Goal: Task Accomplishment & Management: Manage account settings

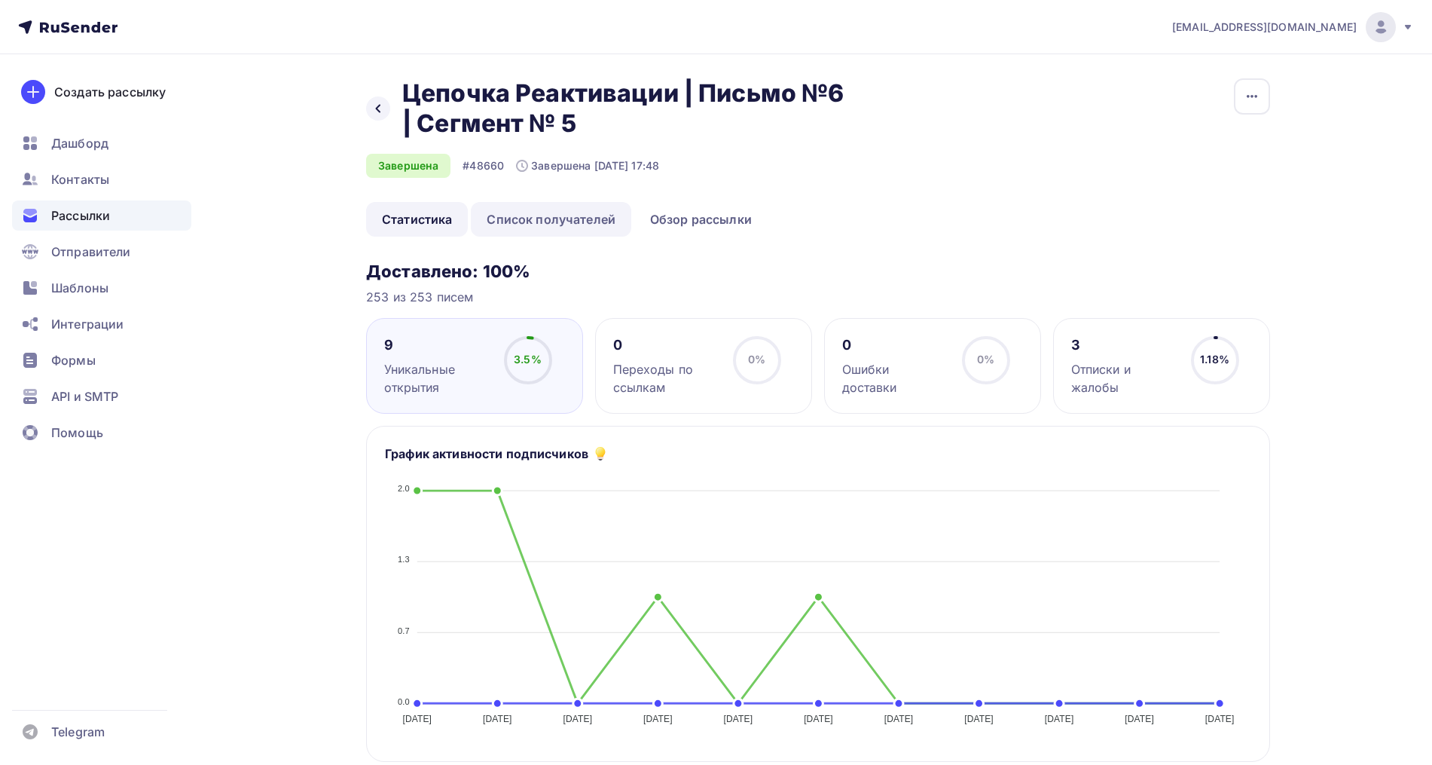
click at [548, 229] on link "Список получателей" at bounding box center [551, 219] width 160 height 35
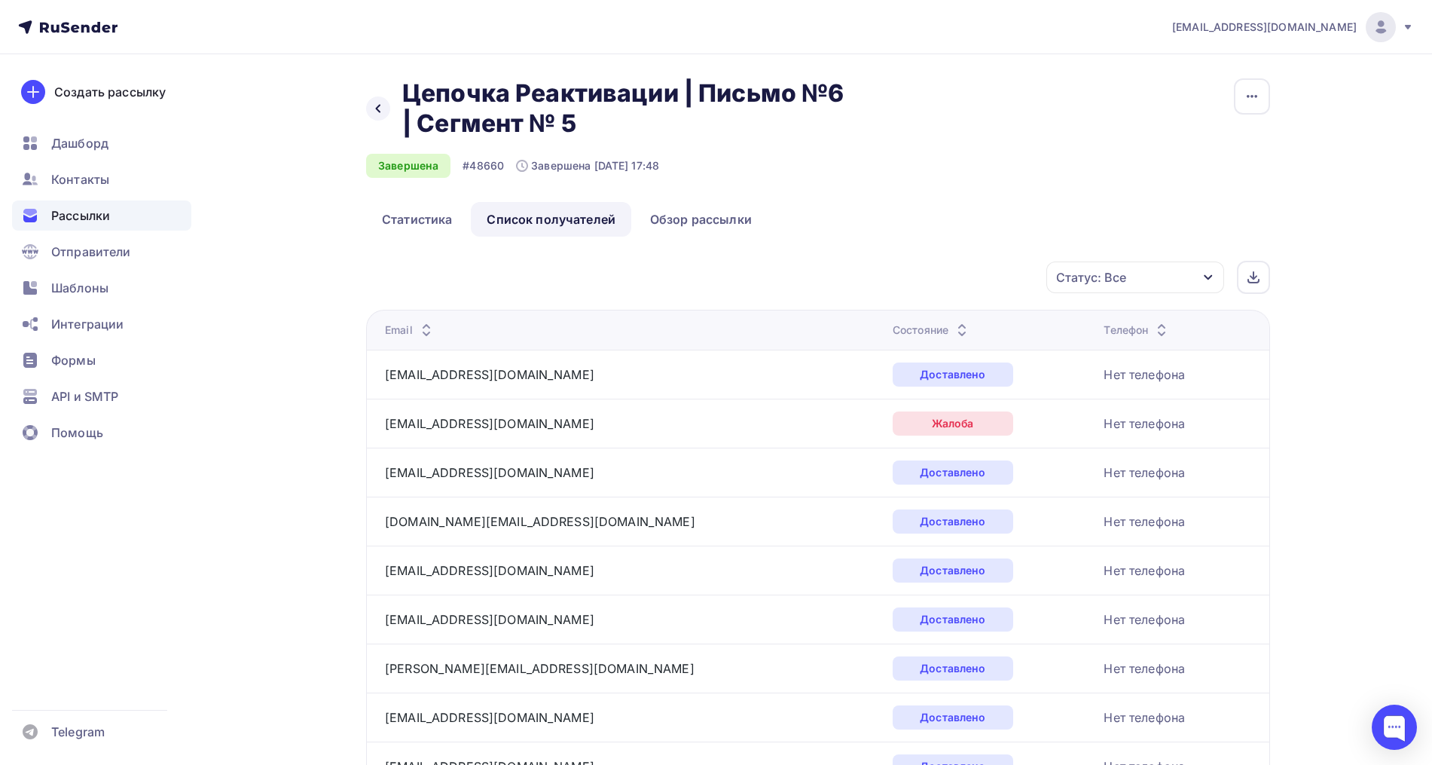
click at [953, 325] on icon at bounding box center [962, 334] width 18 height 18
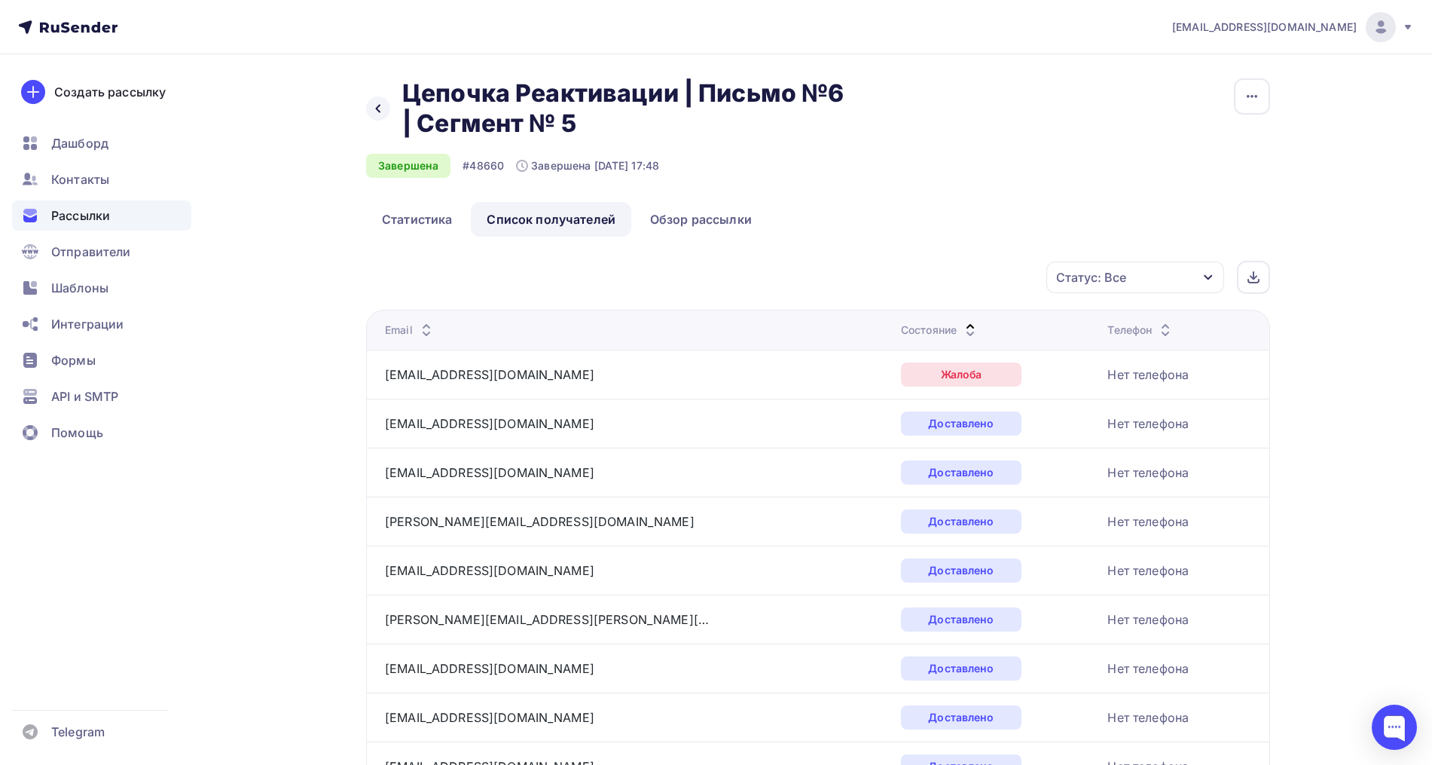
click at [961, 328] on icon at bounding box center [970, 334] width 18 height 18
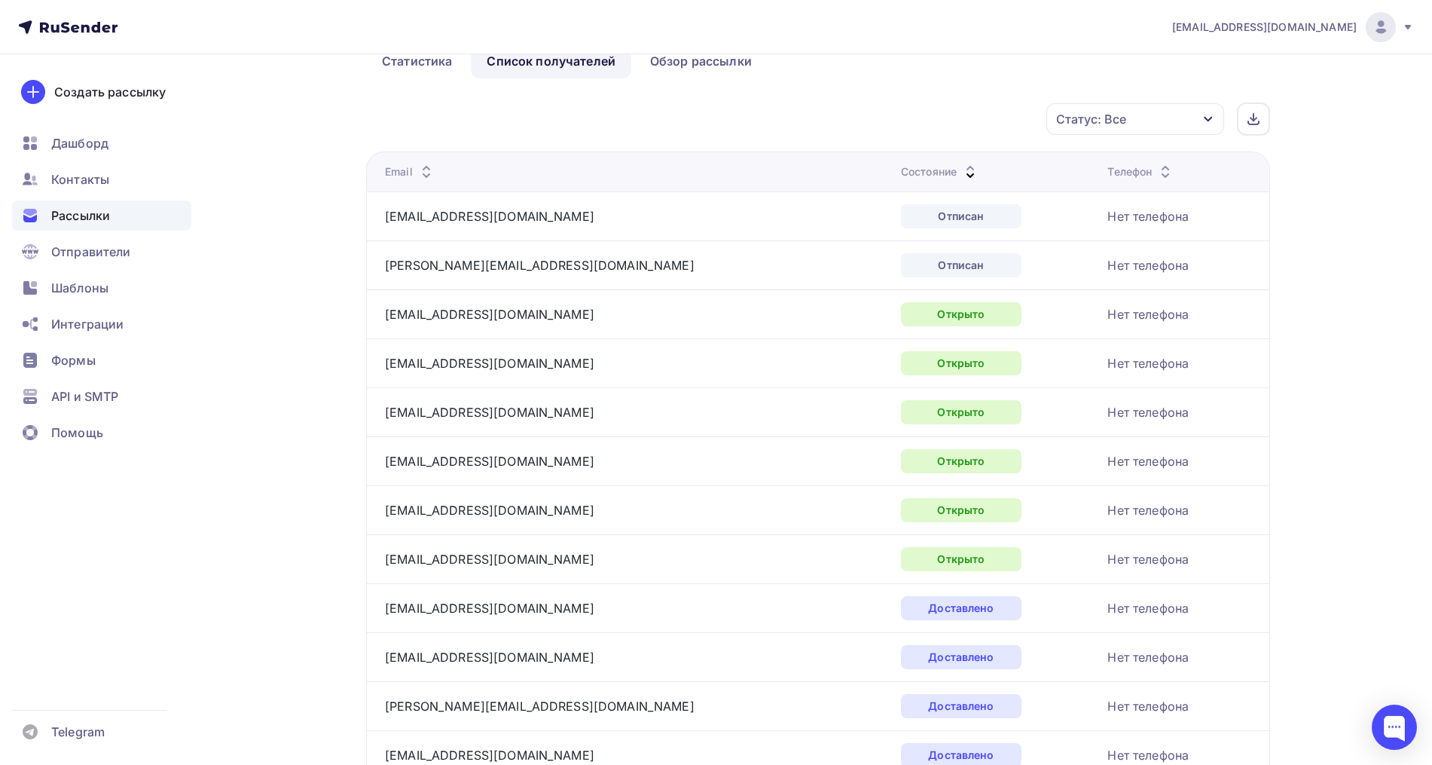
scroll to position [188, 0]
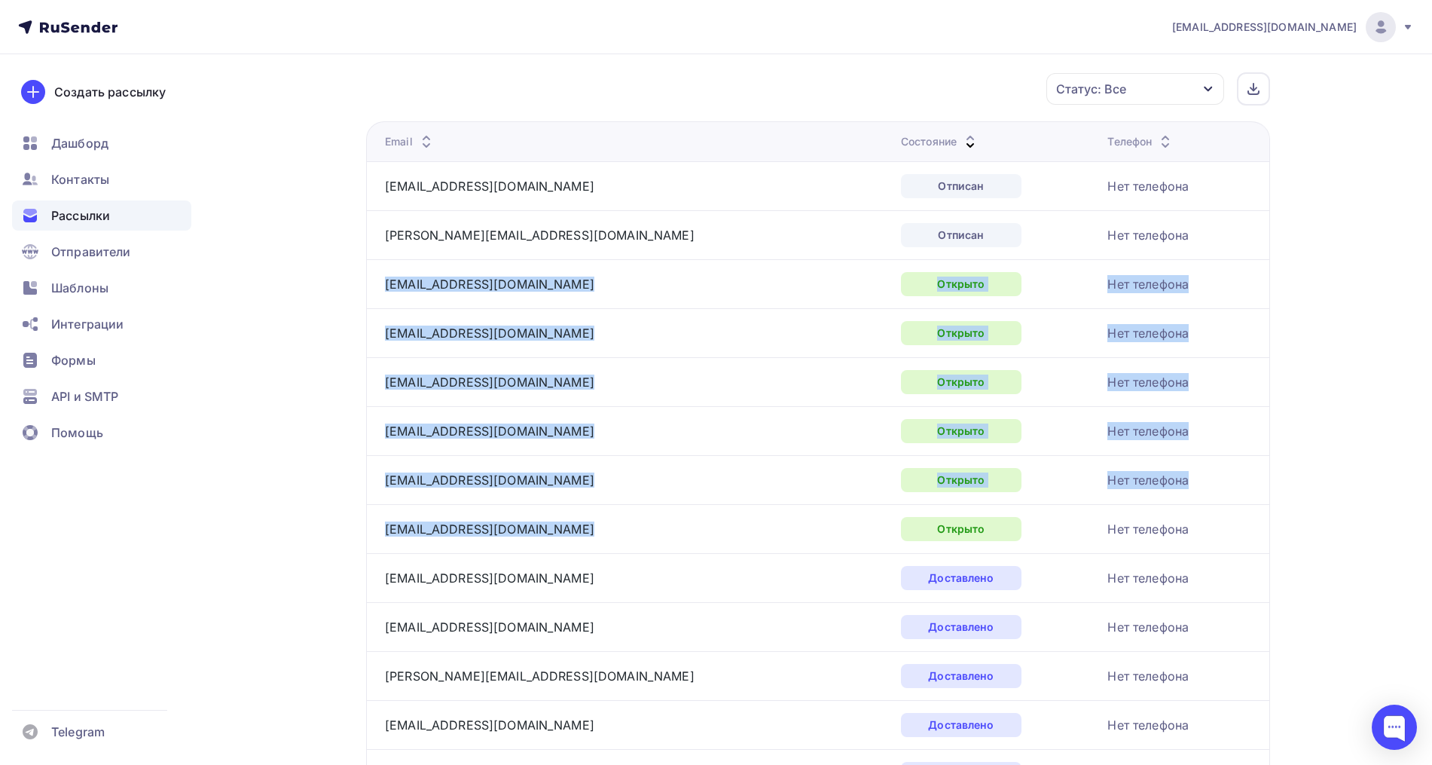
drag, startPoint x: 591, startPoint y: 528, endPoint x: 375, endPoint y: 278, distance: 330.6
copy tbody "sabina.drozdova@gmail.com Открыто Нет телефона lyublyushka@rambler.ru Открыто Н…"
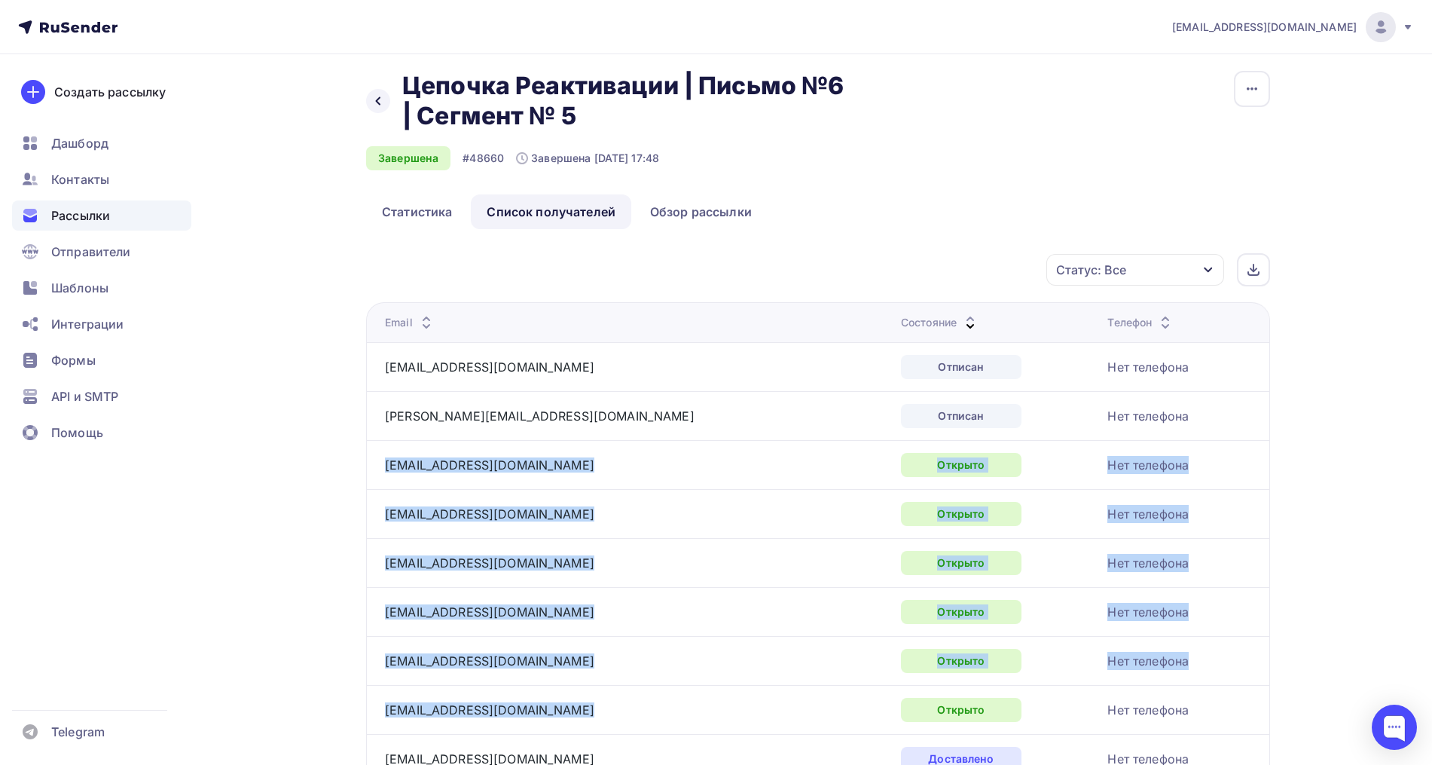
scroll to position [0, 0]
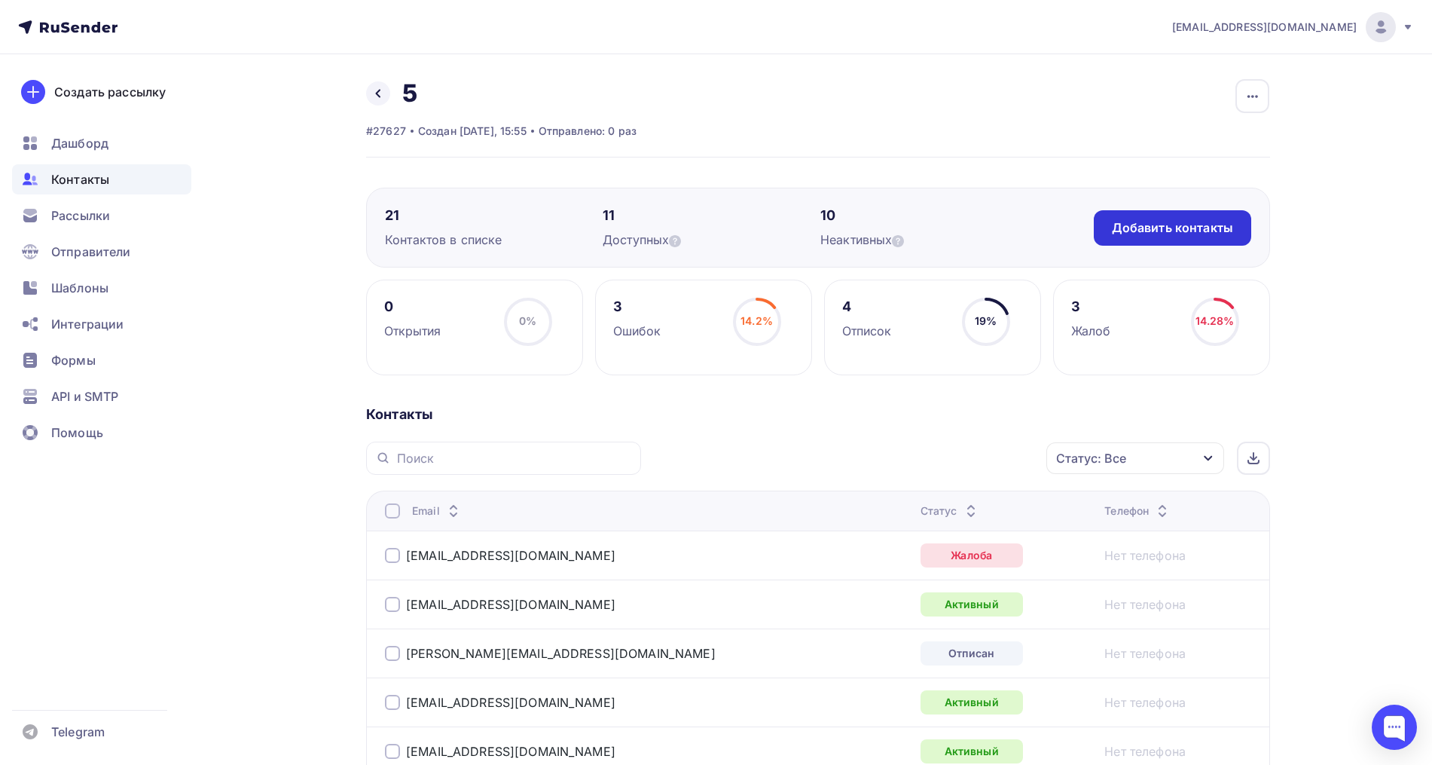
click at [1174, 233] on div "Добавить контакты" at bounding box center [1172, 227] width 121 height 17
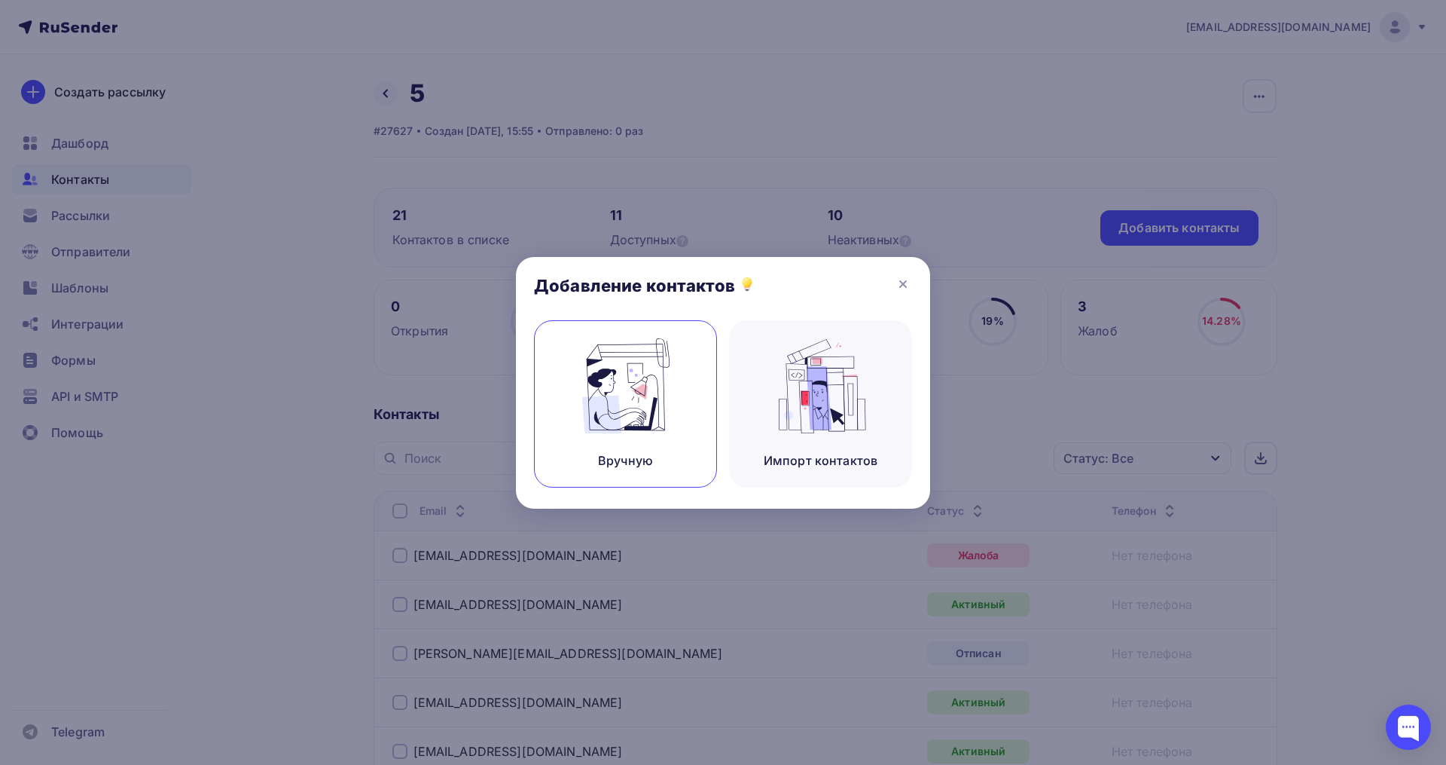
click at [695, 400] on div "Вручную" at bounding box center [625, 403] width 183 height 167
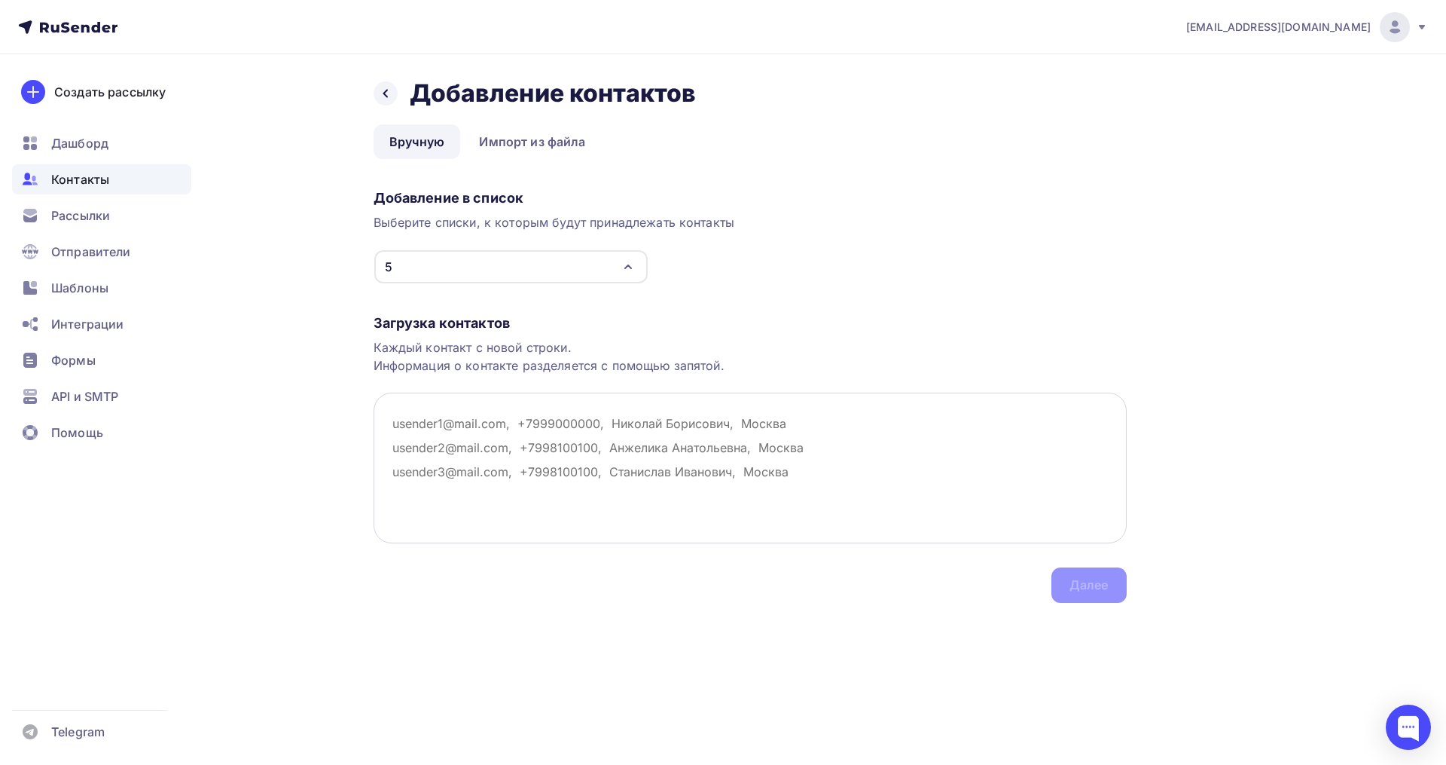
click at [481, 435] on textarea at bounding box center [750, 467] width 753 height 151
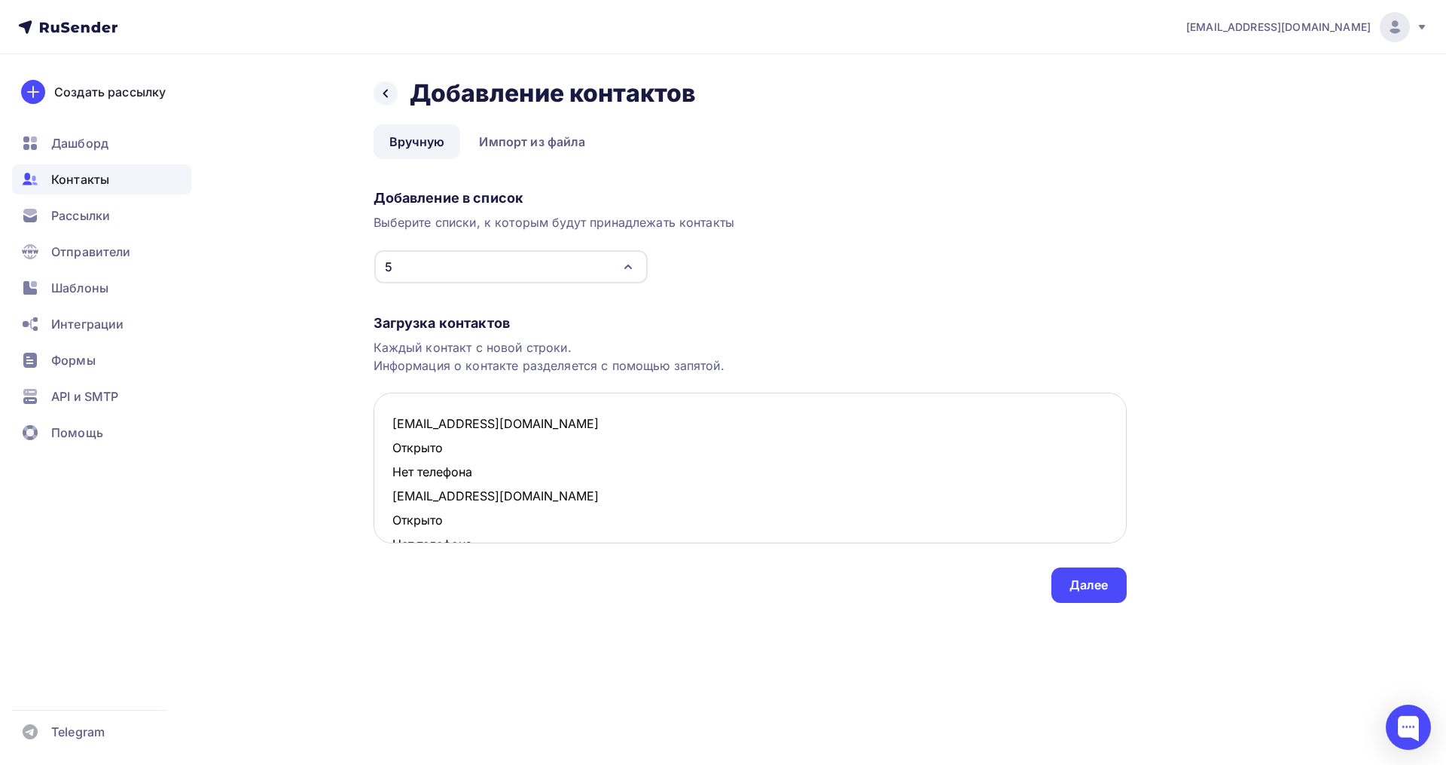
drag, startPoint x: 484, startPoint y: 475, endPoint x: 383, endPoint y: 454, distance: 102.4
click at [383, 454] on textarea "sabina.drozdova@gmail.com Открыто Нет телефона lyublyushka@rambler.ru Открыто Н…" at bounding box center [750, 467] width 753 height 151
drag, startPoint x: 478, startPoint y: 499, endPoint x: 385, endPoint y: 478, distance: 95.8
click at [385, 478] on textarea "sabina.drozdova@gmail.com lyublyushka@rambler.ru Открыто Нет телефона tanu2ha@r…" at bounding box center [750, 467] width 753 height 151
drag, startPoint x: 444, startPoint y: 521, endPoint x: 388, endPoint y: 501, distance: 59.3
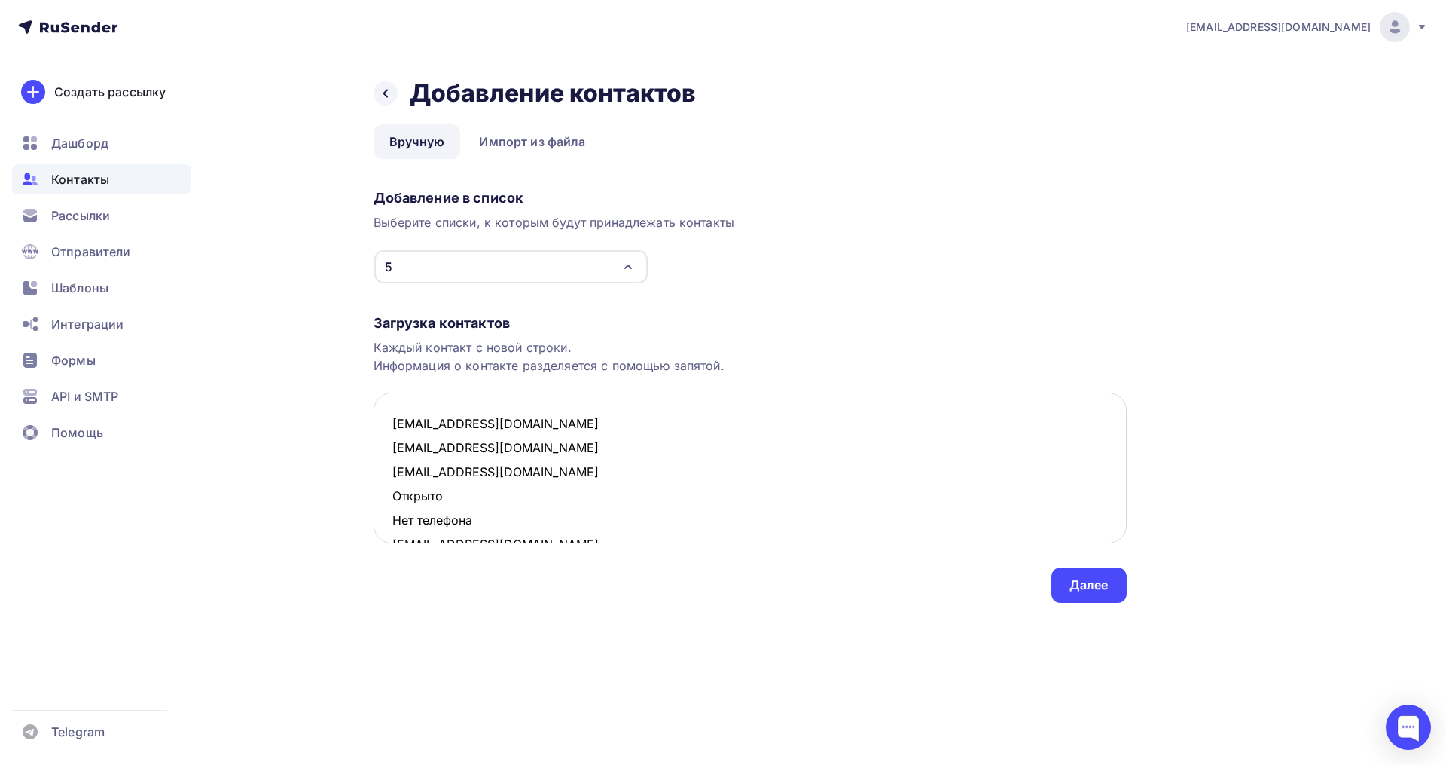
click at [388, 501] on textarea "sabina.drozdova@gmail.com lyublyushka@rambler.ru tanu2ha@rambler.ru Открыто Нет…" at bounding box center [750, 467] width 753 height 151
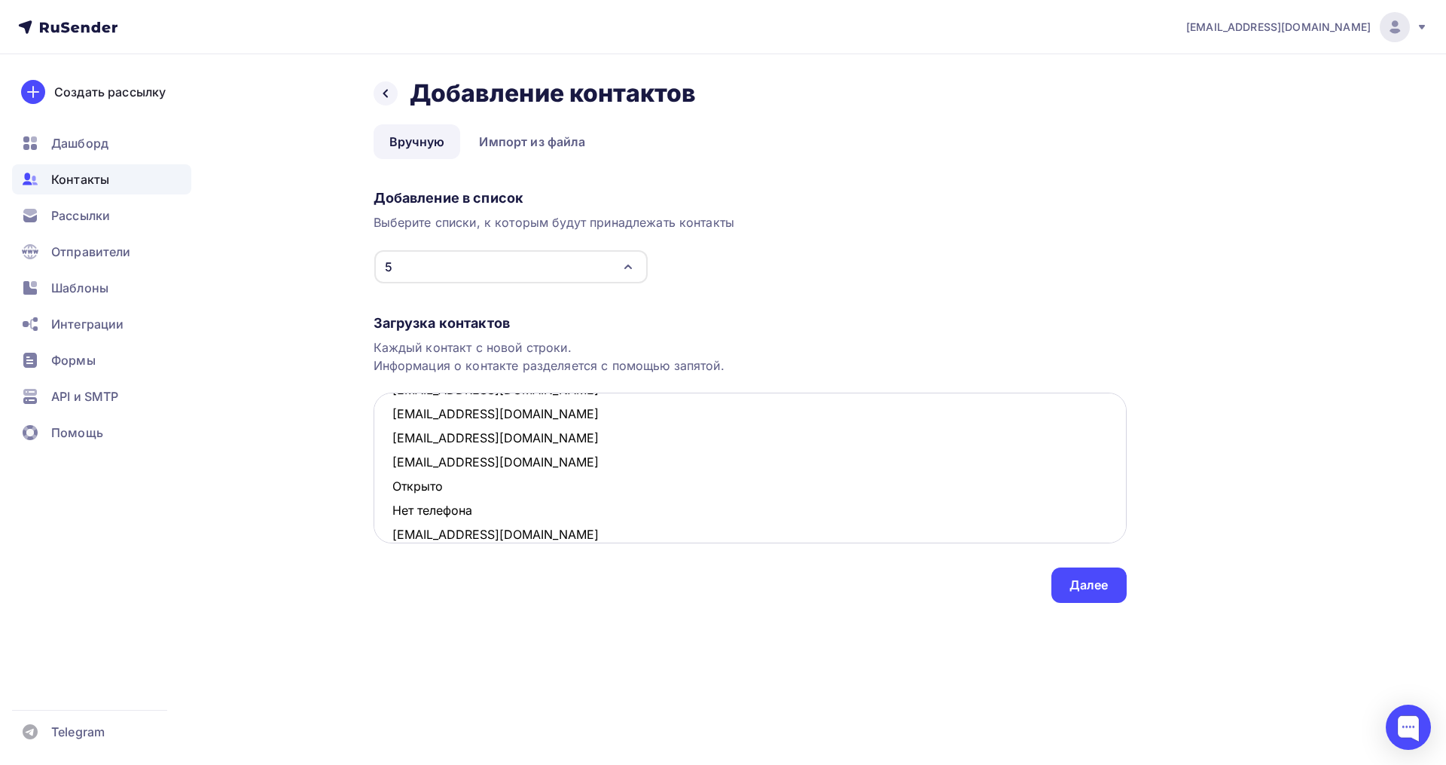
drag, startPoint x: 488, startPoint y: 511, endPoint x: 386, endPoint y: 488, distance: 104.2
click at [386, 488] on textarea "sabina.drozdova@gmail.com lyublyushka@rambler.ru tanu2ha@rambler.ru sanechek-lu…" at bounding box center [750, 467] width 753 height 151
drag, startPoint x: 456, startPoint y: 533, endPoint x: 385, endPoint y: 504, distance: 76.7
click at [385, 504] on textarea "sabina.drozdova@gmail.com lyublyushka@rambler.ru tanu2ha@rambler.ru sanechek-lu…" at bounding box center [750, 467] width 753 height 151
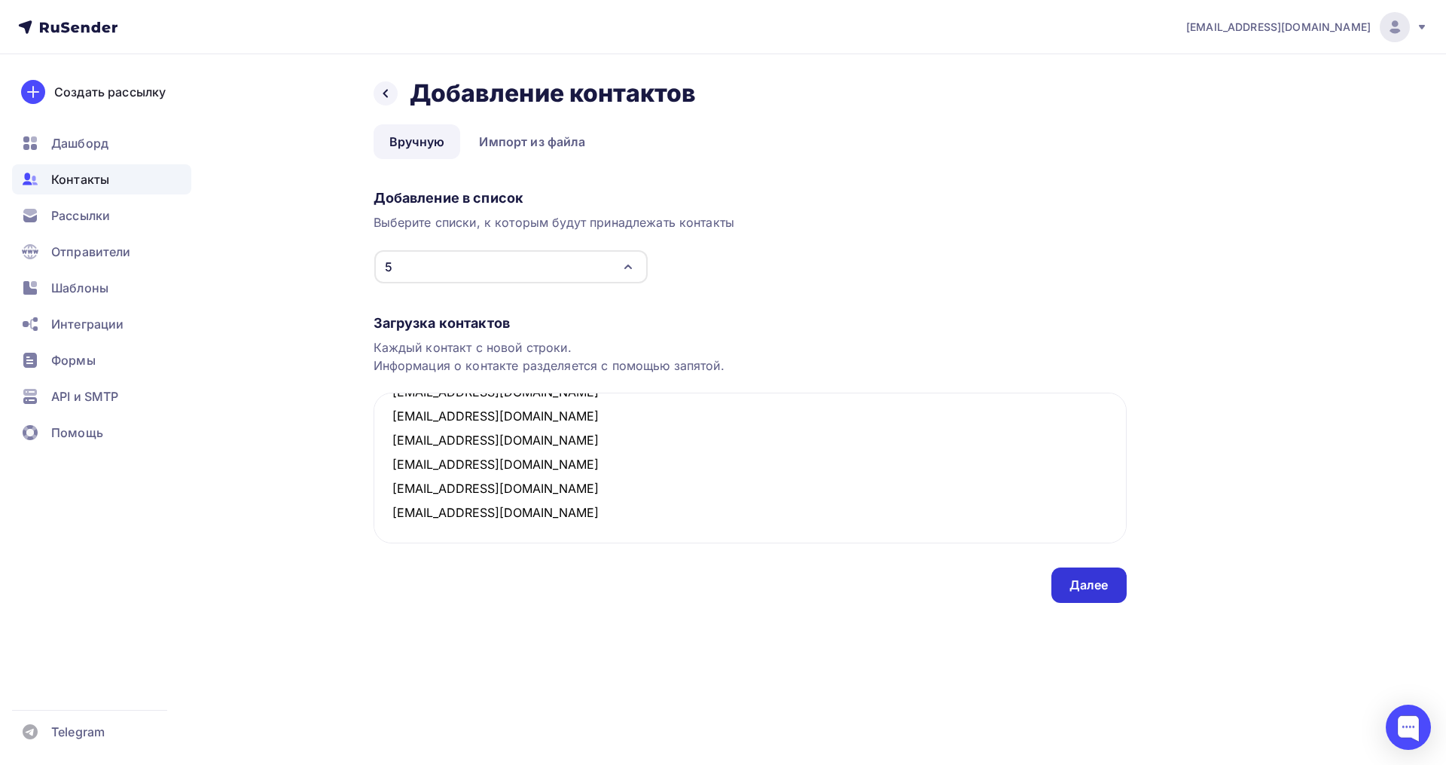
type textarea "sabina.drozdova@gmail.com lyublyushka@rambler.ru tanu2ha@rambler.ru sanechek-lu…"
click at [1098, 580] on div "Далее" at bounding box center [1089, 584] width 39 height 17
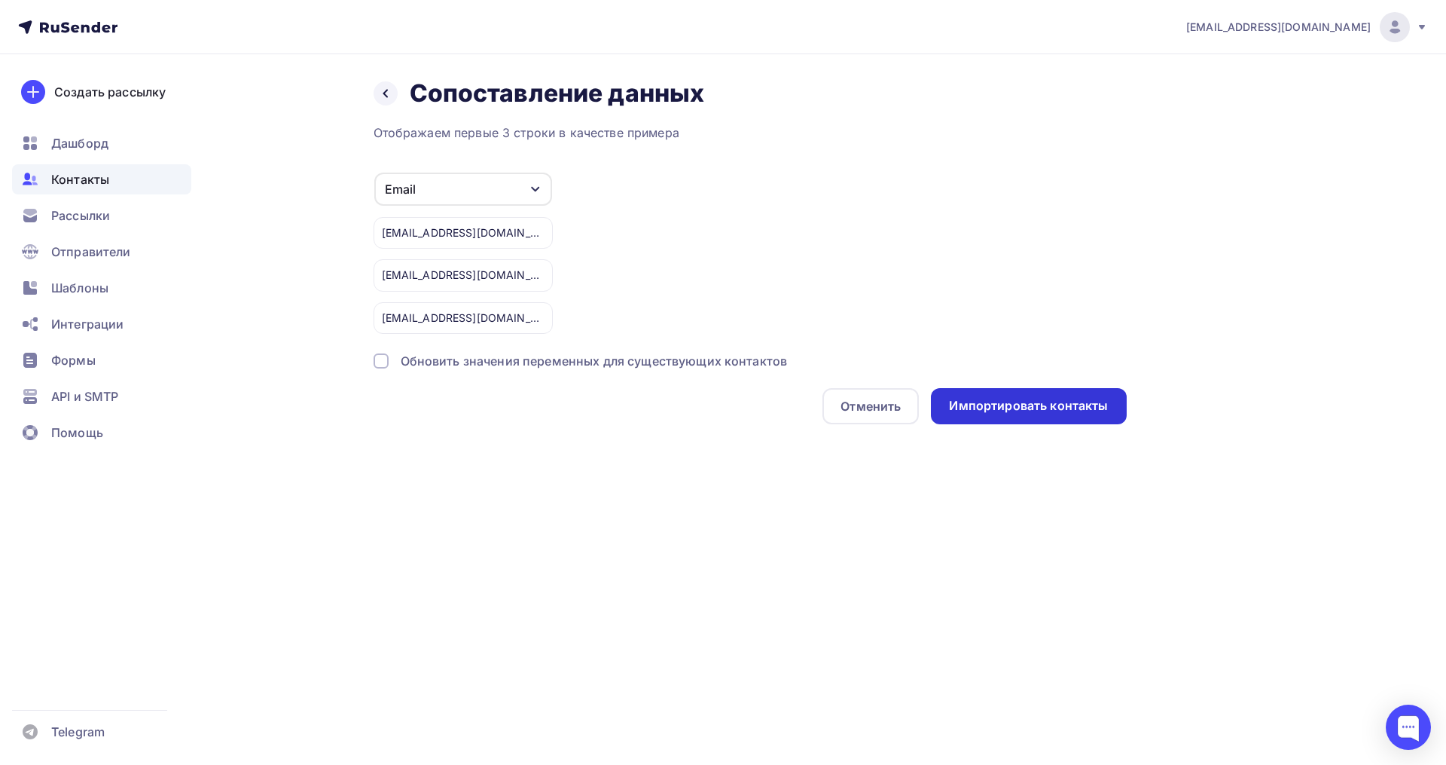
click at [1030, 411] on div "Импортировать контакты" at bounding box center [1028, 405] width 159 height 17
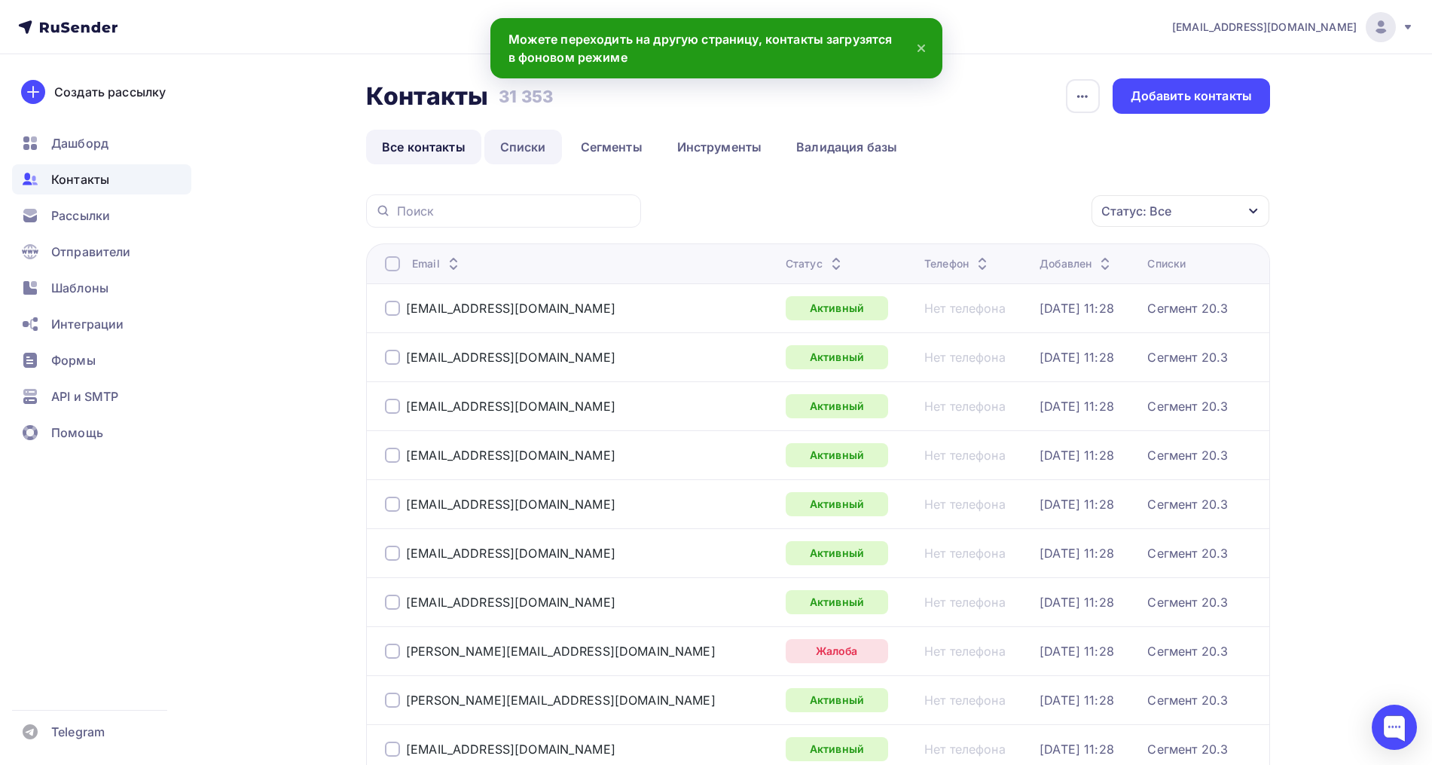
click at [544, 142] on link "Списки" at bounding box center [523, 147] width 78 height 35
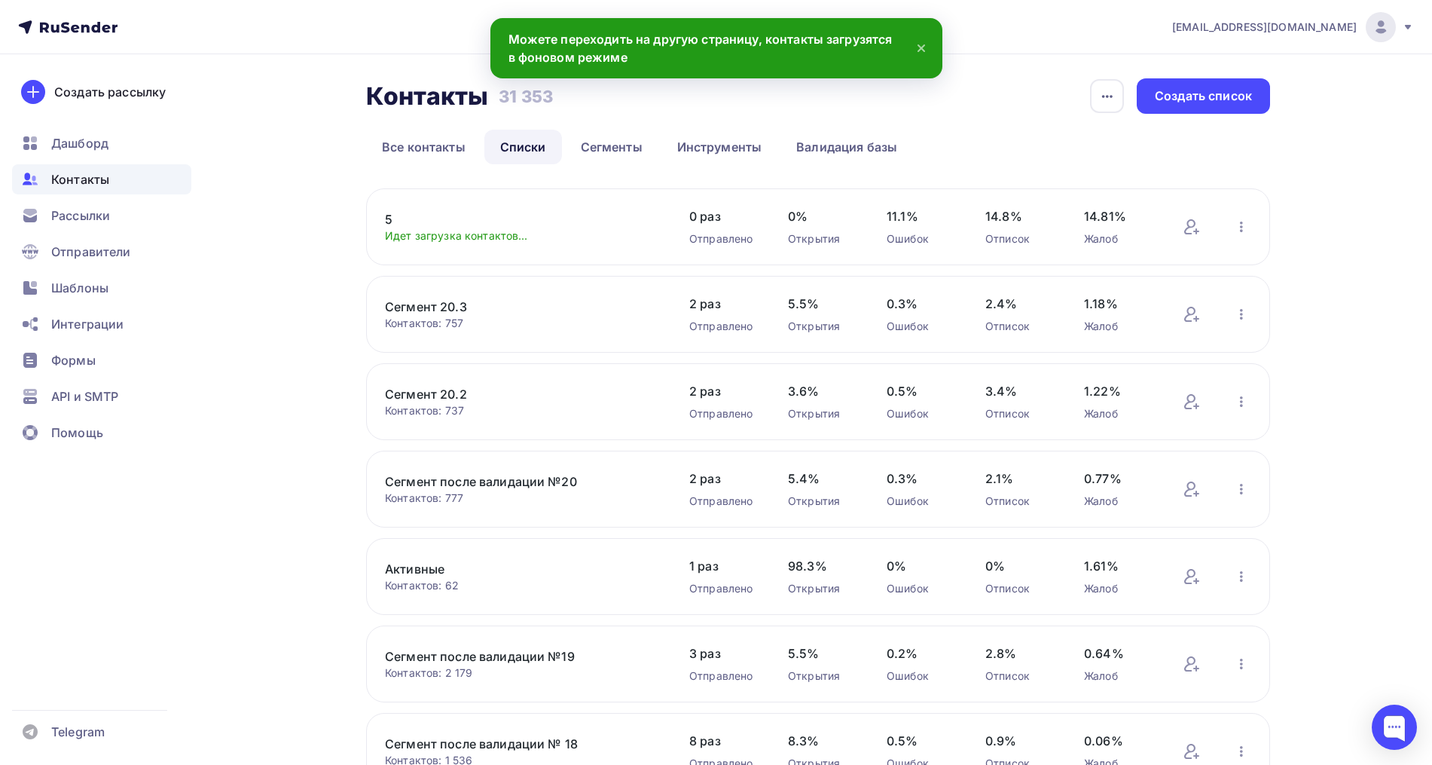
click at [387, 222] on link "5" at bounding box center [513, 219] width 256 height 18
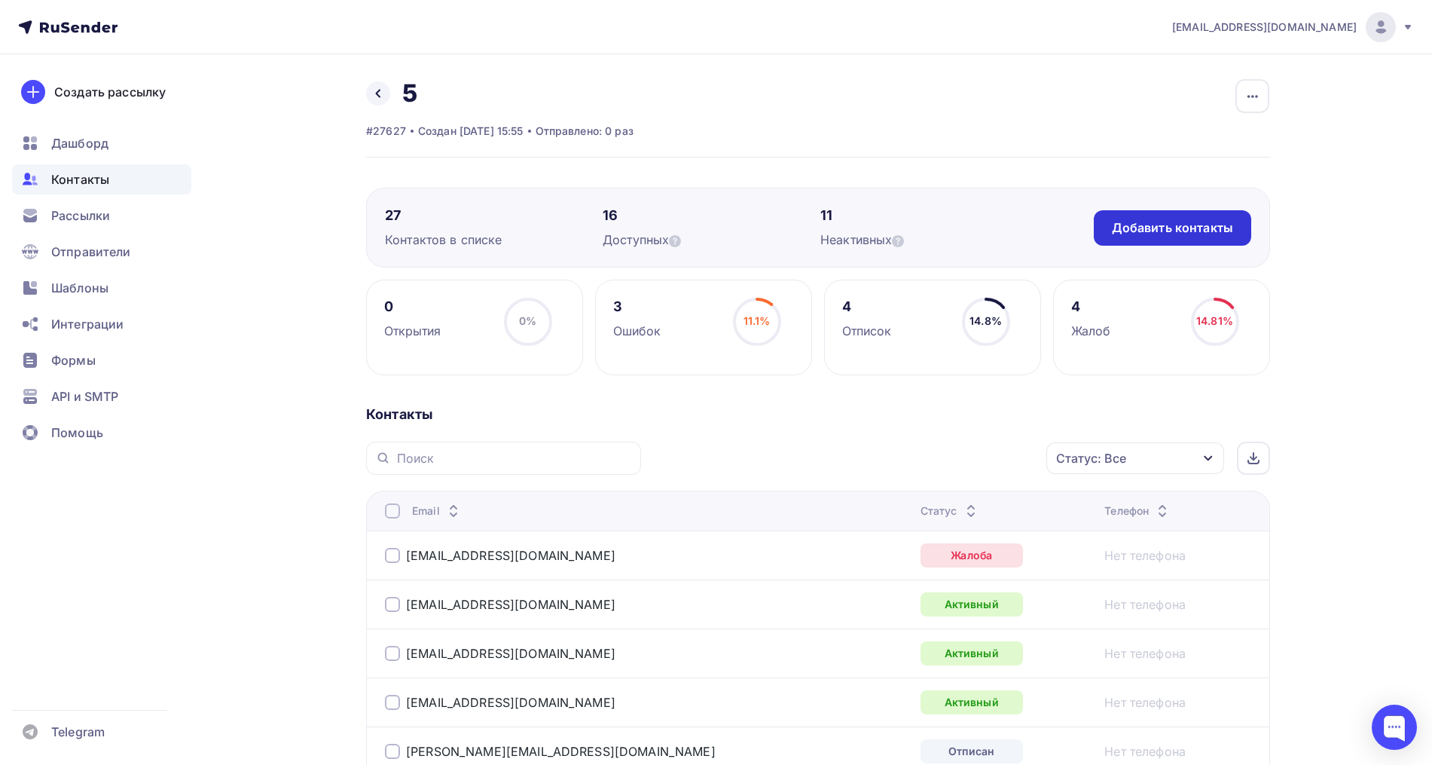
click at [1156, 229] on div "Добавить контакты" at bounding box center [1172, 227] width 121 height 17
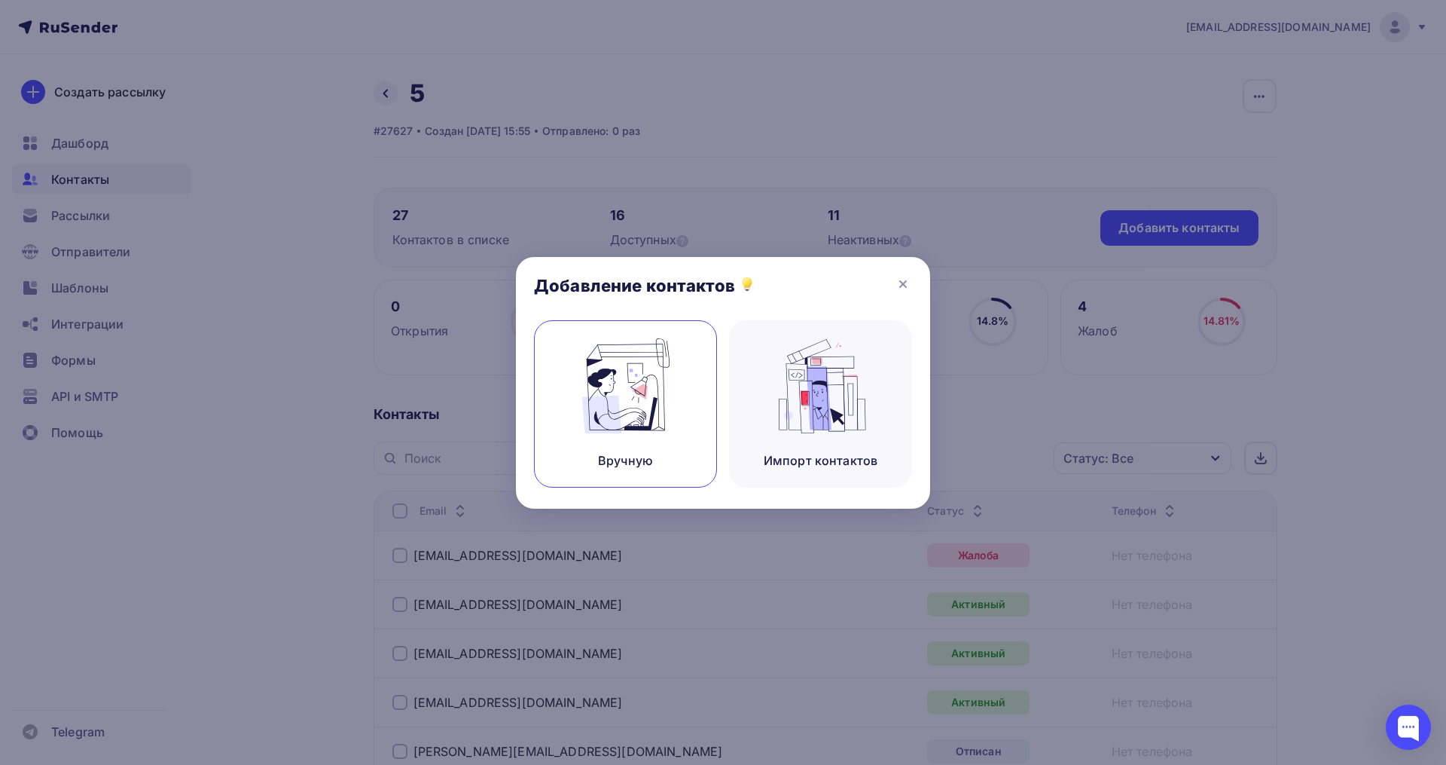
click at [661, 408] on img at bounding box center [626, 385] width 101 height 95
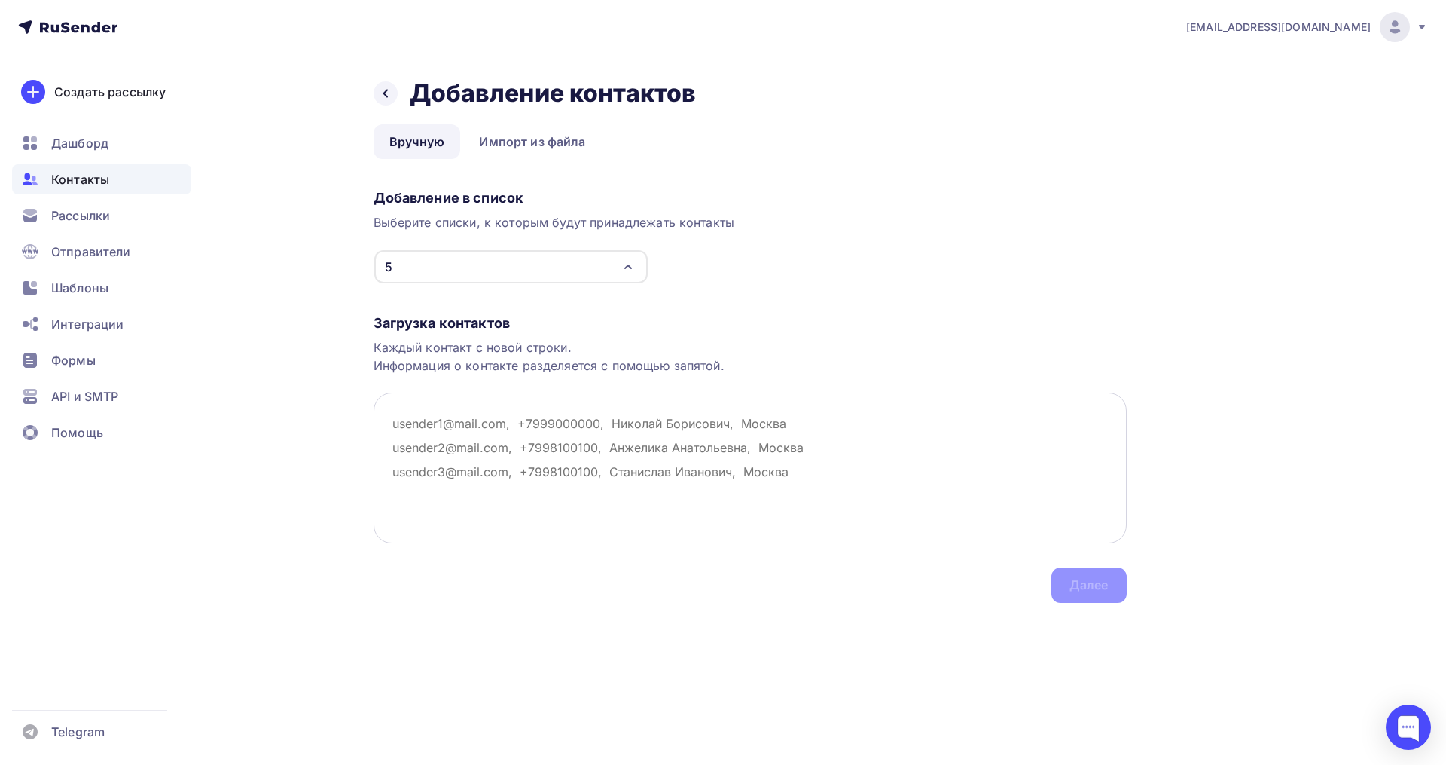
click at [478, 420] on textarea at bounding box center [750, 467] width 753 height 151
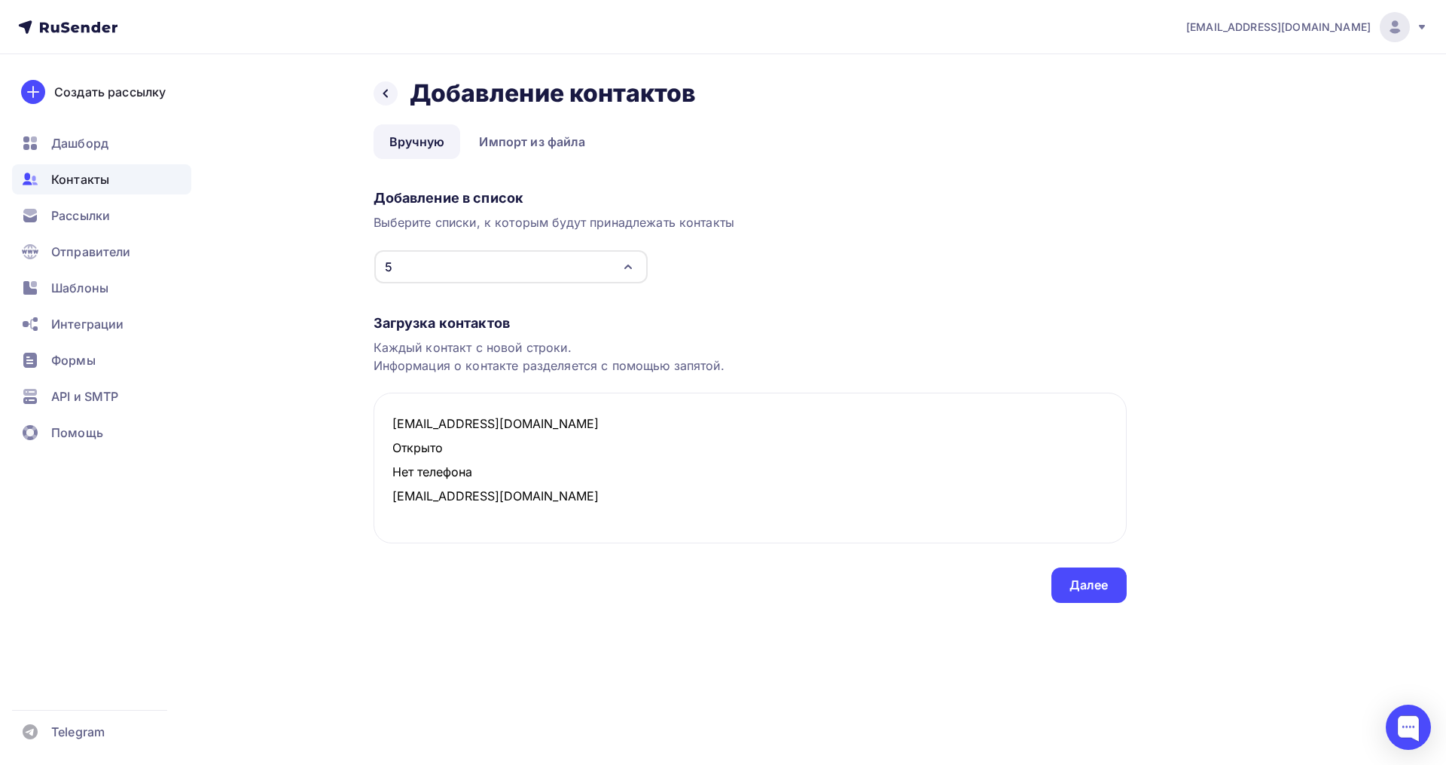
drag, startPoint x: 426, startPoint y: 463, endPoint x: 368, endPoint y: 447, distance: 60.3
click at [368, 447] on div "Назад Добавление контактов Добавление контактов Вручную Импорт из файла Вручную…" at bounding box center [723, 358] width 1235 height 609
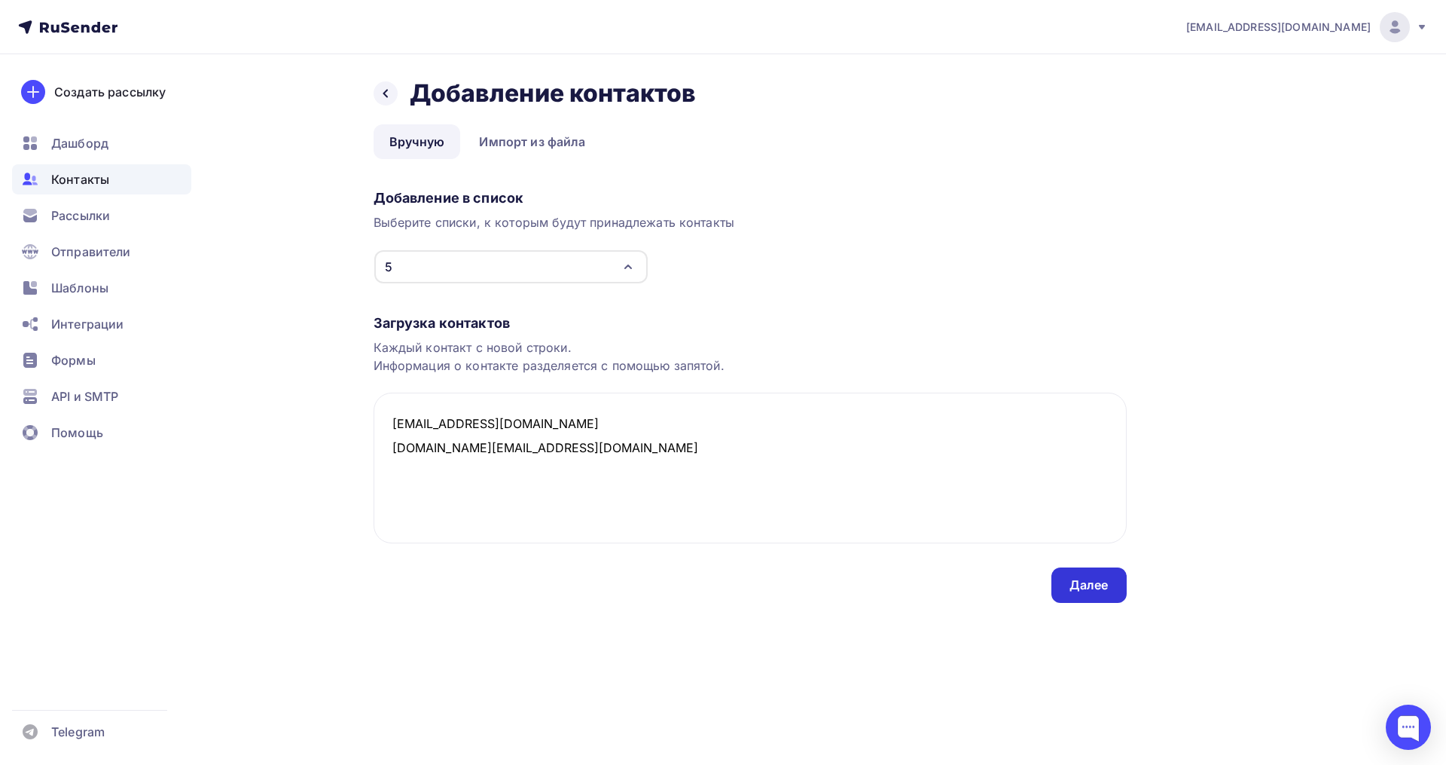
type textarea "mefic_yu2@mail.ru sabina.drozdova@gmail.com"
click at [1081, 591] on div "Далее" at bounding box center [1089, 584] width 39 height 17
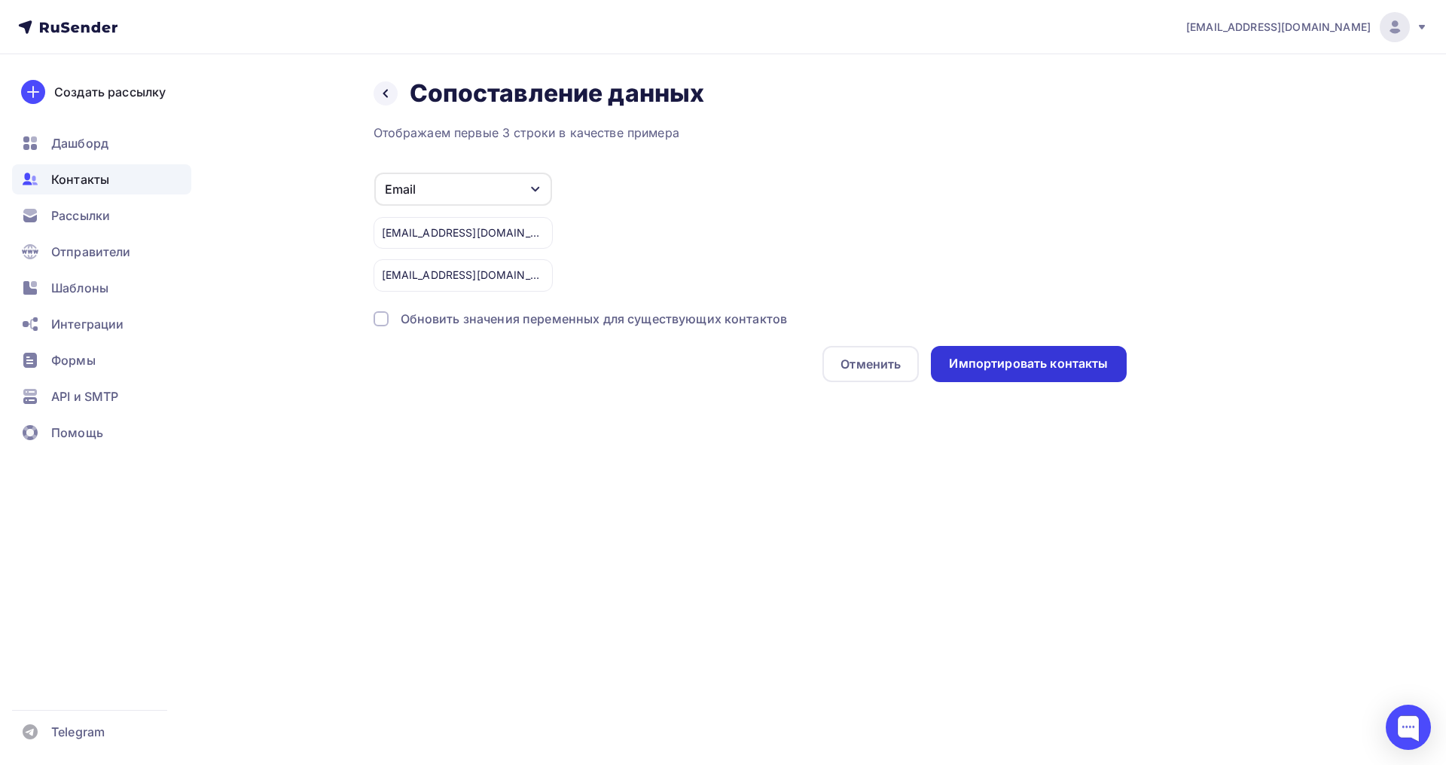
click at [1025, 368] on div "Импортировать контакты" at bounding box center [1028, 363] width 159 height 17
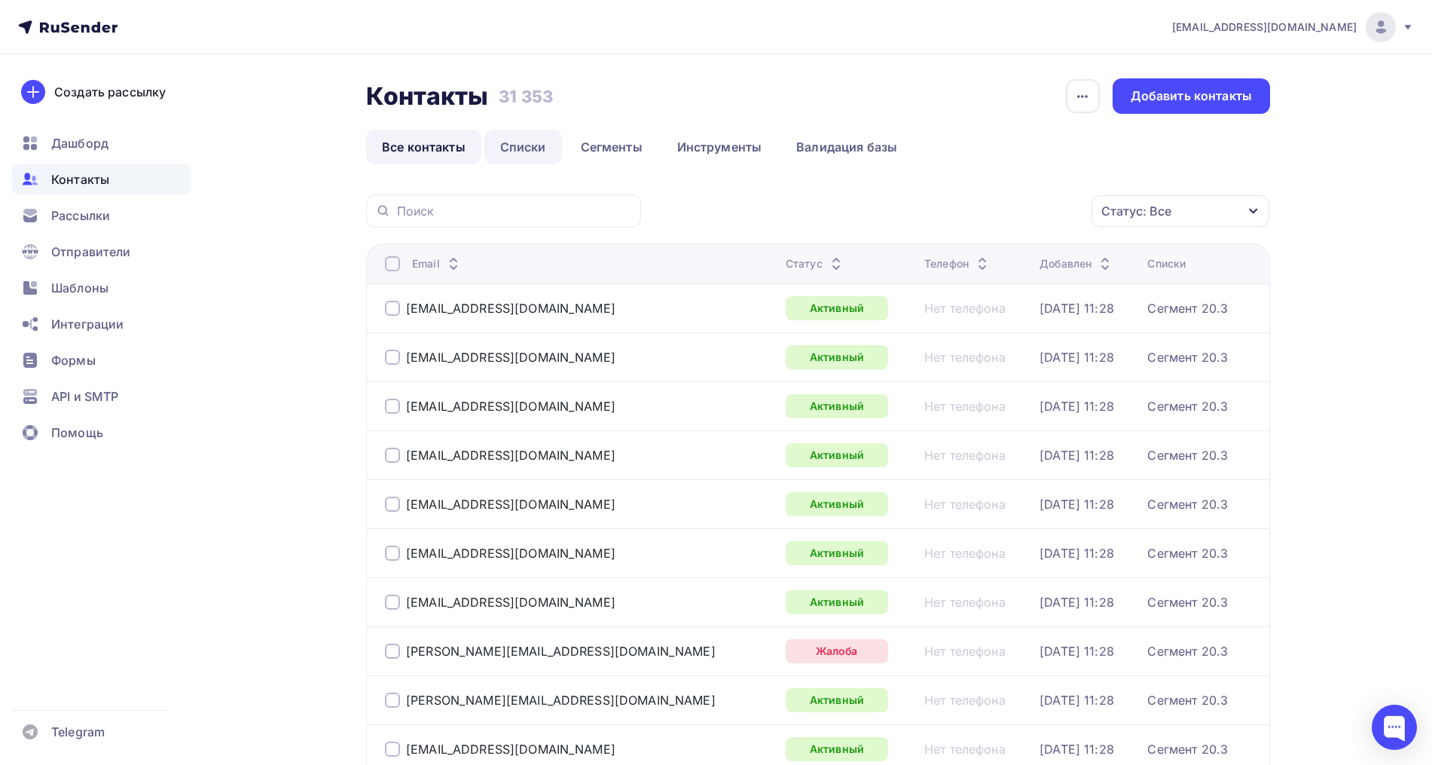
click at [507, 145] on link "Списки" at bounding box center [523, 147] width 78 height 35
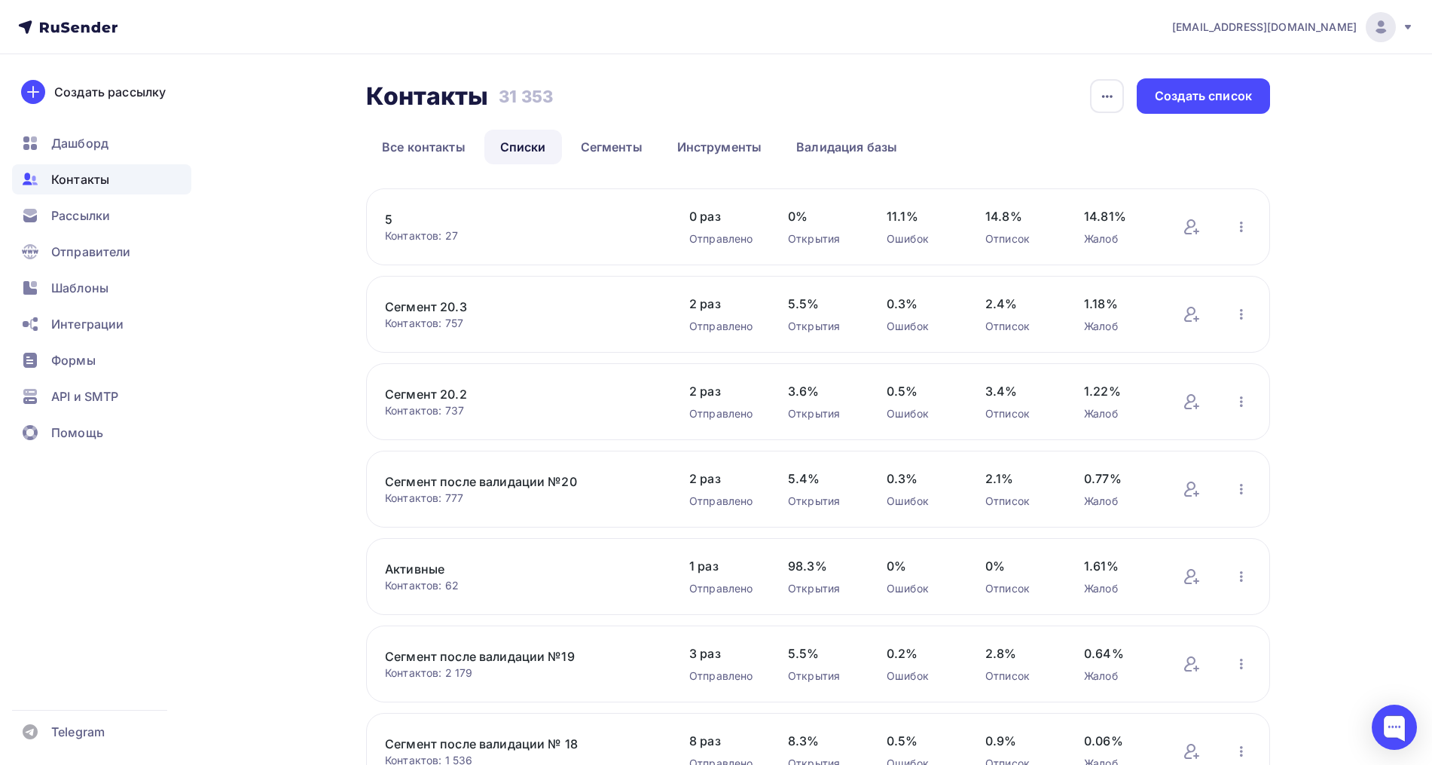
click at [389, 216] on link "5" at bounding box center [513, 219] width 256 height 18
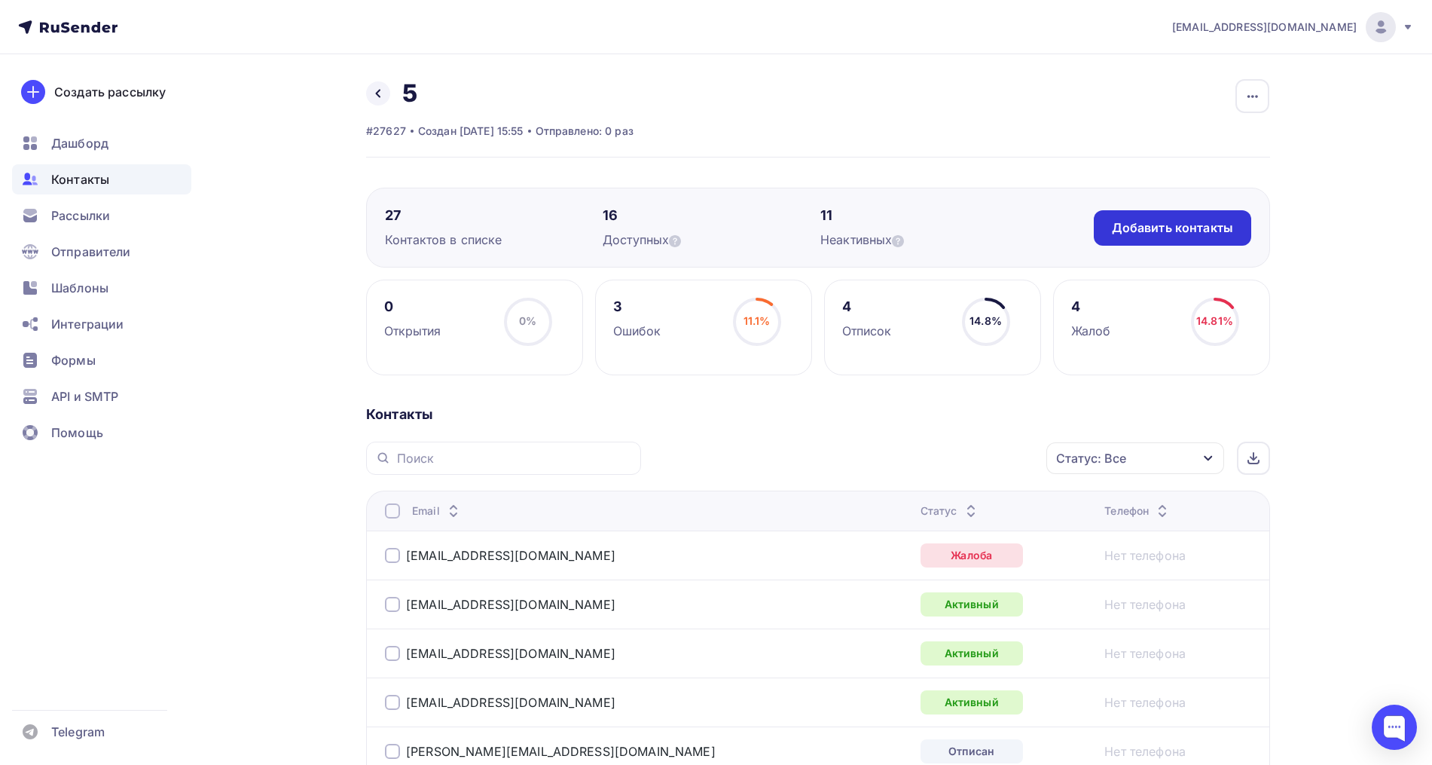
click at [1145, 231] on div "Добавить контакты" at bounding box center [1172, 227] width 121 height 17
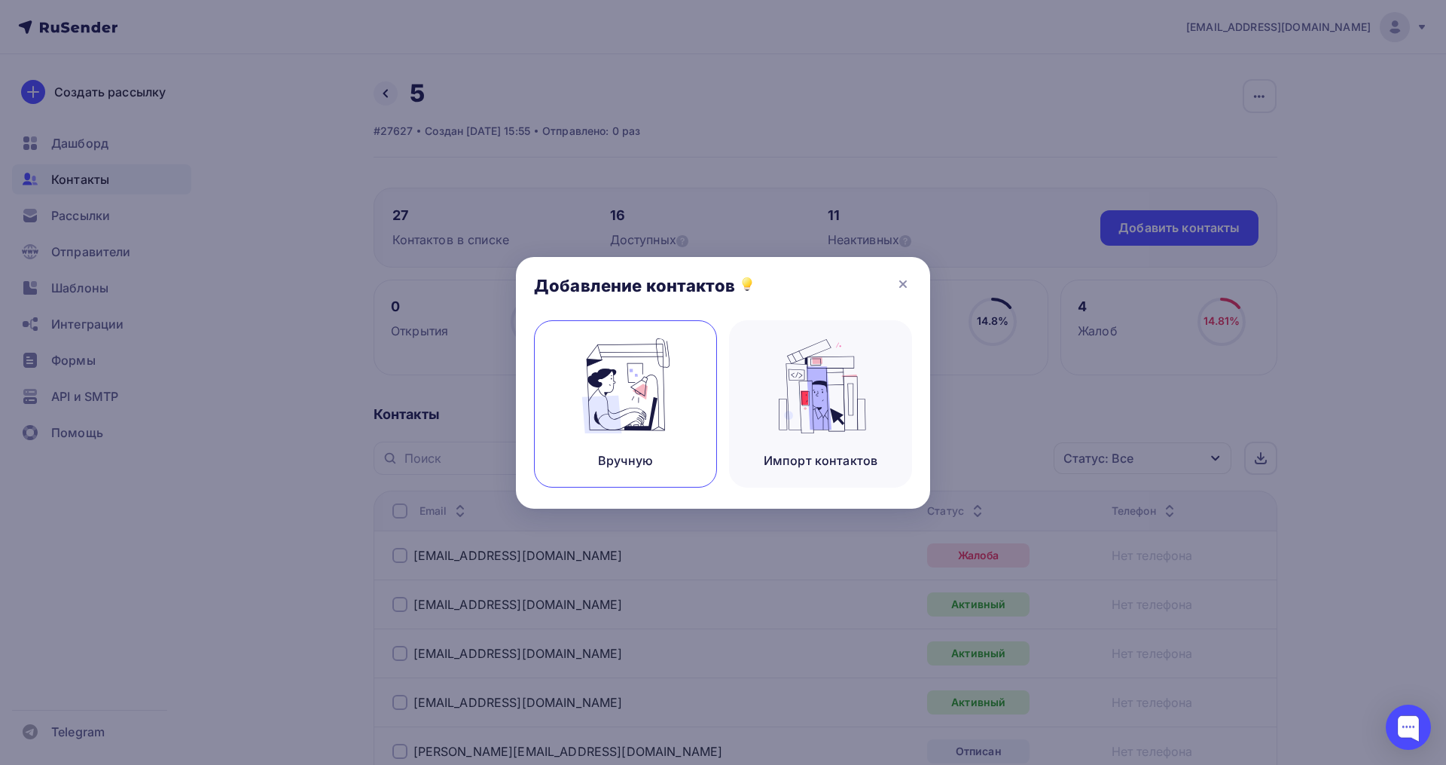
click at [671, 382] on img at bounding box center [626, 385] width 101 height 95
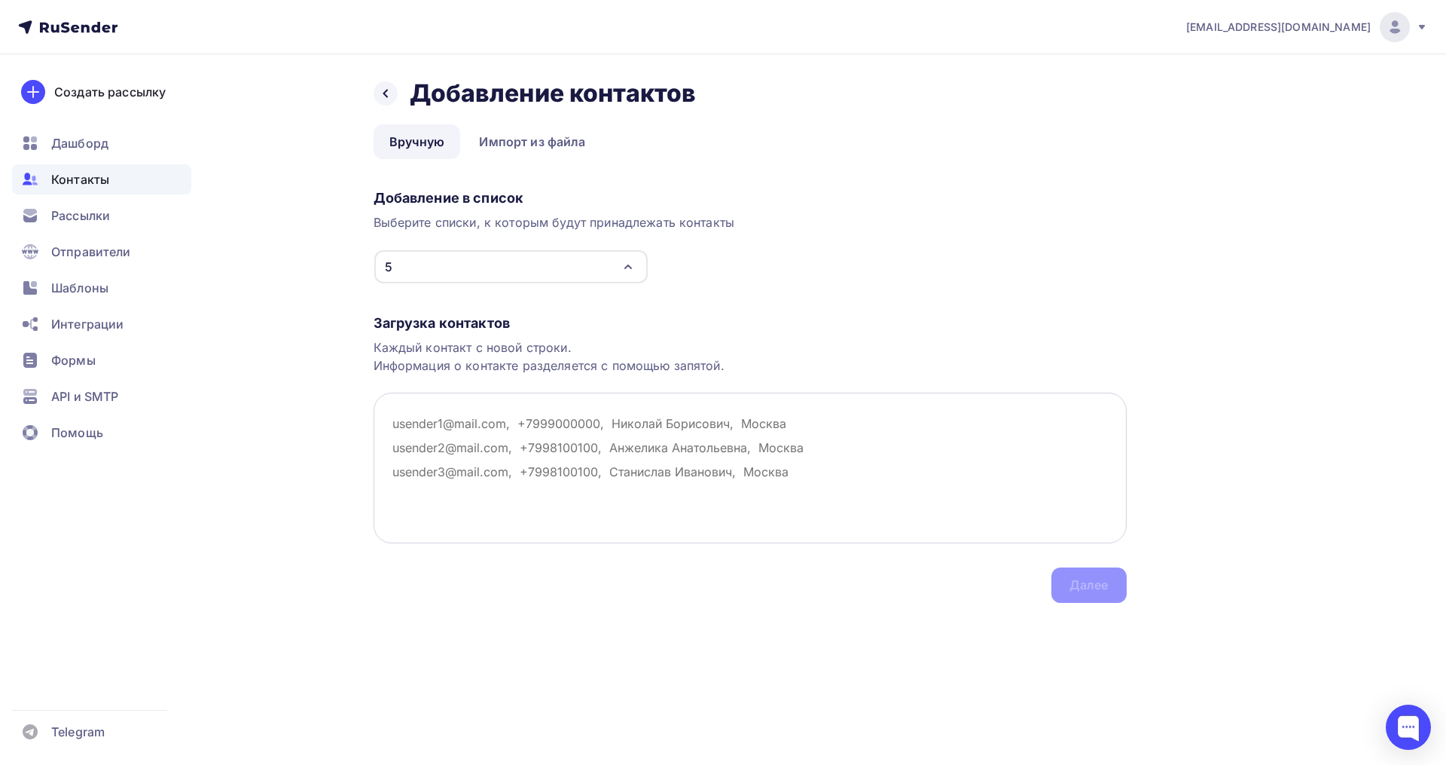
click at [423, 442] on textarea at bounding box center [750, 467] width 753 height 151
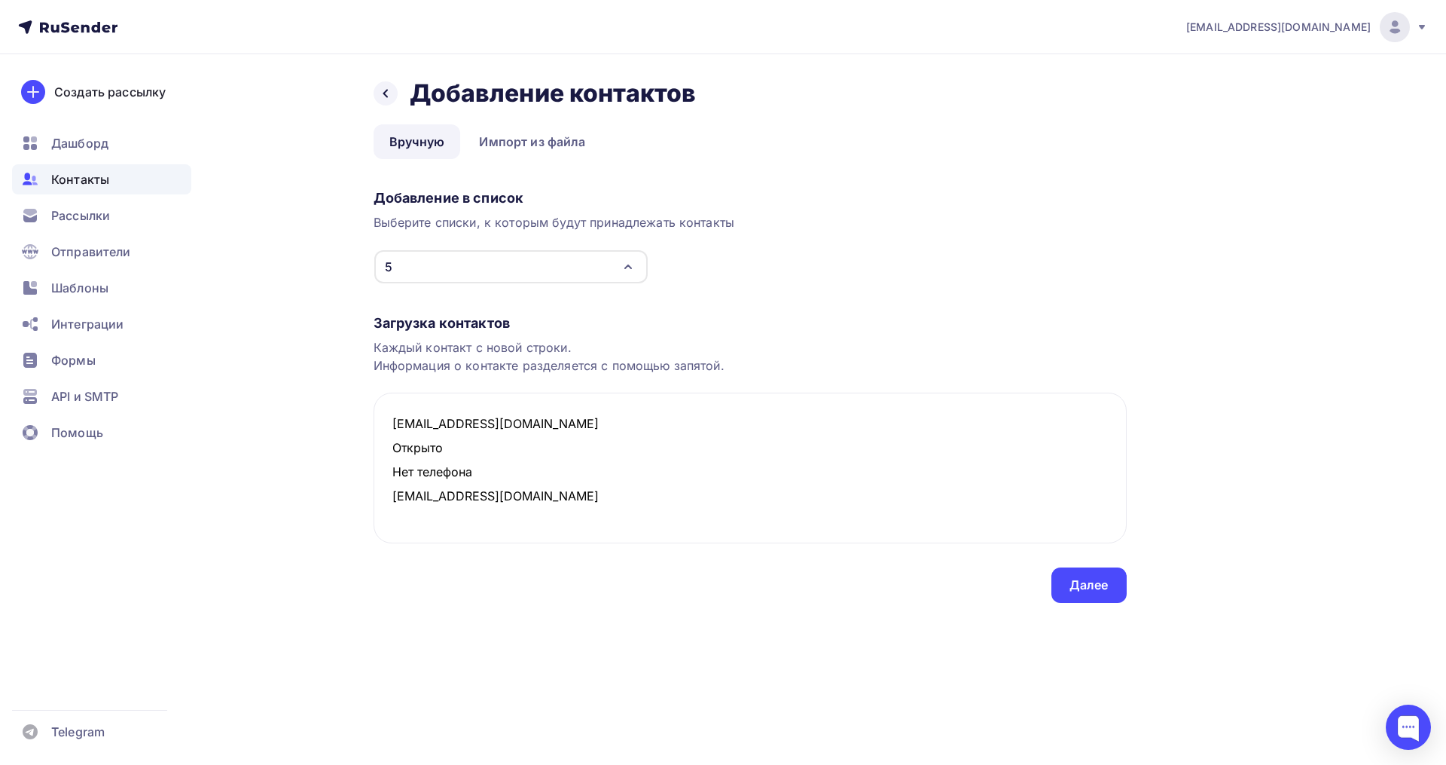
drag, startPoint x: 472, startPoint y: 471, endPoint x: 356, endPoint y: 452, distance: 117.5
click at [356, 452] on div "Назад Добавление контактов Добавление контактов Вручную Импорт из файла Вручную…" at bounding box center [723, 358] width 1235 height 609
type textarea "sabina.drozdova@gmail.com naidenish222@list.ru"
click at [1092, 582] on div "Далее" at bounding box center [1089, 584] width 39 height 17
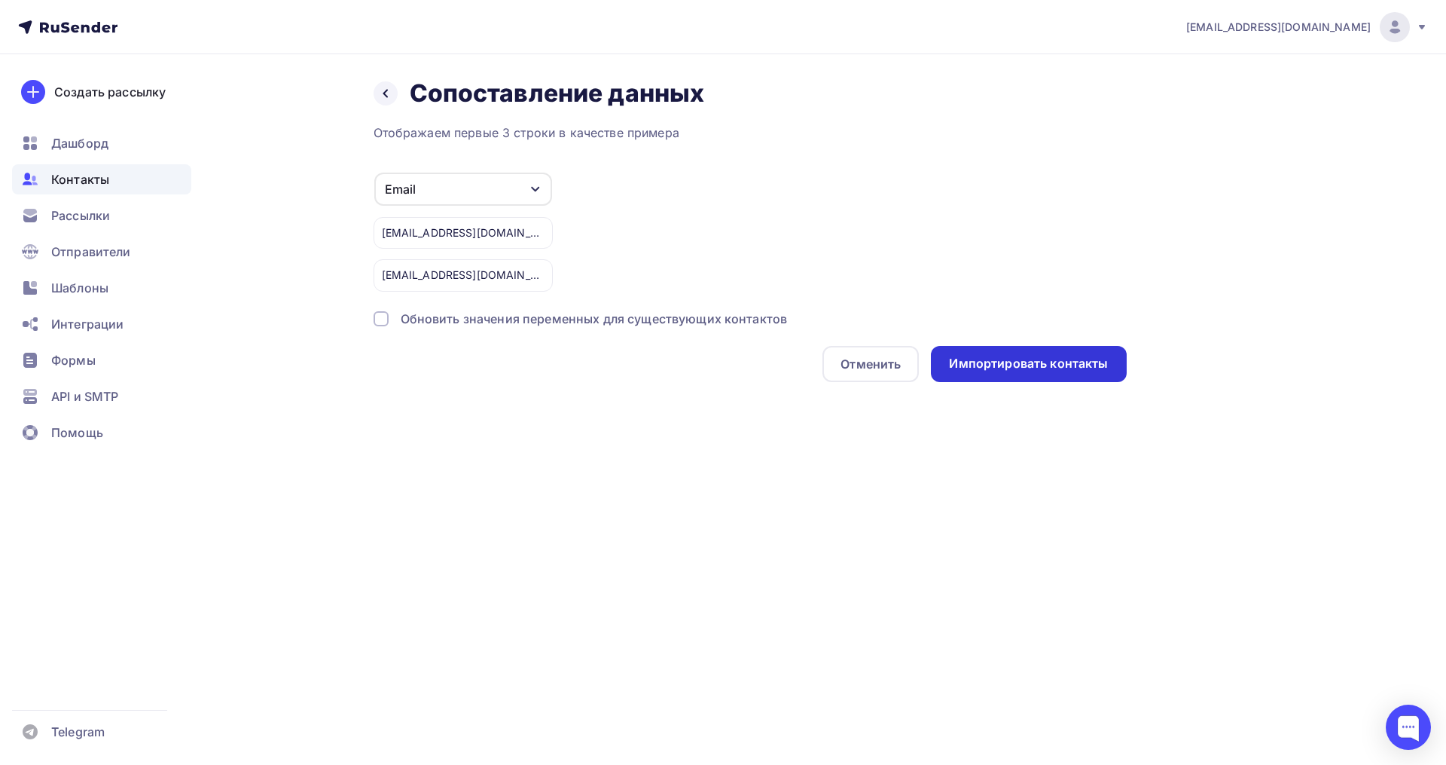
click at [1037, 366] on div "Импортировать контакты" at bounding box center [1028, 363] width 159 height 17
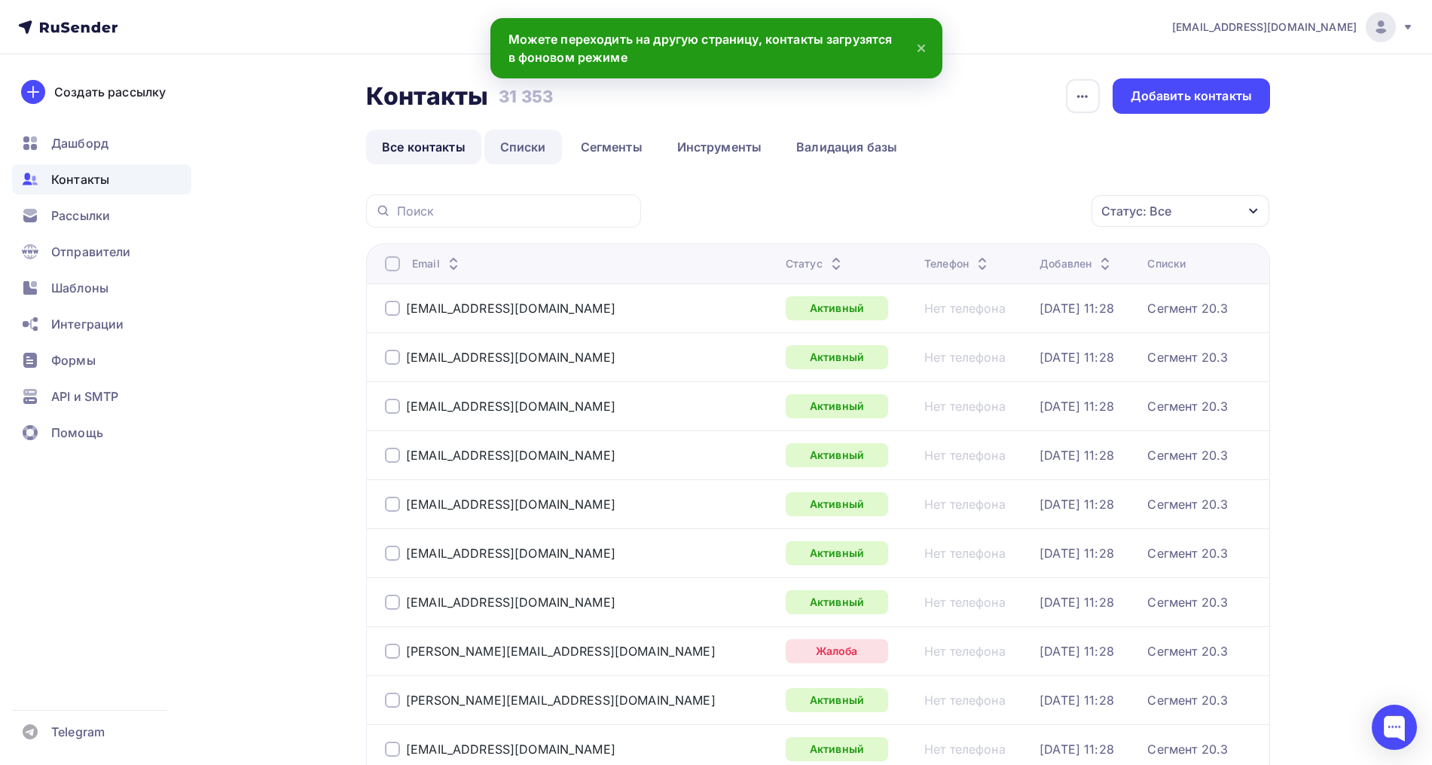
click at [517, 151] on link "Списки" at bounding box center [523, 147] width 78 height 35
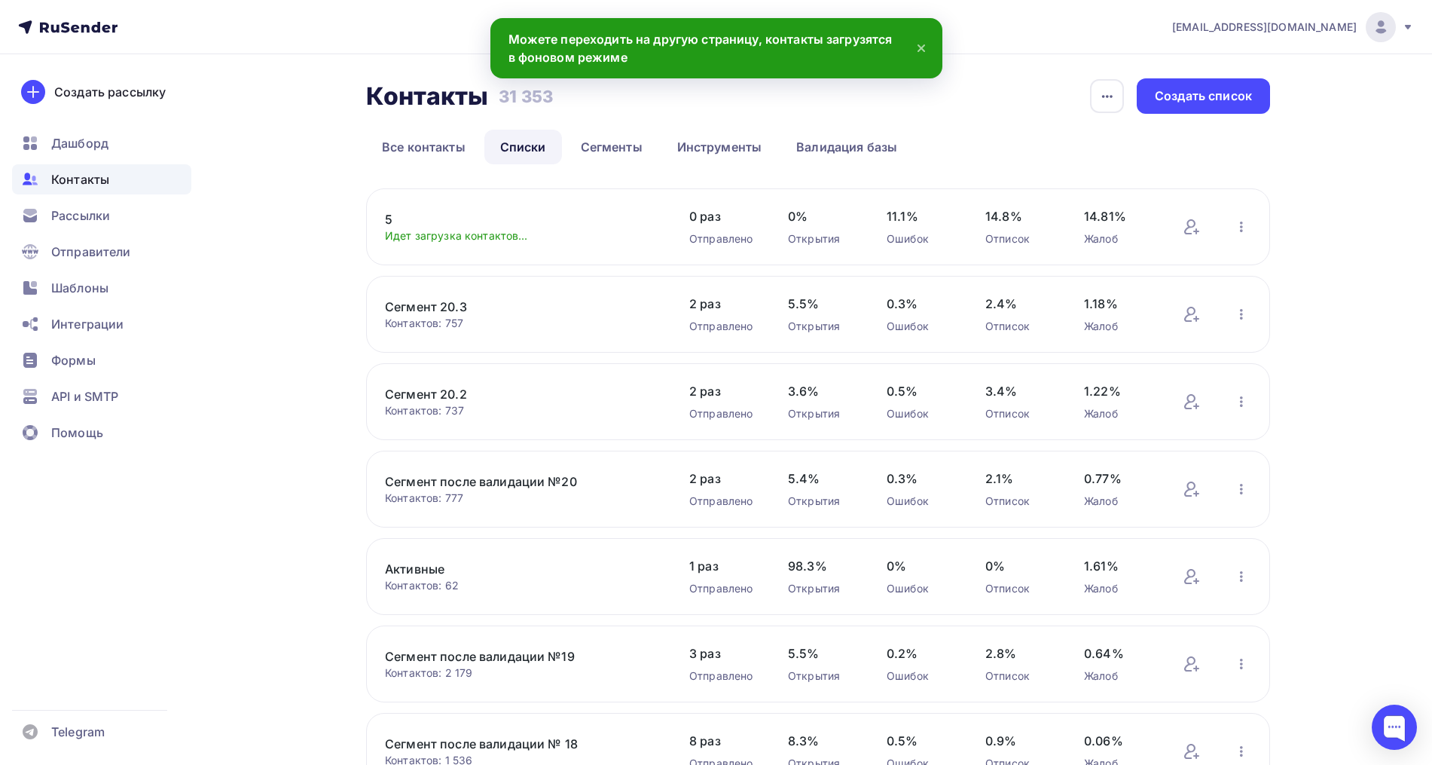
click at [391, 217] on link "5" at bounding box center [513, 219] width 256 height 18
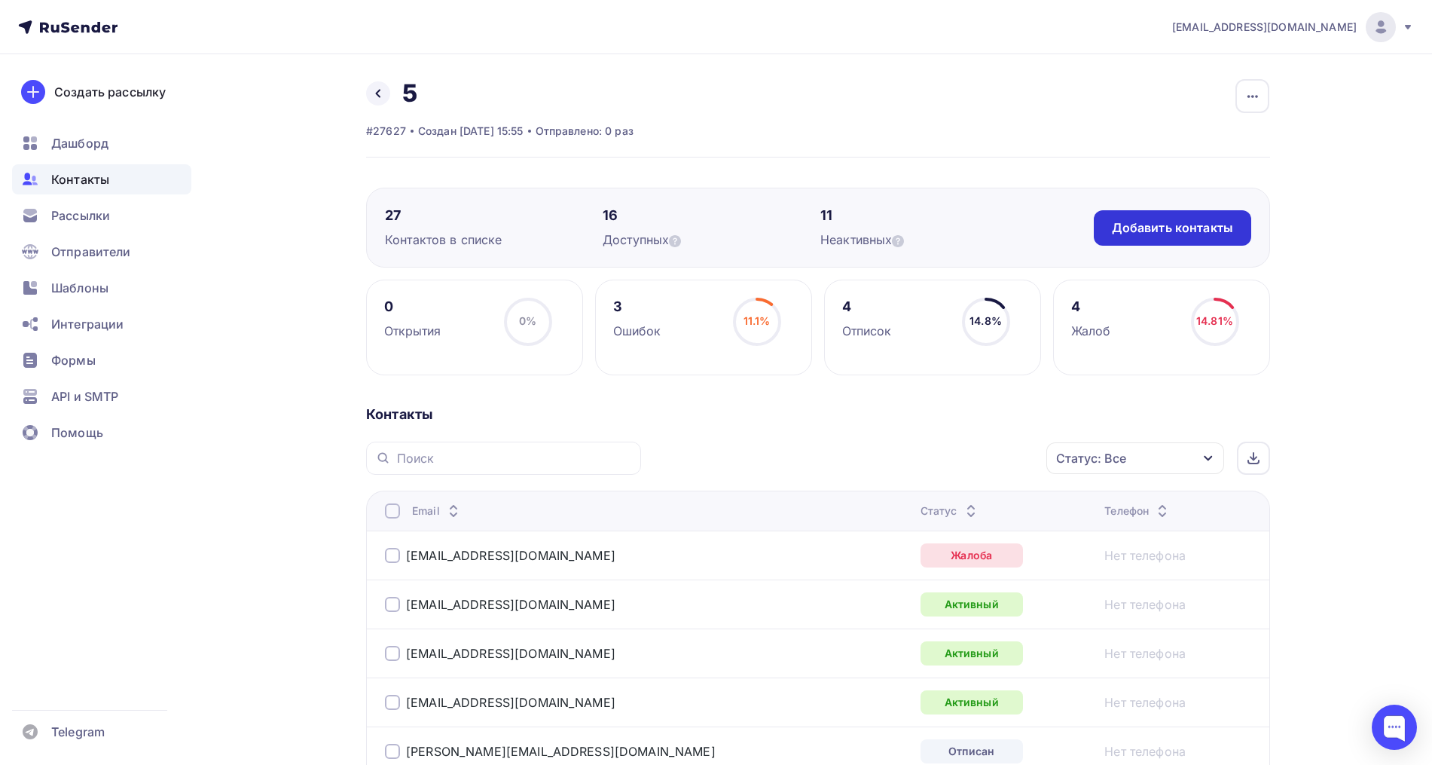
click at [1228, 220] on div "Добавить контакты" at bounding box center [1172, 227] width 121 height 17
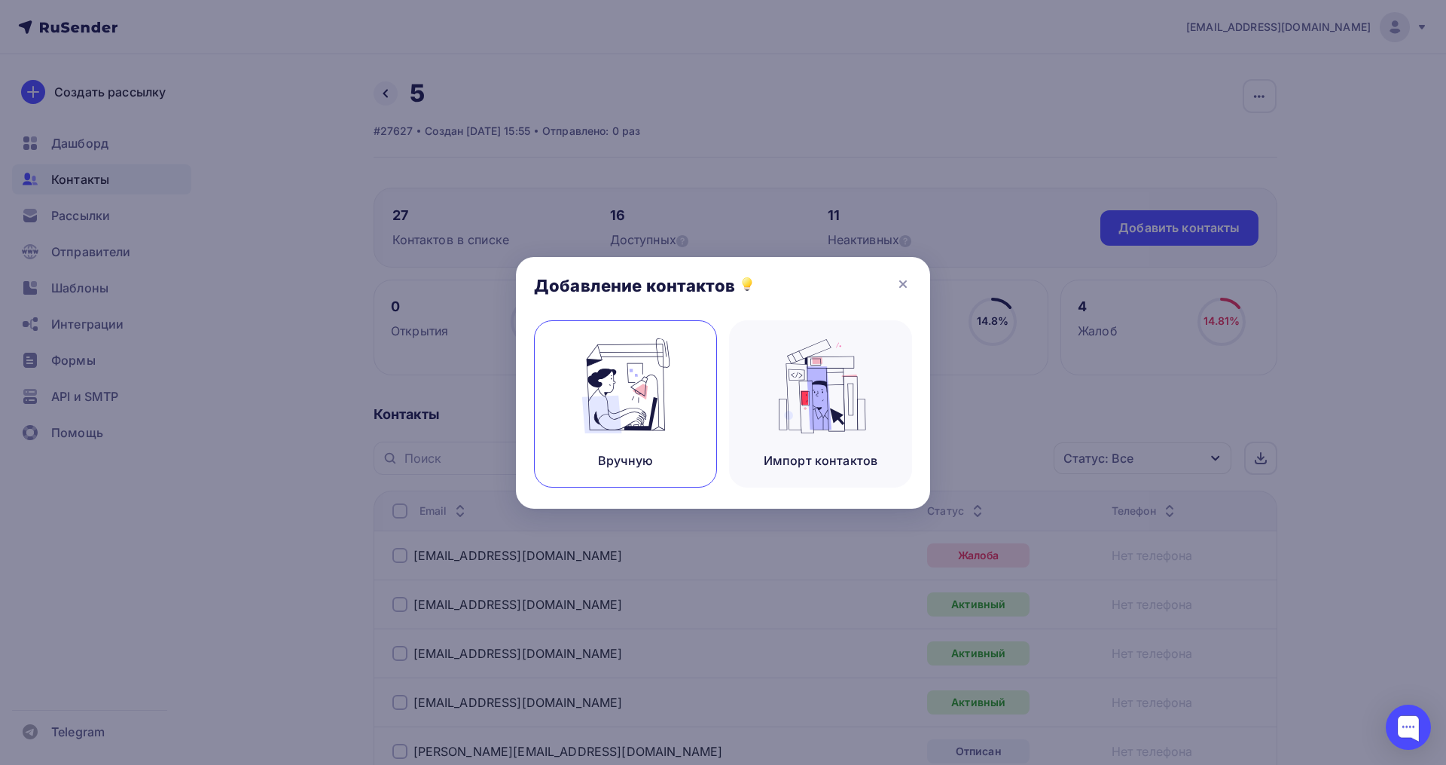
click at [630, 397] on img at bounding box center [626, 385] width 101 height 95
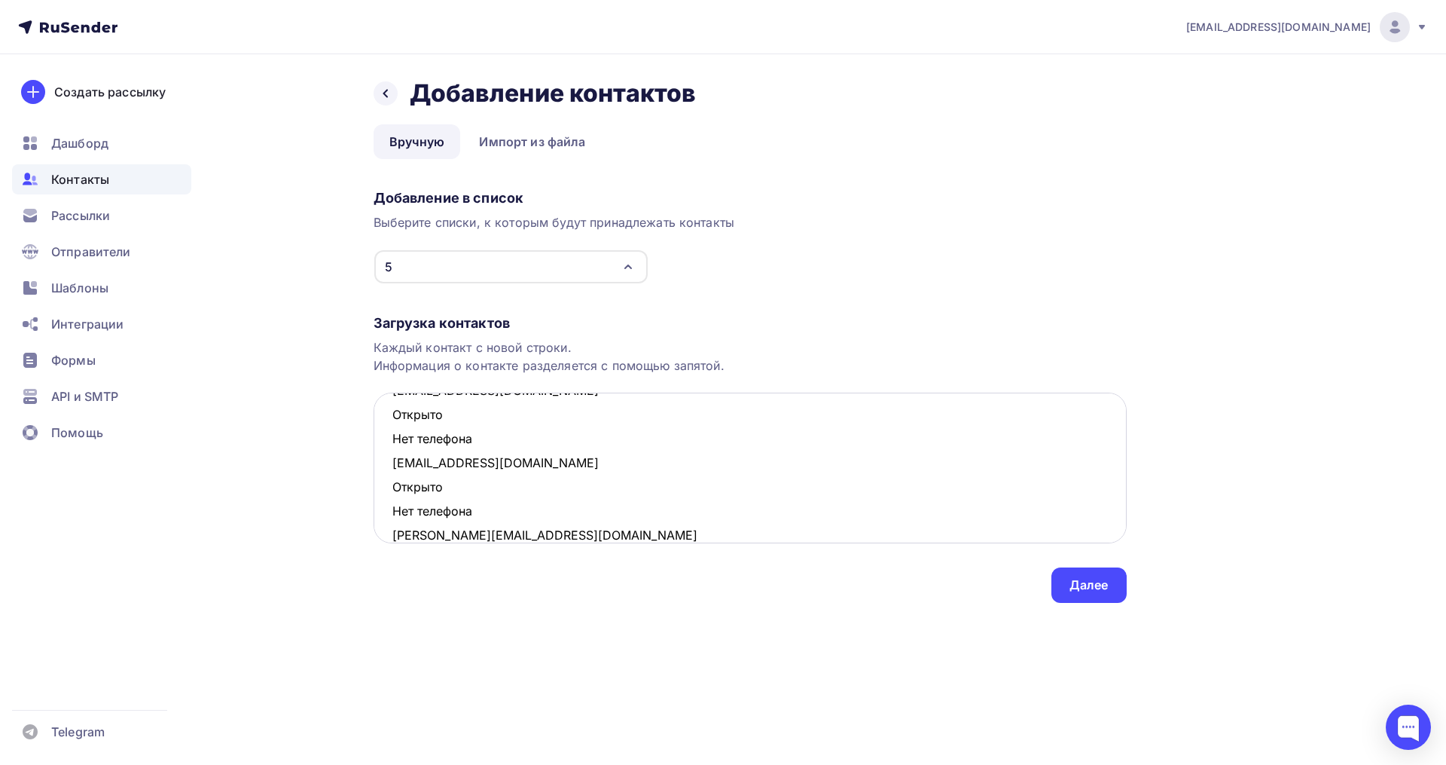
scroll to position [56, 0]
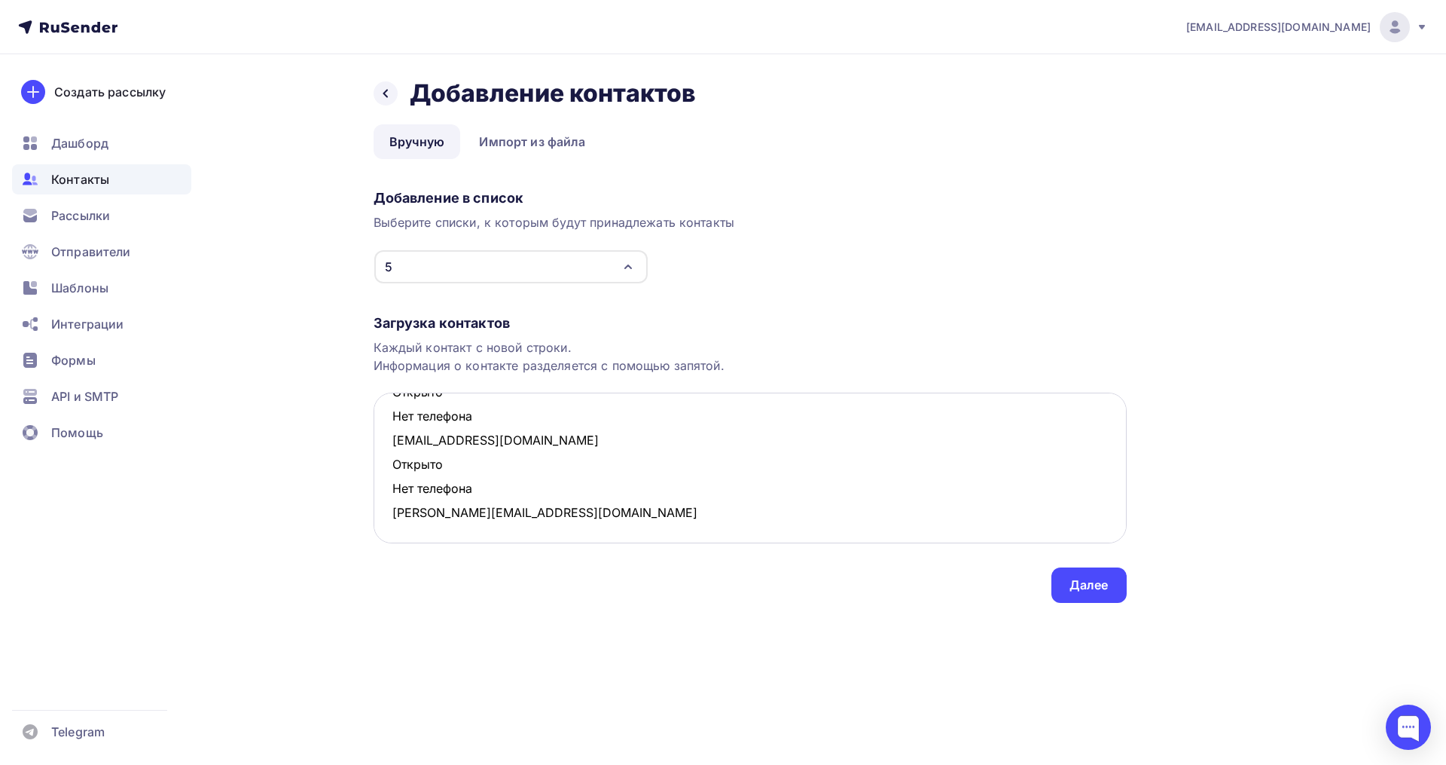
drag, startPoint x: 471, startPoint y: 485, endPoint x: 393, endPoint y: 468, distance: 79.5
click at [393, 468] on textarea "masha2802@mail.ru Открыто Нет телефона iudina-19921@mail.ru Открыто Нет телефон…" at bounding box center [750, 467] width 753 height 151
drag, startPoint x: 488, startPoint y: 469, endPoint x: 384, endPoint y: 442, distance: 107.4
click at [384, 442] on textarea "masha2802@mail.ru Открыто Нет телефона iudina-19921@mail.ru nikitinamarianna@ma…" at bounding box center [750, 467] width 753 height 151
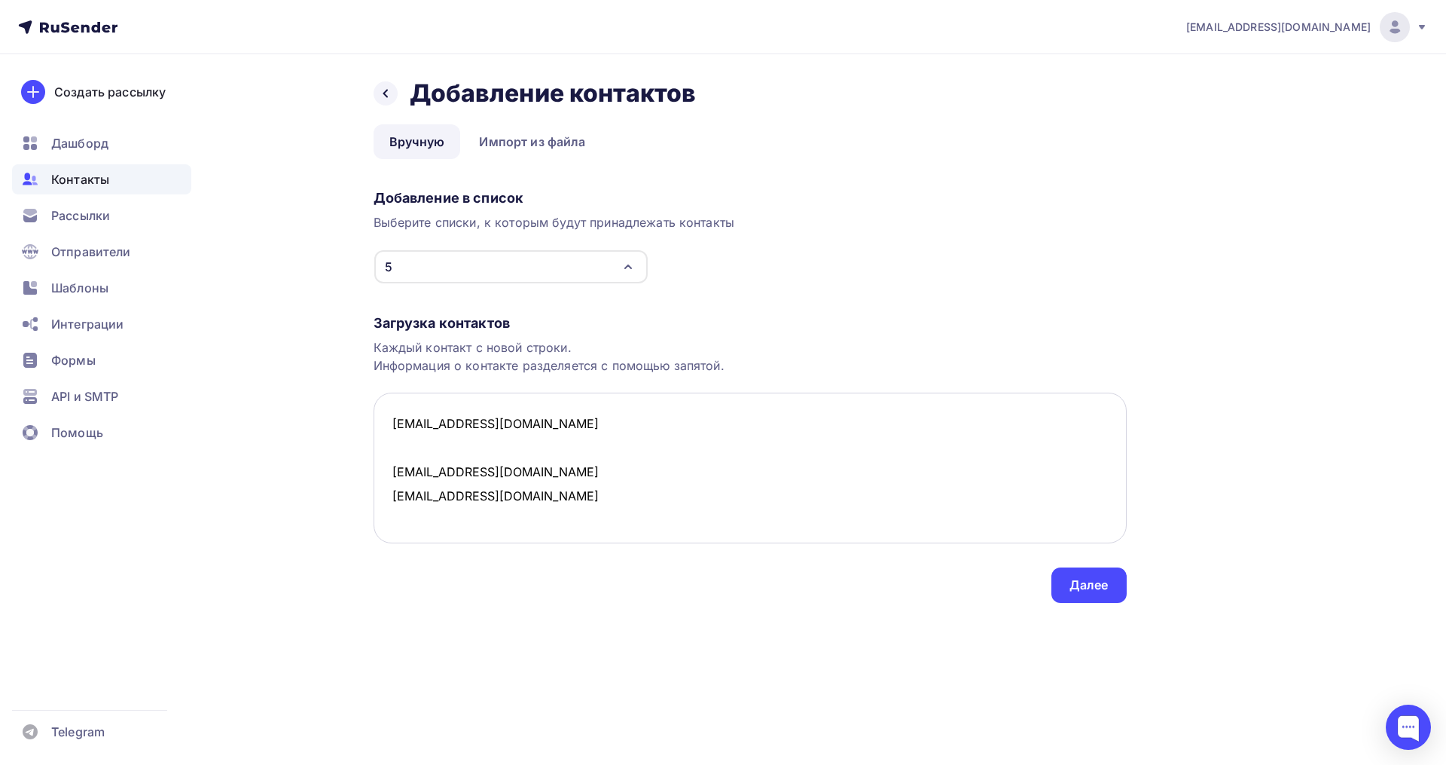
scroll to position [0, 0]
type textarea "masha2802@mail.ru iudina-19921@mail.ru nikitinamarianna@mail.ru"
click at [1090, 594] on div "Далее" at bounding box center [1089, 584] width 75 height 35
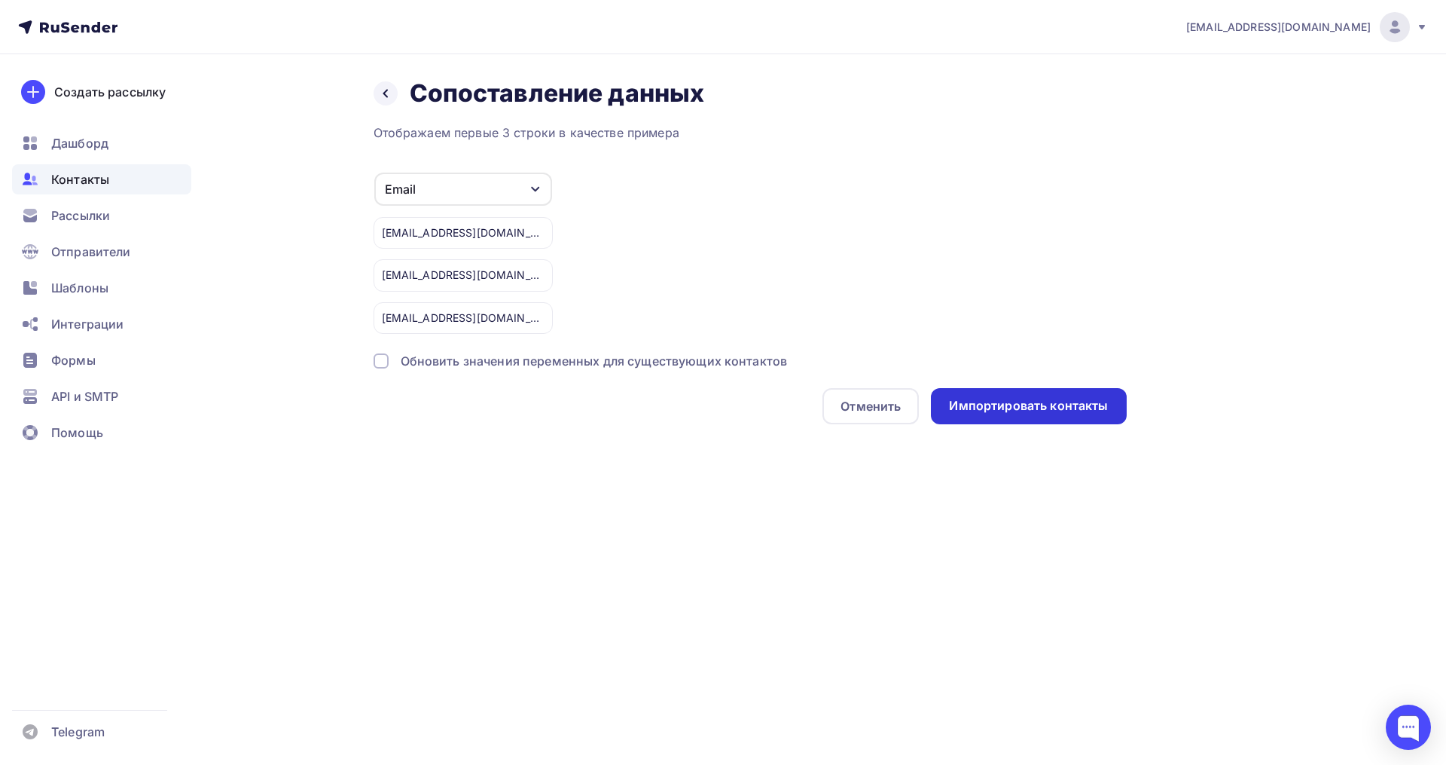
click at [996, 405] on div "Импортировать контакты" at bounding box center [1028, 405] width 159 height 17
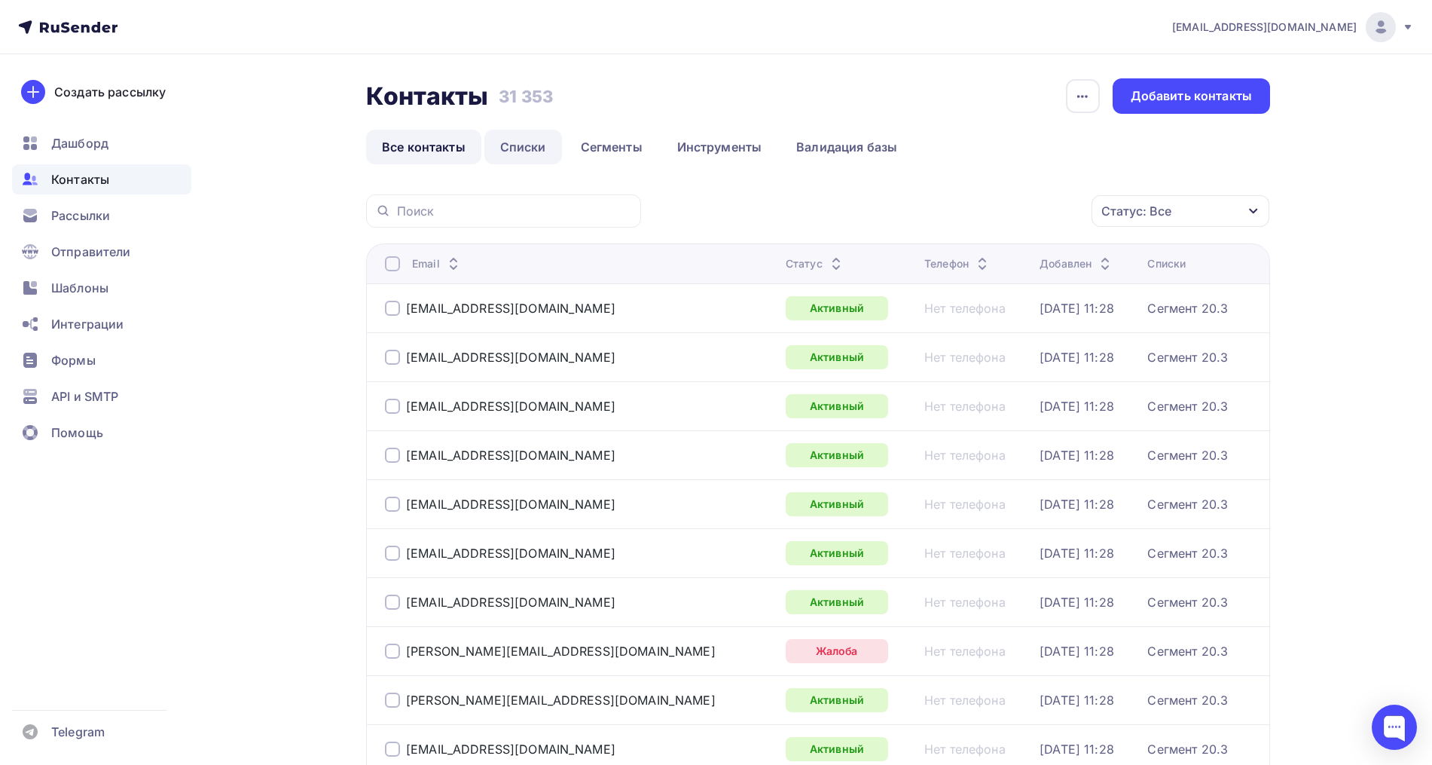
click at [519, 154] on link "Списки" at bounding box center [523, 147] width 78 height 35
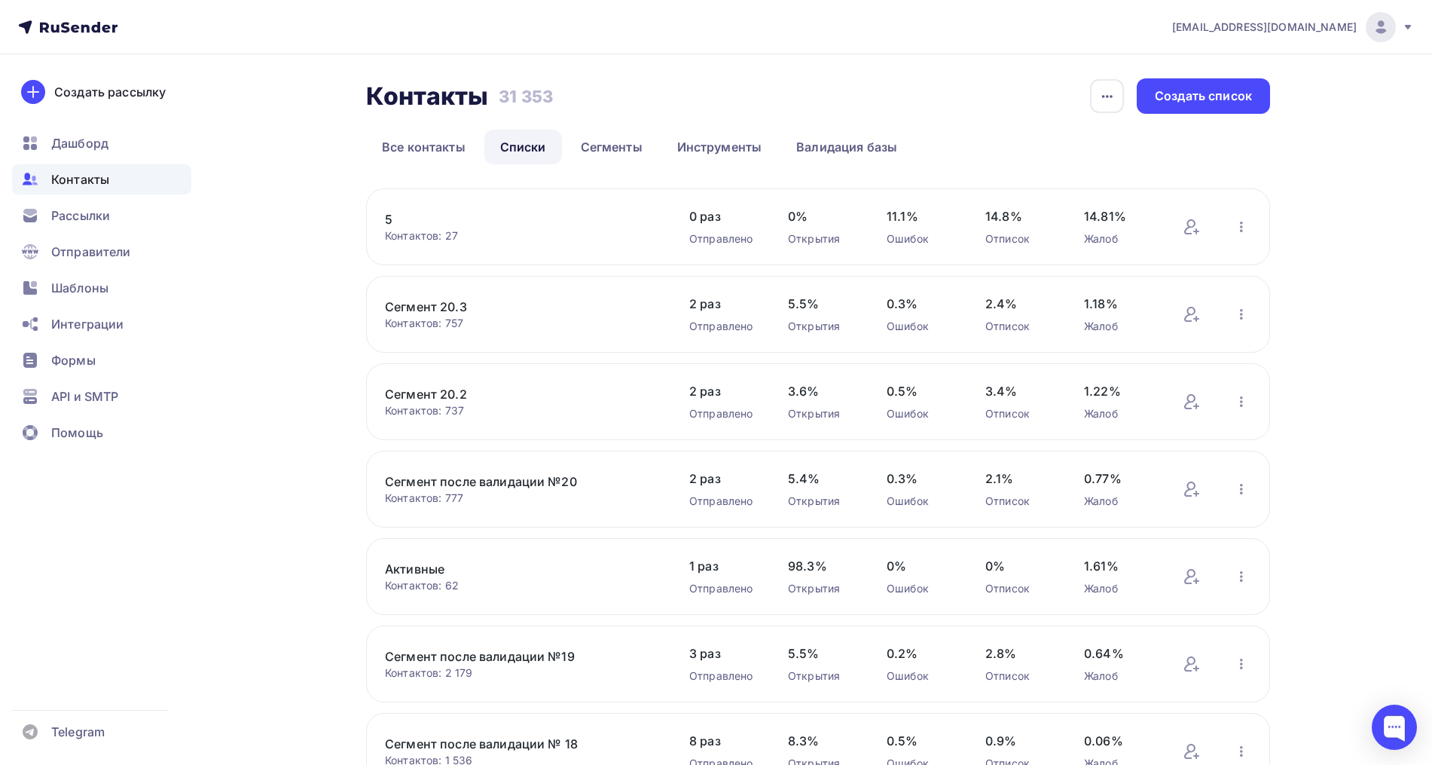
click at [393, 220] on link "5" at bounding box center [513, 219] width 256 height 18
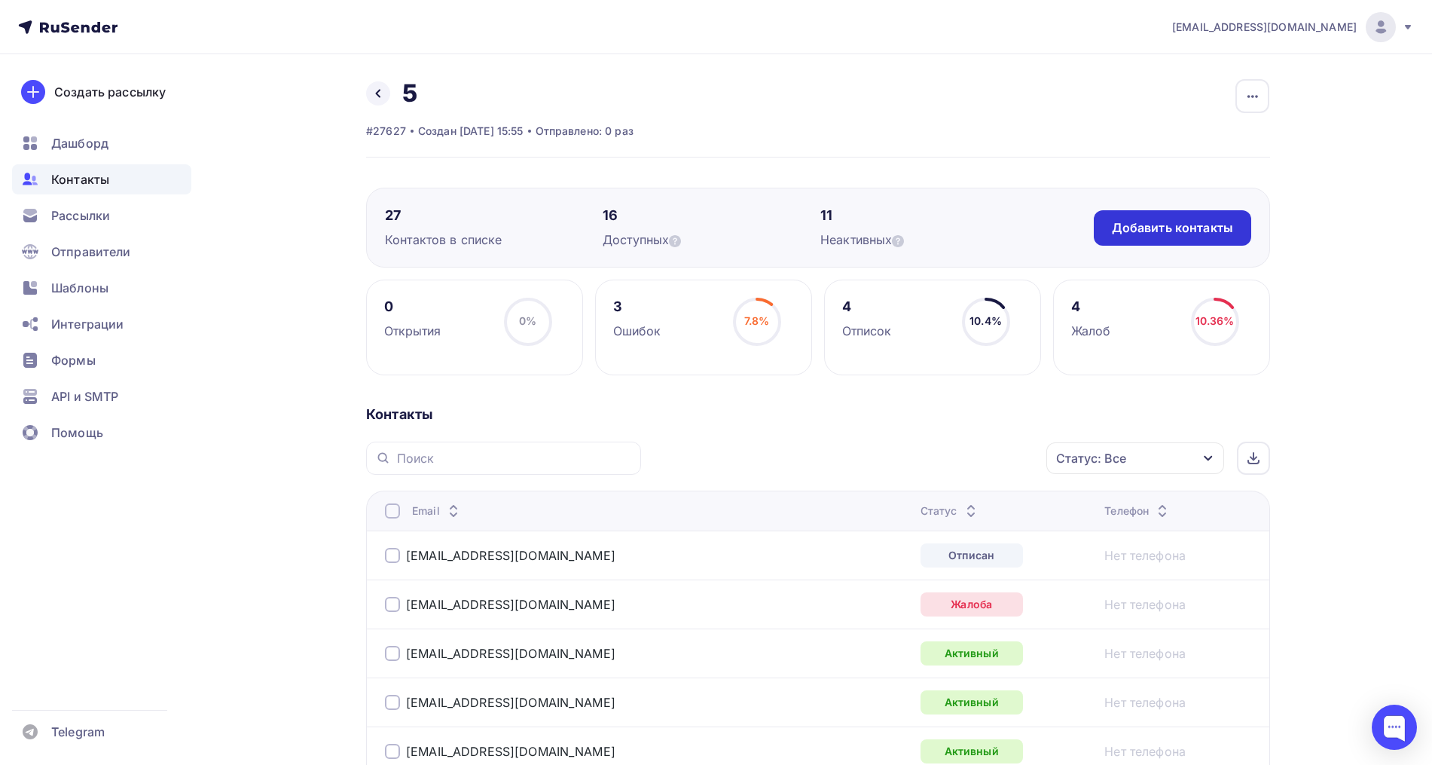
click at [1165, 221] on div "Добавить контакты" at bounding box center [1172, 227] width 121 height 17
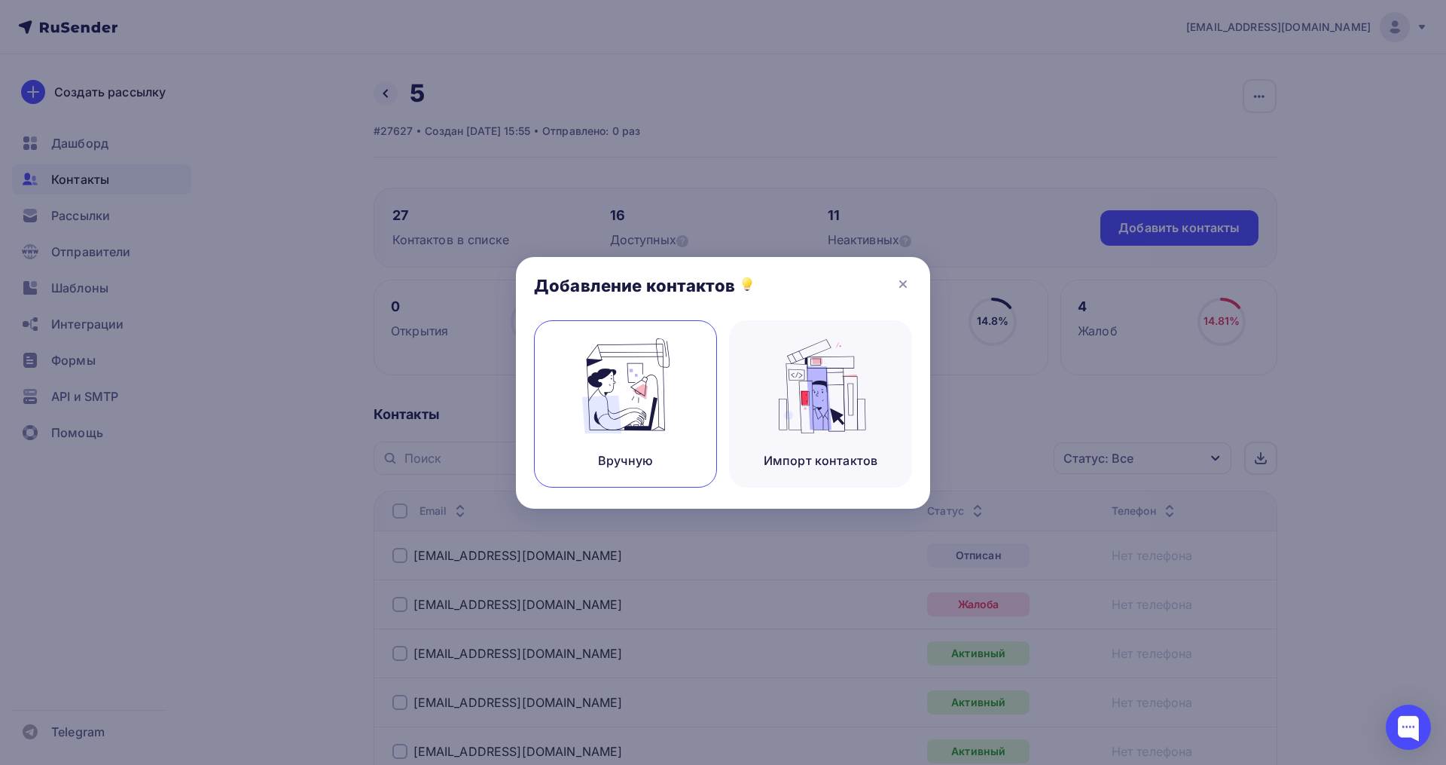
click at [646, 429] on img at bounding box center [626, 385] width 101 height 95
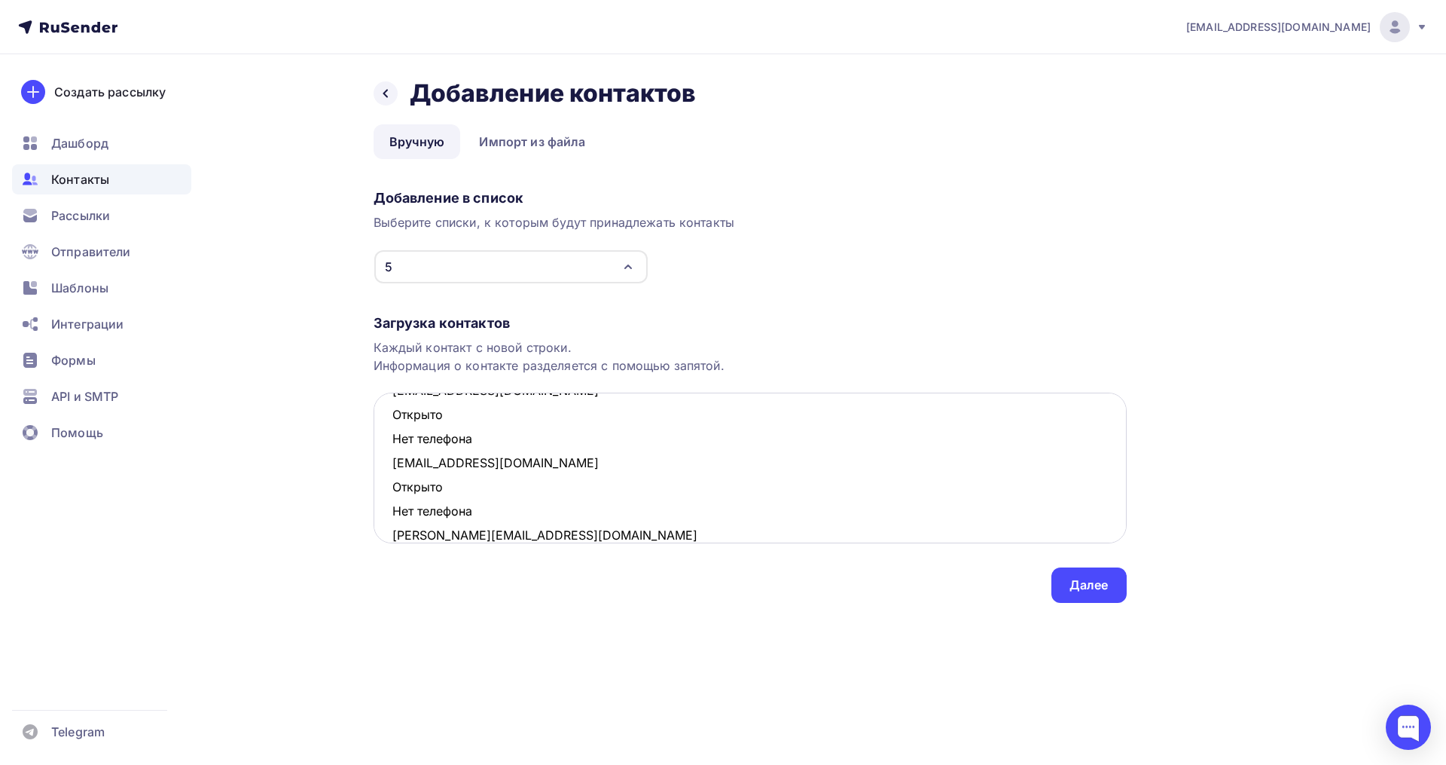
scroll to position [273, 0]
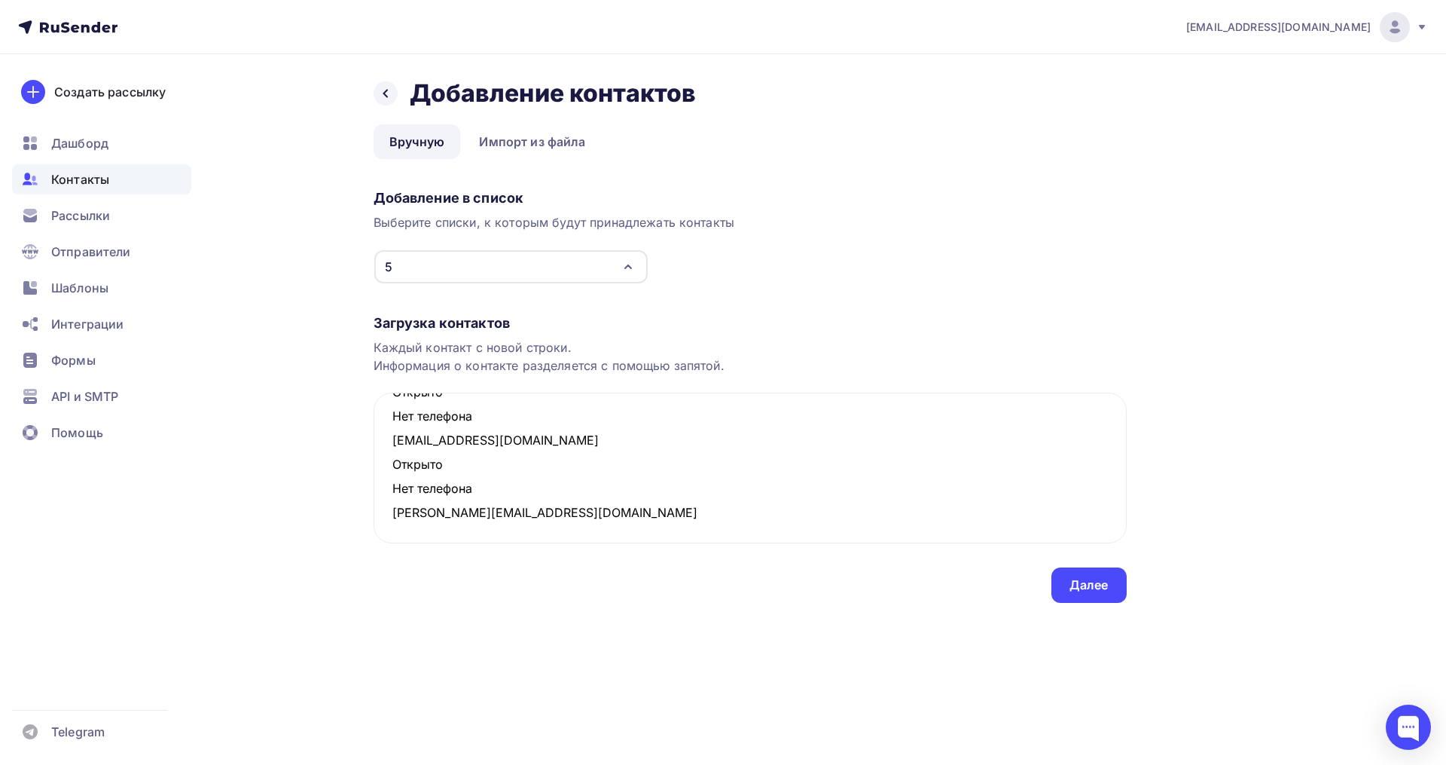
drag, startPoint x: 431, startPoint y: 486, endPoint x: 365, endPoint y: 466, distance: 69.3
click at [365, 466] on div "Назад Добавление контактов Добавление контактов Вручную Импорт из файла Вручную…" at bounding box center [723, 358] width 1235 height 609
drag, startPoint x: 477, startPoint y: 466, endPoint x: 371, endPoint y: 446, distance: 107.4
click at [371, 446] on div "Назад Добавление контактов Добавление контактов Вручную Импорт из файла Вручную…" at bounding box center [723, 358] width 1235 height 609
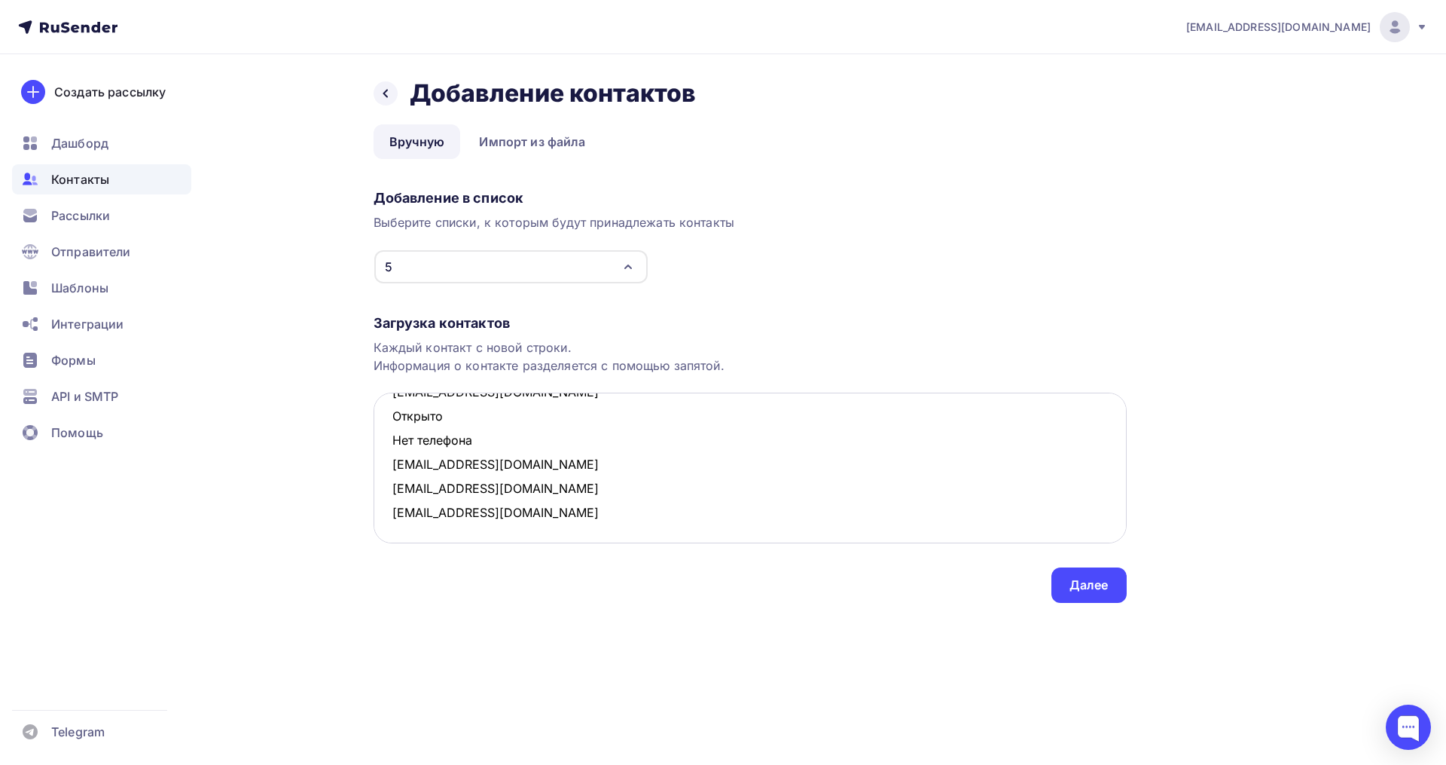
scroll to position [176, 0]
drag, startPoint x: 458, startPoint y: 435, endPoint x: 395, endPoint y: 424, distance: 64.1
click at [395, 424] on textarea "bantserulyana@ya.ru Открыто Нет телефона solnishko2@inbox.ru Открыто Нет телефо…" at bounding box center [750, 467] width 753 height 151
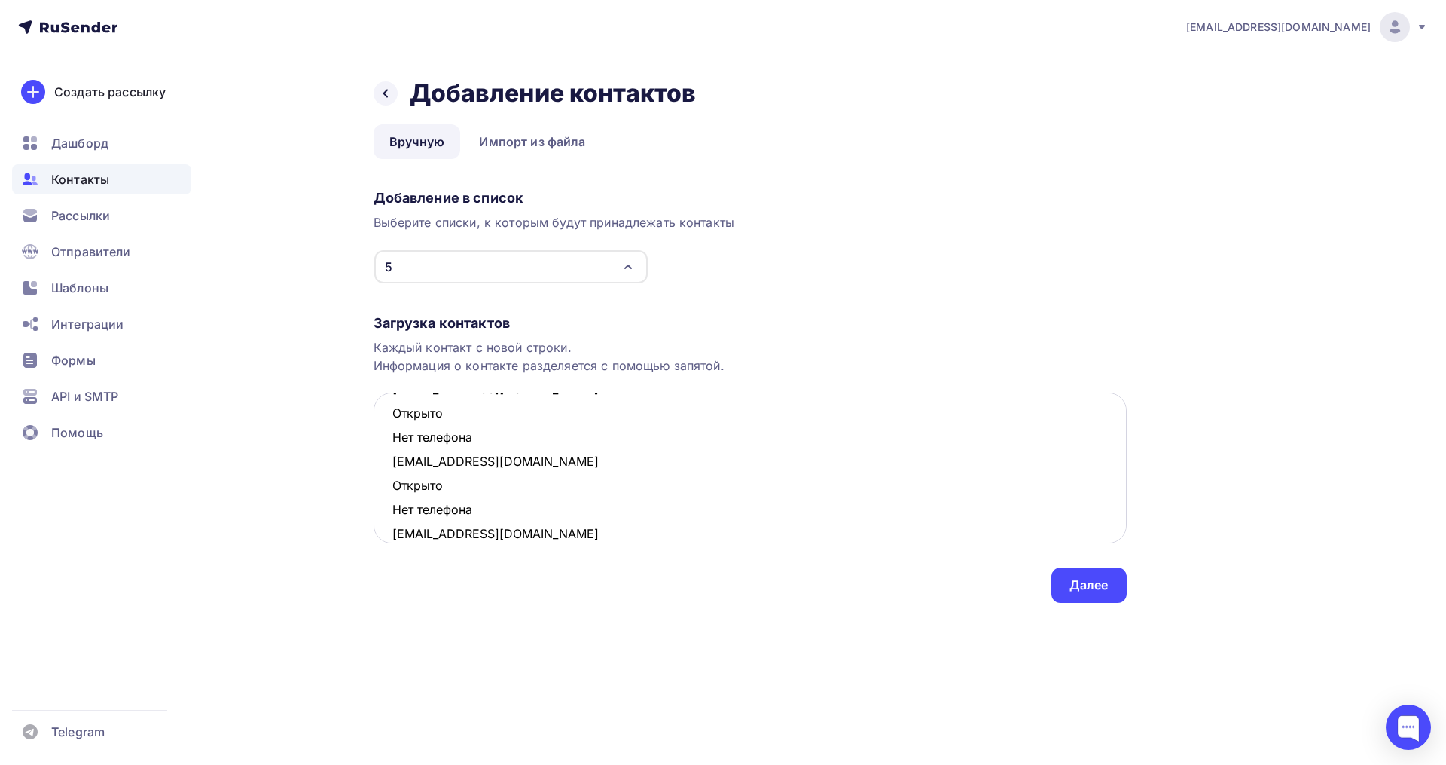
scroll to position [34, 0]
drag, startPoint x: 475, startPoint y: 514, endPoint x: 392, endPoint y: 487, distance: 87.0
click at [392, 487] on textarea "bantserulyana@ya.ru Открыто Нет телефона solnishko2@inbox.ru Открыто Нет телефо…" at bounding box center [750, 467] width 753 height 151
drag, startPoint x: 490, startPoint y: 438, endPoint x: 396, endPoint y: 416, distance: 95.9
click at [396, 416] on textarea "bantserulyana@ya.ru Открыто Нет телефона solnishko2@inbox.ru sabina.drozdova@gm…" at bounding box center [750, 467] width 753 height 151
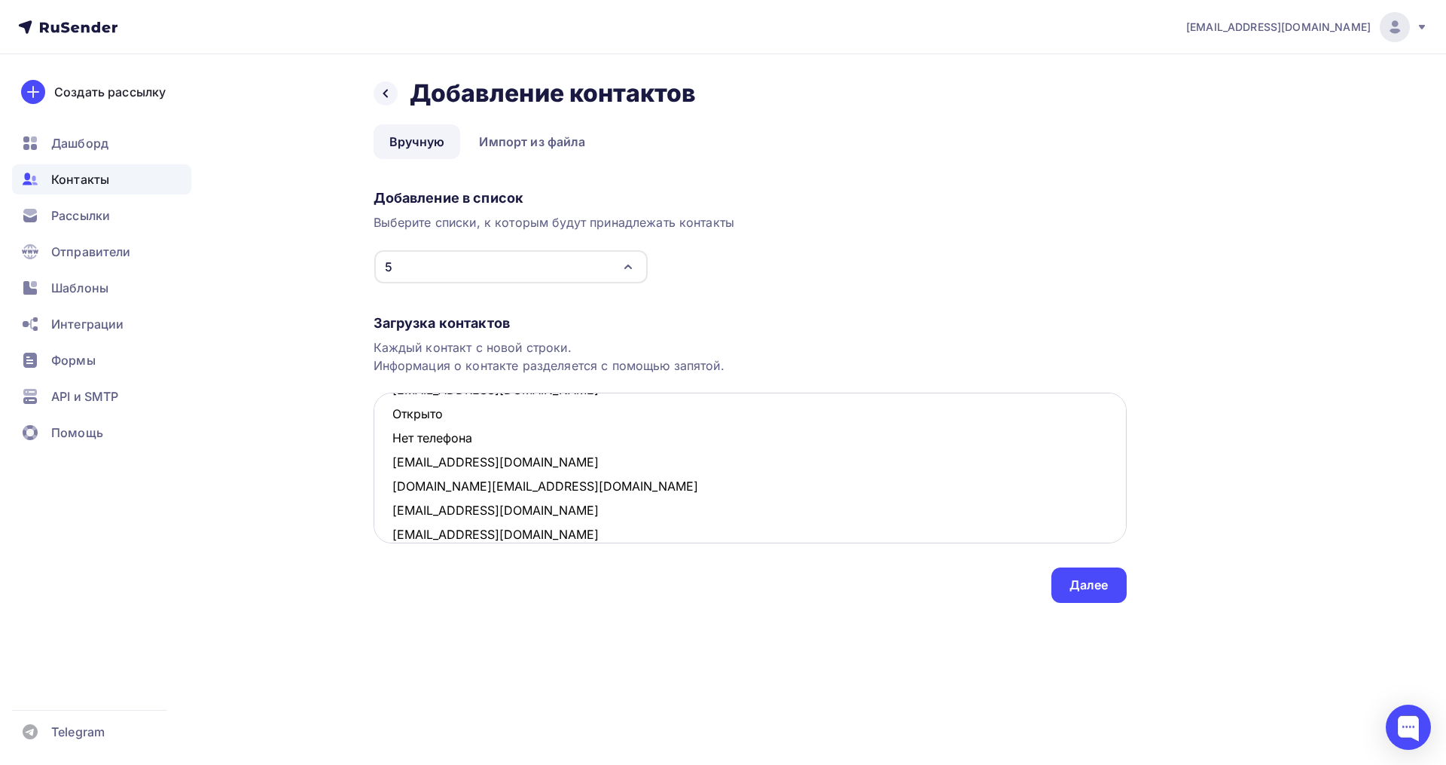
click at [396, 416] on textarea "bantserulyana@ya.ru Открыто Нет телефона solnishko2@inbox.ru sabina.drozdova@gm…" at bounding box center [750, 467] width 753 height 151
drag, startPoint x: 479, startPoint y: 434, endPoint x: 395, endPoint y: 418, distance: 85.1
click at [395, 418] on textarea "bantserulyana@ya.ru Открыто Нет телефона solnishko2@inbox.ru sabina.drozdova@gm…" at bounding box center [750, 467] width 753 height 151
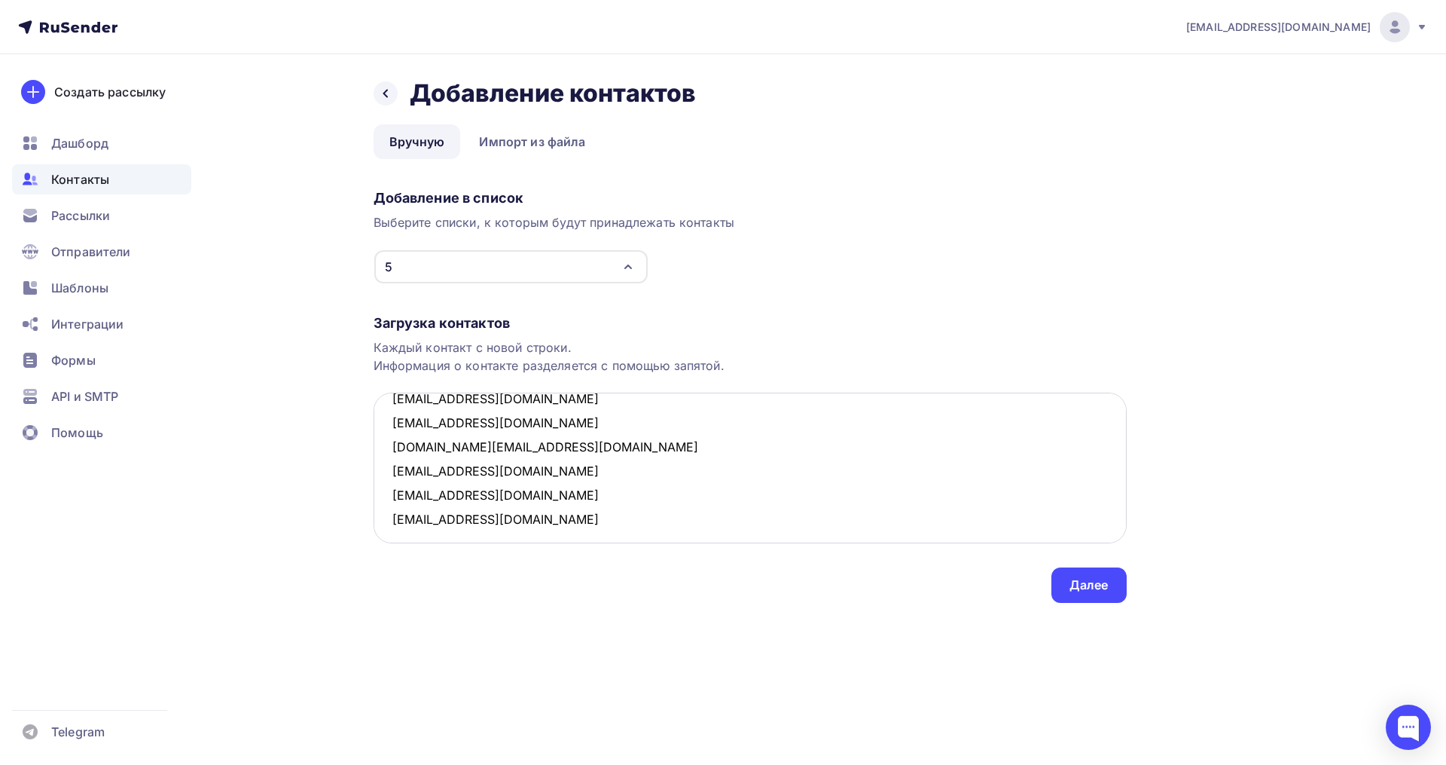
scroll to position [32, 0]
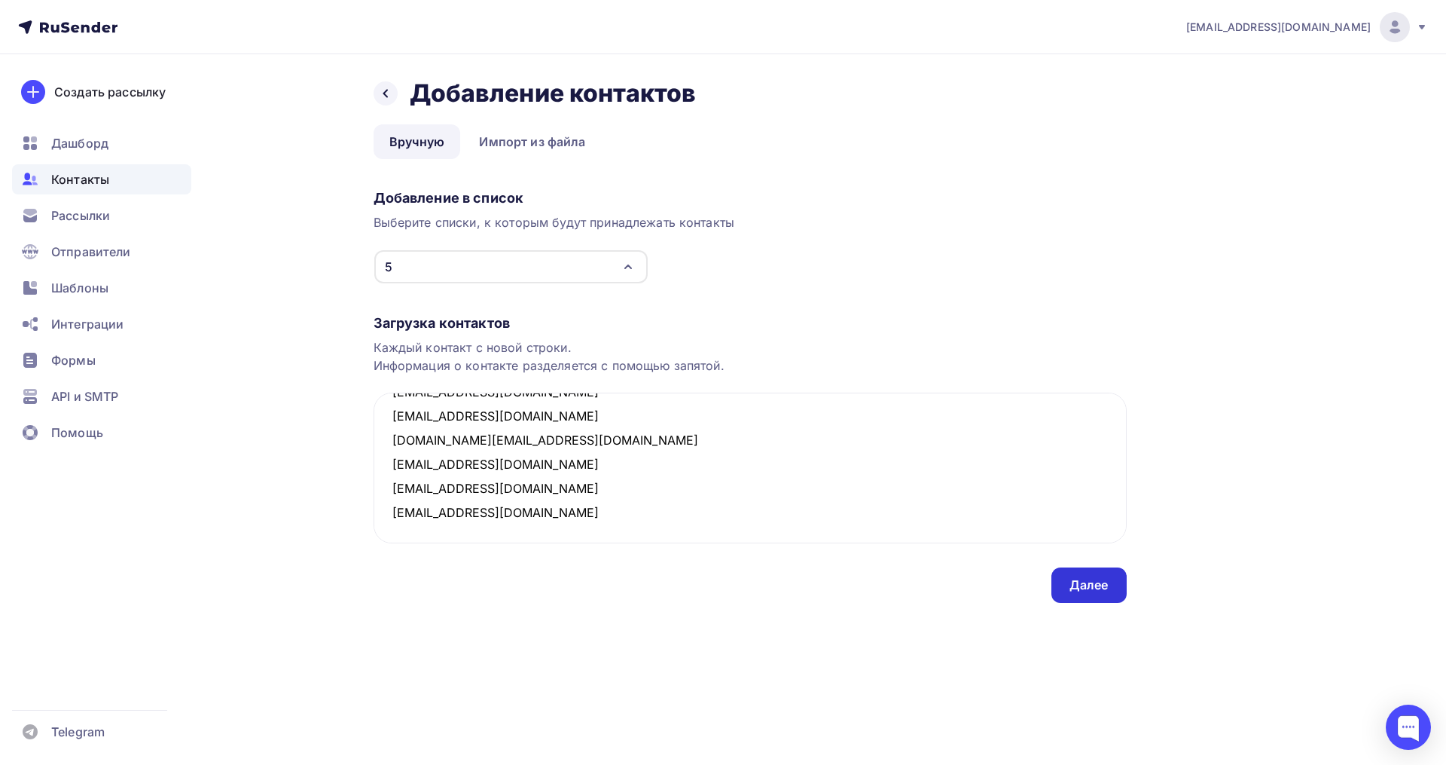
type textarea "bantserulyana@ya.ru solnishko2@inbox.ru sabina.drozdova@gmail.com innusja06@mai…"
click at [1085, 576] on div "Далее" at bounding box center [1089, 584] width 39 height 17
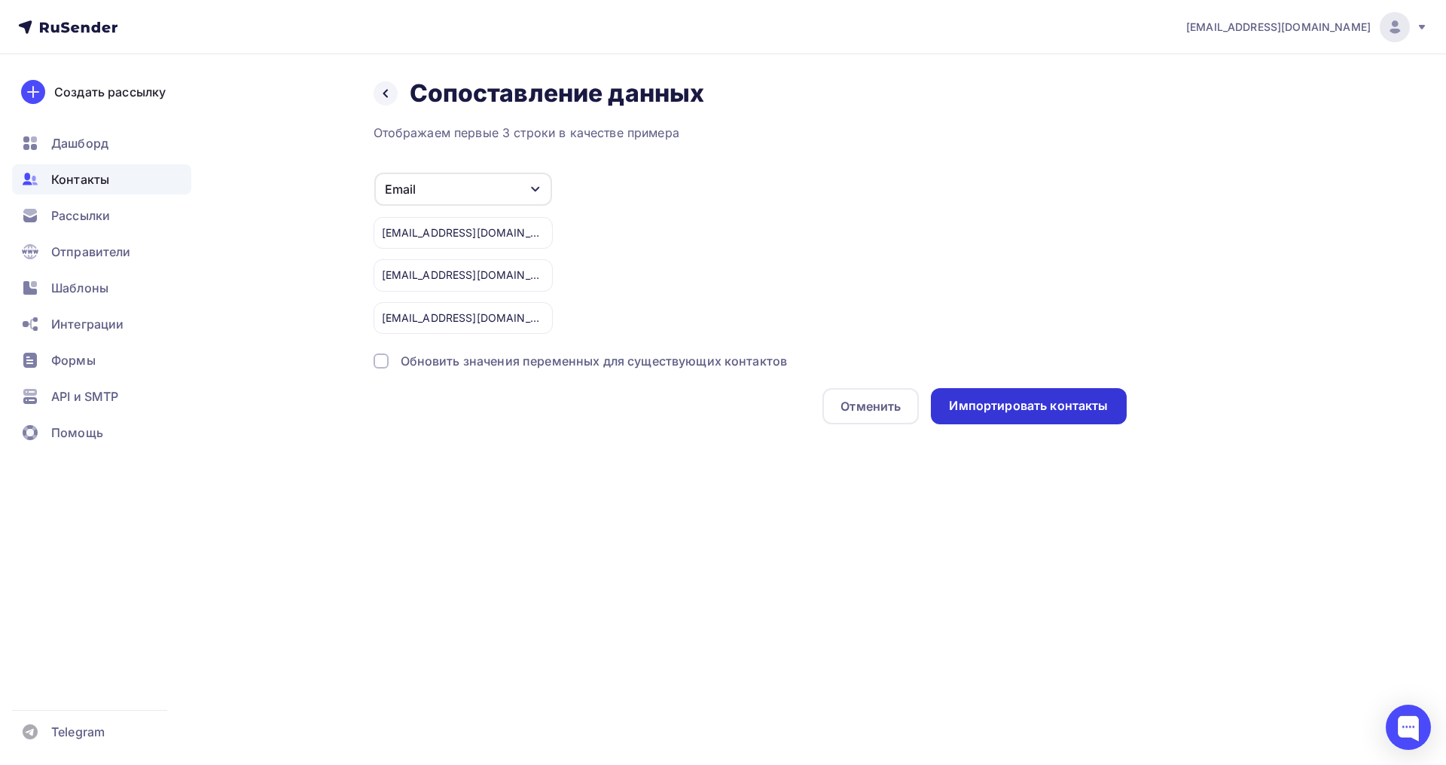
click at [1041, 417] on div "Импортировать контакты" at bounding box center [1028, 406] width 195 height 36
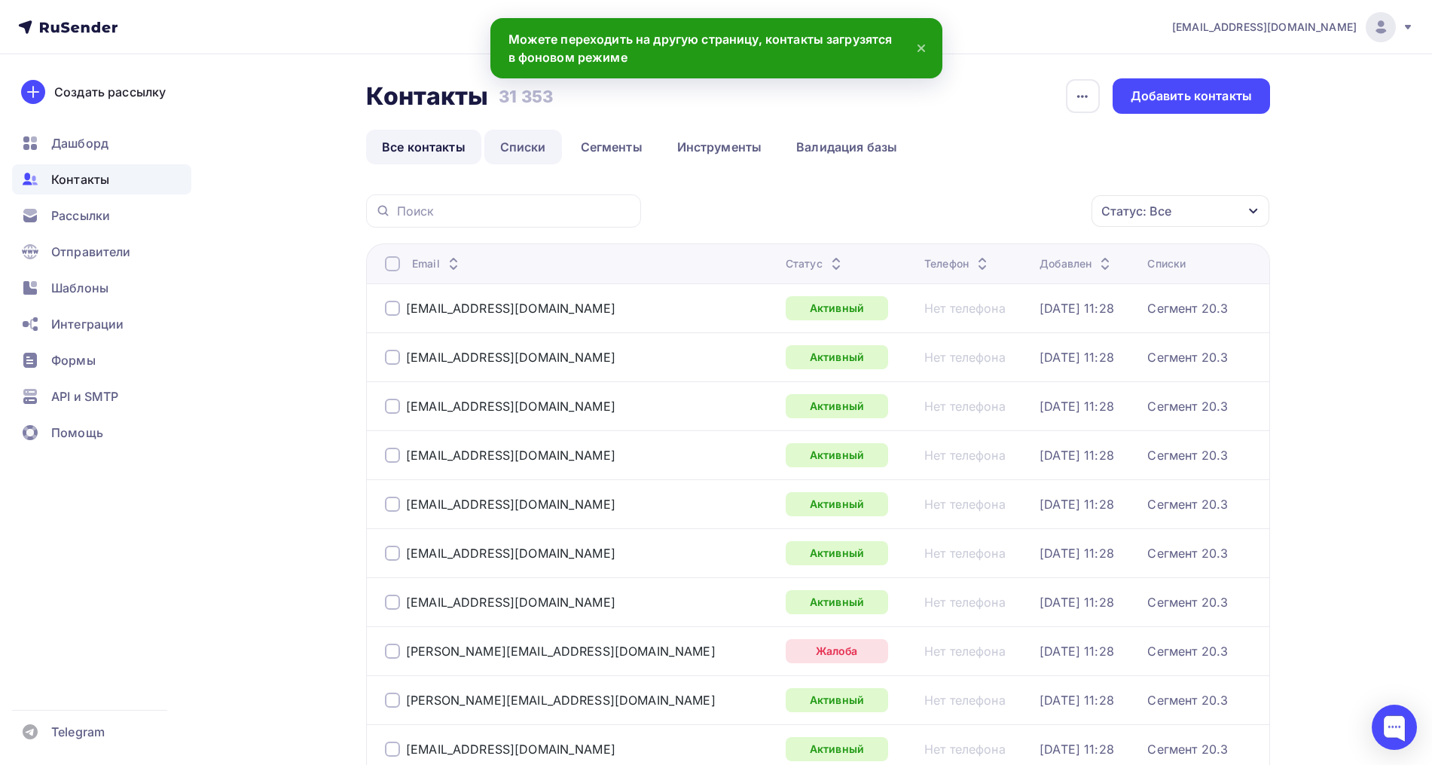
click at [519, 159] on link "Списки" at bounding box center [523, 147] width 78 height 35
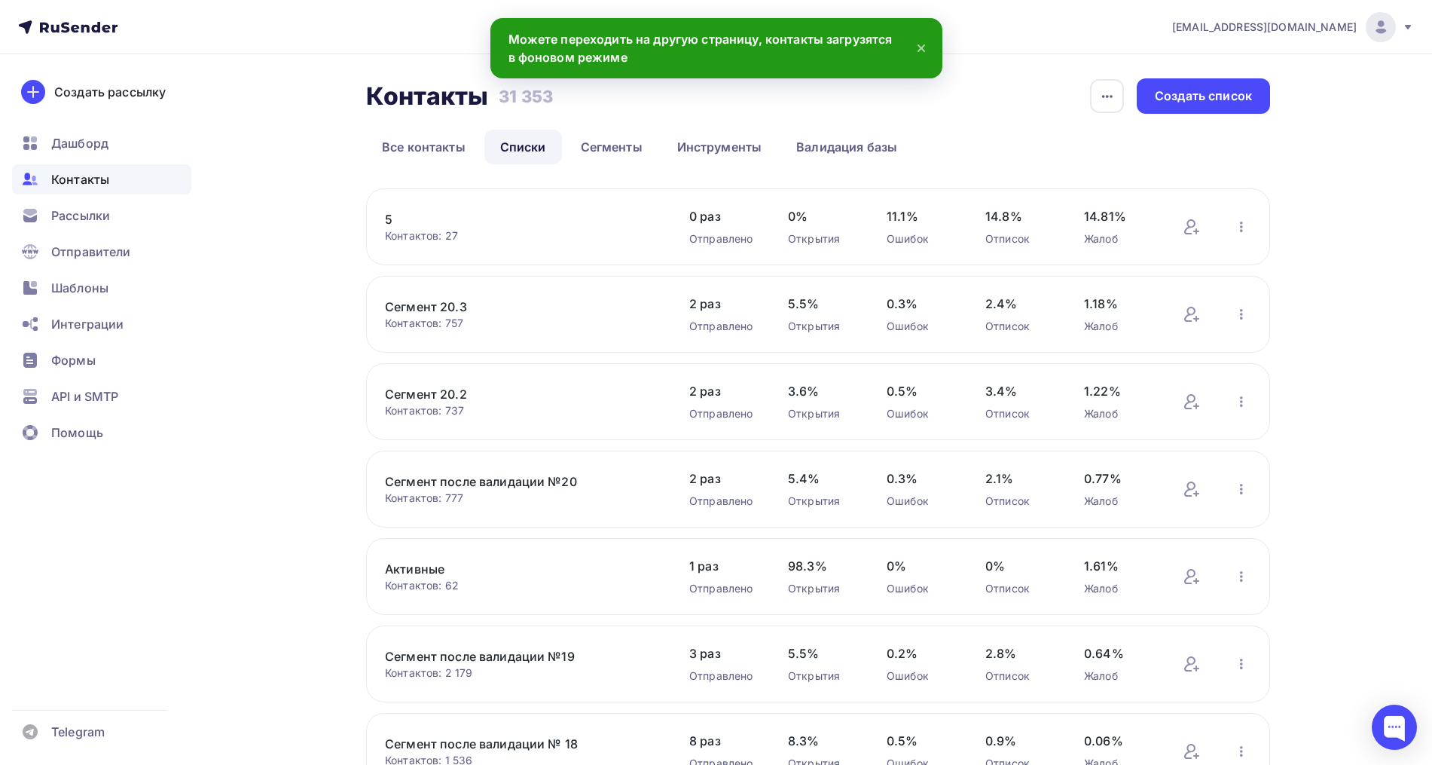
click at [389, 221] on link "5" at bounding box center [513, 219] width 256 height 18
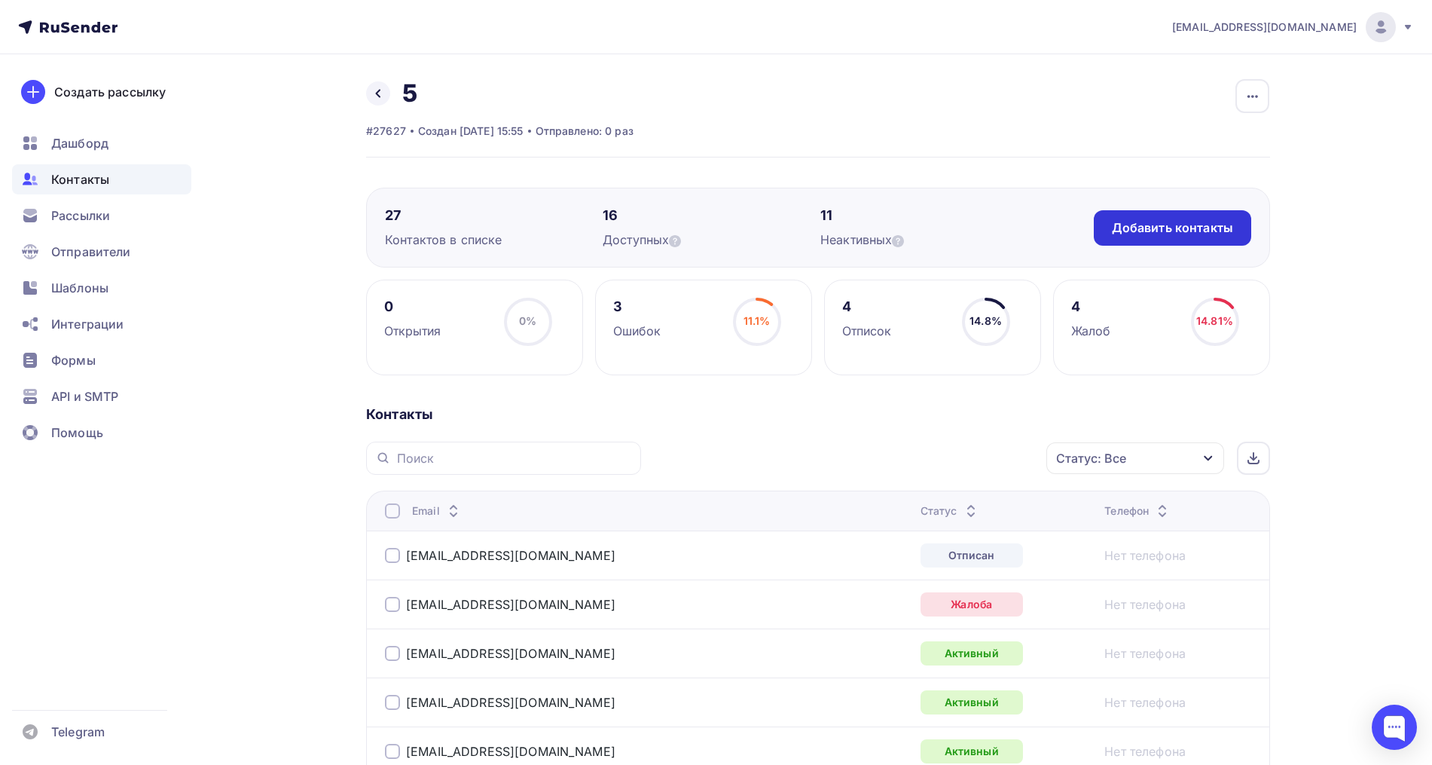
click at [1216, 231] on div "Добавить контакты" at bounding box center [1172, 227] width 121 height 17
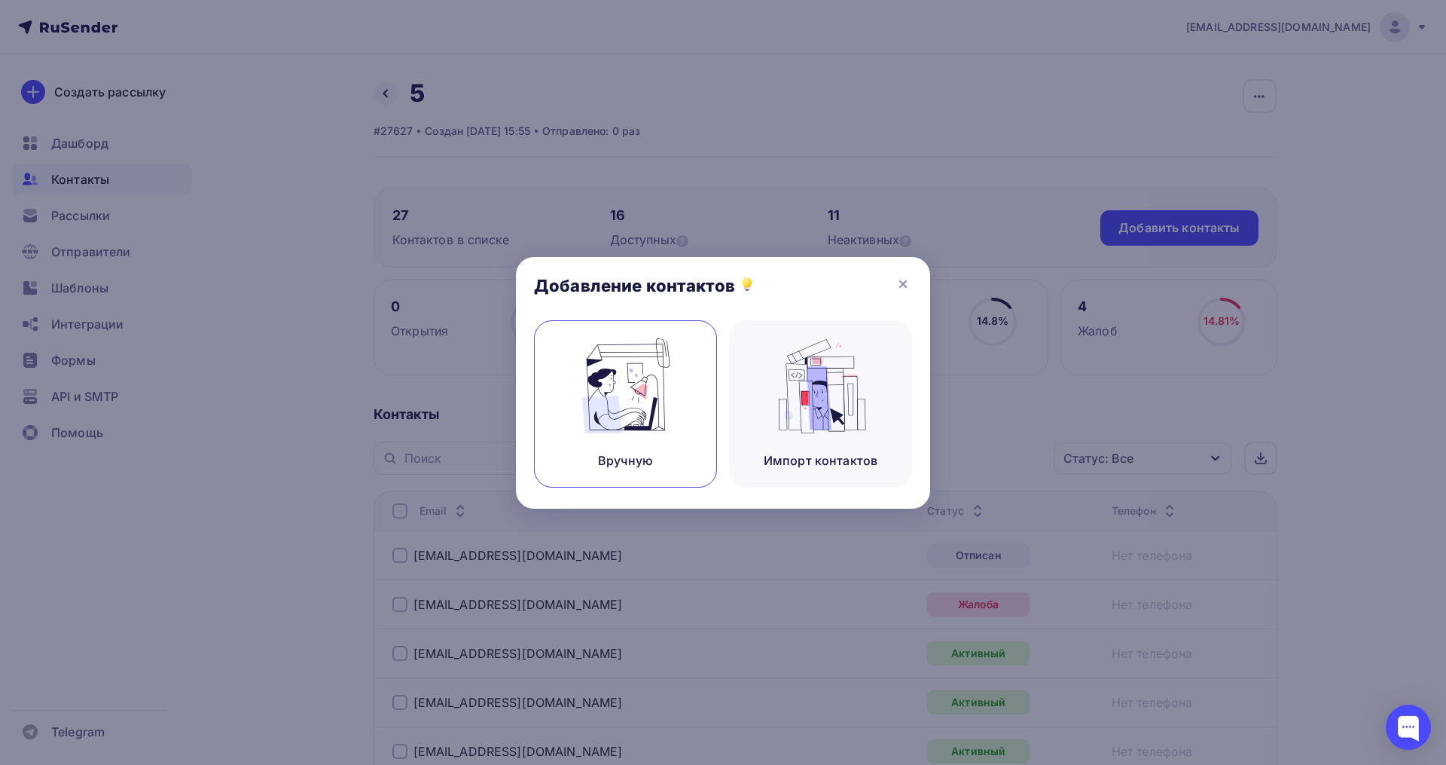
click at [627, 456] on div "Вручную" at bounding box center [625, 460] width 55 height 18
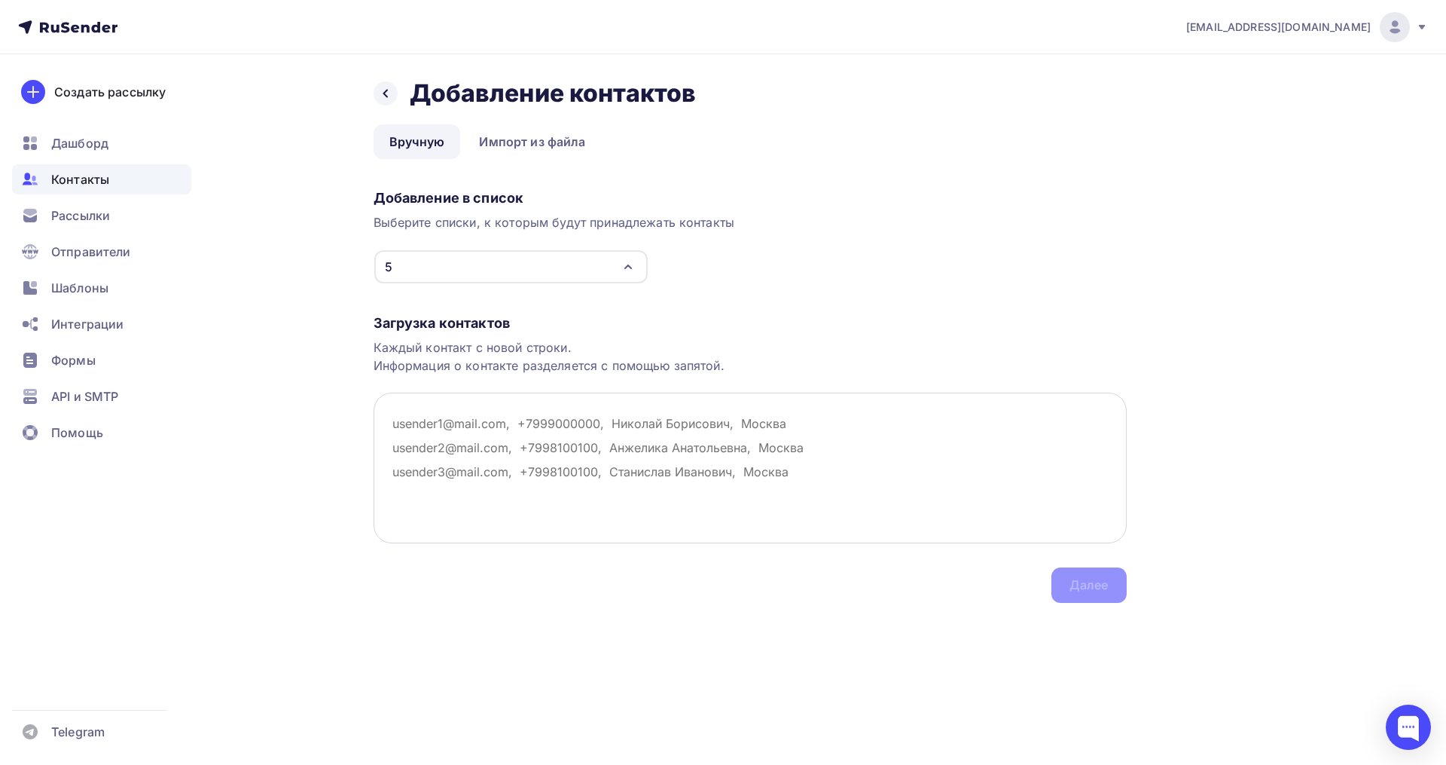
click at [409, 425] on textarea at bounding box center [750, 467] width 753 height 151
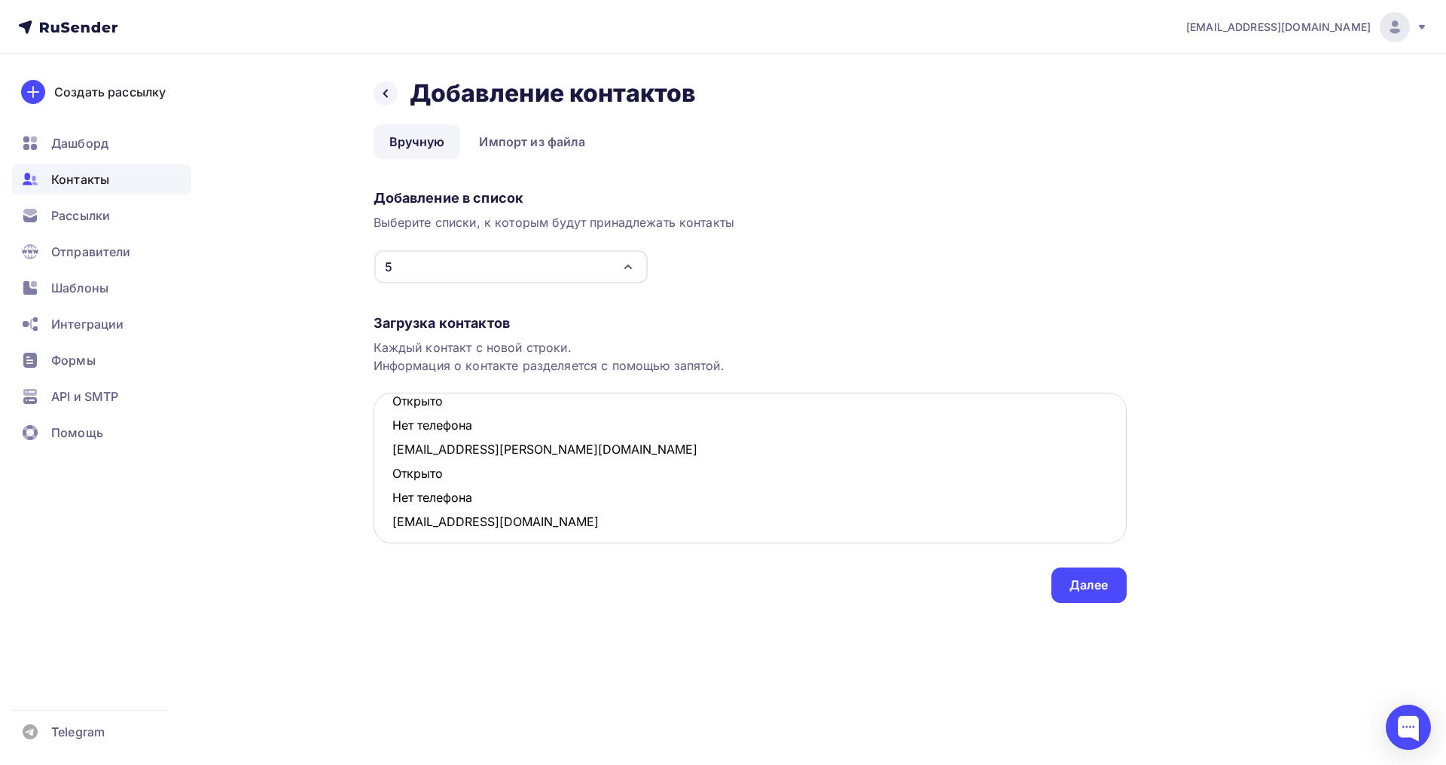
scroll to position [345, 0]
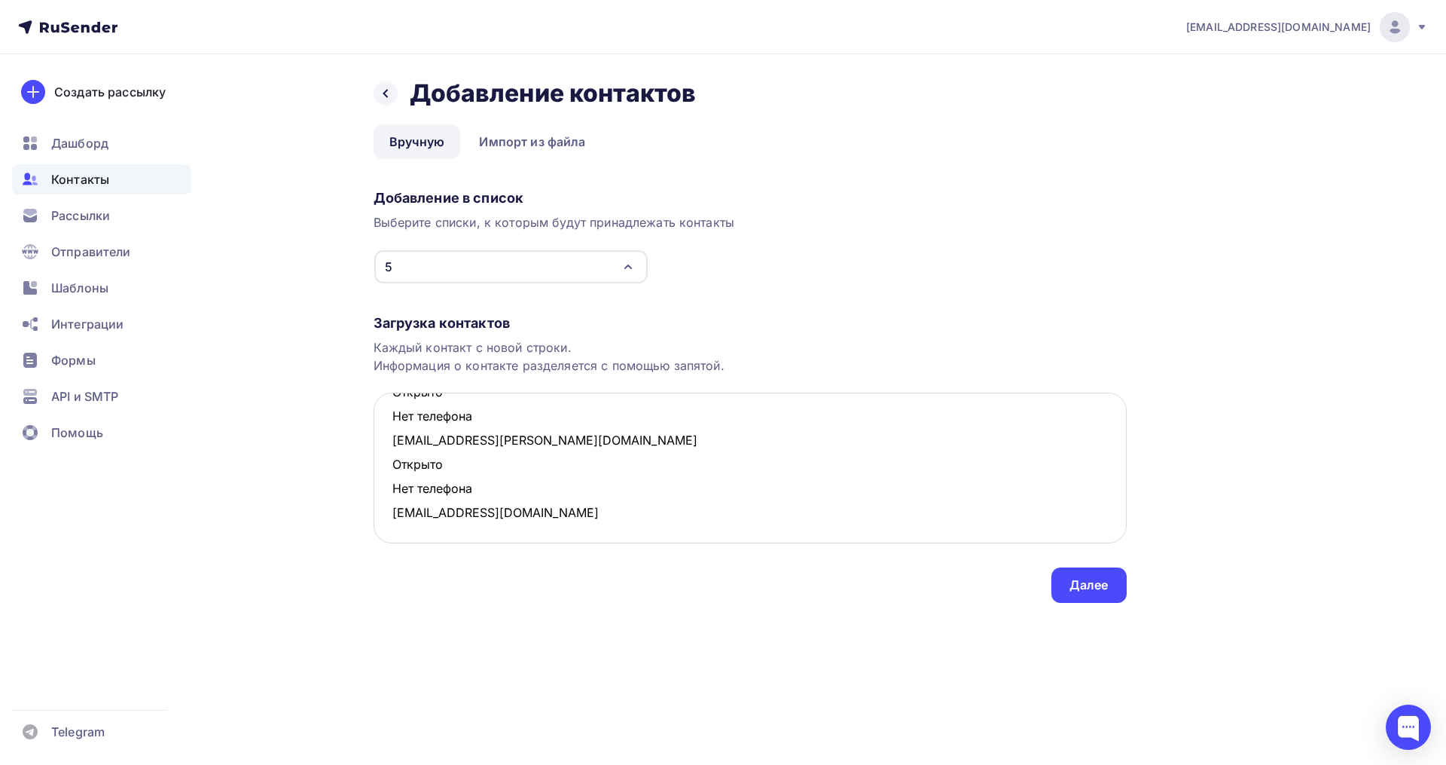
drag, startPoint x: 487, startPoint y: 493, endPoint x: 379, endPoint y: 468, distance: 110.7
click at [379, 468] on textarea "lena_burik@mail.ru Открыто Нет телефона masha2802@mail.ru Открыто Нет телефона …" at bounding box center [750, 467] width 753 height 151
drag, startPoint x: 466, startPoint y: 464, endPoint x: 368, endPoint y: 443, distance: 100.2
click at [368, 443] on div "Назад Добавление контактов Добавление контактов Вручную Импорт из файла Вручную…" at bounding box center [723, 358] width 1235 height 609
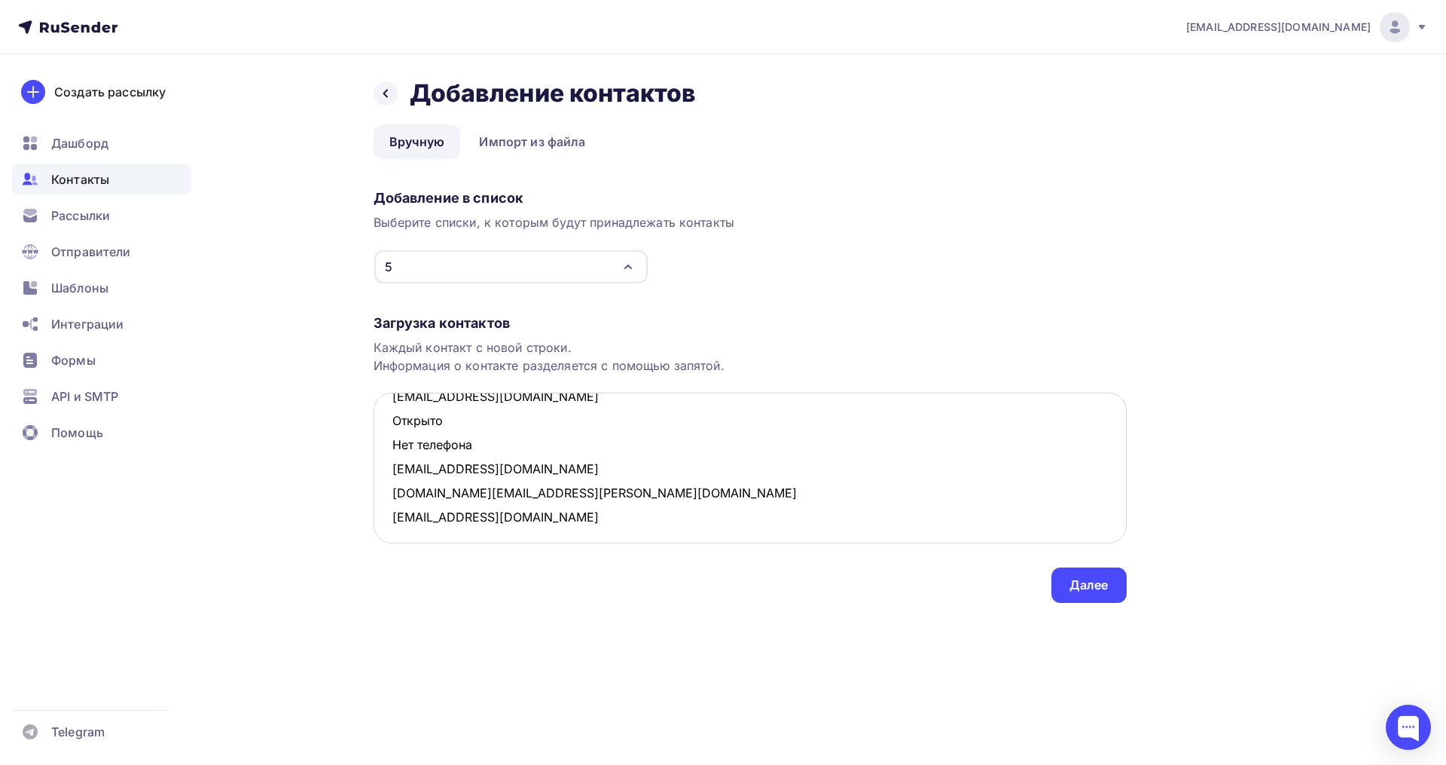
scroll to position [249, 0]
drag, startPoint x: 479, startPoint y: 444, endPoint x: 387, endPoint y: 419, distance: 95.2
click at [387, 419] on textarea "lena_burik@mail.ru Открыто Нет телефона masha2802@mail.ru Открыто Нет телефона …" at bounding box center [750, 467] width 753 height 151
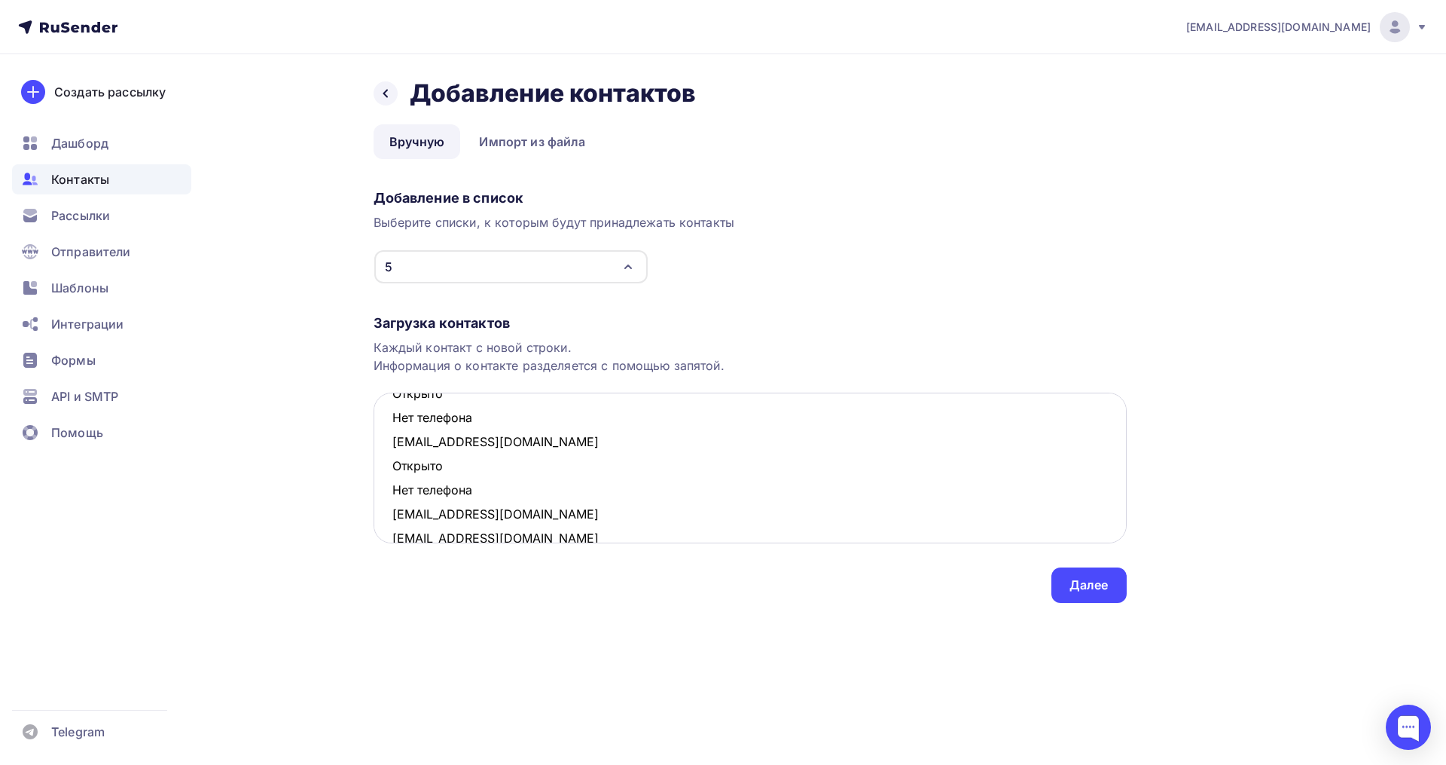
scroll to position [106, 0]
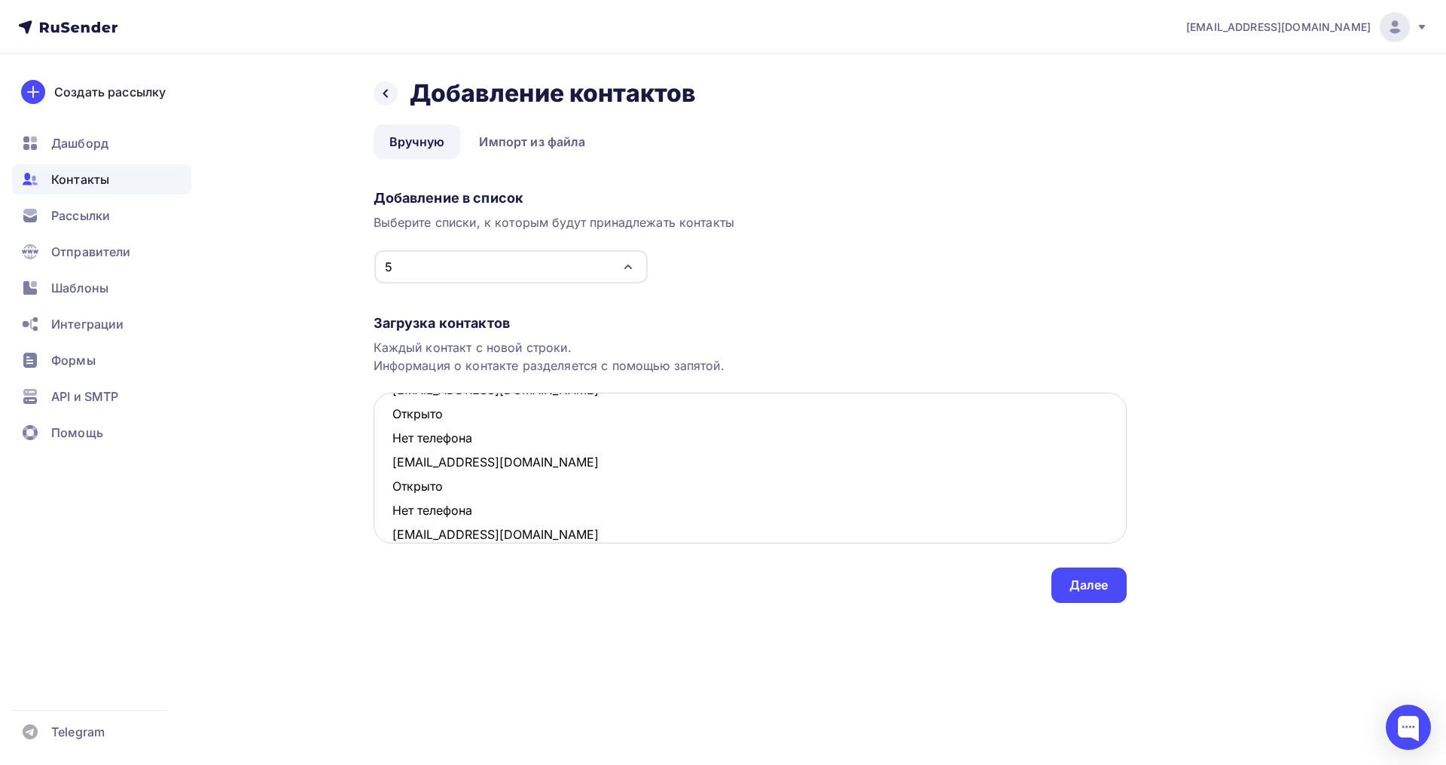
drag, startPoint x: 453, startPoint y: 514, endPoint x: 390, endPoint y: 490, distance: 67.7
click at [390, 490] on textarea "lena_burik@mail.ru Открыто Нет телефона masha2802@mail.ru Открыто Нет телефона …" at bounding box center [750, 467] width 753 height 151
drag, startPoint x: 479, startPoint y: 435, endPoint x: 395, endPoint y: 415, distance: 86.1
click at [395, 415] on textarea "lena_burik@mail.ru Открыто Нет телефона masha2802@mail.ru Открыто Нет телефона …" at bounding box center [750, 467] width 753 height 151
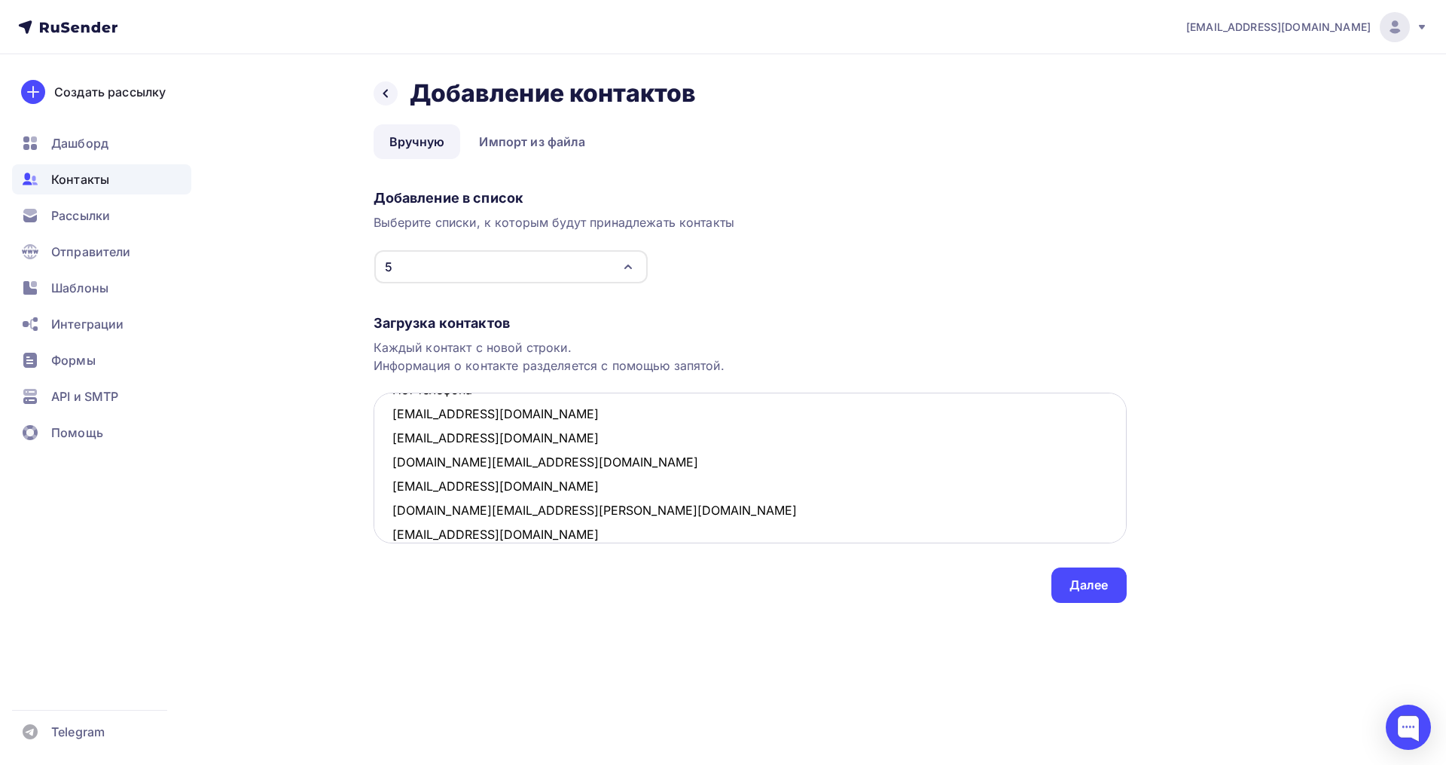
scroll to position [0, 0]
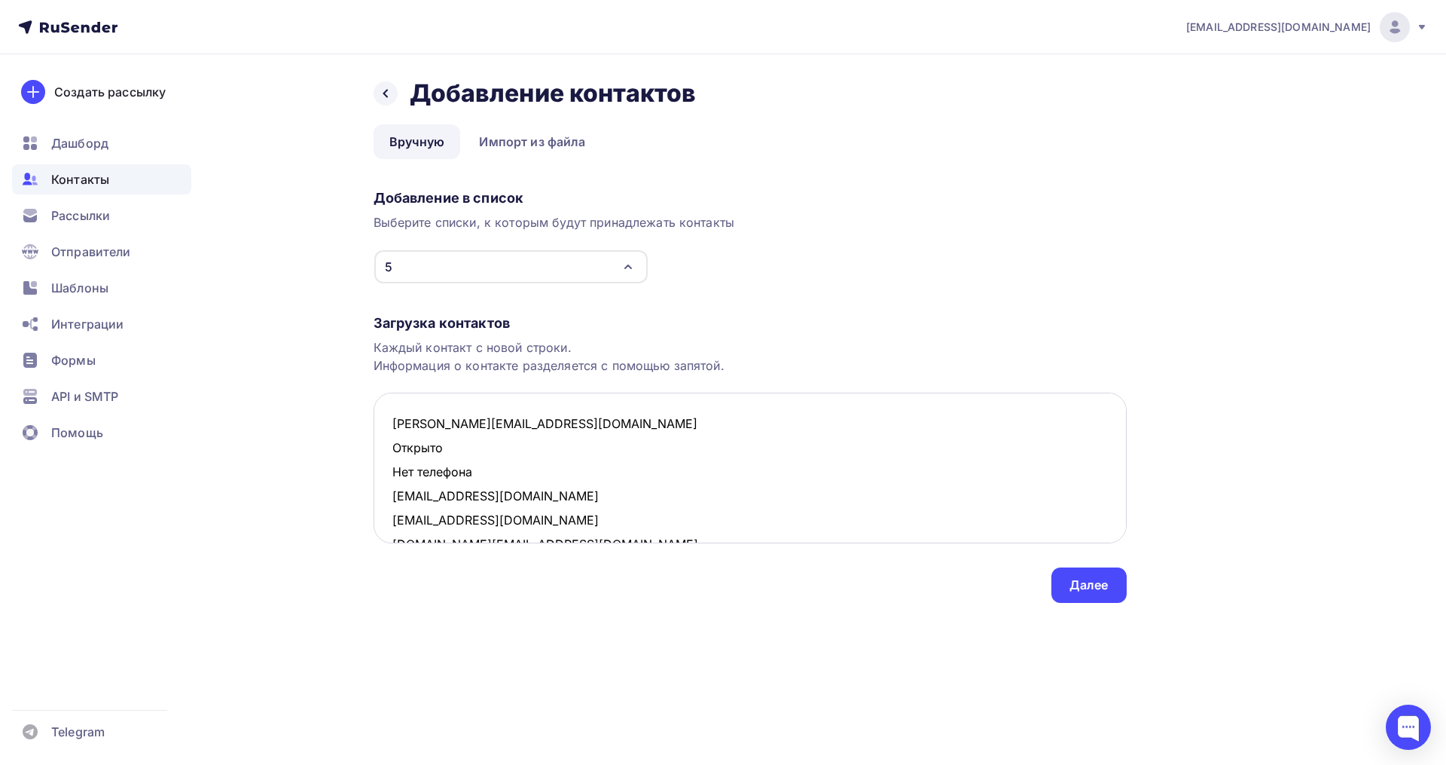
drag, startPoint x: 480, startPoint y: 469, endPoint x: 381, endPoint y: 445, distance: 101.6
click at [381, 445] on textarea "lena_burik@mail.ru Открыто Нет телефона masha2802@mail.ru nfry@mail.ru sabina.d…" at bounding box center [750, 467] width 753 height 151
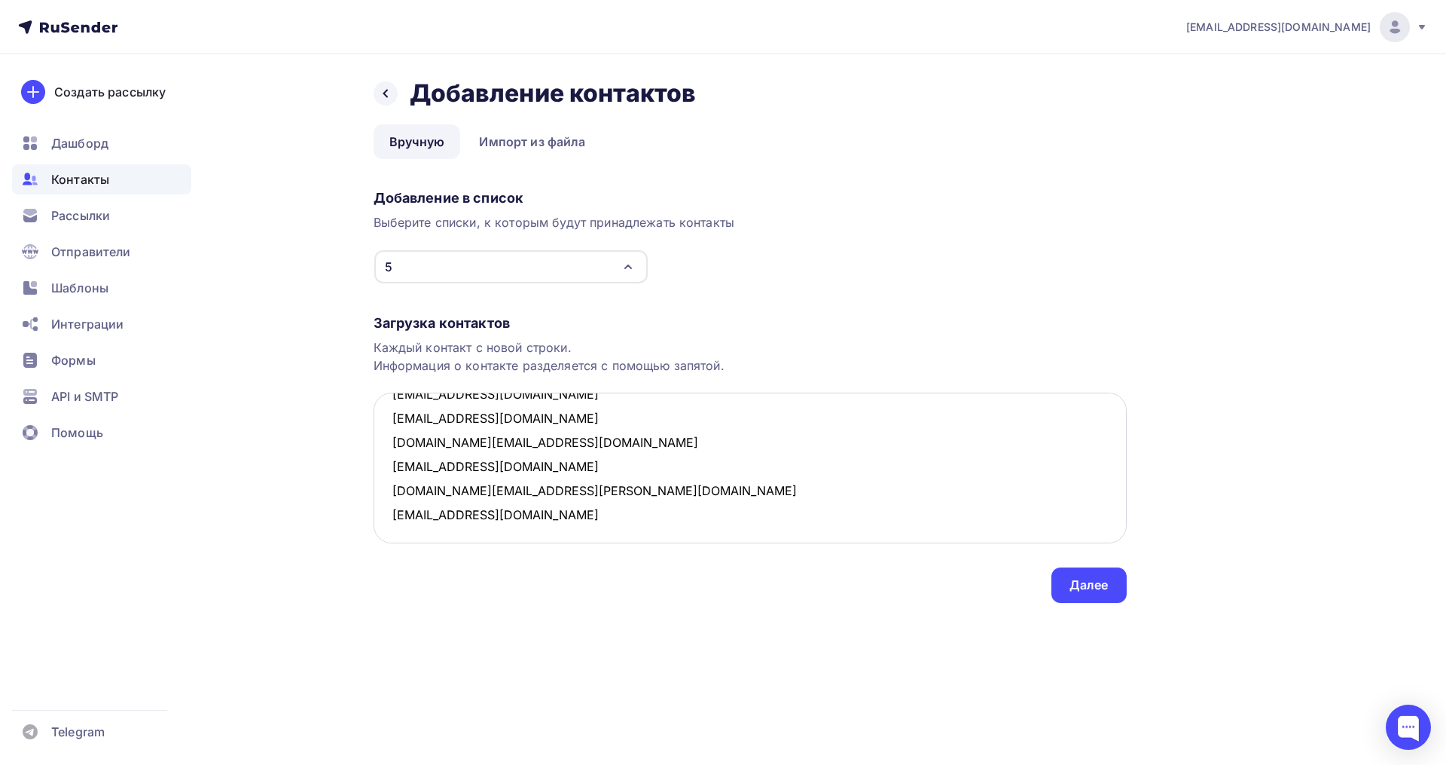
scroll to position [56, 0]
type textarea "lena_burik@mail.ru masha2802@mail.ru nfry@mail.ru sabina.drozdova@gmail.com mar…"
click at [1073, 582] on div "Далее" at bounding box center [1089, 584] width 39 height 17
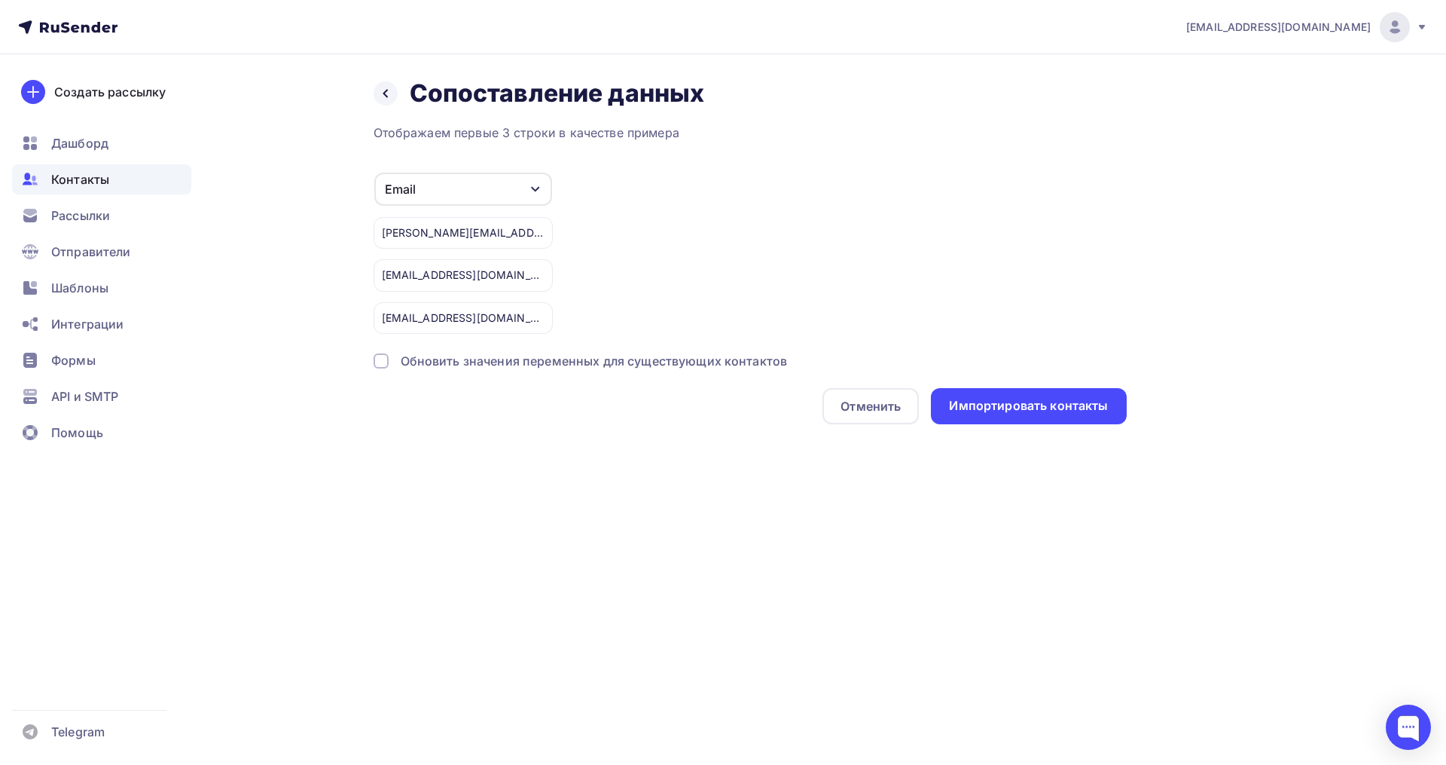
click at [973, 380] on div "Отображаем первые 3 строки в качестве примера Email Игнорировать Имя Телефон Со…" at bounding box center [750, 274] width 753 height 301
click at [991, 398] on div "Импортировать контакты" at bounding box center [1028, 405] width 159 height 17
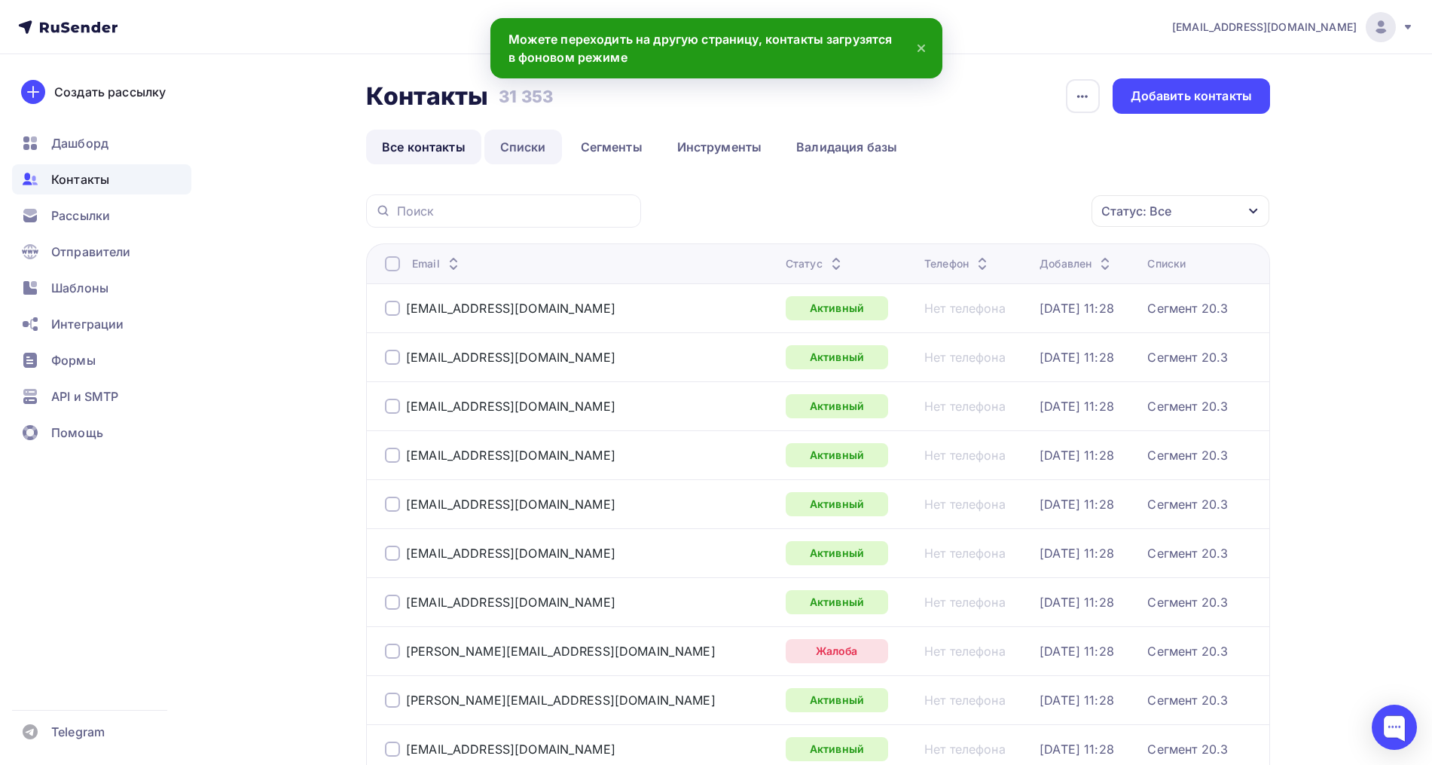
click at [546, 154] on link "Списки" at bounding box center [523, 147] width 78 height 35
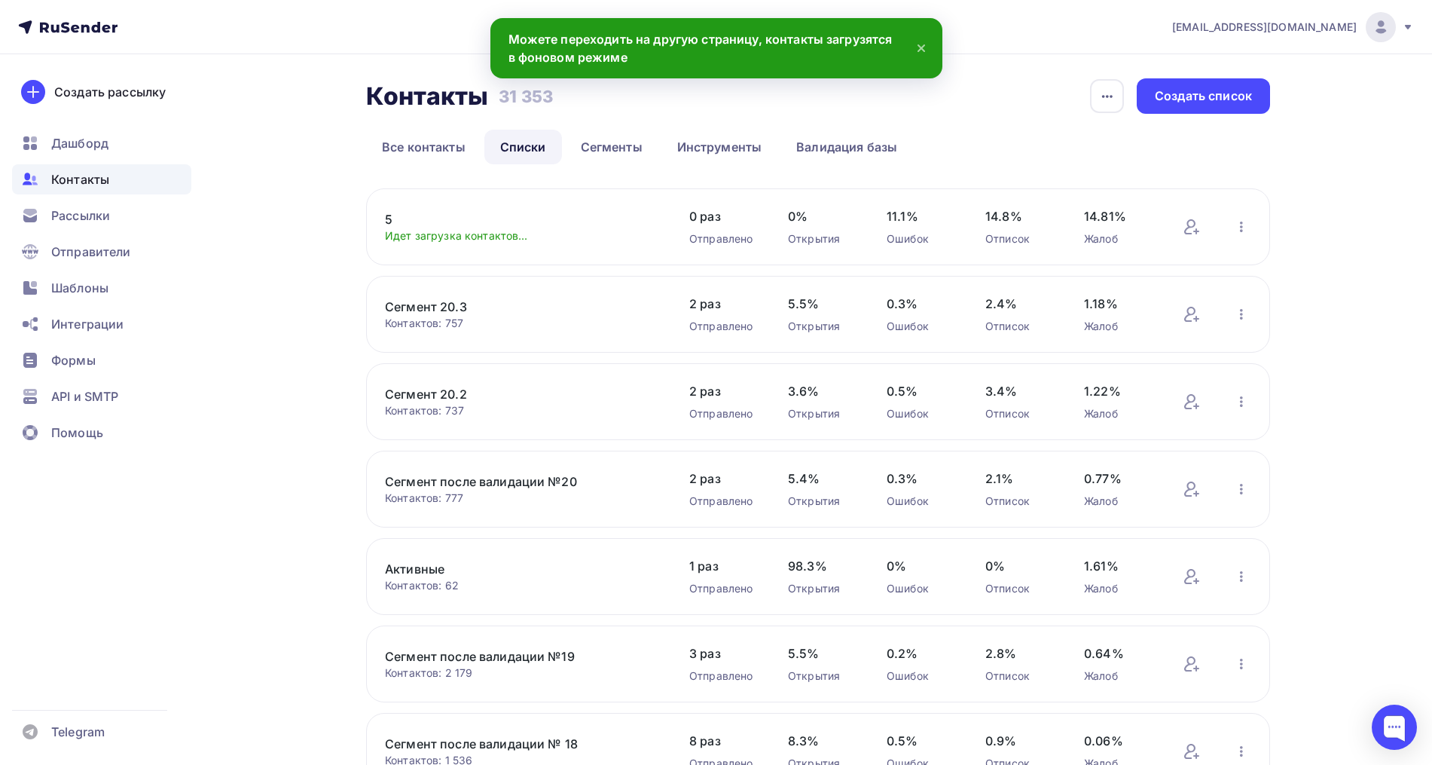
click at [389, 219] on link "5" at bounding box center [513, 219] width 256 height 18
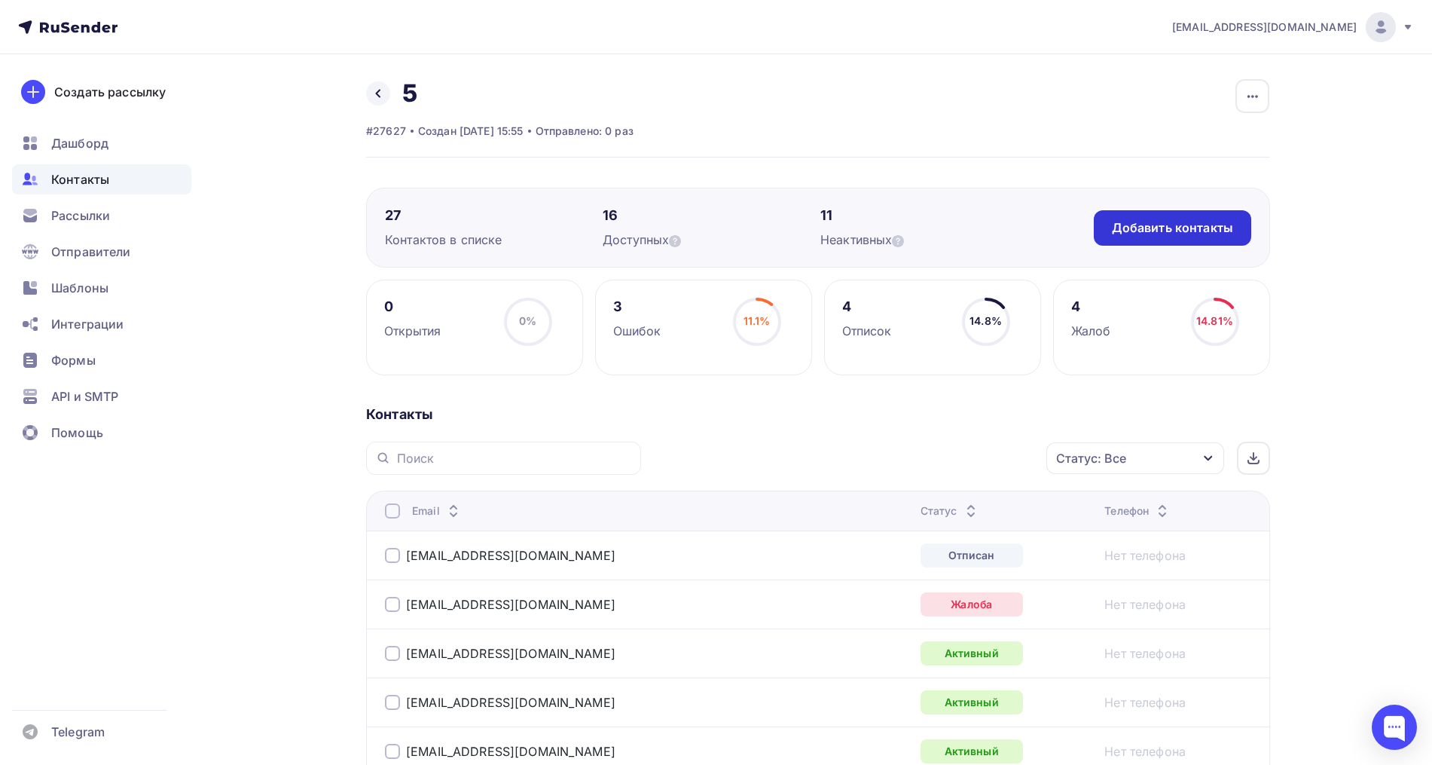
click at [1176, 226] on div "Добавить контакты" at bounding box center [1172, 227] width 121 height 17
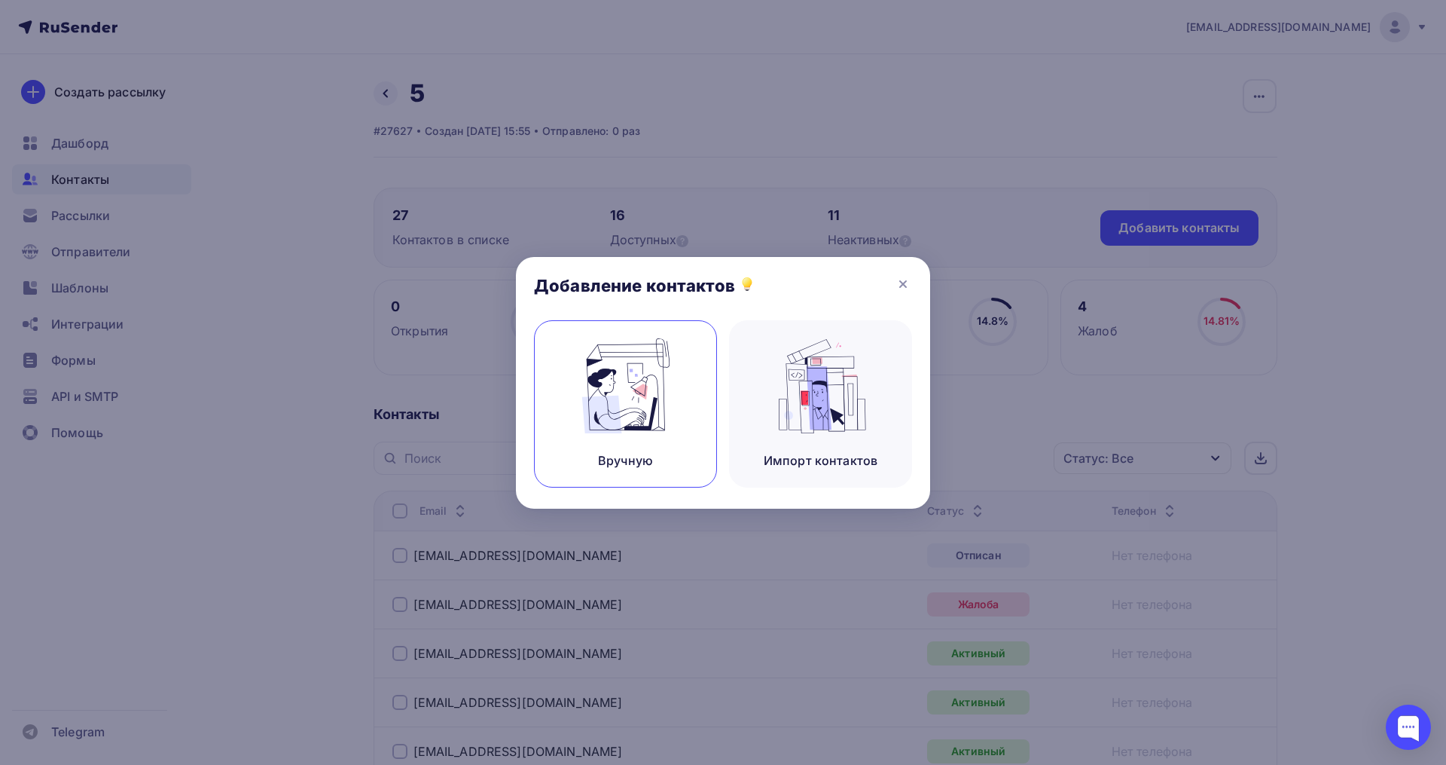
click at [609, 451] on div "Вручную" at bounding box center [625, 460] width 55 height 18
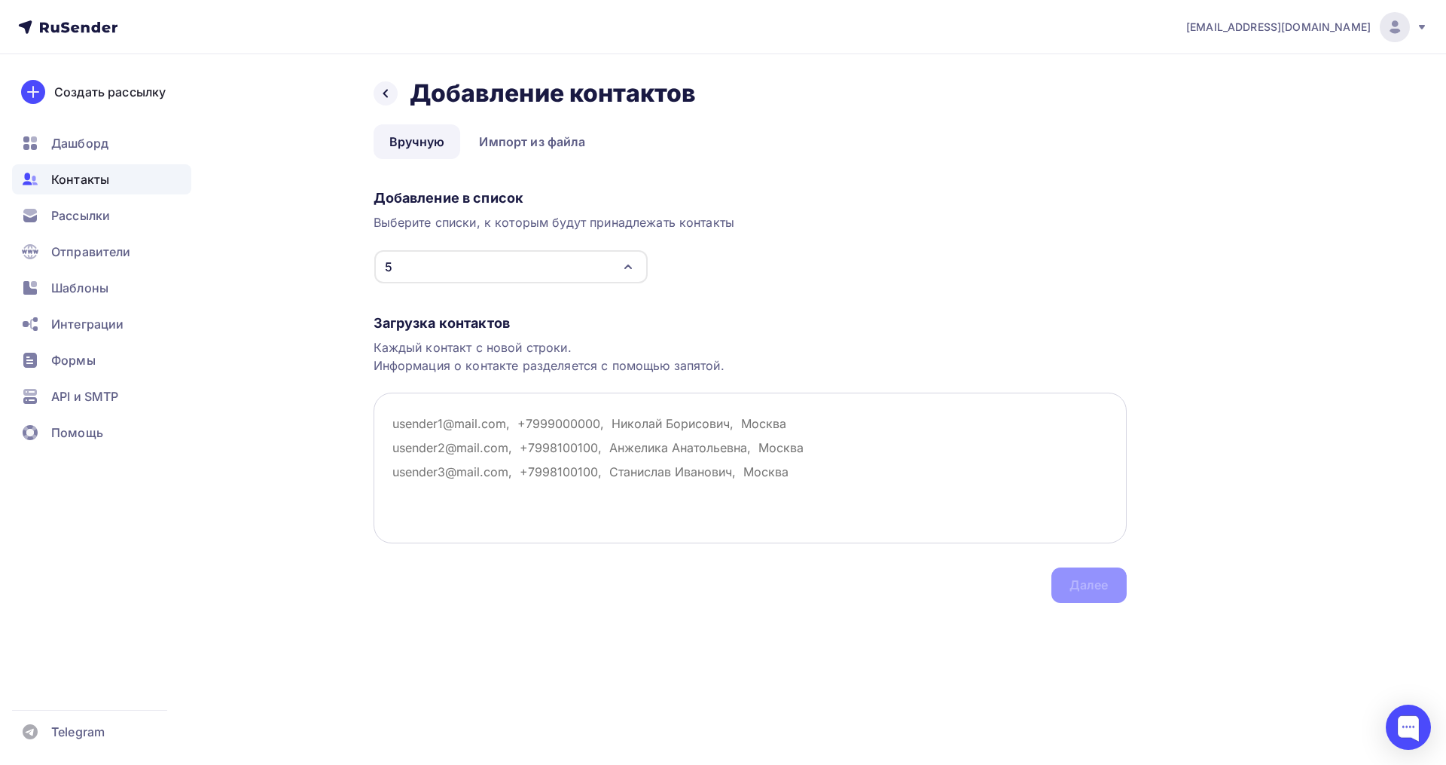
click at [468, 414] on textarea at bounding box center [750, 467] width 753 height 151
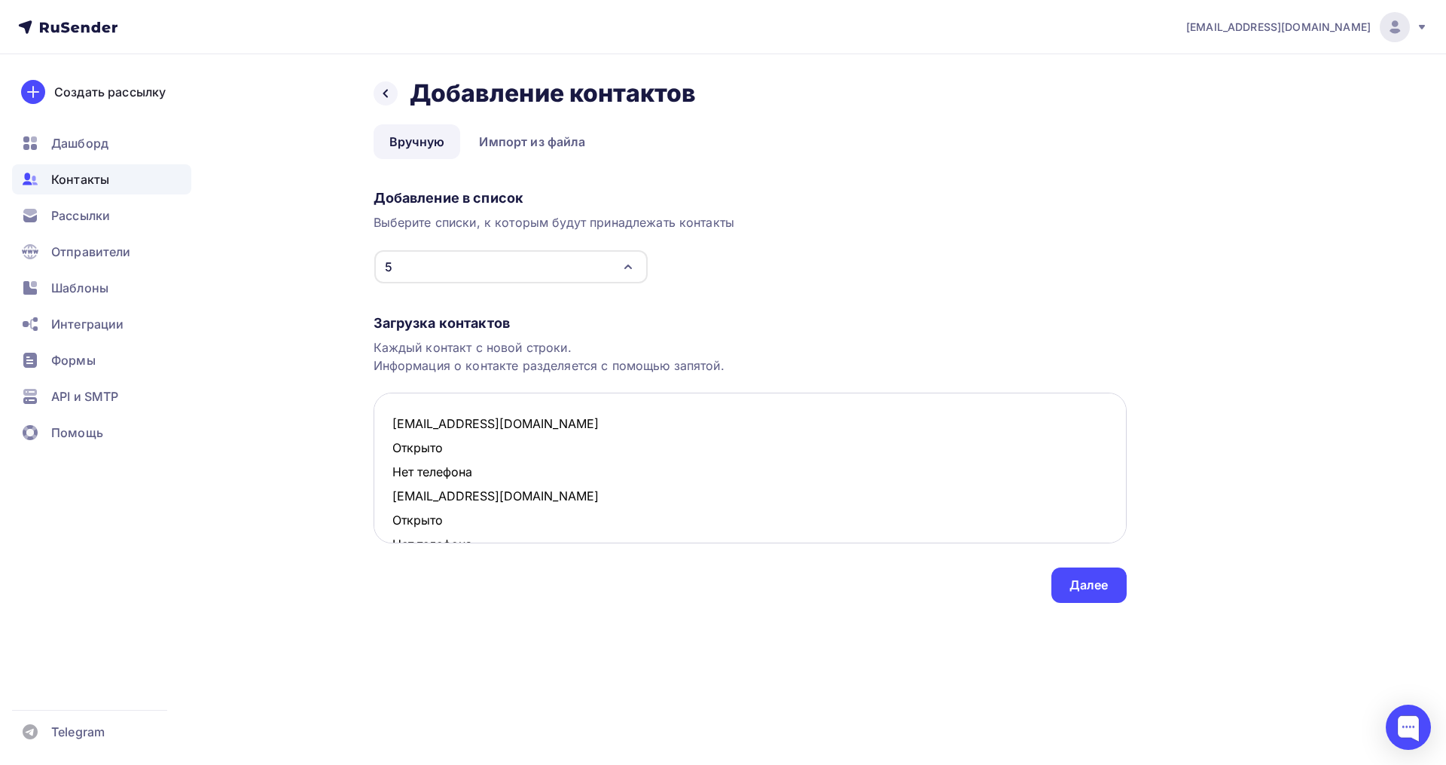
scroll to position [105, 0]
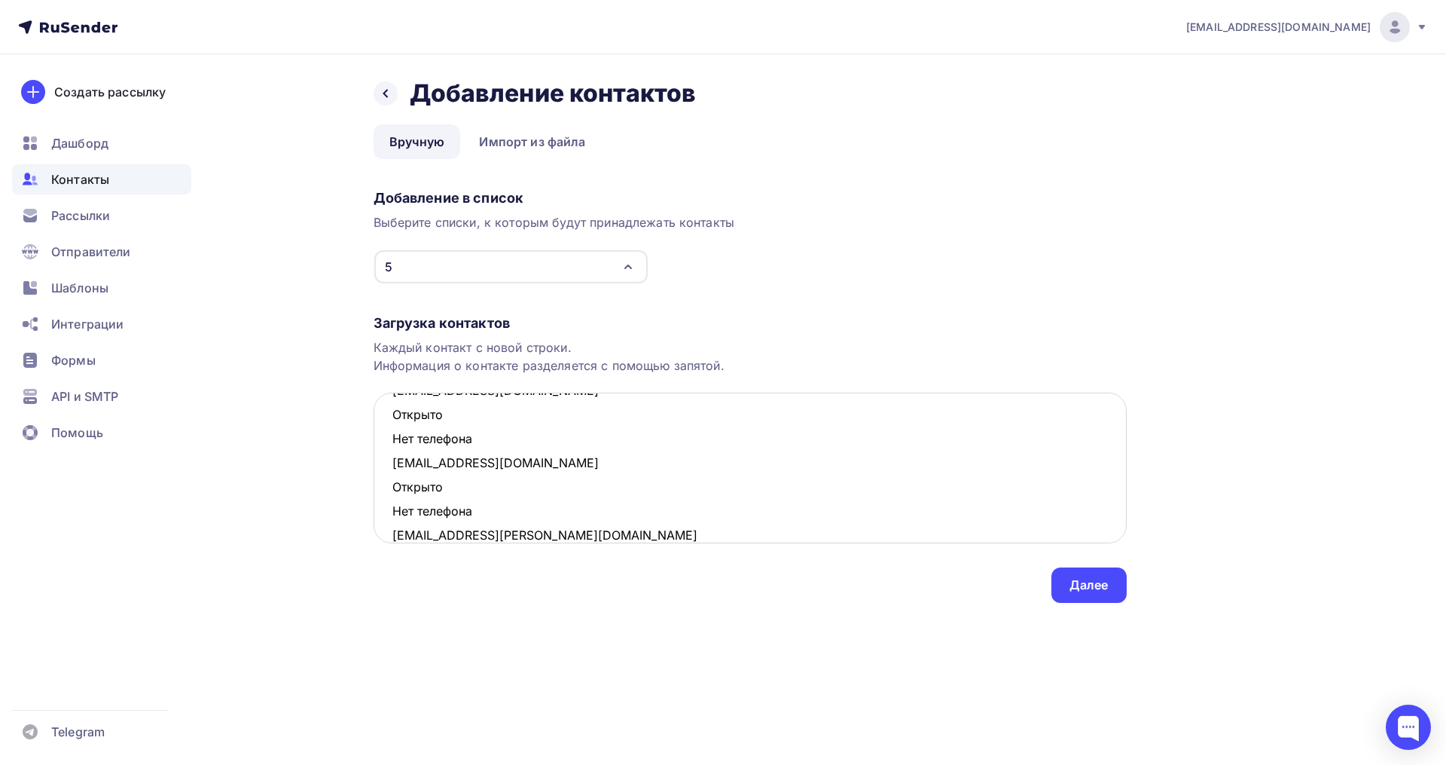
drag, startPoint x: 478, startPoint y: 514, endPoint x: 388, endPoint y: 490, distance: 92.8
click at [388, 490] on textarea "termolenok@mail.ru Открыто Нет телефона olka694@mail.ru Открыто Нет телефона sa…" at bounding box center [750, 467] width 753 height 151
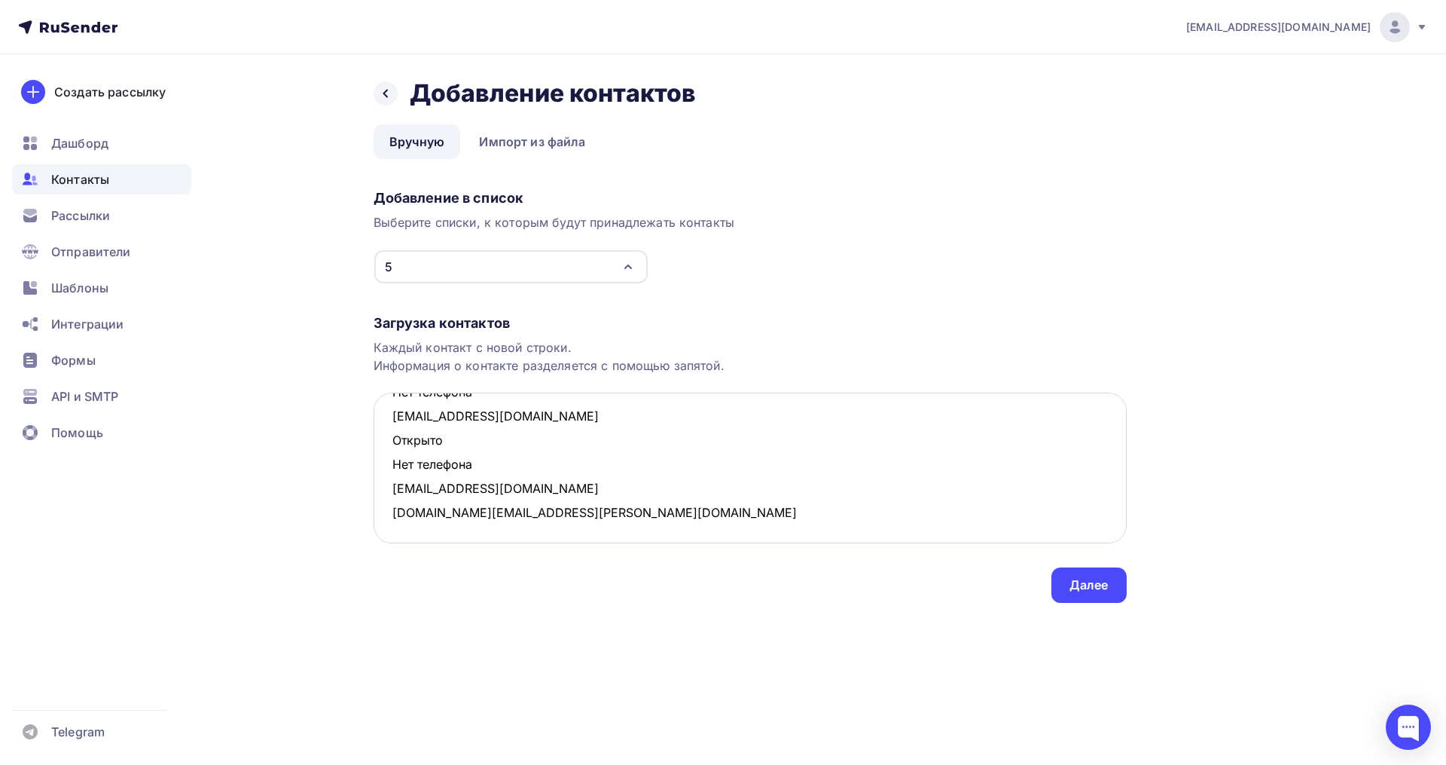
scroll to position [80, 0]
drag, startPoint x: 484, startPoint y: 462, endPoint x: 386, endPoint y: 447, distance: 99.0
click at [386, 447] on textarea "termolenok@mail.ru Открыто Нет телефона olka694@mail.ru Открыто Нет телефона sa…" at bounding box center [750, 467] width 753 height 151
drag, startPoint x: 478, startPoint y: 449, endPoint x: 380, endPoint y: 423, distance: 102.1
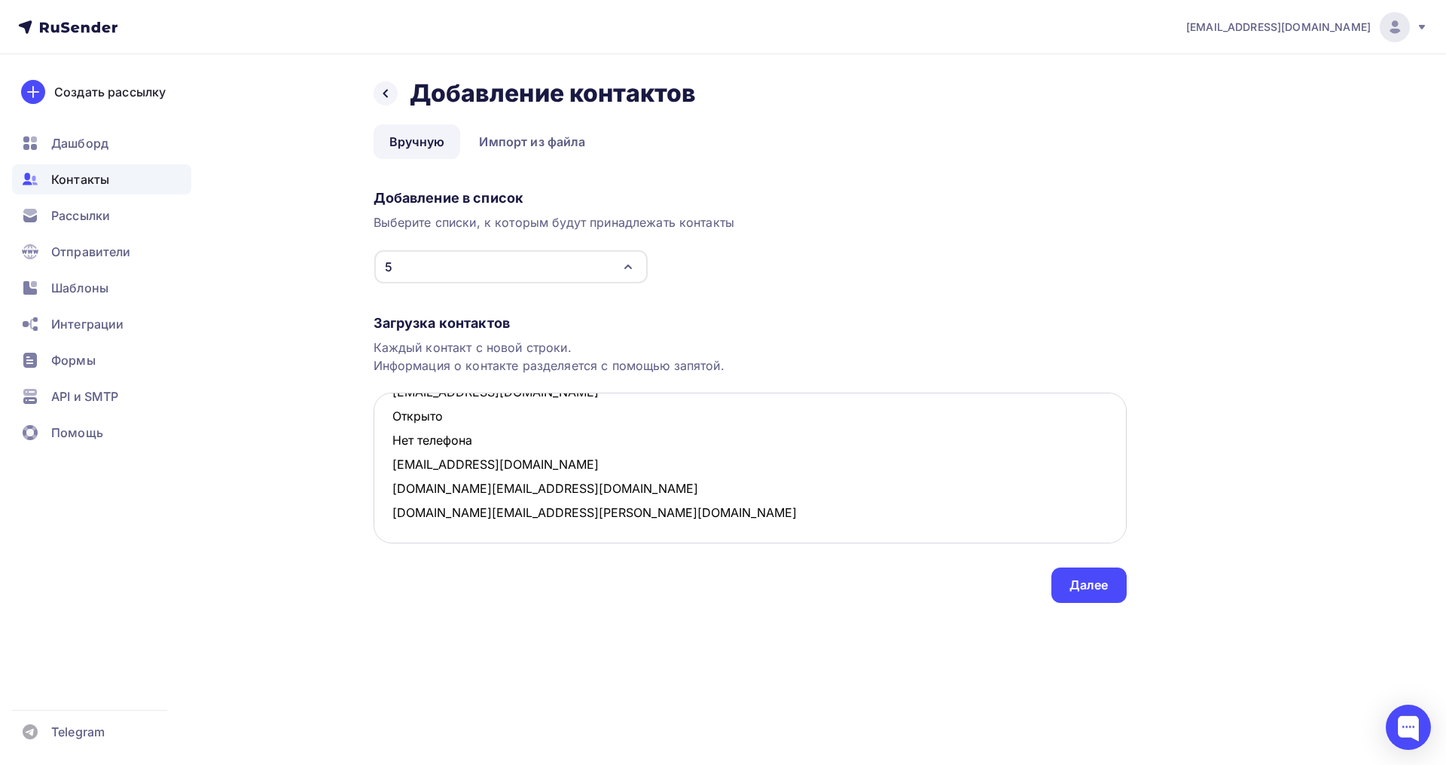
click at [380, 423] on textarea "termolenok@mail.ru Открыто Нет телефона olka694@mail.ru sabina.drozdova@gmail.c…" at bounding box center [750, 467] width 753 height 151
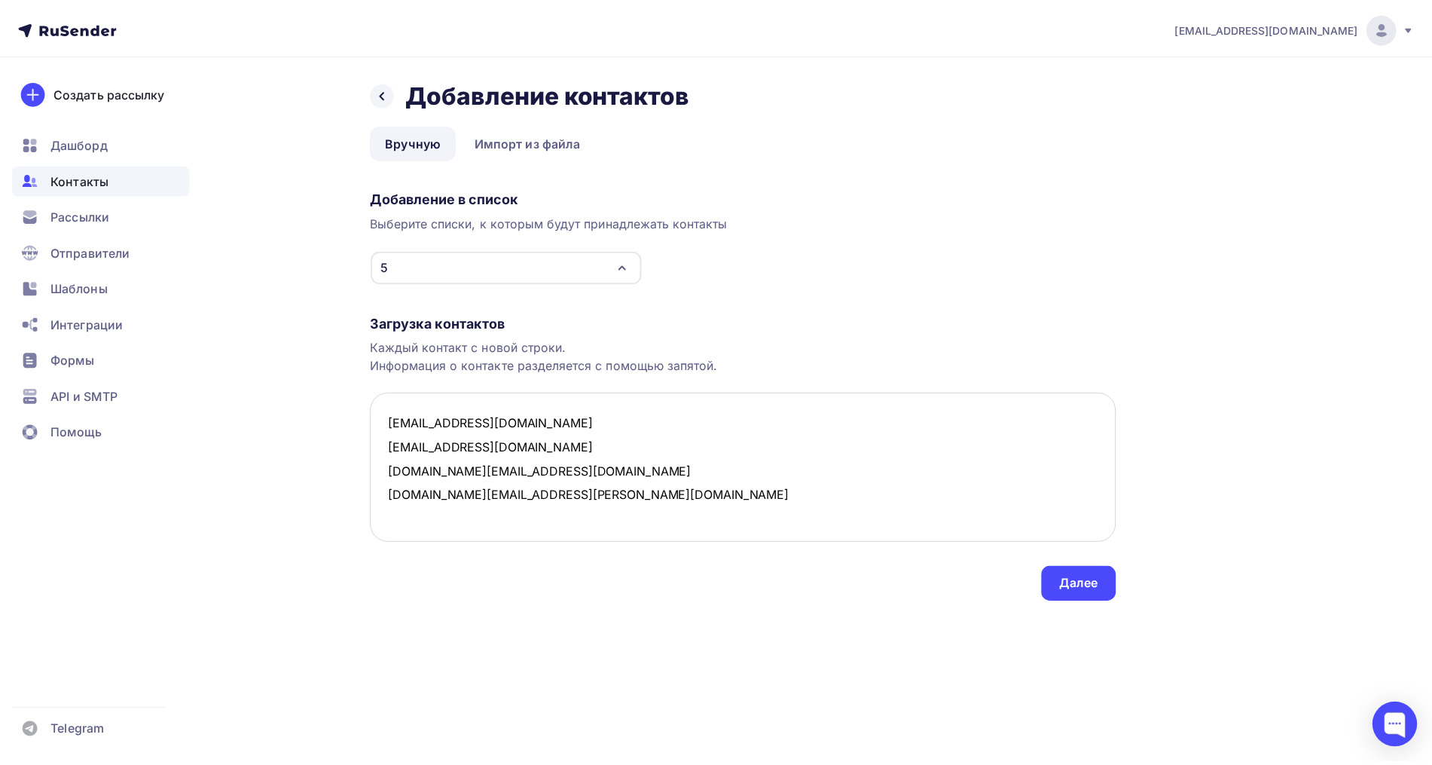
scroll to position [0, 0]
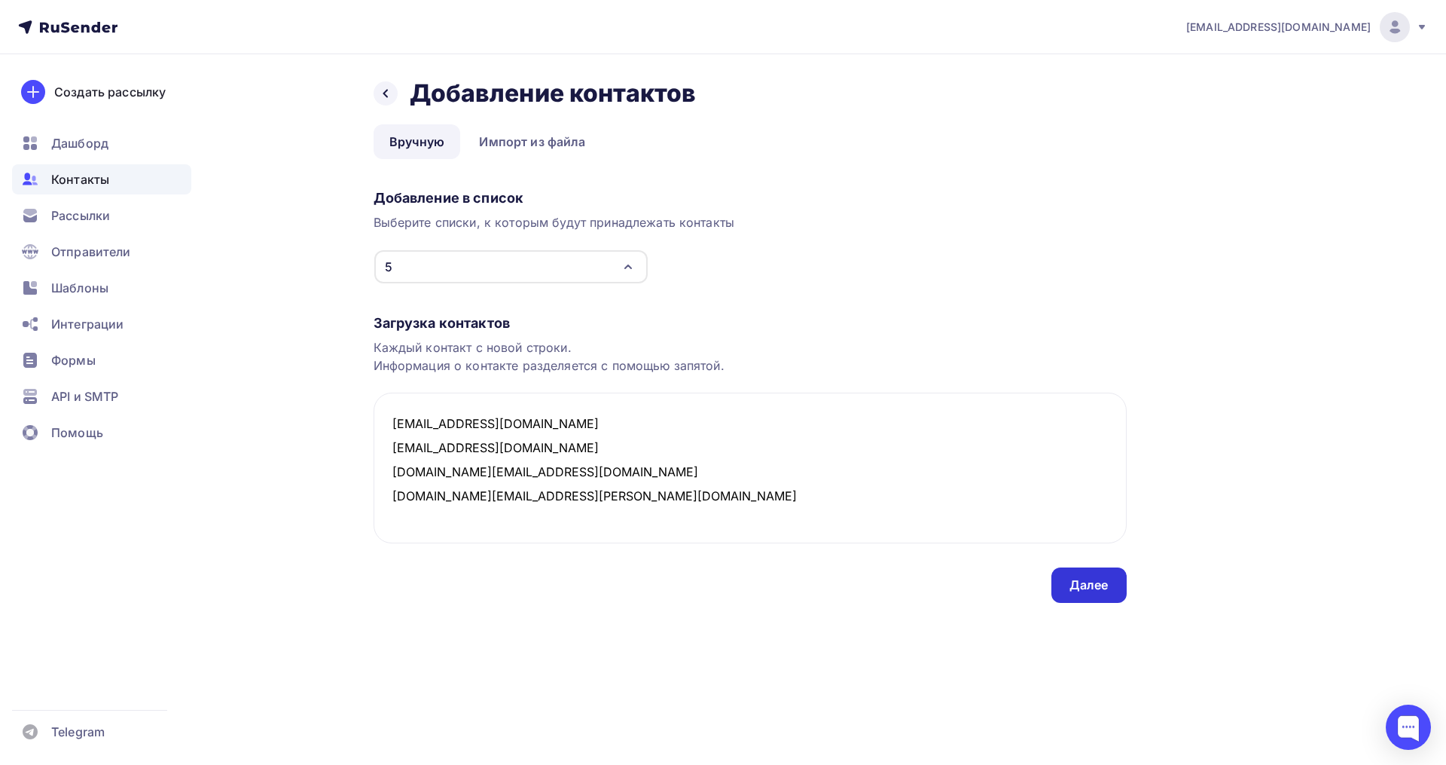
type textarea "termolenok@mail.ru olka694@mail.ru sabina.drozdova@gmail.com kuli4enko.tatjana@…"
click at [1094, 588] on div "Далее" at bounding box center [1089, 584] width 39 height 17
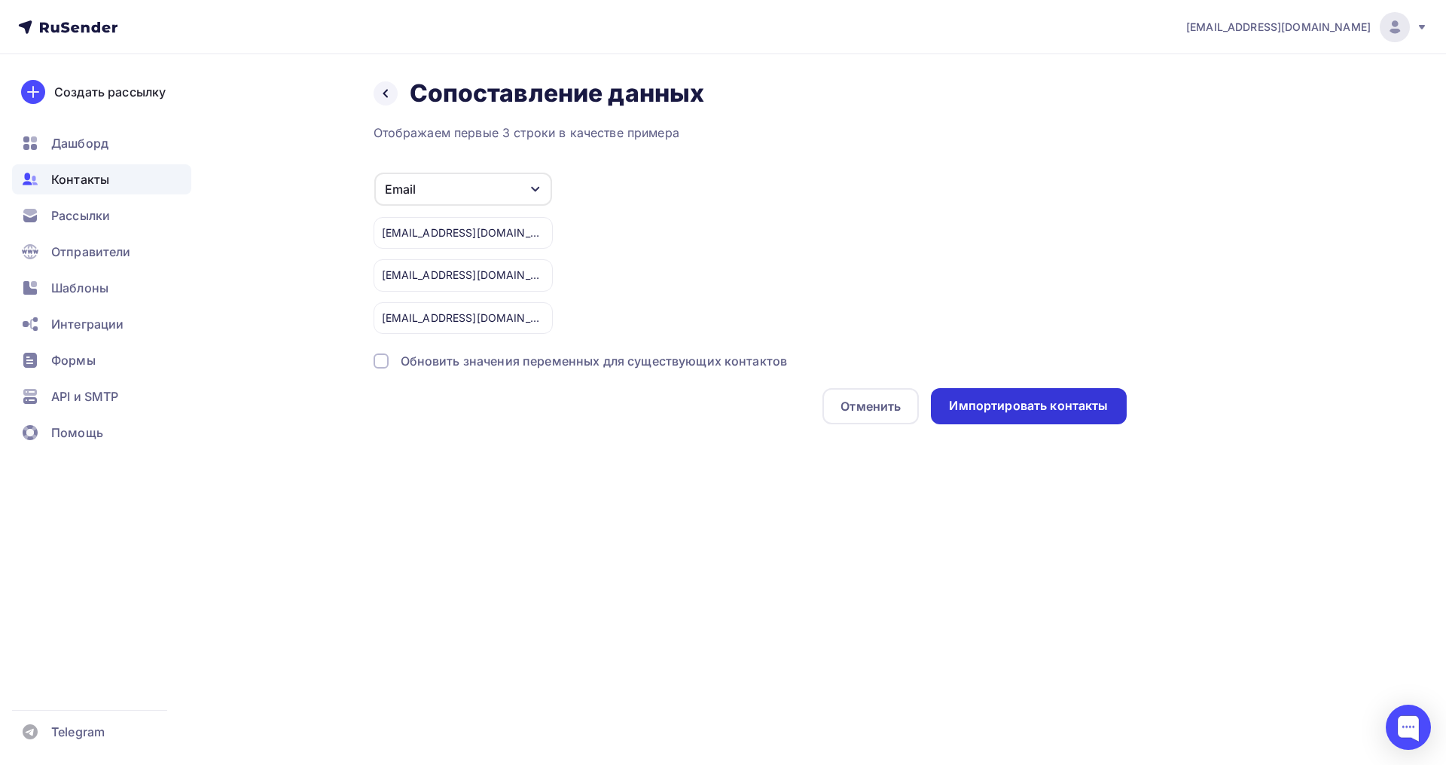
click at [1024, 403] on div "Импортировать контакты" at bounding box center [1028, 405] width 159 height 17
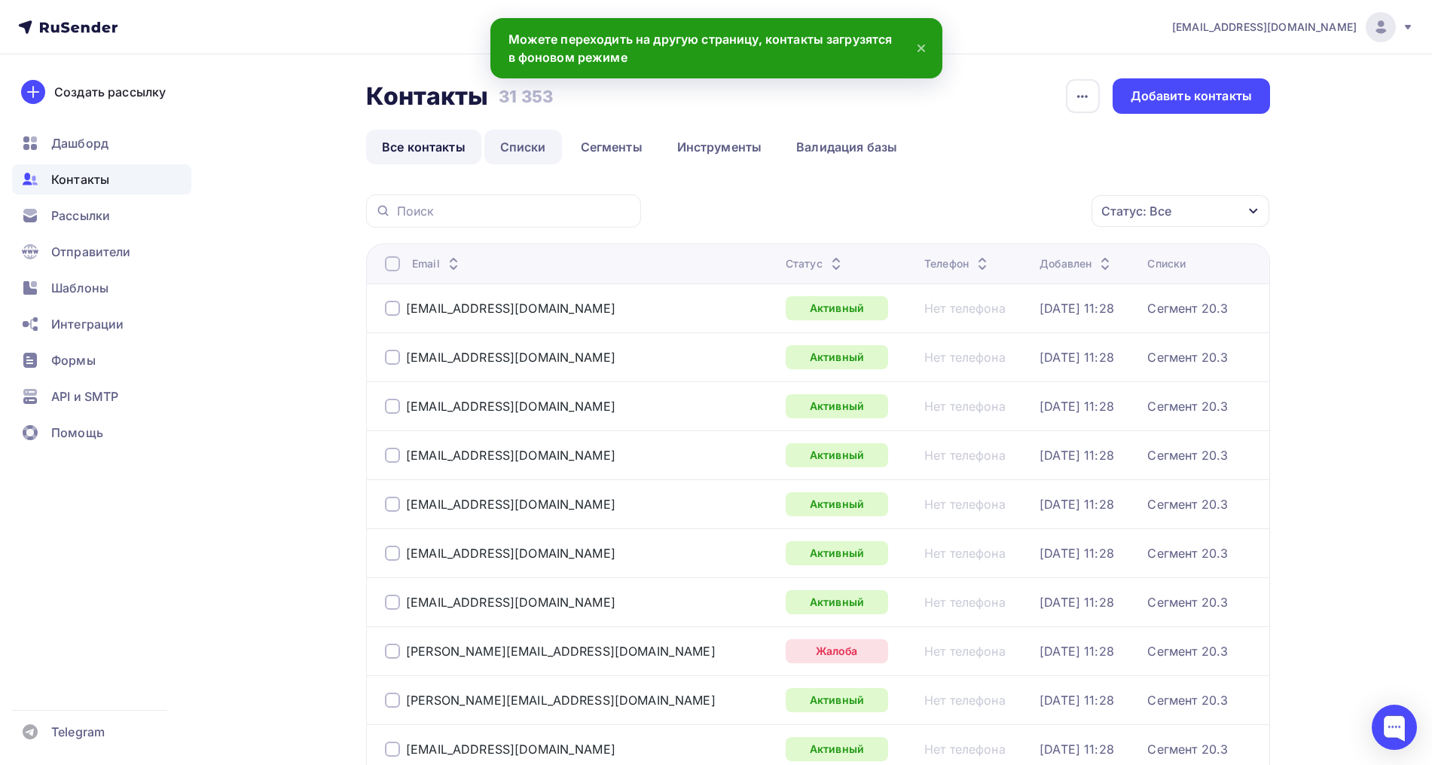
click at [533, 153] on link "Списки" at bounding box center [523, 147] width 78 height 35
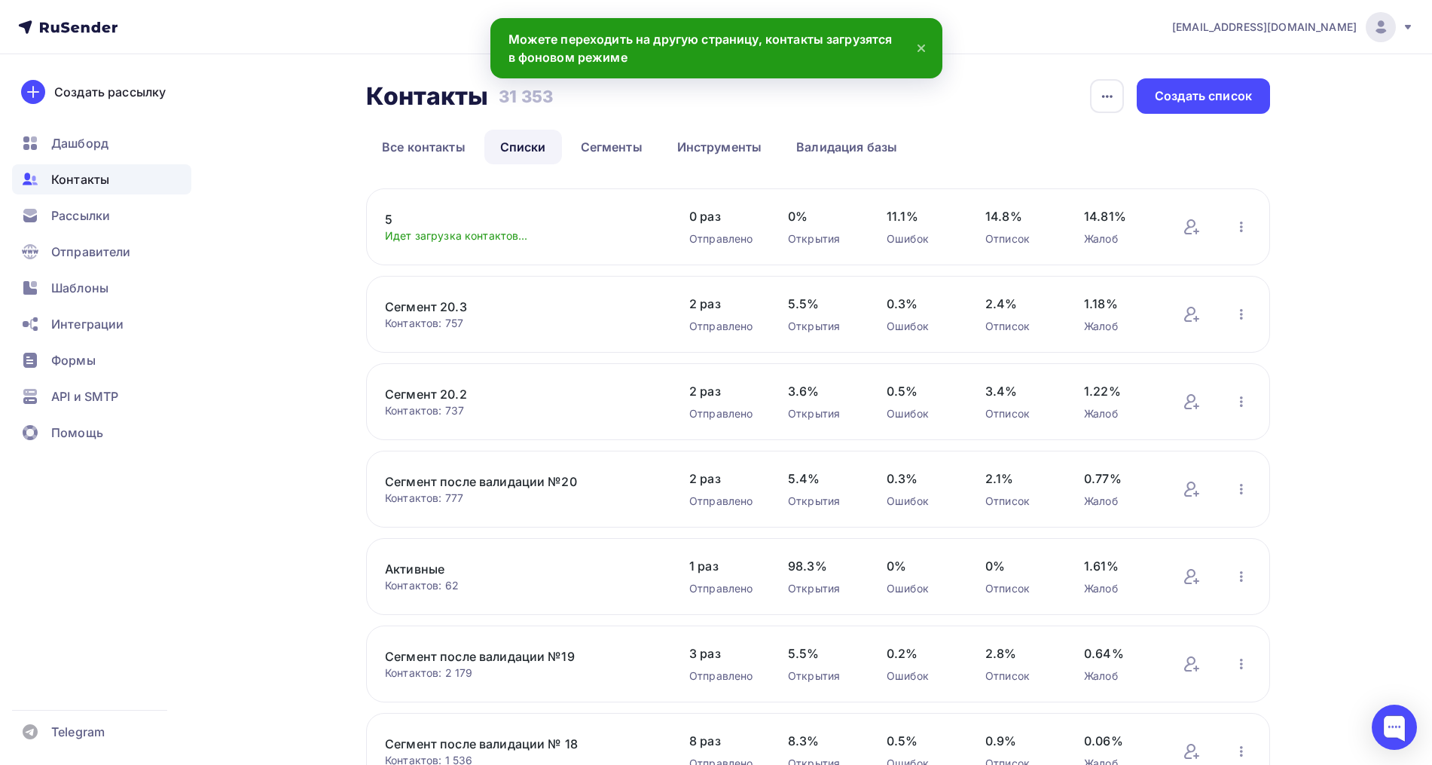
click at [390, 212] on link "5" at bounding box center [513, 219] width 256 height 18
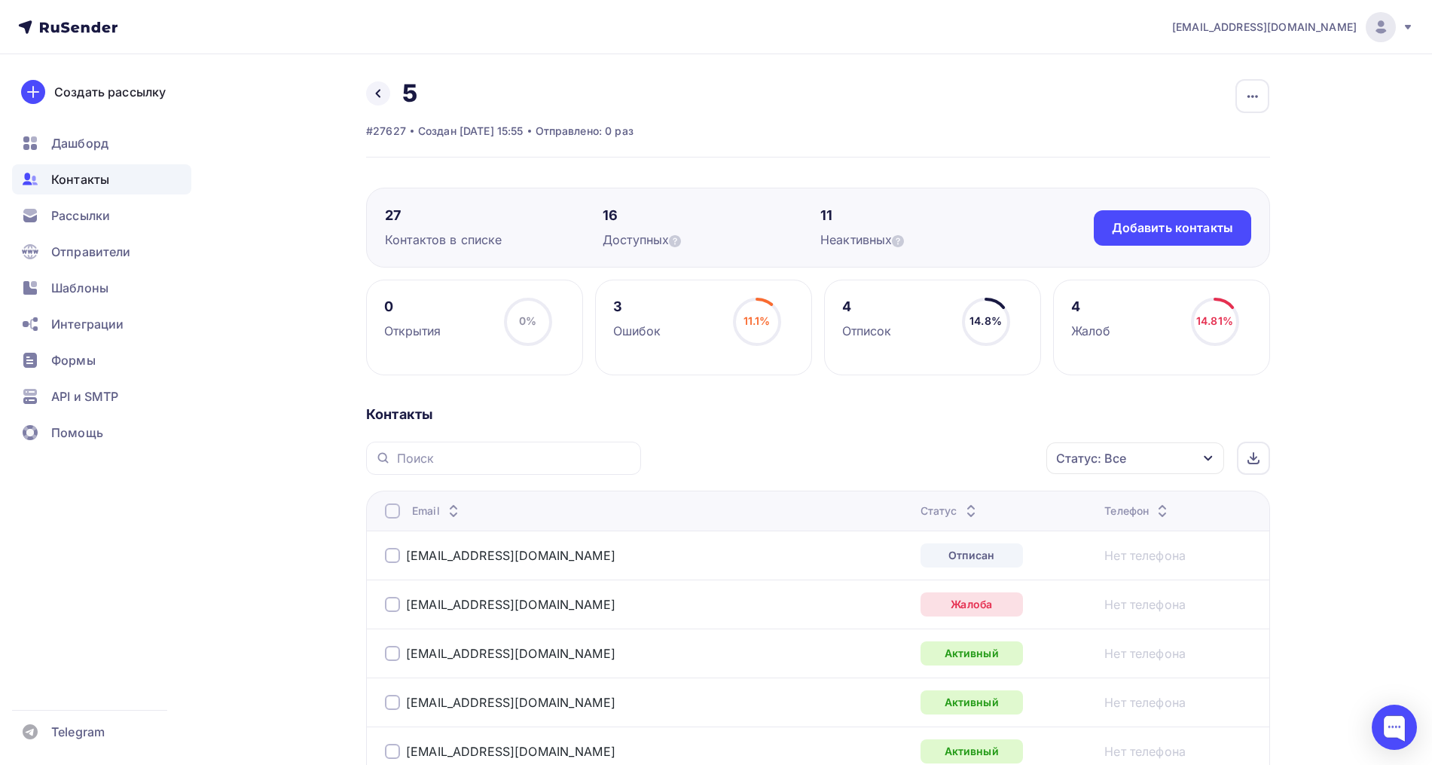
click at [962, 511] on icon at bounding box center [971, 514] width 18 height 18
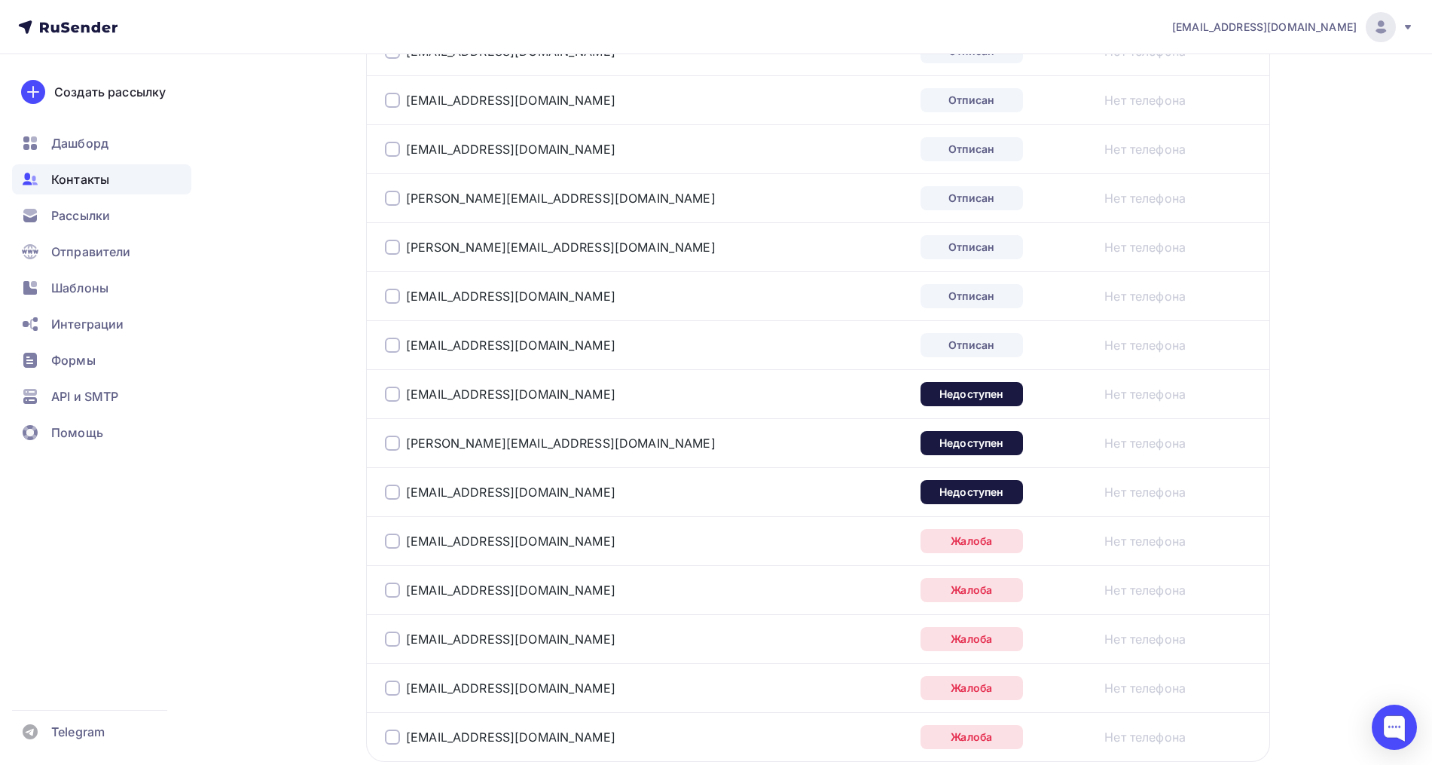
scroll to position [1977, 0]
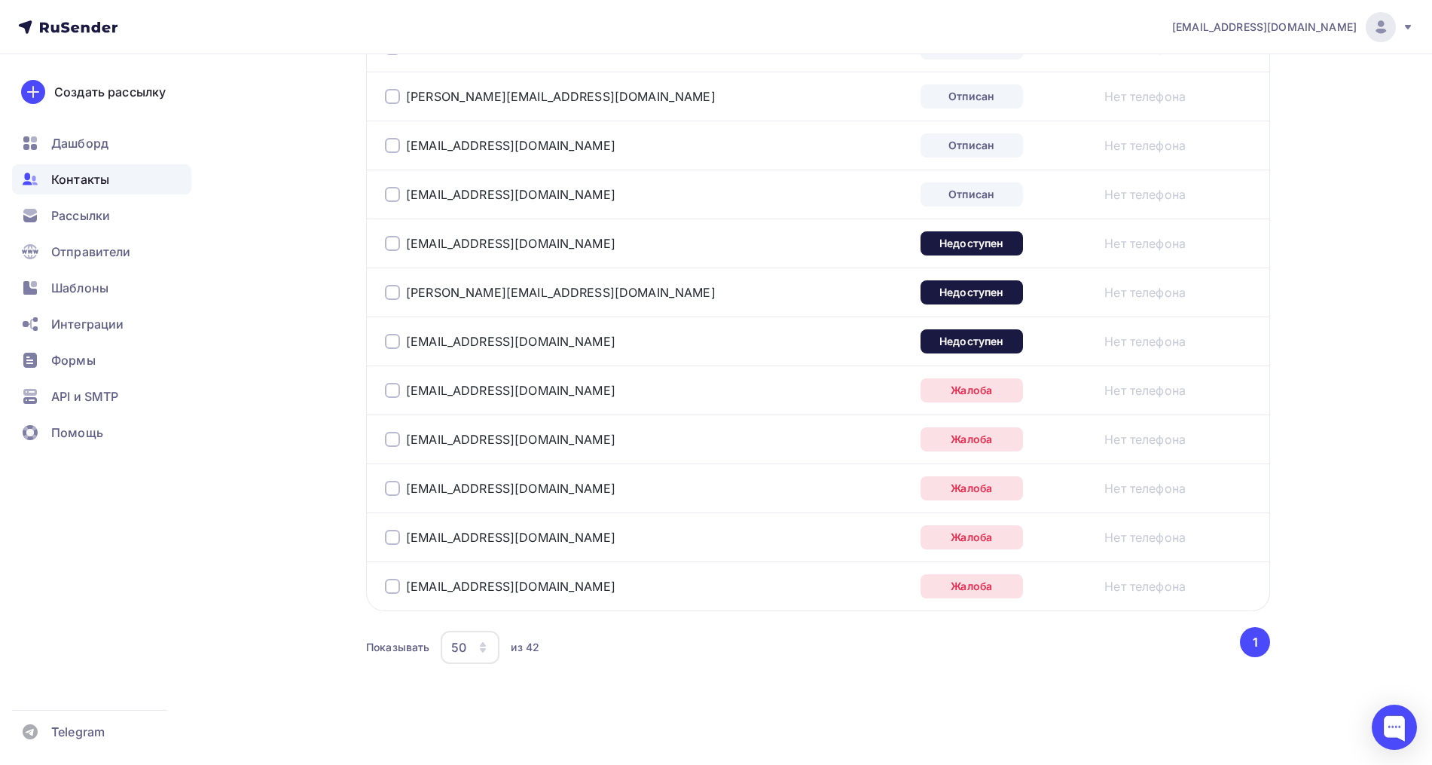
click at [390, 586] on div at bounding box center [392, 586] width 15 height 15
click at [389, 537] on div at bounding box center [392, 537] width 15 height 15
click at [397, 486] on div at bounding box center [392, 488] width 15 height 15
click at [392, 444] on div at bounding box center [392, 439] width 15 height 15
click at [392, 383] on div at bounding box center [392, 390] width 15 height 15
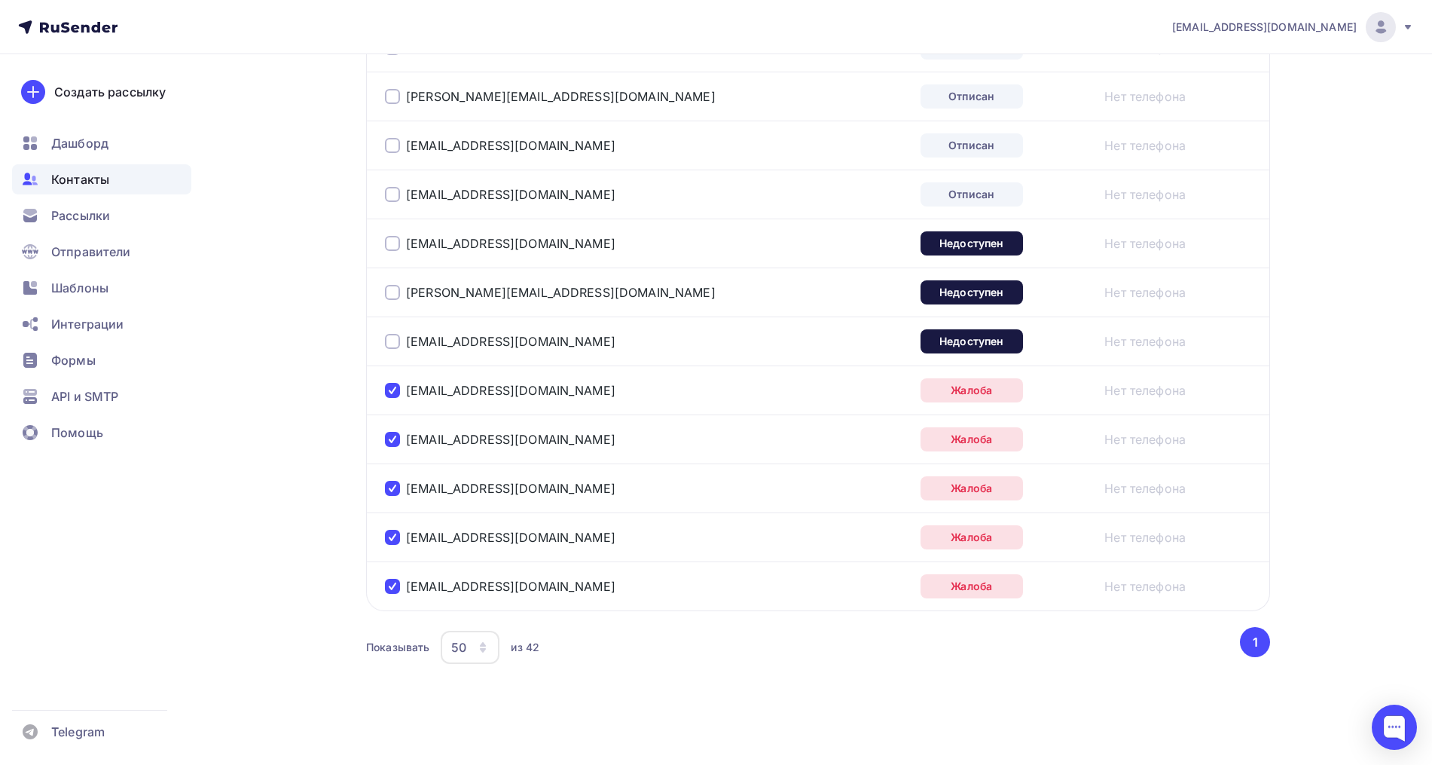
click at [388, 344] on div at bounding box center [392, 341] width 15 height 15
click at [386, 279] on td "schatz-87@yandex.ru" at bounding box center [640, 291] width 548 height 49
click at [390, 293] on div at bounding box center [392, 292] width 15 height 15
click at [395, 245] on div at bounding box center [392, 243] width 15 height 15
click at [390, 191] on div at bounding box center [392, 194] width 15 height 15
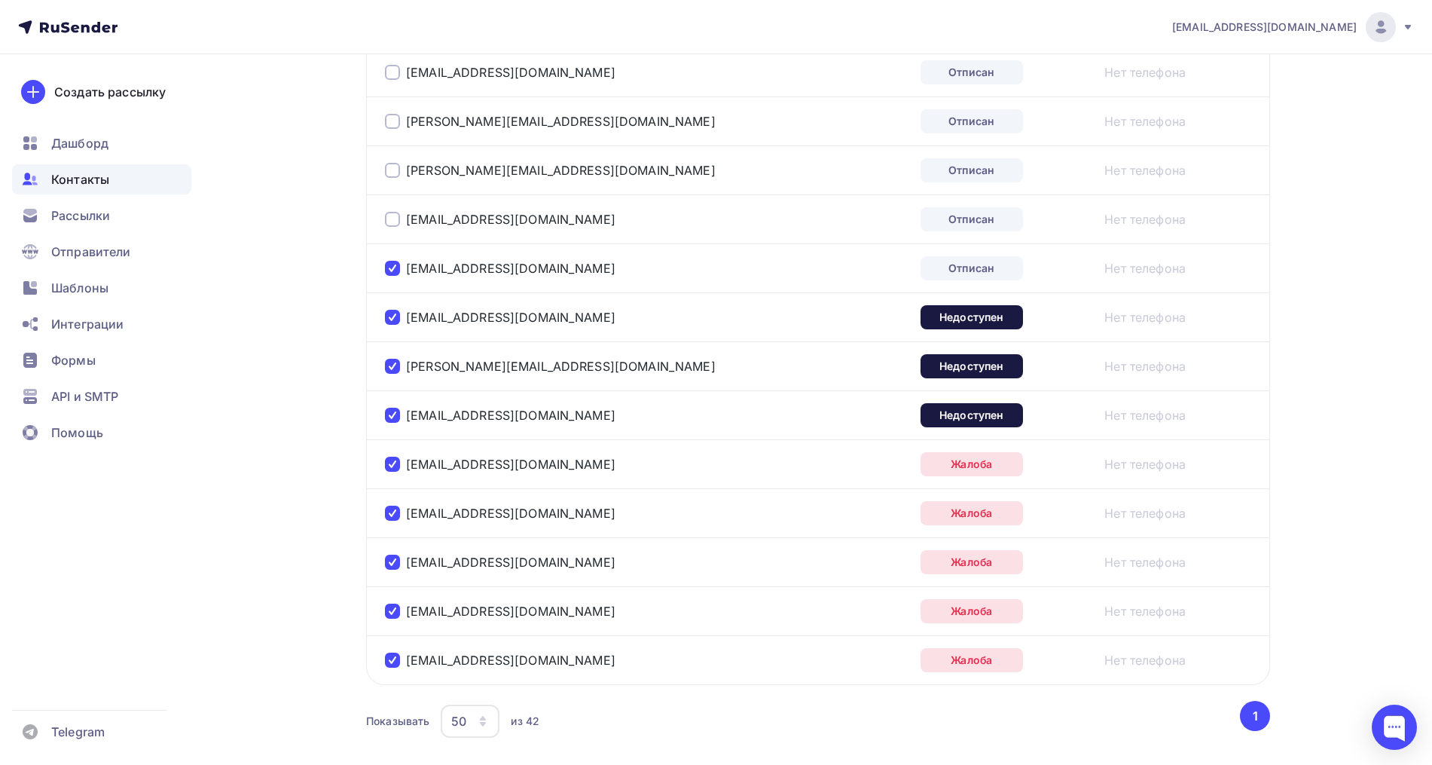
scroll to position [1882, 0]
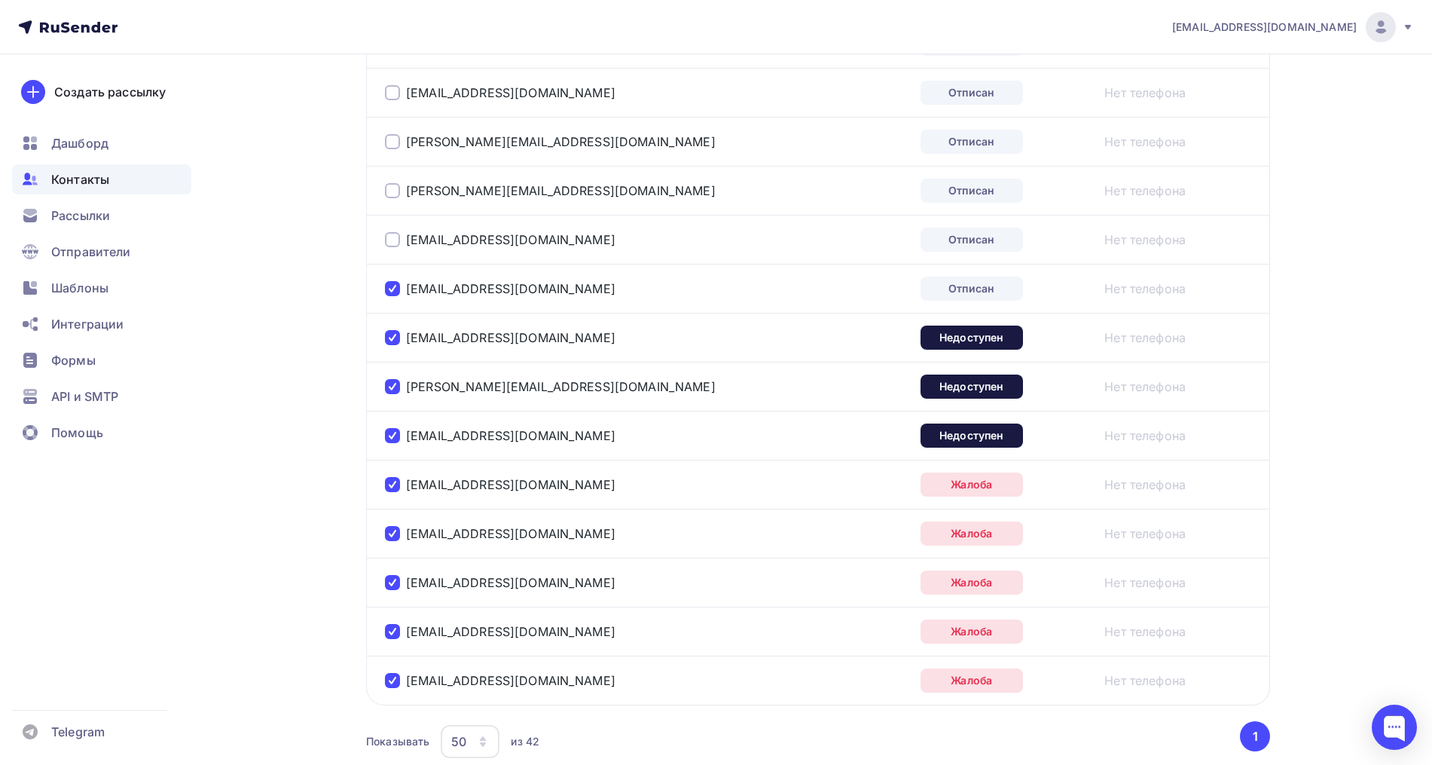
click at [393, 241] on div at bounding box center [392, 239] width 15 height 15
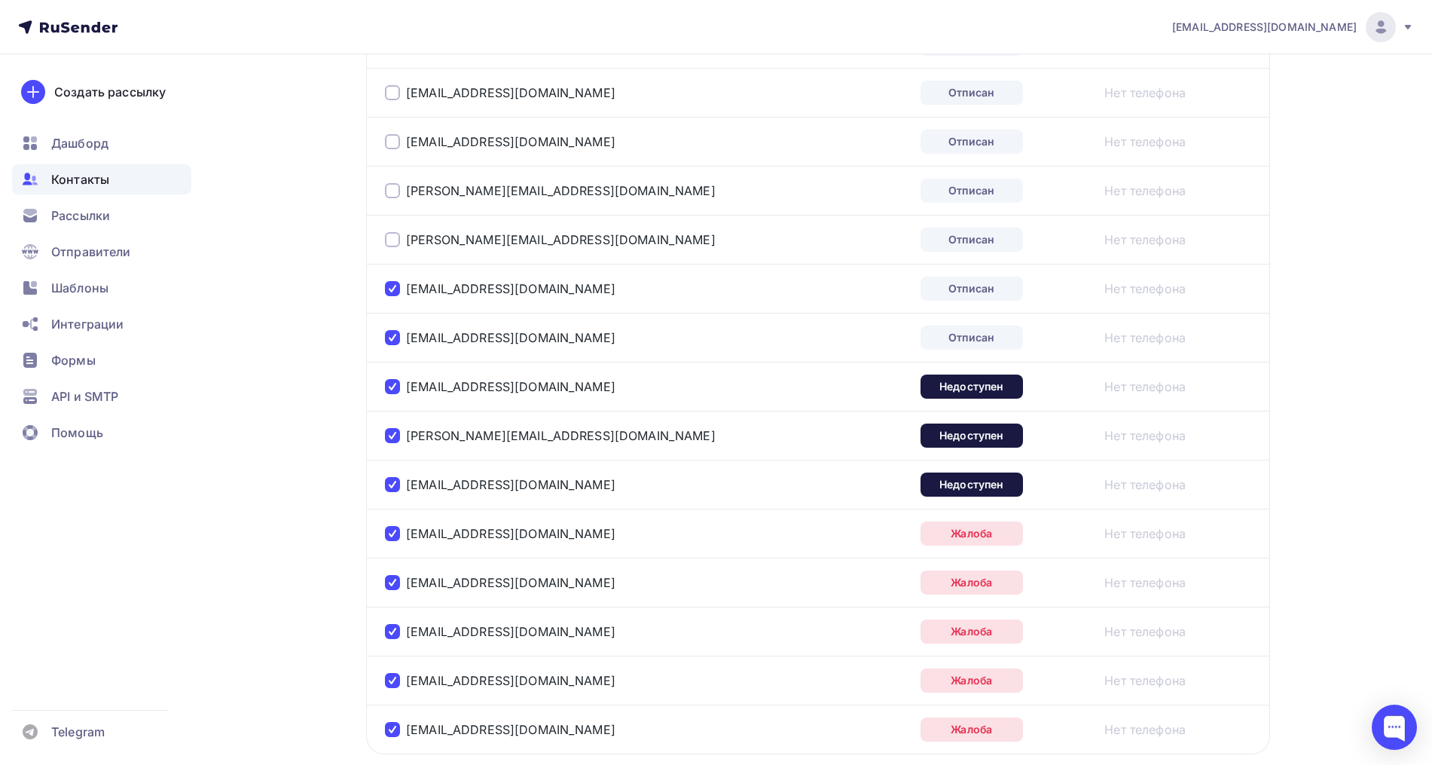
scroll to position [1788, 0]
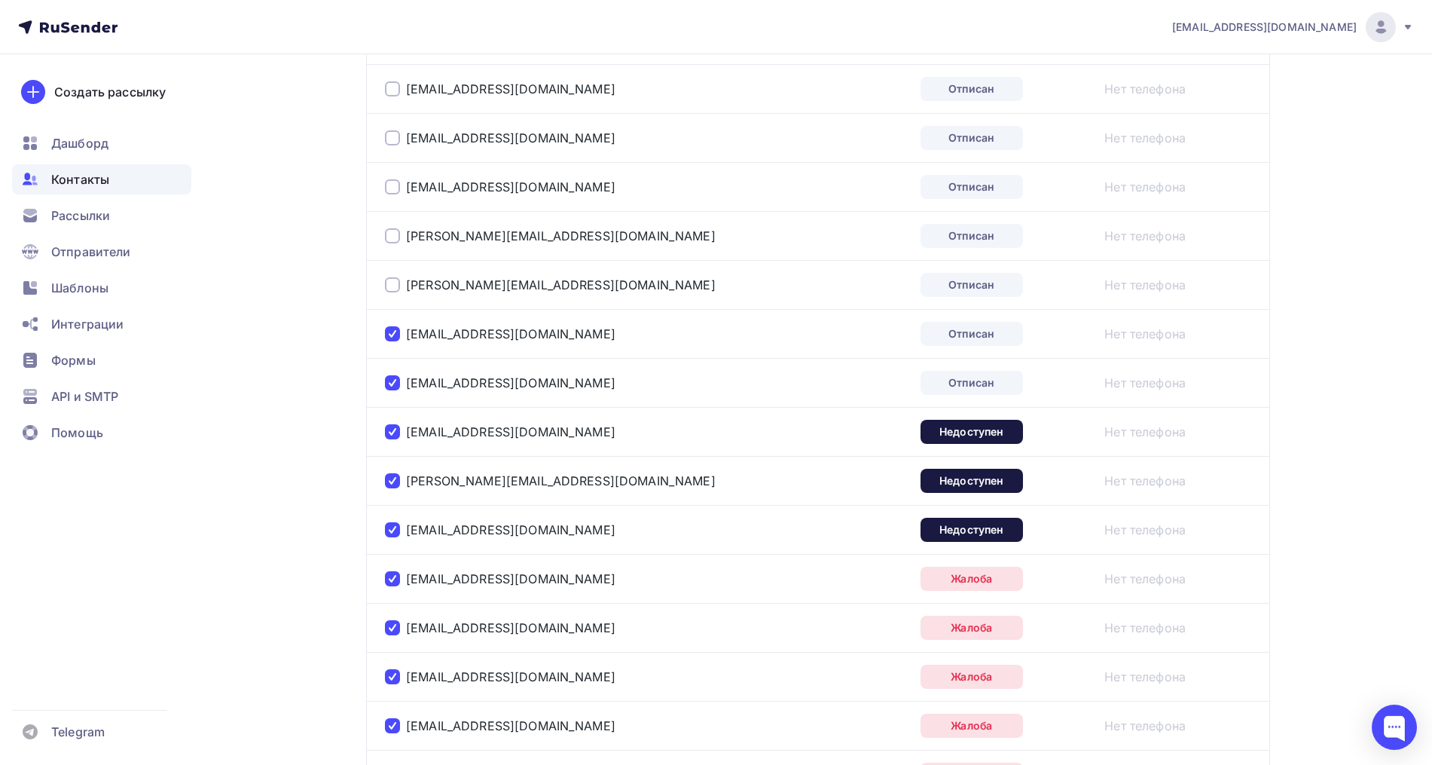
click at [389, 288] on div at bounding box center [392, 284] width 15 height 15
click at [388, 234] on div at bounding box center [392, 235] width 15 height 15
click at [393, 182] on div at bounding box center [392, 186] width 15 height 15
click at [392, 136] on div at bounding box center [392, 137] width 15 height 15
click at [392, 99] on div "masha2802@mail.ru" at bounding box center [573, 89] width 377 height 24
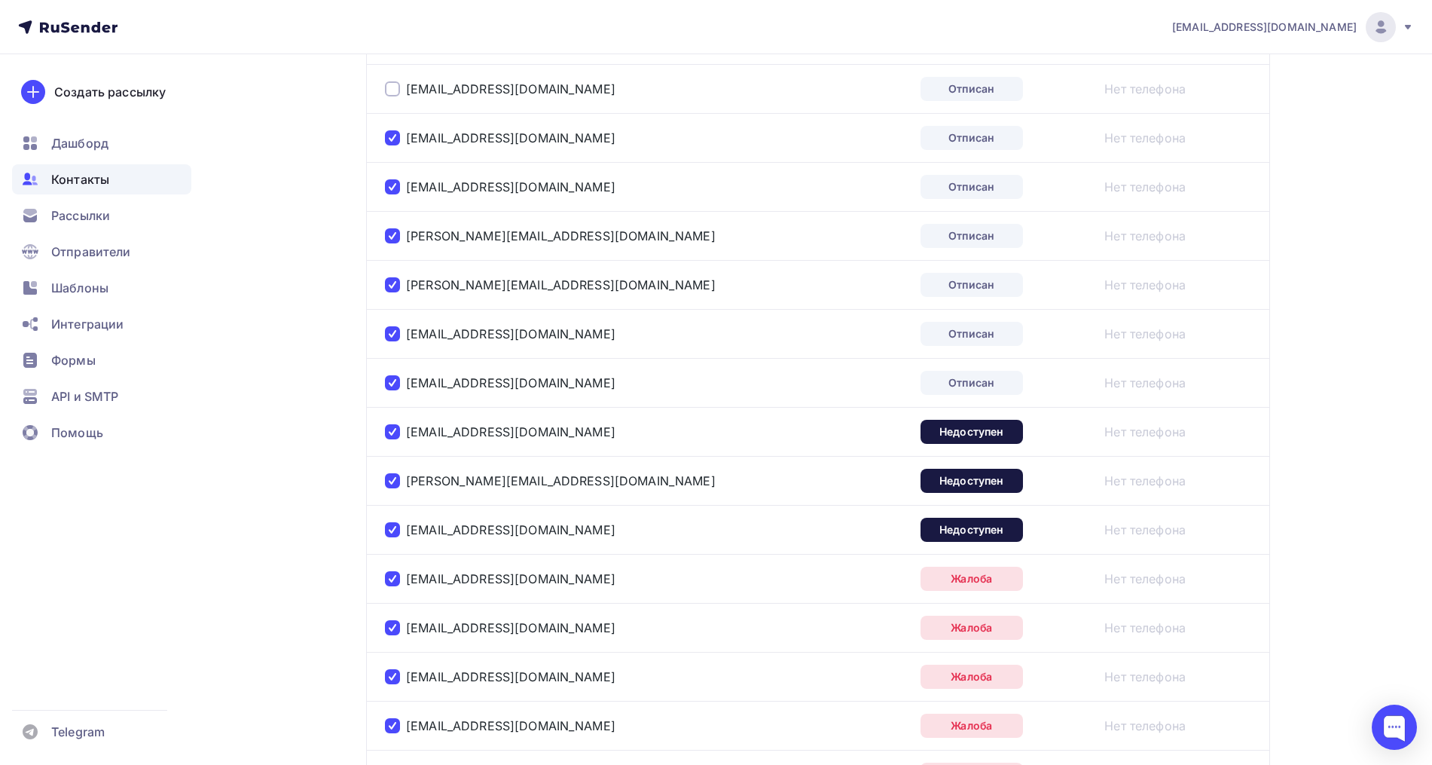
click at [392, 90] on div at bounding box center [392, 88] width 15 height 15
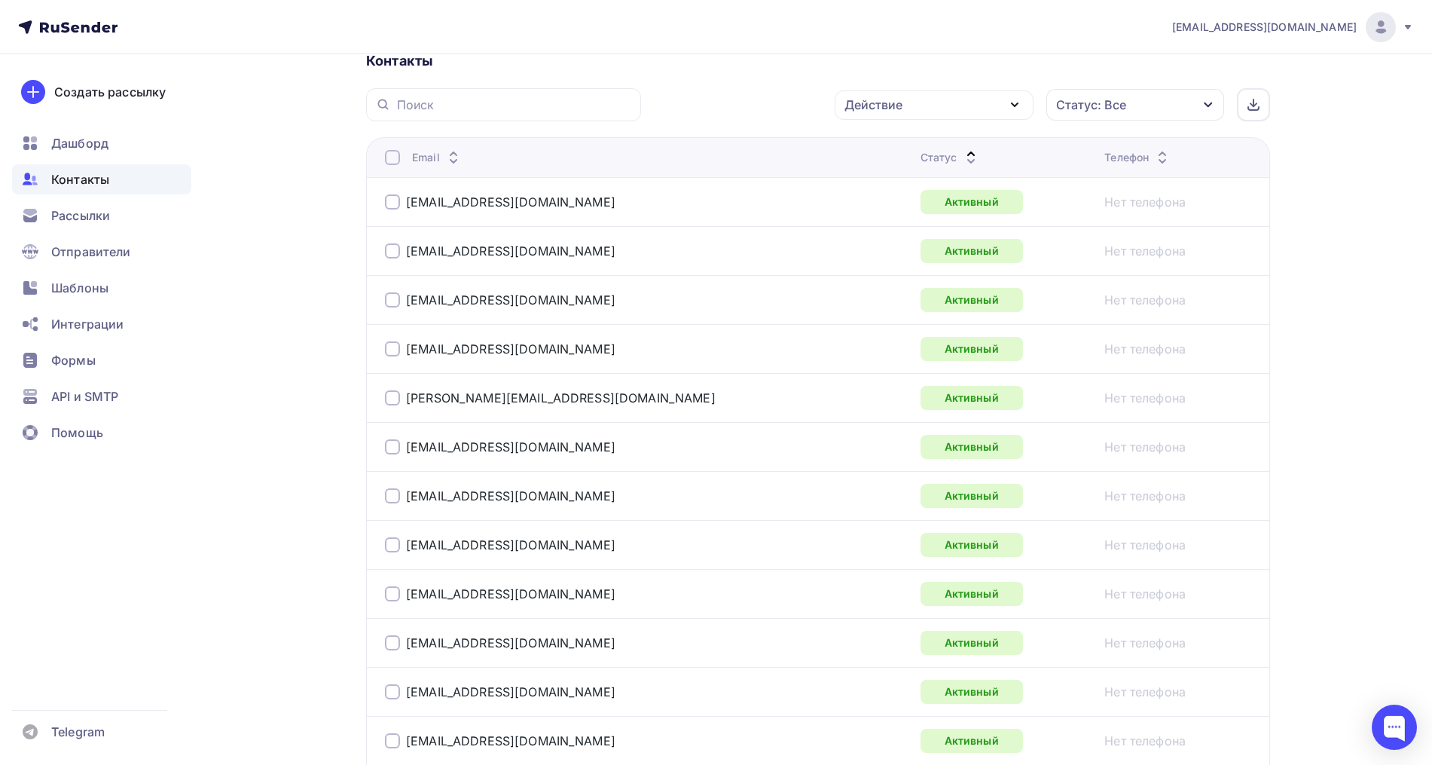
scroll to position [0, 0]
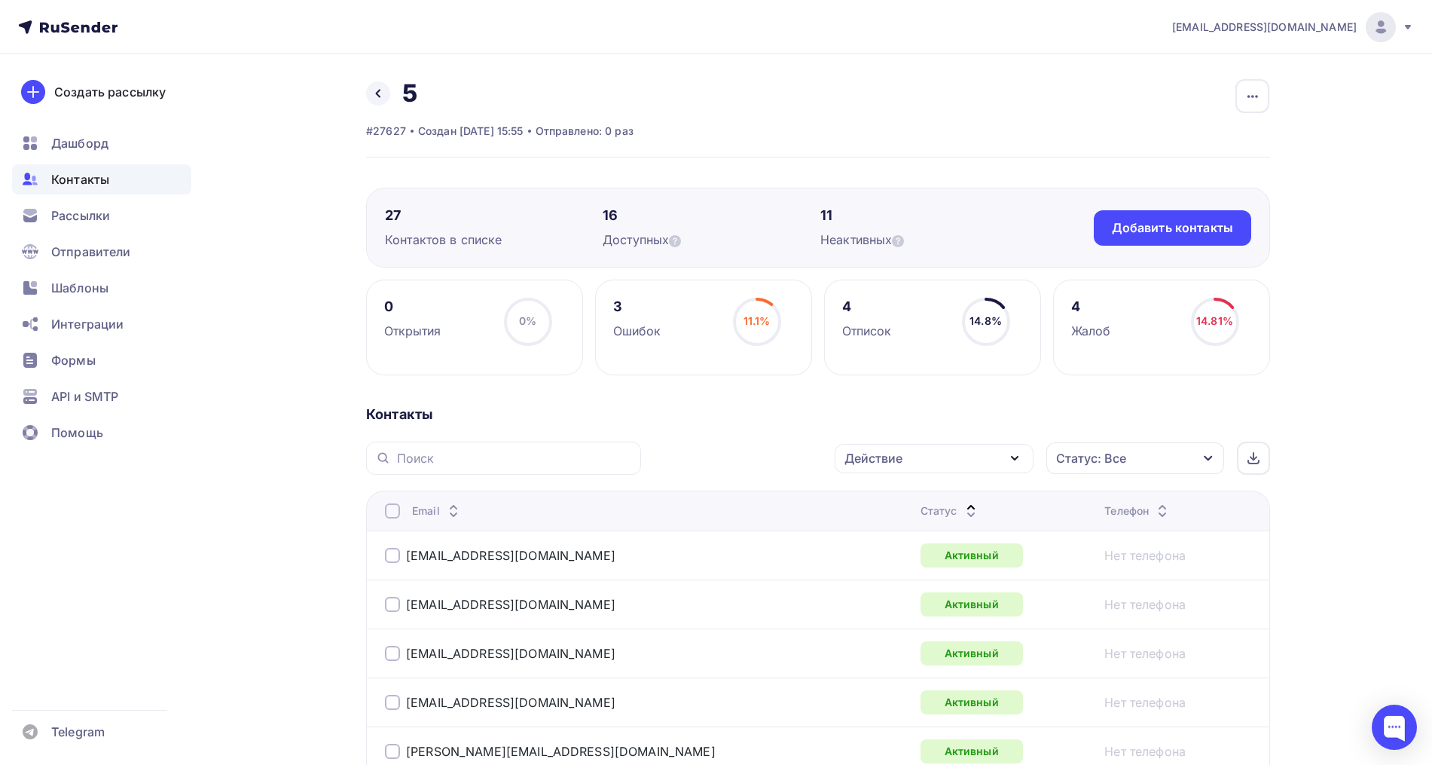
click at [896, 465] on div "Действие" at bounding box center [873, 458] width 58 height 18
click at [889, 537] on div "Исключить из списка" at bounding box center [918, 533] width 131 height 18
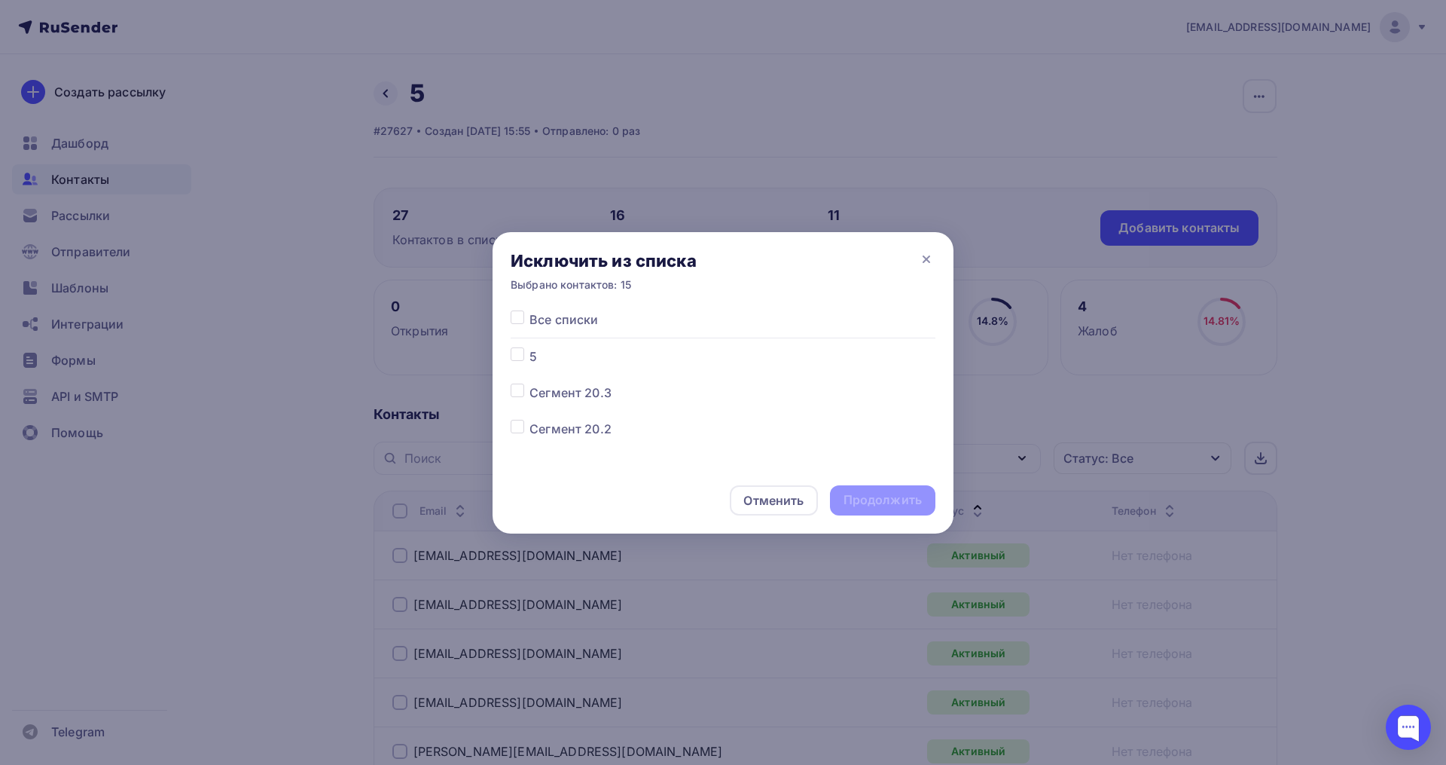
click at [530, 347] on label at bounding box center [530, 347] width 0 height 0
click at [519, 350] on input "checkbox" at bounding box center [518, 354] width 14 height 14
checkbox input "true"
click at [893, 499] on div "Продолжить" at bounding box center [883, 499] width 78 height 17
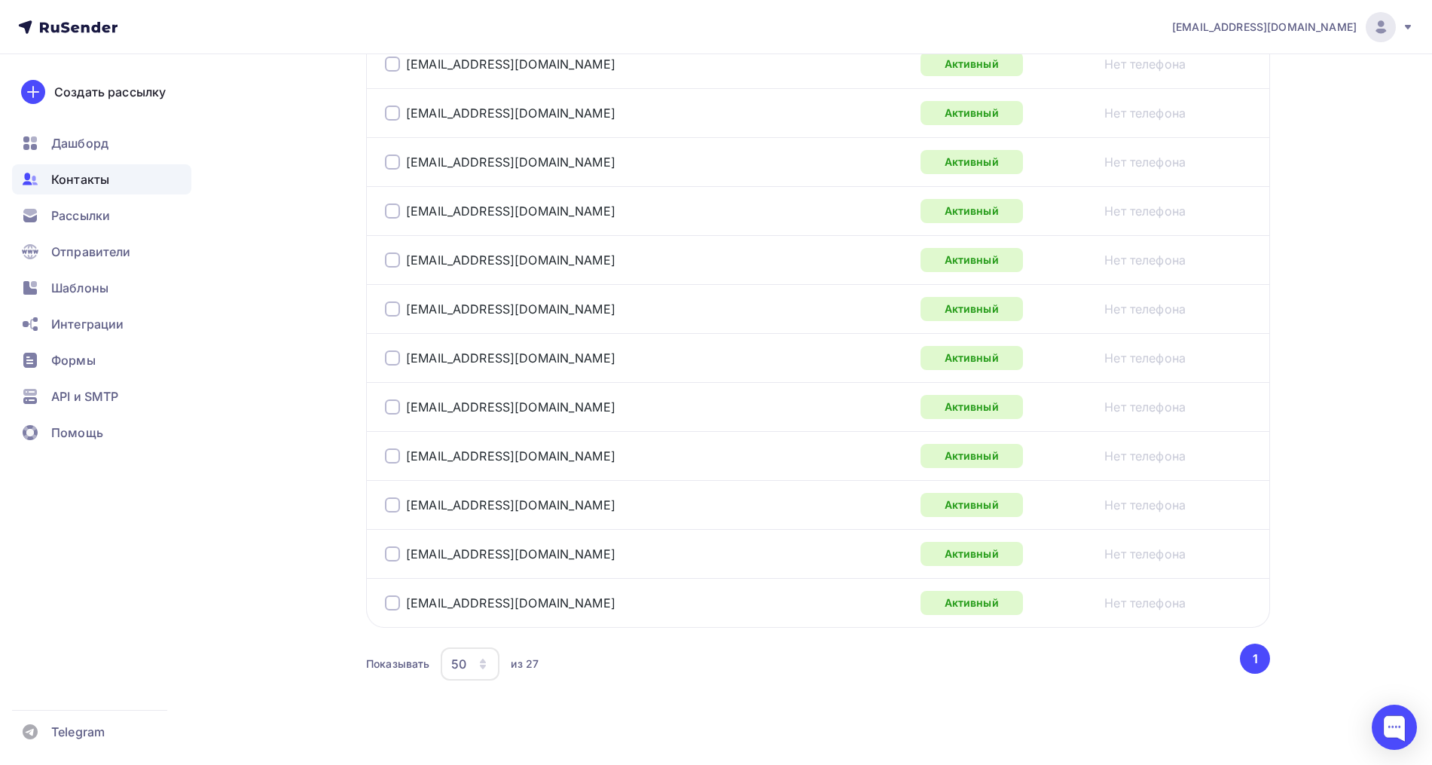
scroll to position [1242, 0]
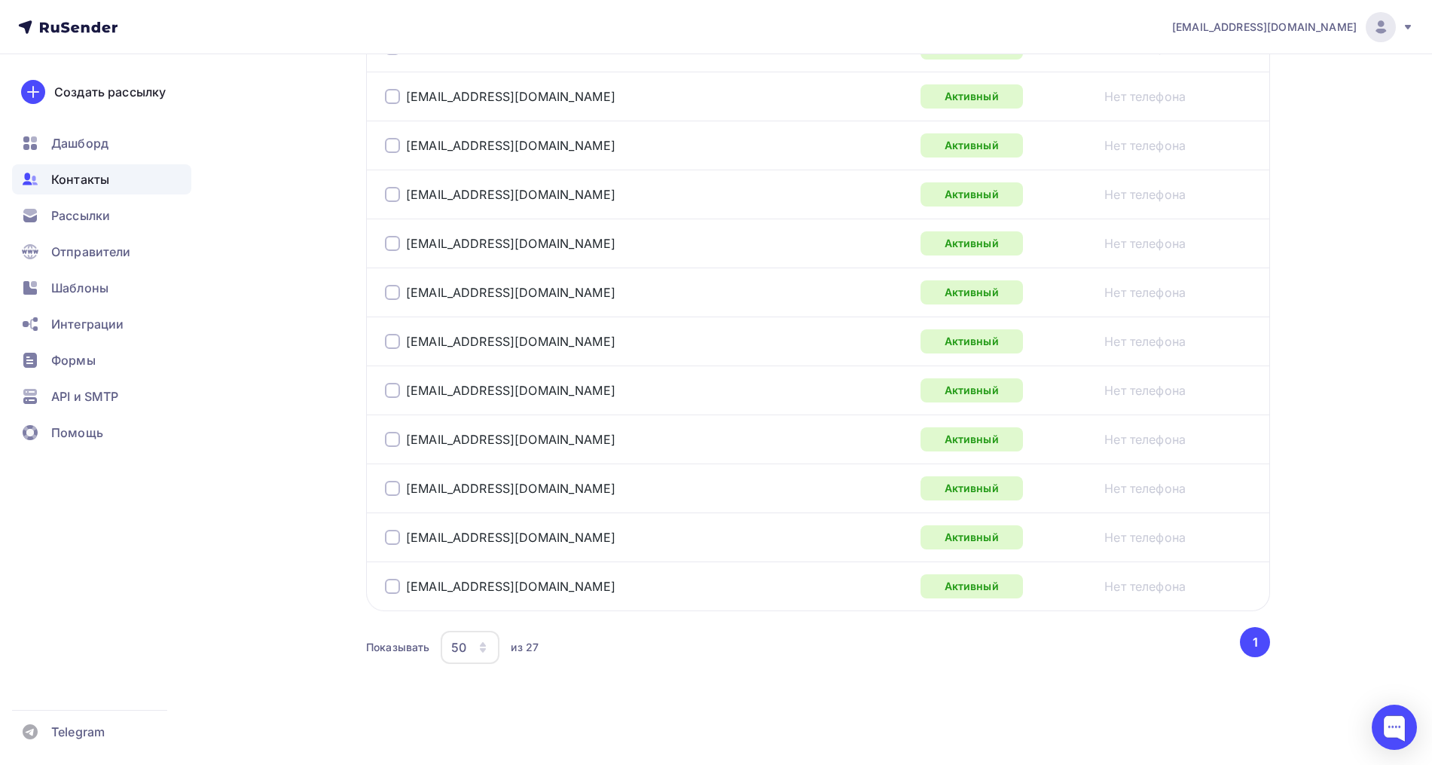
click at [667, 667] on div "Показывать 50 10 20 50 100 из 27 ‹ 1 ›" at bounding box center [818, 647] width 904 height 41
click at [557, 655] on div "Показывать 50 10 20 50 100 из 27" at bounding box center [802, 647] width 872 height 35
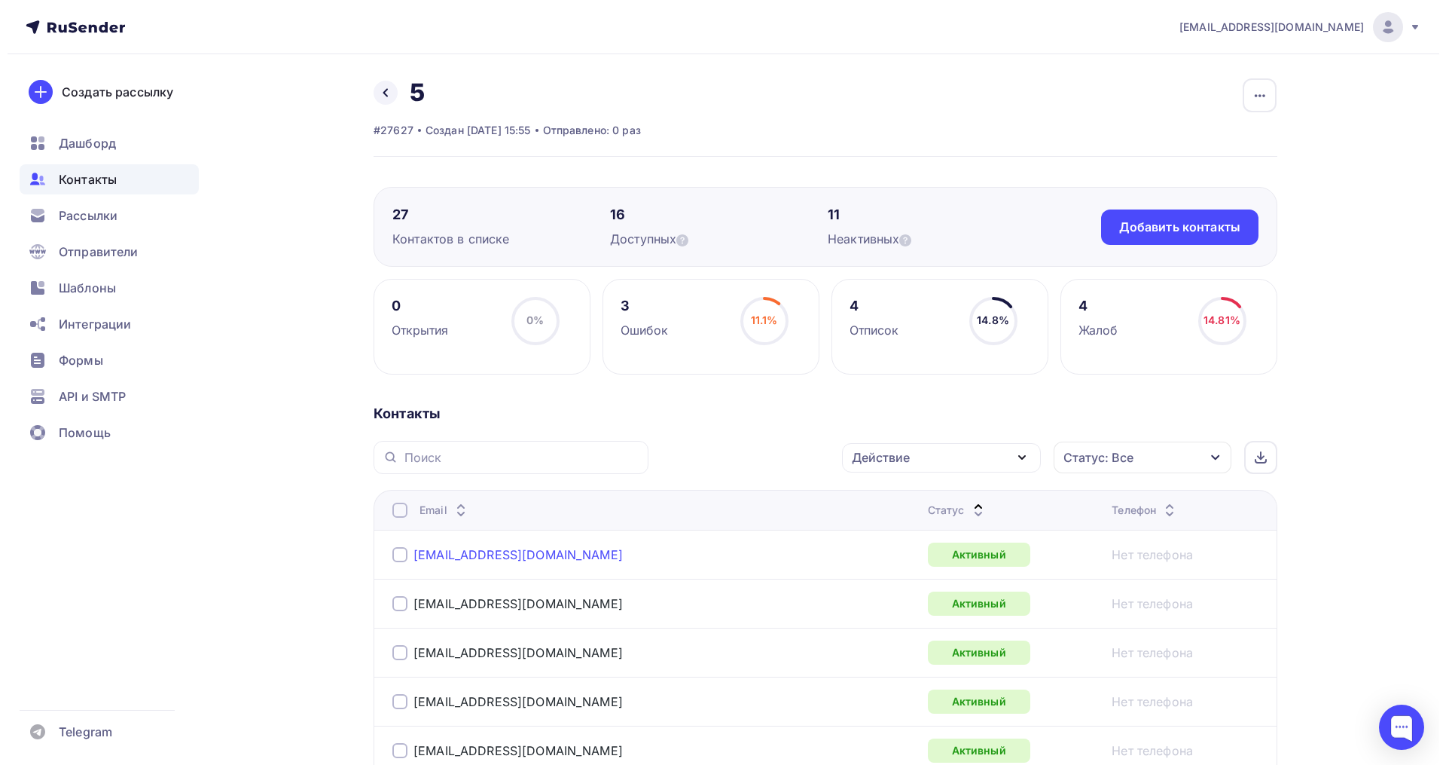
scroll to position [0, 0]
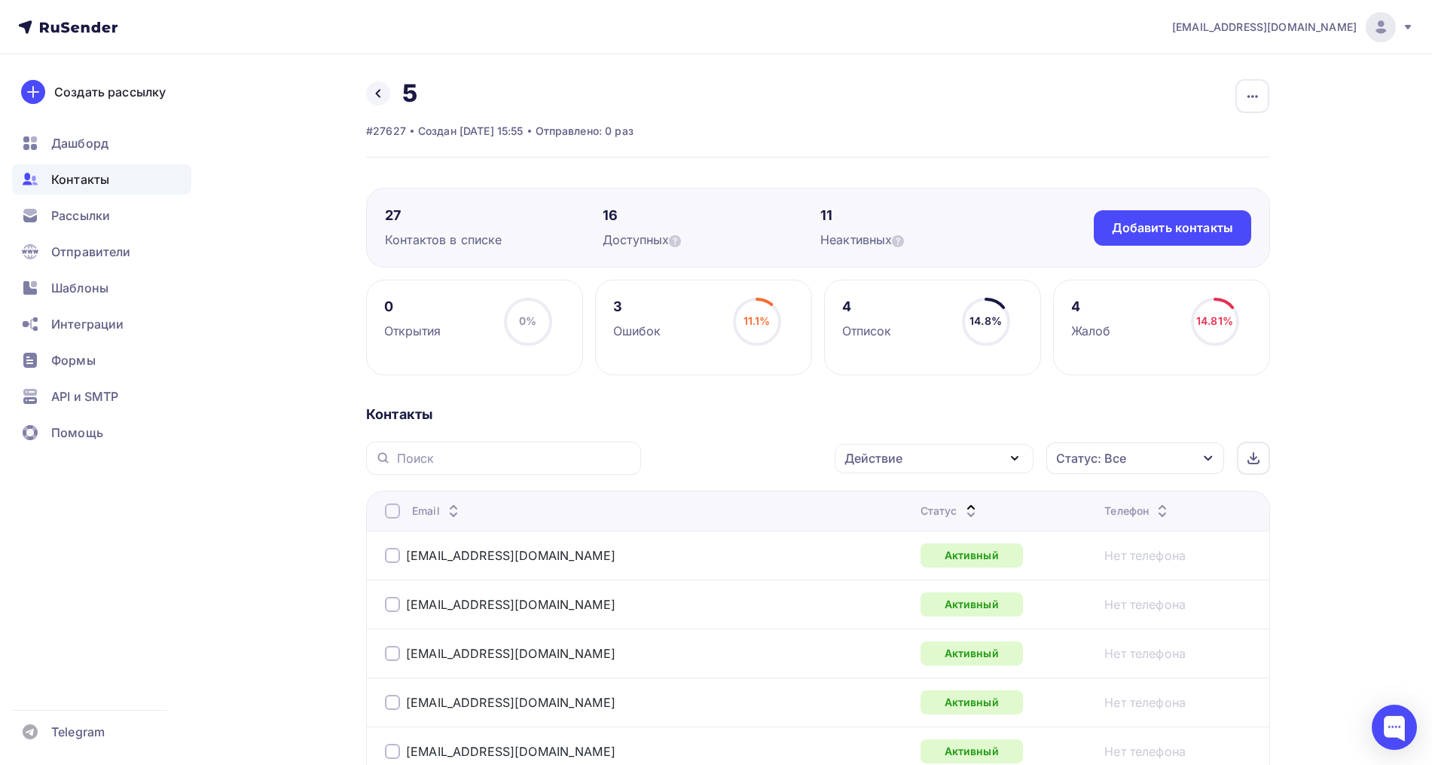
click at [392, 507] on div at bounding box center [392, 510] width 15 height 15
click at [942, 463] on div "Действие" at bounding box center [934, 458] width 199 height 29
click at [913, 495] on div "Добавить в списки" at bounding box center [911, 502] width 116 height 18
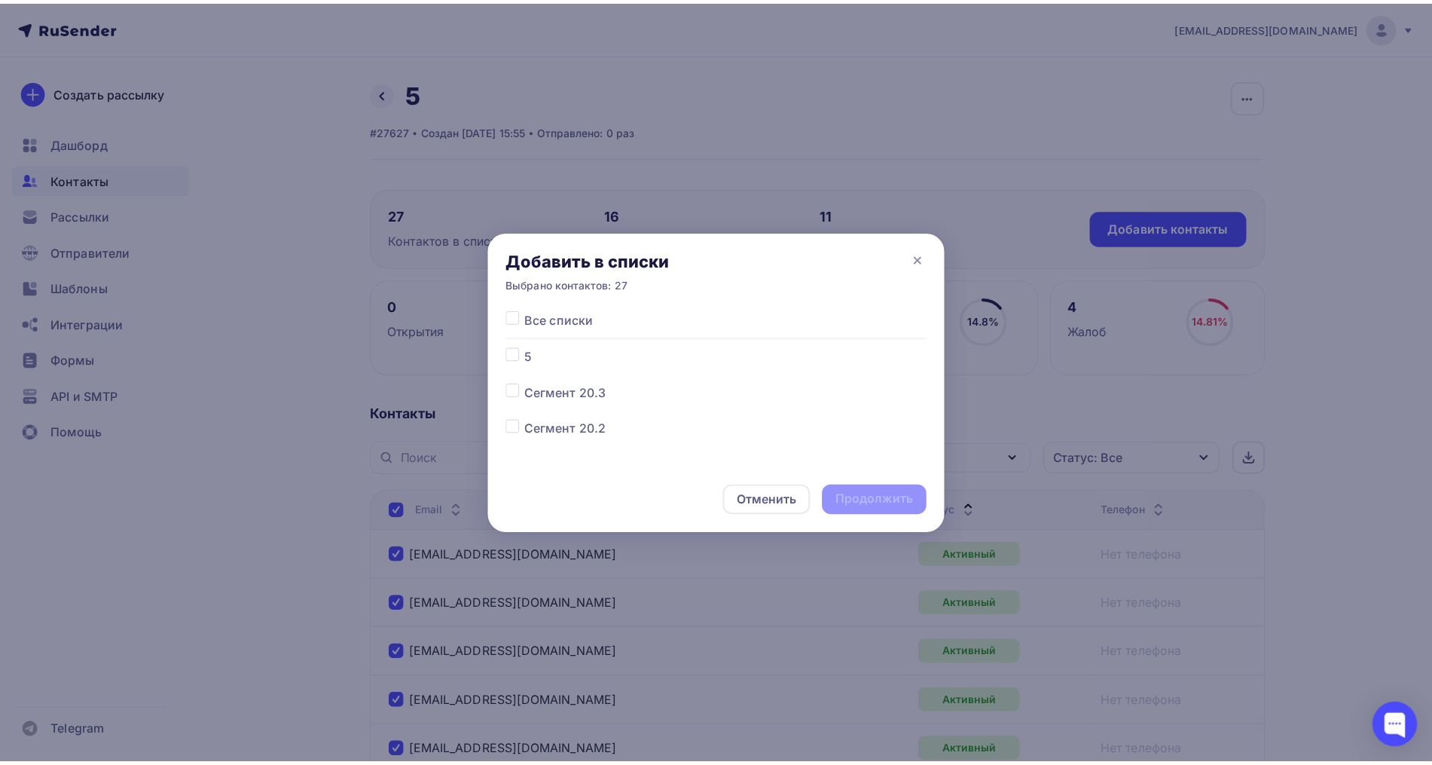
scroll to position [94, 0]
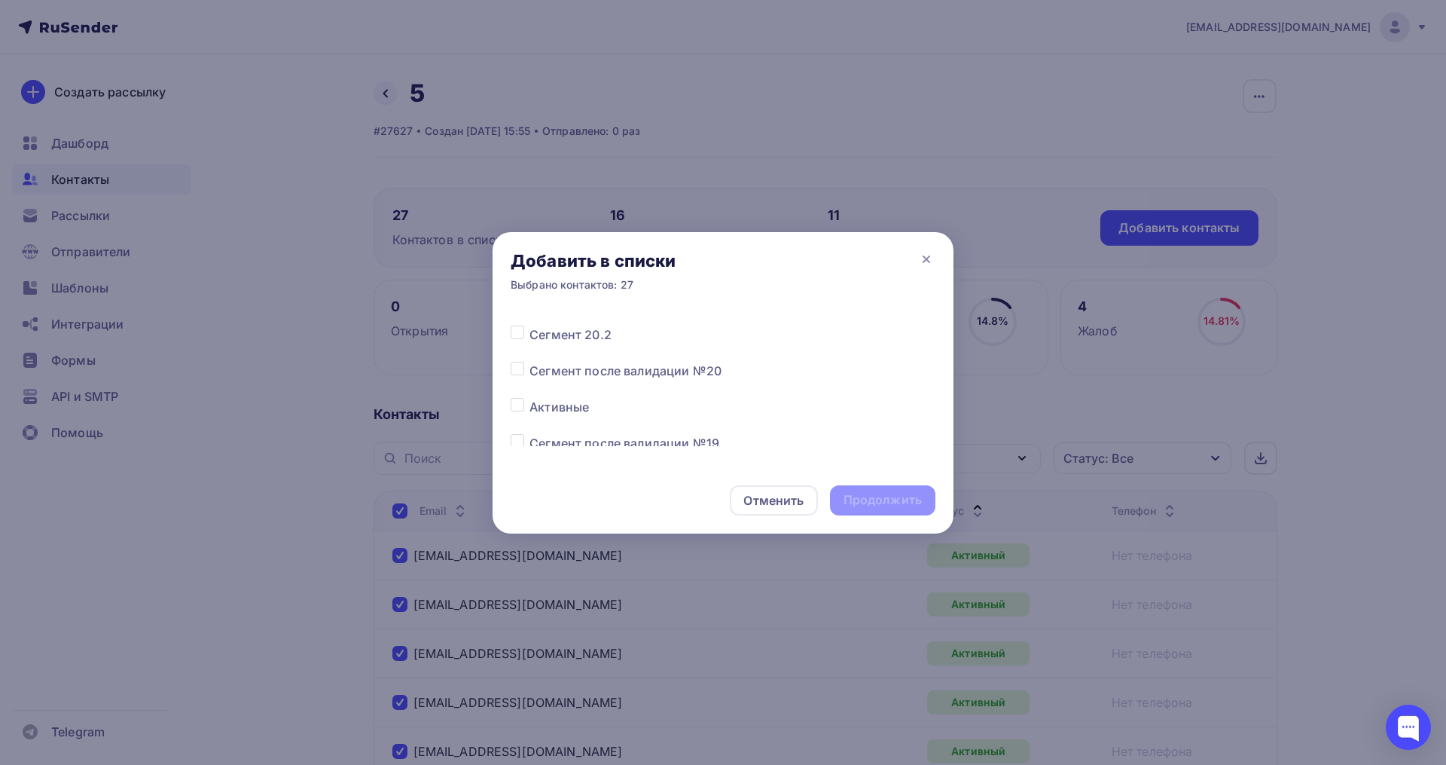
click at [530, 398] on label at bounding box center [530, 398] width 0 height 0
click at [518, 407] on input "checkbox" at bounding box center [518, 405] width 14 height 14
checkbox input "true"
click at [854, 496] on div "Продолжить" at bounding box center [883, 499] width 78 height 17
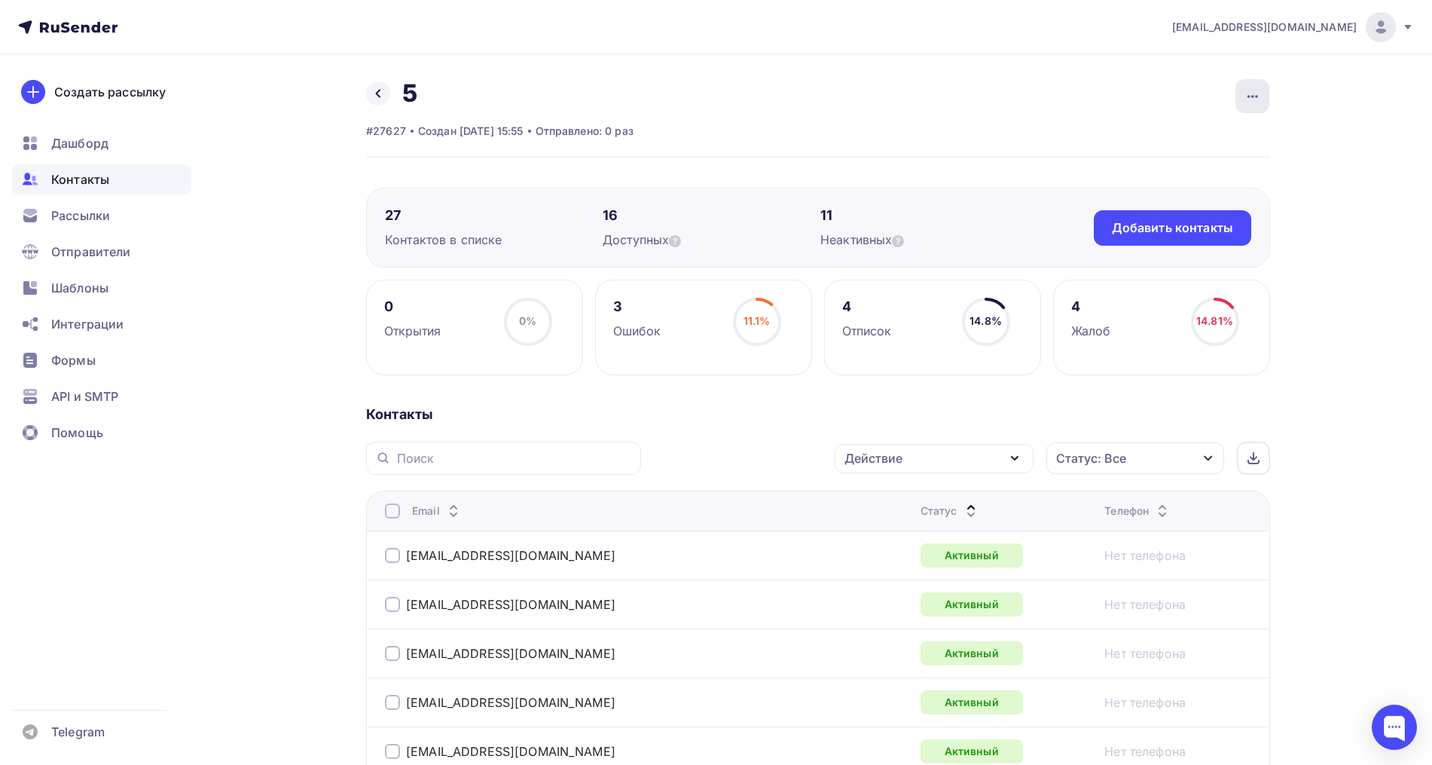
click at [1252, 95] on icon "button" at bounding box center [1252, 96] width 11 height 3
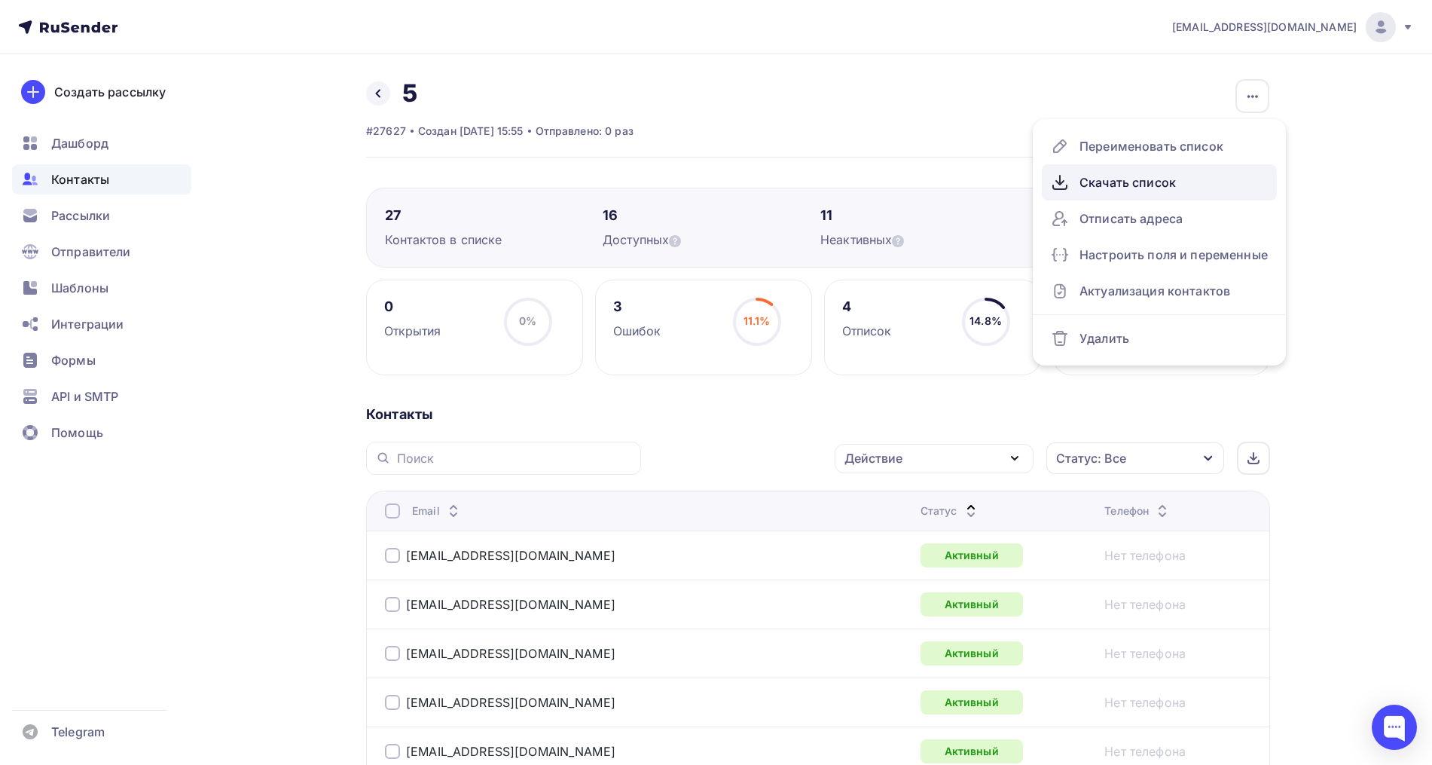
click at [1171, 169] on link "Скачать список" at bounding box center [1159, 182] width 235 height 36
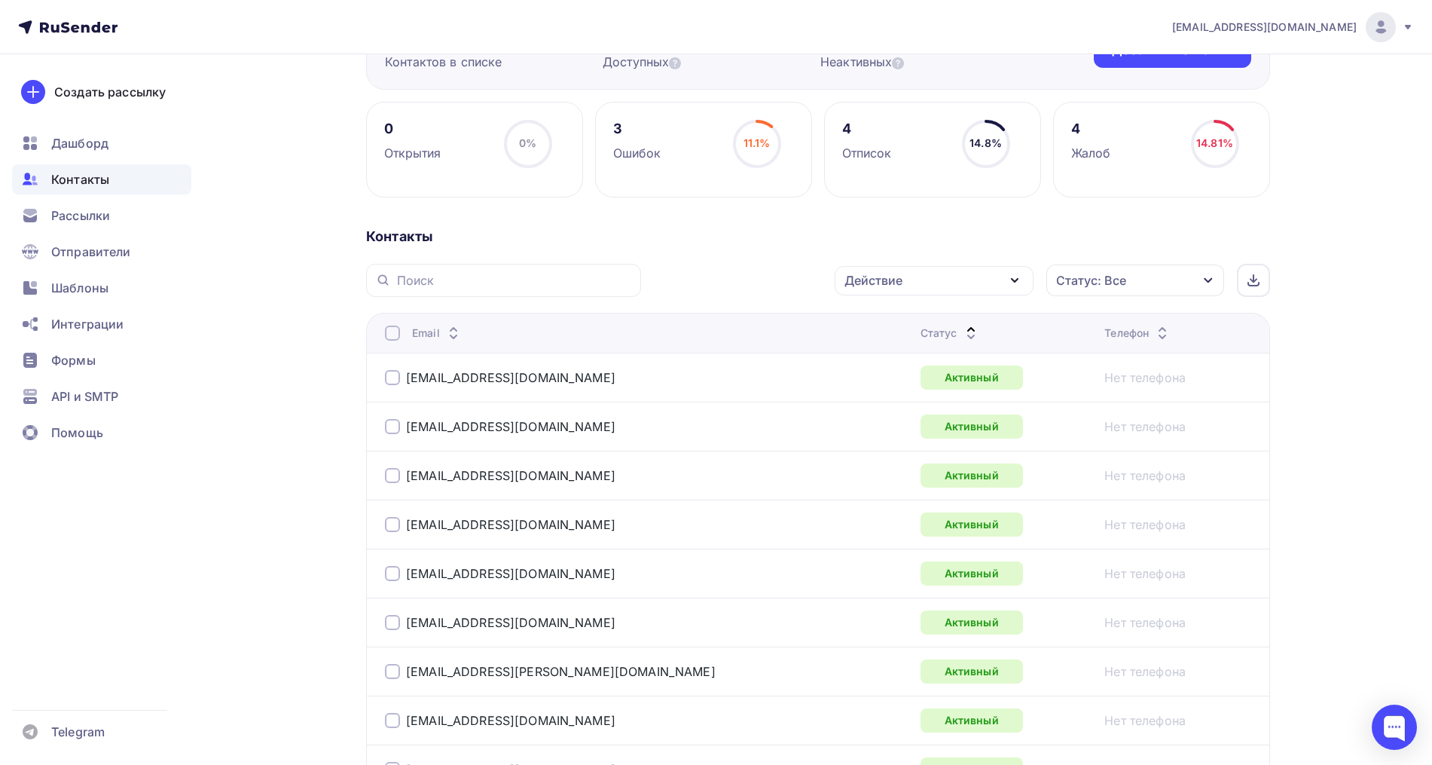
scroll to position [282, 0]
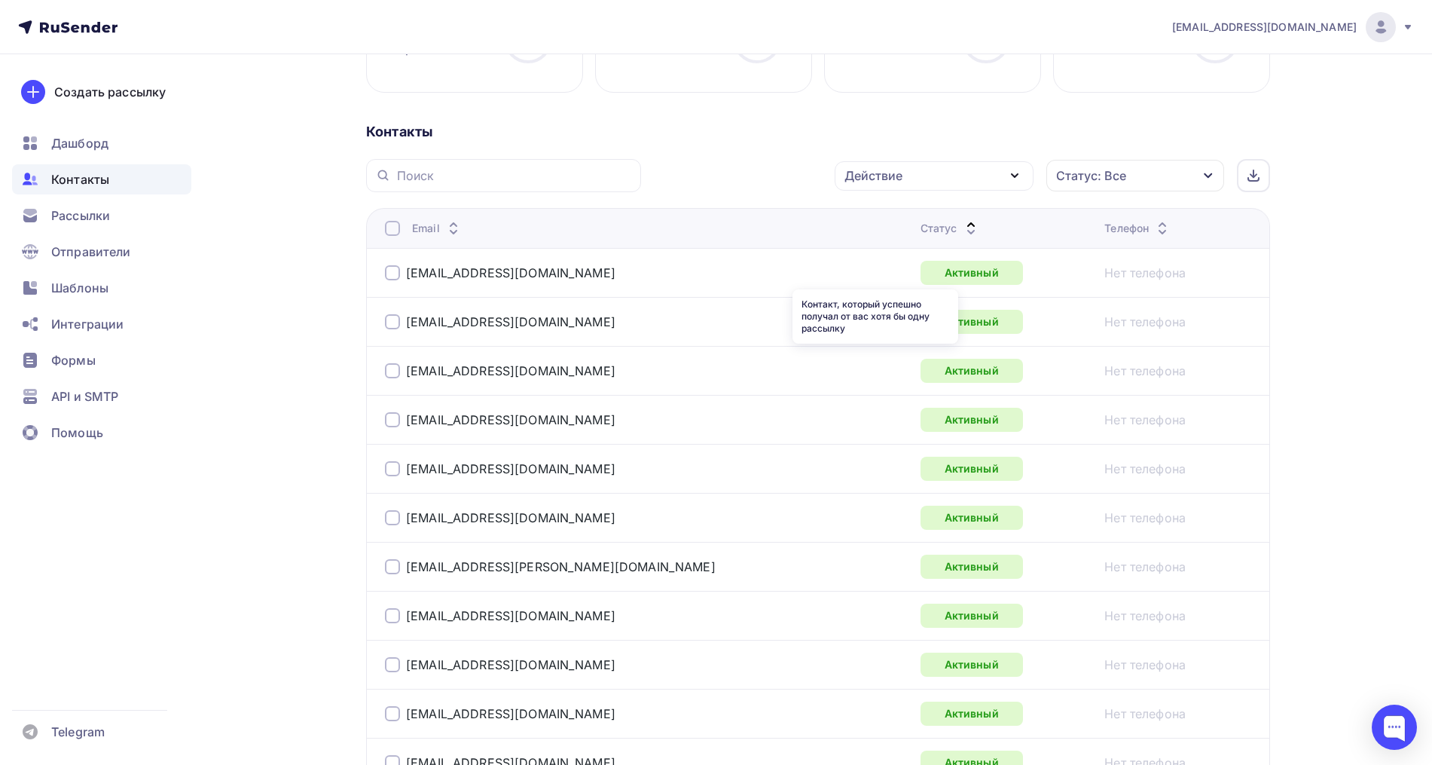
click at [962, 221] on icon at bounding box center [971, 224] width 18 height 18
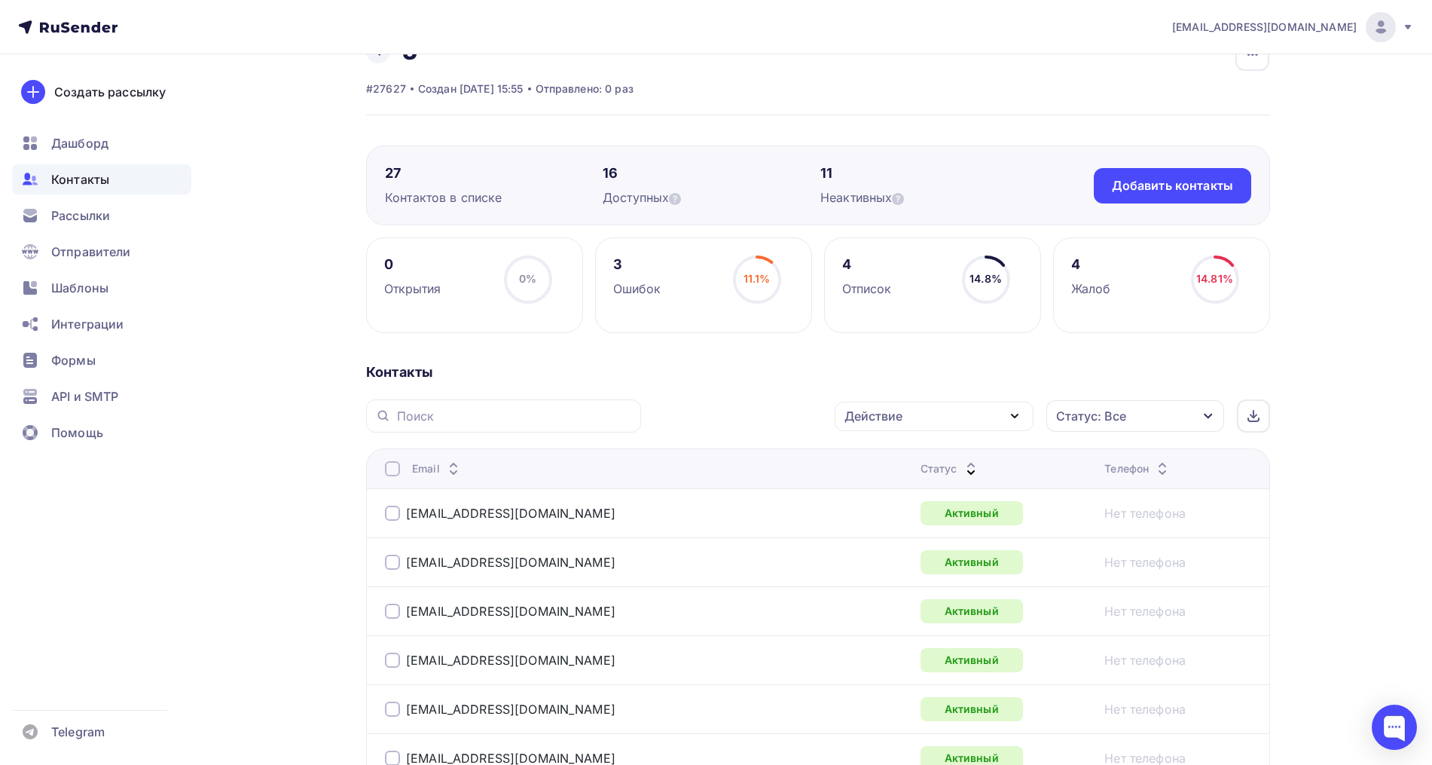
scroll to position [0, 0]
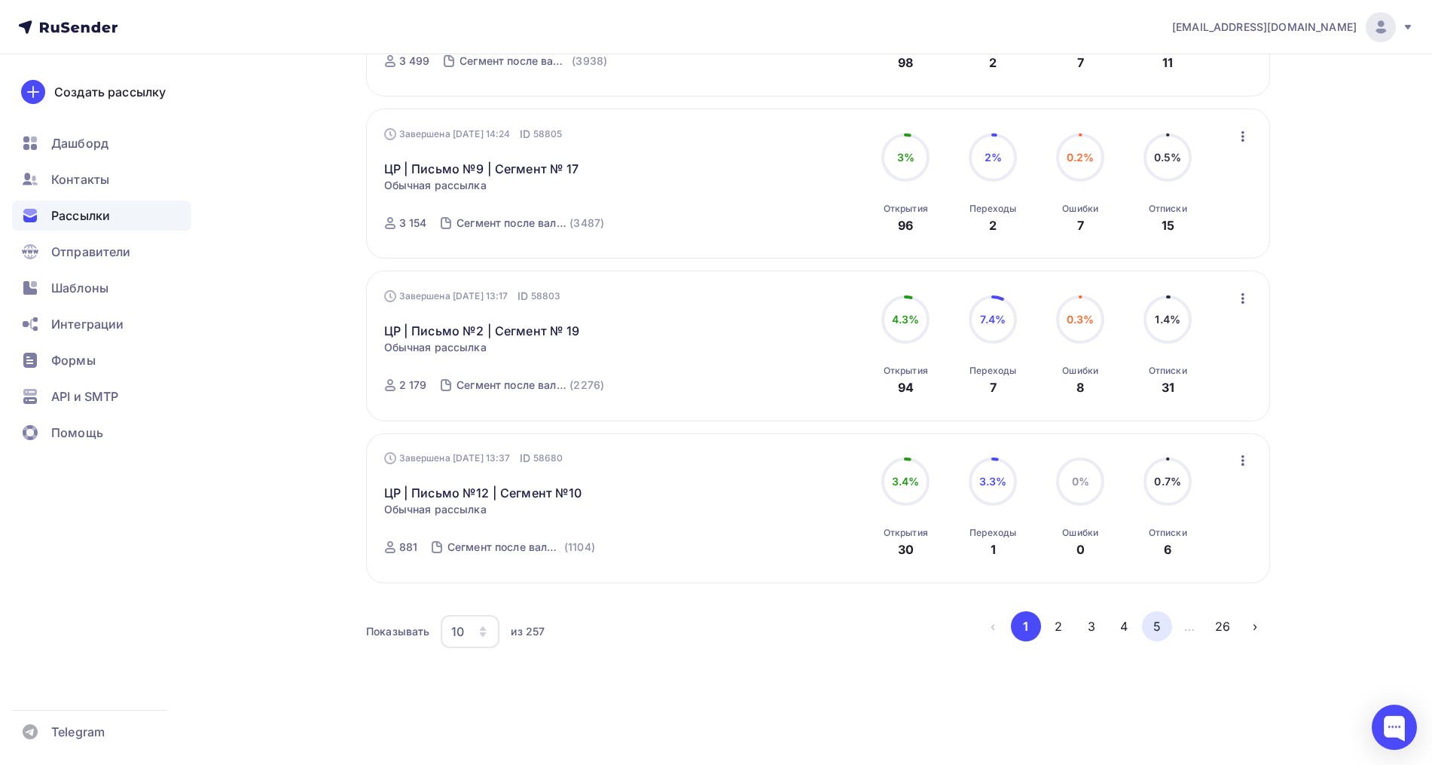
click at [1157, 624] on button "5" at bounding box center [1157, 626] width 30 height 30
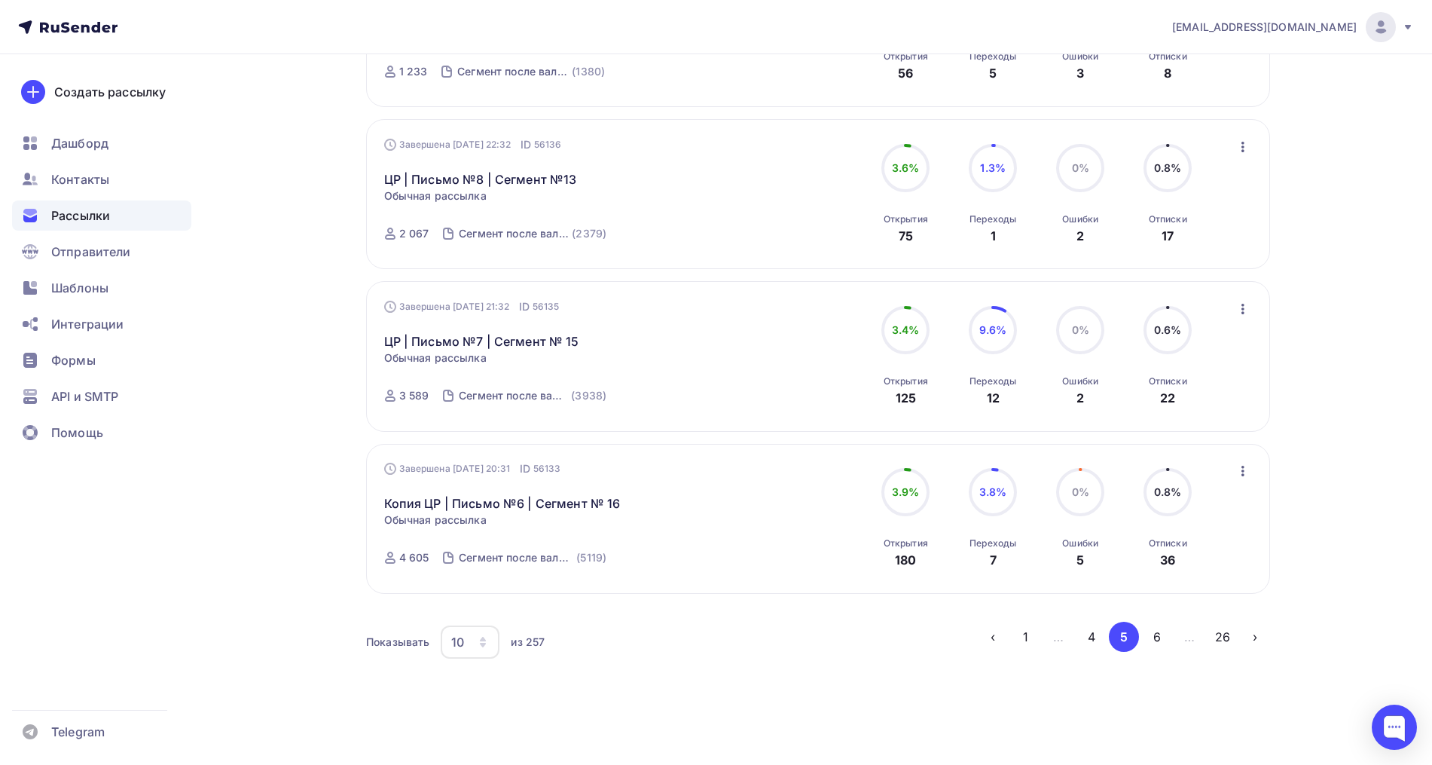
scroll to position [1319, 0]
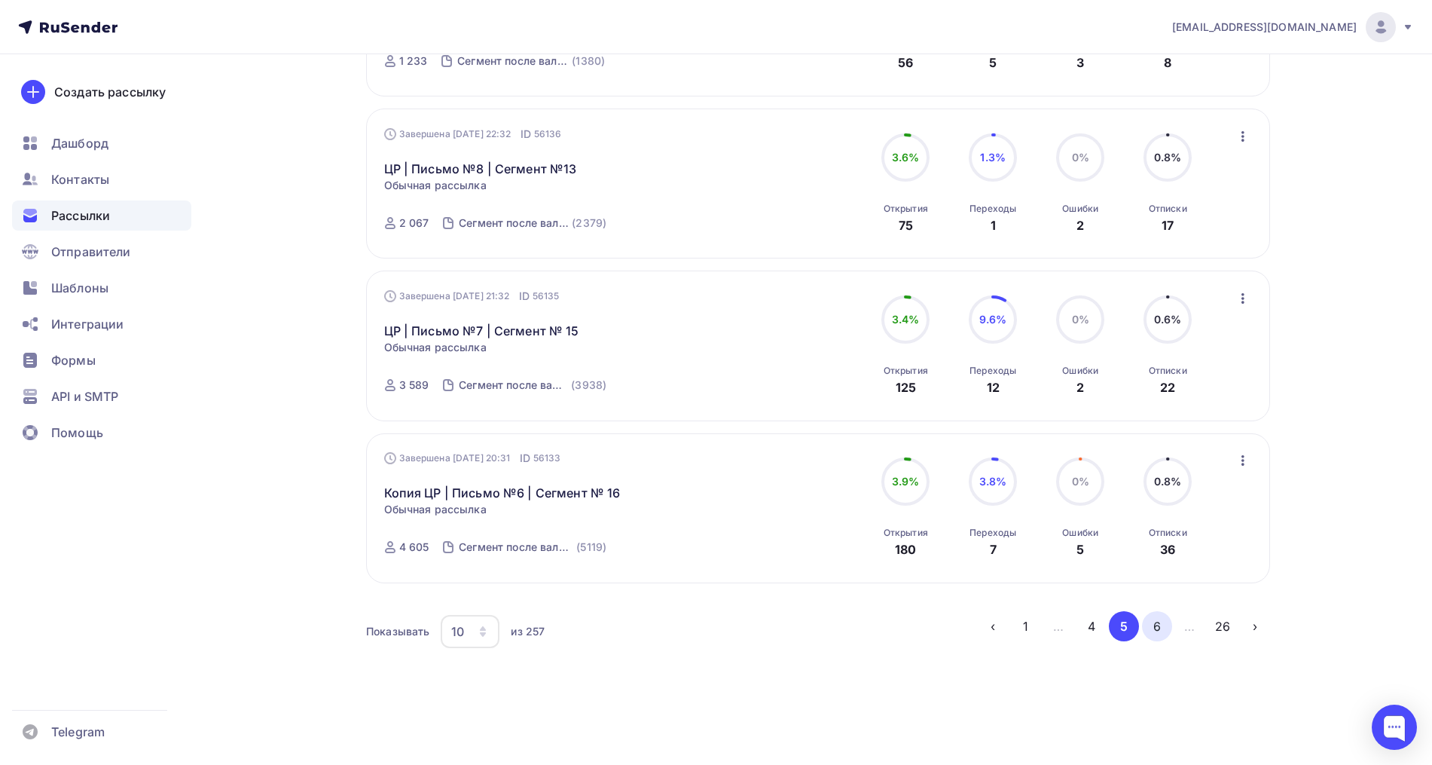
click at [1168, 628] on button "6" at bounding box center [1157, 626] width 30 height 30
click at [1157, 634] on button "7" at bounding box center [1157, 626] width 30 height 30
click at [1168, 628] on button "8" at bounding box center [1157, 626] width 30 height 30
click at [1159, 623] on button "9" at bounding box center [1157, 626] width 30 height 30
click at [1150, 631] on button "10" at bounding box center [1157, 626] width 30 height 30
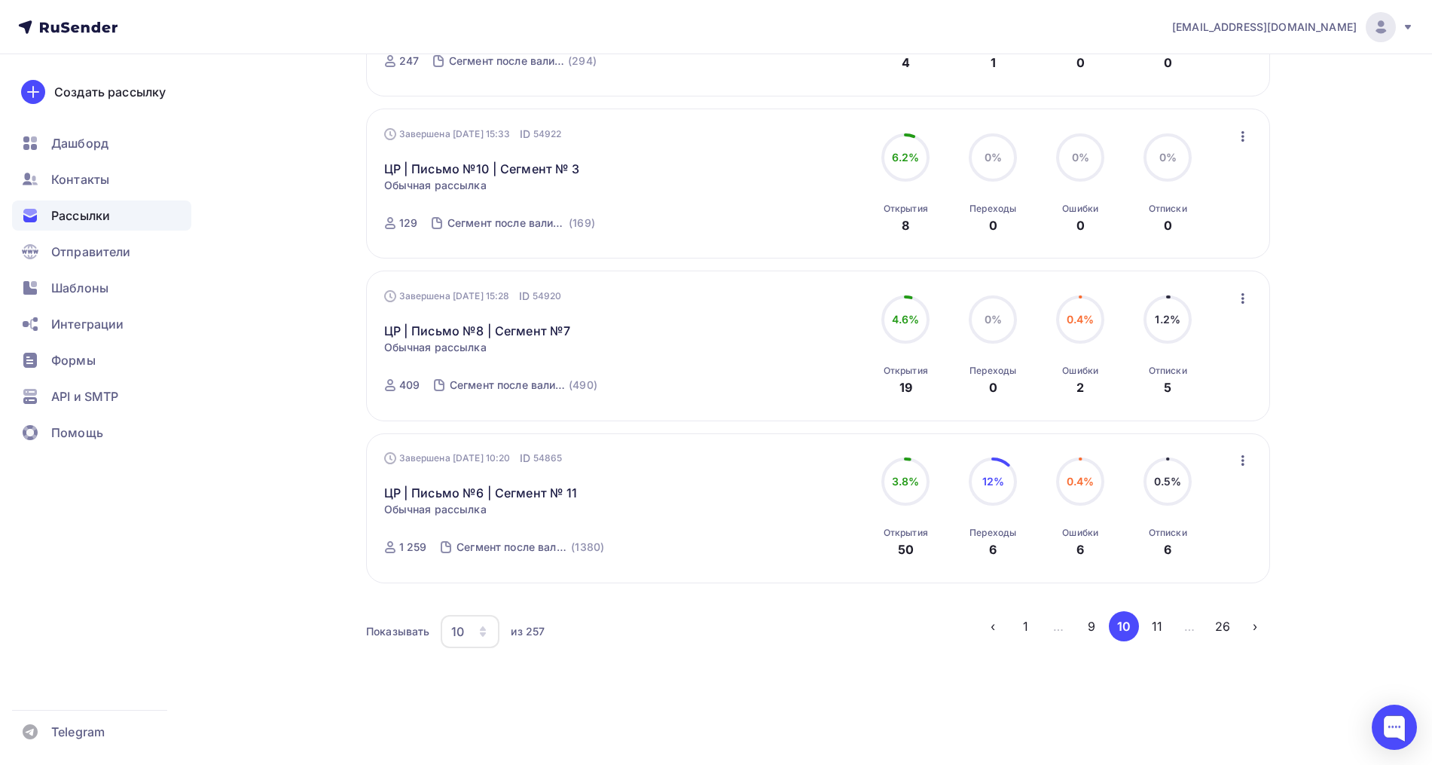
click at [1162, 629] on button "11" at bounding box center [1157, 626] width 30 height 30
click at [1157, 627] on button "12" at bounding box center [1157, 626] width 30 height 30
click at [1159, 640] on button "13" at bounding box center [1157, 626] width 30 height 30
click at [1167, 628] on button "14" at bounding box center [1157, 626] width 30 height 30
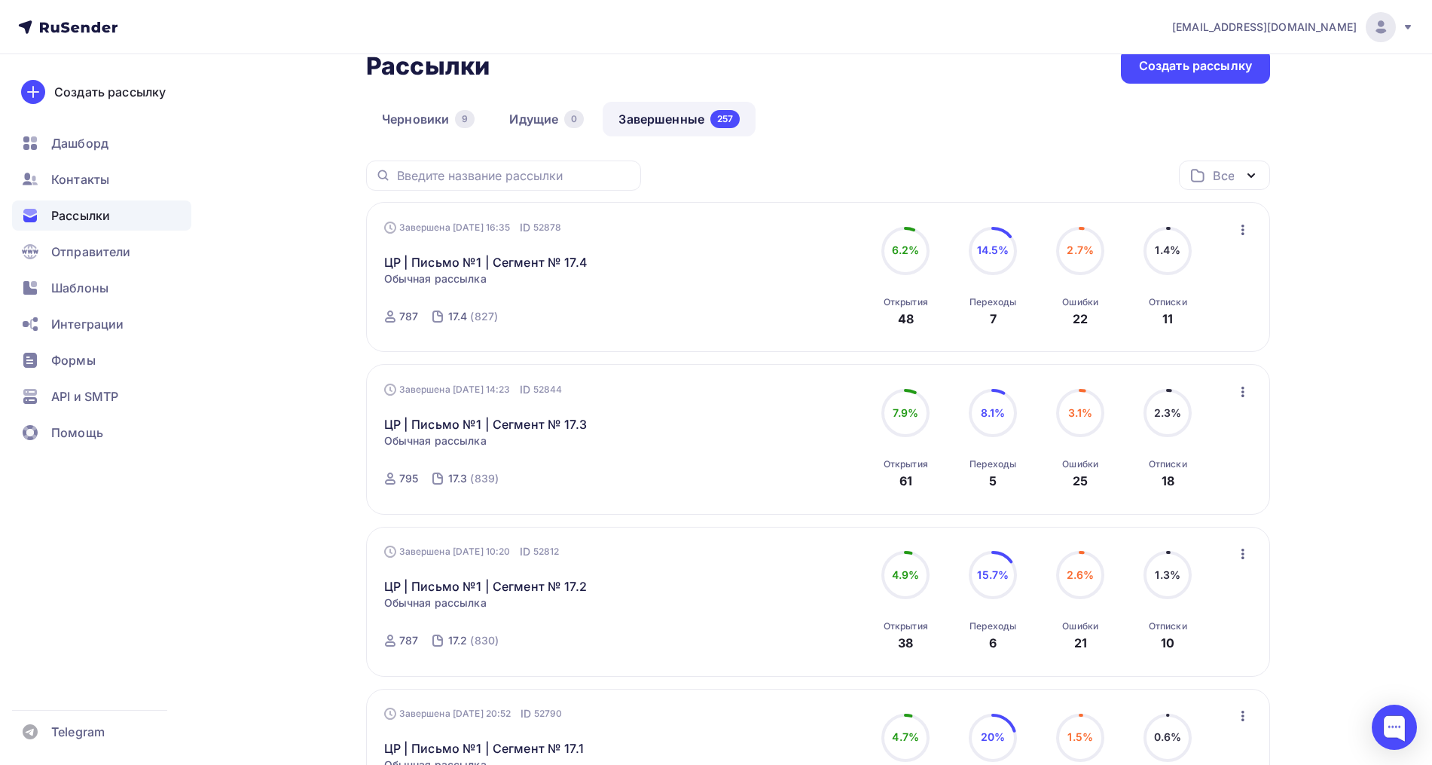
scroll to position [0, 0]
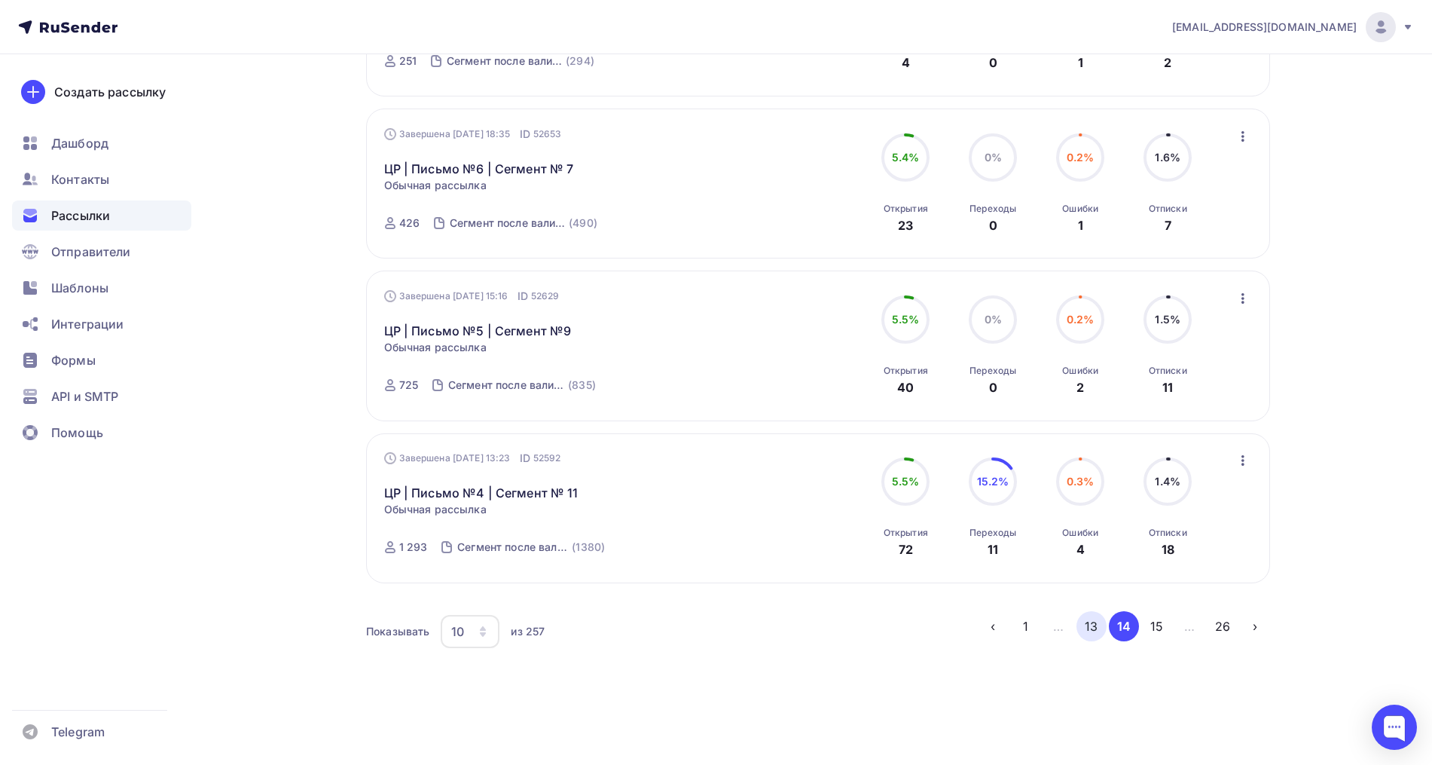
click at [1101, 626] on button "13" at bounding box center [1091, 626] width 30 height 30
click at [1095, 616] on button "12" at bounding box center [1091, 626] width 30 height 30
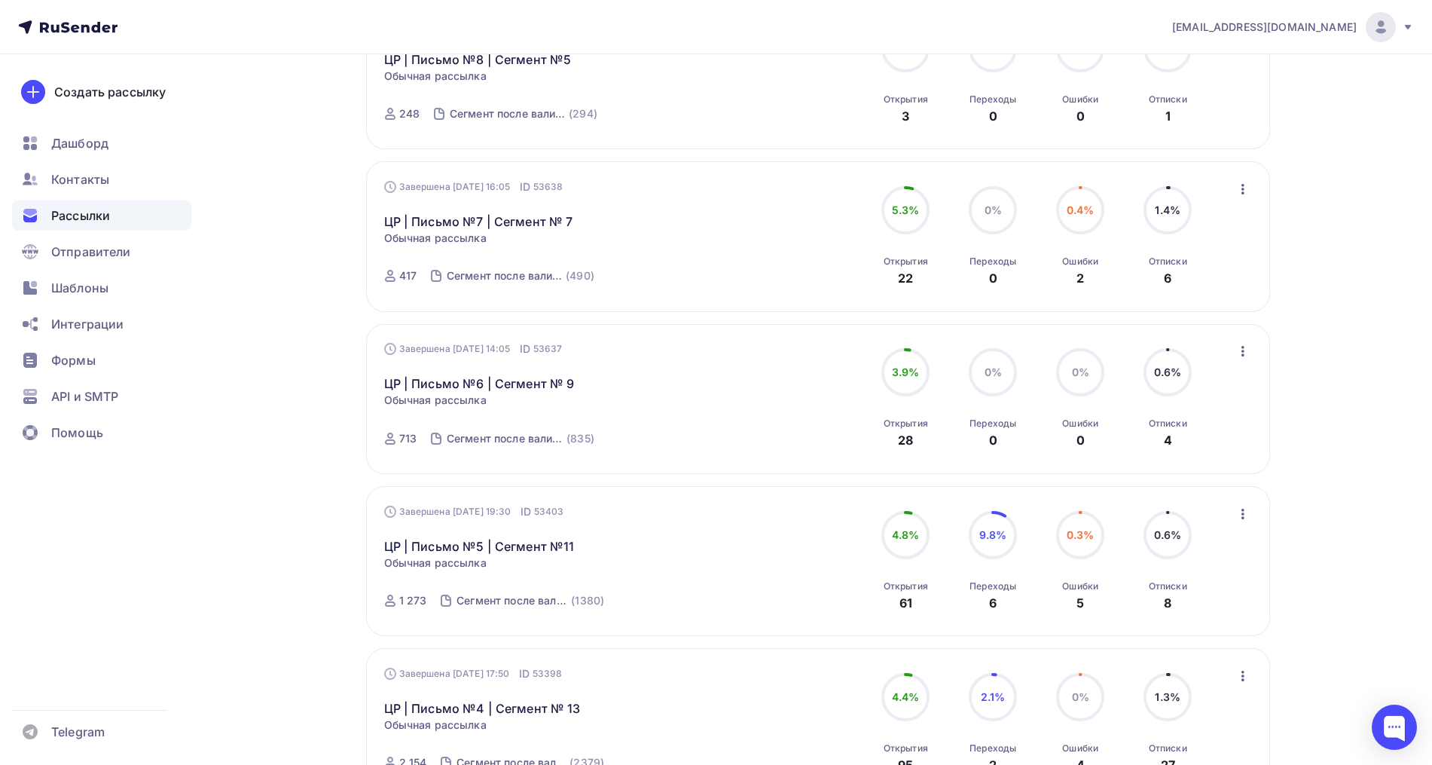
scroll to position [1319, 0]
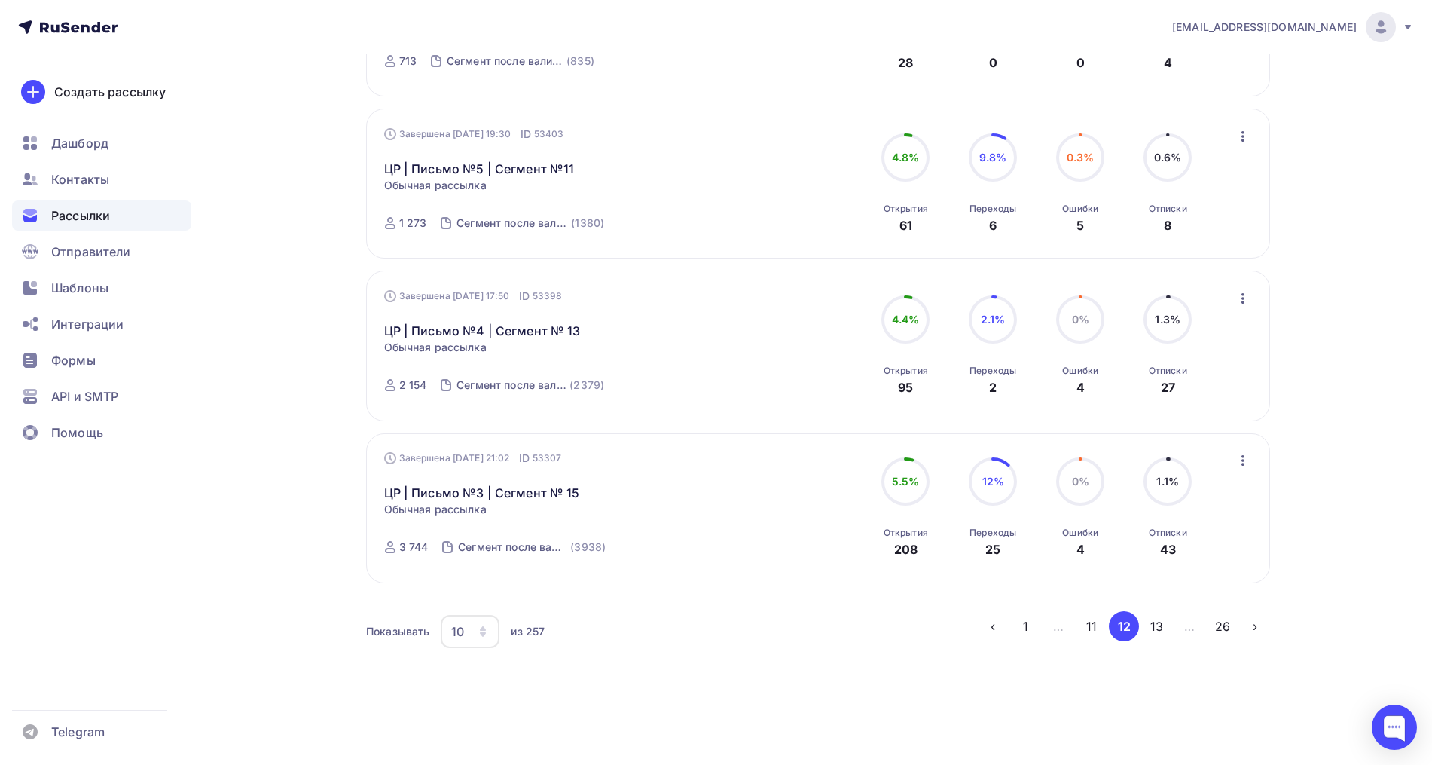
click at [1086, 627] on button "11" at bounding box center [1091, 626] width 30 height 30
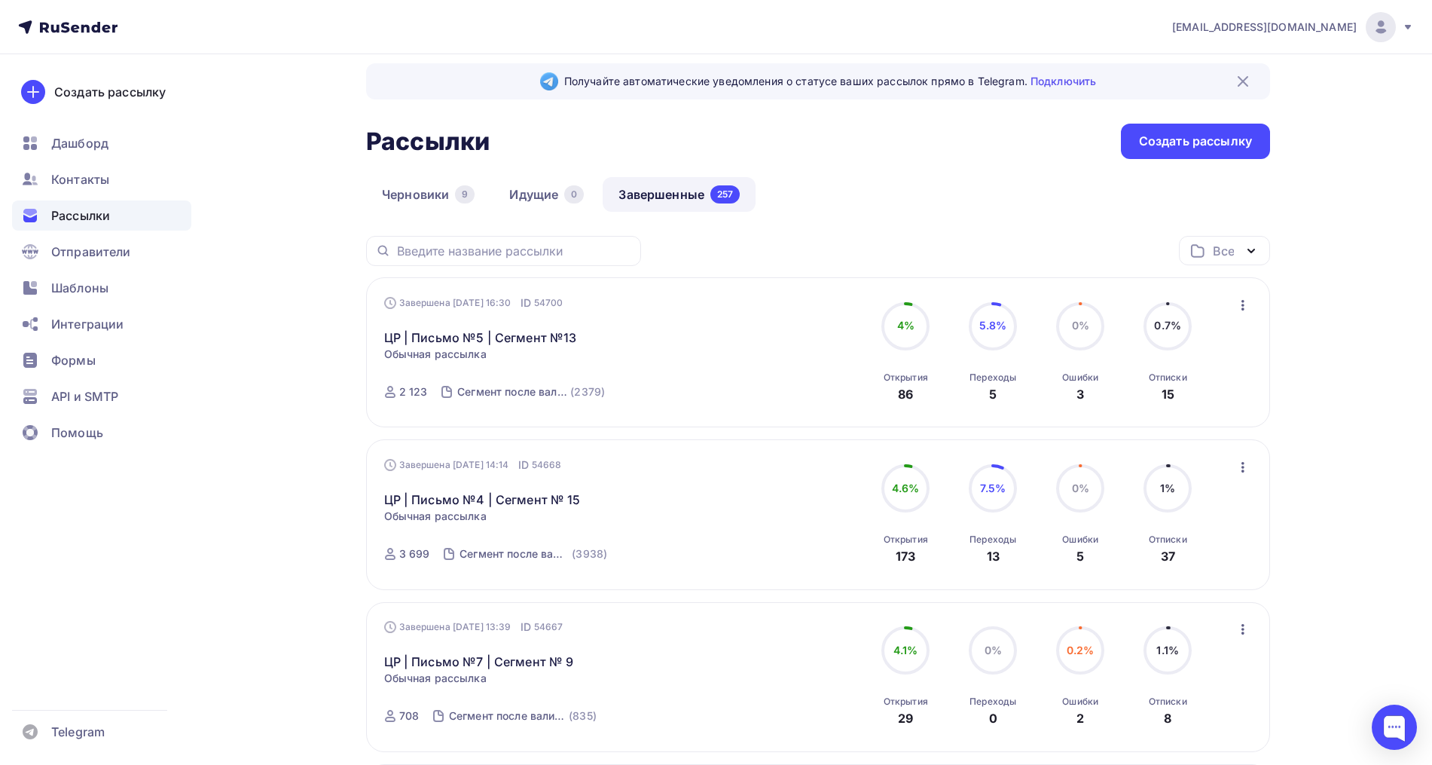
scroll to position [0, 0]
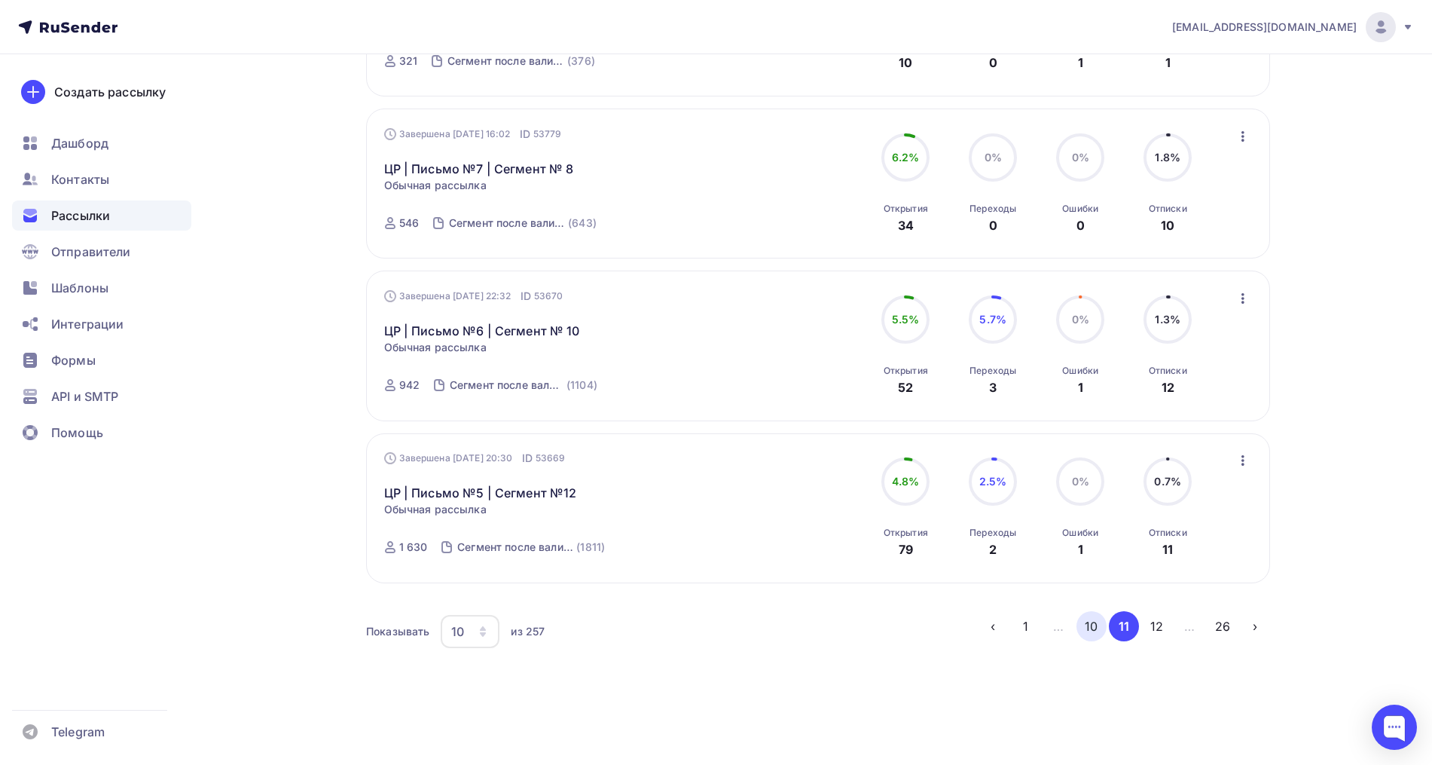
click at [1091, 633] on button "10" at bounding box center [1091, 626] width 30 height 30
click at [1095, 618] on button "9" at bounding box center [1091, 626] width 30 height 30
click at [1089, 631] on button "8" at bounding box center [1091, 626] width 30 height 30
click at [1083, 627] on button "7" at bounding box center [1091, 626] width 30 height 30
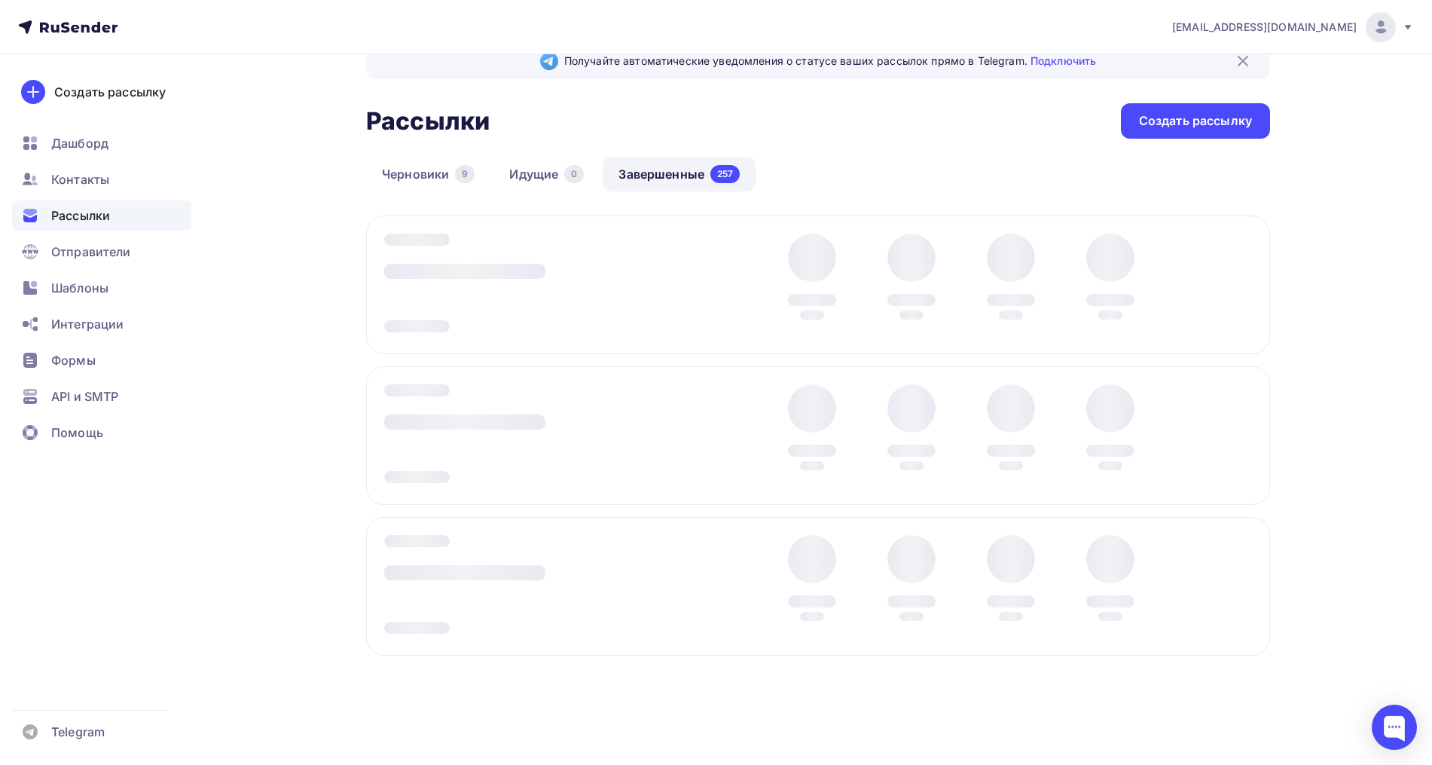
scroll to position [35, 0]
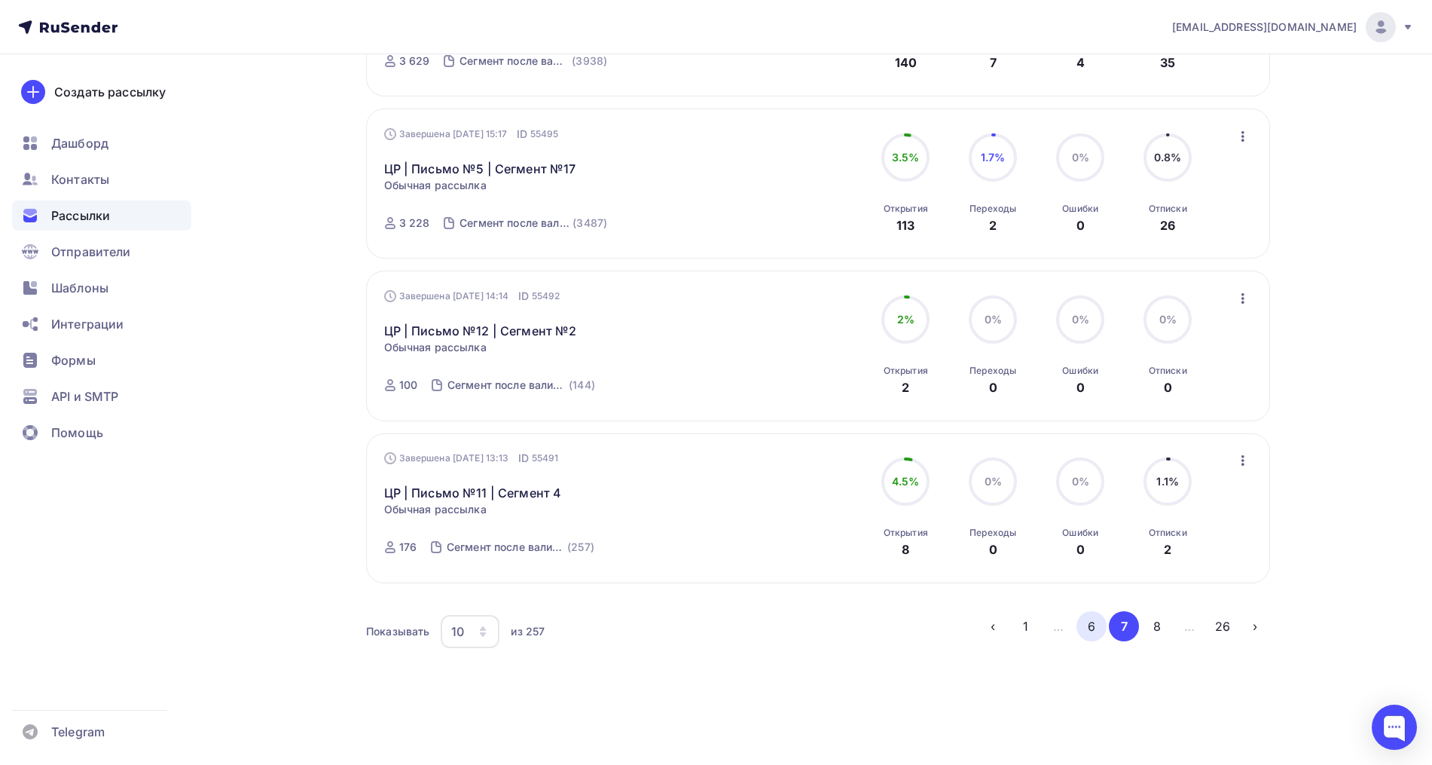
click at [1090, 633] on button "6" at bounding box center [1091, 626] width 30 height 30
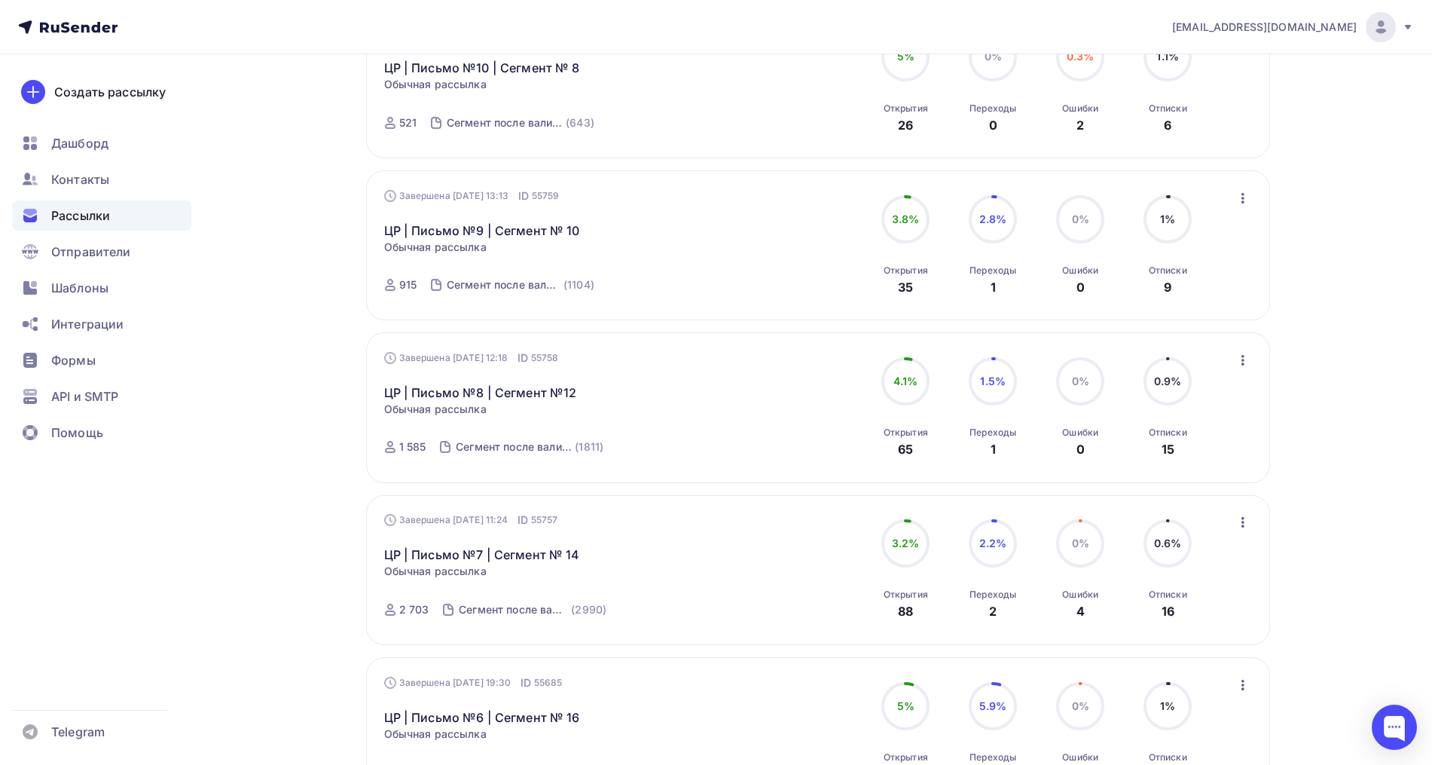
scroll to position [1224, 0]
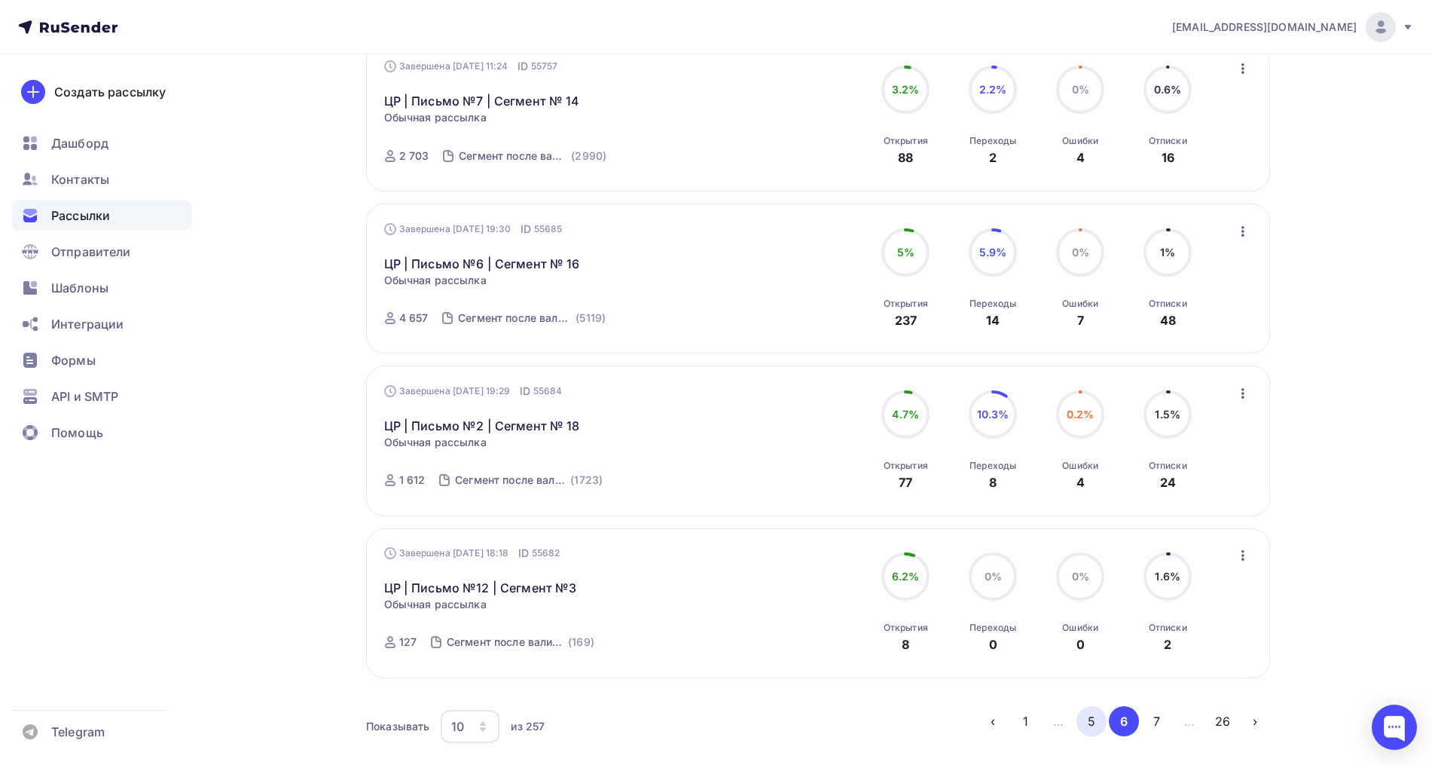
click at [1100, 717] on button "5" at bounding box center [1091, 721] width 30 height 30
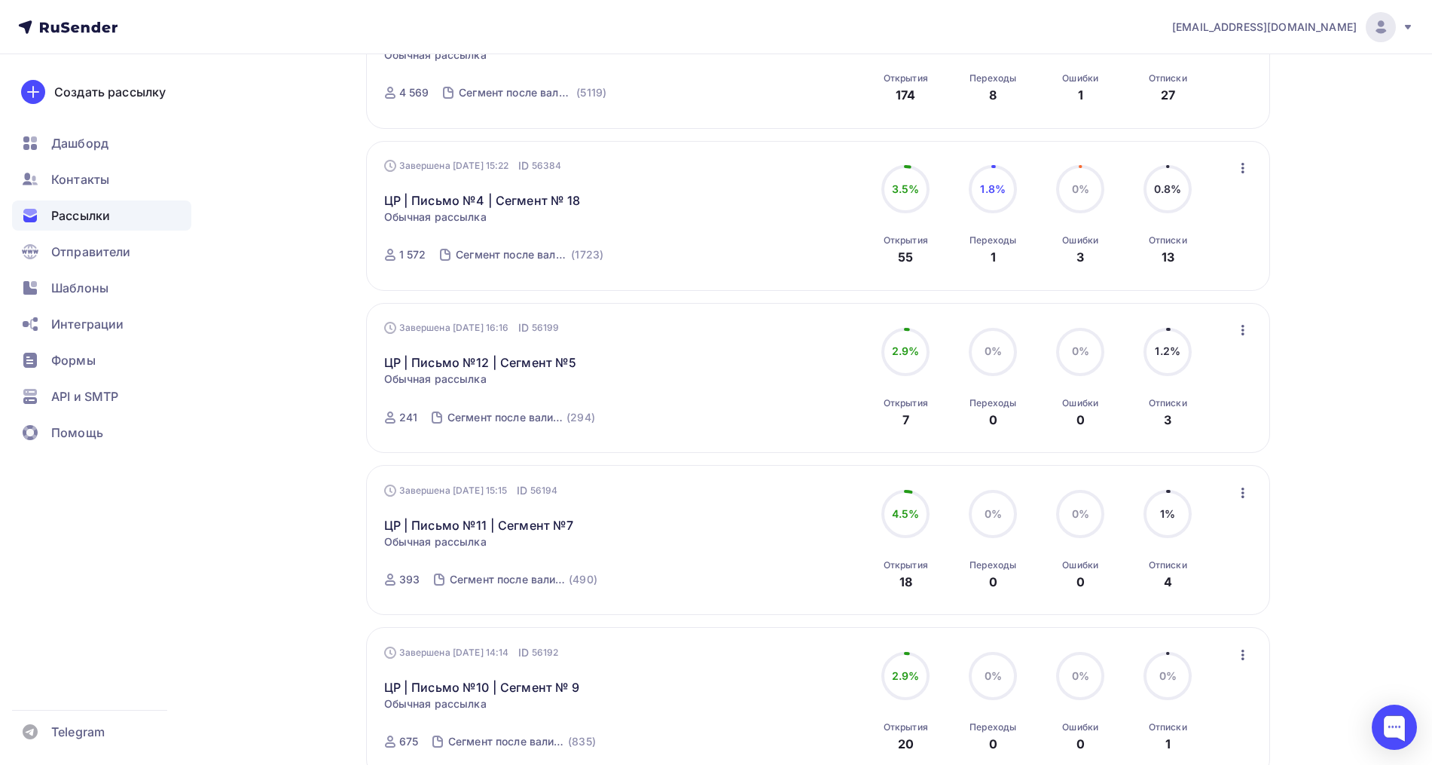
scroll to position [472, 0]
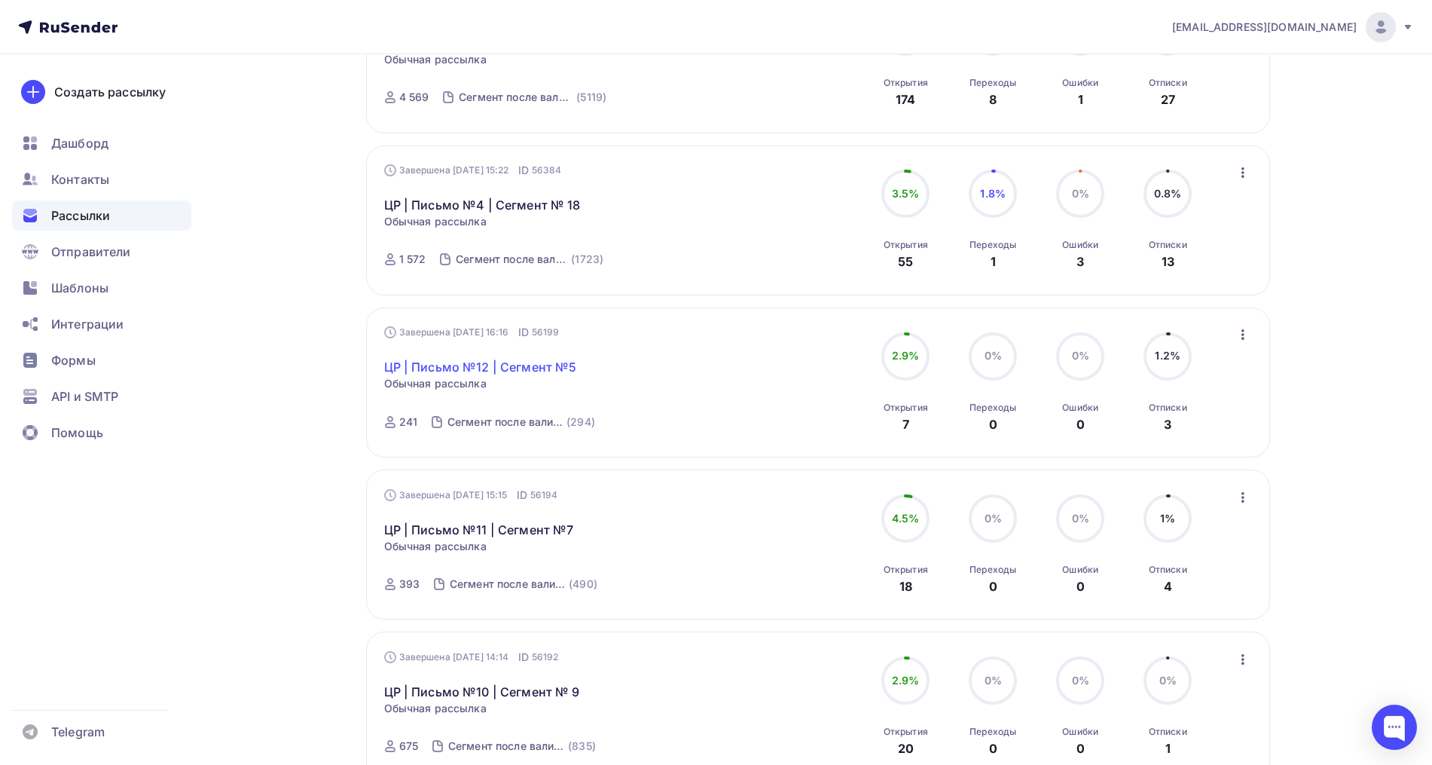
click at [530, 371] on link "ЦР | Письмо №12 | Сегмент №5" at bounding box center [480, 367] width 193 height 18
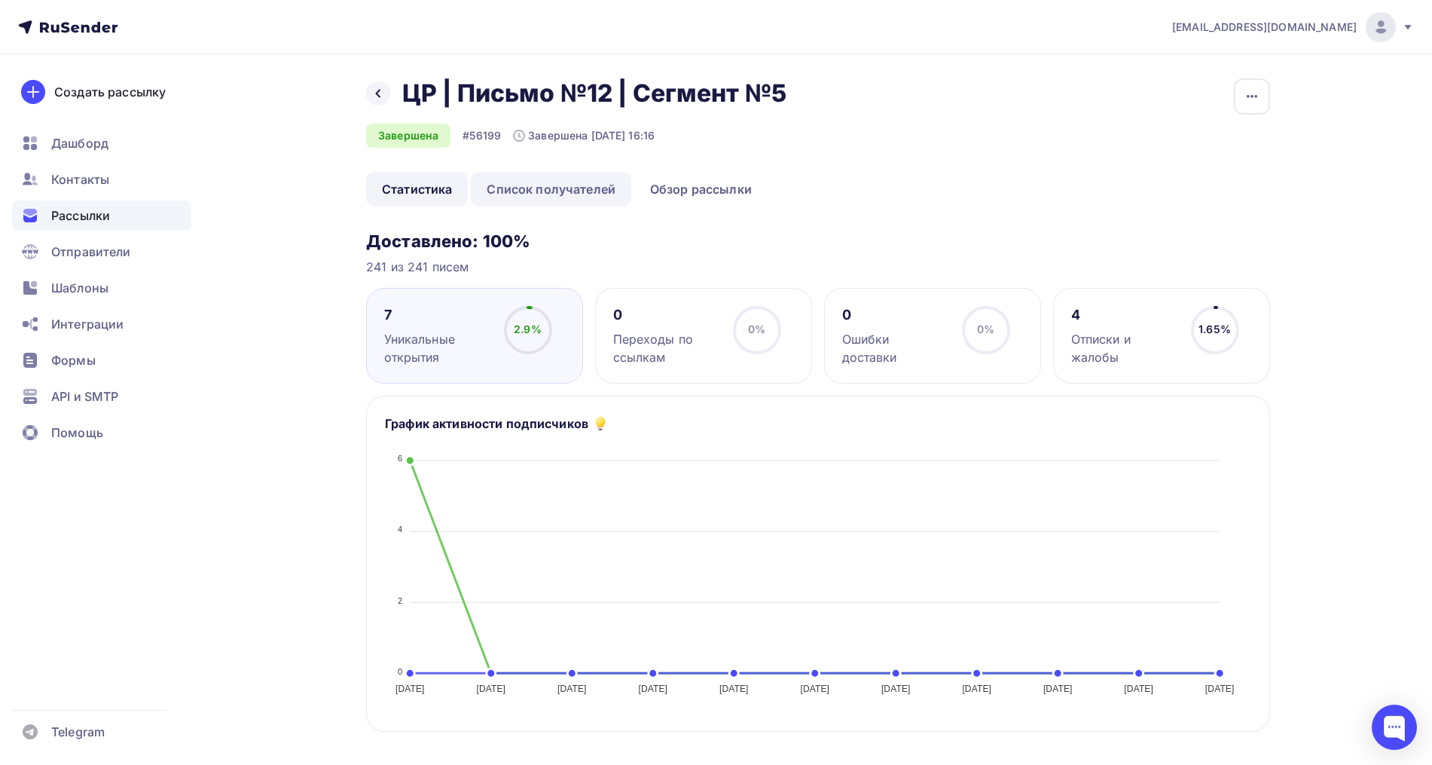
click at [543, 181] on link "Список получателей" at bounding box center [551, 189] width 160 height 35
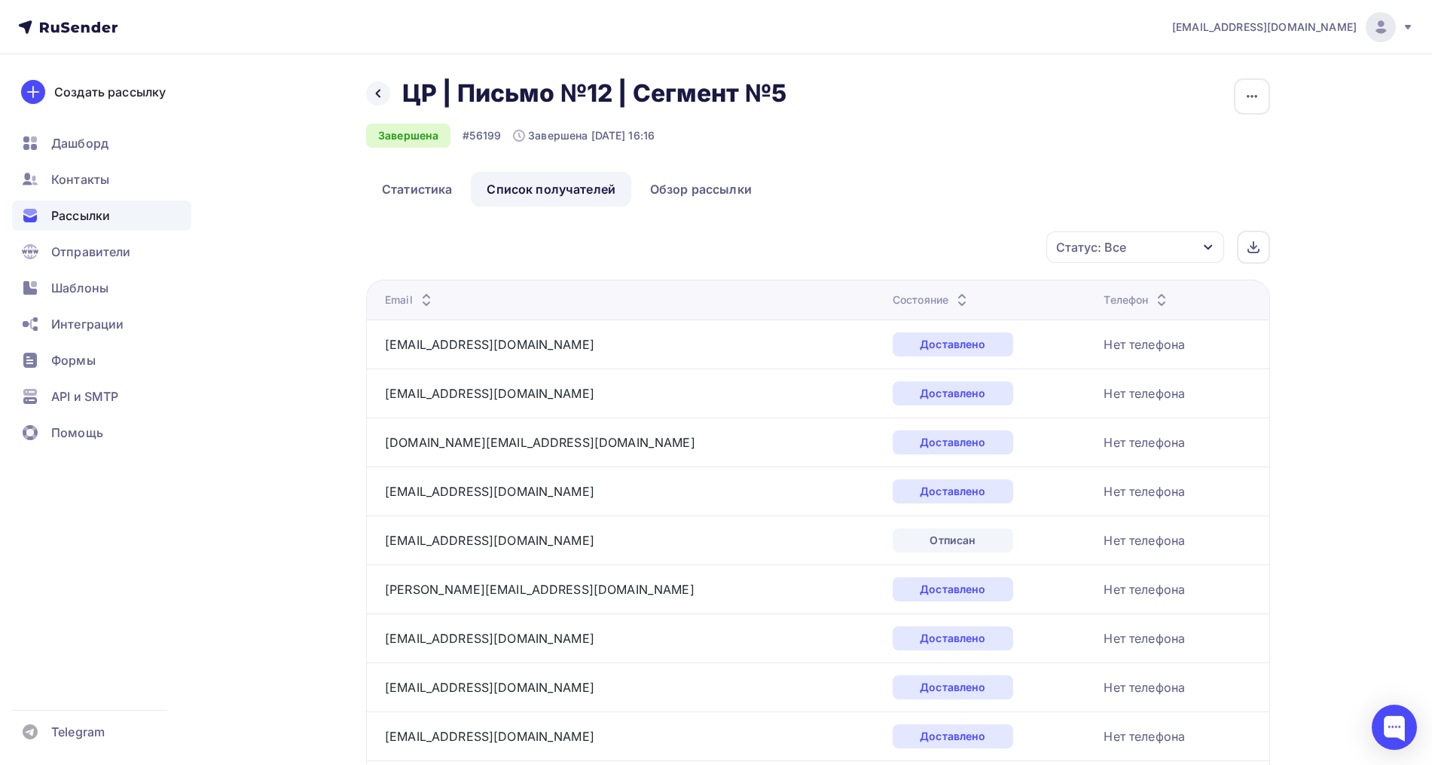
click at [953, 293] on icon at bounding box center [962, 296] width 18 height 18
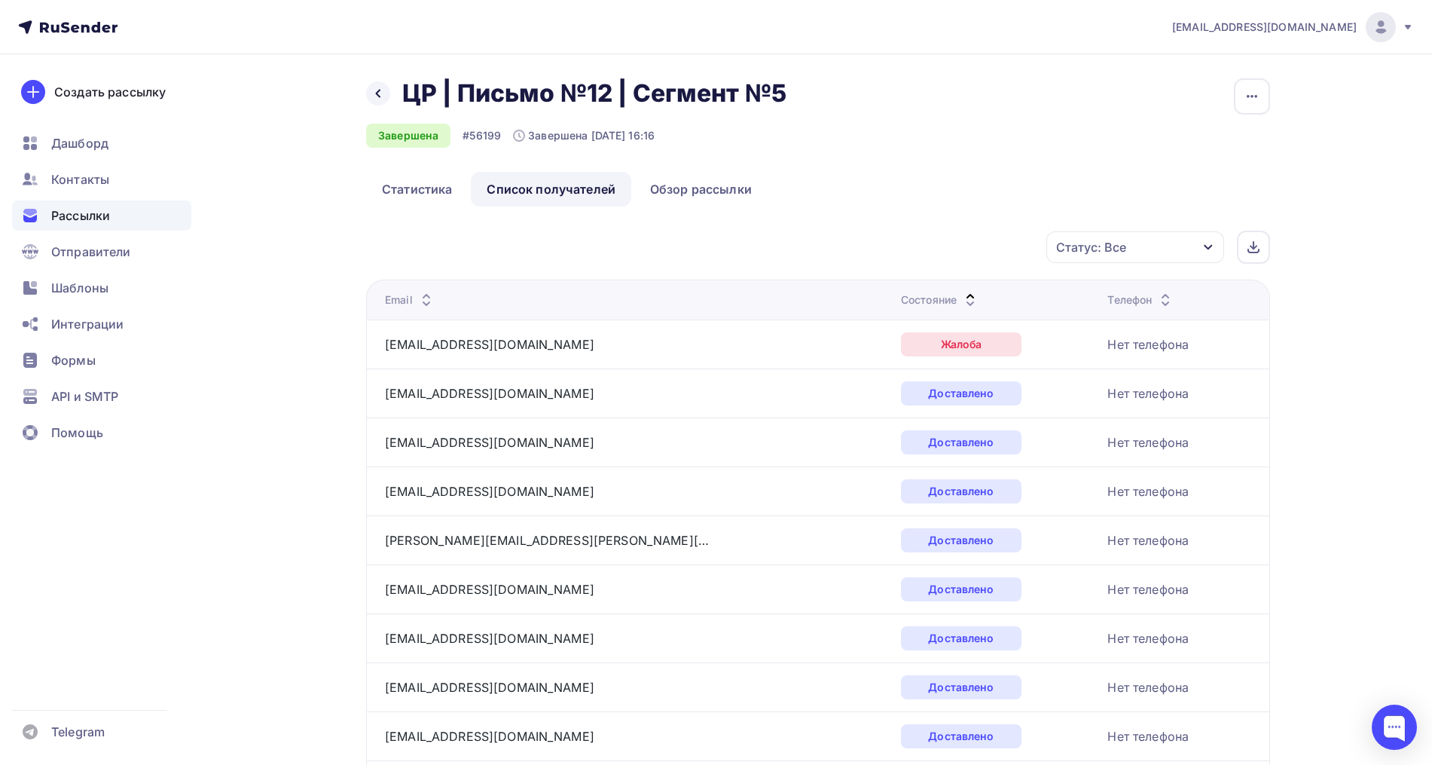
click at [961, 298] on icon at bounding box center [970, 304] width 18 height 18
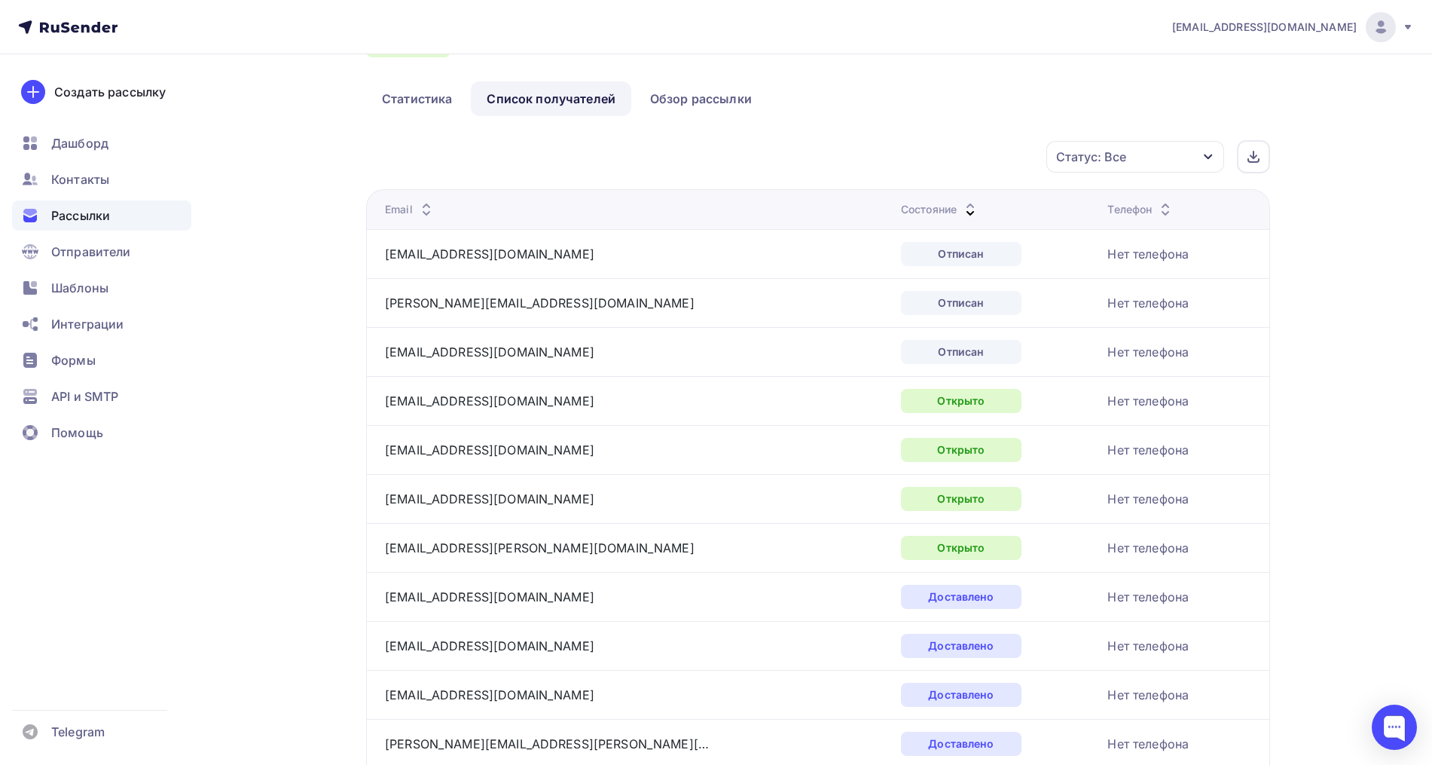
scroll to position [94, 0]
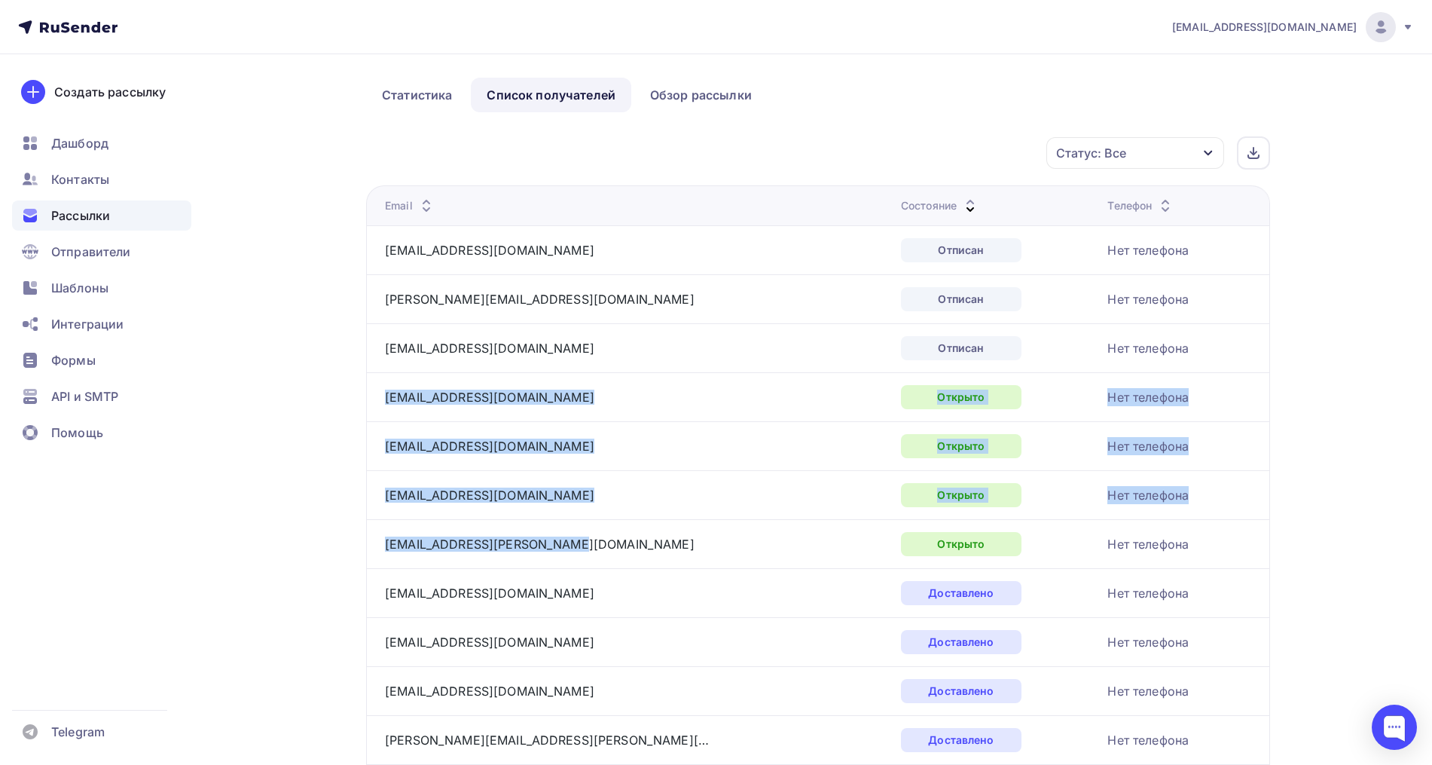
drag, startPoint x: 583, startPoint y: 542, endPoint x: 373, endPoint y: 392, distance: 258.6
copy tbody "termolenok@mail.ru Открыто Нет телефона olka694@mail.ru Открыто Нет телефона sa…"
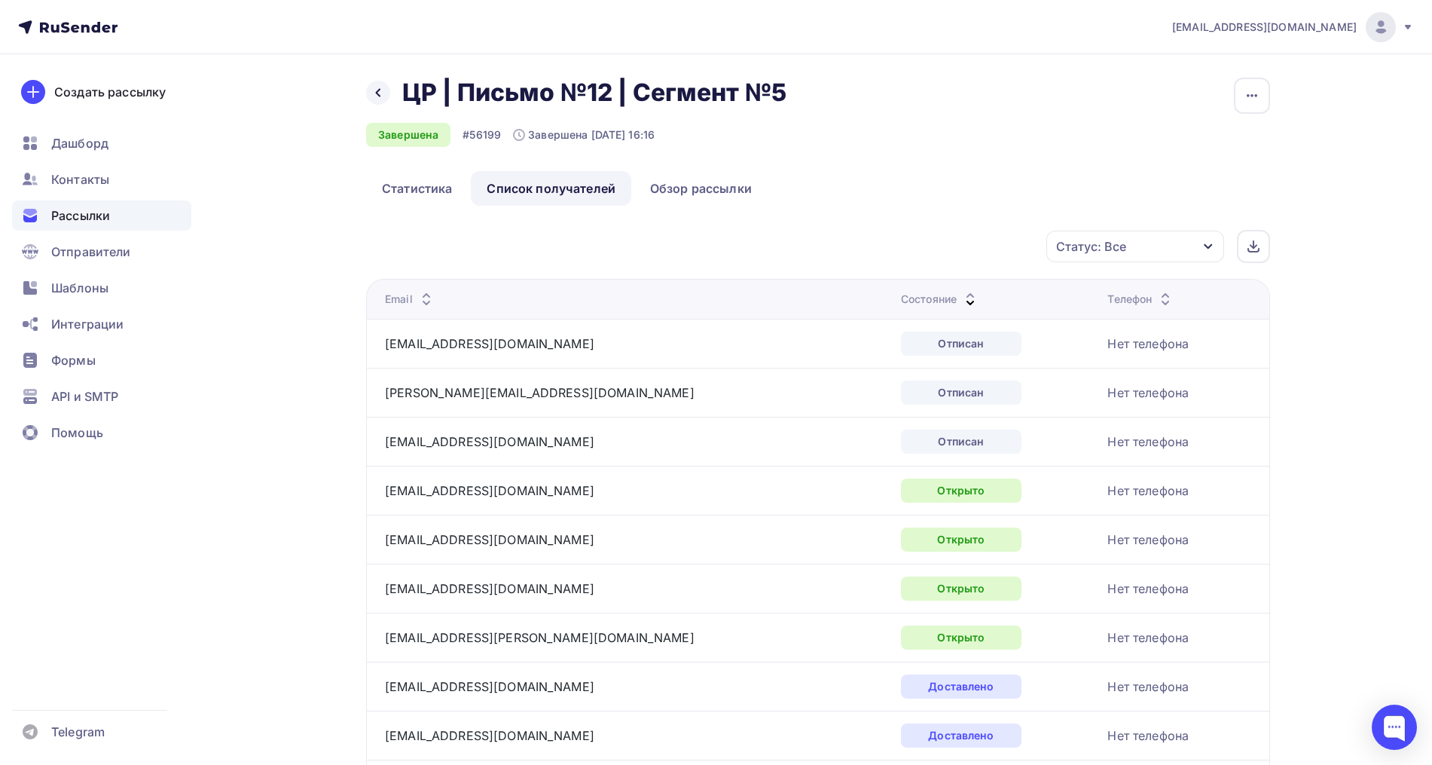
scroll to position [0, 0]
click at [126, 211] on div "Рассылки" at bounding box center [101, 215] width 179 height 30
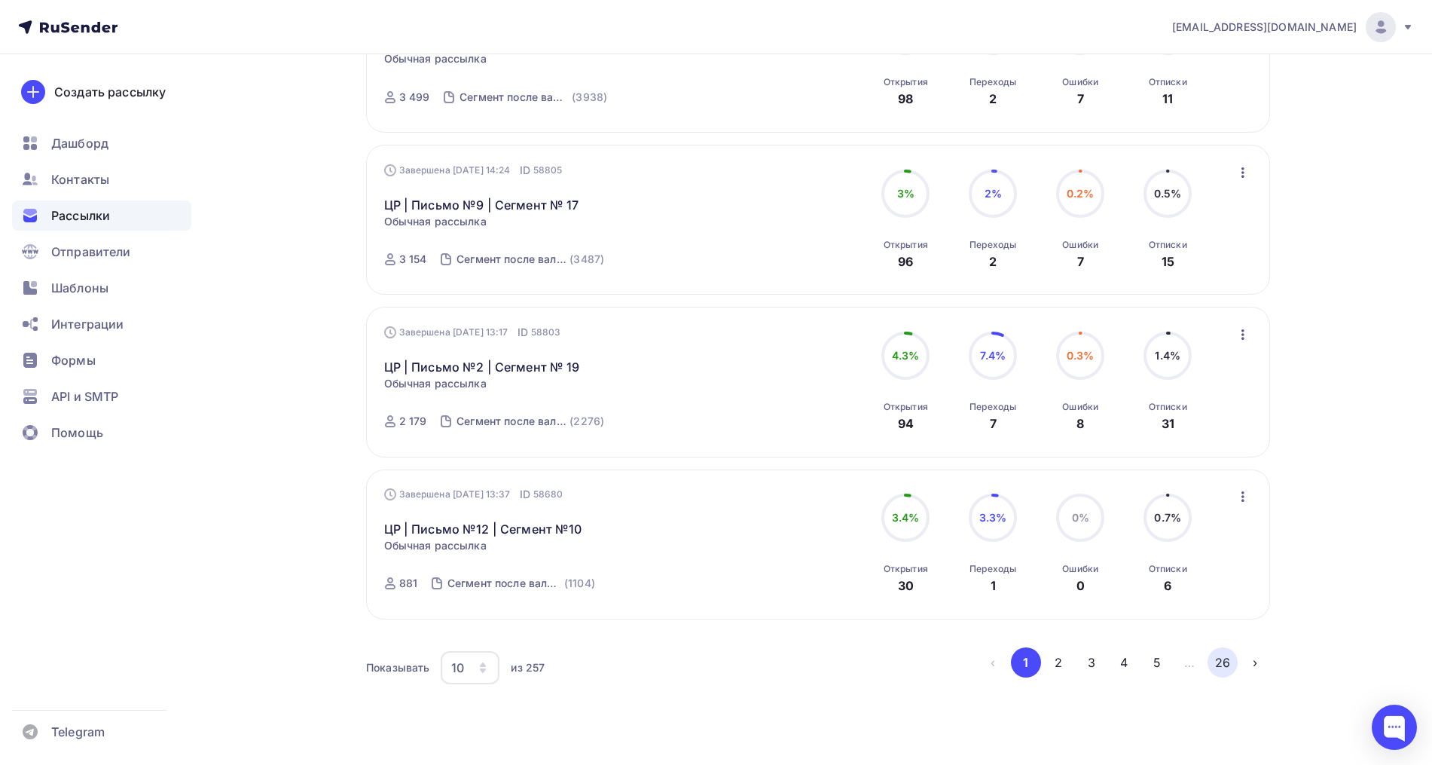
scroll to position [1330, 0]
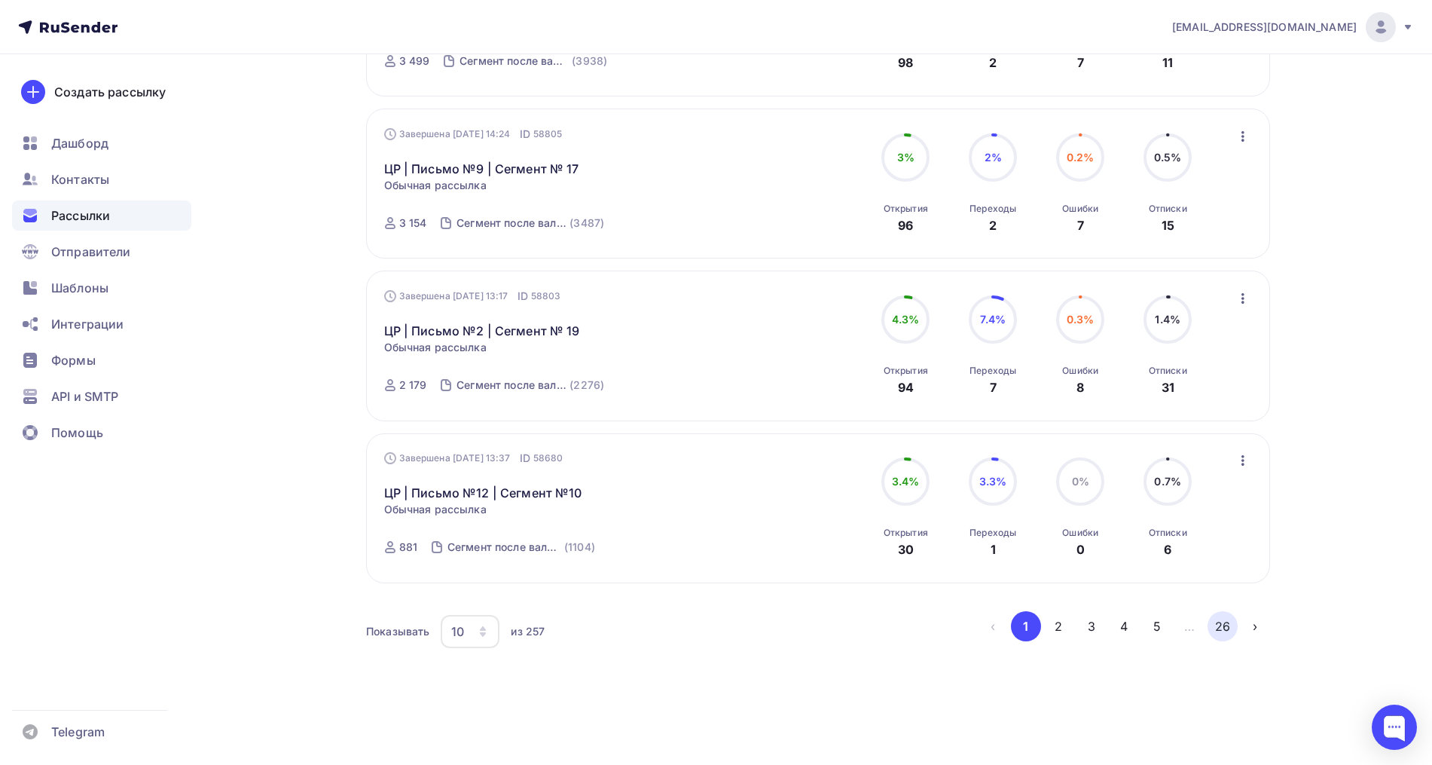
click at [1211, 626] on button "26" at bounding box center [1223, 626] width 30 height 30
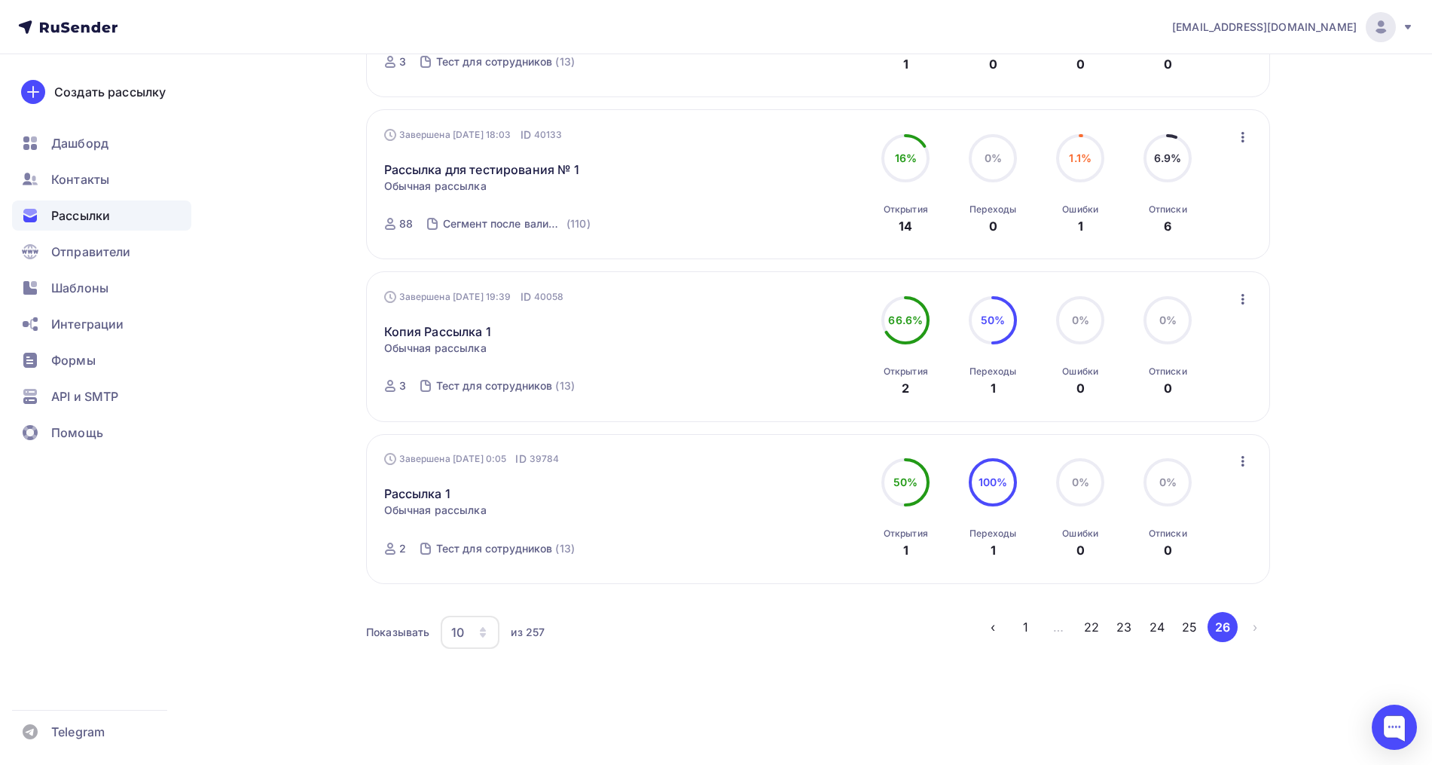
scroll to position [843, 0]
click at [1181, 624] on button "25" at bounding box center [1189, 626] width 30 height 30
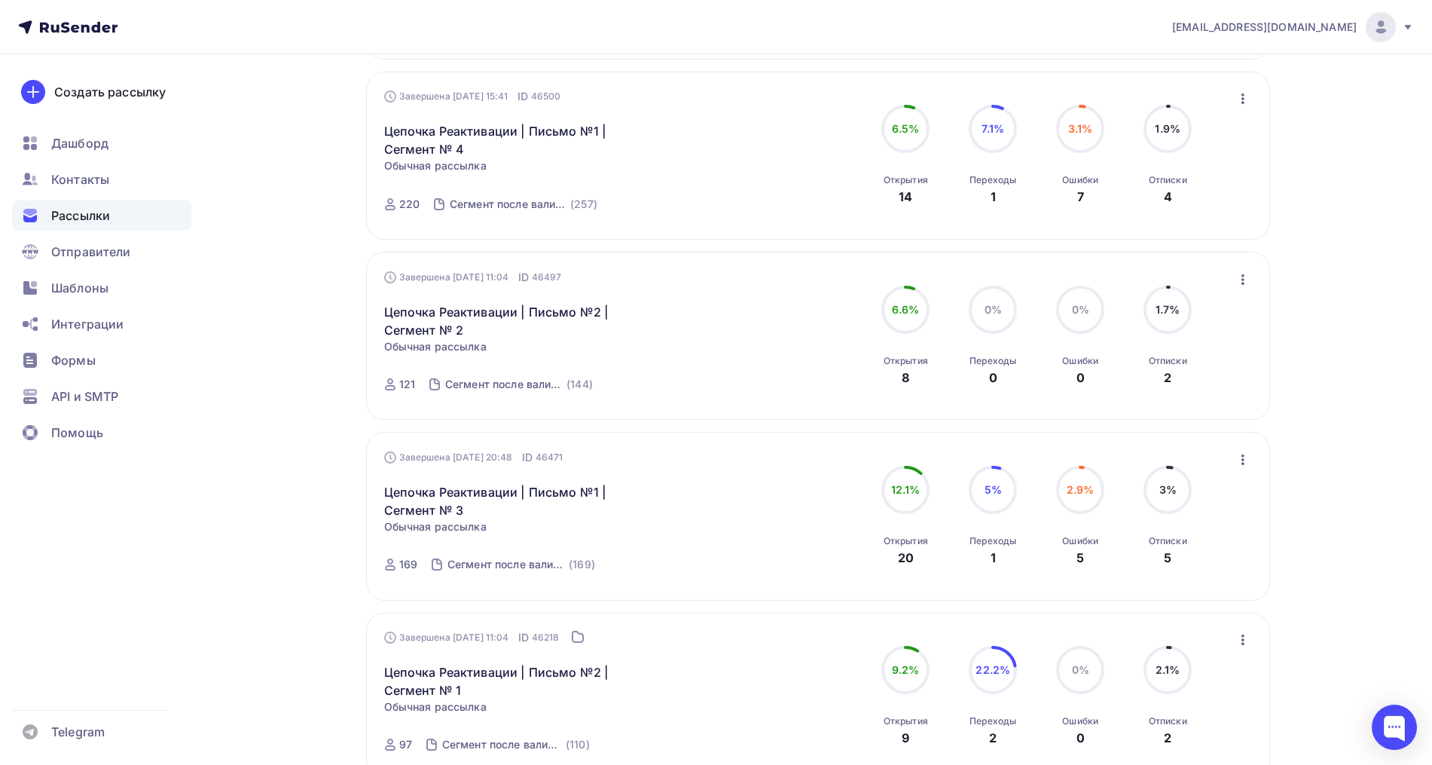
scroll to position [1482, 0]
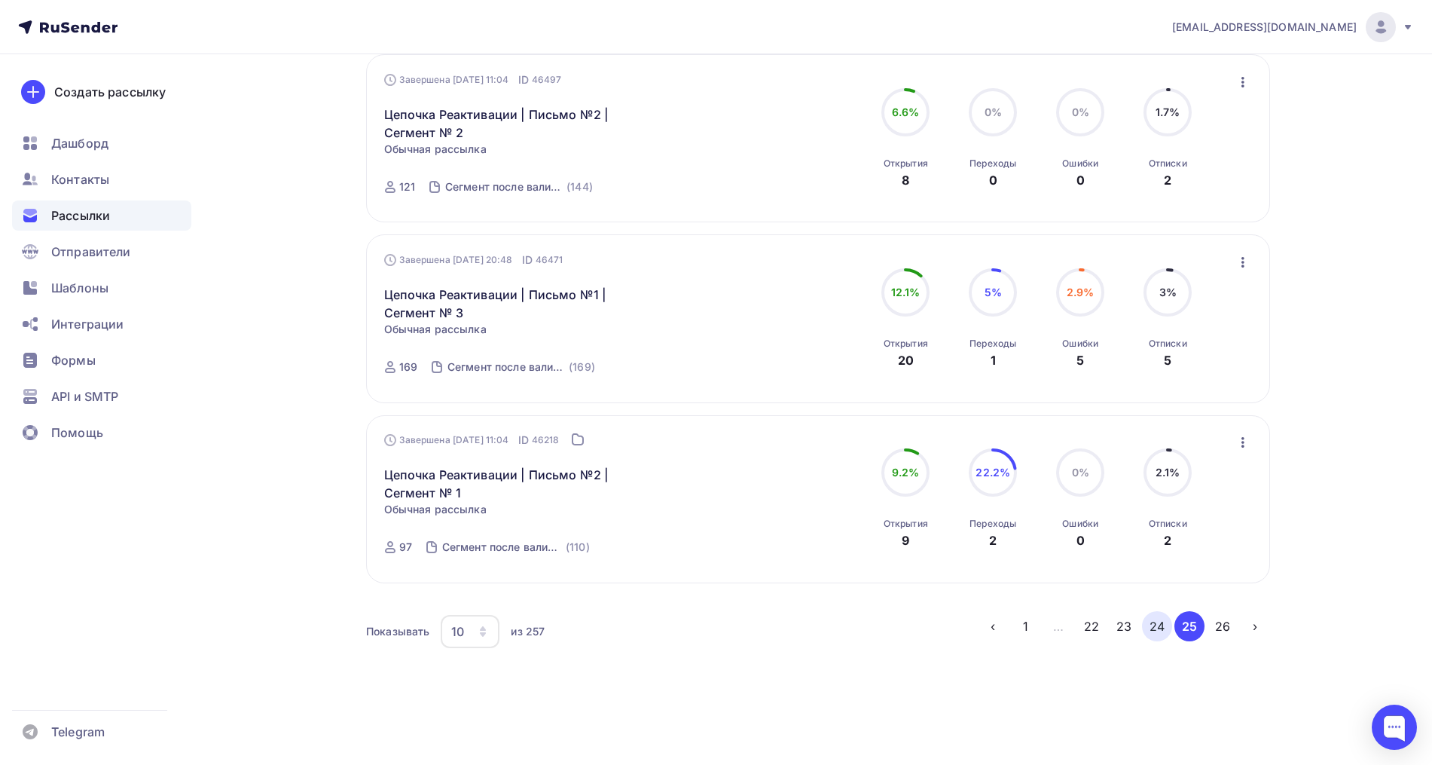
click at [1162, 624] on button "24" at bounding box center [1157, 626] width 30 height 30
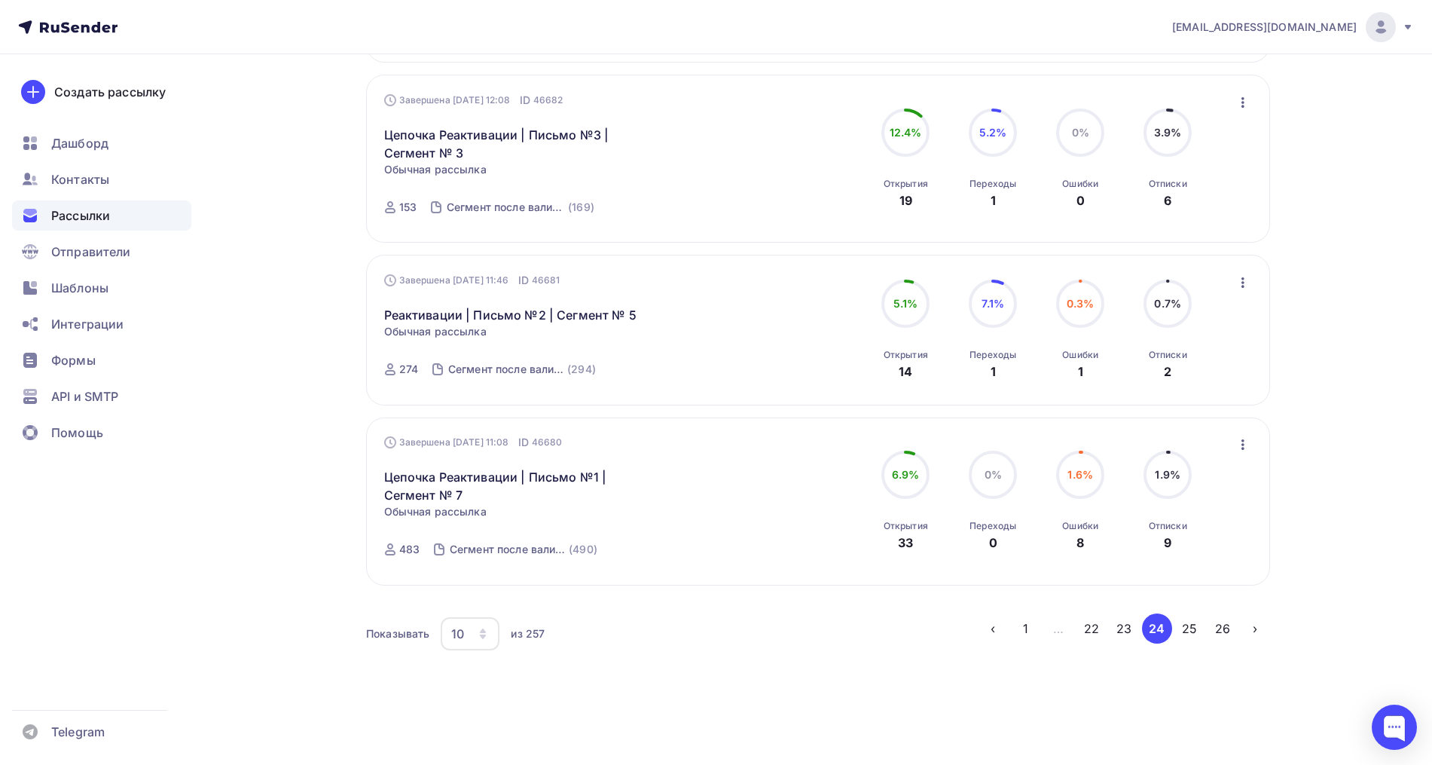
scroll to position [1484, 0]
click at [1113, 628] on button "23" at bounding box center [1124, 626] width 30 height 30
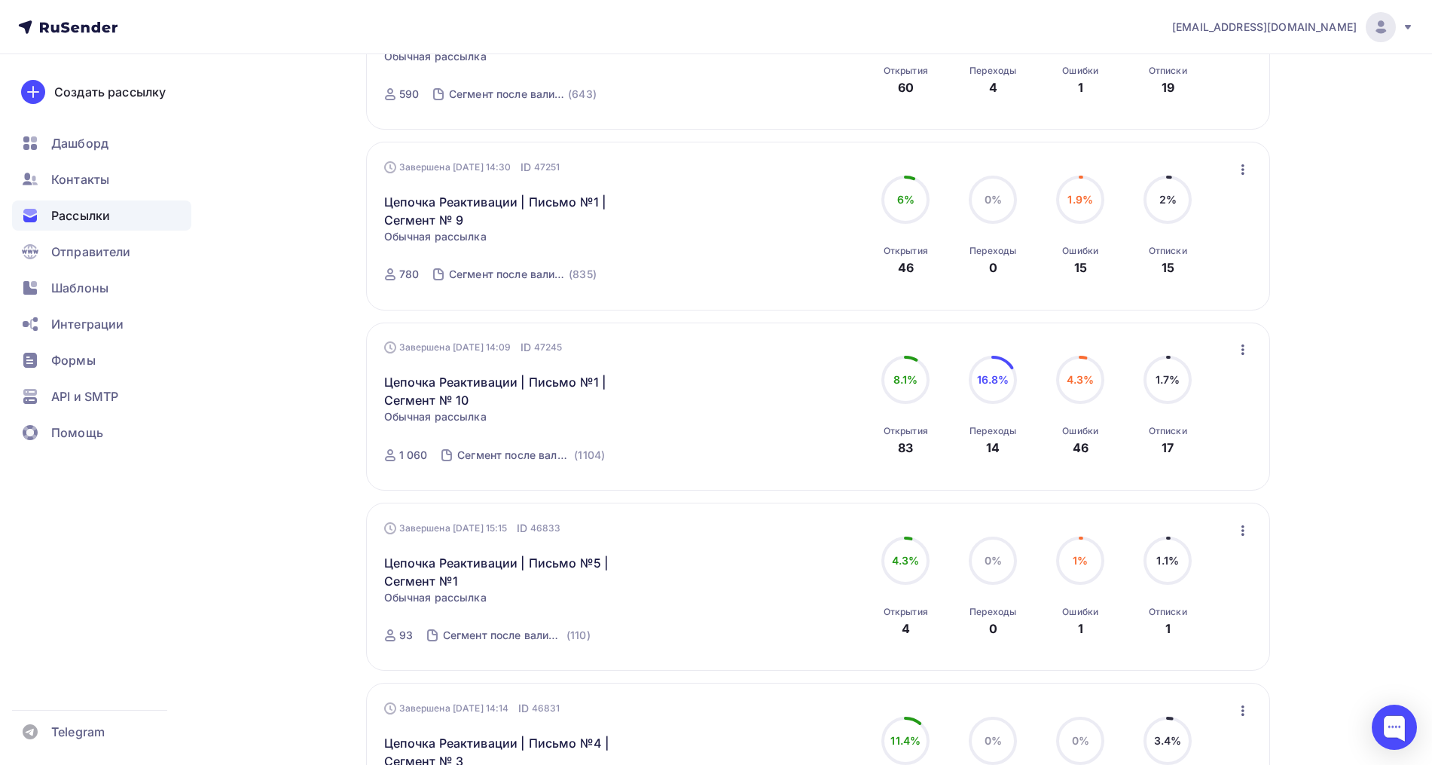
scroll to position [1130, 0]
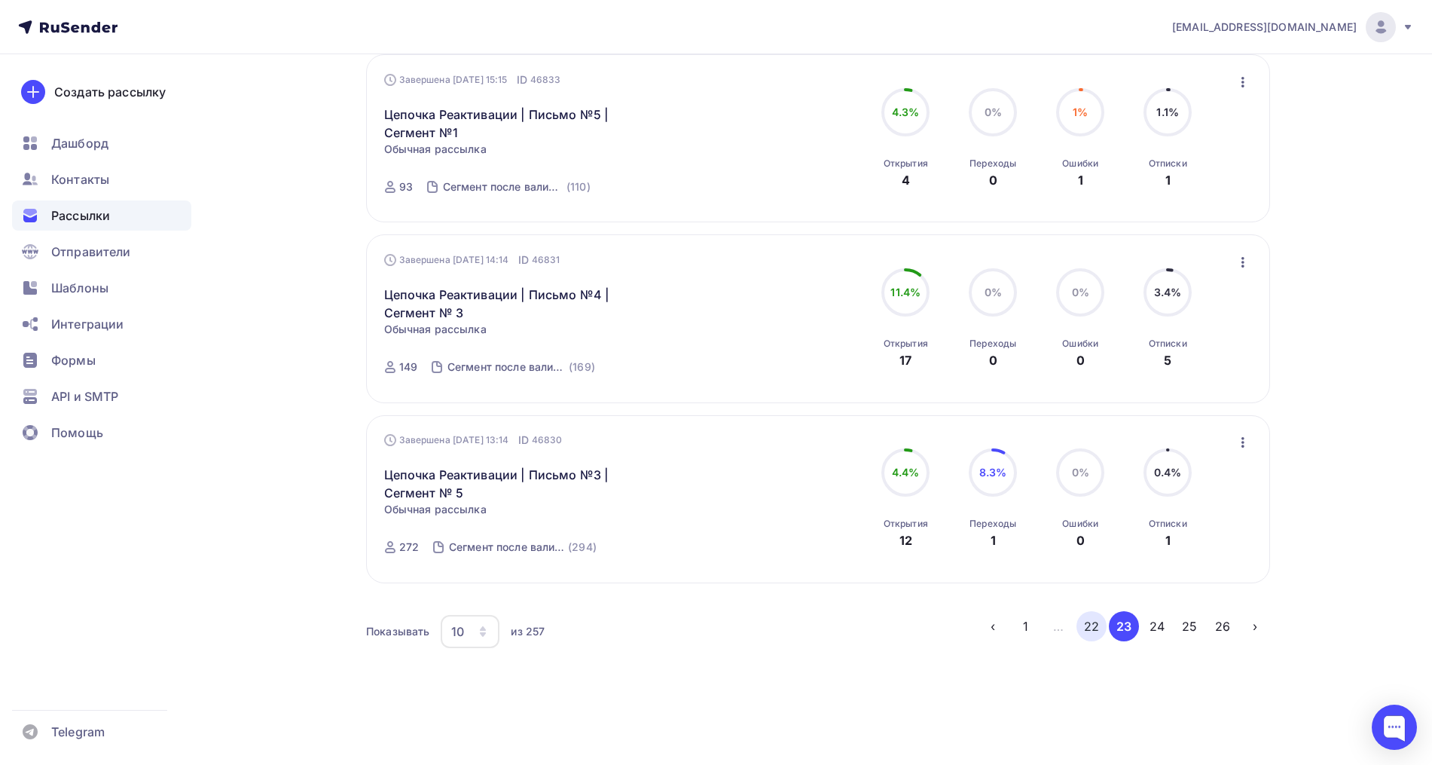
click at [1099, 631] on button "22" at bounding box center [1091, 626] width 30 height 30
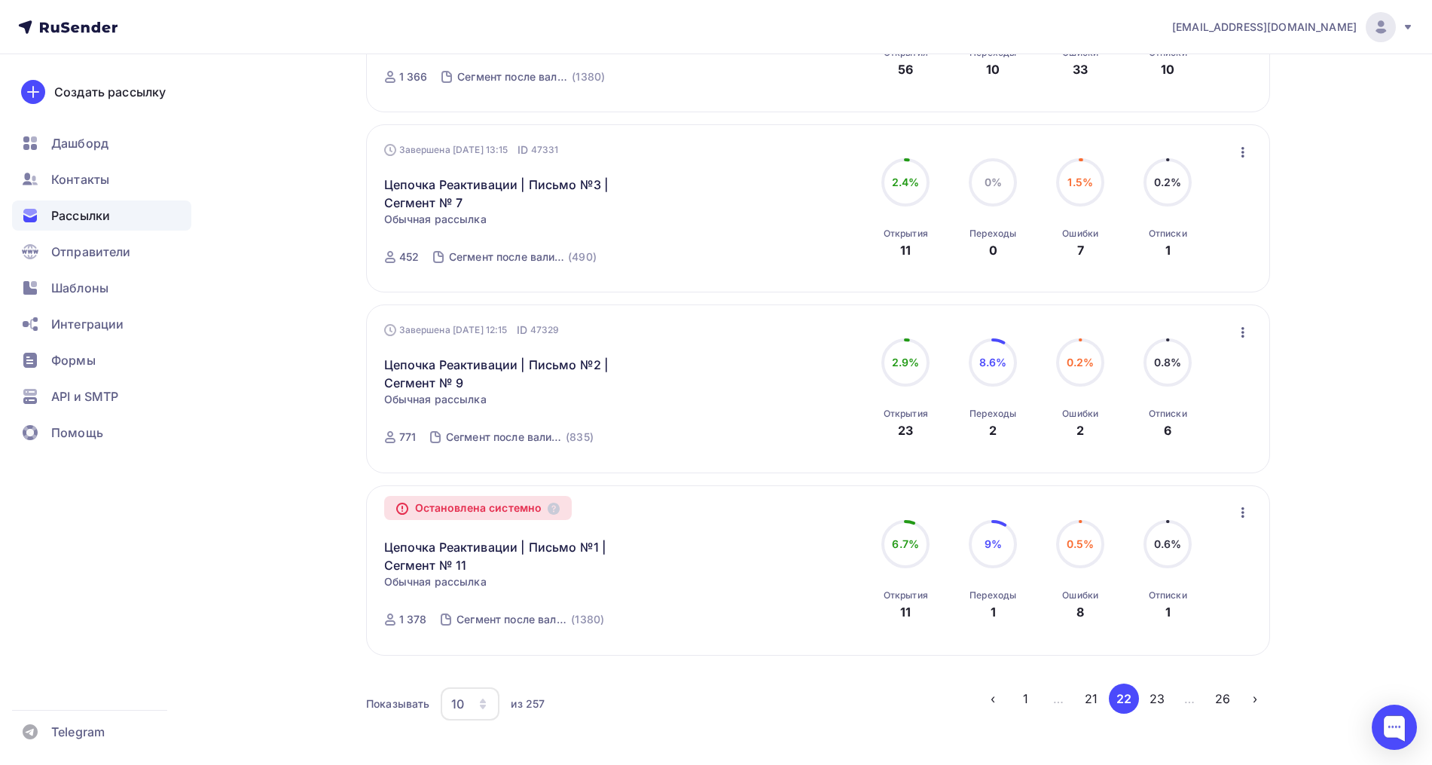
scroll to position [1502, 0]
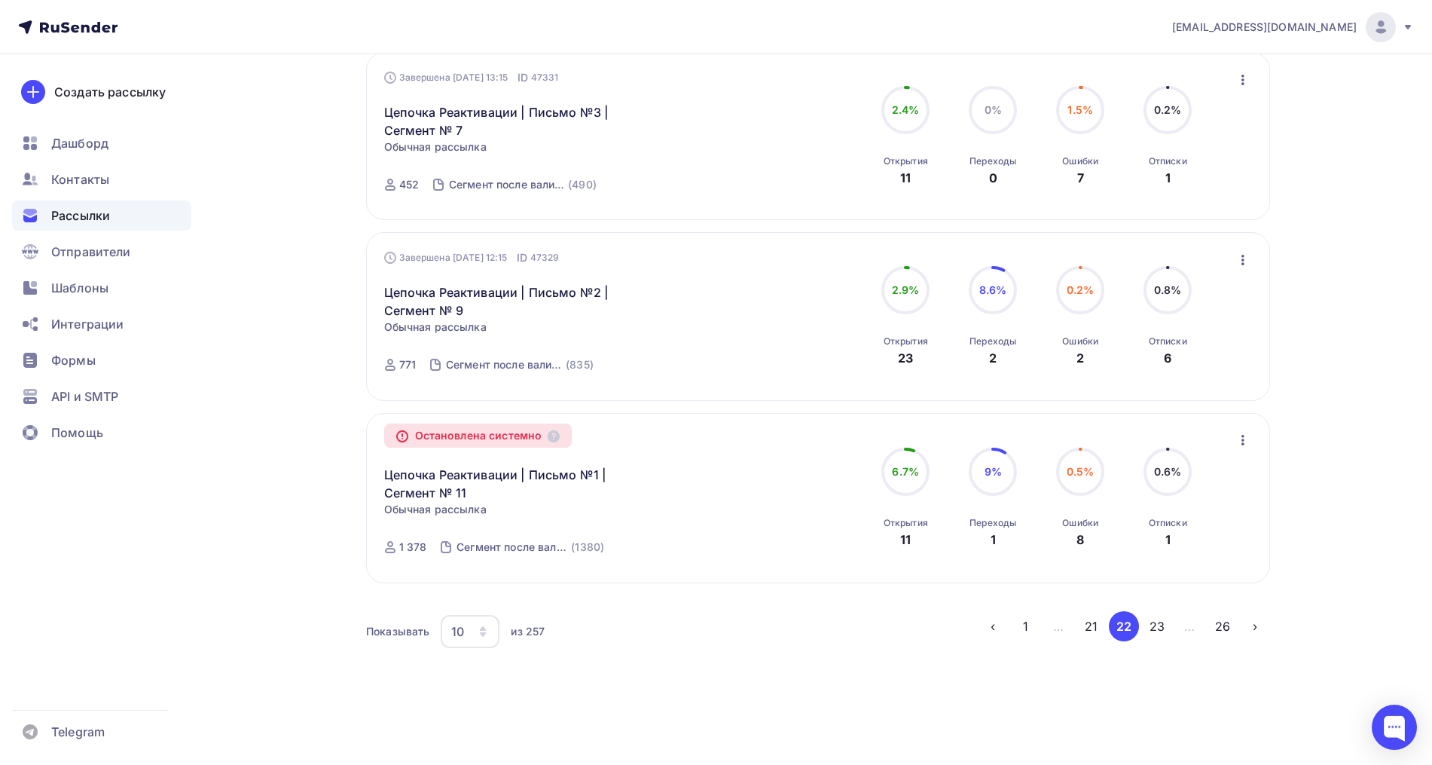
click at [1089, 628] on button "21" at bounding box center [1091, 626] width 30 height 30
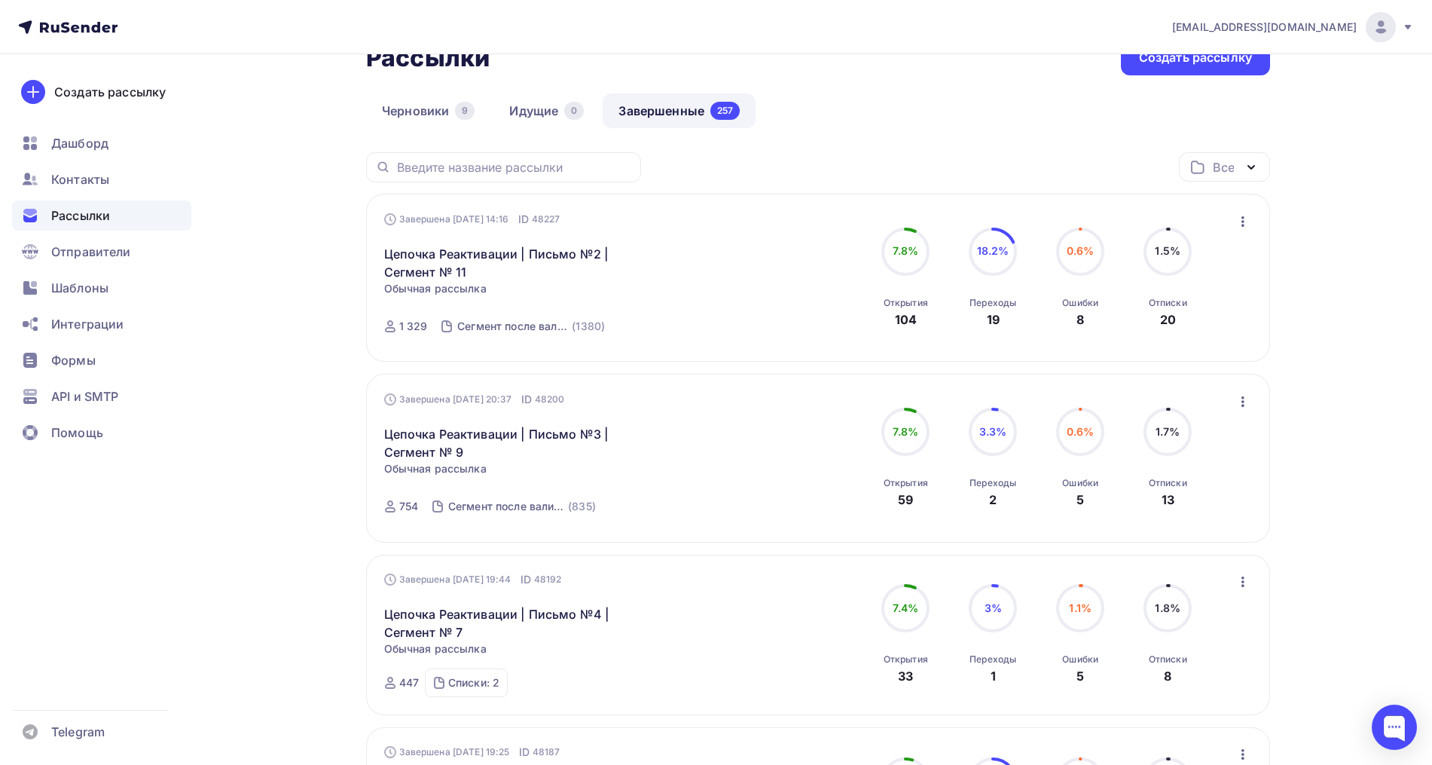
scroll to position [0, 0]
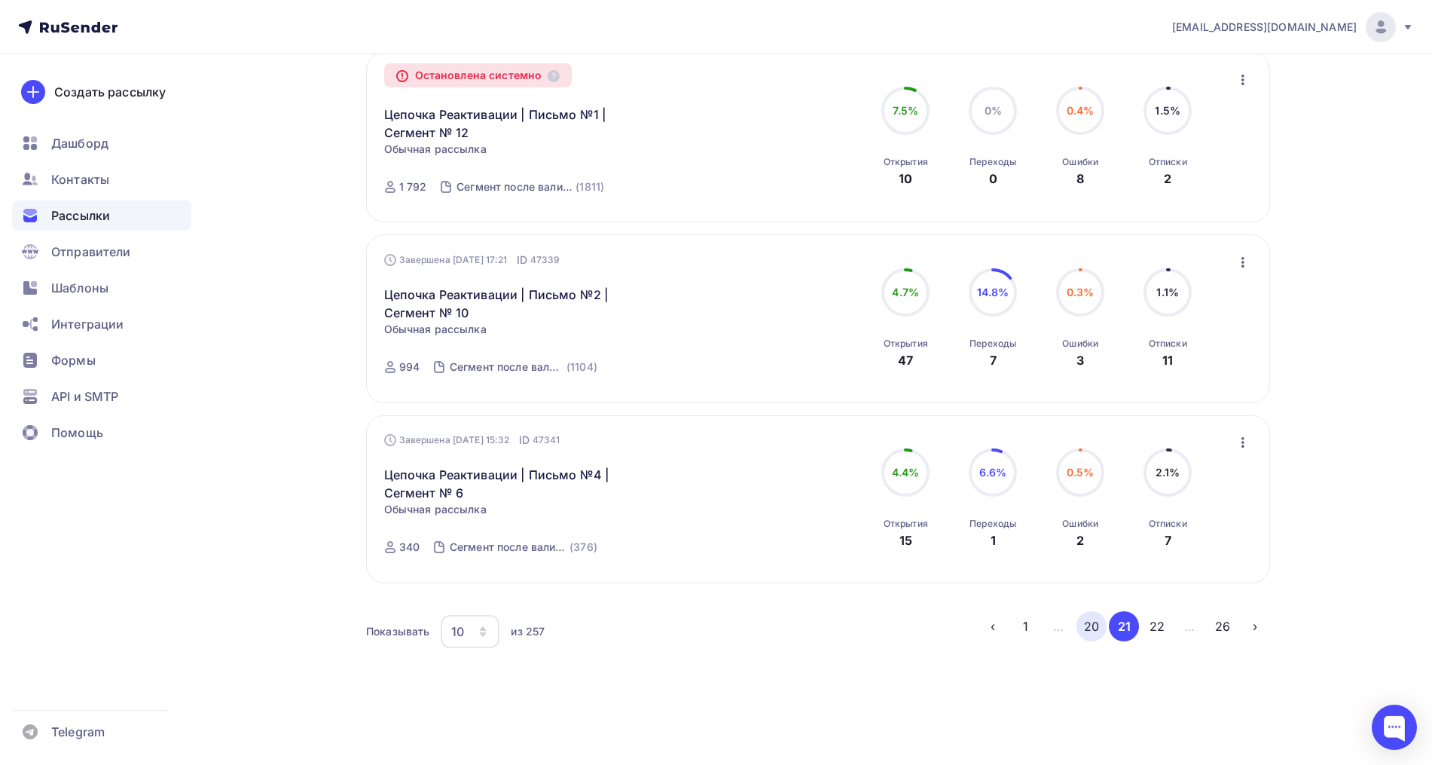
click at [1092, 622] on button "20" at bounding box center [1091, 626] width 30 height 30
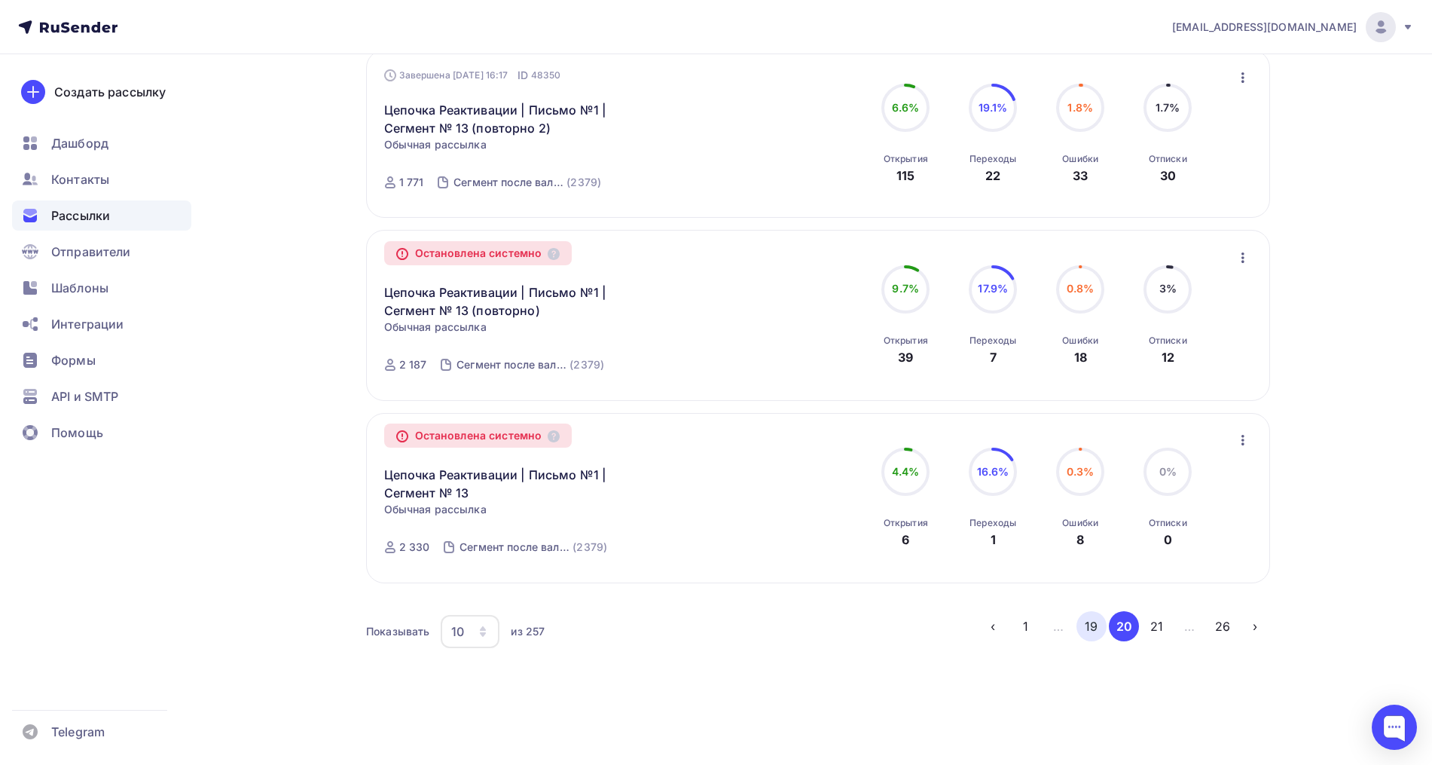
click at [1098, 622] on button "19" at bounding box center [1091, 626] width 30 height 30
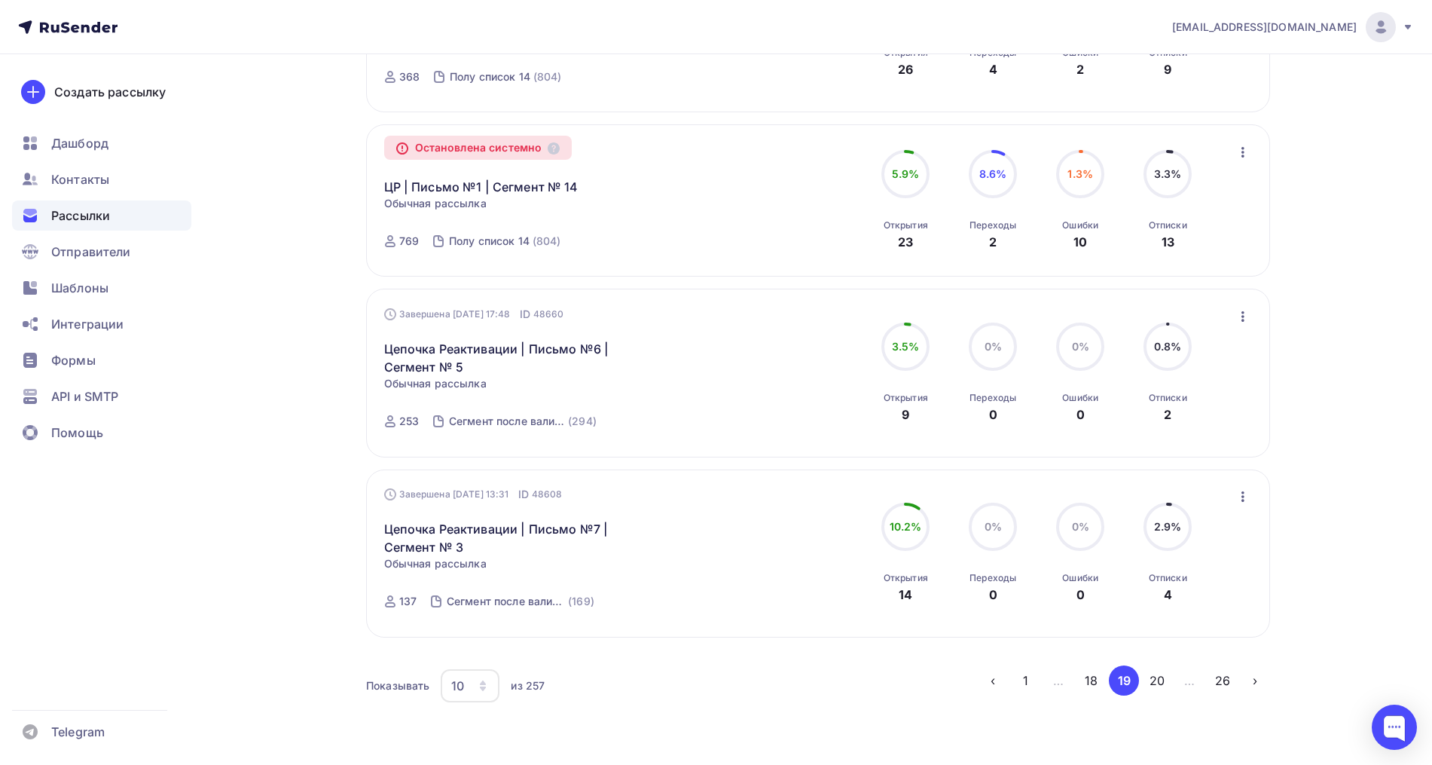
click at [1081, 665] on button "18" at bounding box center [1091, 680] width 30 height 30
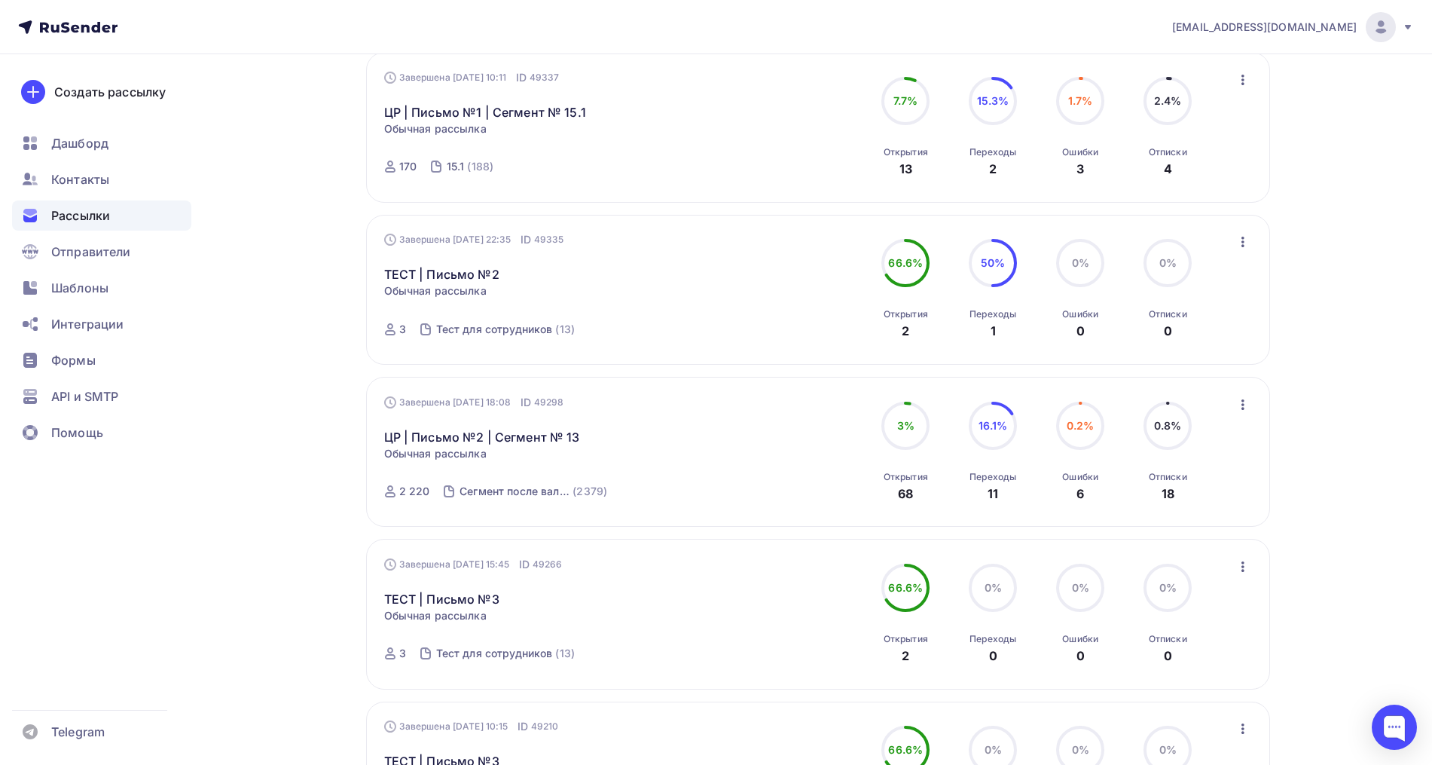
scroll to position [1304, 0]
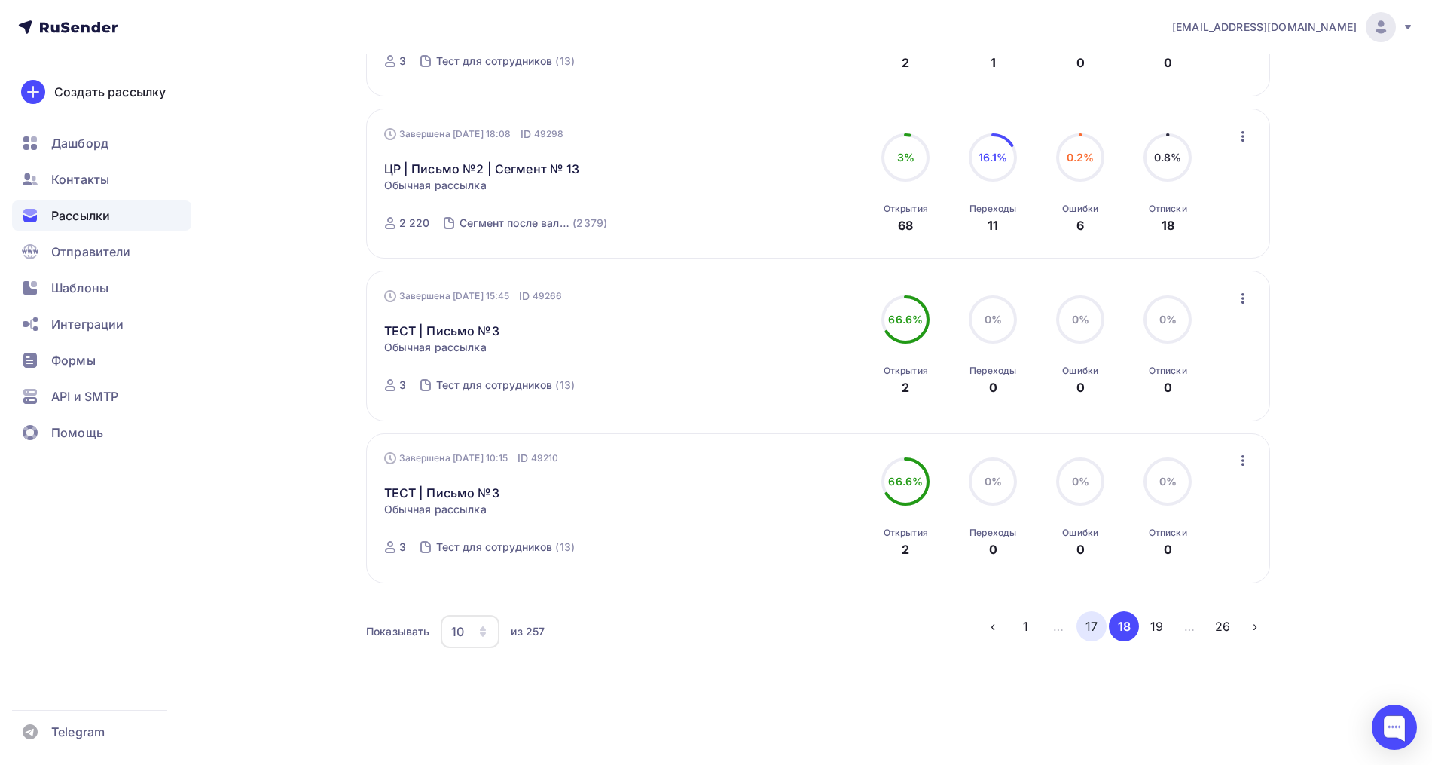
click at [1089, 637] on button "17" at bounding box center [1091, 626] width 30 height 30
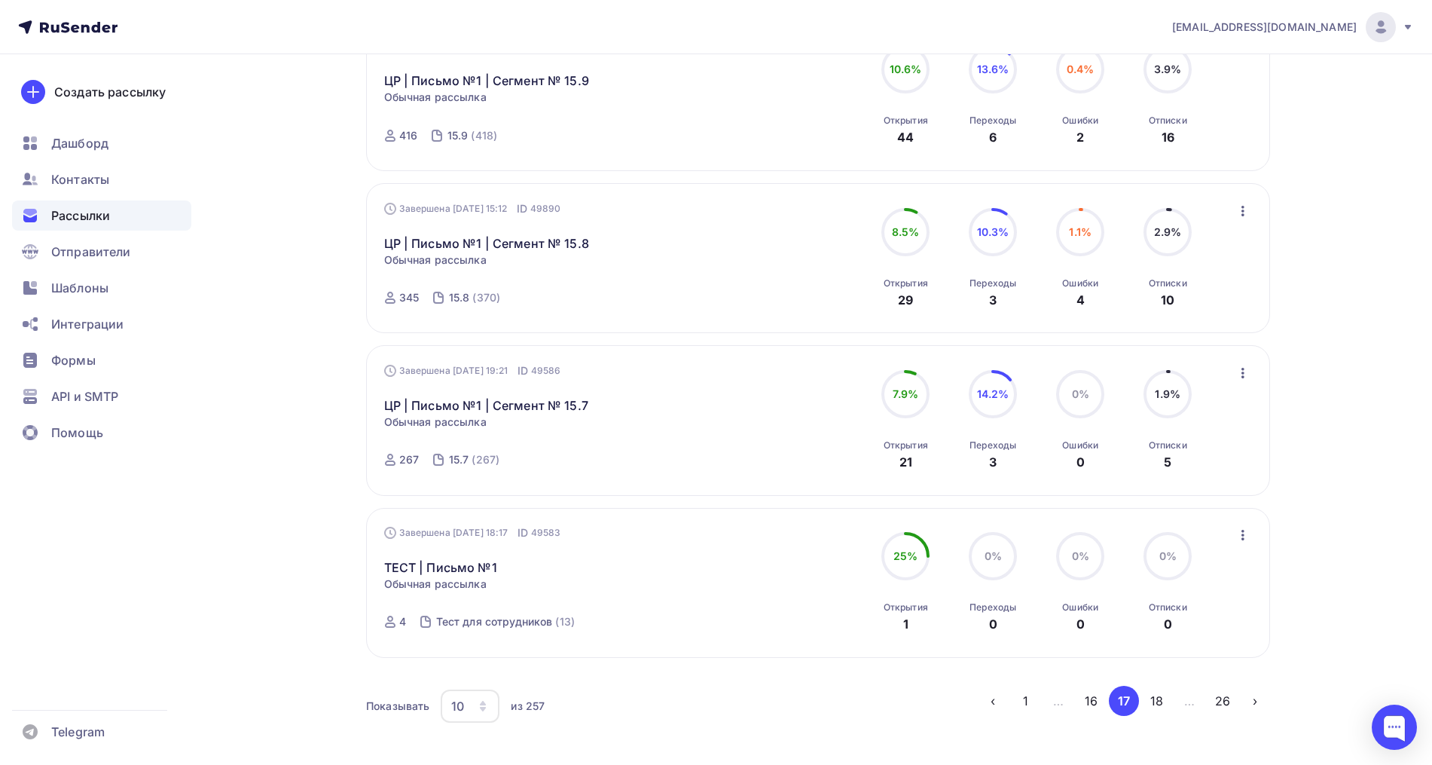
scroll to position [1321, 0]
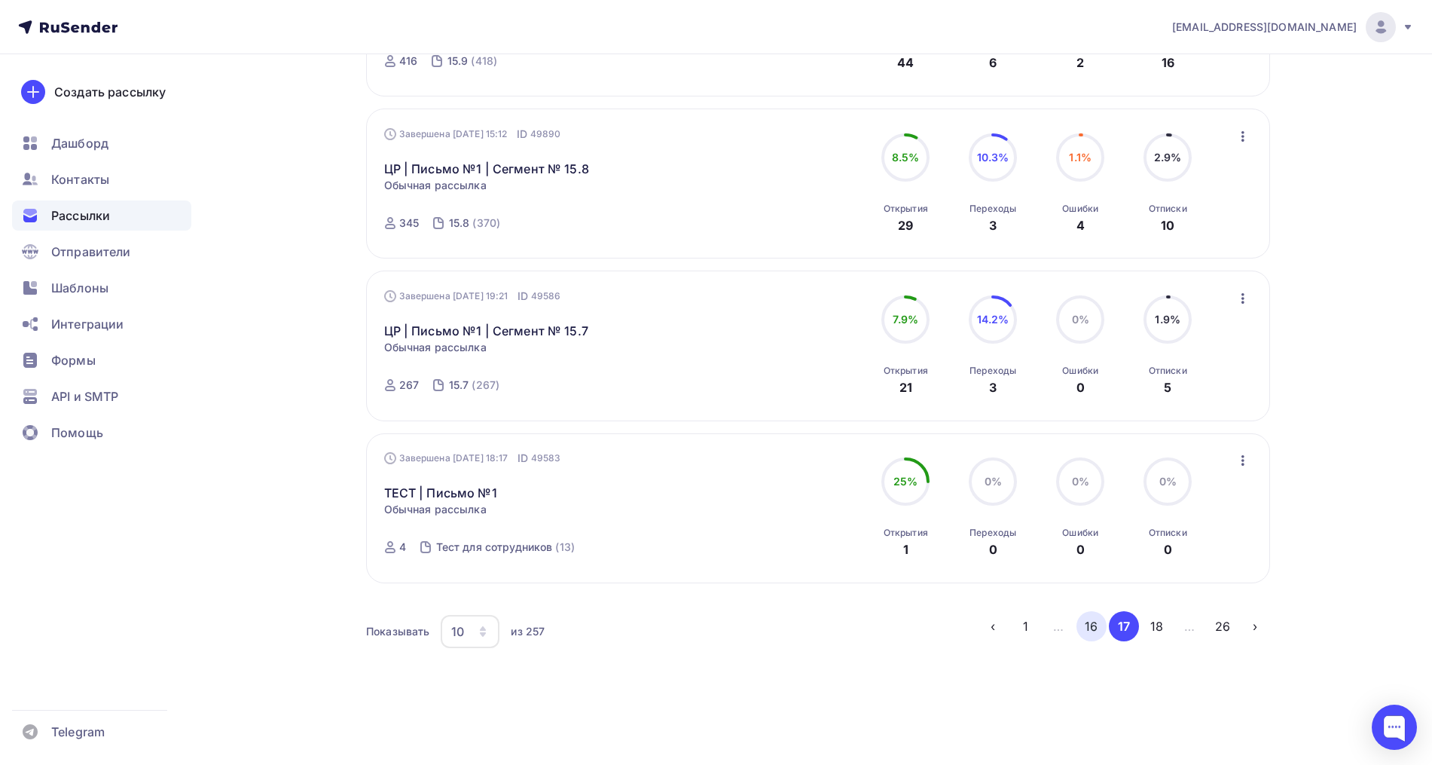
click at [1085, 628] on button "16" at bounding box center [1091, 626] width 30 height 30
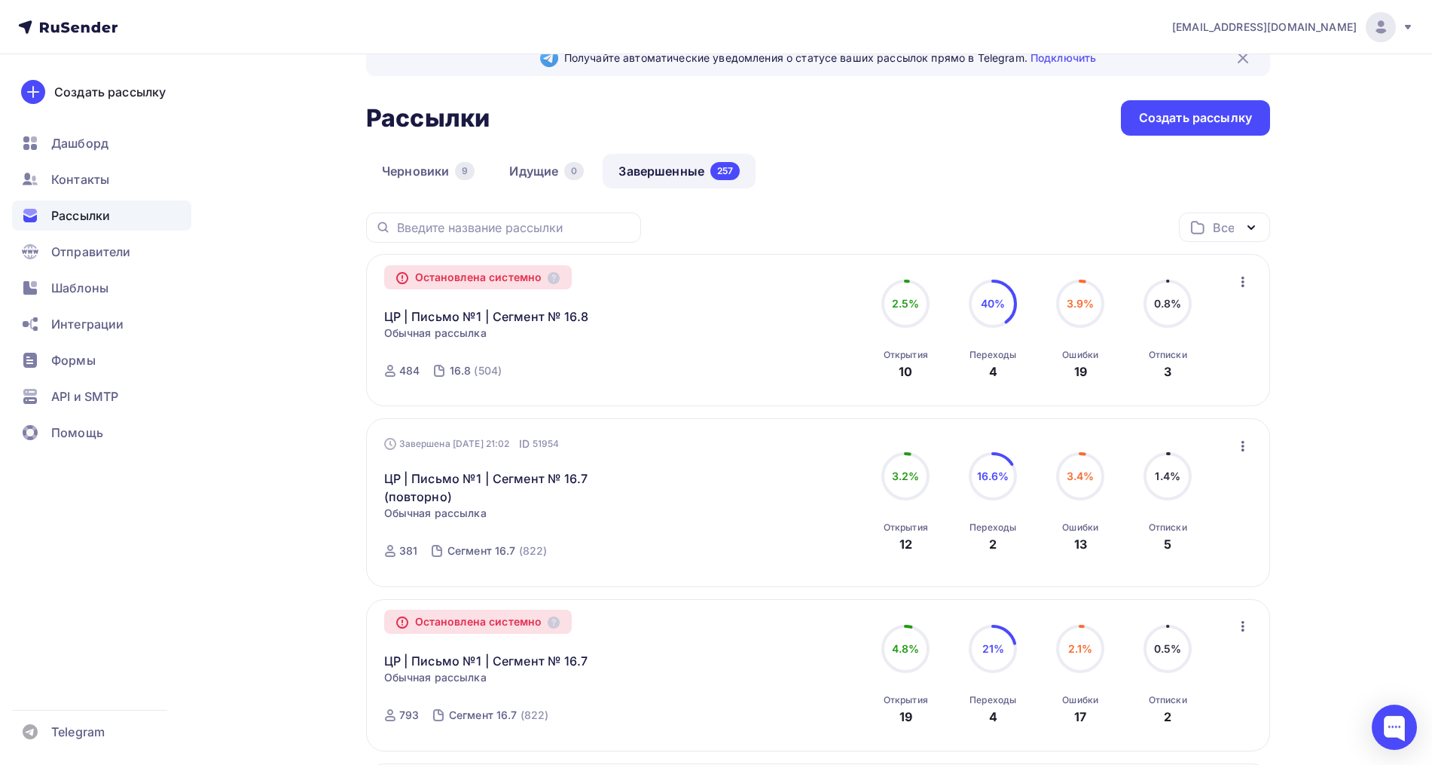
scroll to position [0, 0]
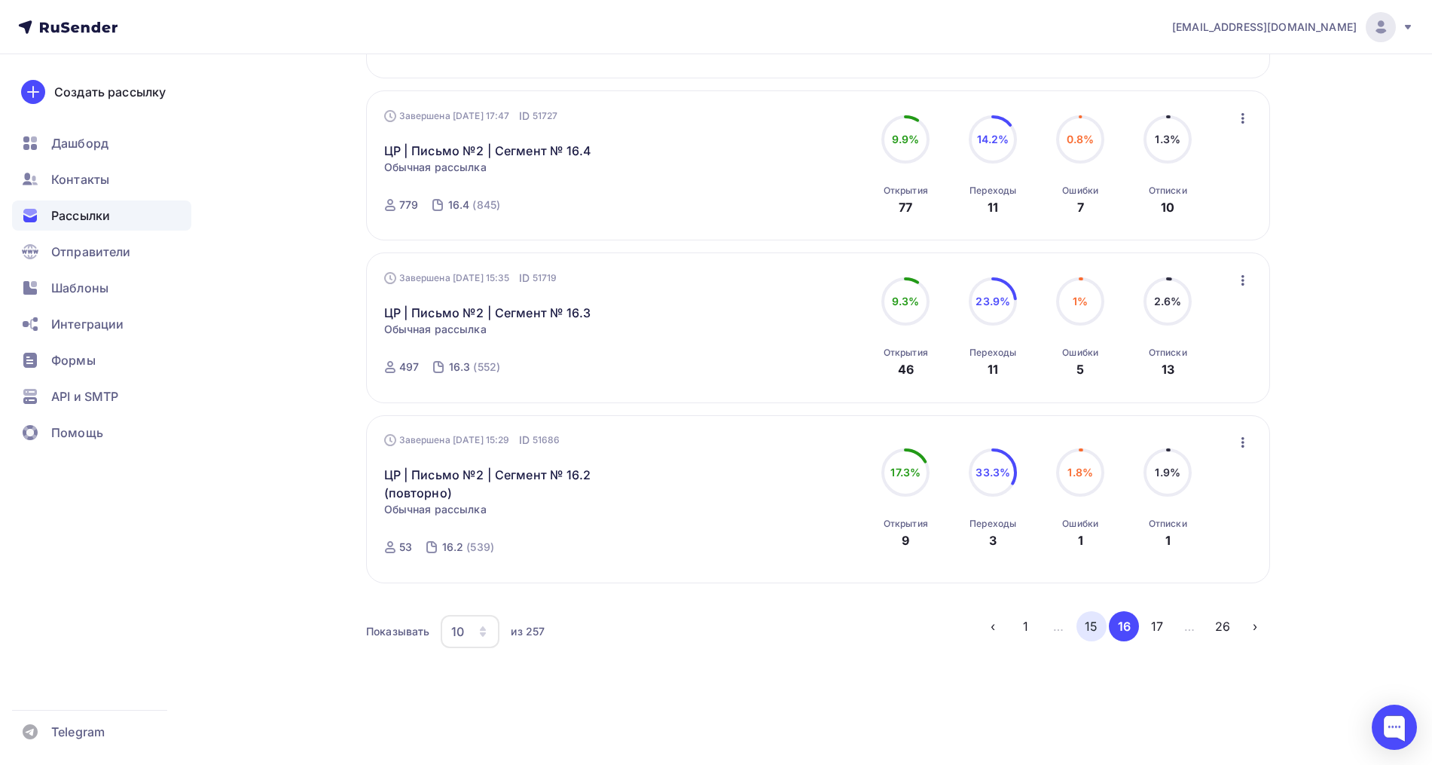
click at [1088, 622] on button "15" at bounding box center [1091, 626] width 30 height 30
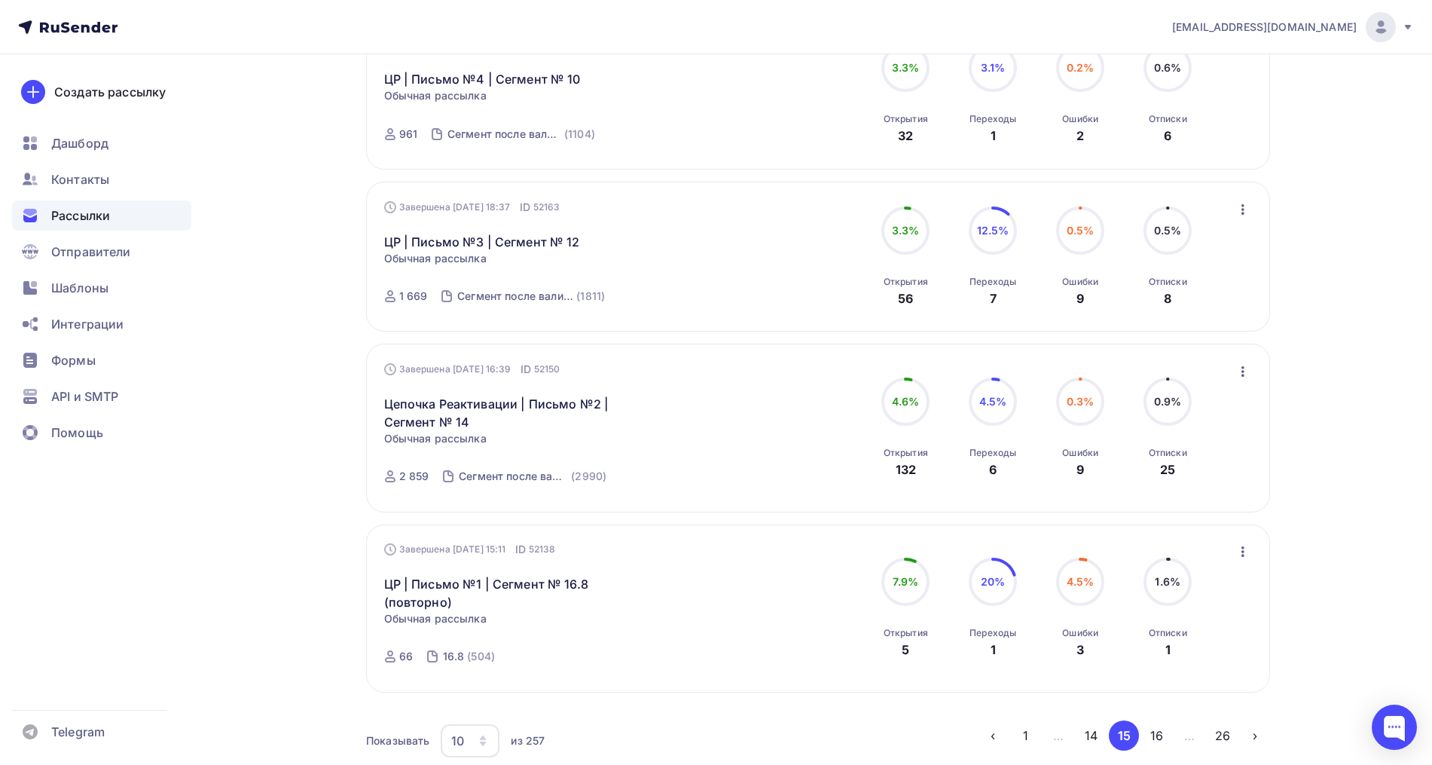
scroll to position [1355, 0]
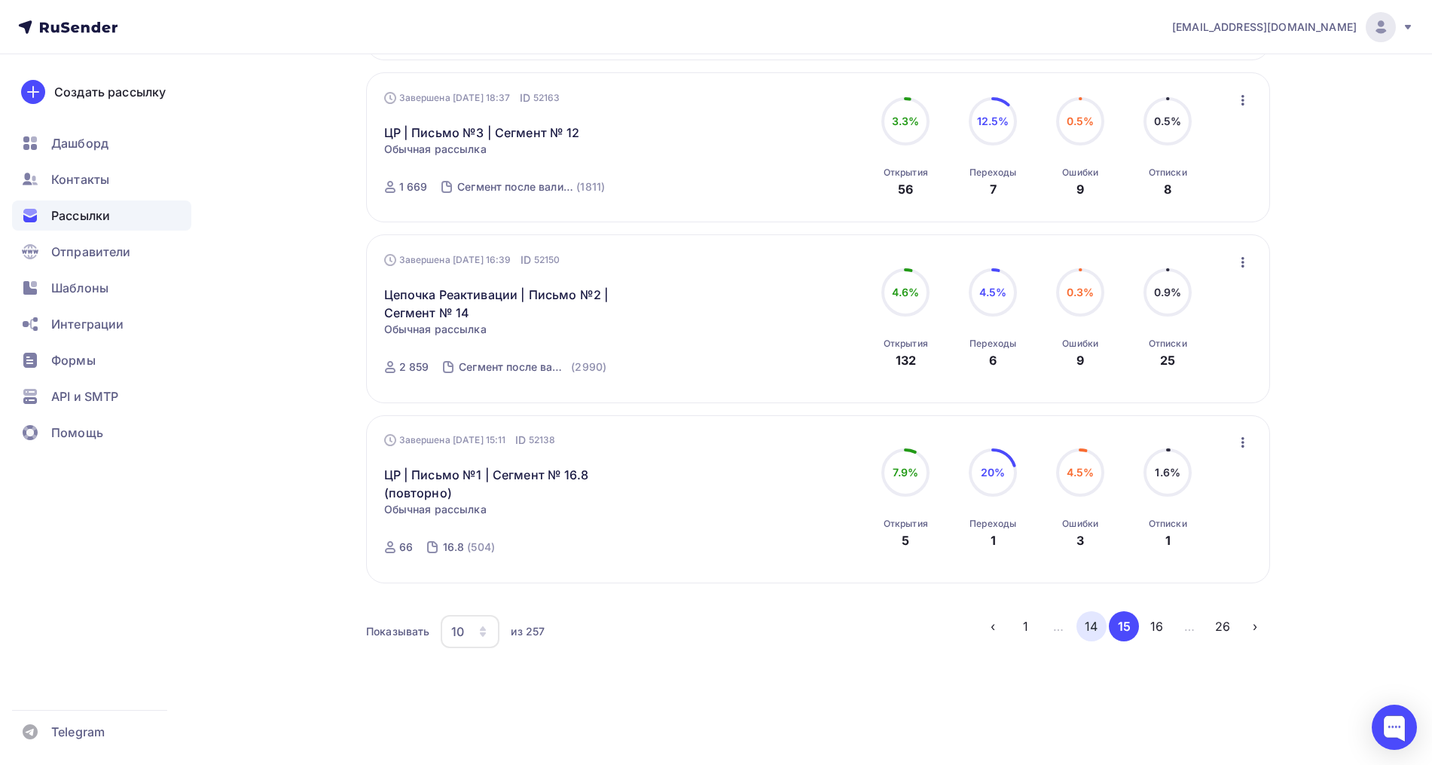
click at [1087, 625] on button "14" at bounding box center [1091, 626] width 30 height 30
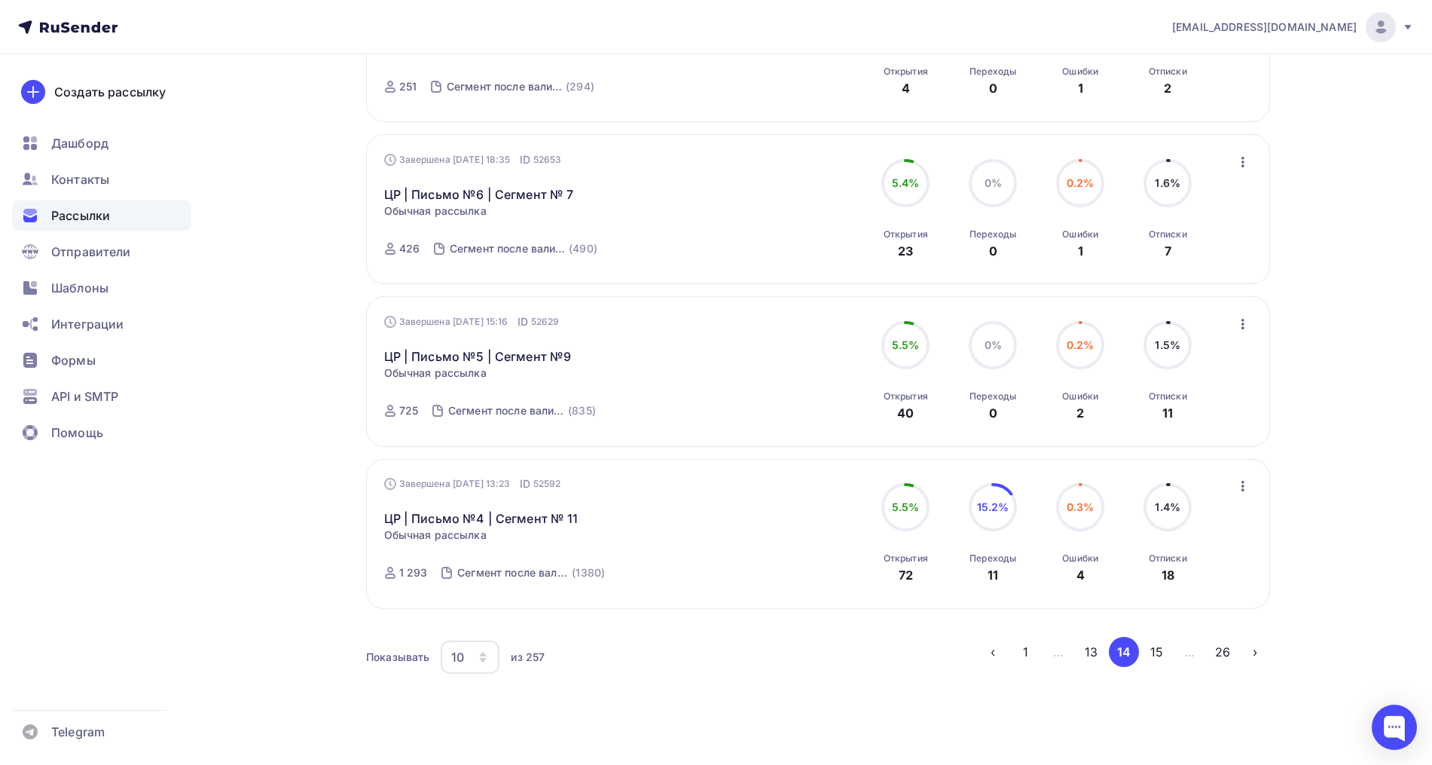
scroll to position [1319, 0]
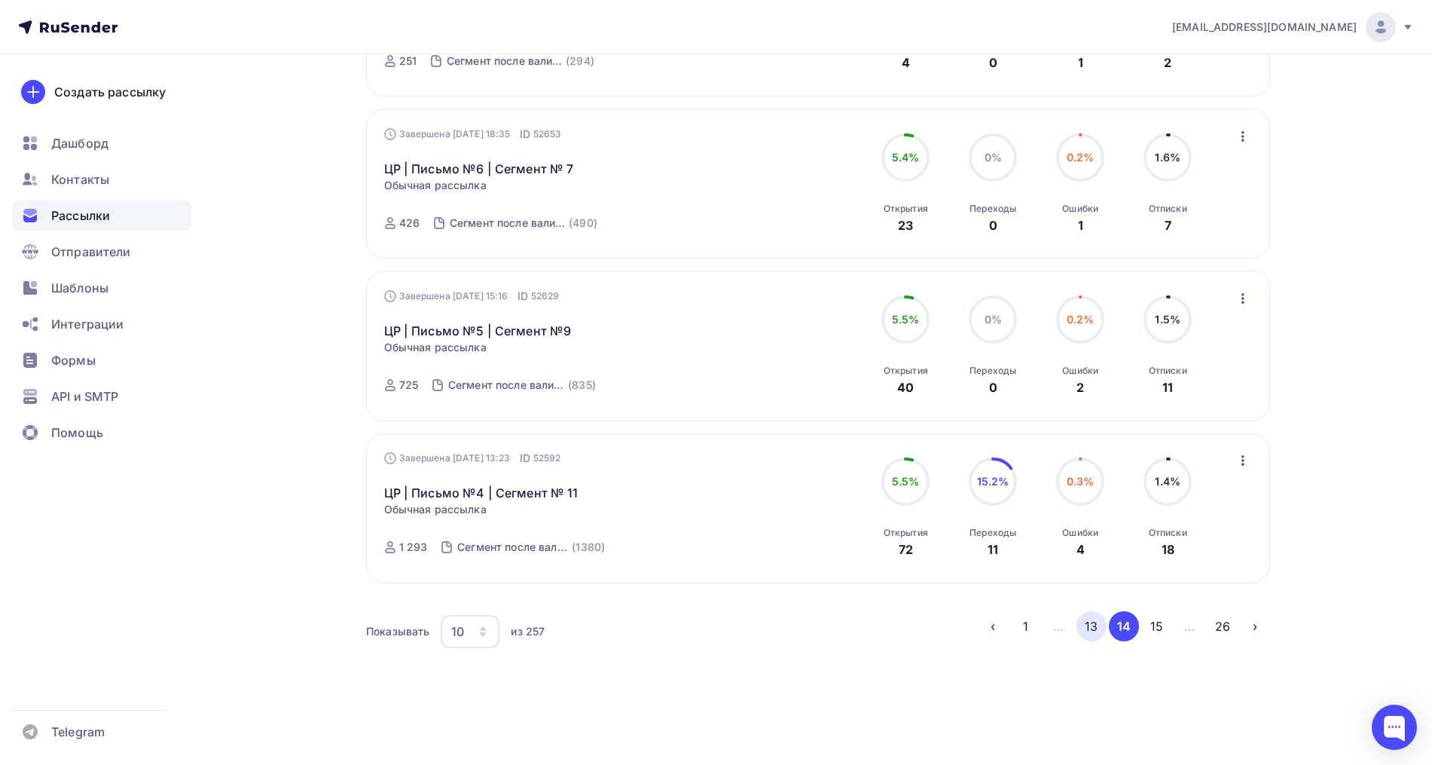
click at [1101, 624] on button "13" at bounding box center [1091, 626] width 30 height 30
click at [1089, 622] on button "12" at bounding box center [1091, 626] width 30 height 30
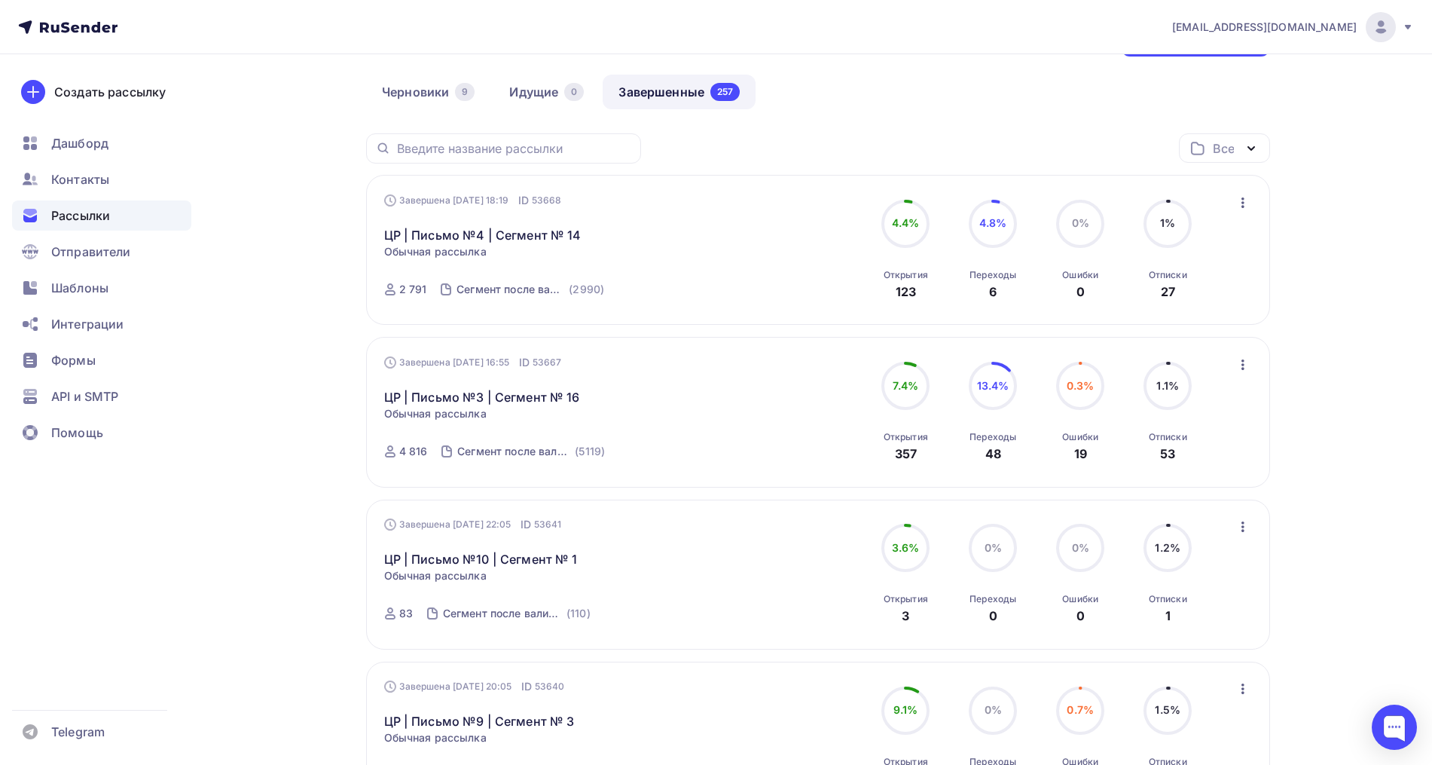
scroll to position [0, 0]
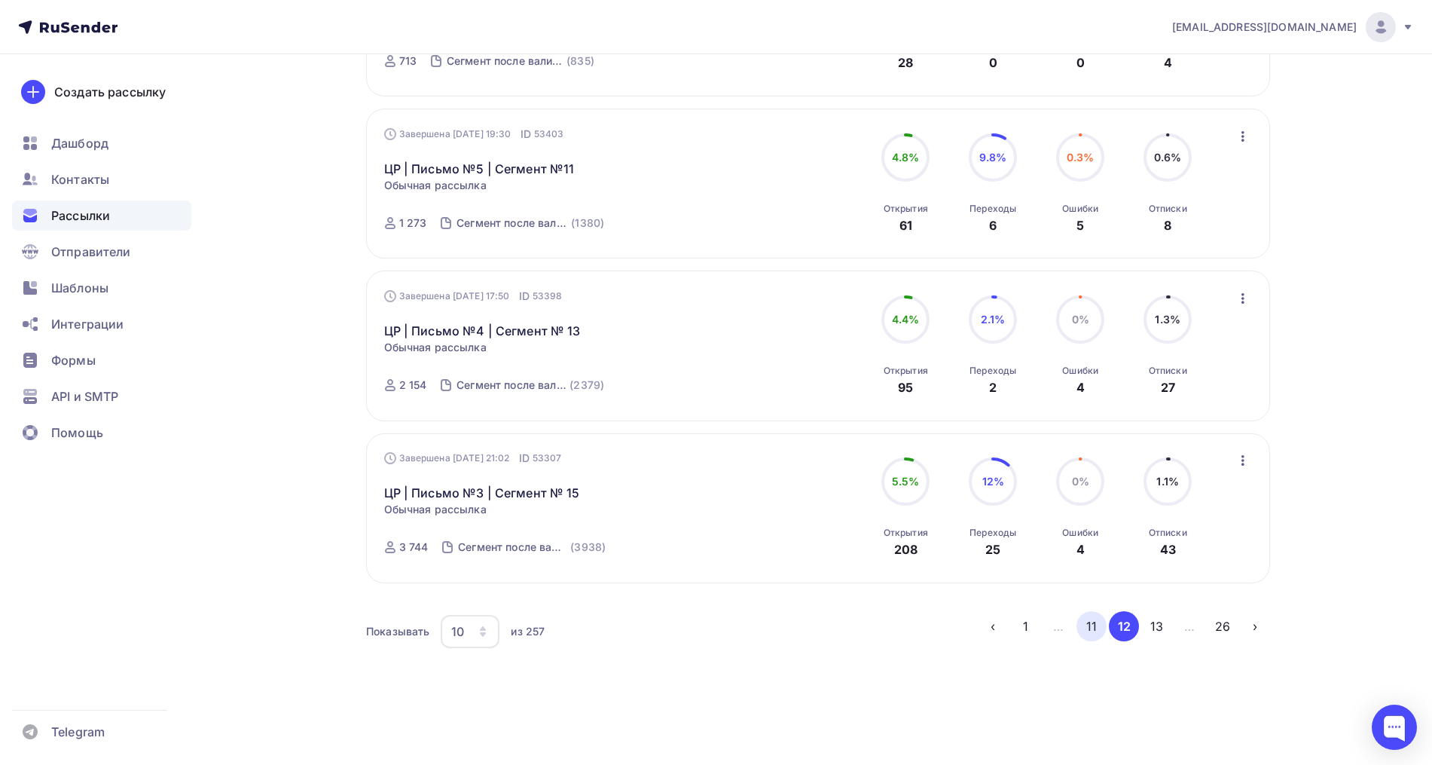
click at [1092, 631] on button "11" at bounding box center [1091, 626] width 30 height 30
click at [1085, 631] on button "10" at bounding box center [1091, 626] width 30 height 30
click at [1096, 624] on button "9" at bounding box center [1091, 626] width 30 height 30
click at [1099, 633] on button "8" at bounding box center [1091, 626] width 30 height 30
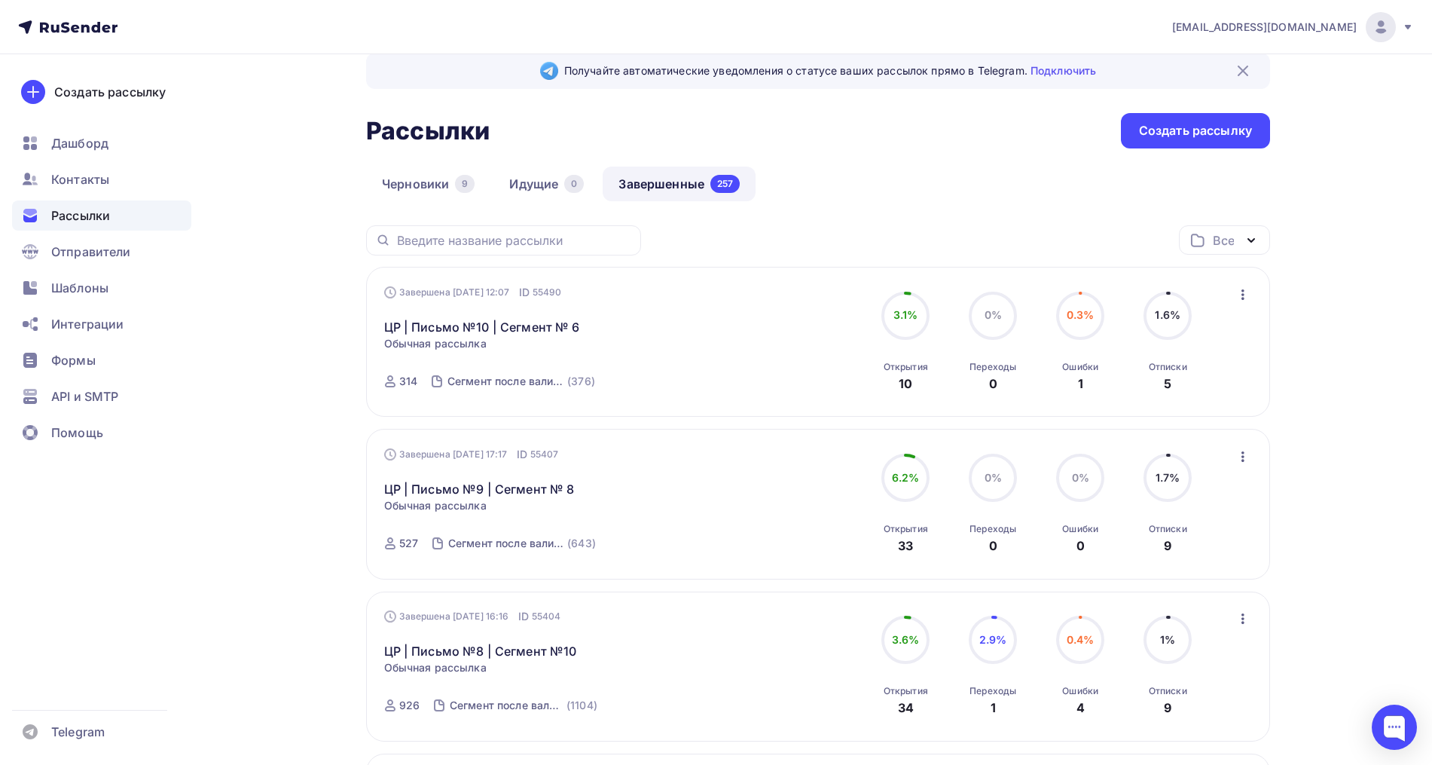
scroll to position [1, 0]
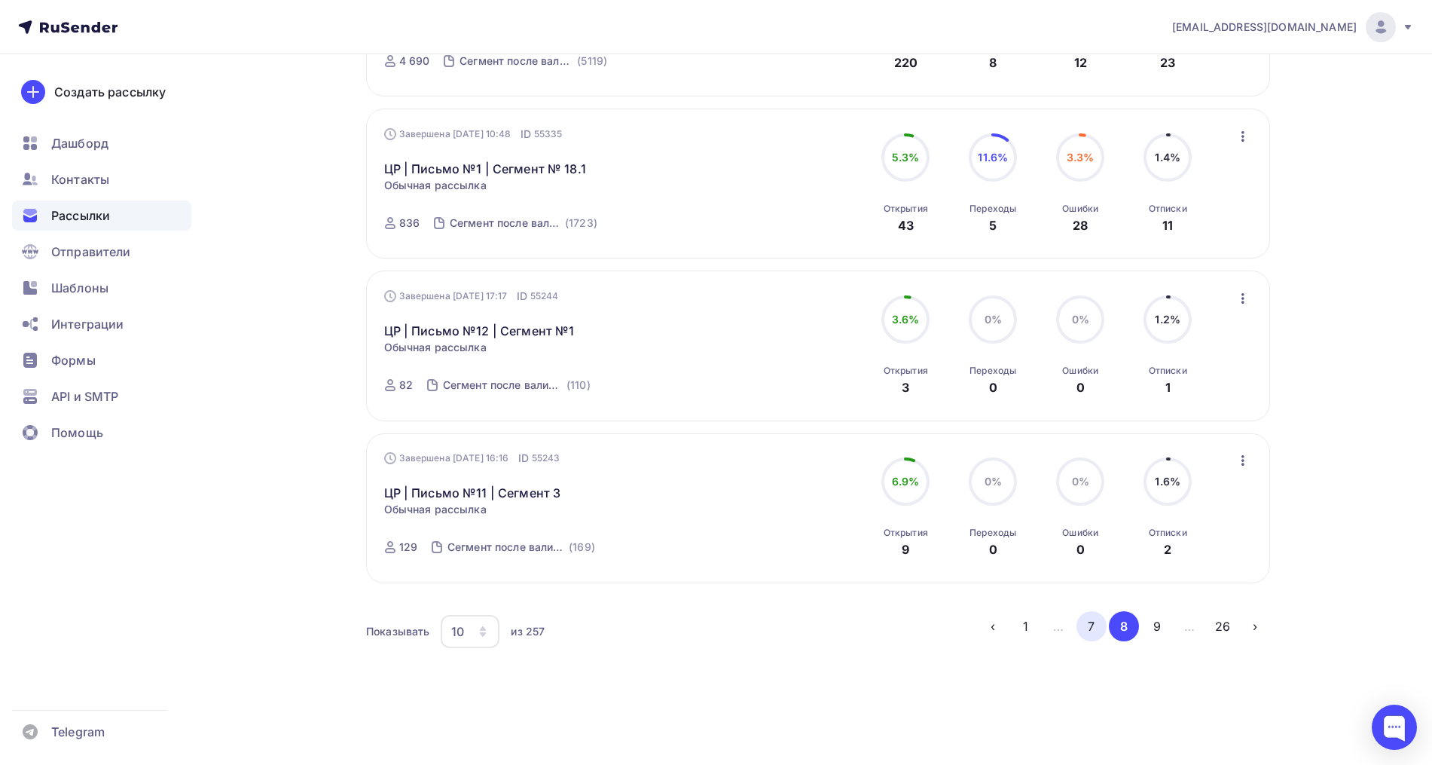
click at [1098, 632] on button "7" at bounding box center [1091, 626] width 30 height 30
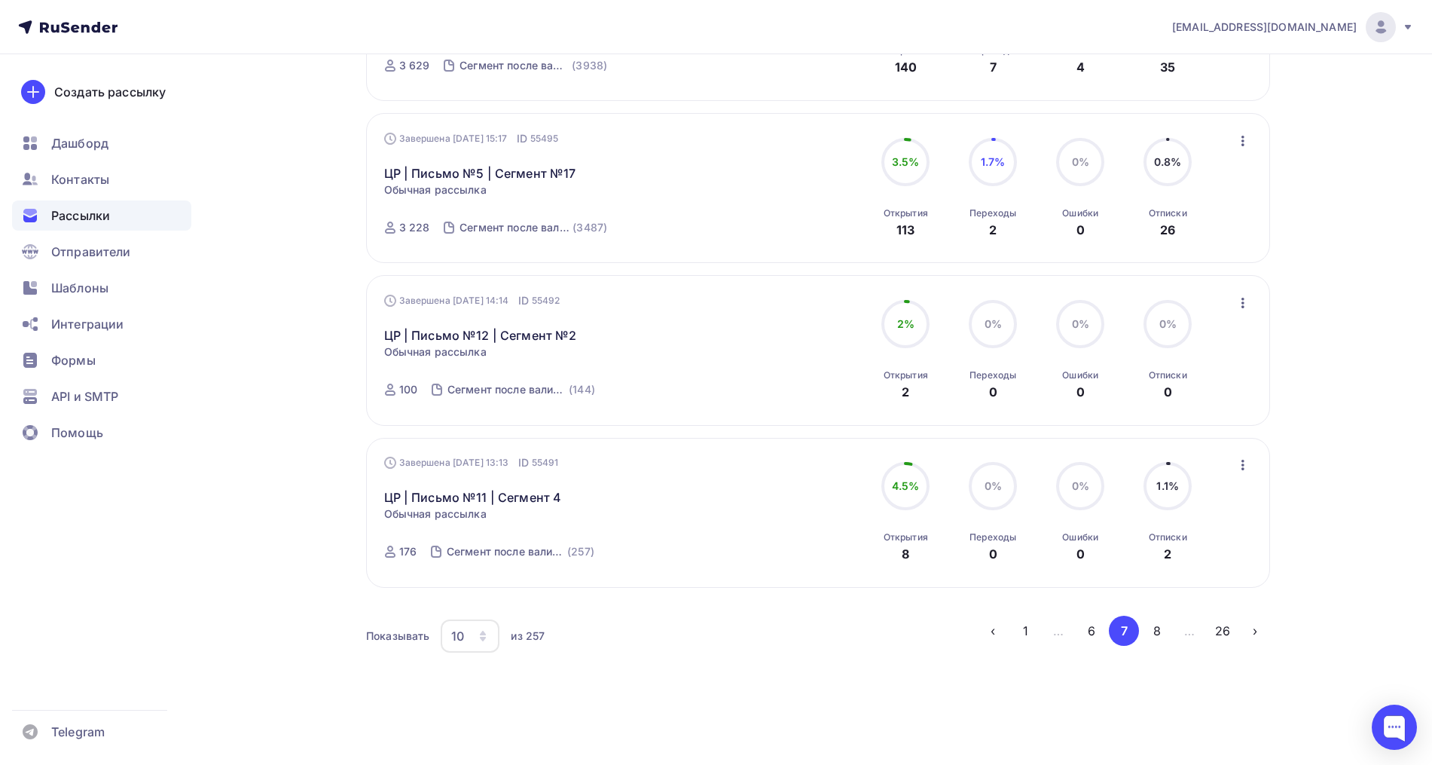
scroll to position [1321, 0]
click at [1093, 633] on button "6" at bounding box center [1091, 626] width 30 height 30
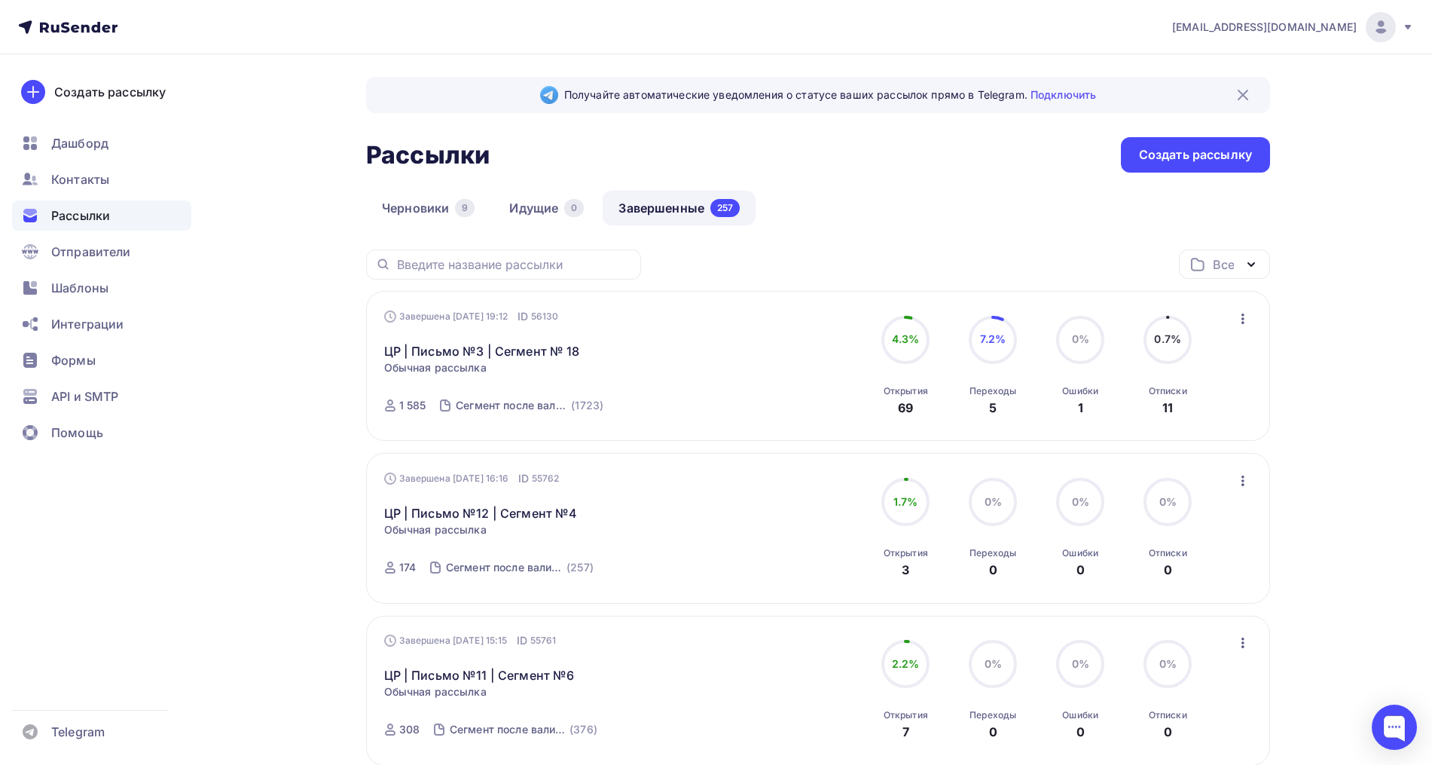
scroll to position [0, 0]
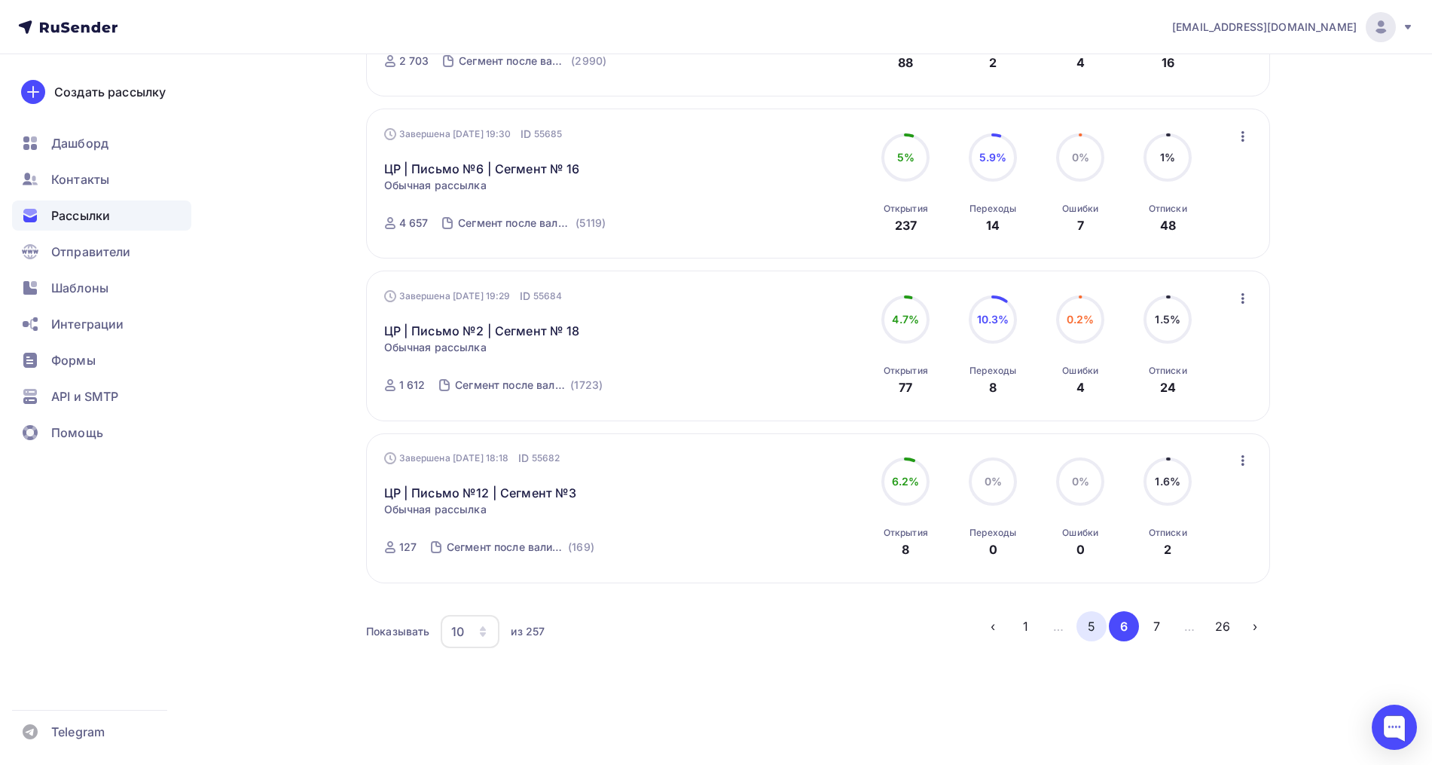
click at [1087, 637] on button "5" at bounding box center [1091, 626] width 30 height 30
click at [1101, 630] on button "4" at bounding box center [1091, 626] width 30 height 30
click at [1226, 636] on button "26" at bounding box center [1223, 626] width 30 height 30
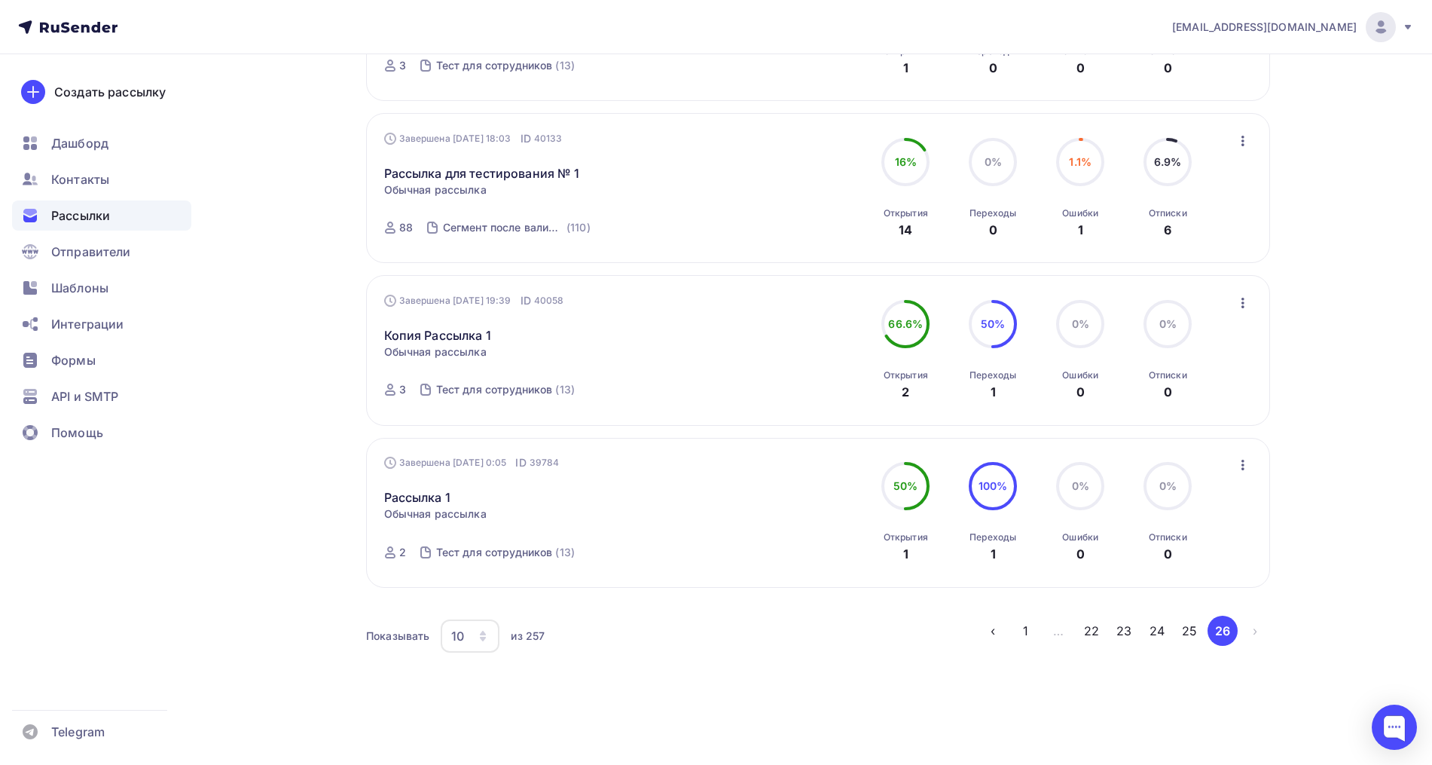
scroll to position [843, 0]
click at [1201, 621] on button "25" at bounding box center [1189, 626] width 30 height 30
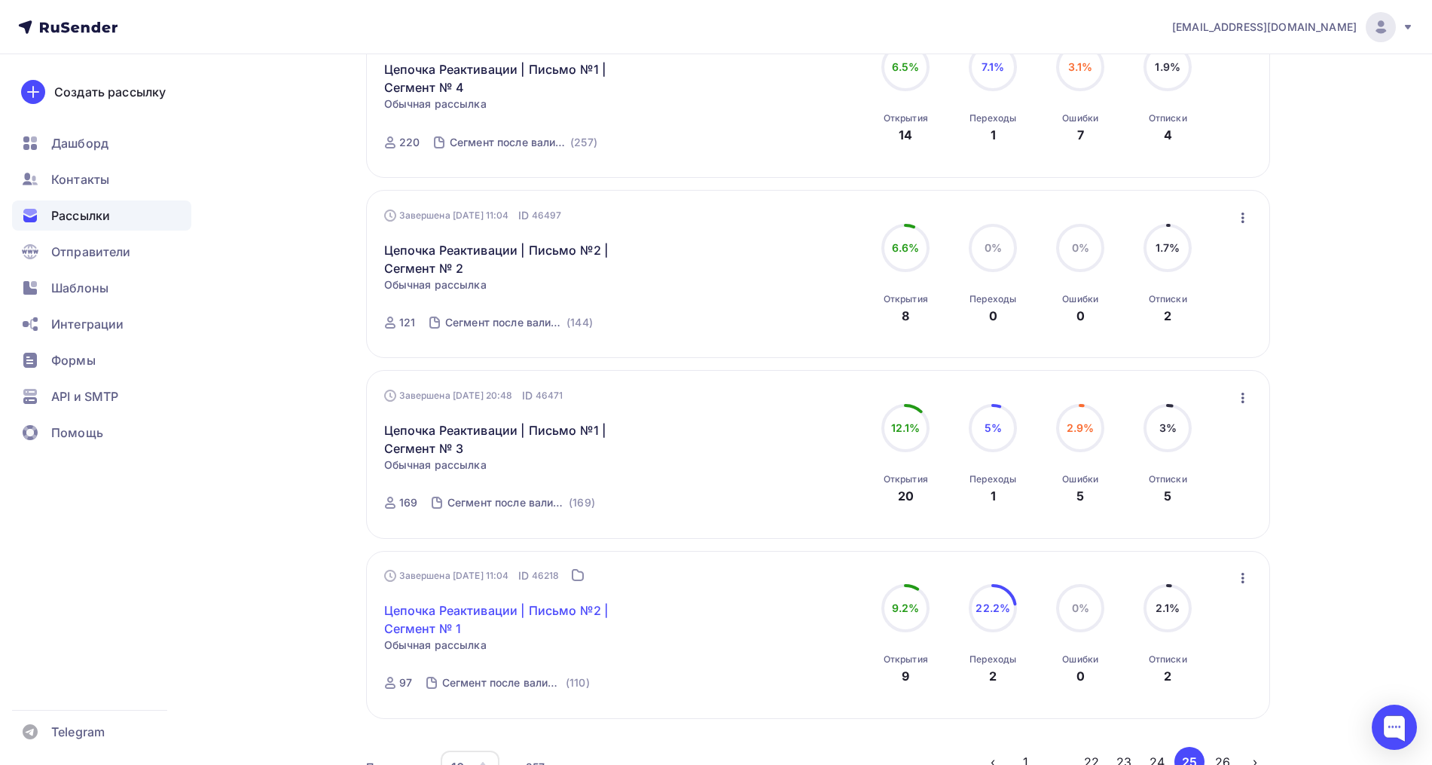
scroll to position [1354, 0]
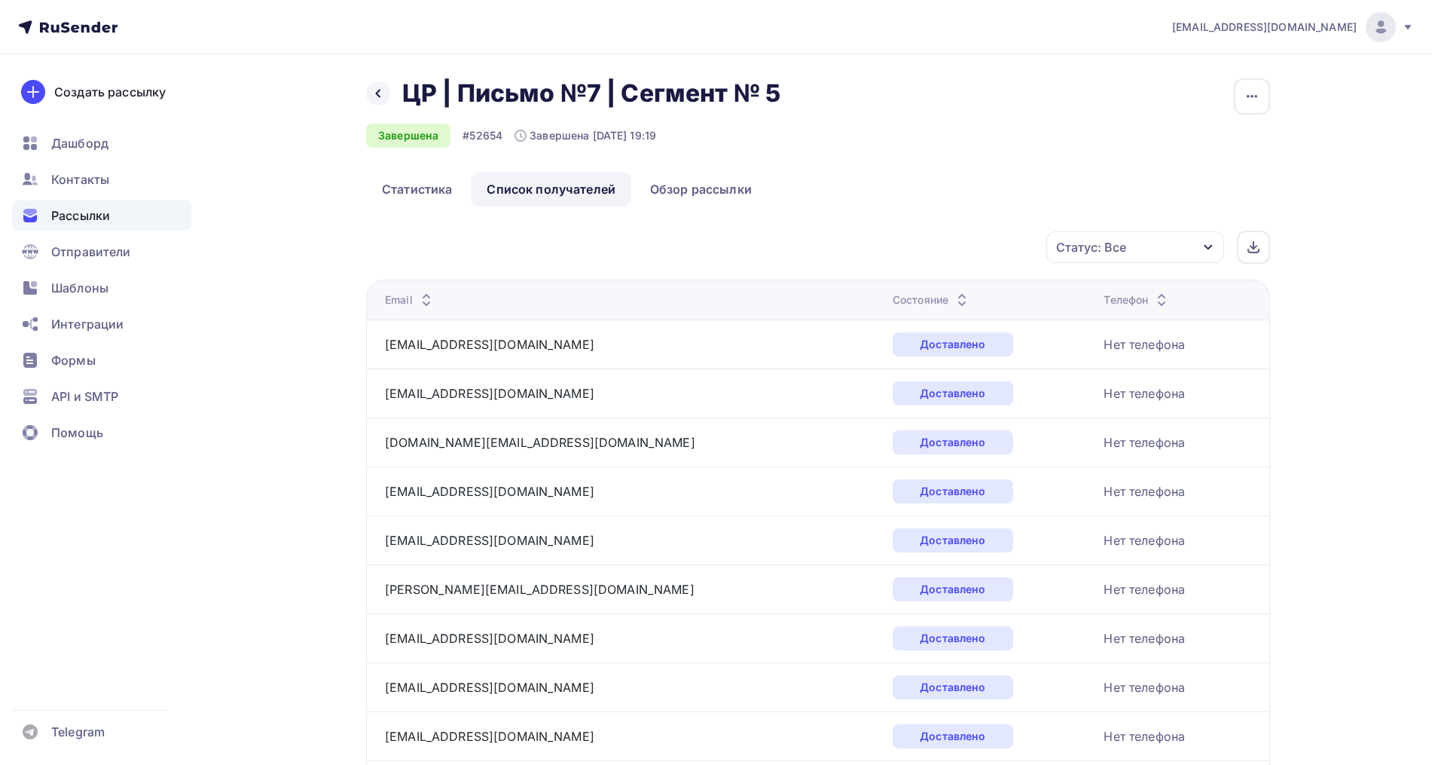
click at [953, 298] on icon at bounding box center [962, 304] width 18 height 18
click at [961, 296] on icon at bounding box center [970, 304] width 18 height 18
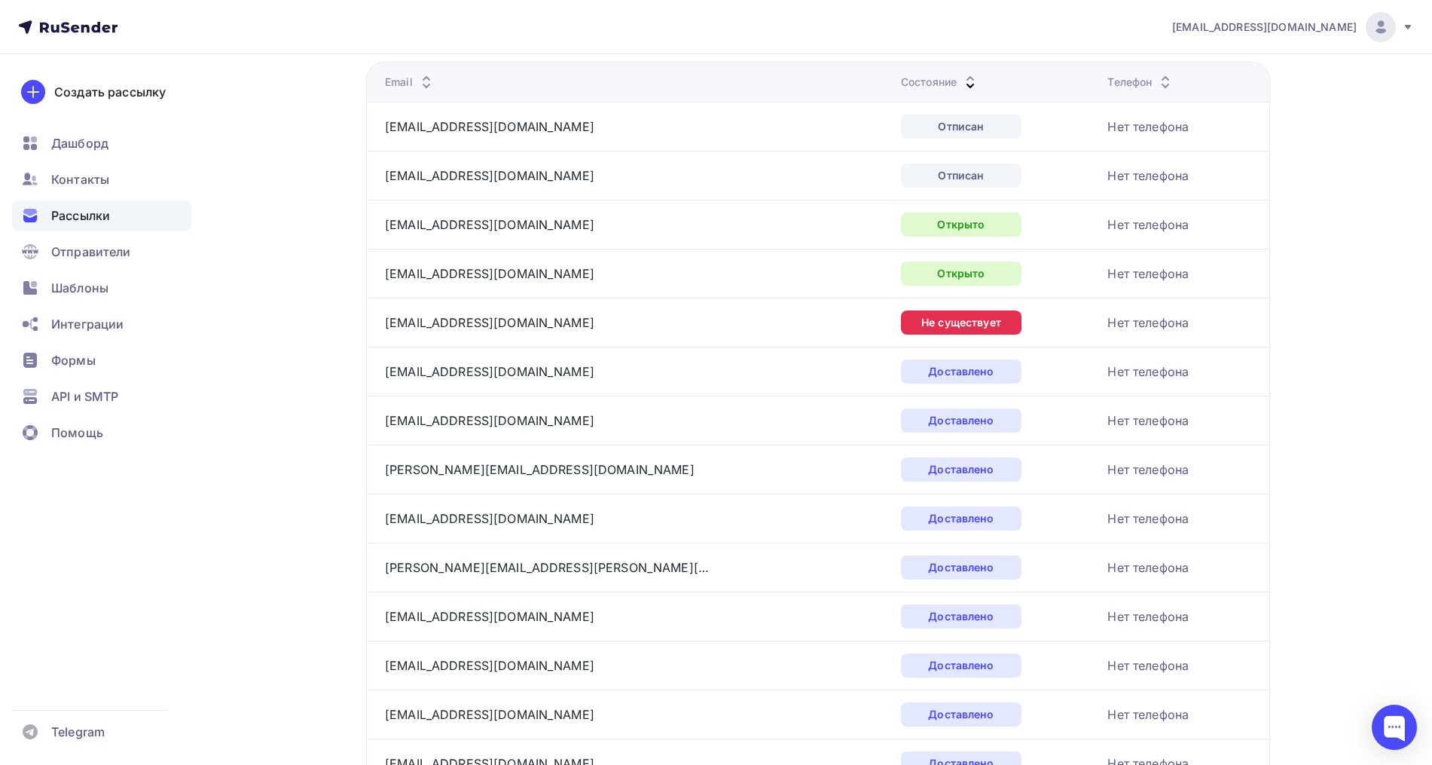
scroll to position [188, 0]
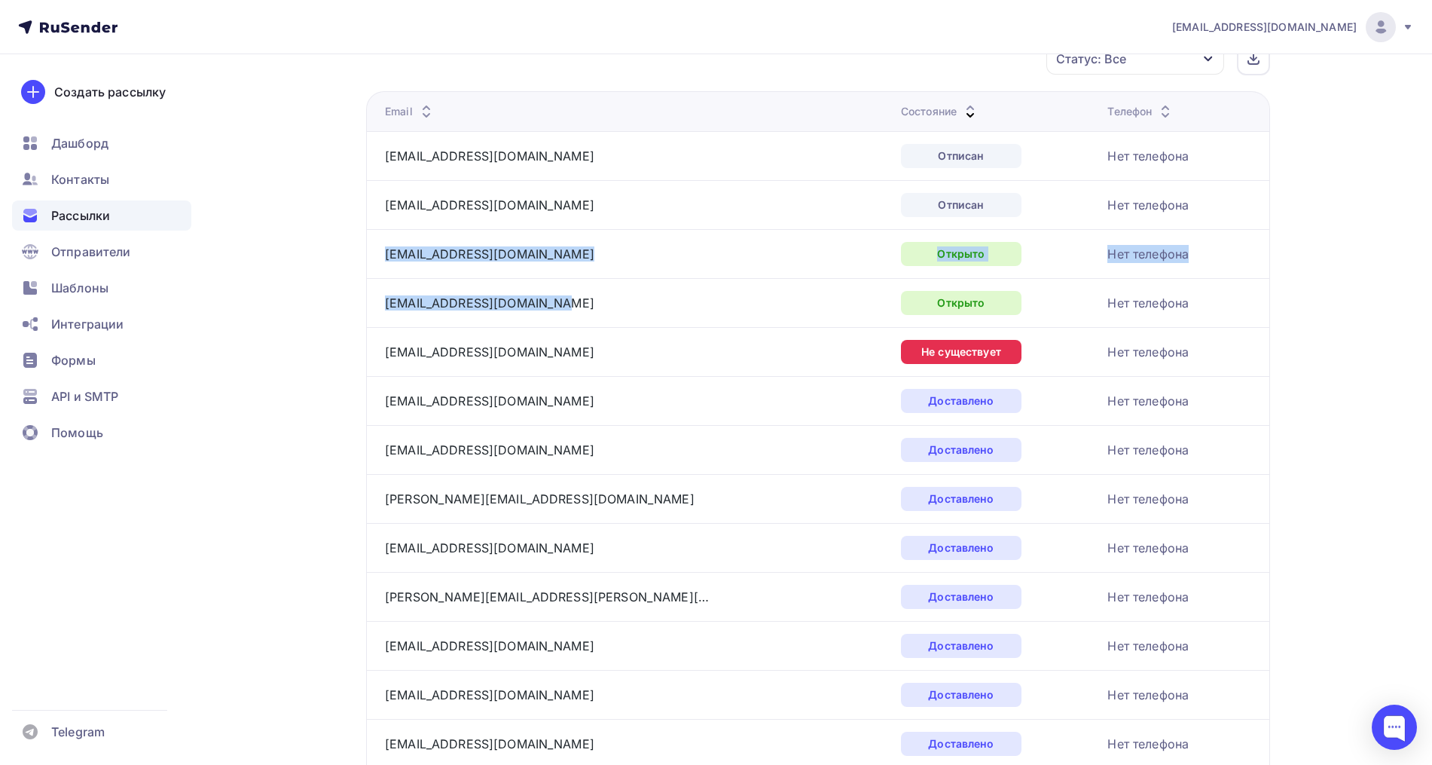
drag, startPoint x: 539, startPoint y: 300, endPoint x: 380, endPoint y: 265, distance: 162.7
copy tbody "mefic_yu2@mail.ru Открыто Нет телефона sabina.drozdova@gmail.com"
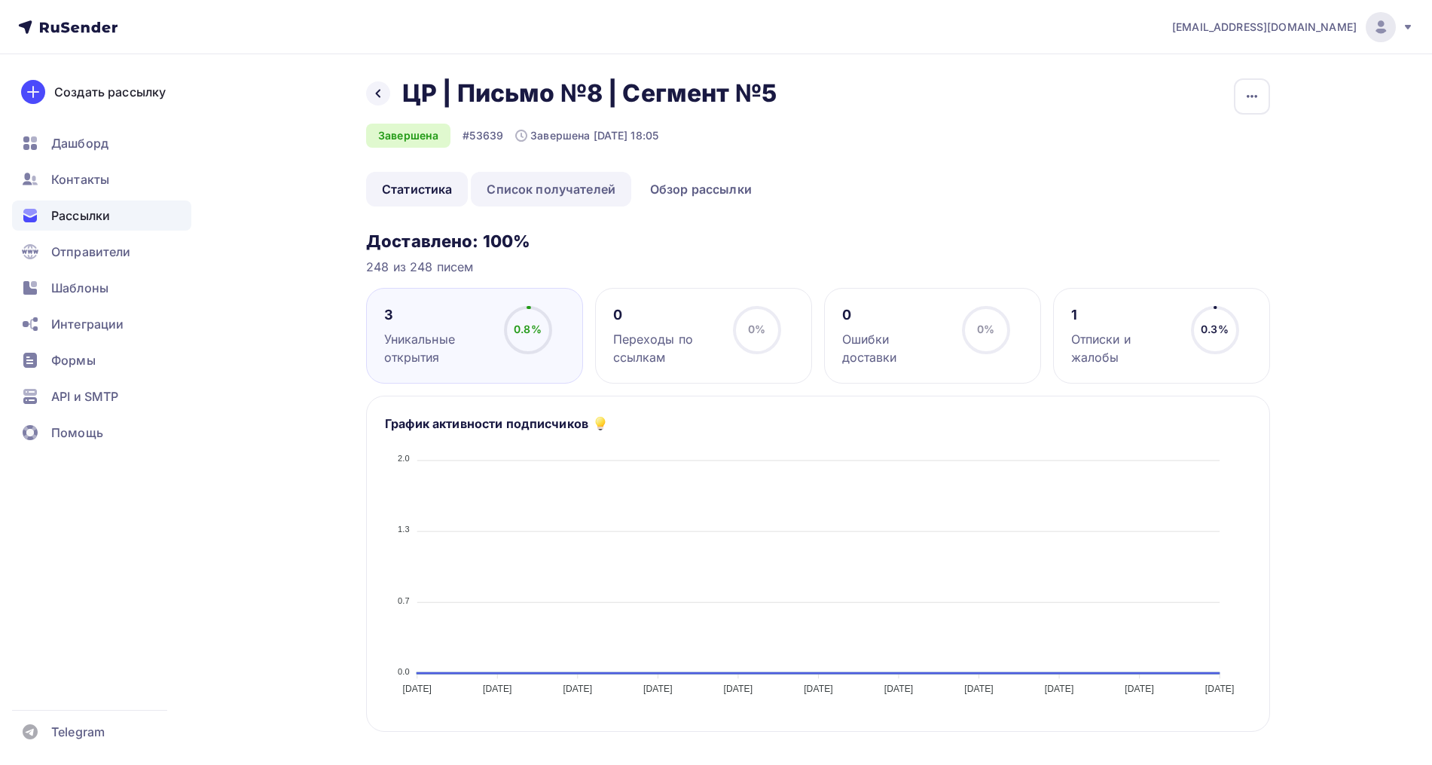
click at [554, 186] on link "Список получателей" at bounding box center [551, 189] width 160 height 35
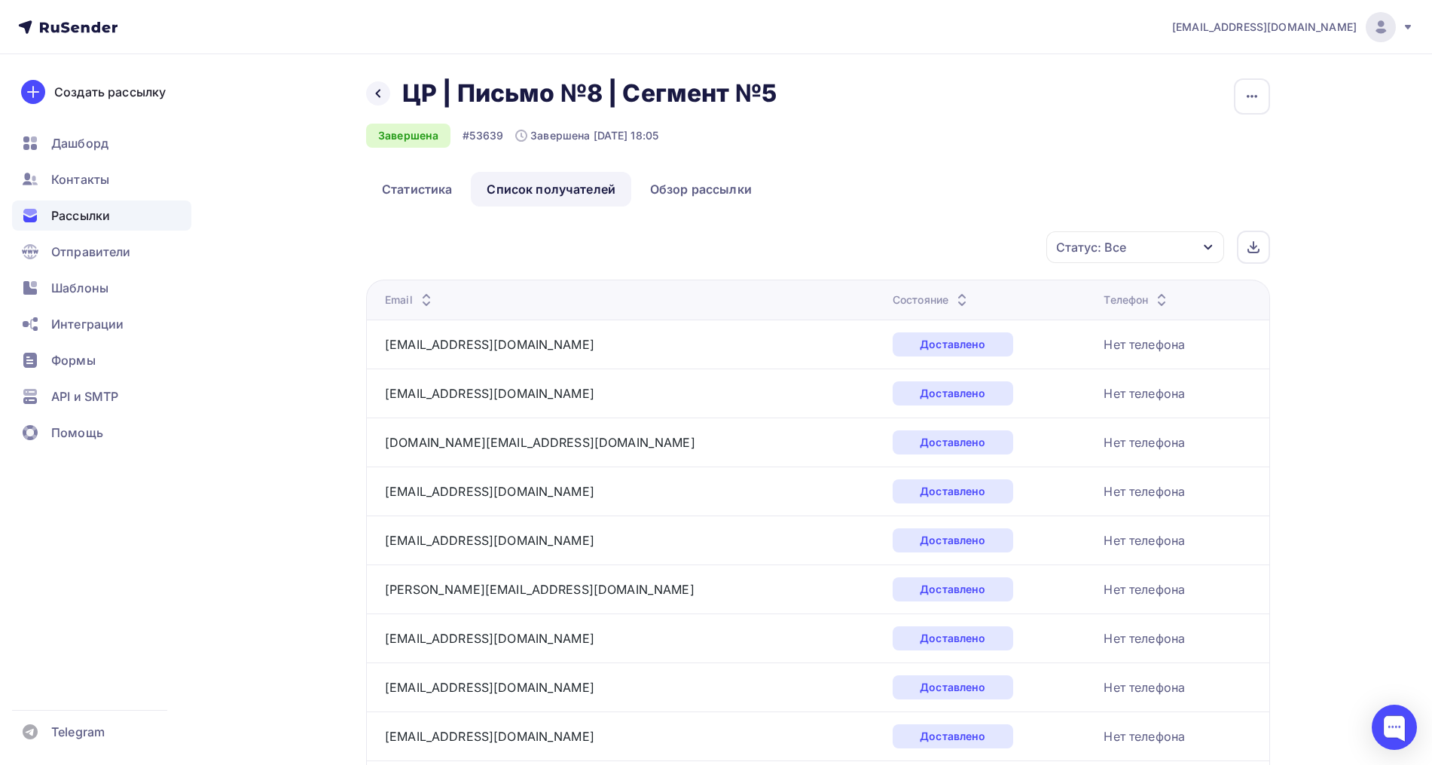
click at [953, 291] on icon at bounding box center [962, 296] width 18 height 18
click at [961, 293] on icon at bounding box center [970, 296] width 18 height 18
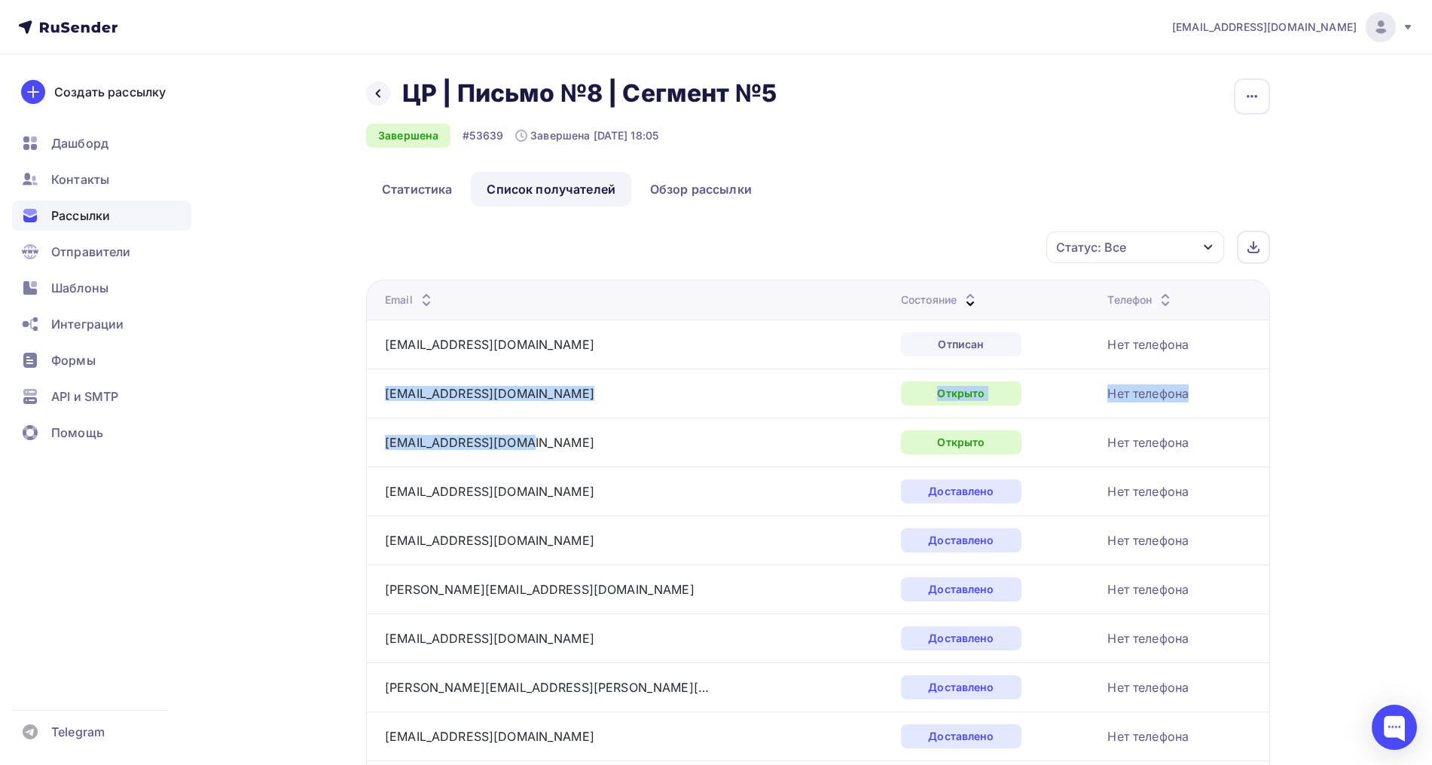
drag, startPoint x: 515, startPoint y: 440, endPoint x: 383, endPoint y: 398, distance: 138.4
copy tbody "sabina.drozdova@gmail.com Открыто Нет телефона naidenish222@list.ru"
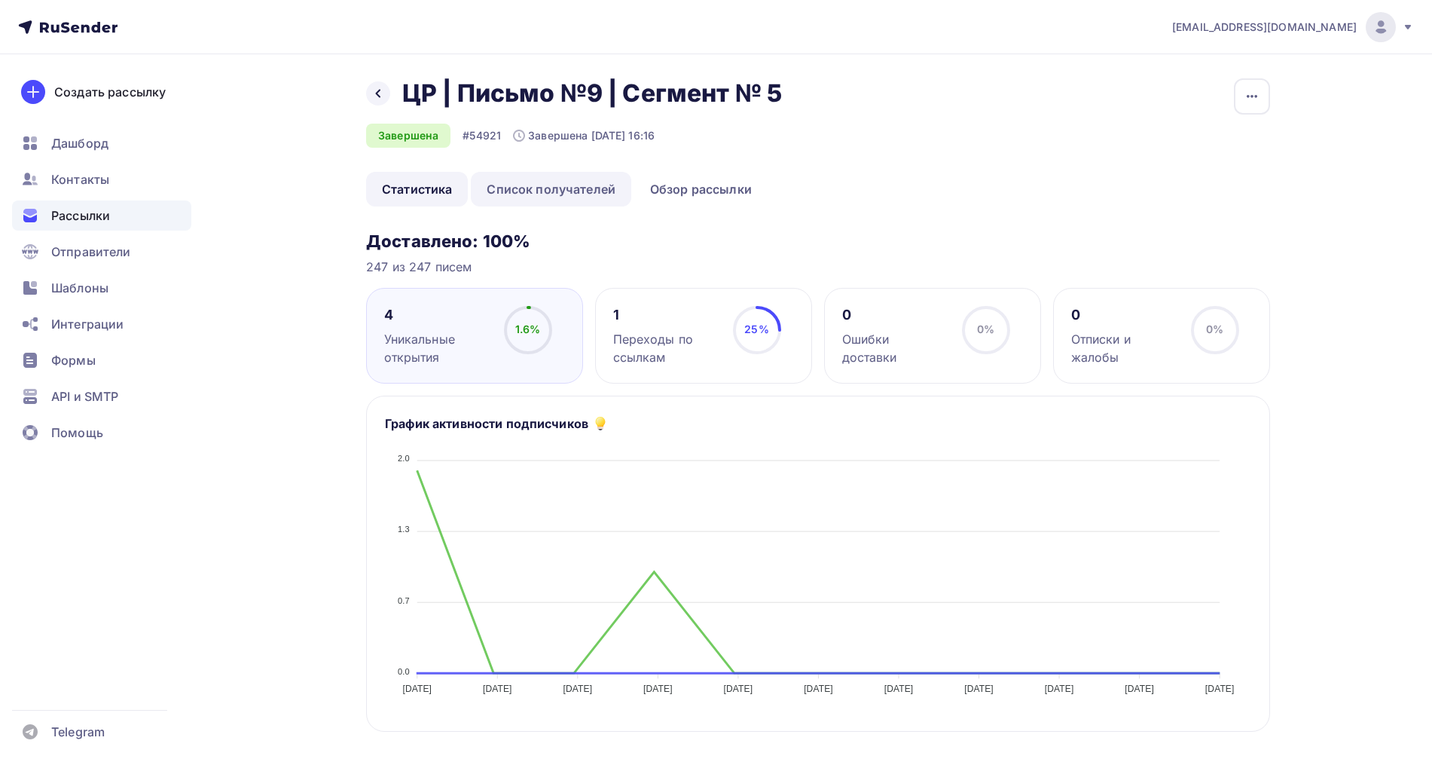
click at [580, 189] on link "Список получателей" at bounding box center [551, 189] width 160 height 35
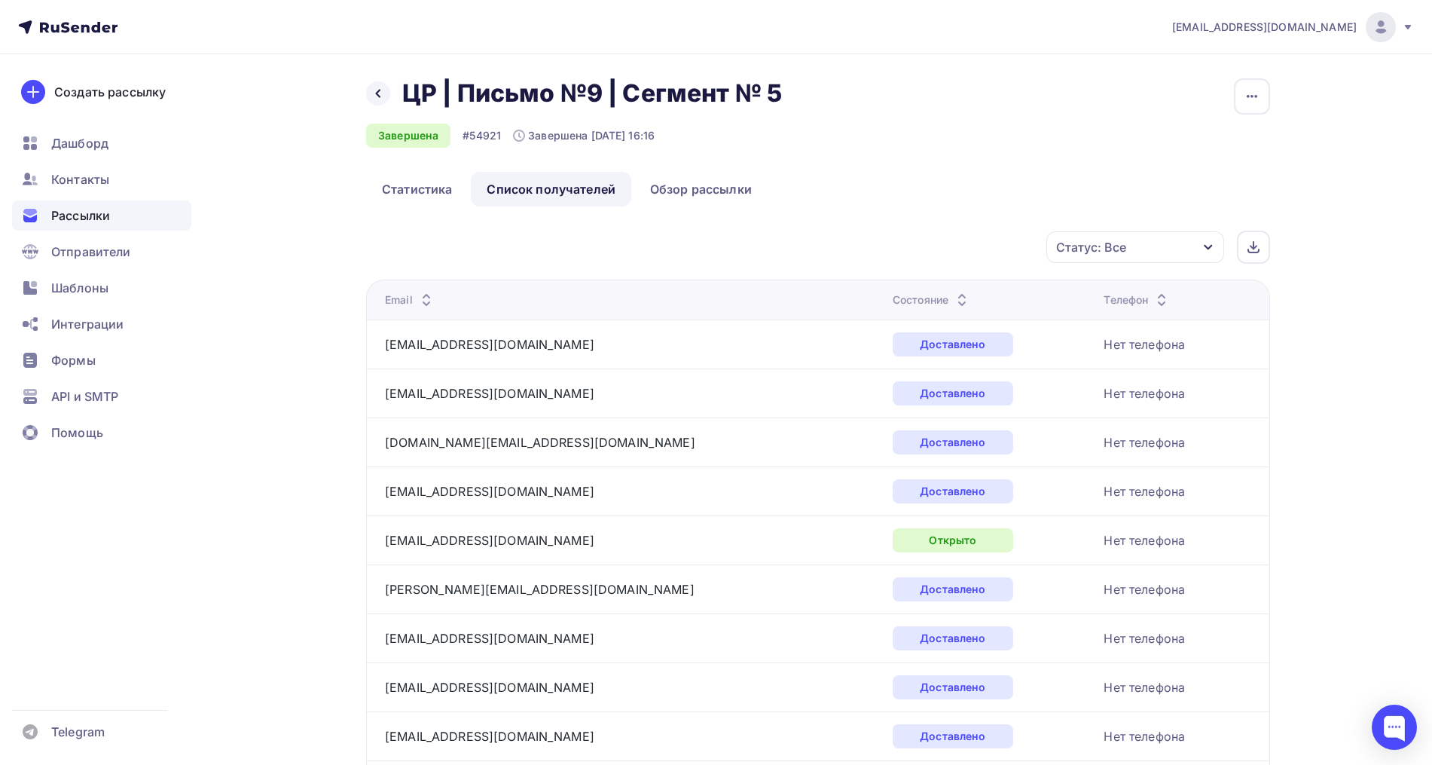
click at [953, 293] on icon at bounding box center [962, 296] width 18 height 18
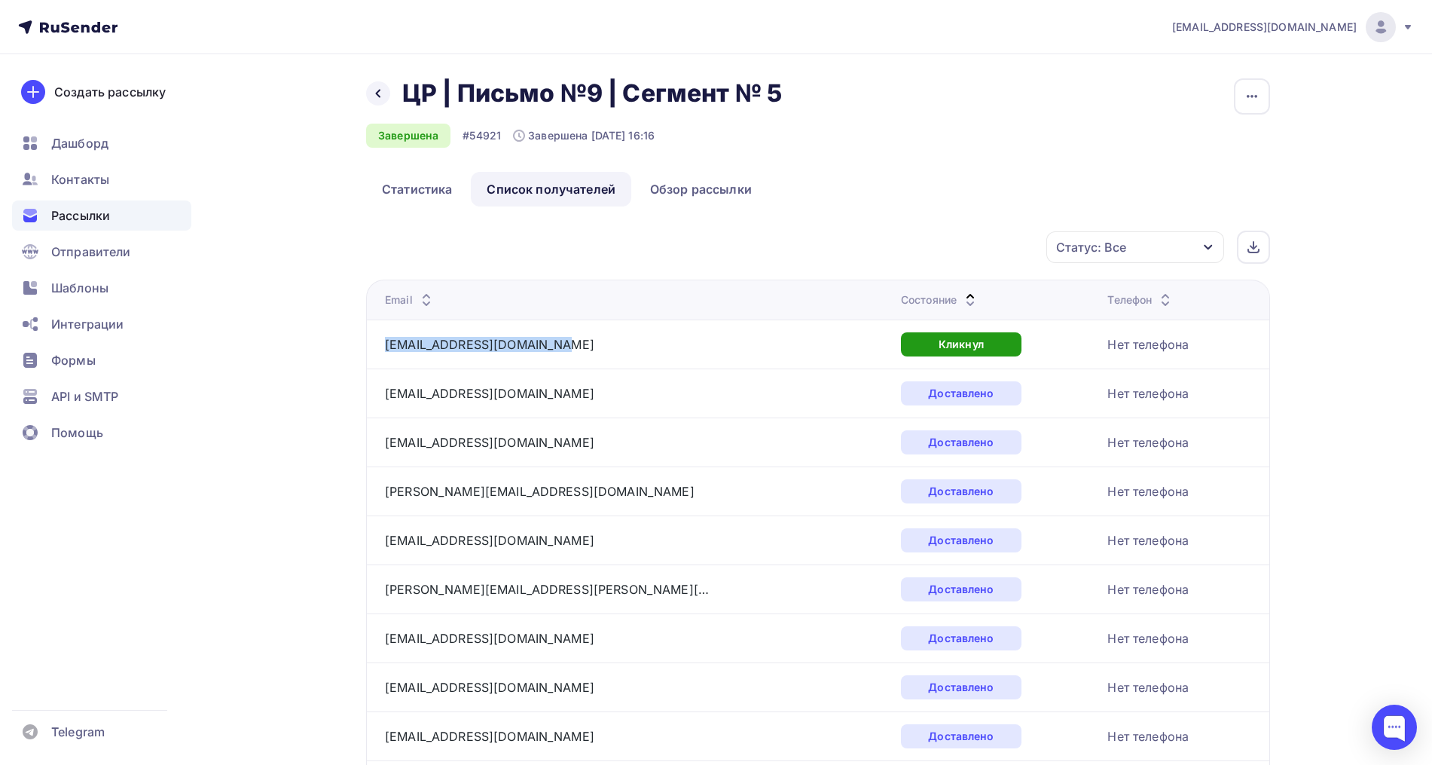
drag, startPoint x: 583, startPoint y: 341, endPoint x: 379, endPoint y: 342, distance: 204.1
click at [379, 342] on td "[EMAIL_ADDRESS][DOMAIN_NAME]" at bounding box center [630, 343] width 529 height 49
copy link "[EMAIL_ADDRESS][DOMAIN_NAME]"
click at [961, 290] on icon at bounding box center [970, 296] width 18 height 18
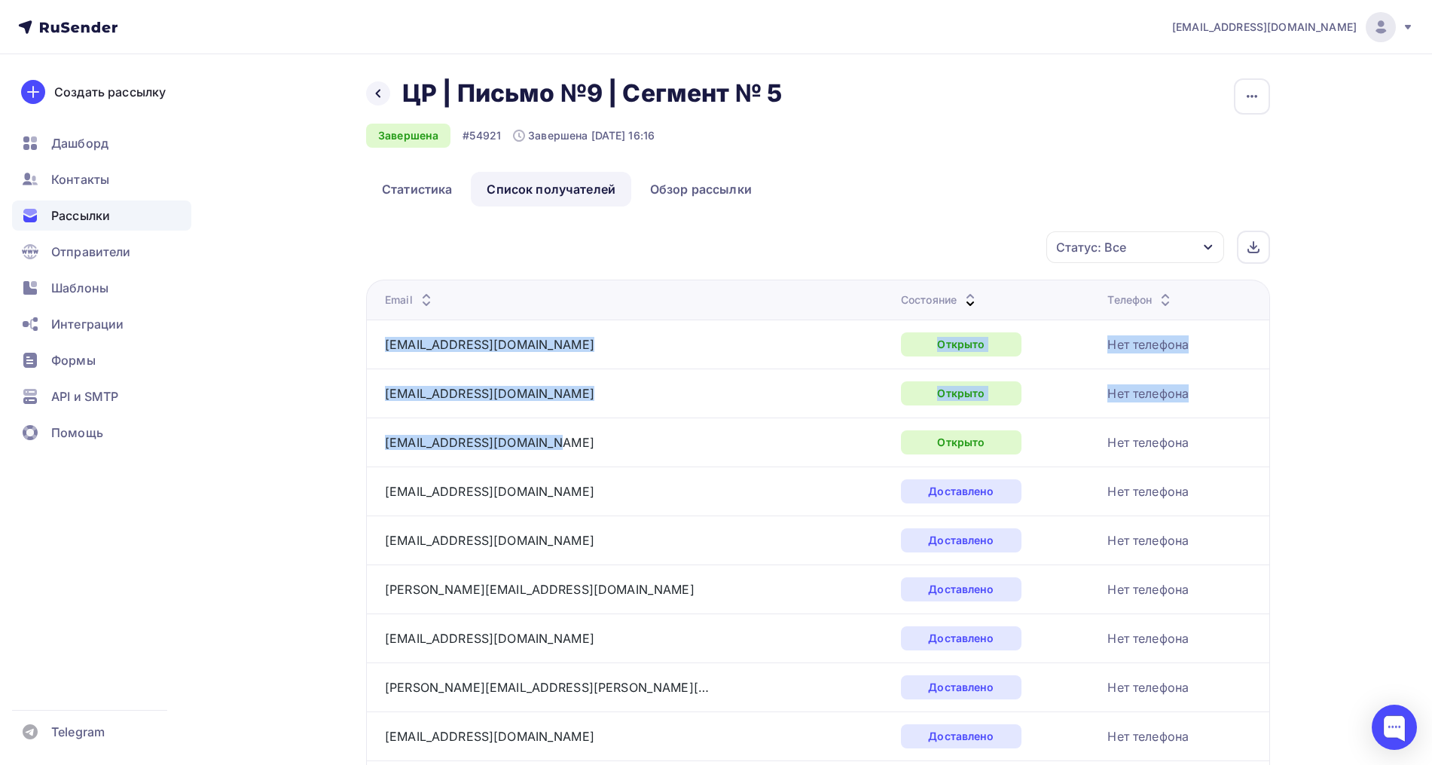
drag, startPoint x: 545, startPoint y: 449, endPoint x: 384, endPoint y: 349, distance: 189.8
copy tbody "masha2802@mail.ru Открыто Нет телефона iudina-19921@mail.ru Открыто Нет телефон…"
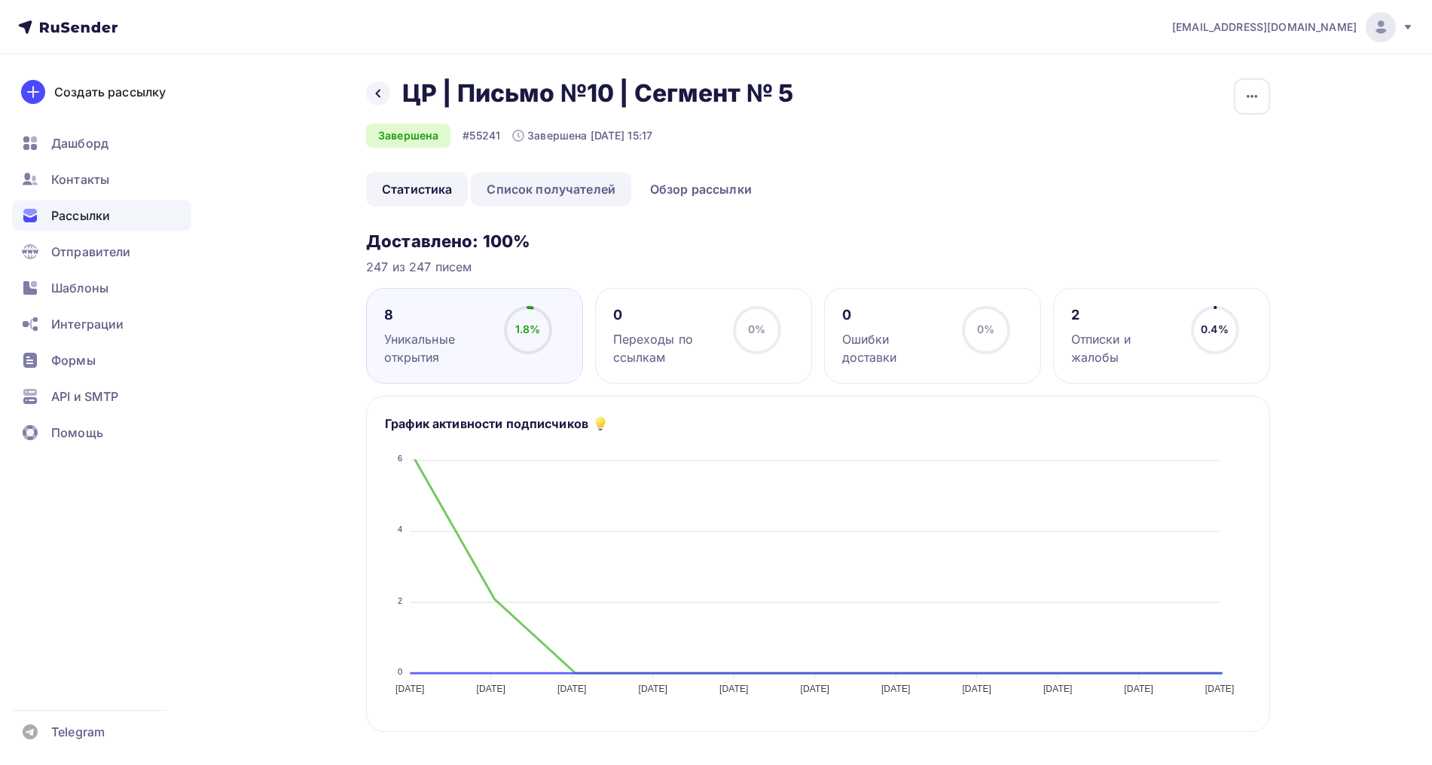
click at [560, 182] on link "Список получателей" at bounding box center [551, 189] width 160 height 35
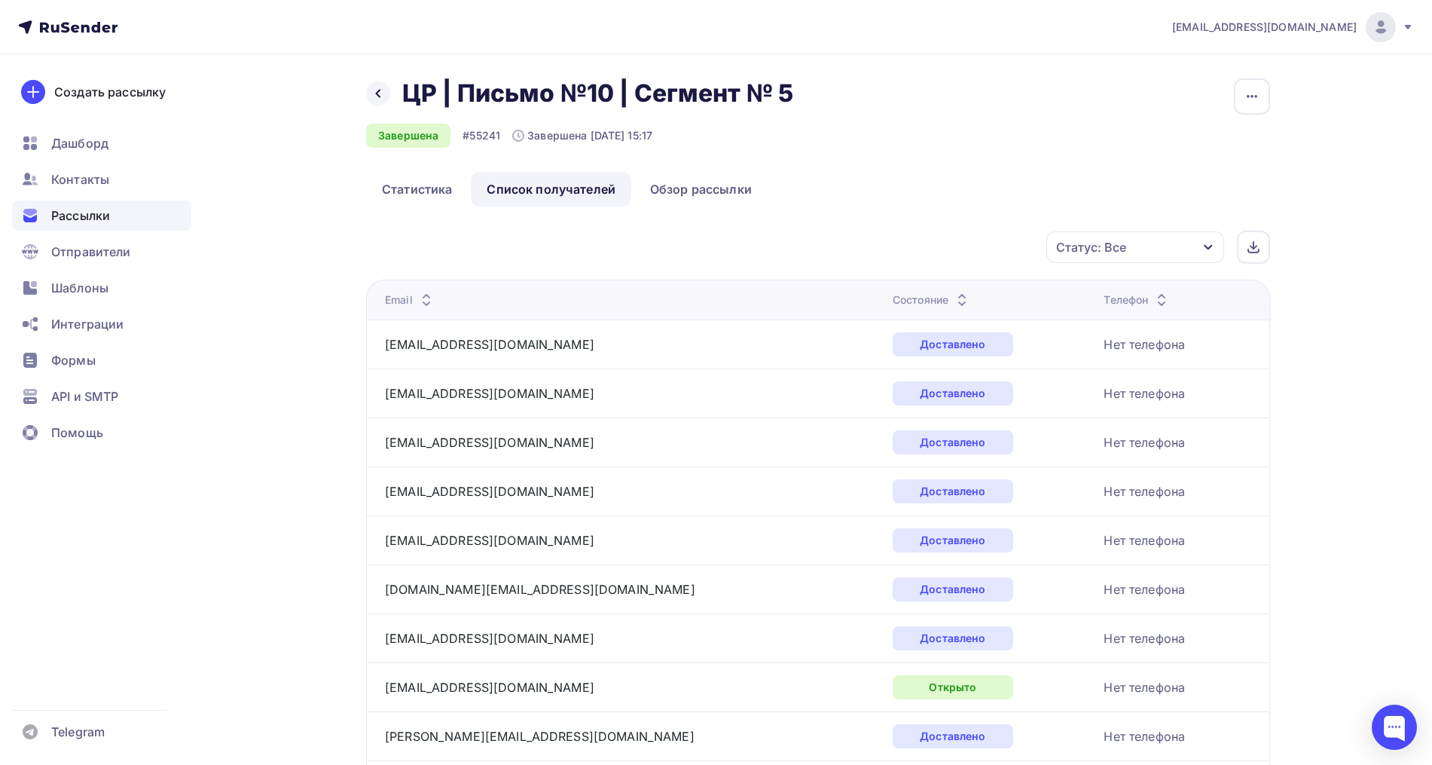
click at [953, 292] on icon at bounding box center [962, 296] width 18 height 18
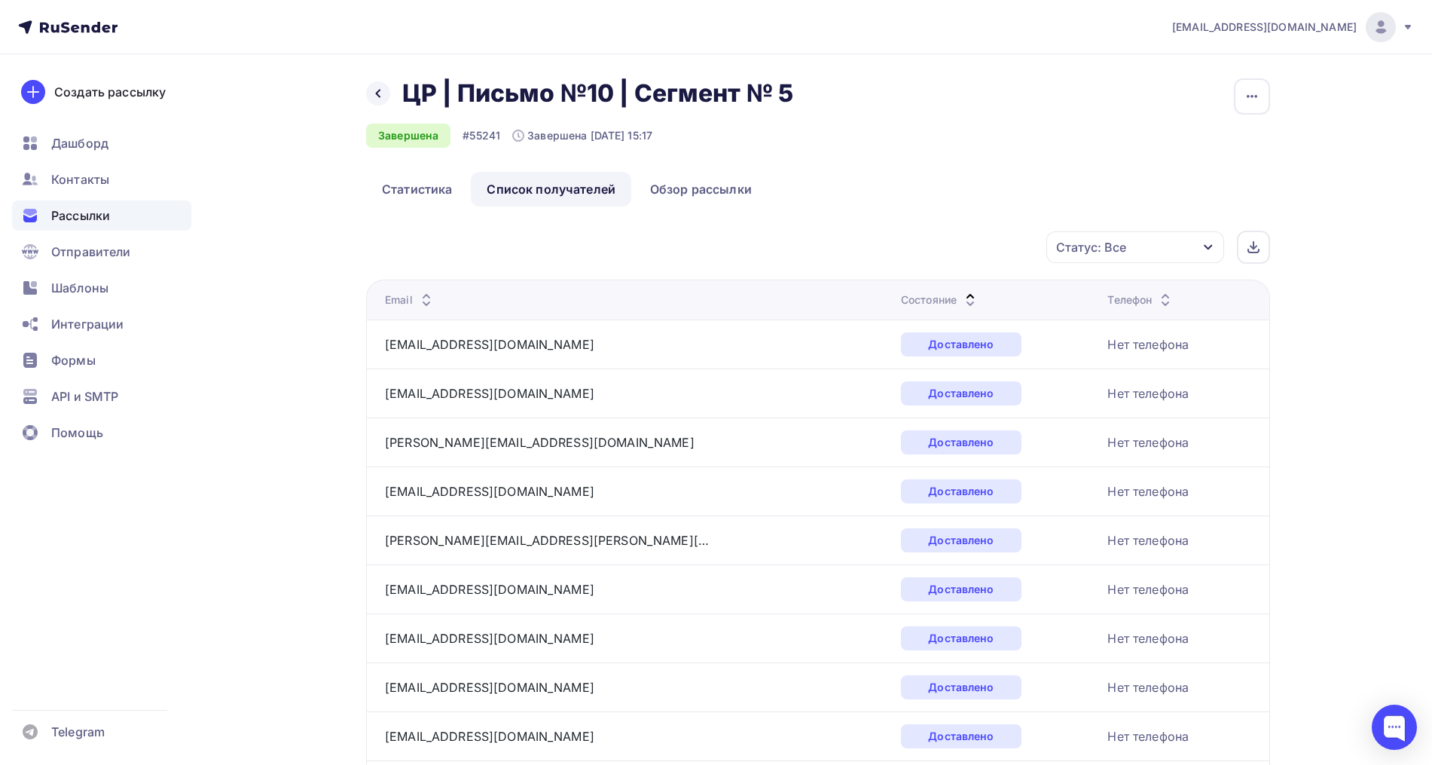
click at [961, 295] on icon at bounding box center [970, 304] width 18 height 18
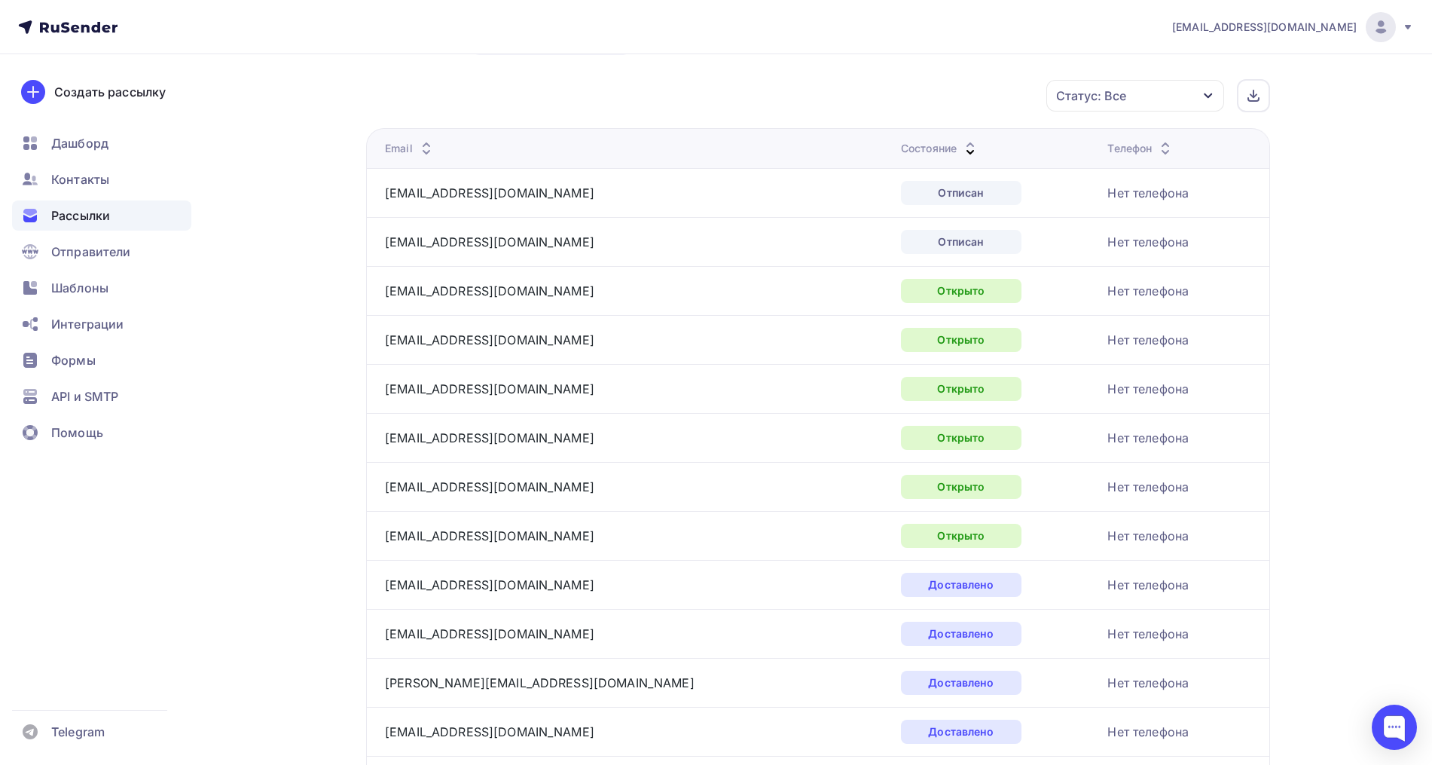
scroll to position [188, 0]
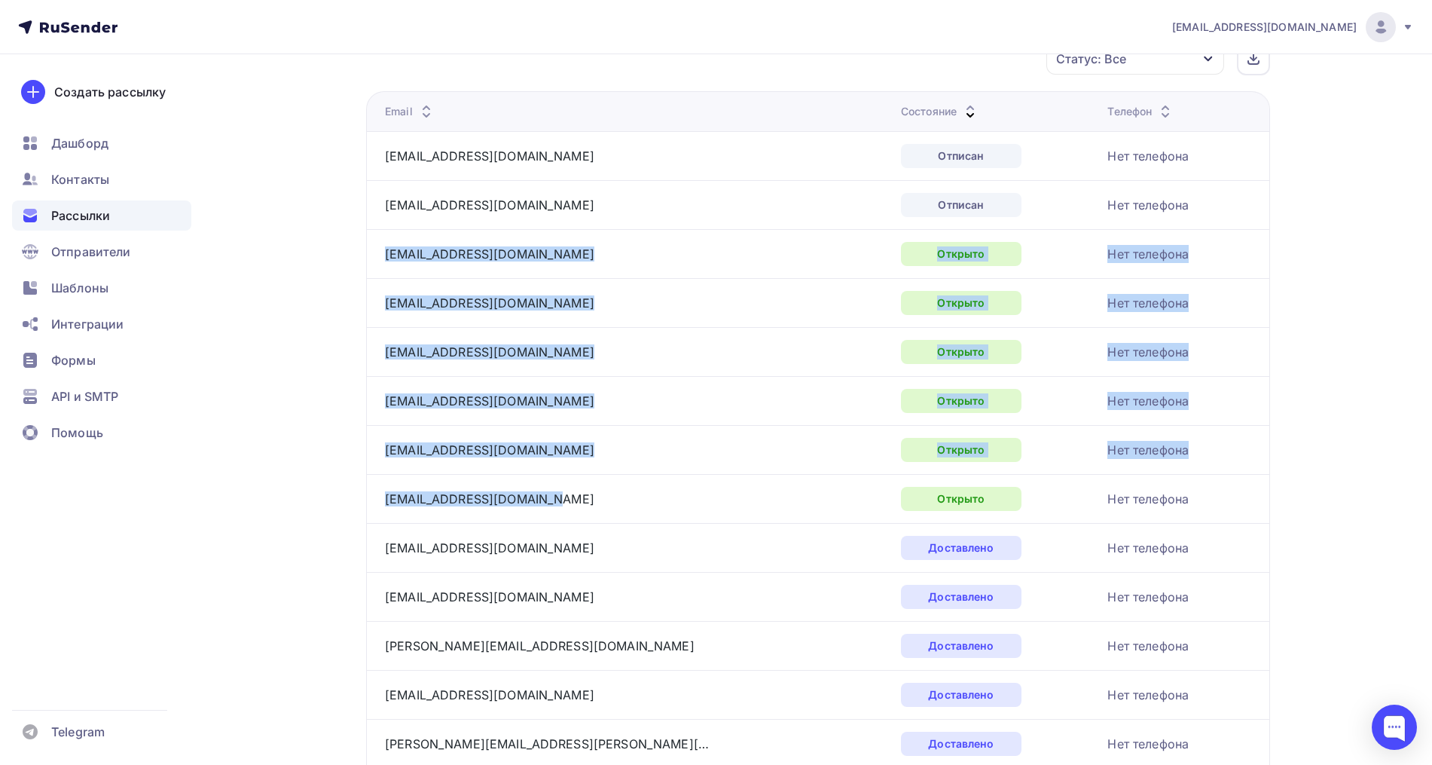
drag, startPoint x: 581, startPoint y: 495, endPoint x: 386, endPoint y: 261, distance: 303.8
copy tbody "[EMAIL_ADDRESS][DOMAIN_NAME] Открыто Нет телефона [EMAIL_ADDRESS][DOMAIN_NAME] …"
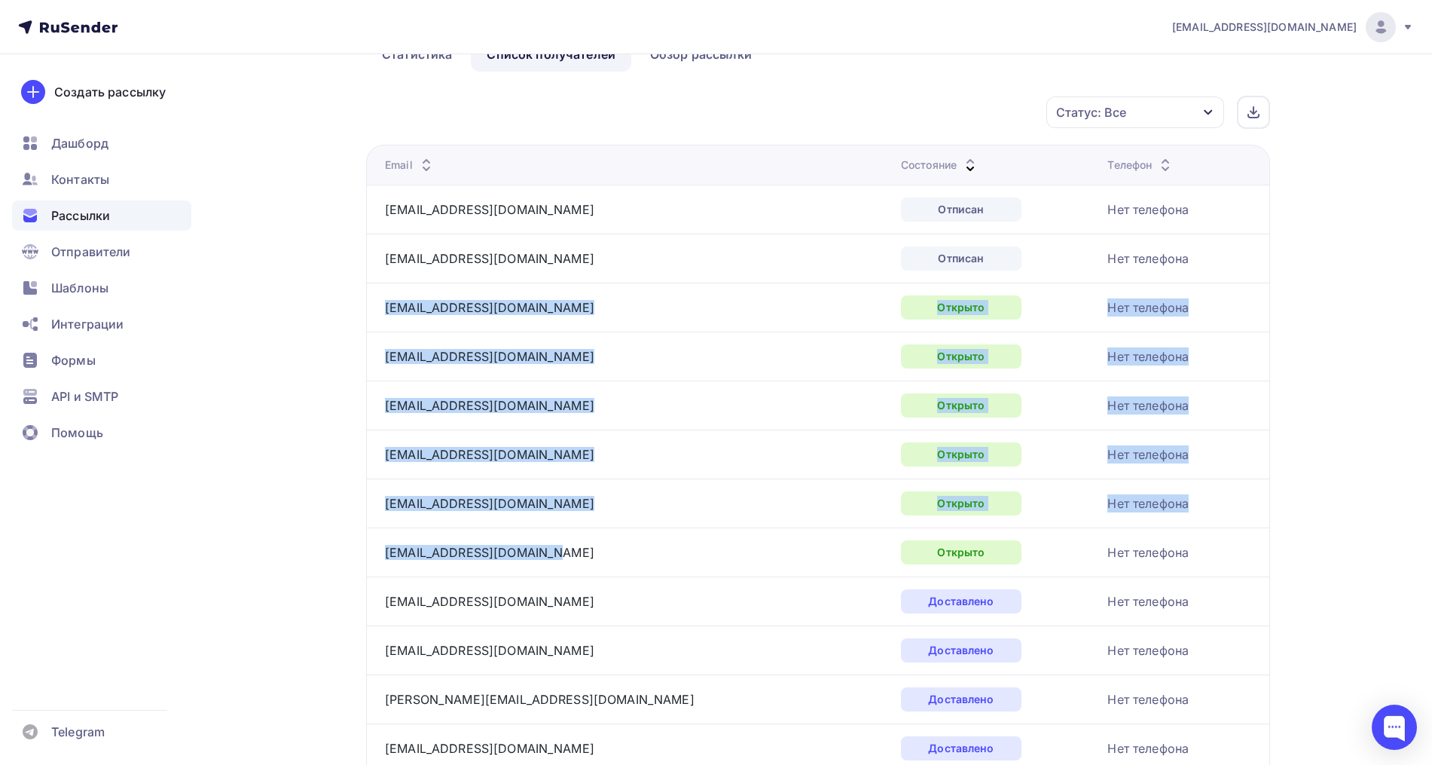
scroll to position [0, 0]
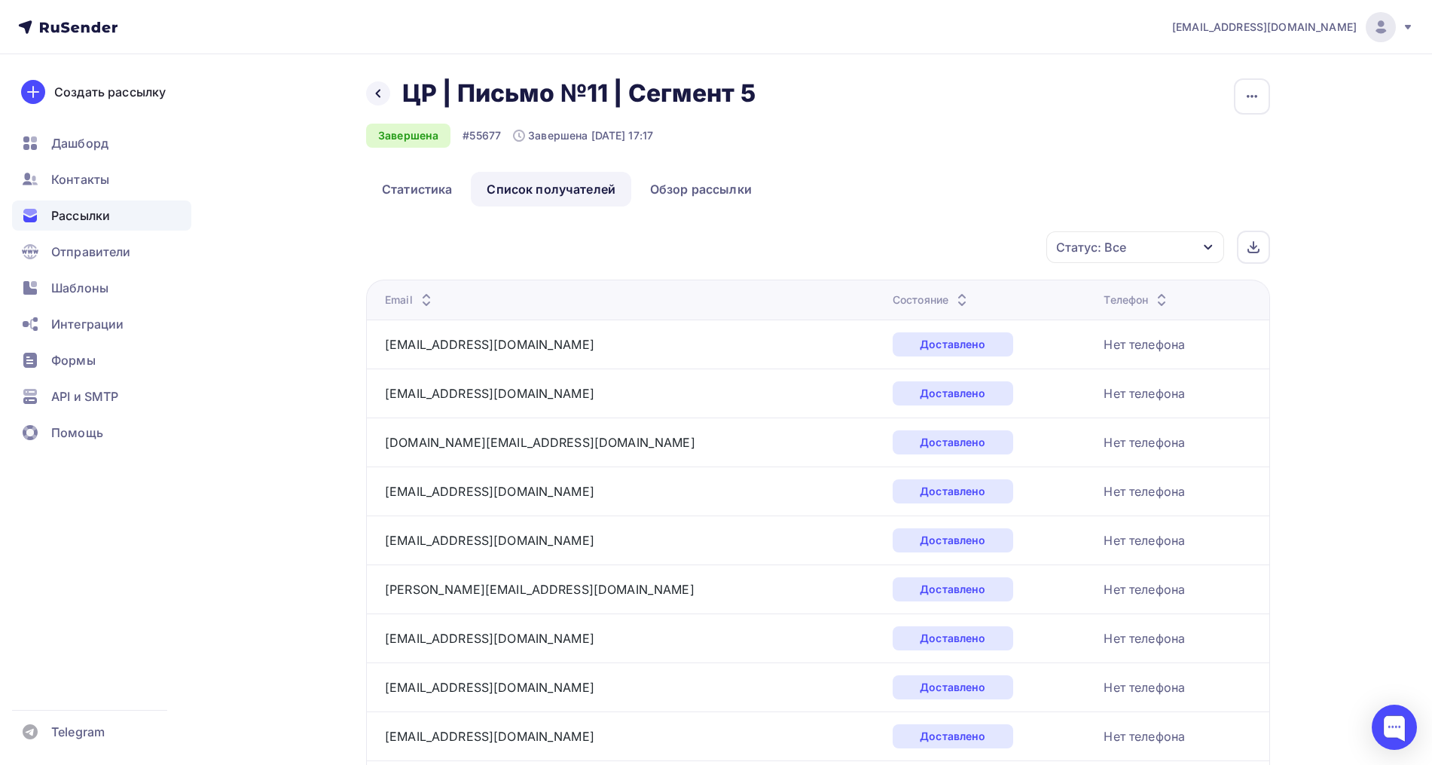
click at [953, 289] on icon at bounding box center [962, 296] width 18 height 18
click at [961, 298] on icon at bounding box center [970, 304] width 18 height 18
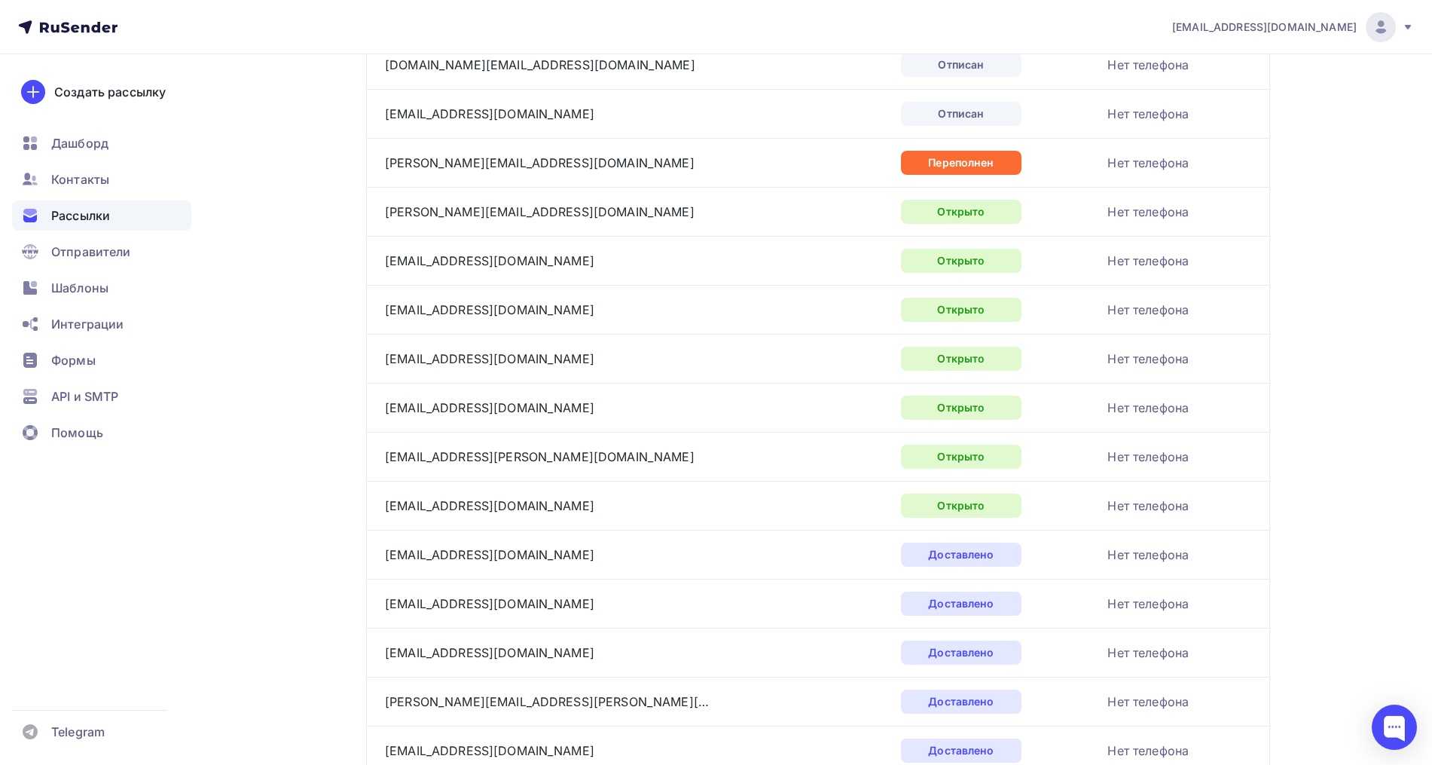
scroll to position [282, 0]
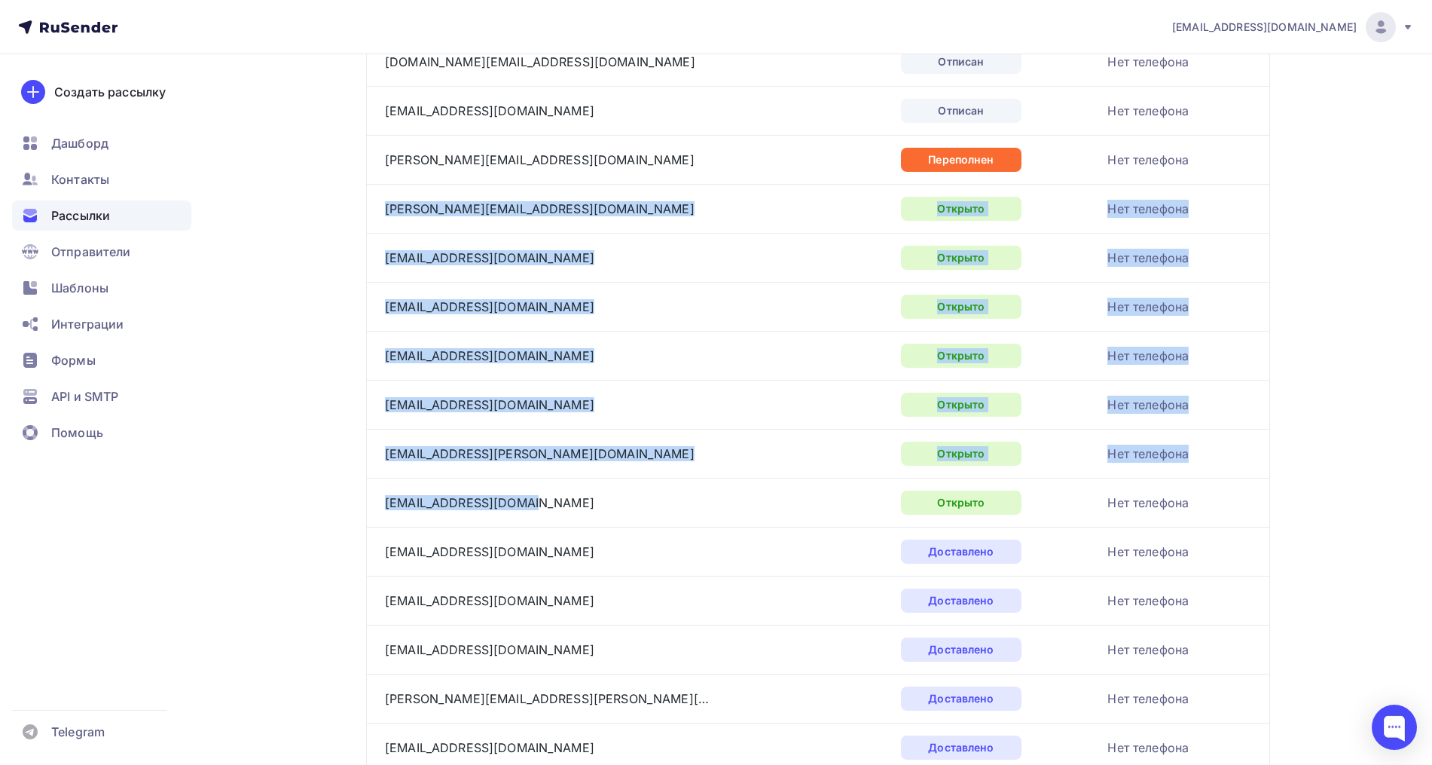
drag, startPoint x: 527, startPoint y: 509, endPoint x: 380, endPoint y: 212, distance: 331.8
copy tbody "lena_burik@mail.ru Открыто Нет телефона masha2802@mail.ru Открыто Нет телефона …"
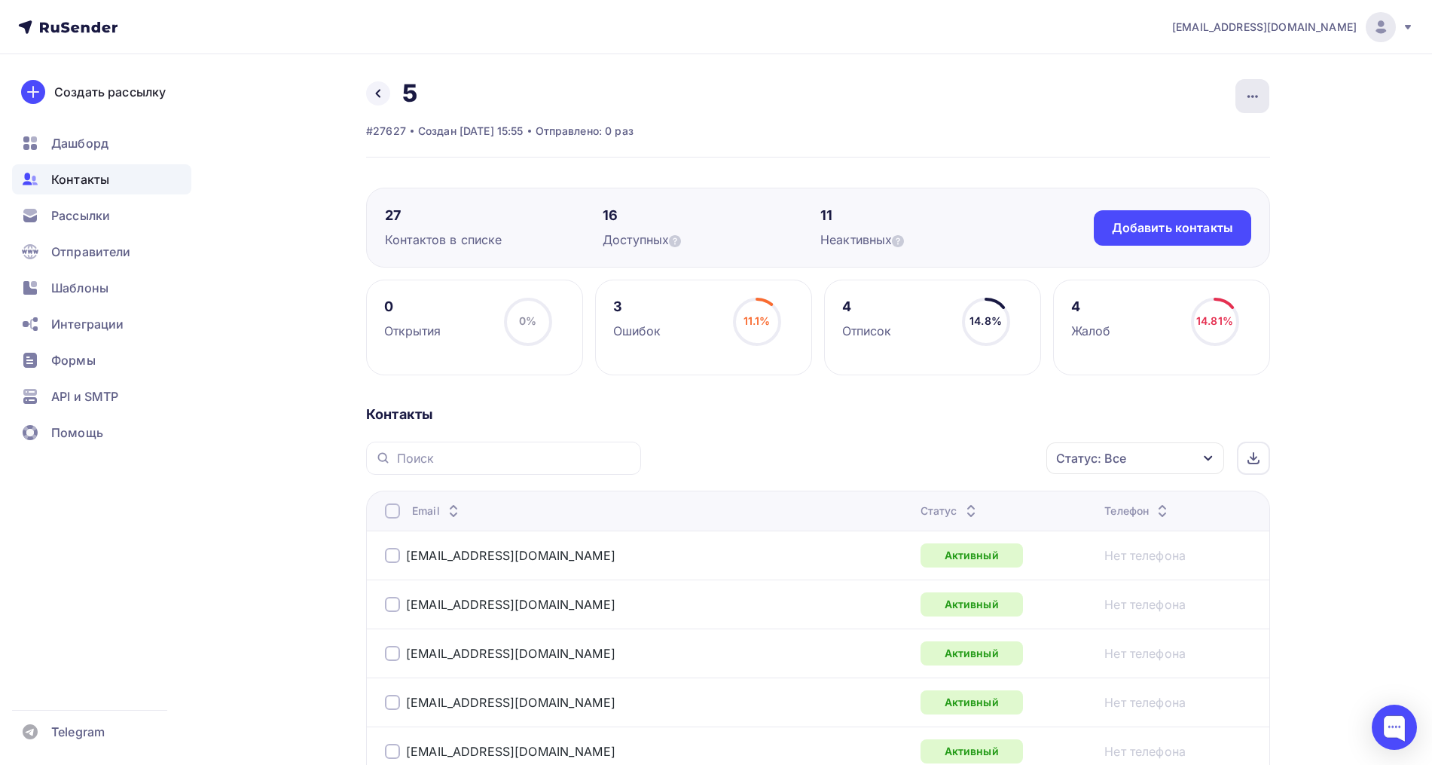
click at [1250, 95] on icon "button" at bounding box center [1253, 96] width 18 height 18
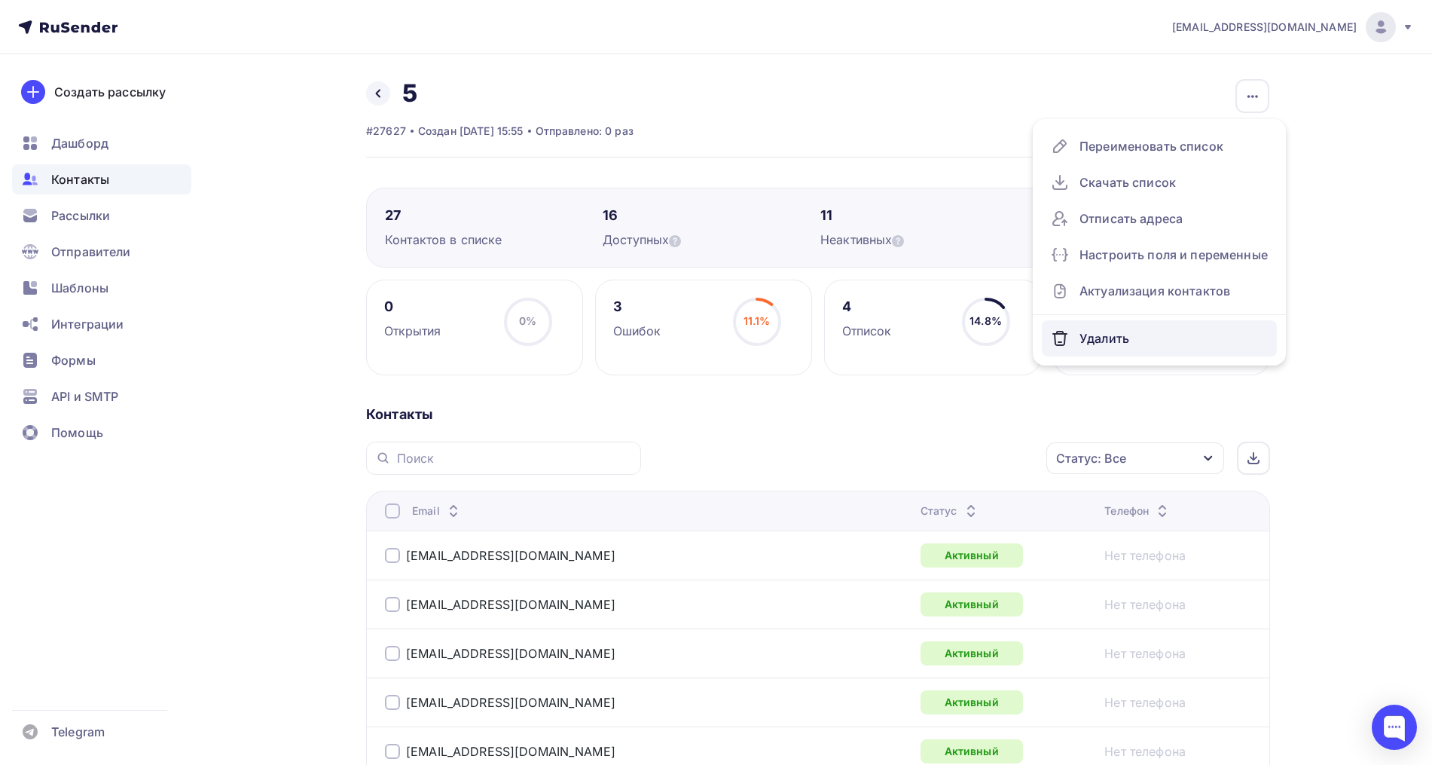
click at [1104, 342] on div "Удалить" at bounding box center [1159, 338] width 217 height 24
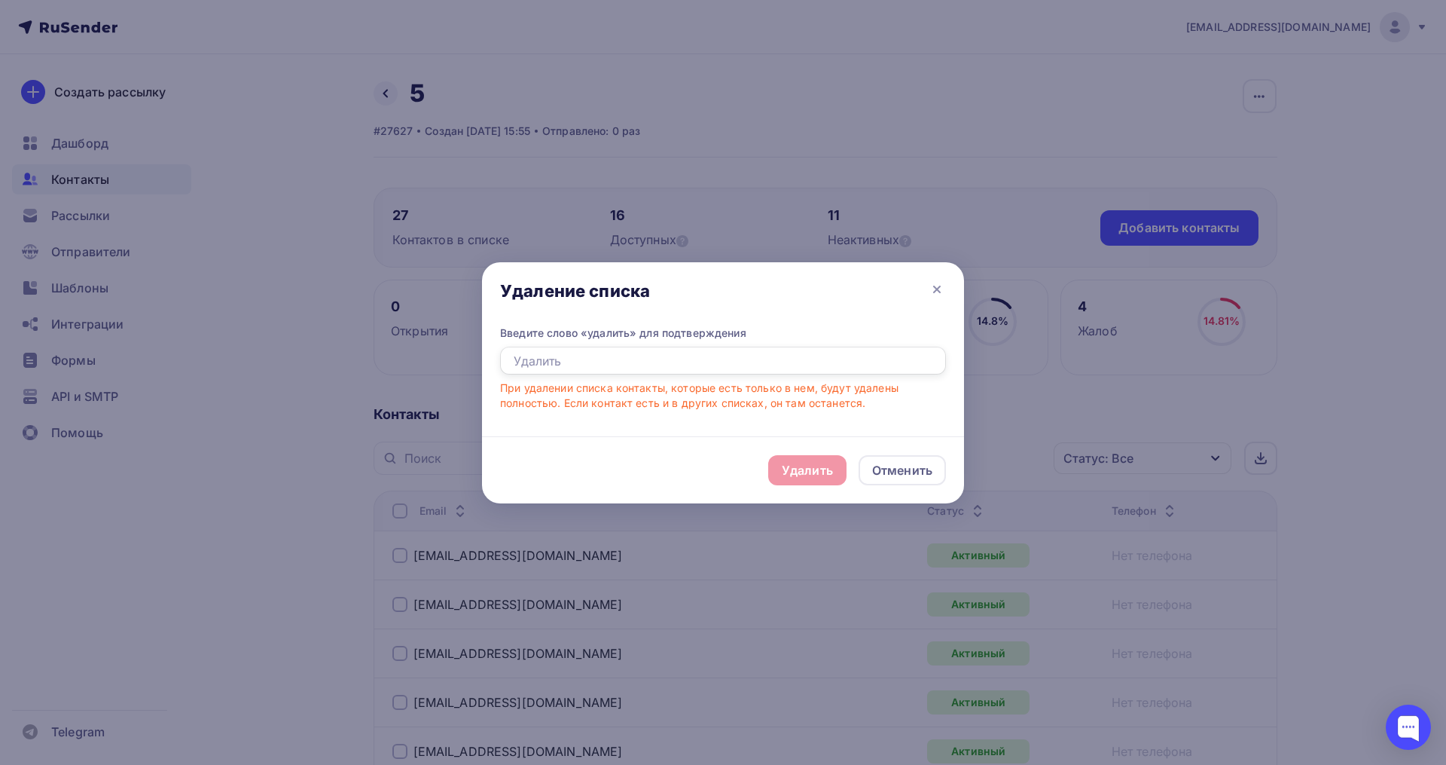
click at [639, 364] on input "text" at bounding box center [723, 361] width 446 height 29
type input "Удалить"
click at [826, 465] on div "Удалить" at bounding box center [807, 470] width 51 height 18
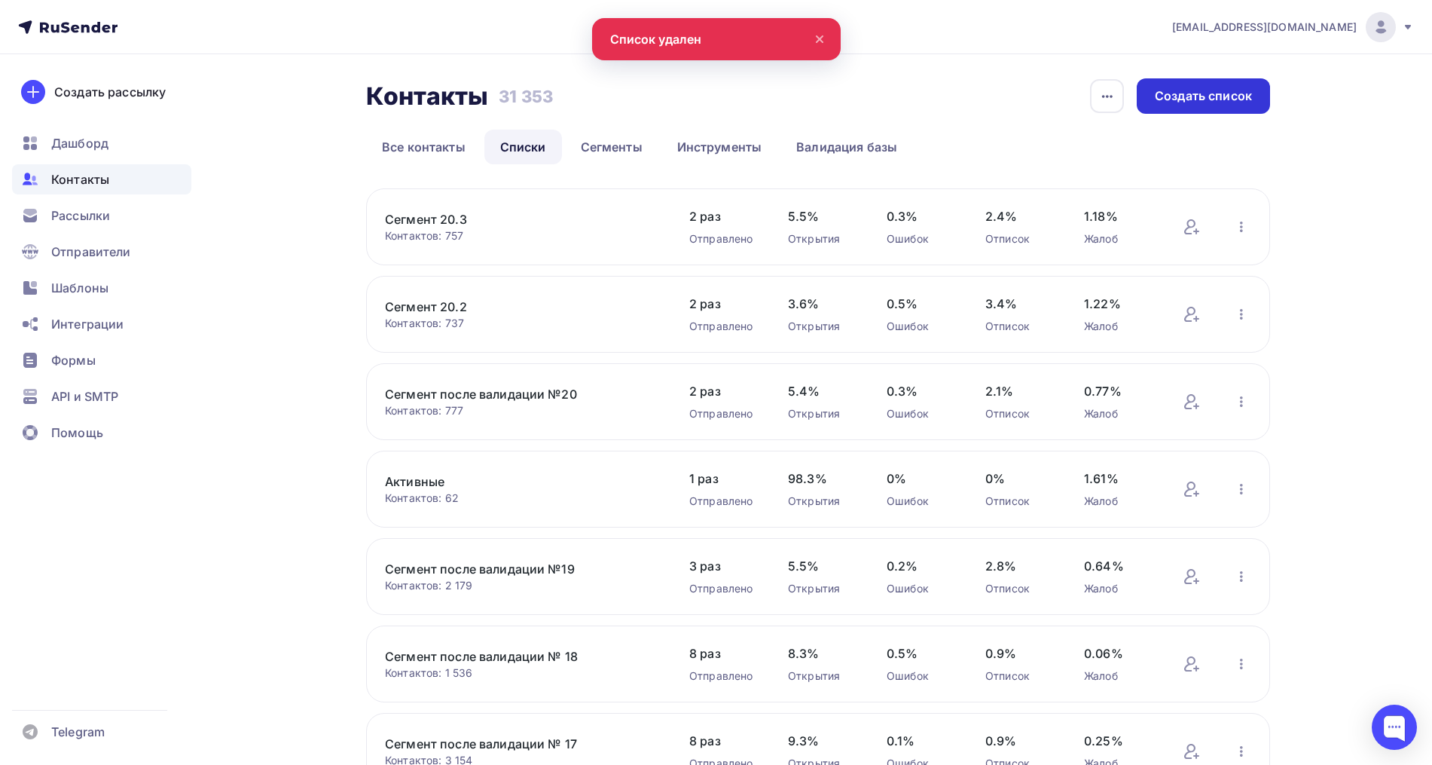
click at [1180, 88] on div "Создать список" at bounding box center [1203, 95] width 97 height 17
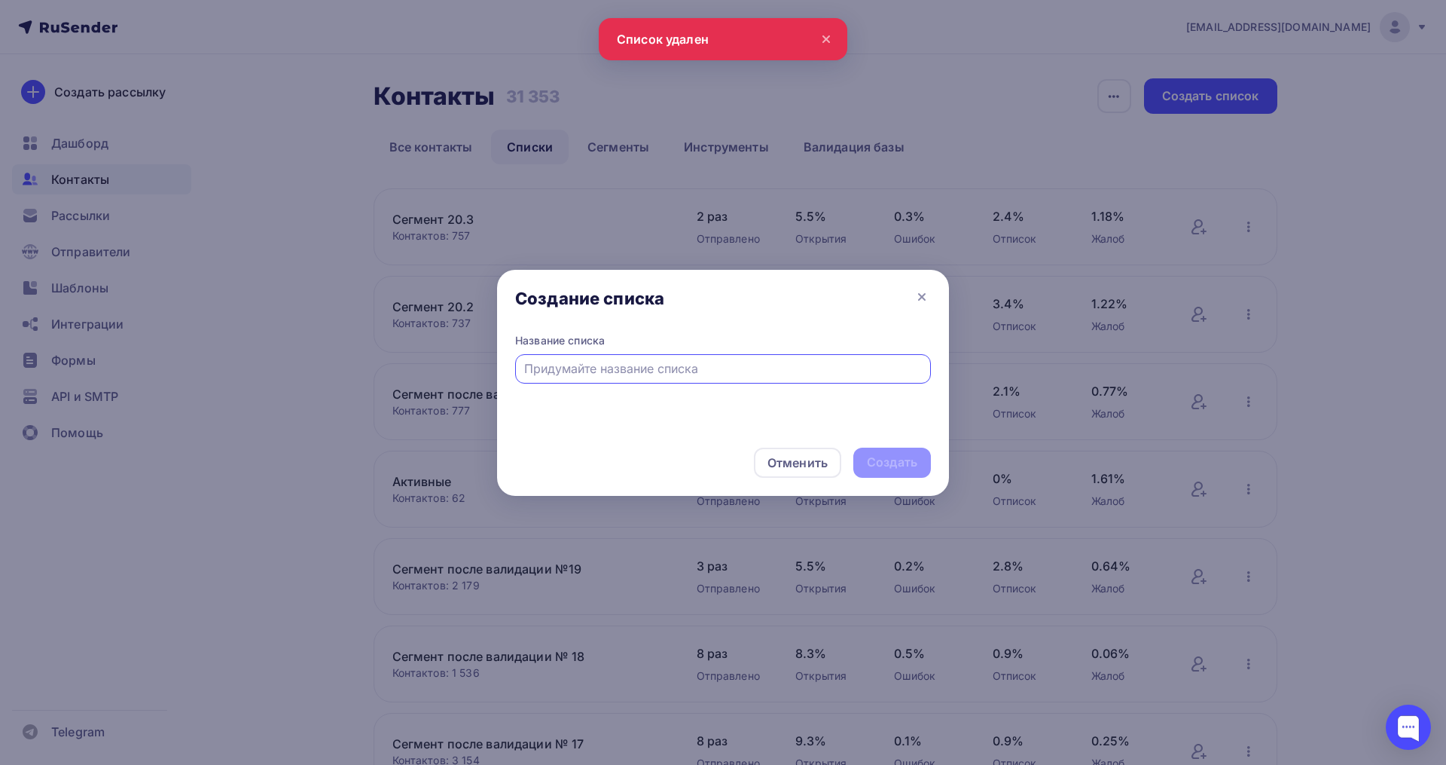
click at [563, 374] on input "text" at bounding box center [723, 368] width 398 height 18
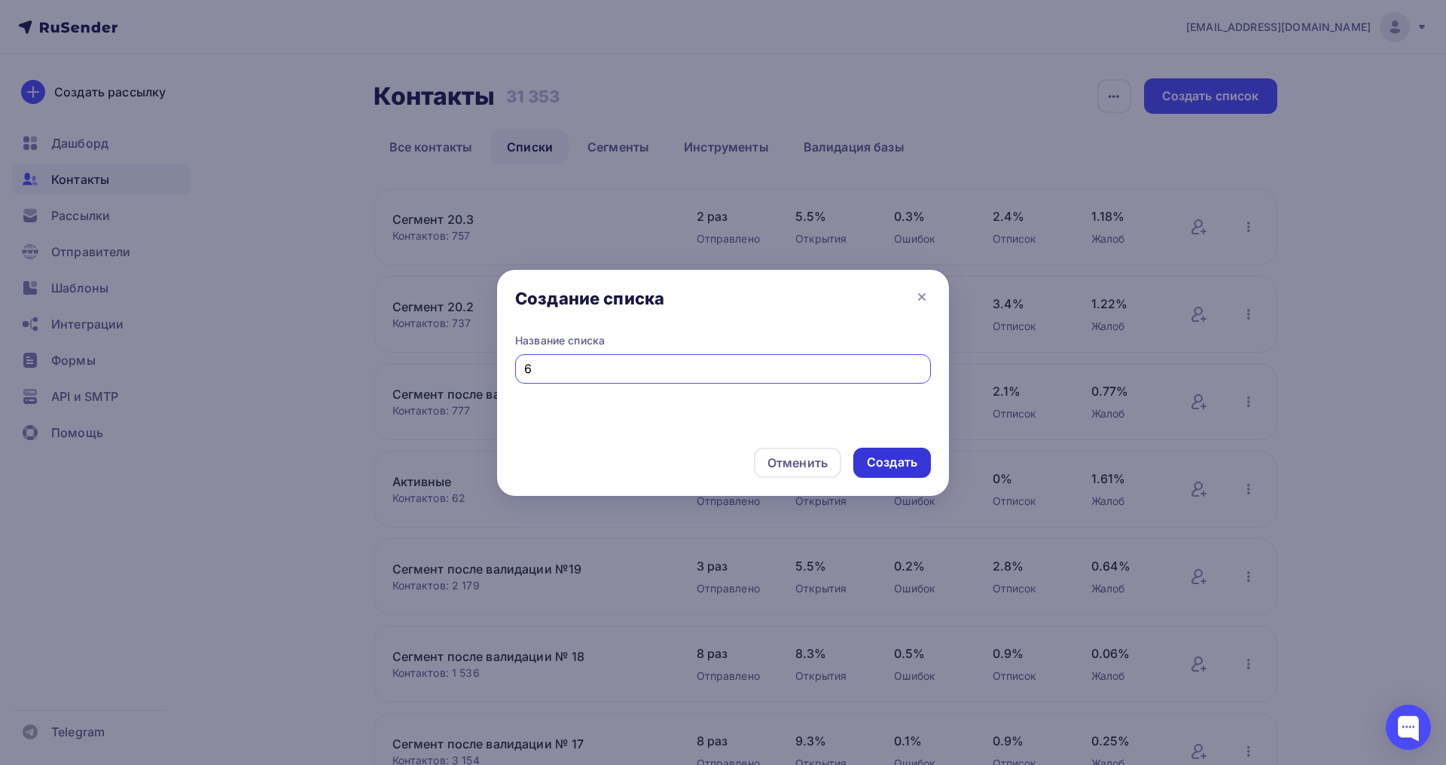
type input "6"
click at [916, 454] on div "Создать" at bounding box center [892, 461] width 50 height 17
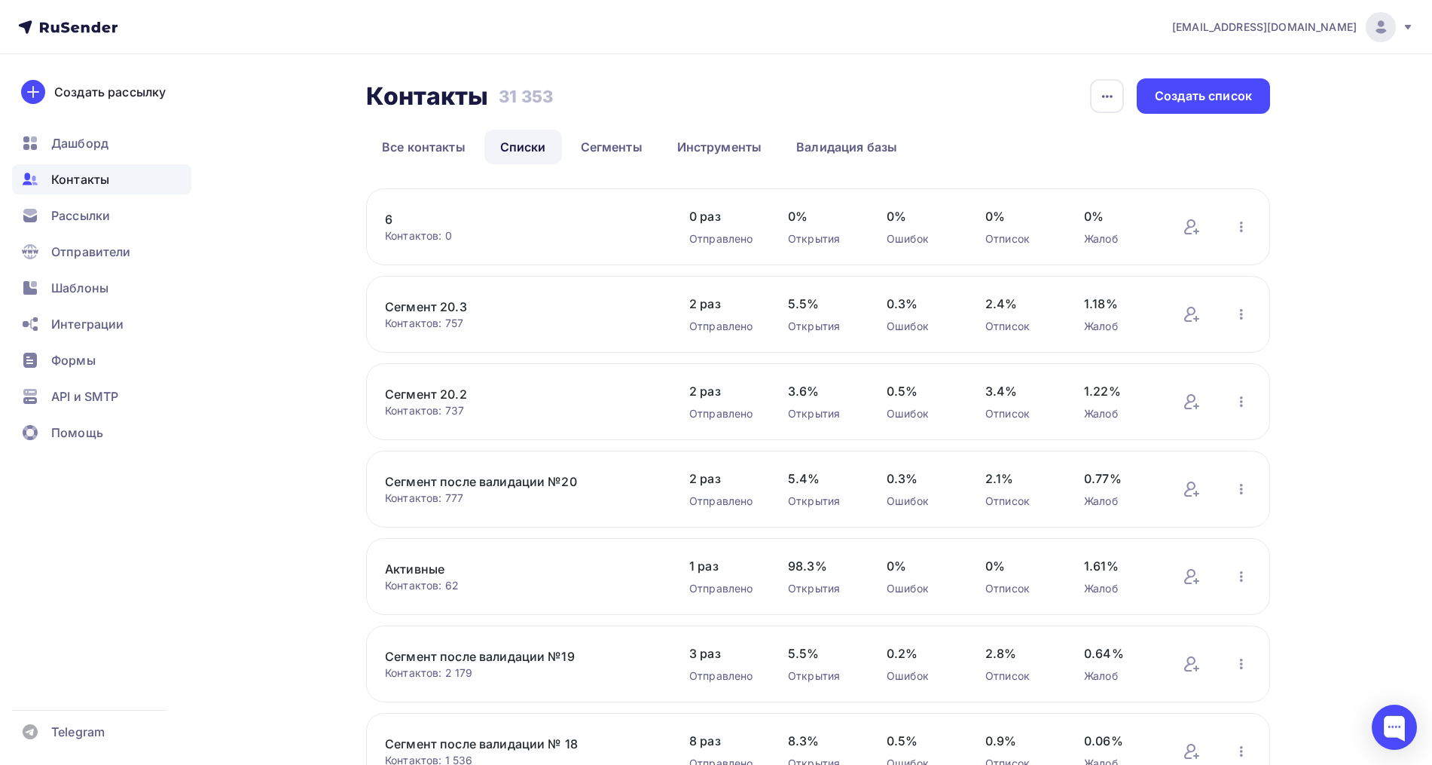
click at [392, 224] on link "6" at bounding box center [513, 219] width 256 height 18
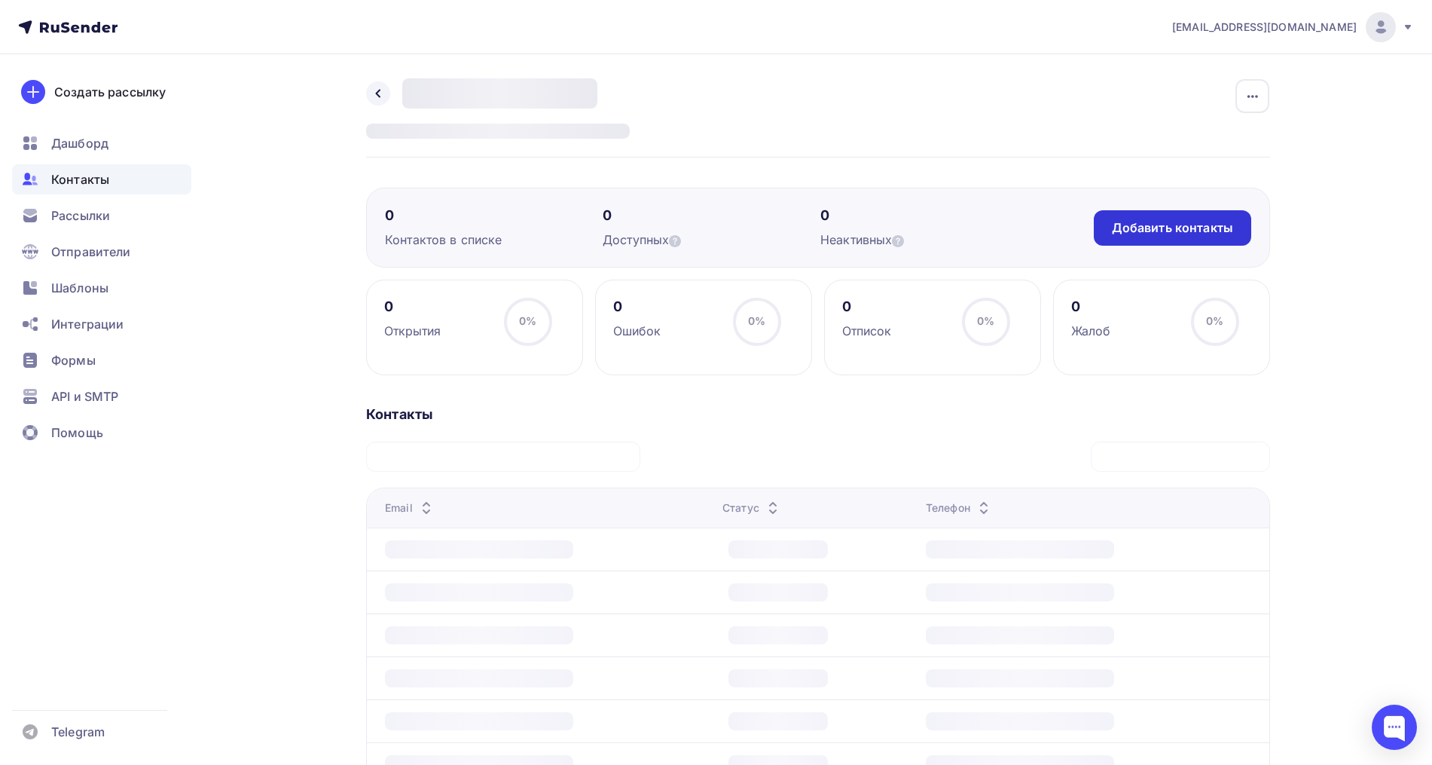
click at [1195, 229] on div "Добавить контакты" at bounding box center [1172, 227] width 121 height 17
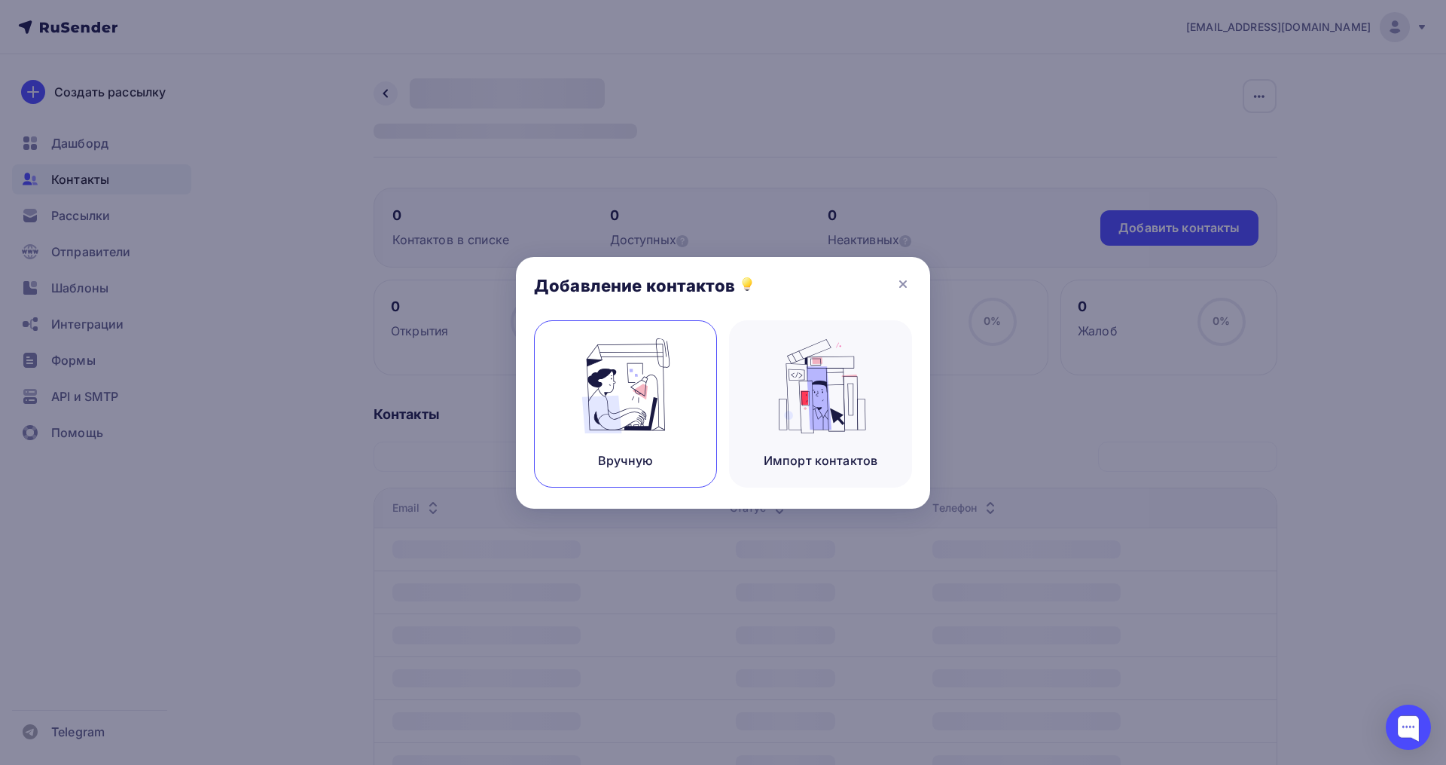
click at [619, 428] on img at bounding box center [626, 385] width 101 height 95
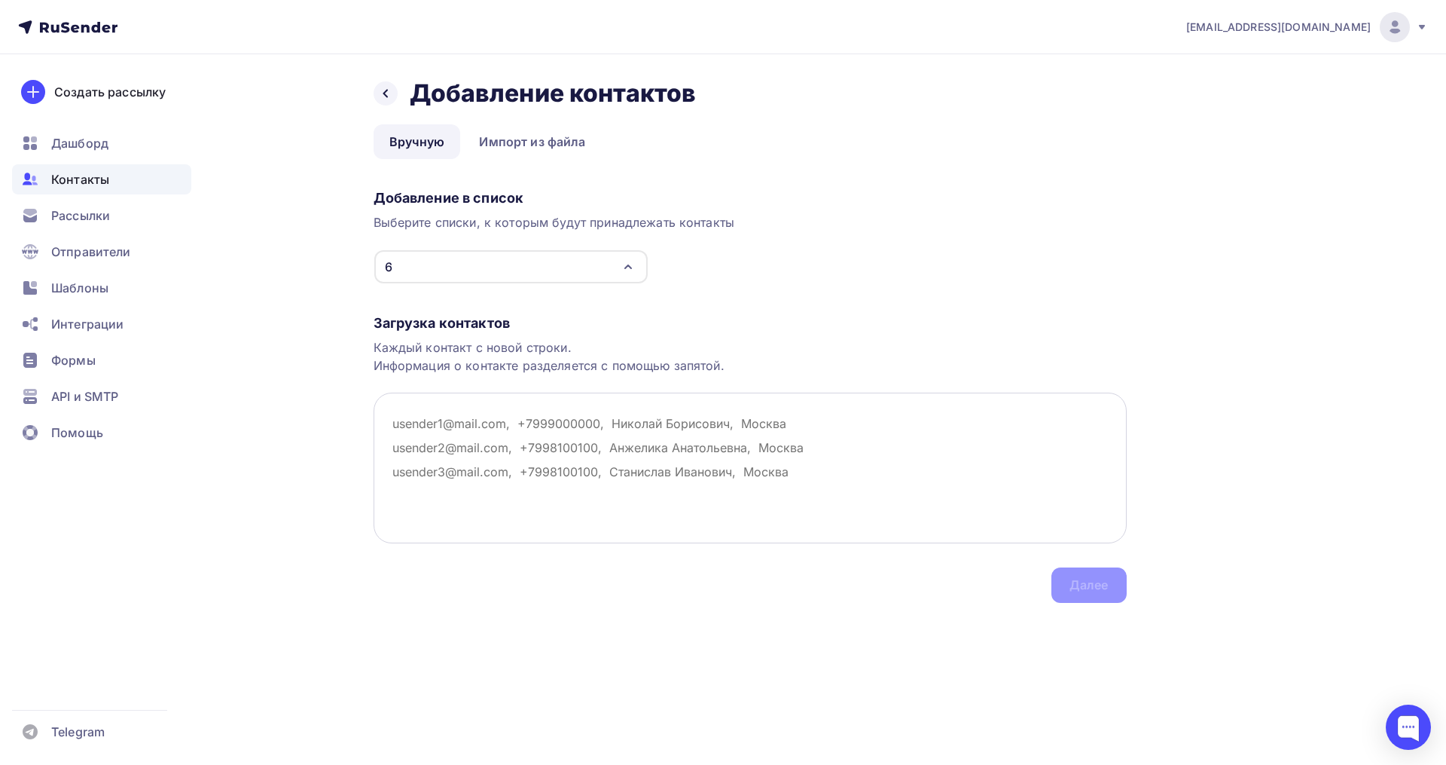
click at [460, 445] on textarea at bounding box center [750, 467] width 753 height 151
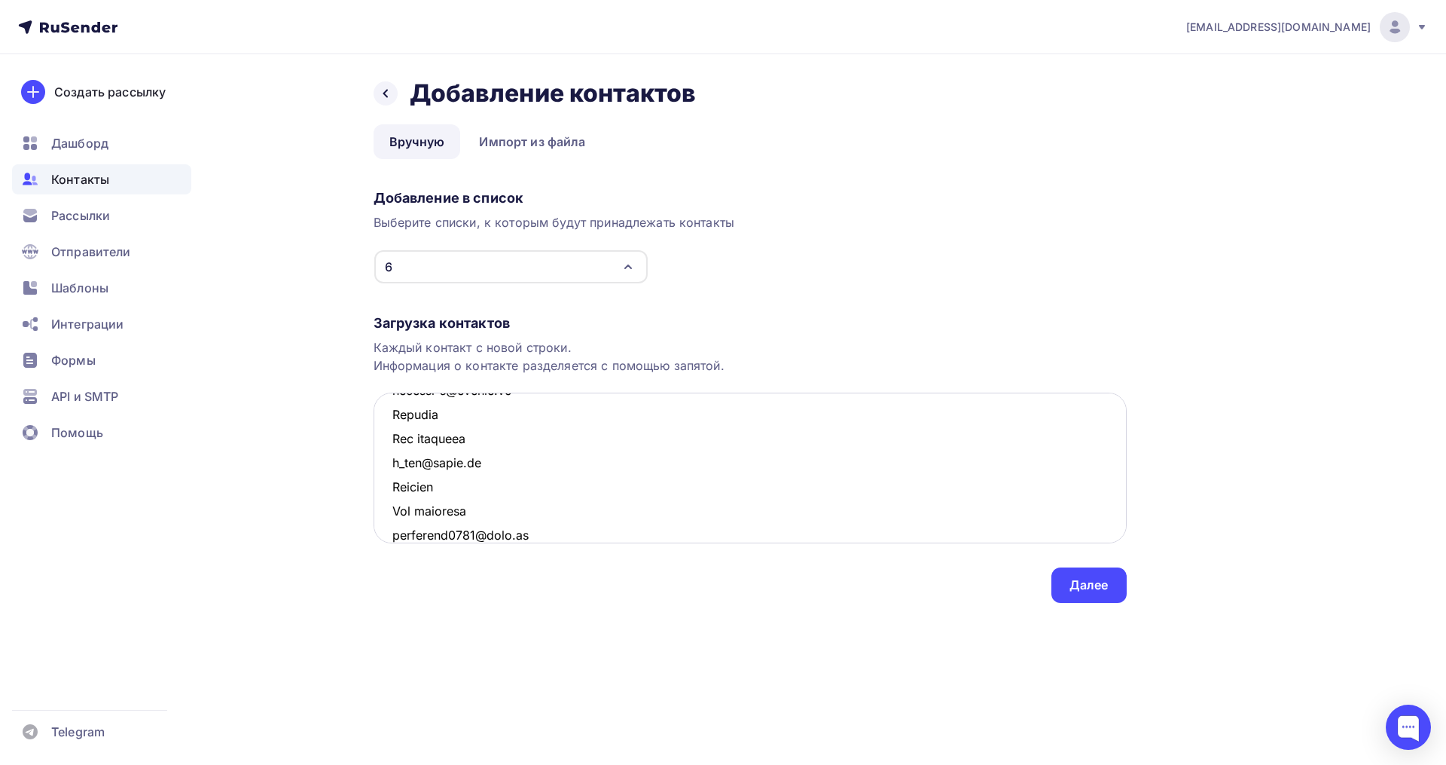
scroll to position [1140, 0]
drag, startPoint x: 489, startPoint y: 490, endPoint x: 392, endPoint y: 464, distance: 100.7
click at [392, 464] on textarea at bounding box center [750, 467] width 753 height 151
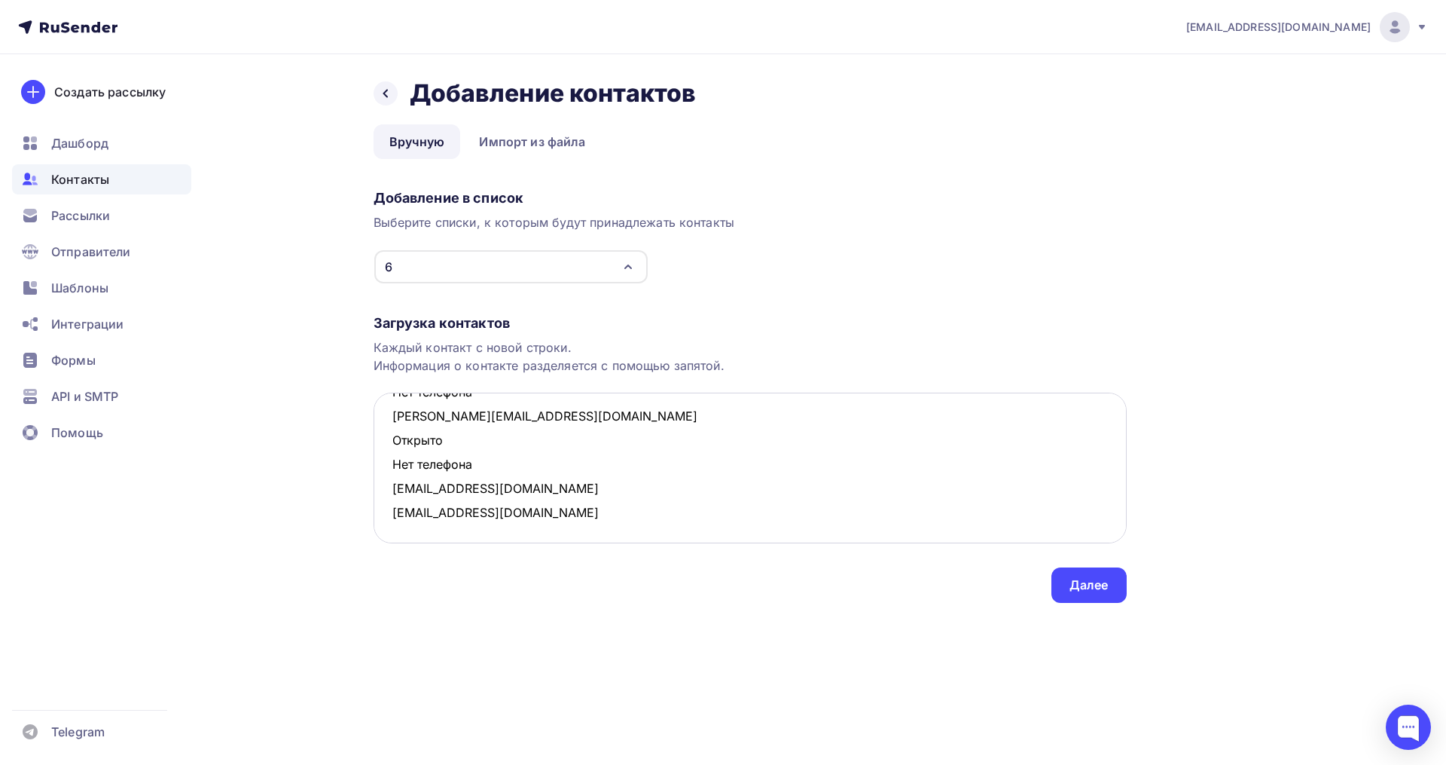
scroll to position [1092, 0]
drag, startPoint x: 486, startPoint y: 465, endPoint x: 389, endPoint y: 446, distance: 99.0
click at [389, 446] on textarea "[EMAIL_ADDRESS][DOMAIN_NAME] Открыто Нет телефона [EMAIL_ADDRESS][DOMAIN_NAME] …" at bounding box center [750, 467] width 753 height 151
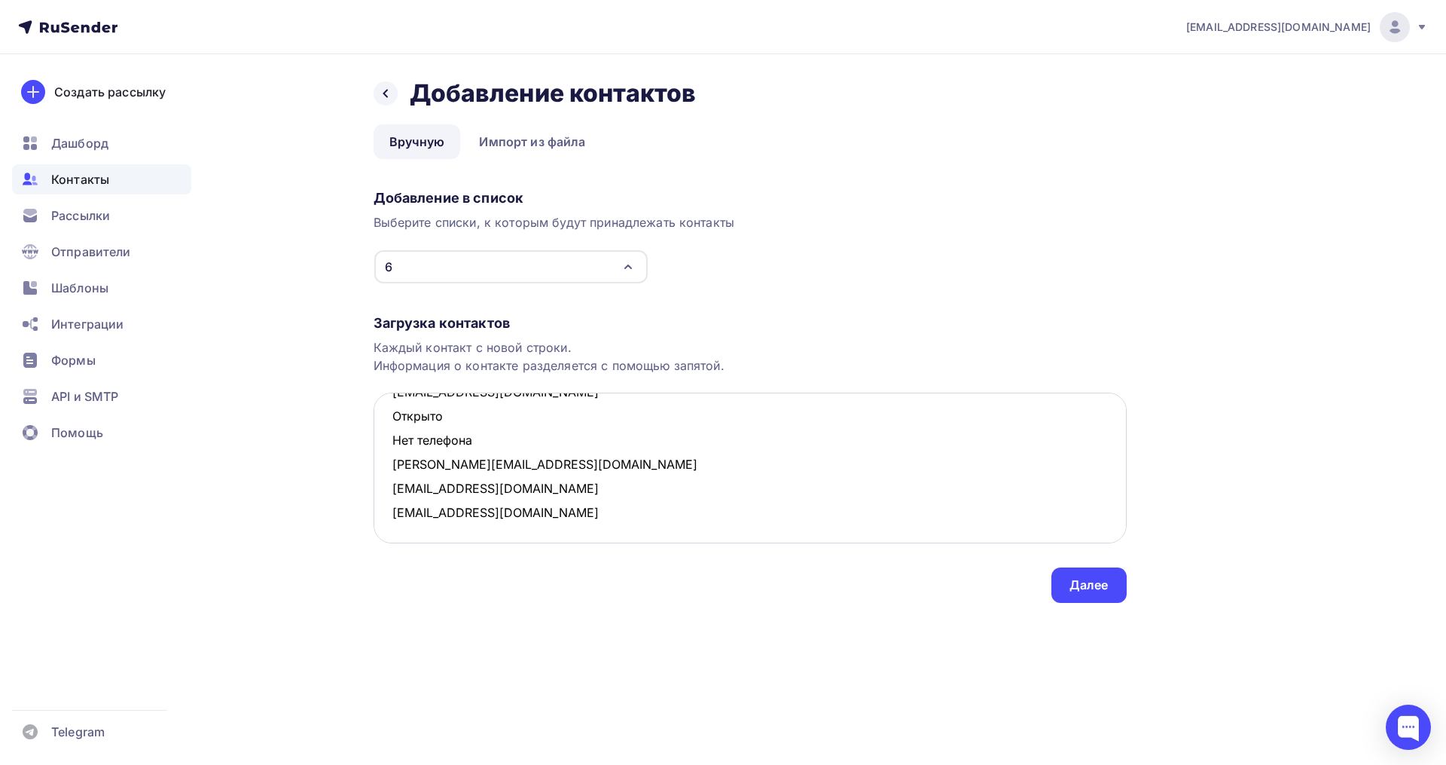
scroll to position [1044, 0]
drag, startPoint x: 493, startPoint y: 441, endPoint x: 391, endPoint y: 423, distance: 103.3
click at [391, 423] on textarea "oekaterina2001@mail.ru Открыто Нет телефона lyudmila_aleksandrovna.93@mail.ru О…" at bounding box center [750, 467] width 753 height 151
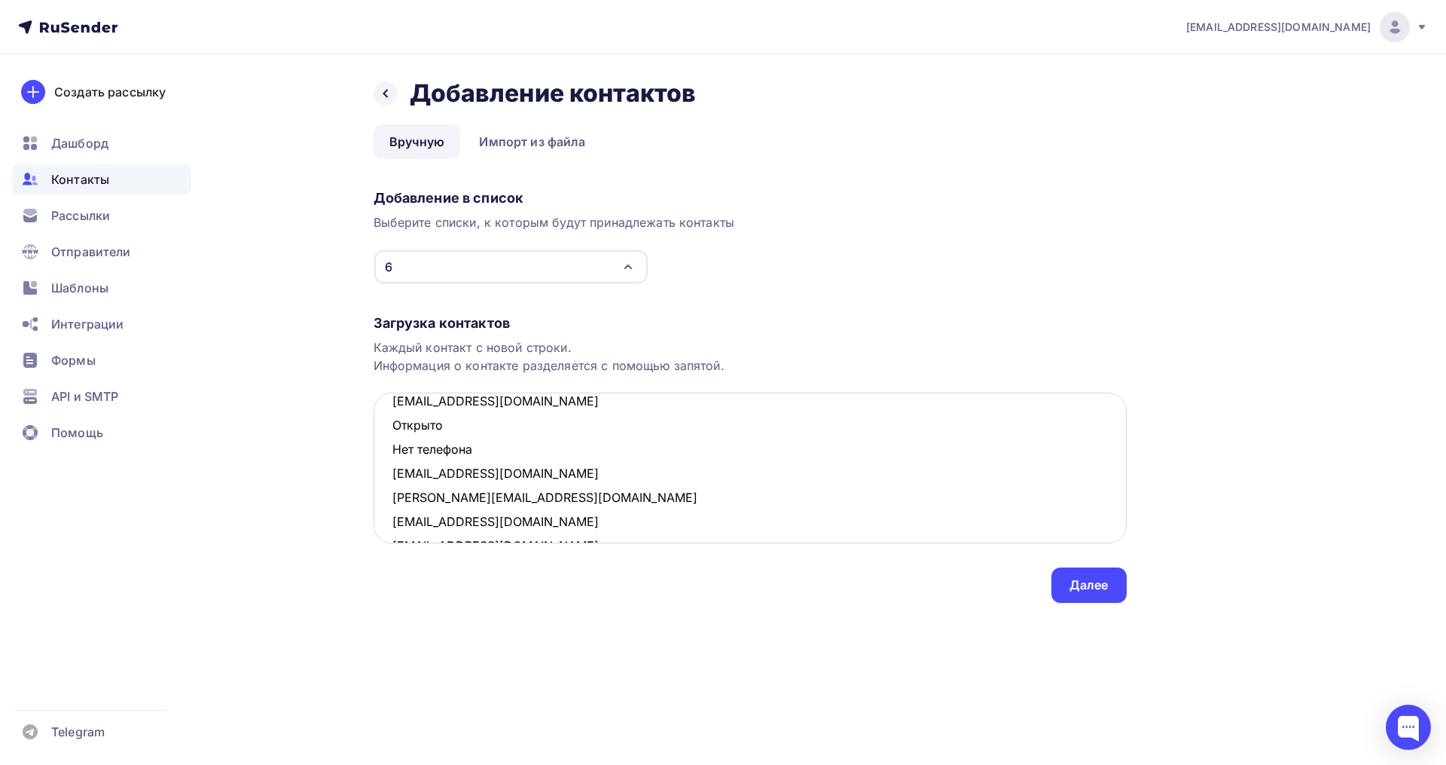
scroll to position [961, 0]
drag, startPoint x: 490, startPoint y: 424, endPoint x: 386, endPoint y: 436, distance: 104.7
click at [386, 436] on textarea "oekaterina2001@mail.ru Открыто Нет телефона lyudmila_aleksandrovna.93@mail.ru О…" at bounding box center [750, 467] width 753 height 151
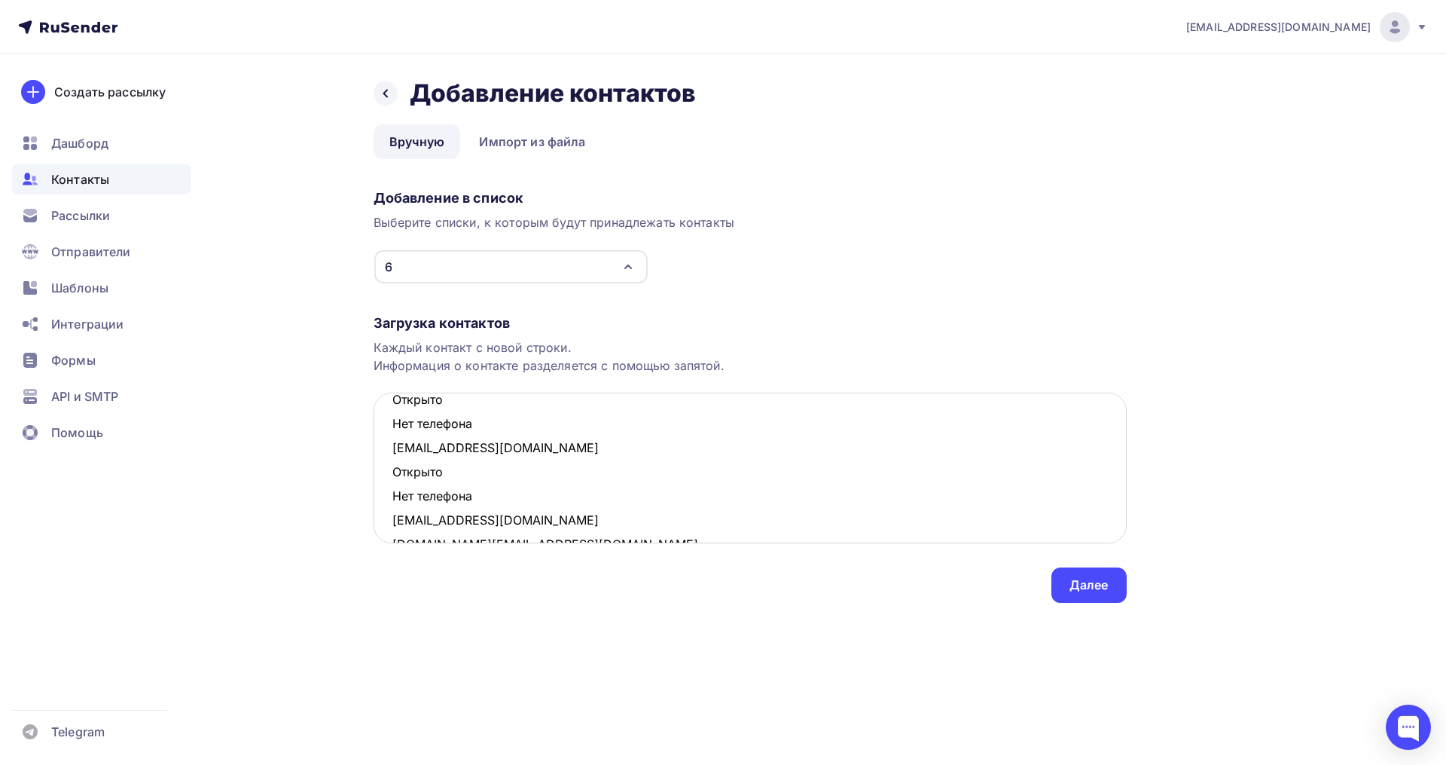
scroll to position [843, 0]
drag, startPoint x: 477, startPoint y: 504, endPoint x: 392, endPoint y: 478, distance: 88.9
click at [392, 478] on textarea "oekaterina2001@mail.ru Открыто Нет телефона lyudmila_aleksandrovna.93@mail.ru О…" at bounding box center [750, 467] width 753 height 151
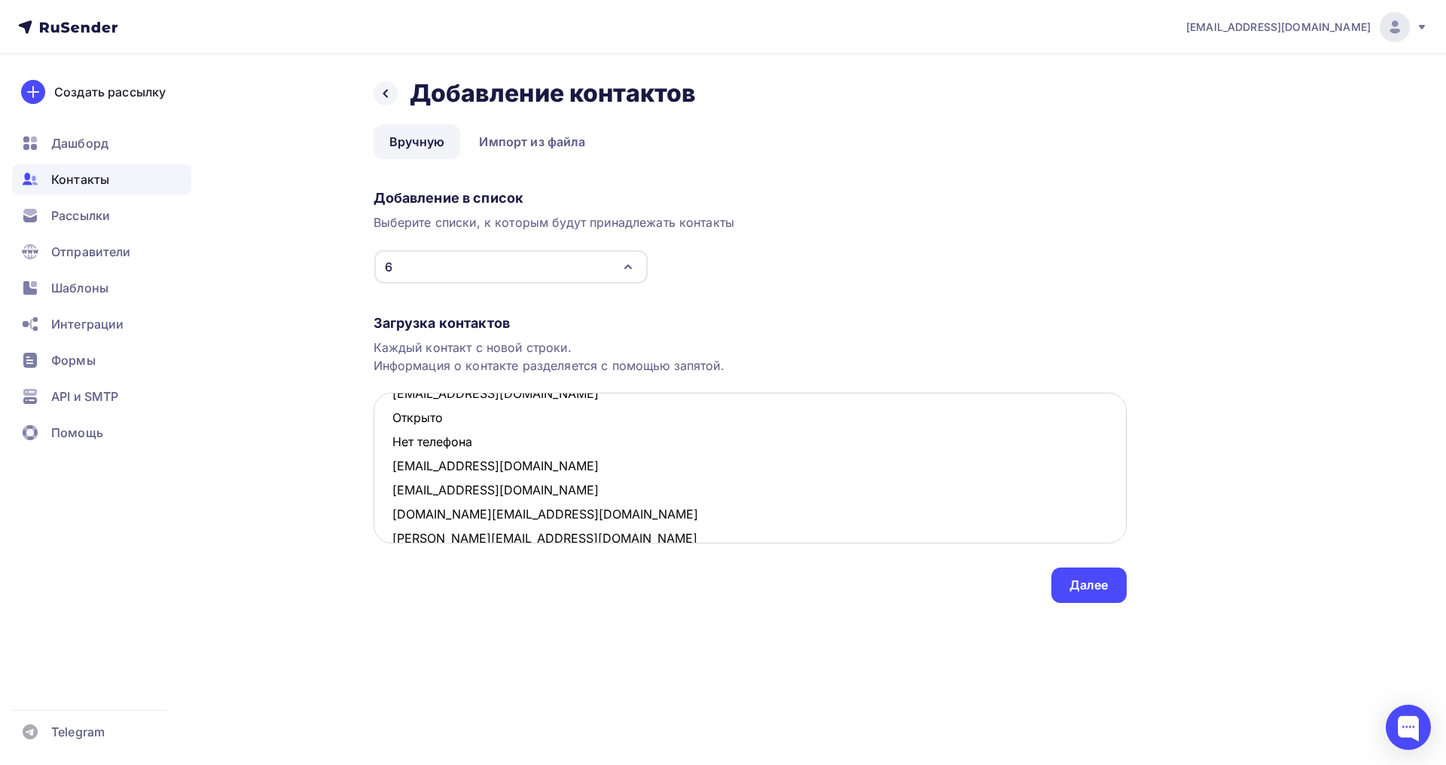
drag, startPoint x: 476, startPoint y: 423, endPoint x: 387, endPoint y: 403, distance: 91.2
click at [387, 403] on textarea "oekaterina2001@mail.ru Открыто Нет телефона lyudmila_aleksandrovna.93@mail.ru О…" at bounding box center [750, 467] width 753 height 151
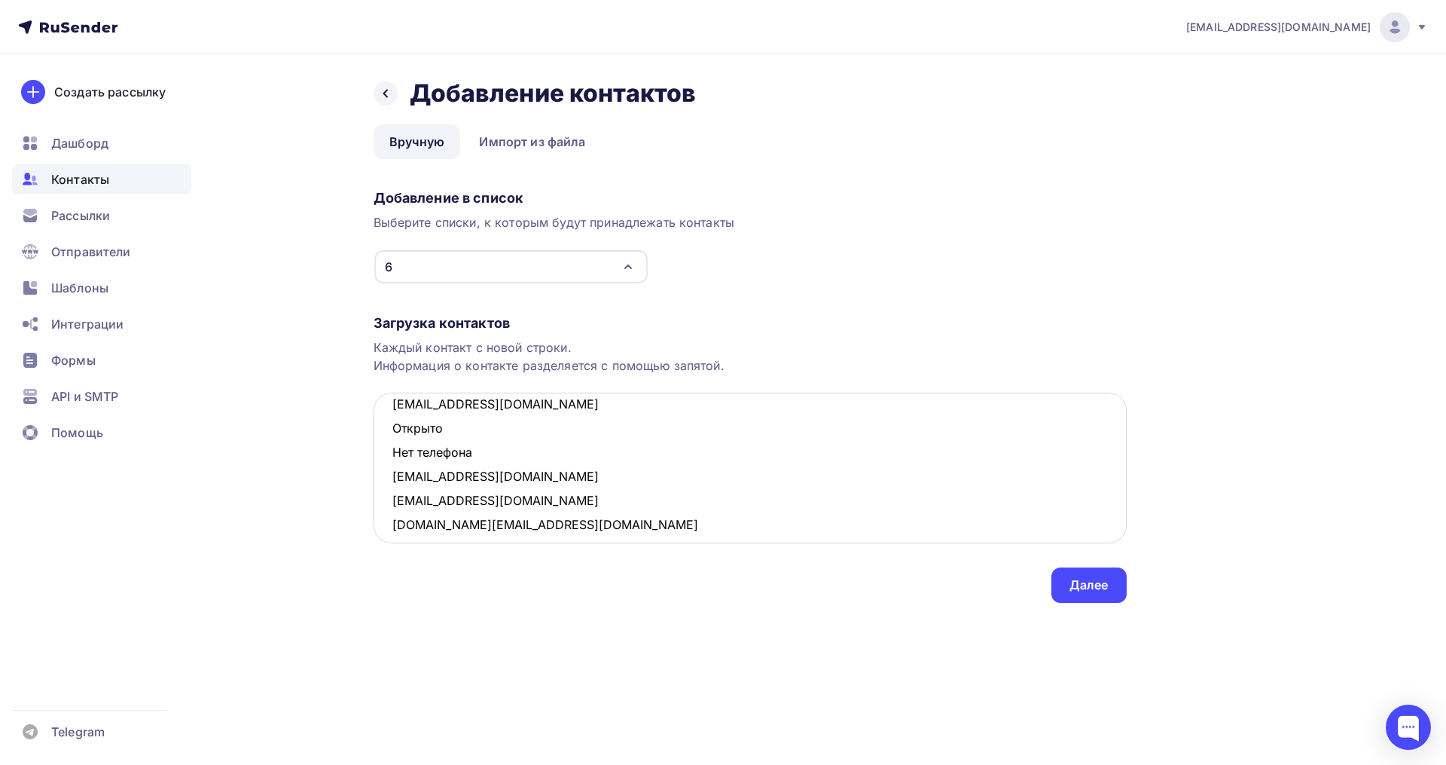
click at [436, 455] on textarea "oekaterina2001@mail.ru Открыто Нет телефона lyudmila_aleksandrovna.93@mail.ru О…" at bounding box center [750, 467] width 753 height 151
click at [496, 462] on textarea "oekaterina2001@mail.ru Открыто Нет телефона lyudmila_aleksandrovna.93@mail.ru О…" at bounding box center [750, 467] width 753 height 151
click at [475, 448] on textarea "oekaterina2001@mail.ru Открыто Нет телефона lyudmila_aleksandrovna.93@mail.ru О…" at bounding box center [750, 467] width 753 height 151
click at [483, 453] on textarea "oekaterina2001@mail.ru Открыто Нет телефона lyudmila_aleksandrovna.93@mail.ru О…" at bounding box center [750, 467] width 753 height 151
click at [565, 456] on textarea "oekaterina2001@mail.ru Открыто Нет телефона lyudmila_aleksandrovna.93@mail.ru О…" at bounding box center [750, 467] width 753 height 151
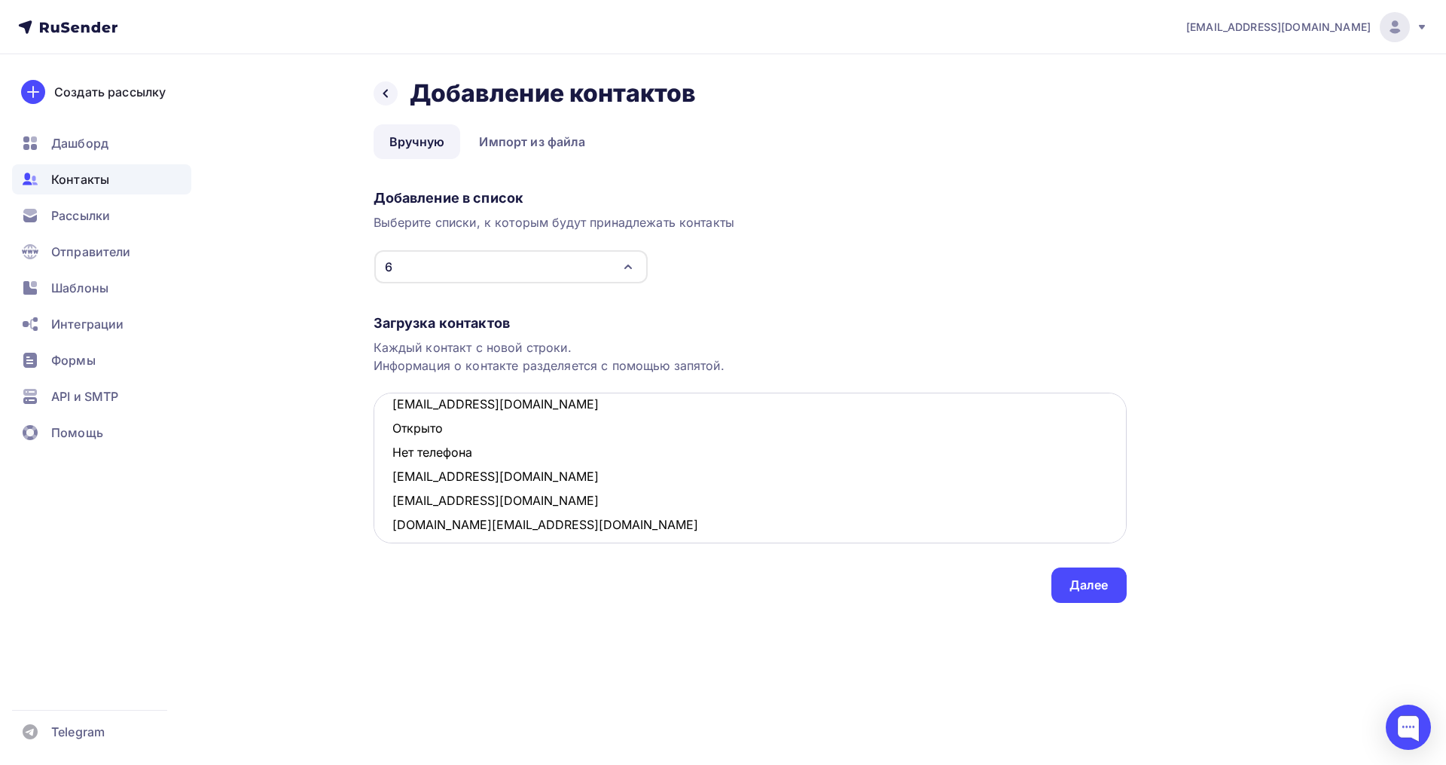
click at [545, 456] on textarea "oekaterina2001@mail.ru Открыто Нет телефона lyudmila_aleksandrovna.93@mail.ru О…" at bounding box center [750, 467] width 753 height 151
click at [399, 488] on textarea "oekaterina2001@mail.ru Открыто Нет телефона lyudmila_aleksandrovna.93@mail.ru О…" at bounding box center [750, 467] width 753 height 151
click at [481, 448] on textarea "oekaterina2001@mail.ru Открыто Нет телефона lyudmila_aleksandrovna.93@mail.ru О…" at bounding box center [750, 467] width 753 height 151
drag, startPoint x: 481, startPoint y: 450, endPoint x: 396, endPoint y: 438, distance: 86.0
click at [396, 438] on textarea "oekaterina2001@mail.ru Открыто Нет телефона lyudmila_aleksandrovna.93@mail.ru О…" at bounding box center [750, 467] width 753 height 151
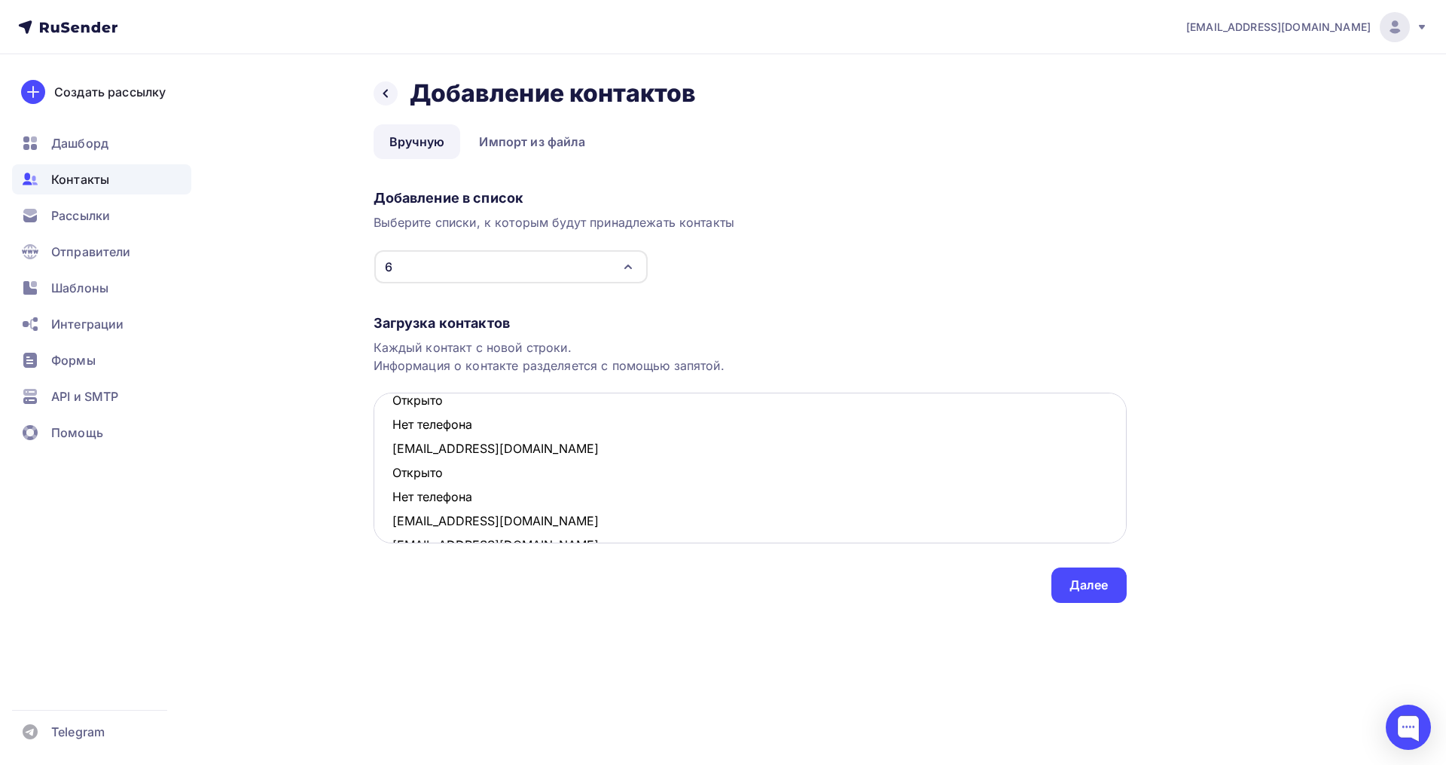
scroll to position [697, 0]
drag, startPoint x: 476, startPoint y: 501, endPoint x: 395, endPoint y: 479, distance: 83.5
click at [395, 479] on textarea "oekaterina2001@mail.ru Открыто Нет телефона lyudmila_aleksandrovna.93@mail.ru О…" at bounding box center [750, 467] width 753 height 151
drag, startPoint x: 485, startPoint y: 430, endPoint x: 394, endPoint y: 412, distance: 92.9
click at [394, 412] on textarea "oekaterina2001@mail.ru Открыто Нет телефона lyudmila_aleksandrovna.93@mail.ru О…" at bounding box center [750, 467] width 753 height 151
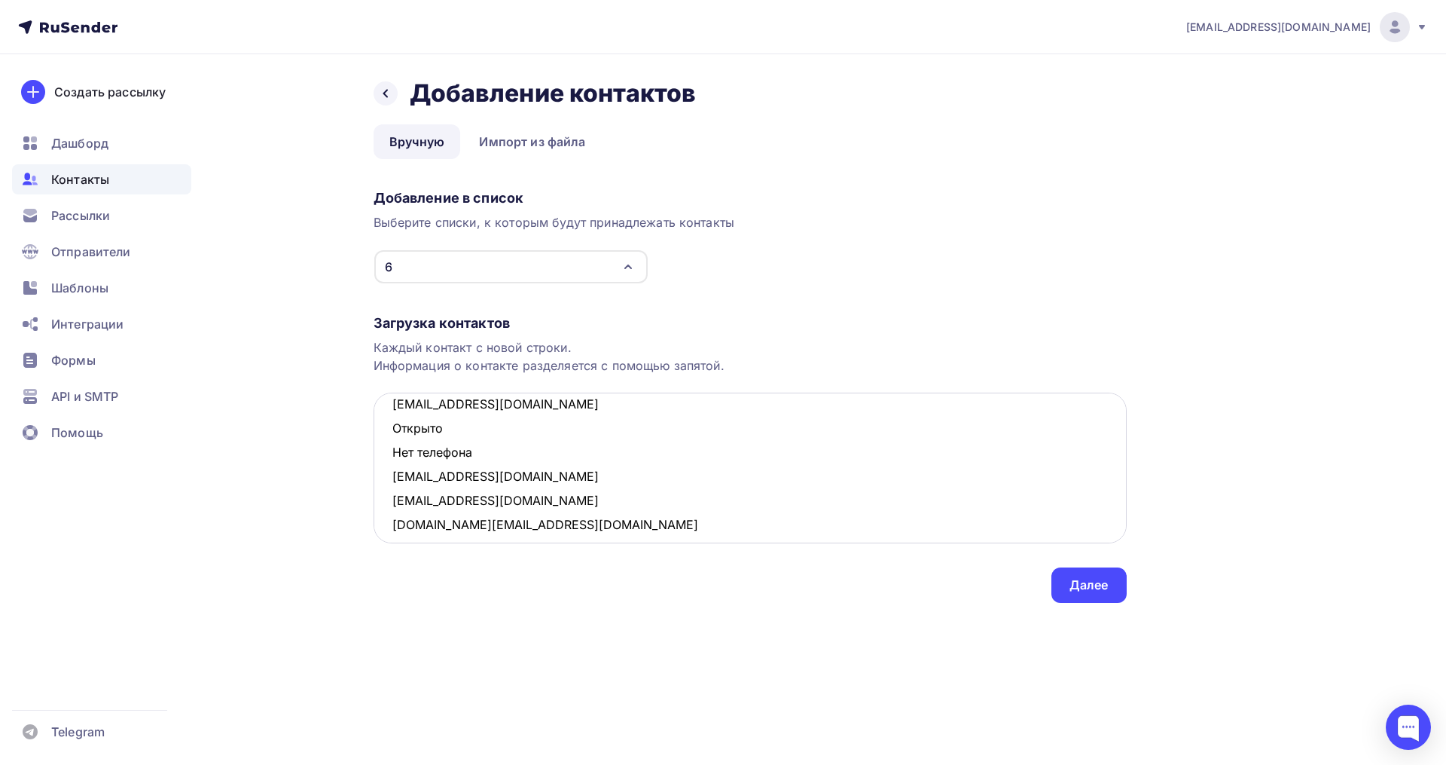
scroll to position [554, 0]
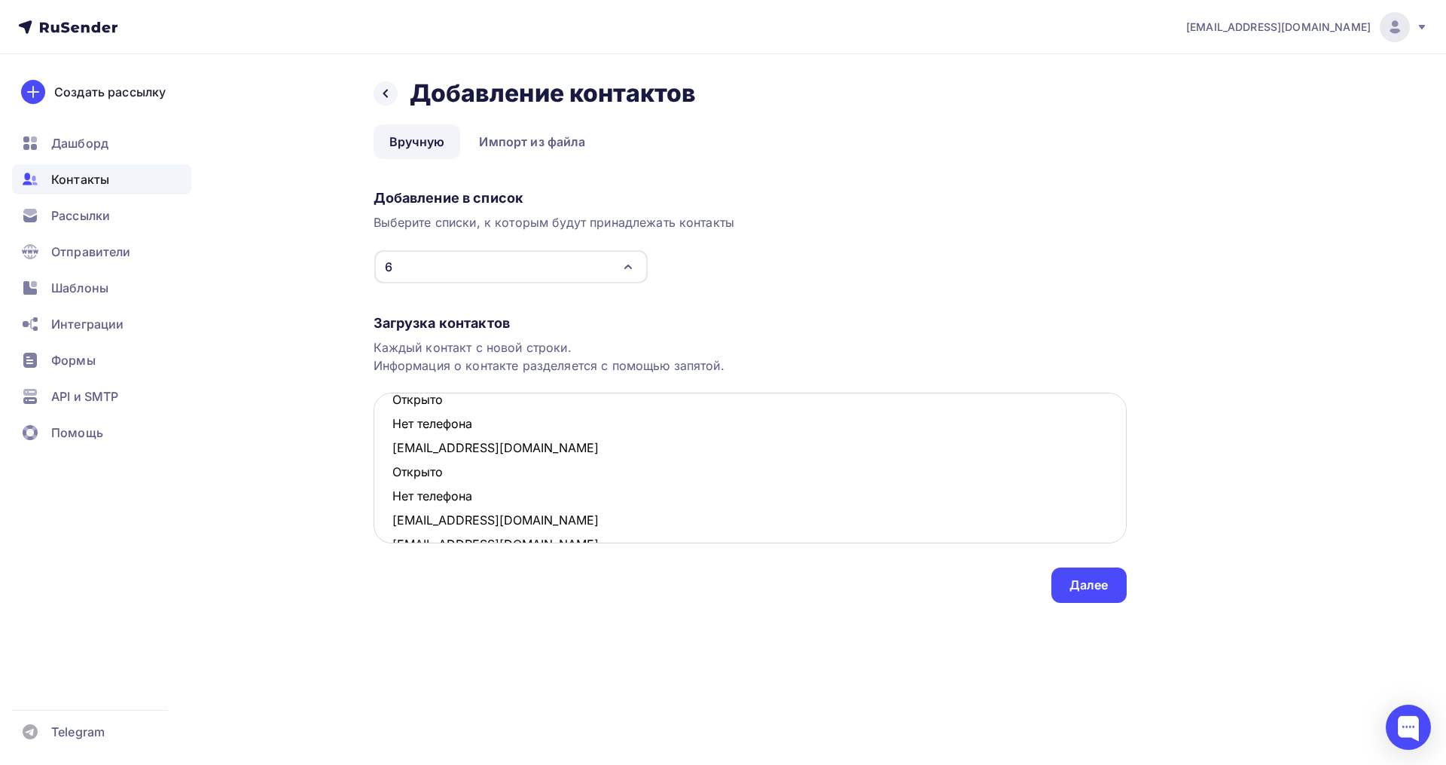
drag, startPoint x: 471, startPoint y: 499, endPoint x: 395, endPoint y: 473, distance: 80.3
click at [395, 473] on textarea "oekaterina2001@mail.ru Открыто Нет телефона lyudmila_aleksandrovna.93@mail.ru О…" at bounding box center [750, 467] width 753 height 151
drag, startPoint x: 484, startPoint y: 420, endPoint x: 396, endPoint y: 408, distance: 89.1
click at [396, 408] on textarea "oekaterina2001@mail.ru Открыто Нет телефона lyudmila_aleksandrovna.93@mail.ru О…" at bounding box center [750, 467] width 753 height 151
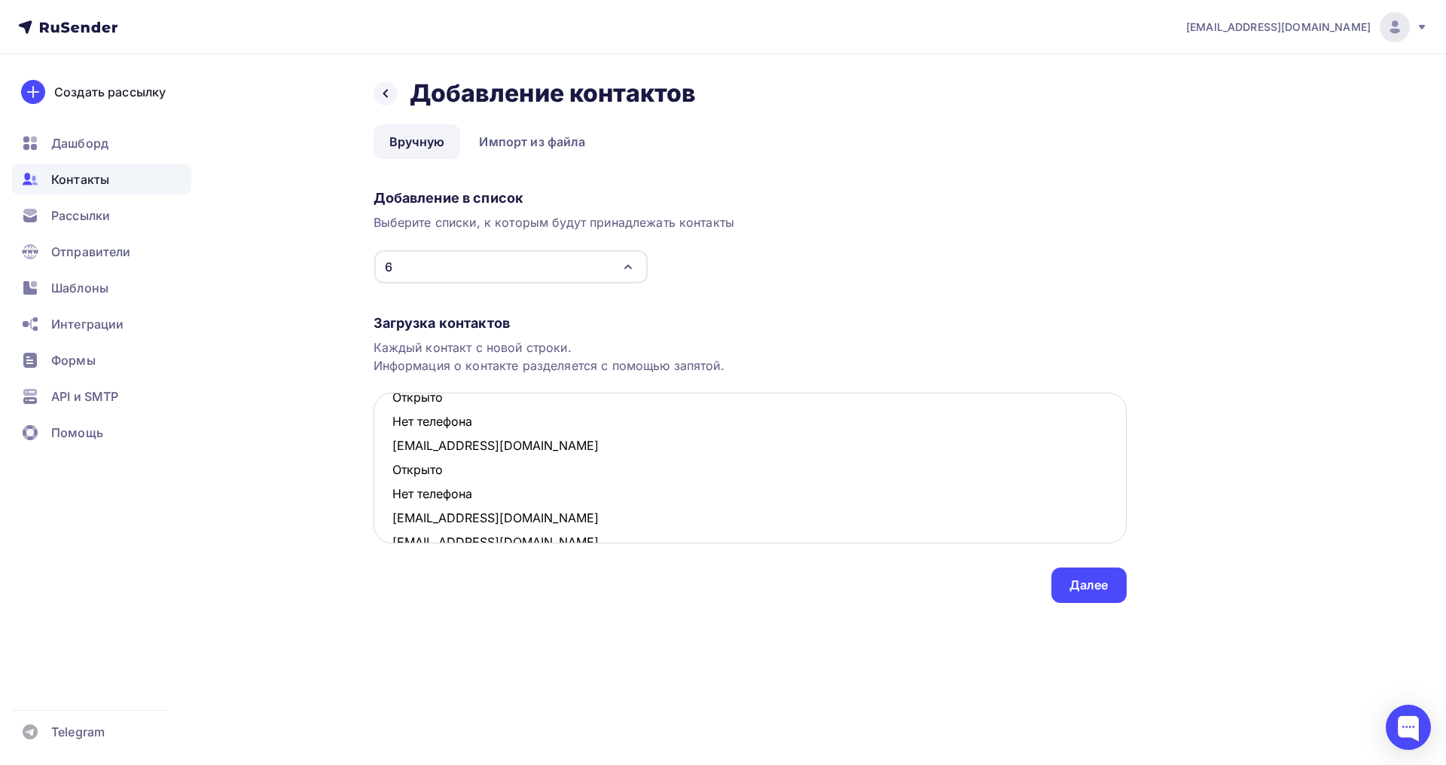
drag, startPoint x: 478, startPoint y: 494, endPoint x: 388, endPoint y: 474, distance: 91.9
click at [388, 474] on textarea "oekaterina2001@mail.ru Открыто Нет телефона lyudmila_aleksandrovna.93@mail.ru О…" at bounding box center [750, 467] width 753 height 151
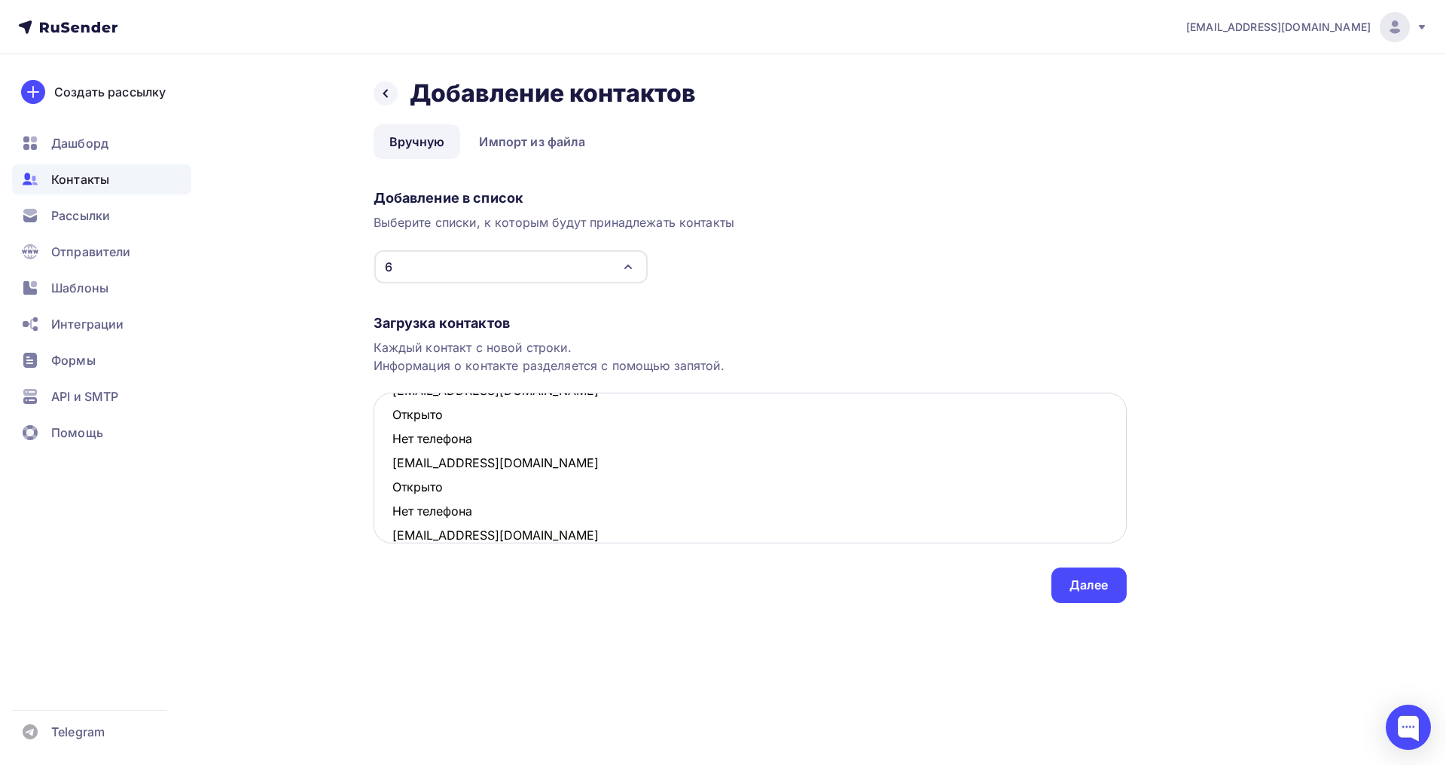
scroll to position [318, 0]
drag, startPoint x: 465, startPoint y: 511, endPoint x: 395, endPoint y: 495, distance: 72.0
click at [395, 495] on textarea "oekaterina2001@mail.ru Открыто Нет телефона lyudmila_aleksandrovna.93@mail.ru О…" at bounding box center [750, 467] width 753 height 151
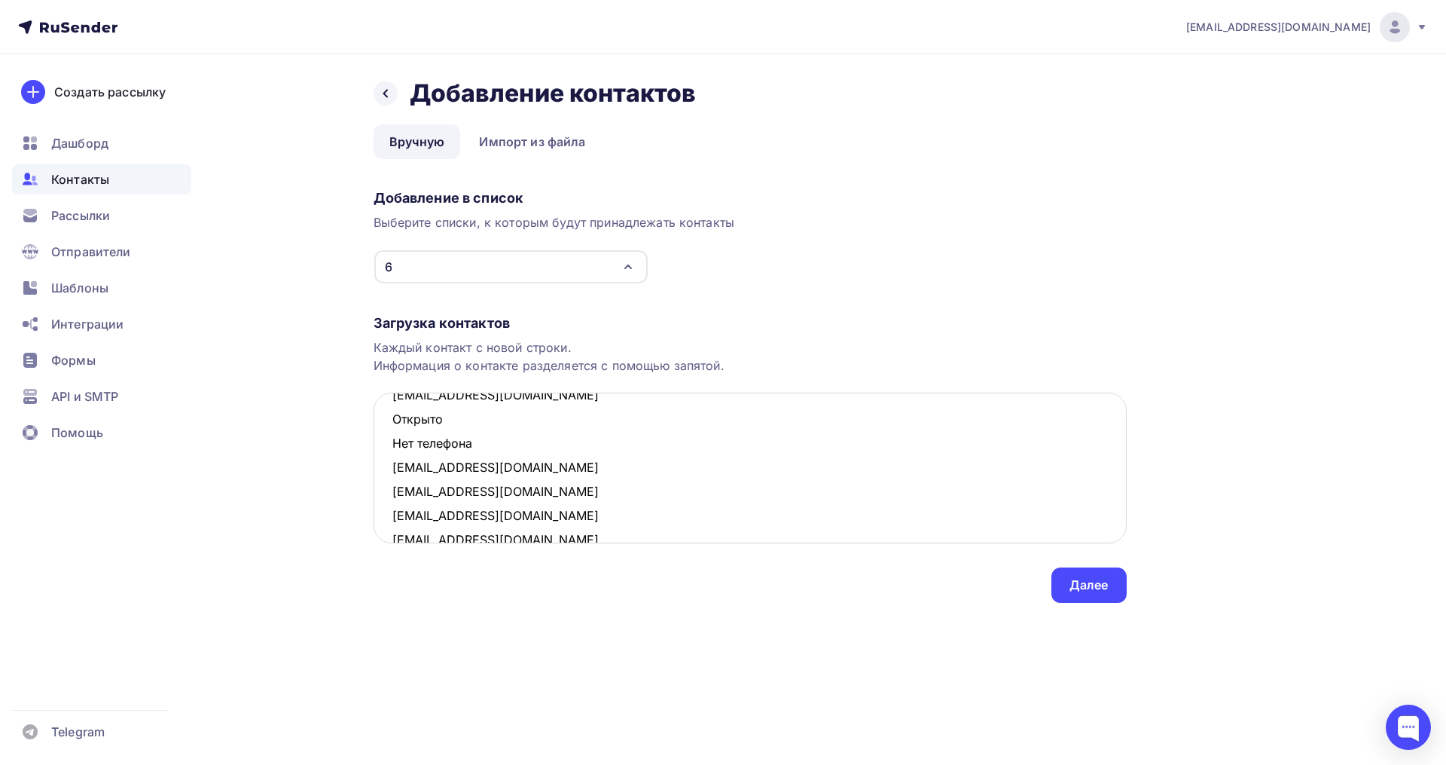
drag, startPoint x: 482, startPoint y: 440, endPoint x: 393, endPoint y: 424, distance: 90.3
click at [393, 424] on textarea "oekaterina2001@mail.ru Открыто Нет телефона lyudmila_aleksandrovna.93@mail.ru О…" at bounding box center [750, 467] width 753 height 151
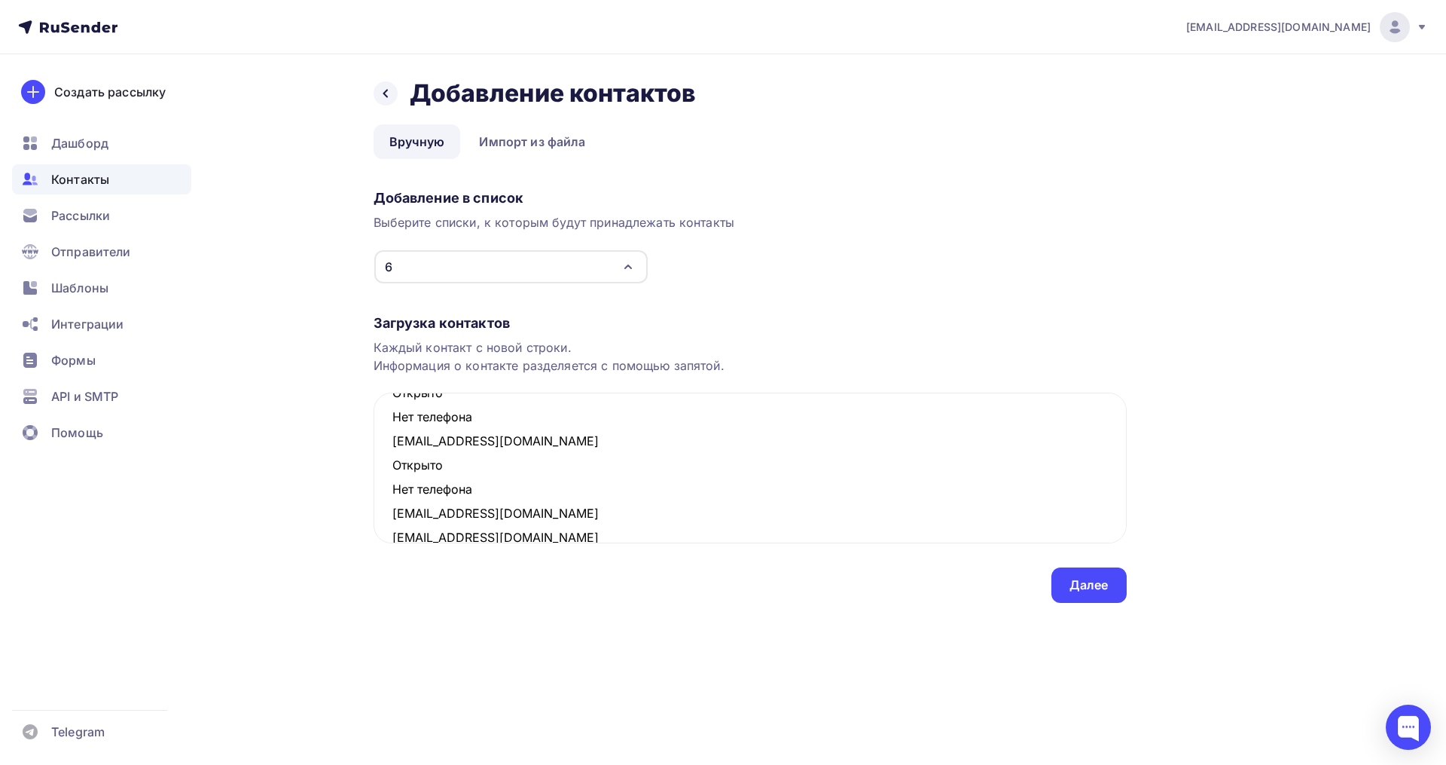
drag, startPoint x: 478, startPoint y: 486, endPoint x: 371, endPoint y: 479, distance: 106.4
click at [371, 479] on div "Назад Добавление контактов Добавление контактов Вручную Импорт из файла Вручную…" at bounding box center [723, 358] width 1235 height 609
drag, startPoint x: 391, startPoint y: 484, endPoint x: 390, endPoint y: 474, distance: 10.6
click at [390, 474] on textarea "oekaterina2001@mail.ru Открыто Нет телефона lyudmila_aleksandrovna.93@mail.ru О…" at bounding box center [750, 467] width 753 height 151
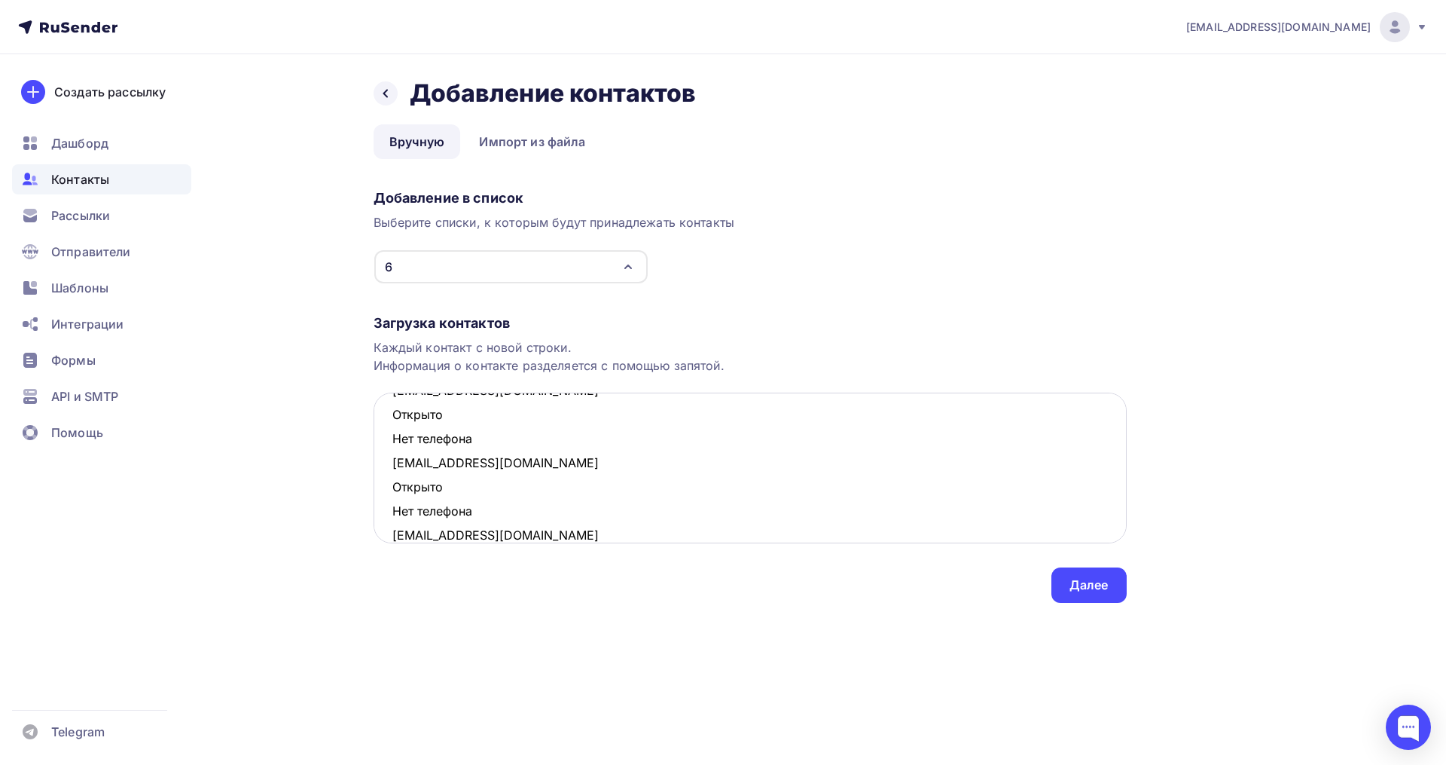
drag, startPoint x: 481, startPoint y: 506, endPoint x: 391, endPoint y: 489, distance: 91.3
click at [391, 489] on textarea "oekaterina2001@mail.ru Открыто Нет телефона lyudmila_aleksandrovna.93@mail.ru О…" at bounding box center [750, 467] width 753 height 151
drag, startPoint x: 486, startPoint y: 445, endPoint x: 390, endPoint y: 424, distance: 98.0
click at [390, 424] on textarea "oekaterina2001@mail.ru Открыто Нет телефона lyudmila_aleksandrovna.93@mail.ru О…" at bounding box center [750, 467] width 753 height 151
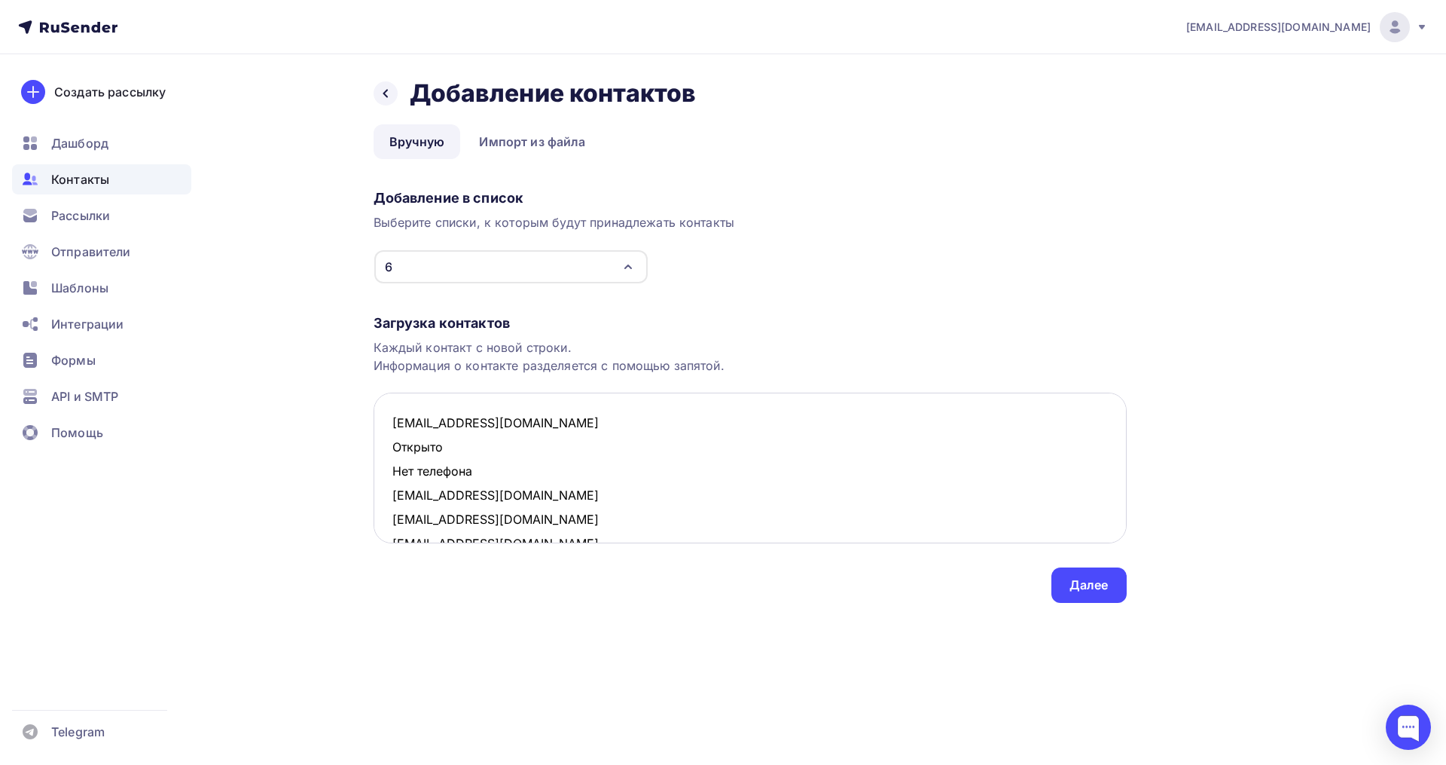
scroll to position [0, 0]
drag, startPoint x: 483, startPoint y: 475, endPoint x: 392, endPoint y: 453, distance: 93.9
click at [392, 453] on textarea "oekaterina2001@mail.ru Открыто Нет телефона lyudmila_aleksandrovna.93@mail.ru n…" at bounding box center [750, 467] width 753 height 151
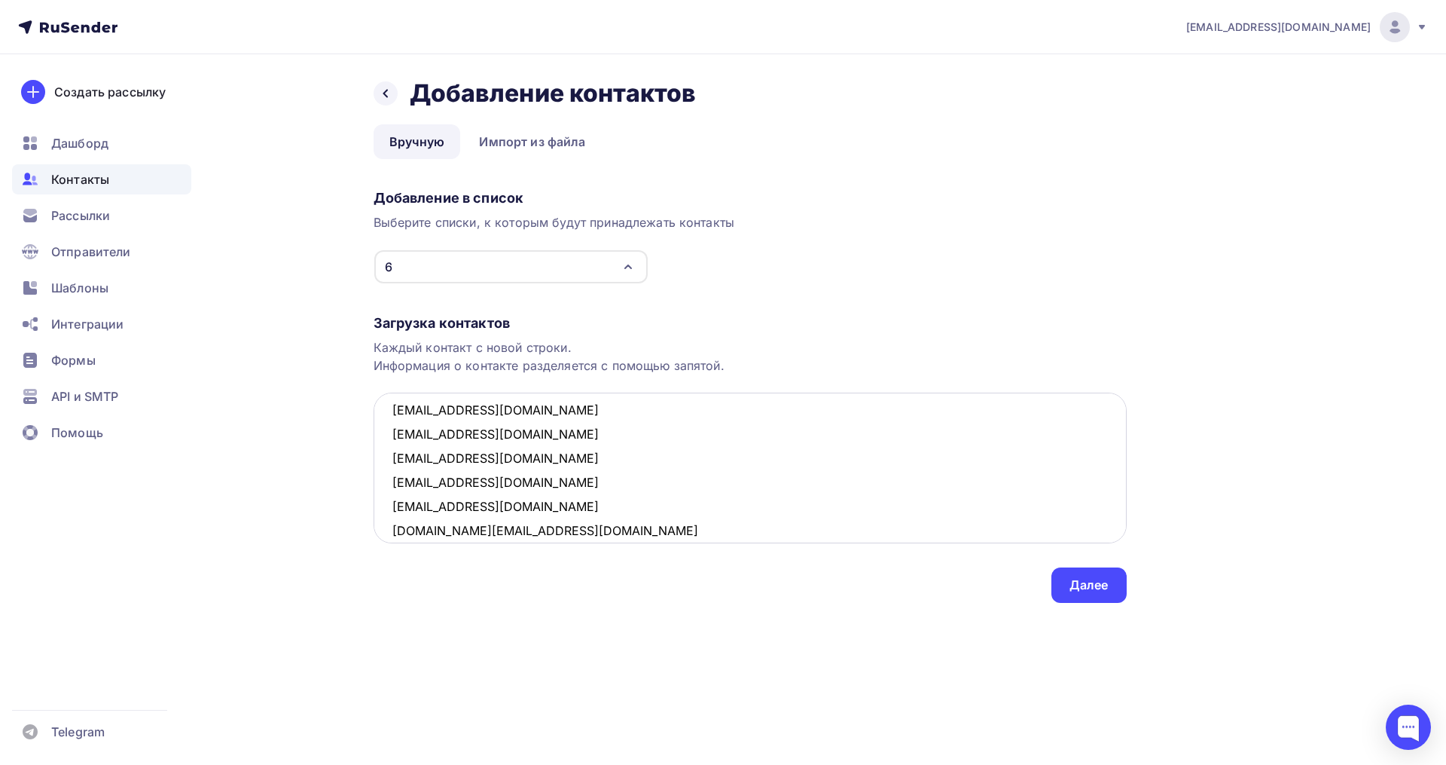
scroll to position [321, 0]
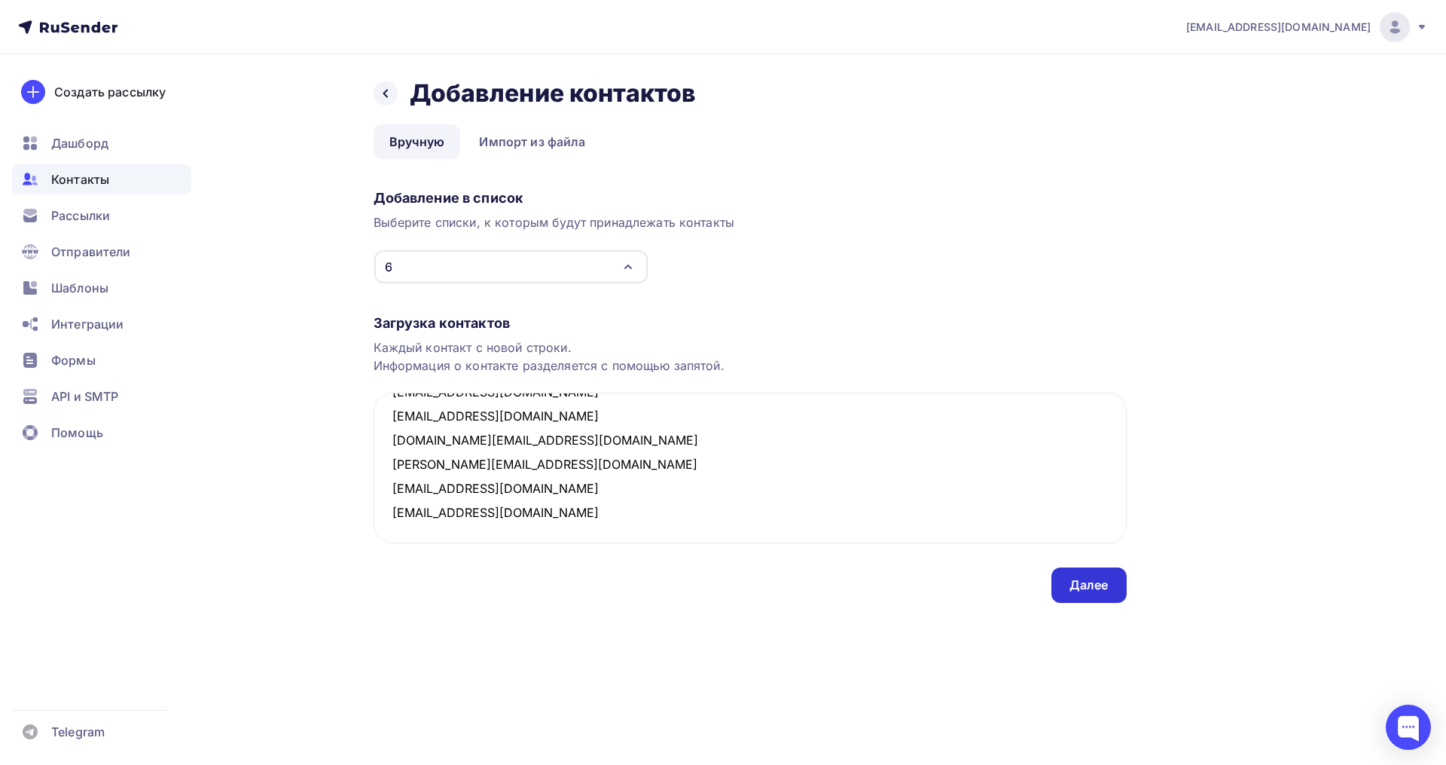
type textarea "oekaterina2001@mail.ru lyudmila_aleksandrovna.93@mail.ru natylia91@mail.ru ko_t…"
click at [1085, 571] on div "Далее" at bounding box center [1089, 584] width 75 height 35
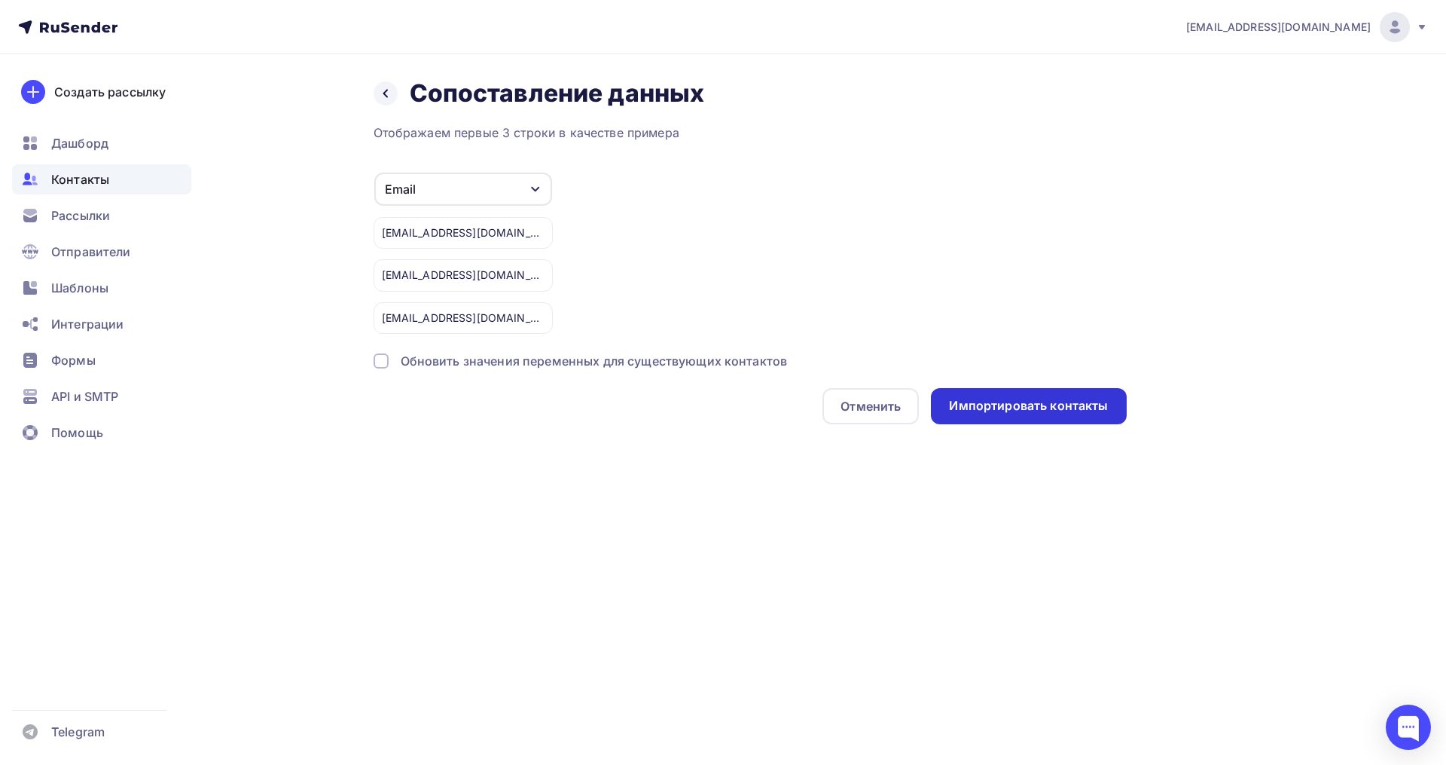
click at [1056, 392] on div "Импортировать контакты" at bounding box center [1028, 406] width 195 height 36
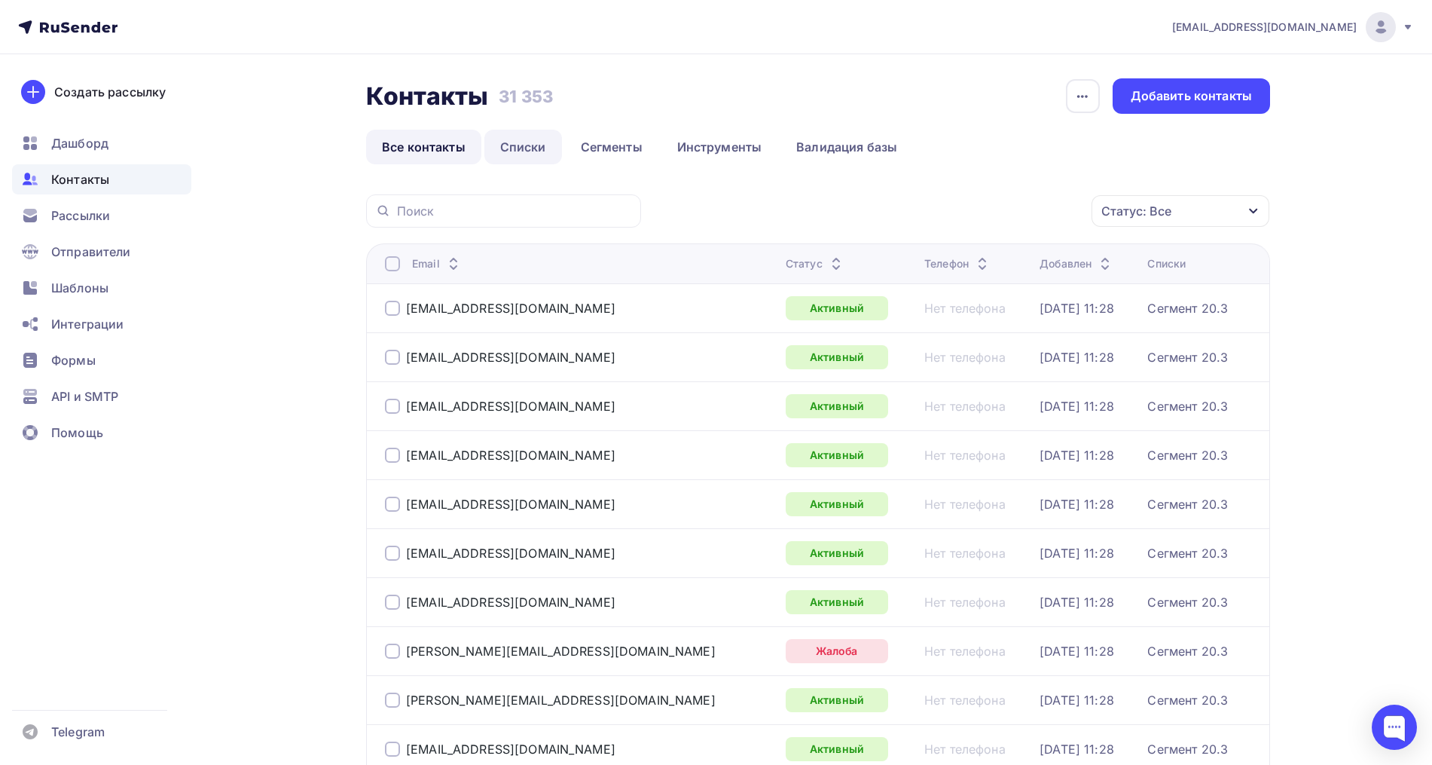
click at [500, 149] on link "Списки" at bounding box center [523, 147] width 78 height 35
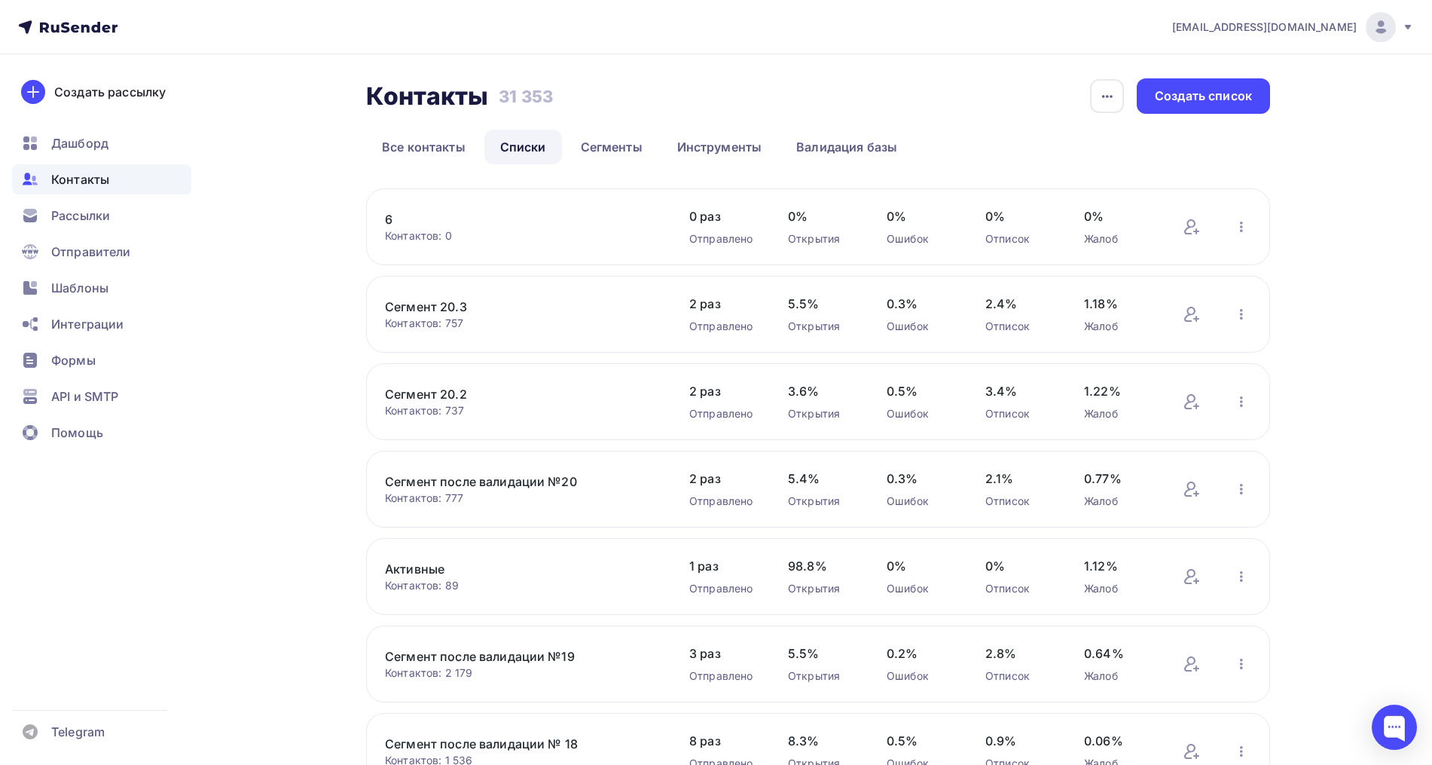
click at [392, 227] on link "6" at bounding box center [513, 219] width 256 height 18
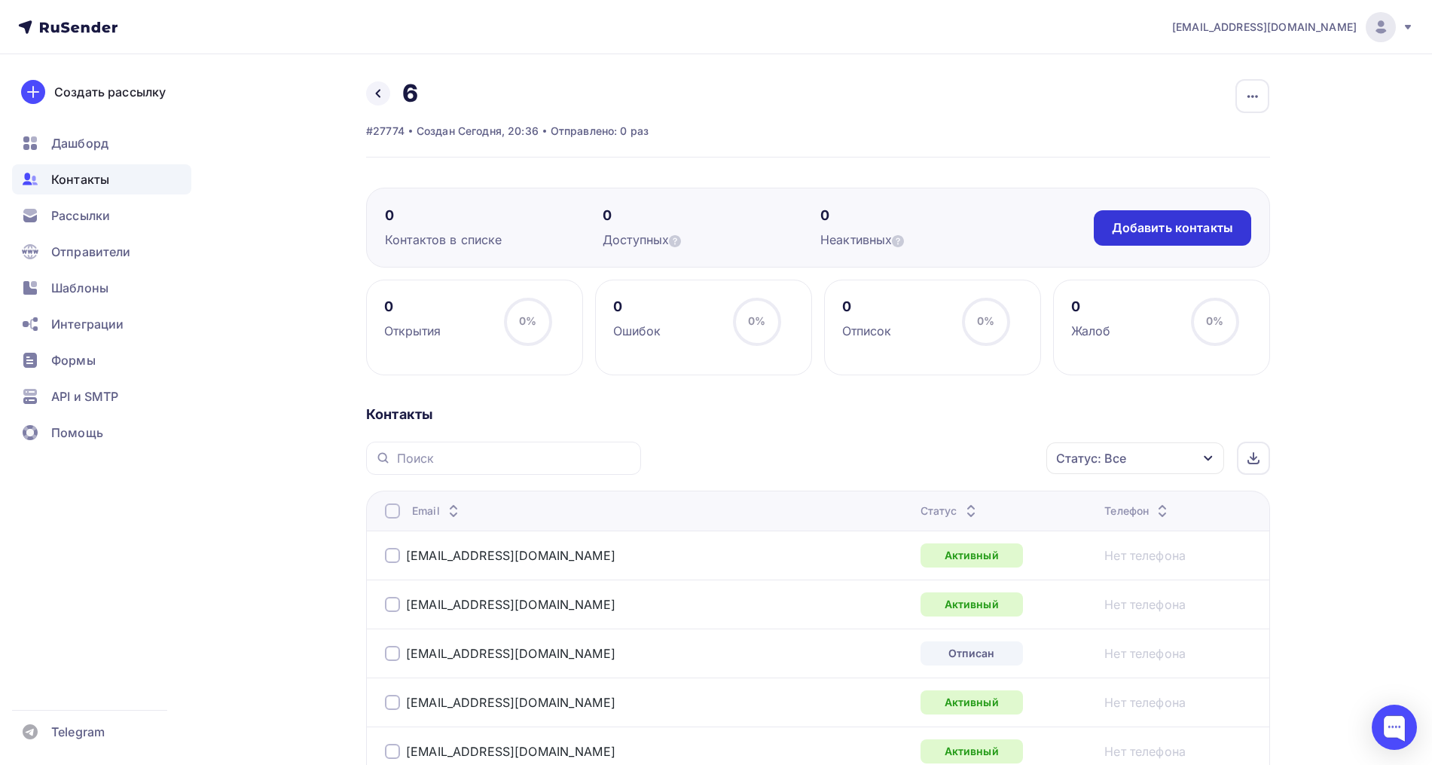
click at [1181, 231] on div "Добавить контакты" at bounding box center [1172, 227] width 121 height 17
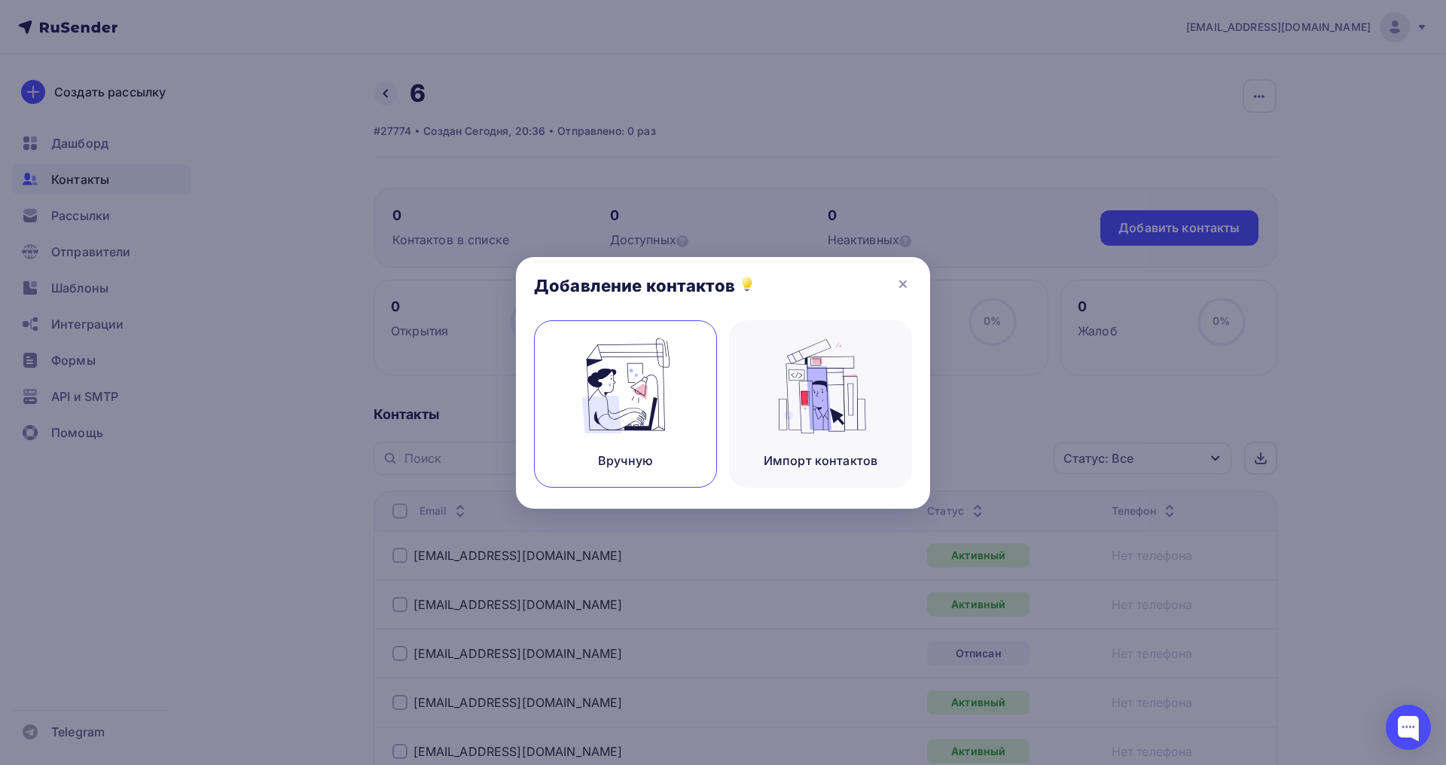
click at [574, 368] on div "Вручную" at bounding box center [625, 403] width 183 height 167
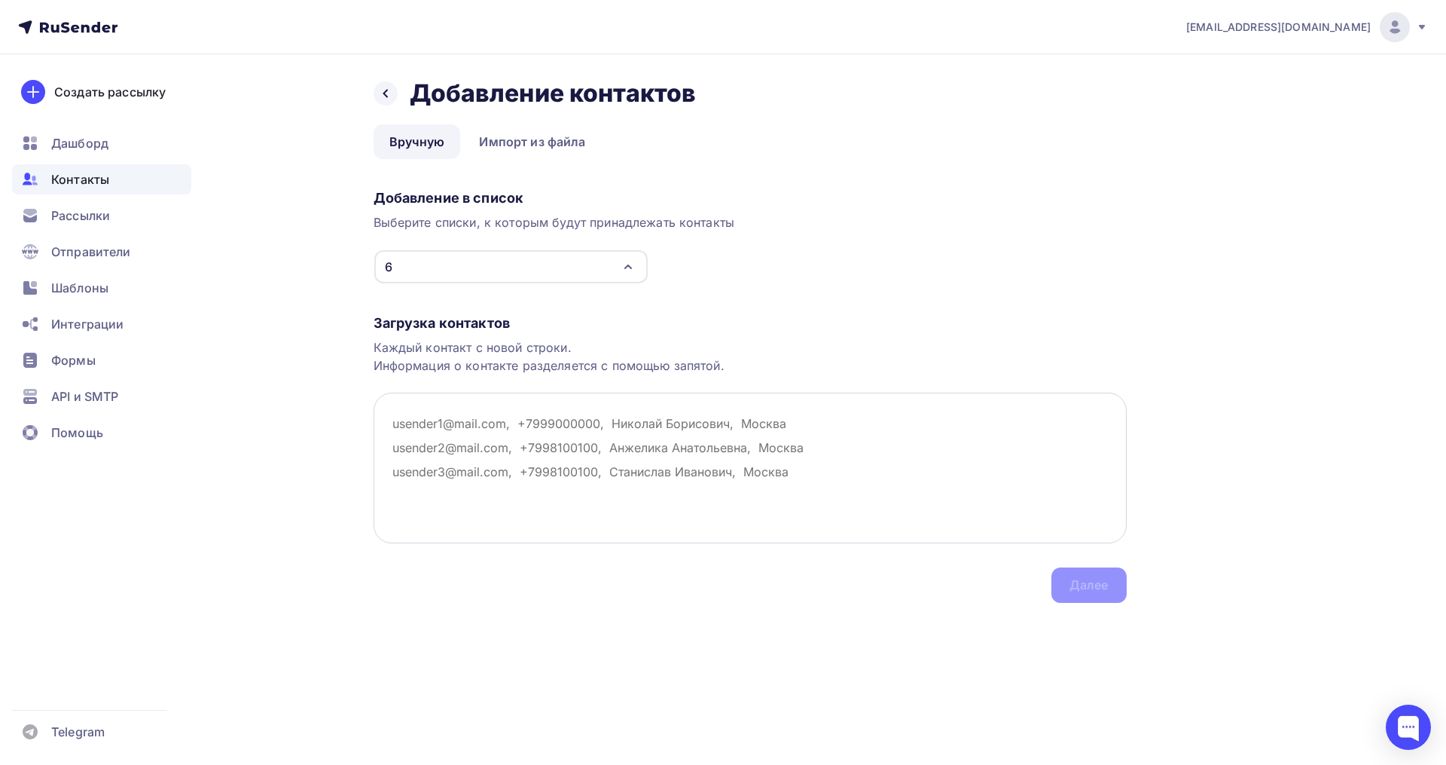
click at [460, 424] on textarea at bounding box center [750, 467] width 753 height 151
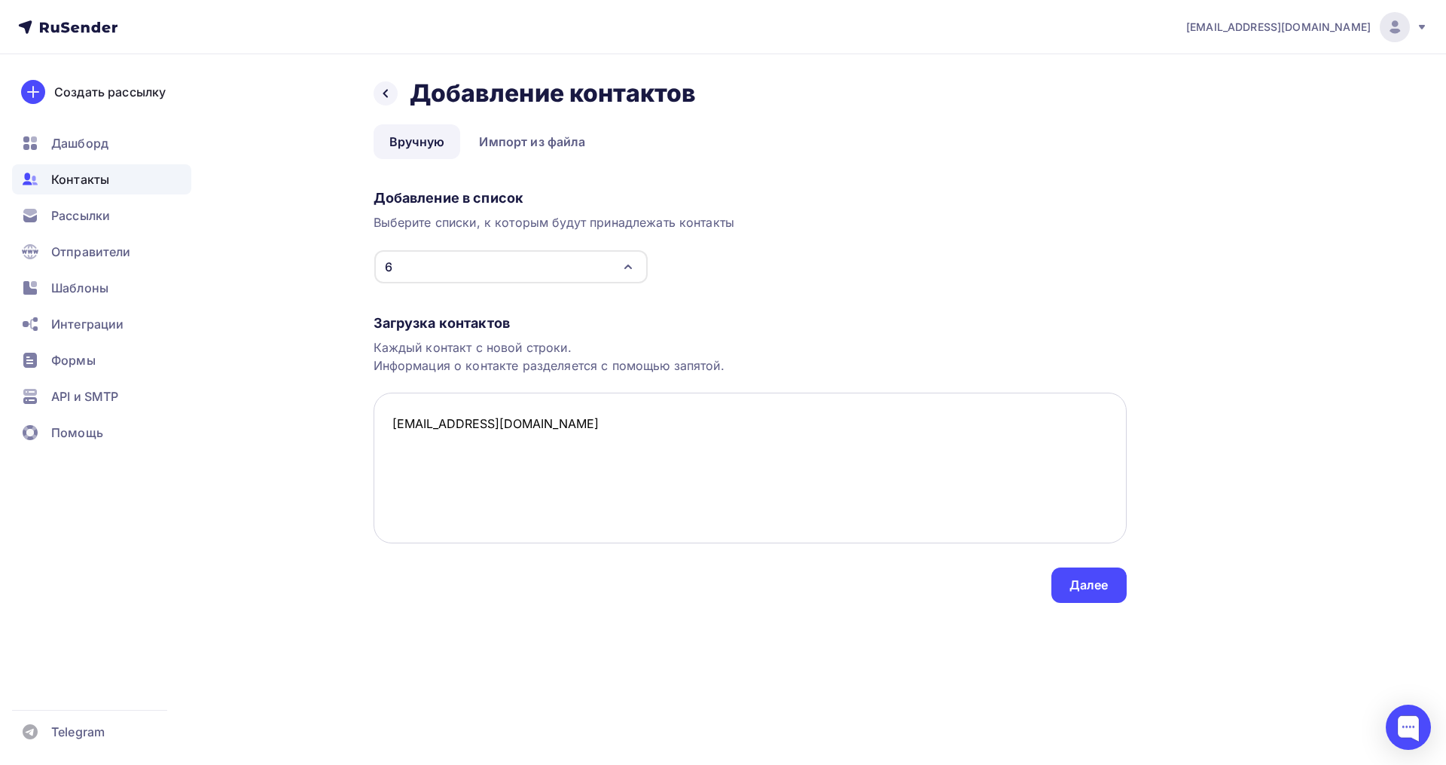
click at [403, 461] on textarea "[EMAIL_ADDRESS][DOMAIN_NAME]" at bounding box center [750, 467] width 753 height 151
paste textarea "natylia91@mail.ru Открыто Нет телефона taha85@mail.ru Открыто Нет телефона irin…"
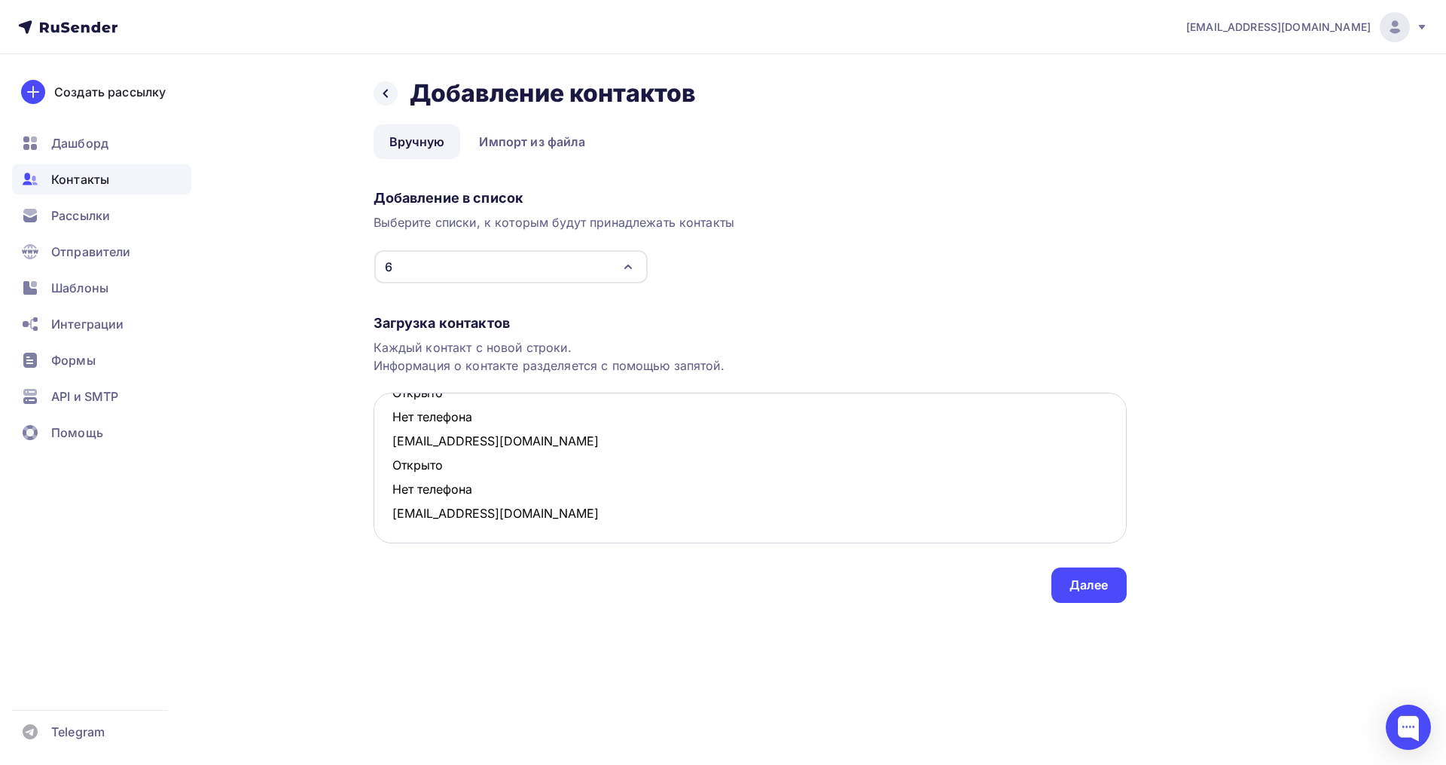
scroll to position [586, 0]
drag, startPoint x: 482, startPoint y: 490, endPoint x: 392, endPoint y: 463, distance: 93.9
click at [392, 463] on textarea "dasik31@yandex.ru natylia91@mail.ru Открыто Нет телефона taha85@mail.ru Открыто…" at bounding box center [750, 467] width 753 height 151
drag, startPoint x: 477, startPoint y: 469, endPoint x: 393, endPoint y: 441, distance: 88.4
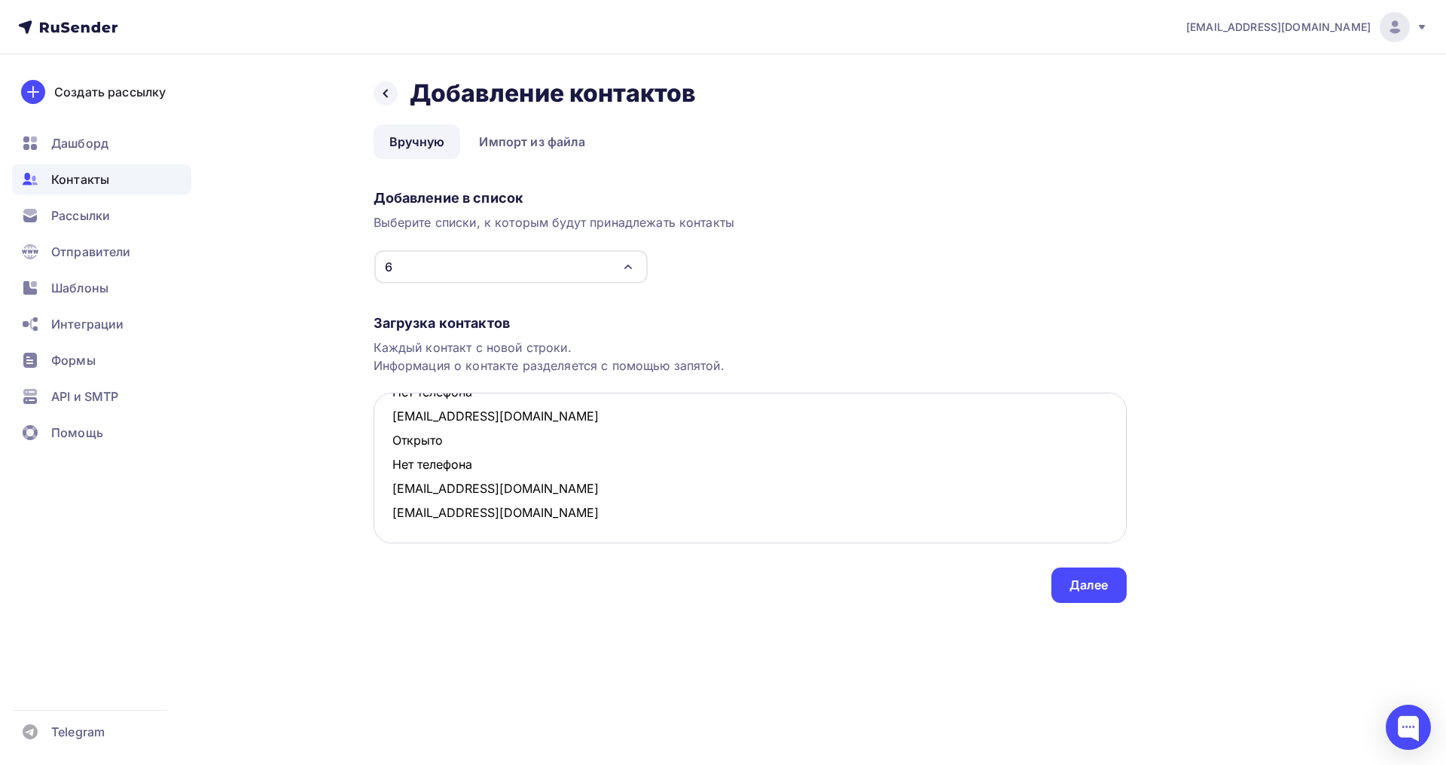
click at [393, 441] on textarea "dasik31@yandex.ru natylia91@mail.ru Открыто Нет телефона taha85@mail.ru Открыто…" at bounding box center [750, 467] width 753 height 151
drag, startPoint x: 459, startPoint y: 441, endPoint x: 394, endPoint y: 418, distance: 68.9
click at [394, 418] on textarea "dasik31@yandex.ru natylia91@mail.ru Открыто Нет телефона taha85@mail.ru Открыто…" at bounding box center [750, 467] width 753 height 151
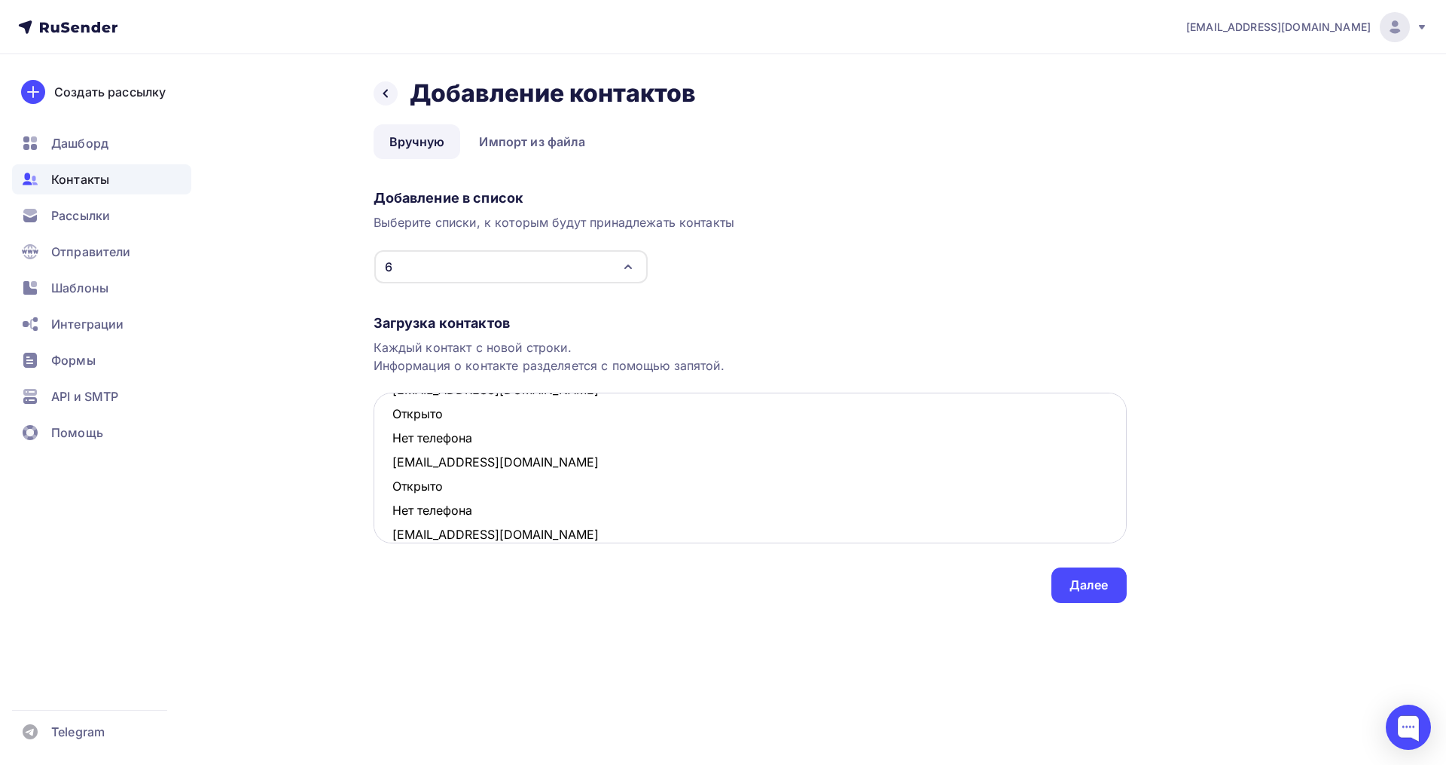
drag, startPoint x: 476, startPoint y: 510, endPoint x: 395, endPoint y: 494, distance: 82.9
click at [395, 494] on textarea "dasik31@yandex.ru natylia91@mail.ru Открыто Нет телефона taha85@mail.ru Открыто…" at bounding box center [750, 467] width 753 height 151
drag, startPoint x: 477, startPoint y: 441, endPoint x: 396, endPoint y: 412, distance: 85.8
click at [396, 412] on textarea "dasik31@yandex.ru natylia91@mail.ru Открыто Нет телефона taha85@mail.ru Открыто…" at bounding box center [750, 467] width 753 height 151
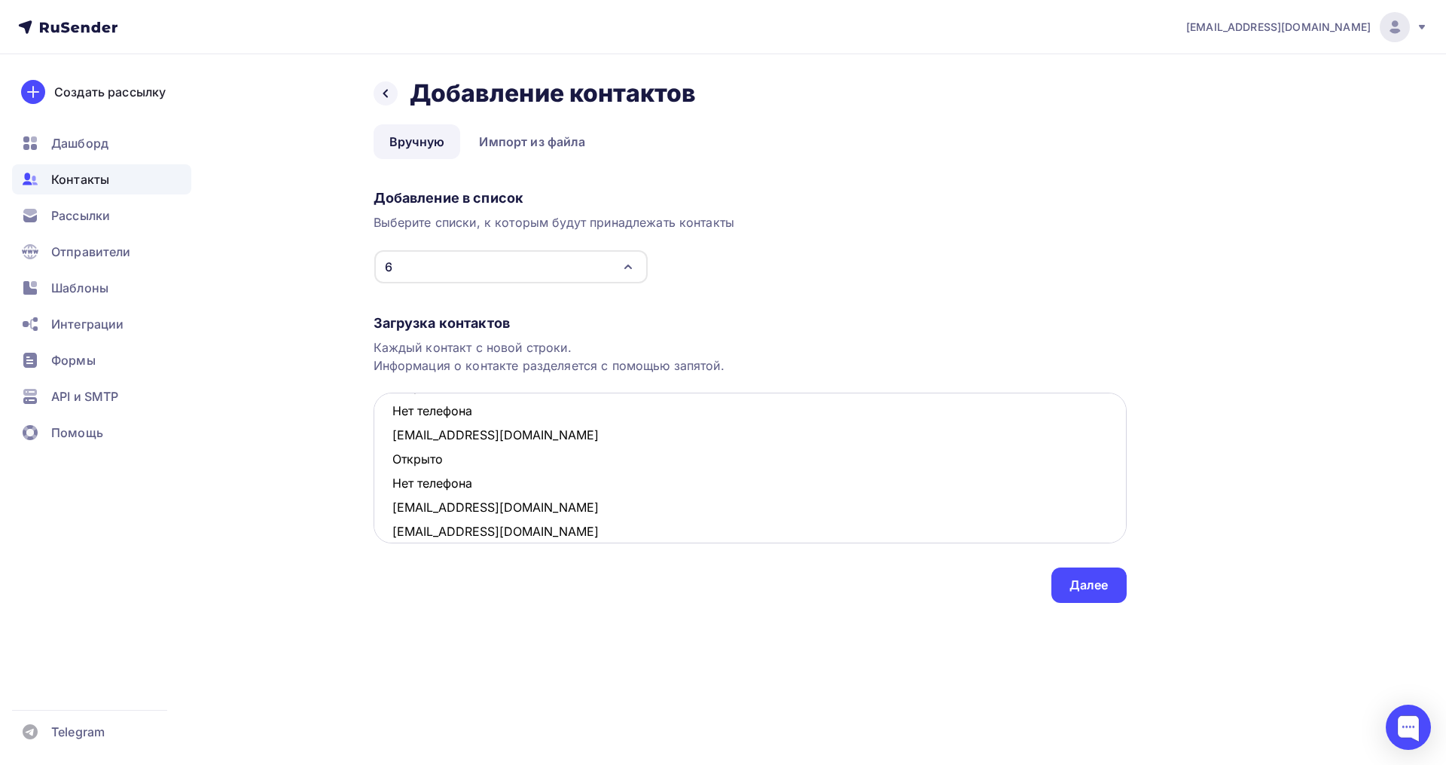
scroll to position [229, 0]
drag, startPoint x: 451, startPoint y: 481, endPoint x: 386, endPoint y: 468, distance: 66.0
click at [386, 468] on textarea "dasik31@yandex.ru natylia91@mail.ru Открыто Нет телефона taha85@mail.ru Открыто…" at bounding box center [750, 467] width 753 height 151
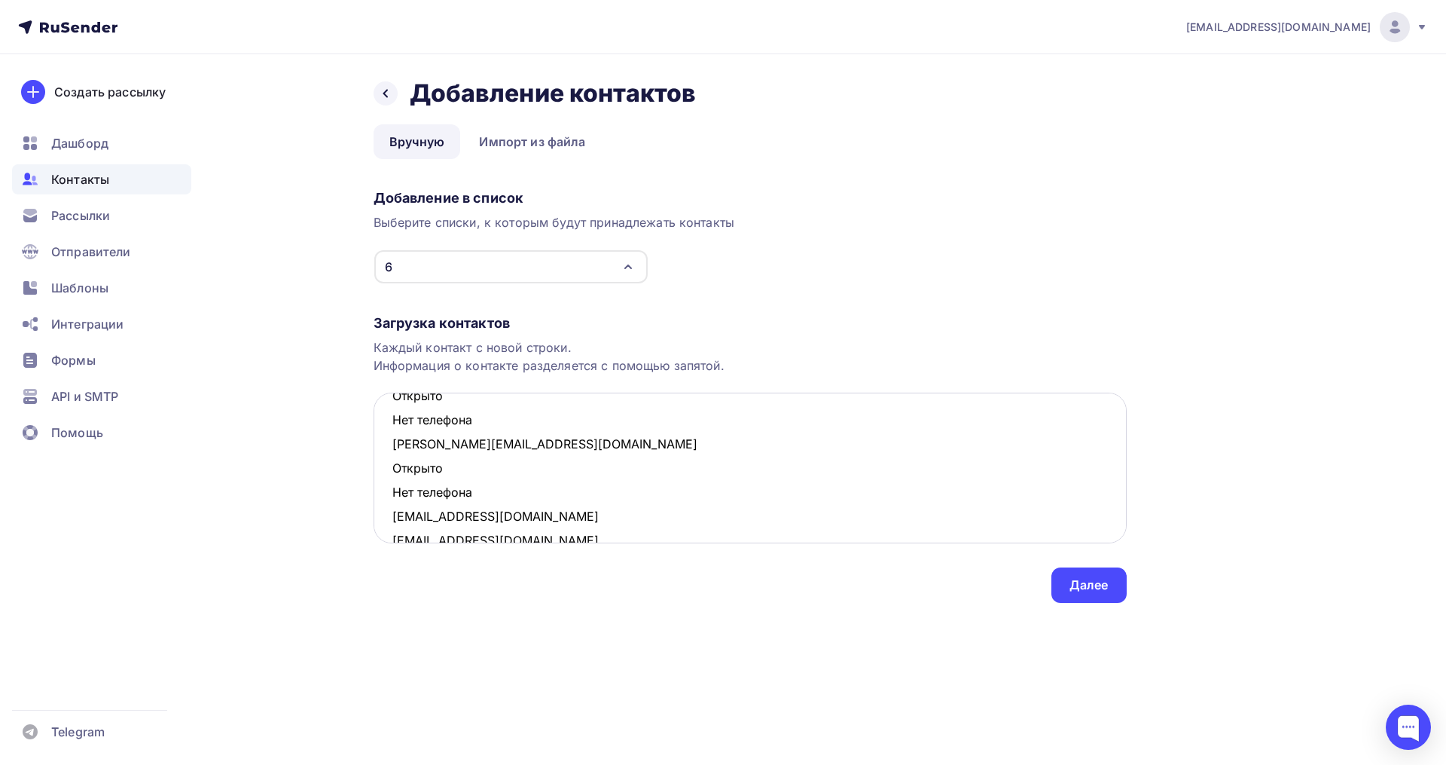
scroll to position [135, 0]
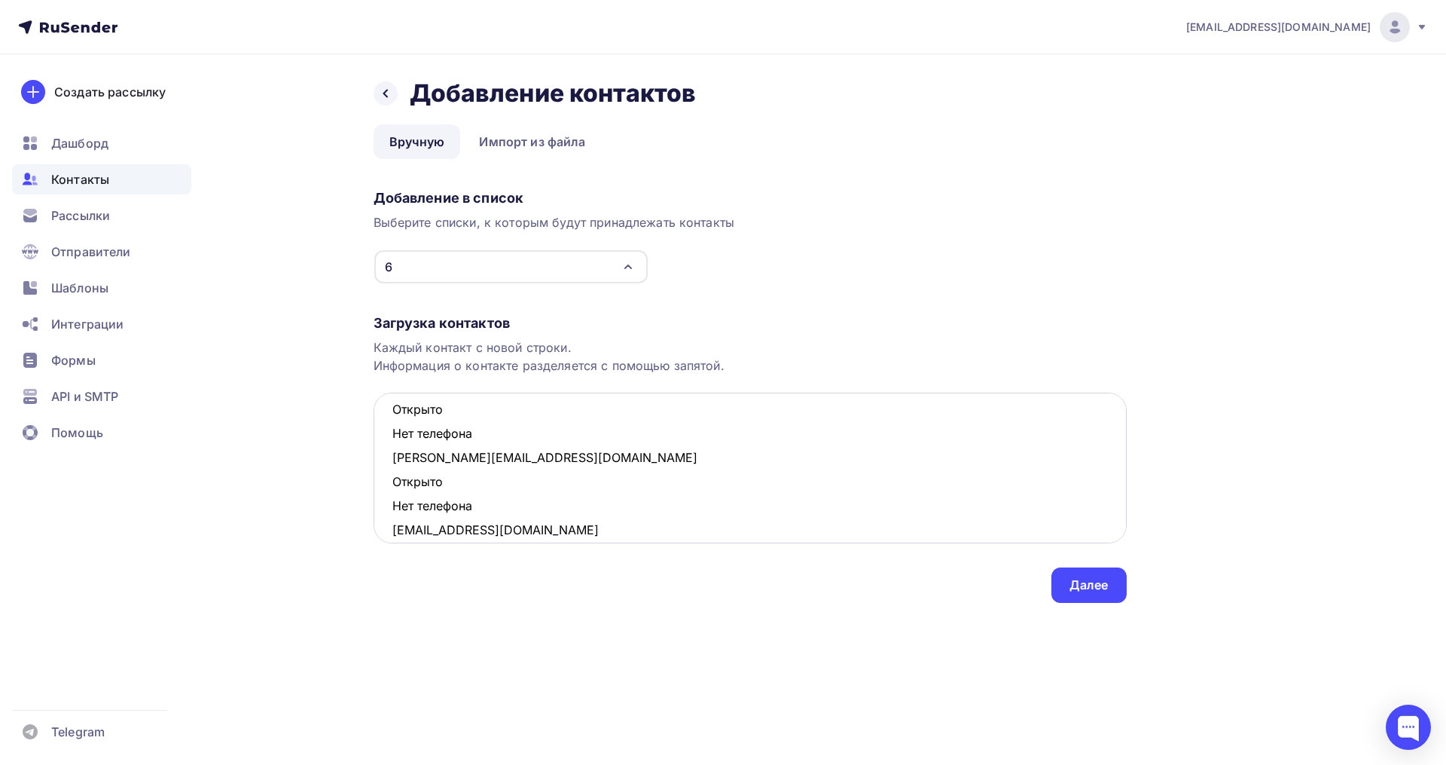
drag, startPoint x: 483, startPoint y: 506, endPoint x: 384, endPoint y: 489, distance: 100.2
click at [384, 489] on textarea "dasik31@yandex.ru natylia91@mail.ru Открыто Нет телефона taha85@mail.ru Открыто…" at bounding box center [750, 467] width 753 height 151
drag, startPoint x: 483, startPoint y: 430, endPoint x: 389, endPoint y: 418, distance: 94.9
click at [389, 418] on textarea "dasik31@yandex.ru natylia91@mail.ru Открыто Нет телефона taha85@mail.ru Открыто…" at bounding box center [750, 467] width 753 height 151
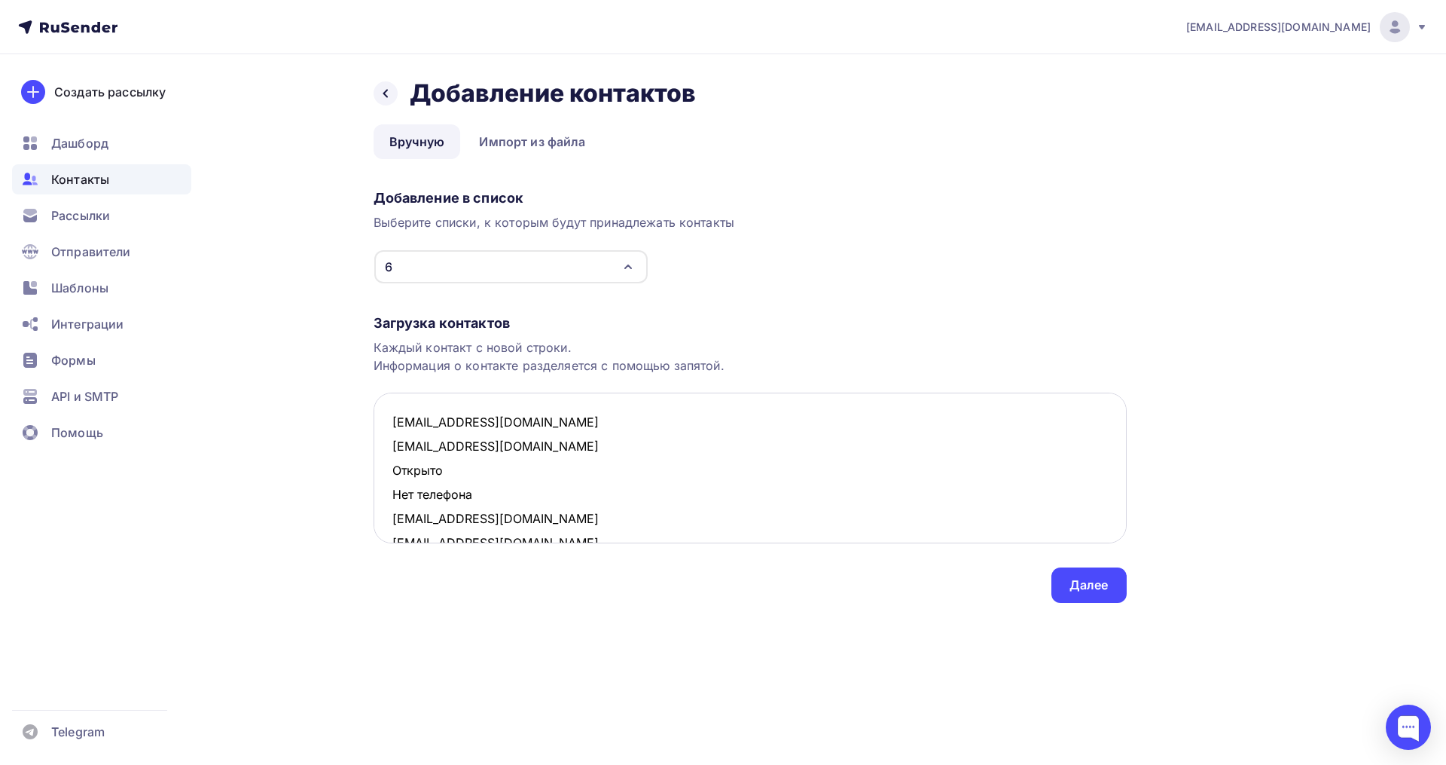
scroll to position [0, 0]
drag, startPoint x: 477, startPoint y: 494, endPoint x: 392, endPoint y: 478, distance: 86.0
click at [392, 478] on textarea "dasik31@yandex.ru natylia91@mail.ru Открыто Нет телефона taha85@mail.ru irinash…" at bounding box center [750, 467] width 753 height 151
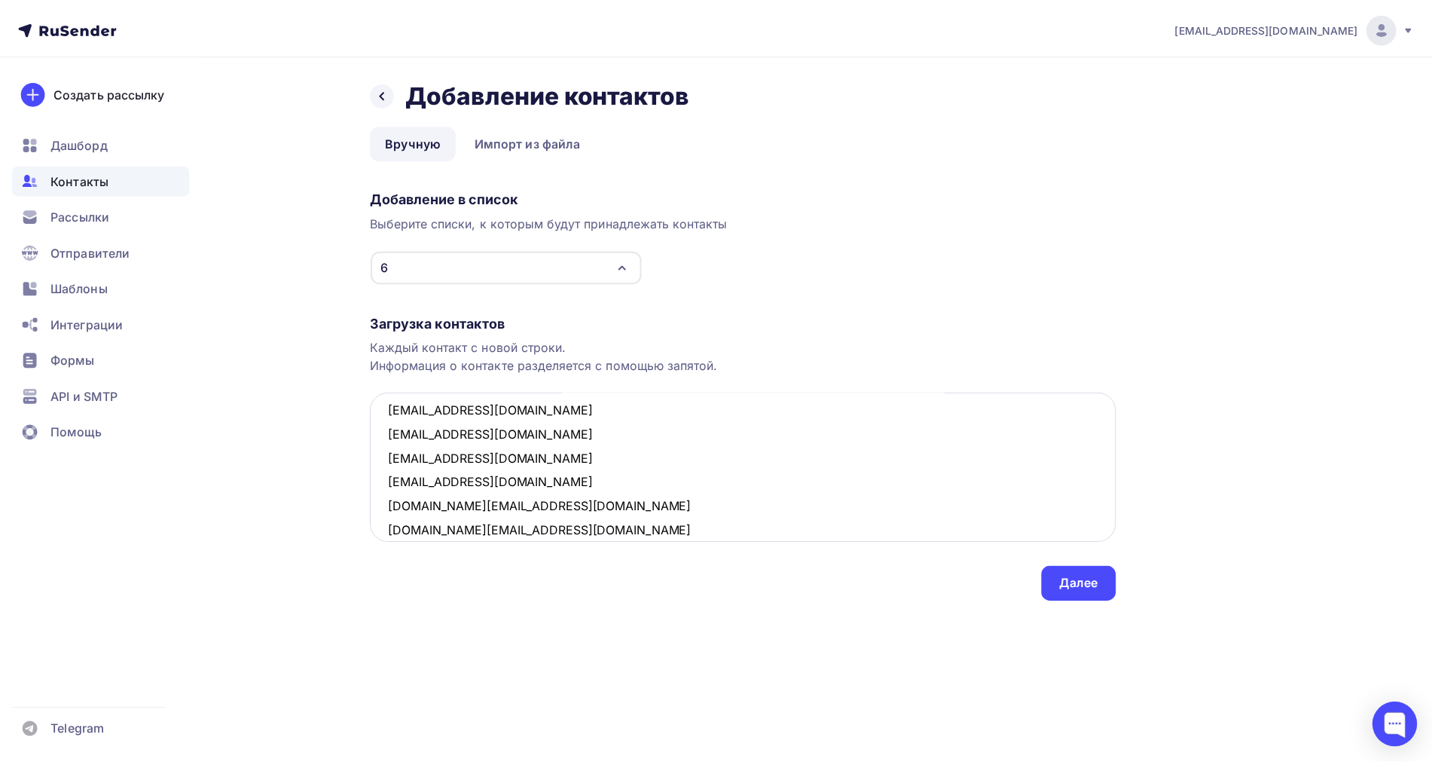
scroll to position [152, 0]
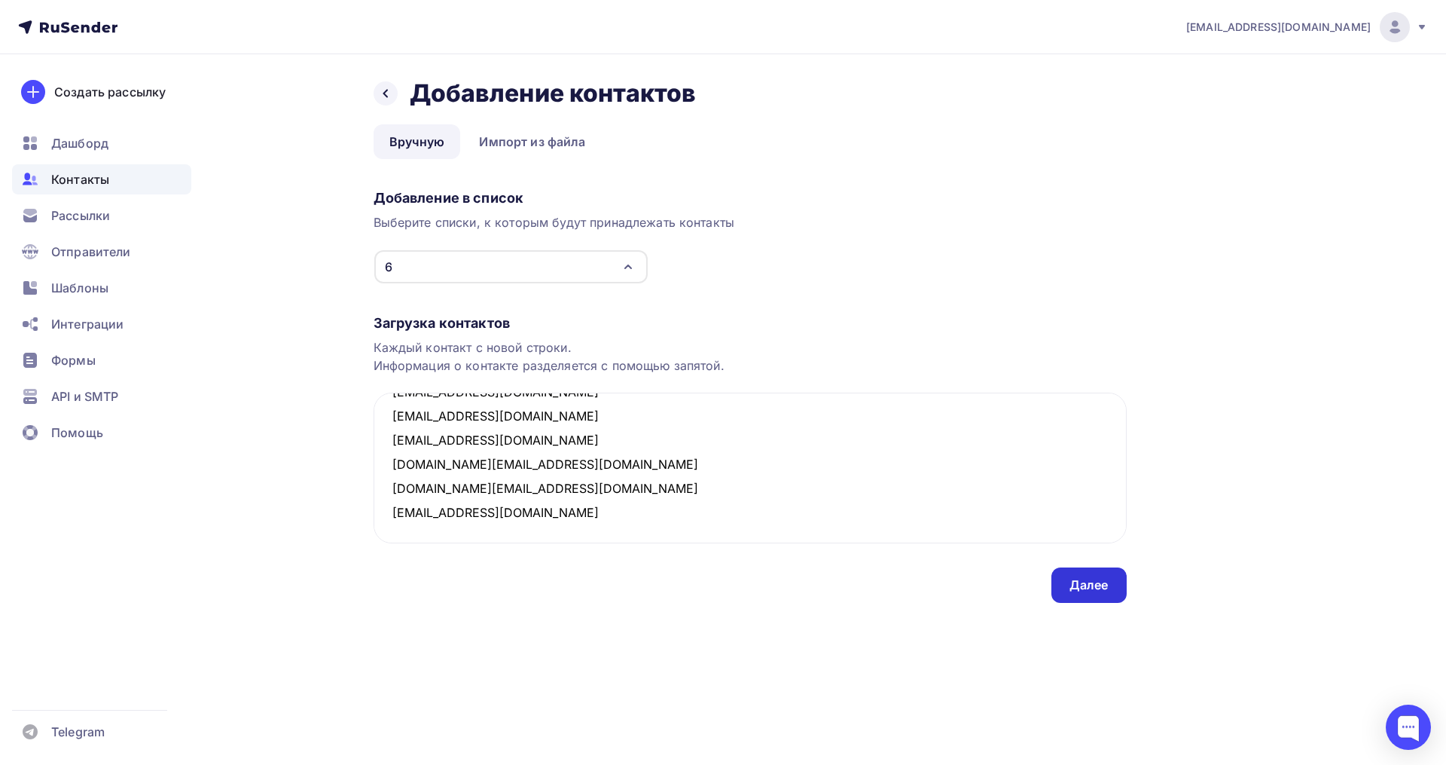
type textarea "dasik31@yandex.ru natylia91@mail.ru taha85@mail.ru irinashtreker@yandex.ru meln…"
click at [1085, 592] on div "Далее" at bounding box center [1089, 584] width 39 height 17
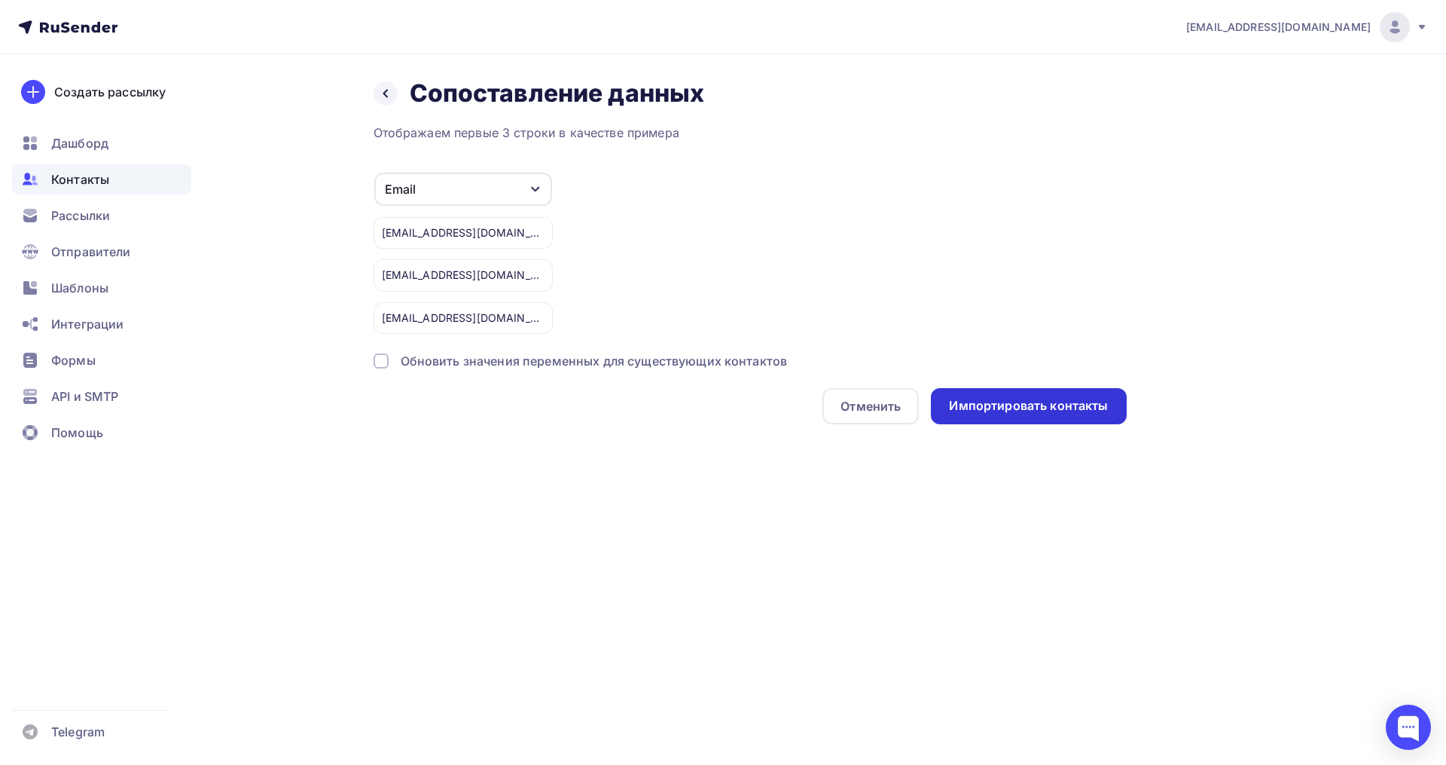
click at [1024, 404] on div "Импортировать контакты" at bounding box center [1028, 405] width 159 height 17
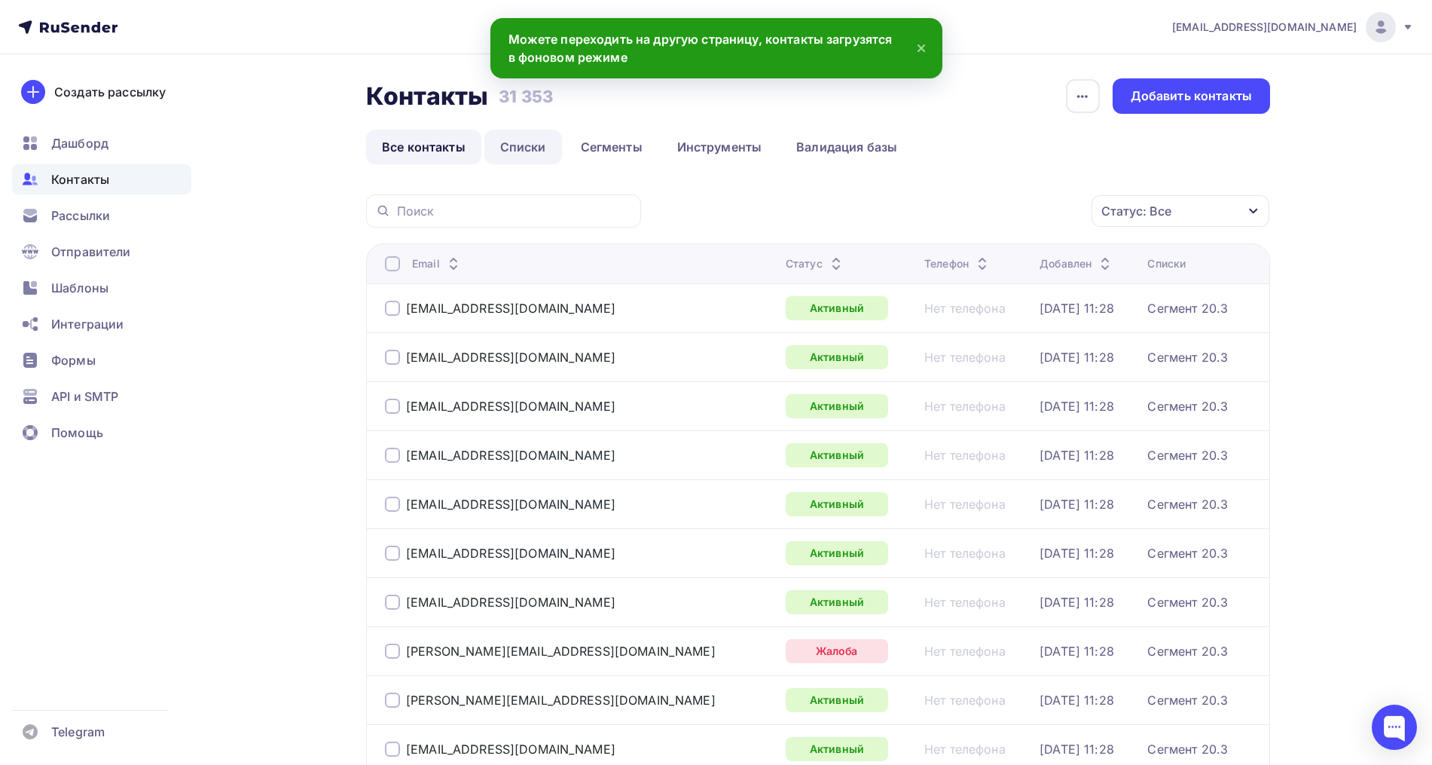
click at [496, 140] on link "Списки" at bounding box center [523, 147] width 78 height 35
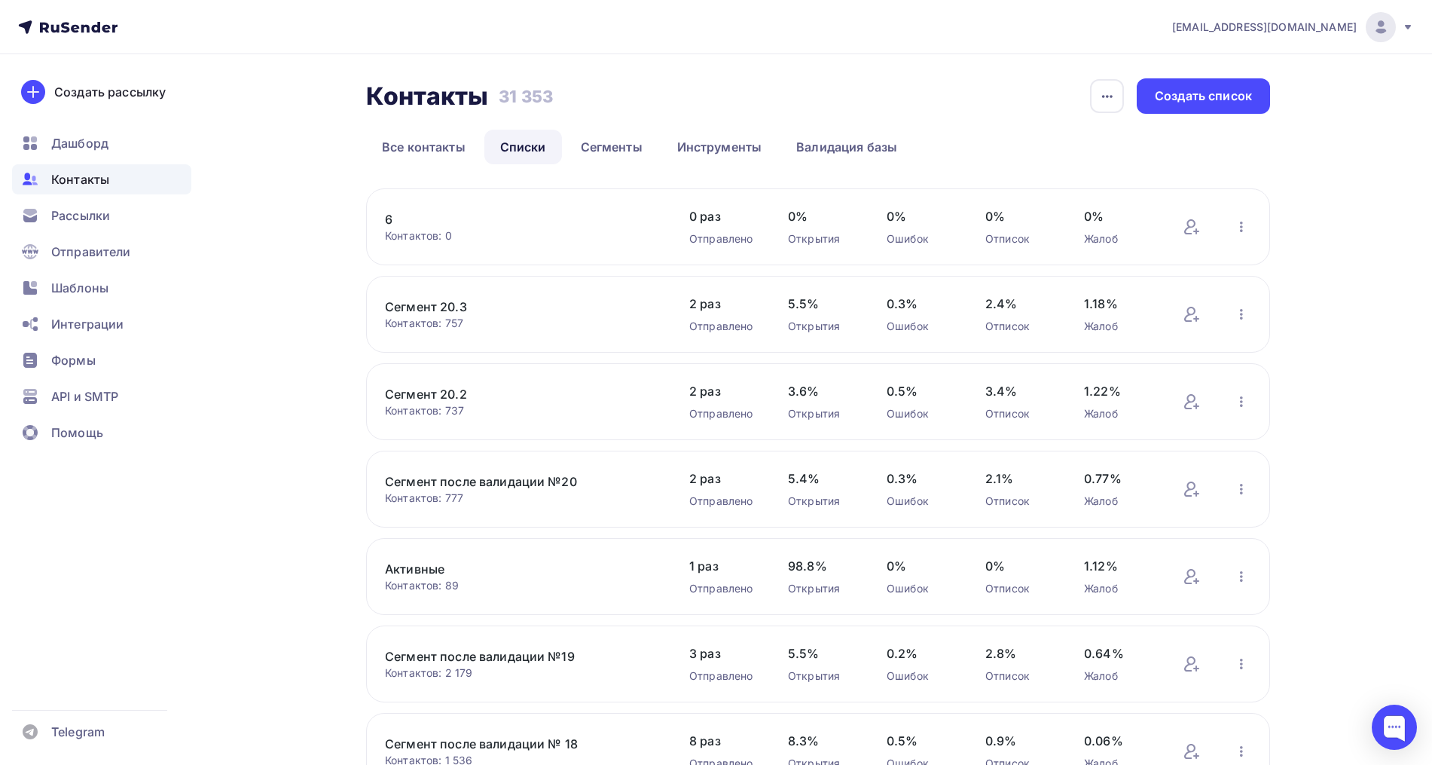
click at [390, 221] on link "6" at bounding box center [513, 219] width 256 height 18
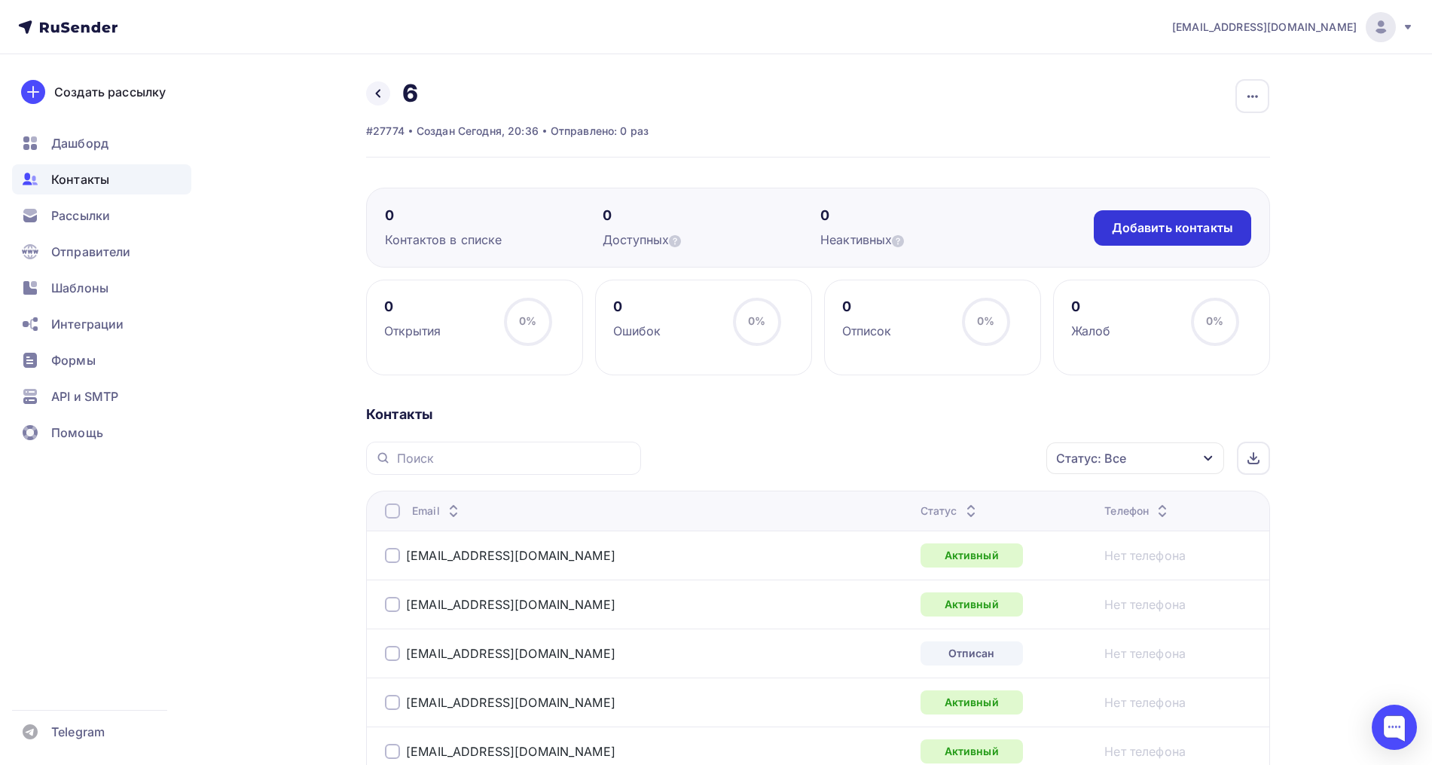
click at [1190, 219] on div "Добавить контакты" at bounding box center [1172, 227] width 121 height 17
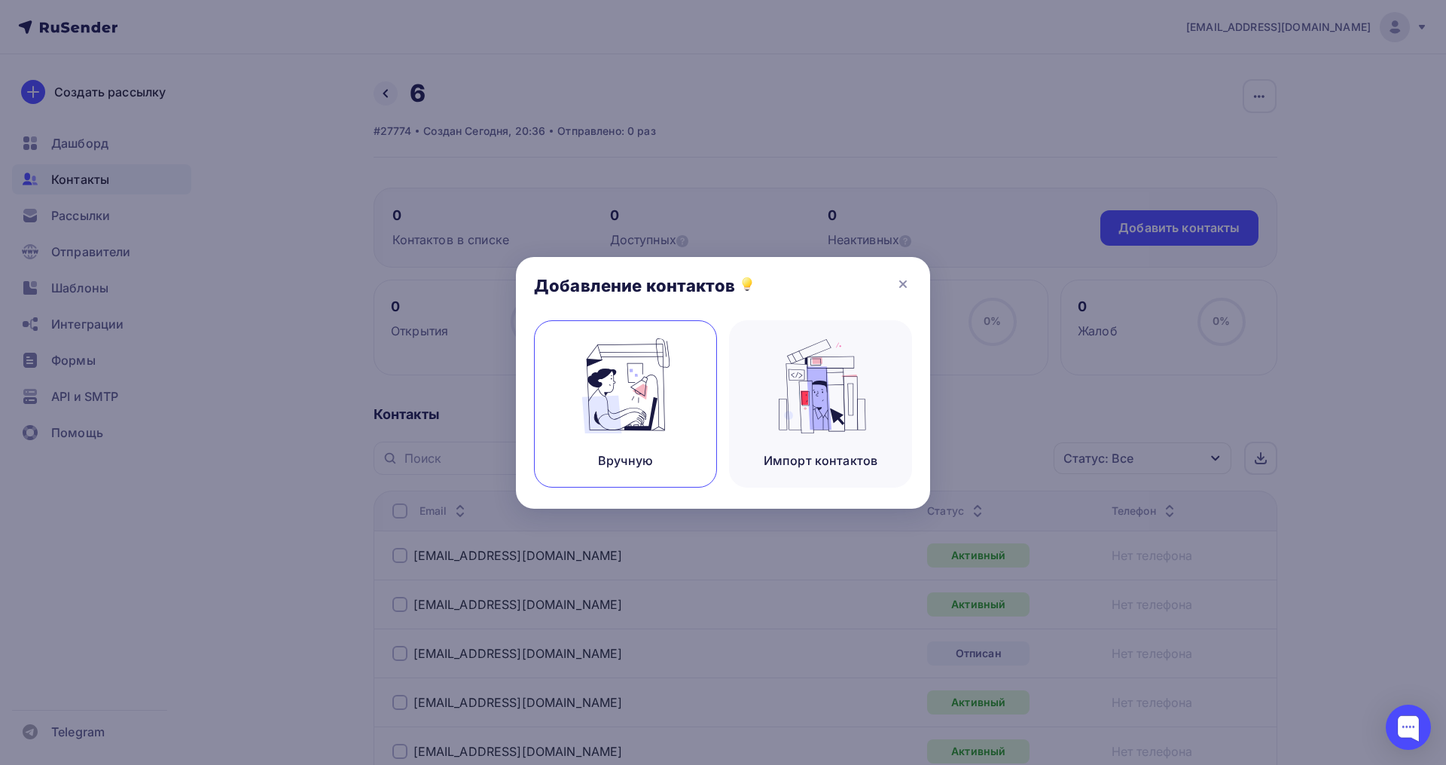
click at [586, 370] on img at bounding box center [626, 385] width 101 height 95
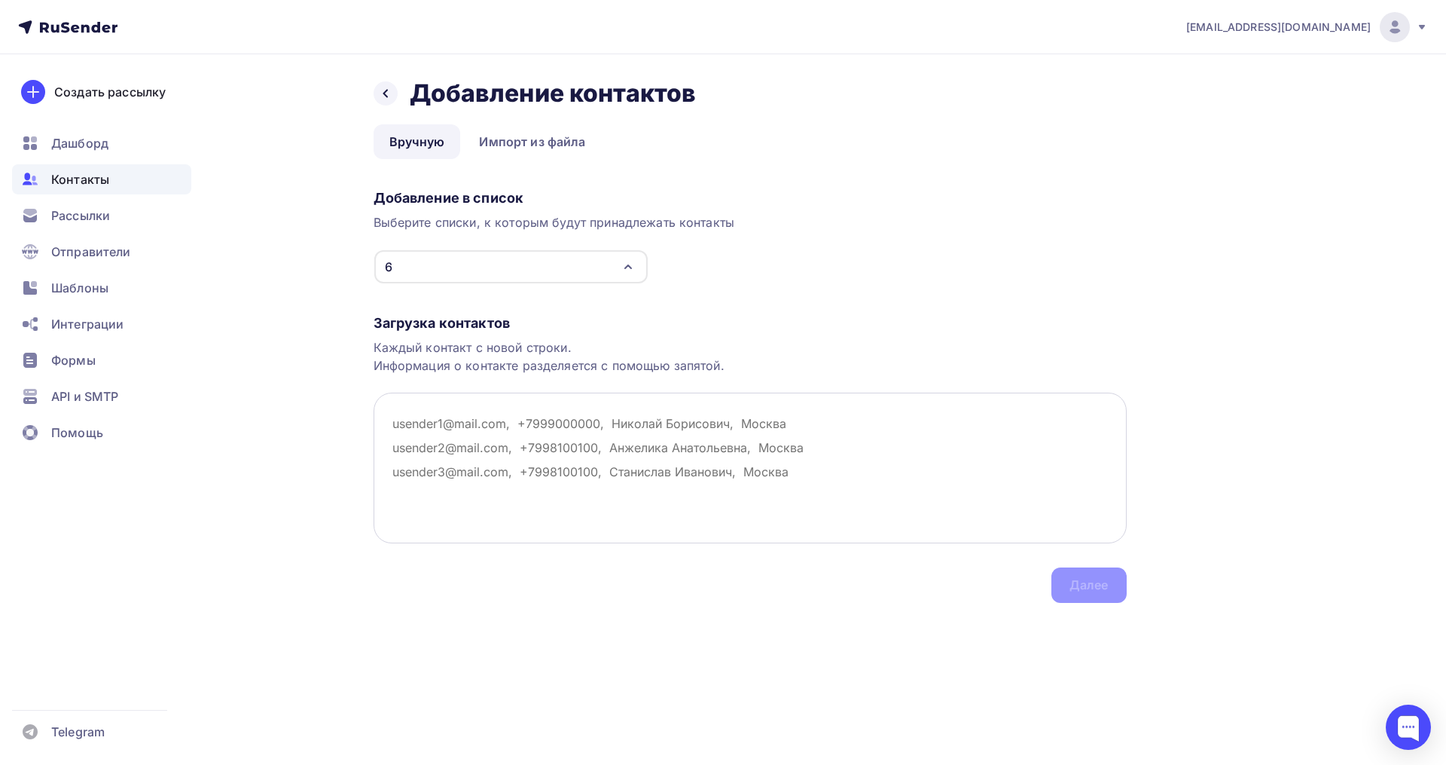
click at [414, 408] on textarea at bounding box center [750, 467] width 753 height 151
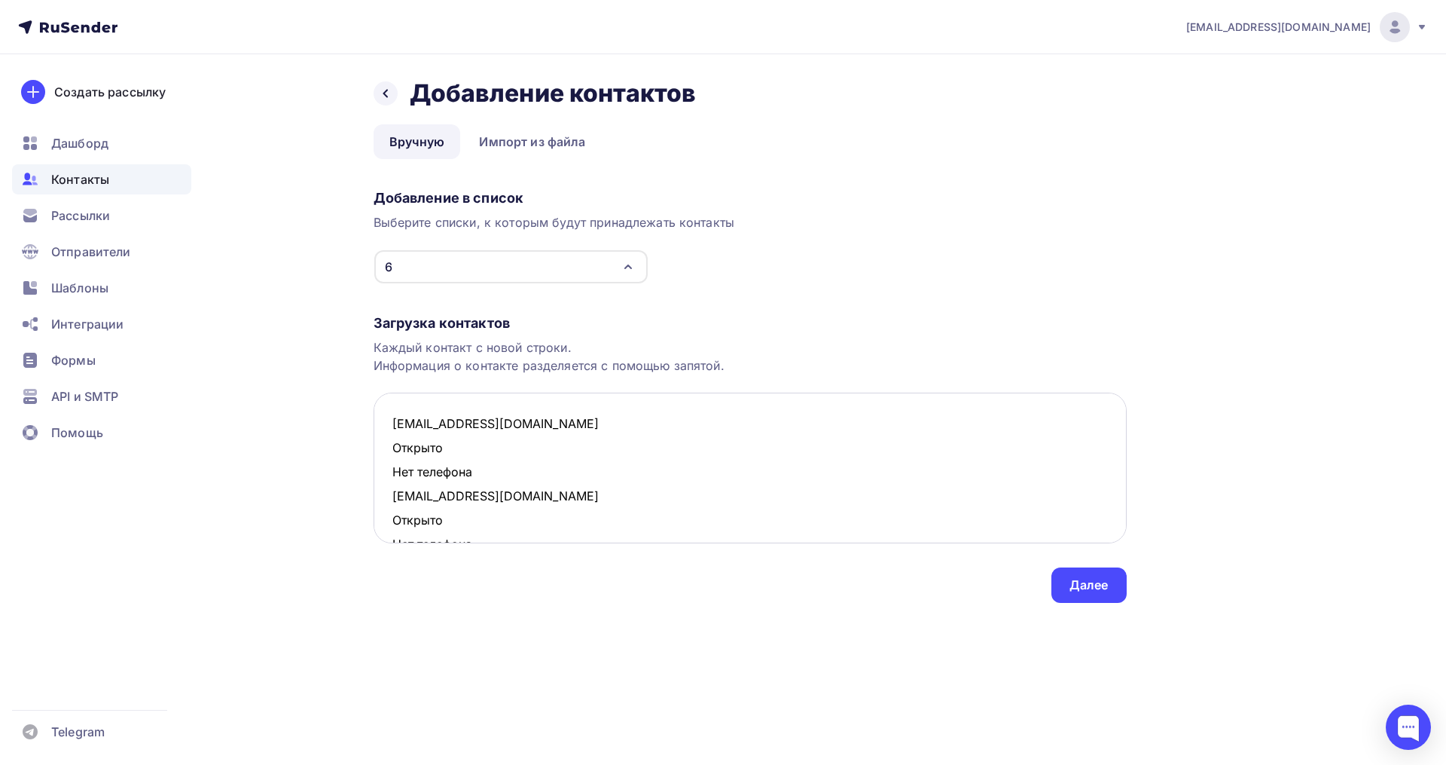
drag, startPoint x: 481, startPoint y: 469, endPoint x: 392, endPoint y: 447, distance: 90.6
click at [392, 447] on textarea "pigmalion999@rambler.ru Открыто Нет телефона aleksandrabrovar@gmail.com Открыто…" at bounding box center [750, 467] width 753 height 151
drag, startPoint x: 472, startPoint y: 497, endPoint x: 385, endPoint y: 475, distance: 89.3
click at [385, 475] on textarea "pigmalion999@rambler.ru aleksandrabrovar@gmail.com Открыто Нет телефона kitti_s…" at bounding box center [750, 467] width 753 height 151
drag, startPoint x: 466, startPoint y: 521, endPoint x: 368, endPoint y: 504, distance: 99.3
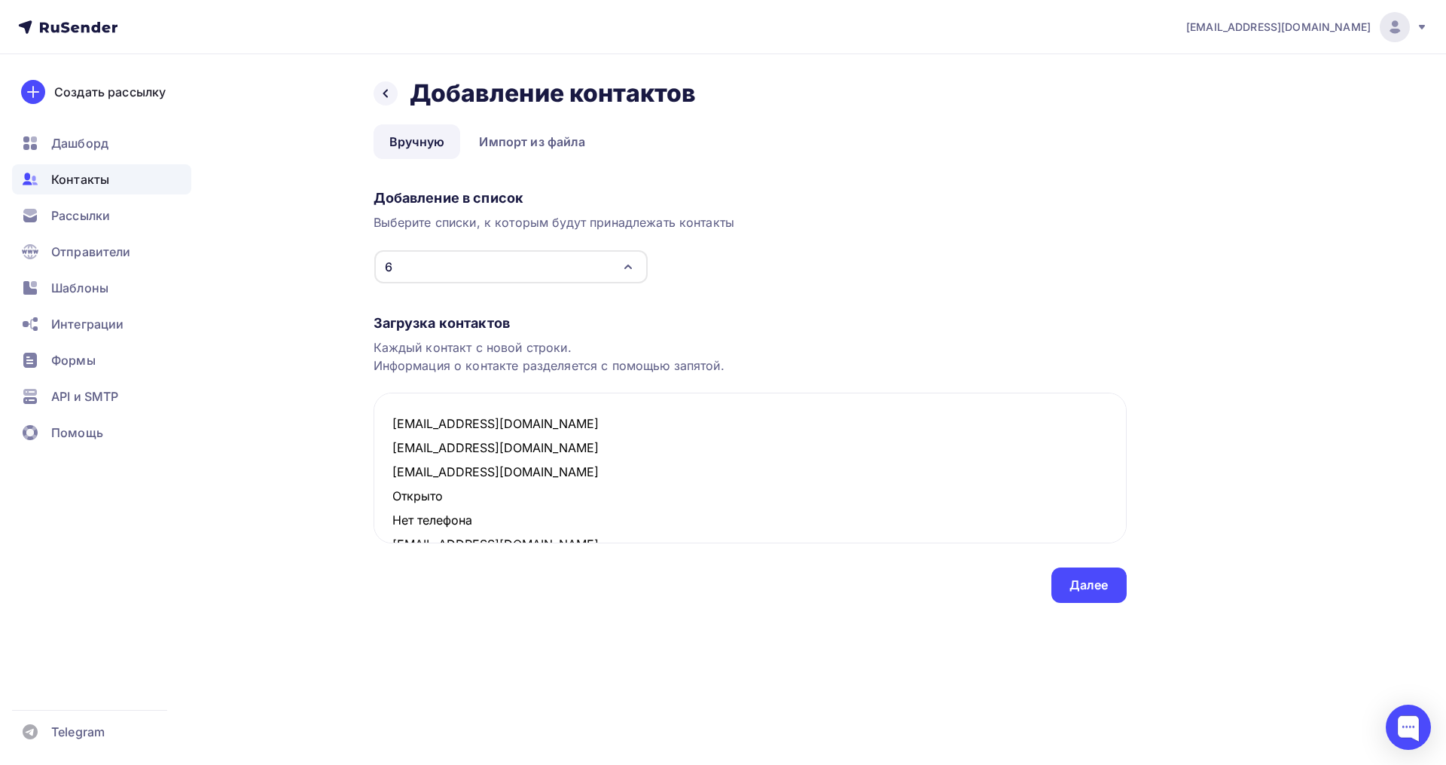
click at [368, 504] on div "Назад Добавление контактов Добавление контактов Вручную Импорт из файла Вручную…" at bounding box center [723, 358] width 1235 height 609
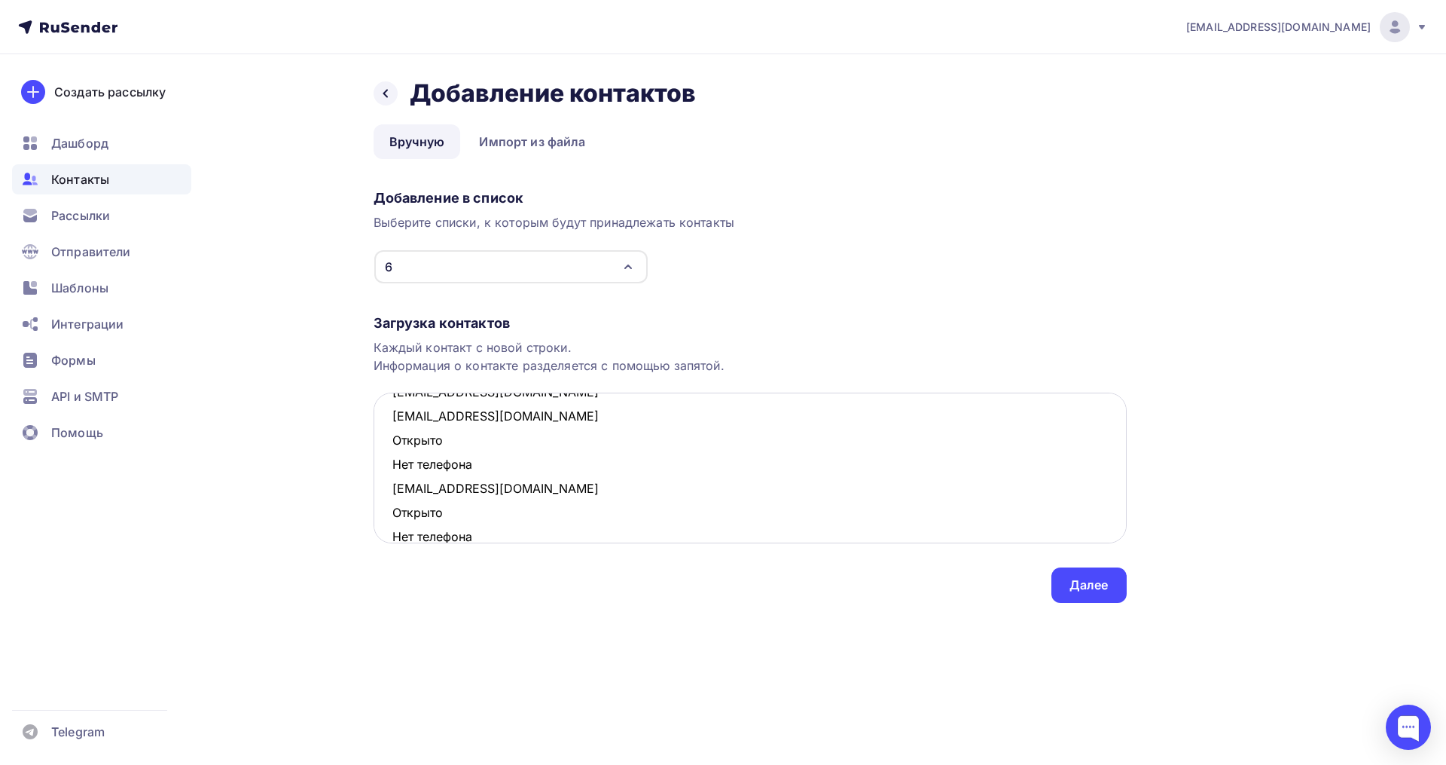
scroll to position [94, 0]
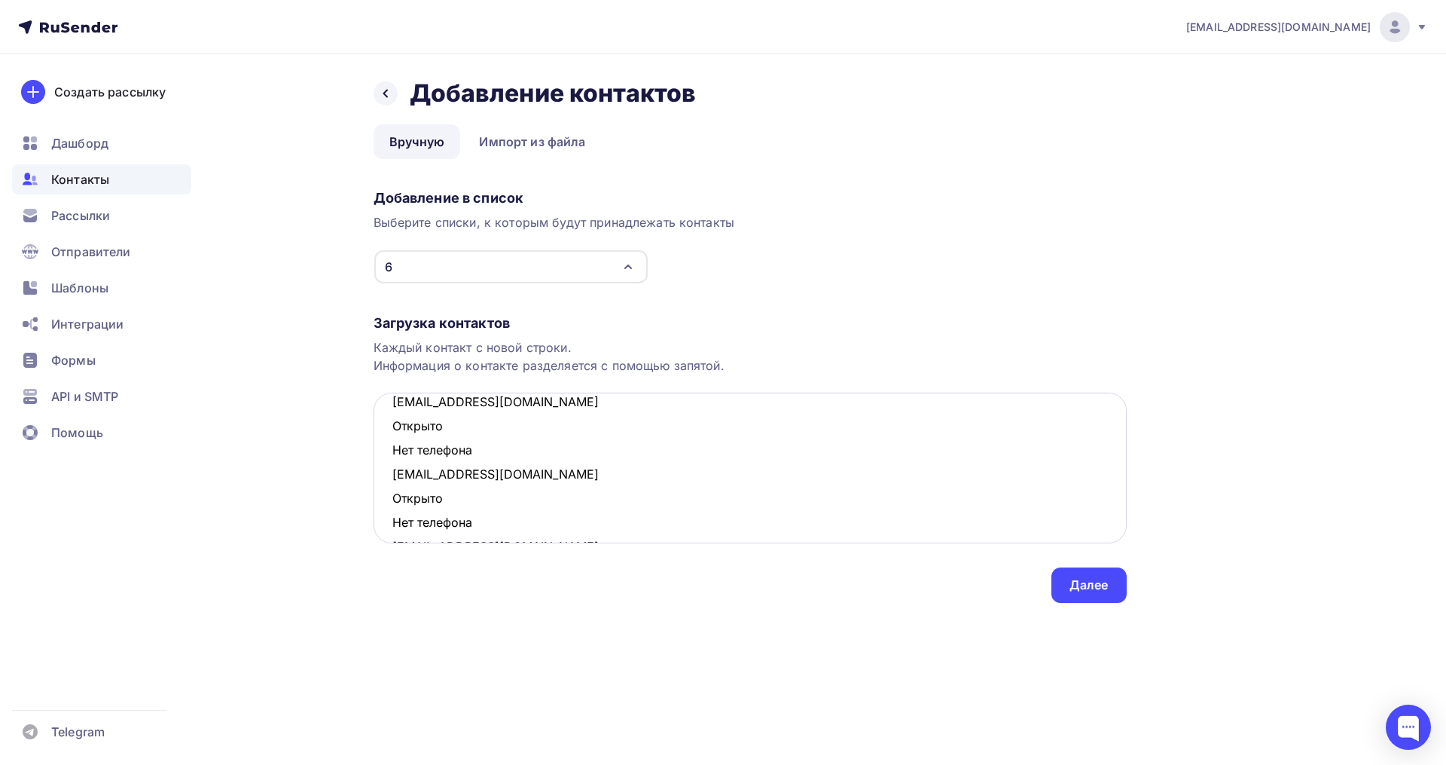
drag, startPoint x: 459, startPoint y: 452, endPoint x: 386, endPoint y: 433, distance: 75.5
click at [386, 433] on textarea "pigmalion999@rambler.ru aleksandrabrovar@gmail.com kitti_sh@mail.ru irinashtrek…" at bounding box center [750, 467] width 753 height 151
drag, startPoint x: 493, startPoint y: 499, endPoint x: 385, endPoint y: 482, distance: 109.7
click at [385, 482] on textarea "pigmalion999@rambler.ru aleksandrabrovar@gmail.com kitti_sh@mail.ru irinashtrek…" at bounding box center [750, 467] width 753 height 151
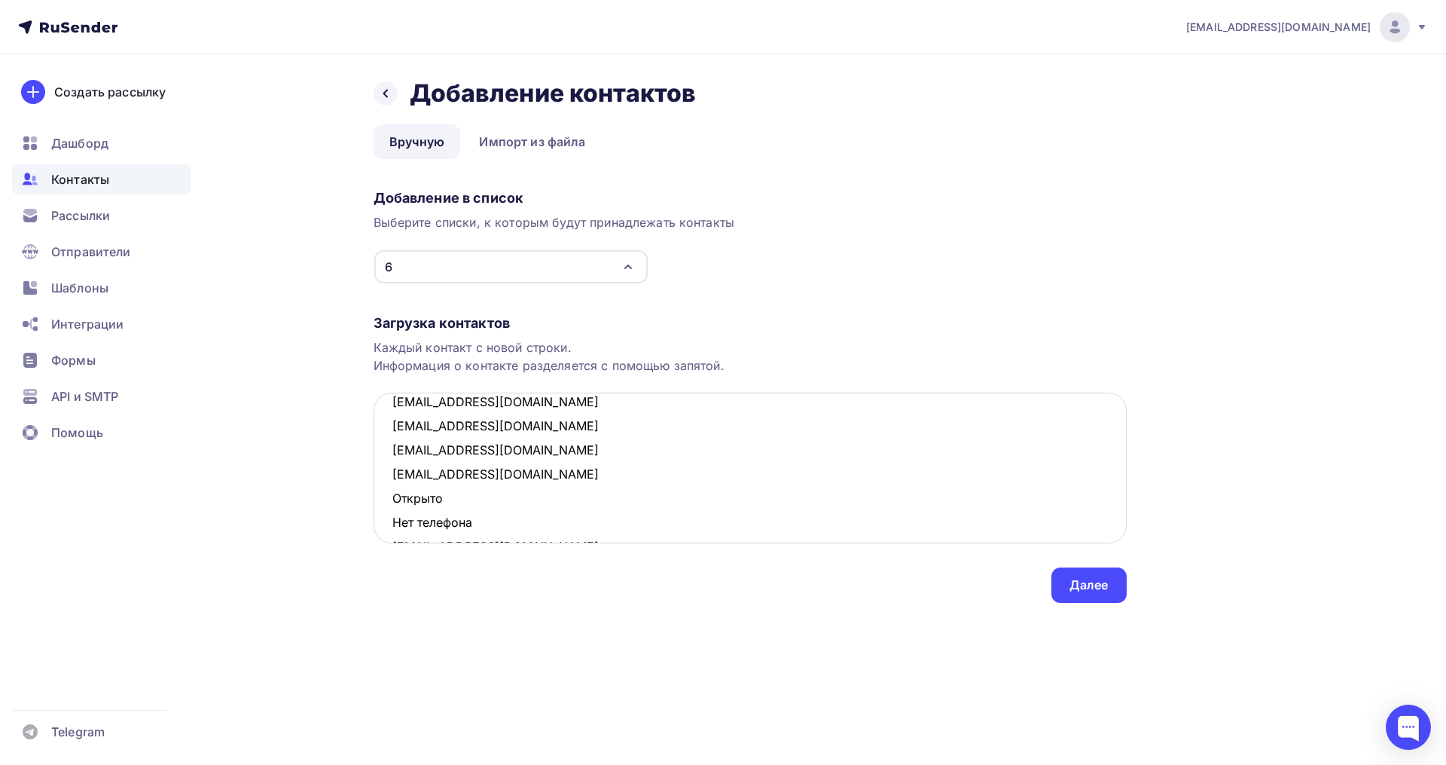
drag, startPoint x: 475, startPoint y: 516, endPoint x: 394, endPoint y: 499, distance: 83.2
click at [394, 499] on textarea "pigmalion999@rambler.ru aleksandrabrovar@gmail.com kitti_sh@mail.ru irinashtrek…" at bounding box center [750, 467] width 753 height 151
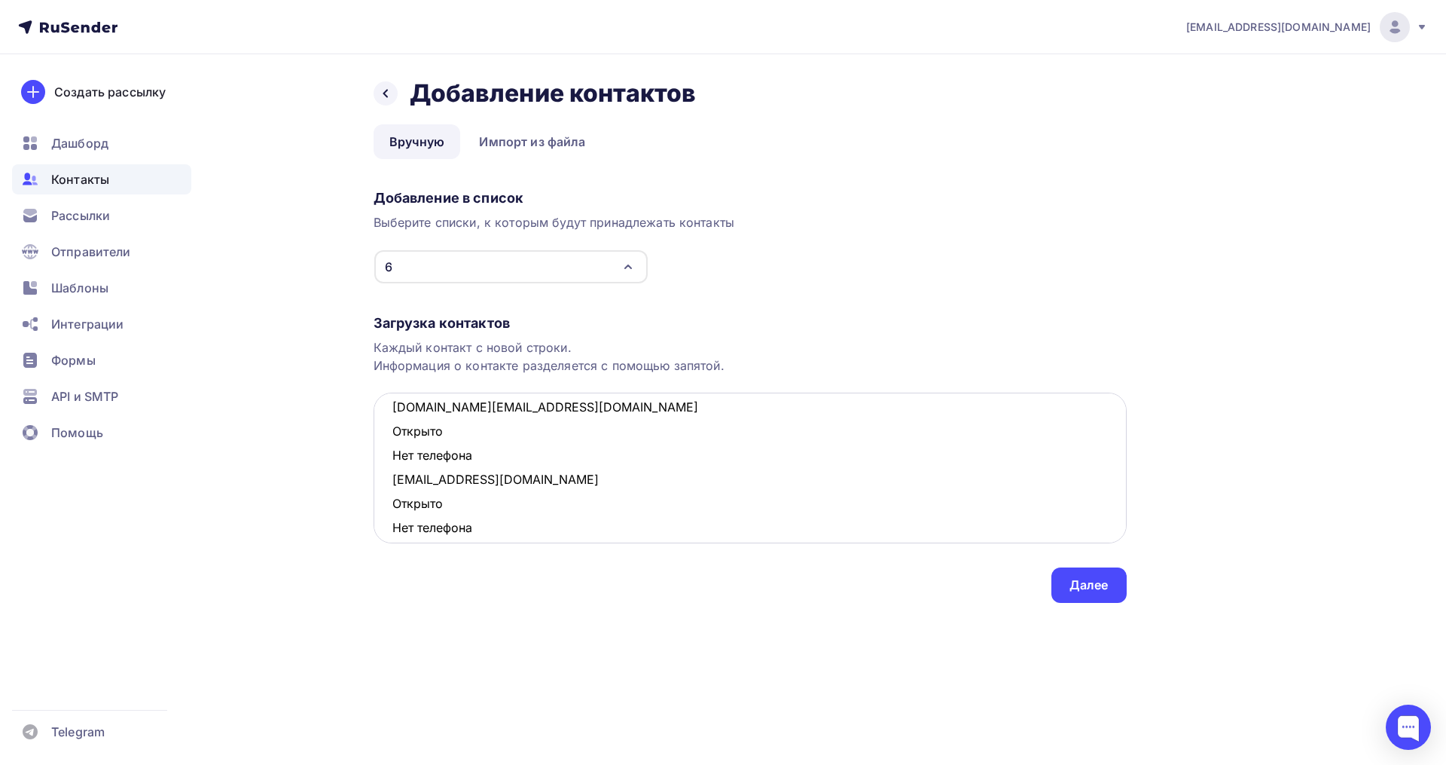
scroll to position [164, 0]
drag, startPoint x: 488, startPoint y: 450, endPoint x: 378, endPoint y: 435, distance: 111.1
click at [378, 435] on textarea "pigmalion999@rambler.ru aleksandrabrovar@gmail.com kitti_sh@mail.ru irinashtrek…" at bounding box center [750, 467] width 753 height 151
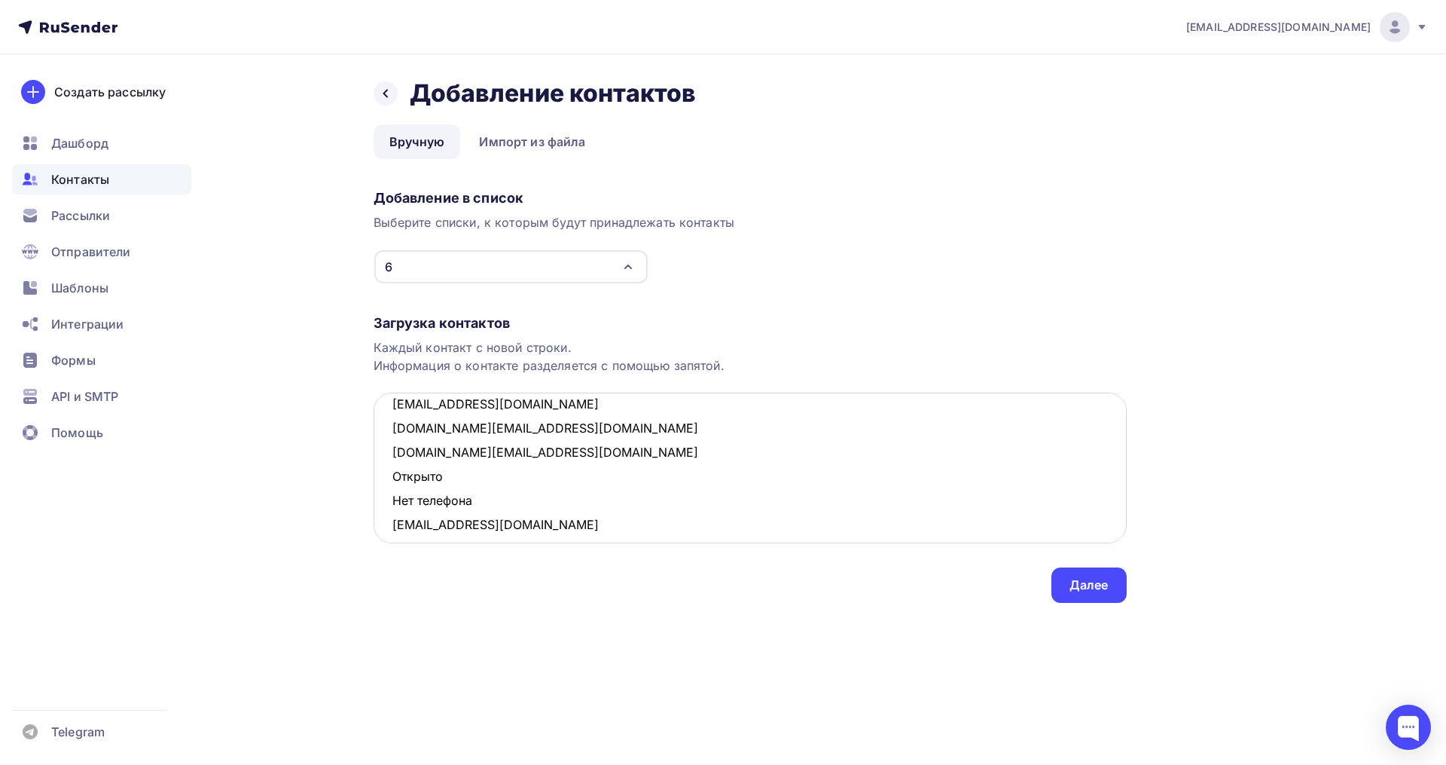
drag, startPoint x: 485, startPoint y: 500, endPoint x: 383, endPoint y: 478, distance: 104.9
click at [383, 478] on textarea "pigmalion999@rambler.ru aleksandrabrovar@gmail.com kitti_sh@mail.ru irinashtrek…" at bounding box center [750, 467] width 753 height 151
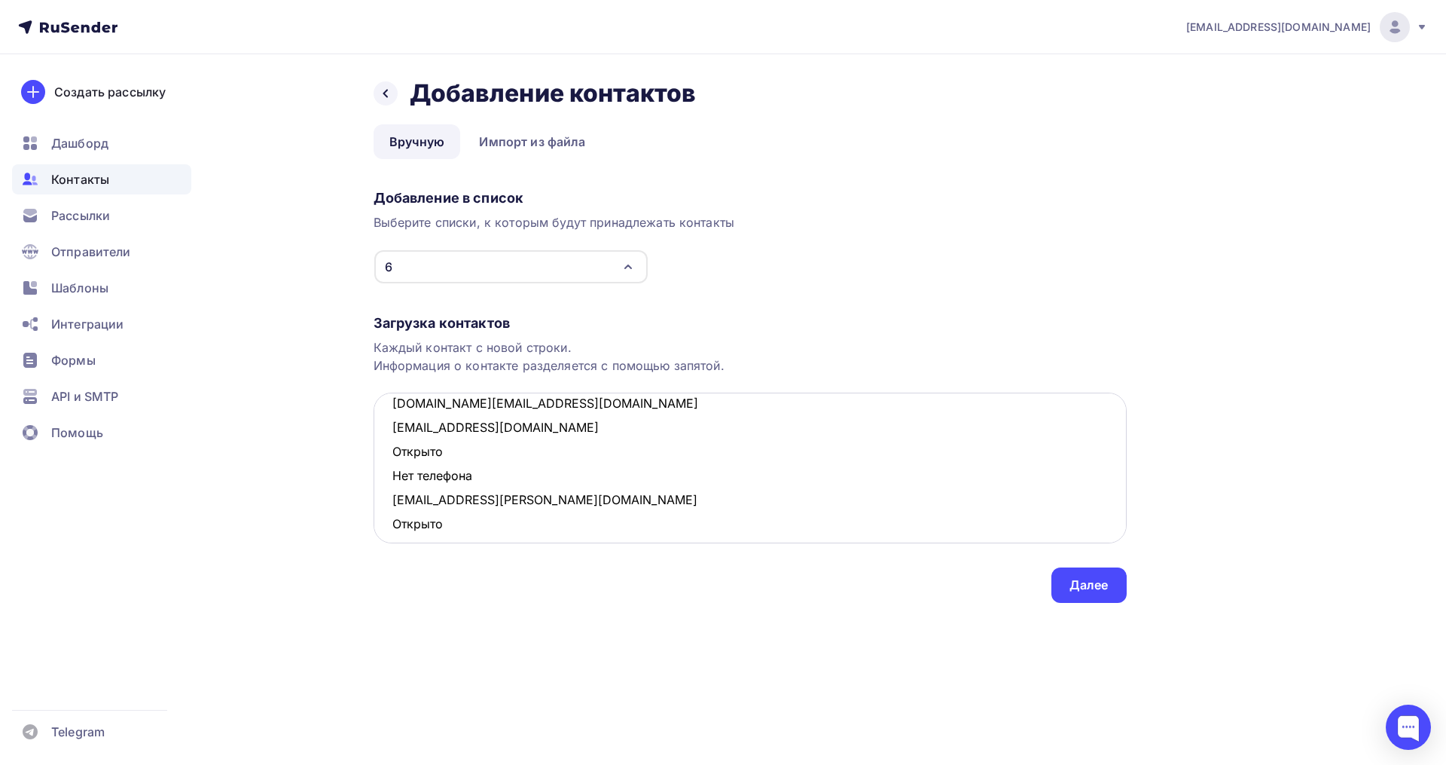
scroll to position [234, 0]
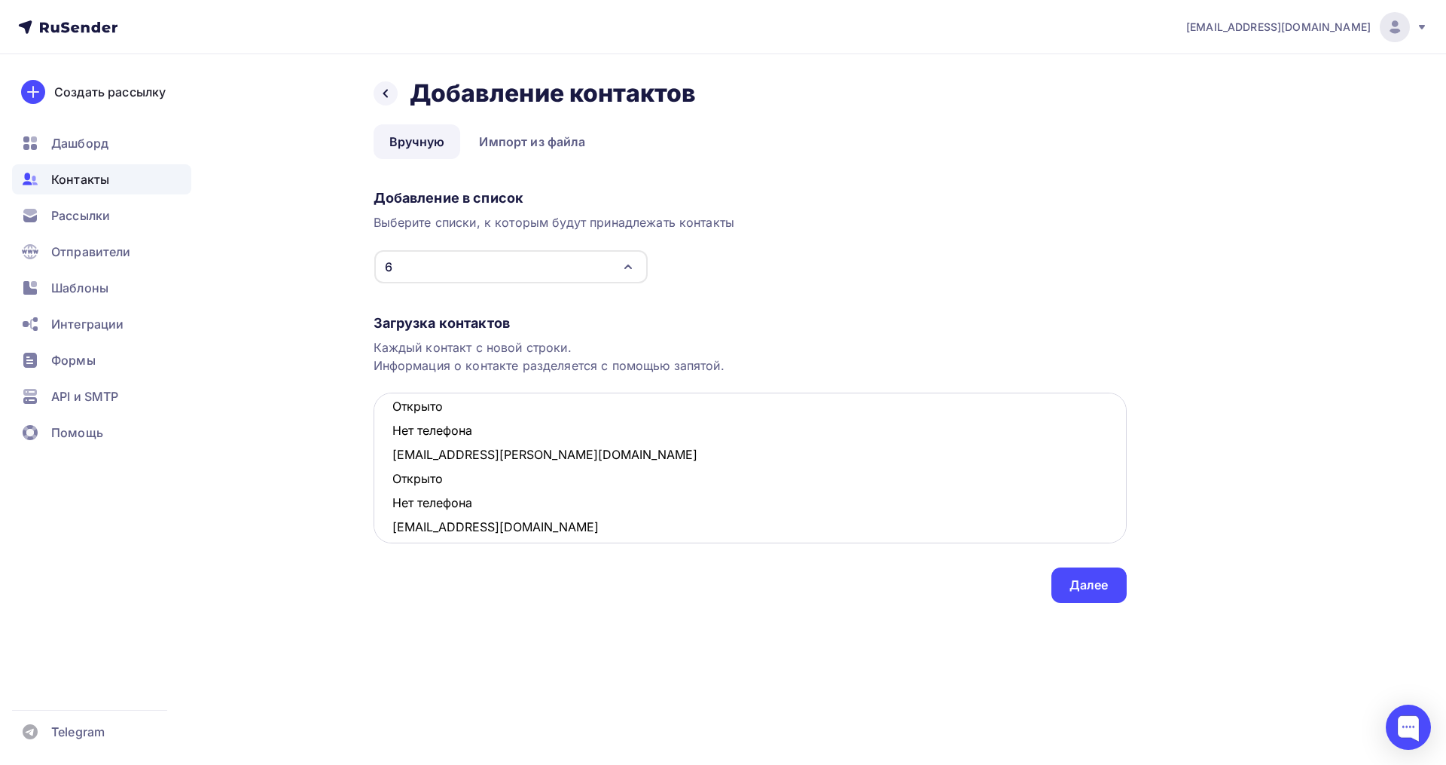
drag, startPoint x: 477, startPoint y: 424, endPoint x: 377, endPoint y: 417, distance: 99.7
click at [377, 417] on textarea "pigmalion999@rambler.ru aleksandrabrovar@gmail.com kitti_sh@mail.ru irinashtrek…" at bounding box center [750, 467] width 753 height 151
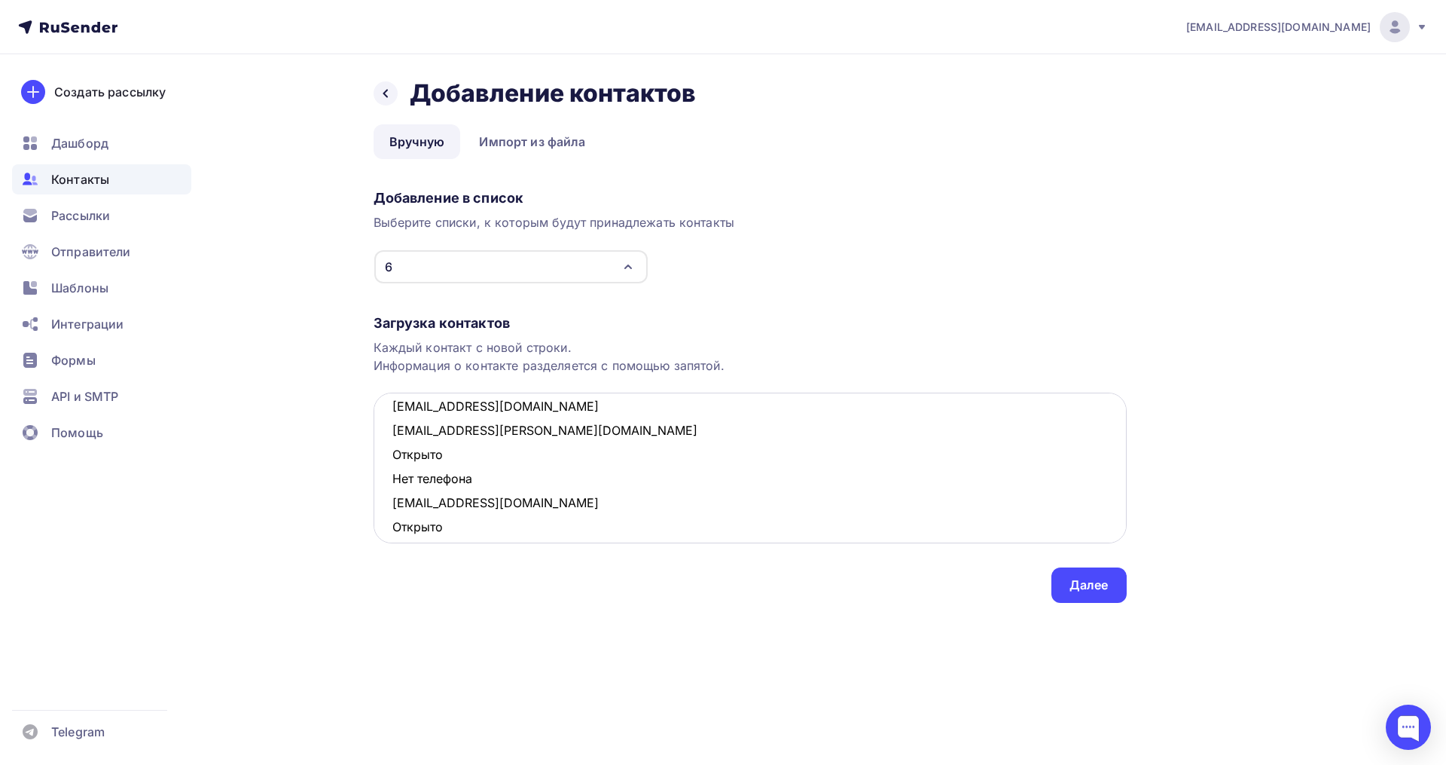
scroll to position [186, 0]
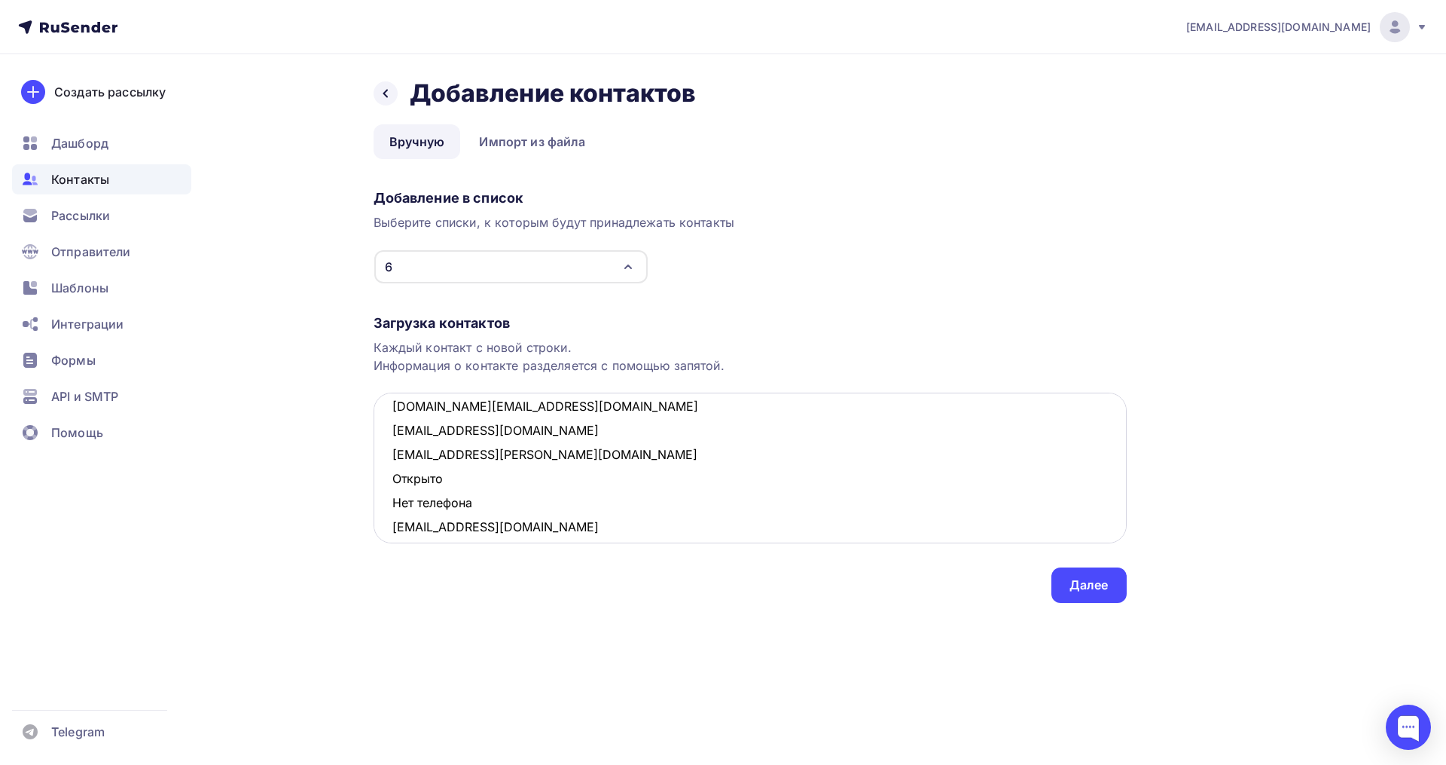
drag, startPoint x: 480, startPoint y: 503, endPoint x: 387, endPoint y: 485, distance: 94.4
click at [387, 485] on textarea "pigmalion999@rambler.ru aleksandrabrovar@gmail.com kitti_sh@mail.ru irinashtrek…" at bounding box center [750, 467] width 753 height 151
drag, startPoint x: 490, startPoint y: 524, endPoint x: 392, endPoint y: 505, distance: 99.6
click at [392, 505] on textarea "pigmalion999@rambler.ru aleksandrabrovar@gmail.com kitti_sh@mail.ru irinashtrek…" at bounding box center [750, 467] width 753 height 151
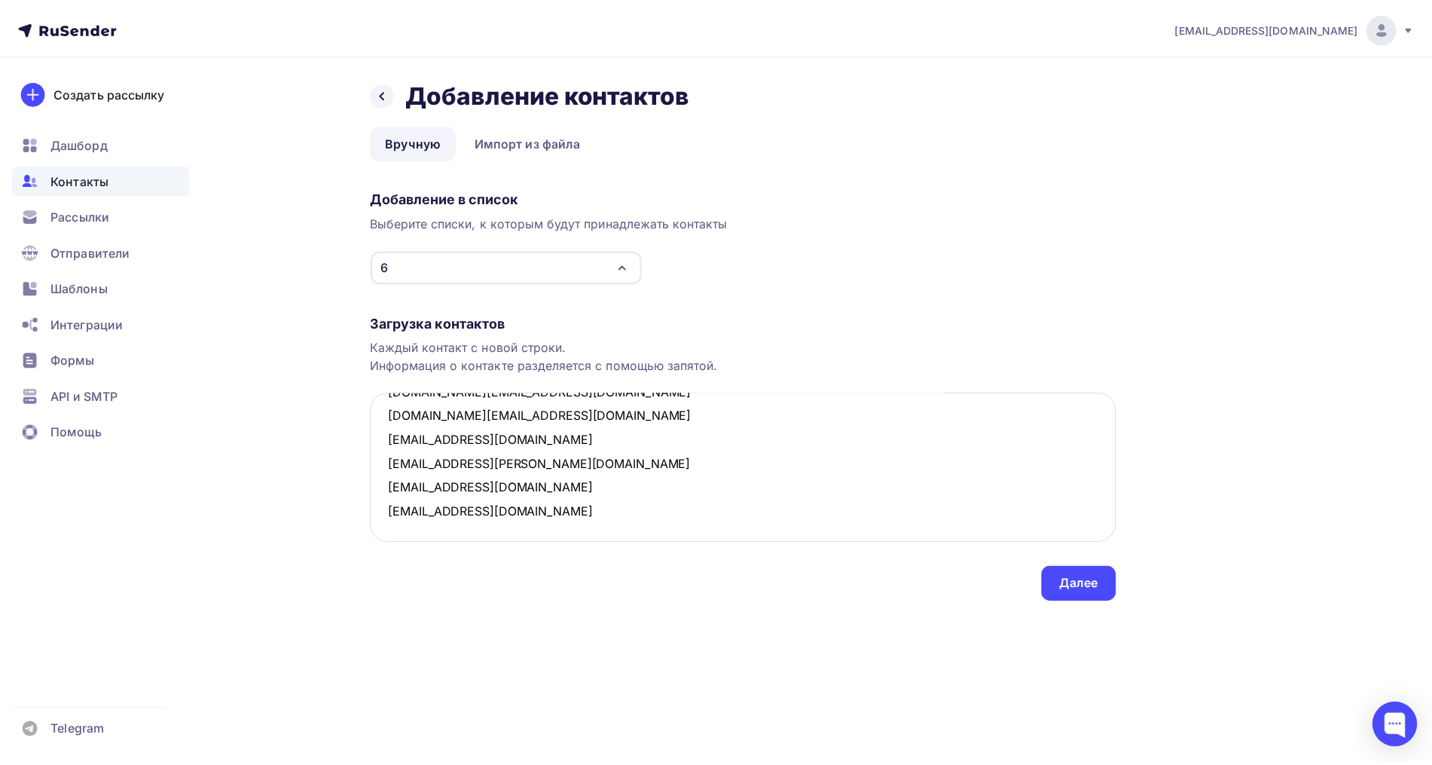
scroll to position [176, 0]
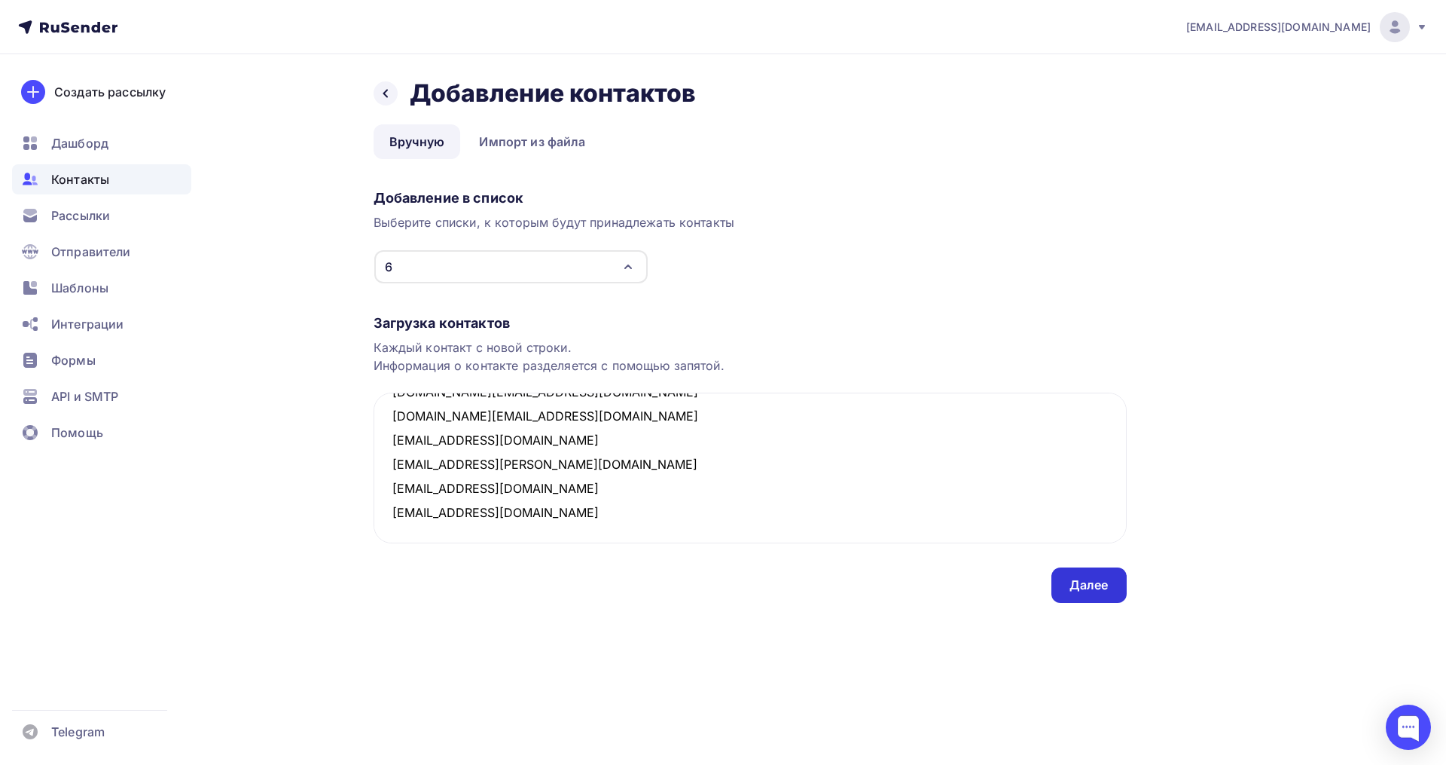
type textarea "pigmalion999@rambler.ru aleksandrabrovar@gmail.com kitti_sh@mail.ru irinashtrek…"
click at [1123, 577] on div "Далее" at bounding box center [1089, 584] width 75 height 35
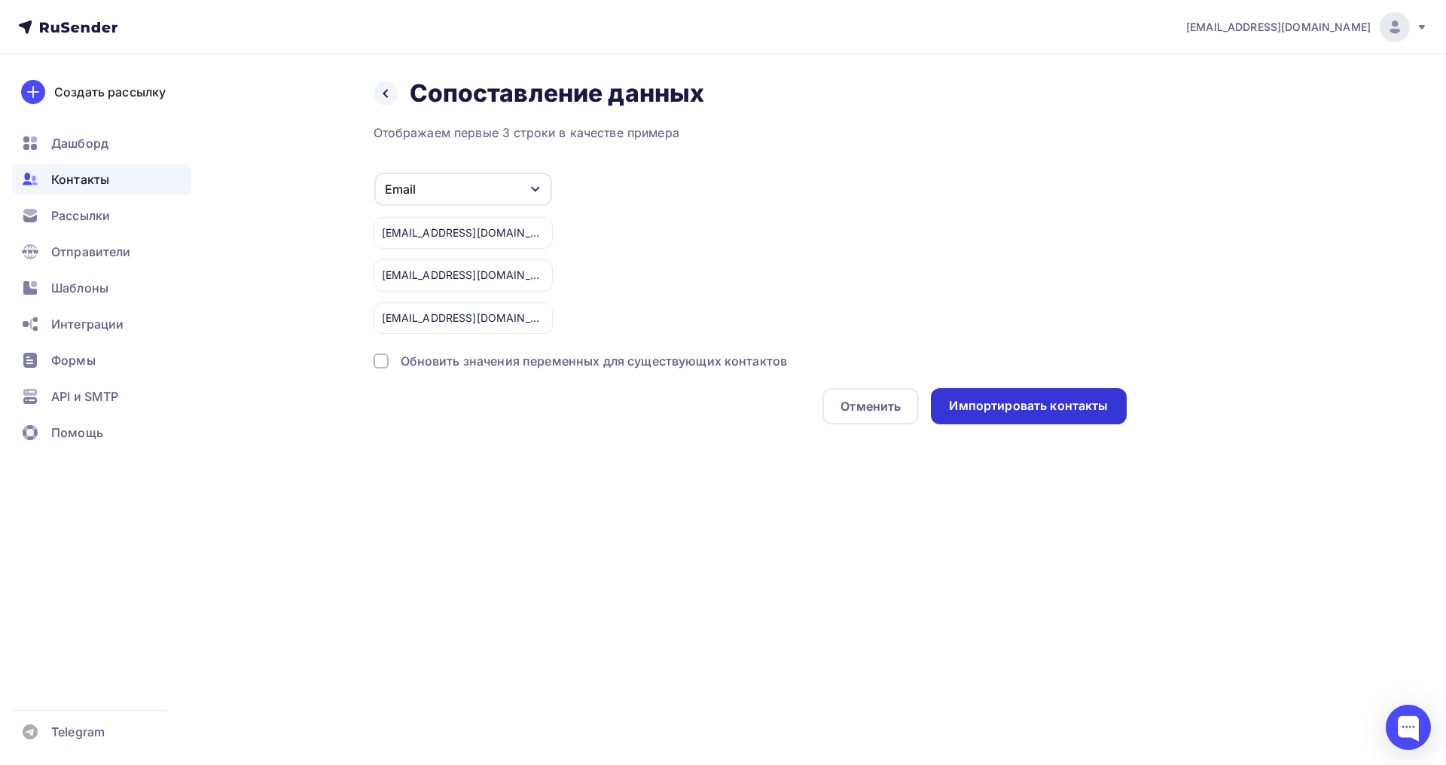
click at [979, 403] on div "Импортировать контакты" at bounding box center [1028, 405] width 159 height 17
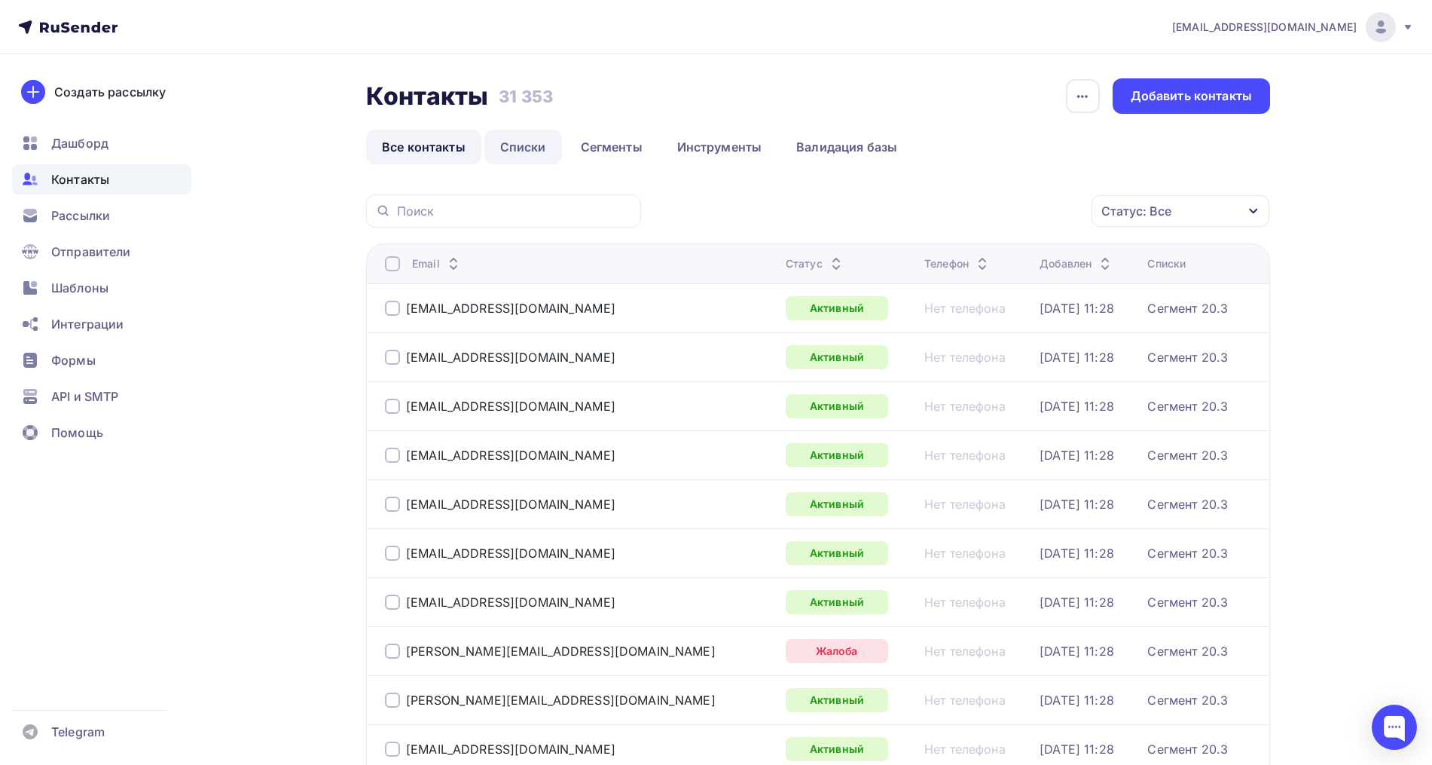
click at [518, 154] on link "Списки" at bounding box center [523, 147] width 78 height 35
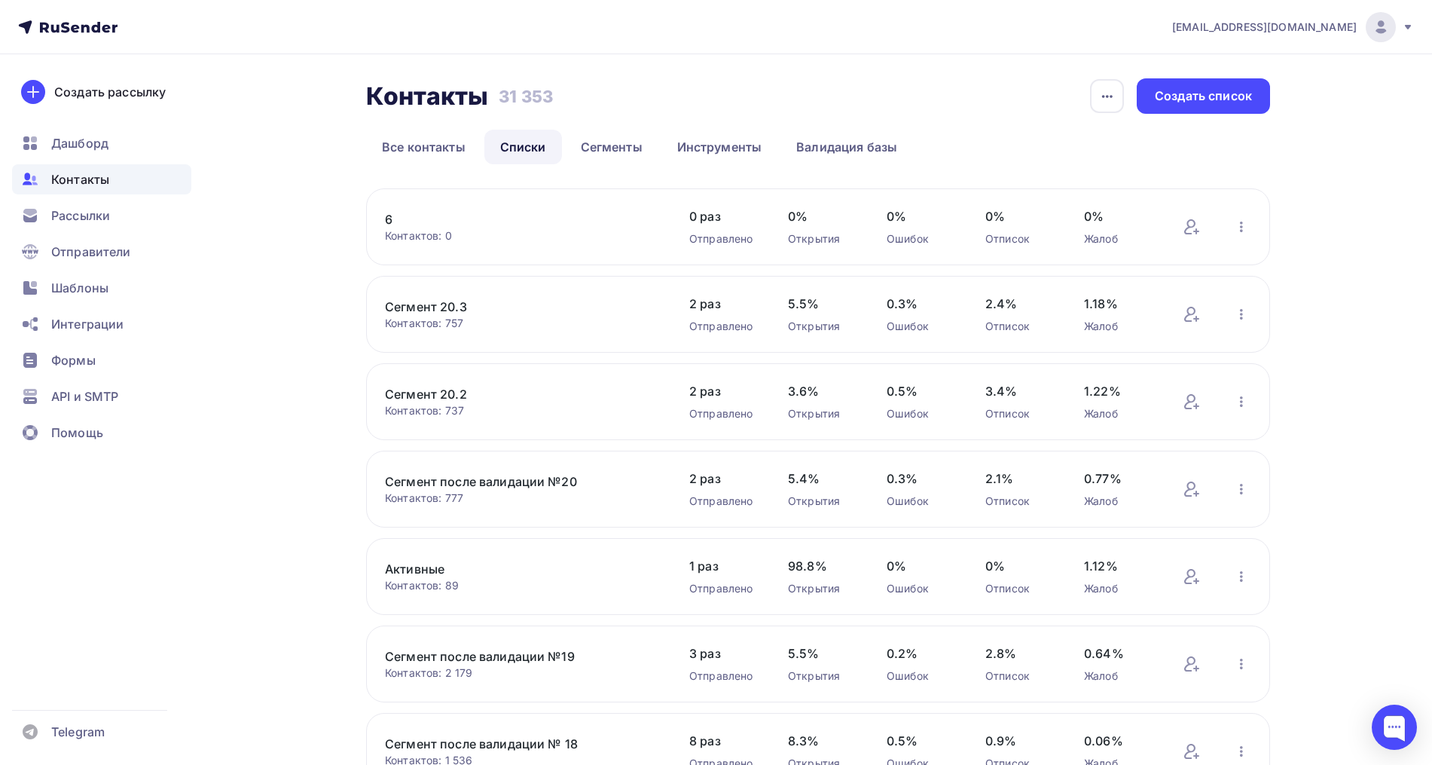
click at [390, 221] on link "6" at bounding box center [513, 219] width 256 height 18
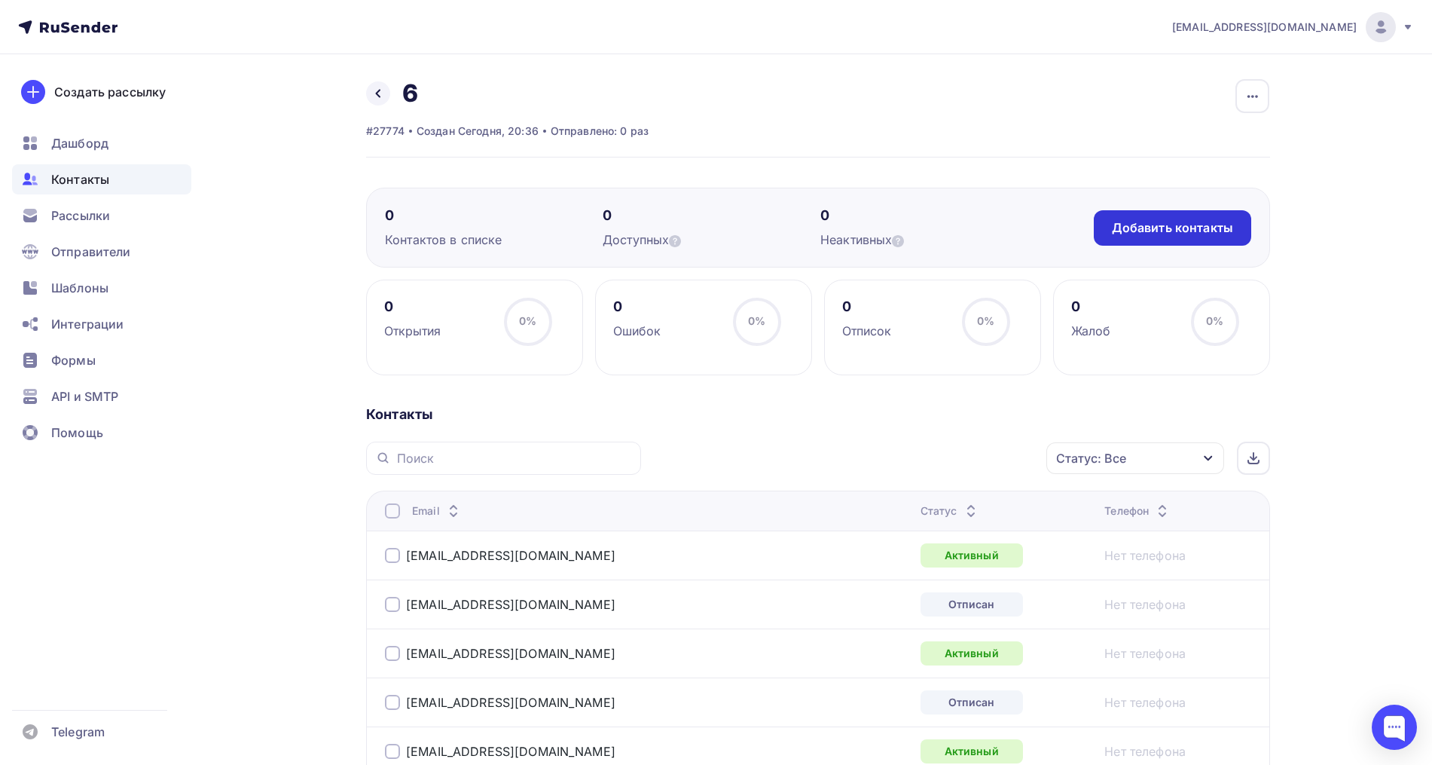
click at [1181, 235] on div "Добавить контакты" at bounding box center [1172, 227] width 121 height 17
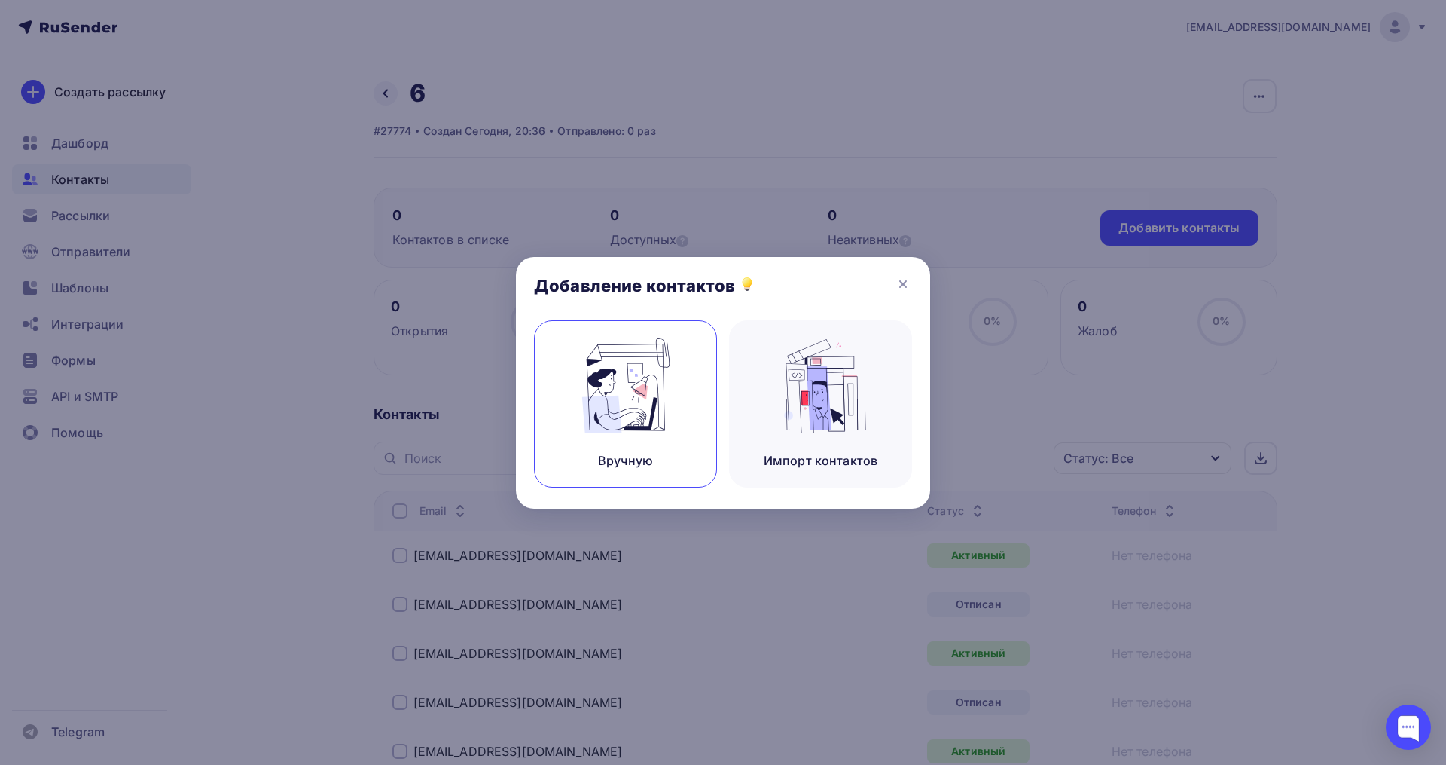
click at [646, 430] on img at bounding box center [626, 385] width 101 height 95
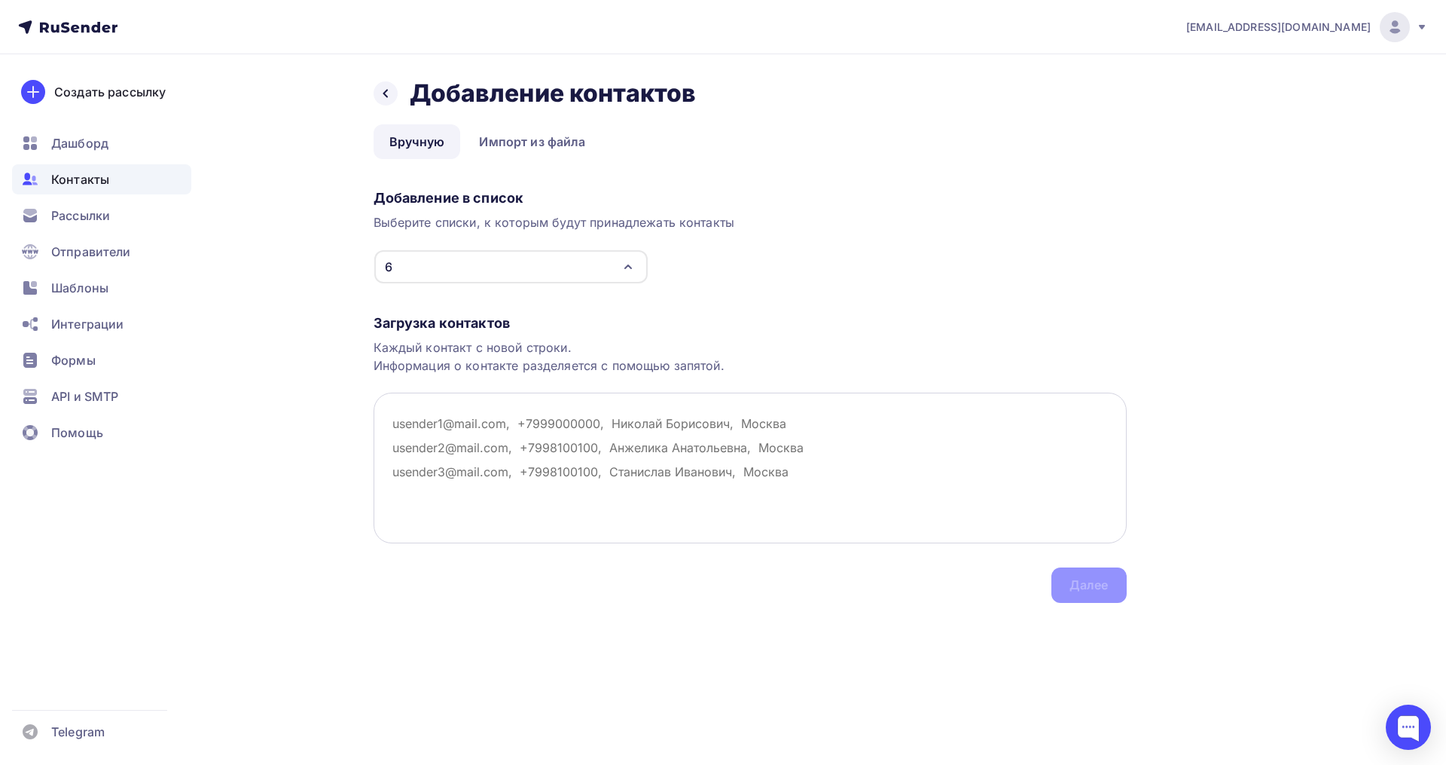
click at [489, 426] on textarea at bounding box center [750, 467] width 753 height 151
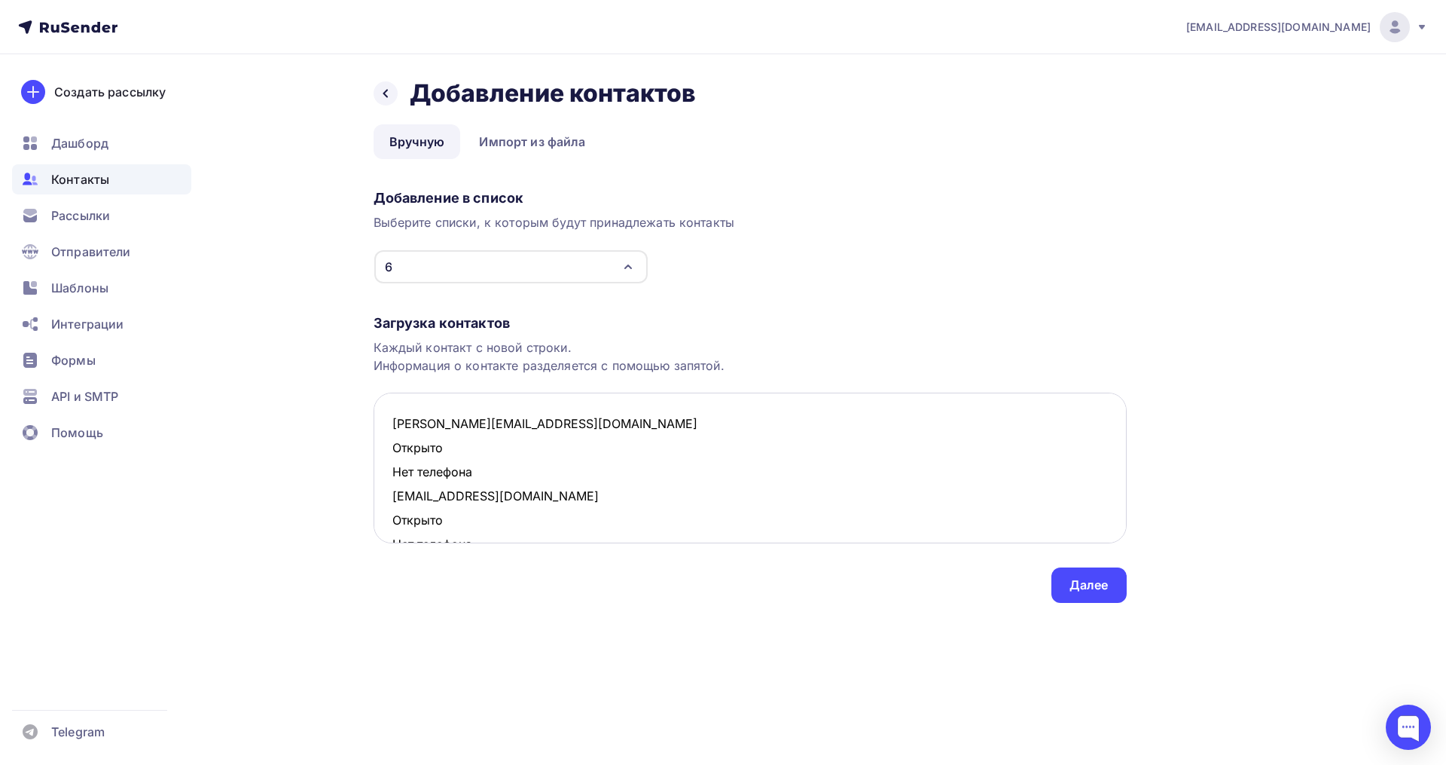
scroll to position [395, 0]
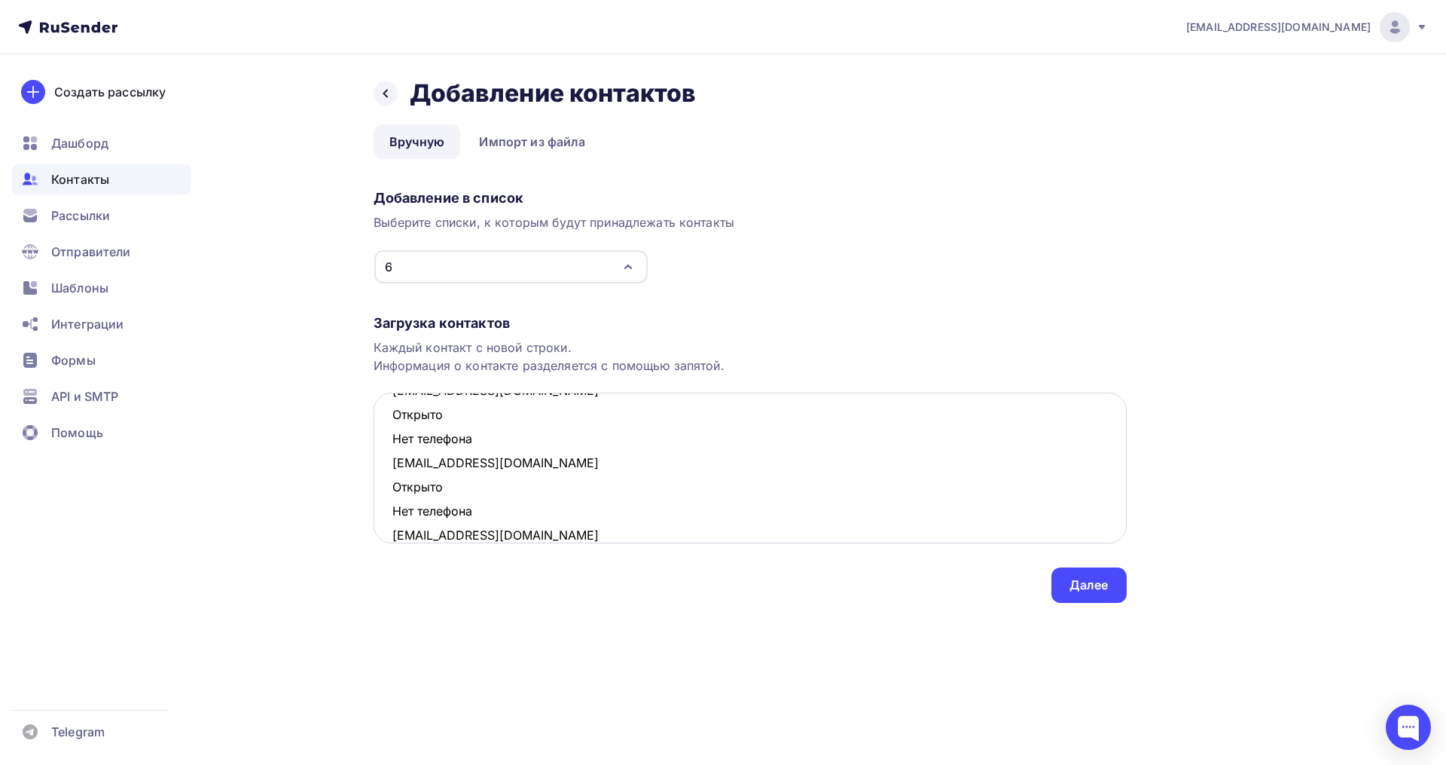
drag, startPoint x: 471, startPoint y: 511, endPoint x: 385, endPoint y: 492, distance: 87.9
click at [385, 492] on textarea "julia-kurakina@rambler.ru Открыто Нет телефона aleksandrabrovar@gmail.com Откры…" at bounding box center [750, 467] width 753 height 151
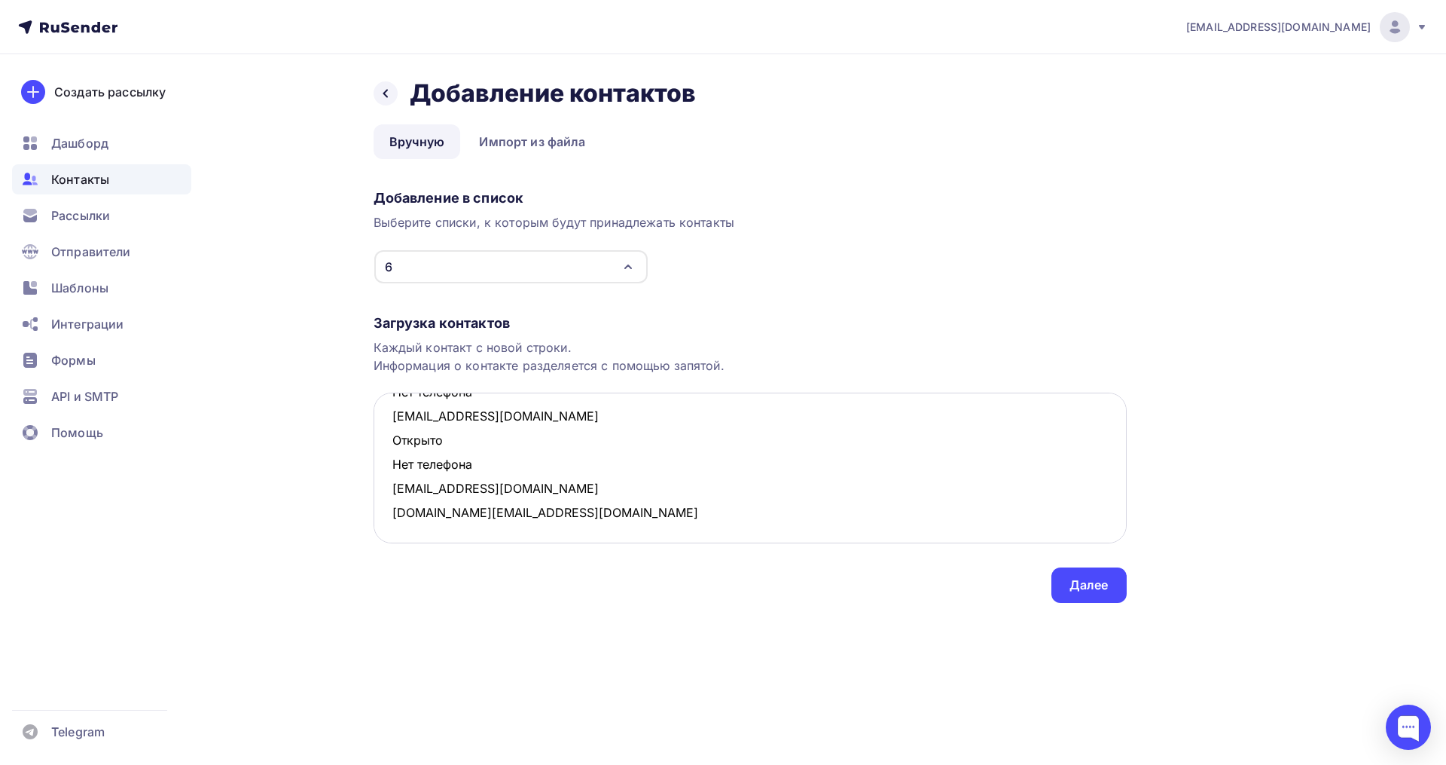
scroll to position [369, 0]
drag, startPoint x: 485, startPoint y: 465, endPoint x: 389, endPoint y: 437, distance: 99.6
click at [389, 437] on textarea "julia-kurakina@rambler.ru Открыто Нет телефона aleksandrabrovar@gmail.com Откры…" at bounding box center [750, 467] width 753 height 151
drag, startPoint x: 478, startPoint y: 444, endPoint x: 386, endPoint y: 417, distance: 96.8
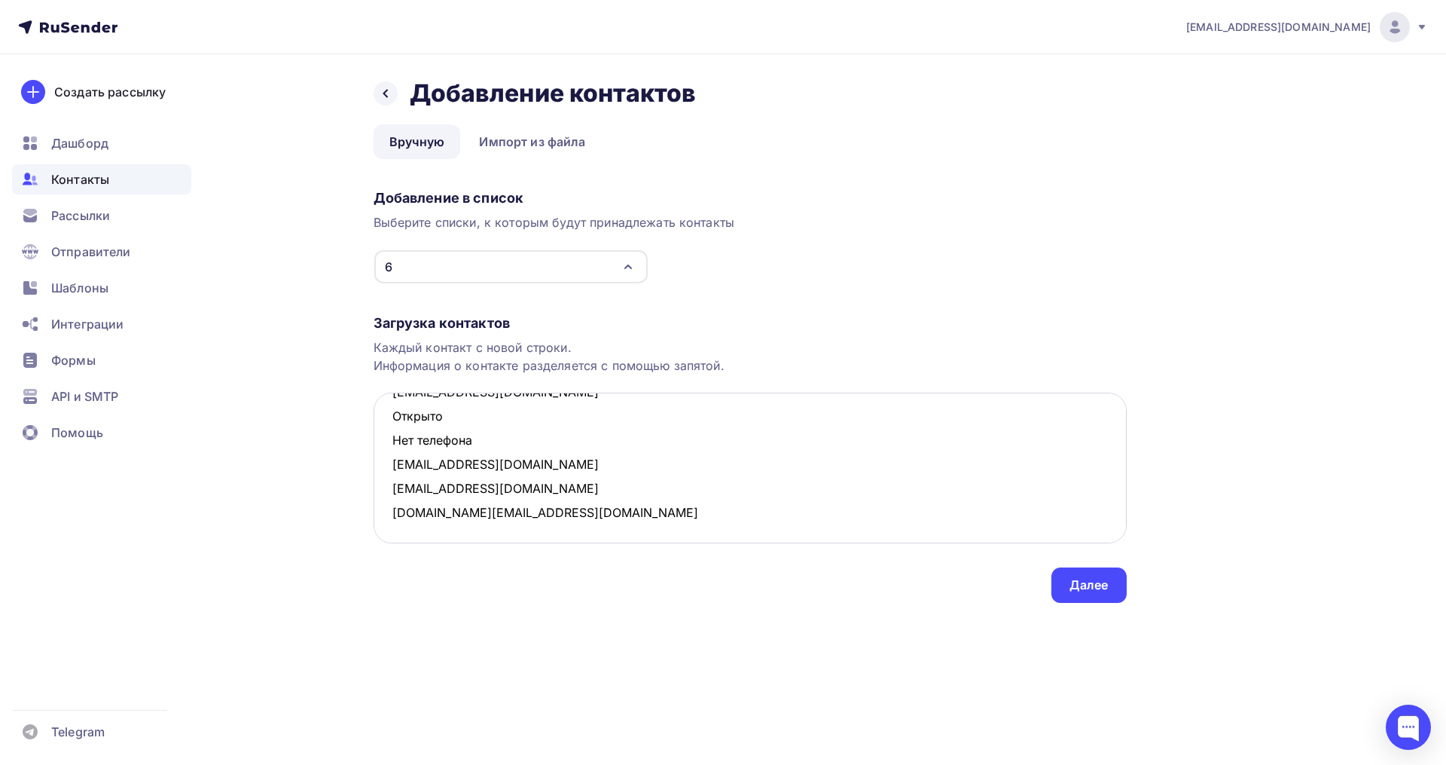
click at [386, 417] on textarea "julia-kurakina@rambler.ru Открыто Нет телефона aleksandrabrovar@gmail.com Откры…" at bounding box center [750, 467] width 753 height 151
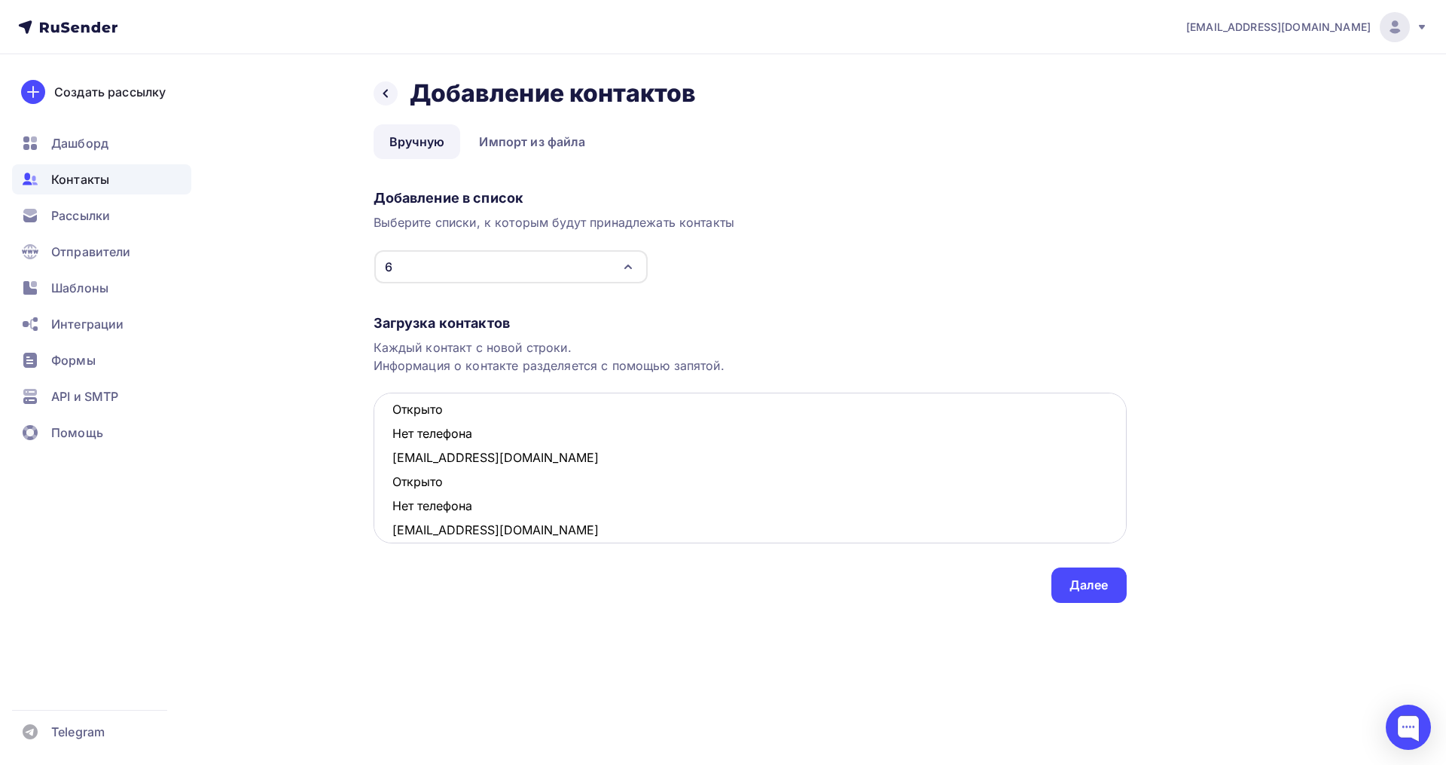
scroll to position [179, 0]
drag, startPoint x: 479, startPoint y: 507, endPoint x: 384, endPoint y: 493, distance: 95.9
click at [384, 493] on textarea "julia-kurakina@rambler.ru Открыто Нет телефона aleksandrabrovar@gmail.com Откры…" at bounding box center [750, 467] width 753 height 151
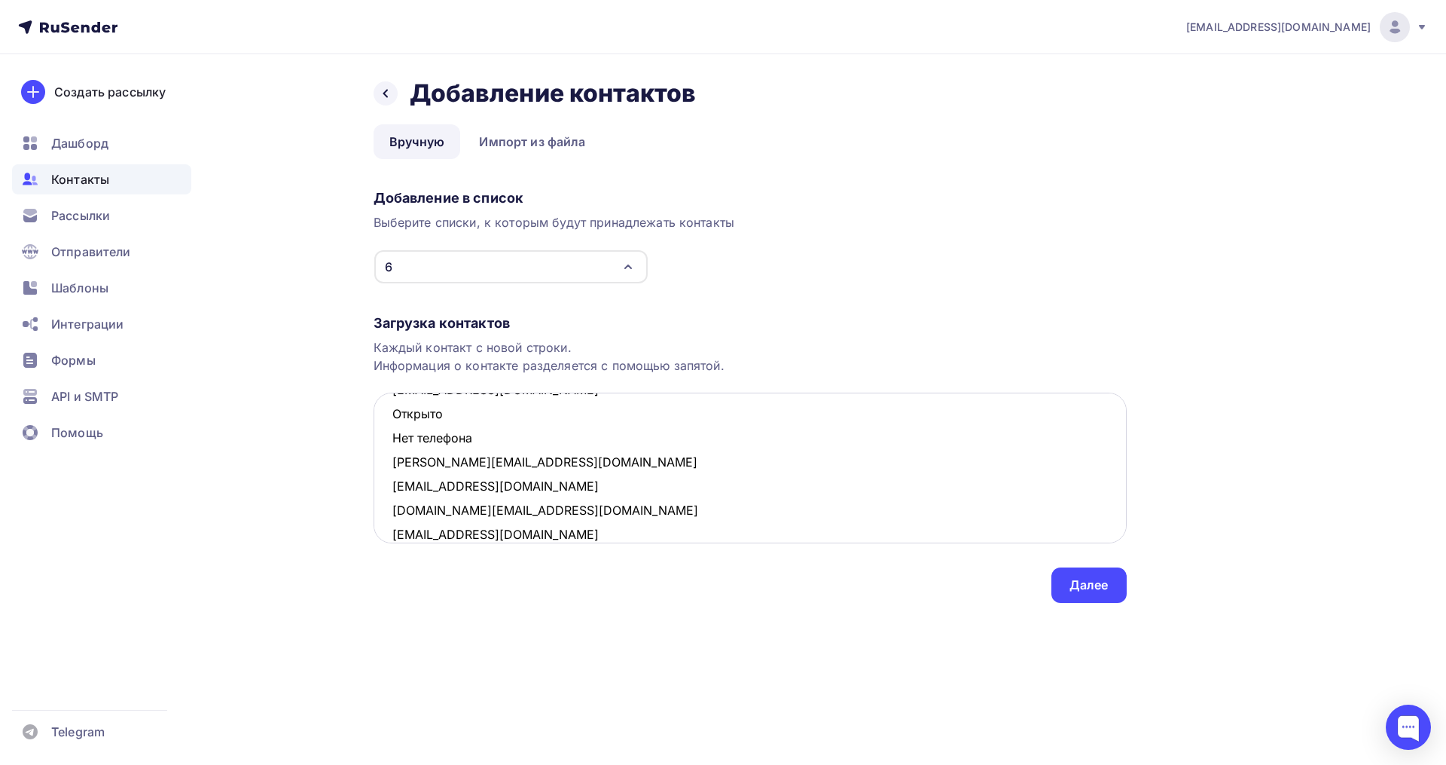
drag, startPoint x: 483, startPoint y: 439, endPoint x: 395, endPoint y: 419, distance: 89.7
click at [395, 419] on textarea "julia-kurakina@rambler.ru Открыто Нет телефона aleksandrabrovar@gmail.com Откры…" at bounding box center [750, 467] width 753 height 151
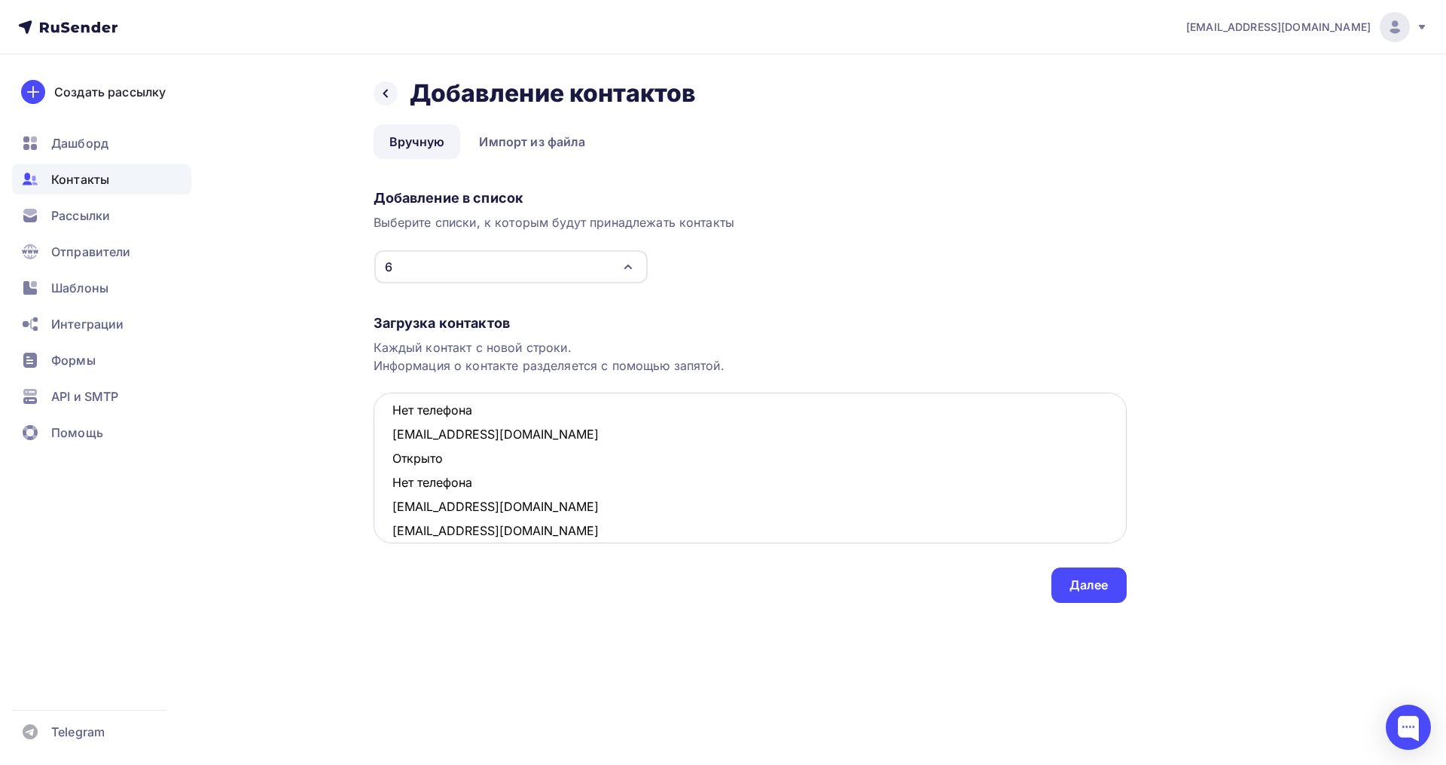
scroll to position [60, 0]
drag, startPoint x: 483, startPoint y: 487, endPoint x: 396, endPoint y: 465, distance: 89.5
click at [396, 465] on textarea "julia-kurakina@rambler.ru Открыто Нет телефона aleksandrabrovar@gmail.com Откры…" at bounding box center [750, 467] width 753 height 151
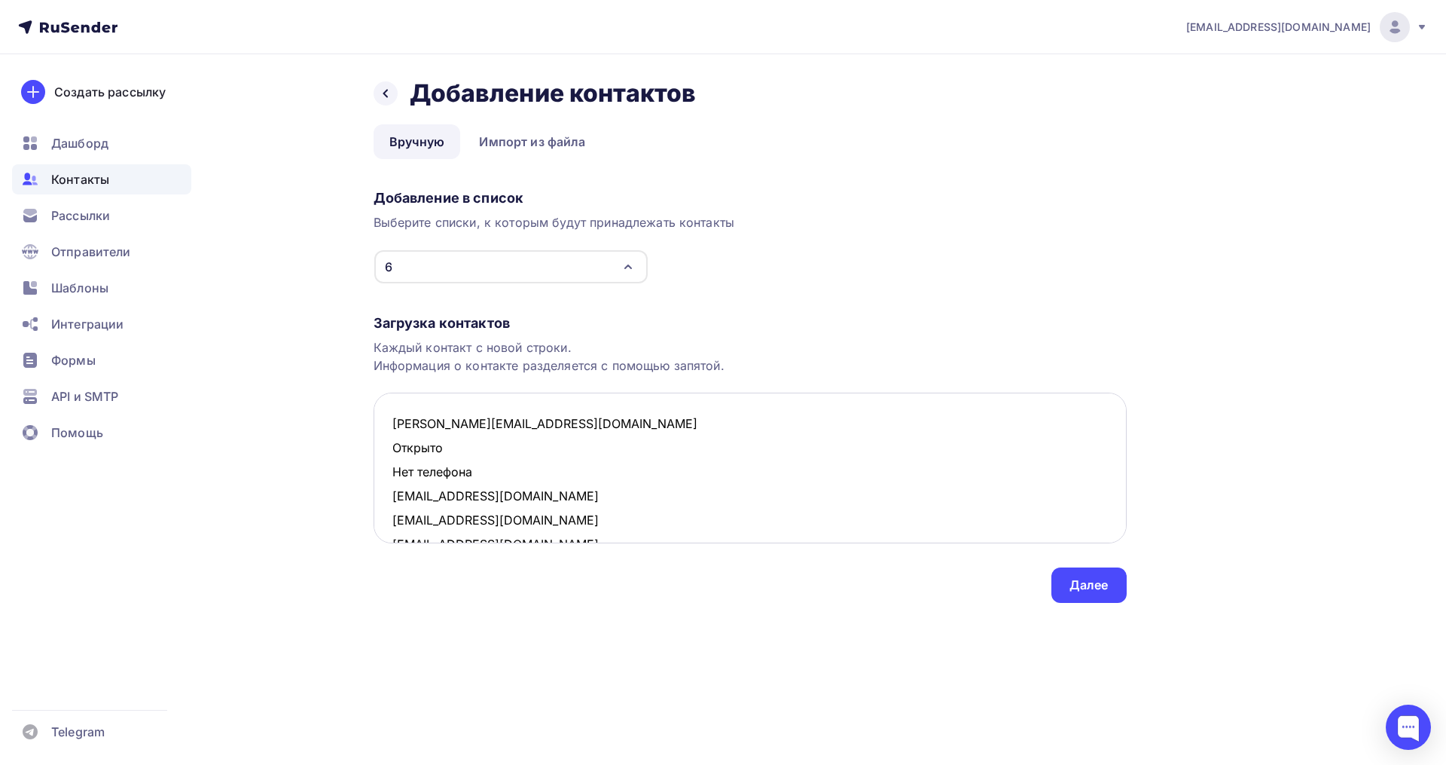
drag, startPoint x: 487, startPoint y: 473, endPoint x: 393, endPoint y: 450, distance: 96.8
click at [393, 450] on textarea "julia-kurakina@rambler.ru Открыто Нет телефона aleksandrabrovar@gmail.com ruzil…" at bounding box center [750, 467] width 753 height 151
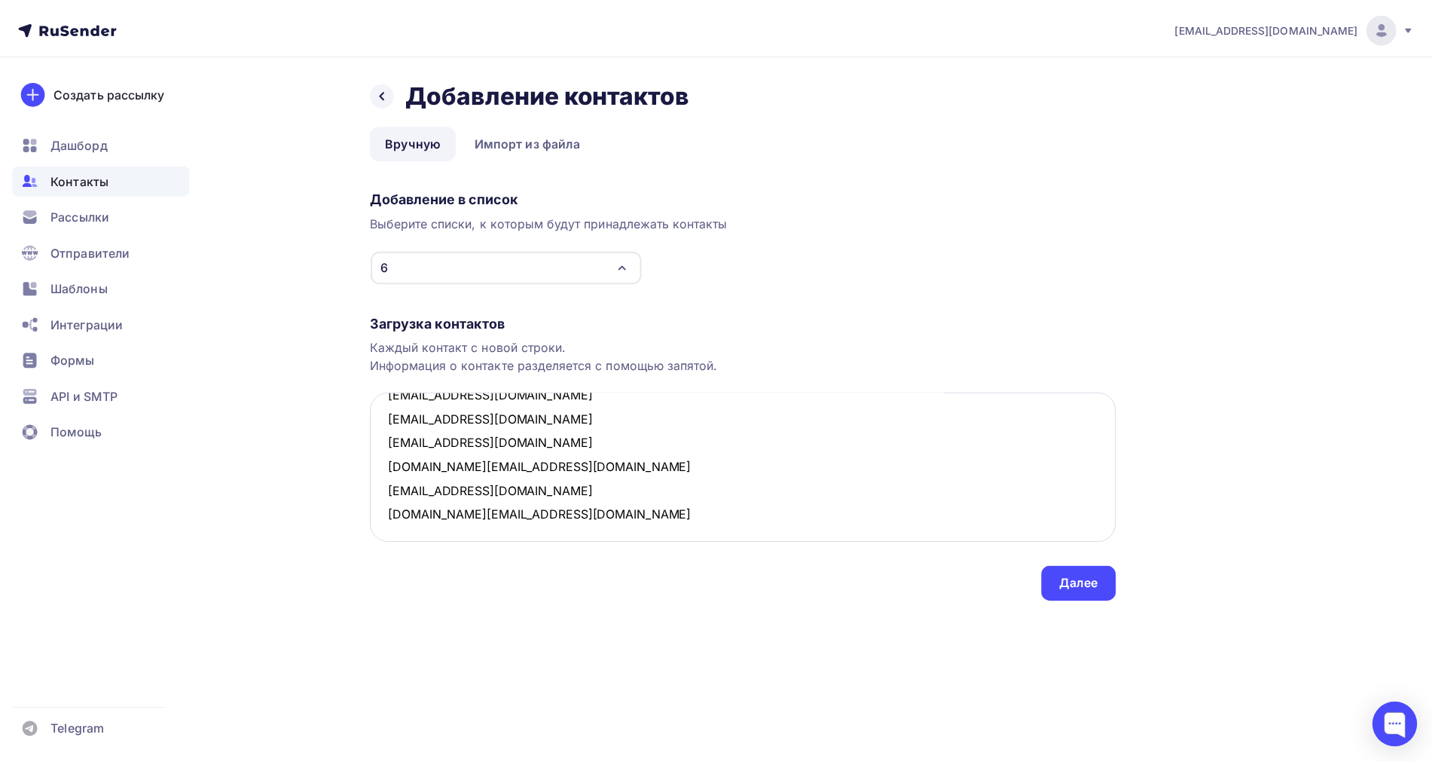
scroll to position [80, 0]
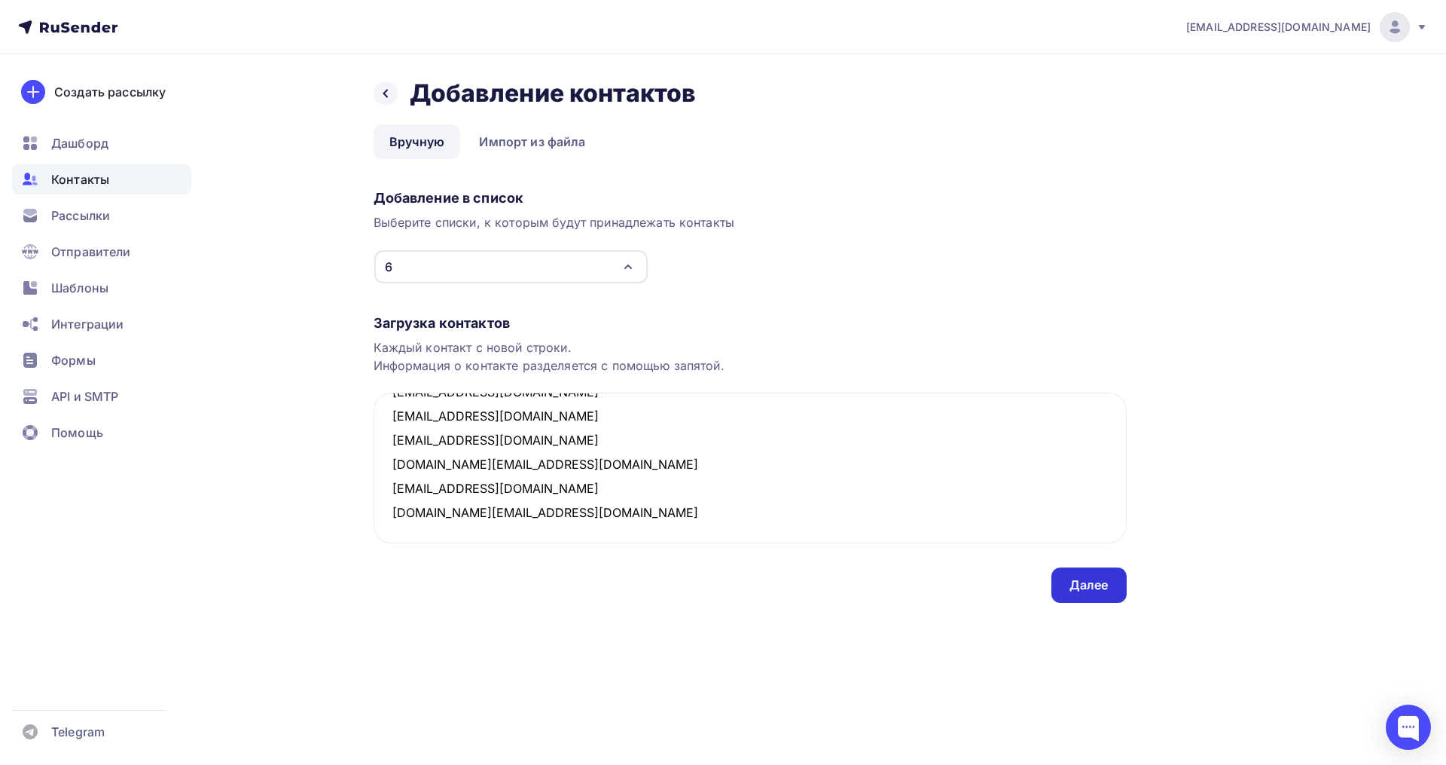
type textarea "julia-kurakina@rambler.ru aleksandrabrovar@gmail.com ruzila85@mail.ru irinashtr…"
click at [1061, 585] on div "Далее" at bounding box center [1089, 584] width 75 height 35
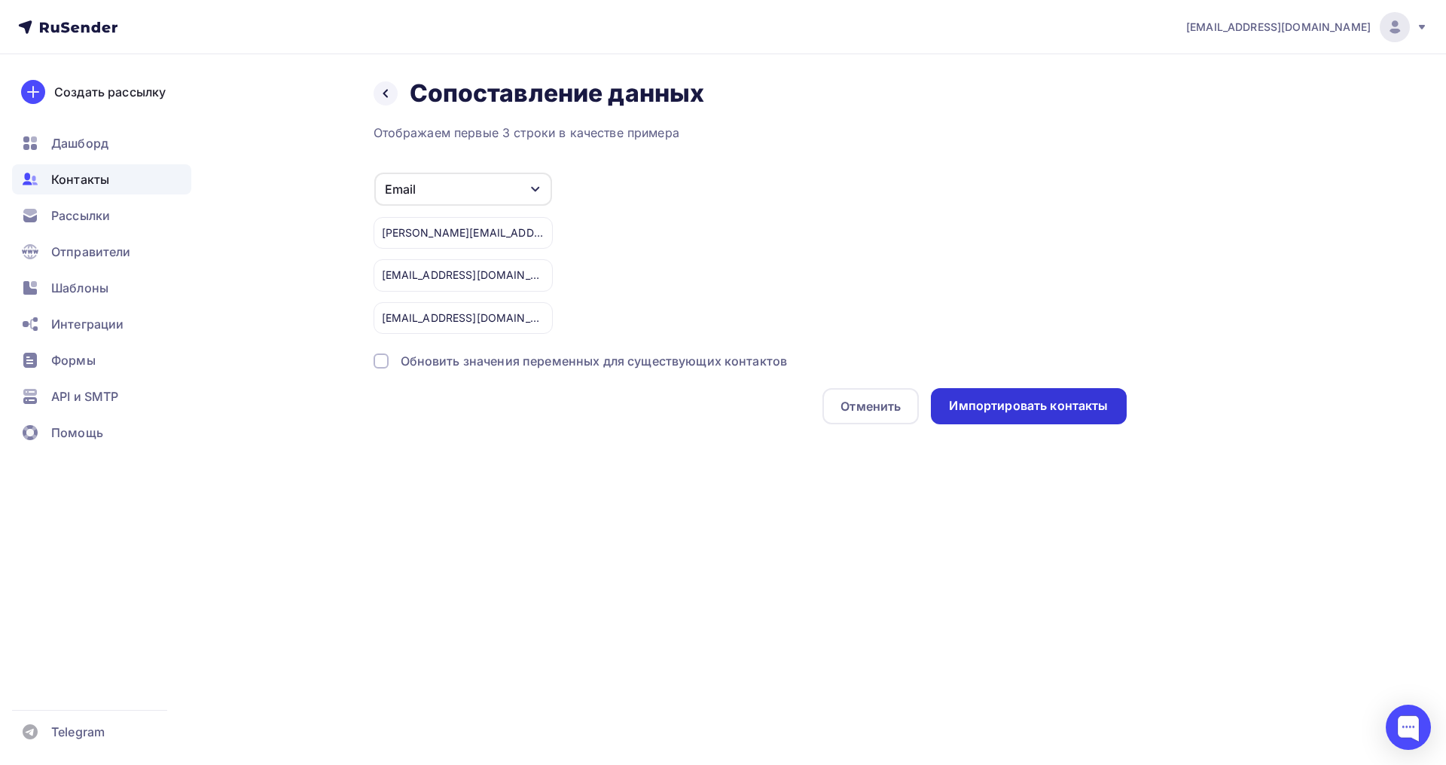
click at [969, 402] on div "Импортировать контакты" at bounding box center [1028, 405] width 159 height 17
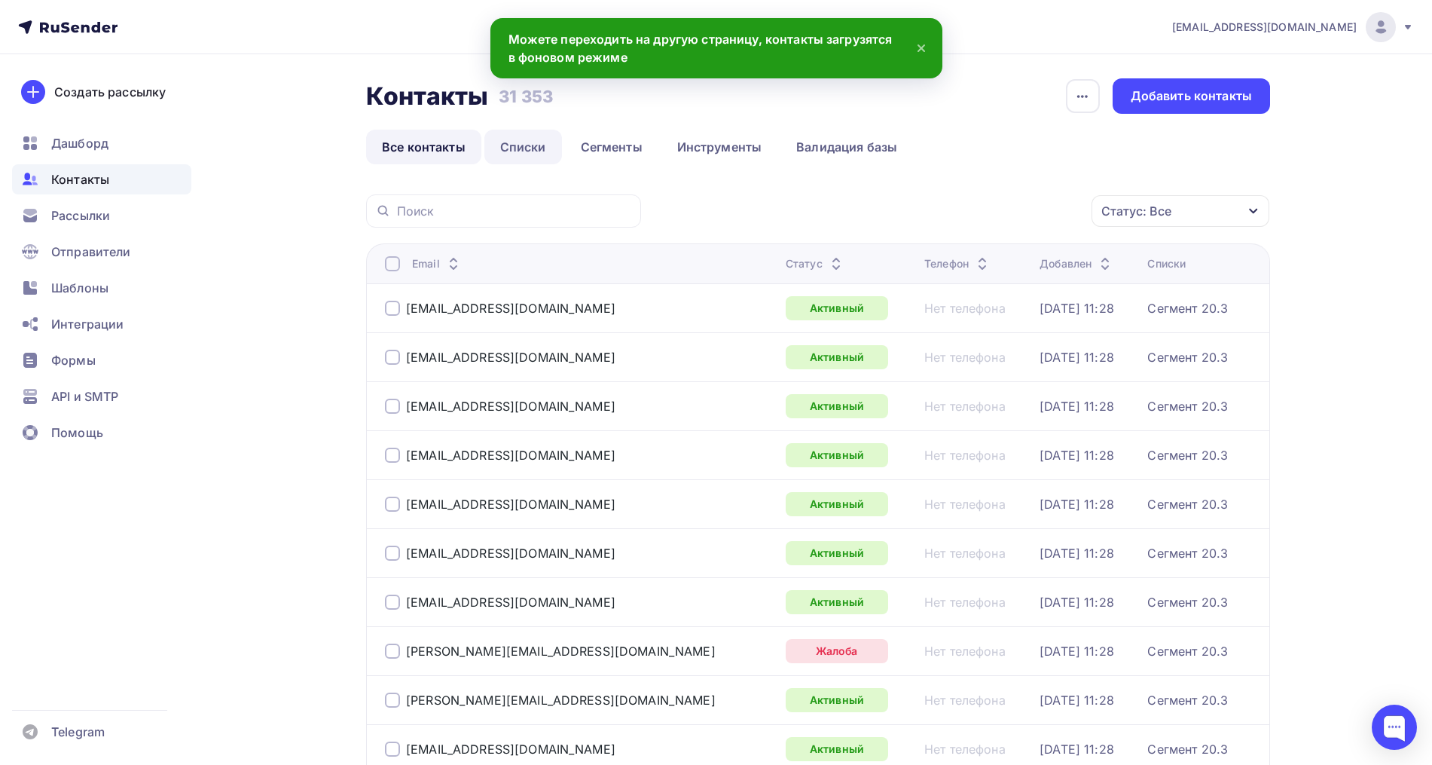
click at [518, 140] on link "Списки" at bounding box center [523, 147] width 78 height 35
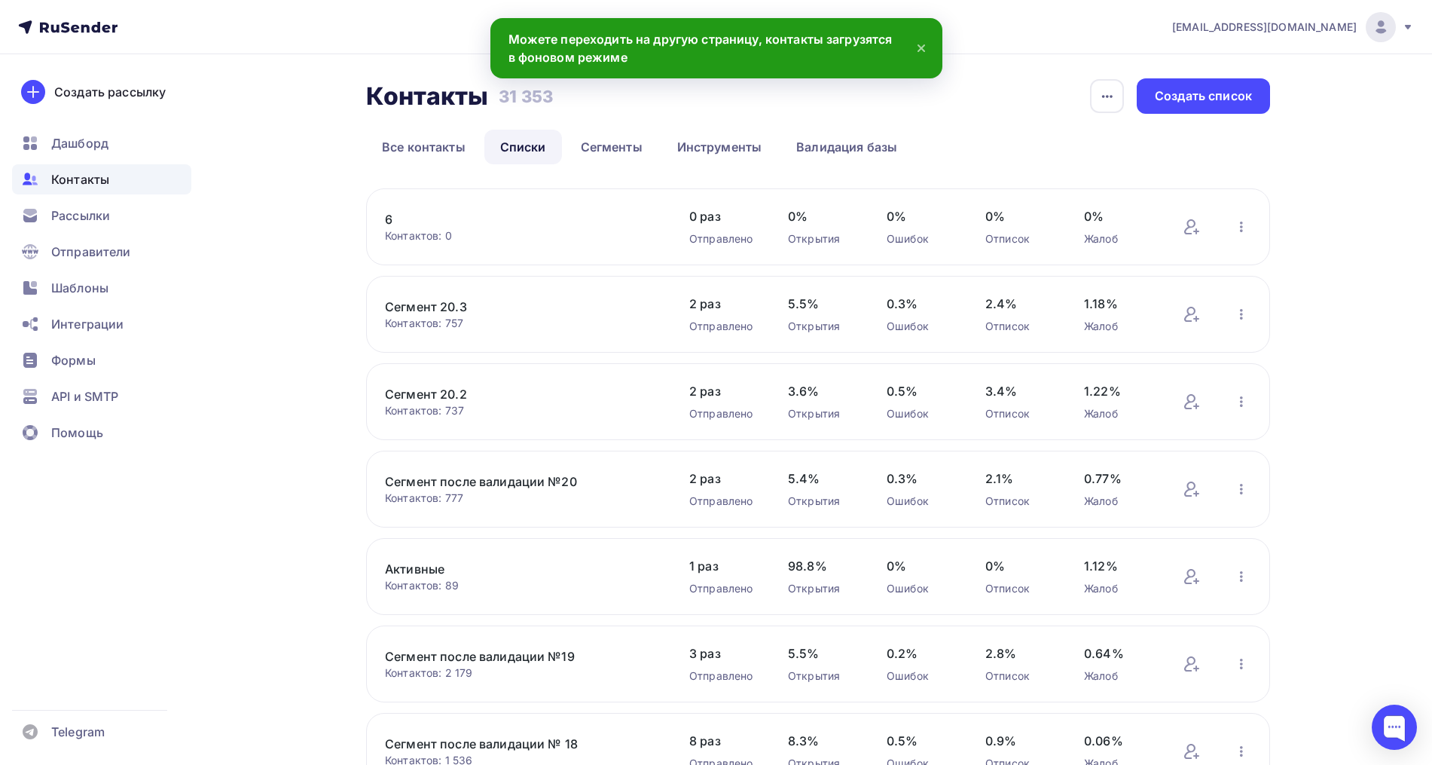
click at [390, 218] on link "6" at bounding box center [513, 219] width 256 height 18
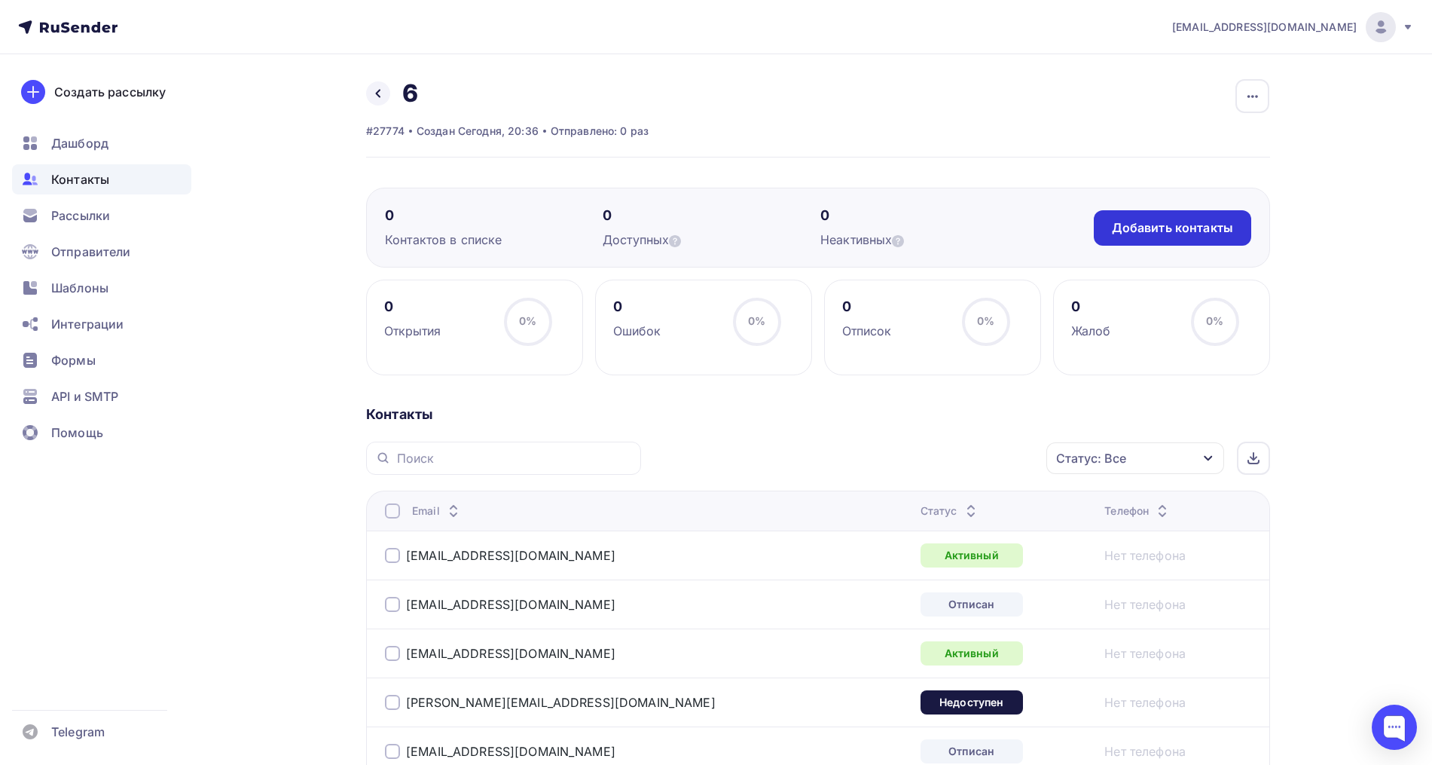
click at [1187, 215] on div "Добавить контакты" at bounding box center [1172, 227] width 157 height 35
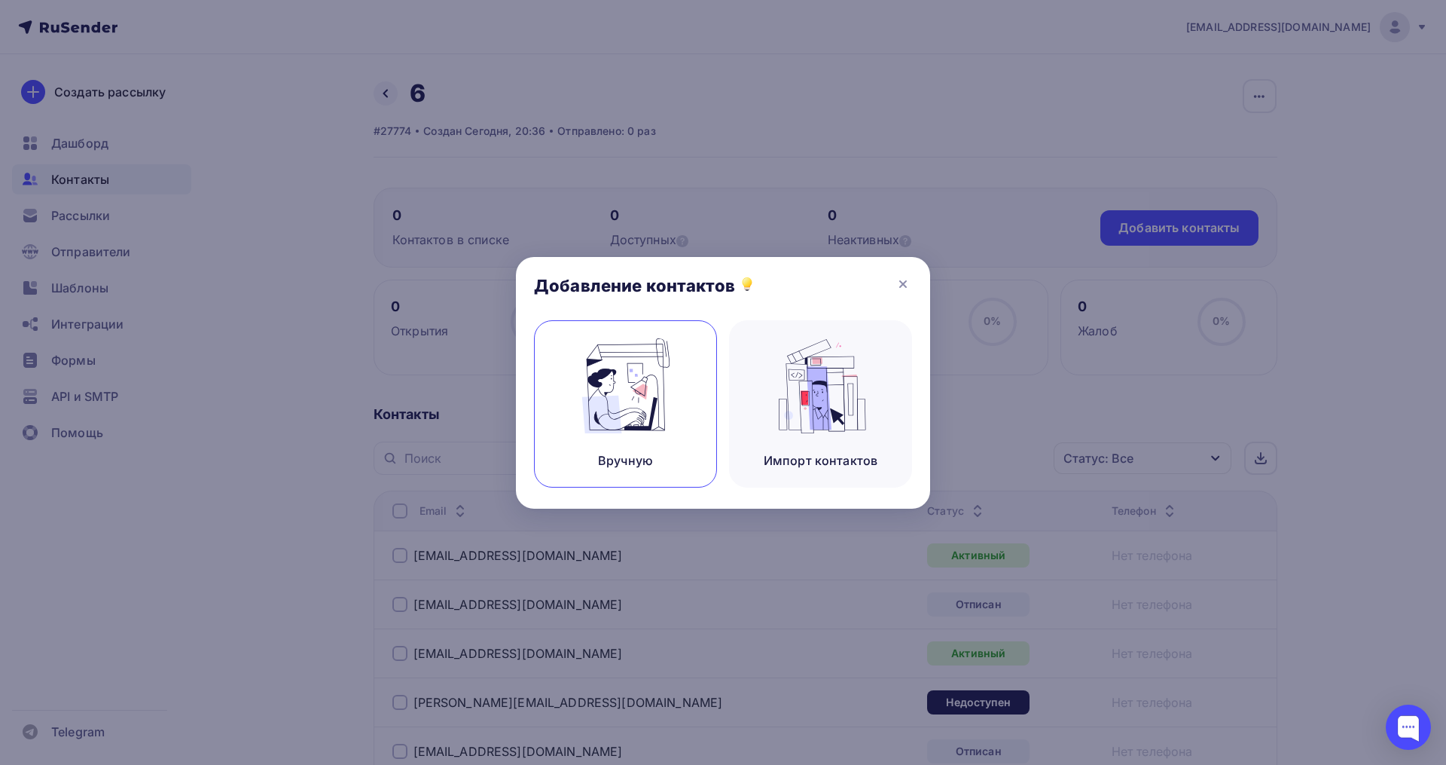
click at [570, 332] on div "Вручную" at bounding box center [625, 403] width 183 height 167
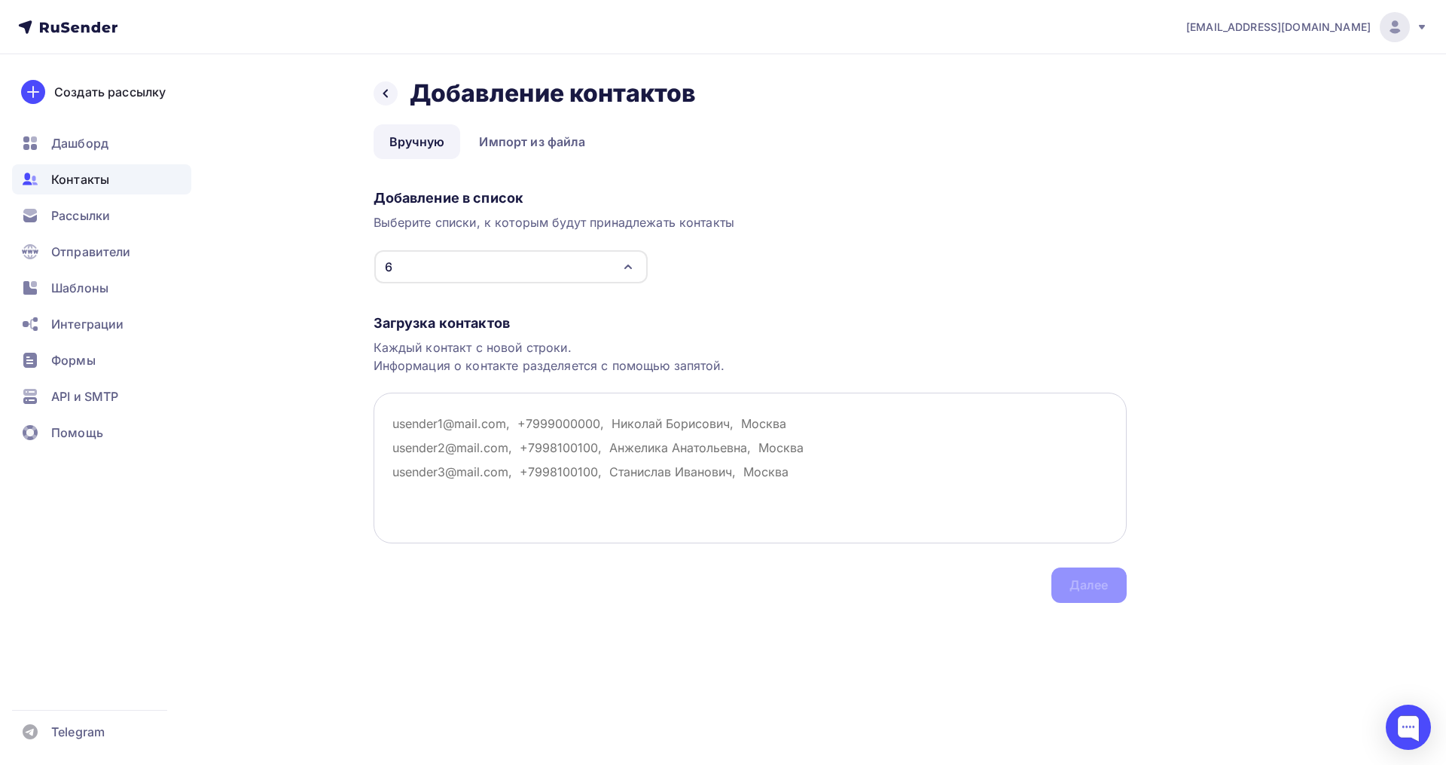
click at [446, 441] on textarea at bounding box center [750, 467] width 753 height 151
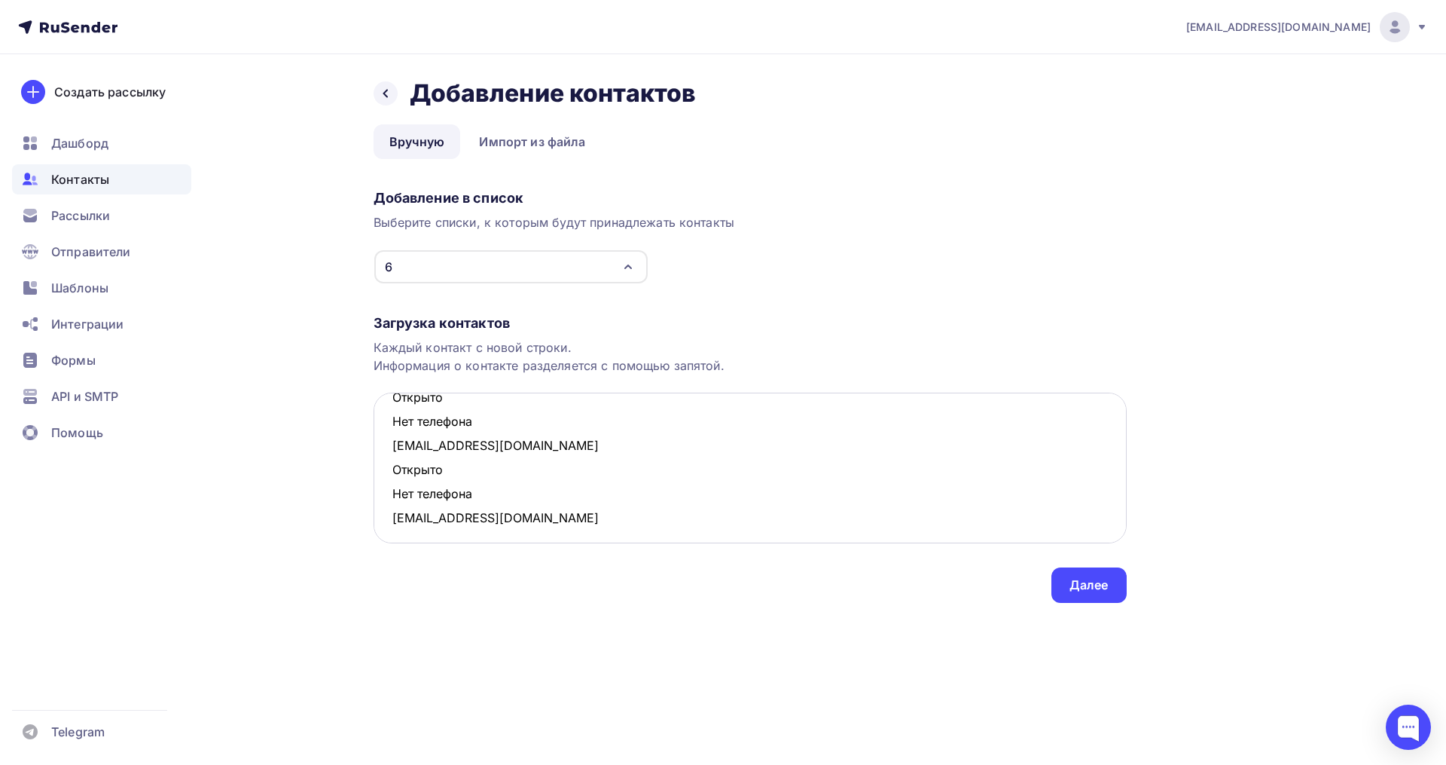
scroll to position [417, 0]
drag, startPoint x: 497, startPoint y: 493, endPoint x: 368, endPoint y: 463, distance: 132.9
click at [368, 463] on div "Назад Добавление контактов Добавление контактов Вручную Импорт из файла Вручную…" at bounding box center [723, 358] width 1235 height 609
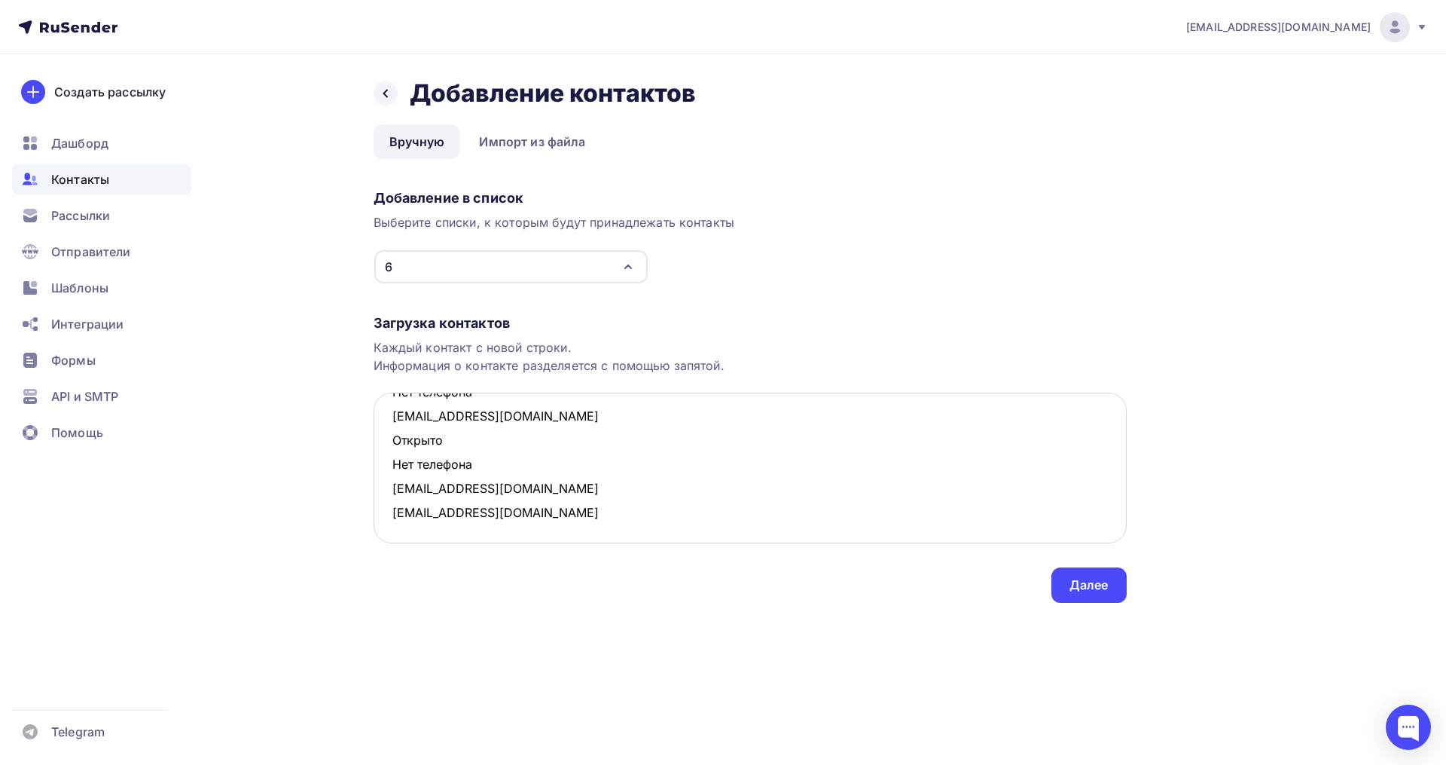
scroll to position [369, 0]
drag, startPoint x: 477, startPoint y: 463, endPoint x: 380, endPoint y: 441, distance: 98.7
click at [380, 441] on textarea "ininso31@yahoo.com Открыто Нет телефона ruzila85@mail.ru Открыто Нет телефона z…" at bounding box center [750, 467] width 753 height 151
drag, startPoint x: 480, startPoint y: 441, endPoint x: 395, endPoint y: 419, distance: 87.9
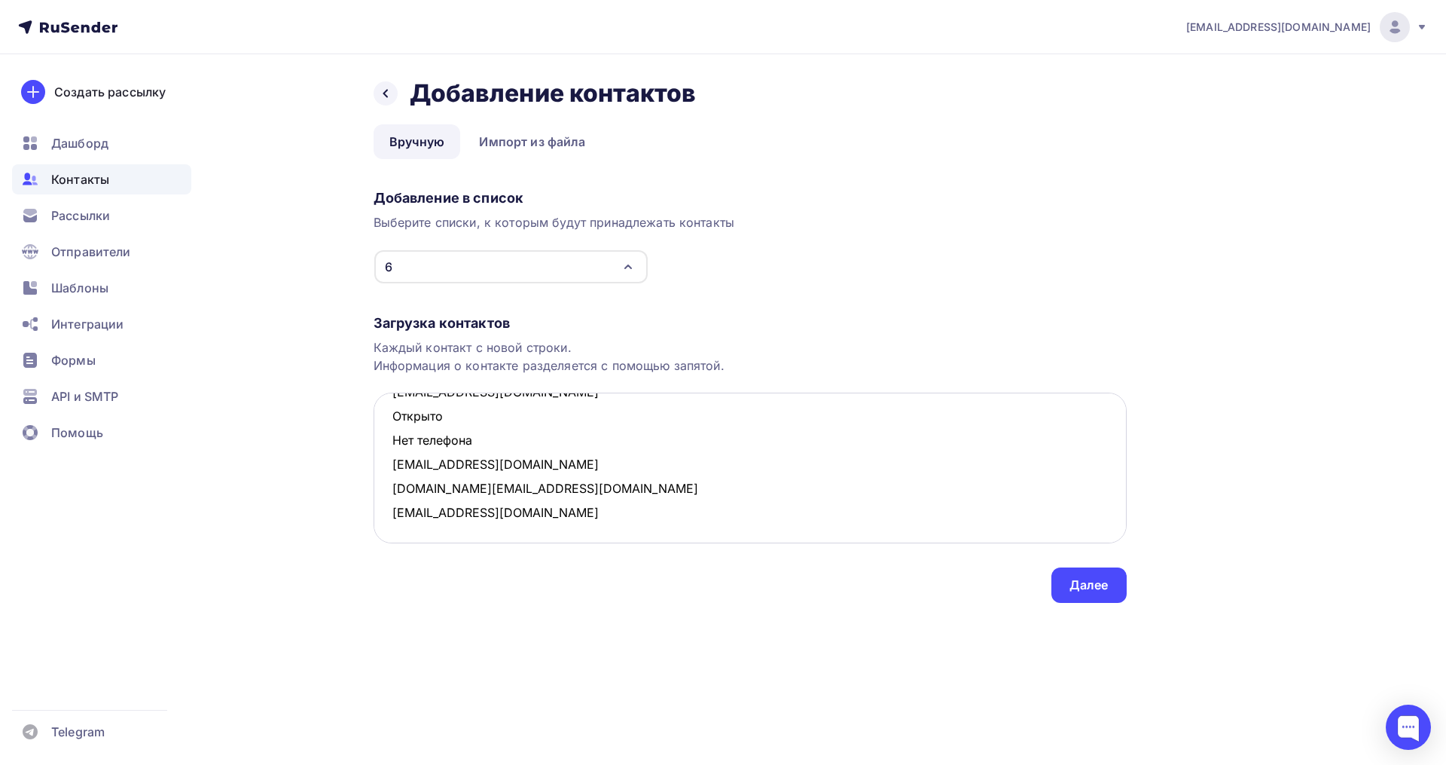
click at [395, 419] on textarea "ininso31@yahoo.com Открыто Нет телефона ruzila85@mail.ru Открыто Нет телефона z…" at bounding box center [750, 467] width 753 height 151
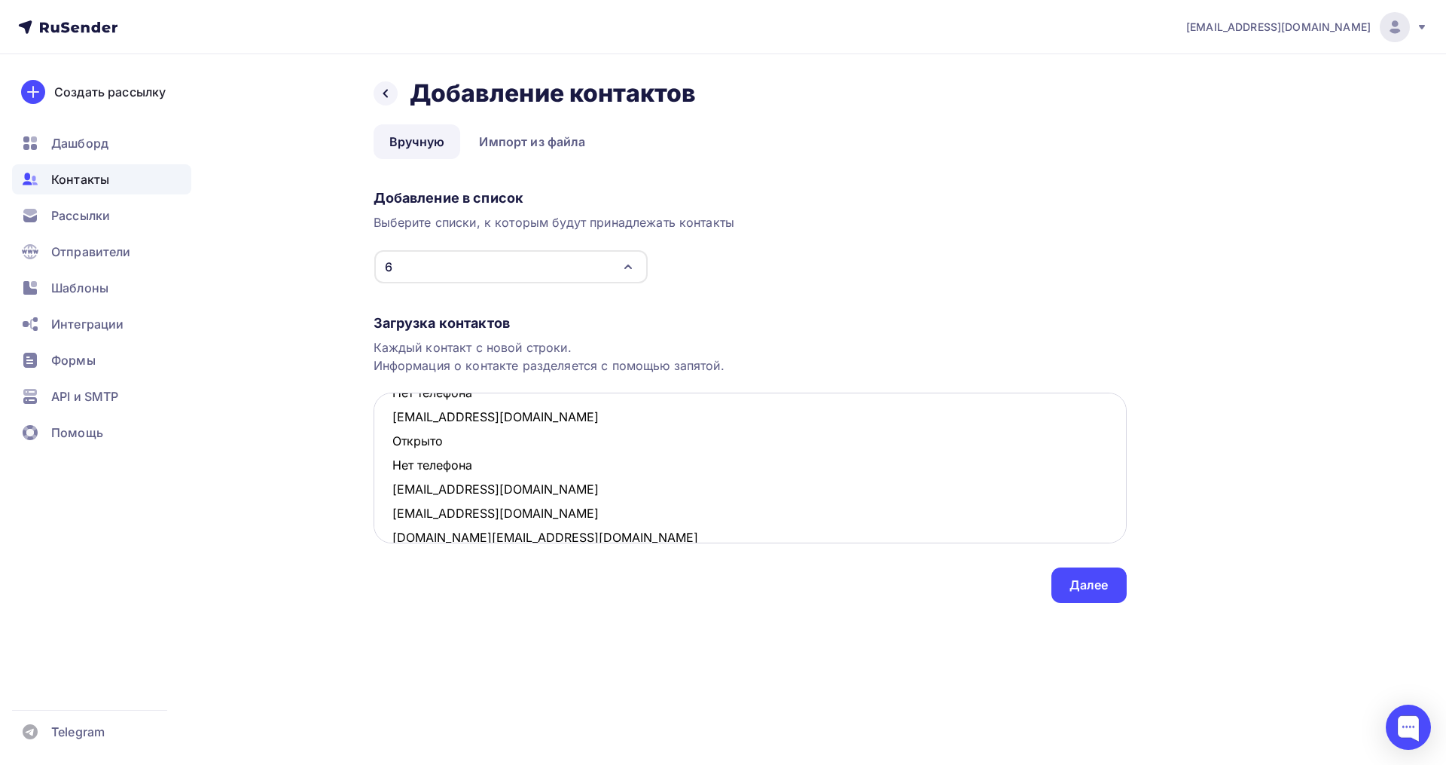
scroll to position [179, 0]
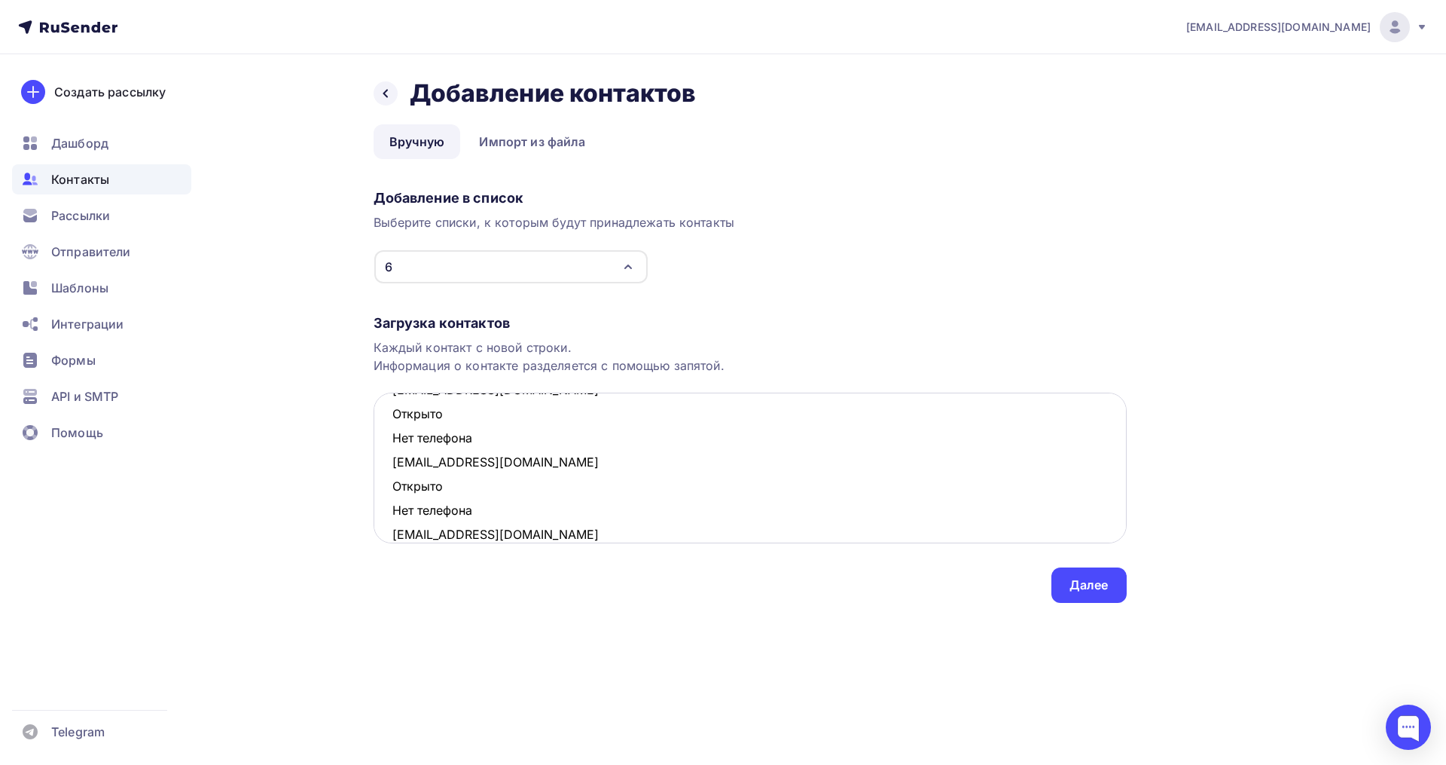
drag, startPoint x: 484, startPoint y: 511, endPoint x: 391, endPoint y: 490, distance: 95.0
click at [391, 490] on textarea "ininso31@yahoo.com Открыто Нет телефона ruzila85@mail.ru Открыто Нет телефона z…" at bounding box center [750, 467] width 753 height 151
drag, startPoint x: 481, startPoint y: 438, endPoint x: 393, endPoint y: 416, distance: 90.8
click at [393, 416] on textarea "ininso31@yahoo.com Открыто Нет телефона ruzila85@mail.ru Открыто Нет телефона z…" at bounding box center [750, 467] width 753 height 151
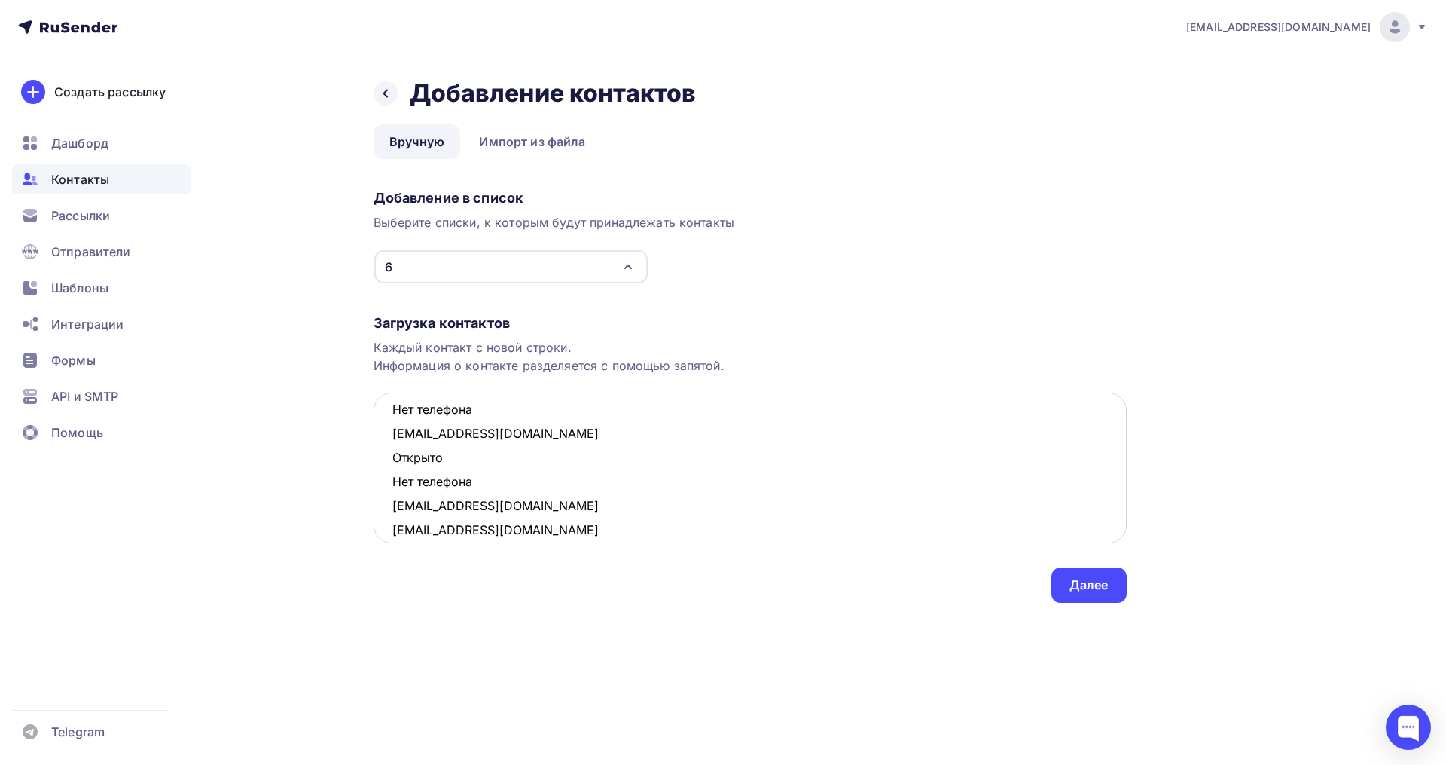
scroll to position [60, 0]
drag, startPoint x: 479, startPoint y: 482, endPoint x: 399, endPoint y: 465, distance: 81.7
click at [399, 465] on textarea "ininso31@yahoo.com Открыто Нет телефона ruzila85@mail.ru Открыто Нет телефона z…" at bounding box center [750, 467] width 753 height 151
click at [533, 485] on textarea "ininso31@yahoo.com Открыто Нет телефона ruzila85@mail.ru Открыто Нет телефона z…" at bounding box center [750, 467] width 753 height 151
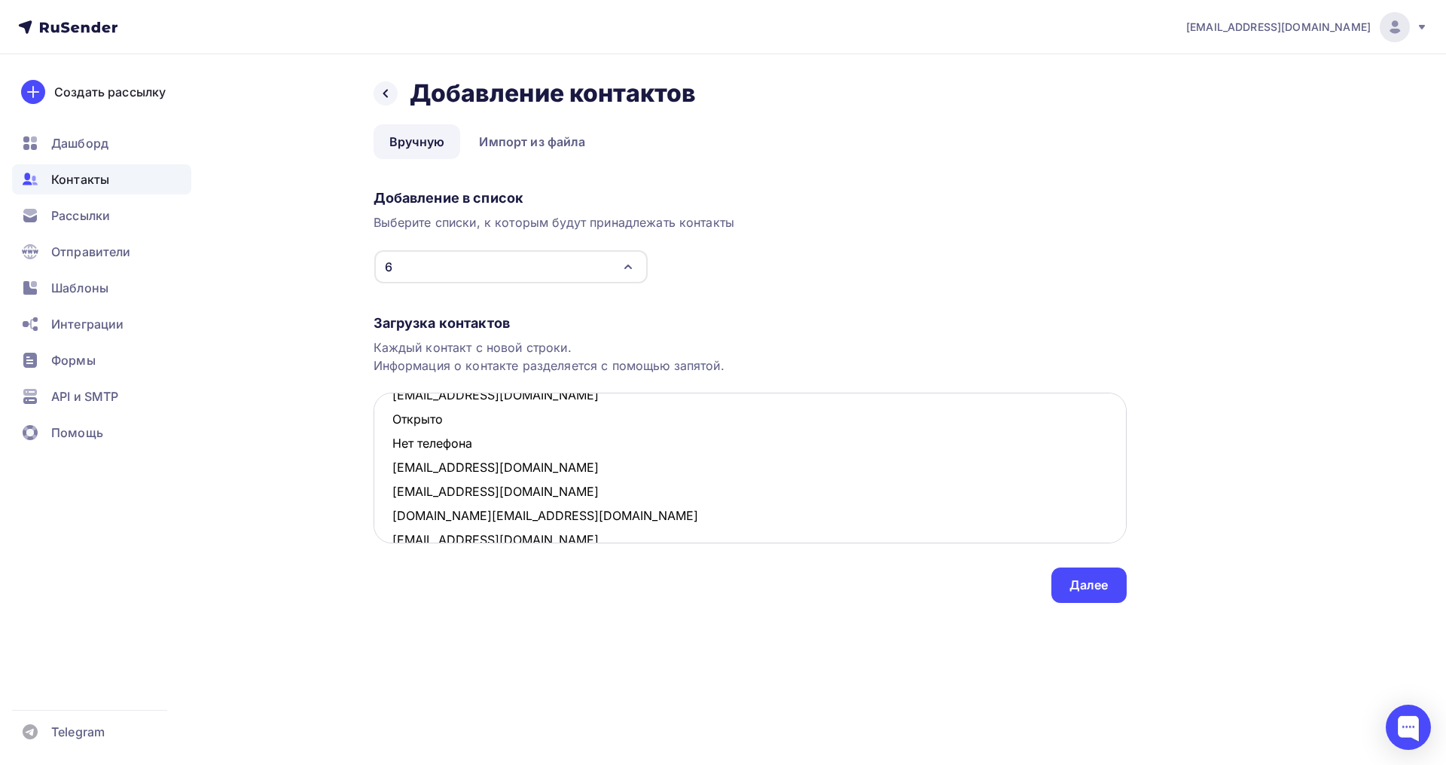
scroll to position [82, 0]
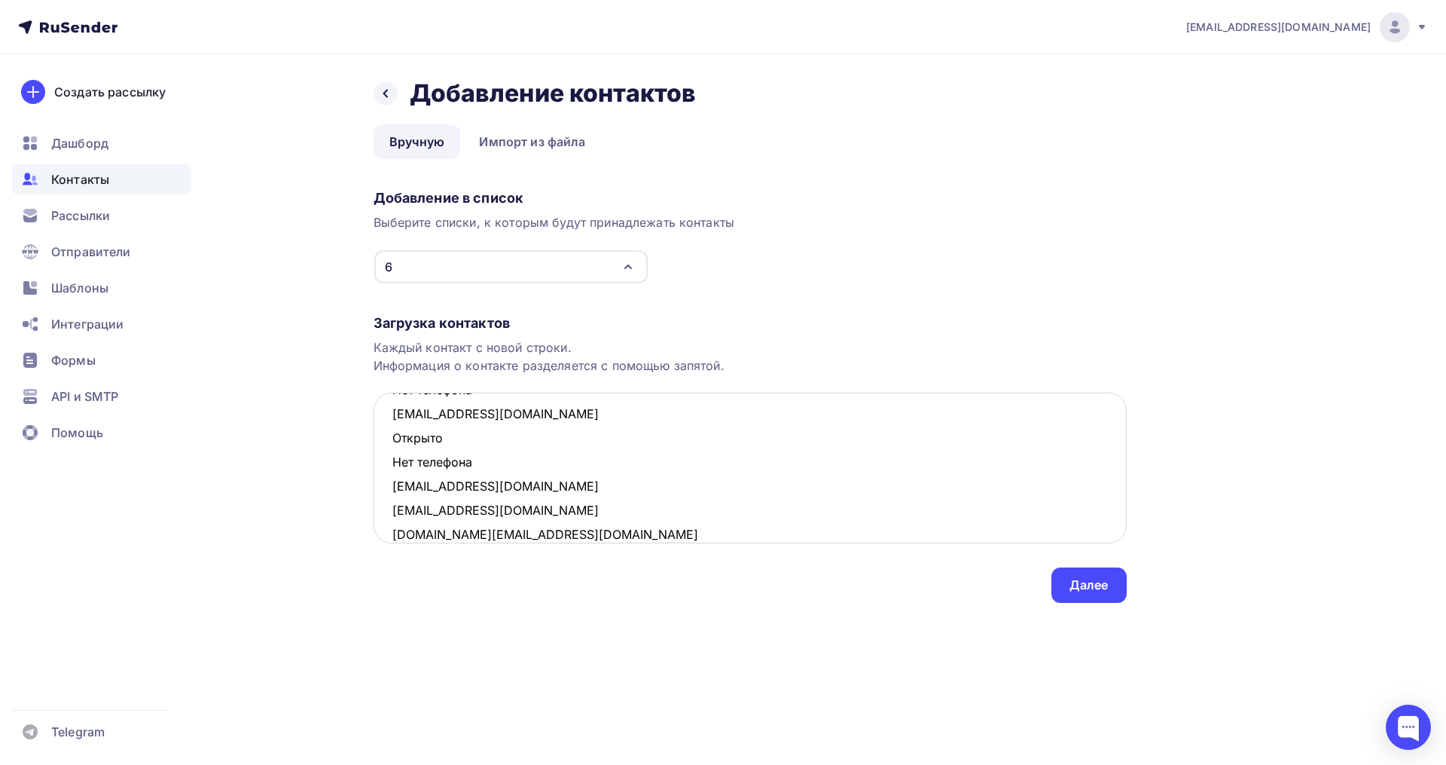
drag, startPoint x: 493, startPoint y: 457, endPoint x: 386, endPoint y: 445, distance: 107.6
click at [386, 445] on textarea "ininso31@yahoo.com Открыто Нет телефона ruzila85@mail.ru Открыто Нет телефона z…" at bounding box center [750, 467] width 753 height 151
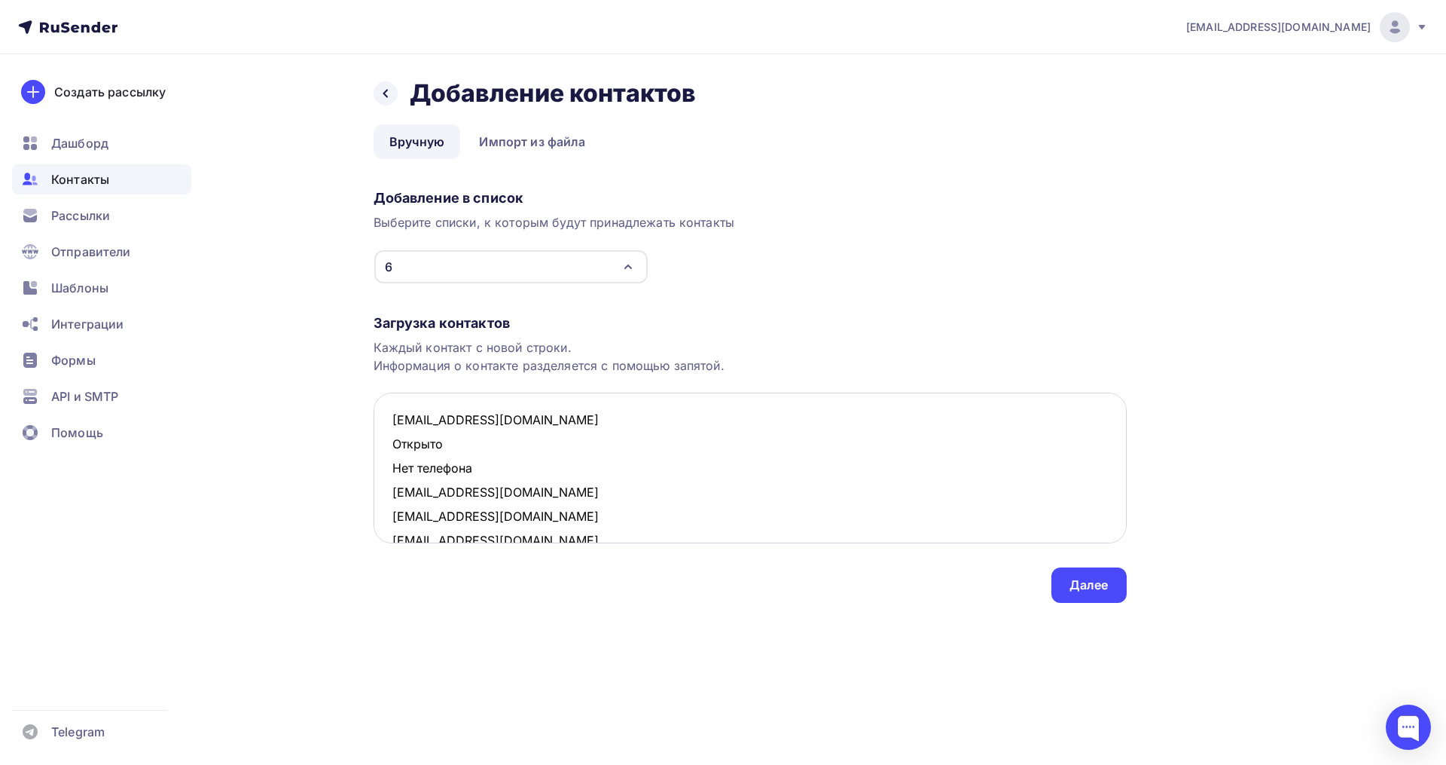
scroll to position [0, 0]
drag, startPoint x: 482, startPoint y: 471, endPoint x: 393, endPoint y: 455, distance: 90.3
click at [393, 455] on textarea "ininso31@yahoo.com Открыто Нет телефона ruzila85@mail.ru zakirova-1988@list.ru …" at bounding box center [750, 467] width 753 height 151
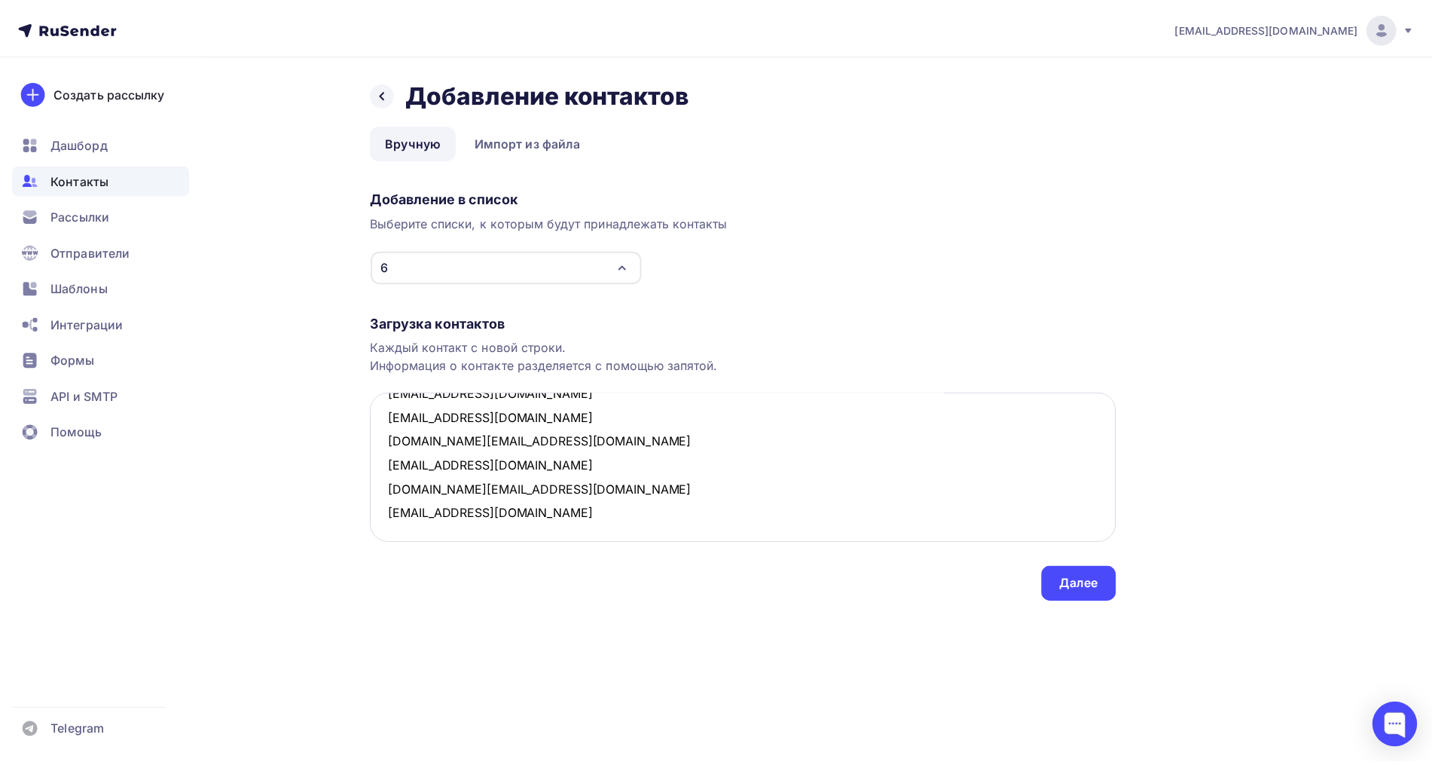
scroll to position [80, 0]
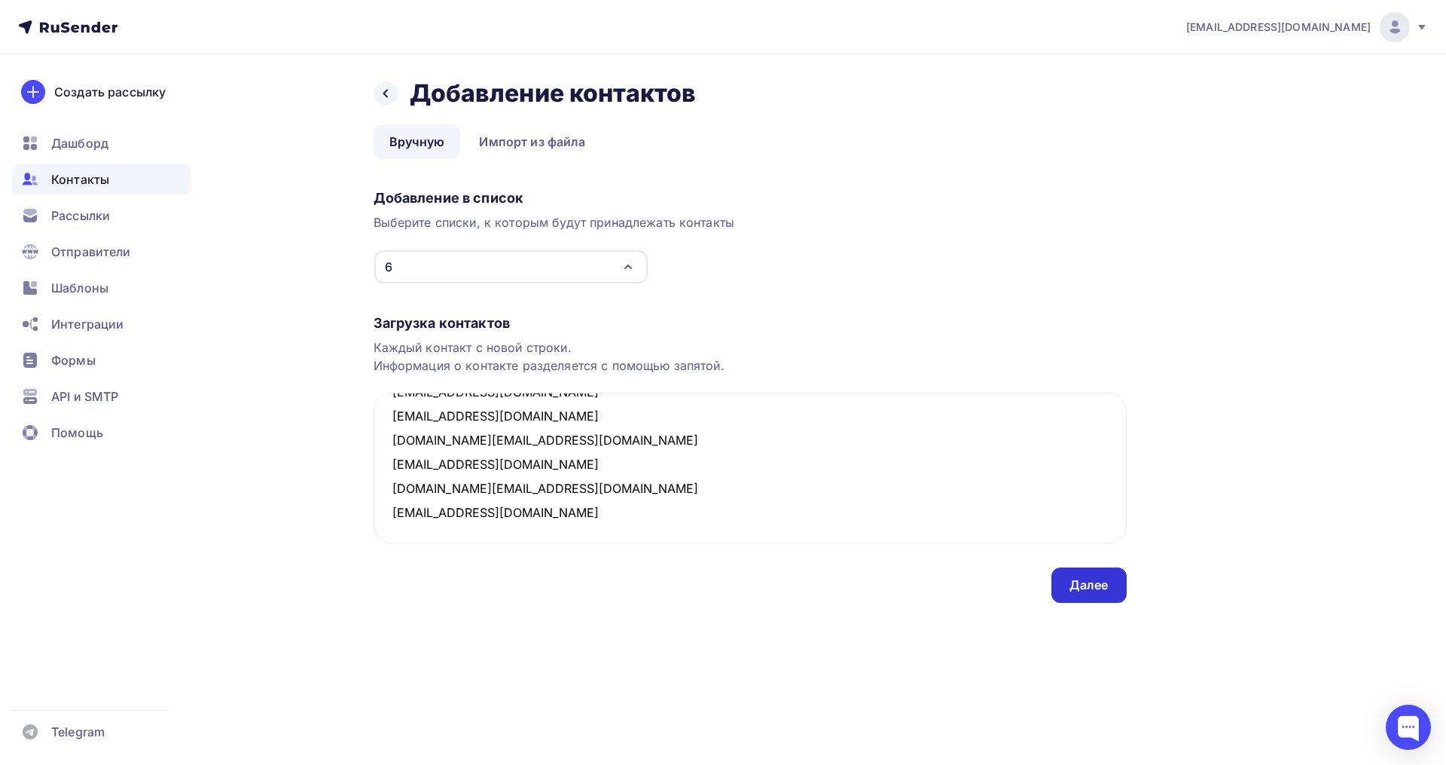
type textarea "ininso31@yahoo.com ruzila85@mail.ru zakirova-1988@list.ru irinashtreker@yandex.…"
click at [1068, 580] on div "Далее" at bounding box center [1089, 584] width 75 height 35
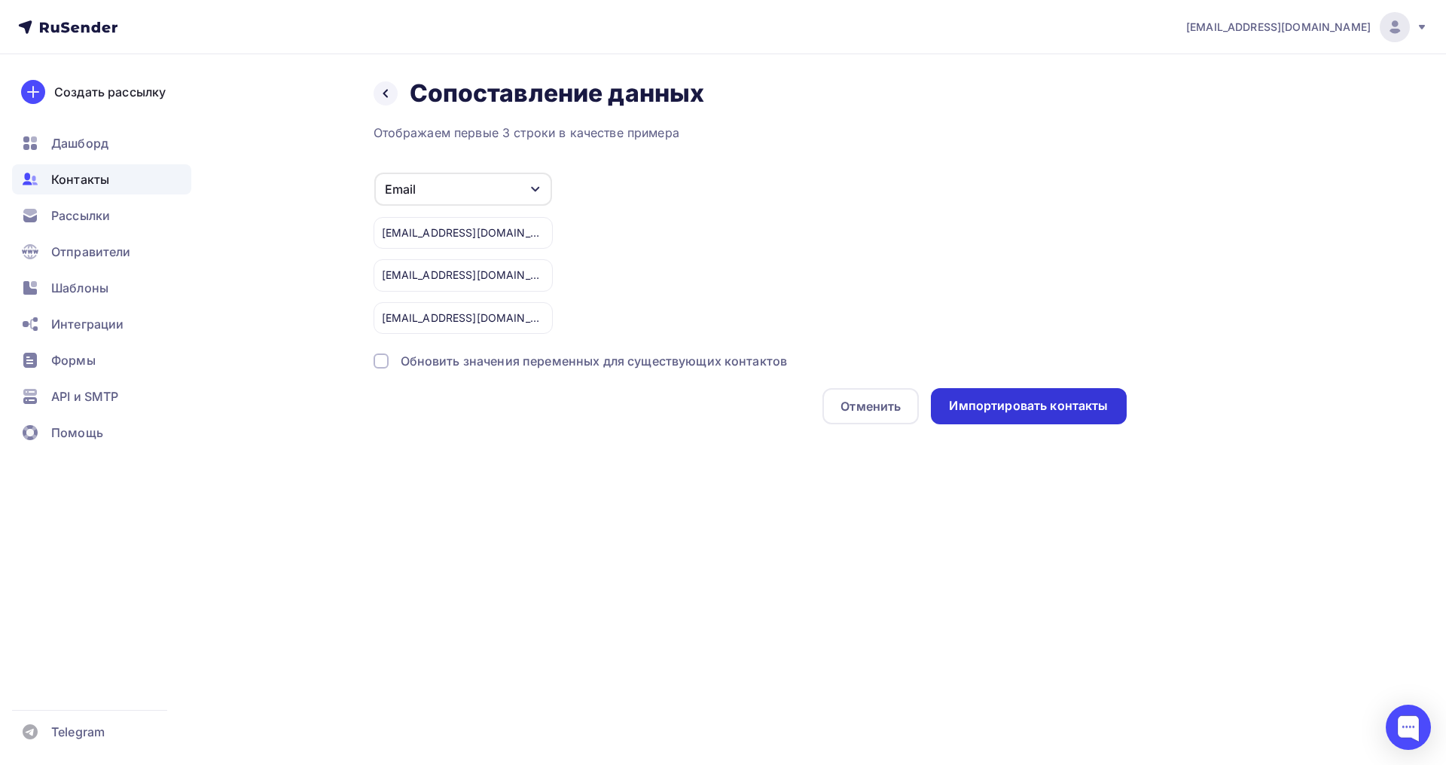
click at [977, 415] on div "Импортировать контакты" at bounding box center [1028, 406] width 195 height 36
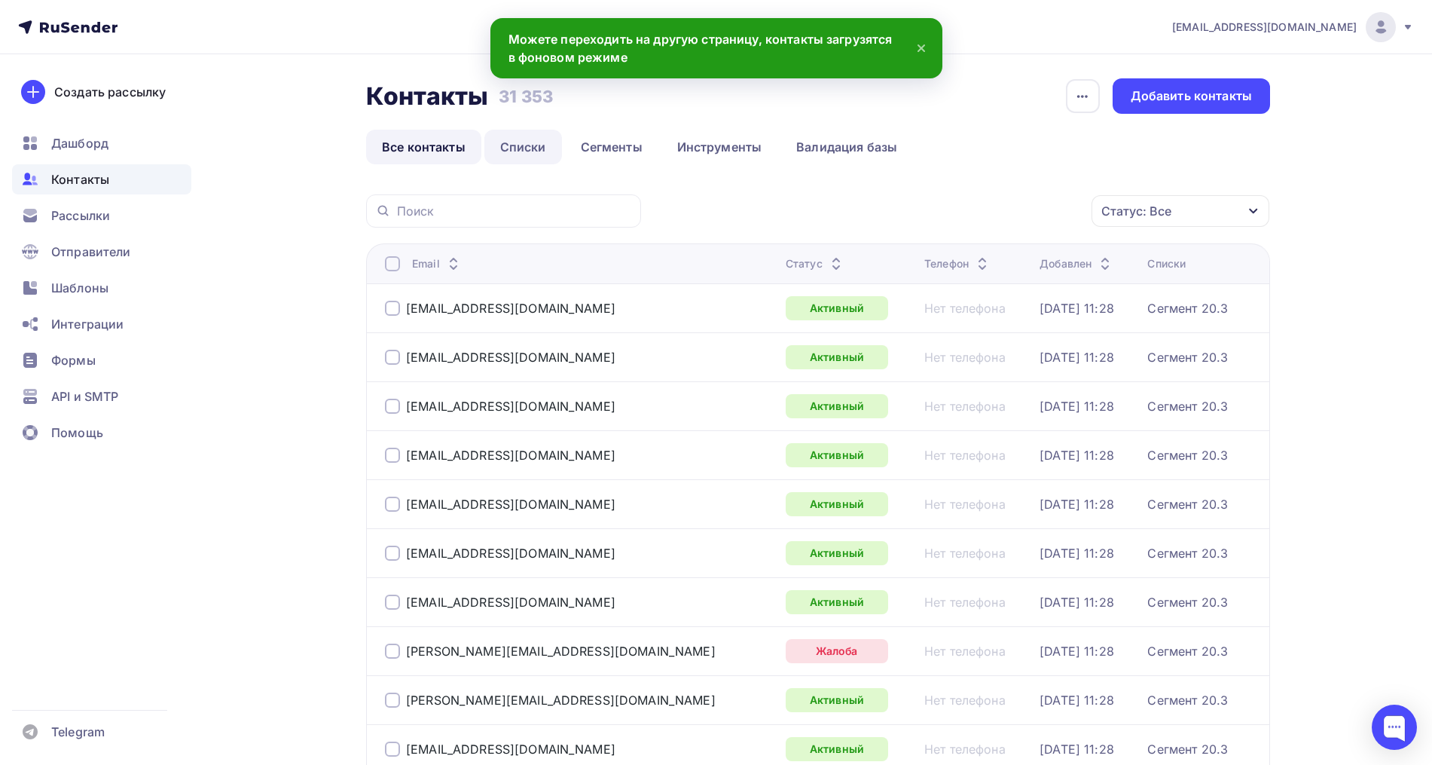
click at [536, 153] on link "Списки" at bounding box center [523, 147] width 78 height 35
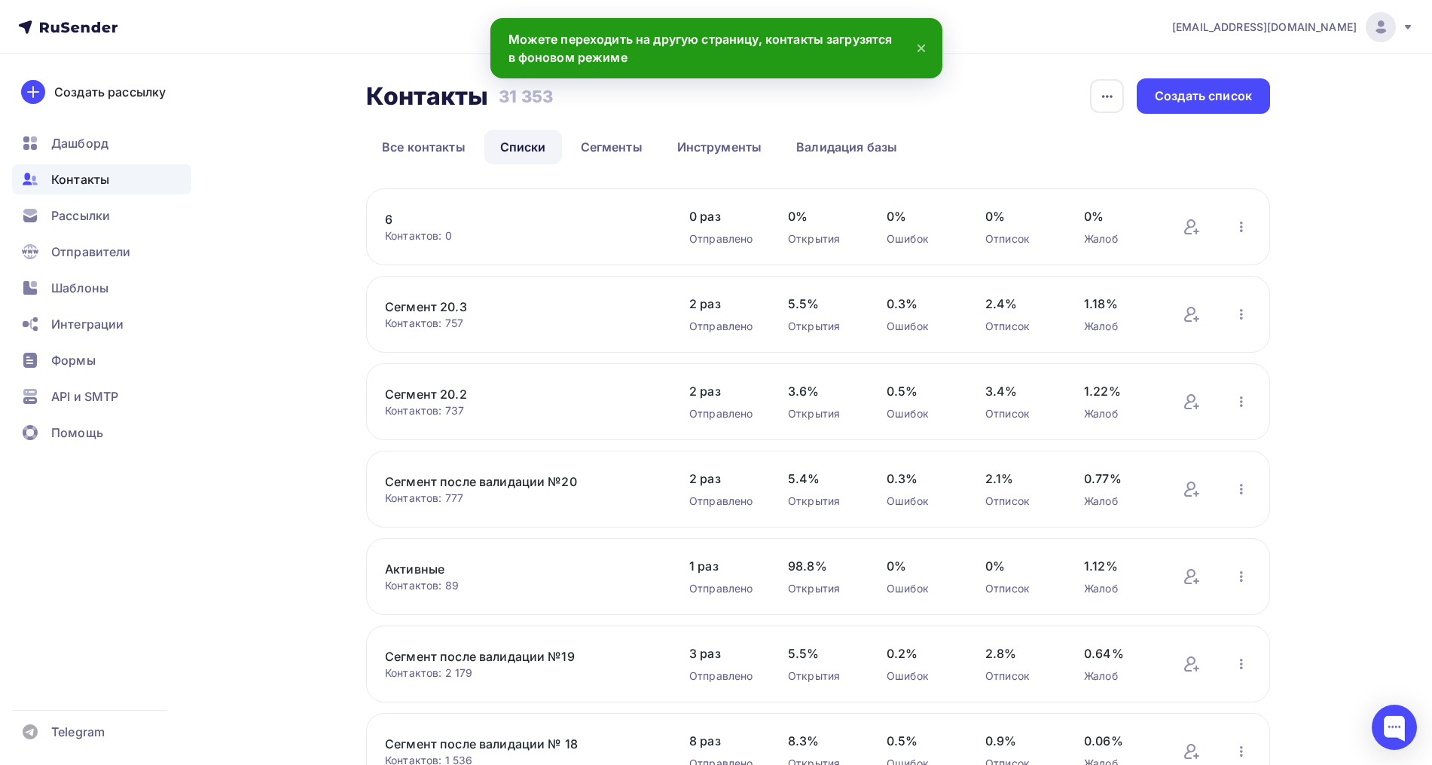
click at [386, 225] on link "6" at bounding box center [513, 219] width 256 height 18
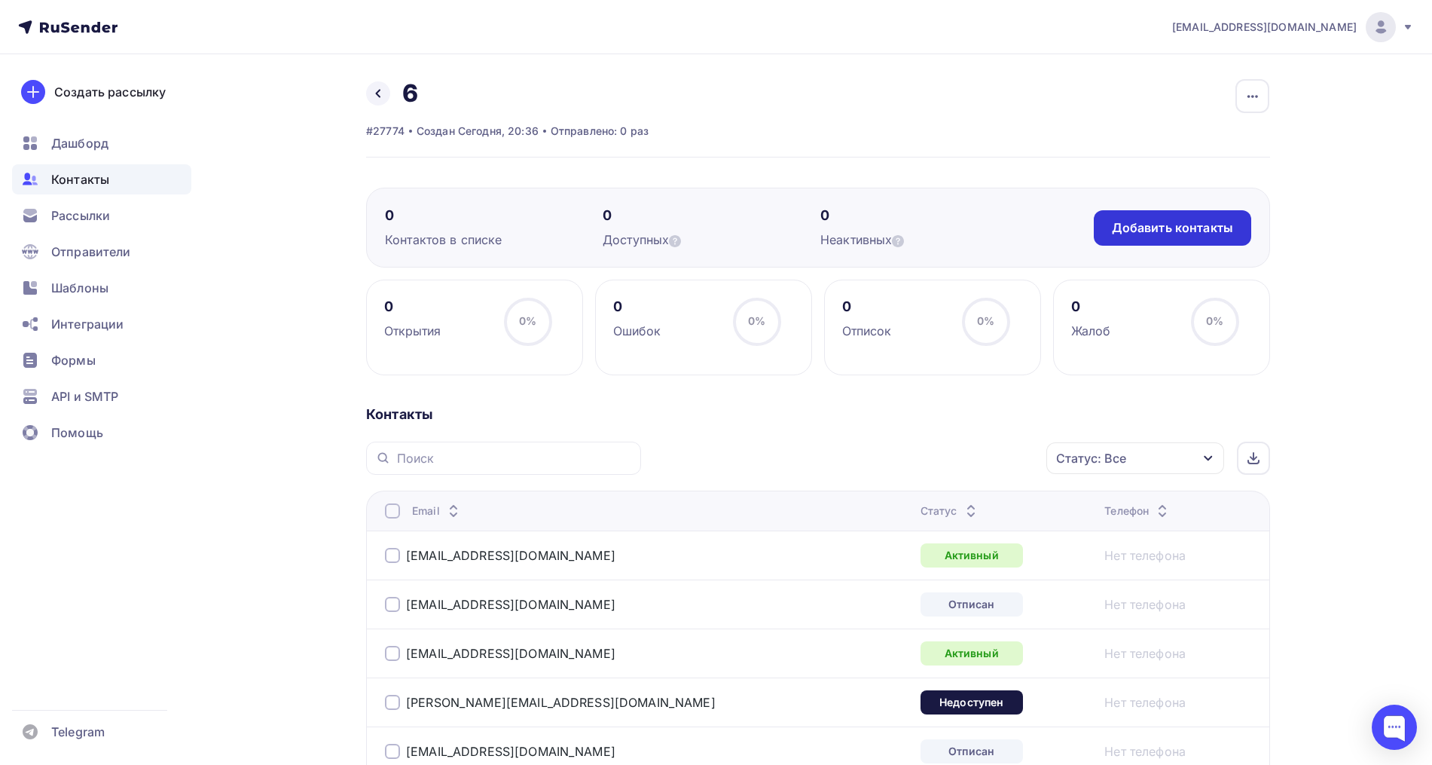
click at [1202, 229] on div "Добавить контакты" at bounding box center [1172, 227] width 121 height 17
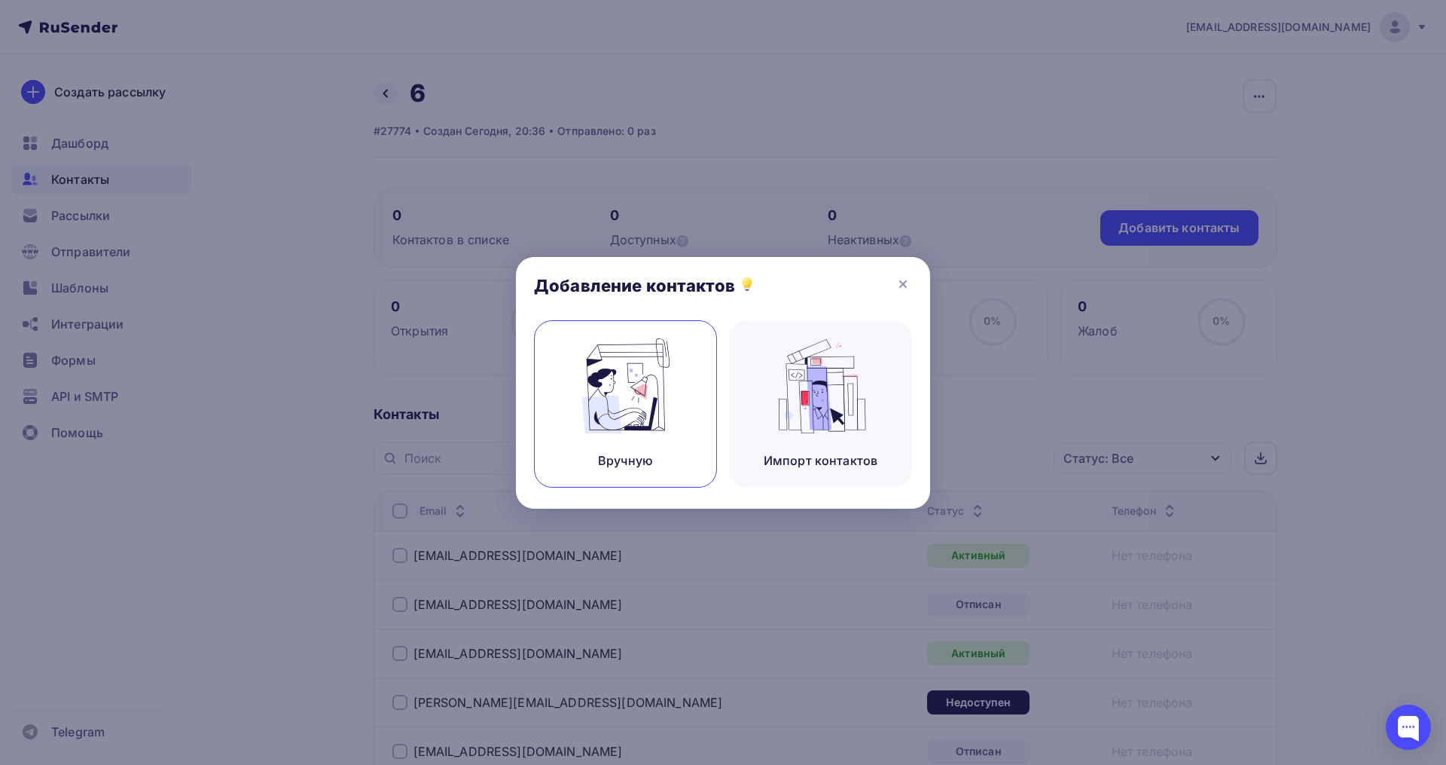
click at [615, 389] on img at bounding box center [626, 385] width 101 height 95
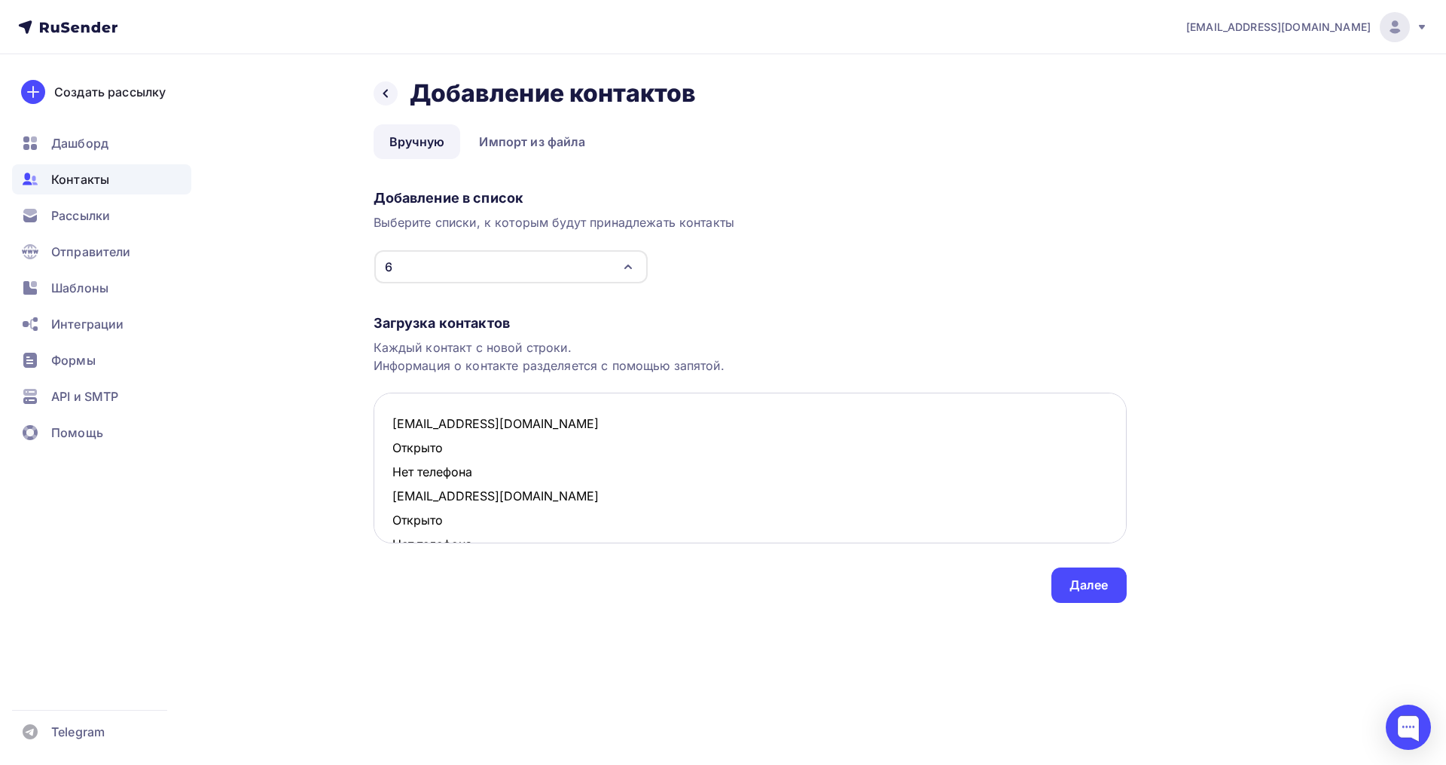
scroll to position [250, 0]
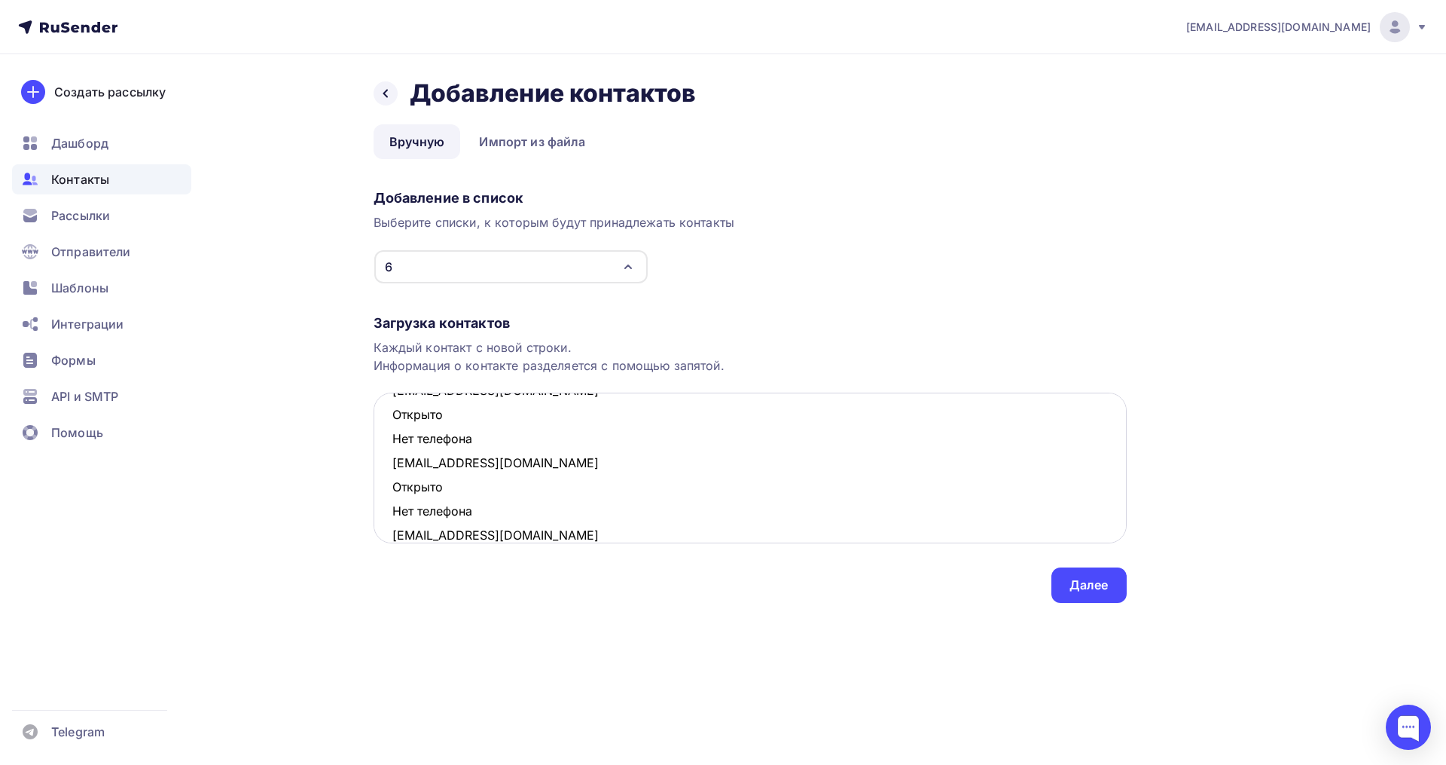
drag, startPoint x: 480, startPoint y: 514, endPoint x: 392, endPoint y: 494, distance: 90.3
click at [392, 494] on textarea "kizhaeva75@mail.ru Открыто Нет телефона nastya.kutasheva@yandex.ru Открыто Нет …" at bounding box center [750, 467] width 753 height 151
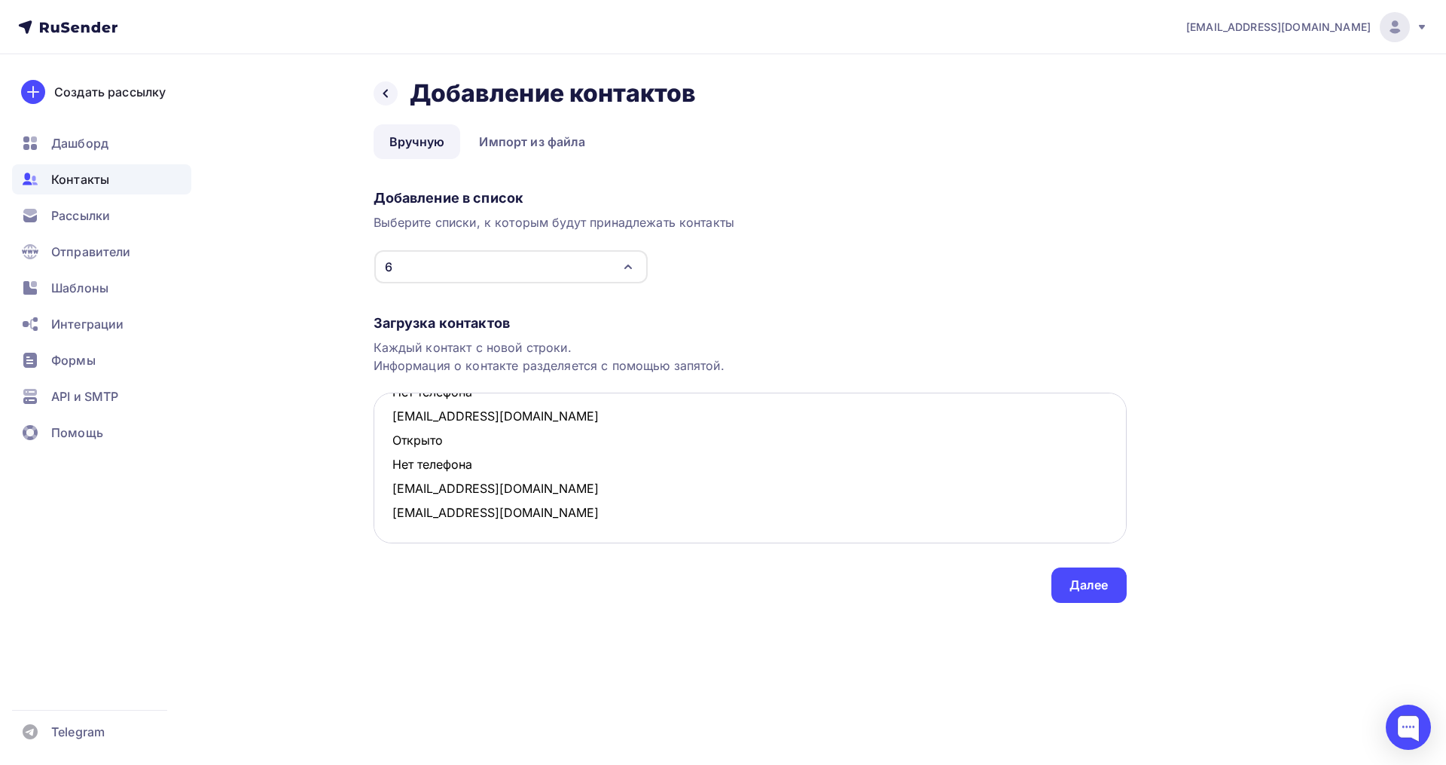
scroll to position [224, 0]
drag, startPoint x: 489, startPoint y: 464, endPoint x: 387, endPoint y: 449, distance: 102.8
click at [387, 449] on textarea "kizhaeva75@mail.ru Открыто Нет телефона nastya.kutasheva@yandex.ru Открыто Нет …" at bounding box center [750, 467] width 753 height 151
drag, startPoint x: 489, startPoint y: 437, endPoint x: 388, endPoint y: 418, distance: 102.7
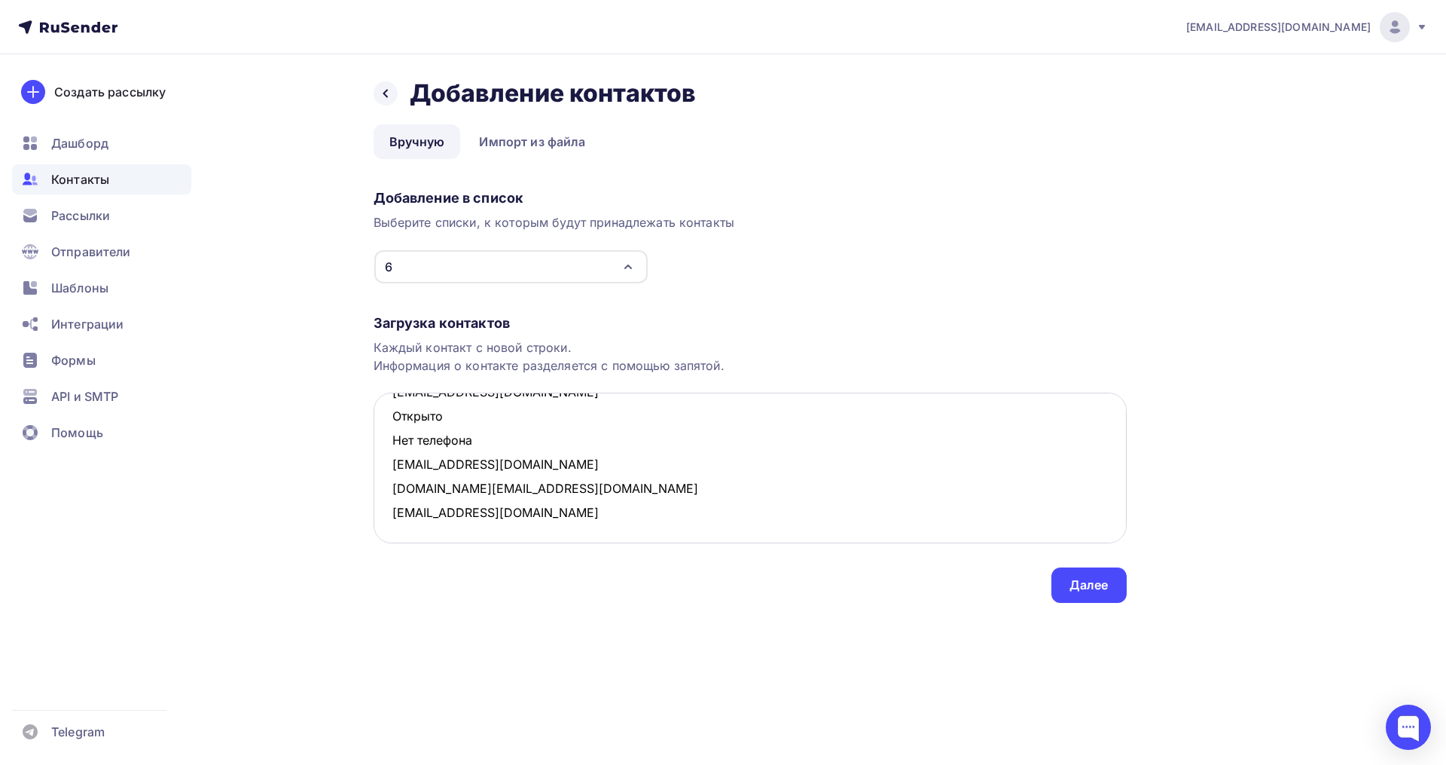
click at [388, 418] on textarea "kizhaeva75@mail.ru Открыто Нет телефона nastya.kutasheva@yandex.ru Открыто Нет …" at bounding box center [750, 467] width 753 height 151
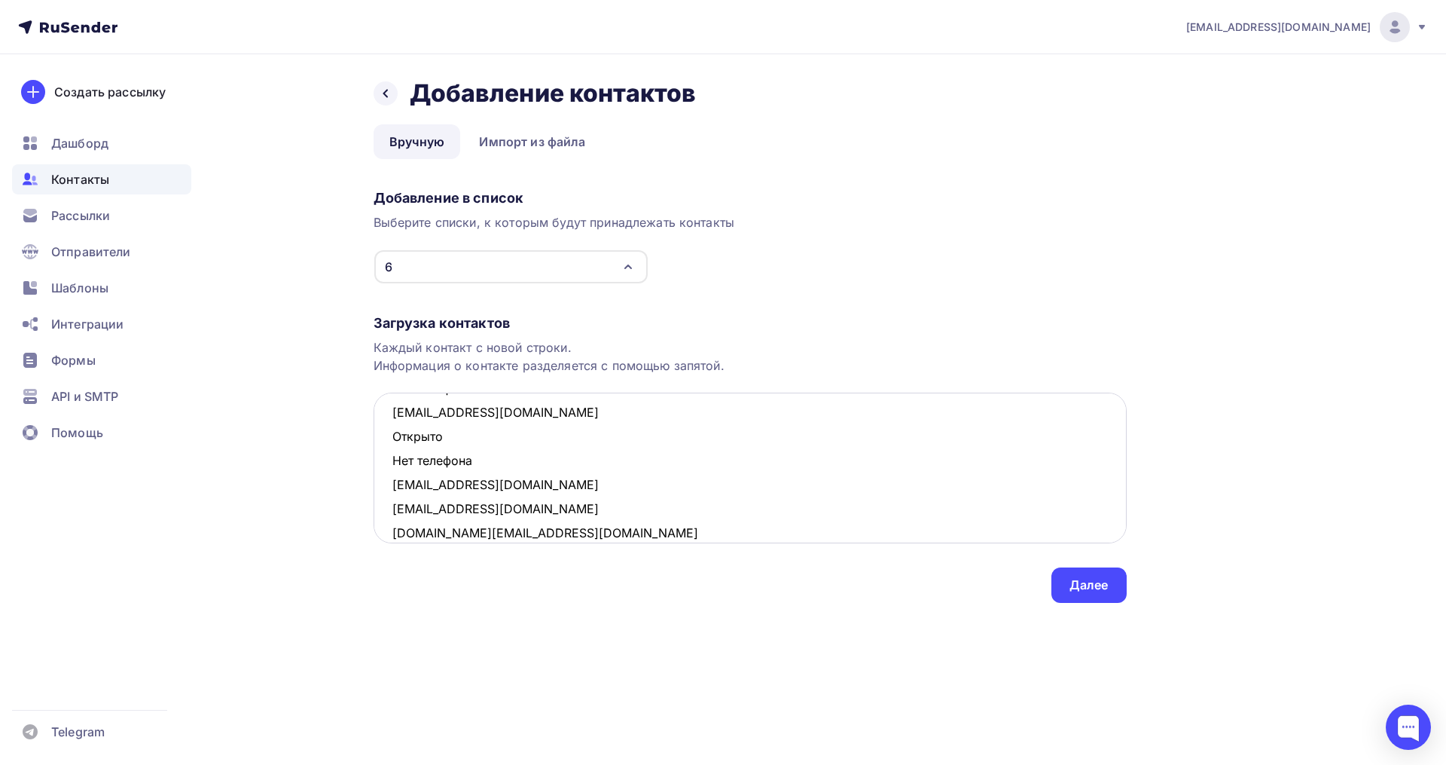
scroll to position [70, 0]
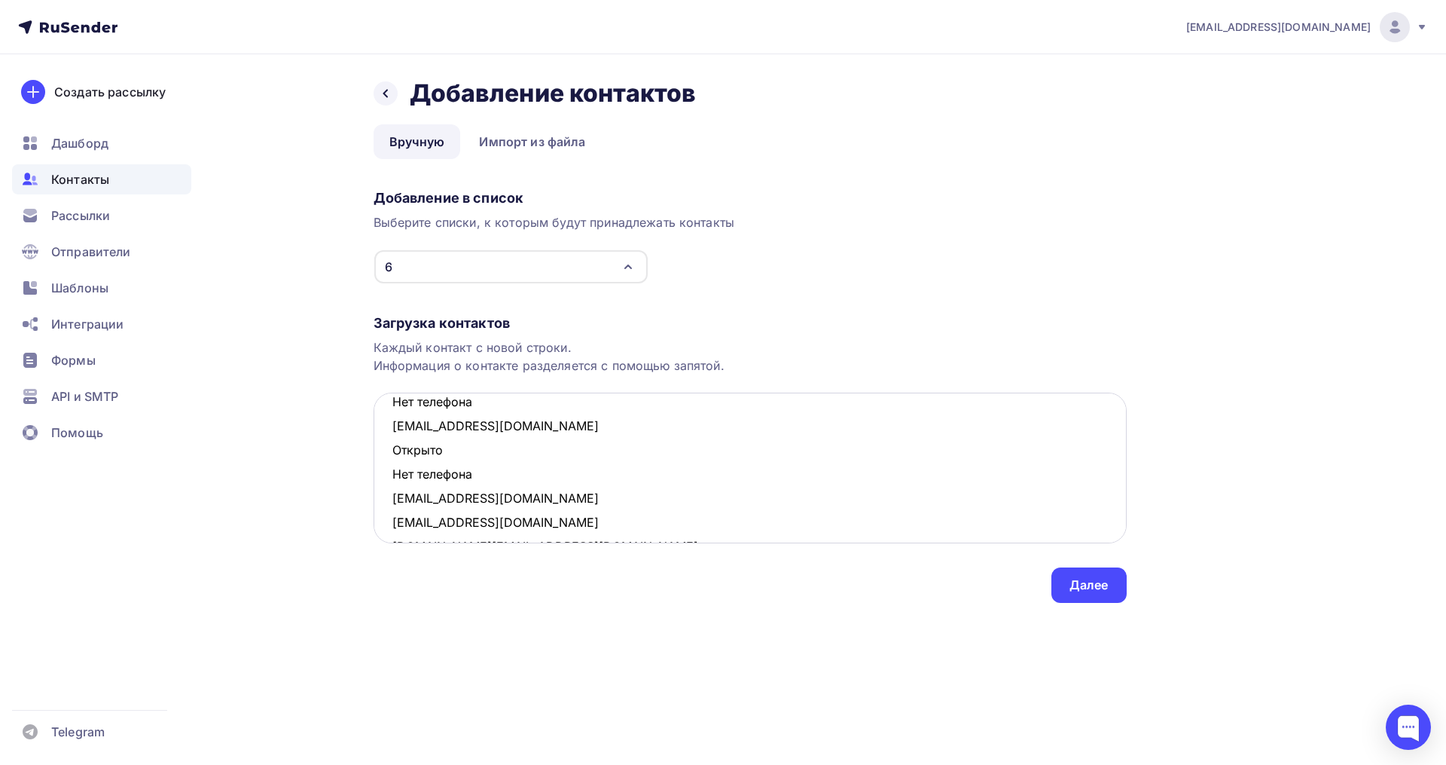
drag, startPoint x: 483, startPoint y: 418, endPoint x: 392, endPoint y: 443, distance: 94.5
click at [392, 443] on textarea "kizhaeva75@mail.ru Открыто Нет телефона nastya.kutasheva@yandex.ru Открыто Нет …" at bounding box center [750, 467] width 753 height 151
drag, startPoint x: 431, startPoint y: 472, endPoint x: 389, endPoint y: 452, distance: 45.8
click at [389, 452] on textarea "kizhaeva75@mail.ru Открыто Нет телефона nastya.kutasheva@yandex.ru renata0501@m…" at bounding box center [750, 467] width 753 height 151
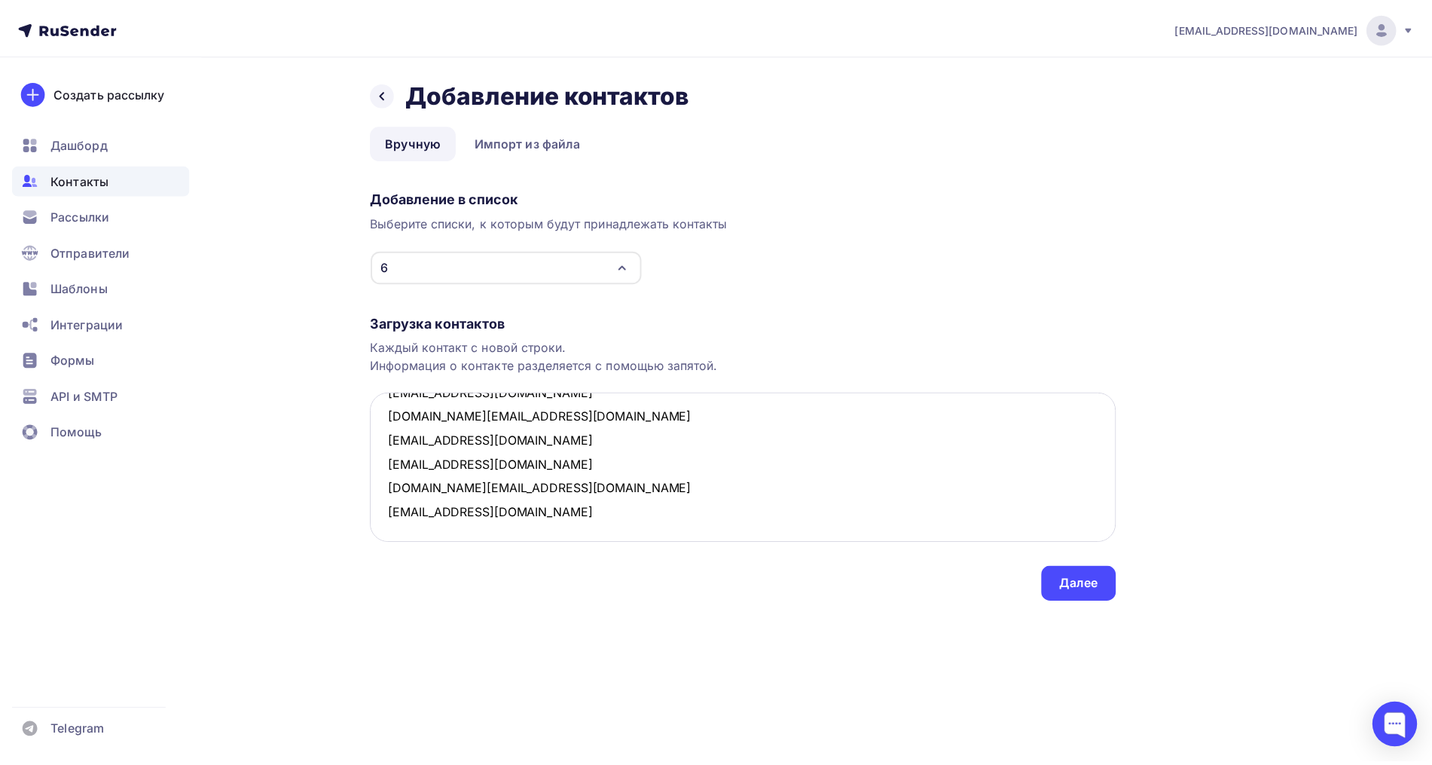
scroll to position [32, 0]
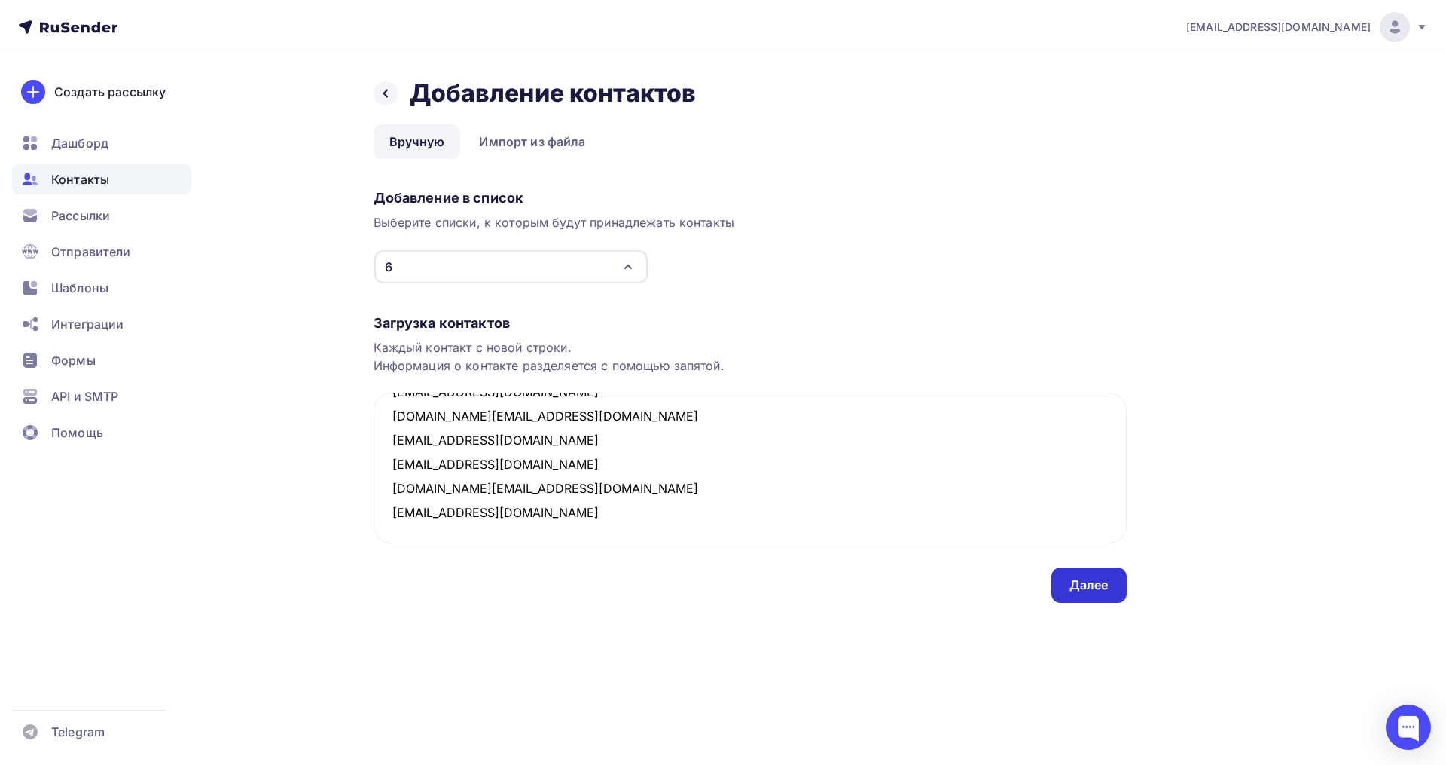
type textarea "kizhaeva75@mail.ru nastya.kutasheva@yandex.ru renata0501@mail.ru irinashtreker@…"
click at [1095, 572] on div "Далее" at bounding box center [1089, 584] width 75 height 35
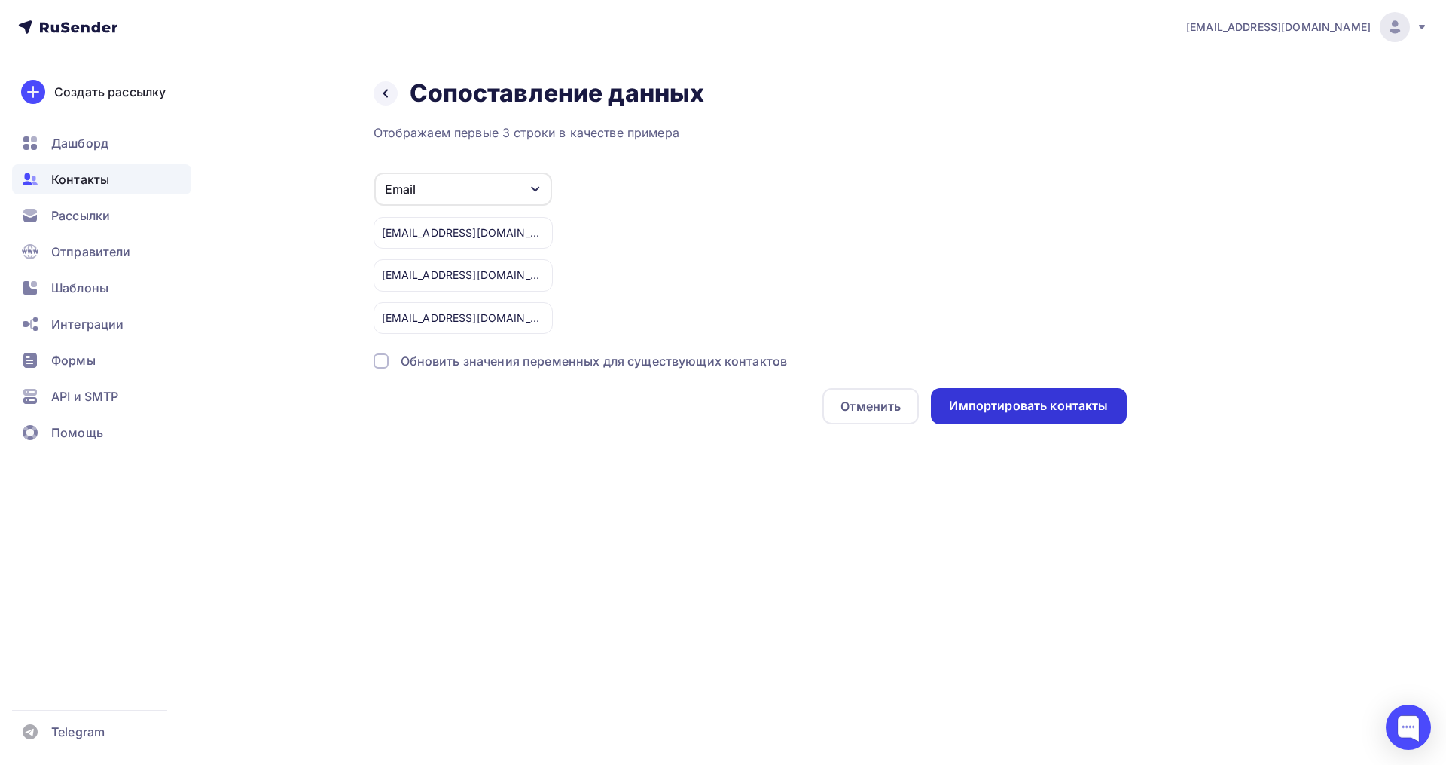
click at [1024, 393] on div "Импортировать контакты" at bounding box center [1028, 406] width 195 height 36
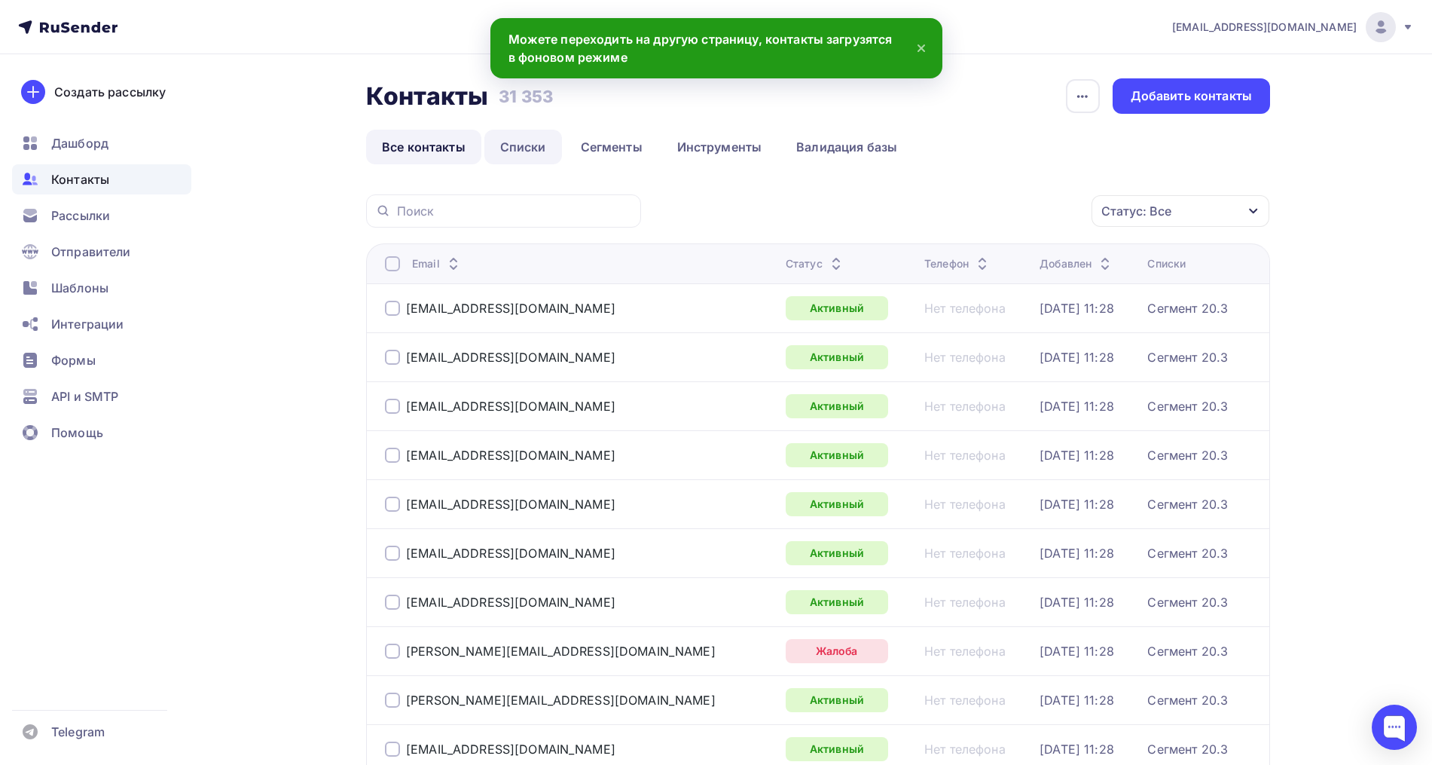
click at [533, 142] on link "Списки" at bounding box center [523, 147] width 78 height 35
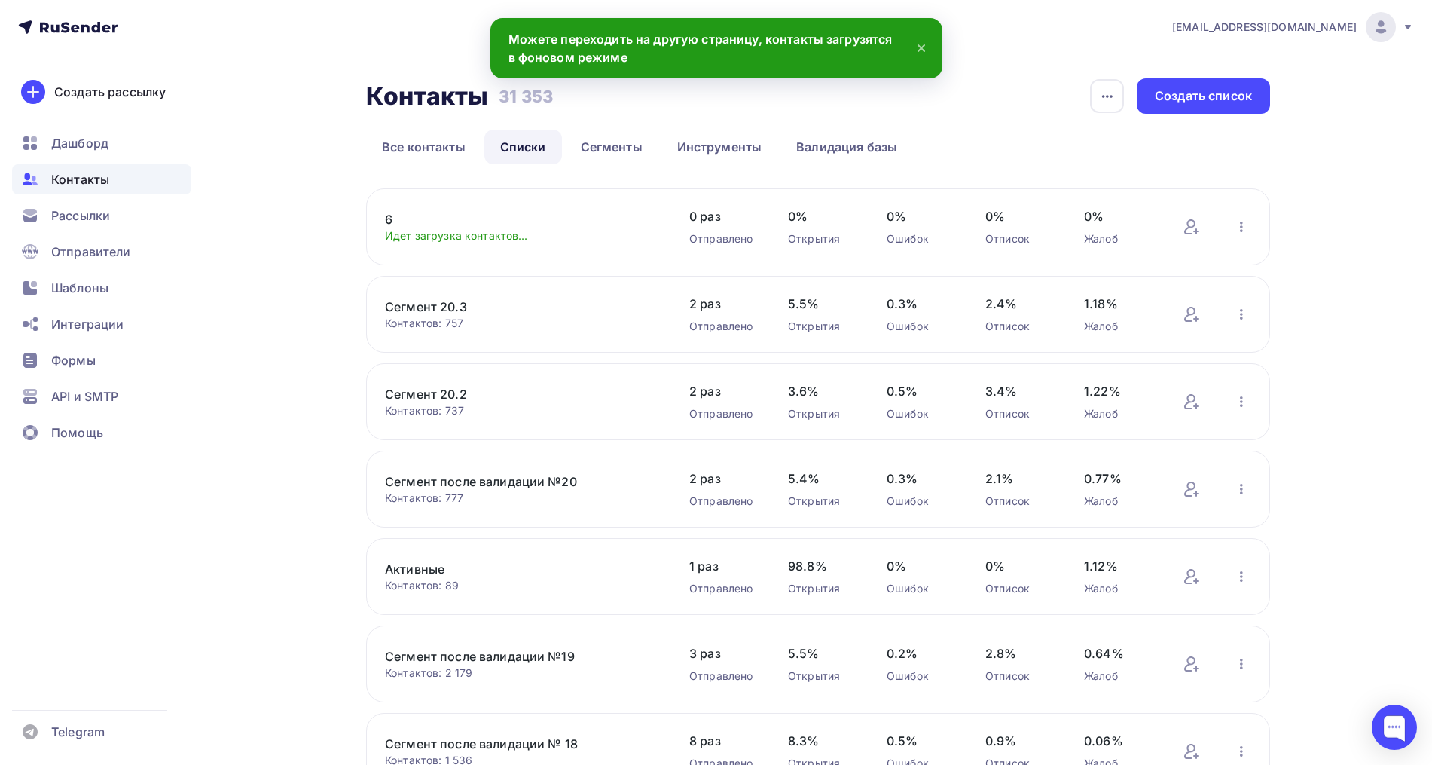
click at [392, 216] on link "6" at bounding box center [513, 219] width 256 height 18
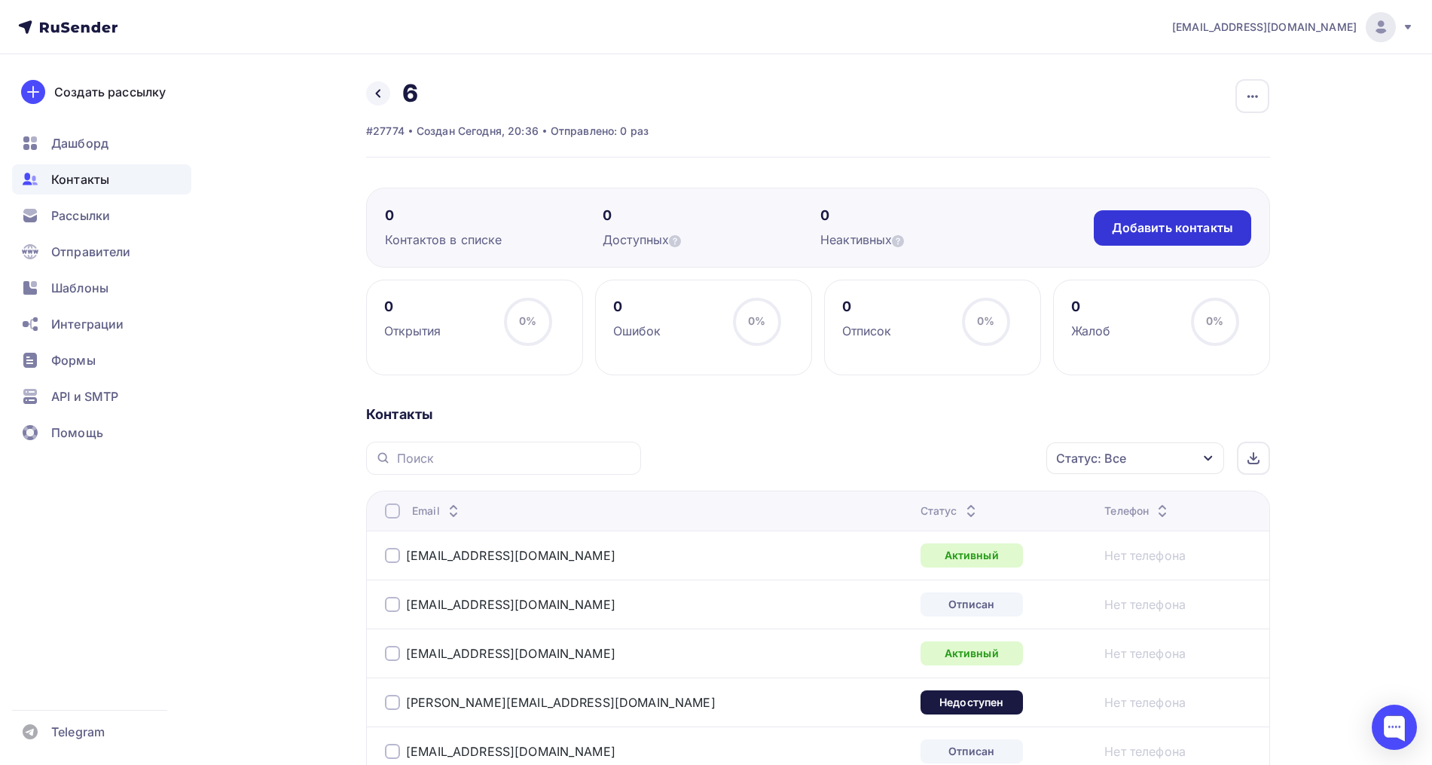
click at [1166, 226] on div "Добавить контакты" at bounding box center [1172, 227] width 121 height 17
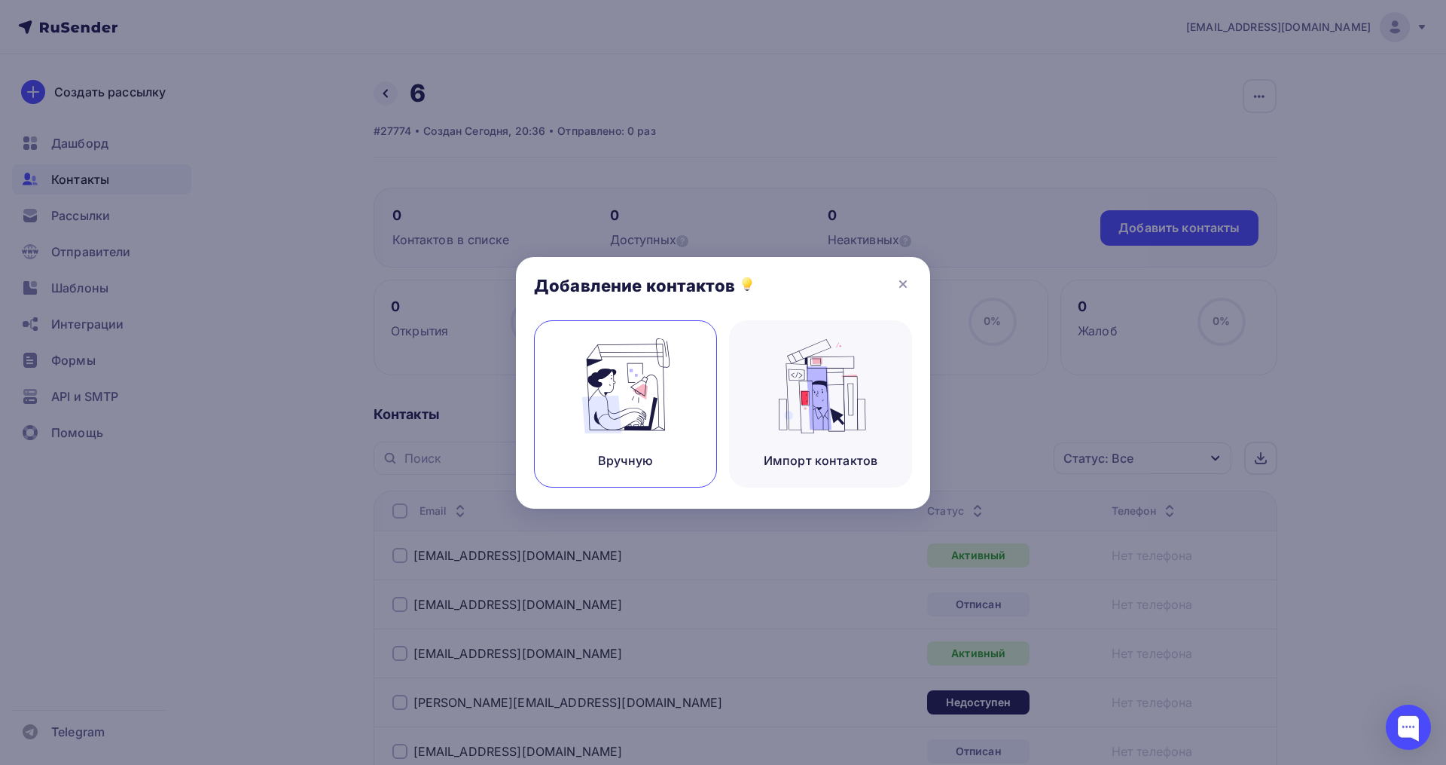
click at [665, 408] on img at bounding box center [626, 385] width 101 height 95
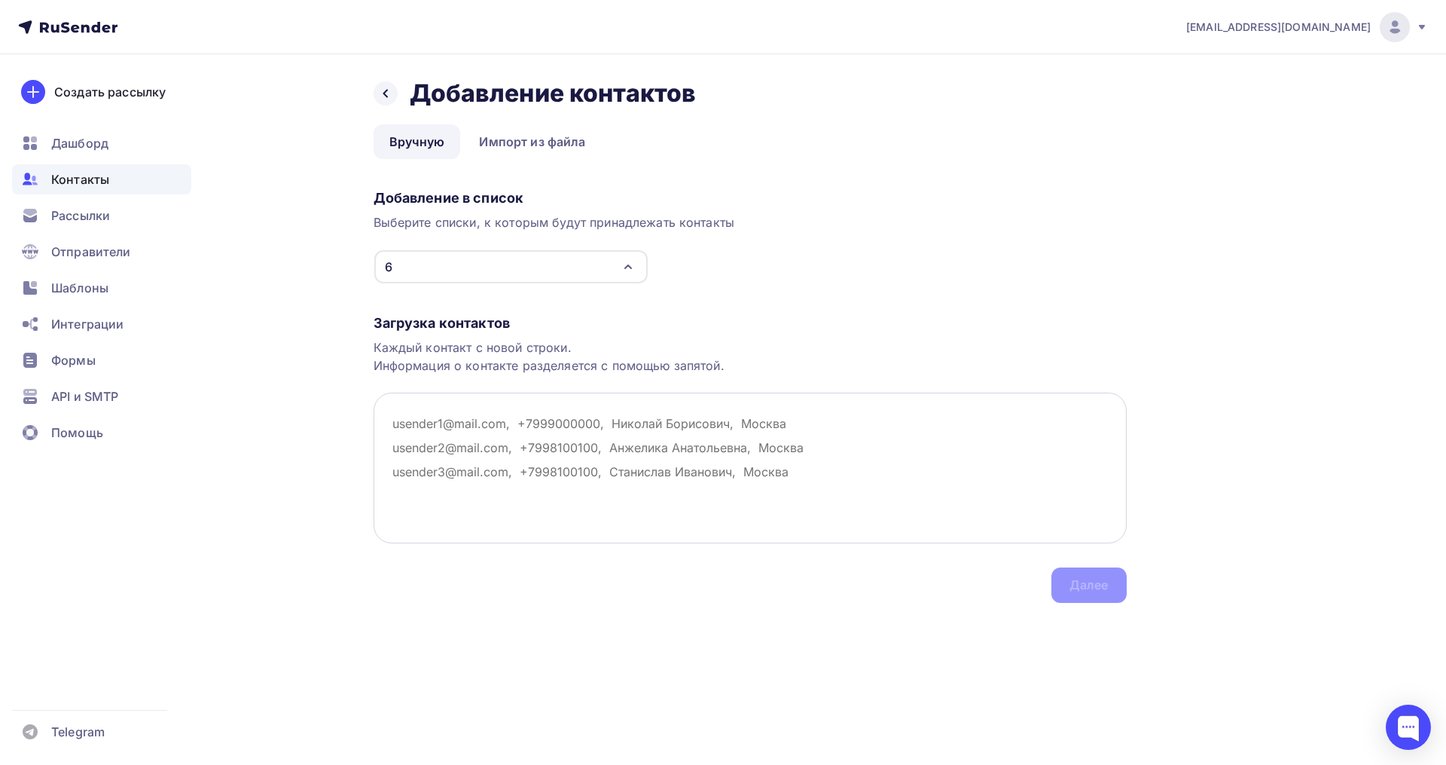
click at [638, 408] on textarea at bounding box center [750, 467] width 753 height 151
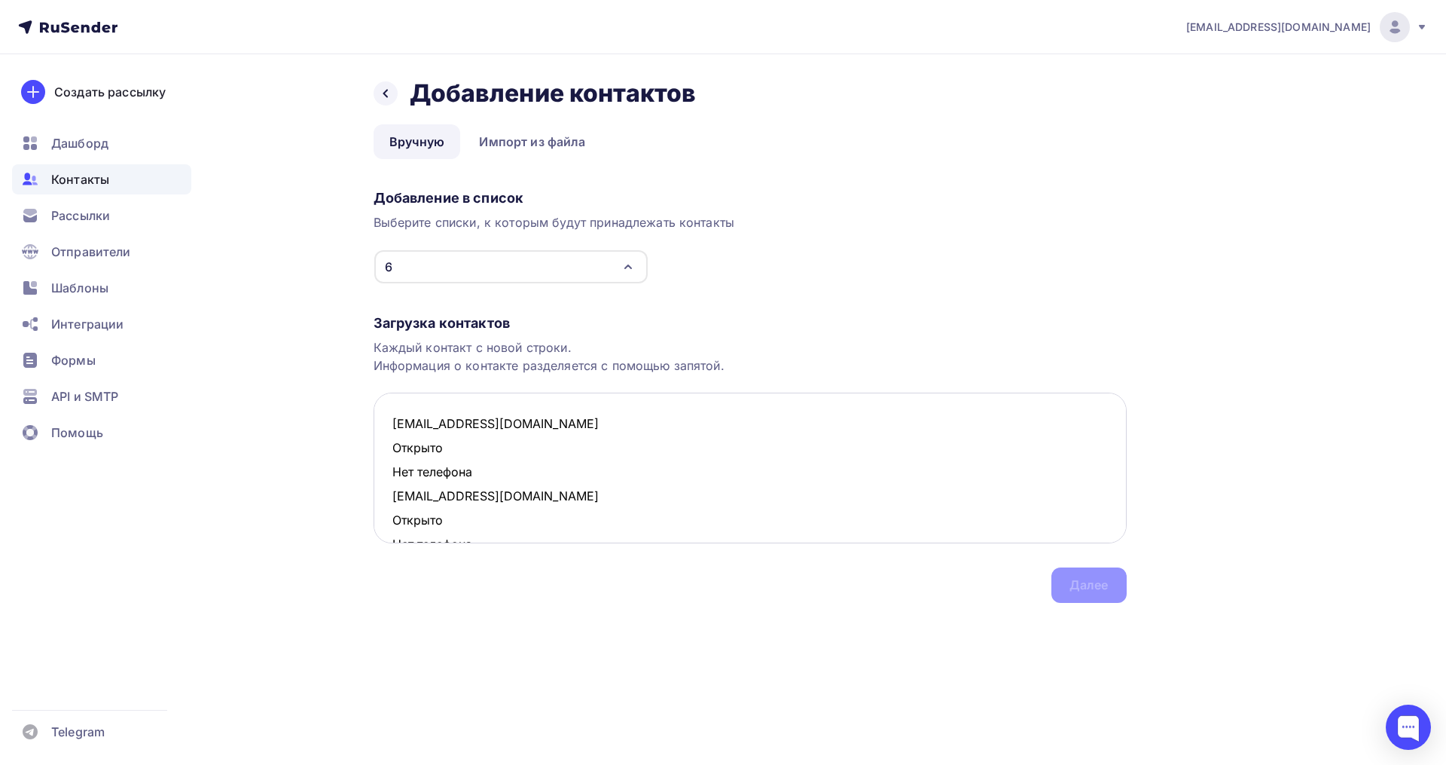
scroll to position [395, 0]
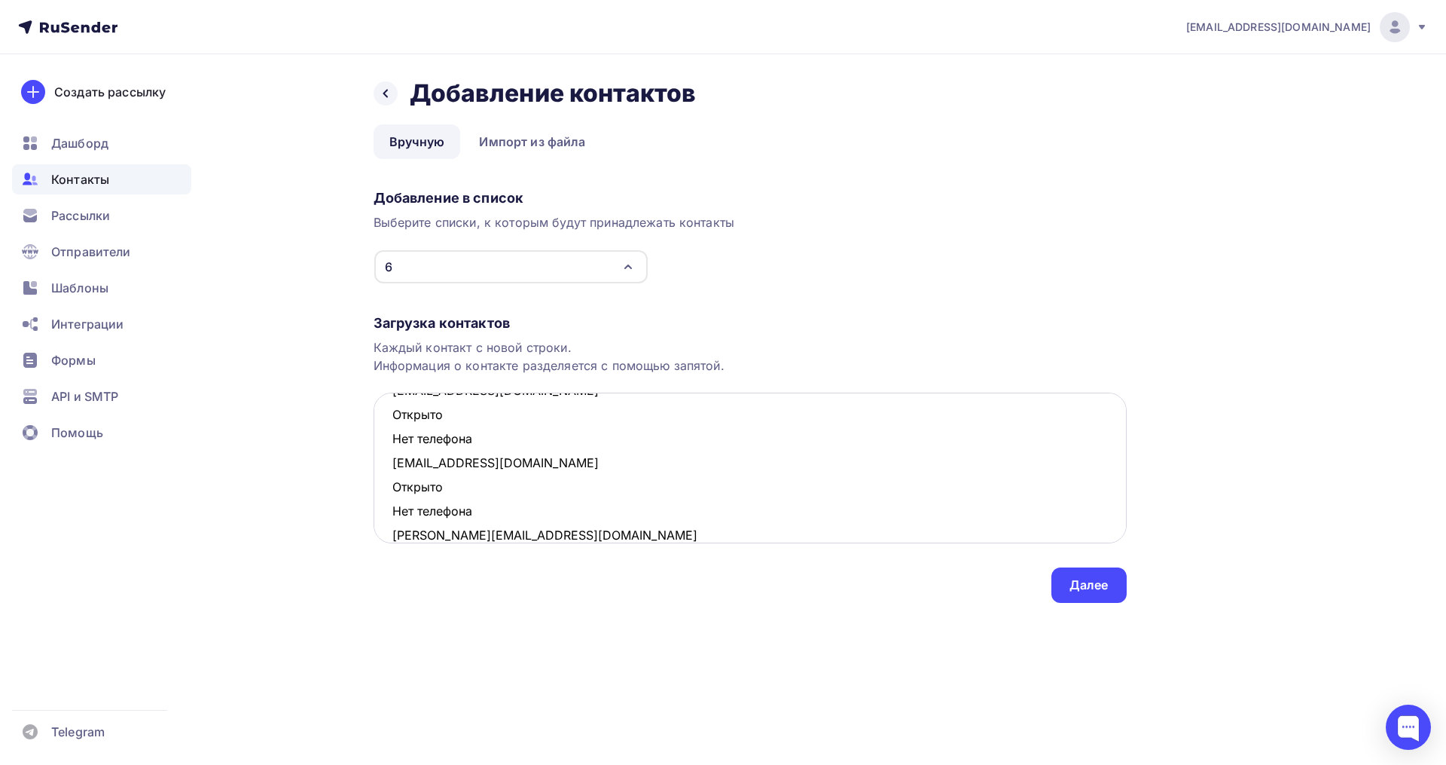
drag, startPoint x: 468, startPoint y: 506, endPoint x: 395, endPoint y: 497, distance: 73.6
click at [395, 497] on textarea "renata0501@mail.ru Открыто Нет телефона ruzila85@mail.ru Открыто Нет телефона z…" at bounding box center [750, 467] width 753 height 151
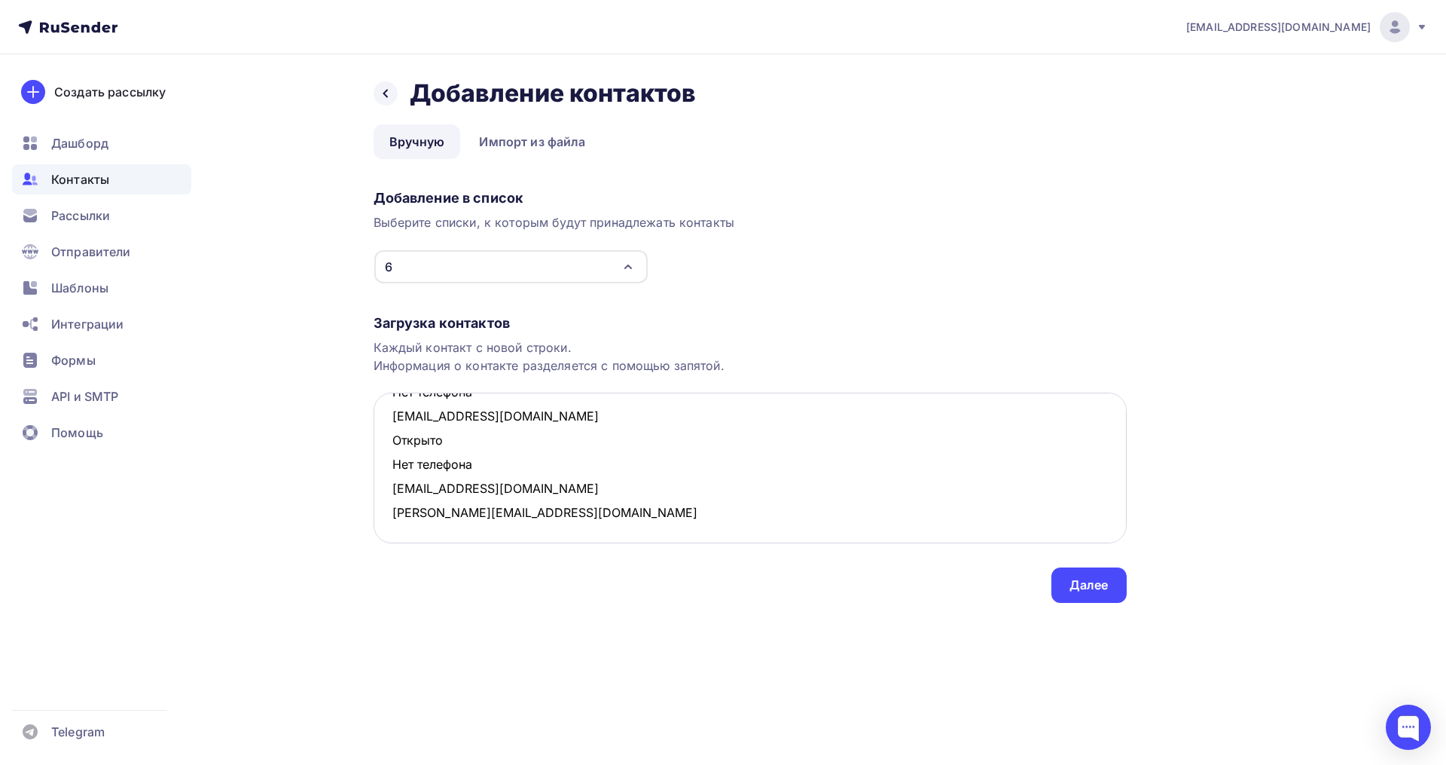
scroll to position [369, 0]
drag, startPoint x: 472, startPoint y: 463, endPoint x: 395, endPoint y: 450, distance: 77.2
click at [395, 450] on textarea "renata0501@mail.ru Открыто Нет телефона ruzila85@mail.ru Открыто Нет телефона z…" at bounding box center [750, 467] width 753 height 151
drag, startPoint x: 482, startPoint y: 438, endPoint x: 388, endPoint y: 425, distance: 95.0
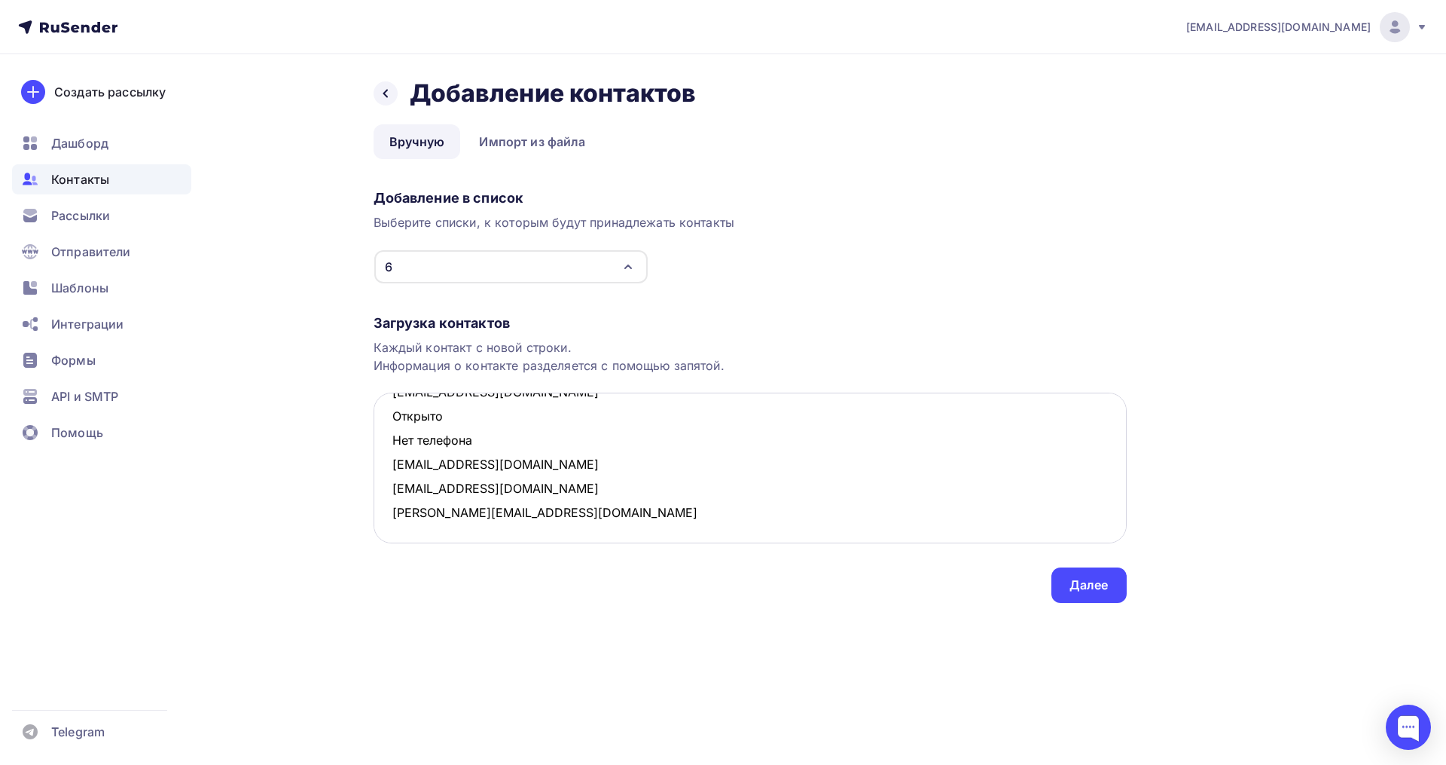
click at [388, 425] on textarea "renata0501@mail.ru Открыто Нет телефона ruzila85@mail.ru Открыто Нет телефона z…" at bounding box center [750, 467] width 753 height 151
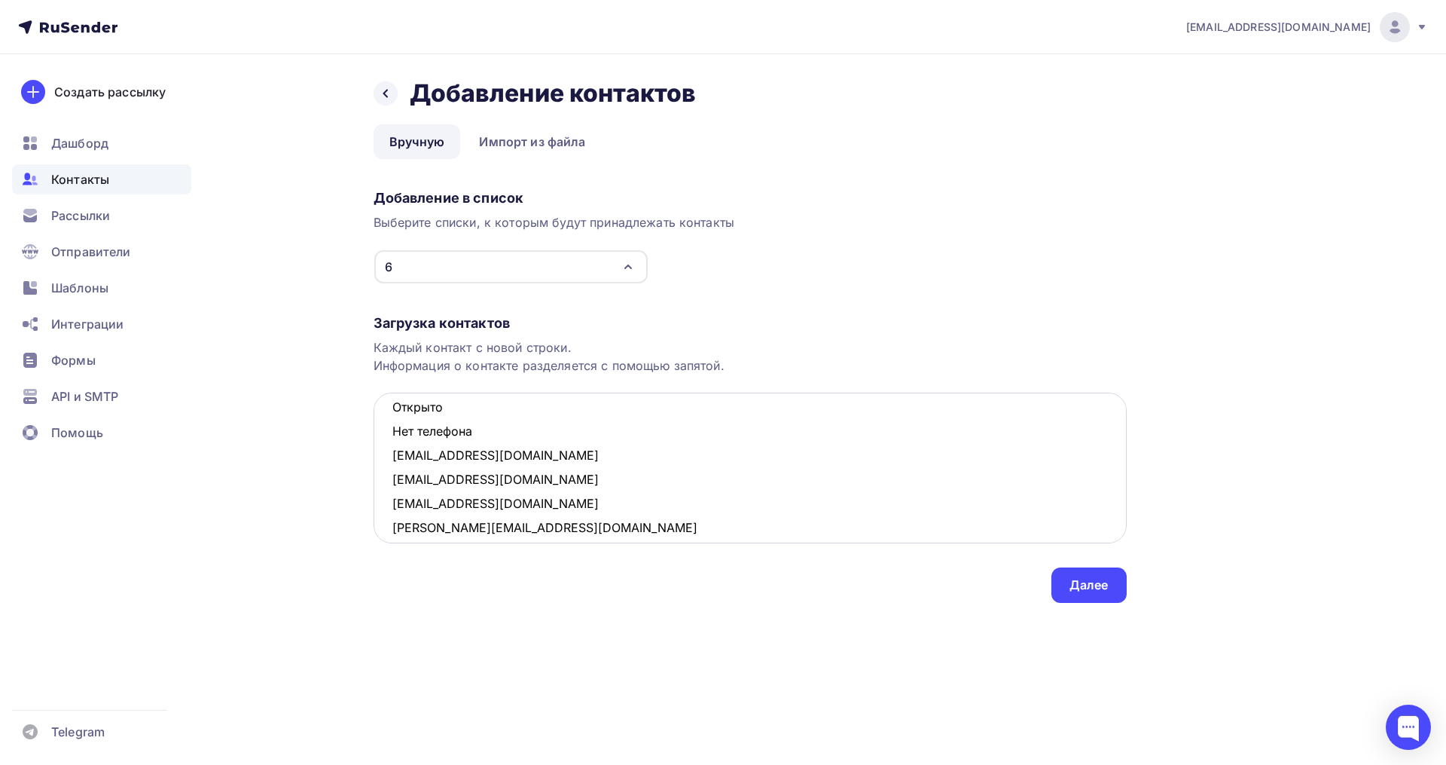
scroll to position [222, 0]
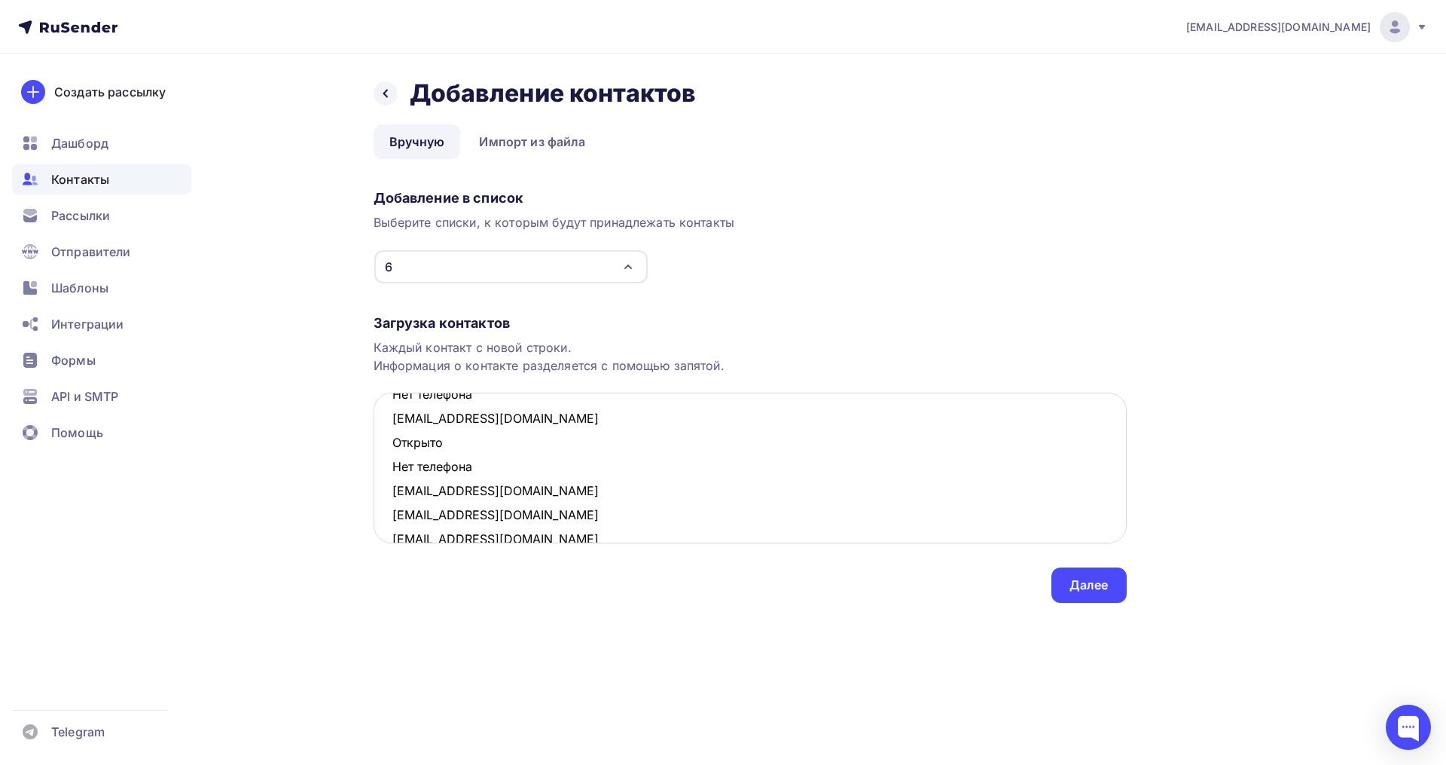
drag, startPoint x: 493, startPoint y: 419, endPoint x: 391, endPoint y: 437, distance: 104.0
click at [391, 437] on textarea "renata0501@mail.ru Открыто Нет телефона ruzila85@mail.ru Открыто Нет телефона z…" at bounding box center [750, 467] width 753 height 151
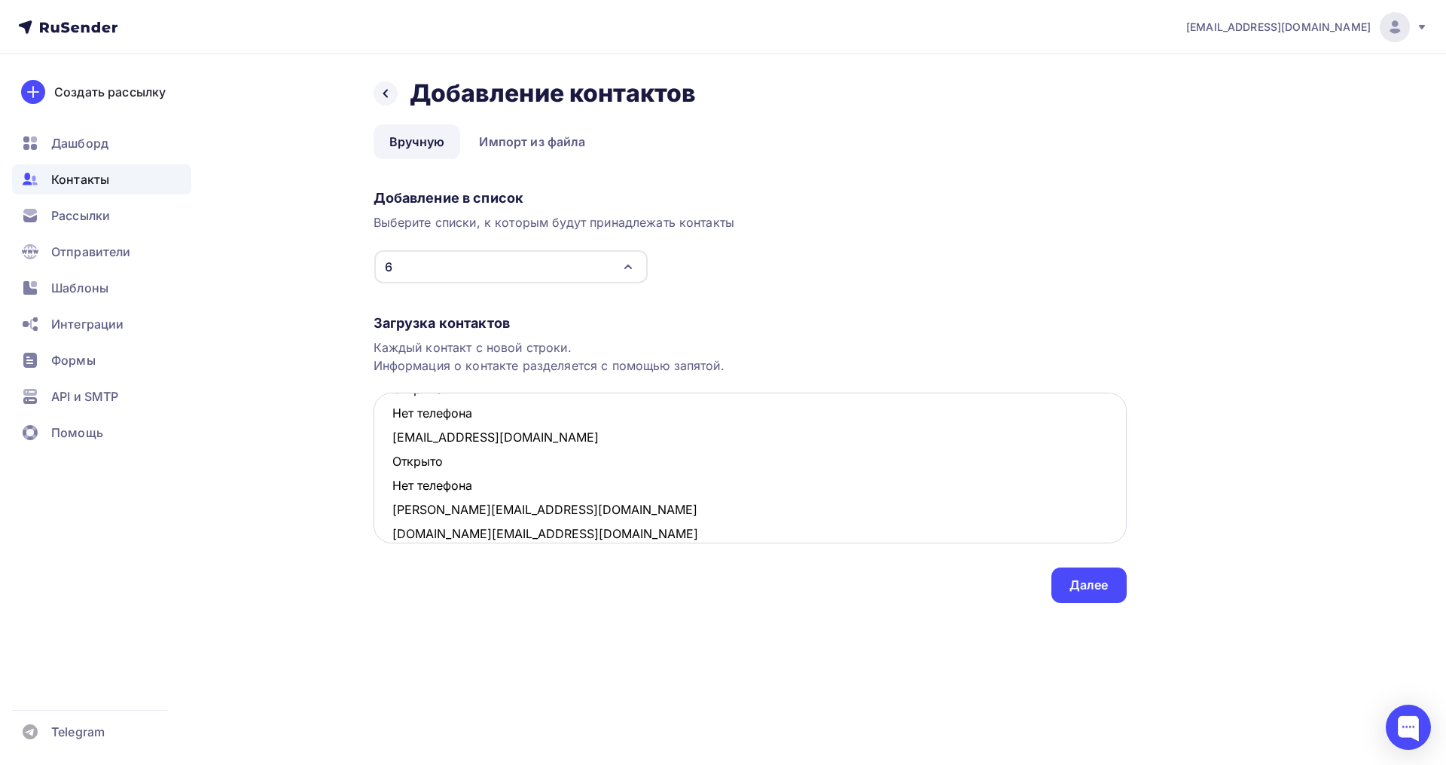
scroll to position [128, 0]
drag, startPoint x: 484, startPoint y: 492, endPoint x: 395, endPoint y: 471, distance: 92.1
click at [395, 471] on textarea "renata0501@mail.ru Открыто Нет телефона ruzila85@mail.ru Открыто Нет телефона z…" at bounding box center [750, 467] width 753 height 151
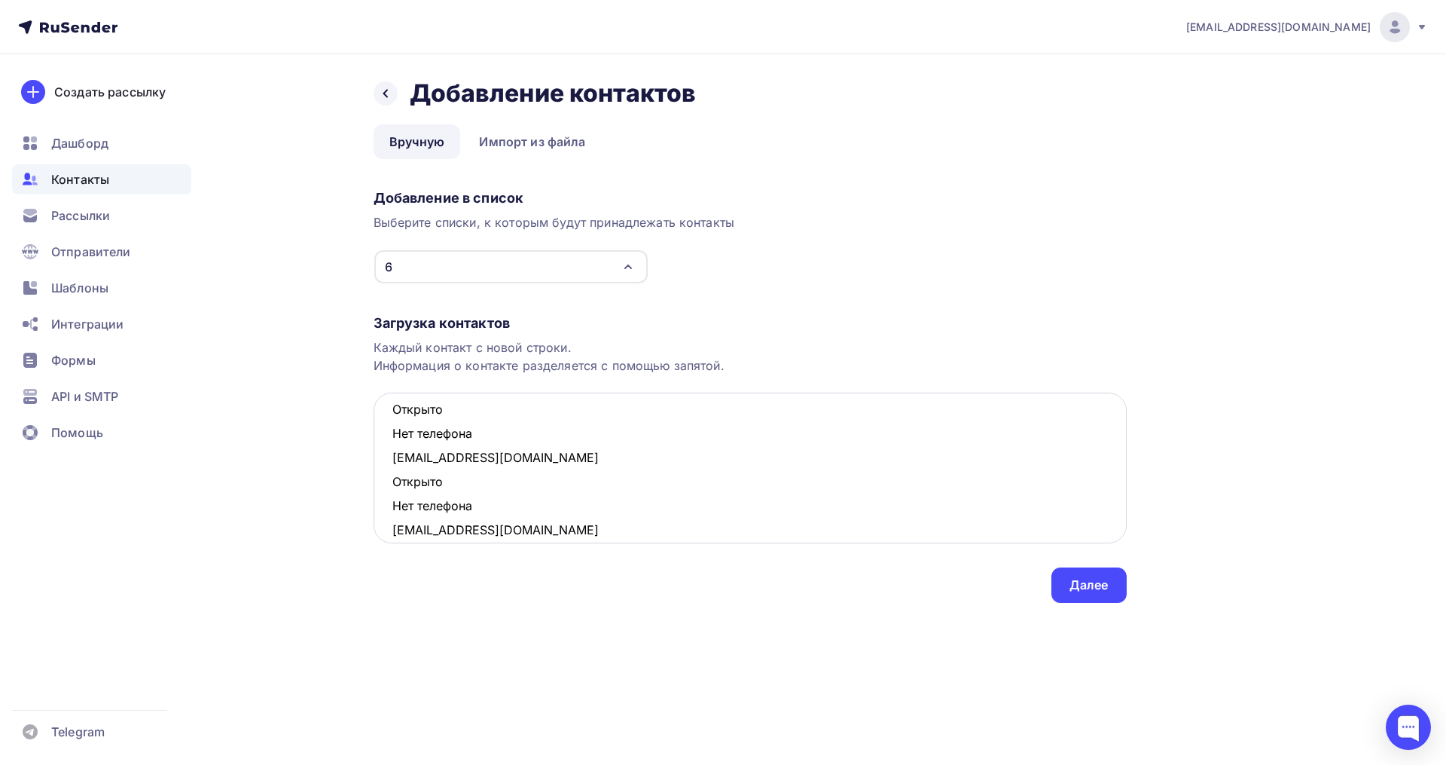
scroll to position [34, 0]
drag, startPoint x: 486, startPoint y: 508, endPoint x: 386, endPoint y: 496, distance: 100.9
click at [386, 496] on textarea "renata0501@mail.ru Открыто Нет телефона ruzila85@mail.ru Открыто Нет телефона z…" at bounding box center [750, 467] width 753 height 151
drag, startPoint x: 481, startPoint y: 443, endPoint x: 392, endPoint y: 413, distance: 93.9
click at [392, 413] on textarea "renata0501@mail.ru Открыто Нет телефона ruzila85@mail.ru zakirova-1988@list.ru …" at bounding box center [750, 467] width 753 height 151
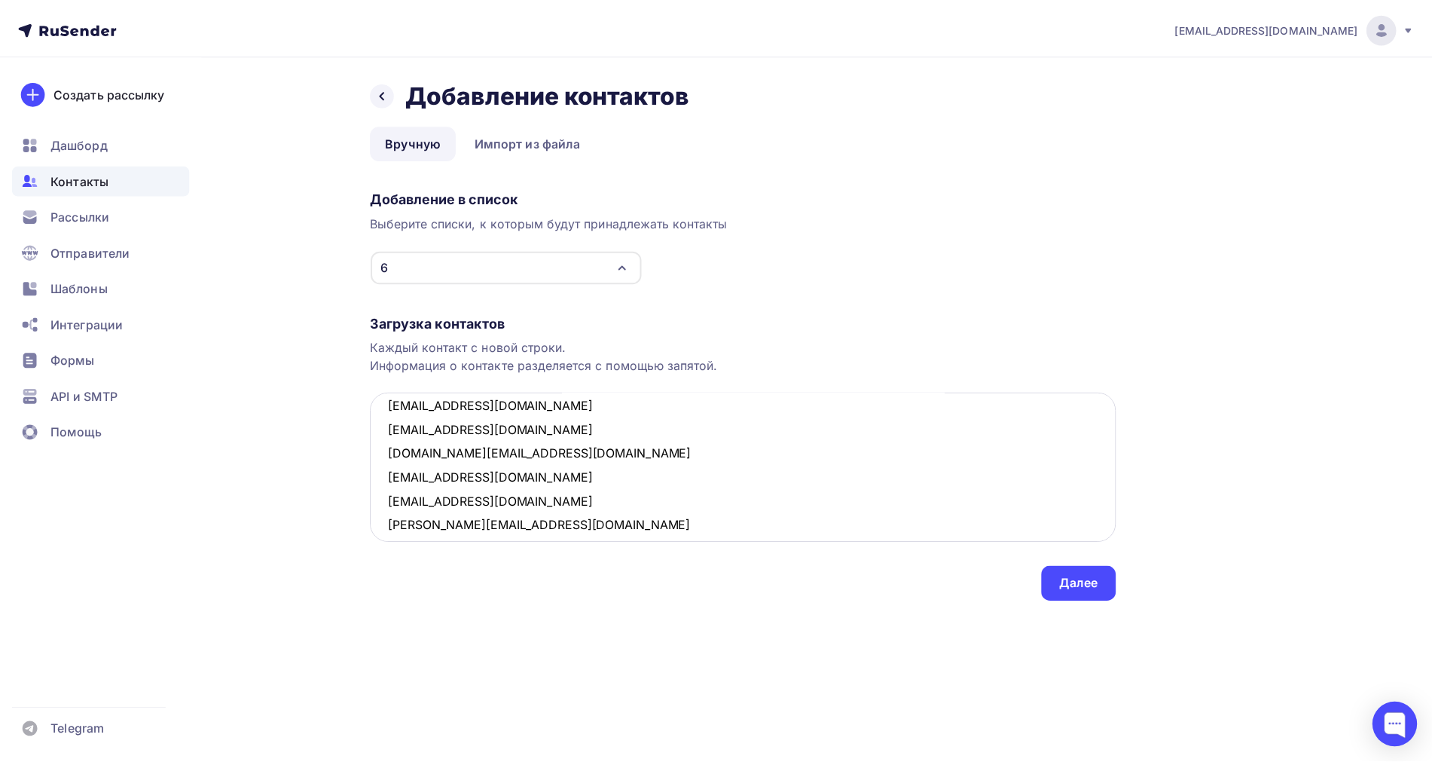
scroll to position [80, 0]
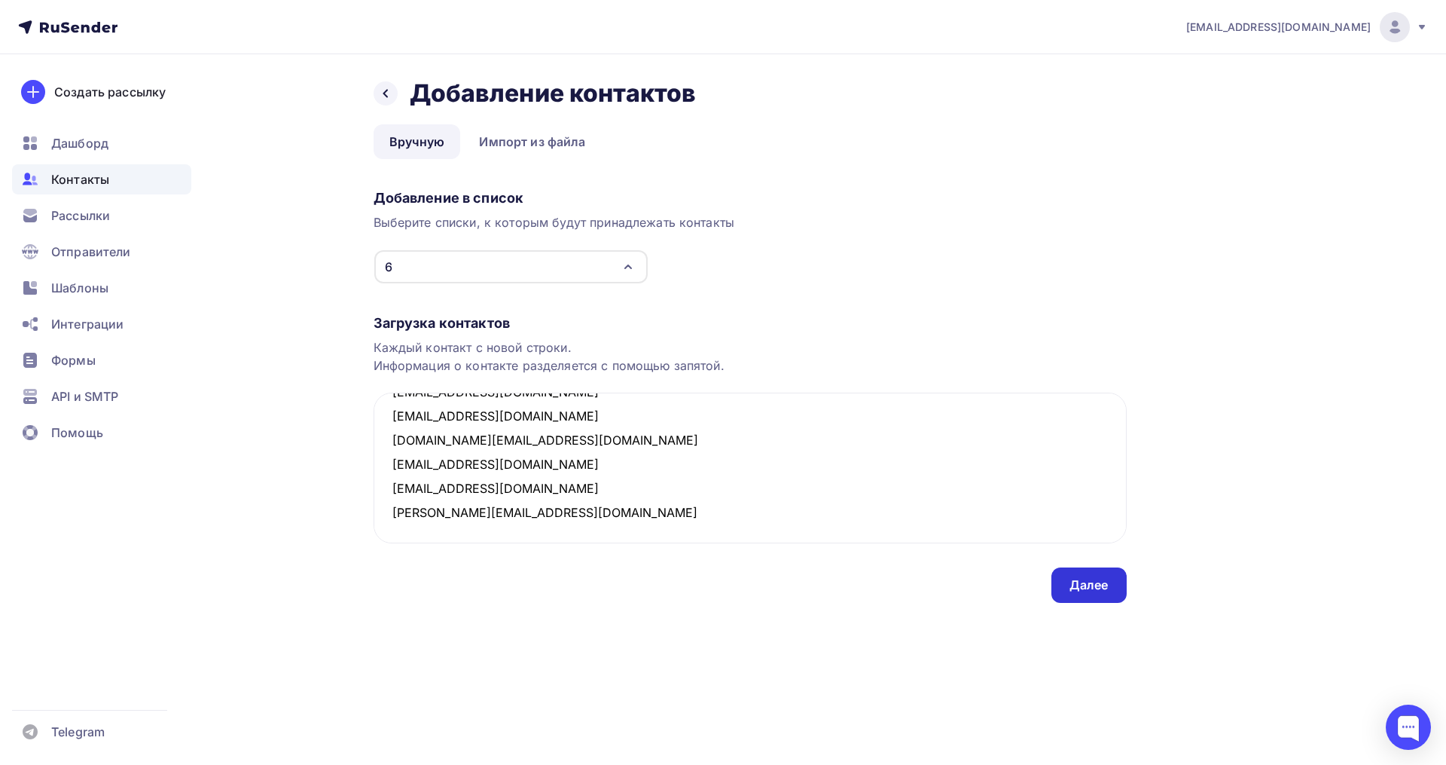
type textarea "renata0501@mail.ru ruzila85@mail.ru zakirova-1988@list.ru irinashtreker@yandex.…"
click at [1098, 576] on div "Далее" at bounding box center [1089, 584] width 75 height 35
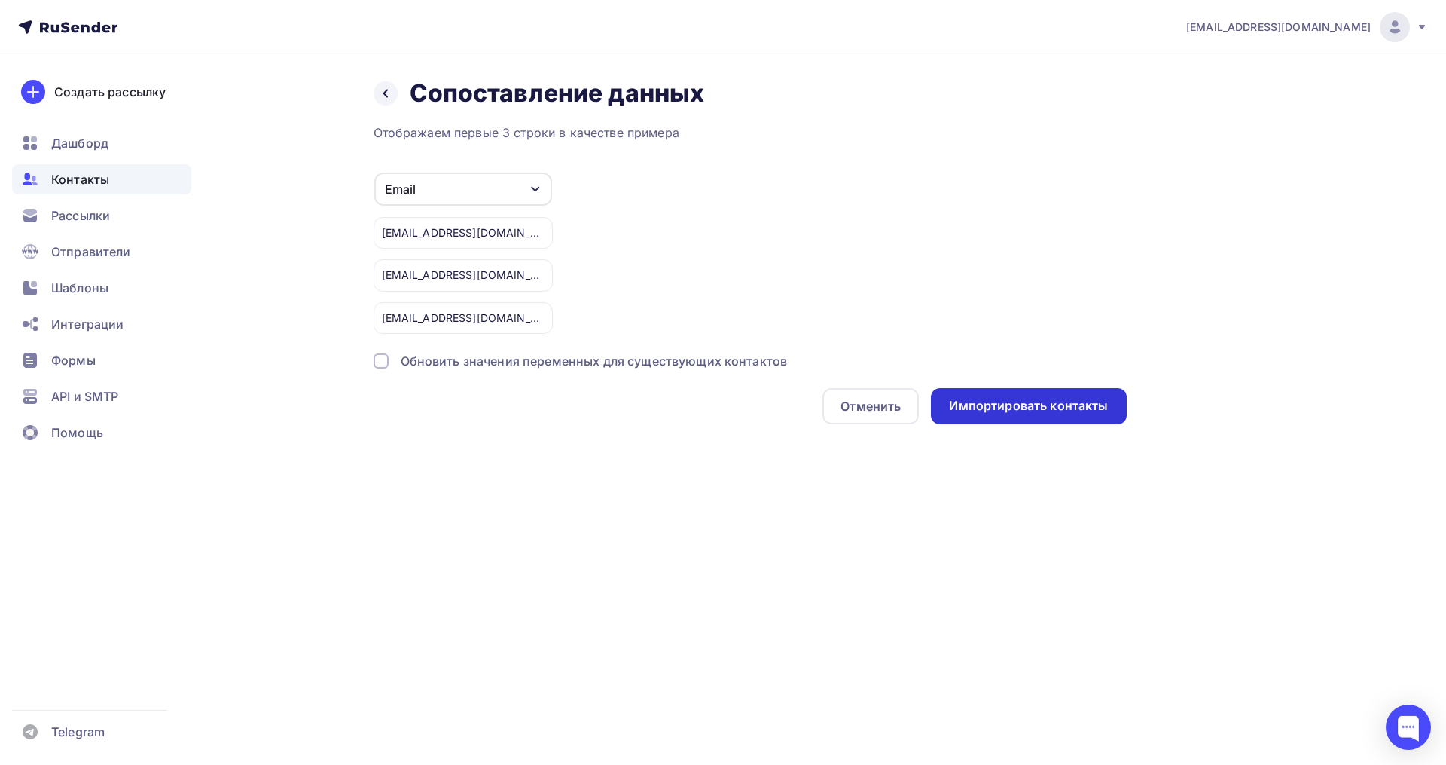
click at [1065, 403] on div "Импортировать контакты" at bounding box center [1028, 405] width 159 height 17
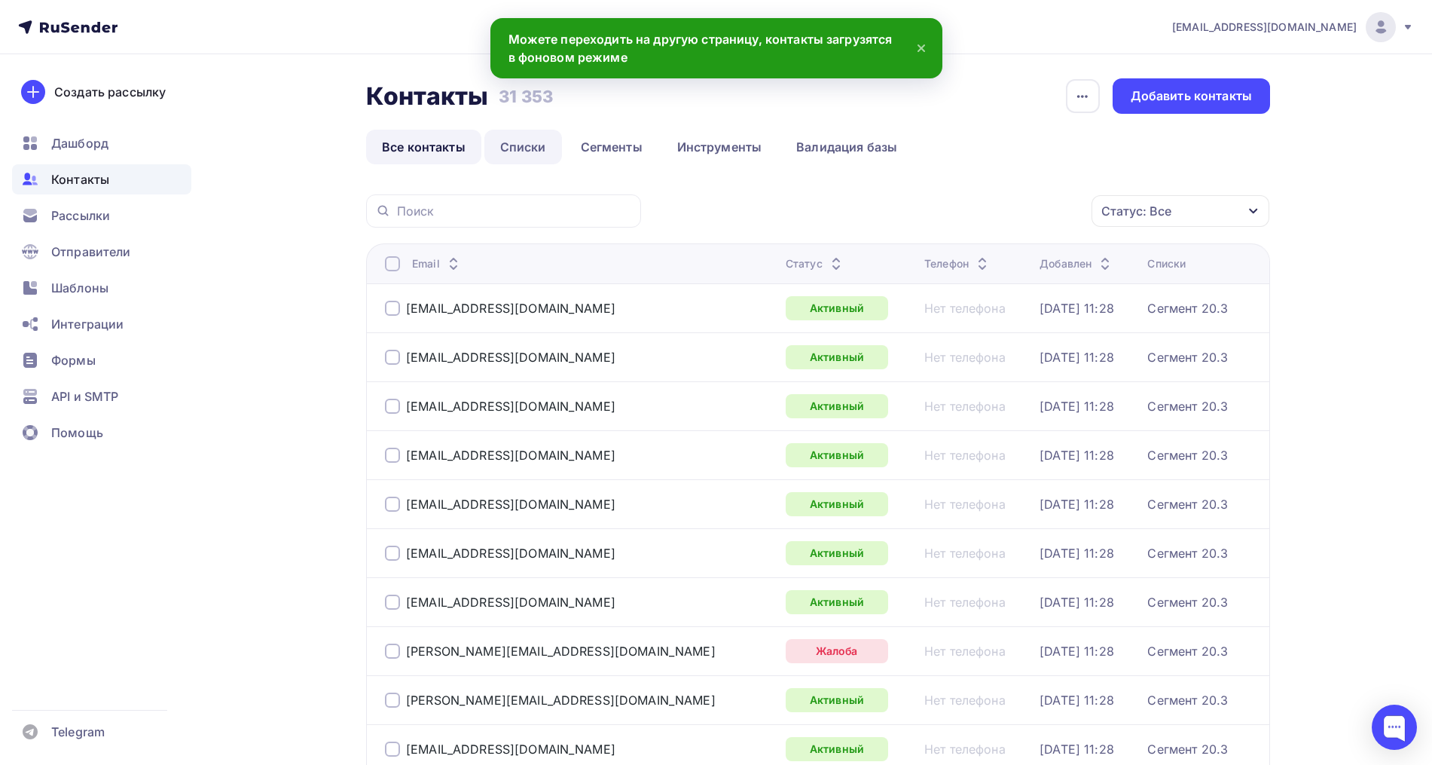
click at [508, 154] on link "Списки" at bounding box center [523, 147] width 78 height 35
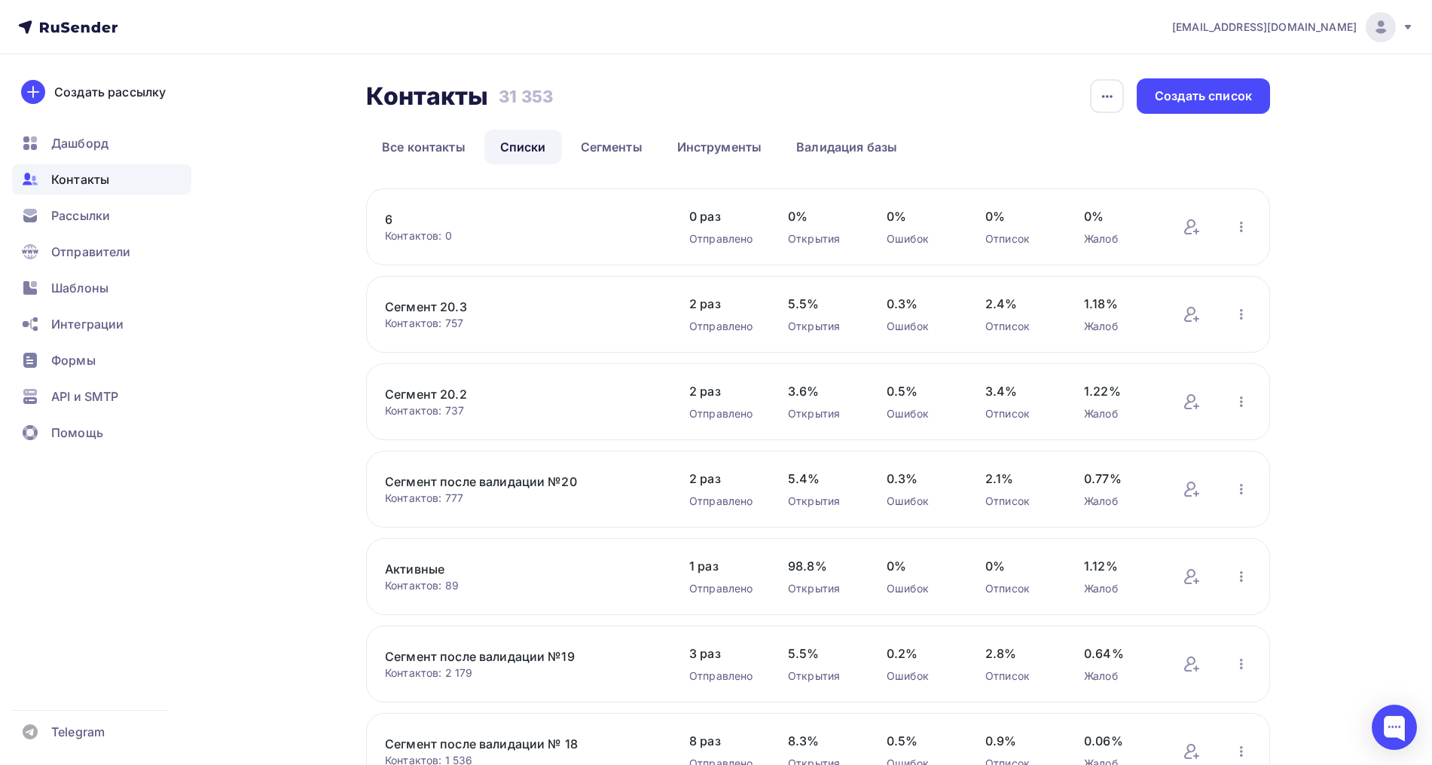
click at [393, 221] on link "6" at bounding box center [513, 219] width 256 height 18
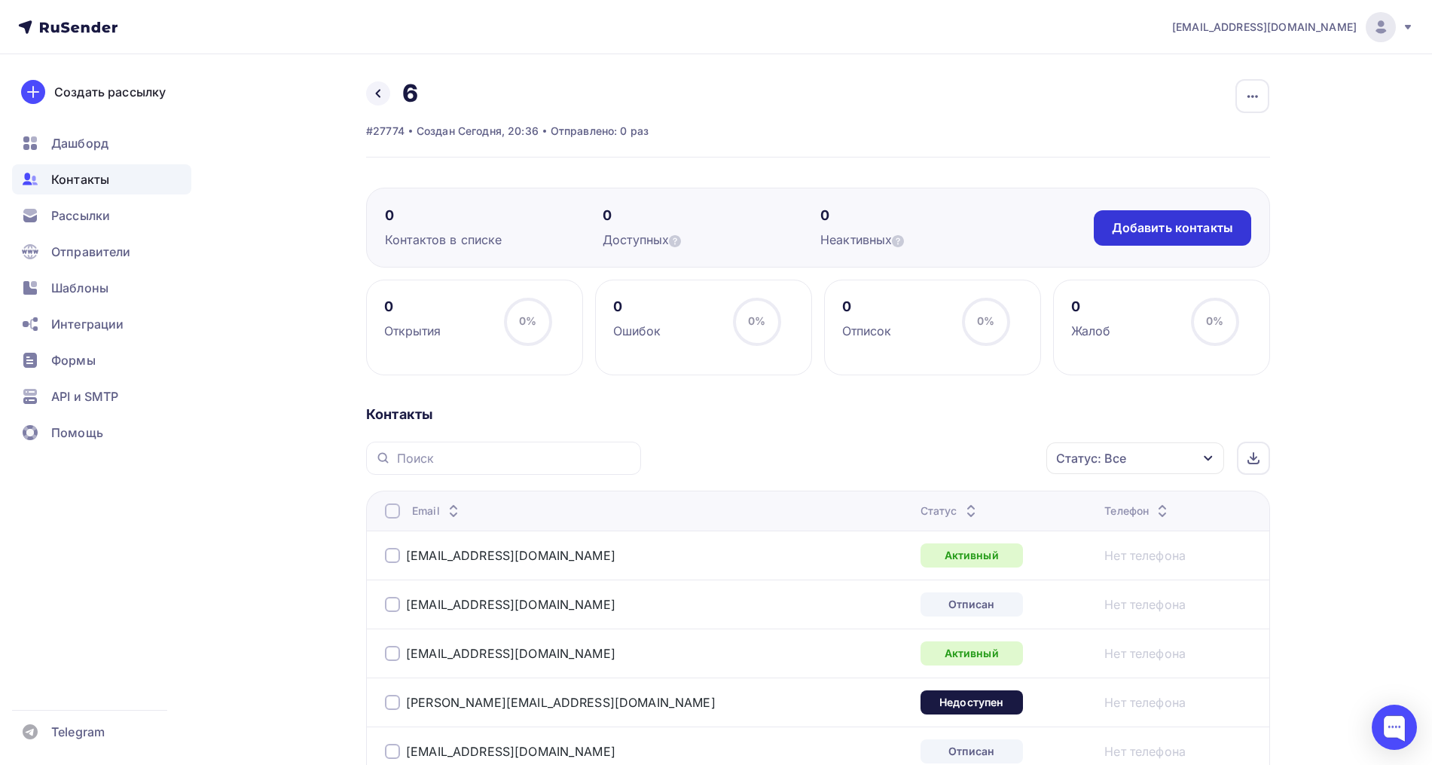
click at [1158, 224] on div "Добавить контакты" at bounding box center [1172, 227] width 121 height 17
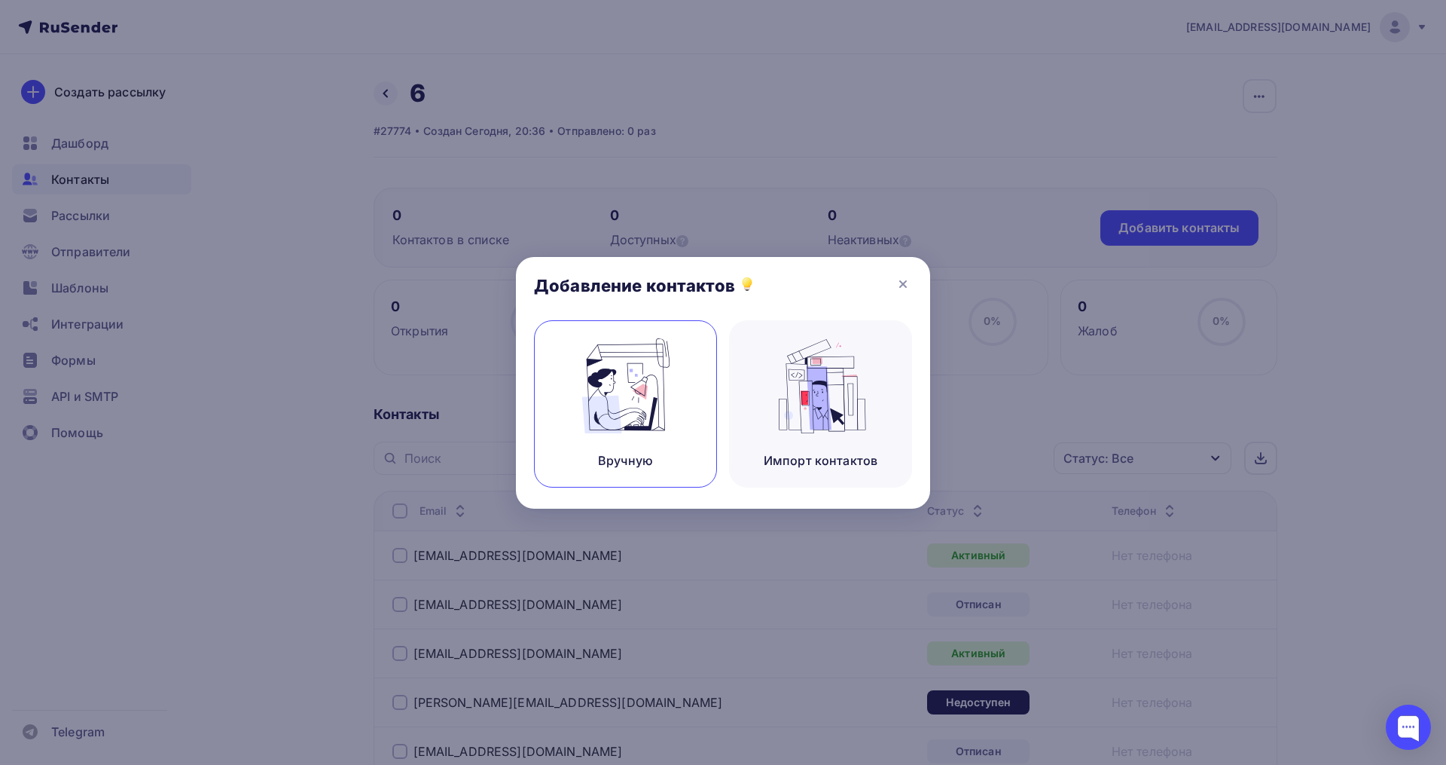
click at [587, 390] on img at bounding box center [626, 385] width 101 height 95
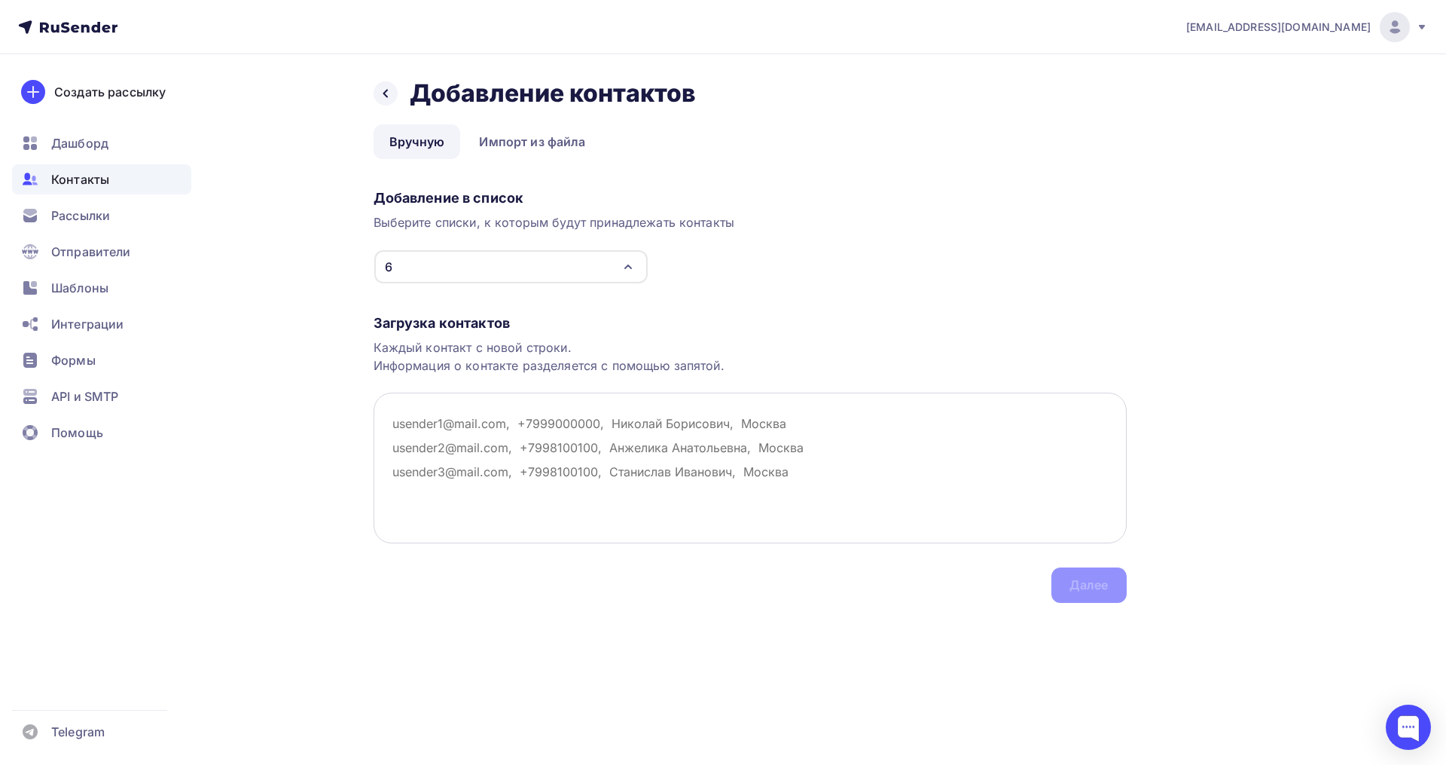
click at [485, 429] on textarea at bounding box center [750, 467] width 753 height 151
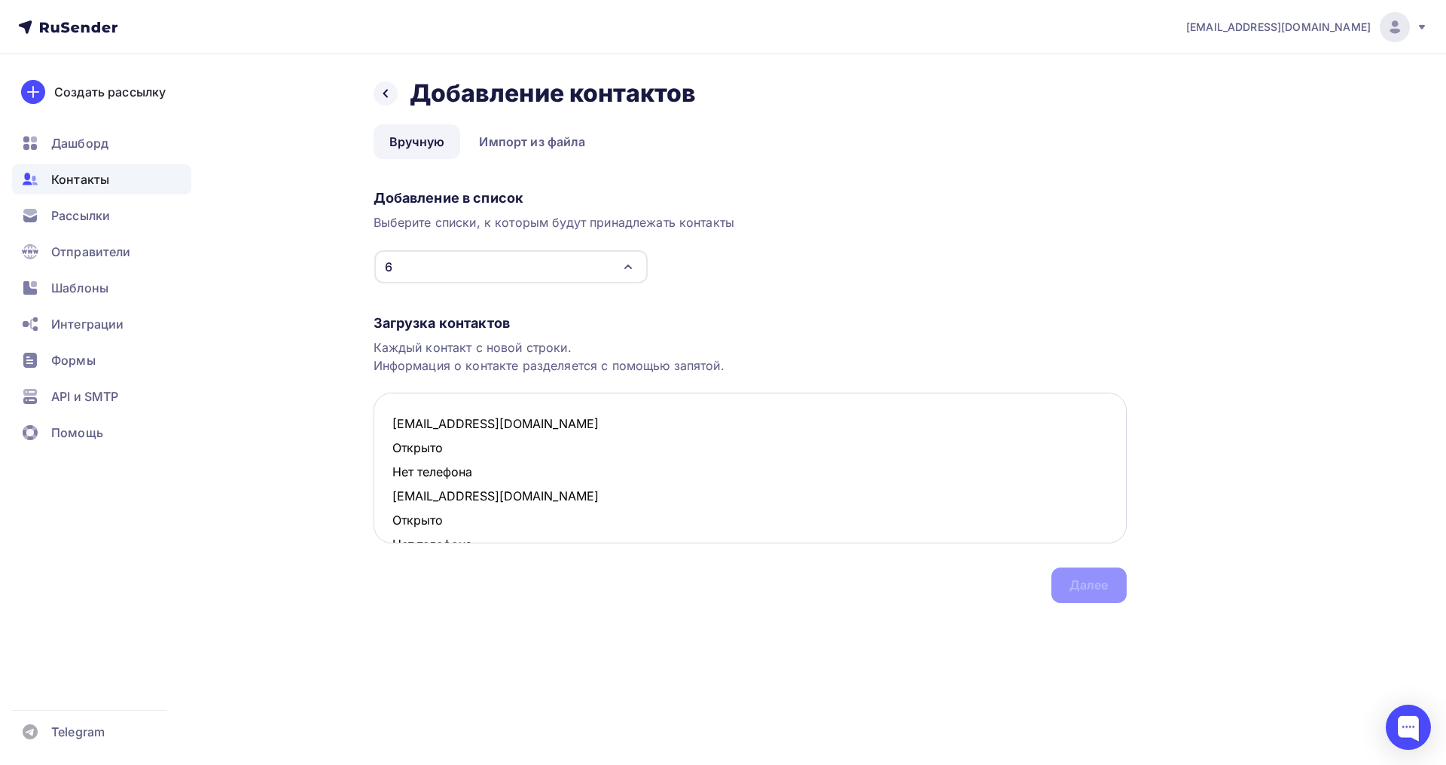
scroll to position [395, 0]
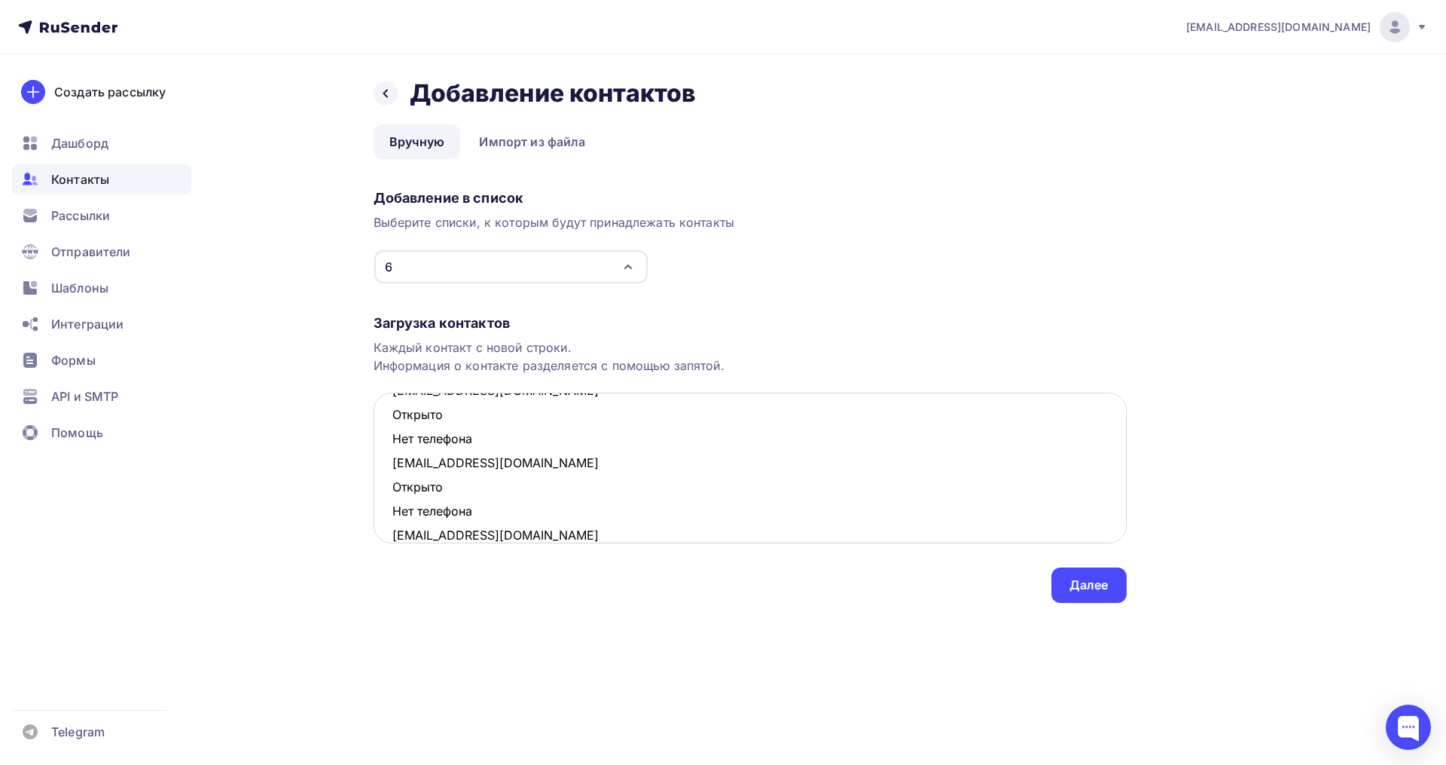
drag, startPoint x: 478, startPoint y: 513, endPoint x: 383, endPoint y: 484, distance: 99.9
click at [383, 484] on textarea "oekaterina2001@mail.ru Открыто Нет телефона renata0501@mail.ru Открыто Нет теле…" at bounding box center [750, 467] width 753 height 151
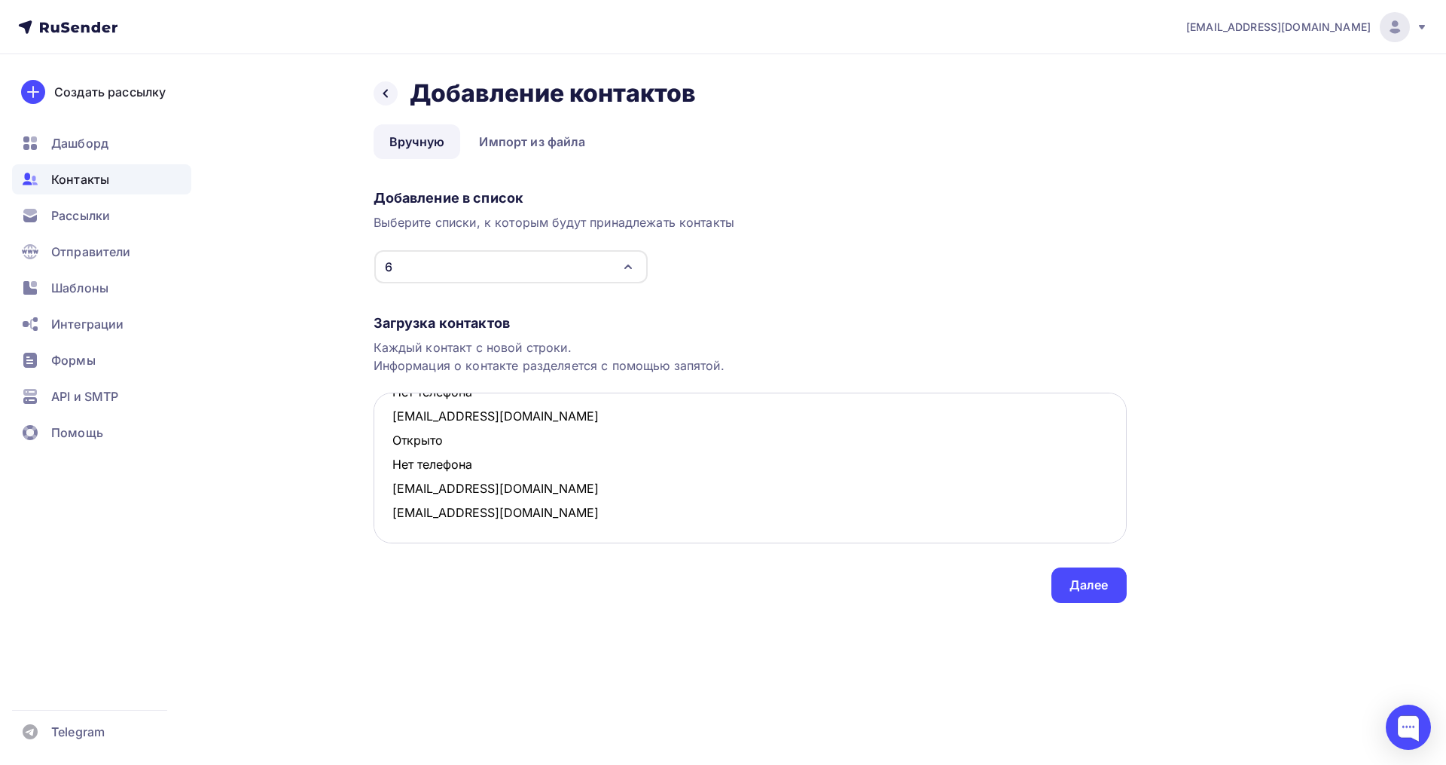
scroll to position [369, 0]
drag, startPoint x: 482, startPoint y: 468, endPoint x: 376, endPoint y: 442, distance: 109.3
click at [376, 442] on textarea "oekaterina2001@mail.ru Открыто Нет телефона renata0501@mail.ru Открыто Нет теле…" at bounding box center [750, 467] width 753 height 151
drag, startPoint x: 466, startPoint y: 442, endPoint x: 370, endPoint y: 424, distance: 98.1
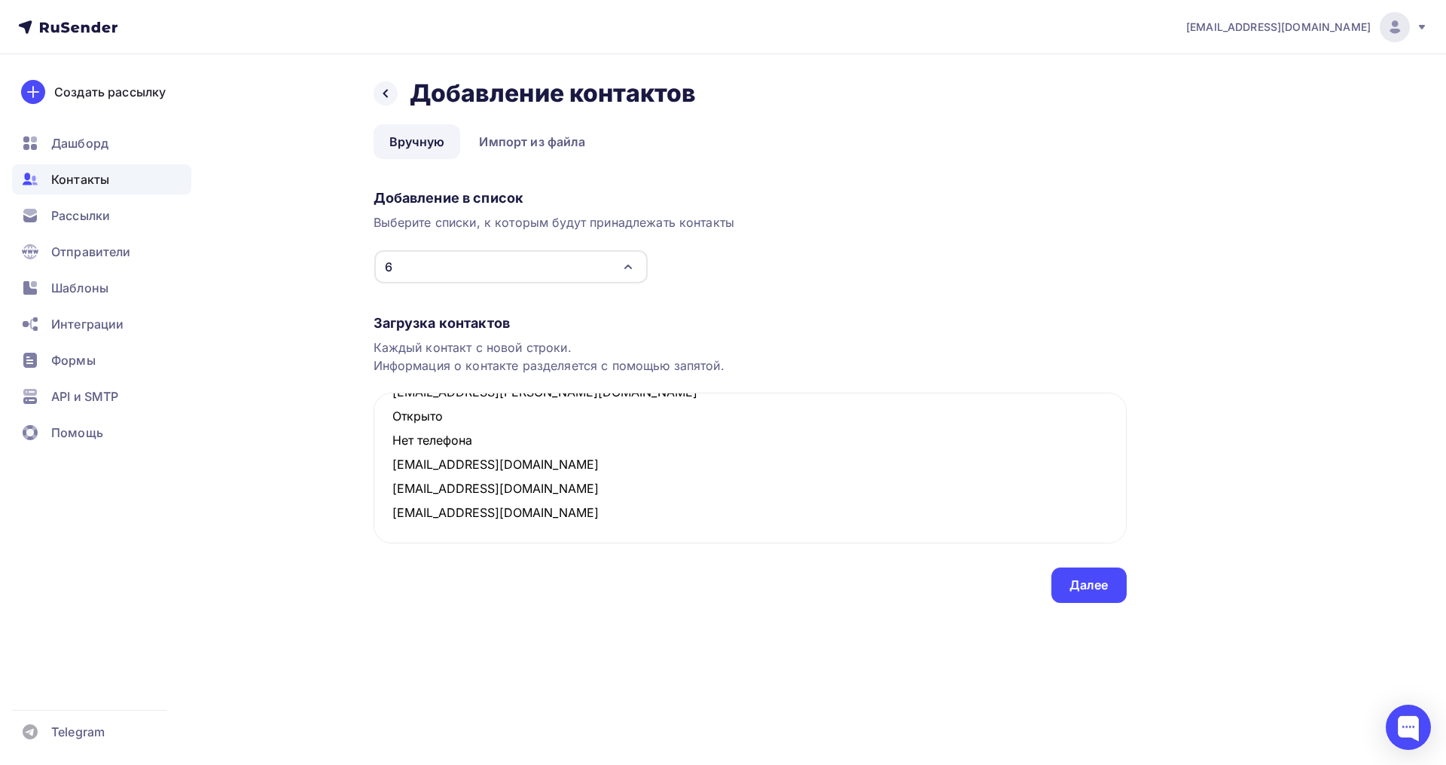
click at [370, 424] on div "Назад Добавление контактов Добавление контактов Вручную Импорт из файла Вручную…" at bounding box center [723, 358] width 1235 height 609
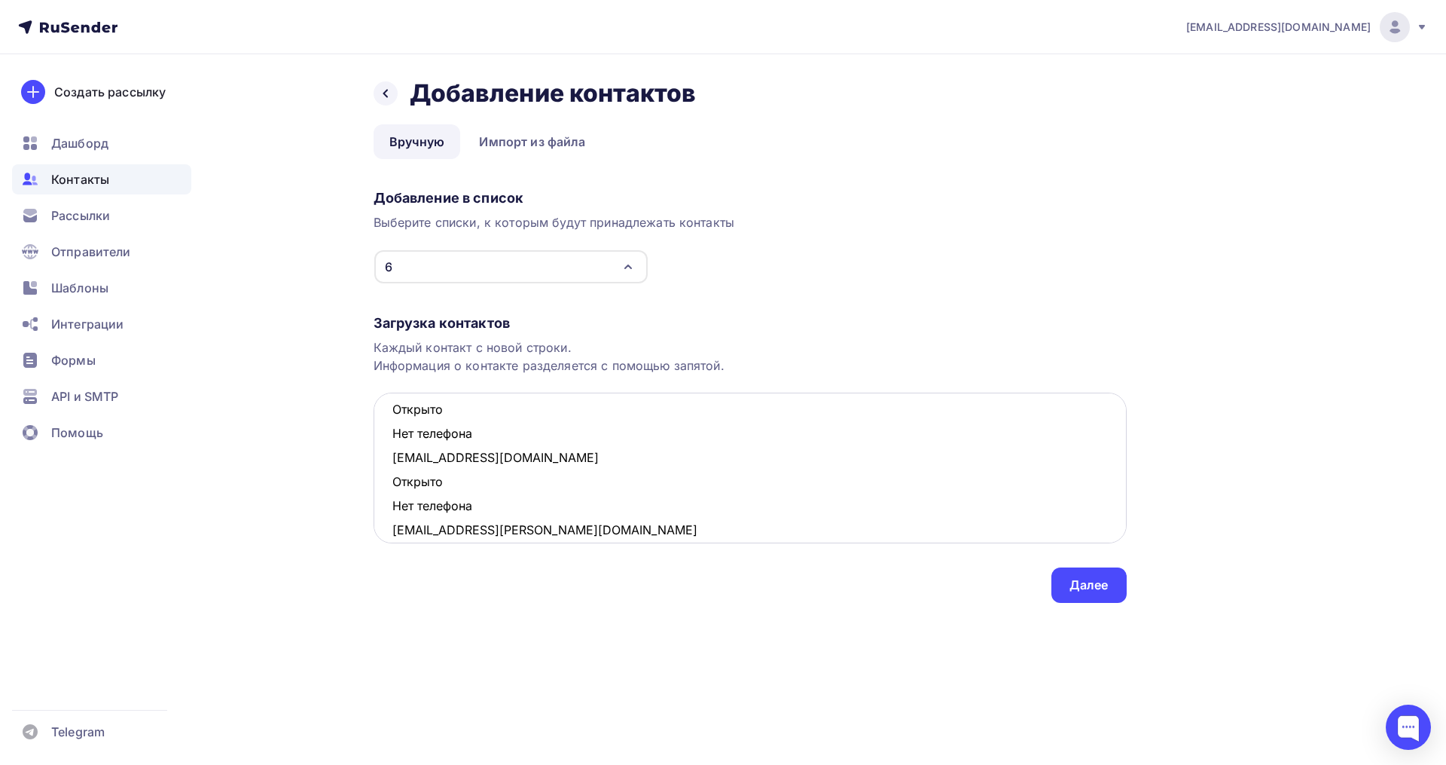
scroll to position [179, 0]
drag, startPoint x: 383, startPoint y: 512, endPoint x: 366, endPoint y: 495, distance: 24.0
click at [366, 495] on div "Назад Добавление контактов Добавление контактов Вручную Импорт из файла Вручную…" at bounding box center [723, 358] width 1235 height 609
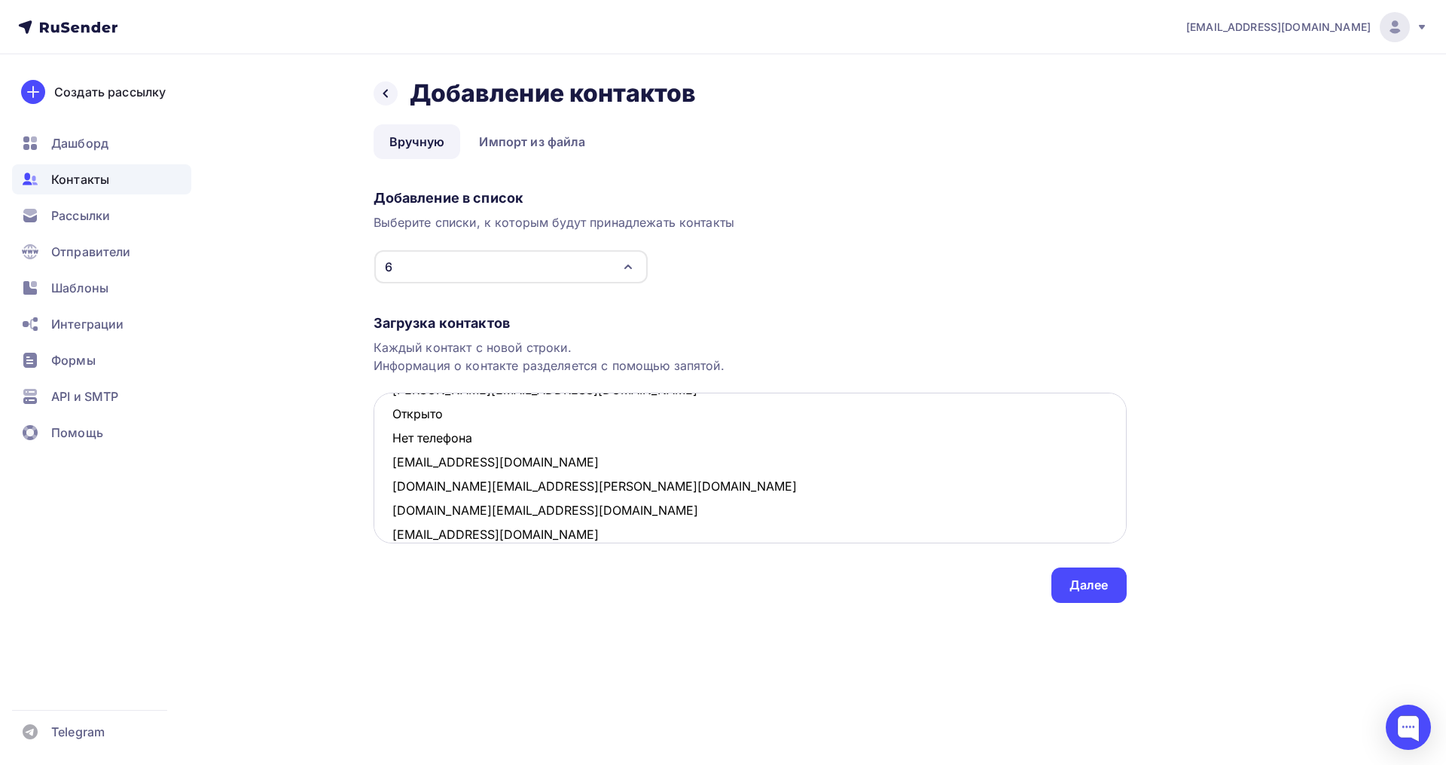
drag, startPoint x: 486, startPoint y: 442, endPoint x: 391, endPoint y: 423, distance: 96.8
click at [391, 423] on textarea "oekaterina2001@mail.ru Открыто Нет телефона renata0501@mail.ru Открыто Нет теле…" at bounding box center [750, 467] width 753 height 151
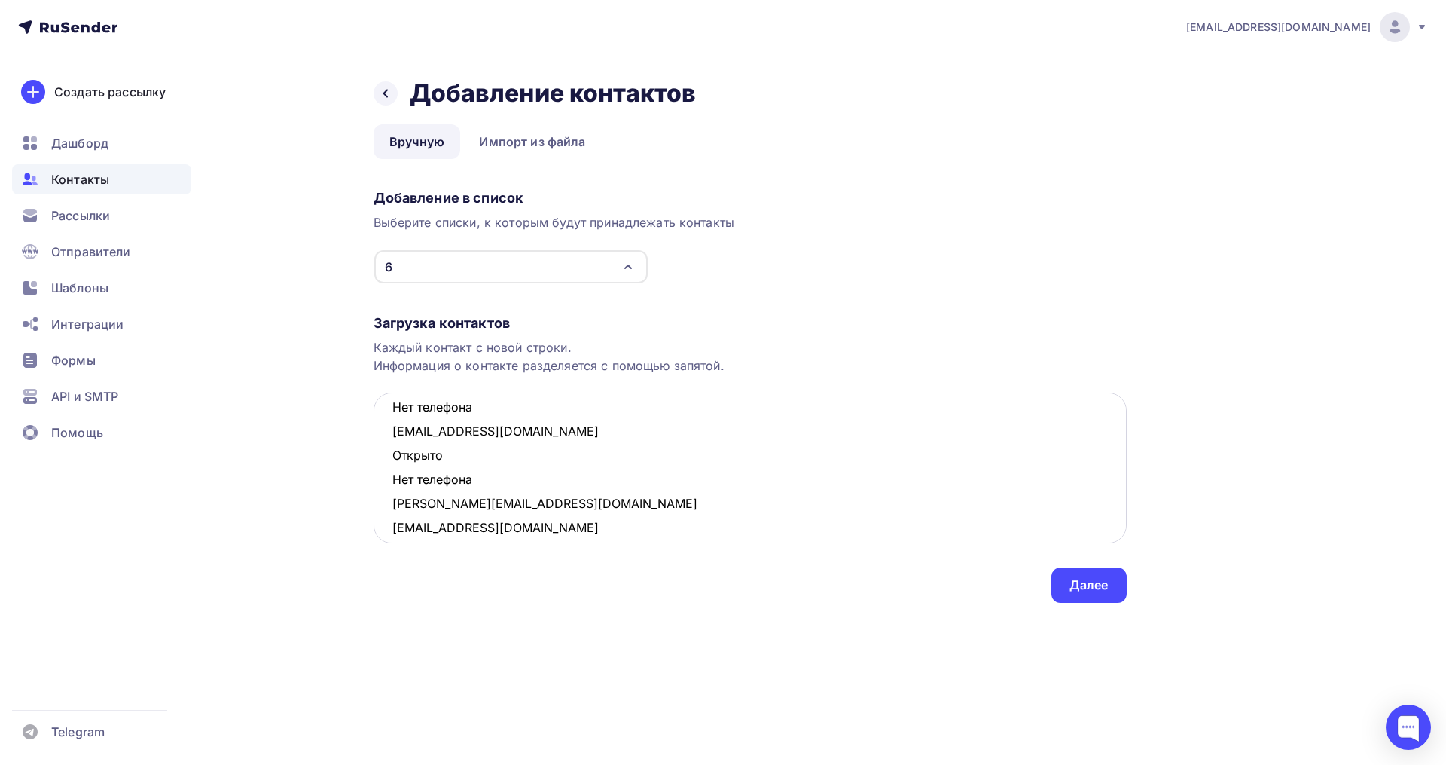
scroll to position [60, 0]
drag, startPoint x: 482, startPoint y: 482, endPoint x: 386, endPoint y: 469, distance: 96.6
click at [386, 469] on textarea "oekaterina2001@mail.ru Открыто Нет телефона renata0501@mail.ru Открыто Нет теле…" at bounding box center [750, 467] width 753 height 151
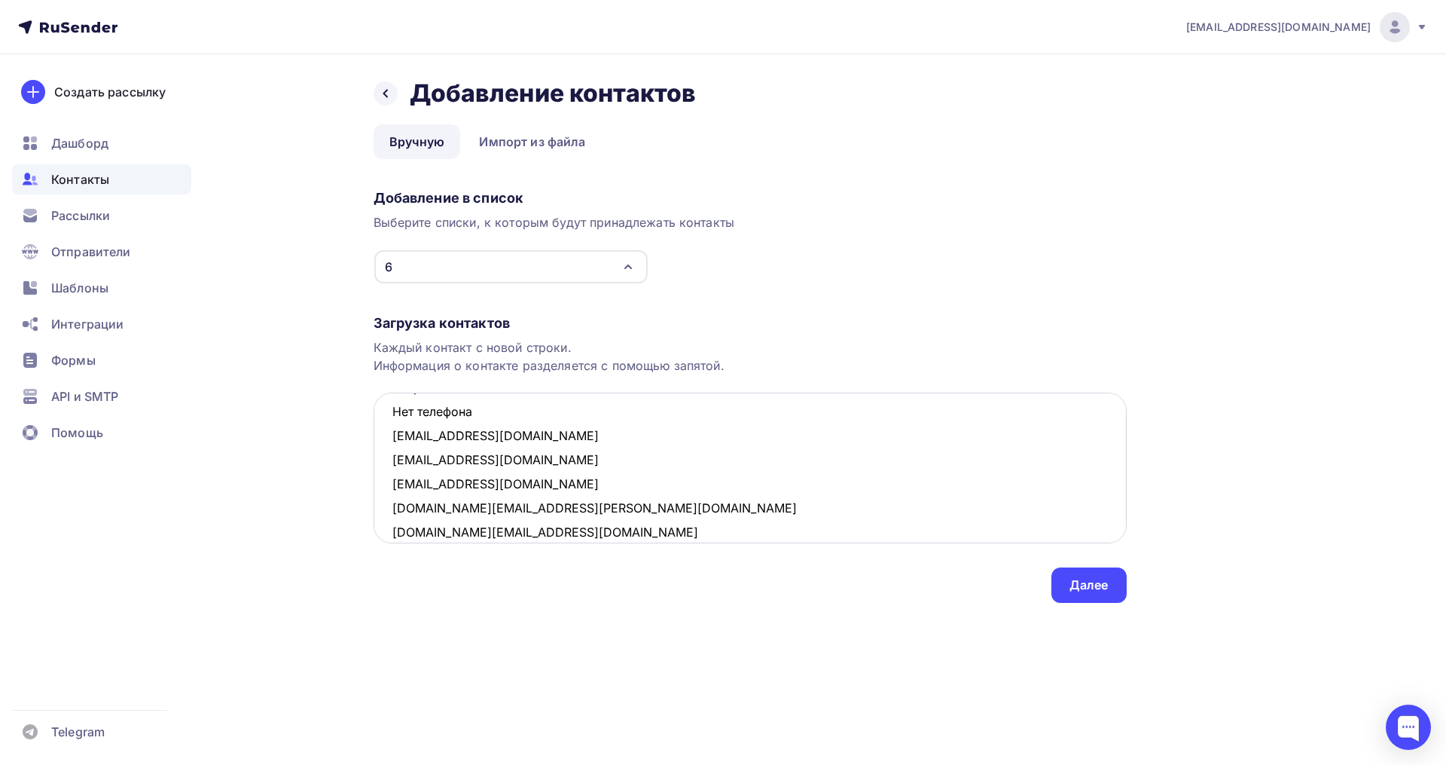
scroll to position [0, 0]
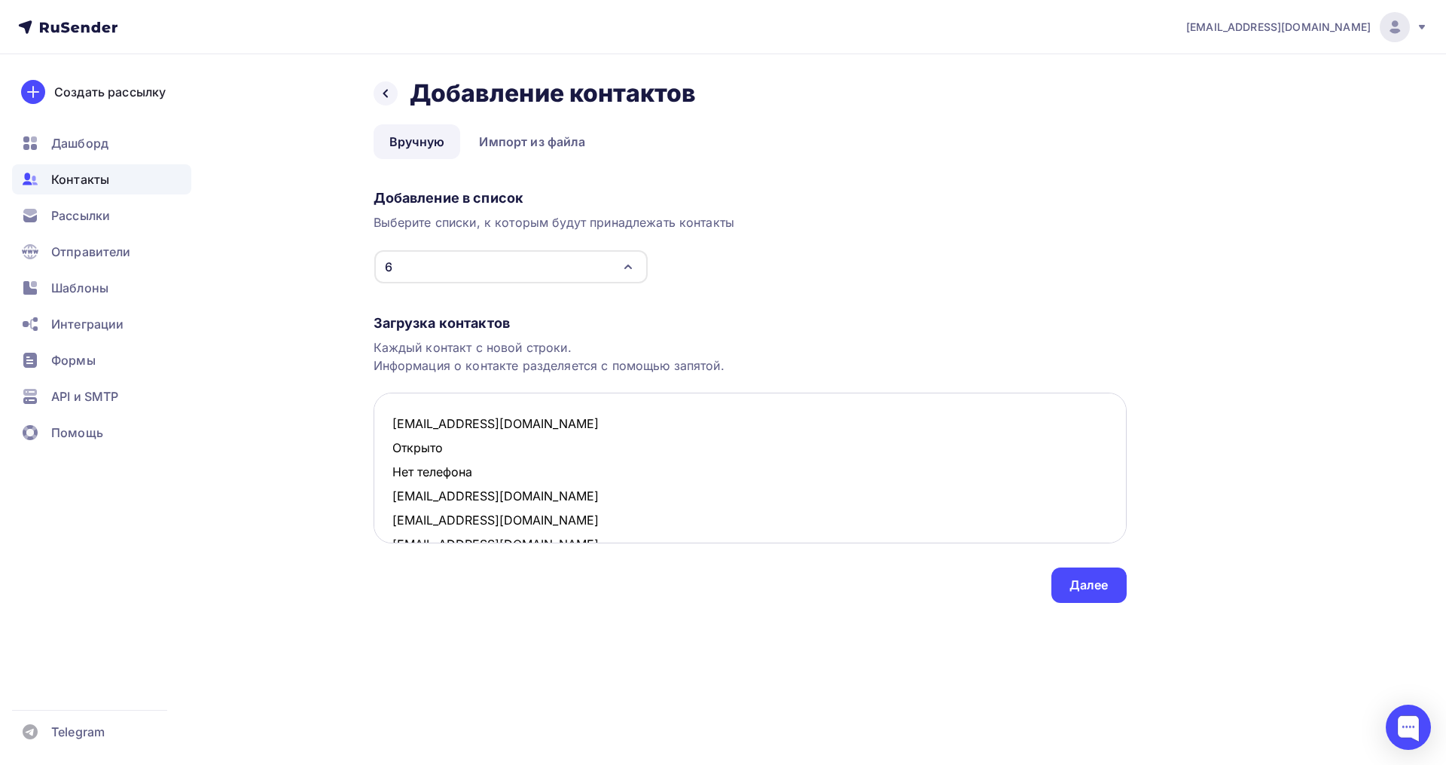
drag, startPoint x: 480, startPoint y: 475, endPoint x: 381, endPoint y: 453, distance: 101.2
click at [381, 453] on textarea "oekaterina2001@mail.ru Открыто Нет телефона renata0501@mail.ru irinashtreker@ya…" at bounding box center [750, 467] width 753 height 151
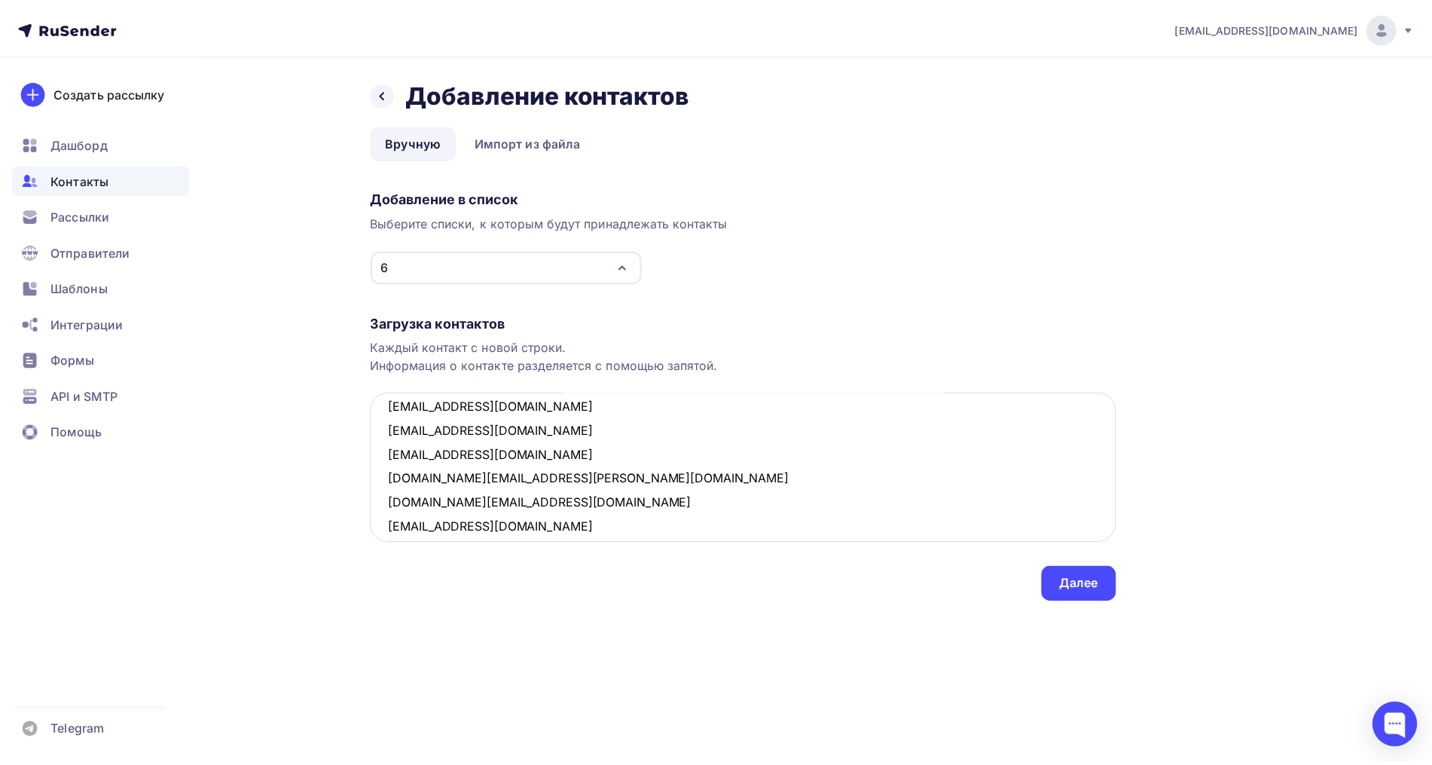
scroll to position [80, 0]
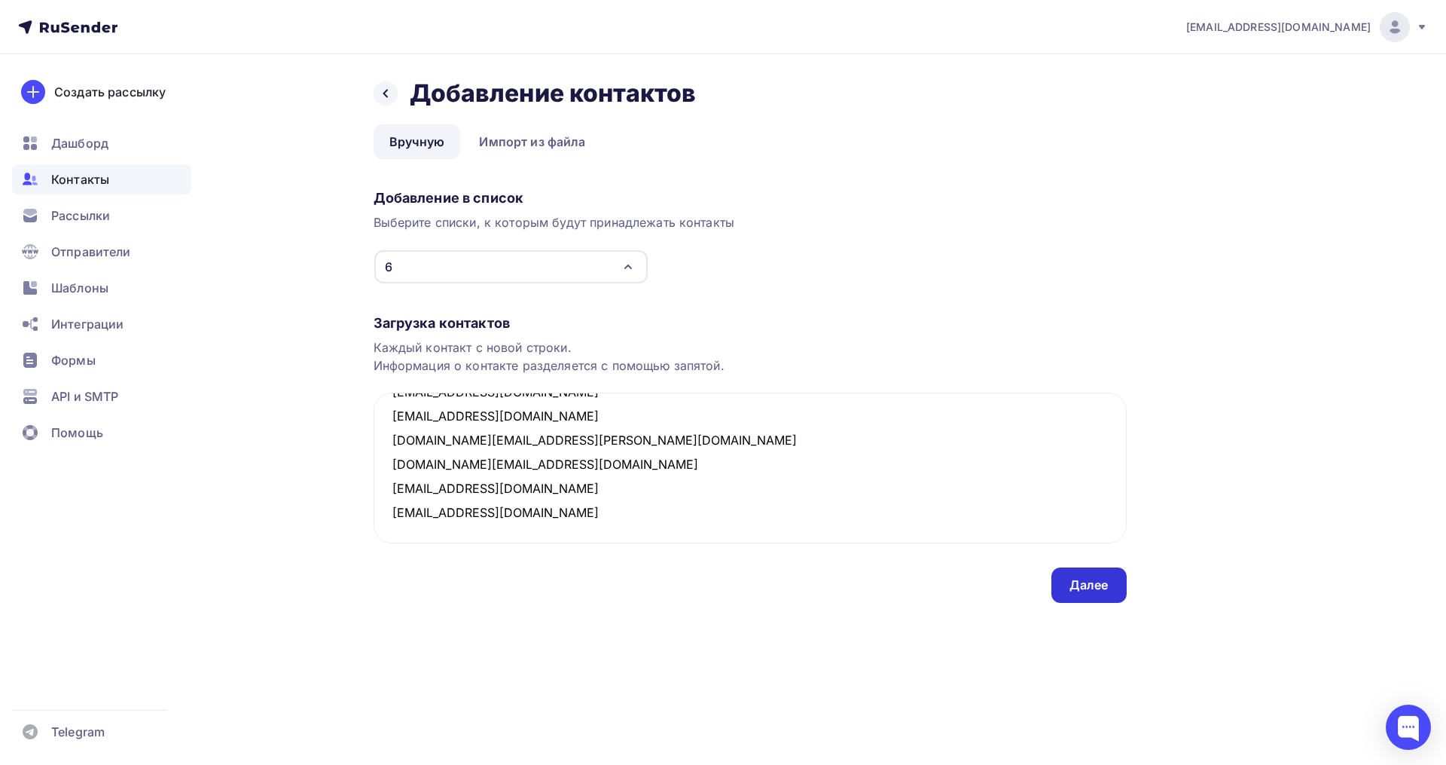
type textarea "oekaterina2001@mail.ru renata0501@mail.ru irinashtreker@yandex.ru elenkadorn11@…"
click at [1089, 570] on div "Далее" at bounding box center [1089, 584] width 75 height 35
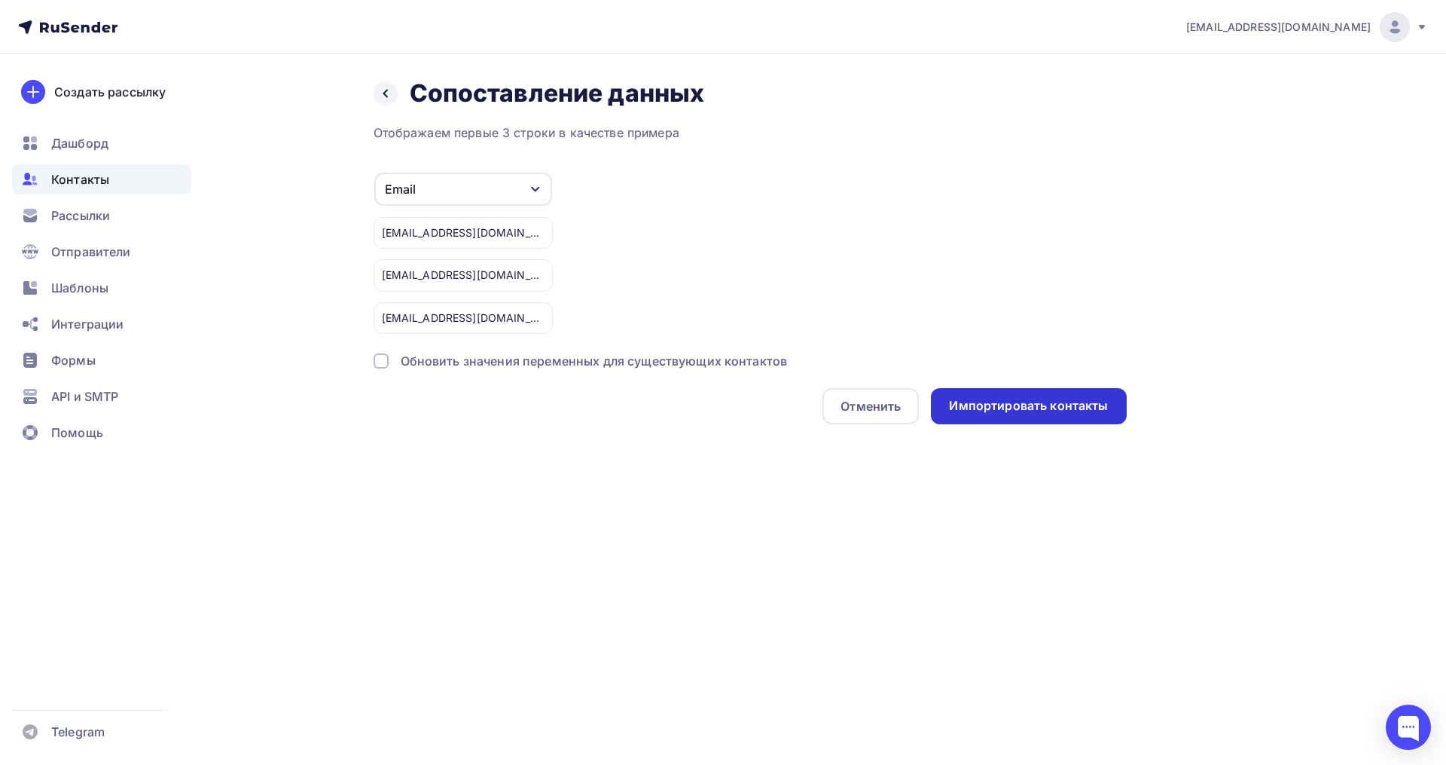
click at [1001, 395] on div "Импортировать контакты" at bounding box center [1028, 406] width 195 height 36
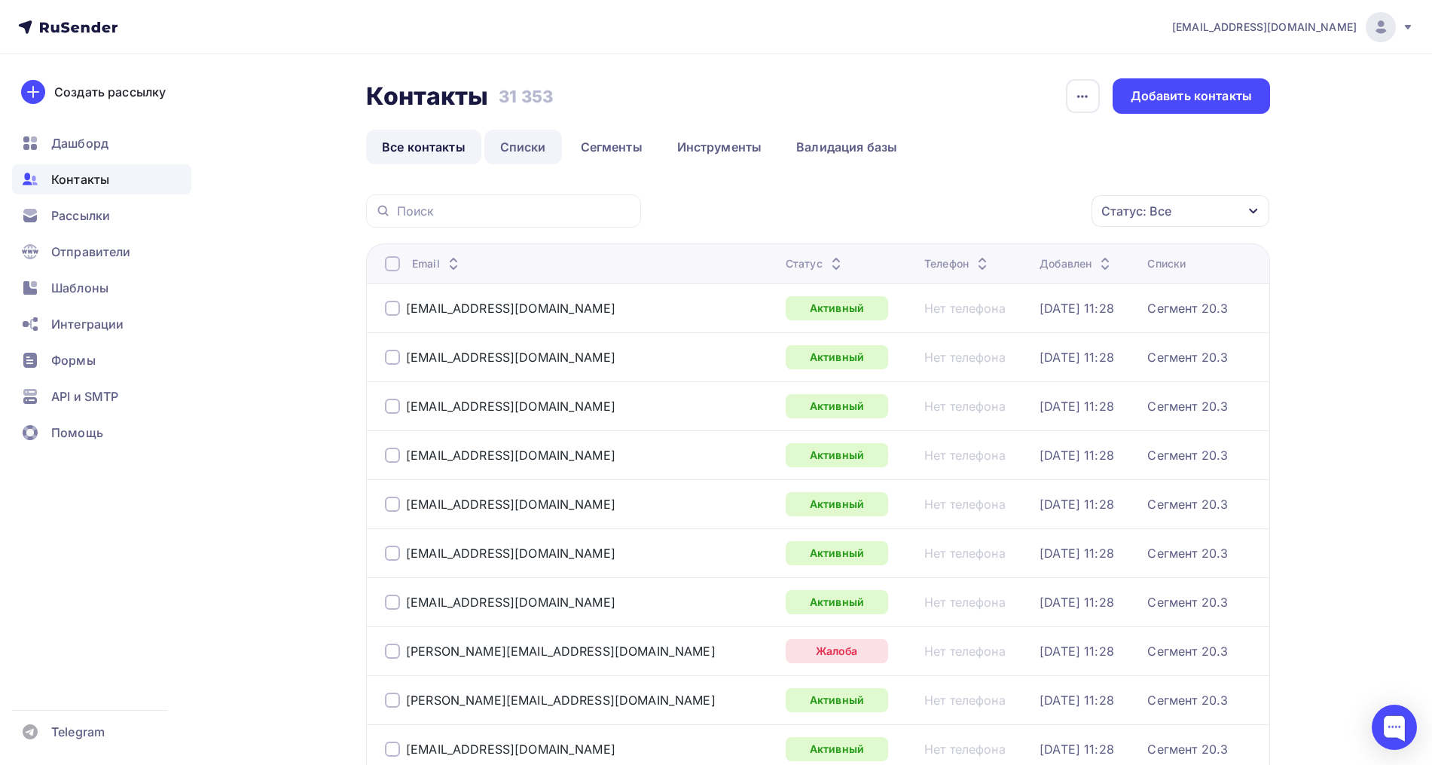
click at [529, 150] on link "Списки" at bounding box center [523, 147] width 78 height 35
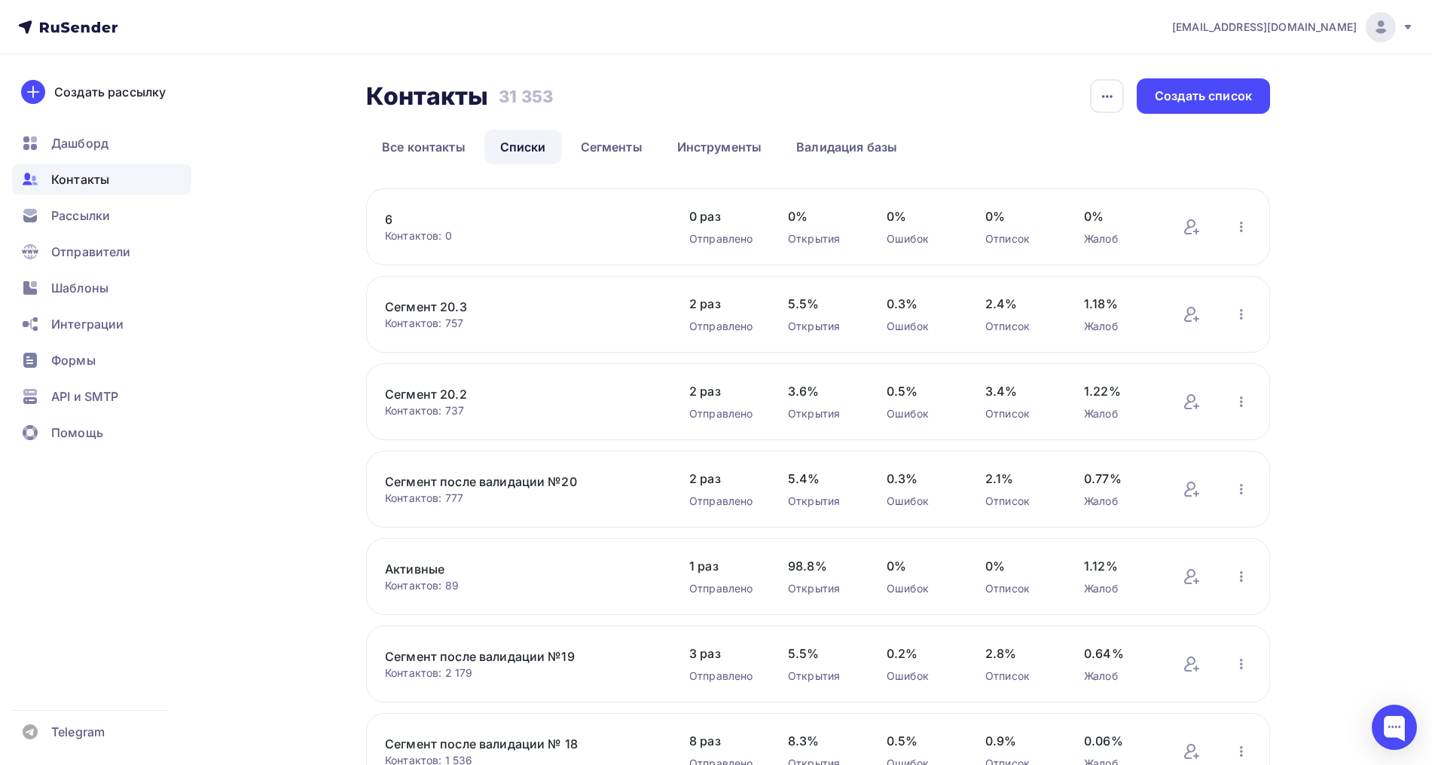
click at [393, 220] on link "6" at bounding box center [513, 219] width 256 height 18
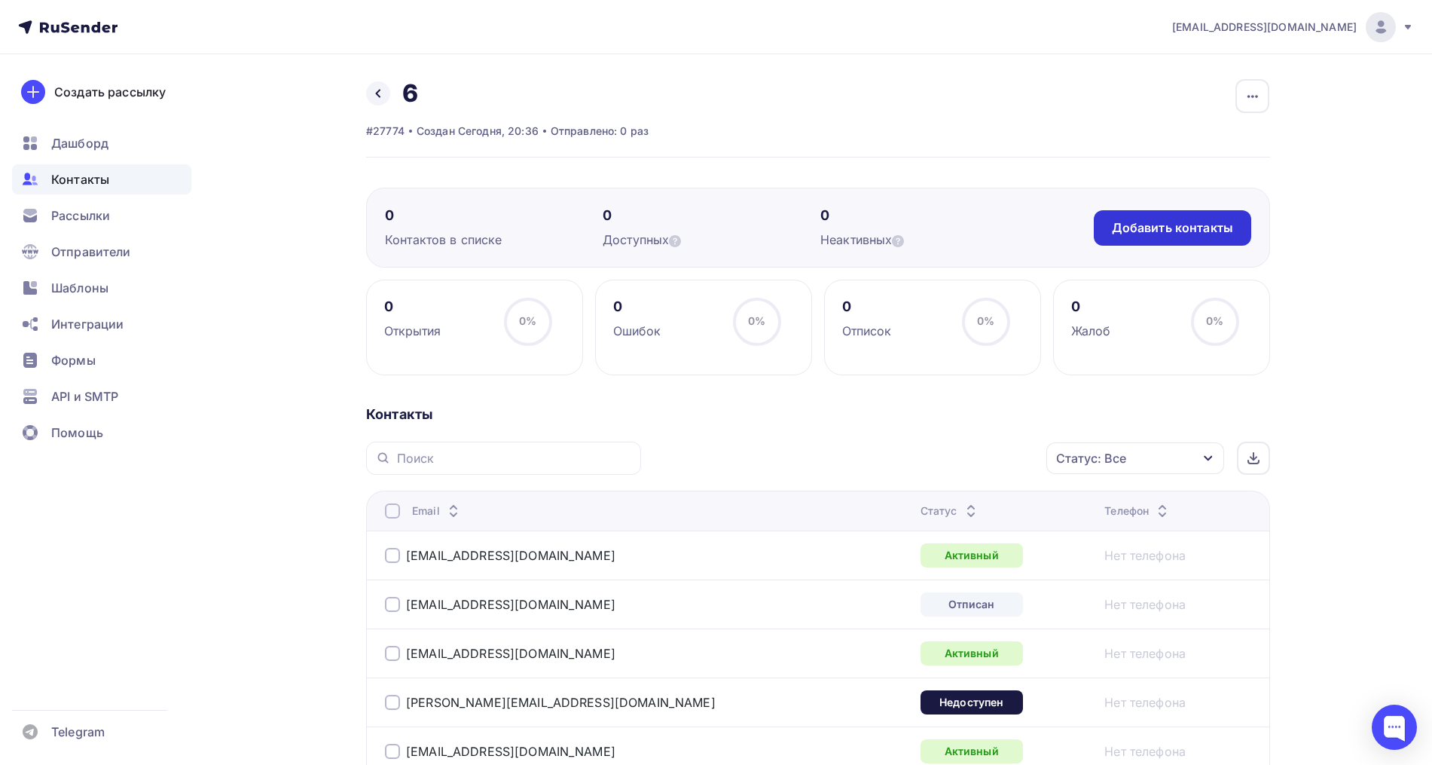
click at [1203, 218] on div "Добавить контакты" at bounding box center [1172, 227] width 157 height 35
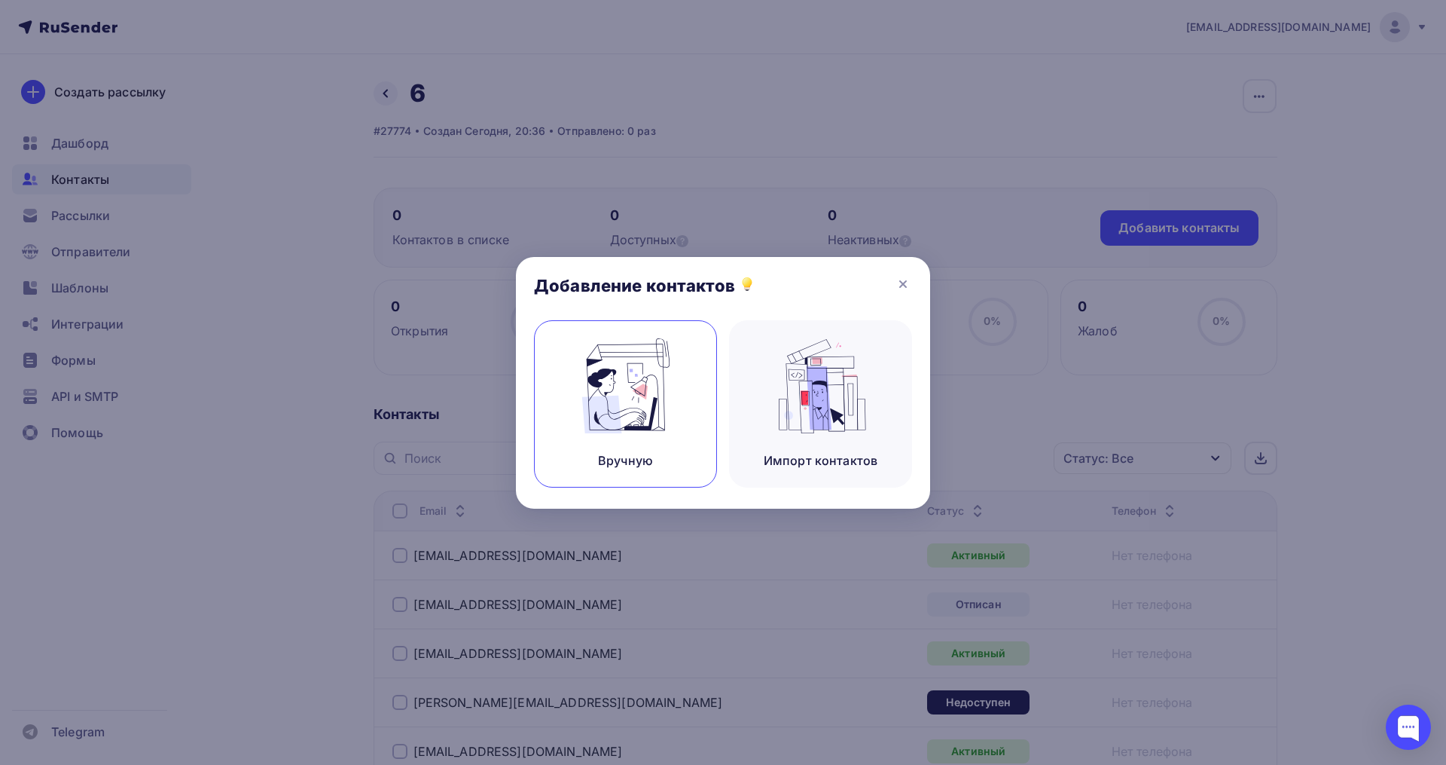
click at [620, 406] on img at bounding box center [626, 385] width 101 height 95
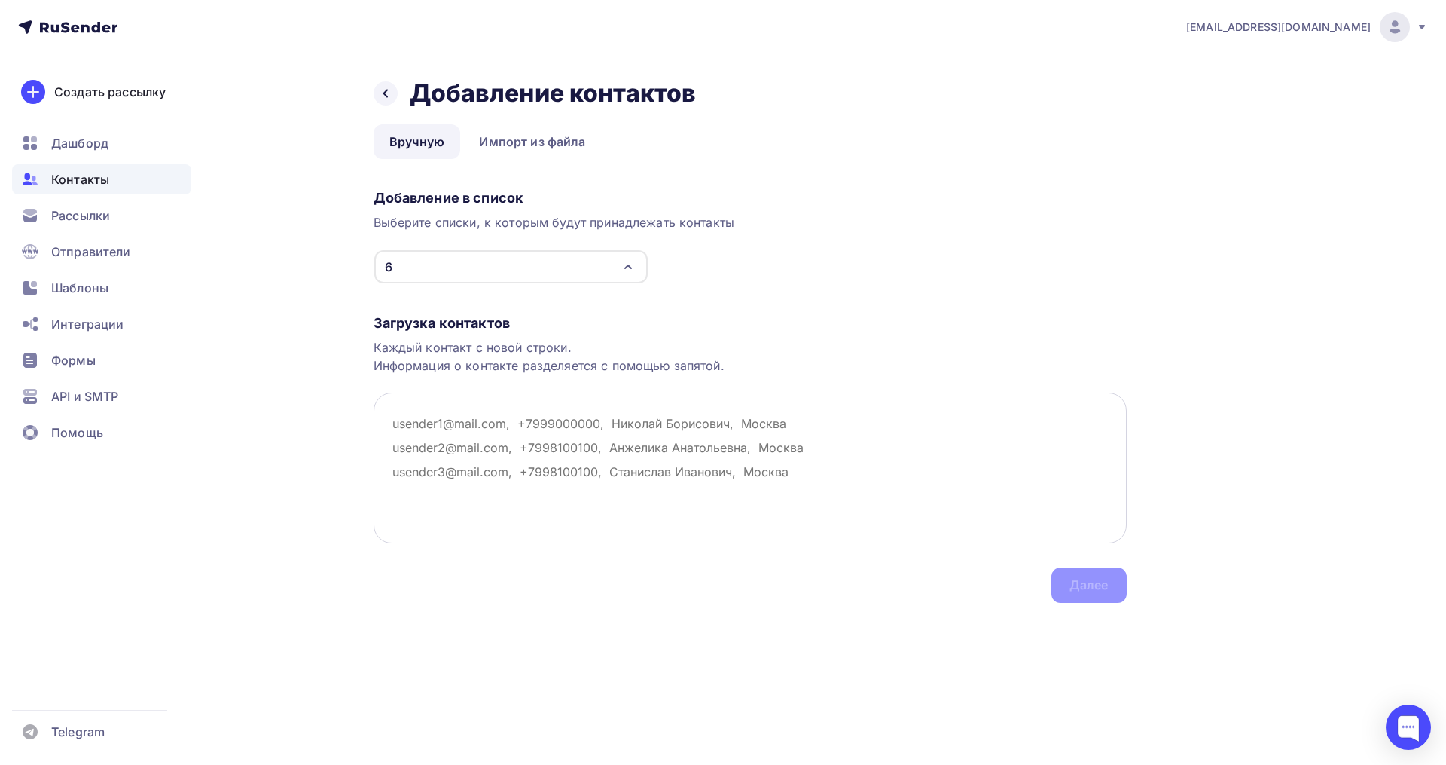
click at [429, 417] on textarea at bounding box center [750, 467] width 753 height 151
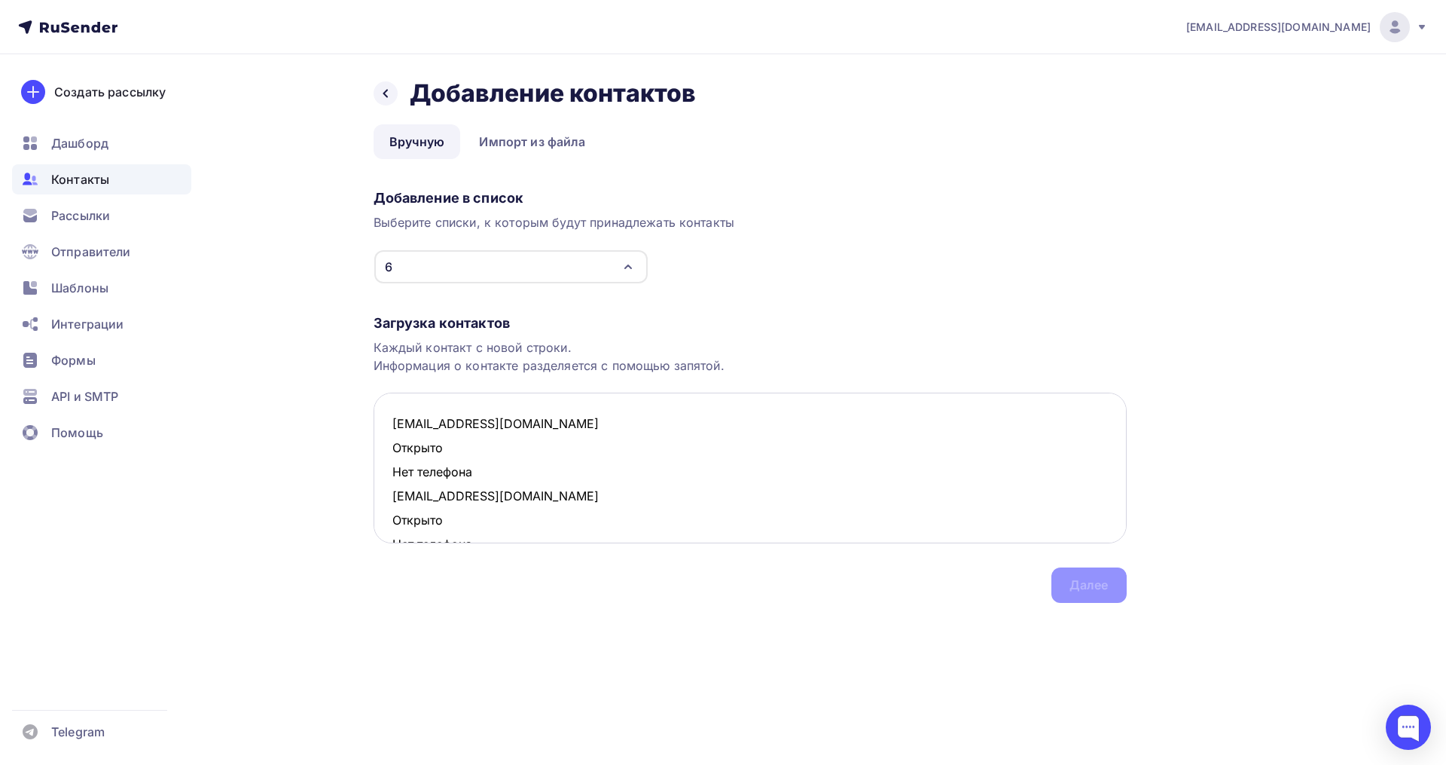
scroll to position [395, 0]
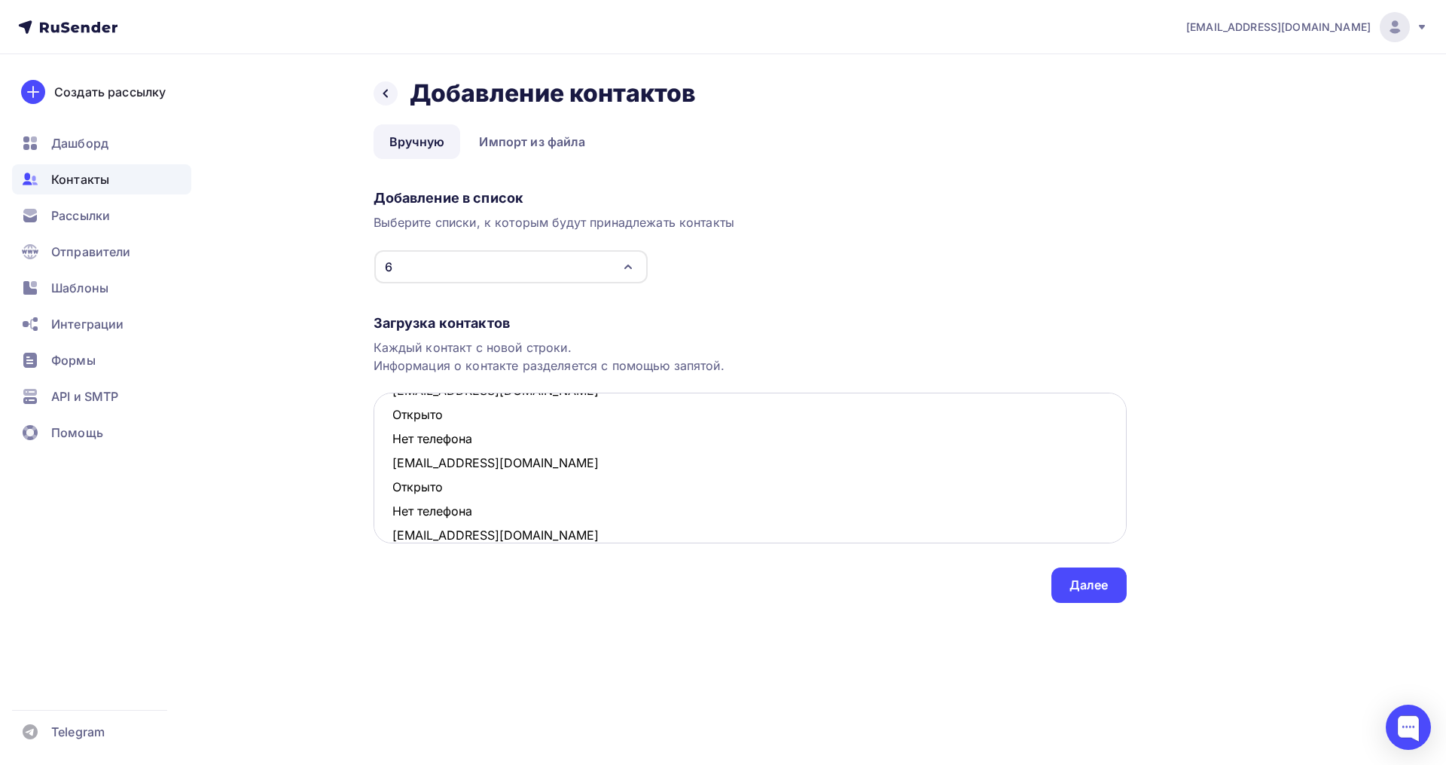
drag, startPoint x: 457, startPoint y: 506, endPoint x: 374, endPoint y: 490, distance: 84.4
click at [374, 490] on textarea "ruzila85@mail.ru Открыто Нет телефона irinashtreker@yandex.ru Открыто Нет телеф…" at bounding box center [750, 467] width 753 height 151
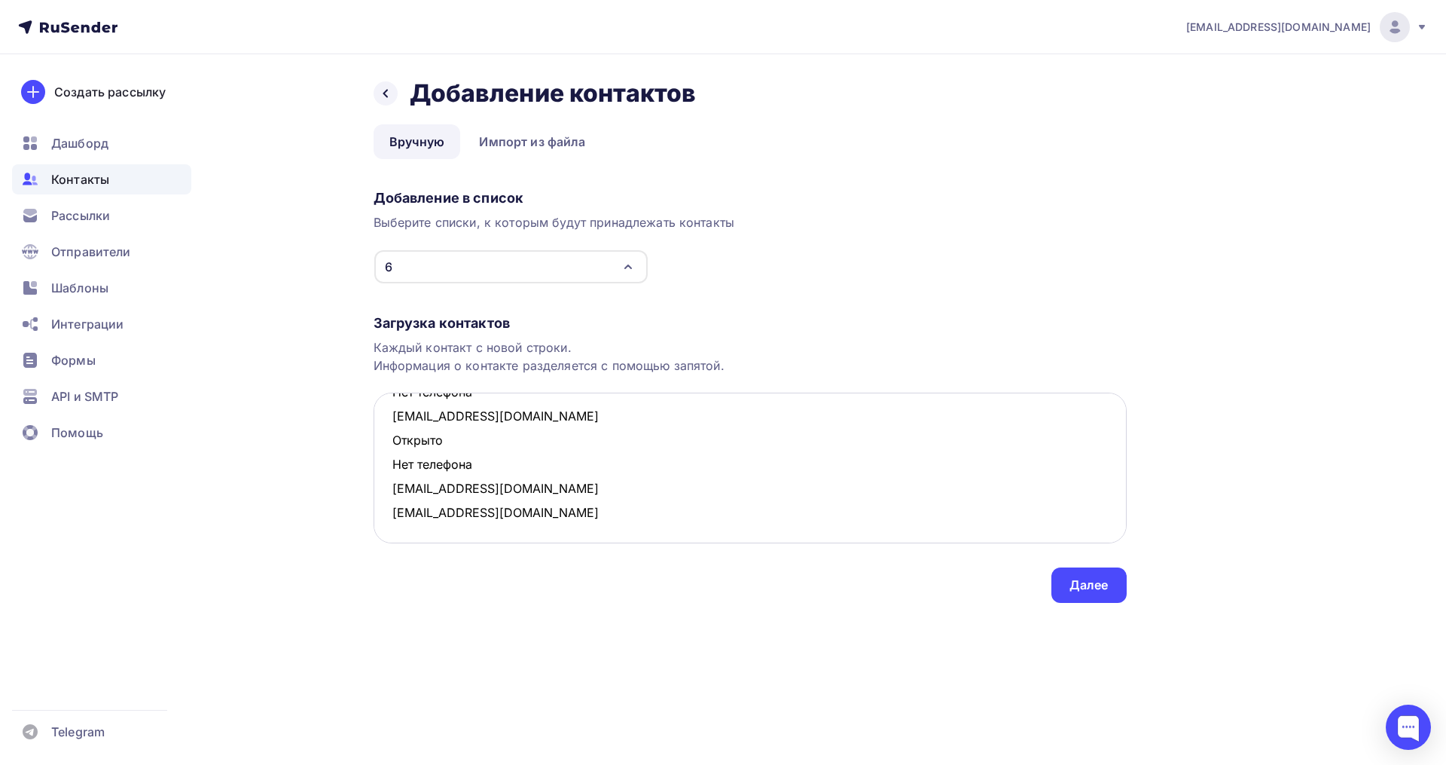
scroll to position [369, 0]
drag, startPoint x: 471, startPoint y: 466, endPoint x: 392, endPoint y: 444, distance: 82.1
click at [392, 444] on textarea "ruzila85@mail.ru Открыто Нет телефона irinashtreker@yandex.ru Открыто Нет телеф…" at bounding box center [750, 467] width 753 height 151
drag, startPoint x: 480, startPoint y: 441, endPoint x: 371, endPoint y: 424, distance: 109.8
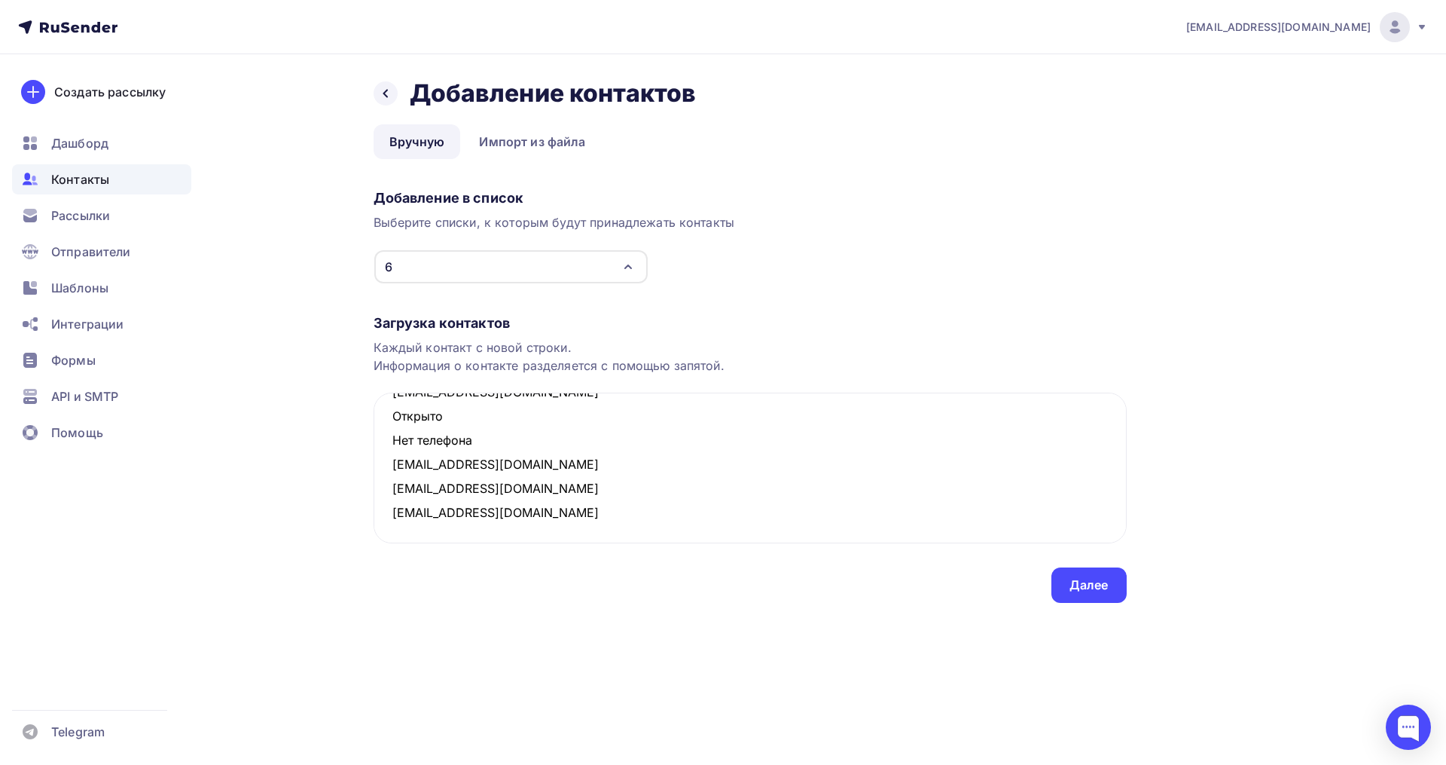
click at [371, 424] on div "Назад Добавление контактов Добавление контактов Вручную Импорт из файла Вручную…" at bounding box center [723, 358] width 1235 height 609
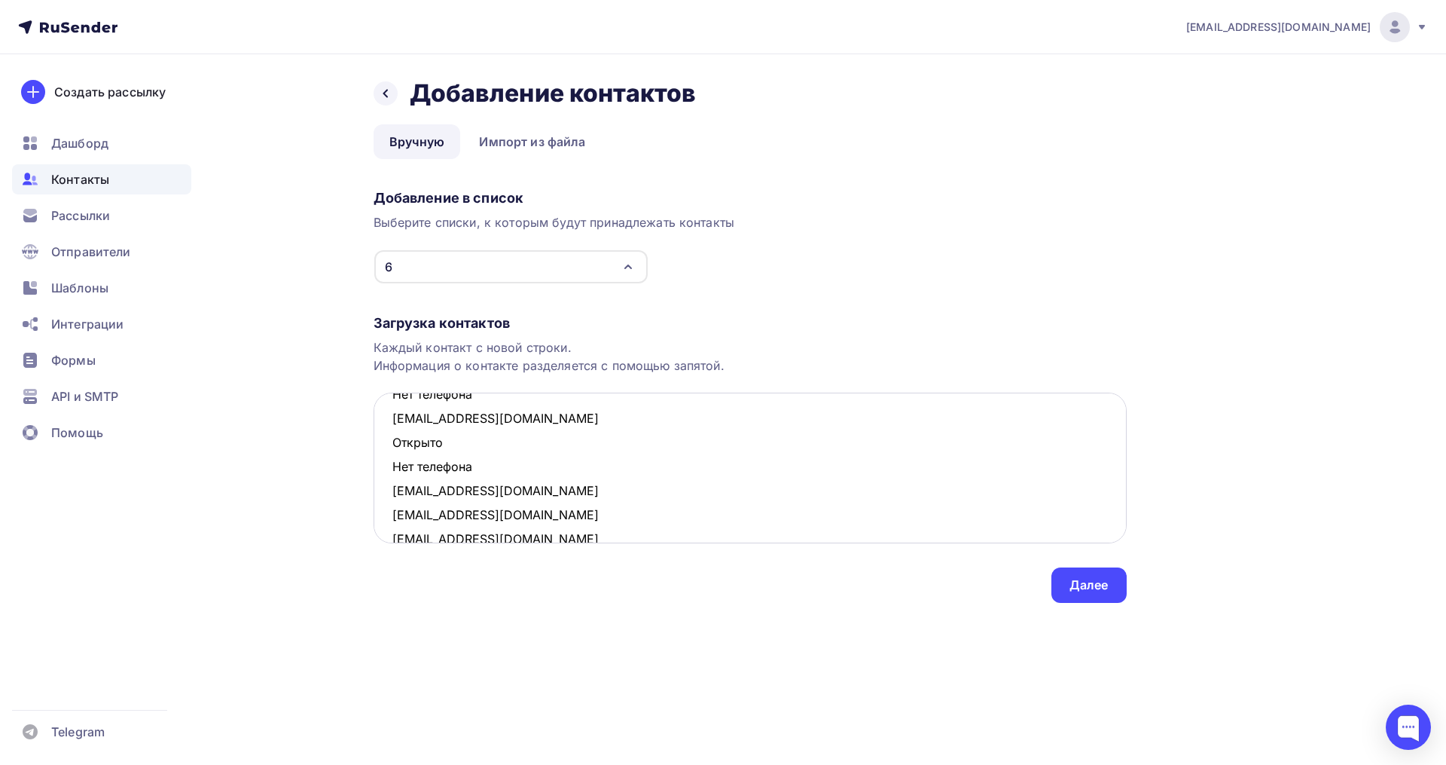
scroll to position [201, 0]
drag, startPoint x: 429, startPoint y: 408, endPoint x: 380, endPoint y: 460, distance: 71.9
click at [380, 460] on textarea "ruzila85@mail.ru Открыто Нет телефона irinashtreker@yandex.ru Открыто Нет телеф…" at bounding box center [750, 467] width 753 height 151
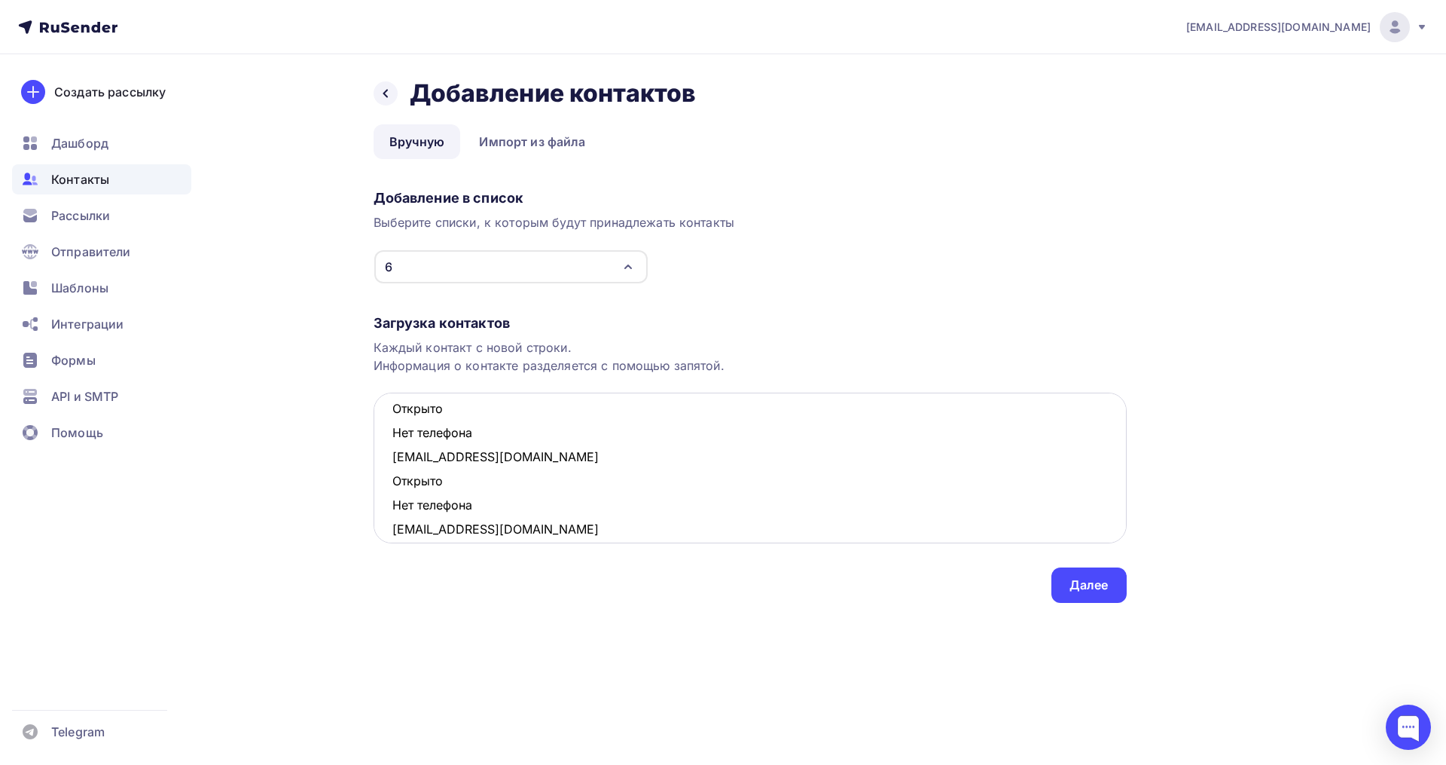
scroll to position [107, 0]
drag, startPoint x: 478, startPoint y: 513, endPoint x: 376, endPoint y: 491, distance: 104.0
click at [376, 491] on textarea "ruzila85@mail.ru Открыто Нет телефона irinashtreker@yandex.ru Открыто Нет телеф…" at bounding box center [750, 467] width 753 height 151
drag, startPoint x: 491, startPoint y: 437, endPoint x: 392, endPoint y: 420, distance: 100.9
click at [392, 420] on textarea "ruzila85@mail.ru Открыто Нет телефона irinashtreker@yandex.ru Открыто Нет телеф…" at bounding box center [750, 467] width 753 height 151
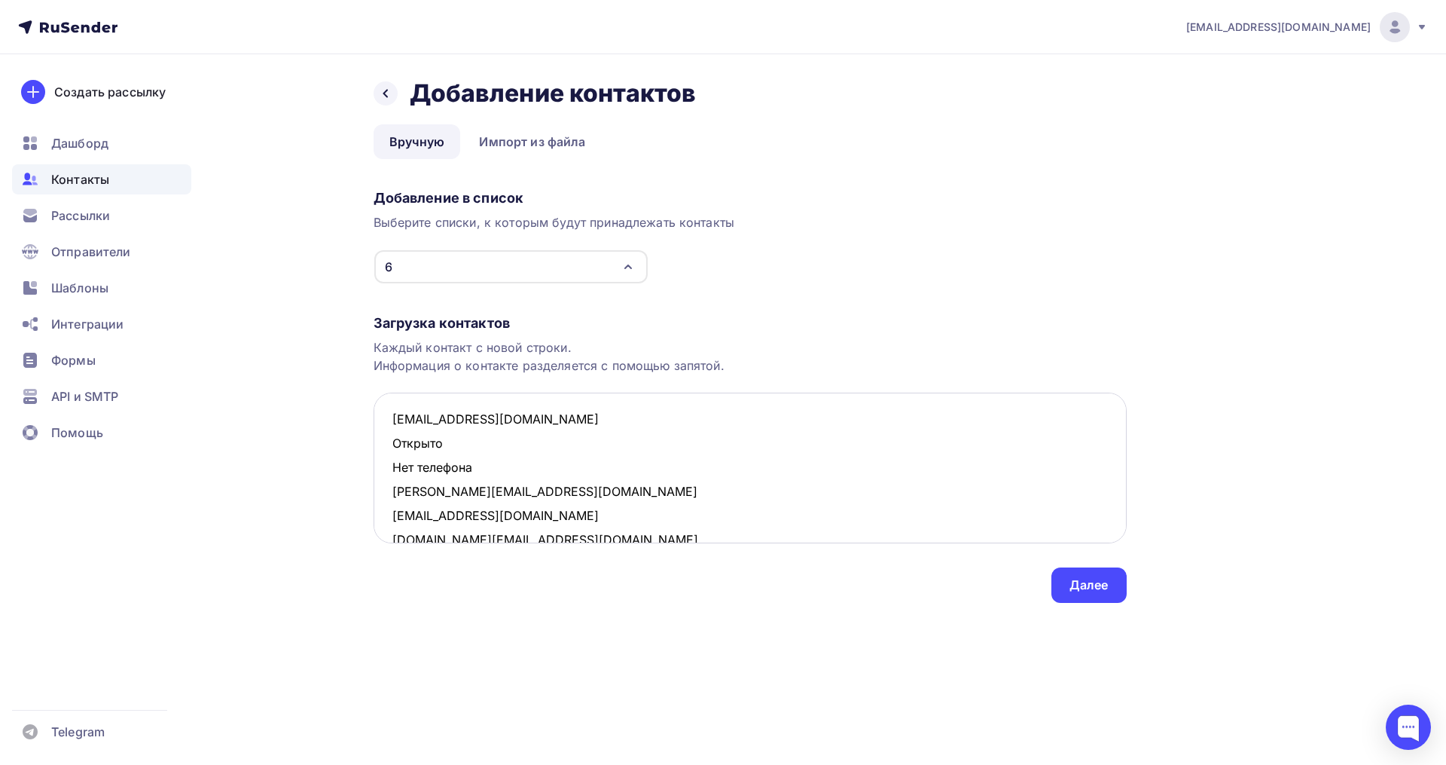
scroll to position [0, 0]
drag, startPoint x: 487, startPoint y: 479, endPoint x: 389, endPoint y: 456, distance: 99.9
click at [389, 456] on textarea "ruzila85@mail.ru Открыто Нет телефона irinashtreker@yandex.ru eglya@mail.ru mis…" at bounding box center [750, 467] width 753 height 151
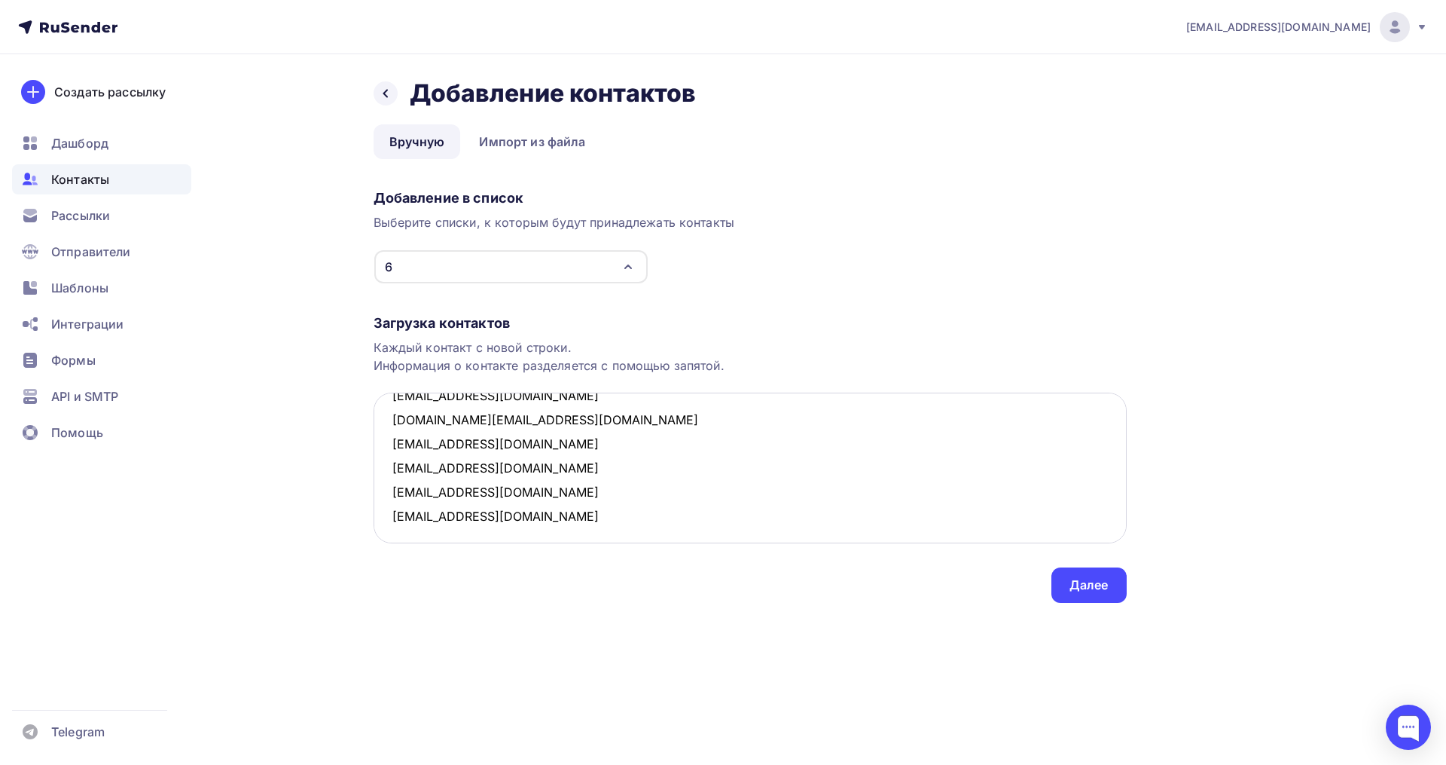
scroll to position [80, 0]
type textarea "ruzila85@mail.ru irinashtreker@yandex.ru eglya@mail.ru miss.nikonova@yandex.ru …"
click at [1077, 589] on div "Далее" at bounding box center [1089, 584] width 39 height 17
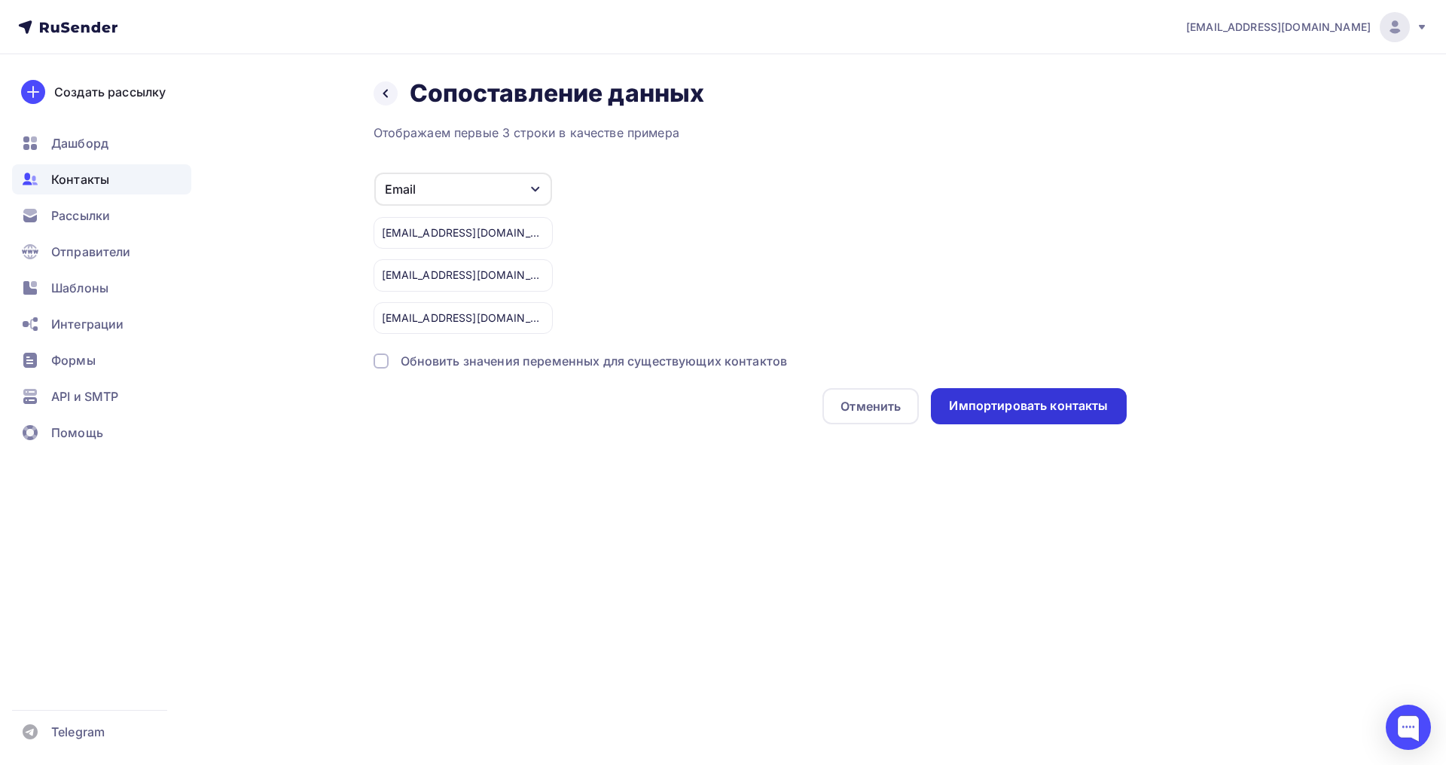
click at [989, 403] on div "Импортировать контакты" at bounding box center [1028, 405] width 159 height 17
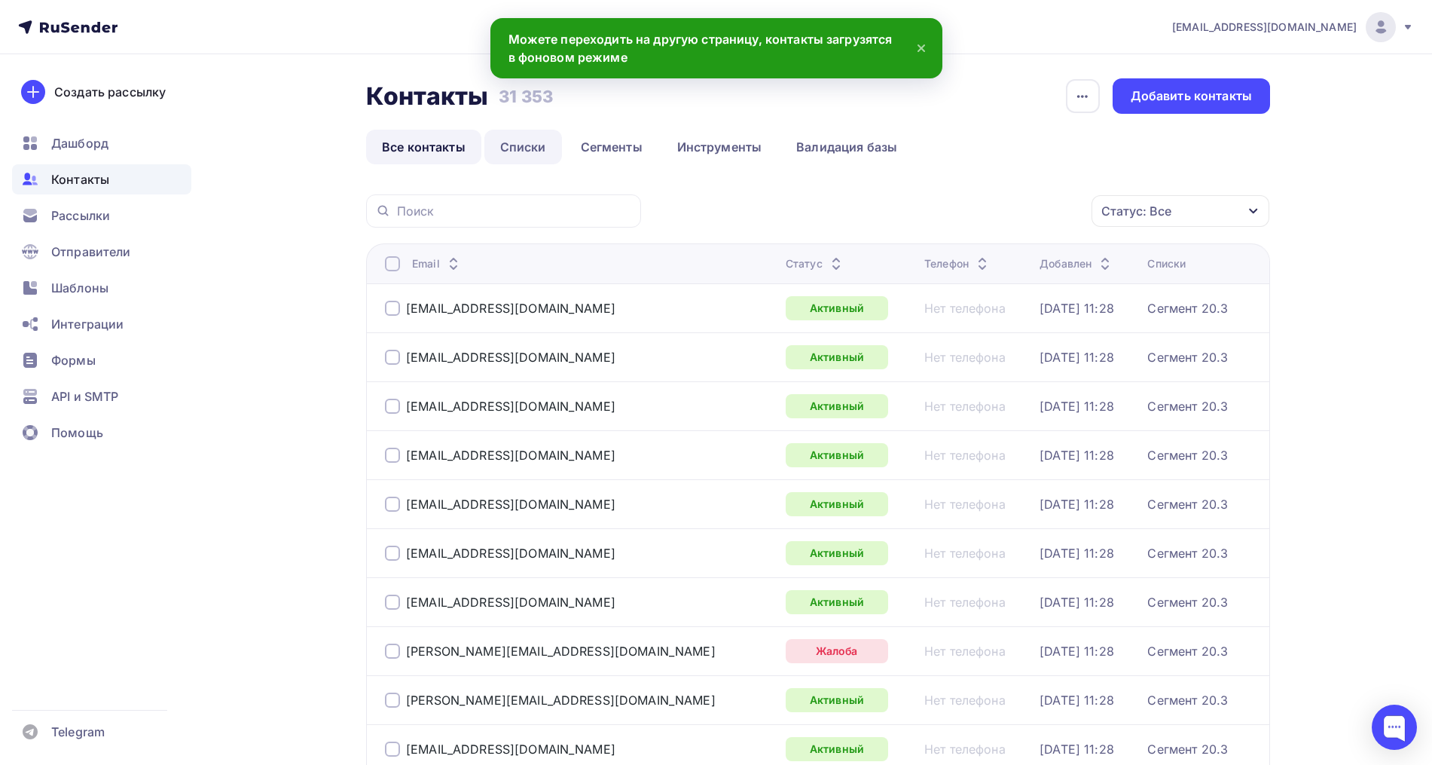
click at [515, 144] on link "Списки" at bounding box center [523, 147] width 78 height 35
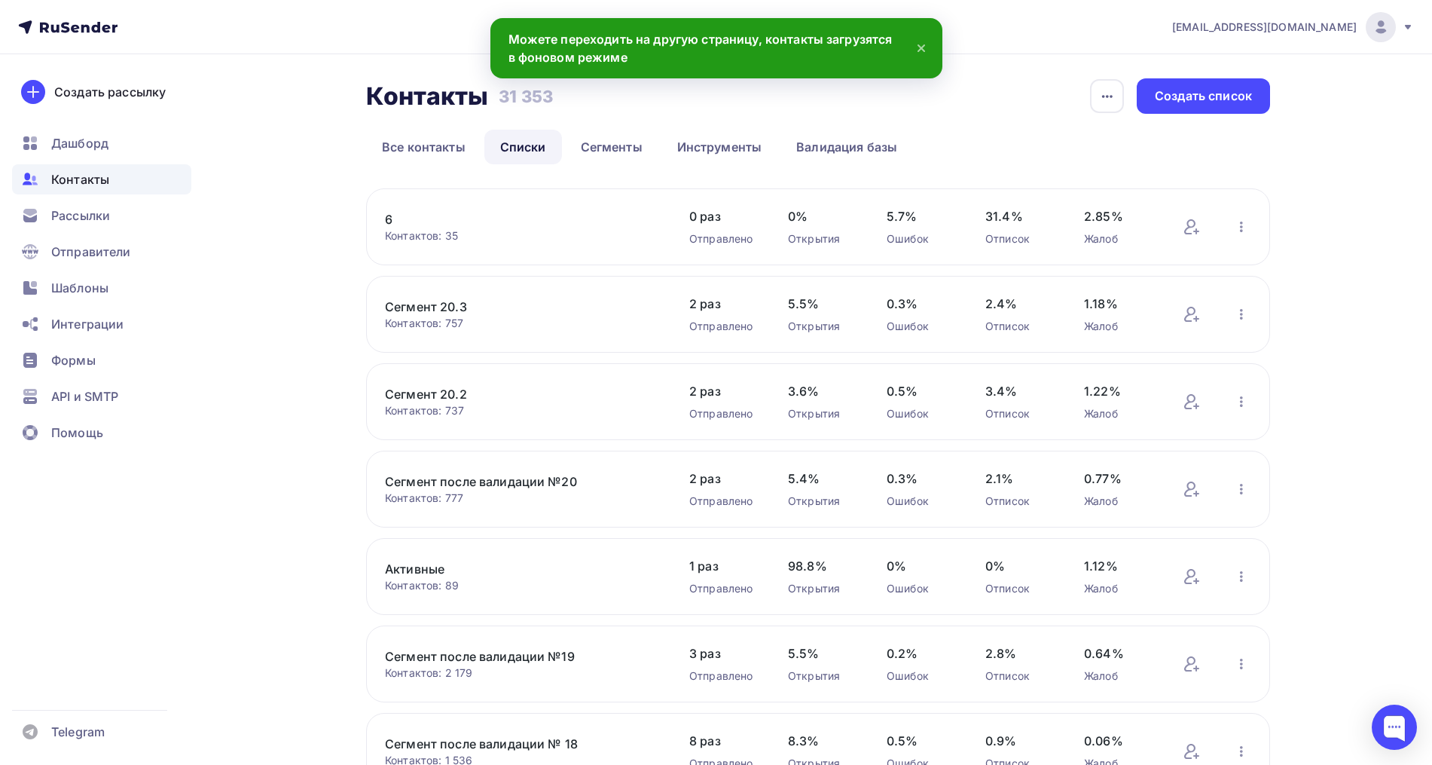
click at [397, 222] on link "6" at bounding box center [513, 219] width 256 height 18
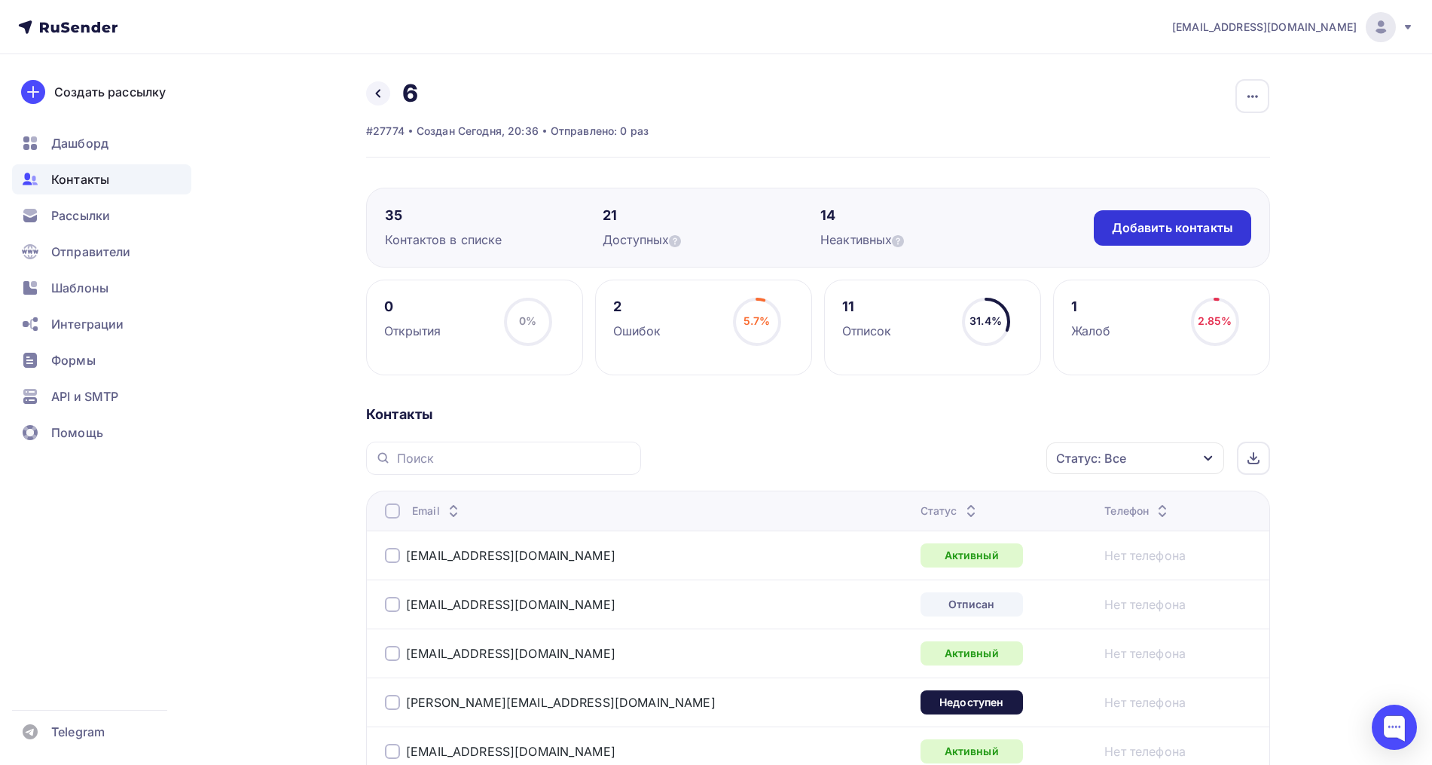
click at [1164, 224] on div "Добавить контакты" at bounding box center [1172, 227] width 121 height 17
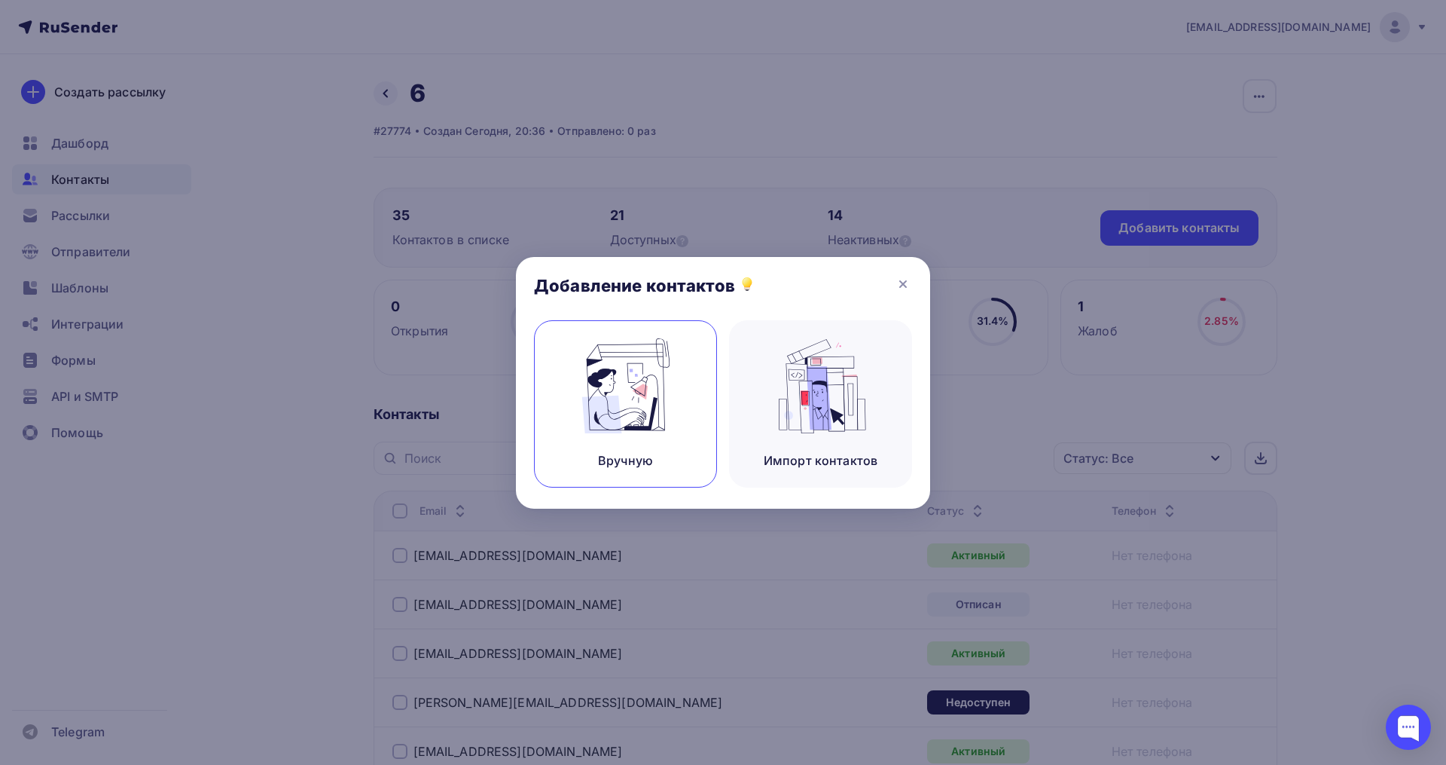
click at [660, 334] on div "Вручную" at bounding box center [625, 403] width 183 height 167
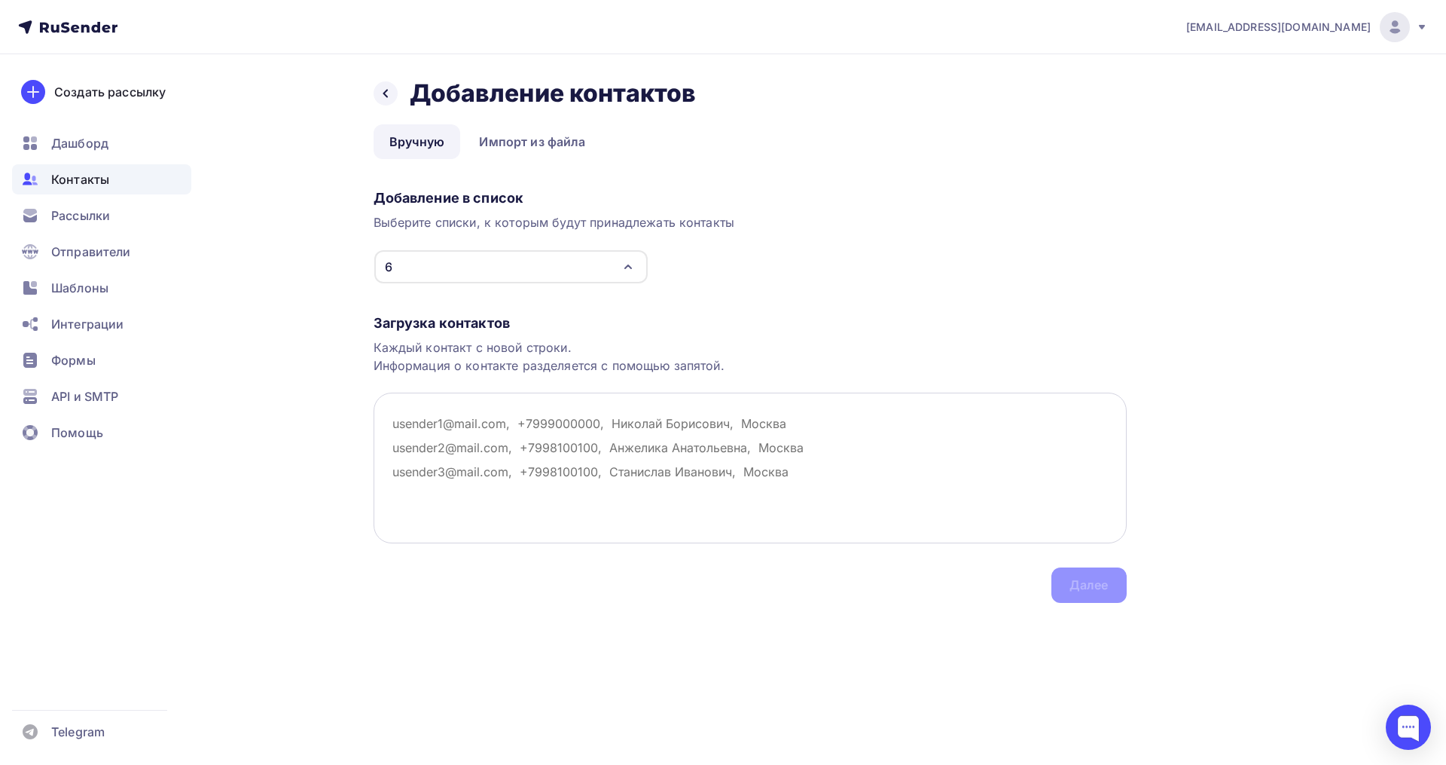
click at [414, 435] on textarea at bounding box center [750, 467] width 753 height 151
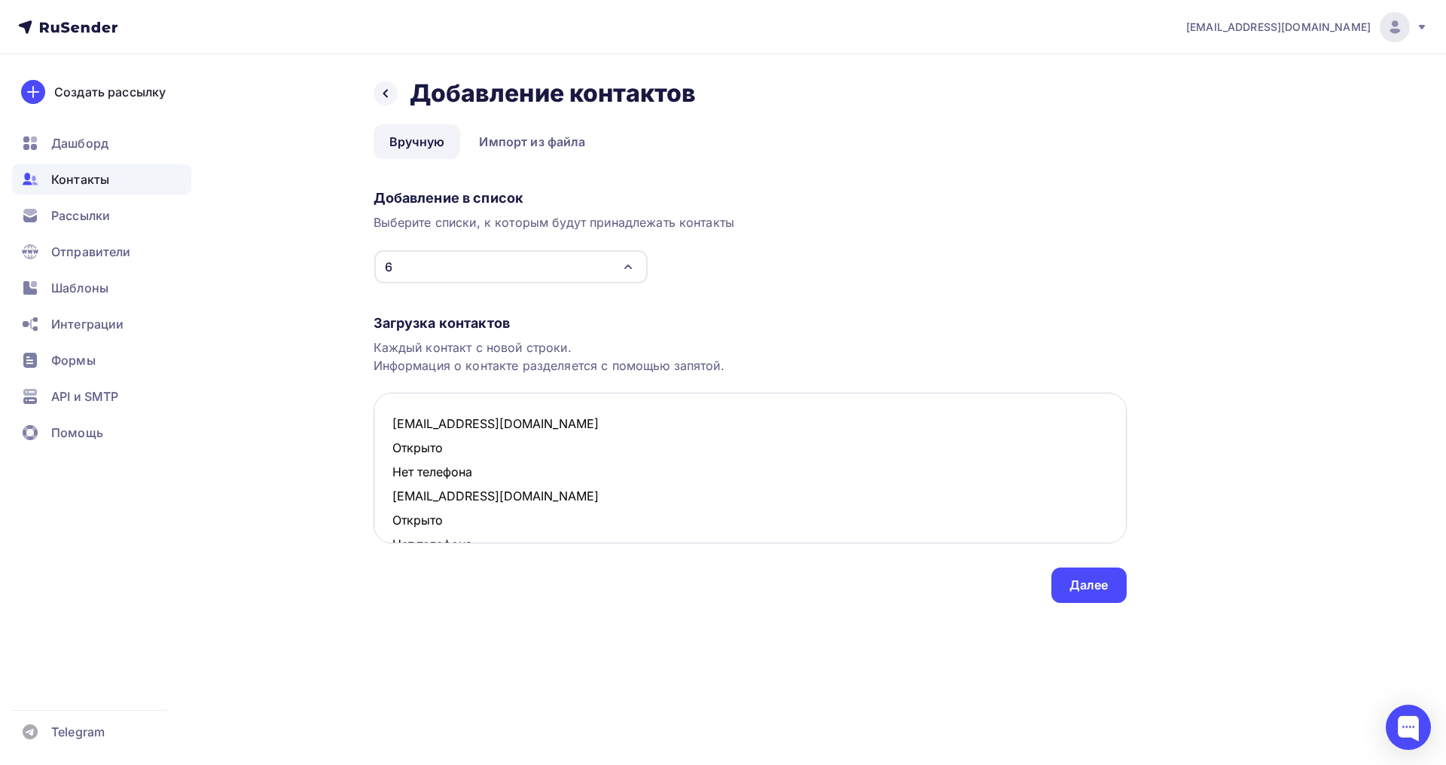
scroll to position [178, 0]
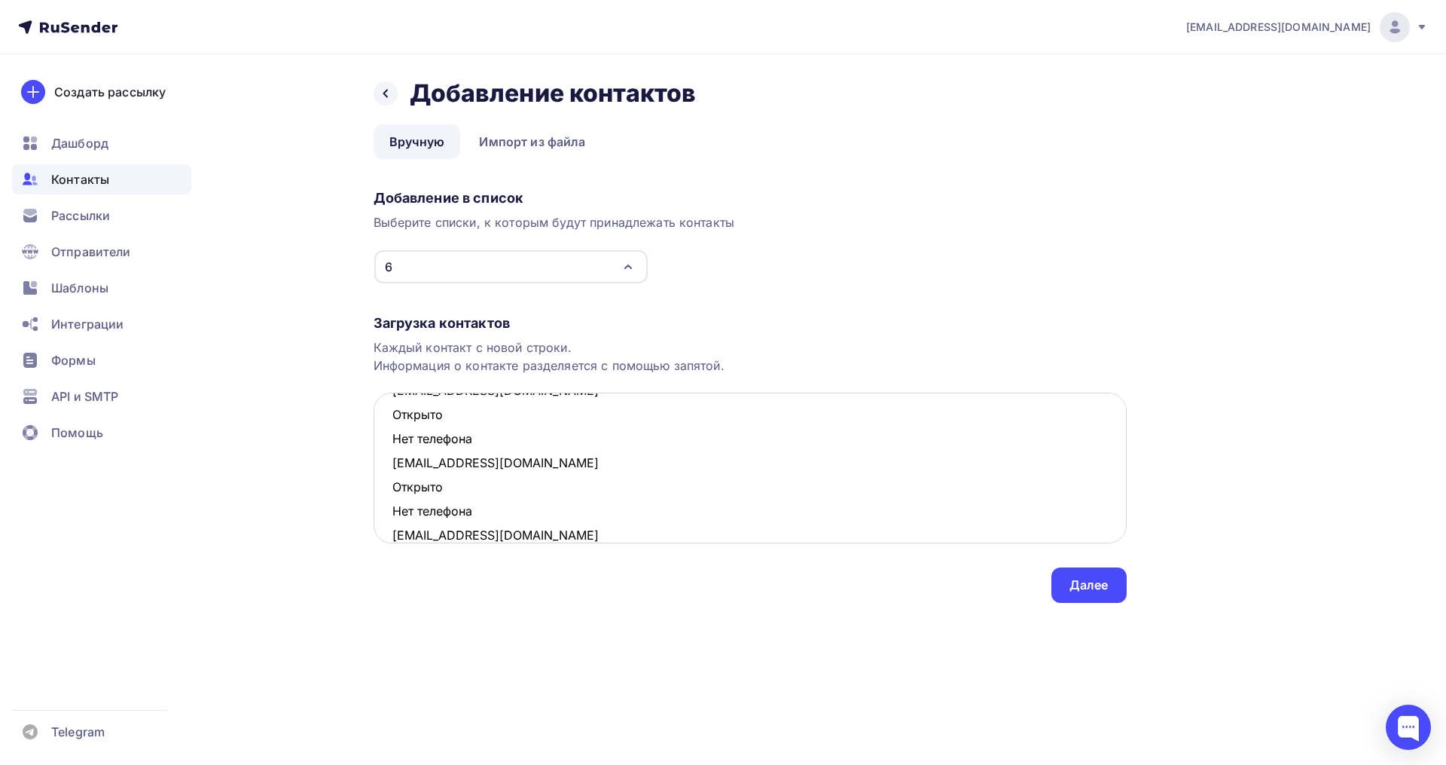
drag, startPoint x: 479, startPoint y: 509, endPoint x: 388, endPoint y: 497, distance: 91.9
click at [388, 497] on textarea "ruzila85@mail.ru Открыто Нет телефона irinashtreker@yandex.ru Открыто Нет телеф…" at bounding box center [750, 467] width 753 height 151
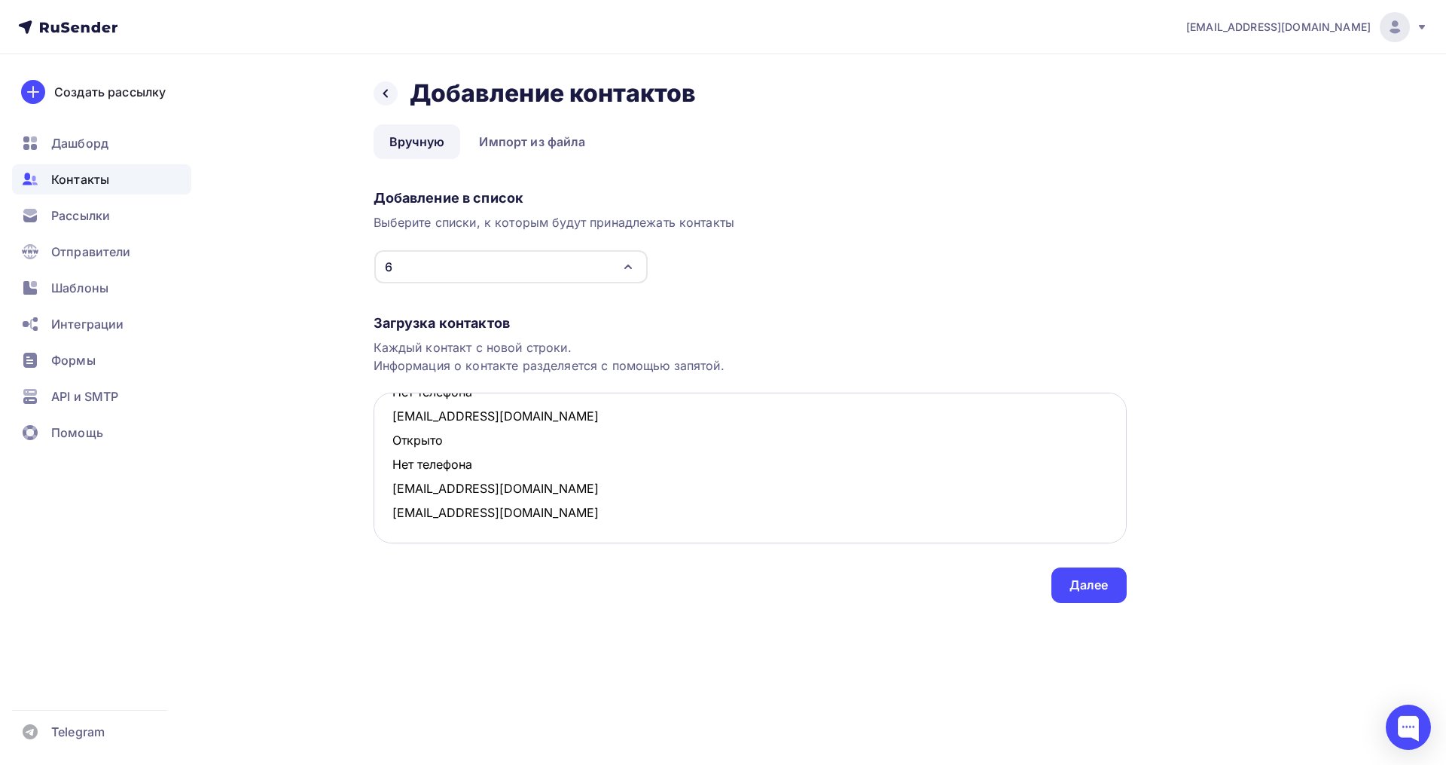
scroll to position [152, 0]
drag, startPoint x: 441, startPoint y: 465, endPoint x: 391, endPoint y: 448, distance: 52.4
click at [391, 448] on textarea "ruzila85@mail.ru Открыто Нет телефона irinashtreker@yandex.ru Открыто Нет телеф…" at bounding box center [750, 467] width 753 height 151
drag, startPoint x: 473, startPoint y: 436, endPoint x: 382, endPoint y: 424, distance: 91.9
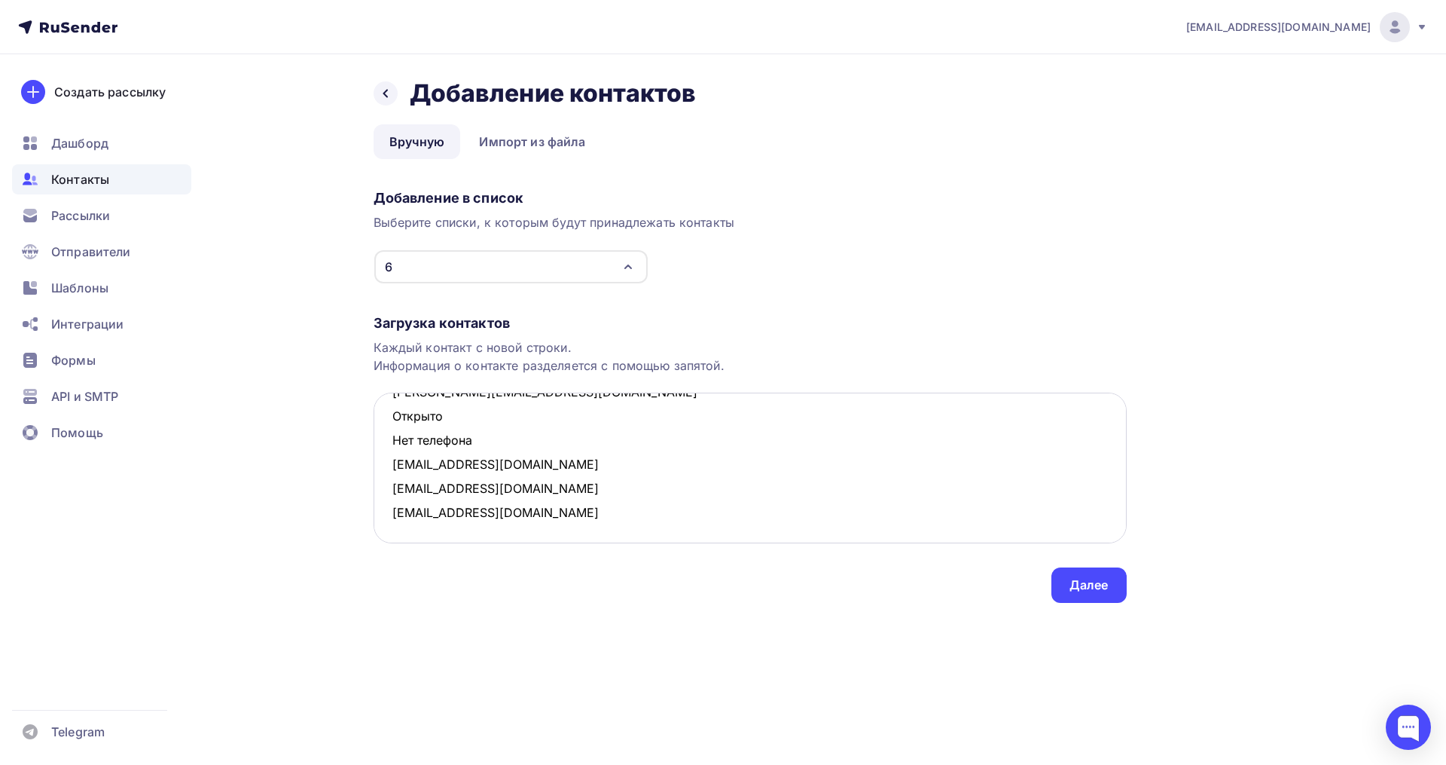
click at [382, 424] on textarea "ruzila85@mail.ru Открыто Нет телефона irinashtreker@yandex.ru Открыто Нет телеф…" at bounding box center [750, 467] width 753 height 151
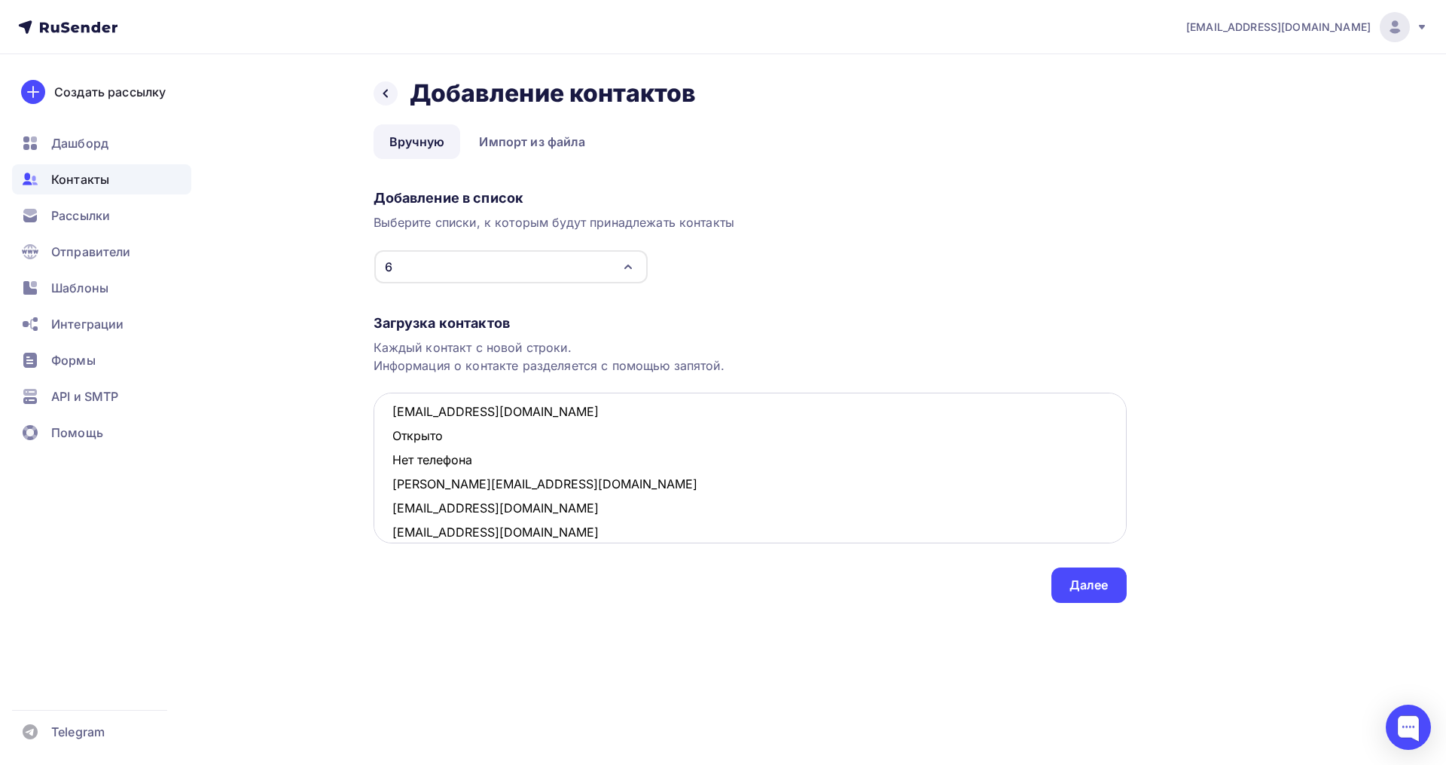
scroll to position [0, 0]
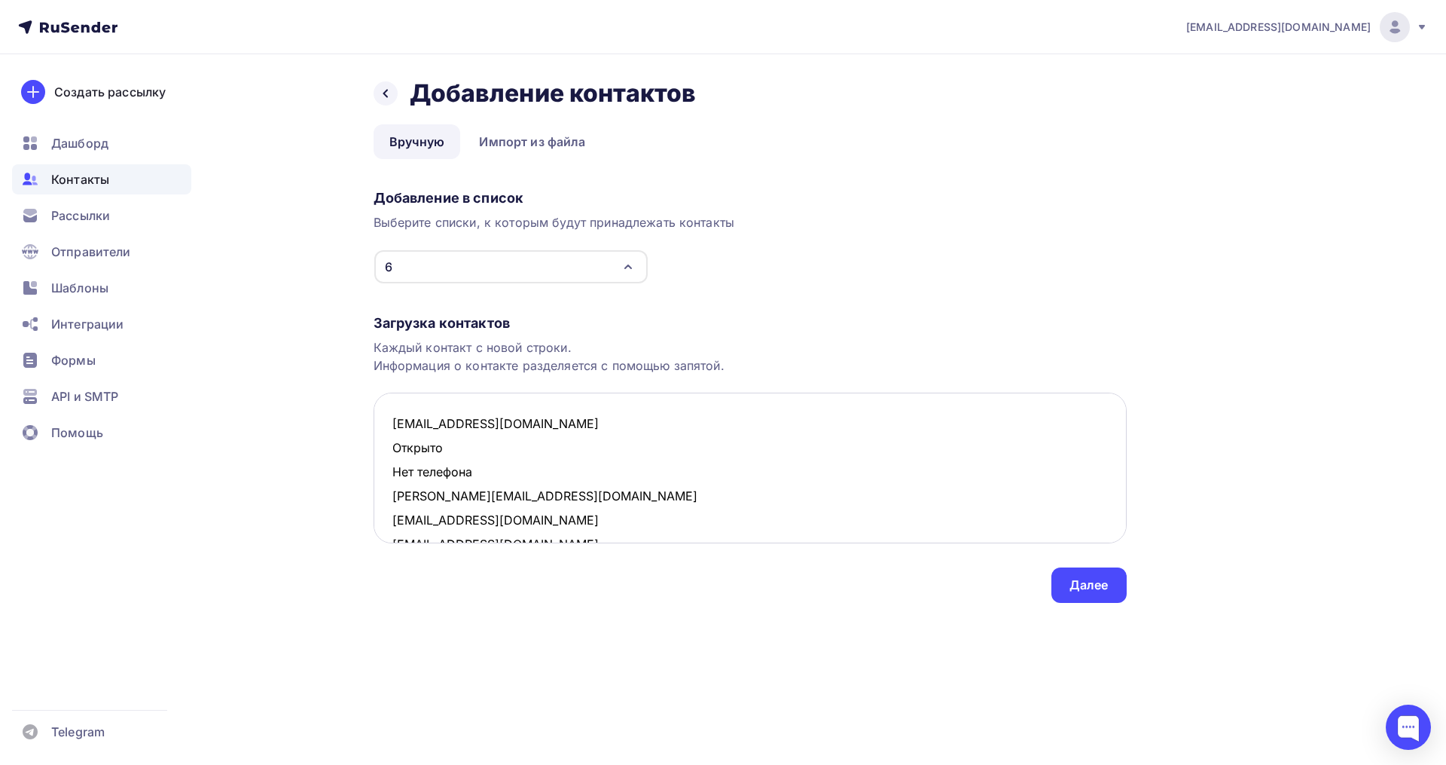
drag, startPoint x: 491, startPoint y: 479, endPoint x: 388, endPoint y: 456, distance: 105.6
click at [388, 456] on textarea "ruzila85@mail.ru Открыто Нет телефона irinashtreker@yandex.ru 9519696@mail.ru d…" at bounding box center [750, 467] width 753 height 151
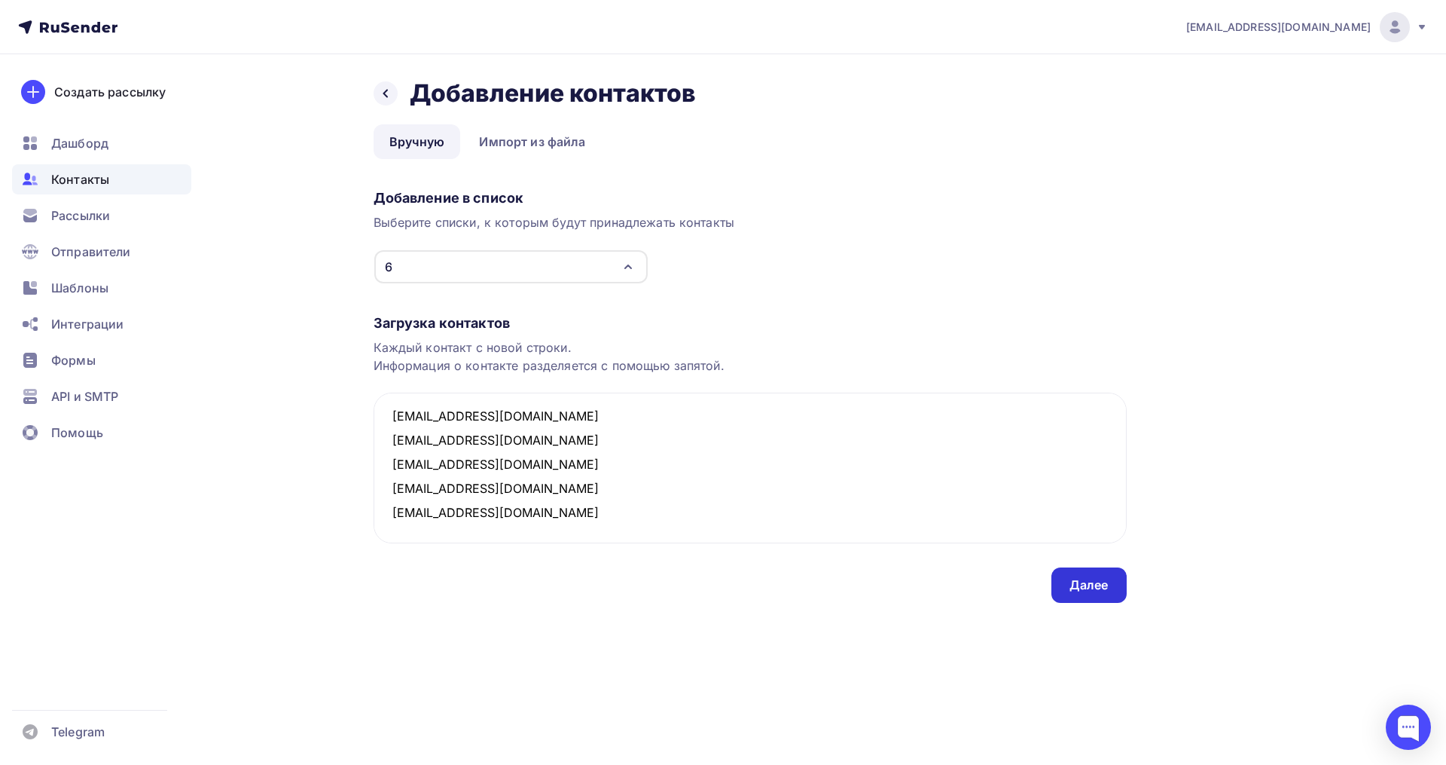
type textarea "ruzila85@mail.ru irinashtreker@yandex.ru 9519696@mail.ru deli9ht@gmail.com nata…"
click at [1080, 591] on div "Далее" at bounding box center [1089, 584] width 39 height 17
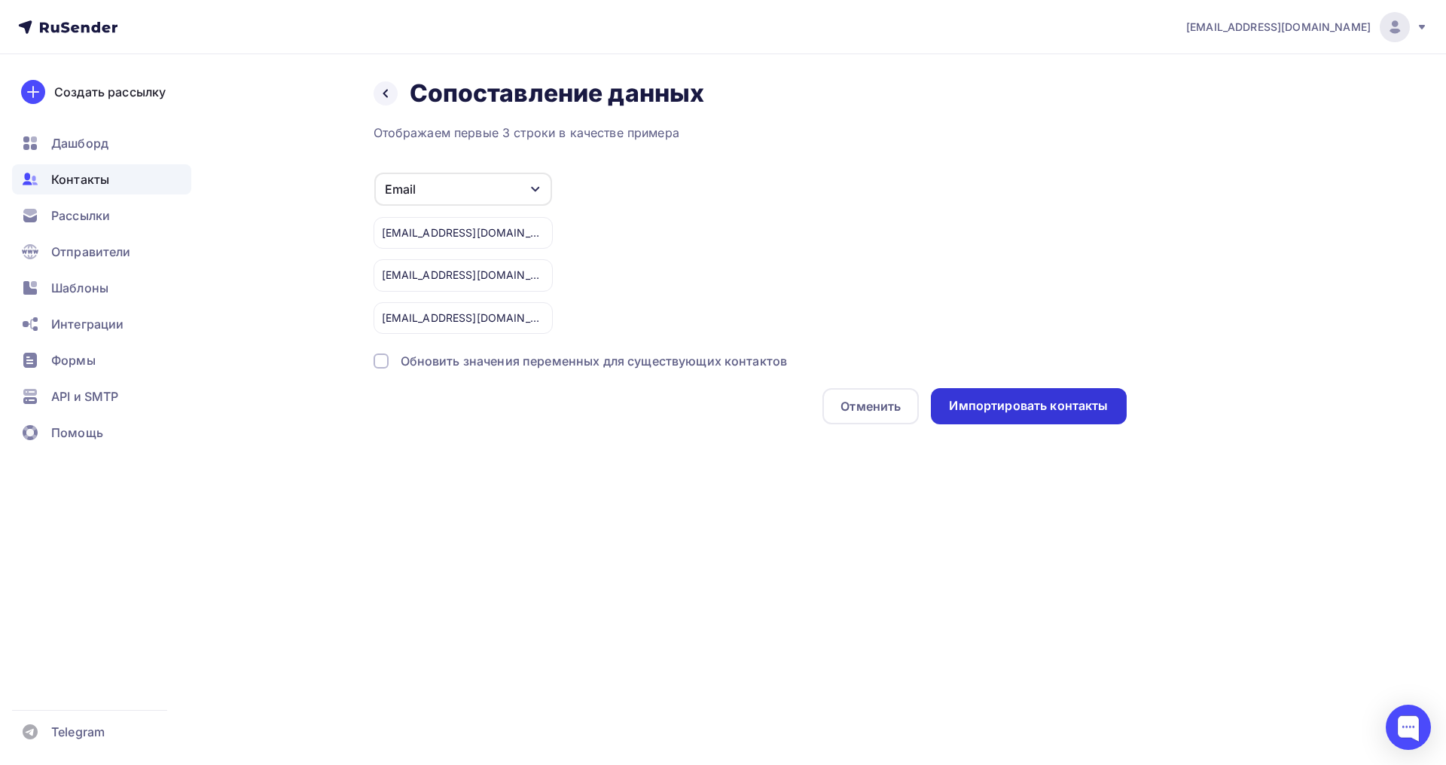
click at [997, 395] on div "Импортировать контакты" at bounding box center [1028, 406] width 195 height 36
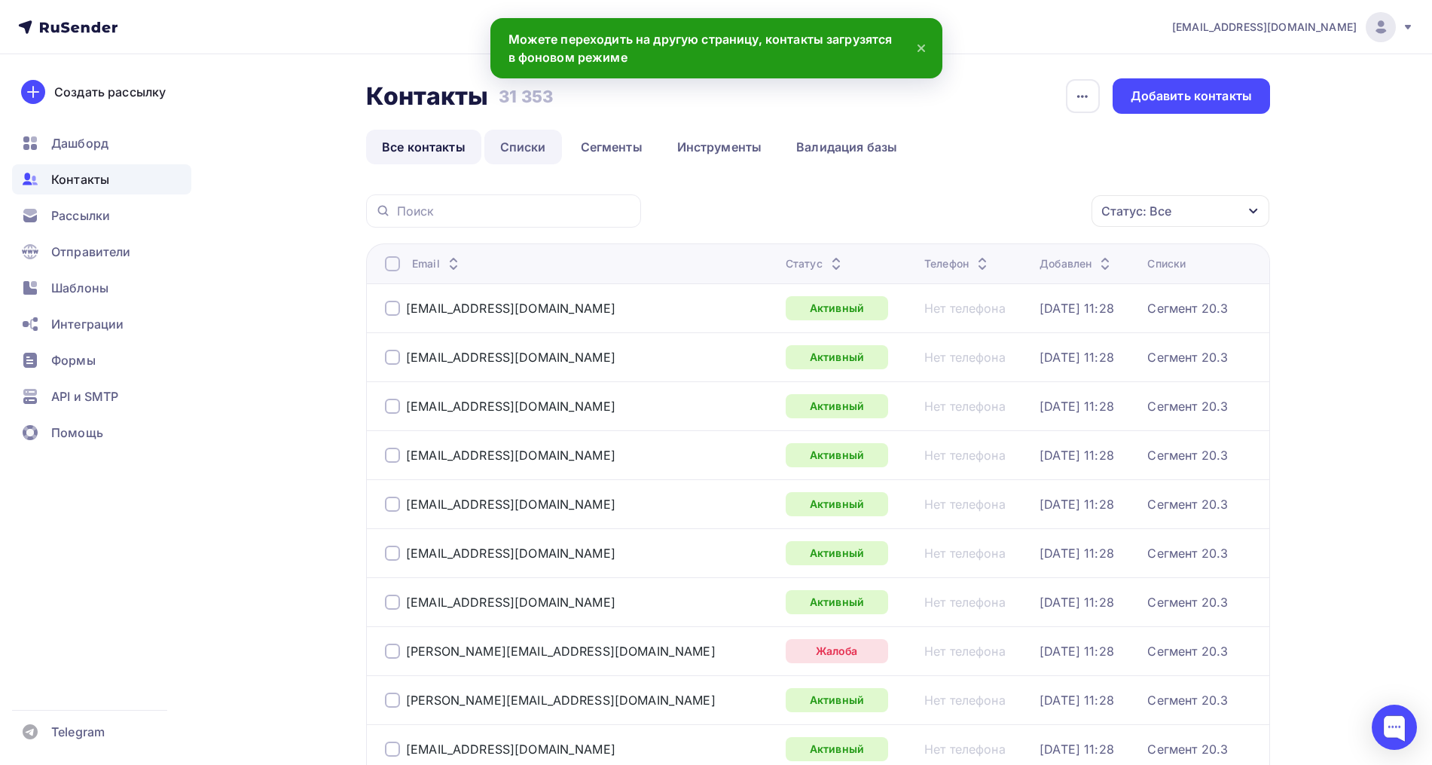
click at [526, 153] on link "Списки" at bounding box center [523, 147] width 78 height 35
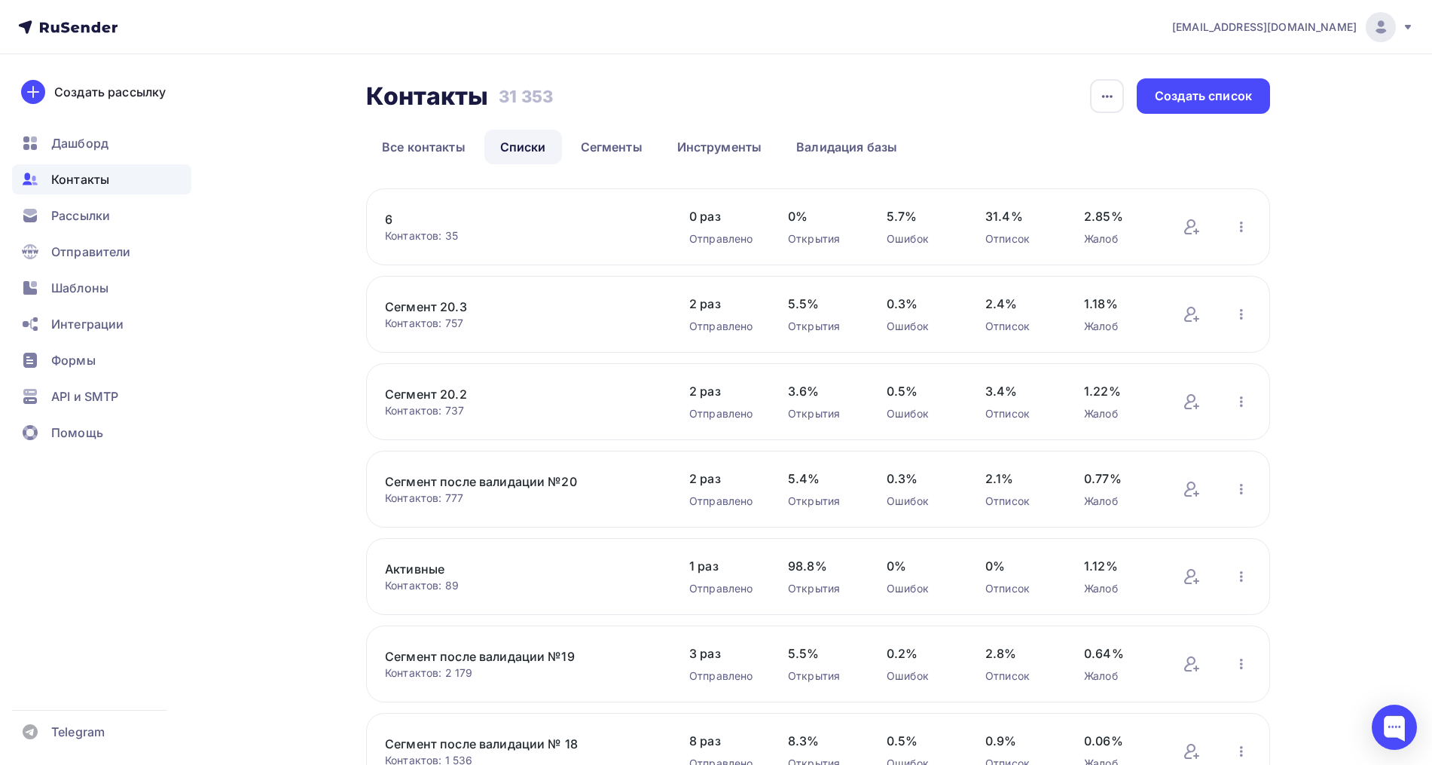
click at [386, 221] on link "6" at bounding box center [513, 219] width 256 height 18
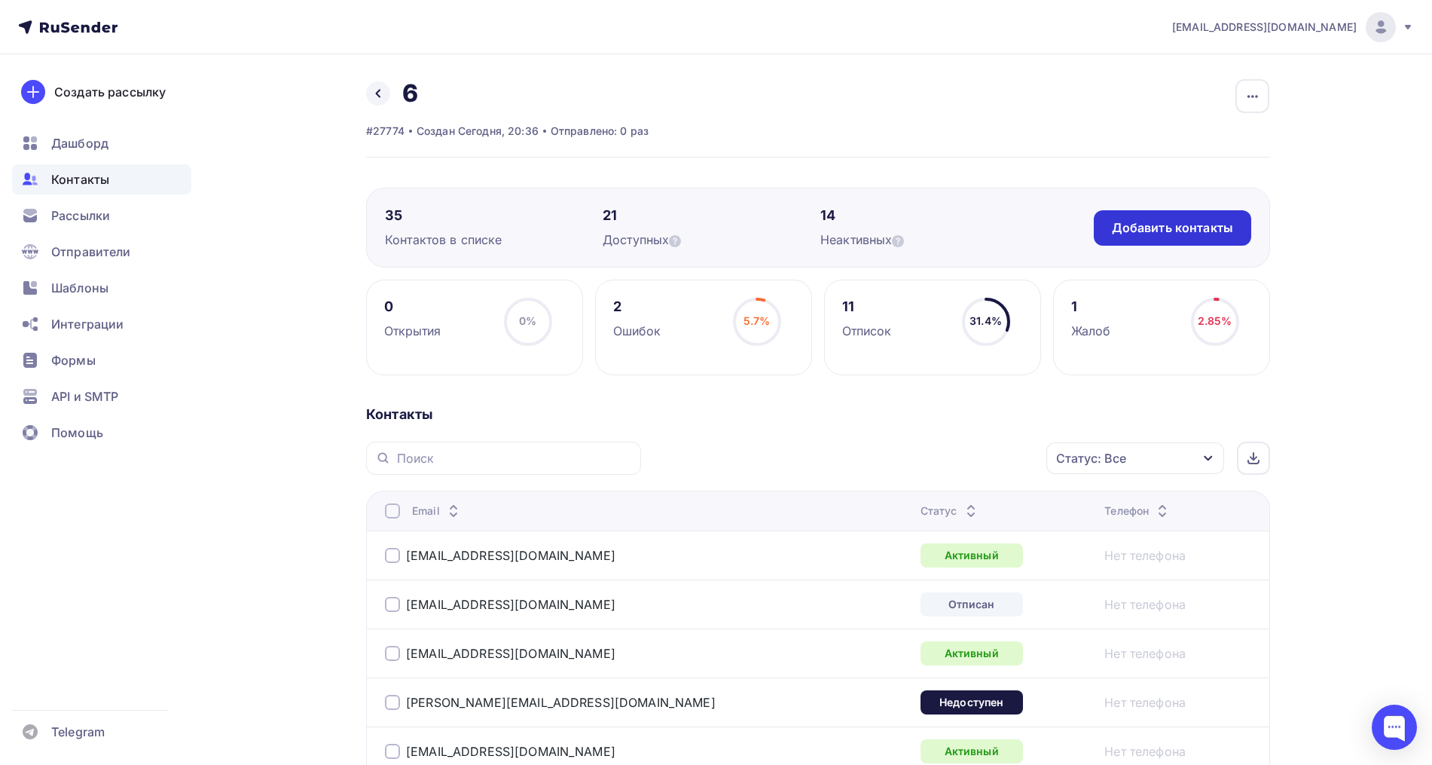
click at [1171, 226] on div "Добавить контакты" at bounding box center [1172, 227] width 121 height 17
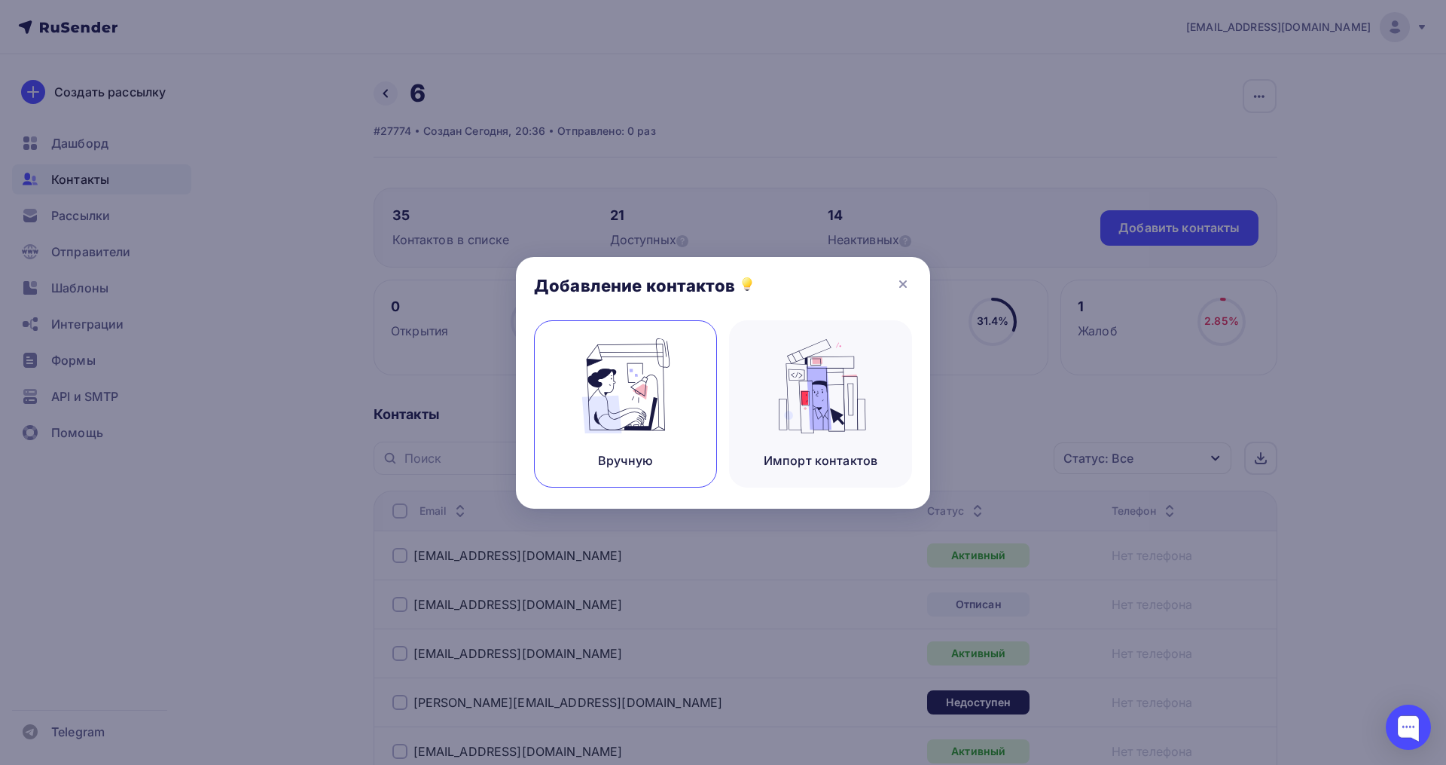
click at [678, 362] on div "Вручную" at bounding box center [625, 403] width 183 height 167
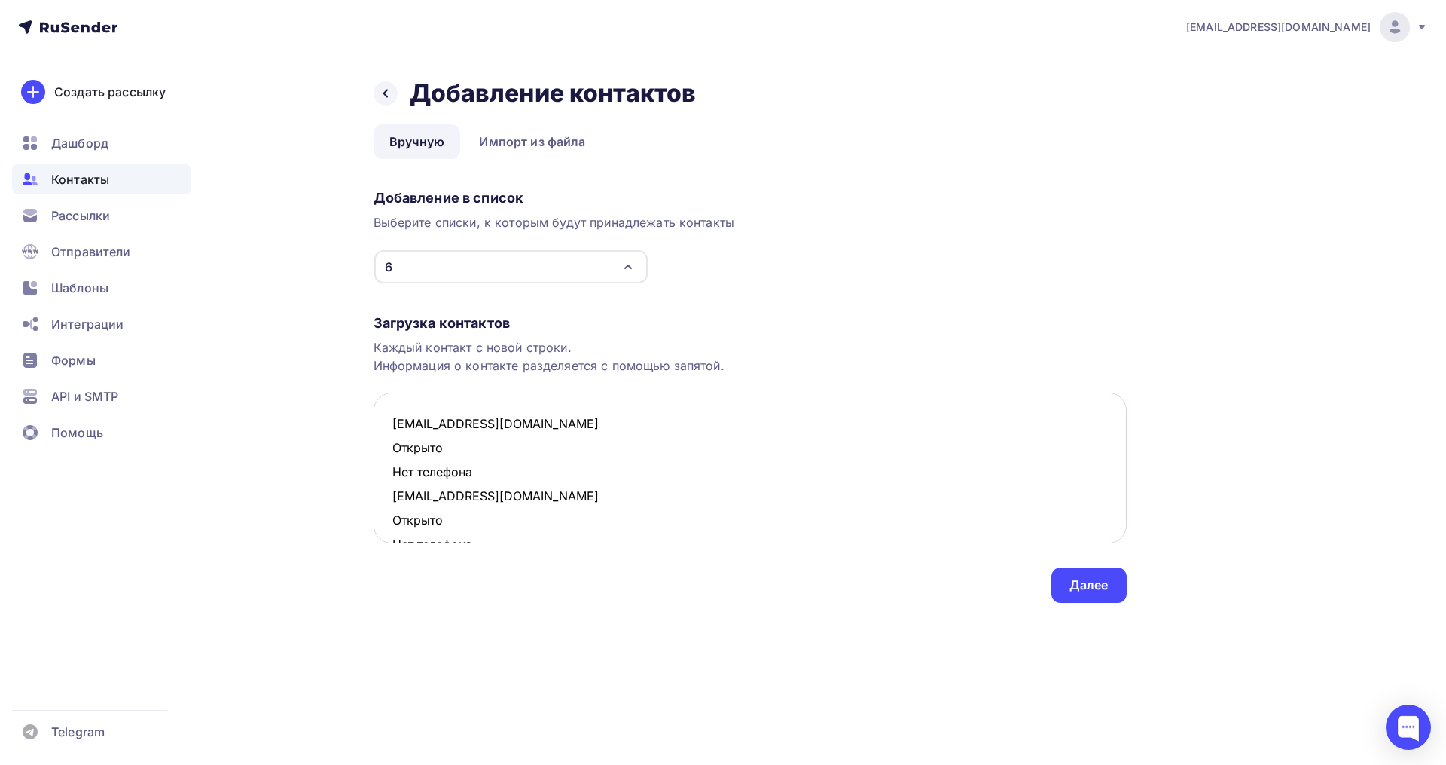
scroll to position [250, 0]
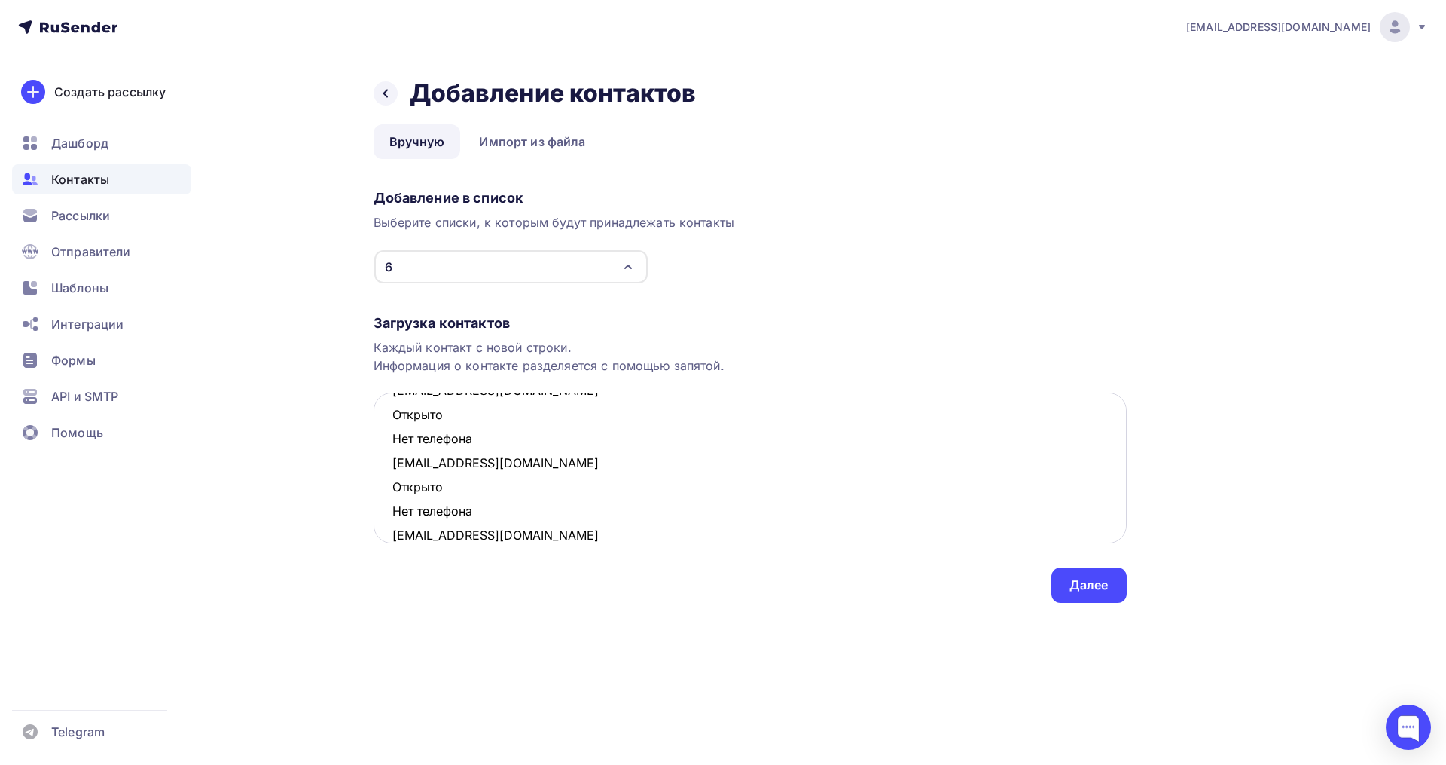
drag, startPoint x: 484, startPoint y: 512, endPoint x: 389, endPoint y: 497, distance: 96.8
click at [389, 497] on textarea "micaamane@mail.ru Открыто Нет телефона irinashtreker@yandex.ru Открыто Нет теле…" at bounding box center [750, 467] width 753 height 151
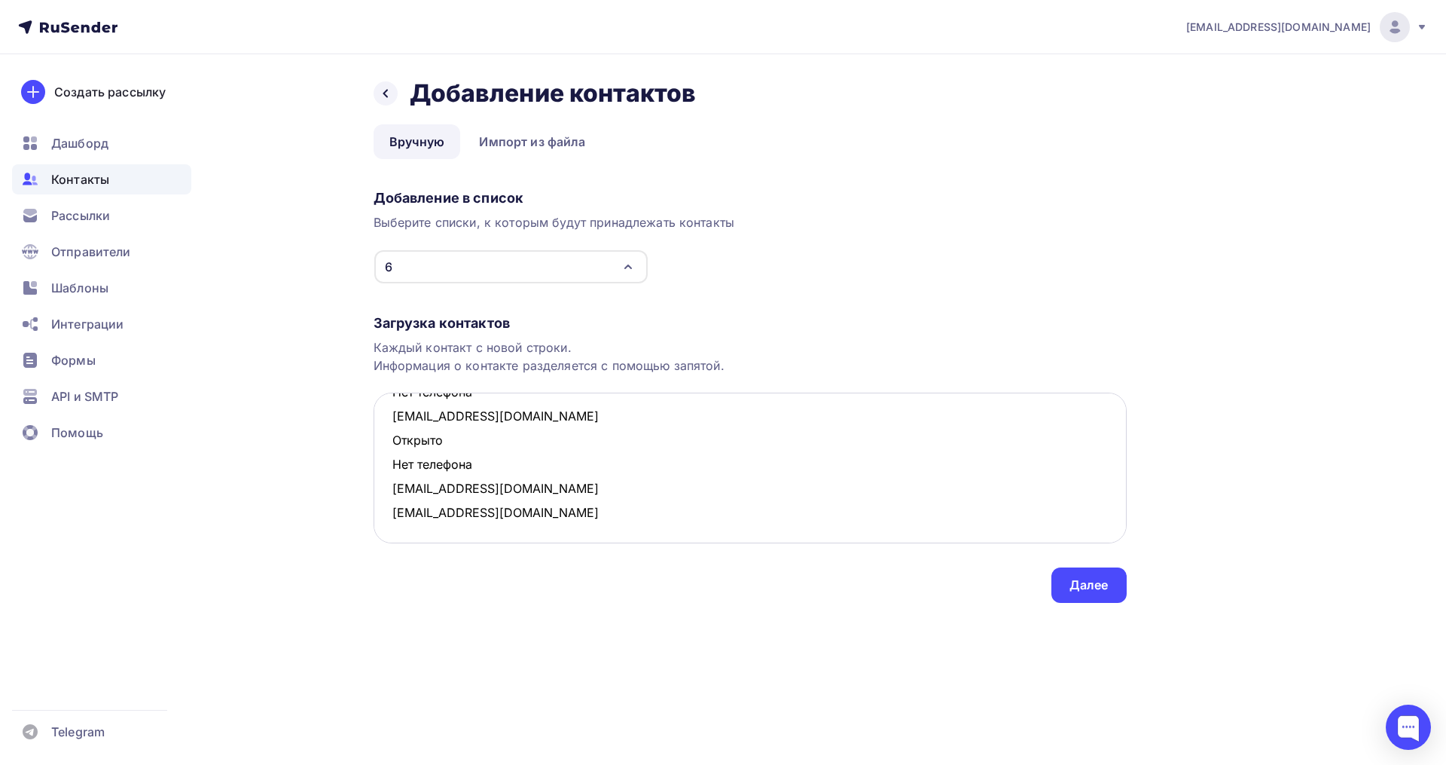
scroll to position [224, 0]
drag, startPoint x: 487, startPoint y: 466, endPoint x: 389, endPoint y: 445, distance: 100.0
click at [389, 445] on textarea "micaamane@mail.ru Открыто Нет телефона irinashtreker@yandex.ru Открыто Нет теле…" at bounding box center [750, 467] width 753 height 151
drag, startPoint x: 400, startPoint y: 436, endPoint x: 380, endPoint y: 426, distance: 22.6
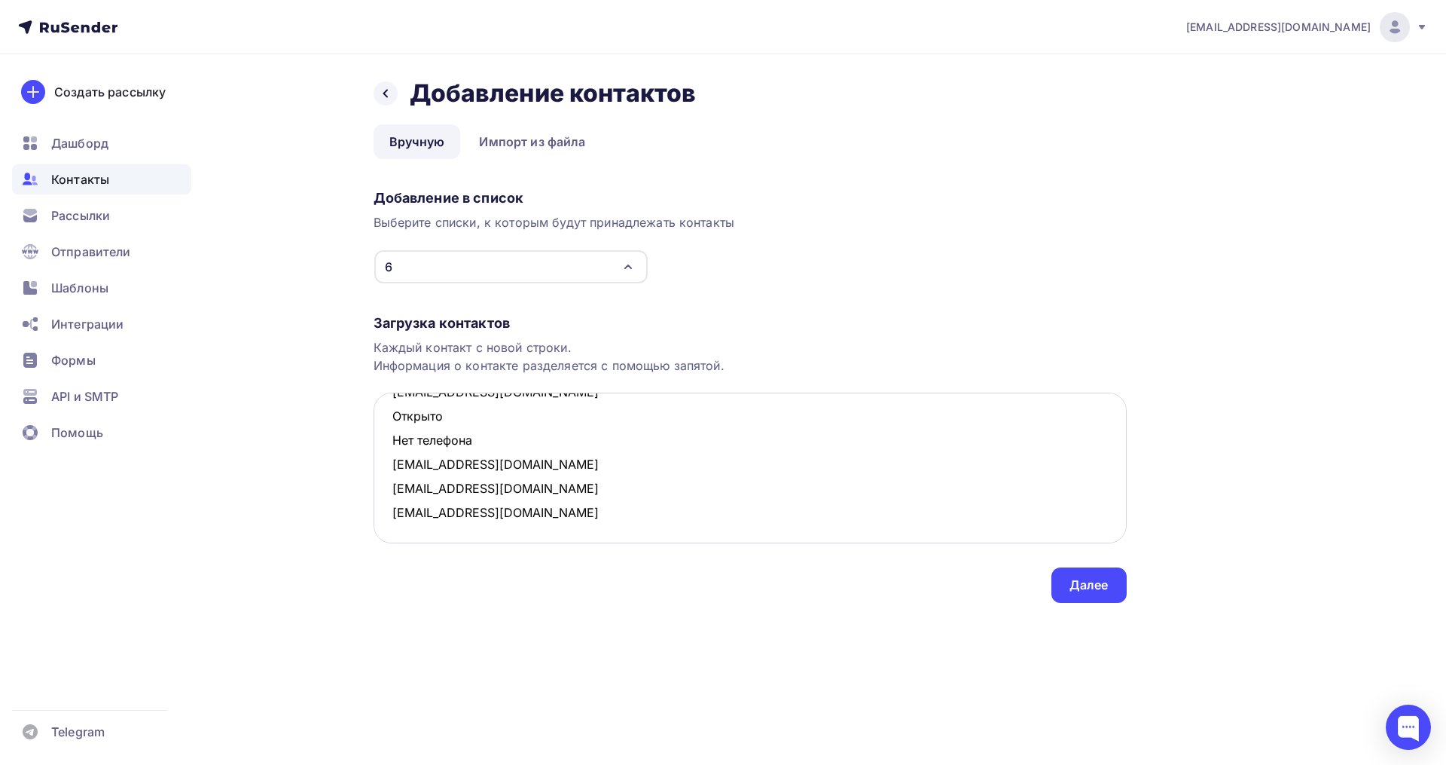
click at [380, 426] on textarea "micaamane@mail.ru Открыто Нет телефона irinashtreker@yandex.ru Открыто Нет теле…" at bounding box center [750, 467] width 753 height 151
drag, startPoint x: 487, startPoint y: 514, endPoint x: 394, endPoint y: 492, distance: 95.9
click at [394, 492] on textarea "micaamane@mail.ru Открыто Нет телефона irinashtreker@yandex.ru Открыто Нет теле…" at bounding box center [750, 467] width 753 height 151
drag, startPoint x: 477, startPoint y: 438, endPoint x: 394, endPoint y: 414, distance: 86.1
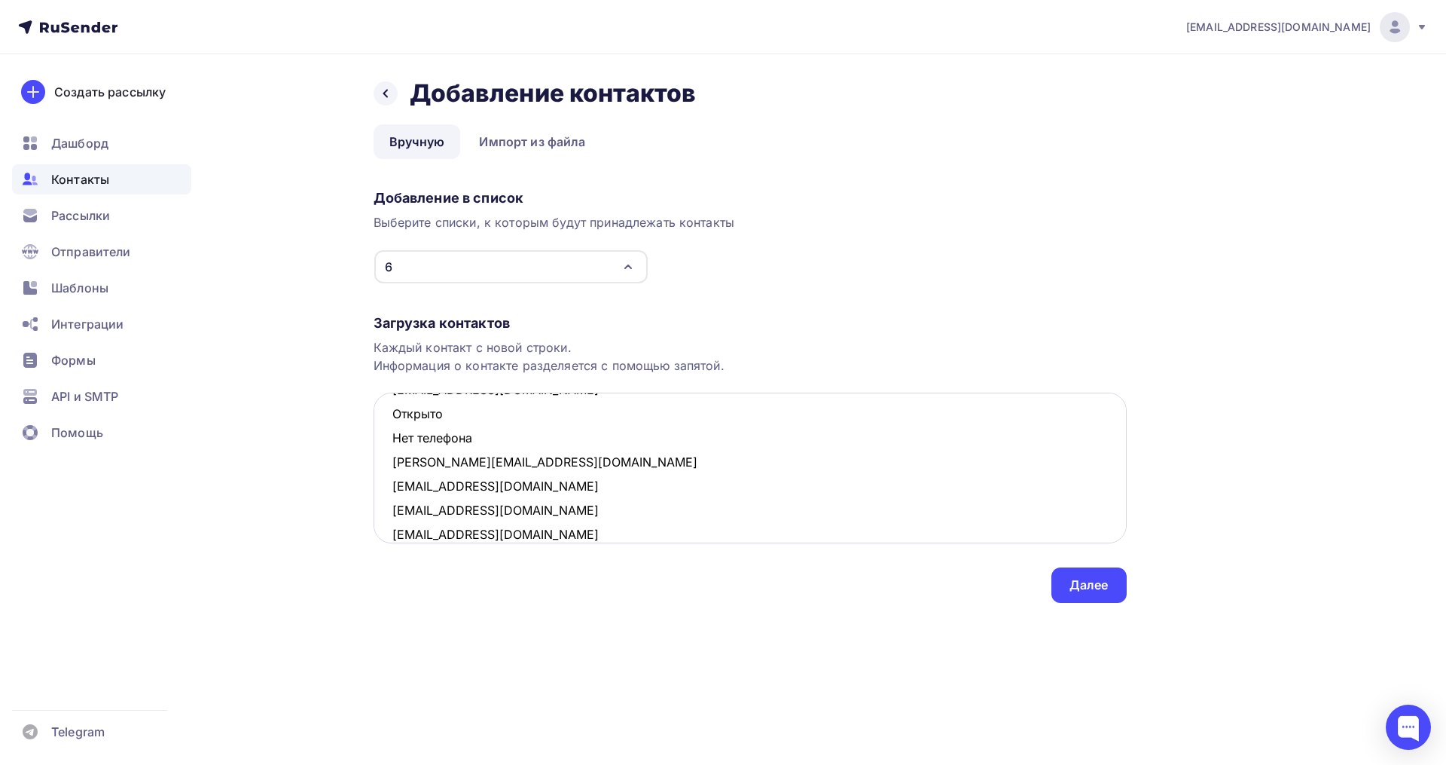
click at [394, 414] on textarea "micaamane@mail.ru Открыто Нет телефона irinashtreker@yandex.ru melnikova.15@mai…" at bounding box center [750, 467] width 753 height 151
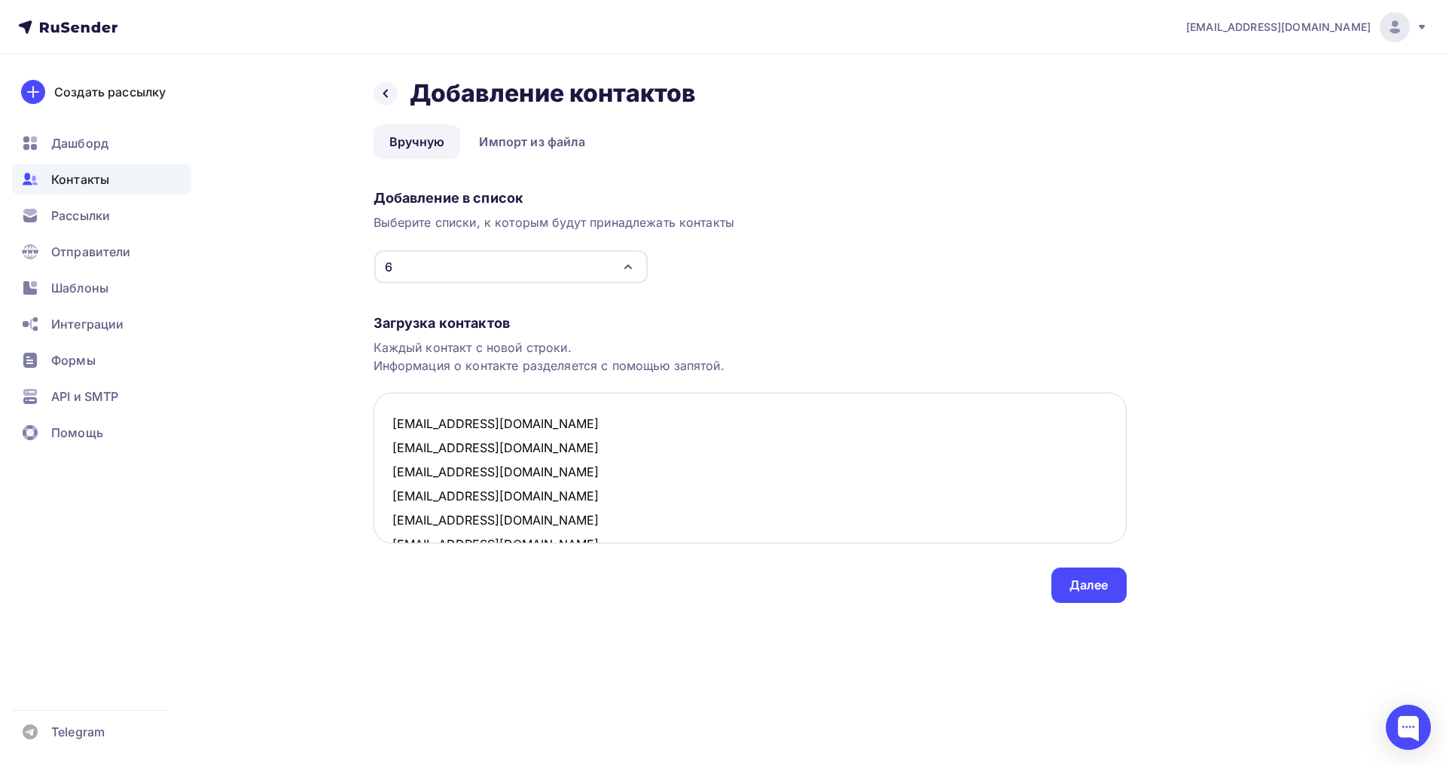
scroll to position [32, 0]
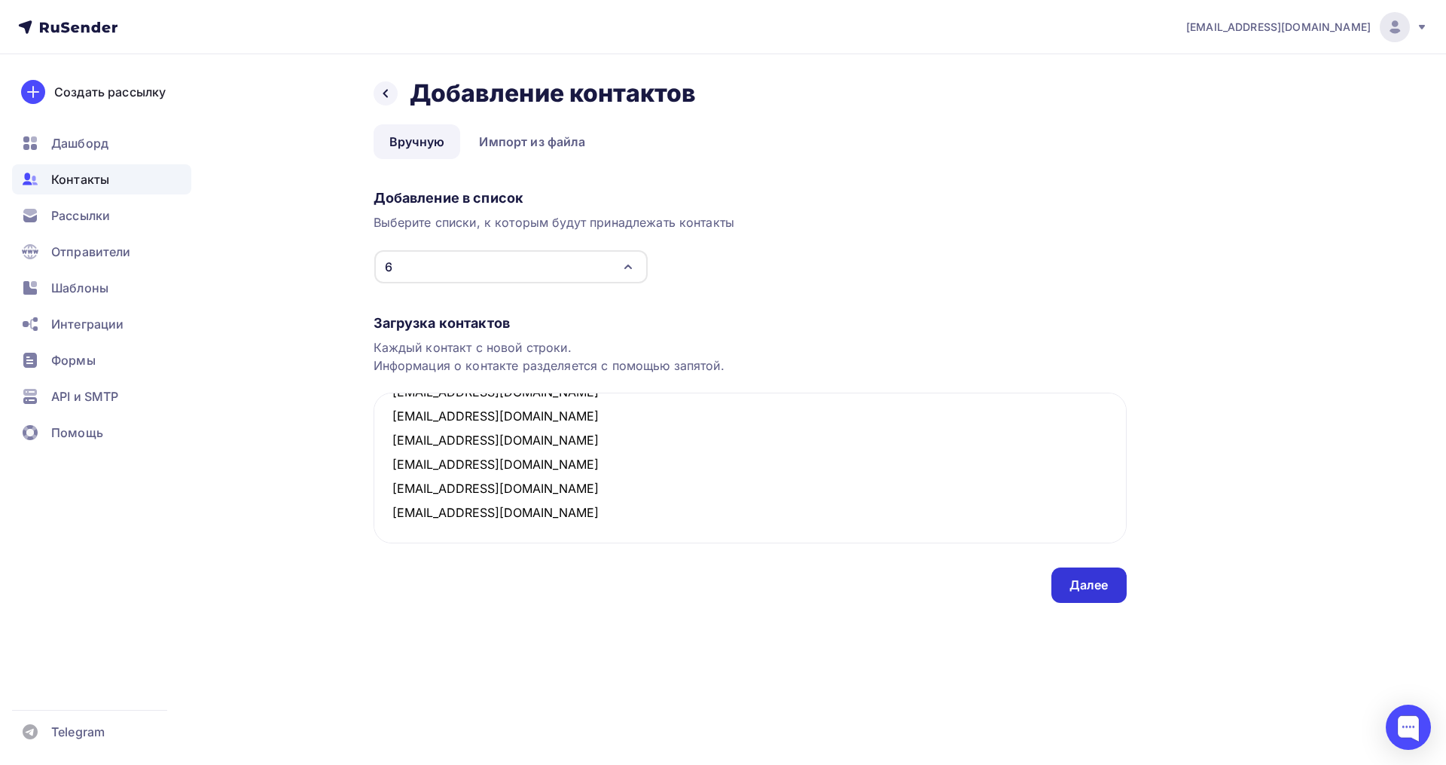
type textarea "micaamane@mail.ru irinashtreker@yandex.ru melnikova.15@mail.ru npalceva@inbox.r…"
click at [1099, 591] on div "Далее" at bounding box center [1089, 584] width 39 height 17
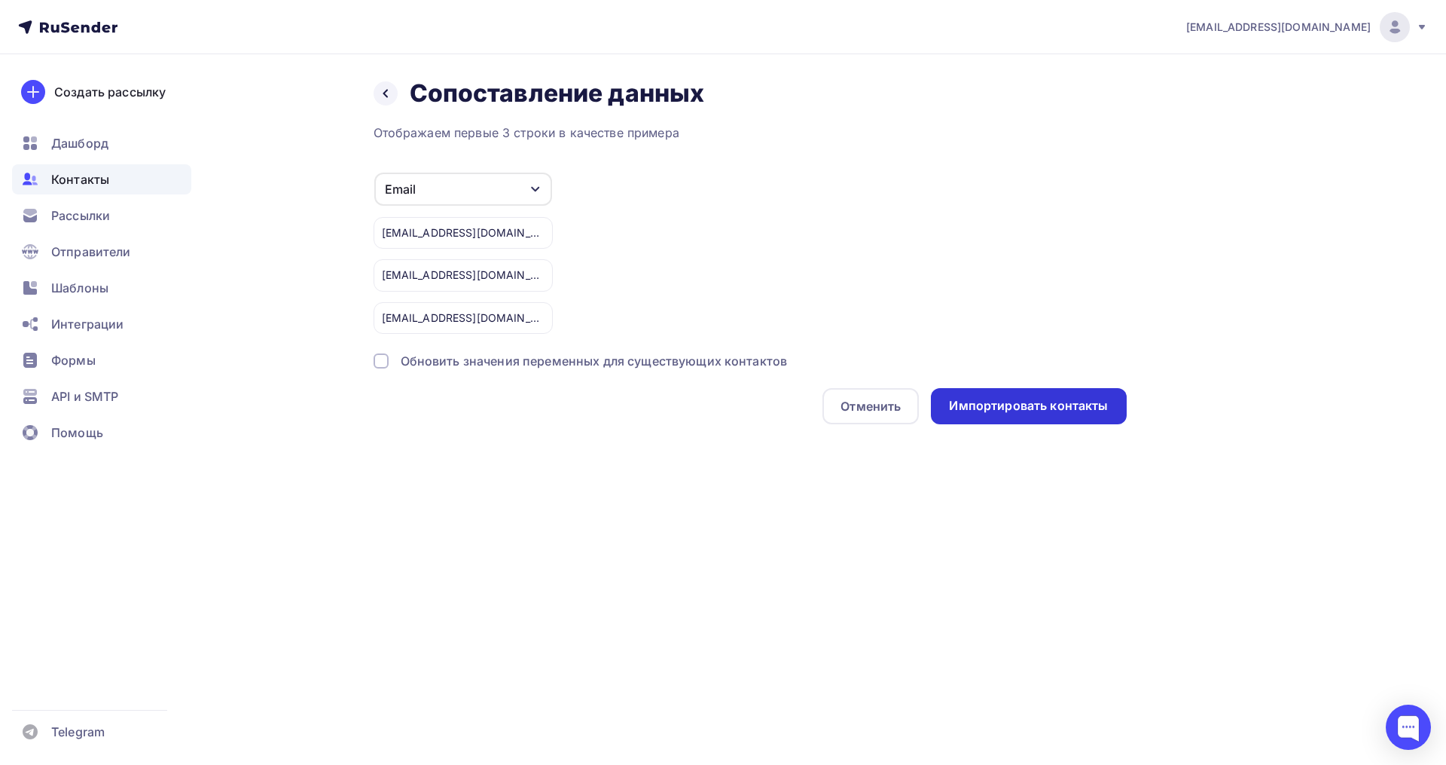
click at [1008, 399] on div "Импортировать контакты" at bounding box center [1028, 405] width 159 height 17
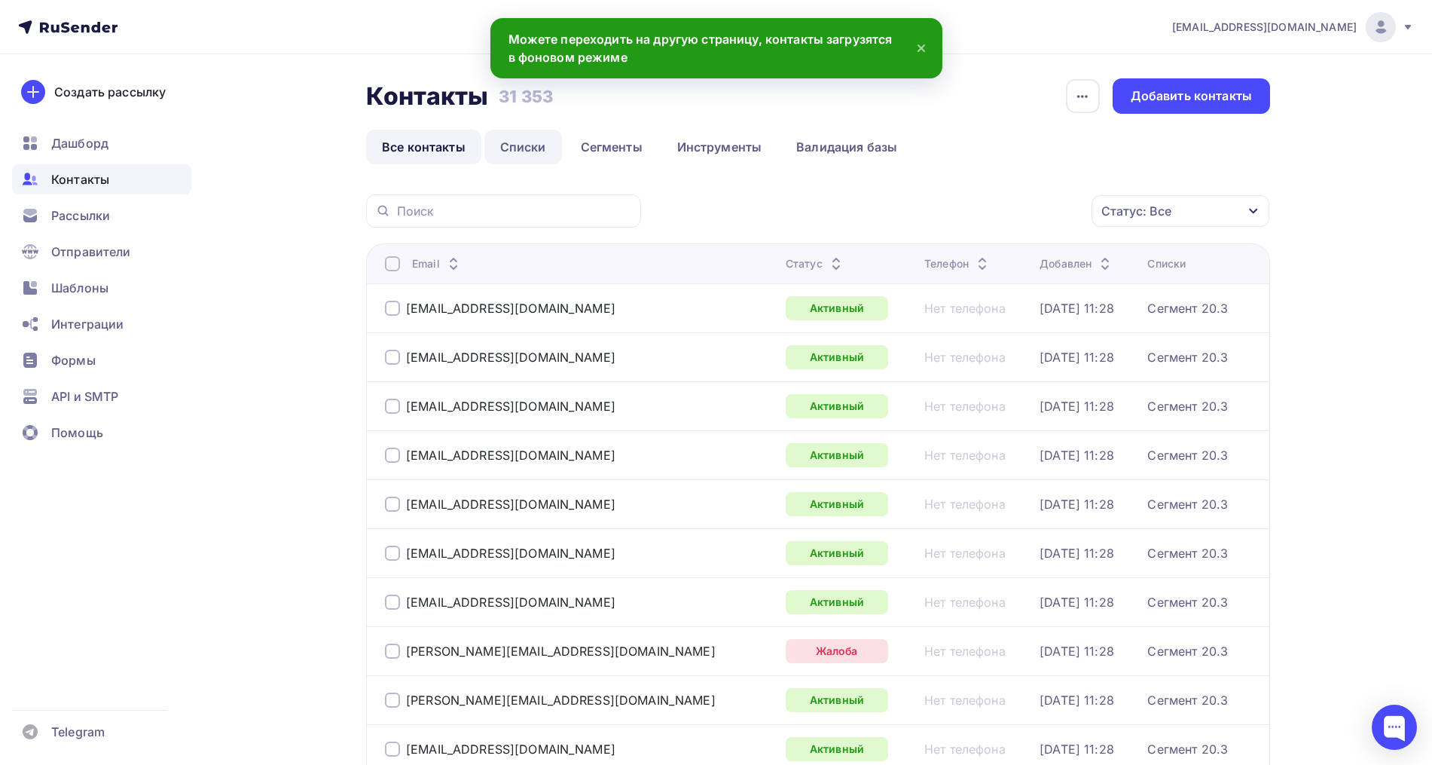
click at [515, 150] on link "Списки" at bounding box center [523, 147] width 78 height 35
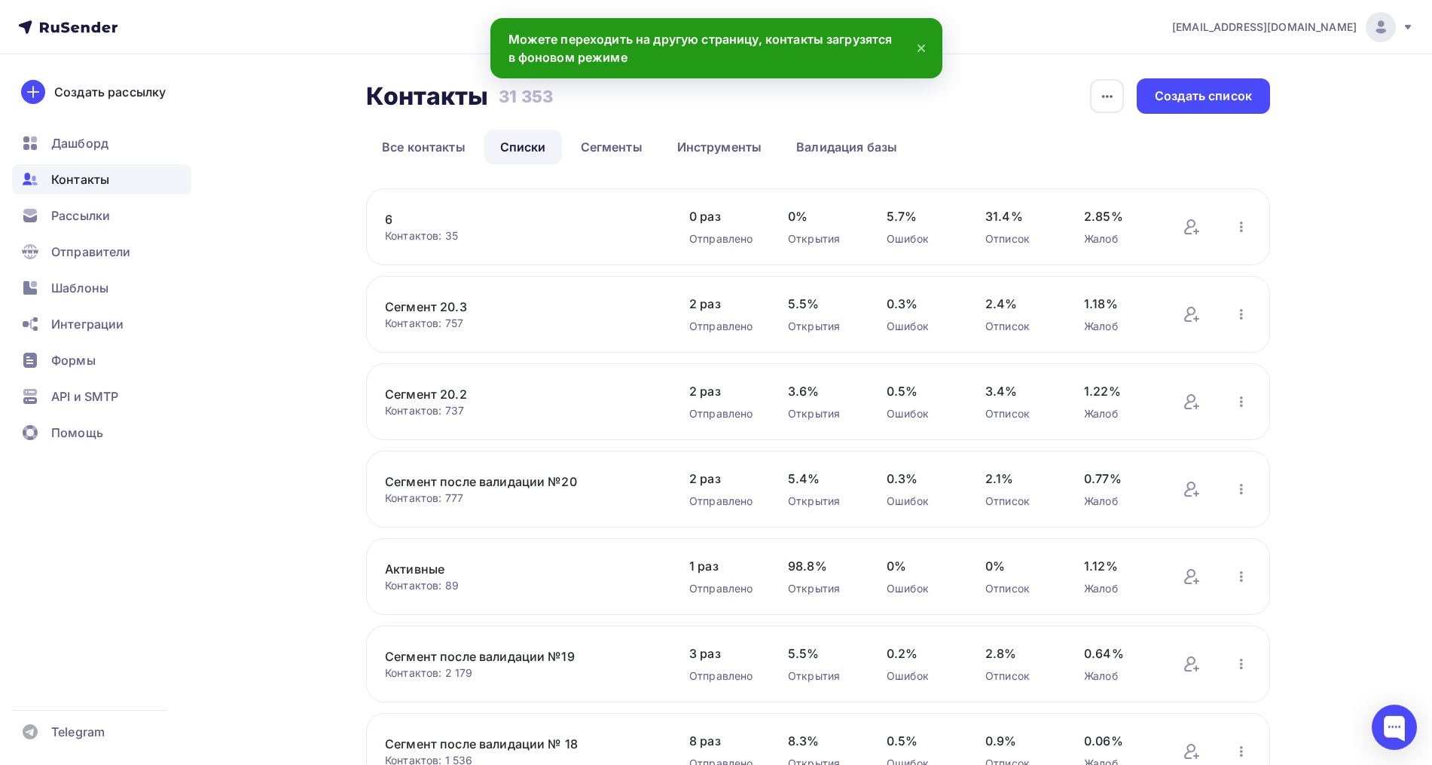
click at [391, 219] on link "6" at bounding box center [513, 219] width 256 height 18
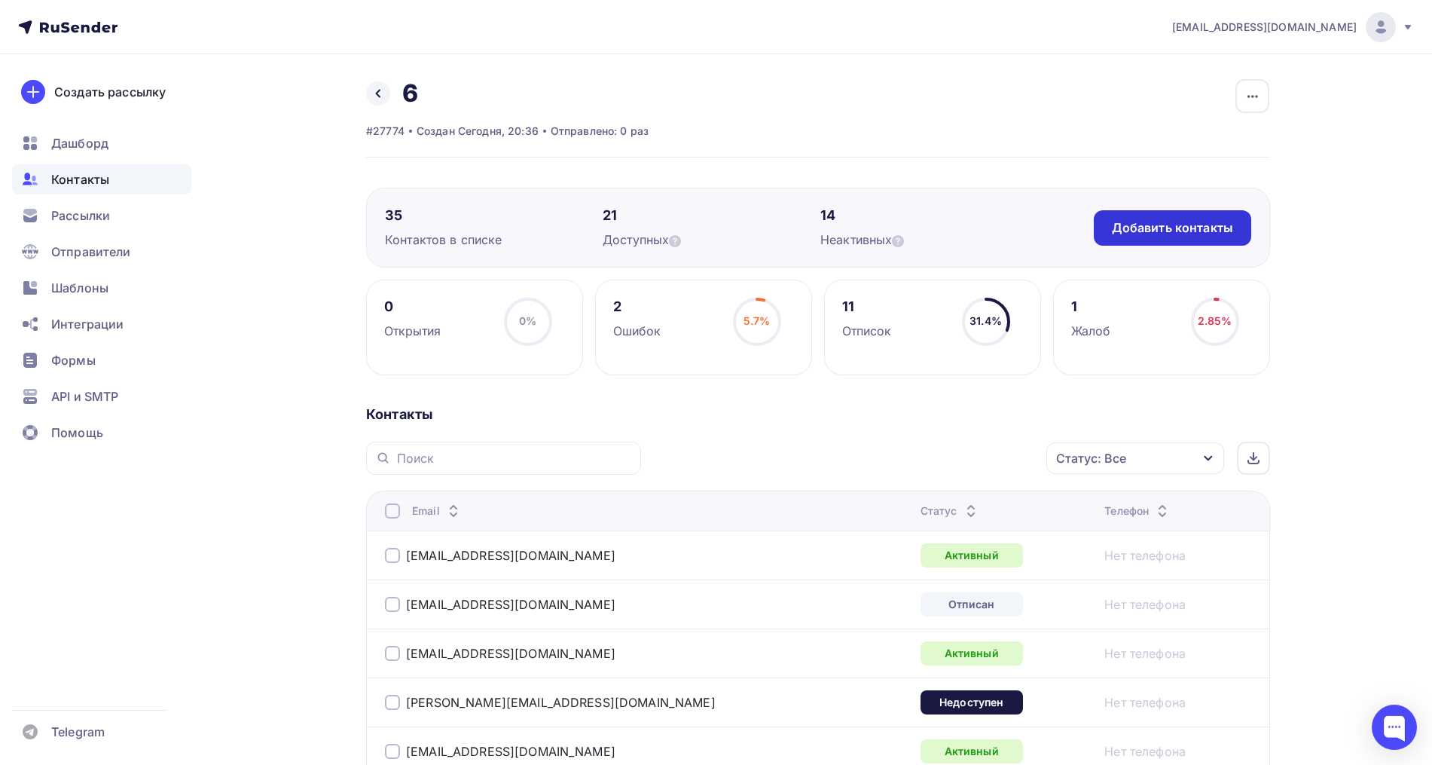
click at [1159, 225] on div "Добавить контакты" at bounding box center [1172, 227] width 121 height 17
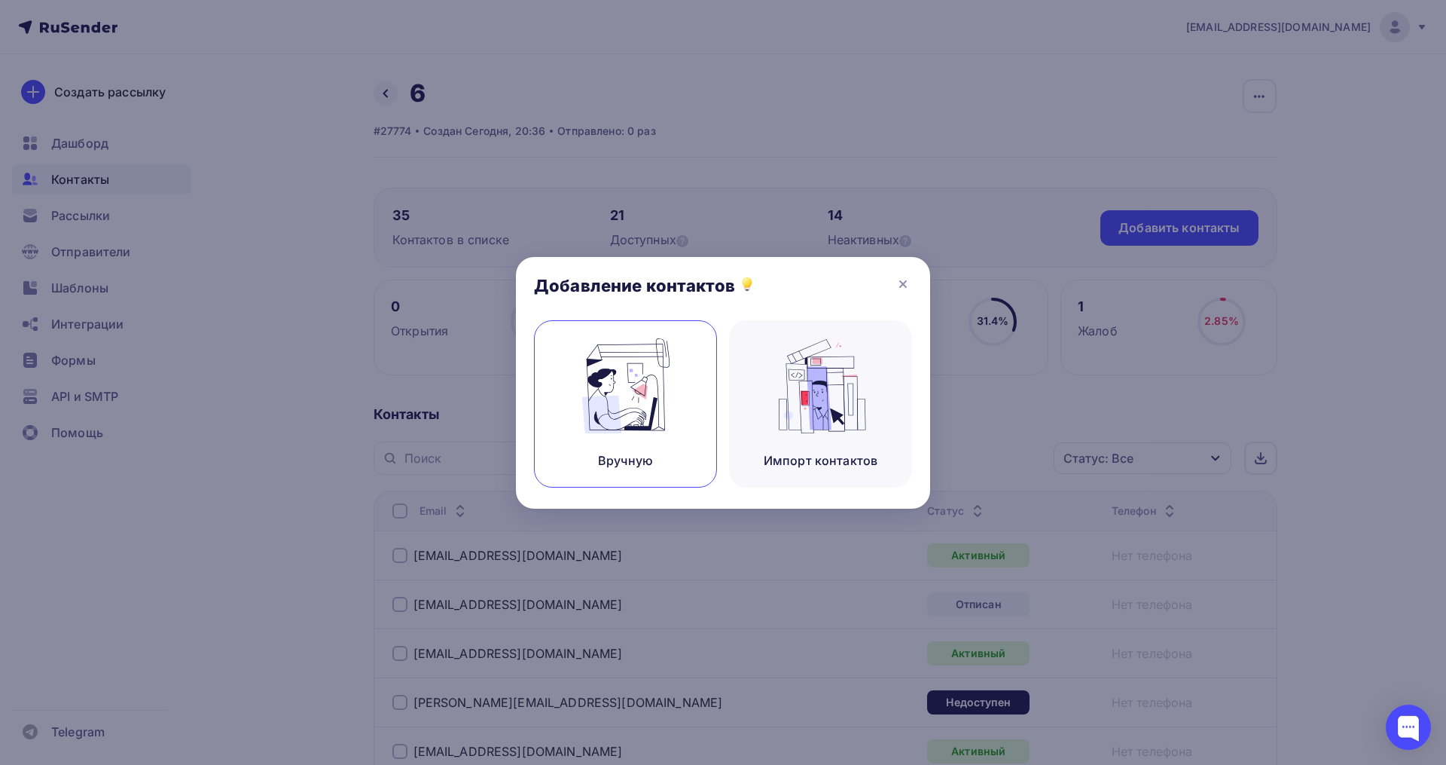
click at [612, 405] on img at bounding box center [626, 385] width 101 height 95
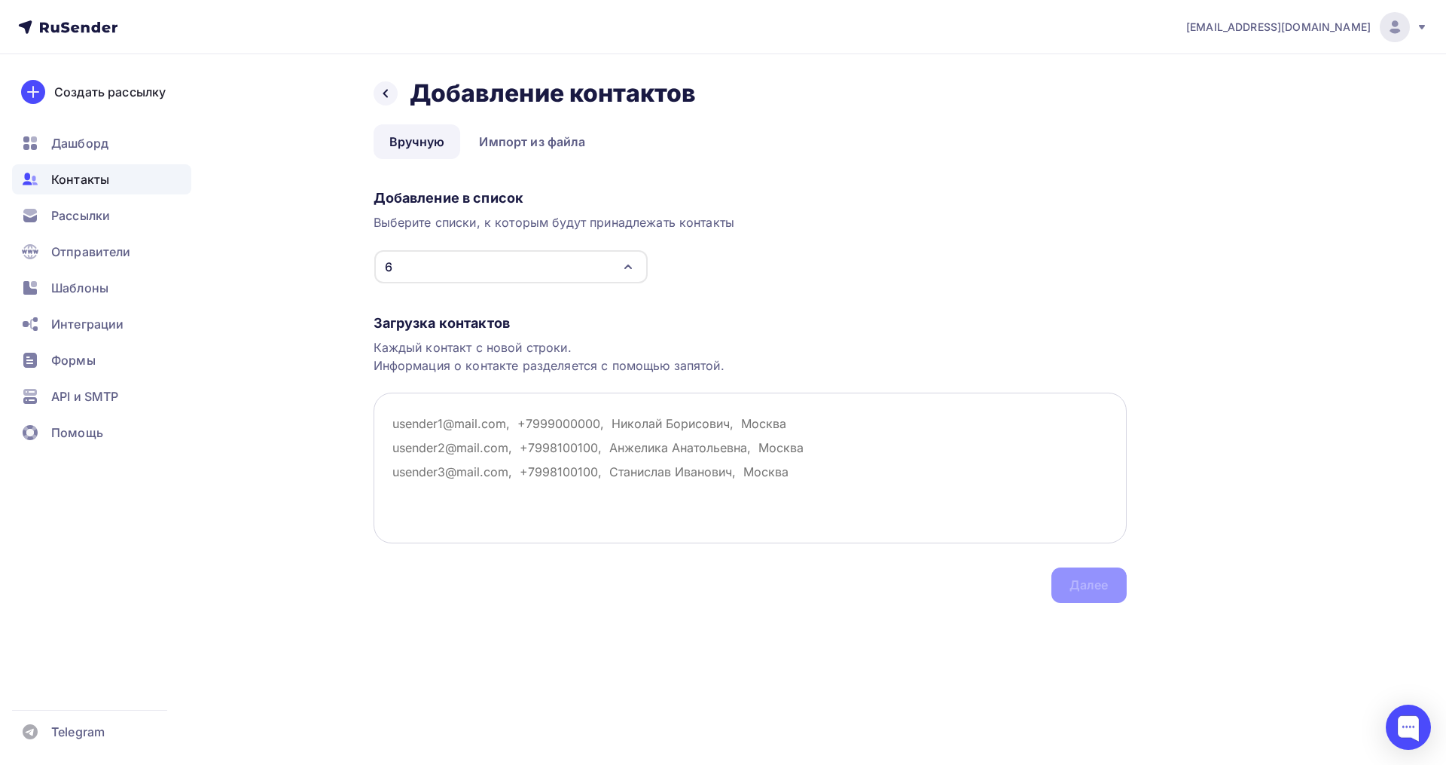
click at [506, 427] on textarea at bounding box center [750, 467] width 753 height 151
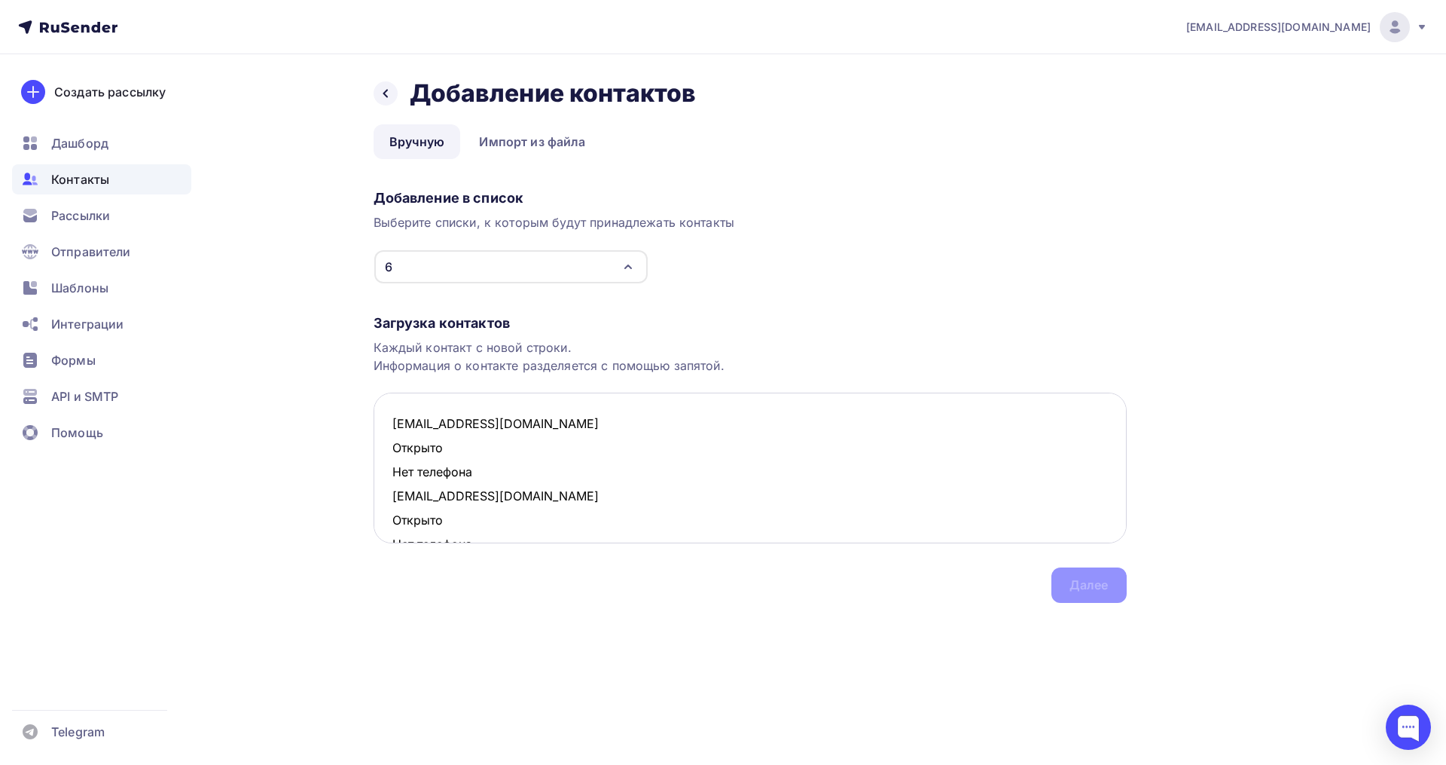
scroll to position [33, 0]
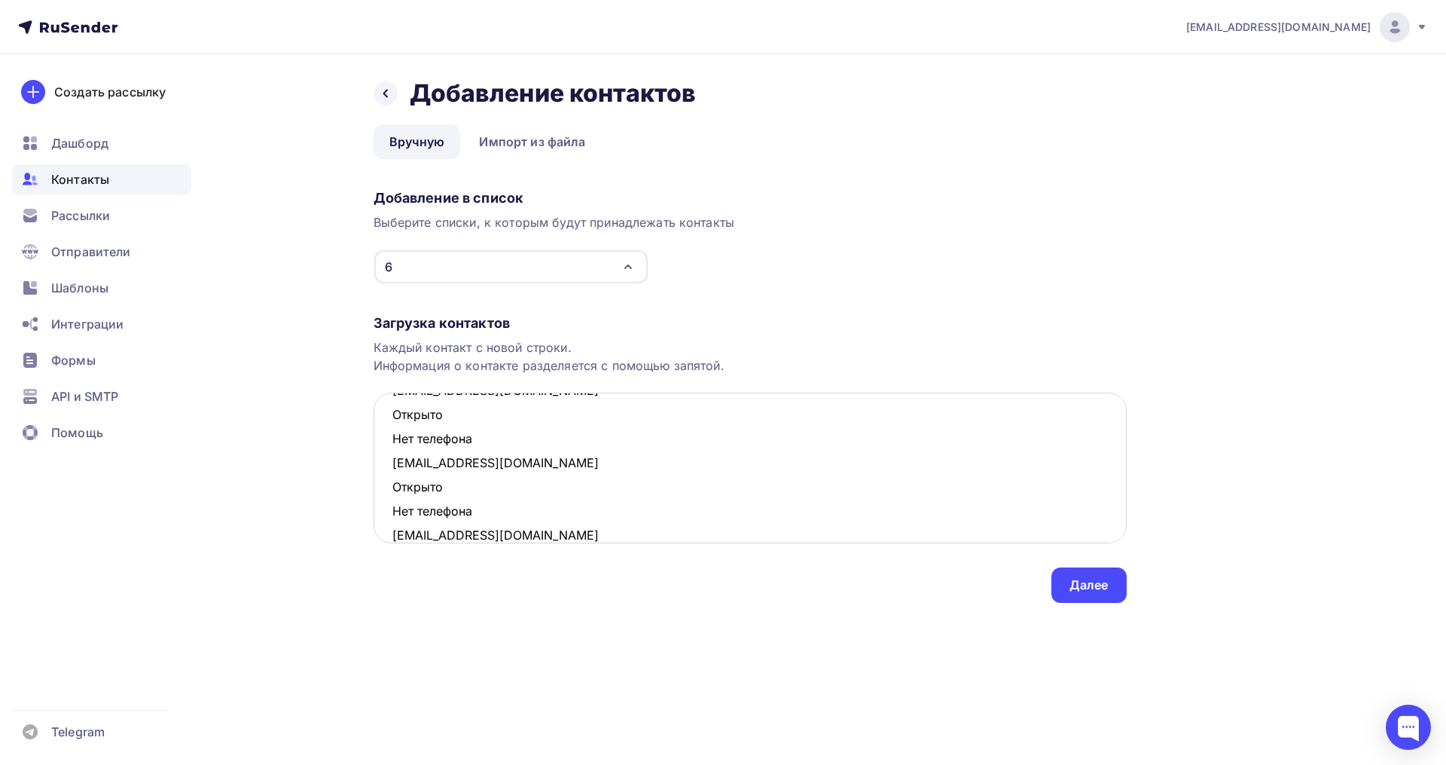
drag, startPoint x: 481, startPoint y: 514, endPoint x: 393, endPoint y: 487, distance: 92.0
click at [393, 487] on textarea "irinashtreker@yandex.ru Открыто Нет телефона melnikova.15@mail.ru Открыто Нет т…" at bounding box center [750, 467] width 753 height 151
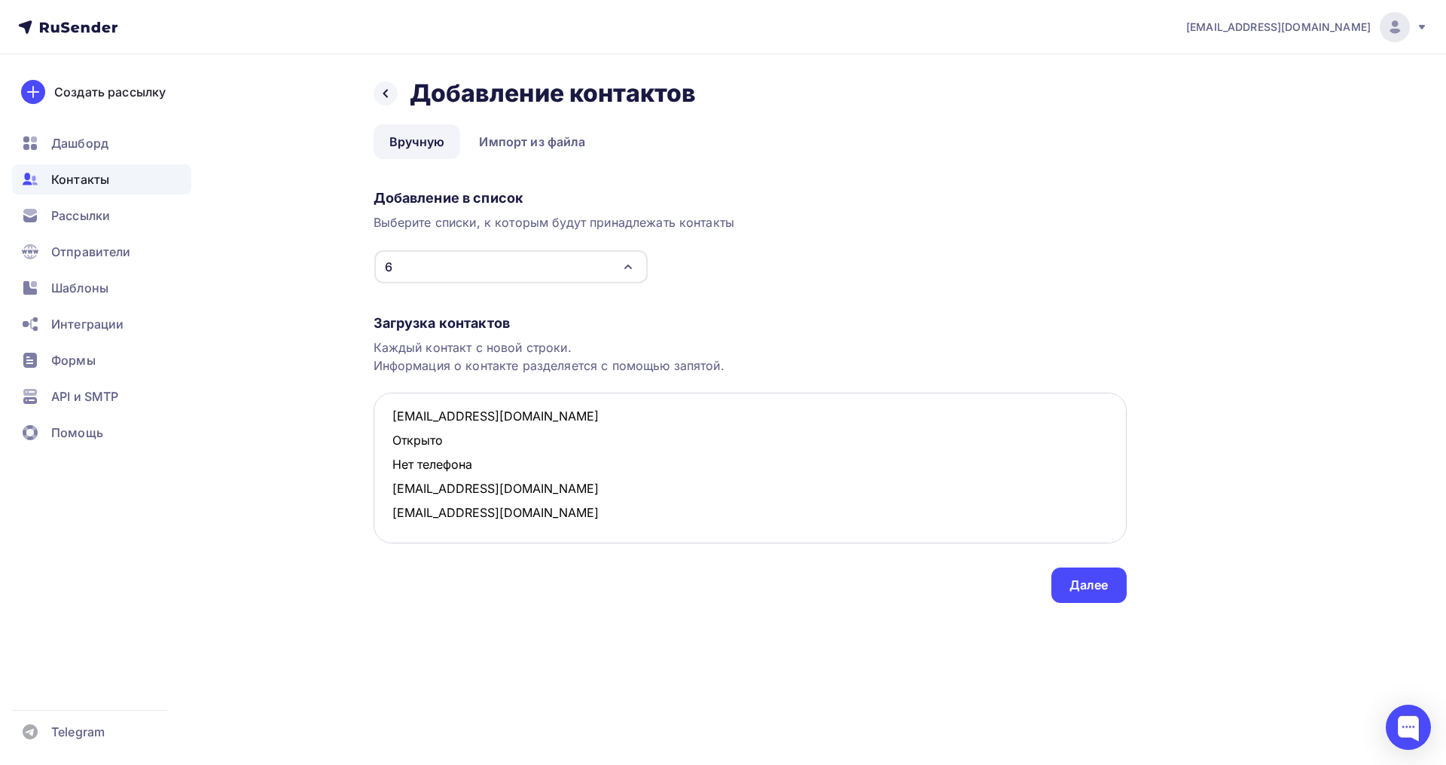
scroll to position [8, 0]
drag, startPoint x: 489, startPoint y: 463, endPoint x: 394, endPoint y: 451, distance: 95.6
click at [394, 451] on textarea "irinashtreker@yandex.ru Открыто Нет телефона melnikova.15@mail.ru nataliatwm@gm…" at bounding box center [750, 467] width 753 height 151
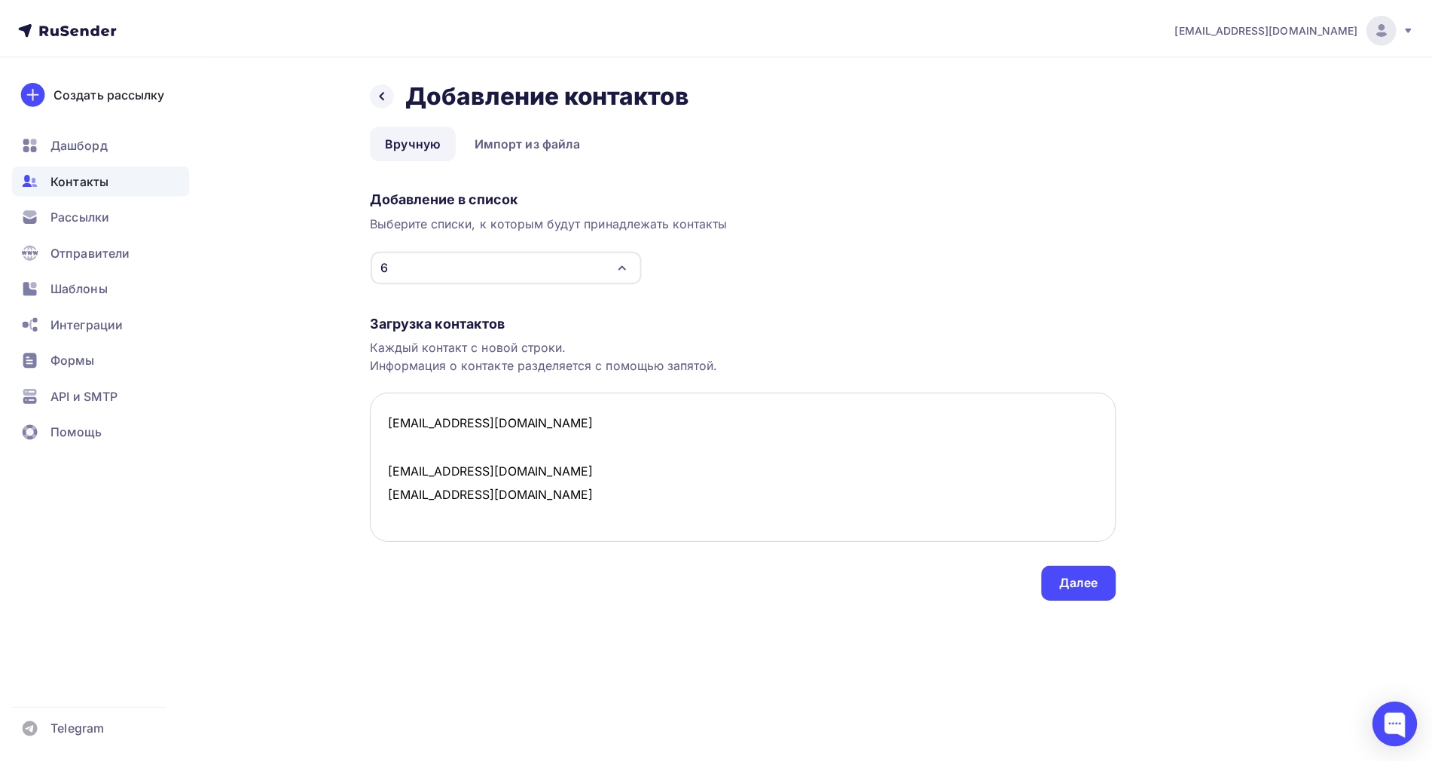
scroll to position [0, 0]
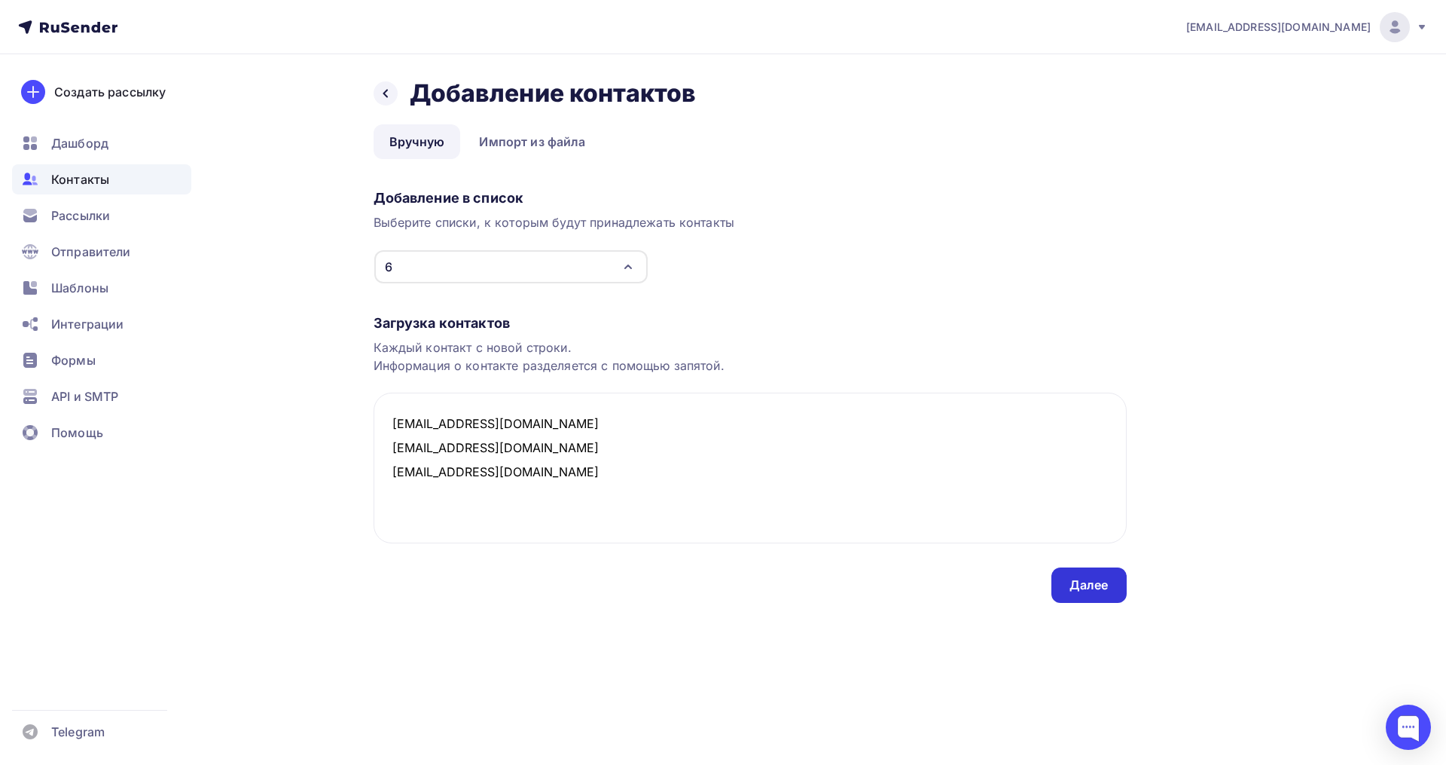
type textarea "irinashtreker@yandex.ru melnikova.15@mail.ru nataliatwm@gmail.com"
click at [1101, 598] on div "Далее" at bounding box center [1089, 584] width 75 height 35
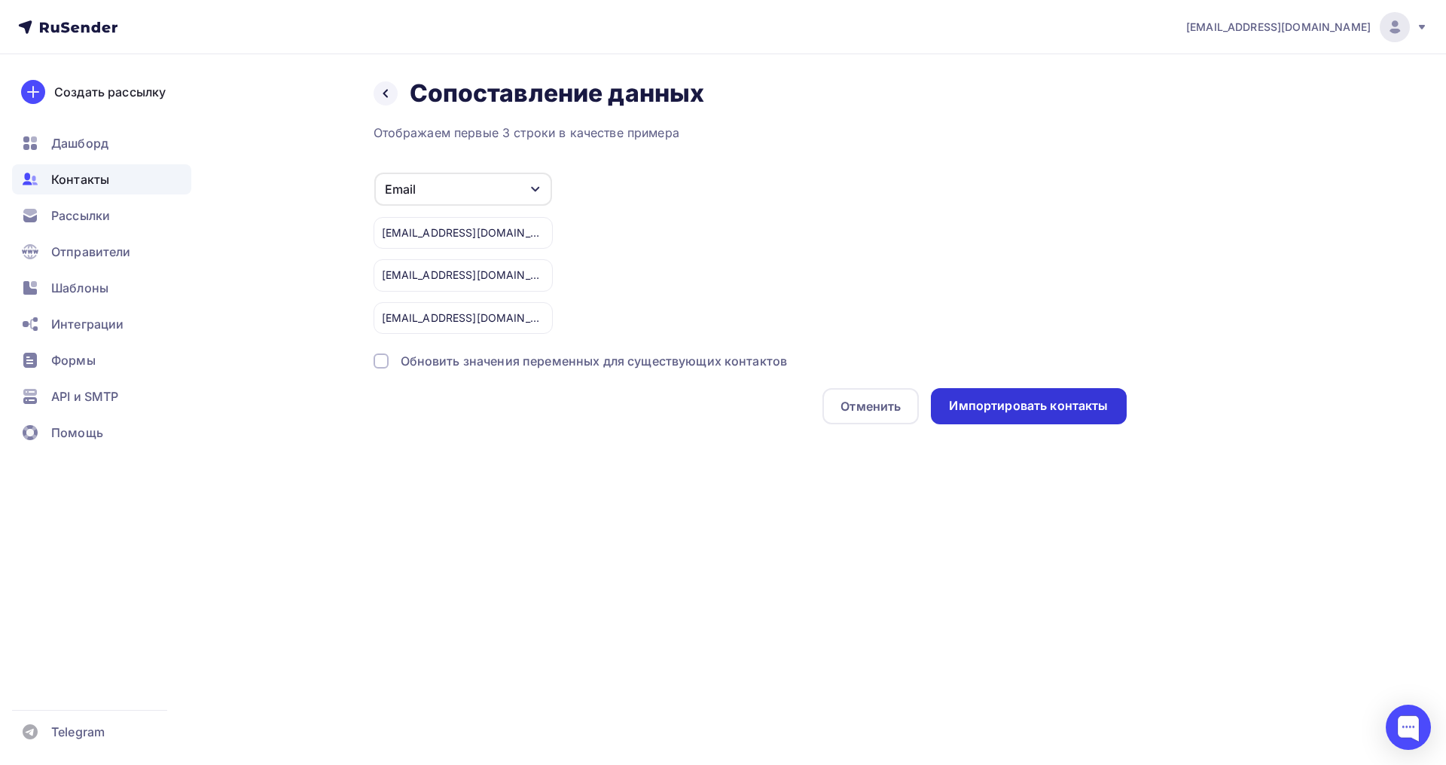
click at [1071, 411] on div "Импортировать контакты" at bounding box center [1028, 405] width 159 height 17
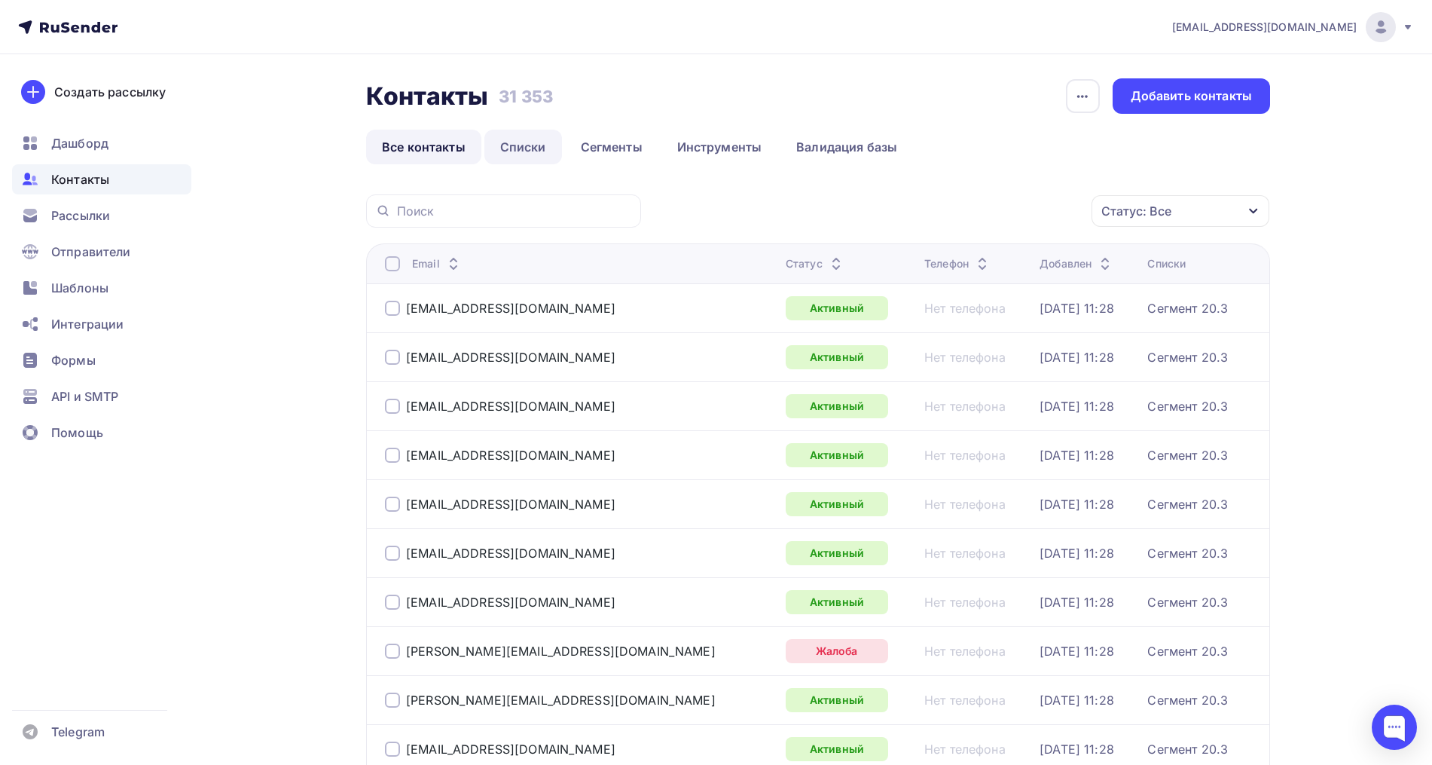
click at [499, 145] on link "Списки" at bounding box center [523, 147] width 78 height 35
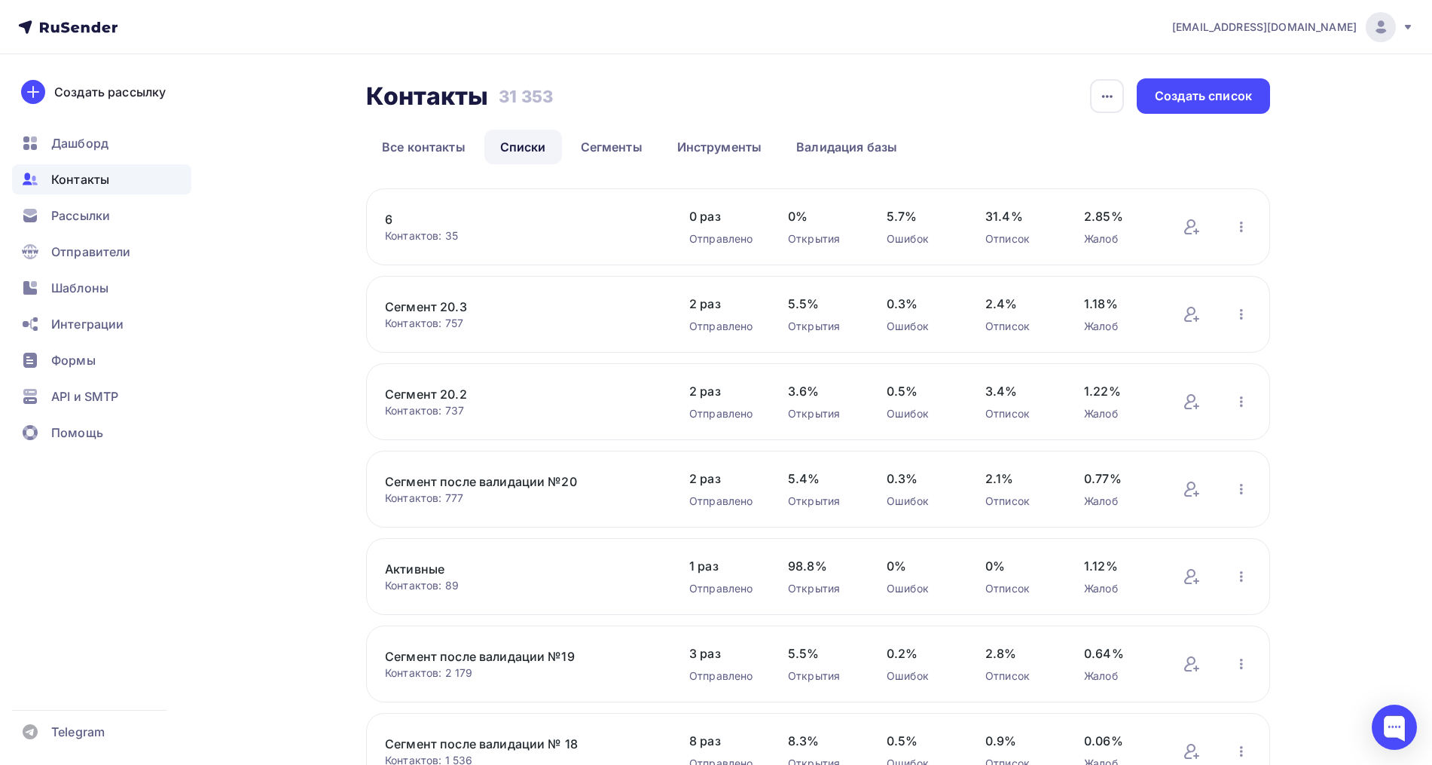
click at [389, 219] on link "6" at bounding box center [513, 219] width 256 height 18
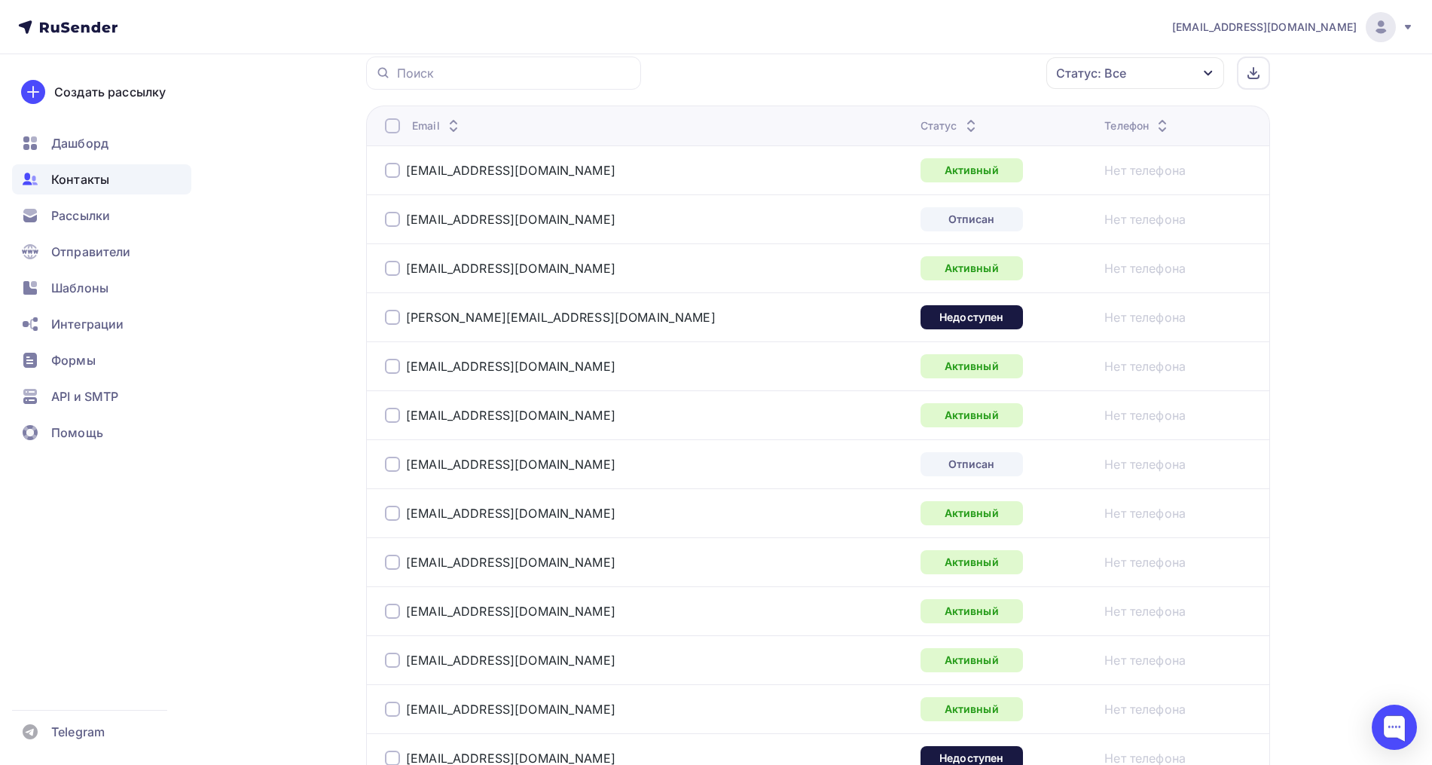
scroll to position [108, 0]
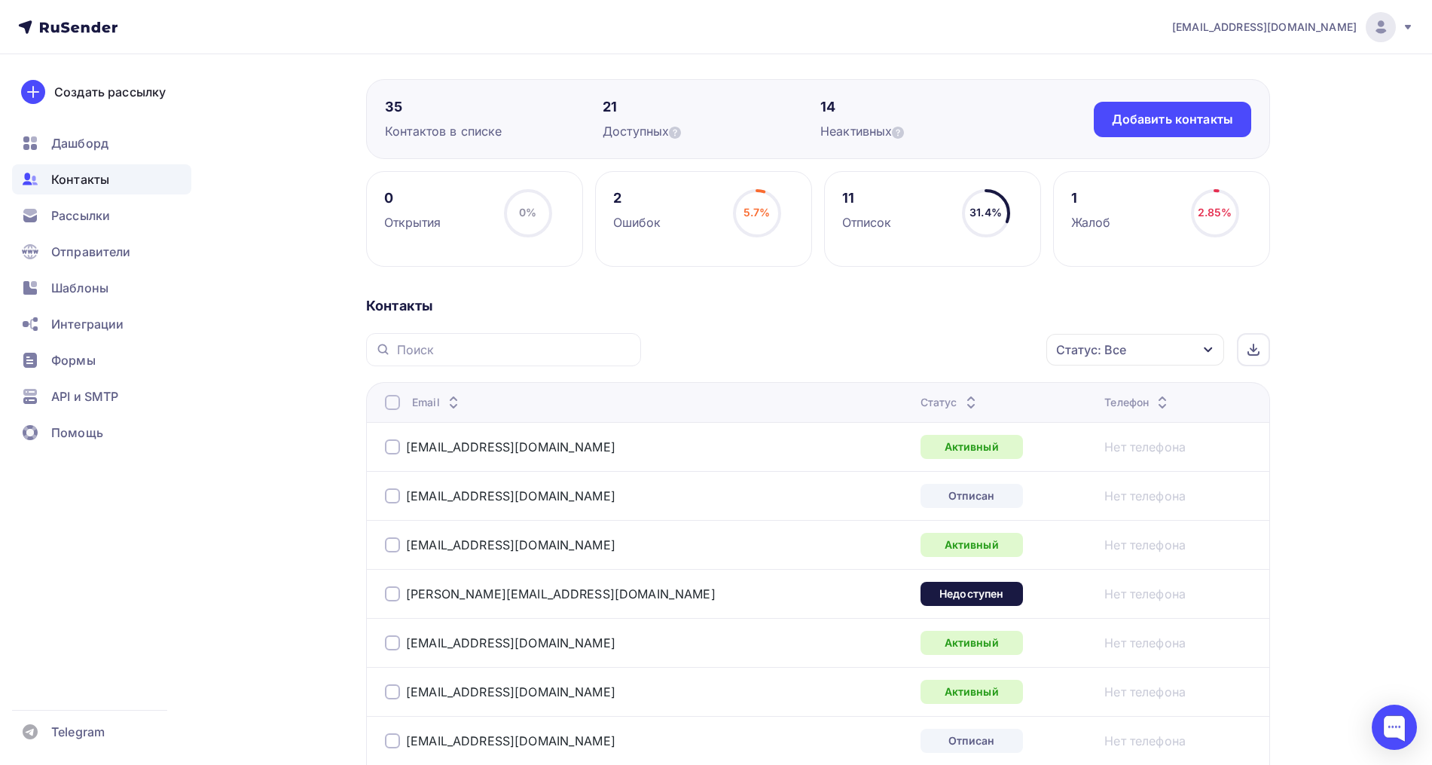
click at [962, 399] on icon at bounding box center [971, 406] width 18 height 18
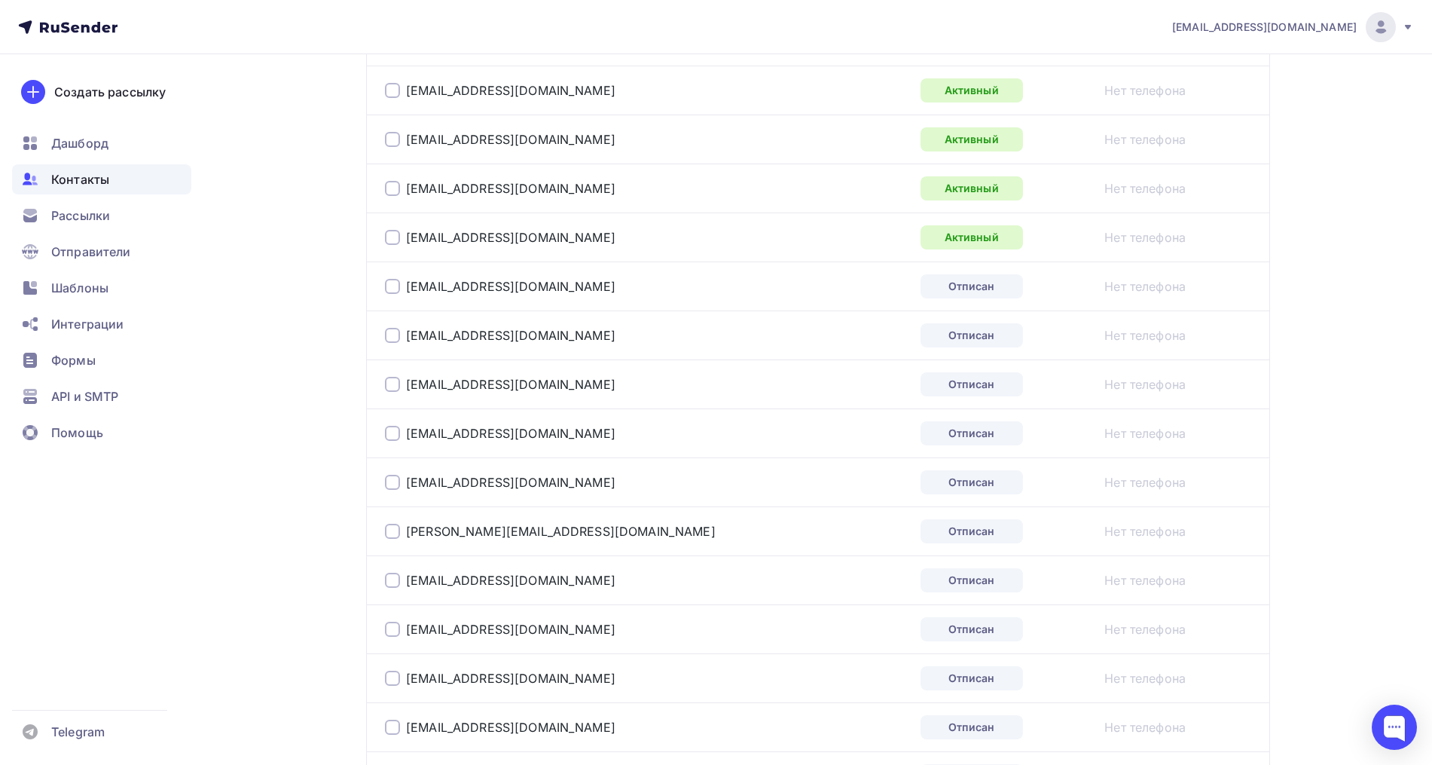
scroll to position [2180, 0]
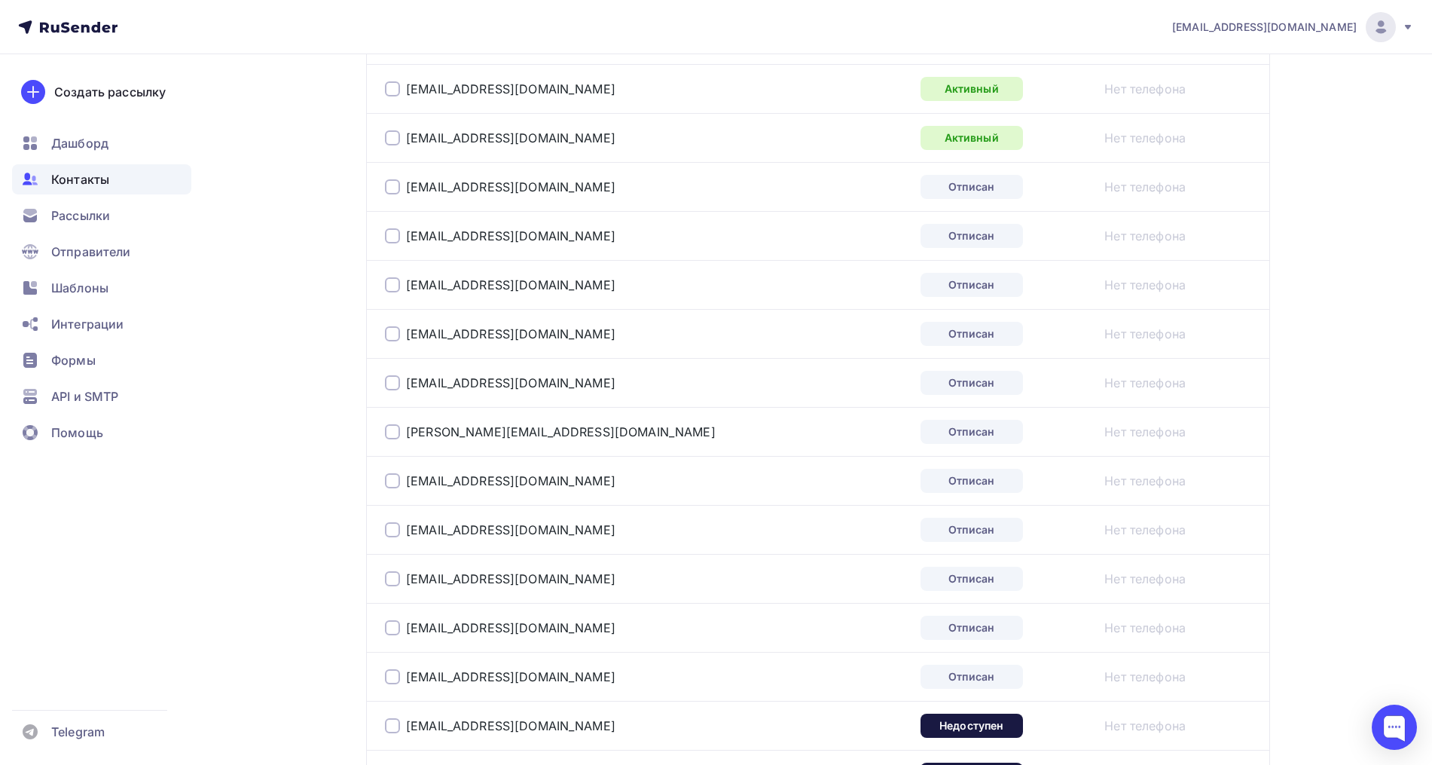
click at [399, 183] on div at bounding box center [392, 186] width 15 height 15
click at [389, 236] on div at bounding box center [392, 235] width 15 height 15
click at [391, 281] on div at bounding box center [392, 284] width 15 height 15
click at [392, 325] on div "9648597114@mail.ru" at bounding box center [573, 334] width 377 height 24
click at [394, 382] on div at bounding box center [392, 382] width 15 height 15
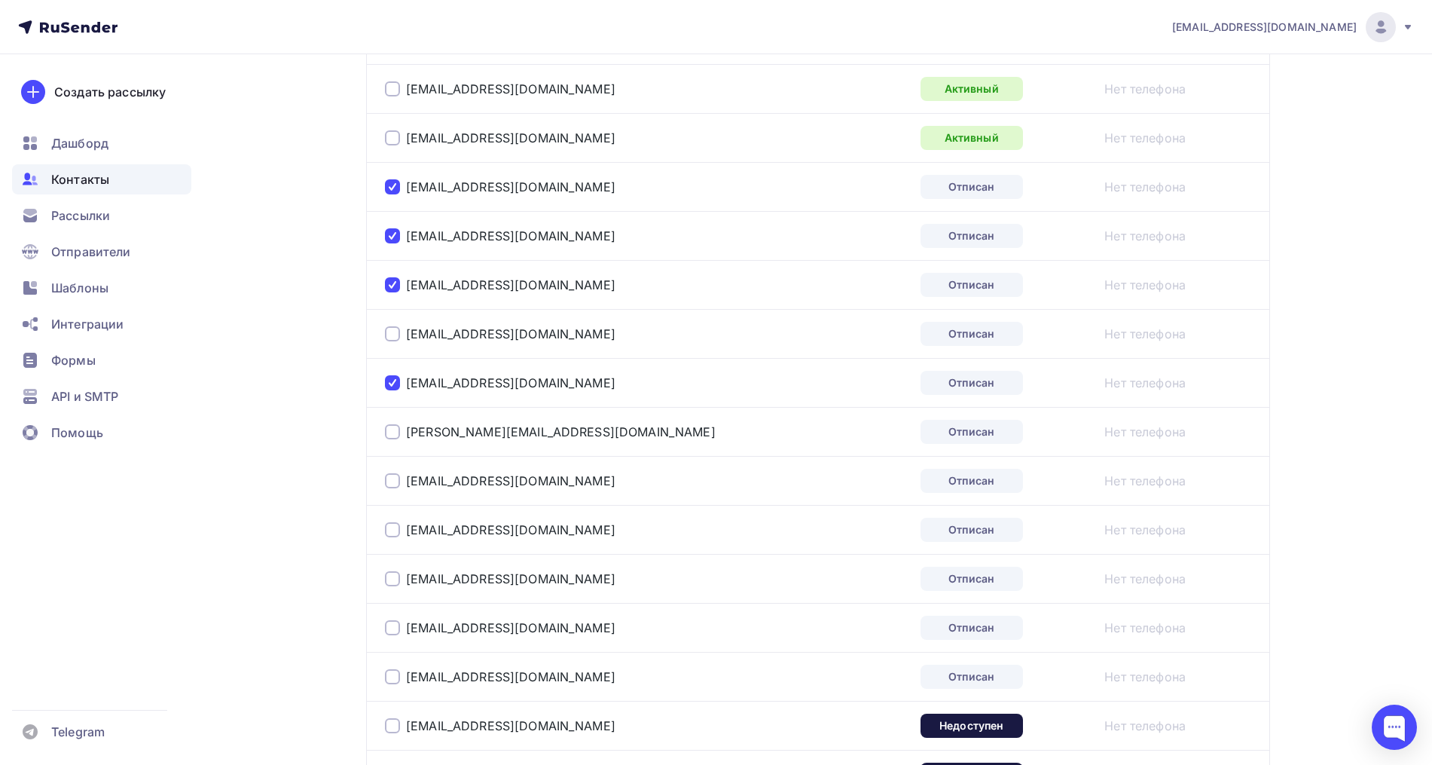
click at [396, 340] on div at bounding box center [392, 333] width 15 height 15
click at [394, 426] on div at bounding box center [392, 431] width 15 height 15
click at [399, 481] on div at bounding box center [392, 480] width 15 height 15
click at [392, 531] on div at bounding box center [392, 529] width 15 height 15
click at [390, 573] on div at bounding box center [392, 578] width 15 height 15
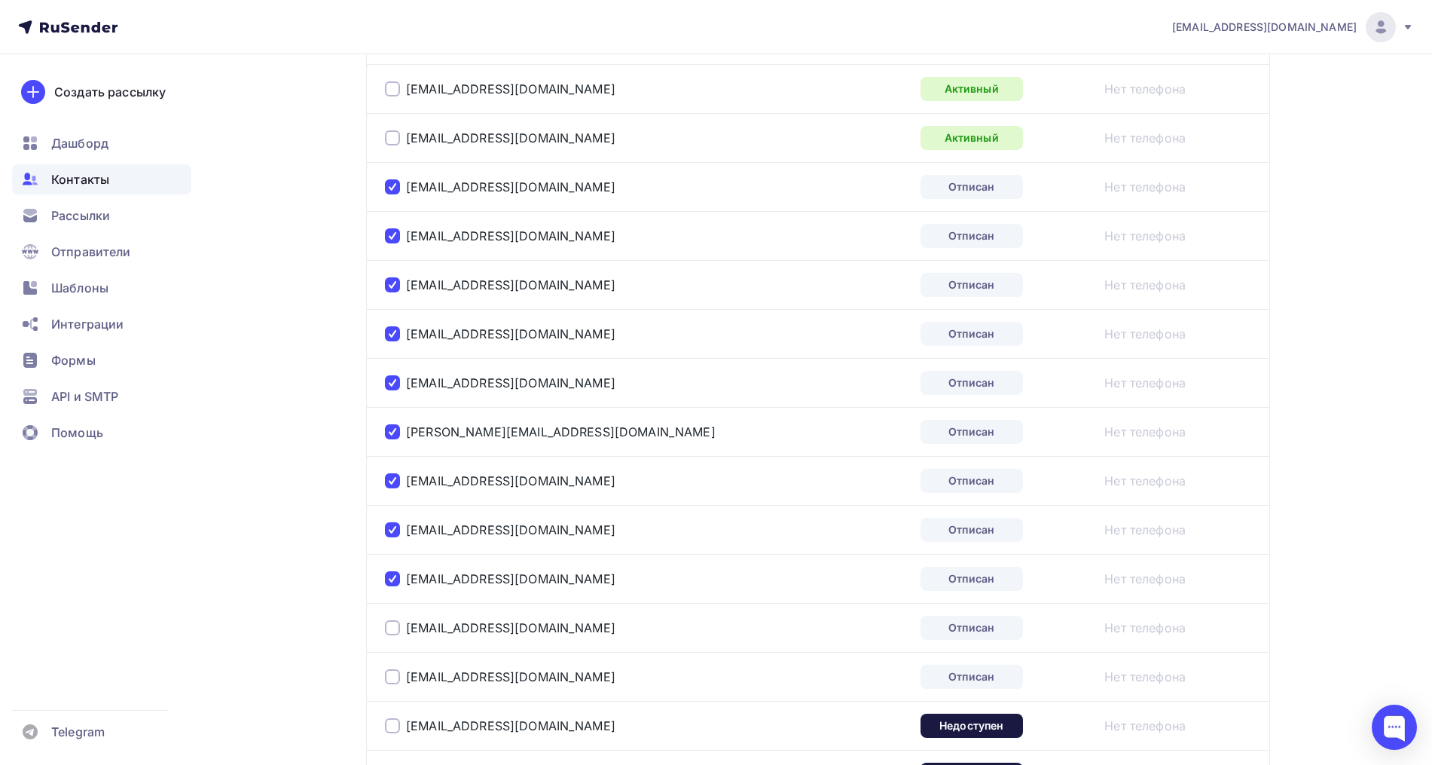
click at [395, 629] on div at bounding box center [392, 627] width 15 height 15
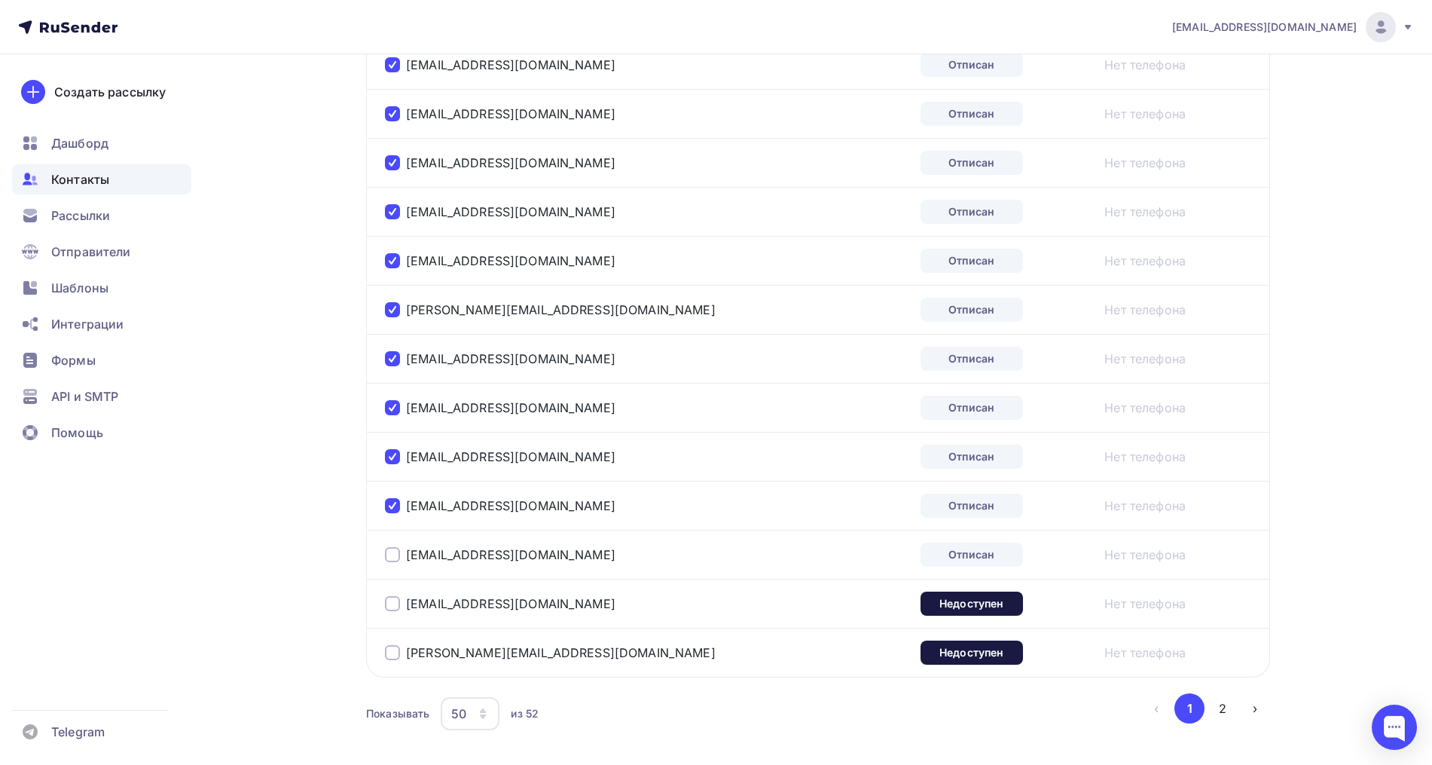
scroll to position [2368, 0]
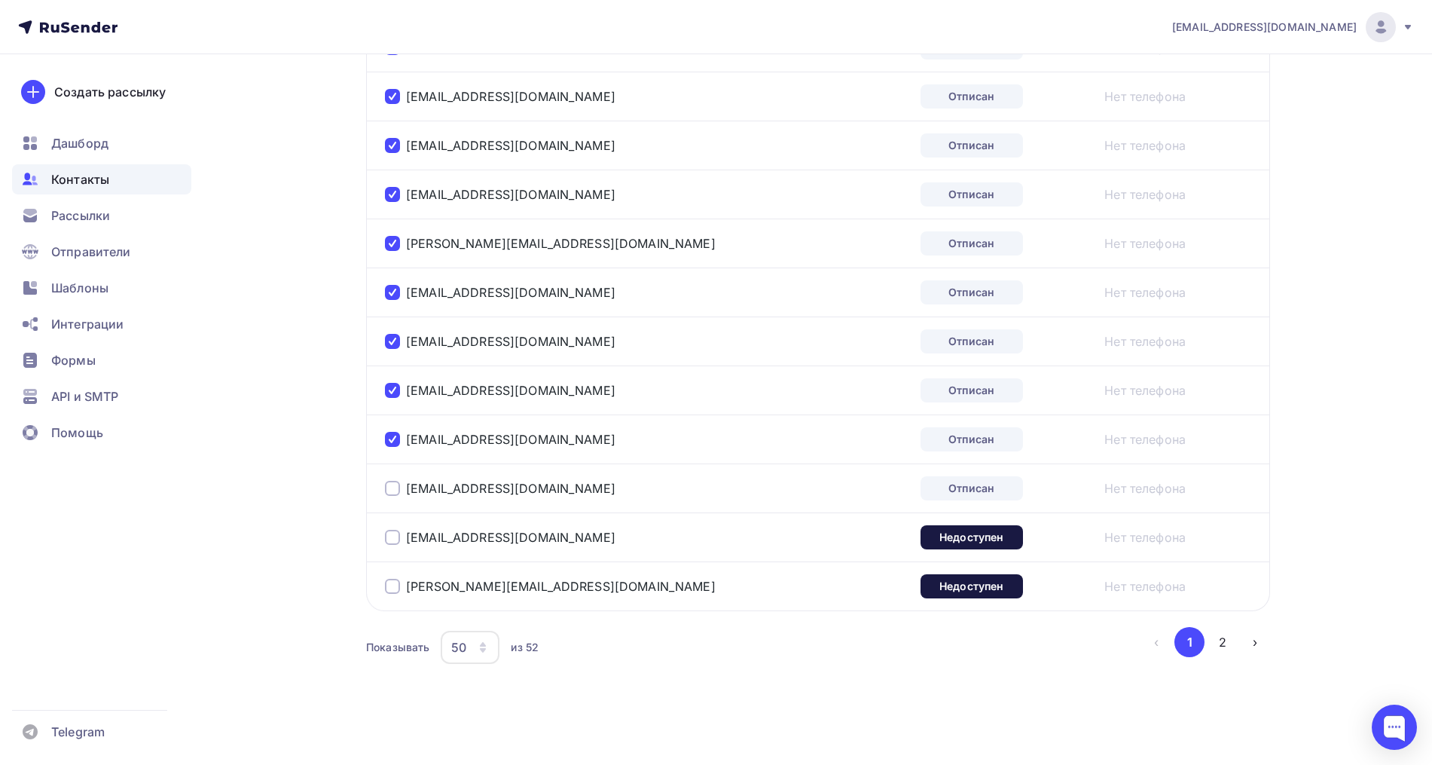
click at [386, 481] on div at bounding box center [392, 488] width 15 height 15
click at [395, 538] on div at bounding box center [392, 537] width 15 height 15
click at [396, 585] on div at bounding box center [392, 586] width 15 height 15
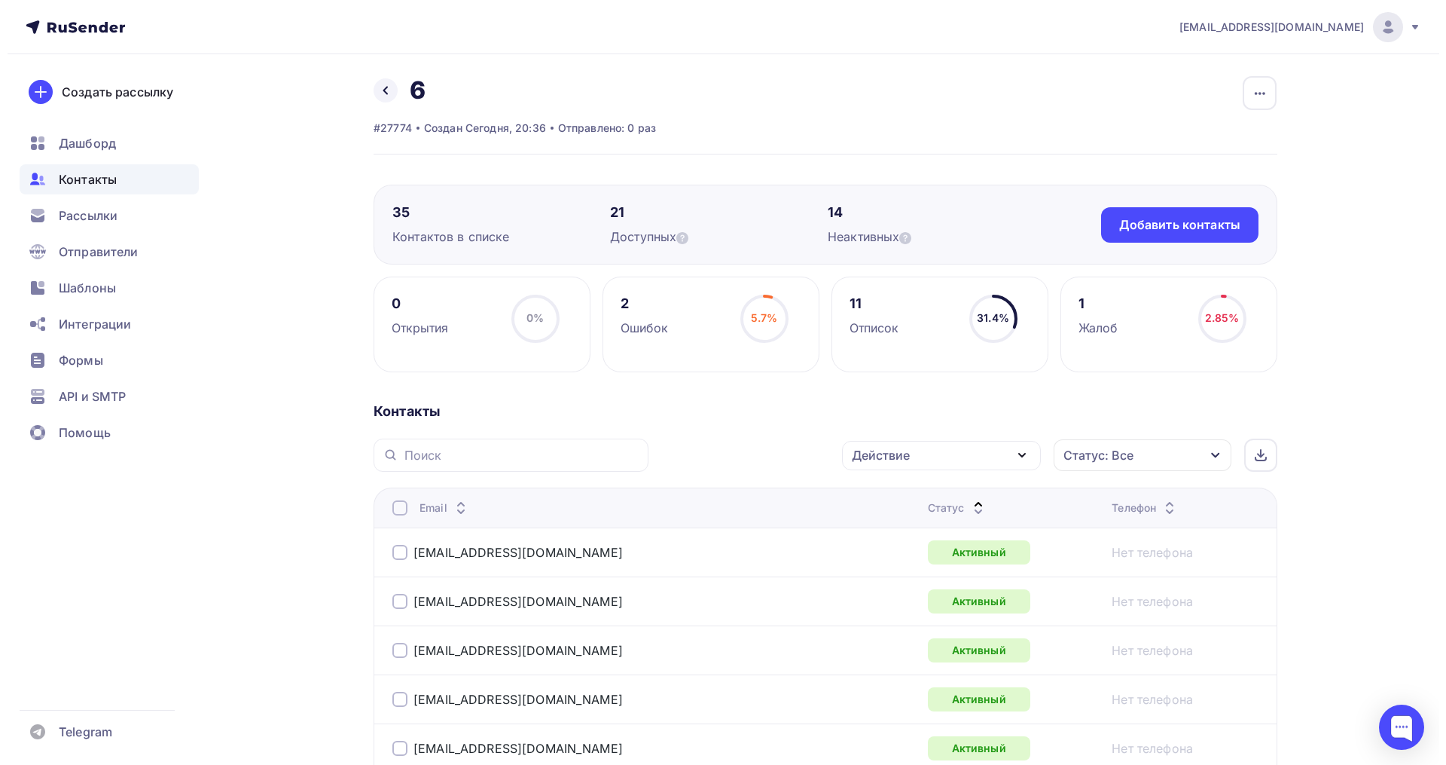
scroll to position [0, 0]
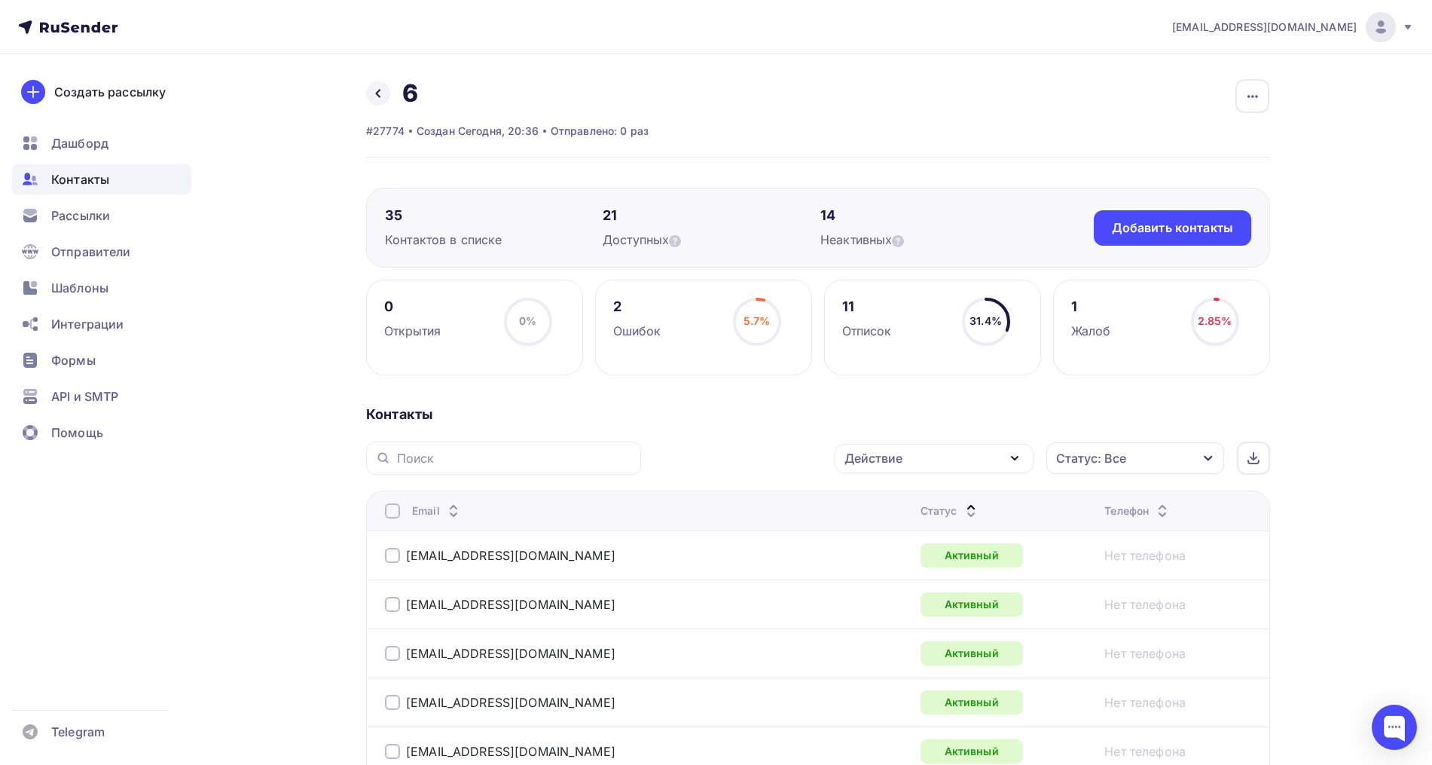
click at [865, 448] on div "Действие" at bounding box center [934, 458] width 199 height 29
click at [878, 537] on div "Исключить из списка" at bounding box center [918, 533] width 131 height 18
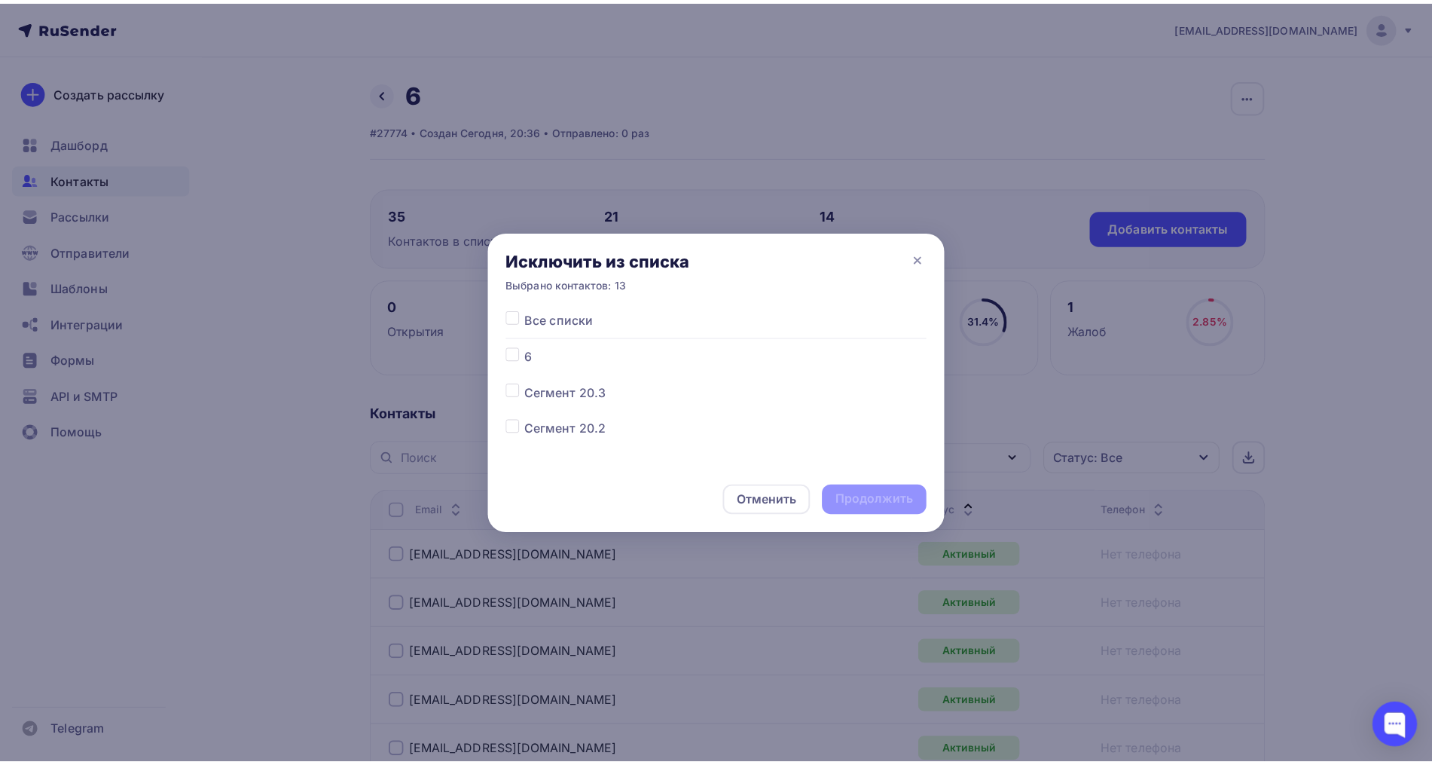
scroll to position [94, 0]
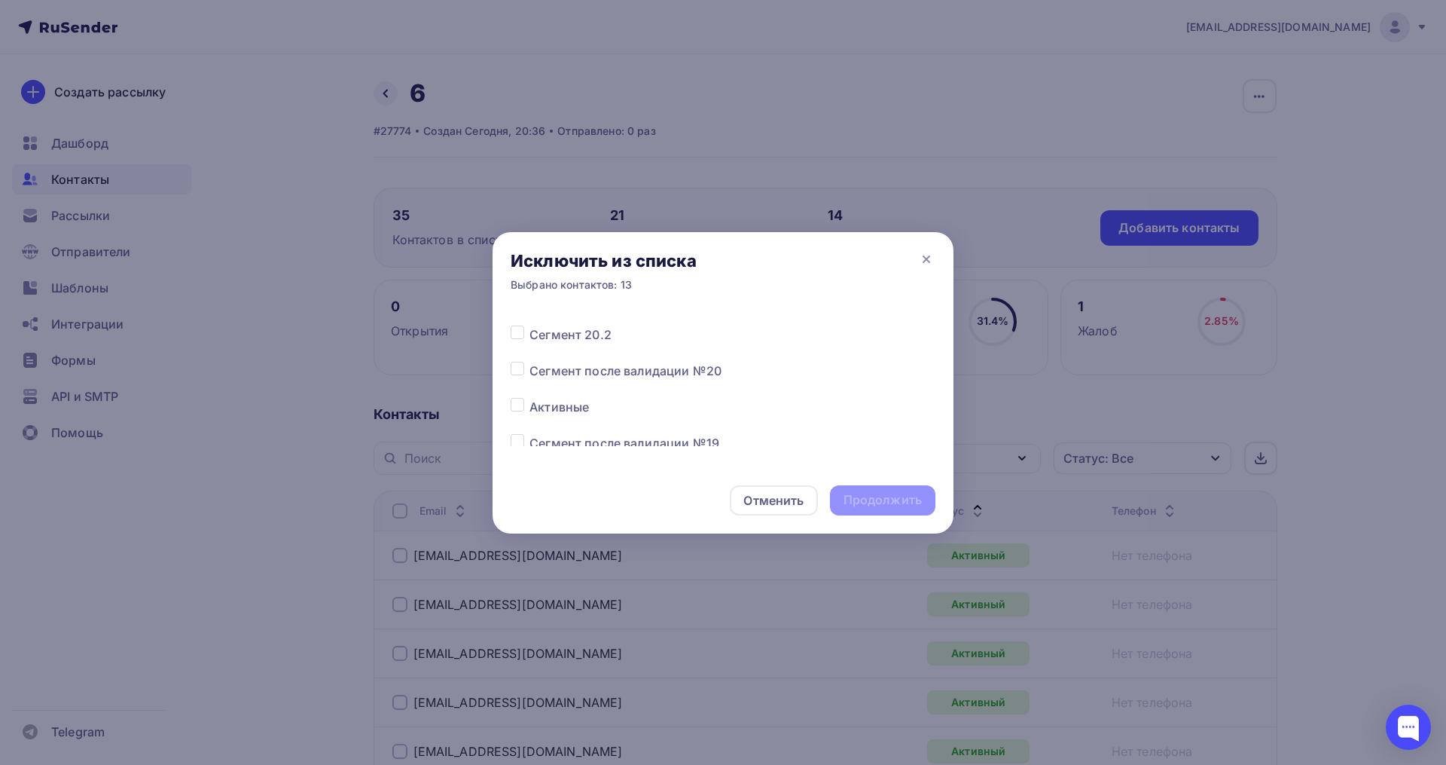
click at [530, 398] on label at bounding box center [530, 398] width 0 height 0
click at [516, 406] on input "checkbox" at bounding box center [518, 405] width 14 height 14
checkbox input "true"
click at [907, 514] on div "Отменить Продолжить" at bounding box center [723, 500] width 461 height 66
click at [903, 502] on div "Продолжить" at bounding box center [883, 499] width 78 height 17
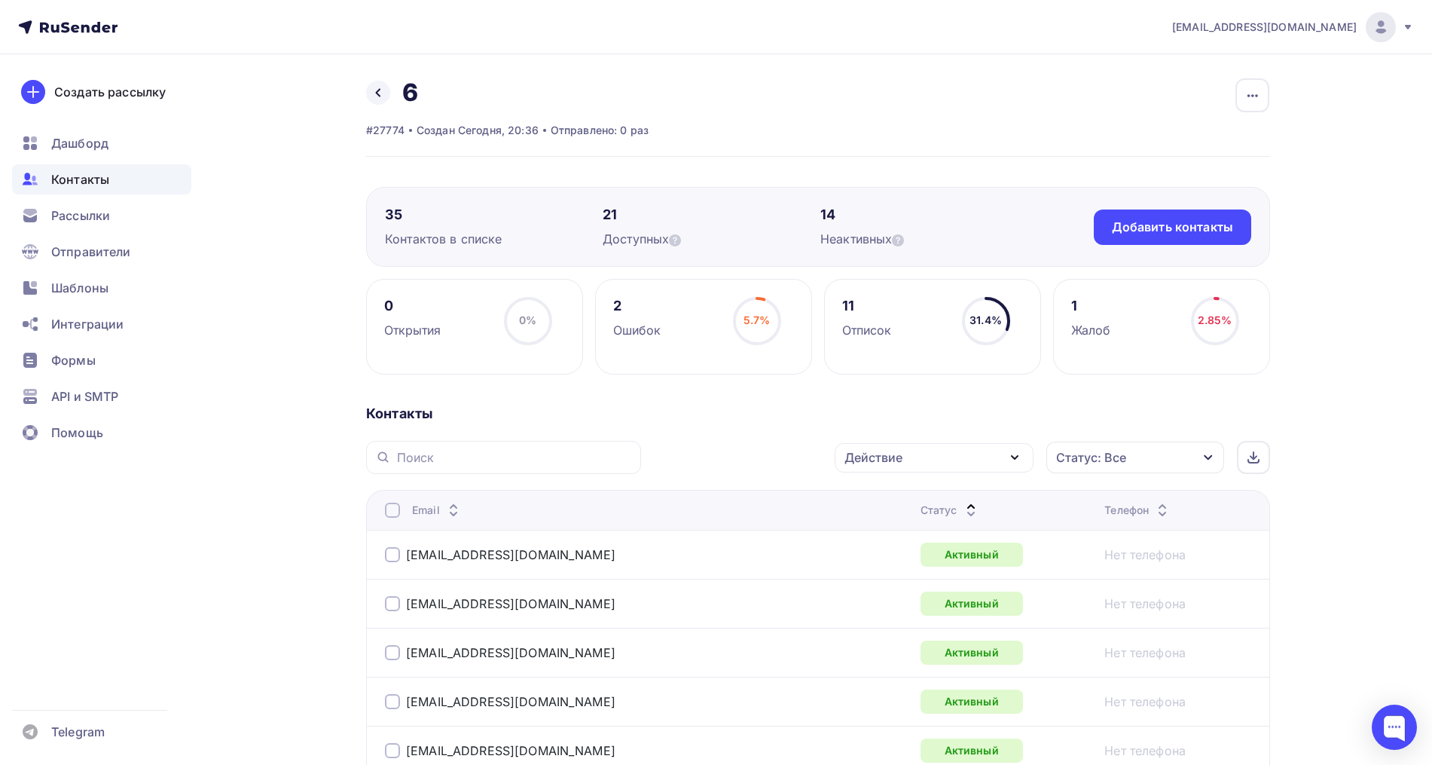
scroll to position [0, 0]
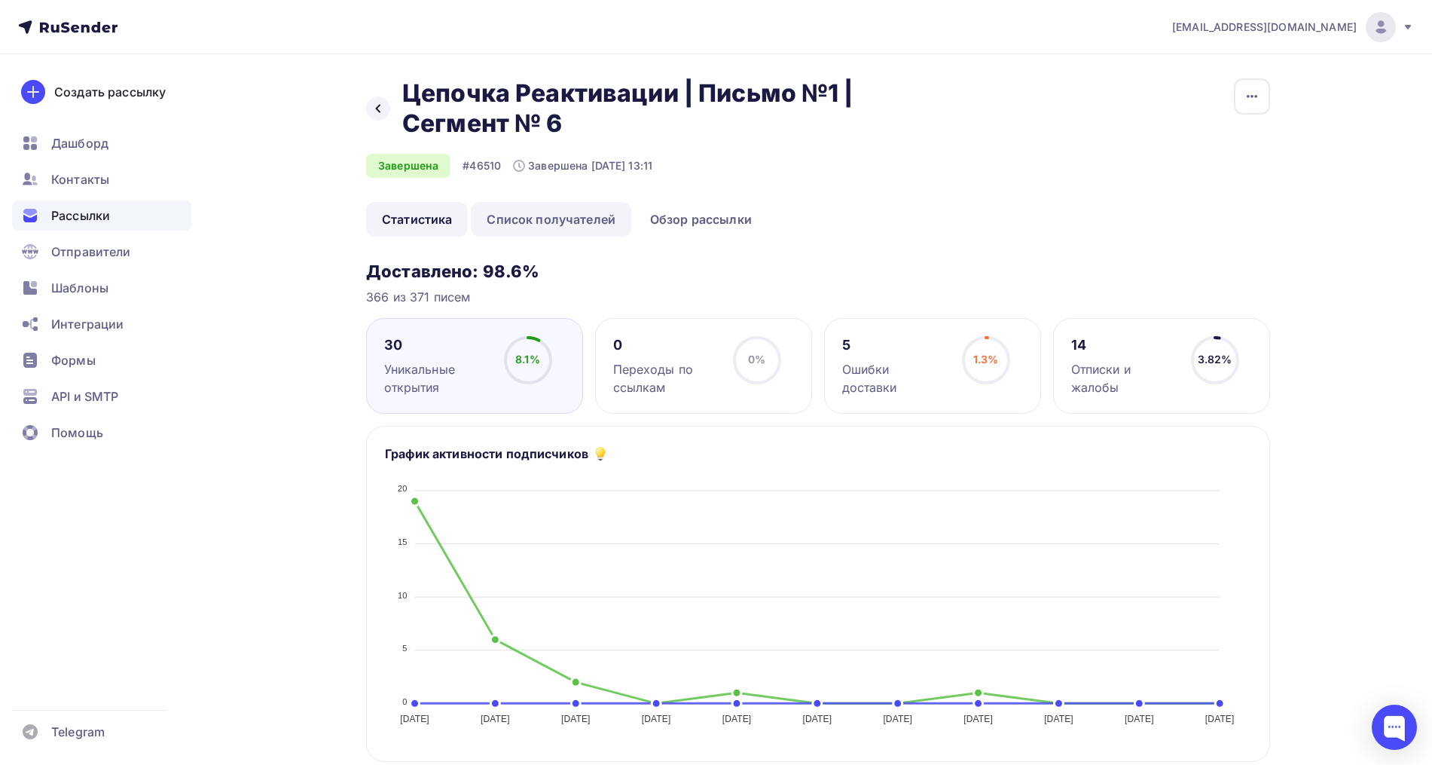
click at [594, 215] on link "Список получателей" at bounding box center [551, 219] width 160 height 35
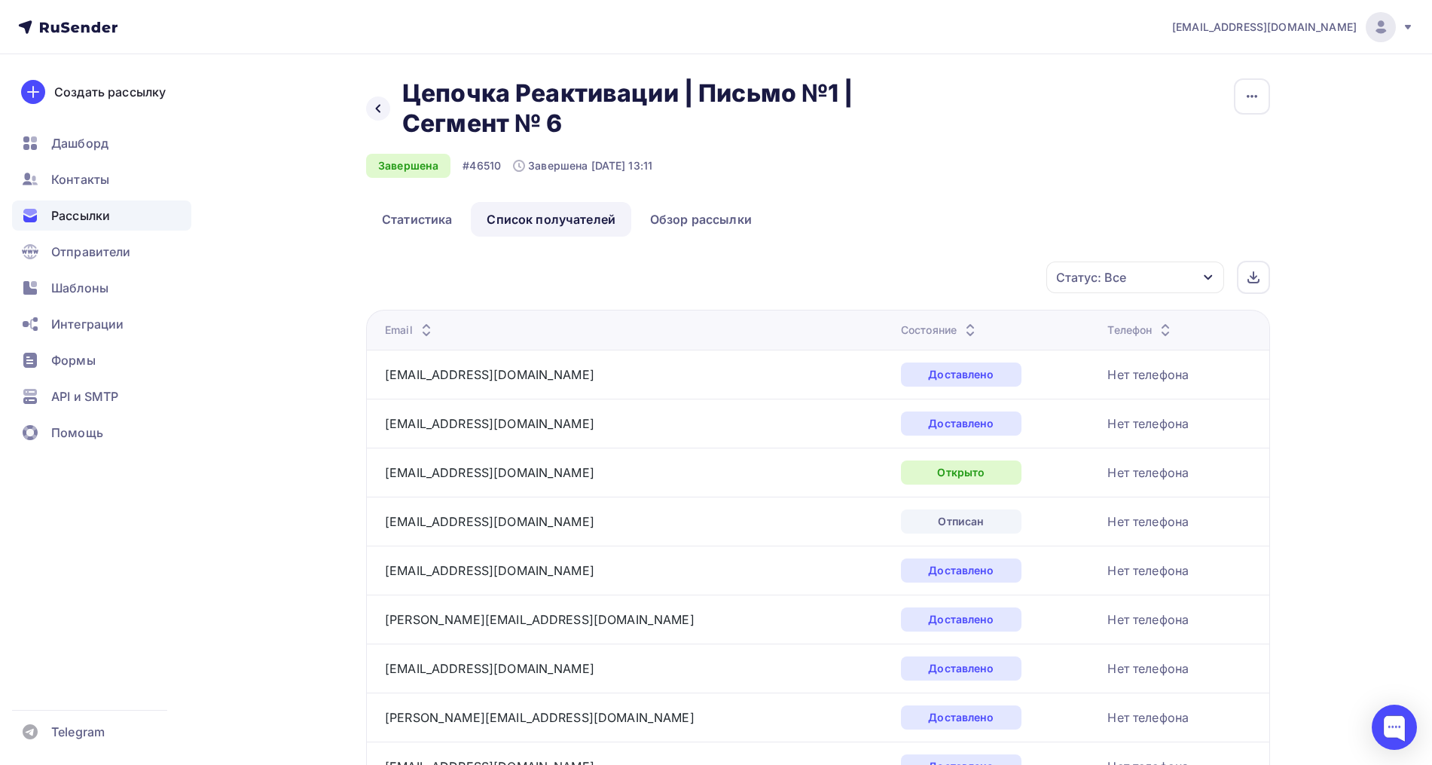
click at [961, 320] on icon at bounding box center [970, 326] width 18 height 18
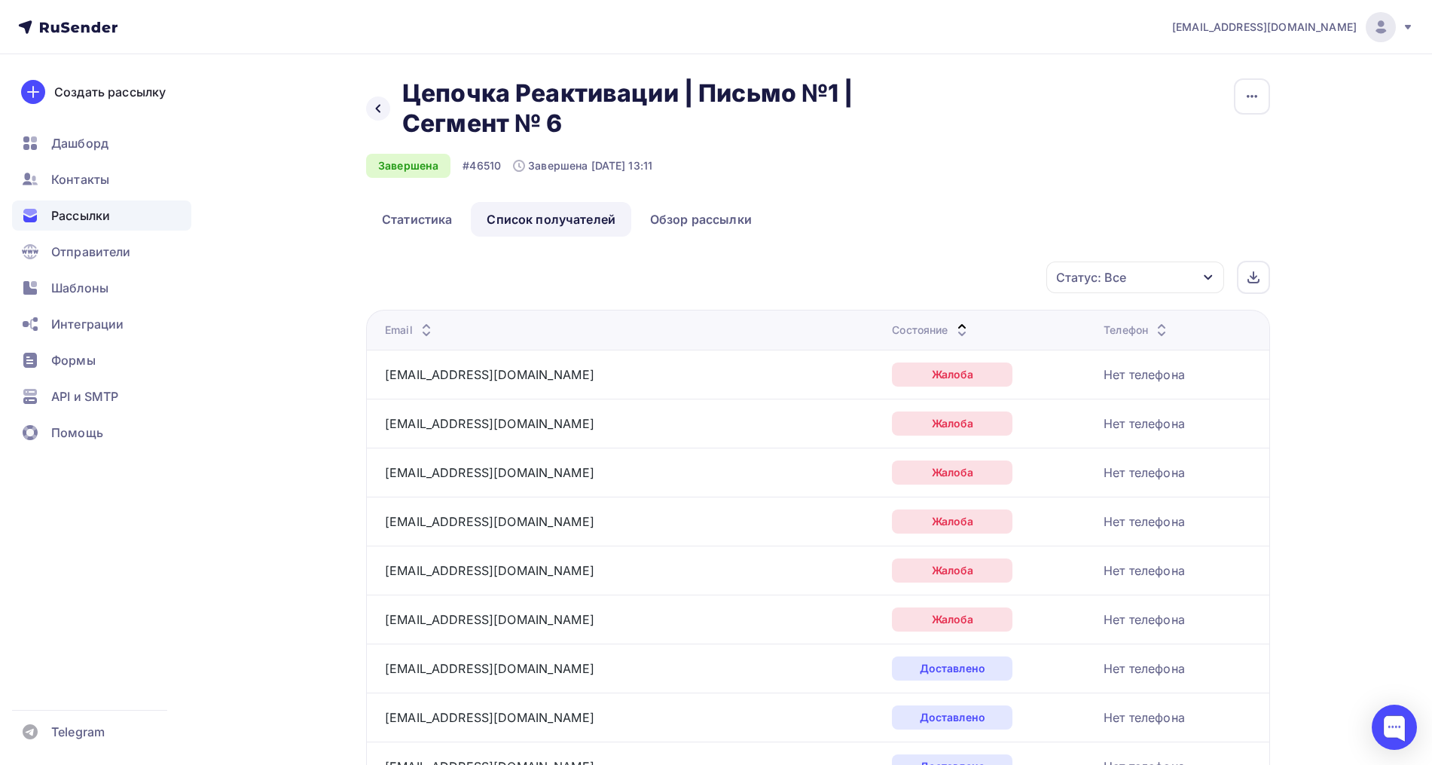
click at [953, 328] on icon at bounding box center [962, 334] width 18 height 18
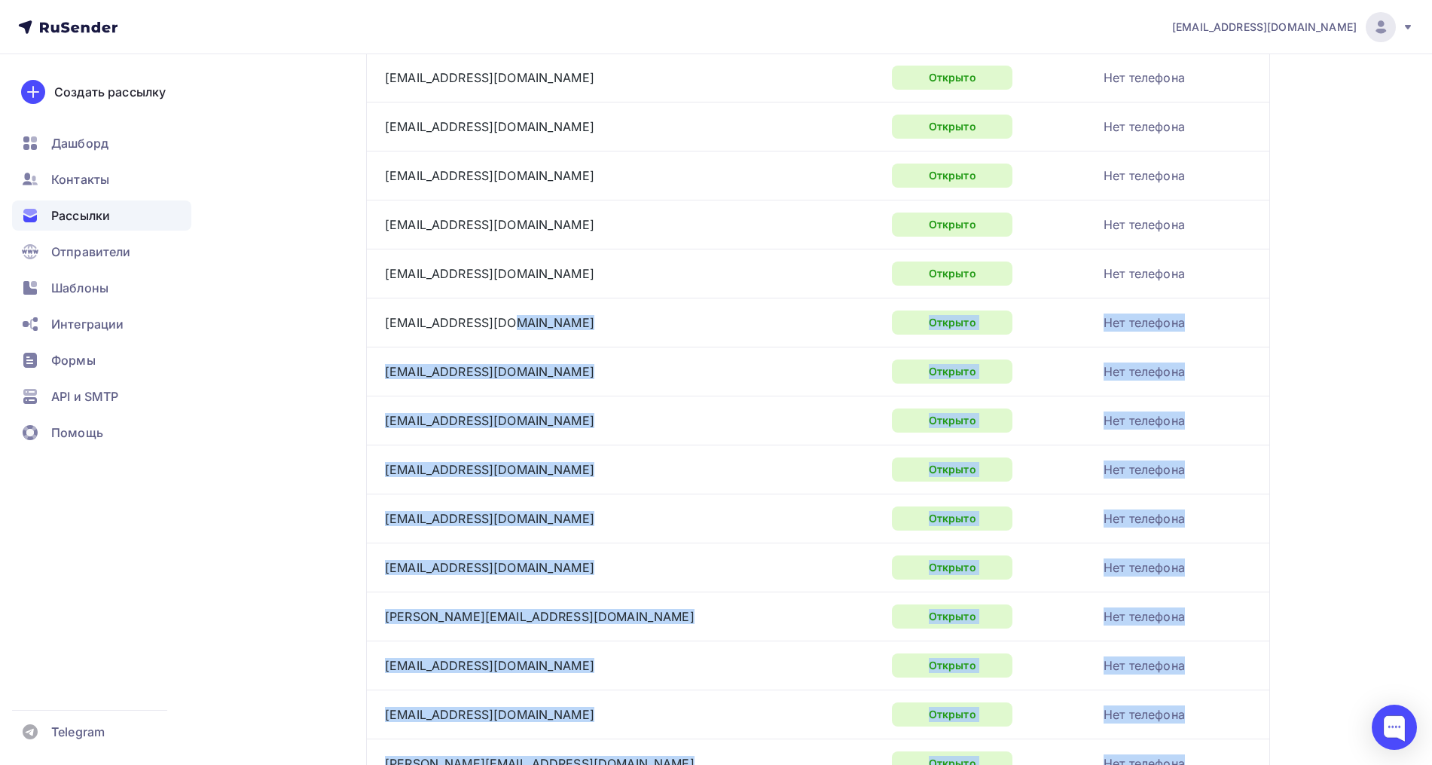
scroll to position [659, 0]
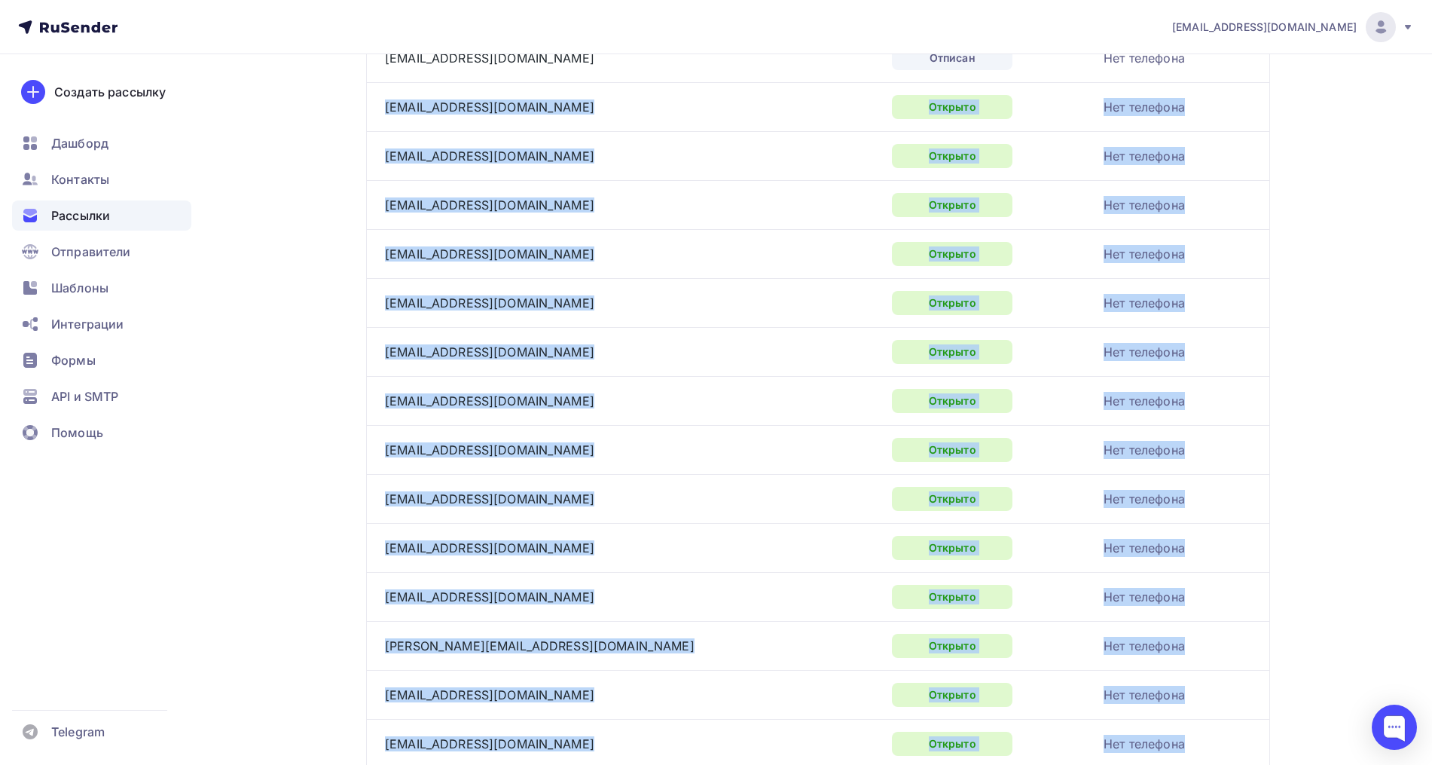
drag, startPoint x: 553, startPoint y: 658, endPoint x: 379, endPoint y: 111, distance: 573.2
copy tbody "loremipsum4136@dolo.si Ametcon Adi elitsedd eiusmodt_incididuntutl.02@etdo.ma A…"
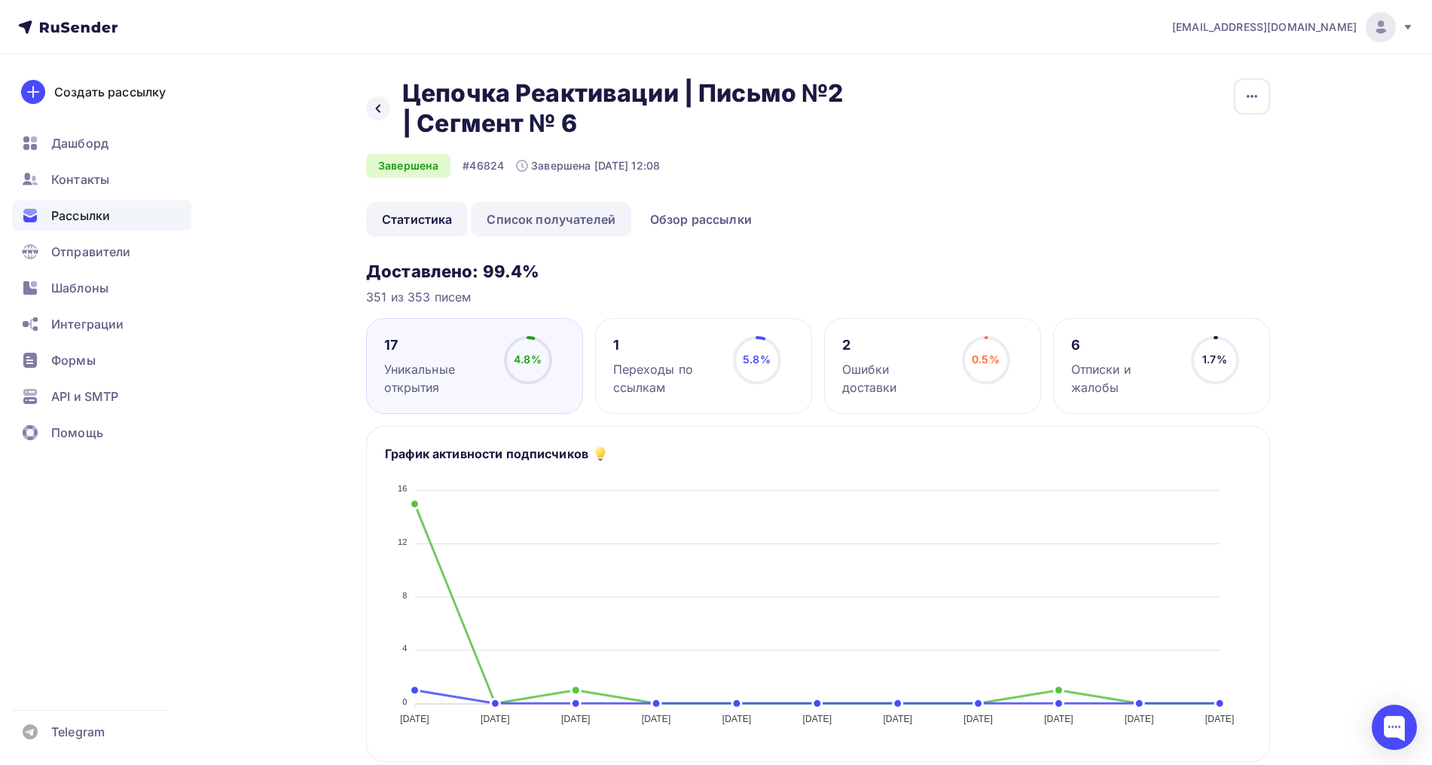
click at [598, 217] on link "Список получателей" at bounding box center [551, 219] width 160 height 35
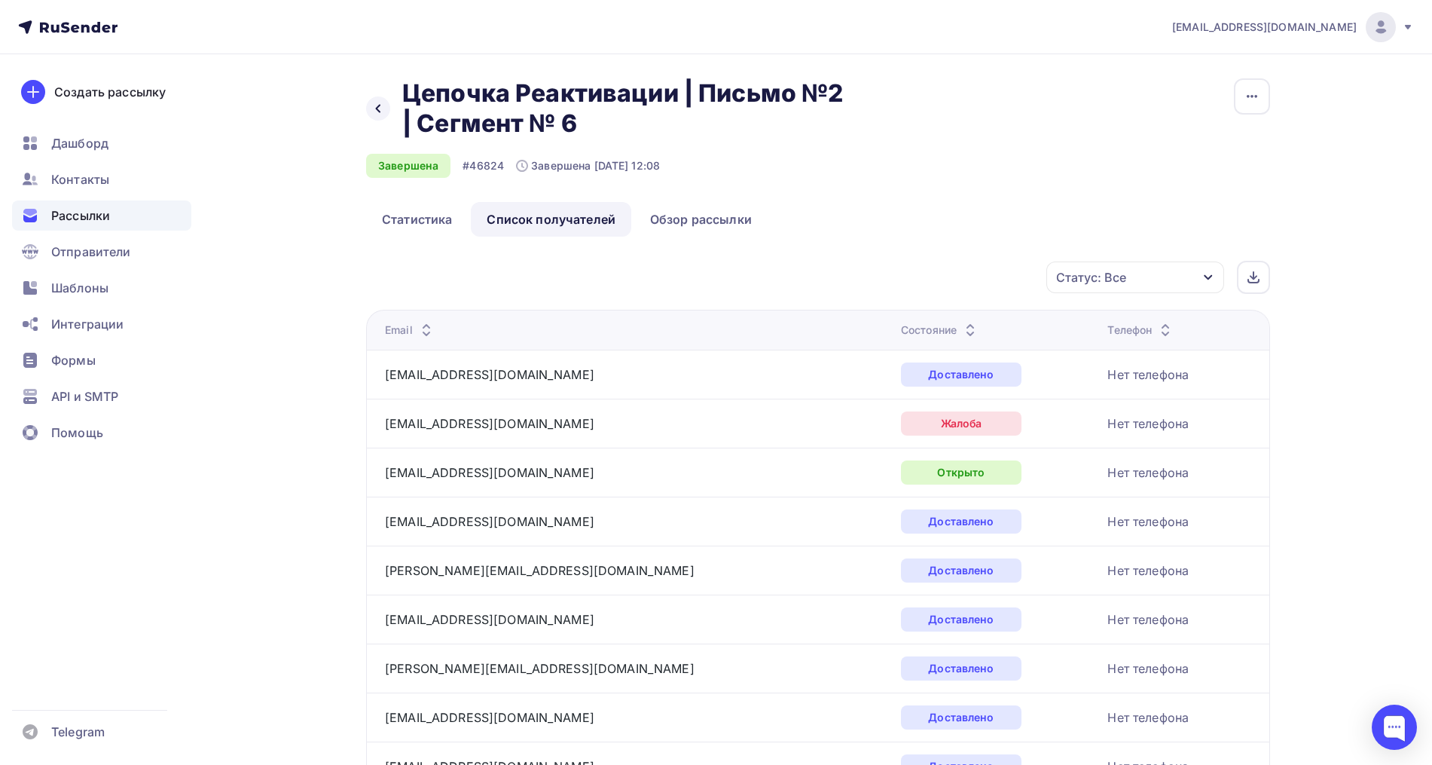
click at [961, 327] on icon at bounding box center [970, 334] width 18 height 18
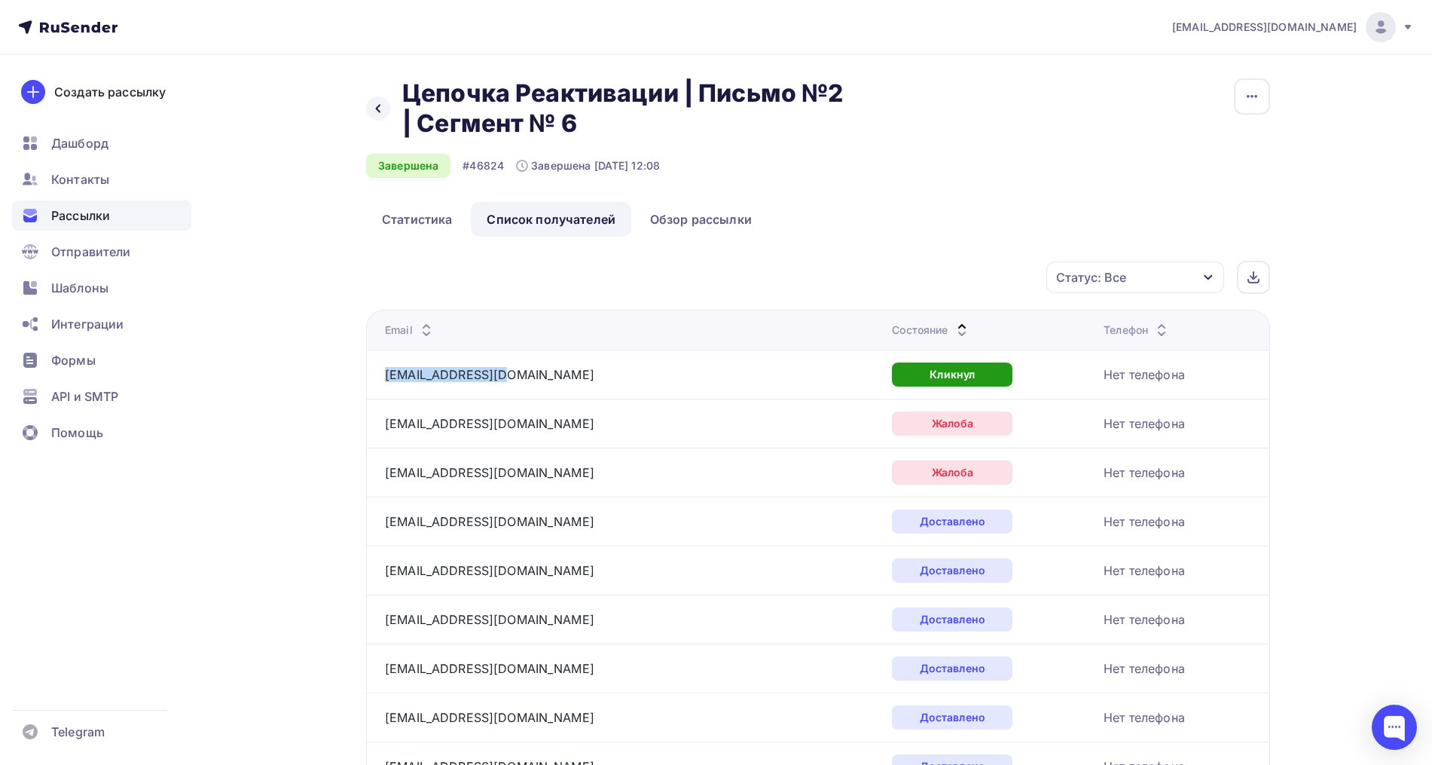
drag, startPoint x: 524, startPoint y: 374, endPoint x: 383, endPoint y: 383, distance: 141.2
click at [383, 383] on td "[EMAIL_ADDRESS][DOMAIN_NAME]" at bounding box center [626, 374] width 520 height 49
copy link "[EMAIL_ADDRESS][DOMAIN_NAME]"
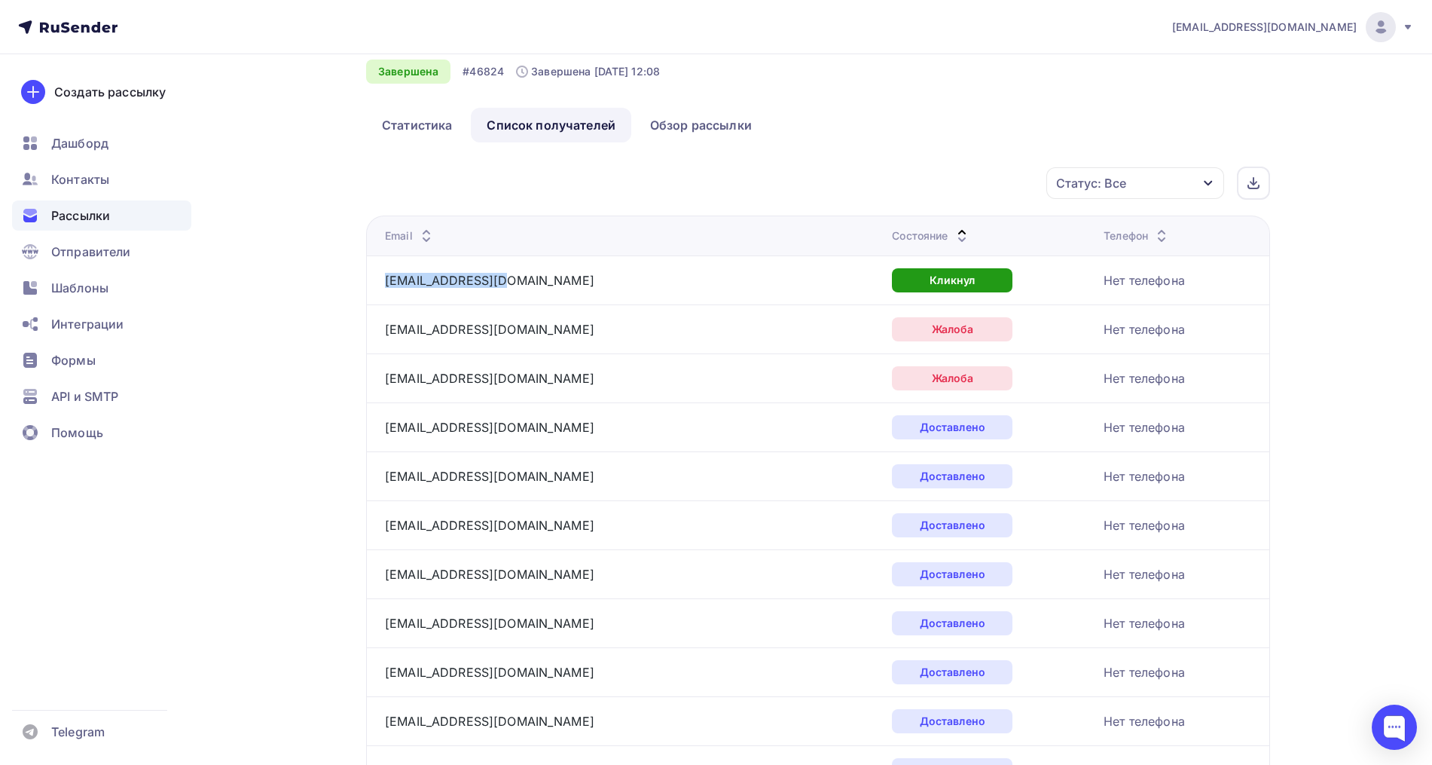
click at [953, 234] on icon at bounding box center [962, 240] width 18 height 18
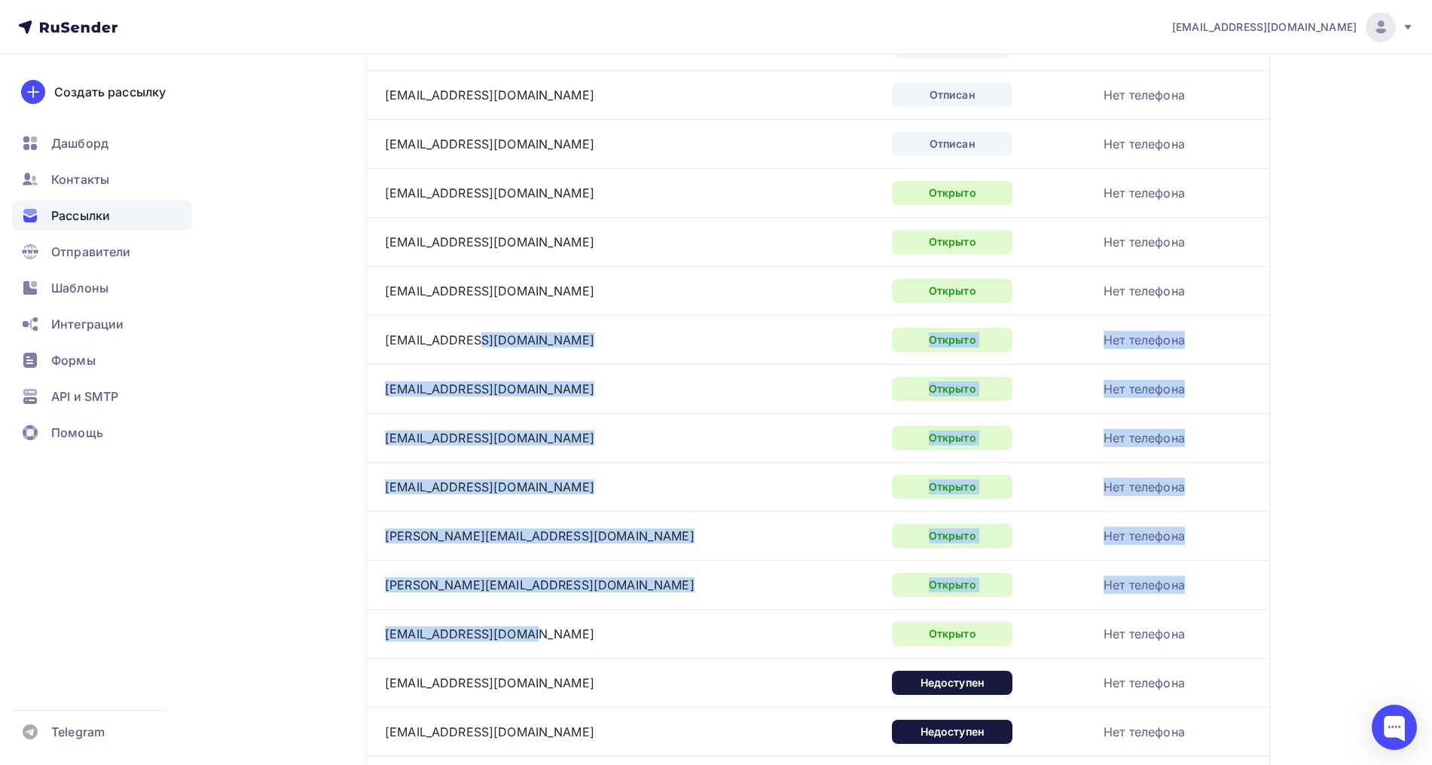
scroll to position [377, 0]
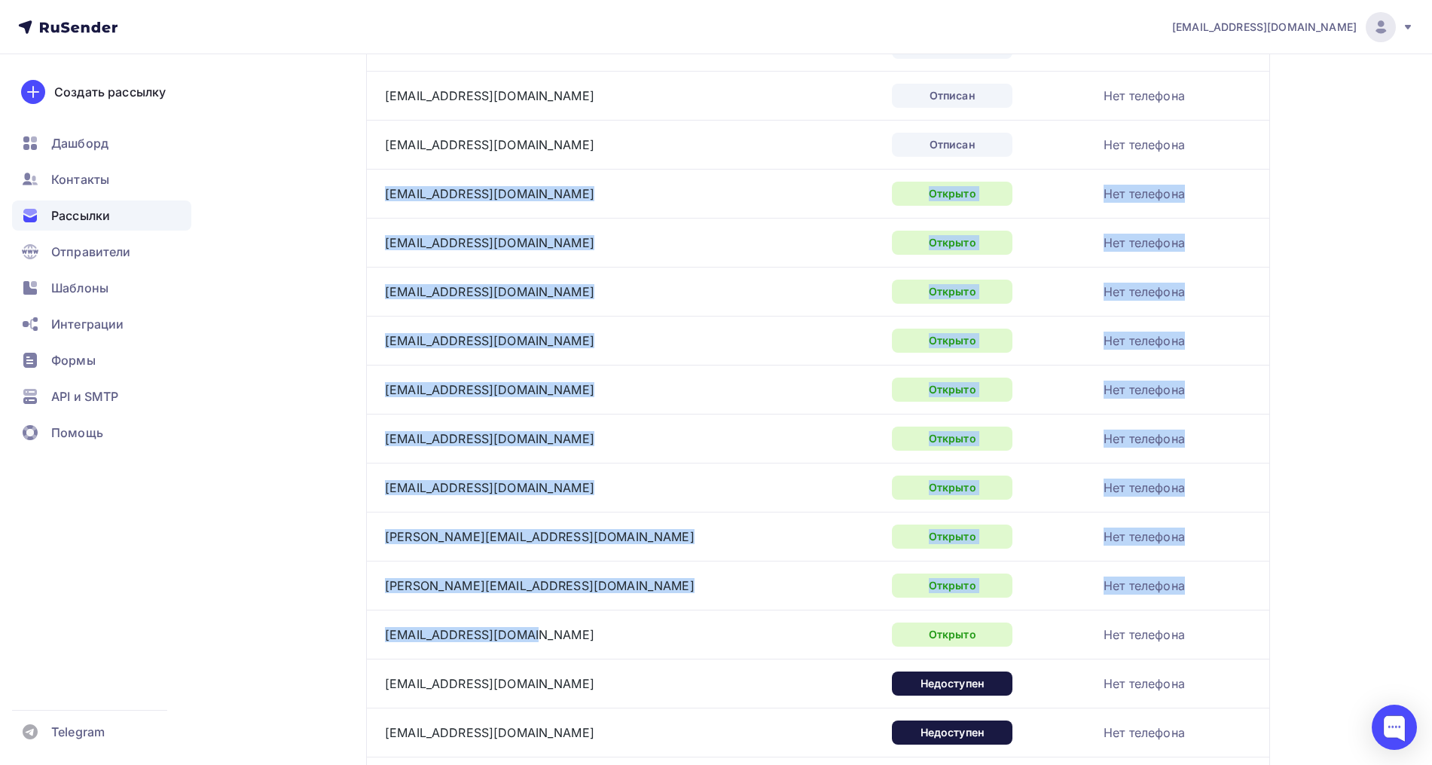
drag, startPoint x: 607, startPoint y: 545, endPoint x: 380, endPoint y: 195, distance: 417.0
copy tbody "[EMAIL_ADDRESS][DOMAIN_NAME] Открыто Нет телефона [EMAIL_ADDRESS][DOMAIN_NAME] …"
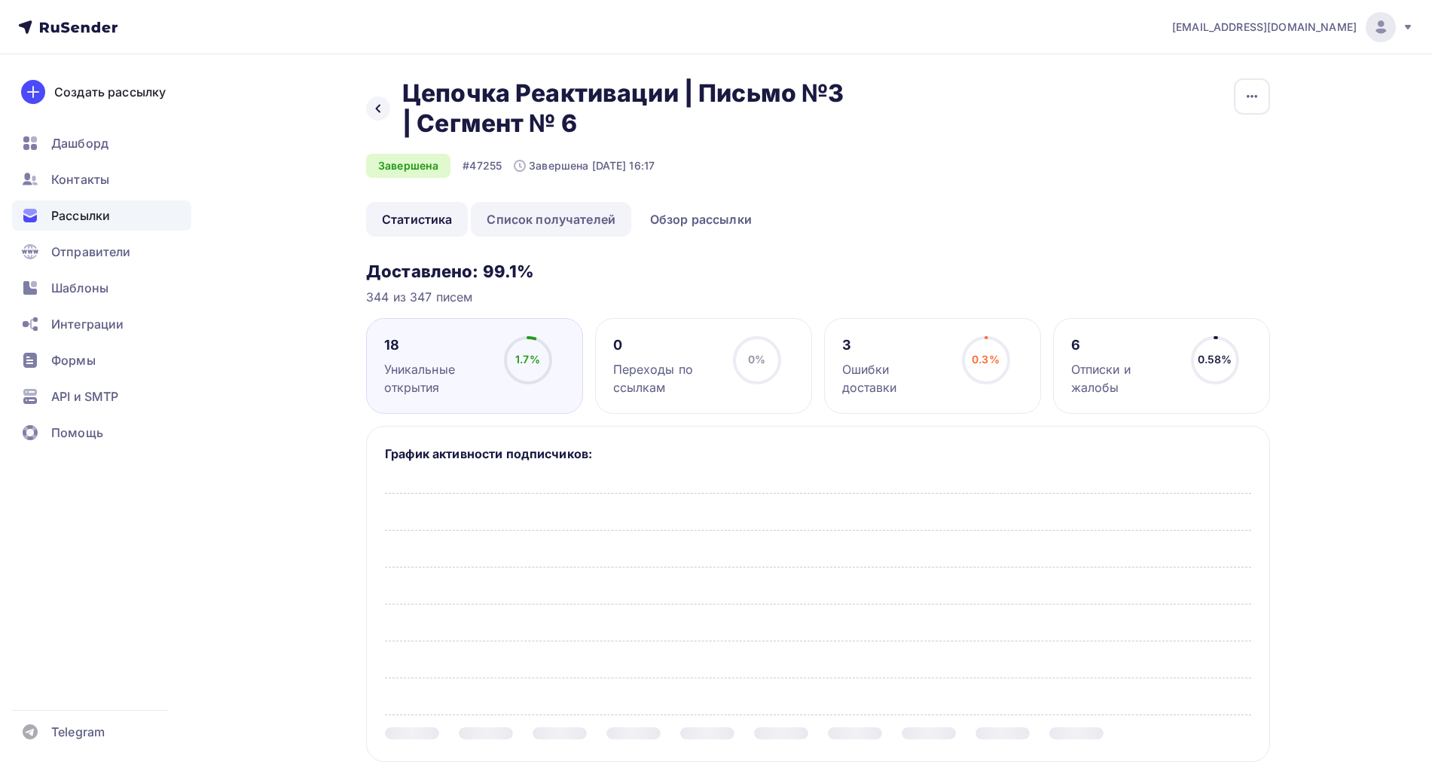
click at [551, 227] on link "Список получателей" at bounding box center [551, 219] width 160 height 35
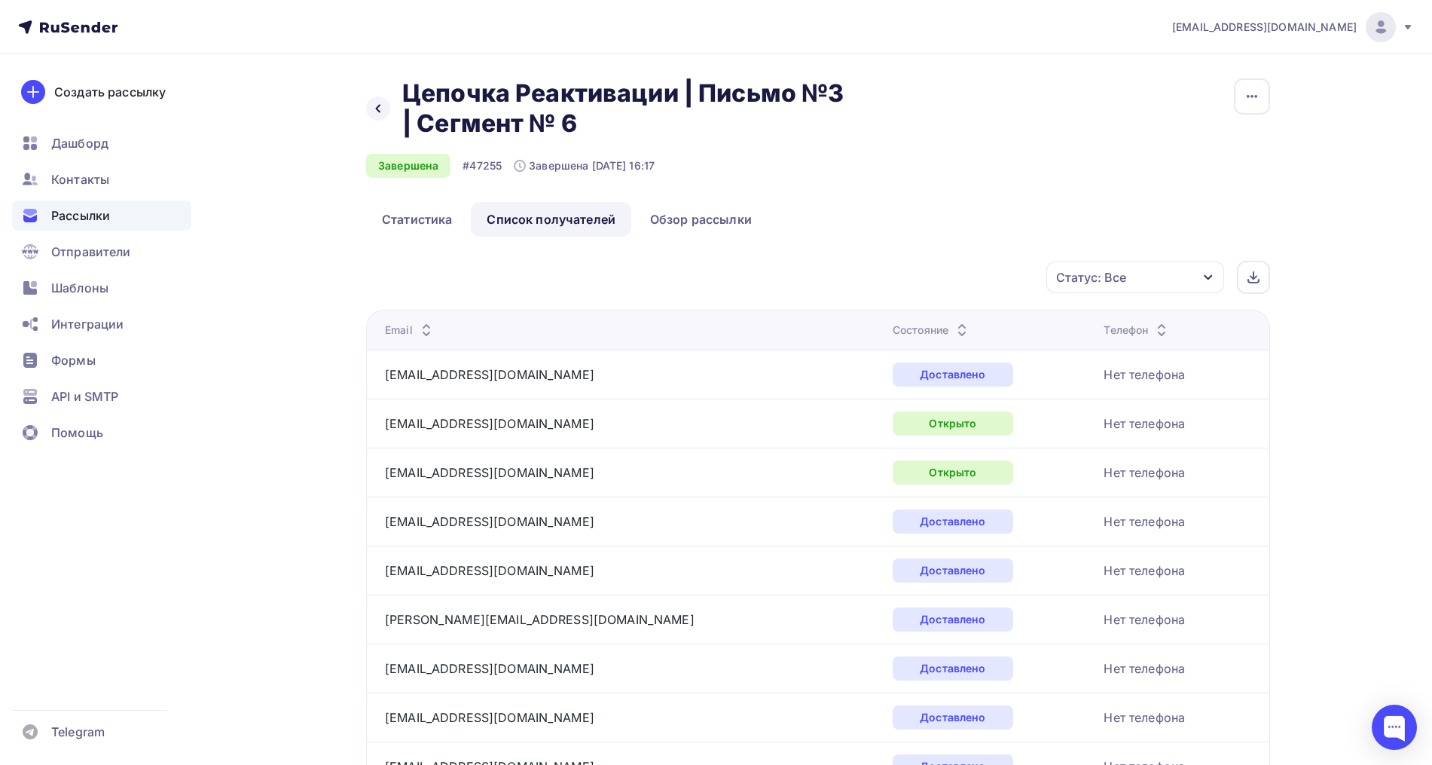
click at [953, 324] on icon at bounding box center [962, 326] width 18 height 18
click at [953, 327] on icon at bounding box center [962, 334] width 18 height 18
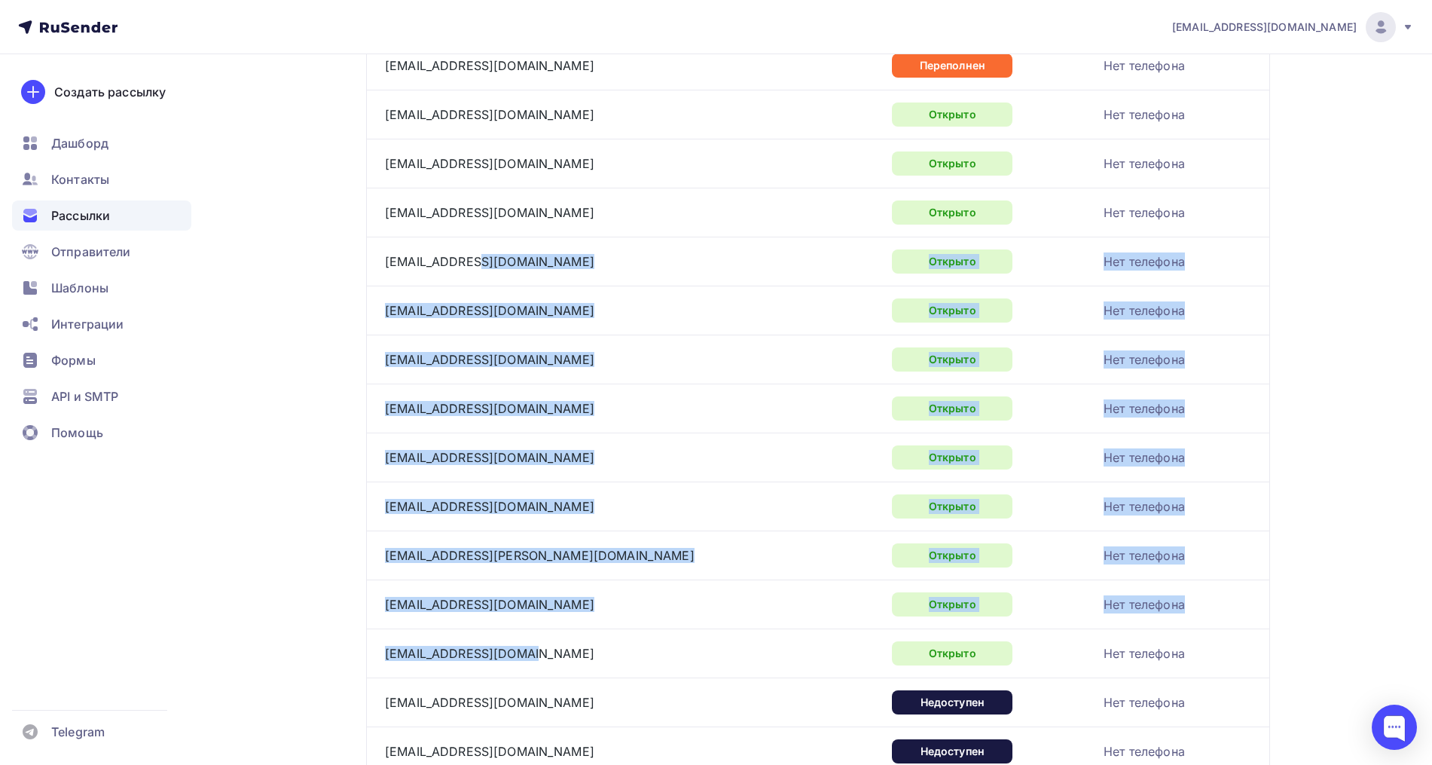
scroll to position [565, 0]
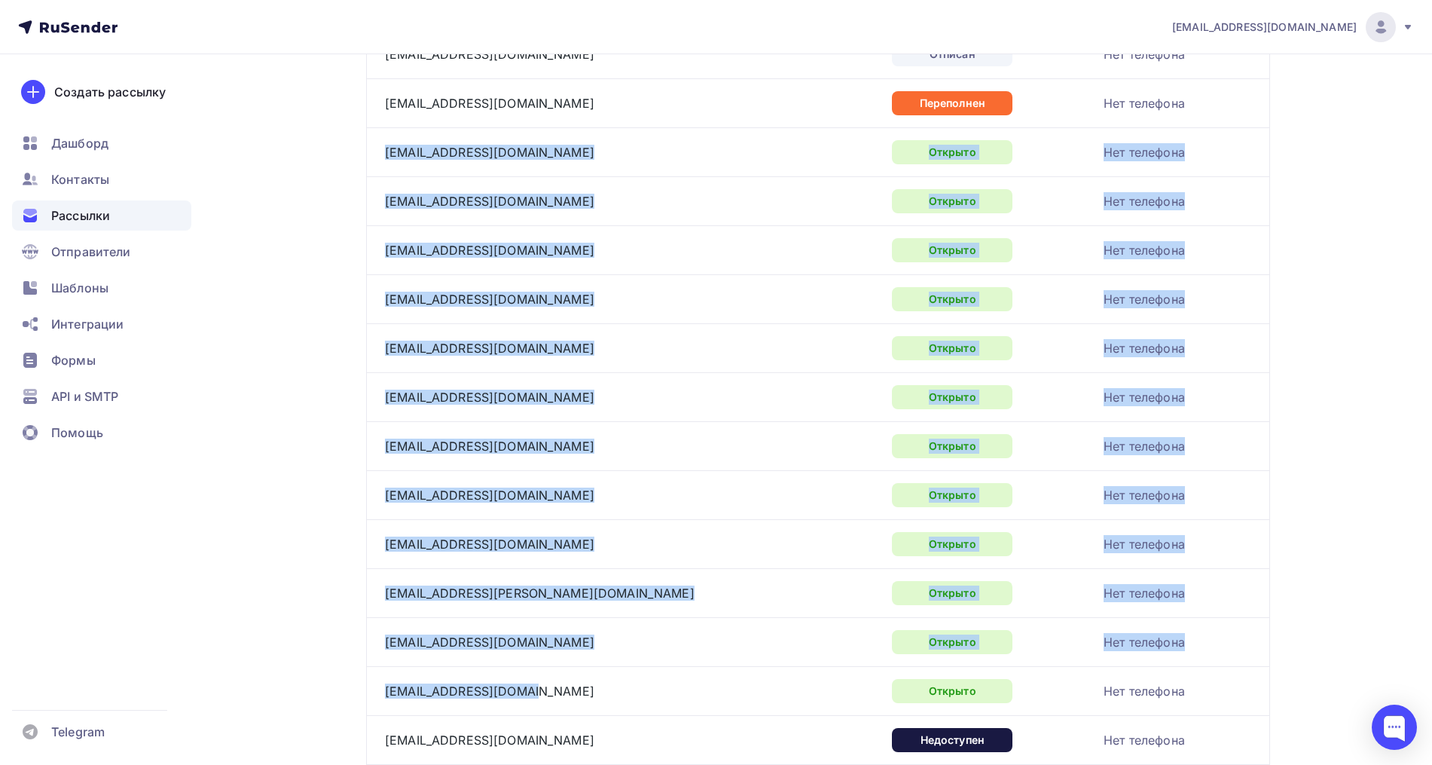
drag, startPoint x: 545, startPoint y: 602, endPoint x: 383, endPoint y: 138, distance: 491.2
copy tbody "loremipsu724@dolorsi.am Consect Adi elitsedd eiusmodtemporinc@utlab.etd Magnaal…"
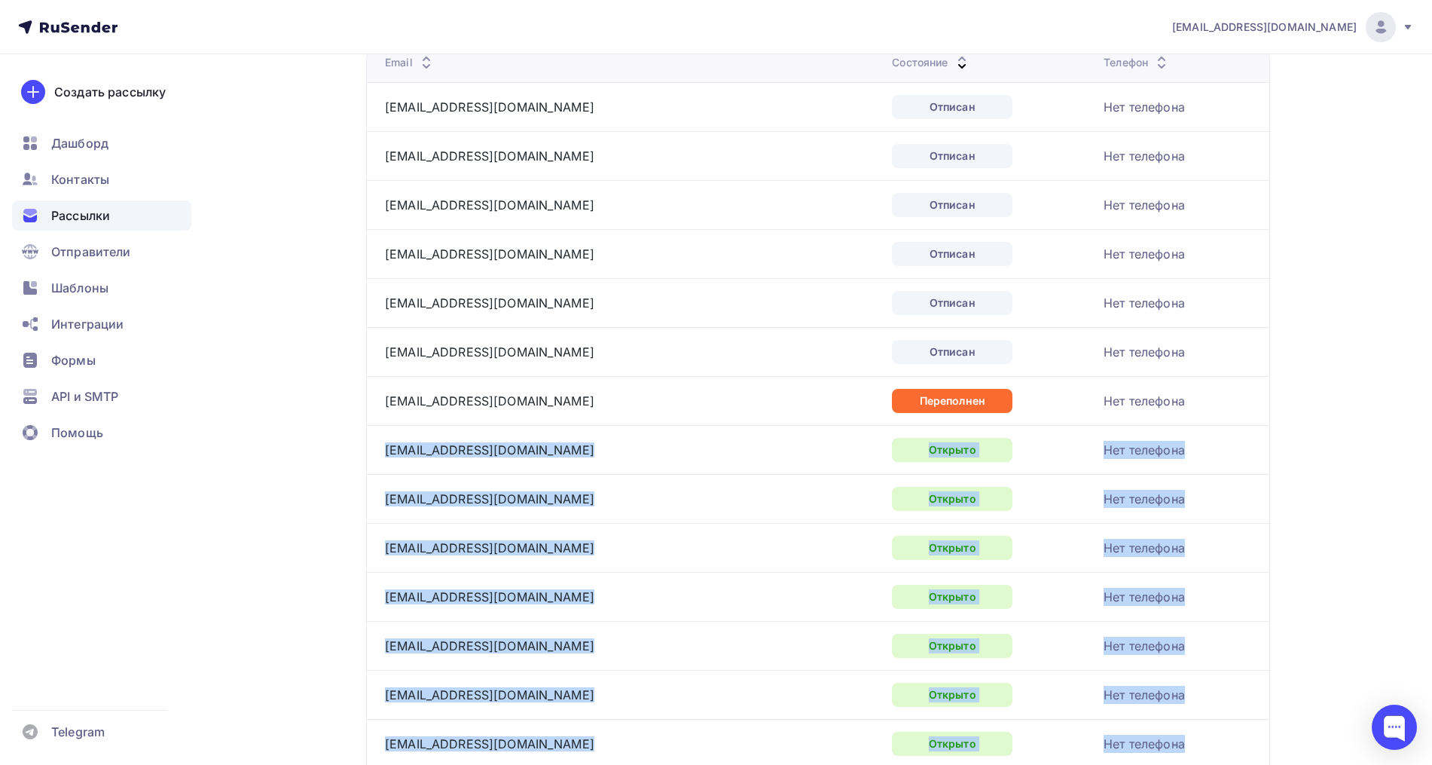
scroll to position [0, 0]
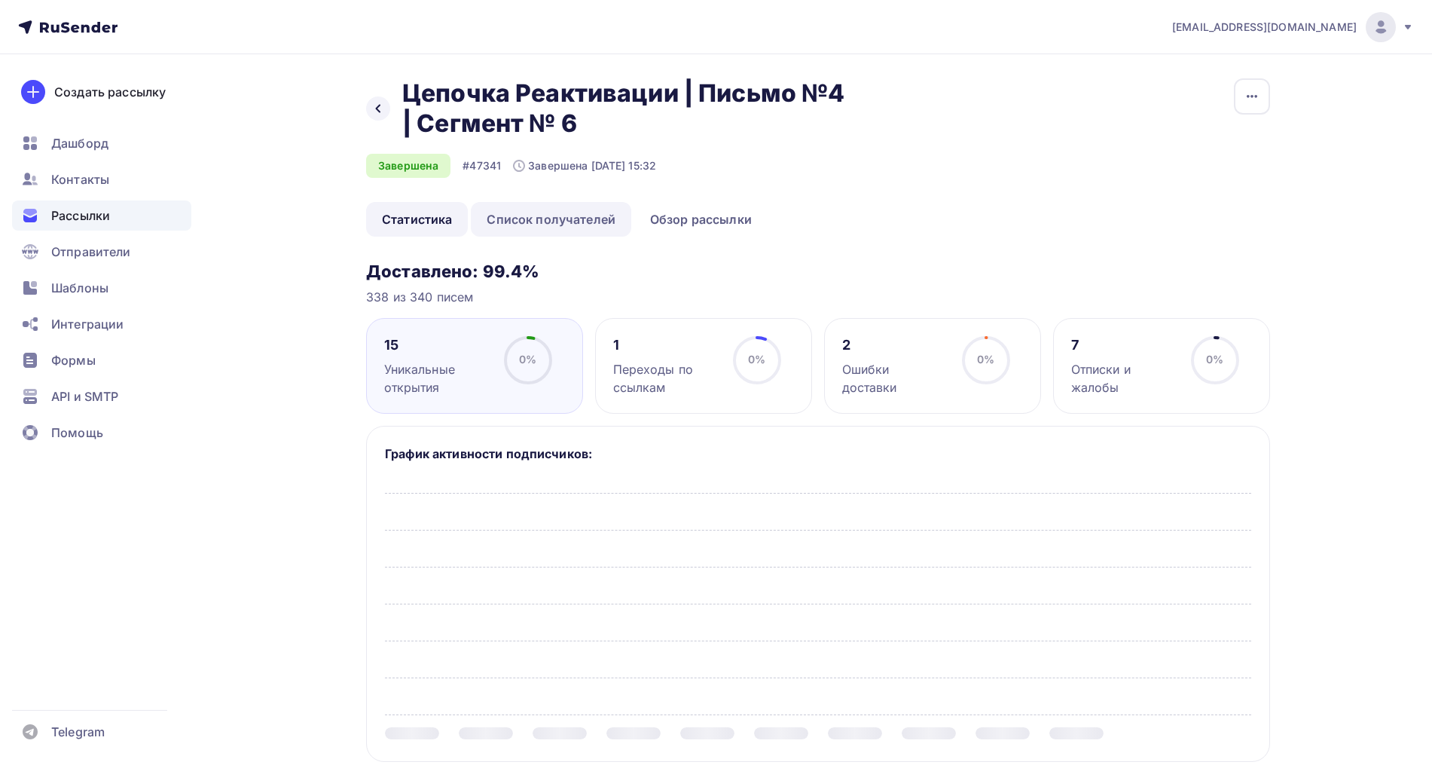
click at [573, 218] on link "Список получателей" at bounding box center [551, 219] width 160 height 35
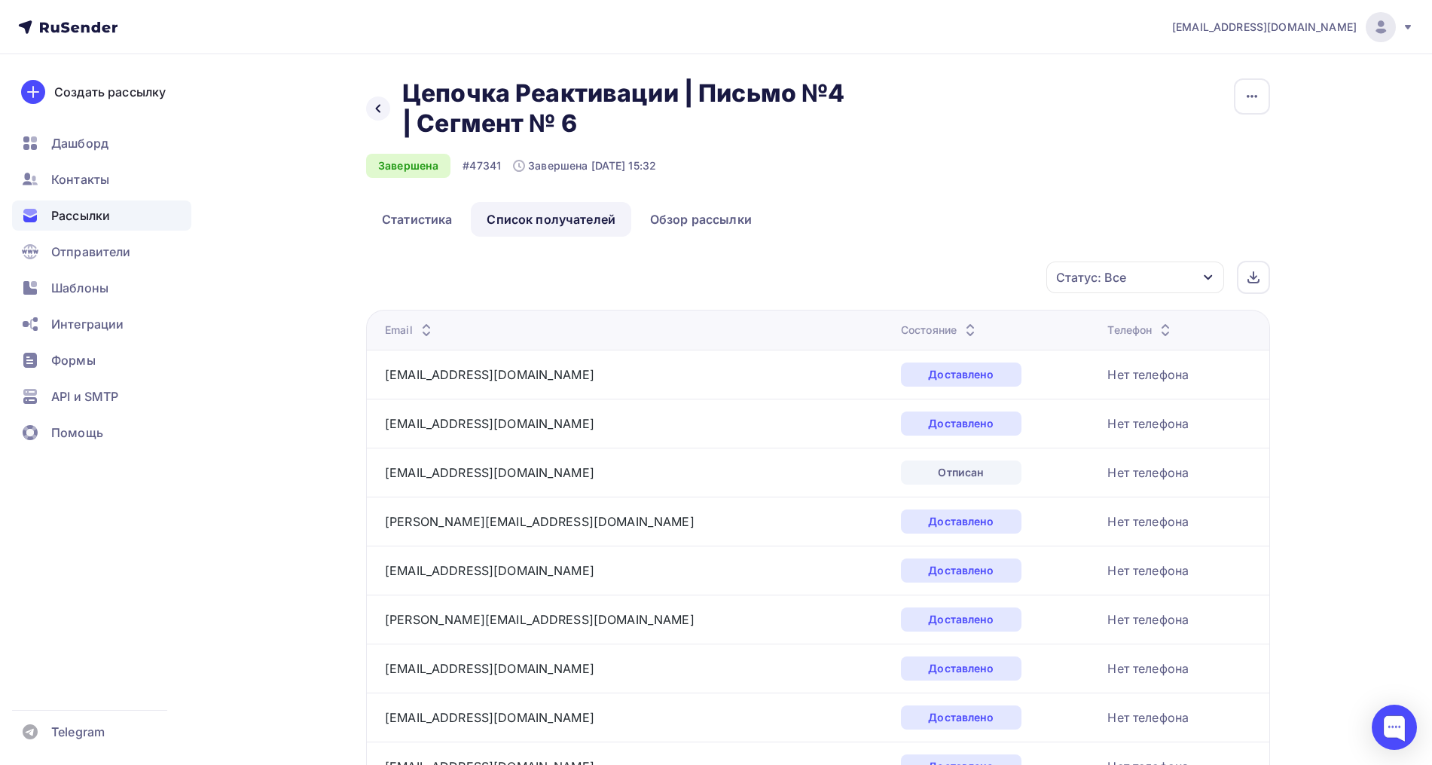
click at [961, 327] on icon at bounding box center [970, 334] width 18 height 18
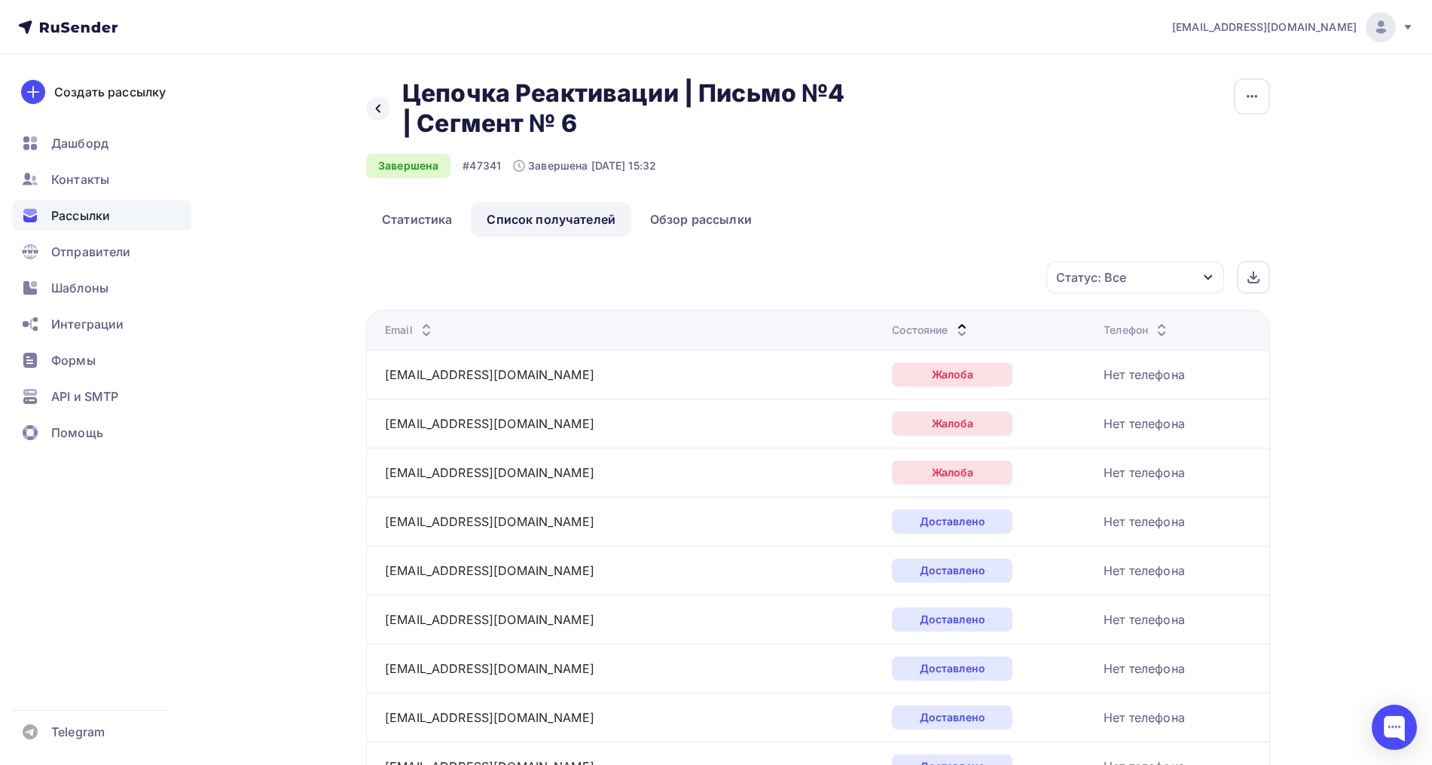
click at [953, 327] on icon at bounding box center [962, 334] width 18 height 18
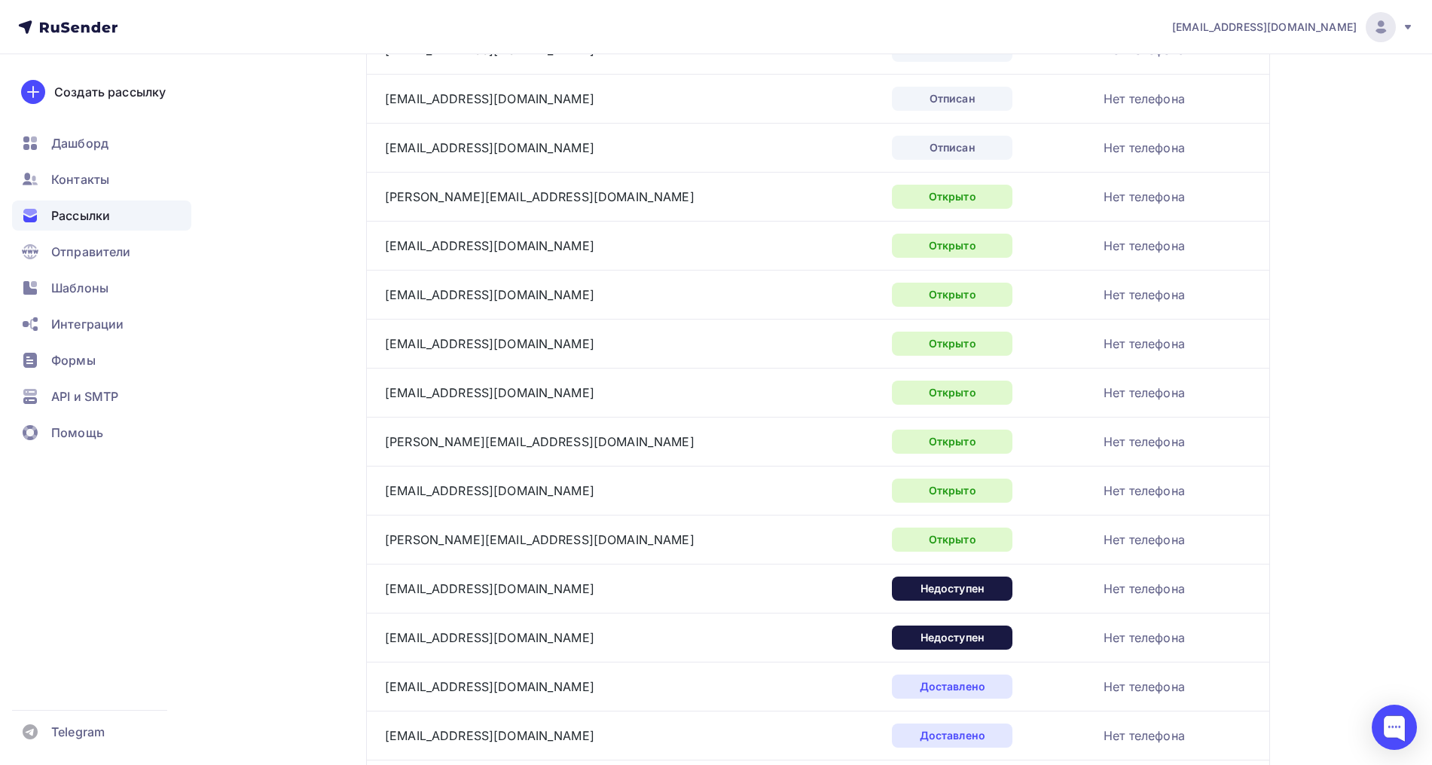
scroll to position [377, 0]
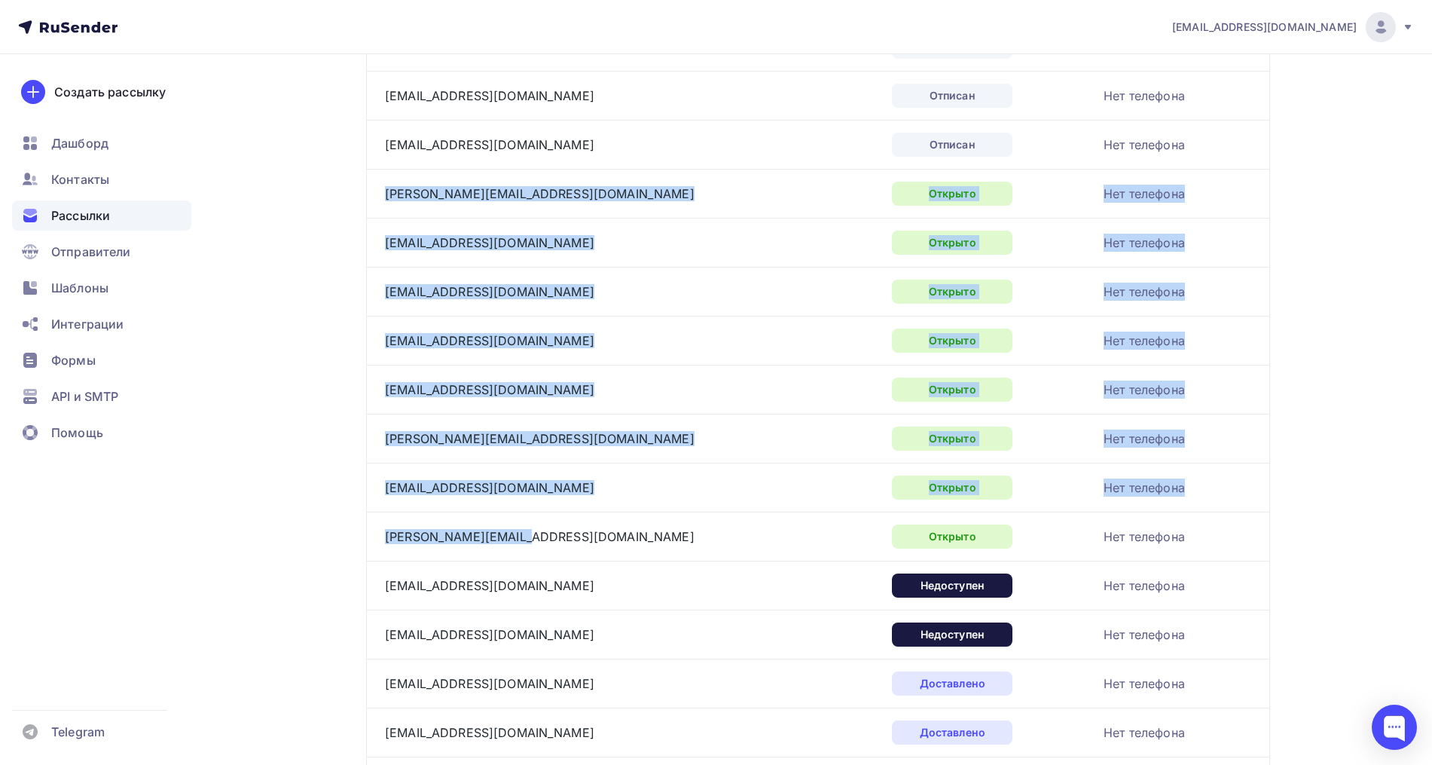
drag, startPoint x: 543, startPoint y: 541, endPoint x: 382, endPoint y: 194, distance: 382.9
copy tbody "[PERSON_NAME][EMAIL_ADDRESS][DOMAIN_NAME] Открыто Нет телефона [EMAIL_ADDRESS][…"
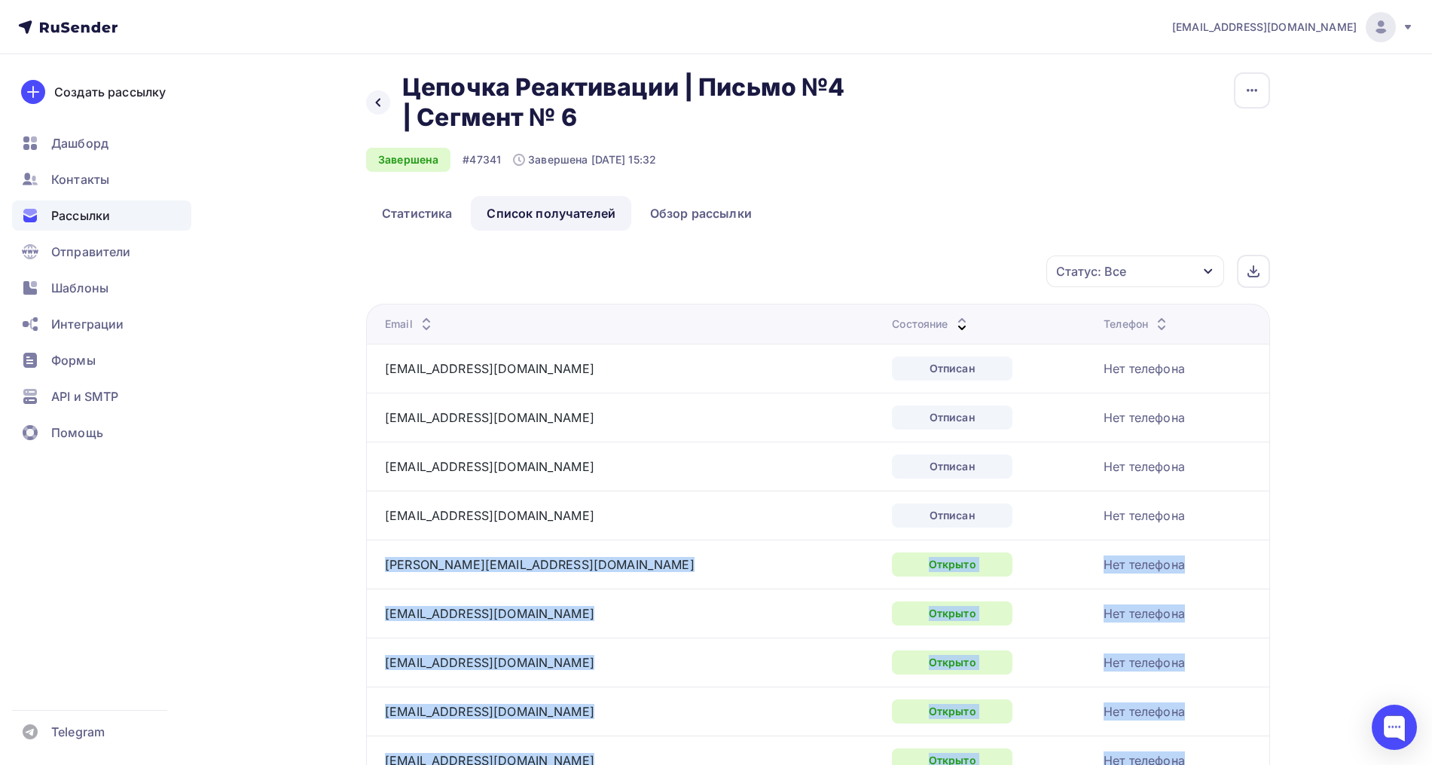
scroll to position [0, 0]
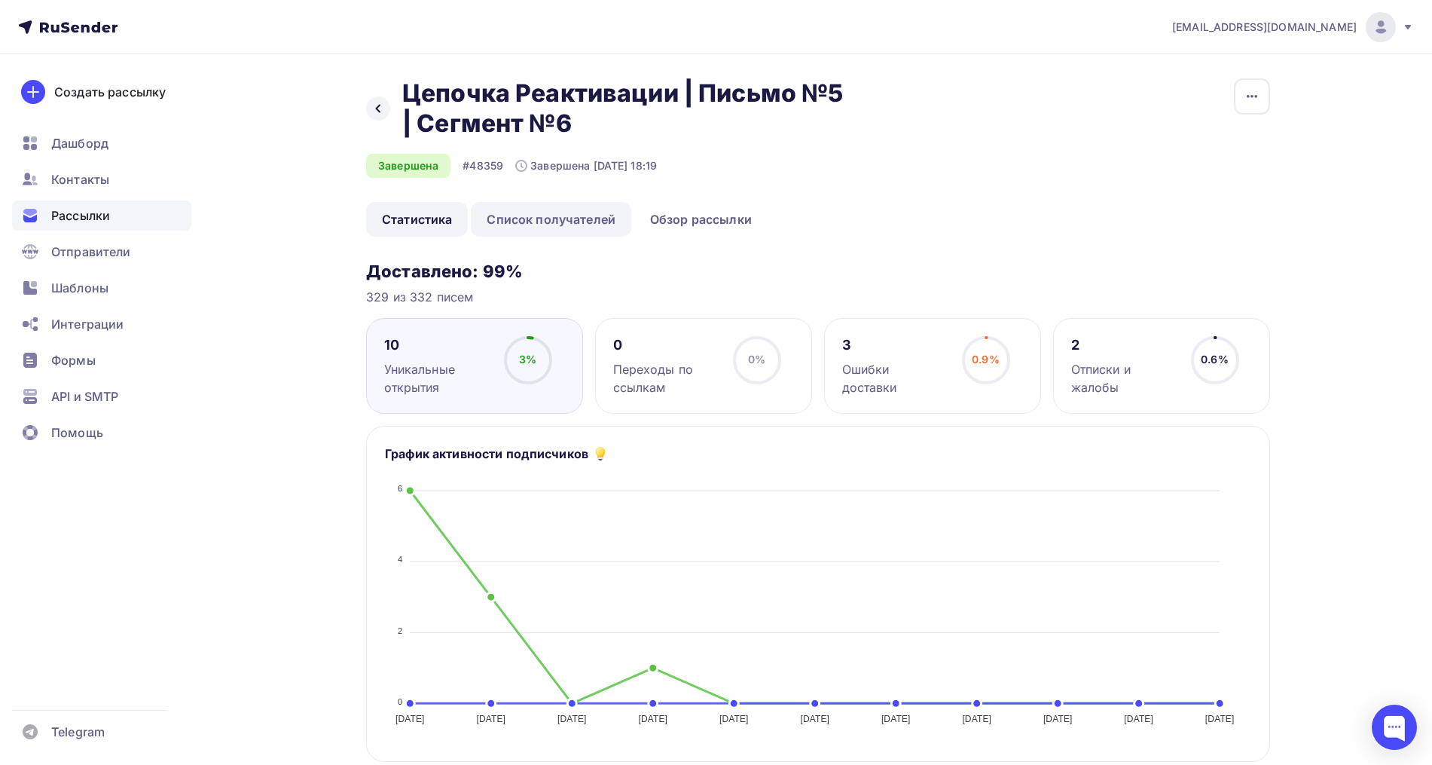
click at [560, 224] on link "Список получателей" at bounding box center [551, 219] width 160 height 35
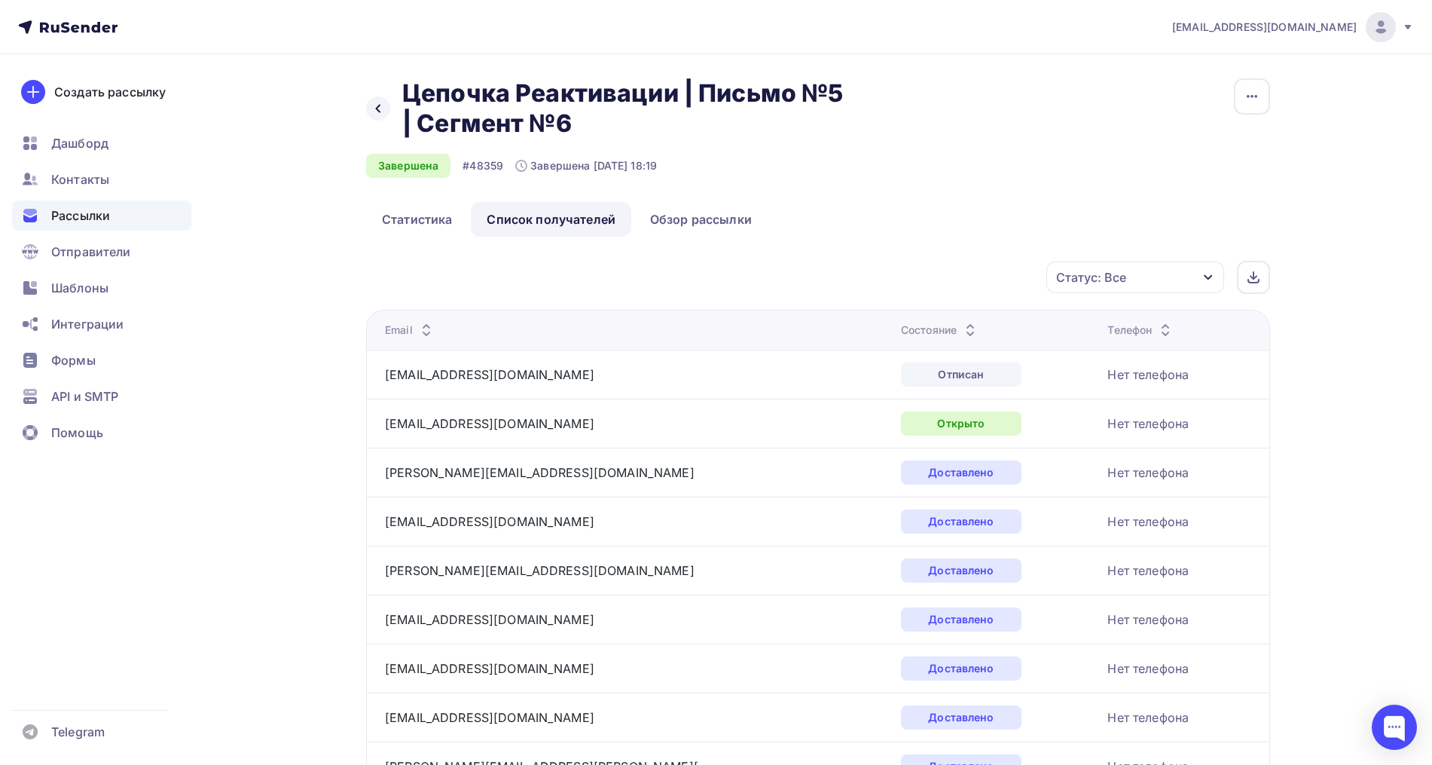
click at [961, 324] on icon at bounding box center [970, 326] width 18 height 18
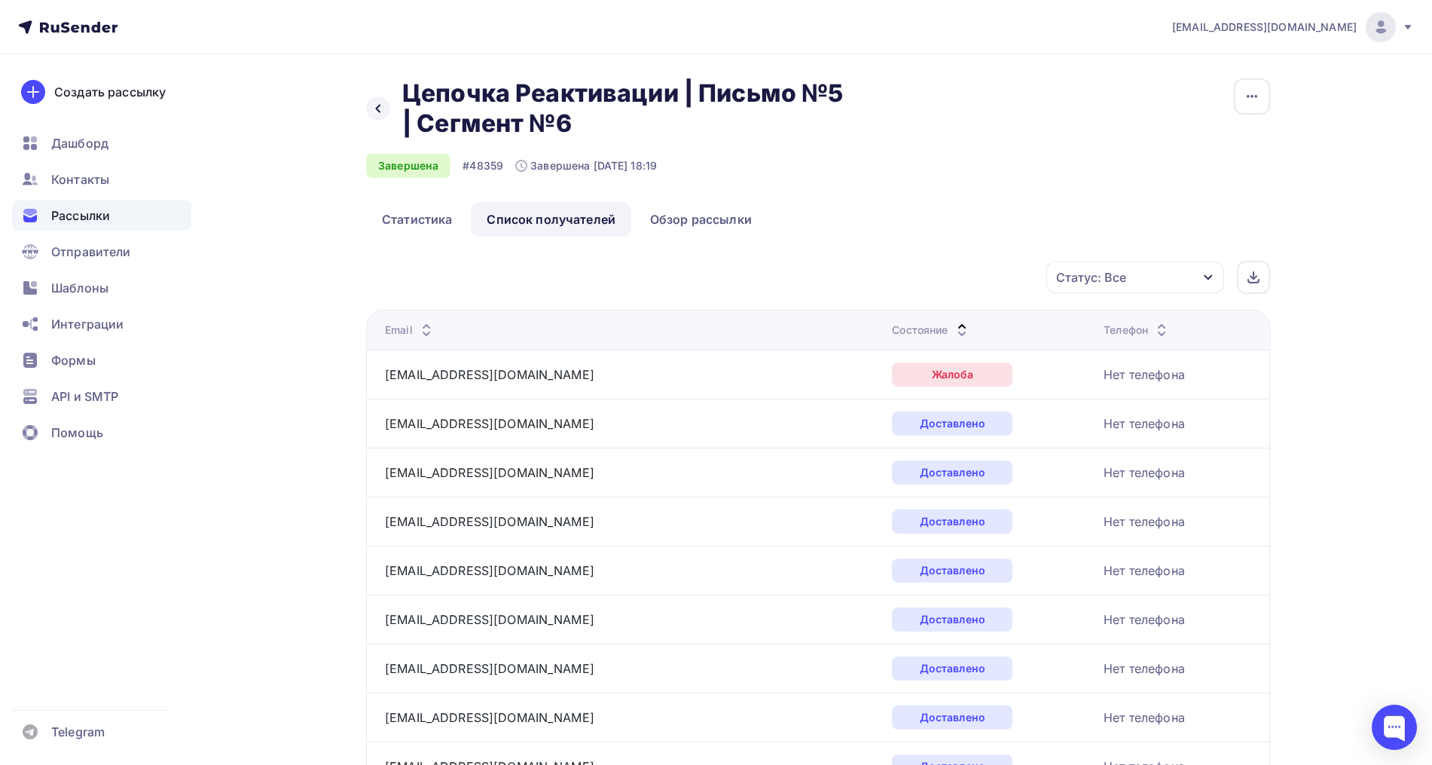
click at [953, 325] on icon at bounding box center [962, 334] width 18 height 18
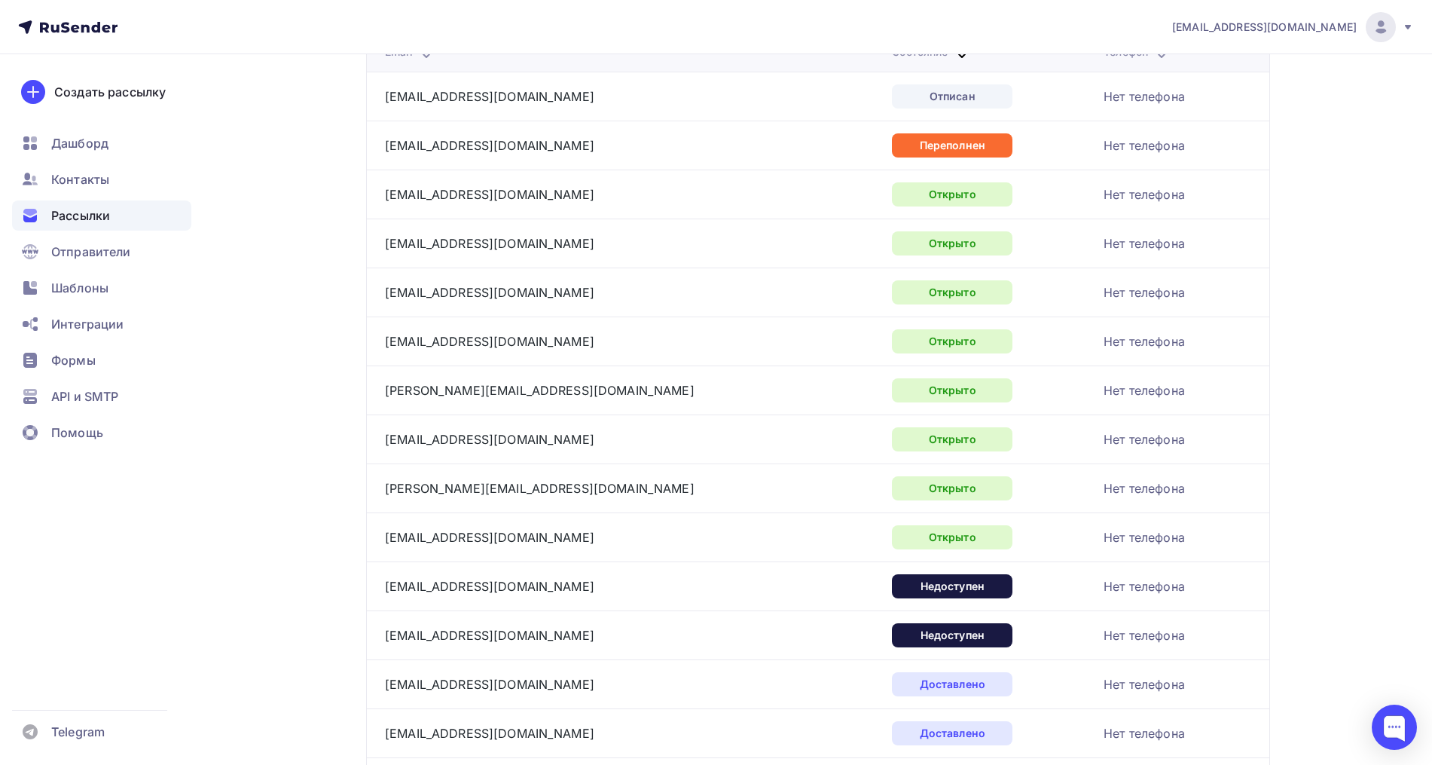
scroll to position [282, 0]
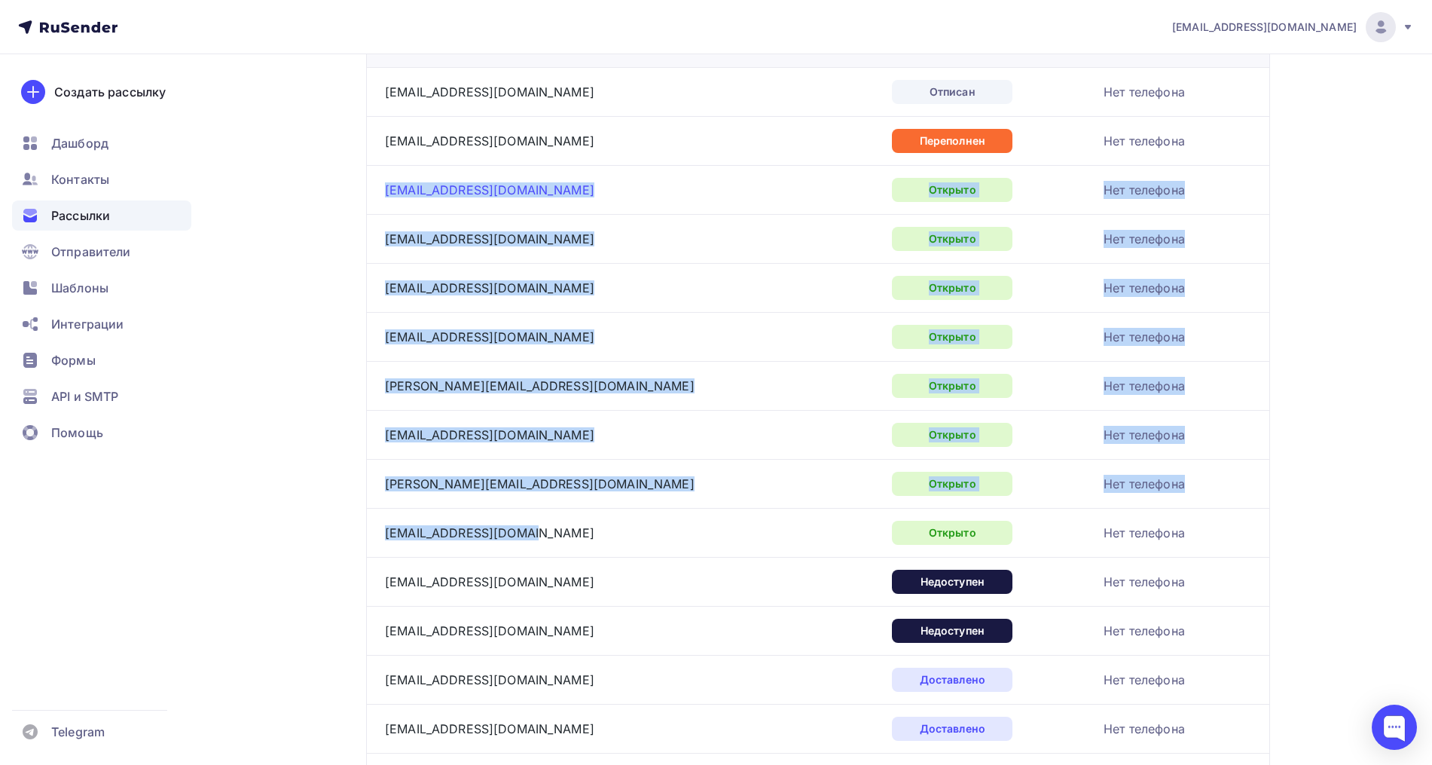
drag, startPoint x: 554, startPoint y: 530, endPoint x: 385, endPoint y: 187, distance: 383.0
copy tbody "[EMAIL_ADDRESS][DOMAIN_NAME] Открыто Нет телефона [EMAIL_ADDRESS][DOMAIN_NAME] …"
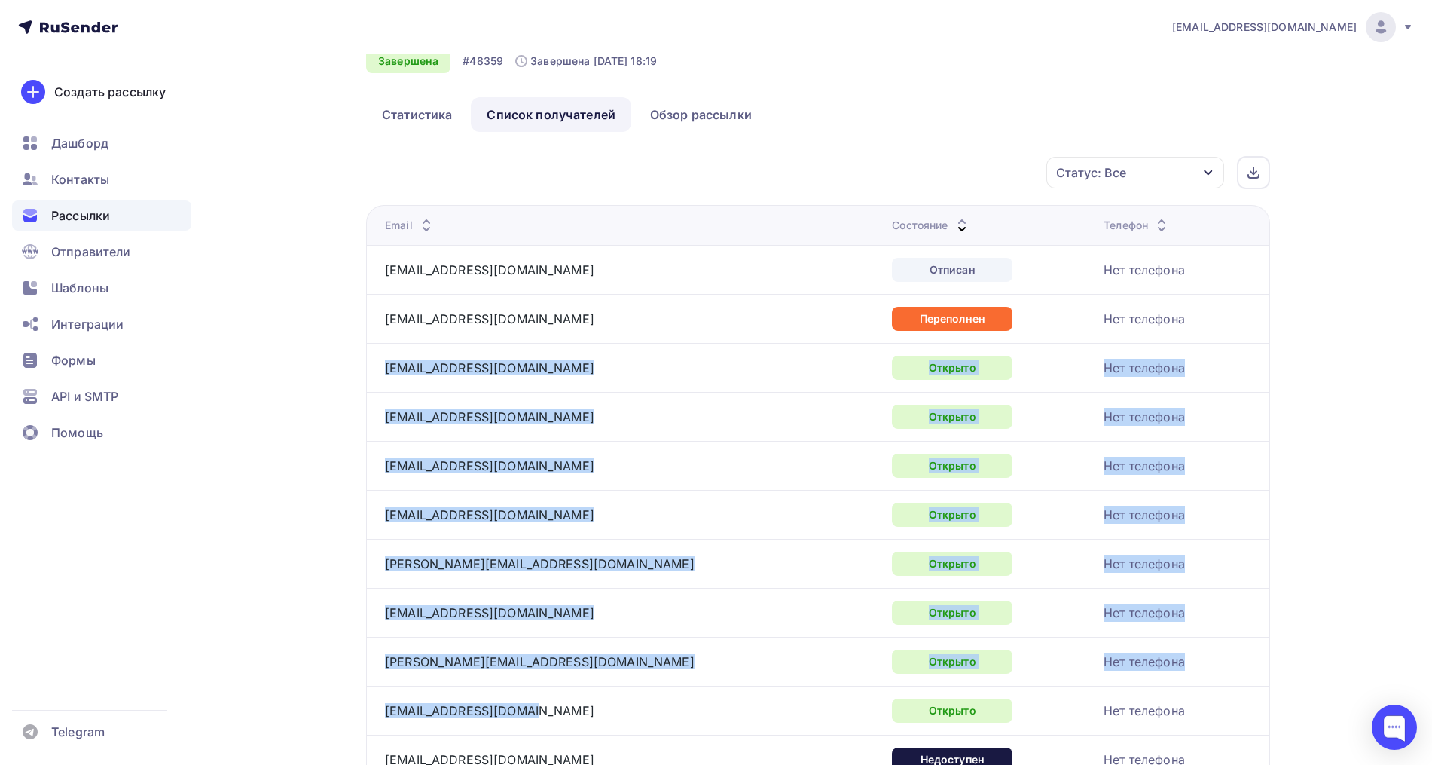
scroll to position [0, 0]
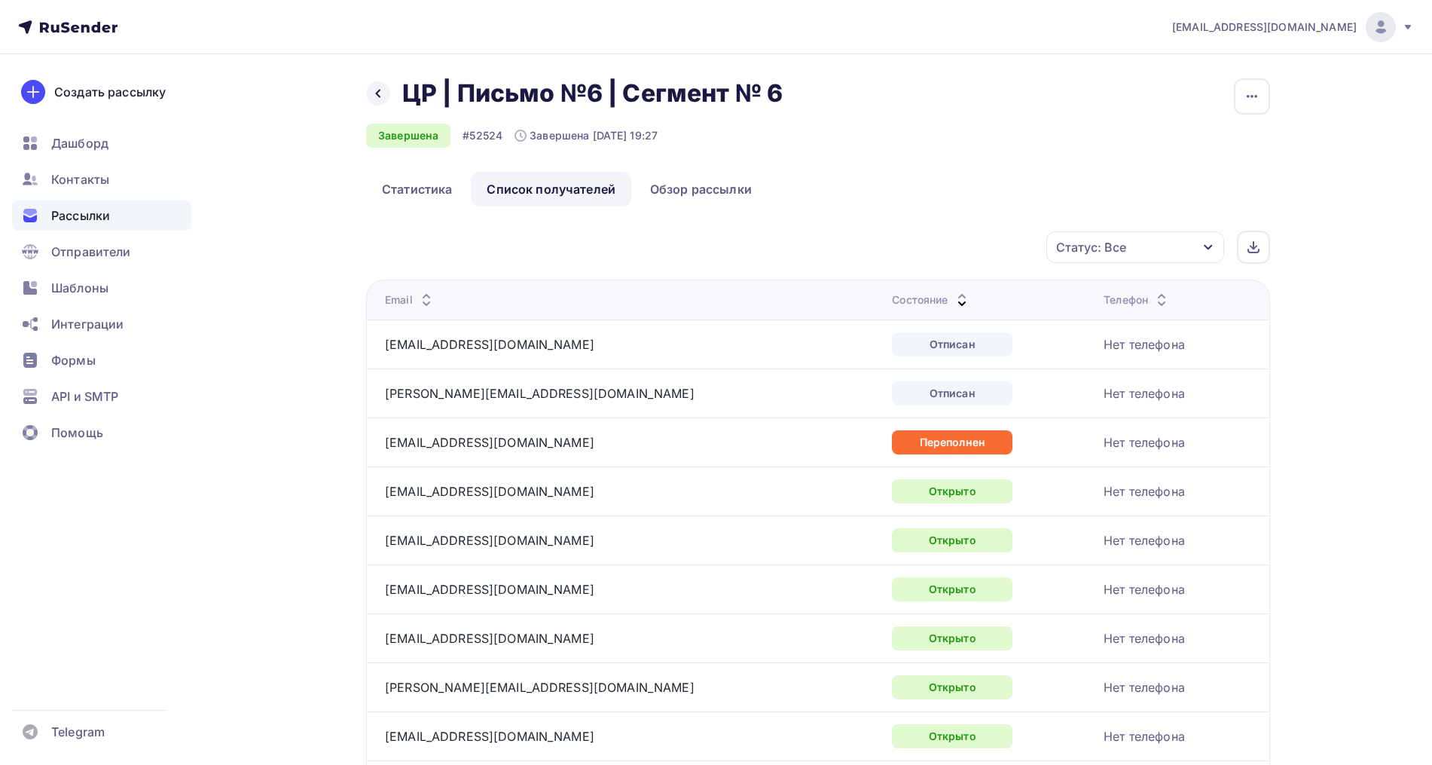
scroll to position [282, 0]
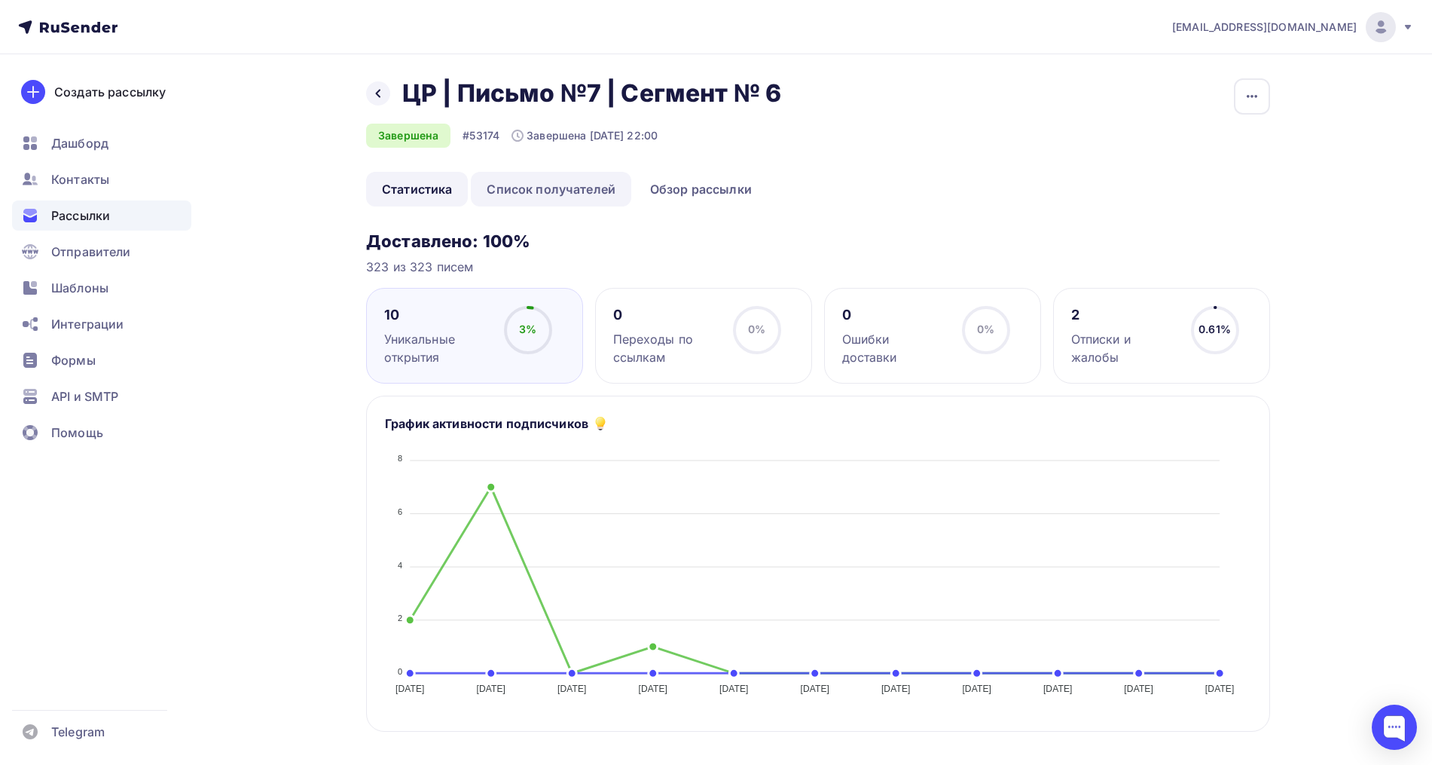
click at [549, 192] on link "Список получателей" at bounding box center [551, 189] width 160 height 35
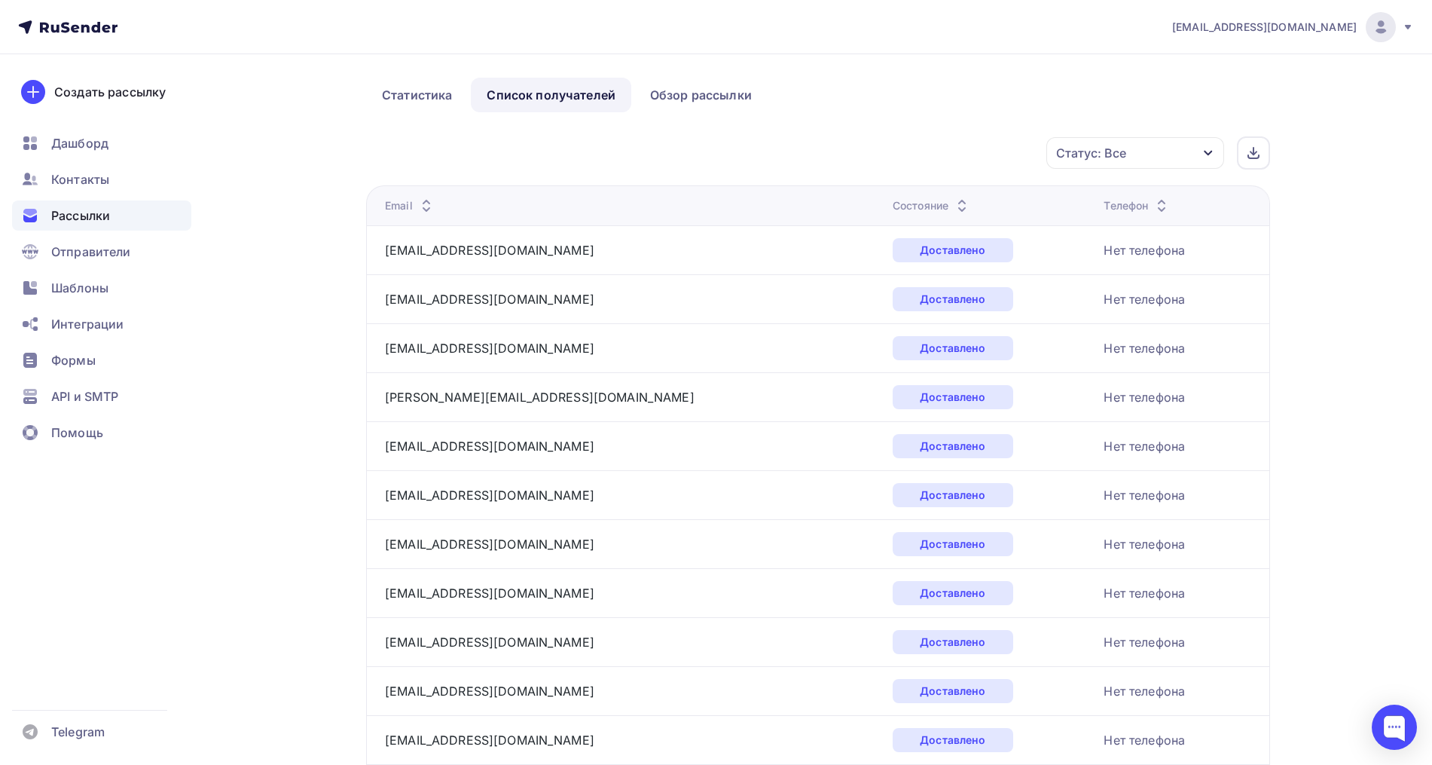
click at [953, 202] on icon at bounding box center [962, 209] width 18 height 18
click at [953, 205] on icon at bounding box center [962, 209] width 18 height 18
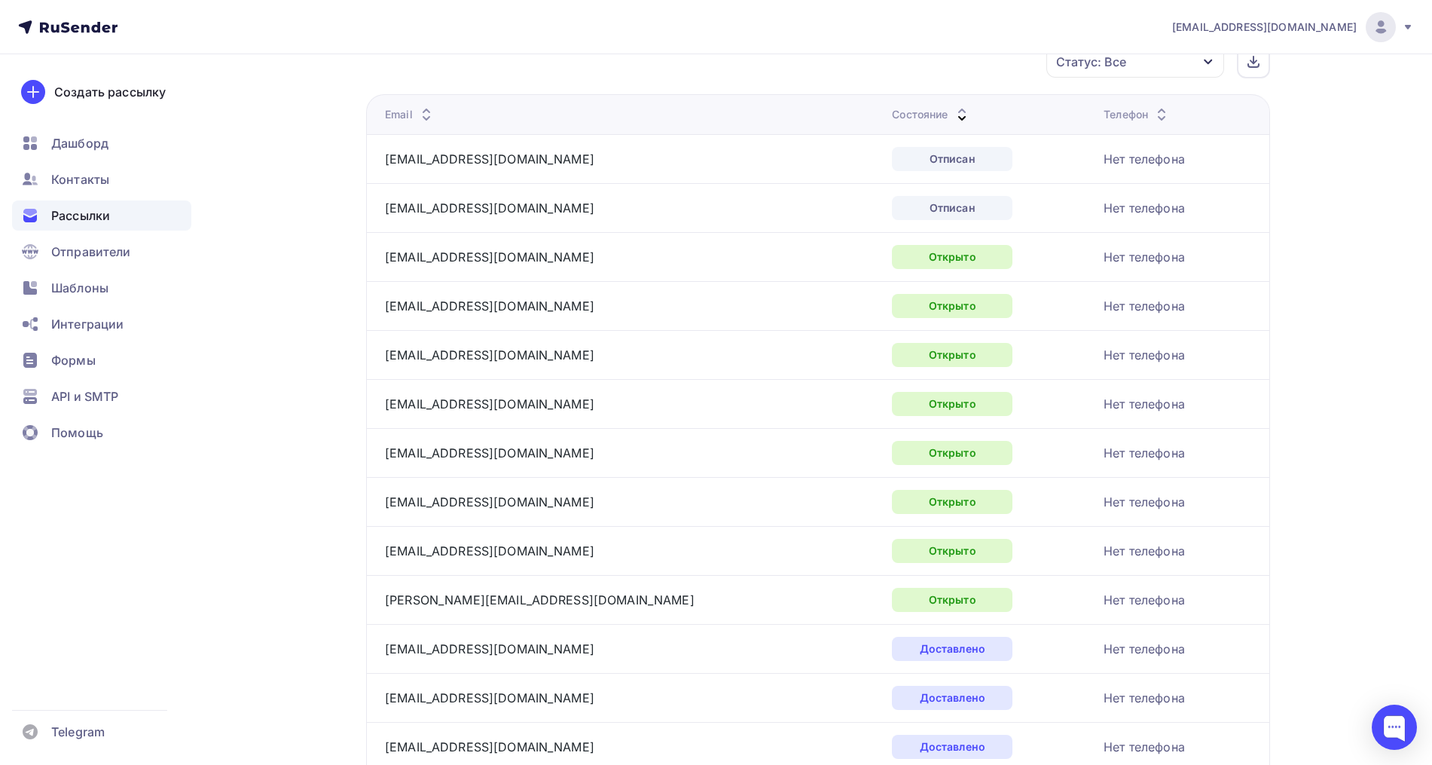
scroll to position [188, 0]
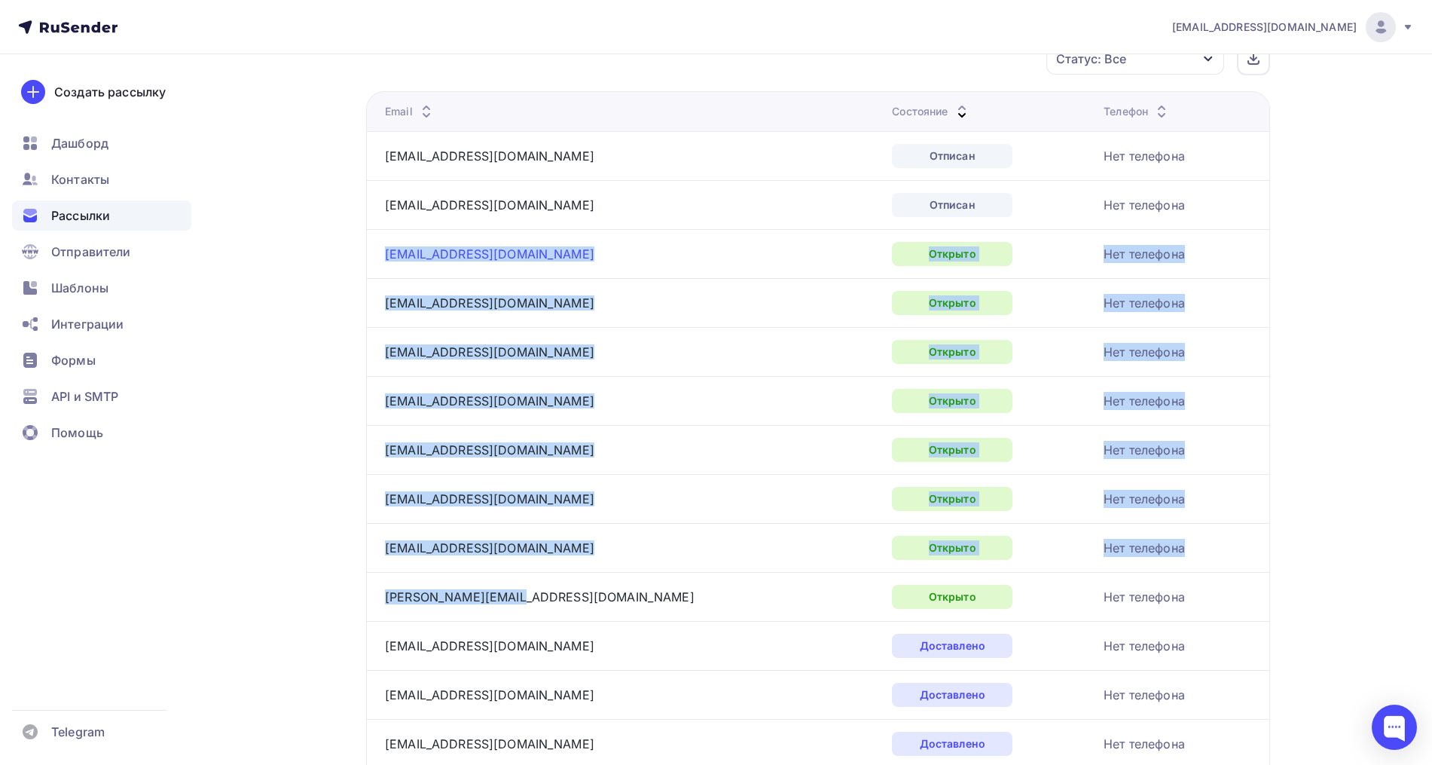
drag, startPoint x: 527, startPoint y: 595, endPoint x: 386, endPoint y: 257, distance: 366.4
copy tbody "[EMAIL_ADDRESS][DOMAIN_NAME] Открыто Нет телефона [EMAIL_ADDRESS][DOMAIN_NAME] …"
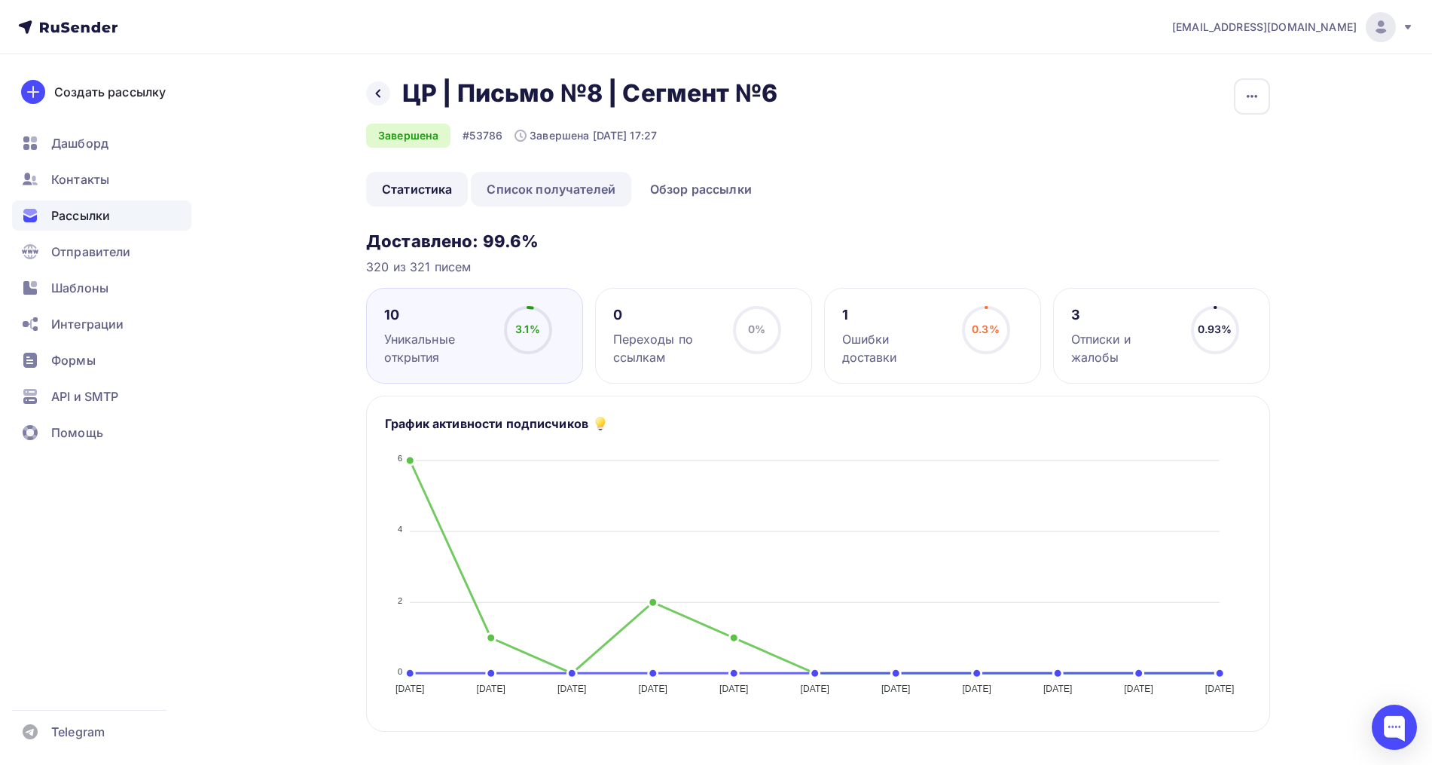
click at [579, 184] on link "Список получателей" at bounding box center [551, 189] width 160 height 35
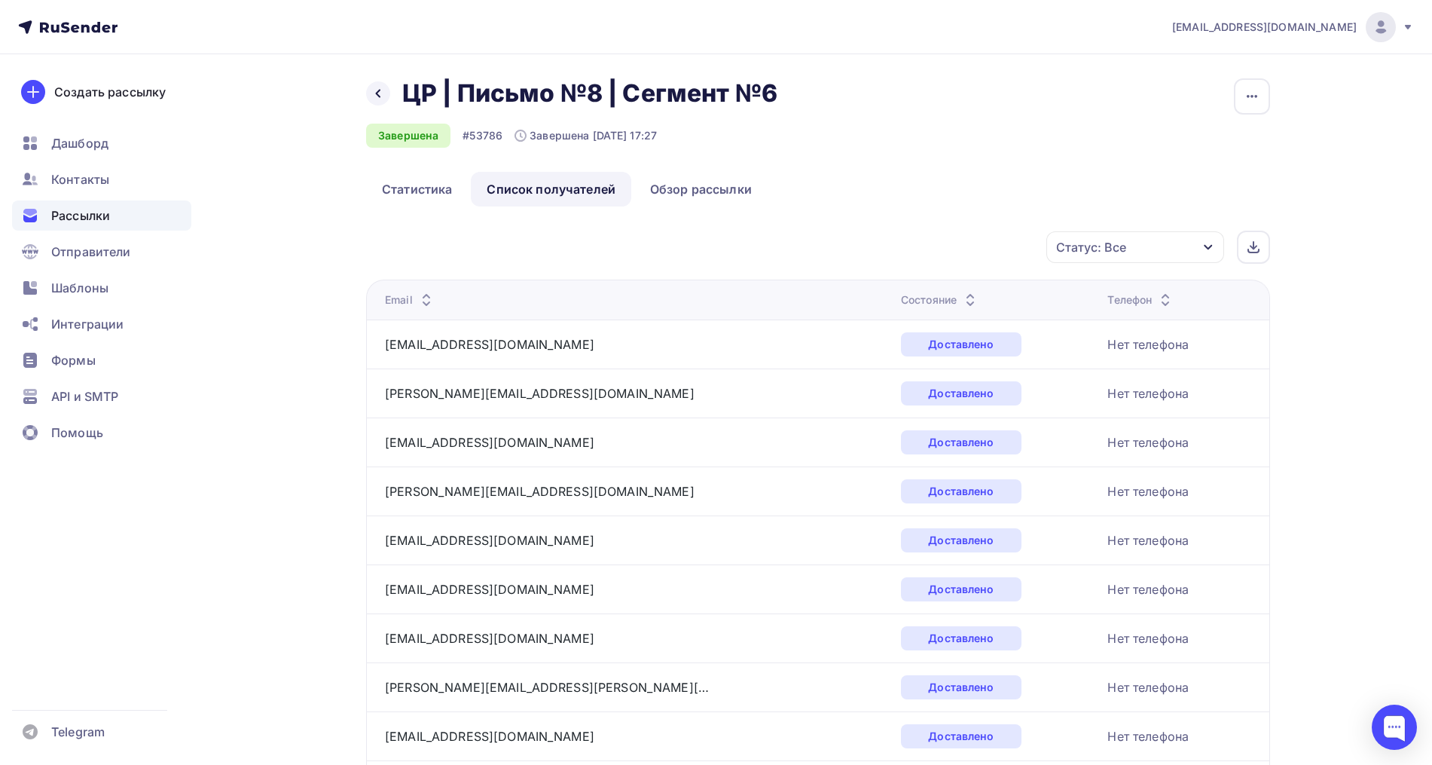
click at [961, 298] on icon at bounding box center [970, 304] width 18 height 18
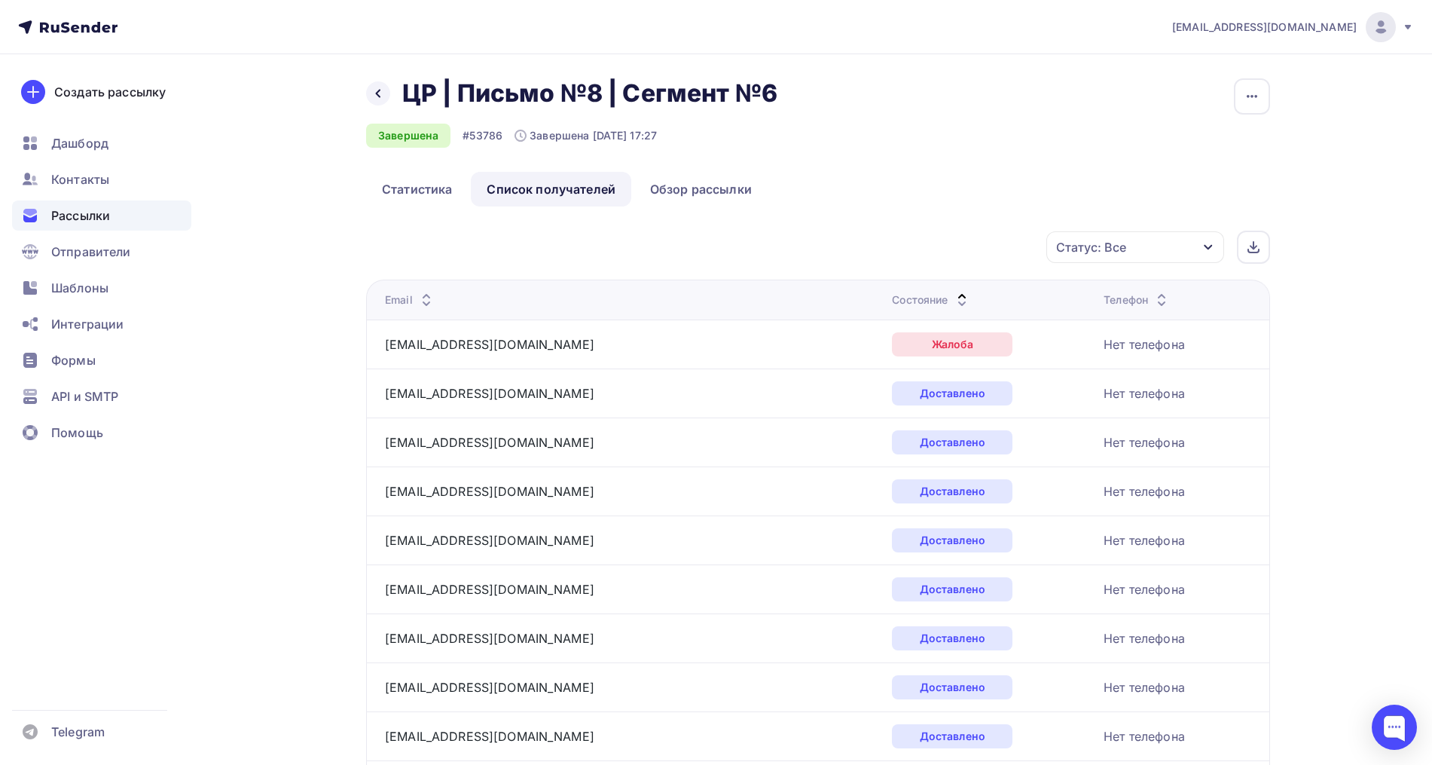
click at [953, 295] on icon at bounding box center [962, 304] width 18 height 18
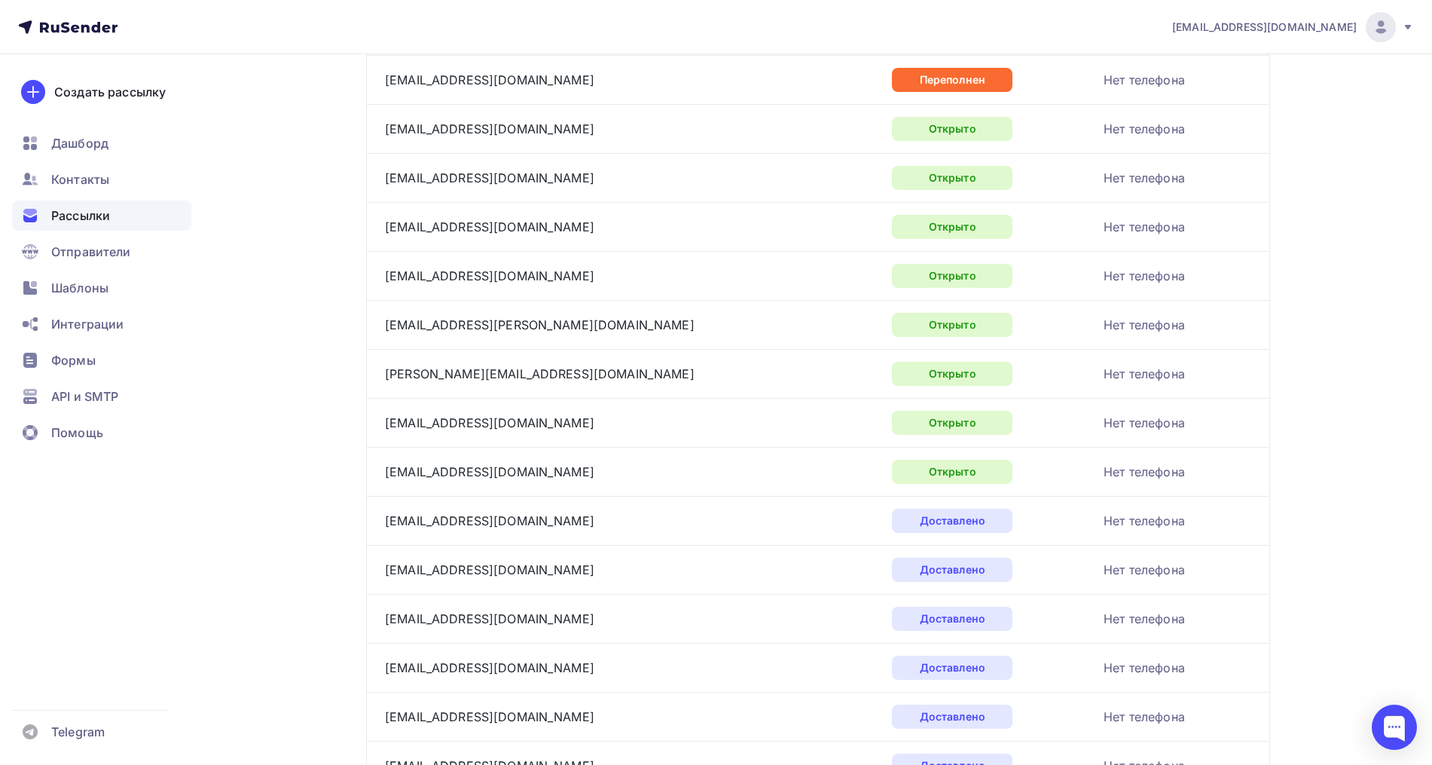
scroll to position [377, 0]
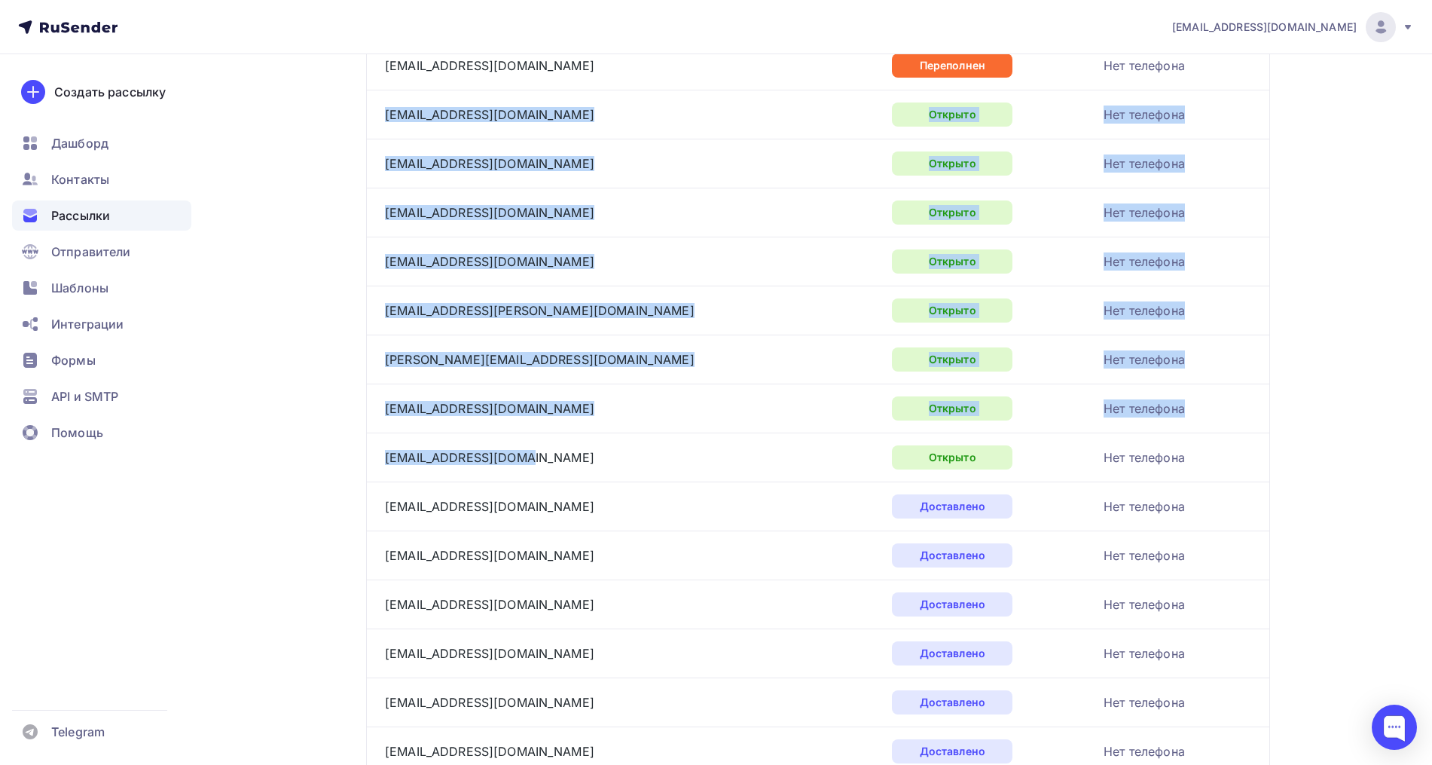
drag, startPoint x: 531, startPoint y: 456, endPoint x: 383, endPoint y: 115, distance: 371.1
copy tbody "[EMAIL_ADDRESS][DOMAIN_NAME] Открыто Нет телефона [EMAIL_ADDRESS][DOMAIN_NAME] …"
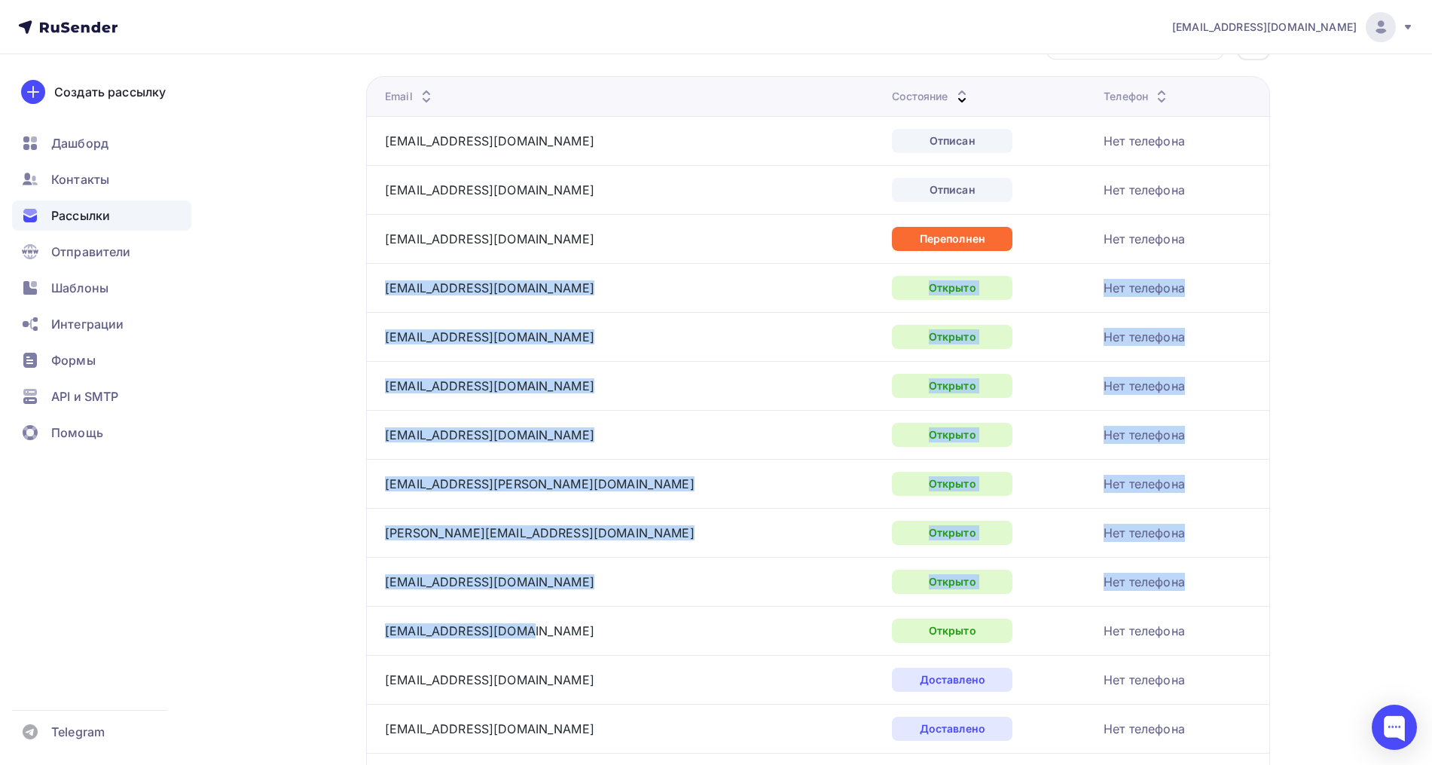
scroll to position [0, 0]
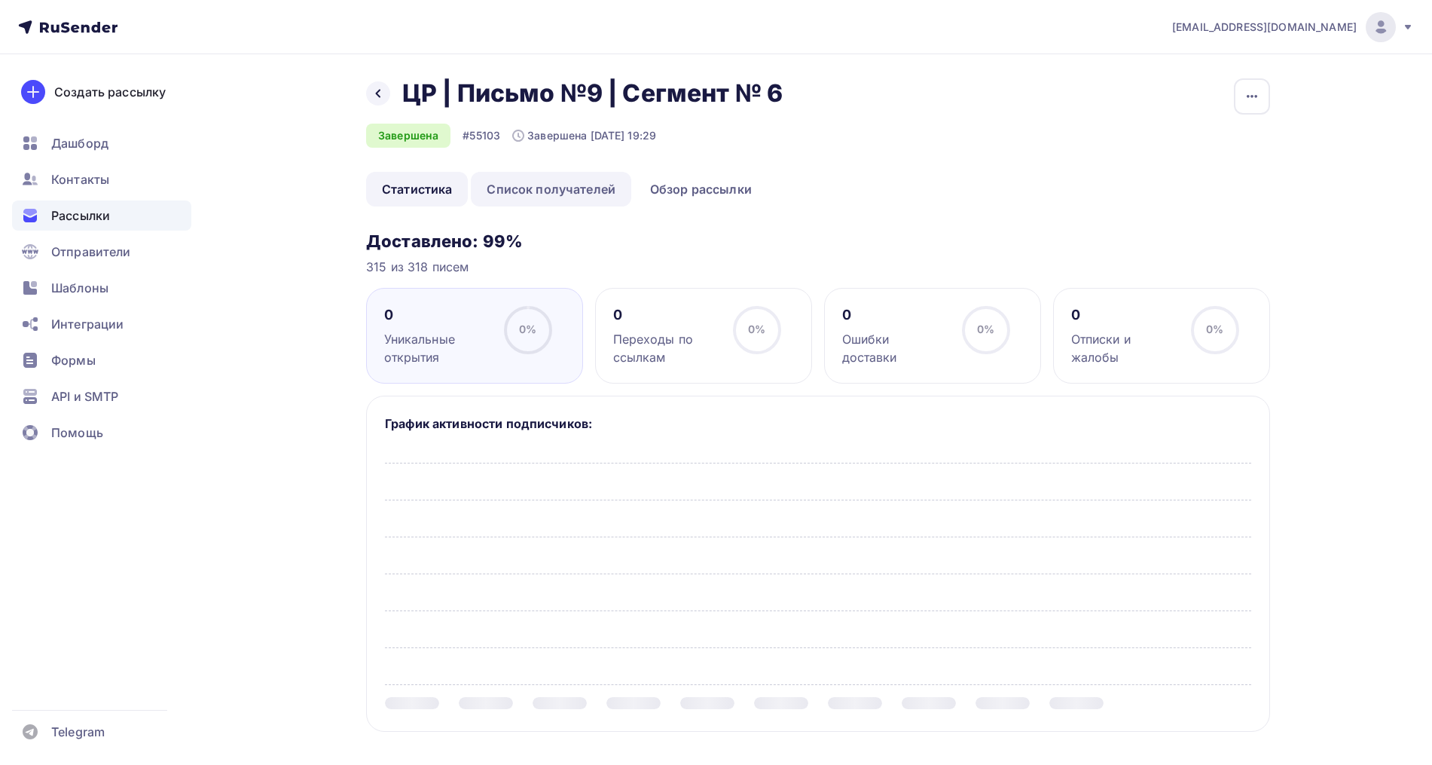
click at [599, 179] on link "Список получателей" at bounding box center [551, 189] width 160 height 35
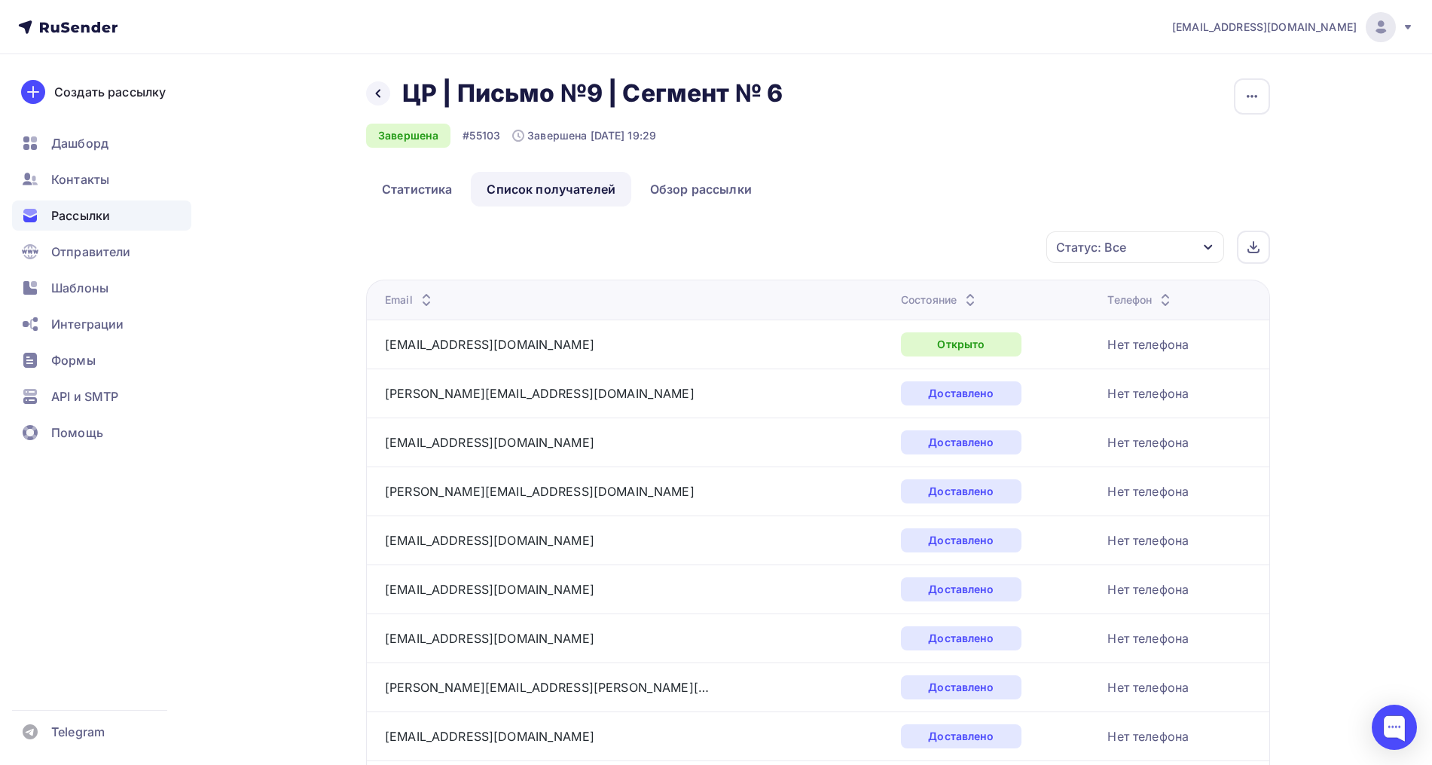
click at [961, 292] on icon at bounding box center [970, 296] width 18 height 18
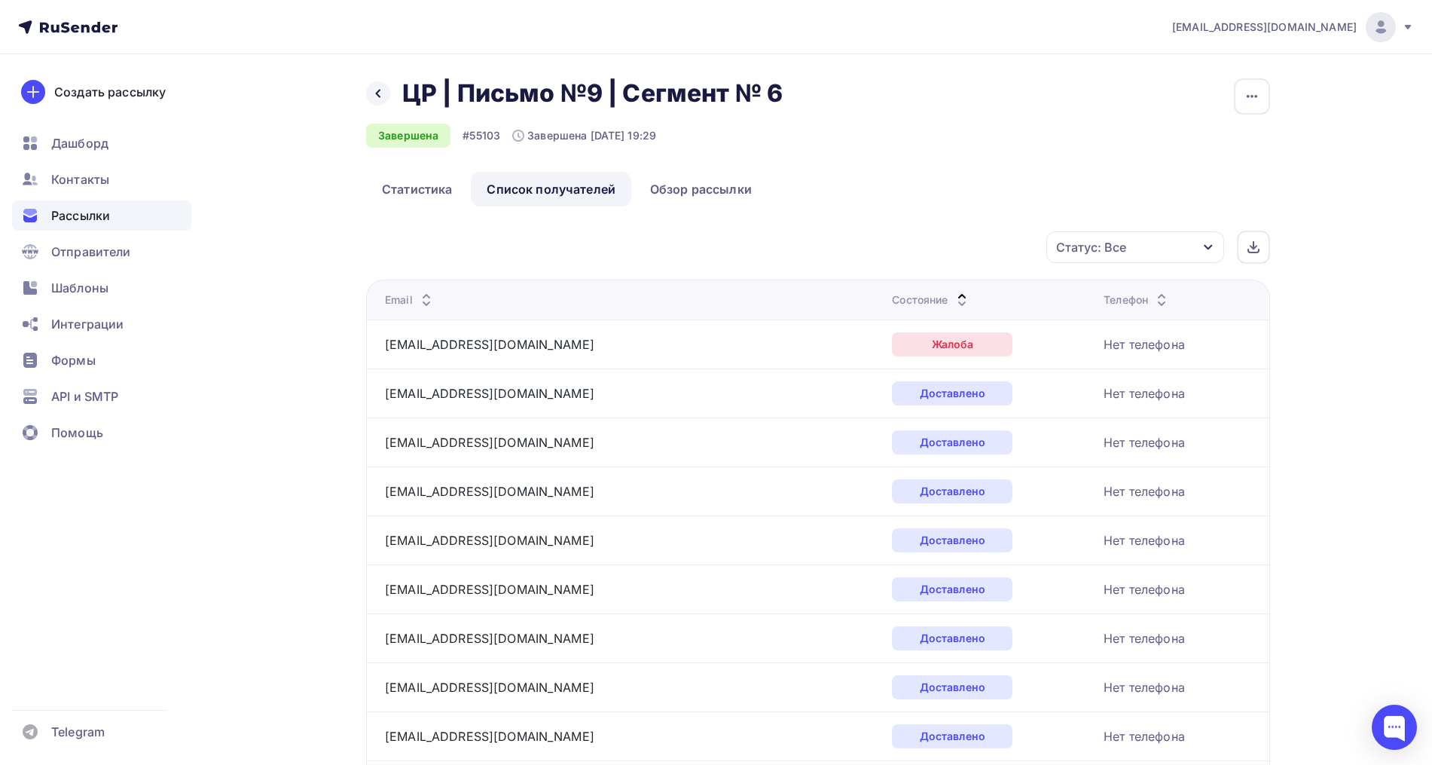
click at [953, 296] on icon at bounding box center [962, 304] width 18 height 18
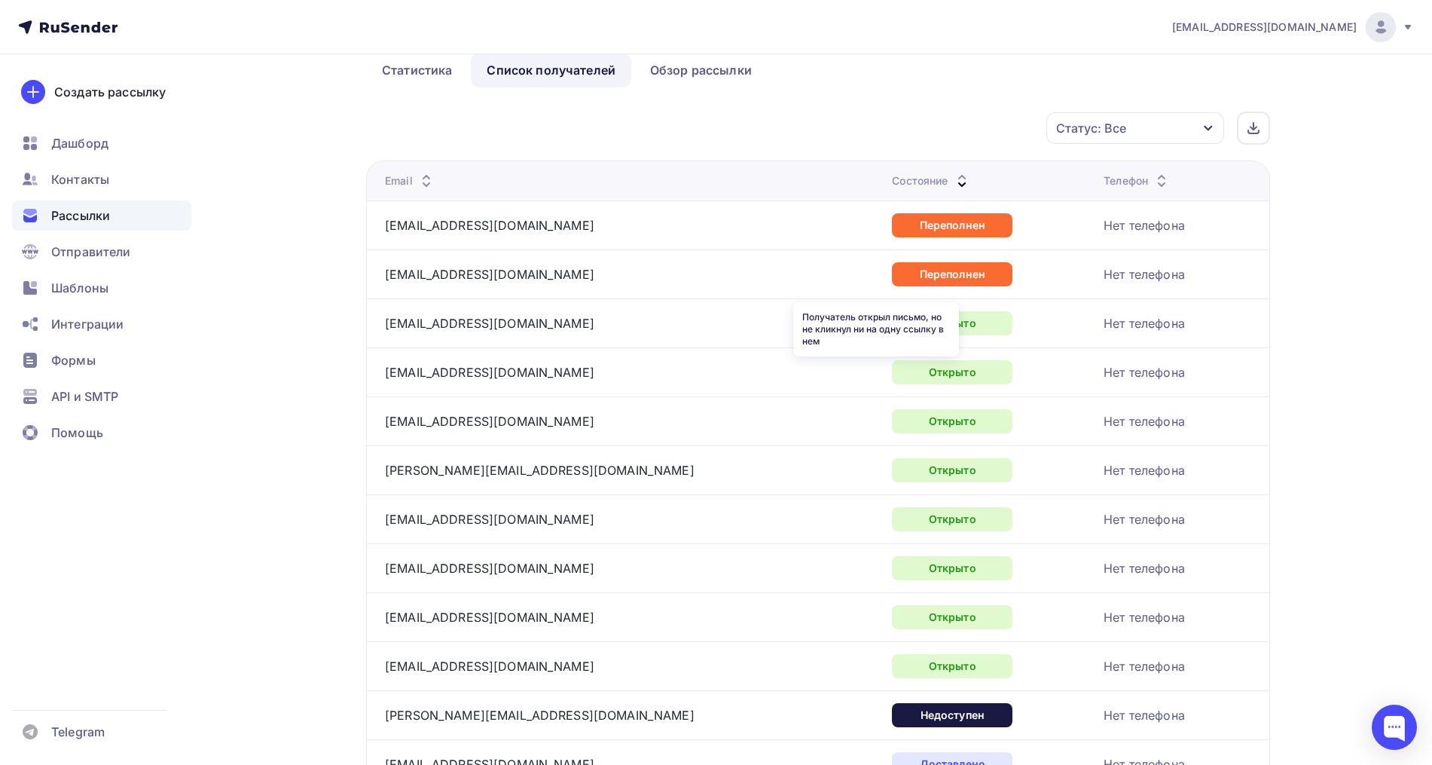
scroll to position [188, 0]
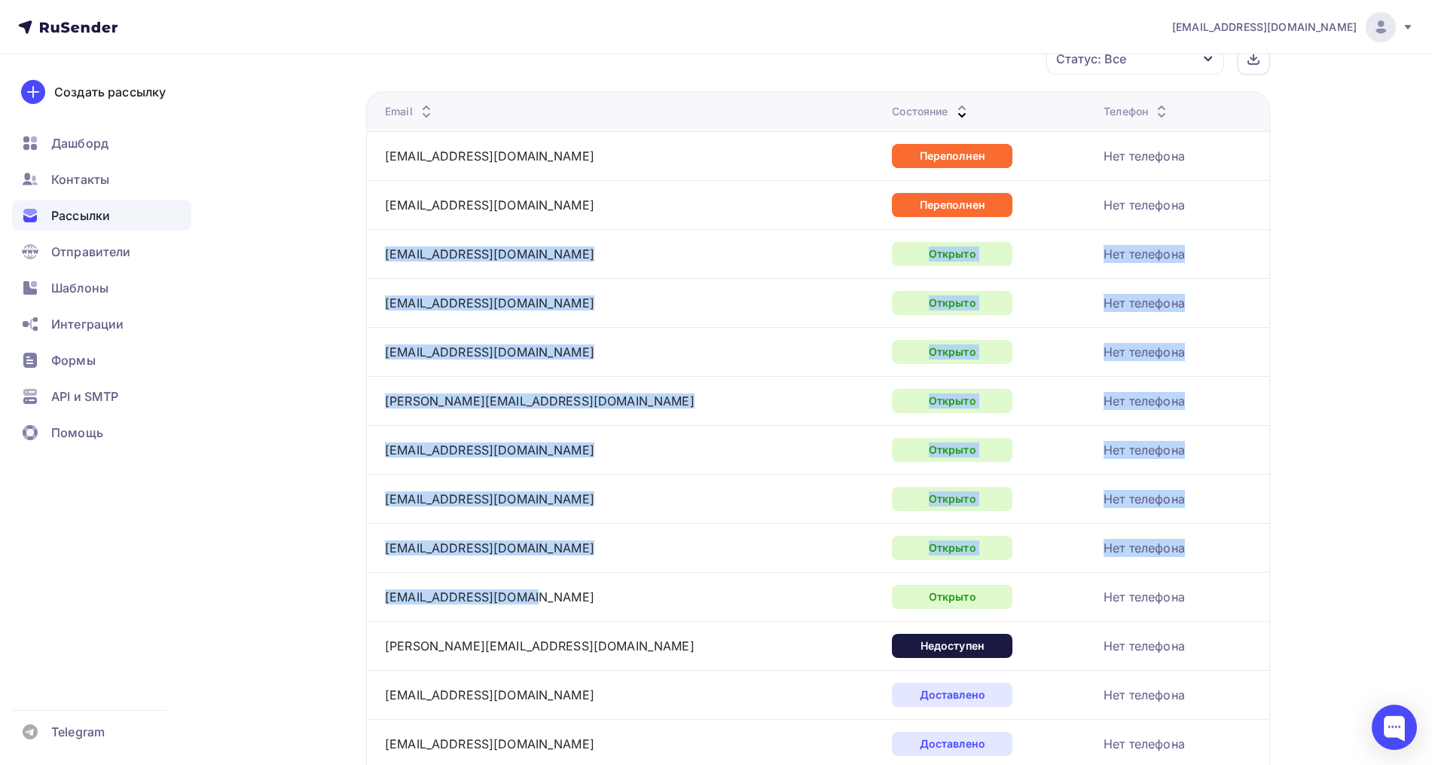
drag, startPoint x: 518, startPoint y: 599, endPoint x: 383, endPoint y: 258, distance: 366.2
copy tbody "[EMAIL_ADDRESS][DOMAIN_NAME] Открыто Нет телефона [EMAIL_ADDRESS][DOMAIN_NAME] …"
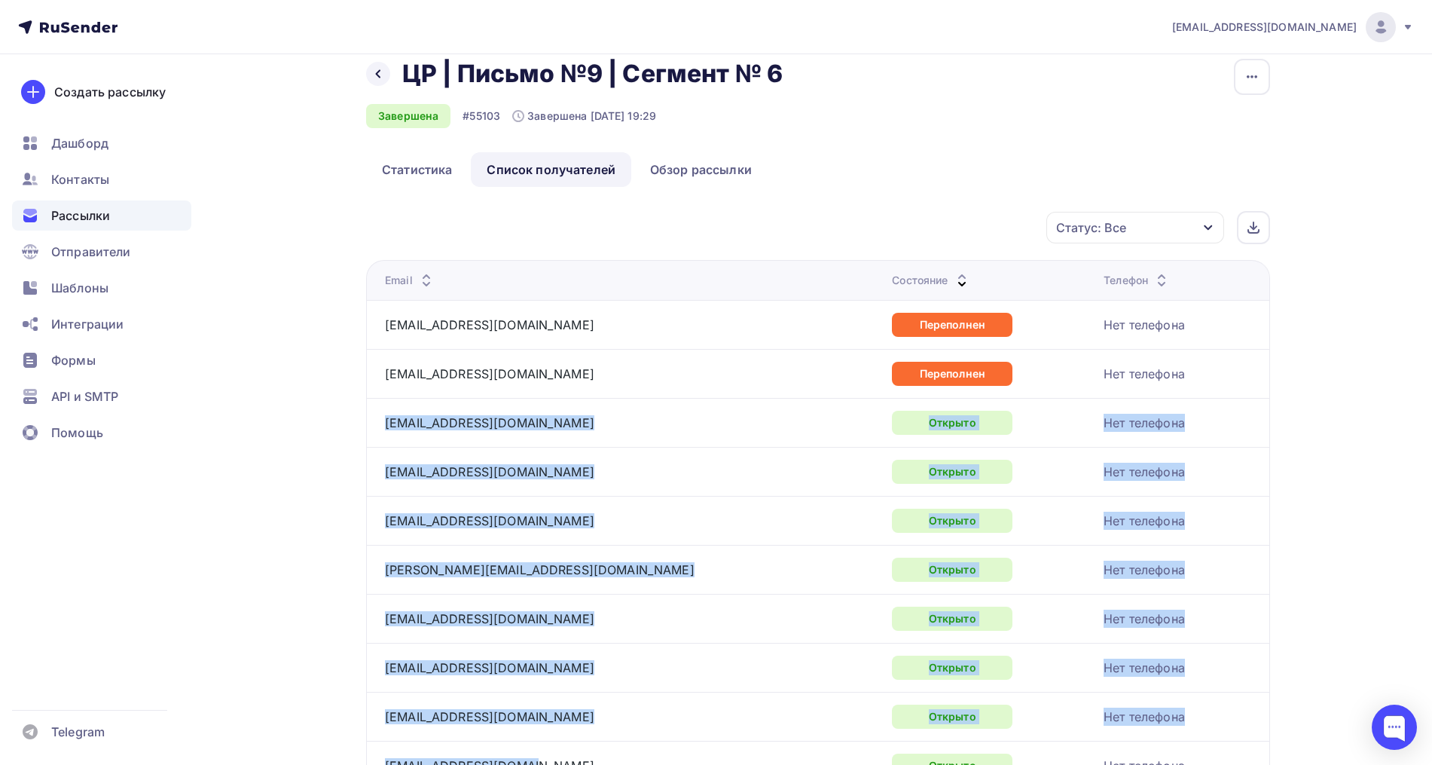
scroll to position [0, 0]
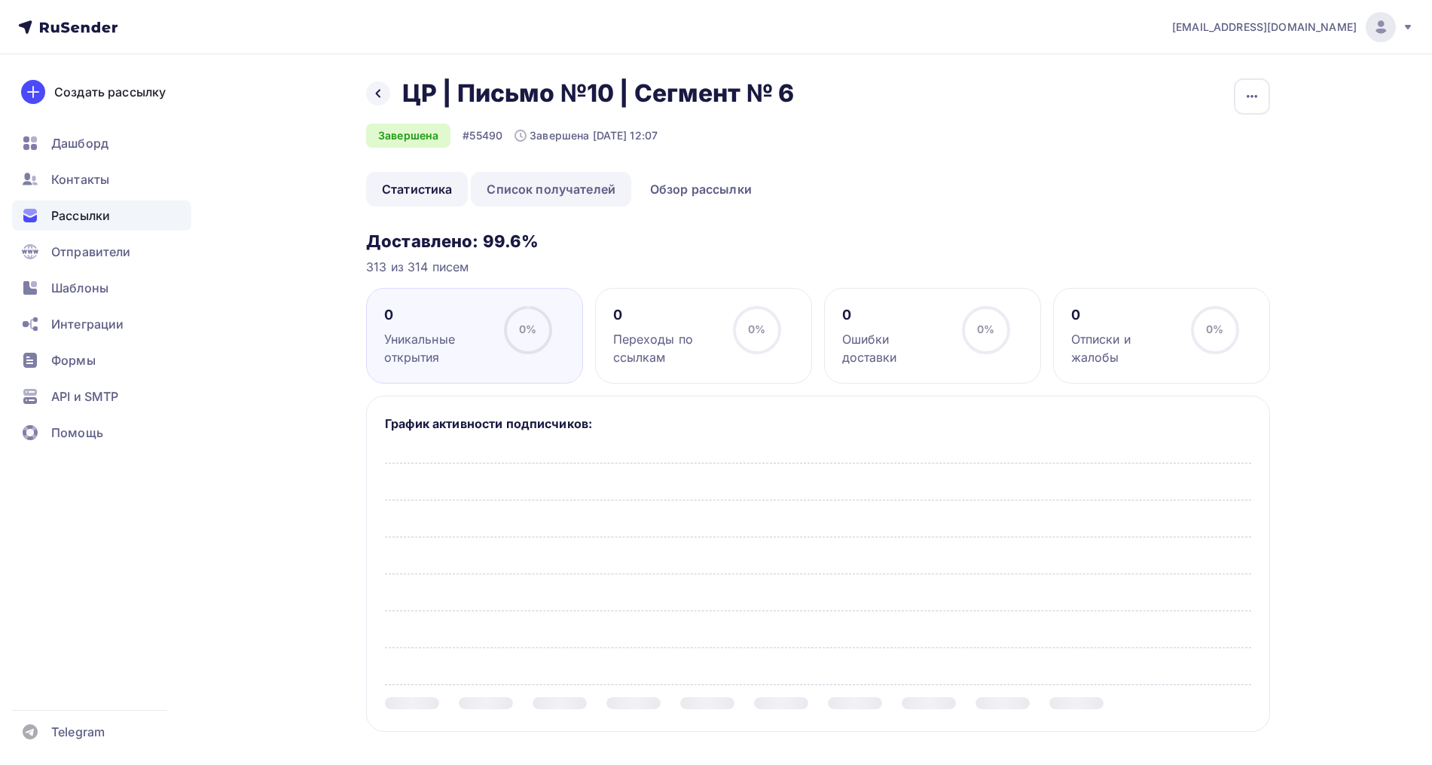
click at [519, 193] on link "Список получателей" at bounding box center [551, 189] width 160 height 35
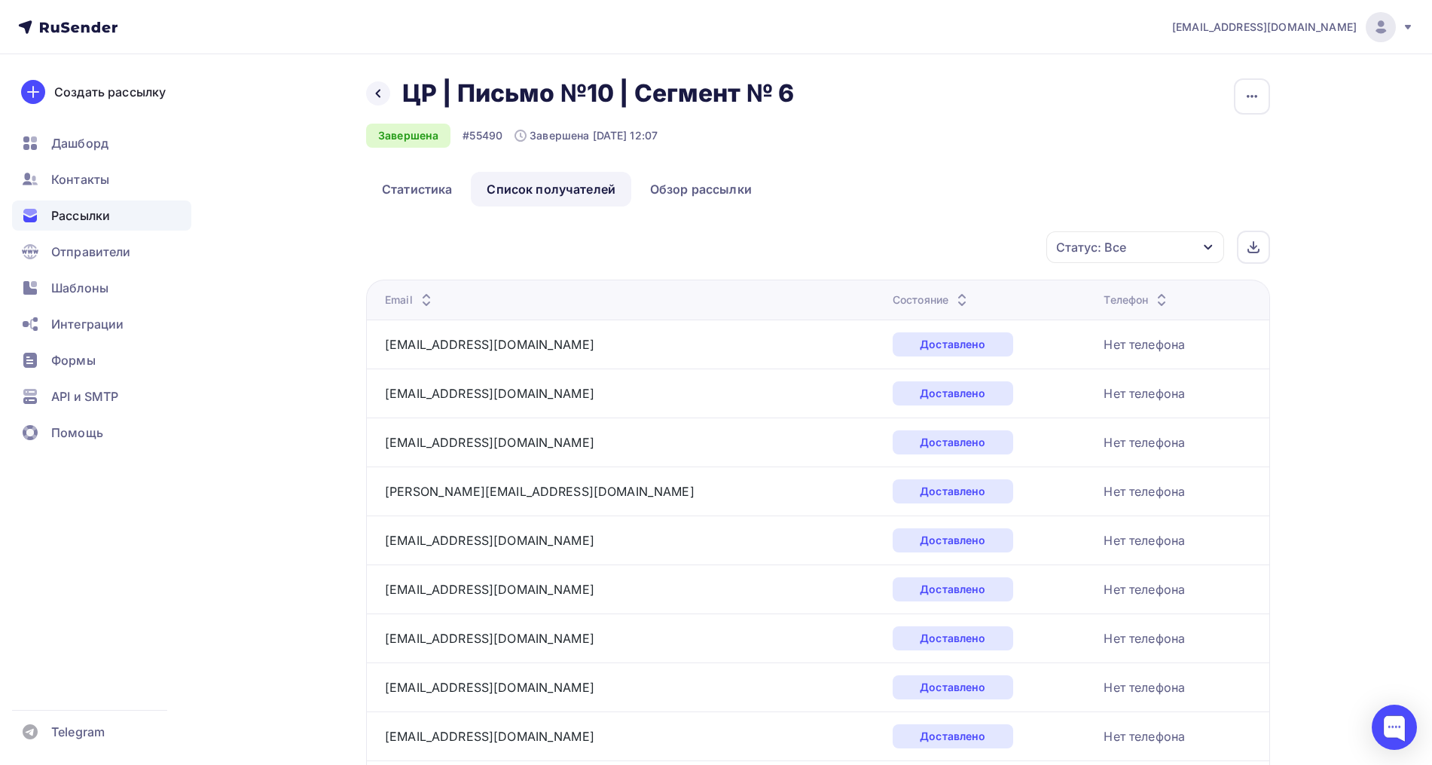
click at [893, 298] on div "Состояние" at bounding box center [993, 299] width 200 height 15
click at [953, 295] on icon at bounding box center [962, 304] width 18 height 18
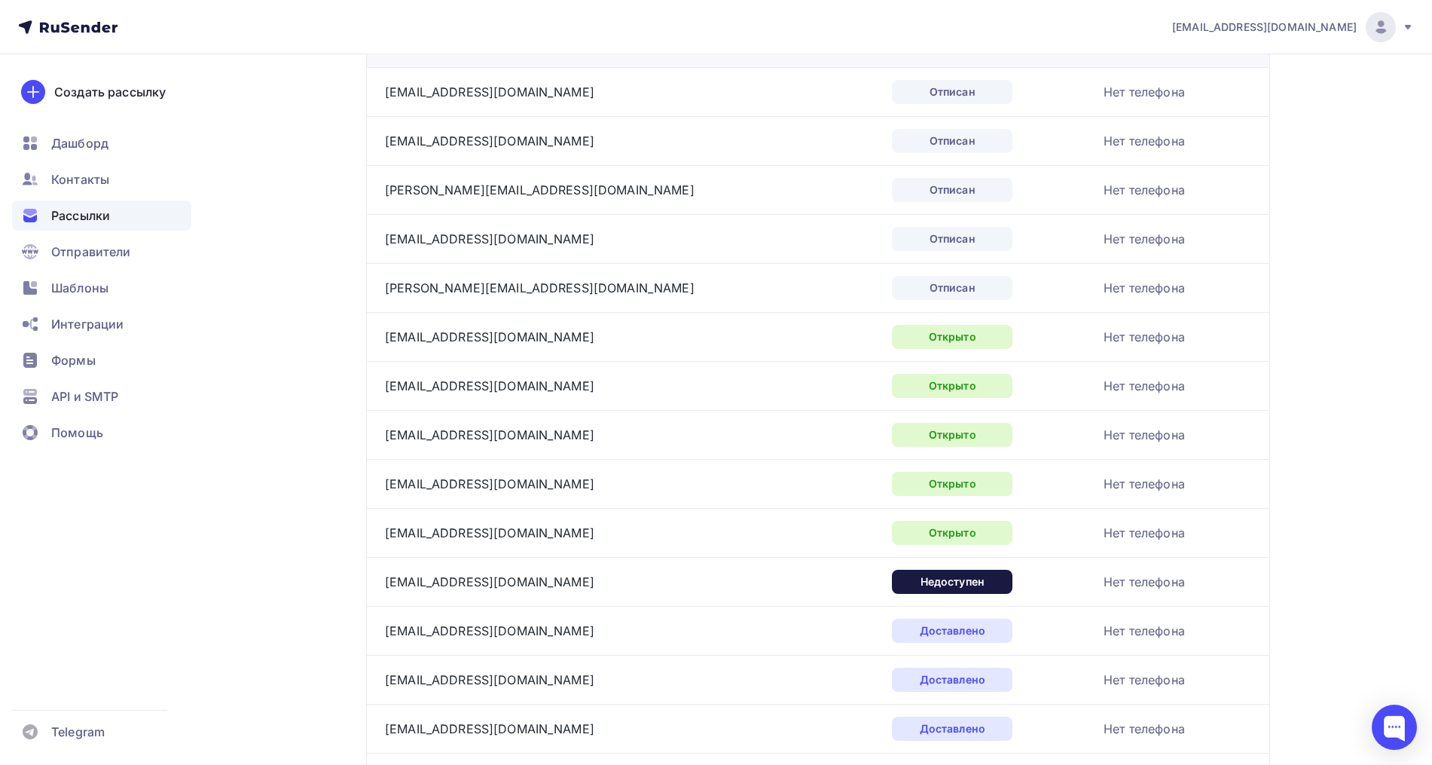
scroll to position [282, 0]
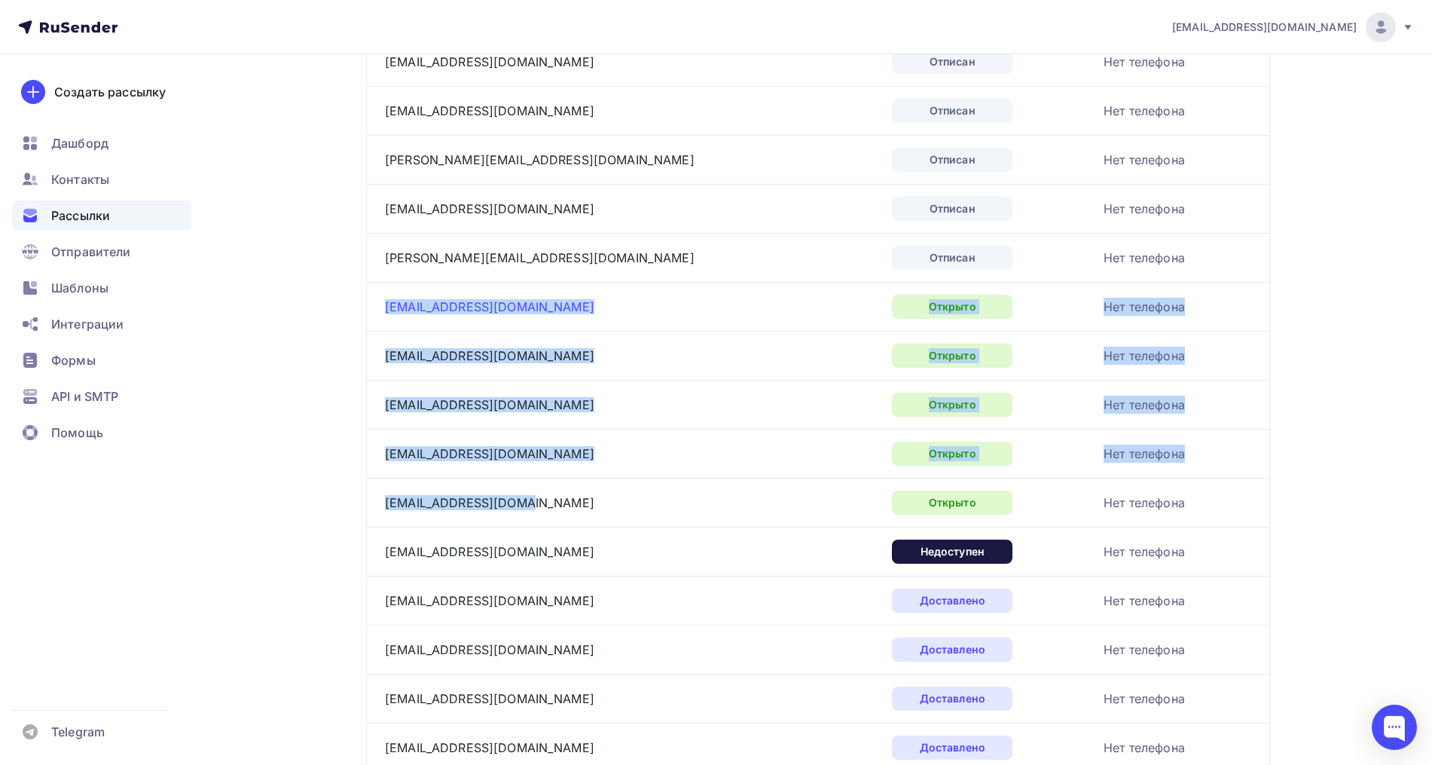
drag, startPoint x: 539, startPoint y: 505, endPoint x: 386, endPoint y: 309, distance: 249.1
copy tbody "[EMAIL_ADDRESS][DOMAIN_NAME] Открыто Нет телефона [EMAIL_ADDRESS][DOMAIN_NAME] …"
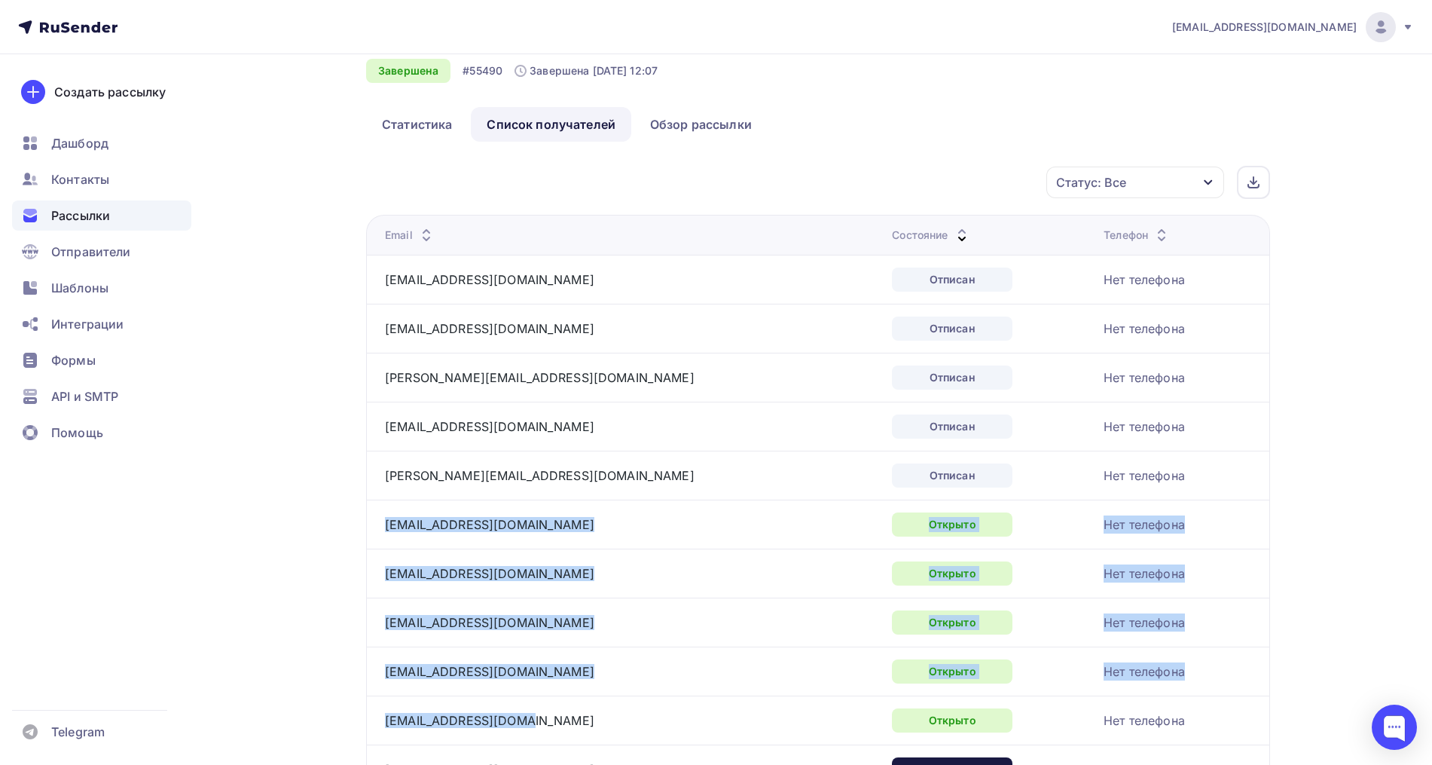
scroll to position [0, 0]
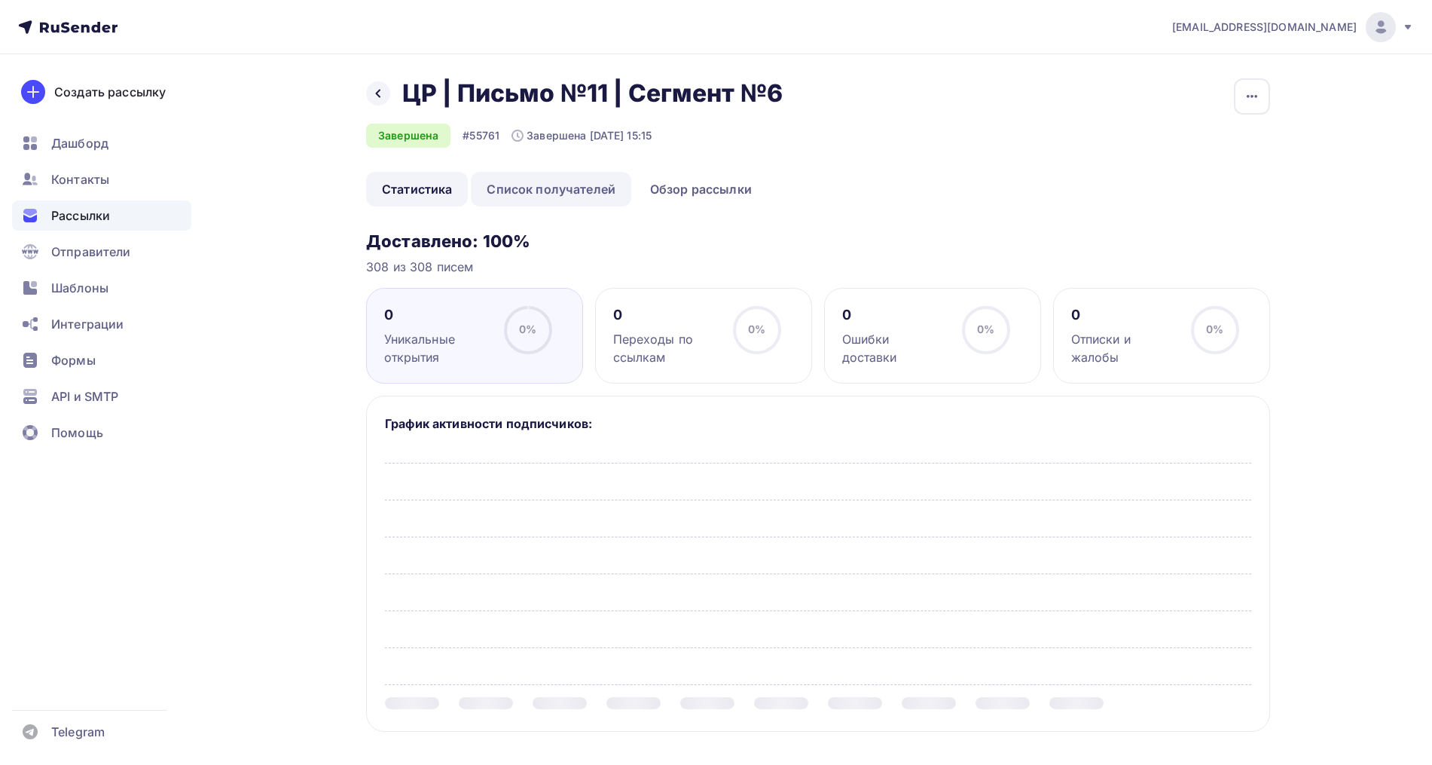
click at [530, 203] on link "Список получателей" at bounding box center [551, 189] width 160 height 35
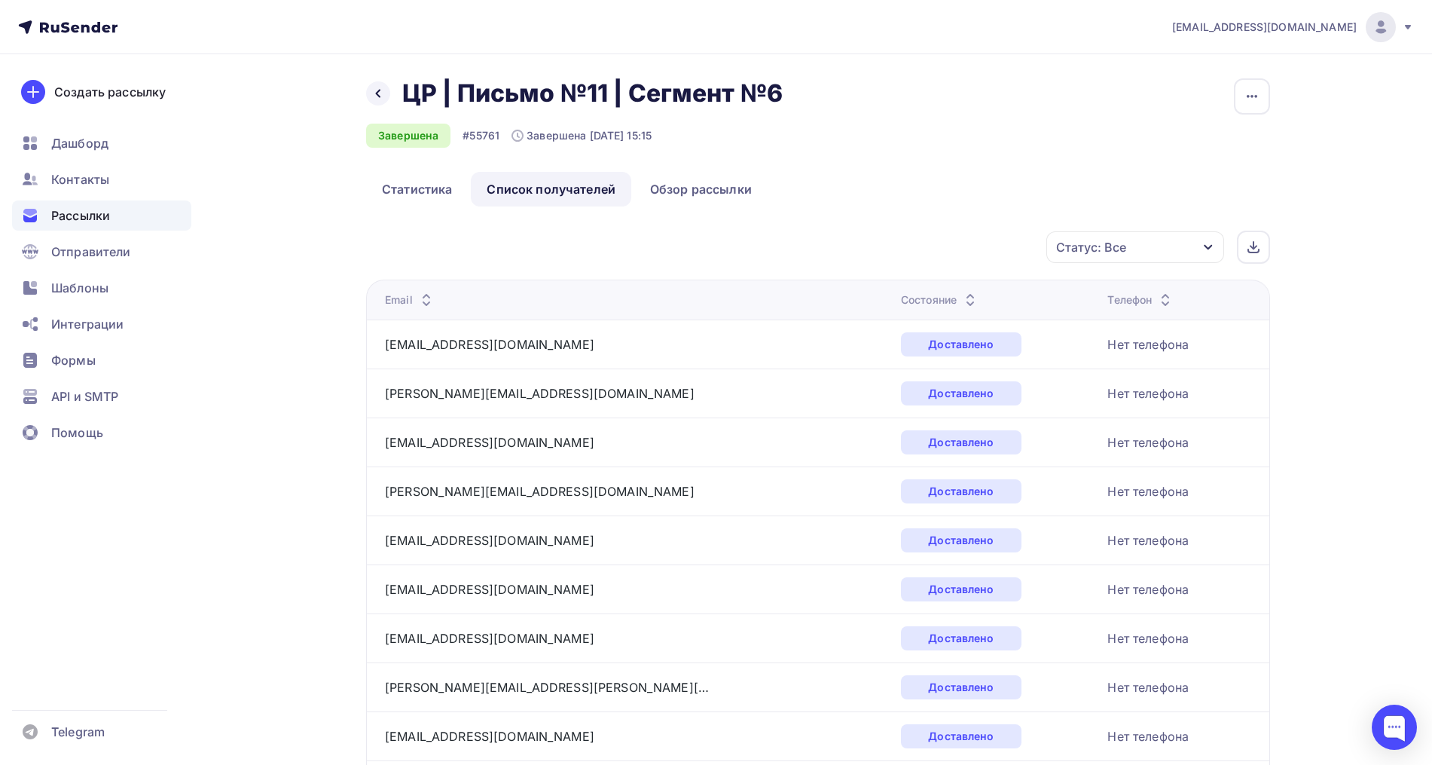
click at [961, 295] on icon at bounding box center [970, 304] width 18 height 18
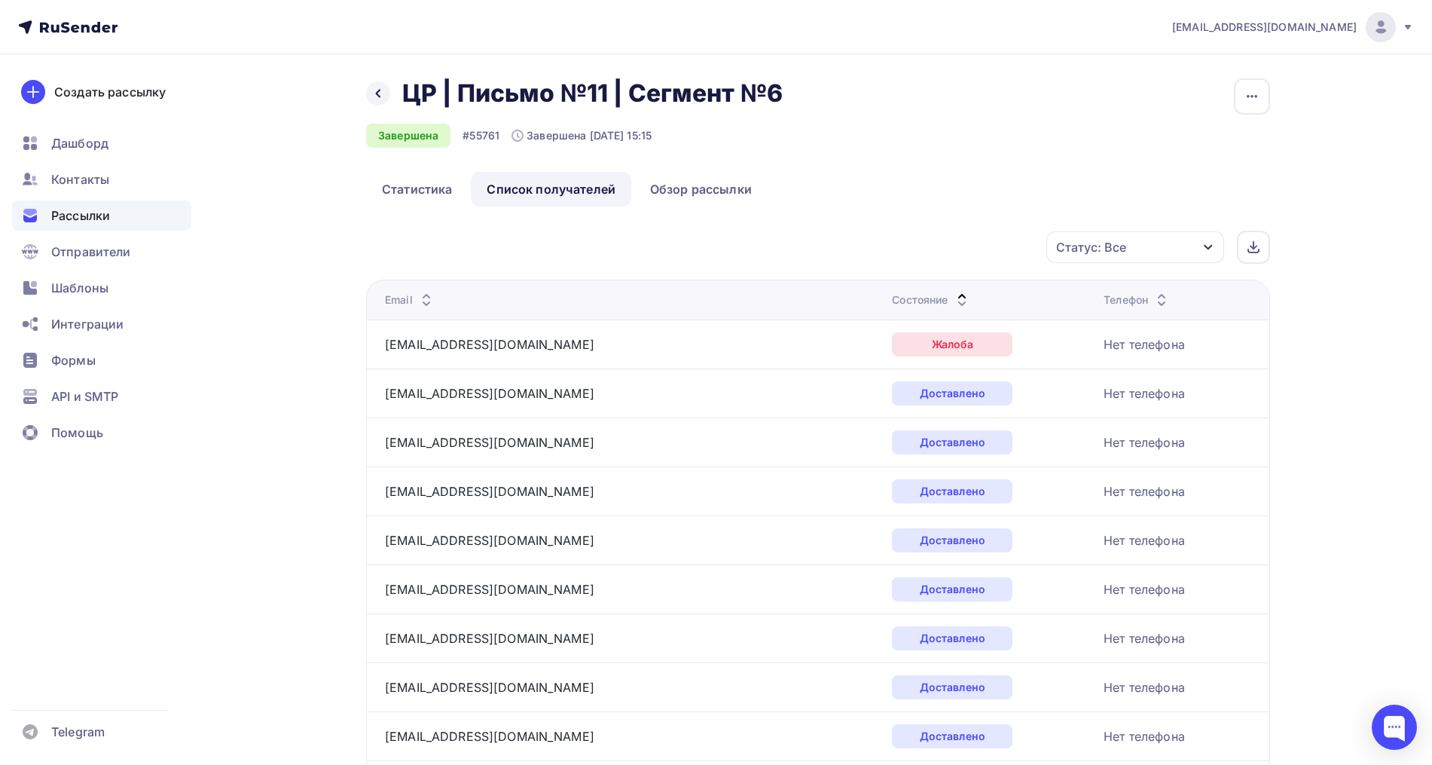
click at [953, 296] on icon at bounding box center [962, 304] width 18 height 18
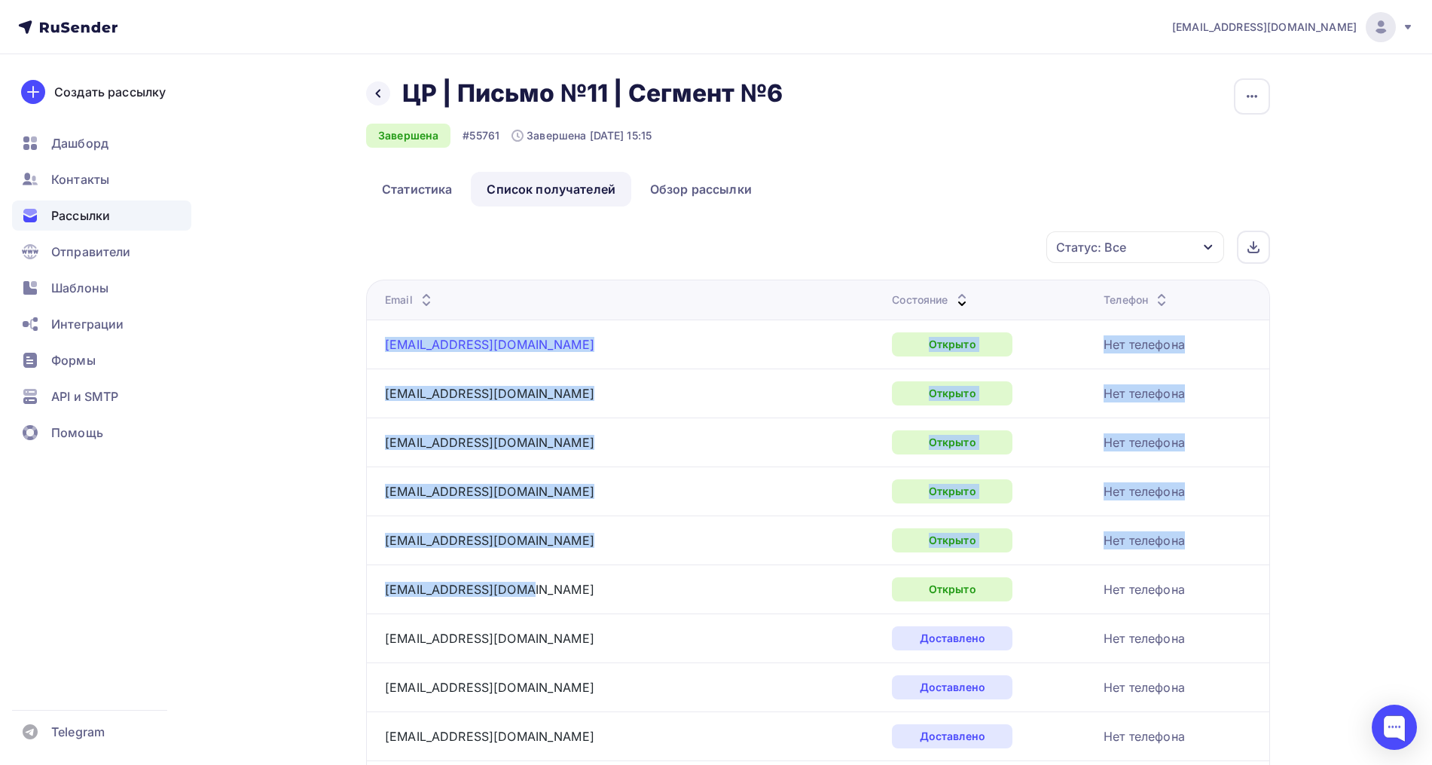
drag, startPoint x: 536, startPoint y: 594, endPoint x: 388, endPoint y: 349, distance: 286.5
copy tbody "[EMAIL_ADDRESS][DOMAIN_NAME] Открыто Нет телефона [EMAIL_ADDRESS][DOMAIN_NAME] …"
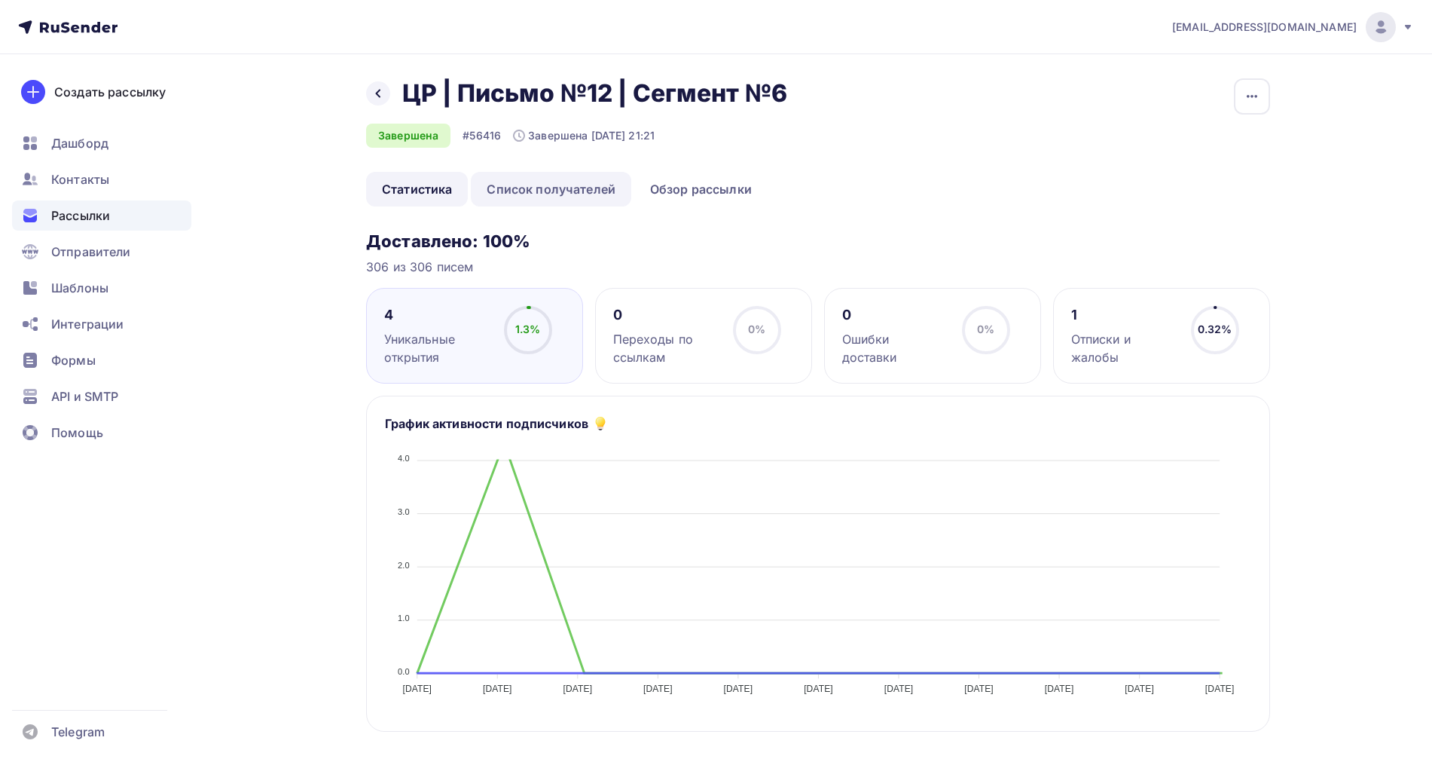
click at [531, 191] on link "Список получателей" at bounding box center [551, 189] width 160 height 35
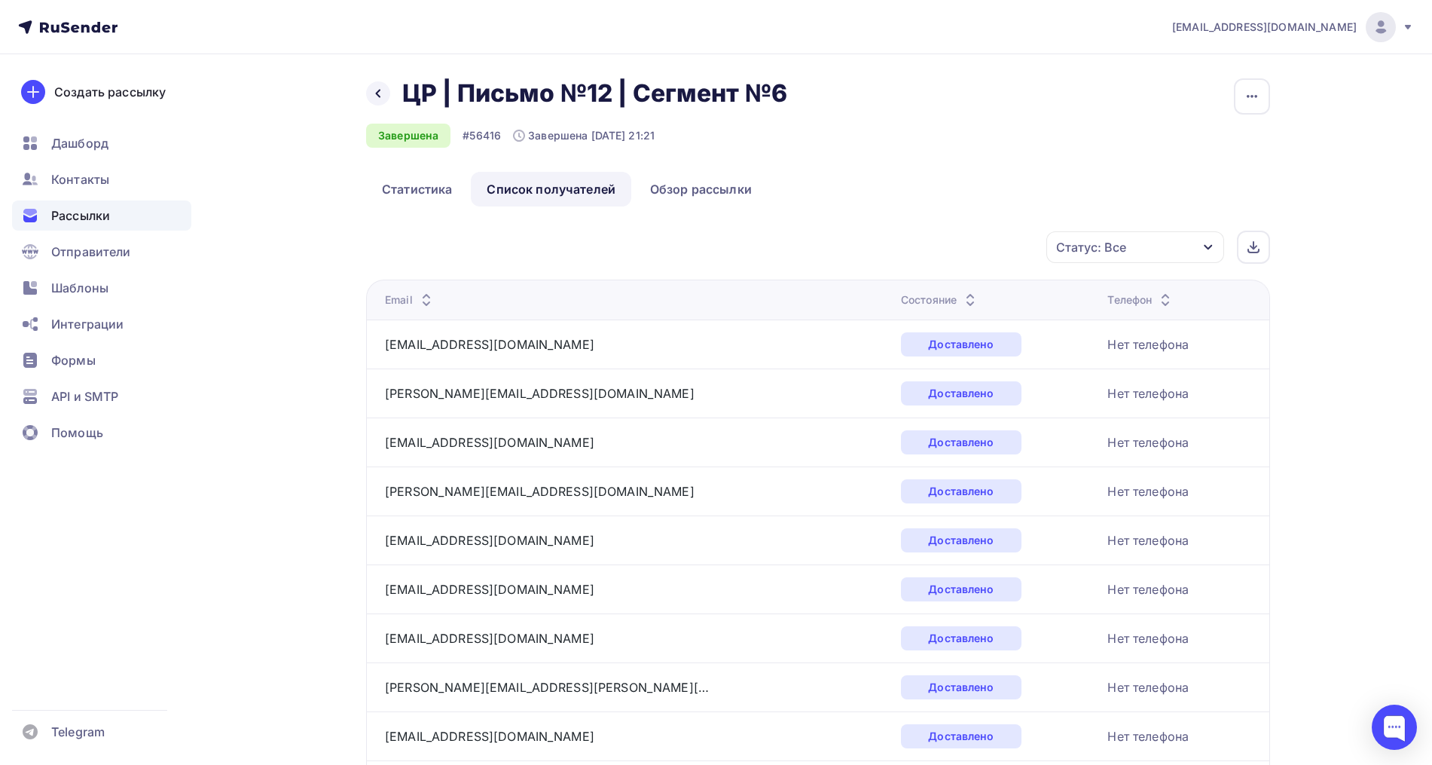
click at [961, 291] on icon at bounding box center [970, 296] width 18 height 18
click at [953, 292] on icon at bounding box center [962, 296] width 18 height 18
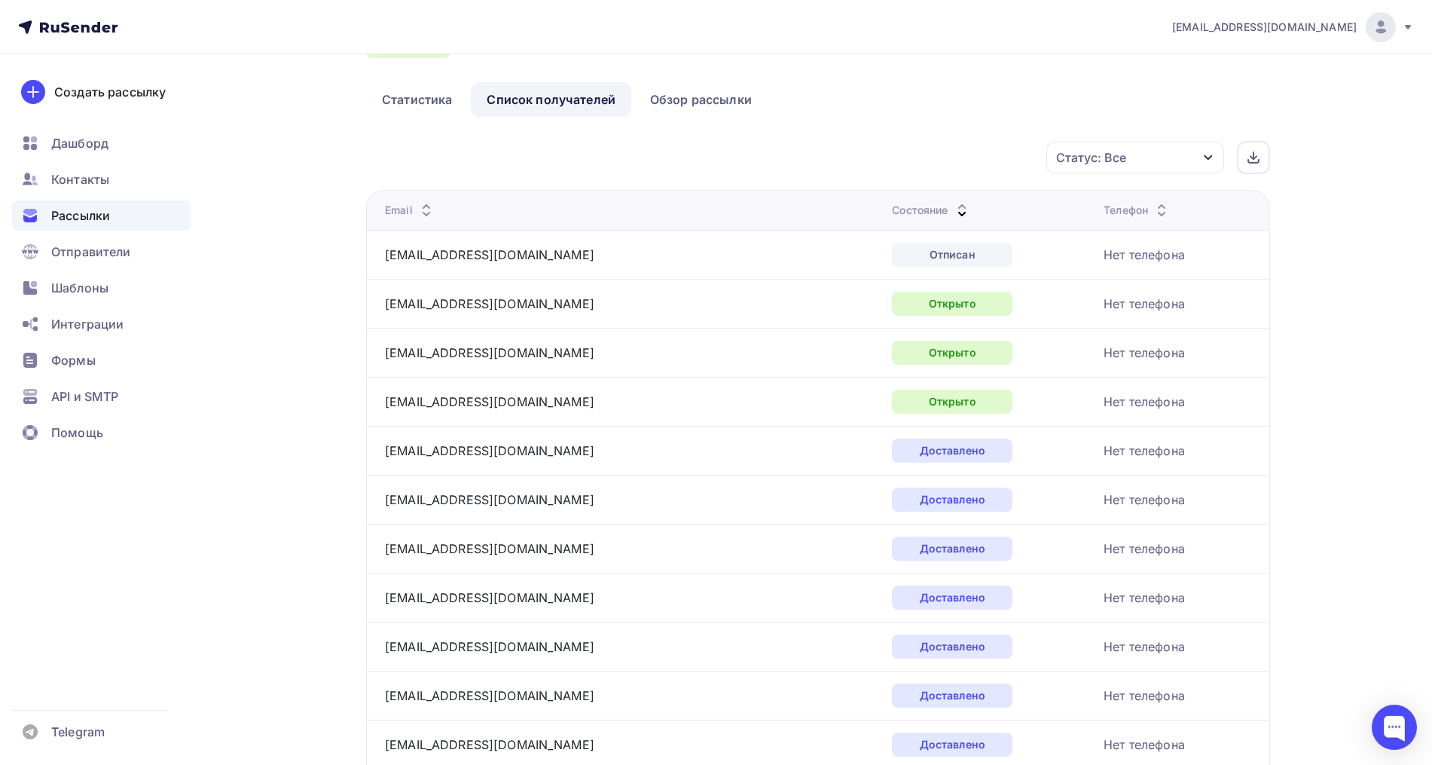
scroll to position [94, 0]
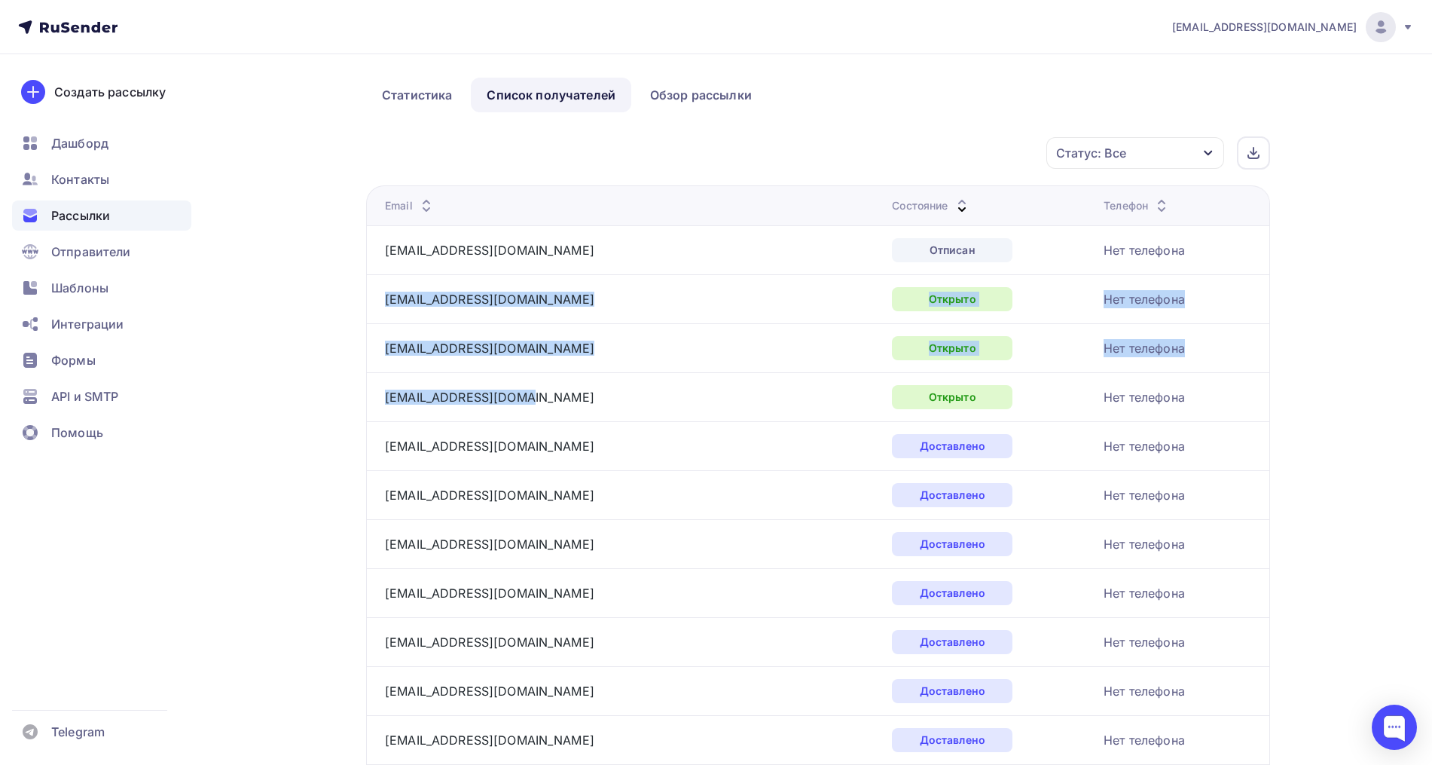
drag, startPoint x: 542, startPoint y: 399, endPoint x: 382, endPoint y: 301, distance: 188.0
copy tbody "irinashtreker@yandex.ru Открыто Нет телефона melnikova.15@mail.ru Открыто Нет т…"
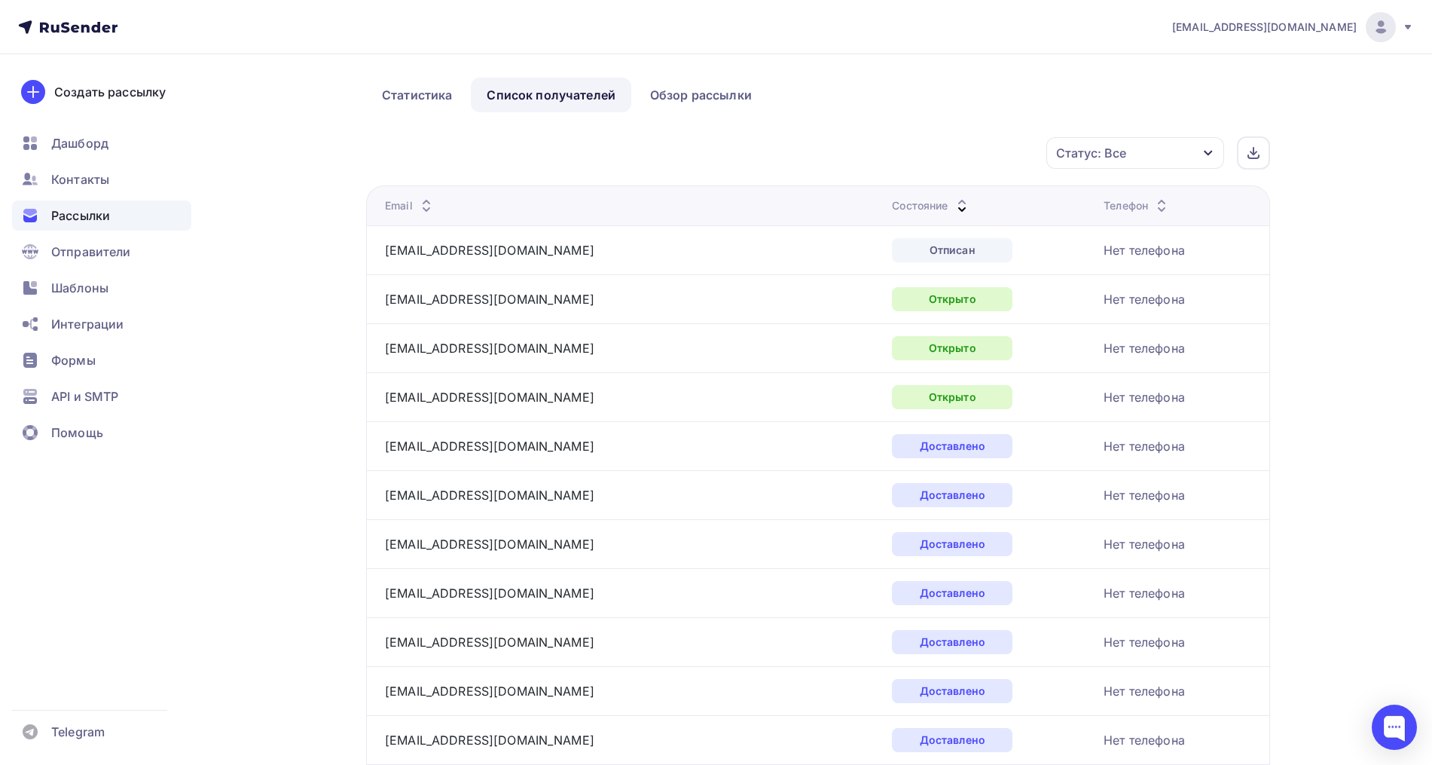
drag, startPoint x: 781, startPoint y: 148, endPoint x: 767, endPoint y: 141, distance: 15.8
click at [782, 147] on div "Статус: Все Статус Доставлено Открыто Кликнул Не существует Переполнен Недоступ…" at bounding box center [823, 152] width 893 height 33
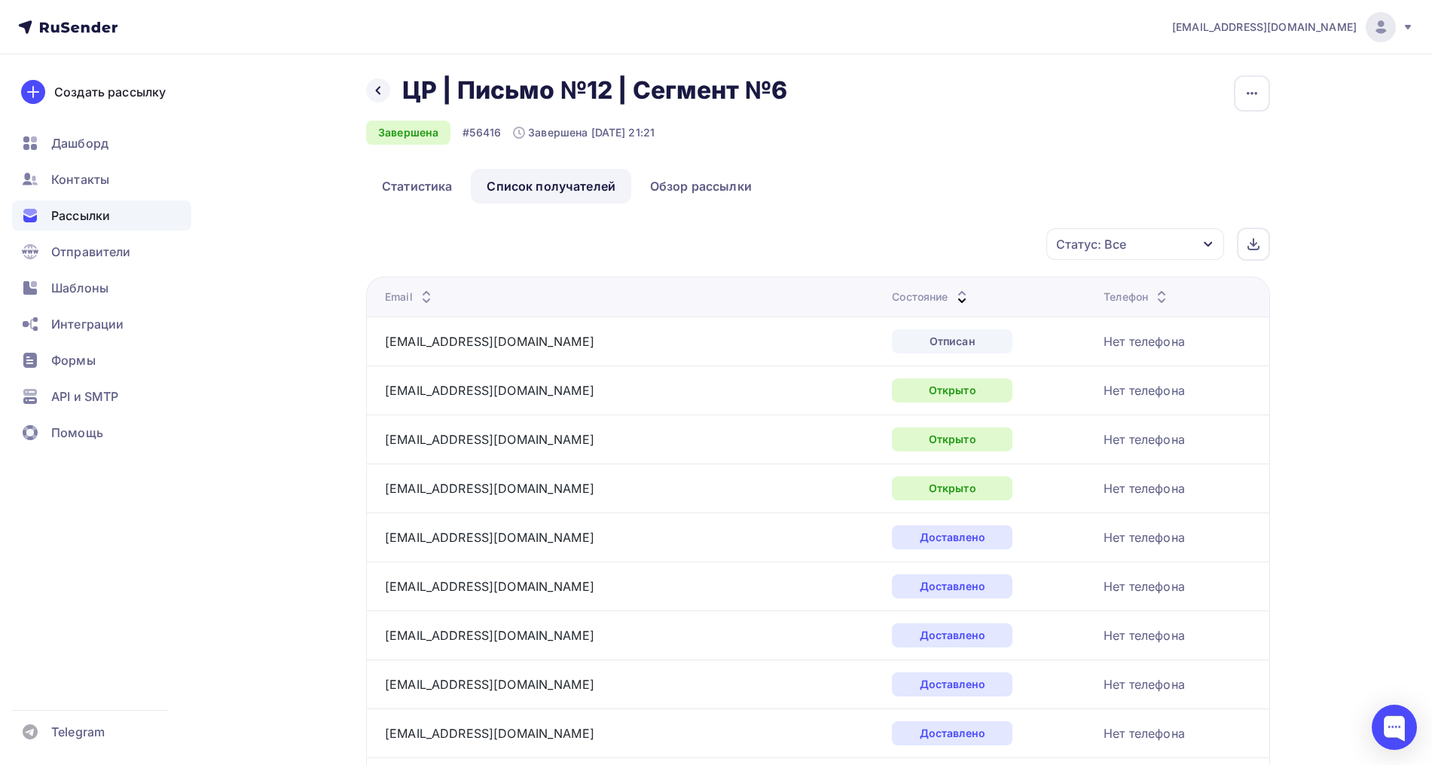
scroll to position [0, 0]
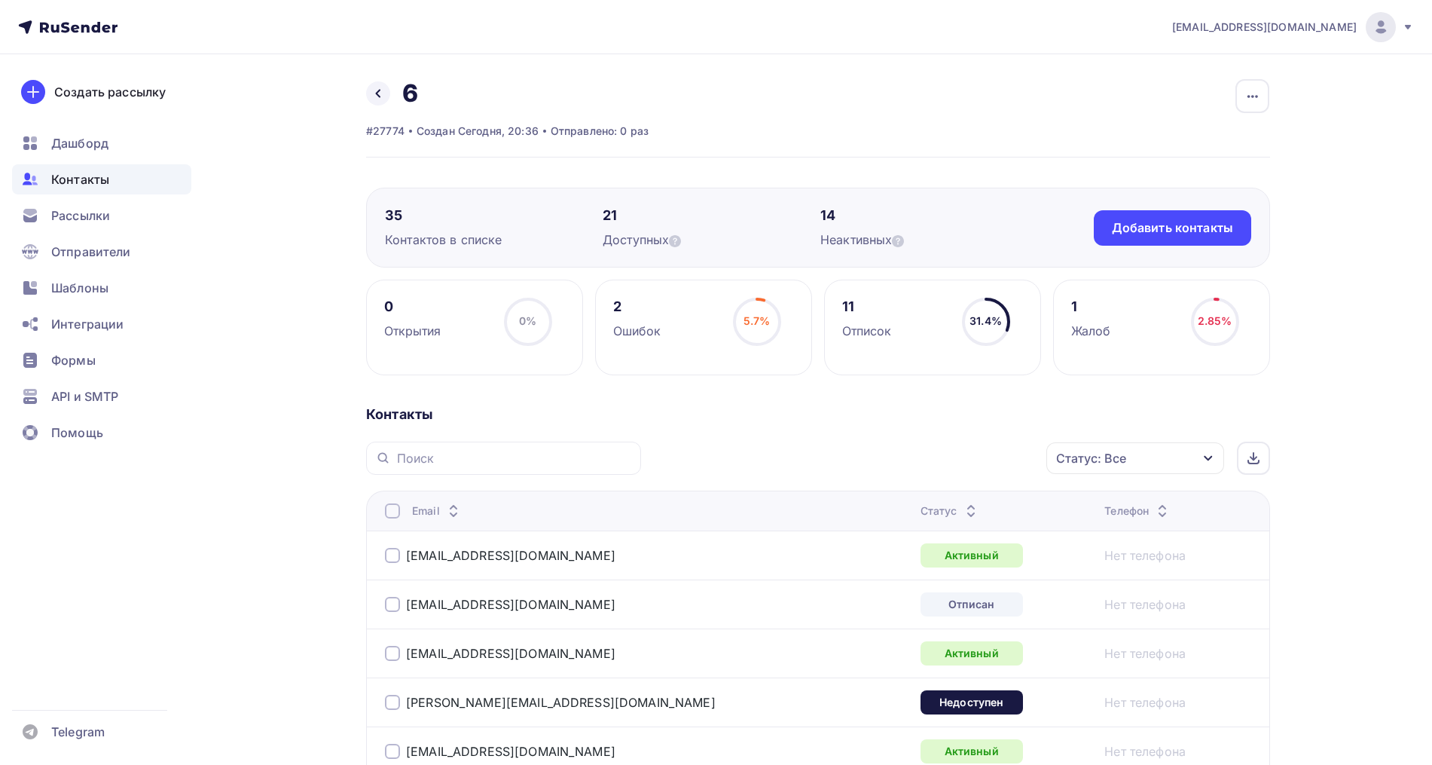
click at [962, 507] on icon at bounding box center [971, 514] width 18 height 18
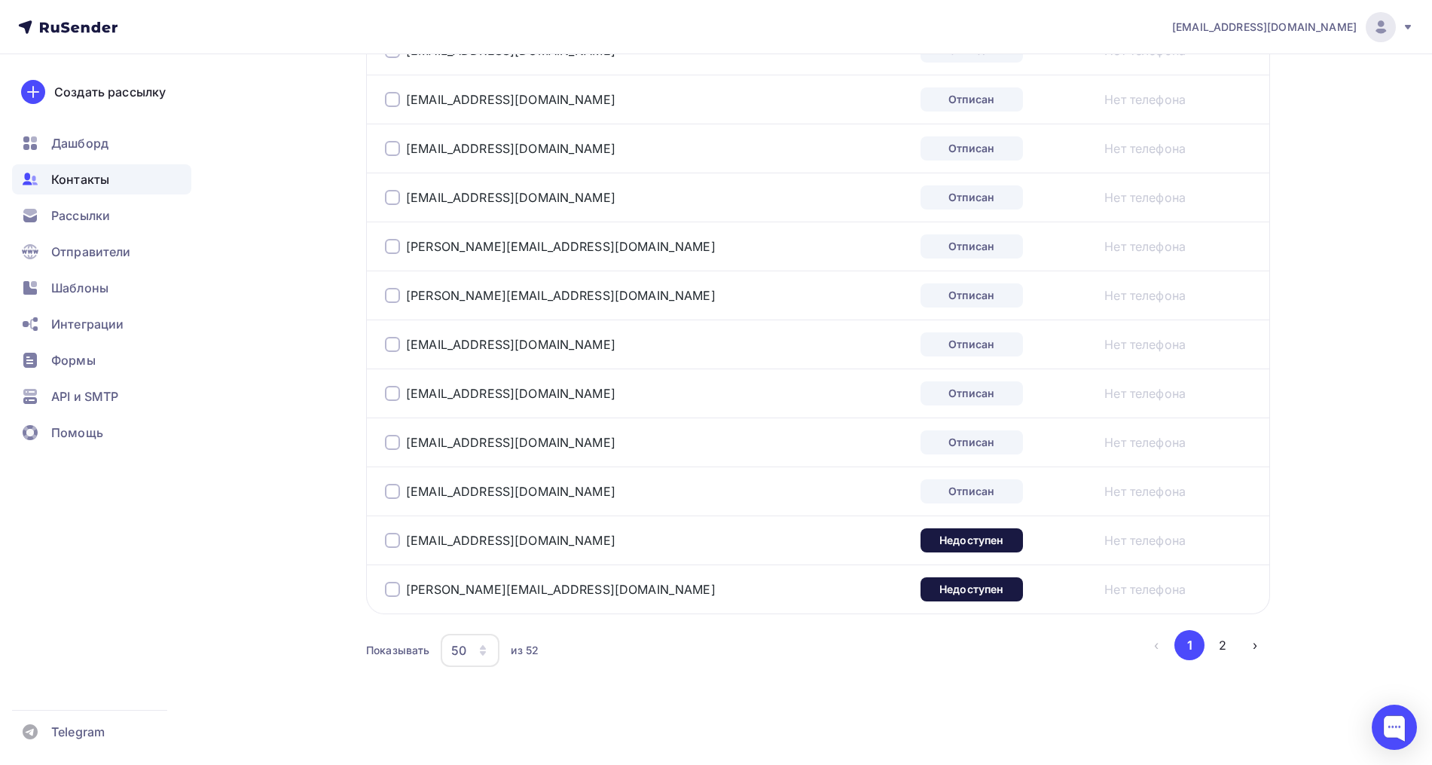
scroll to position [2368, 0]
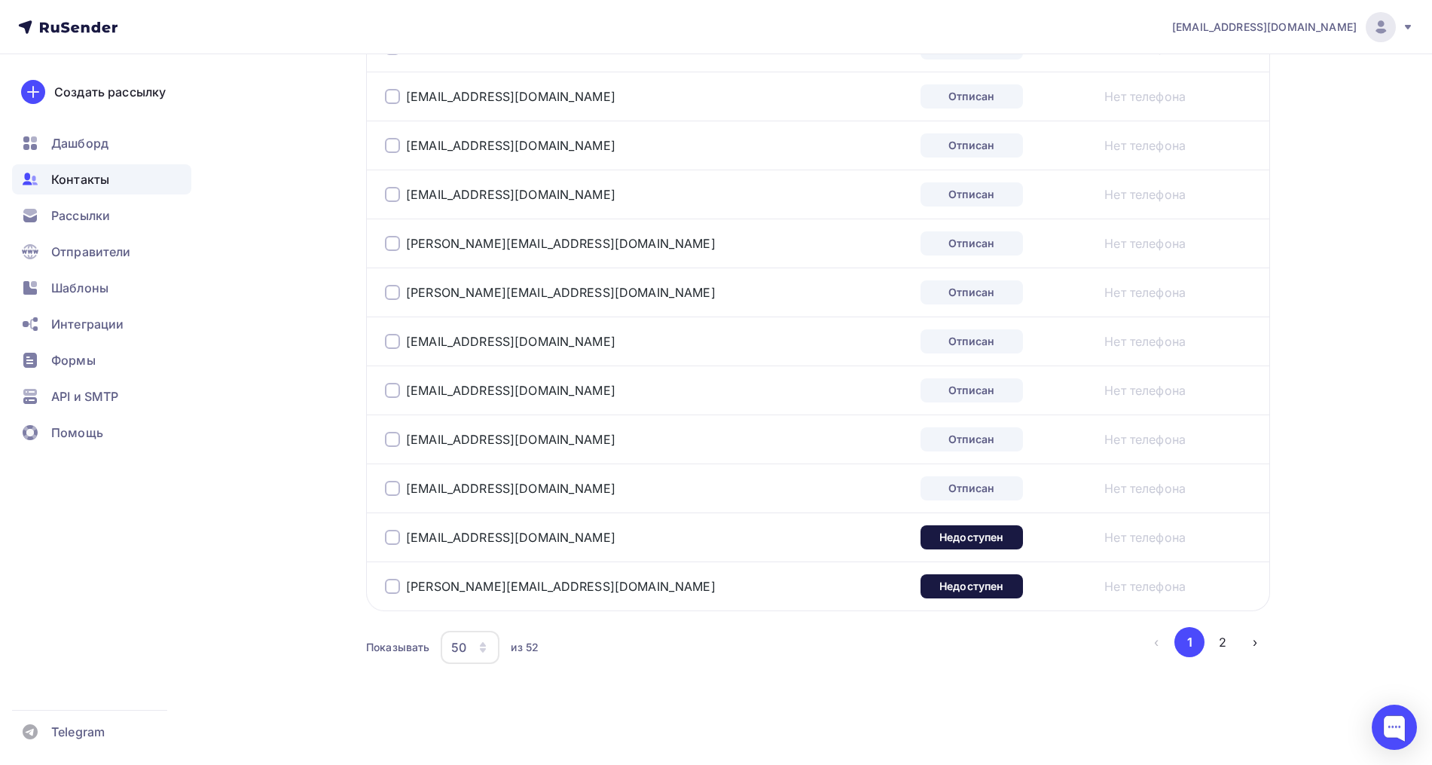
click at [392, 533] on div at bounding box center [392, 537] width 15 height 15
click at [389, 579] on div at bounding box center [392, 586] width 15 height 15
click at [393, 488] on div at bounding box center [392, 488] width 15 height 15
click at [399, 438] on div at bounding box center [392, 439] width 15 height 15
click at [398, 387] on div at bounding box center [392, 390] width 15 height 15
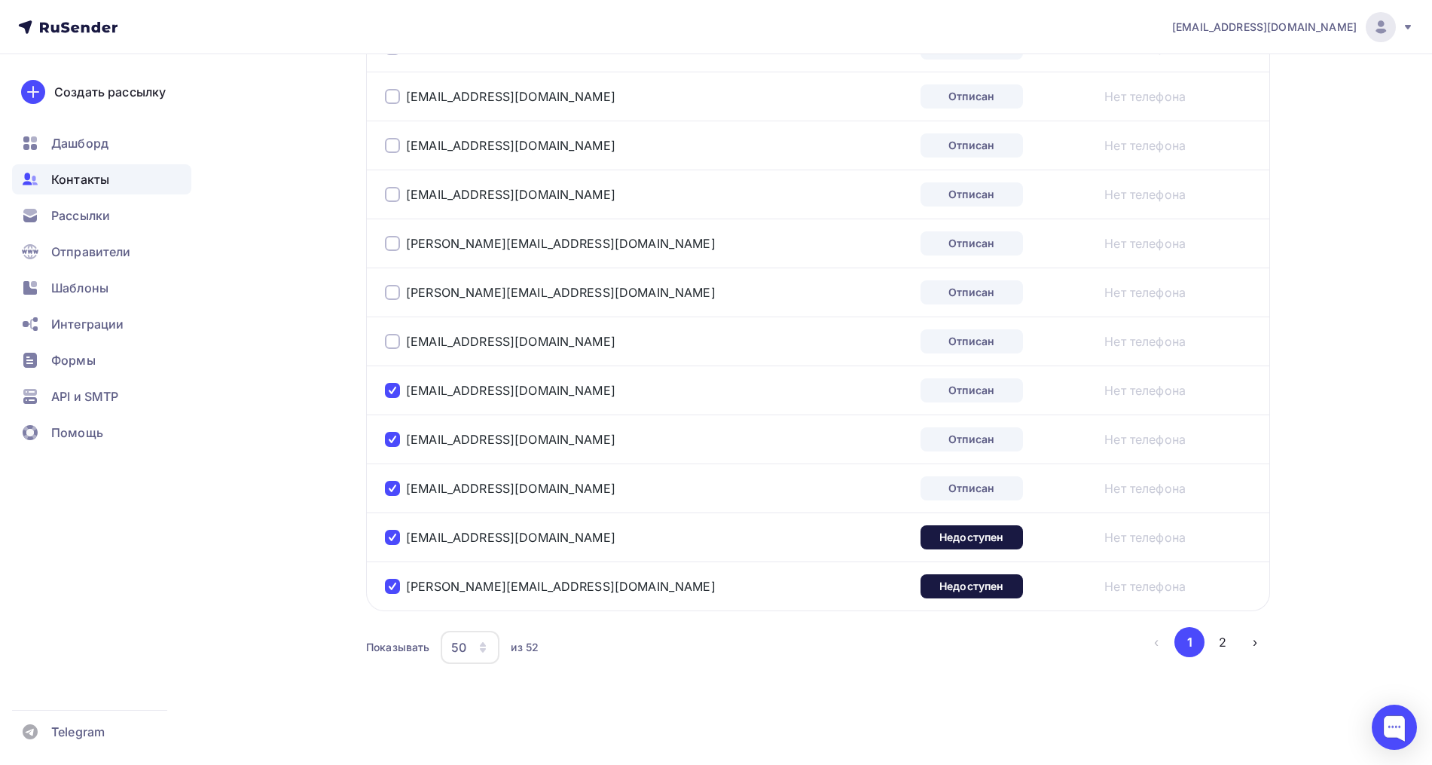
click at [396, 328] on td "[EMAIL_ADDRESS][DOMAIN_NAME]" at bounding box center [640, 340] width 548 height 49
click at [395, 295] on div at bounding box center [392, 292] width 15 height 15
click at [381, 345] on td "[EMAIL_ADDRESS][DOMAIN_NAME]" at bounding box center [640, 340] width 548 height 49
click at [390, 344] on div at bounding box center [392, 341] width 15 height 15
click at [398, 237] on div at bounding box center [392, 243] width 15 height 15
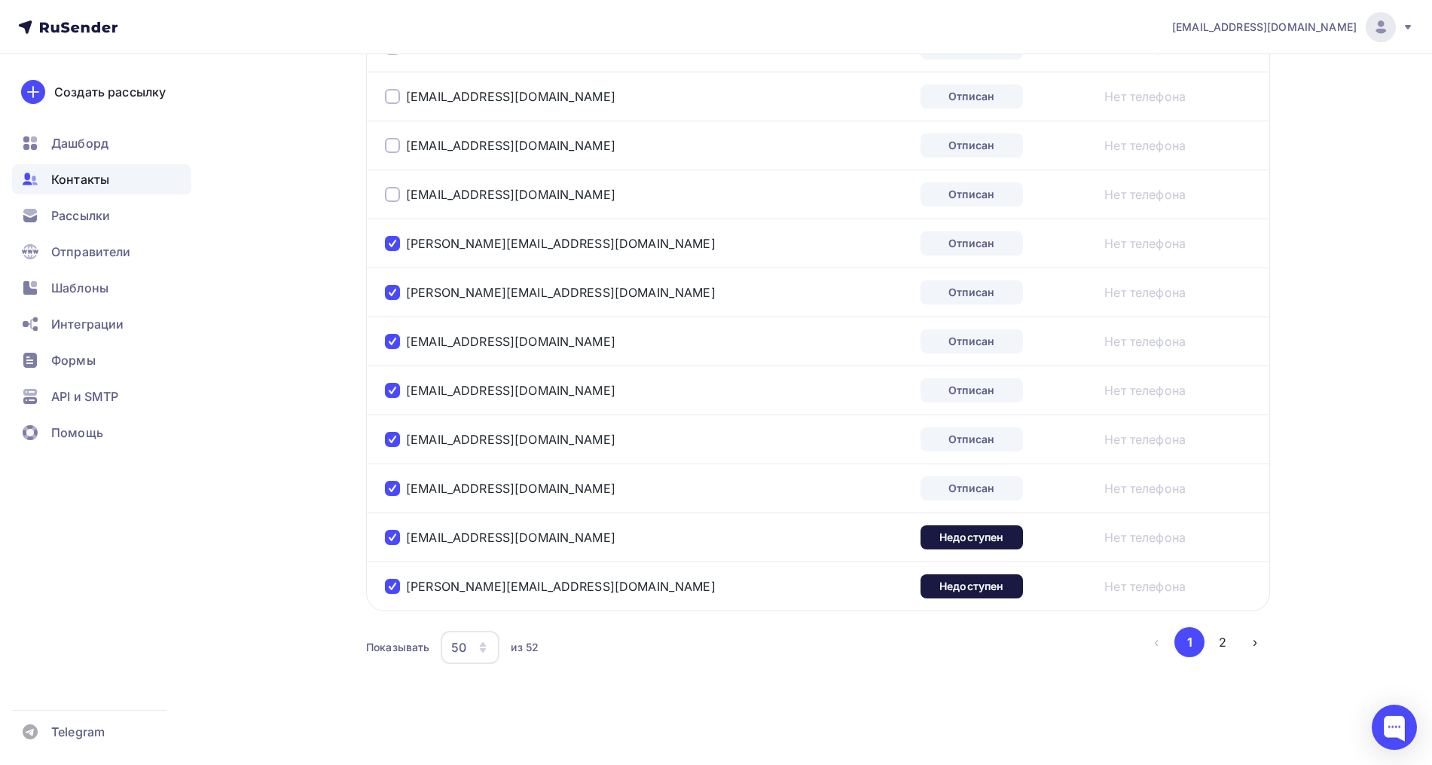
click at [395, 192] on div at bounding box center [392, 194] width 15 height 15
click at [392, 141] on div at bounding box center [392, 145] width 15 height 15
click at [391, 92] on div at bounding box center [392, 96] width 15 height 15
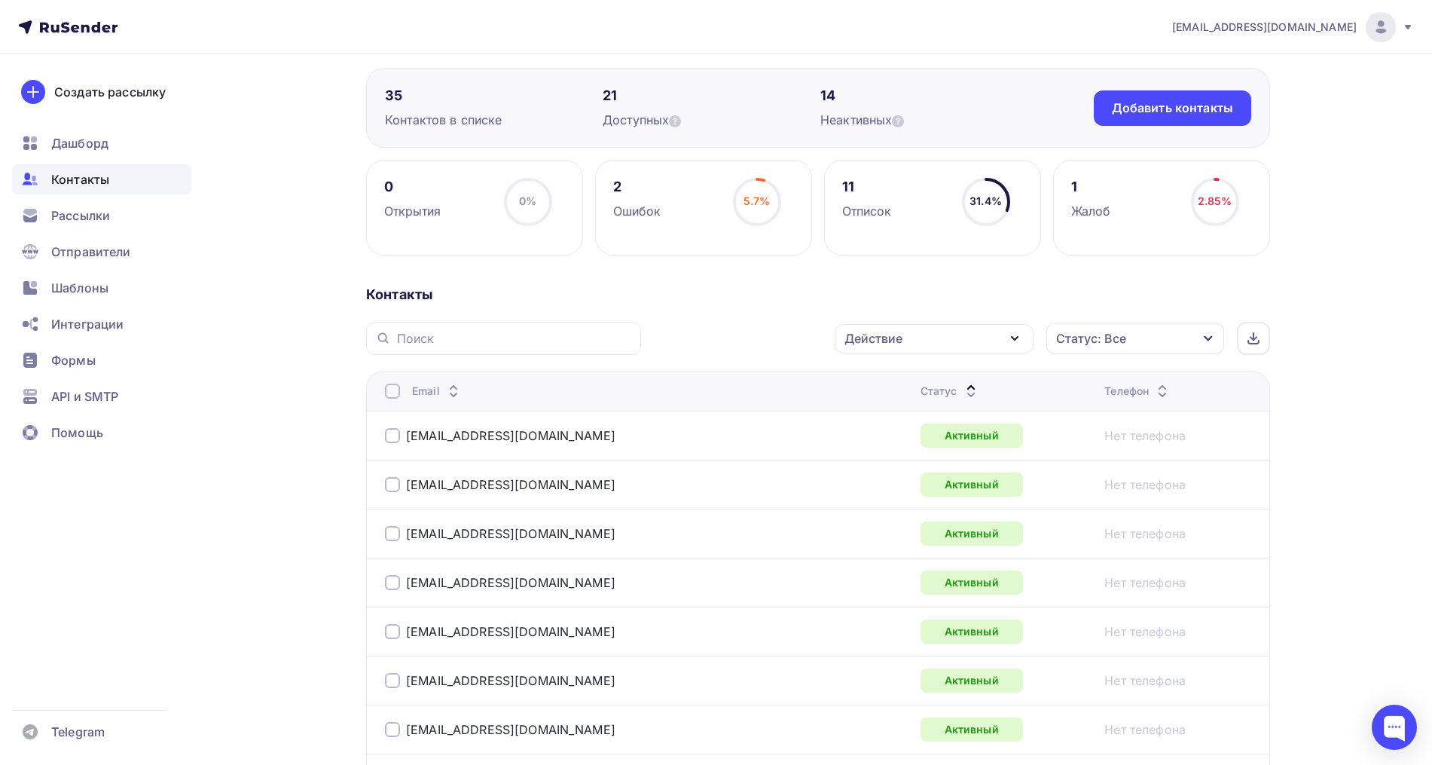
scroll to position [0, 0]
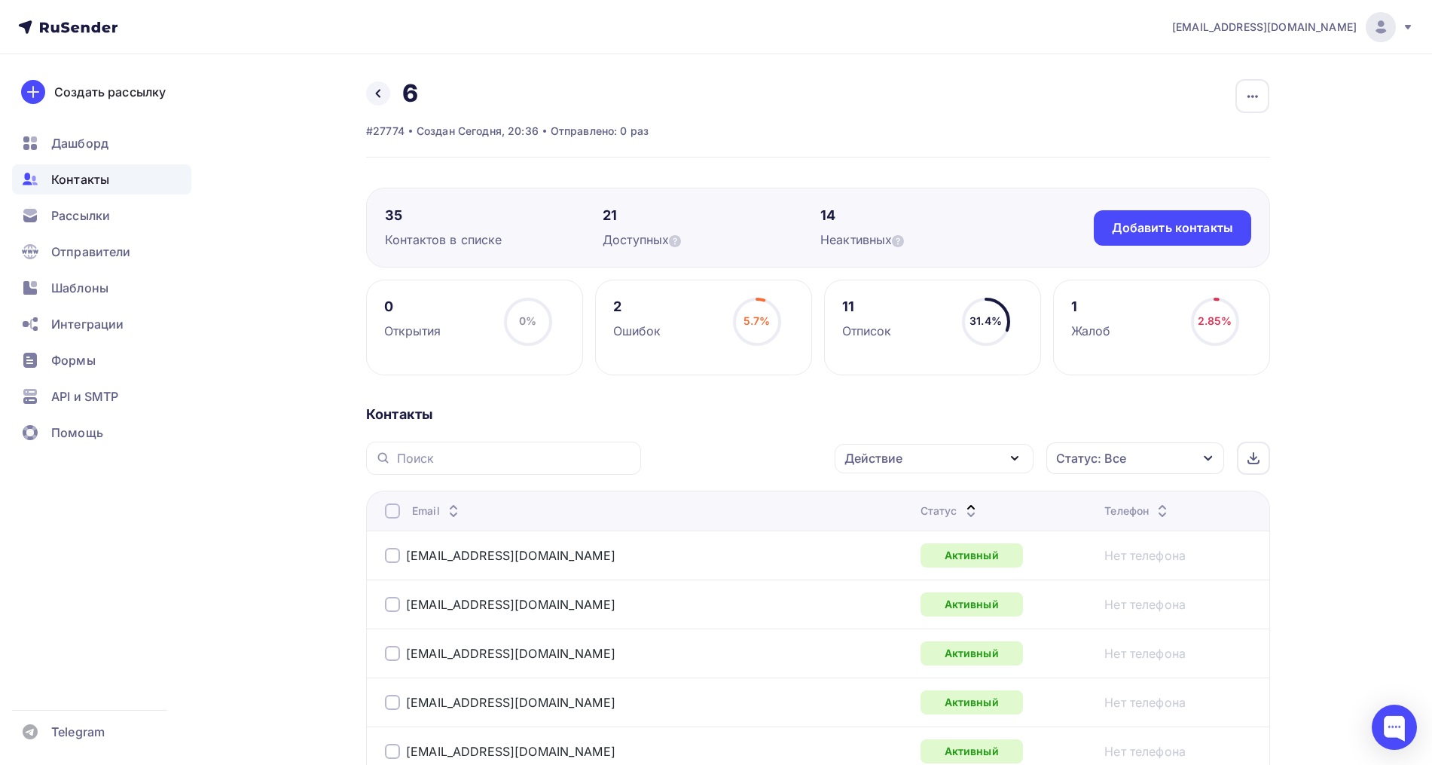
click at [899, 451] on div "Действие" at bounding box center [873, 458] width 58 height 18
click at [905, 535] on div "Исключить из списка" at bounding box center [918, 533] width 131 height 18
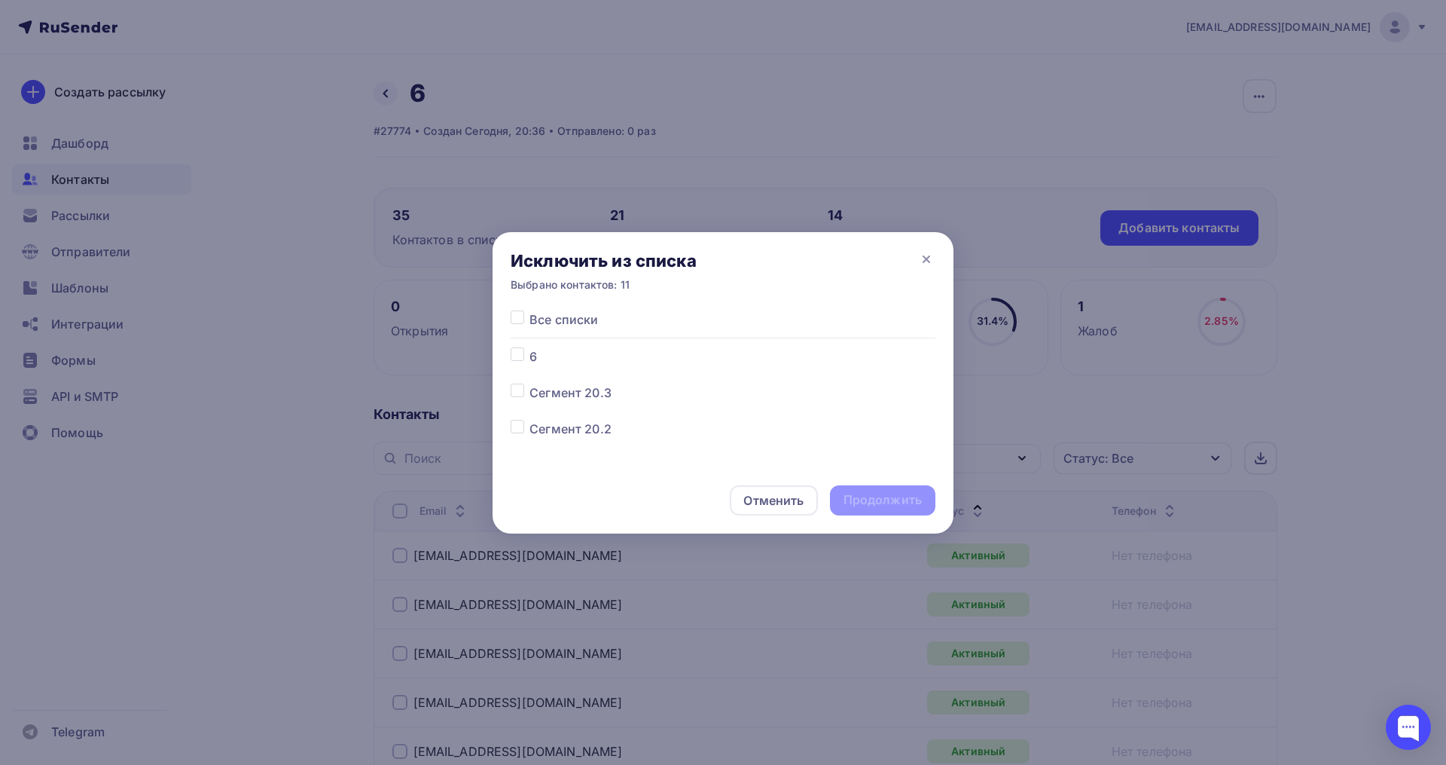
click at [530, 347] on label at bounding box center [530, 347] width 0 height 0
click at [517, 356] on input "checkbox" at bounding box center [518, 354] width 14 height 14
checkbox input "true"
click at [881, 502] on div "Продолжить" at bounding box center [883, 499] width 78 height 17
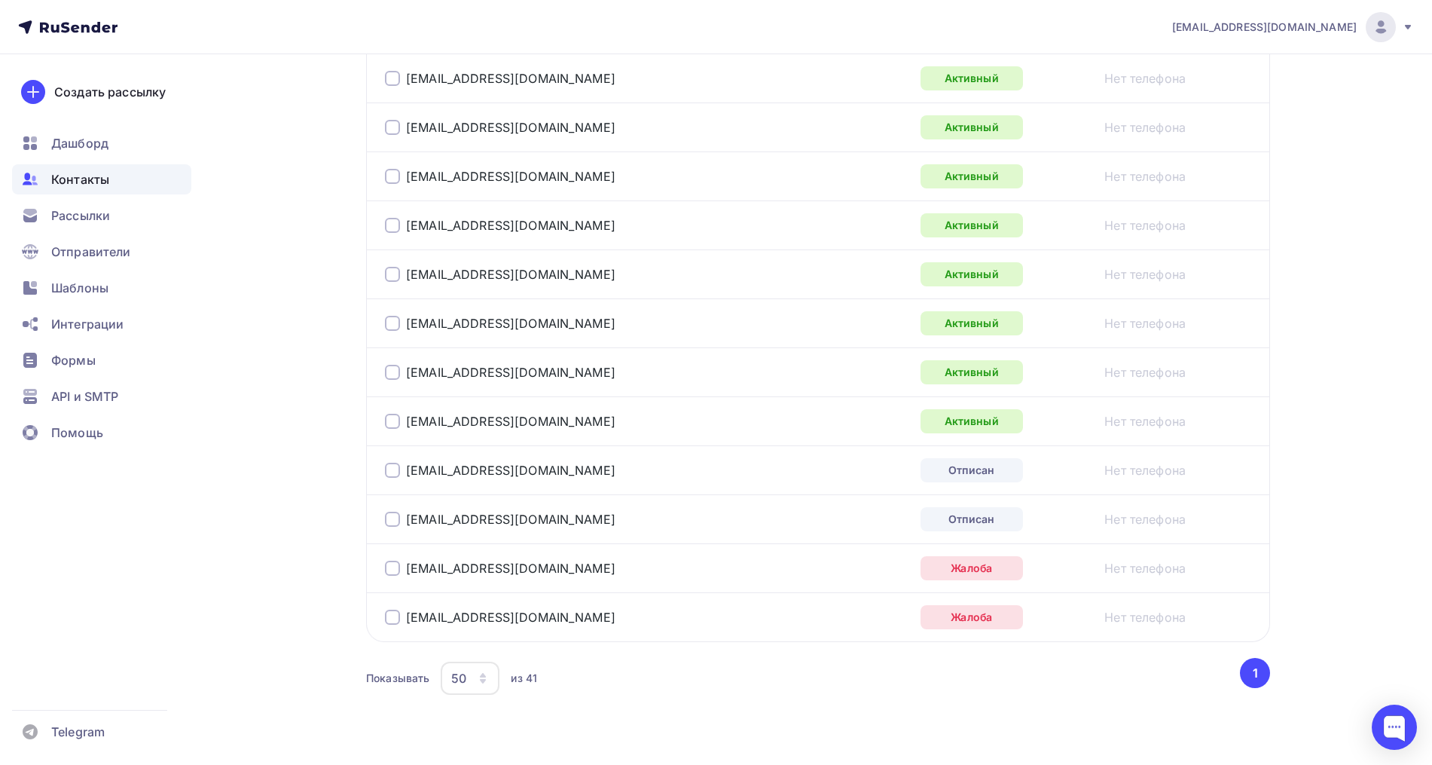
scroll to position [1928, 0]
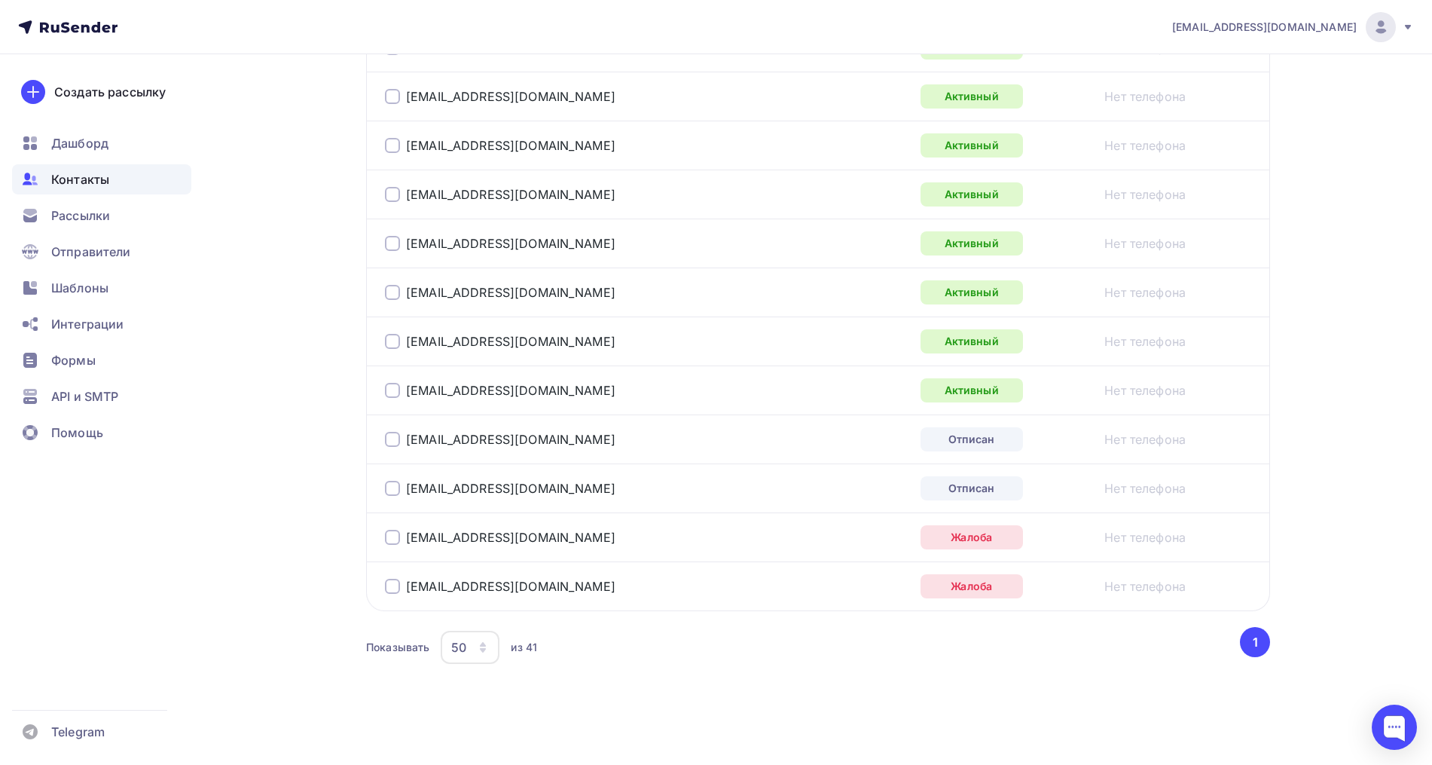
click at [391, 589] on div at bounding box center [392, 586] width 15 height 15
click at [386, 526] on div "valuta_tratata@mail.ru" at bounding box center [573, 537] width 377 height 24
click at [394, 537] on div at bounding box center [392, 537] width 15 height 15
click at [398, 490] on div at bounding box center [392, 488] width 15 height 15
click at [397, 429] on div "taha85@mail.ru" at bounding box center [573, 439] width 377 height 24
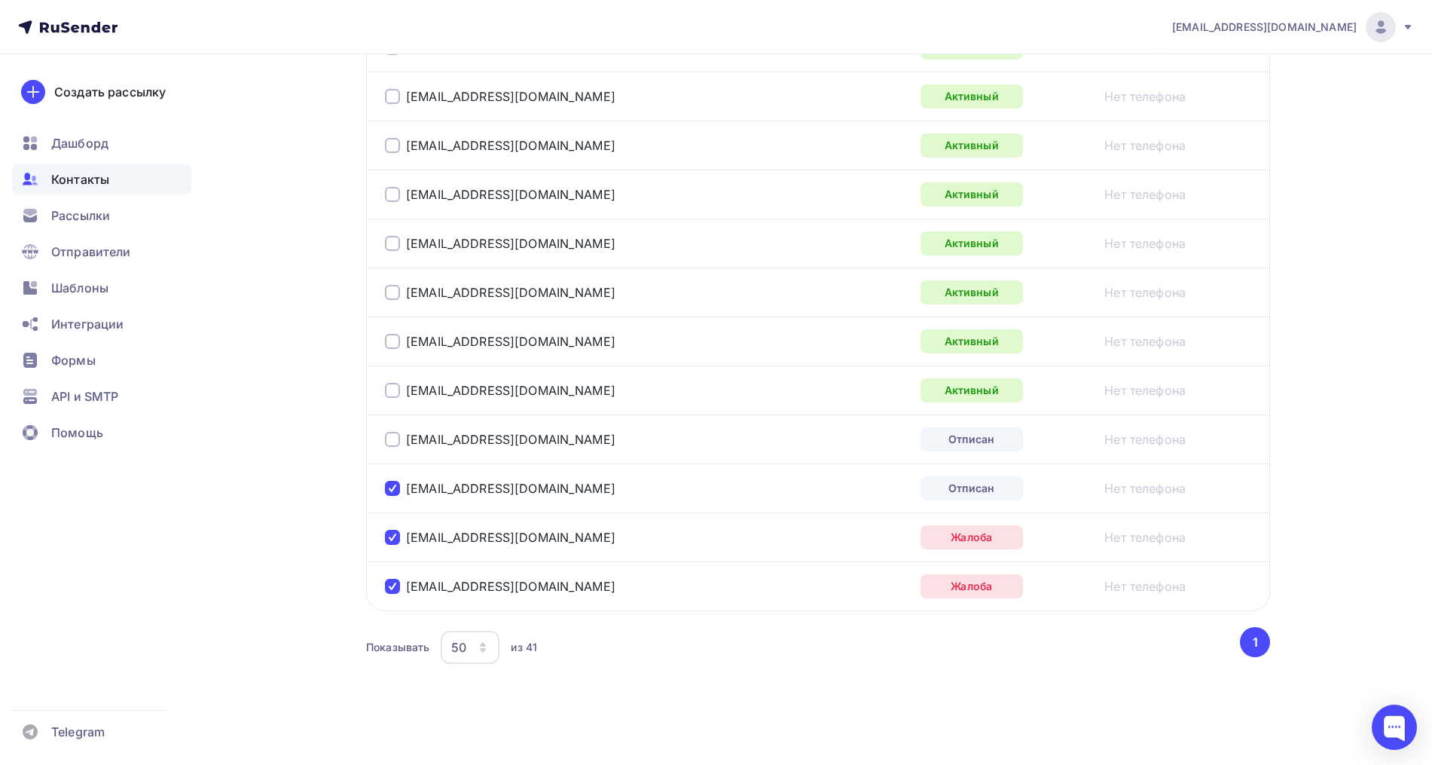
click at [386, 438] on div at bounding box center [392, 439] width 15 height 15
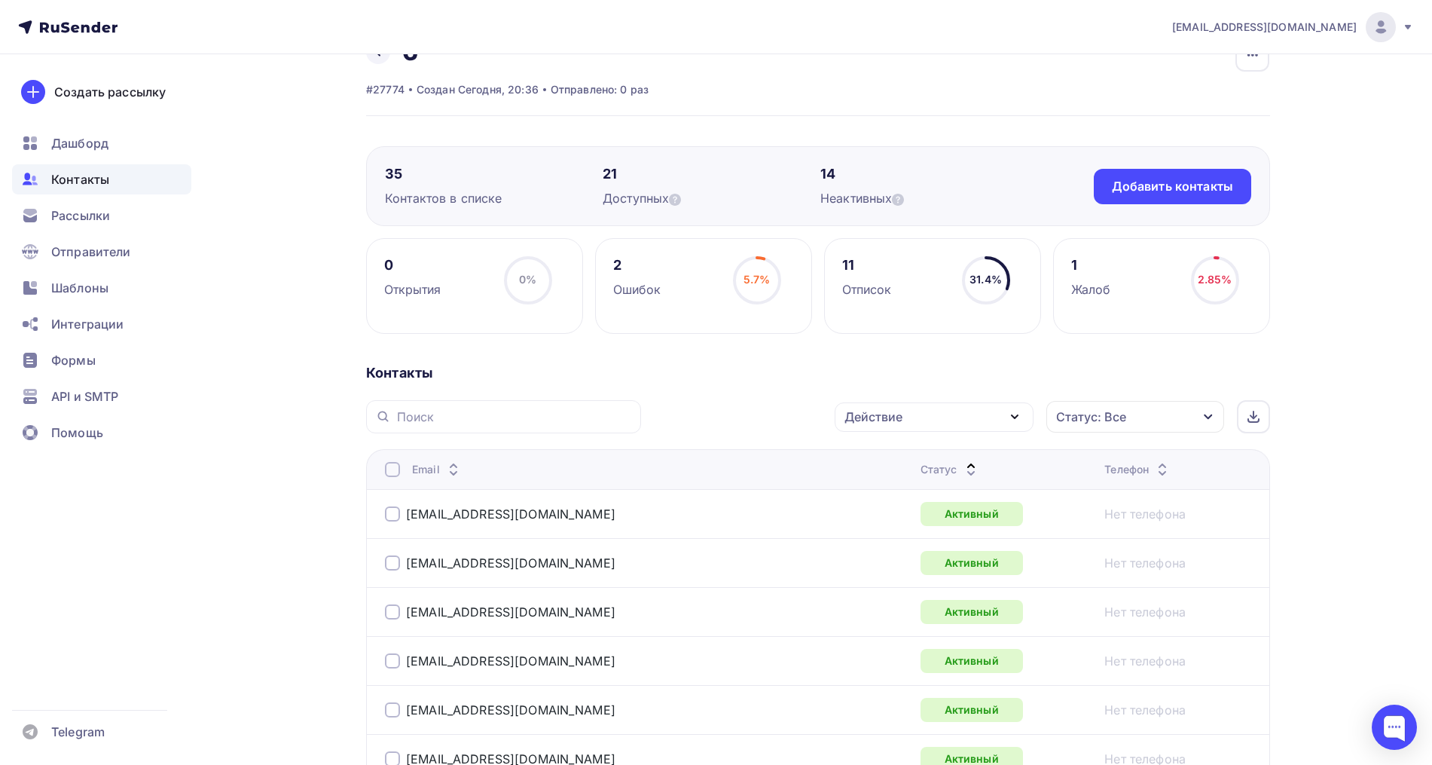
scroll to position [0, 0]
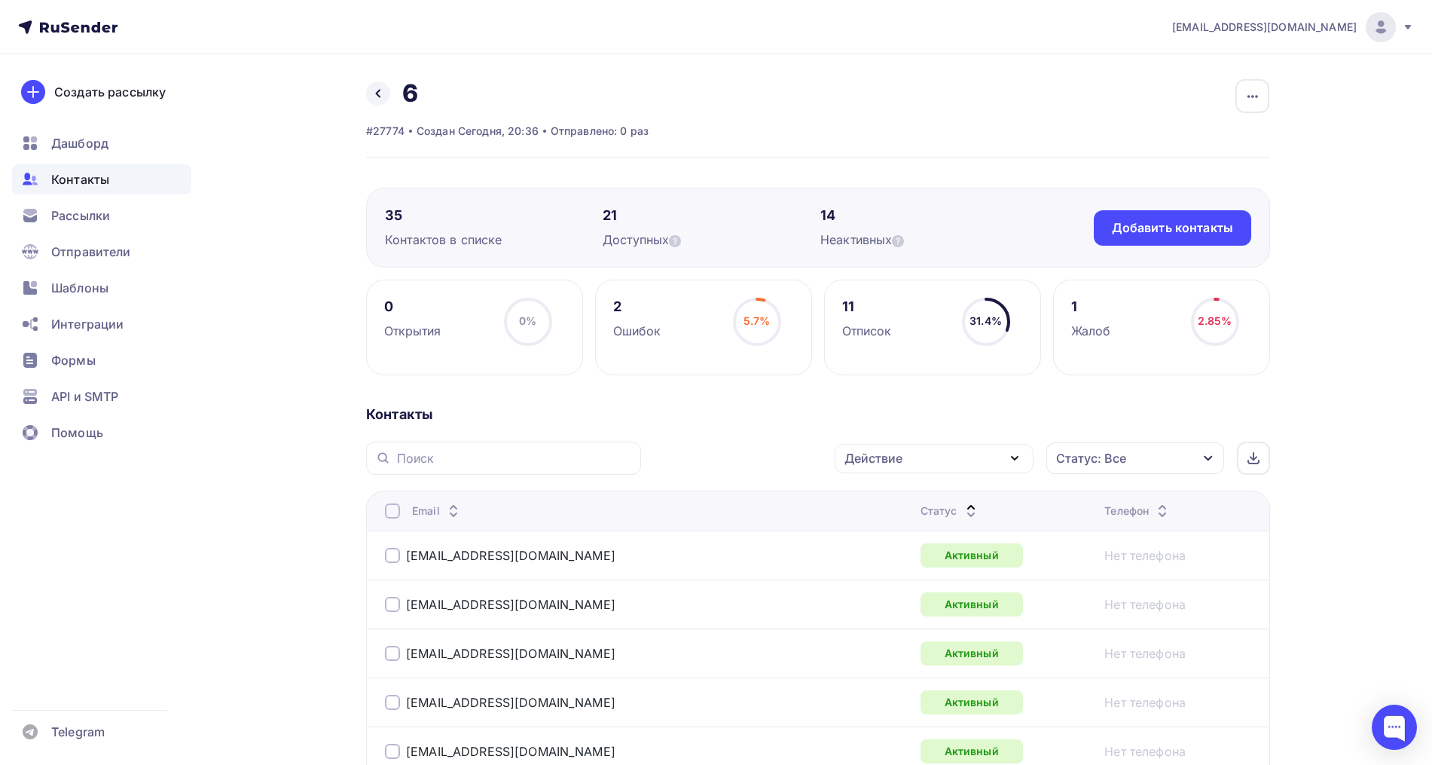
click at [891, 460] on div "Действие" at bounding box center [873, 458] width 58 height 18
click at [877, 533] on div "Исключить из списка" at bounding box center [918, 533] width 131 height 18
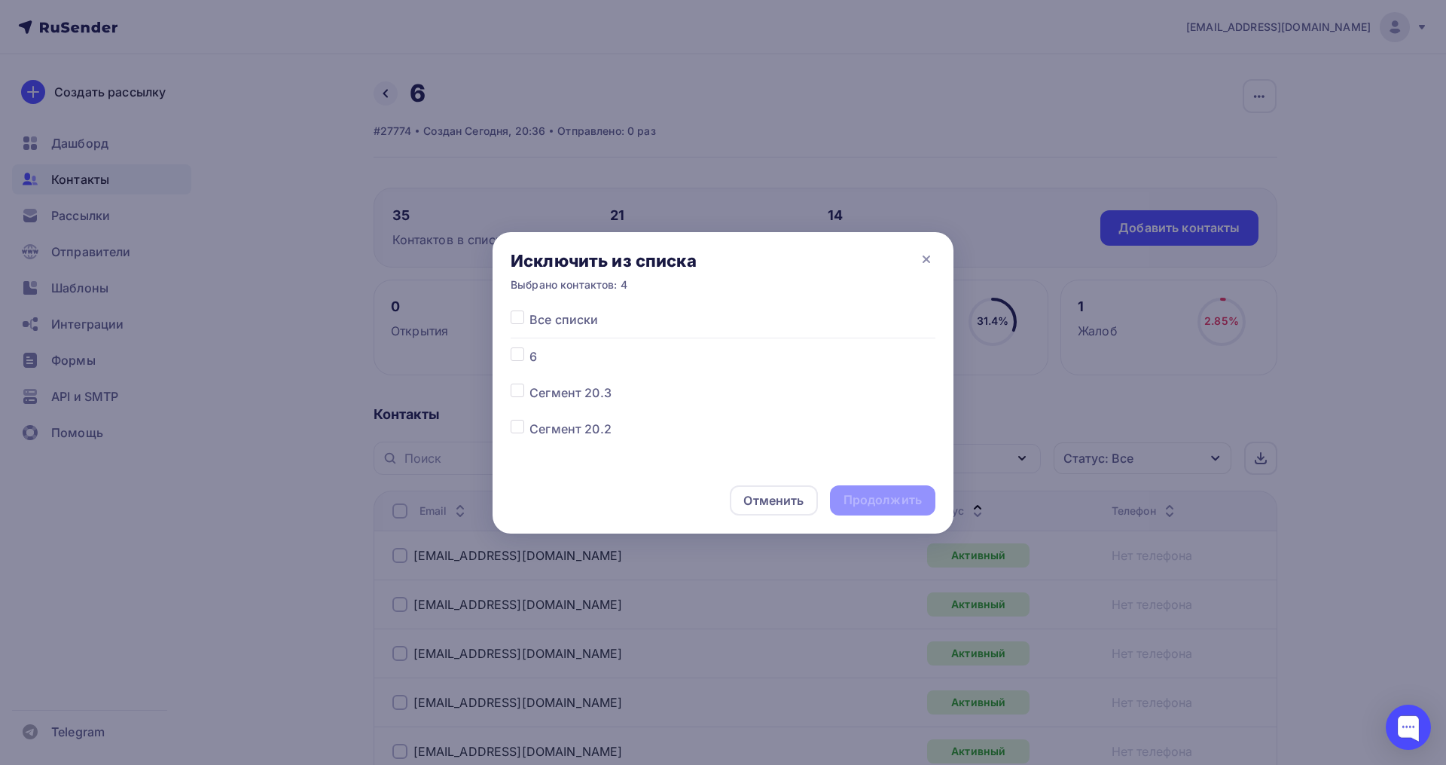
click at [530, 347] on label at bounding box center [530, 347] width 0 height 0
click at [518, 359] on input "checkbox" at bounding box center [518, 354] width 14 height 14
checkbox input "true"
click at [866, 502] on div "Продолжить" at bounding box center [883, 499] width 78 height 17
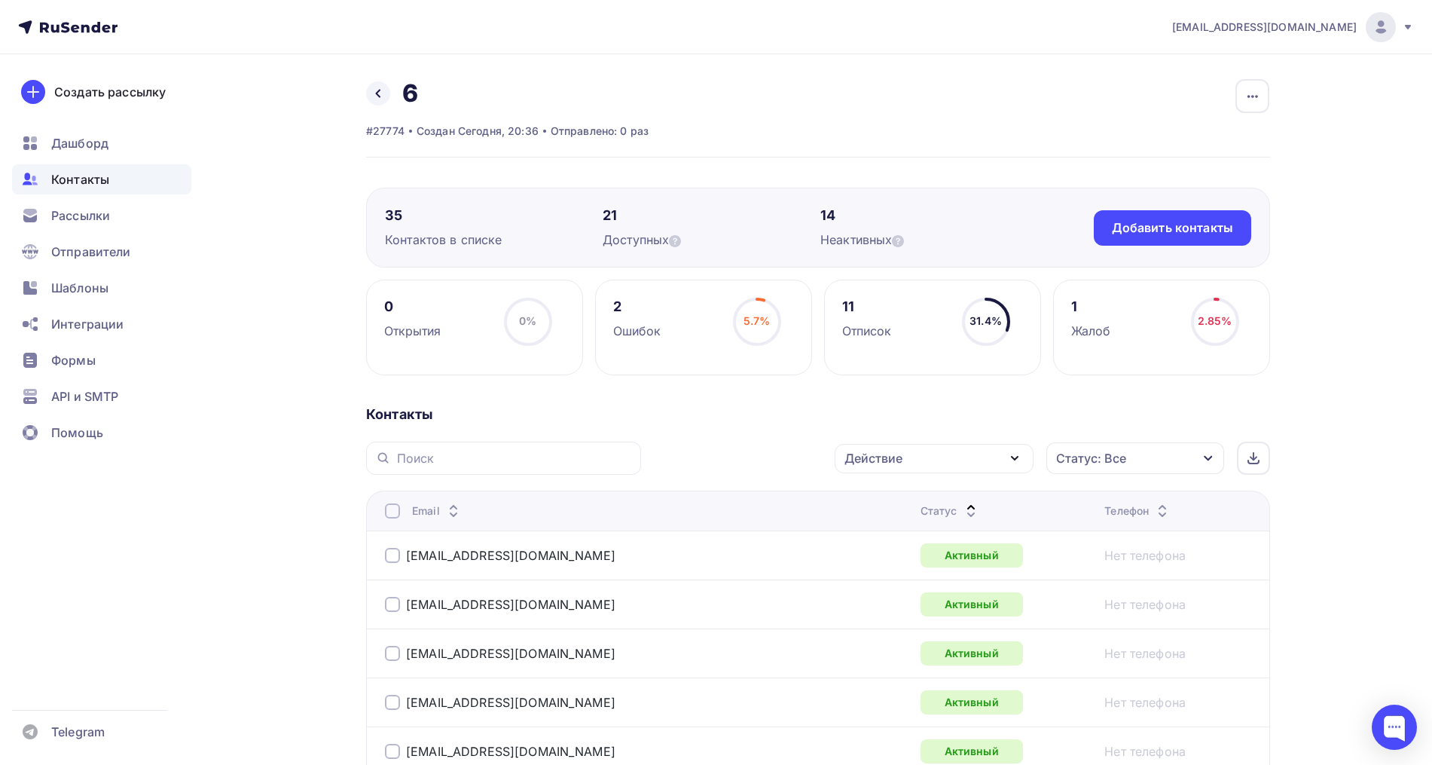
click at [405, 515] on div "Email" at bounding box center [573, 510] width 377 height 15
click at [396, 511] on div at bounding box center [392, 510] width 15 height 15
click at [849, 409] on div "Контакты" at bounding box center [818, 414] width 904 height 18
click at [962, 508] on icon at bounding box center [971, 514] width 18 height 18
click at [962, 511] on icon at bounding box center [971, 514] width 18 height 18
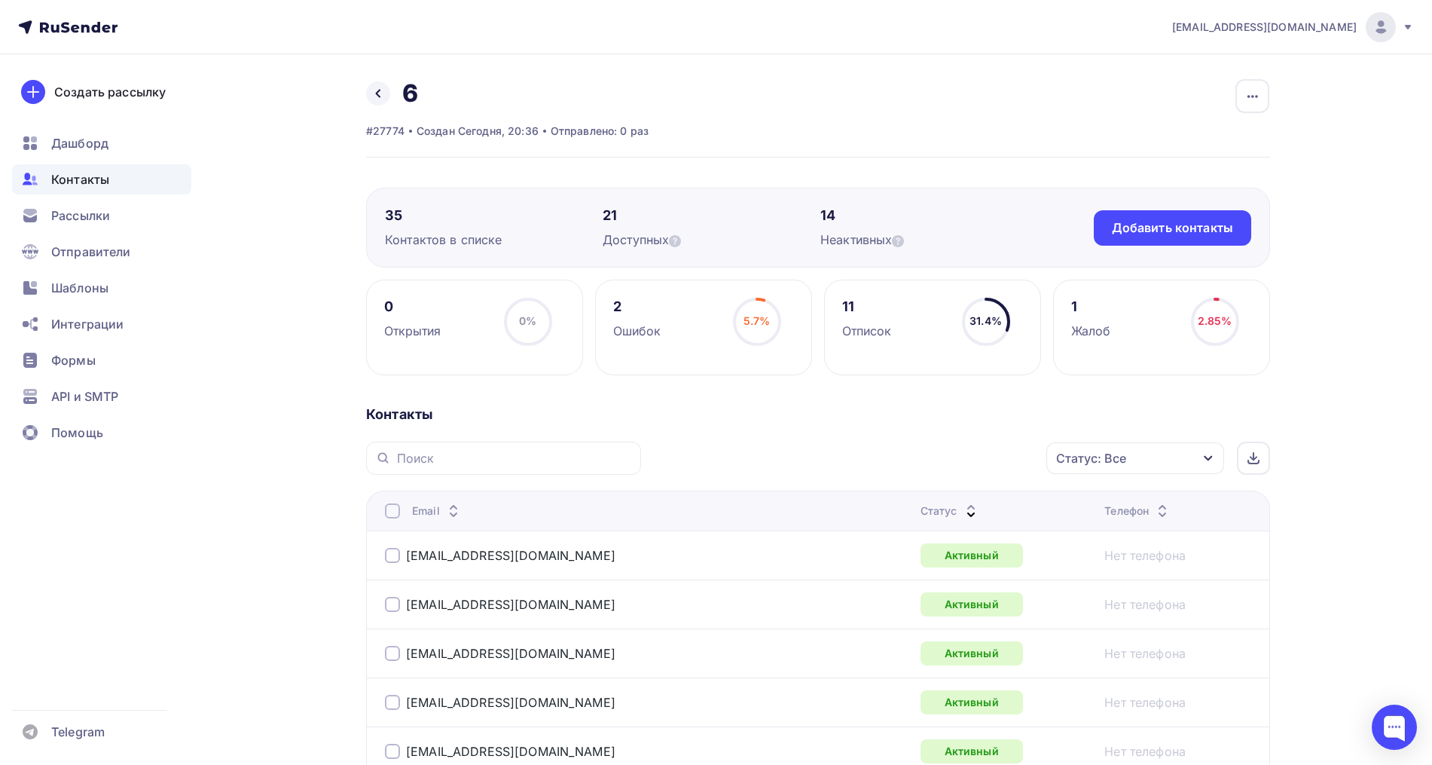
click at [392, 506] on div at bounding box center [392, 510] width 15 height 15
click at [895, 460] on div "Действие" at bounding box center [873, 458] width 58 height 18
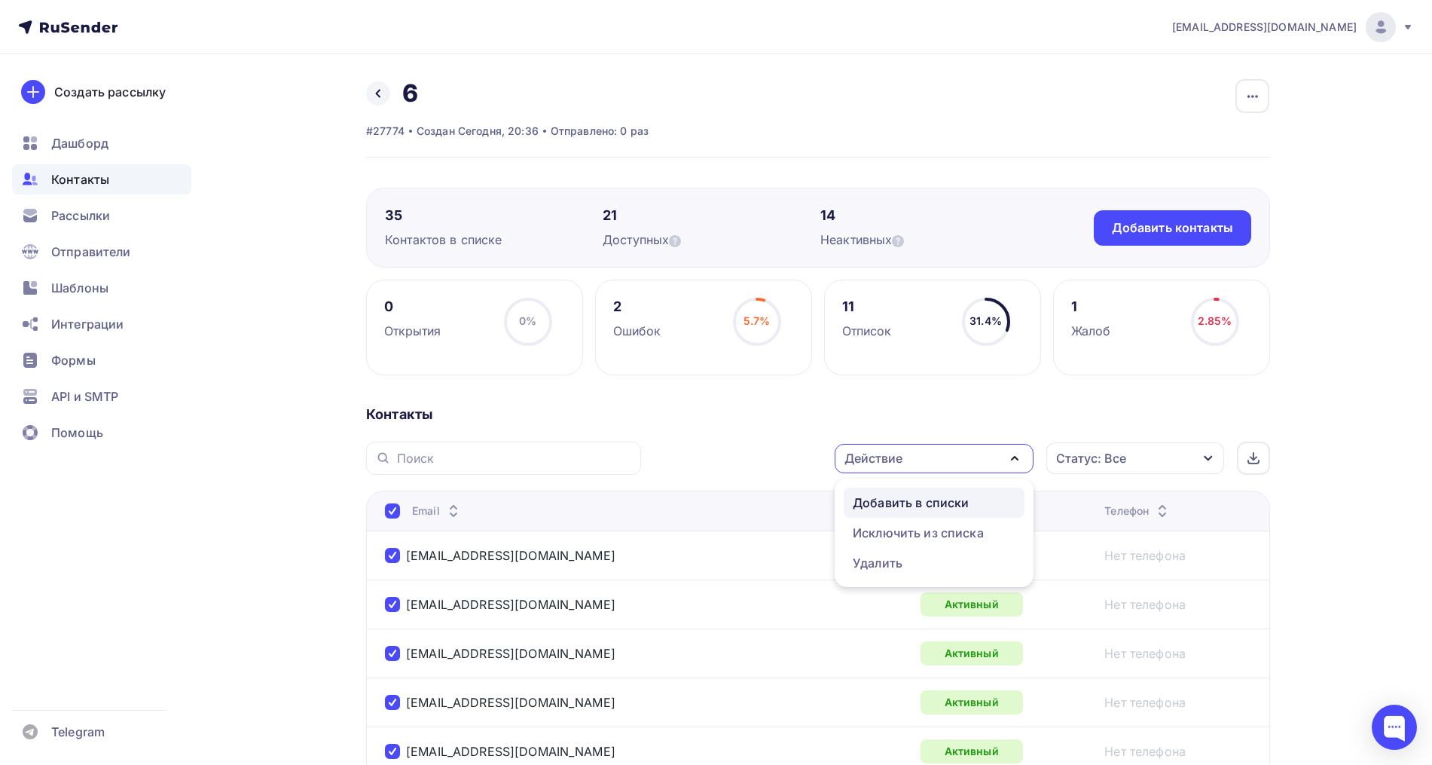
click at [908, 502] on div "Добавить в списки" at bounding box center [911, 502] width 116 height 18
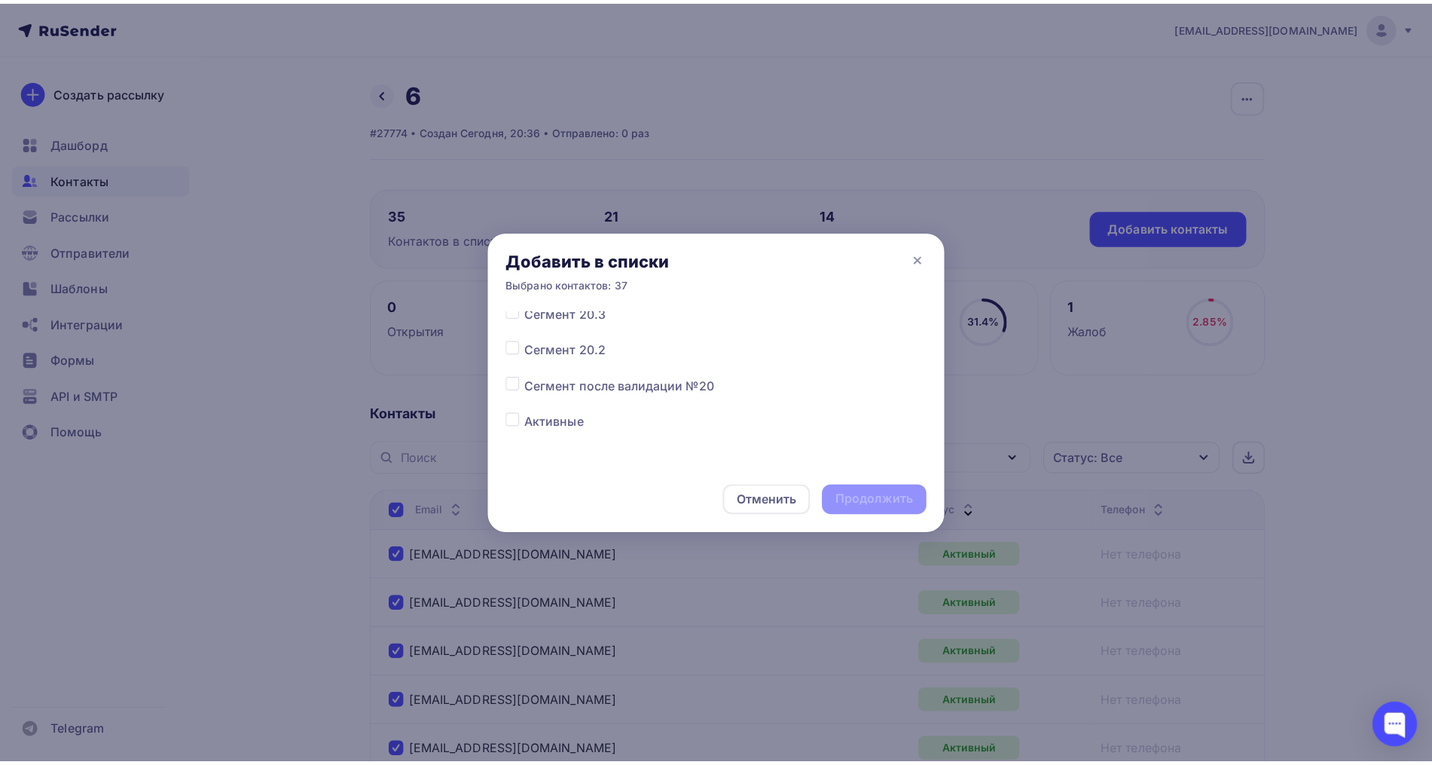
scroll to position [94, 0]
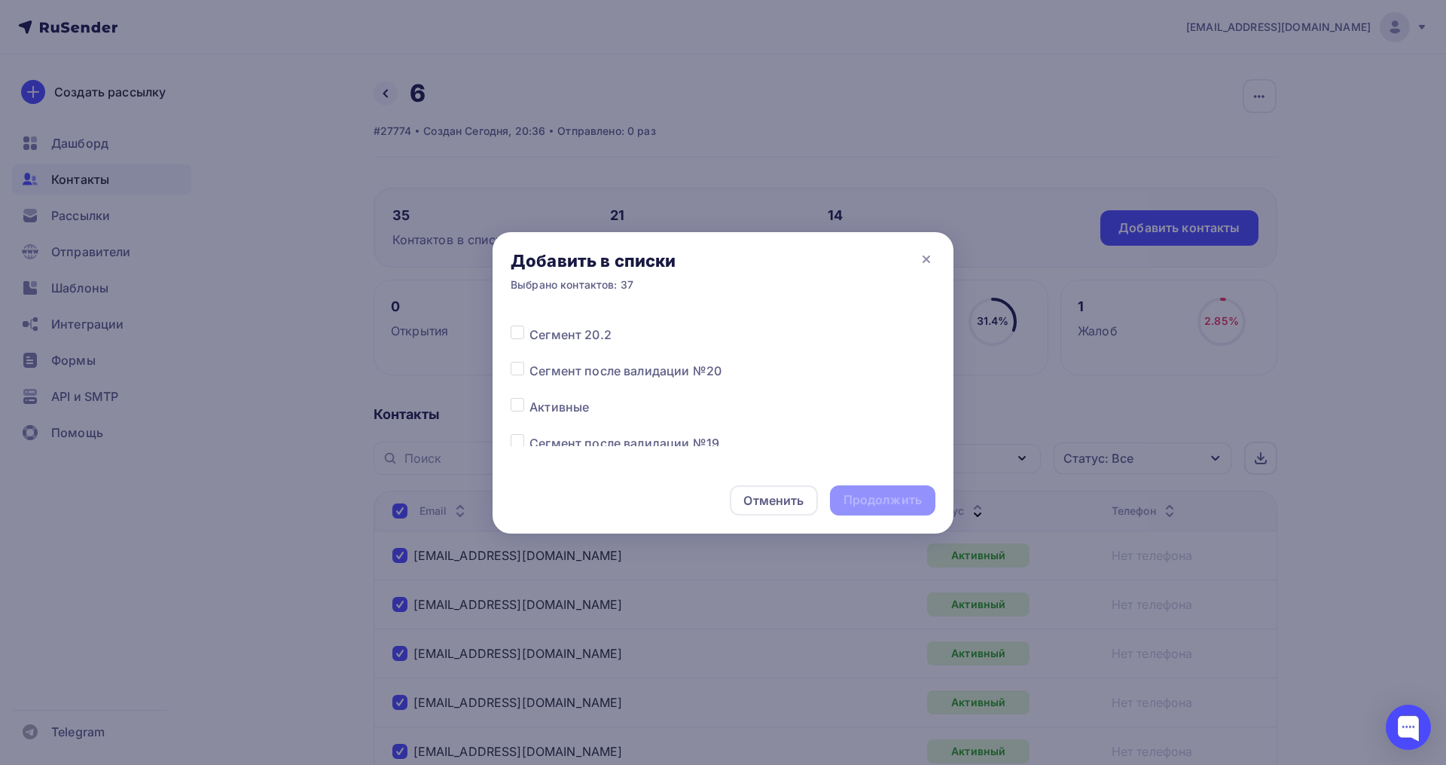
click at [530, 398] on label at bounding box center [530, 398] width 0 height 0
click at [517, 405] on input "checkbox" at bounding box center [518, 405] width 14 height 14
checkbox input "true"
click at [851, 493] on div "Продолжить" at bounding box center [883, 499] width 78 height 17
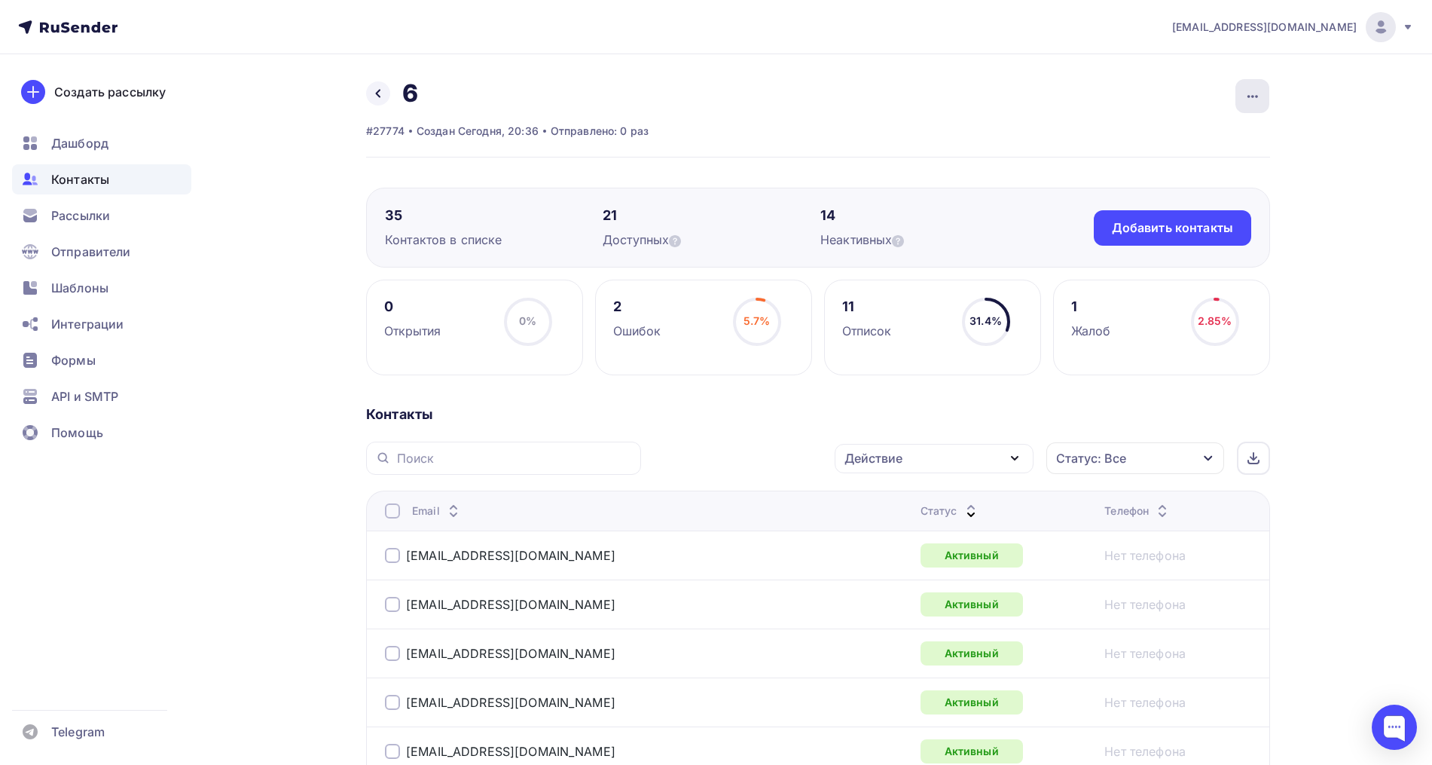
click at [1268, 93] on div "button" at bounding box center [1252, 96] width 34 height 34
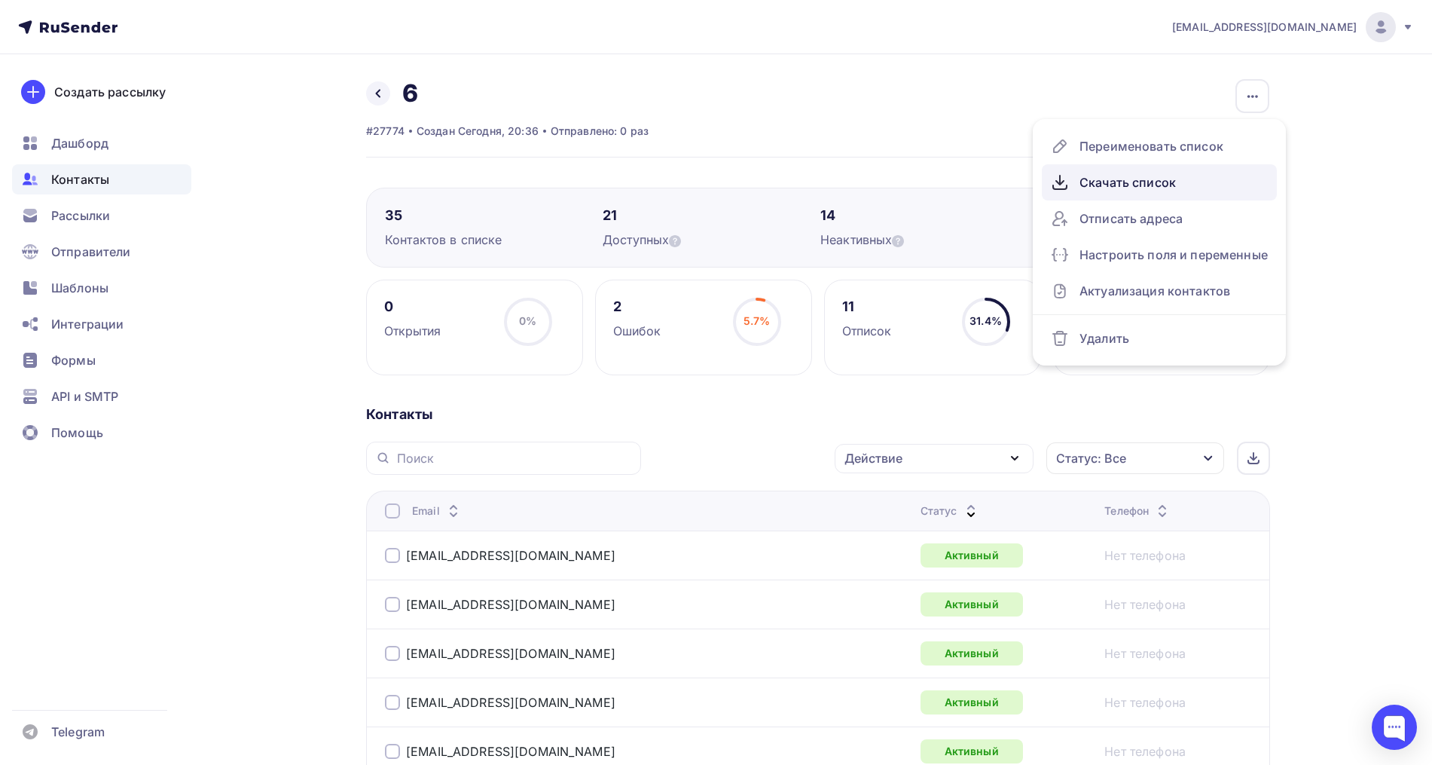
click at [1111, 187] on div "Скачать список" at bounding box center [1159, 182] width 217 height 24
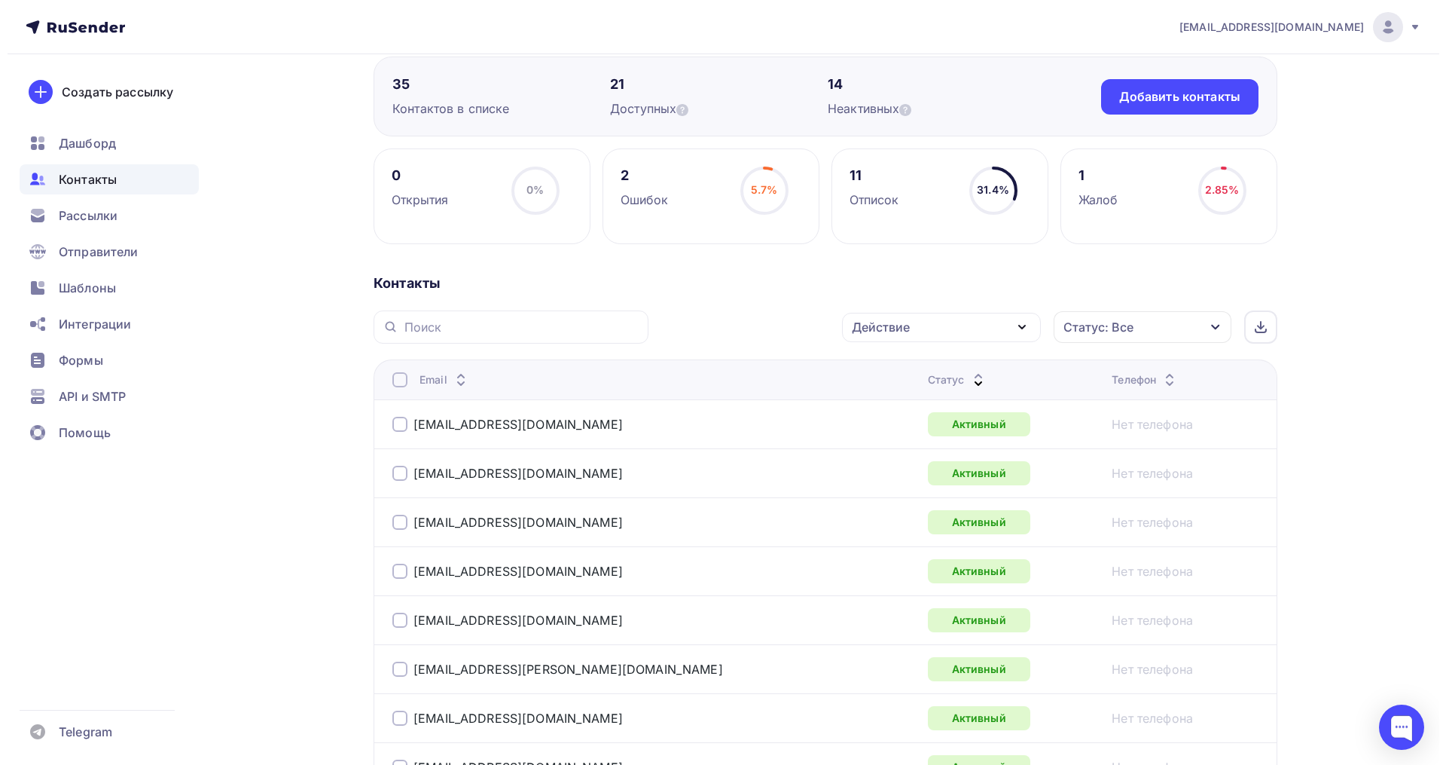
scroll to position [0, 0]
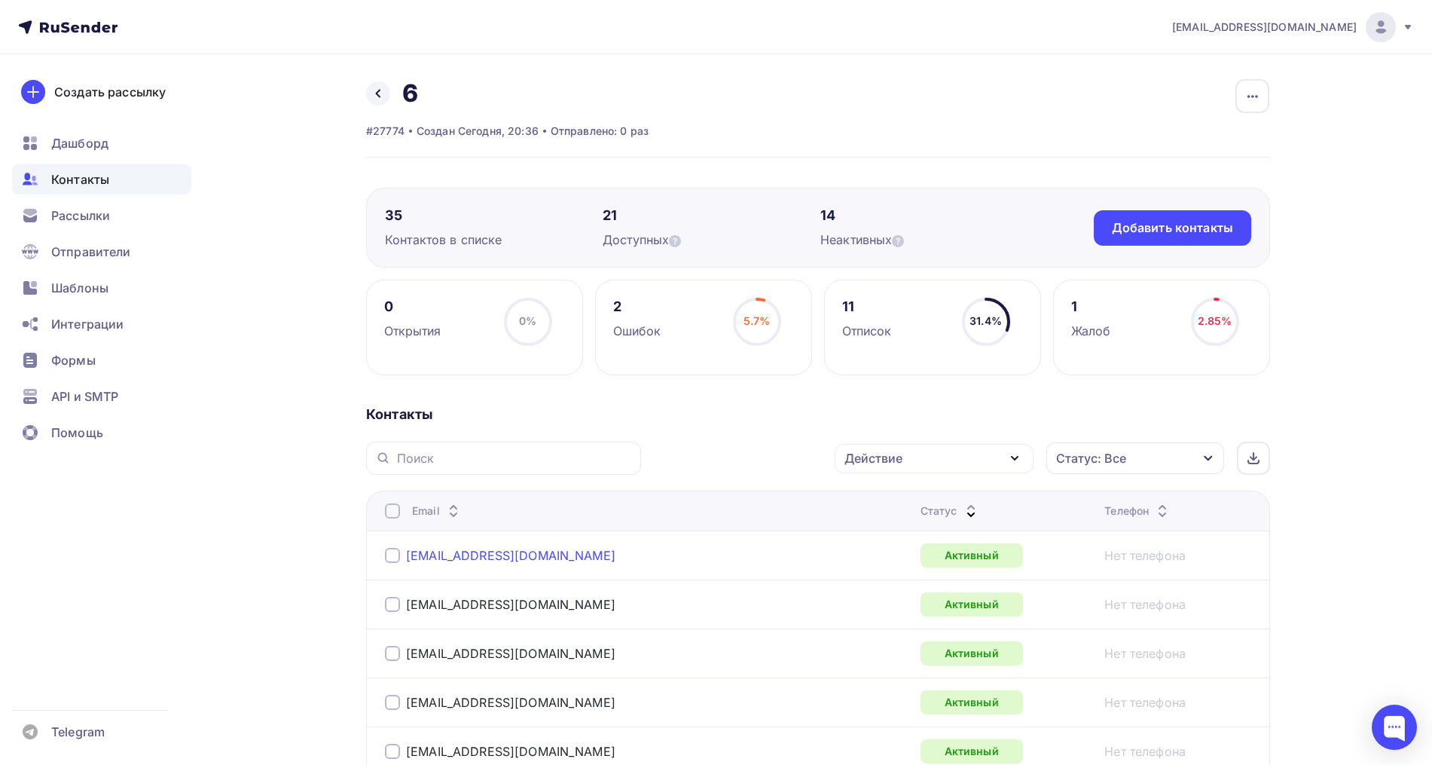
click at [429, 558] on link "[EMAIL_ADDRESS][DOMAIN_NAME]" at bounding box center [510, 555] width 209 height 15
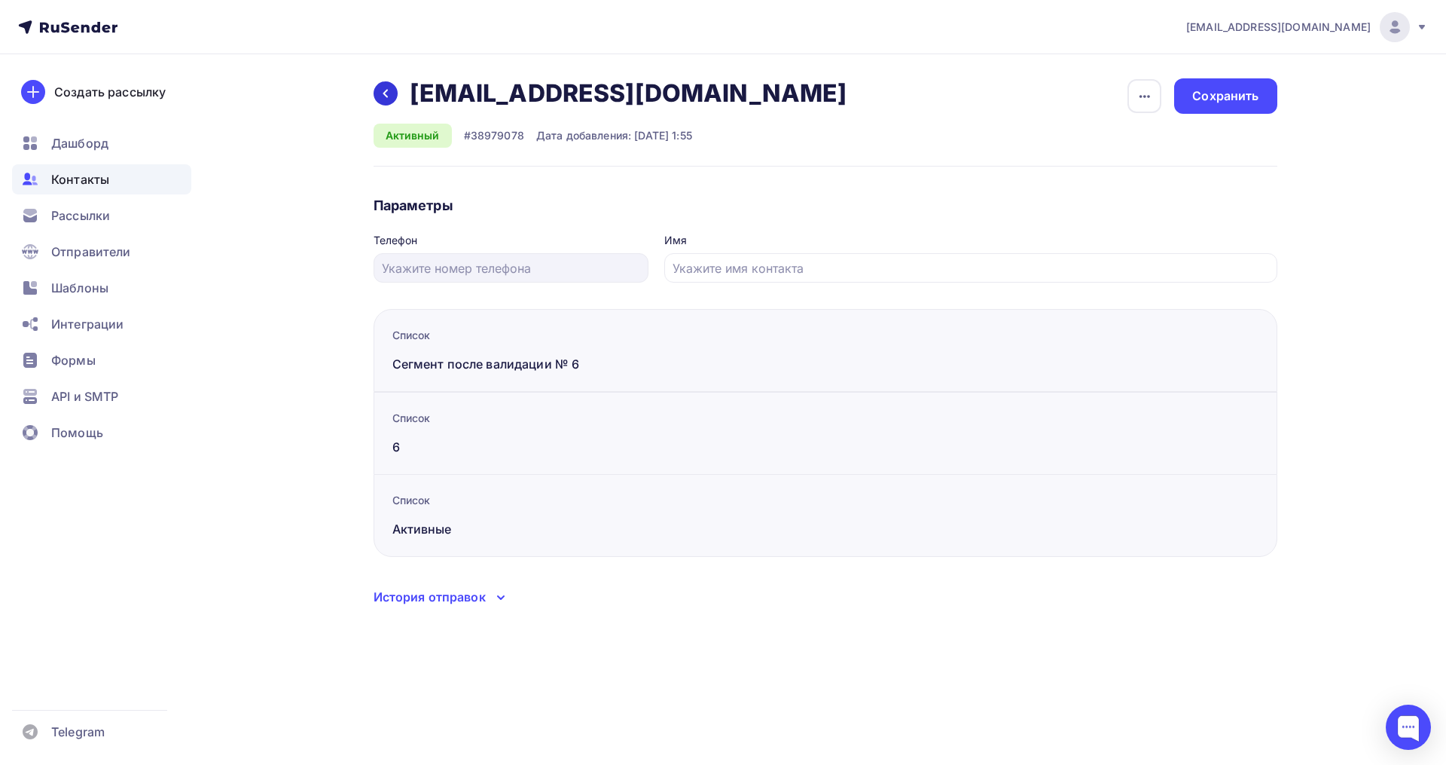
click at [389, 90] on icon at bounding box center [386, 93] width 12 height 12
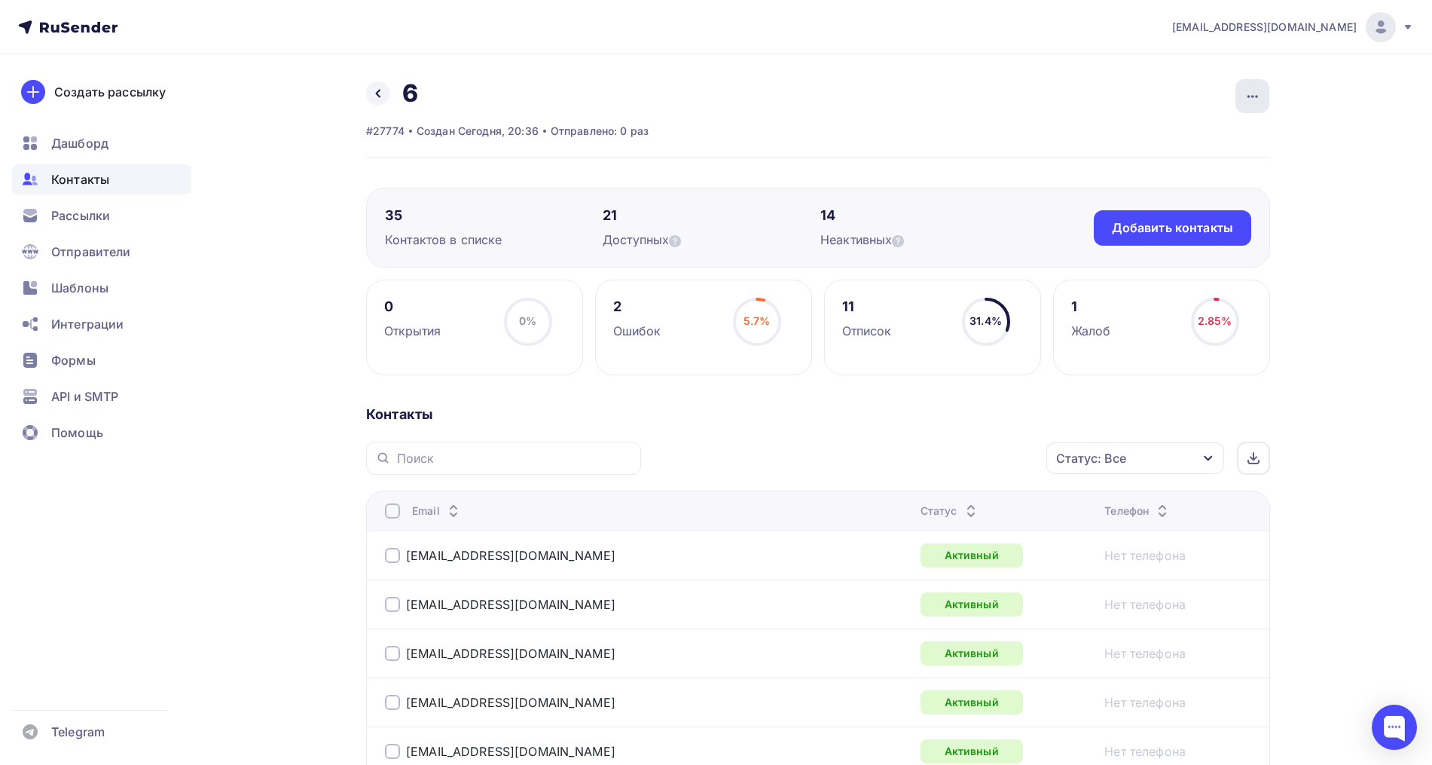
click at [1244, 103] on icon "button" at bounding box center [1253, 96] width 18 height 18
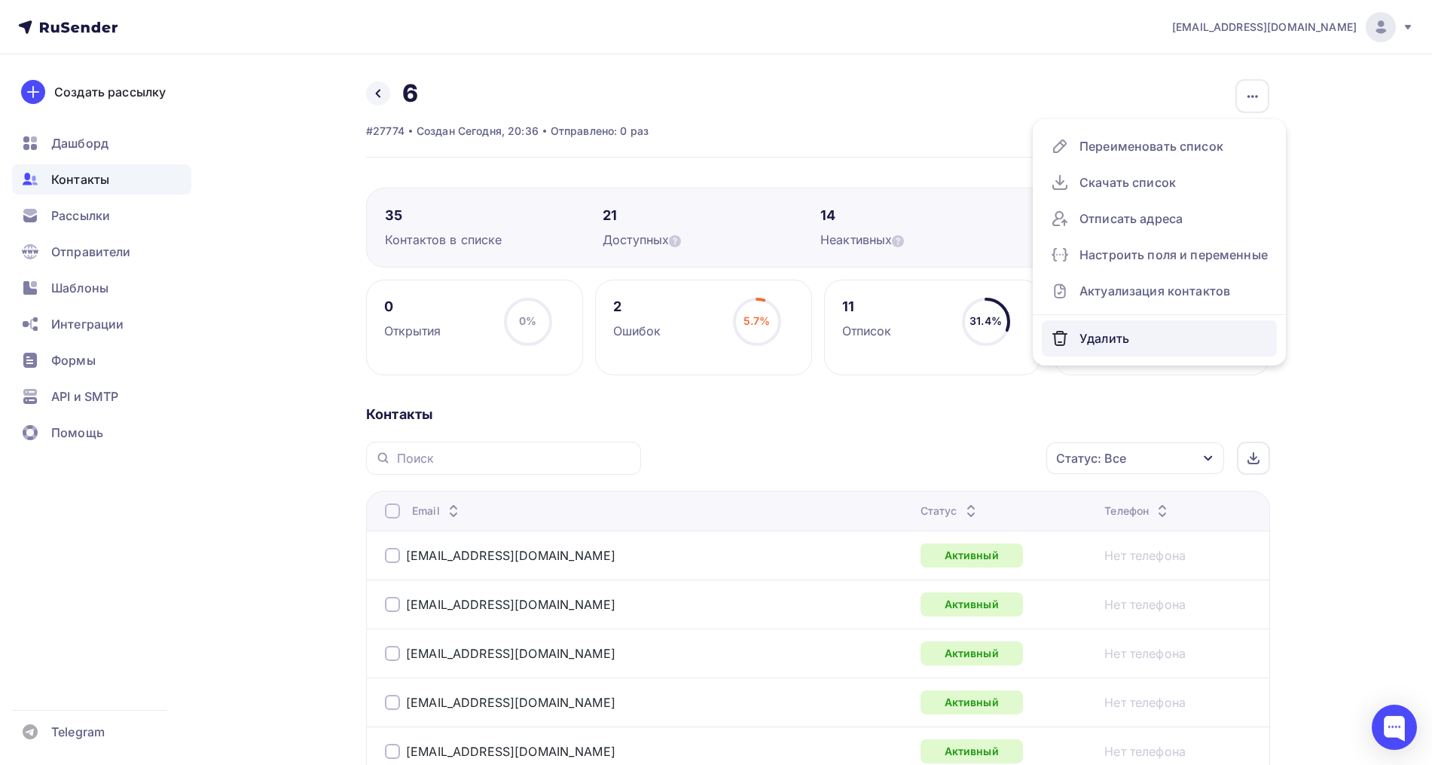
click at [1125, 330] on div "Удалить" at bounding box center [1159, 338] width 217 height 24
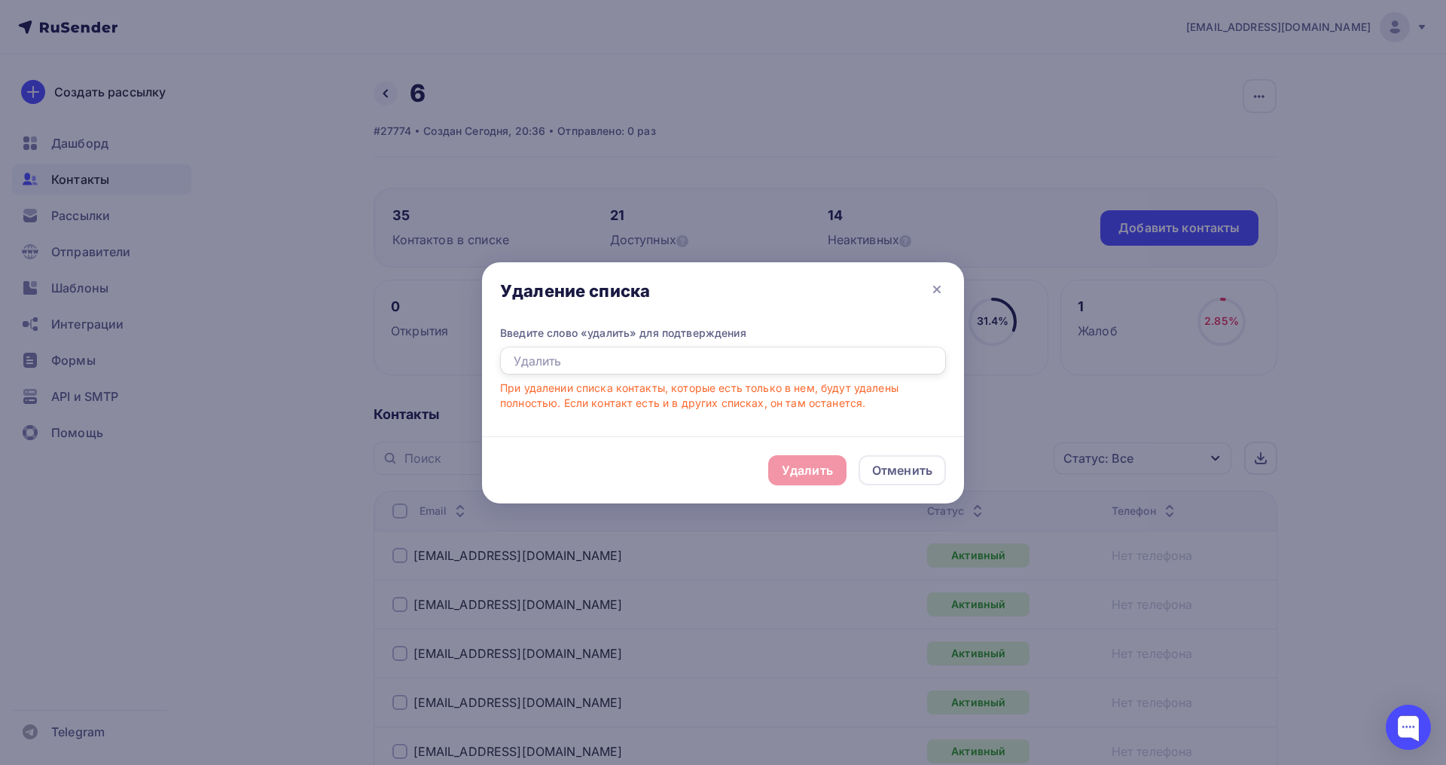
click at [562, 352] on input "text" at bounding box center [723, 361] width 446 height 29
type input "Удалить"
click at [794, 463] on div "Удалить" at bounding box center [807, 470] width 51 height 18
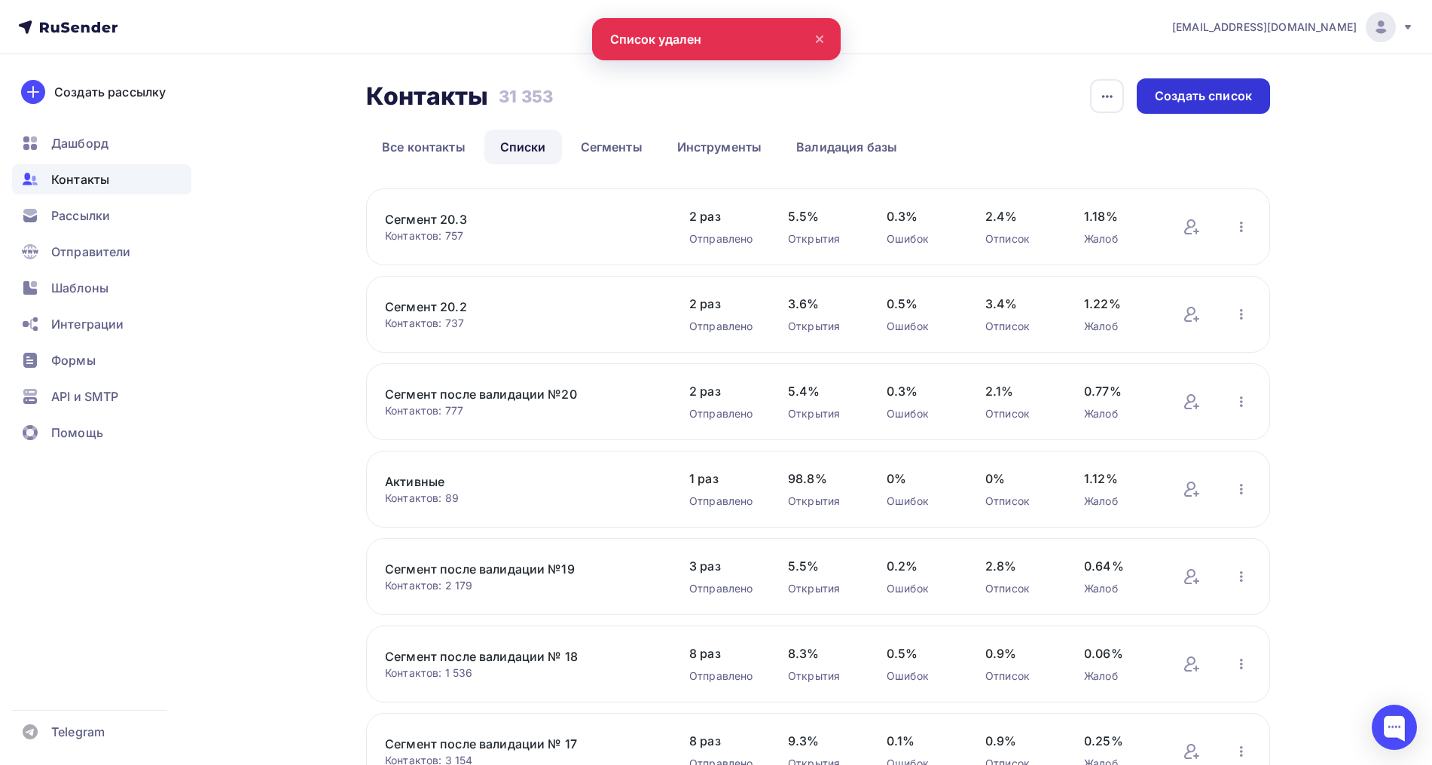
click at [1192, 103] on div "Создать список" at bounding box center [1203, 95] width 97 height 17
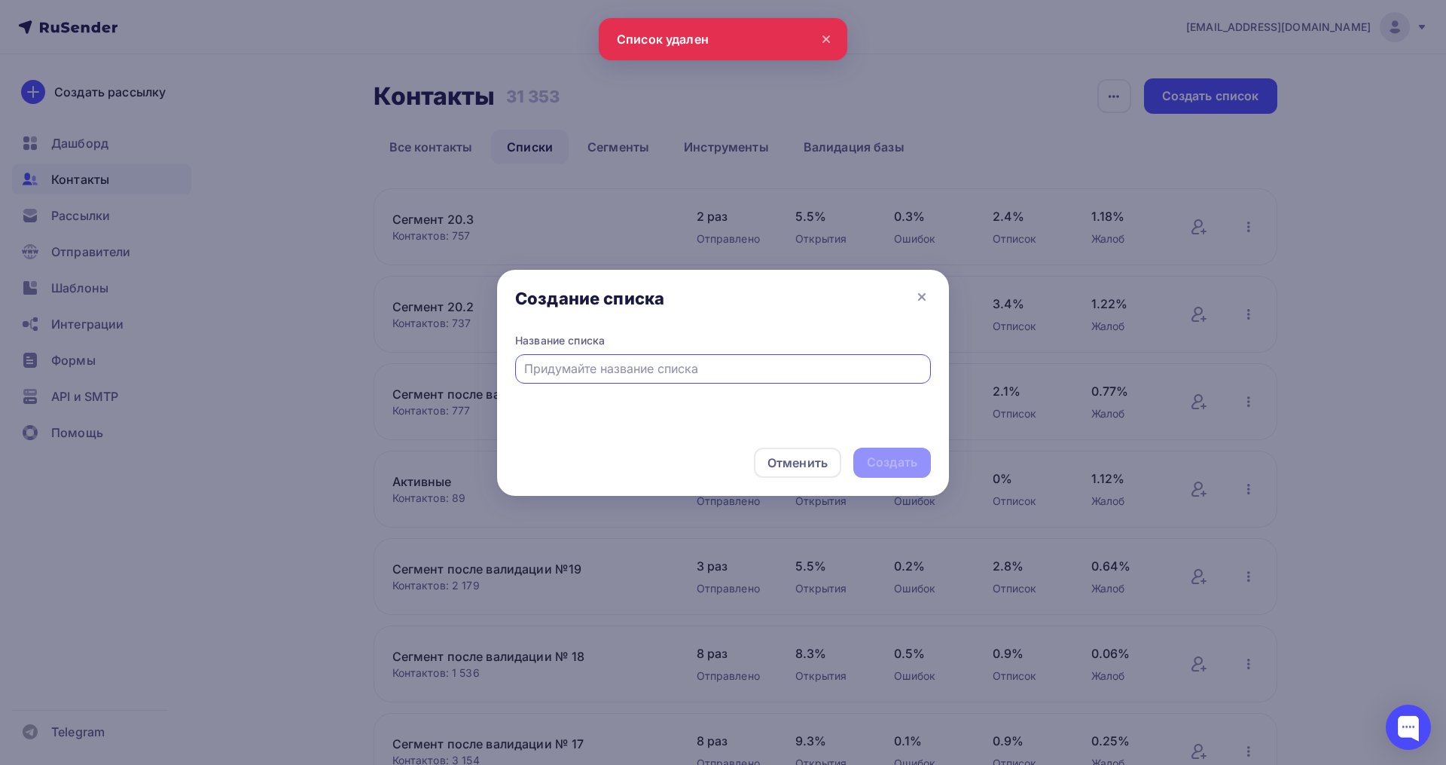
click at [534, 374] on input "text" at bounding box center [723, 368] width 398 height 18
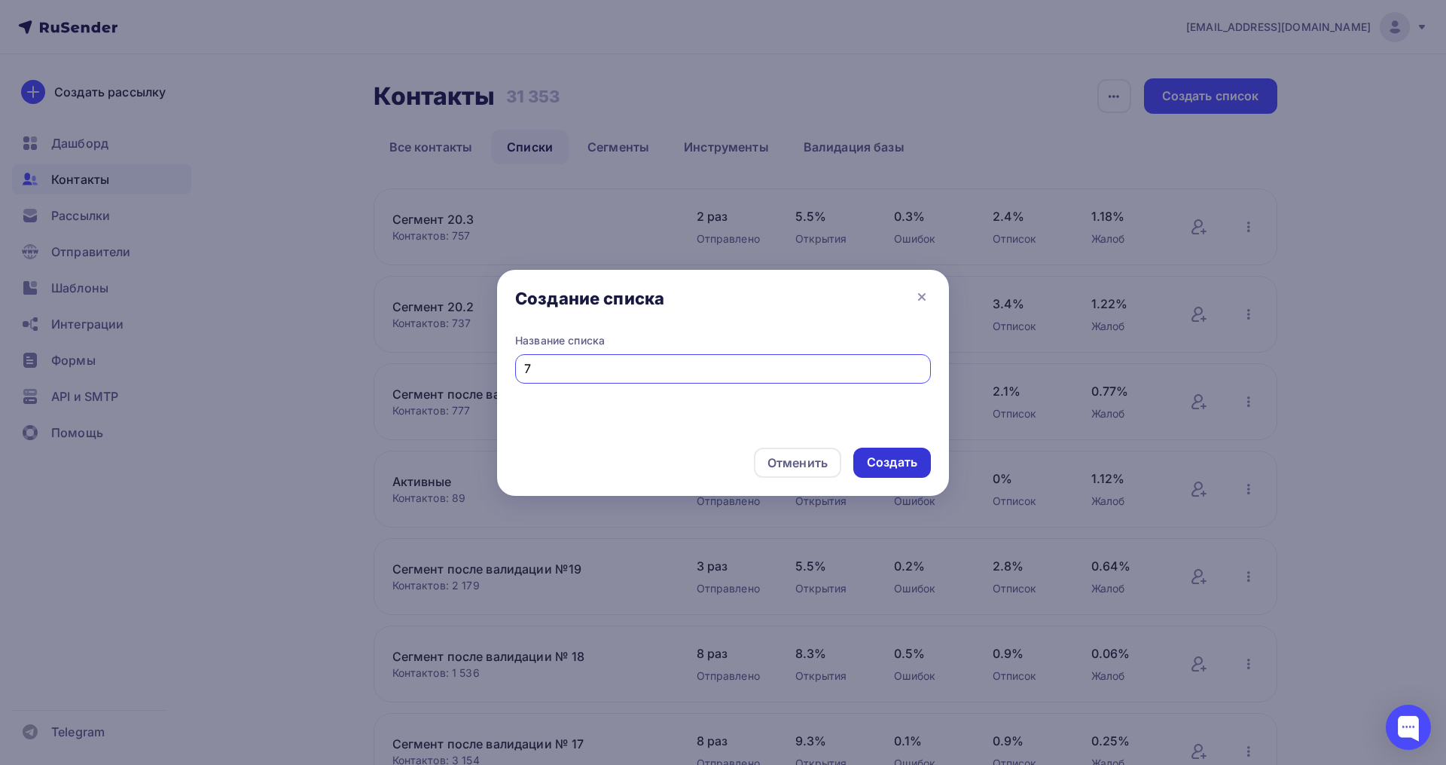
type input "7"
click at [878, 466] on div "Создать" at bounding box center [892, 461] width 50 height 17
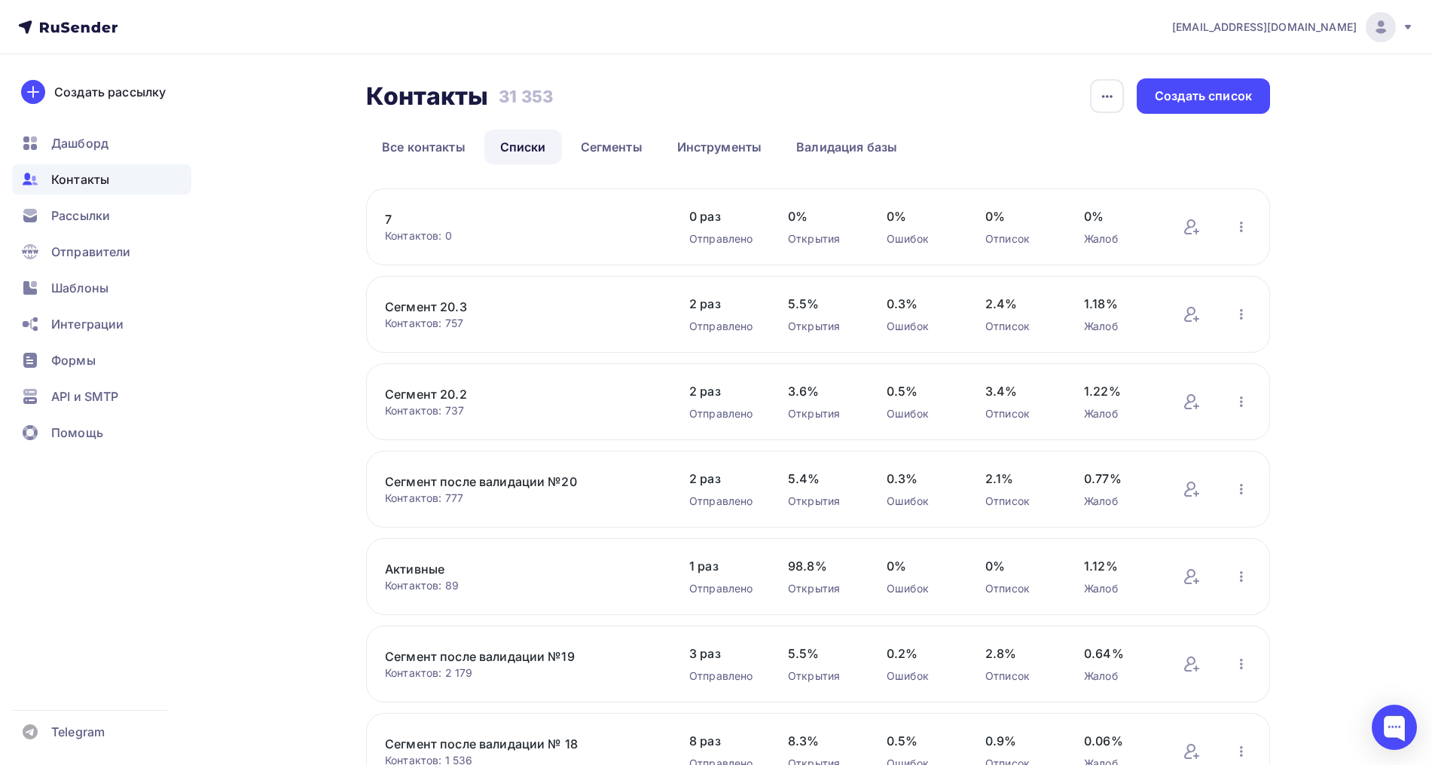
click at [932, 280] on div "Сегмент 20.3 Контактов: 757 Добавить контакты Переименовать список Скачать спис…" at bounding box center [818, 314] width 904 height 77
click at [389, 221] on link "7" at bounding box center [513, 219] width 256 height 18
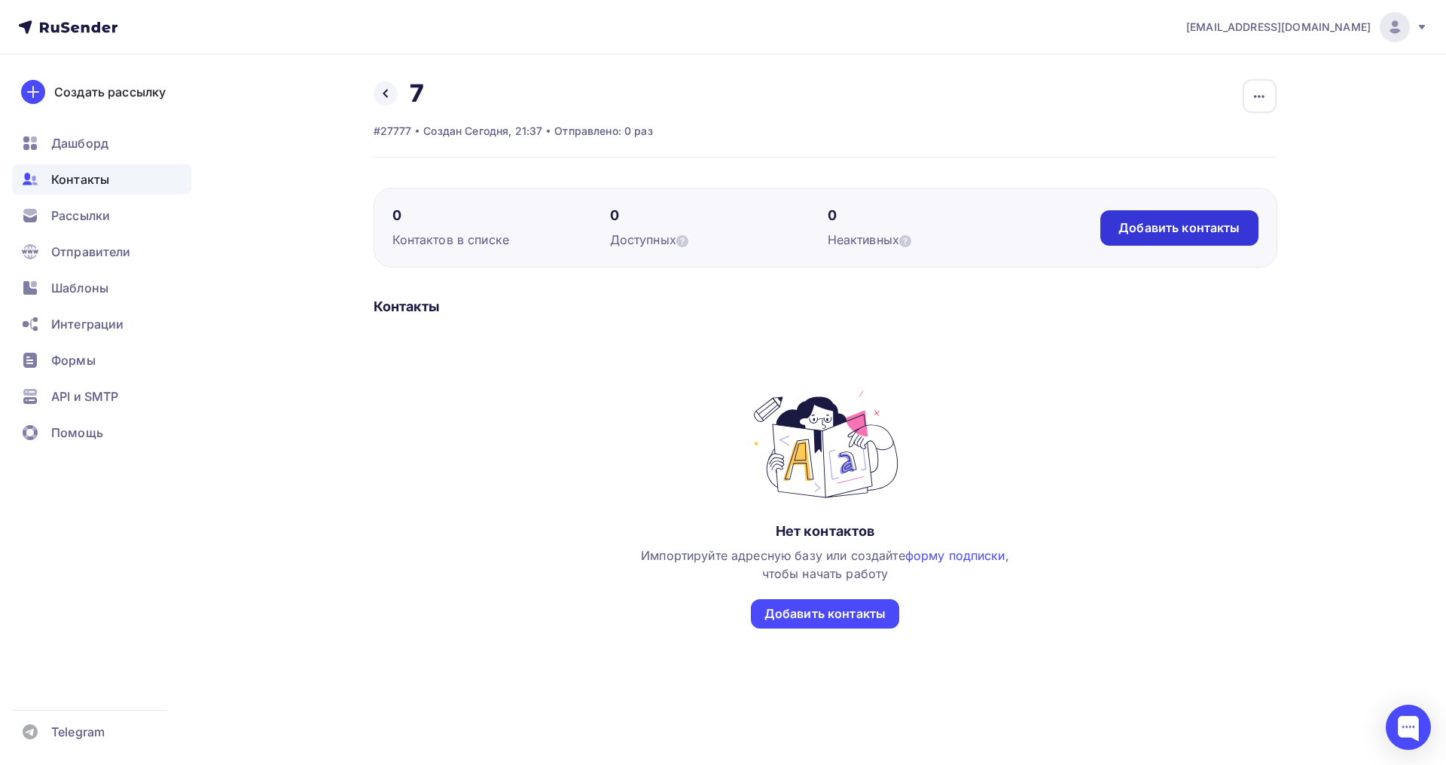
click at [1187, 234] on div "Добавить контакты" at bounding box center [1179, 227] width 121 height 17
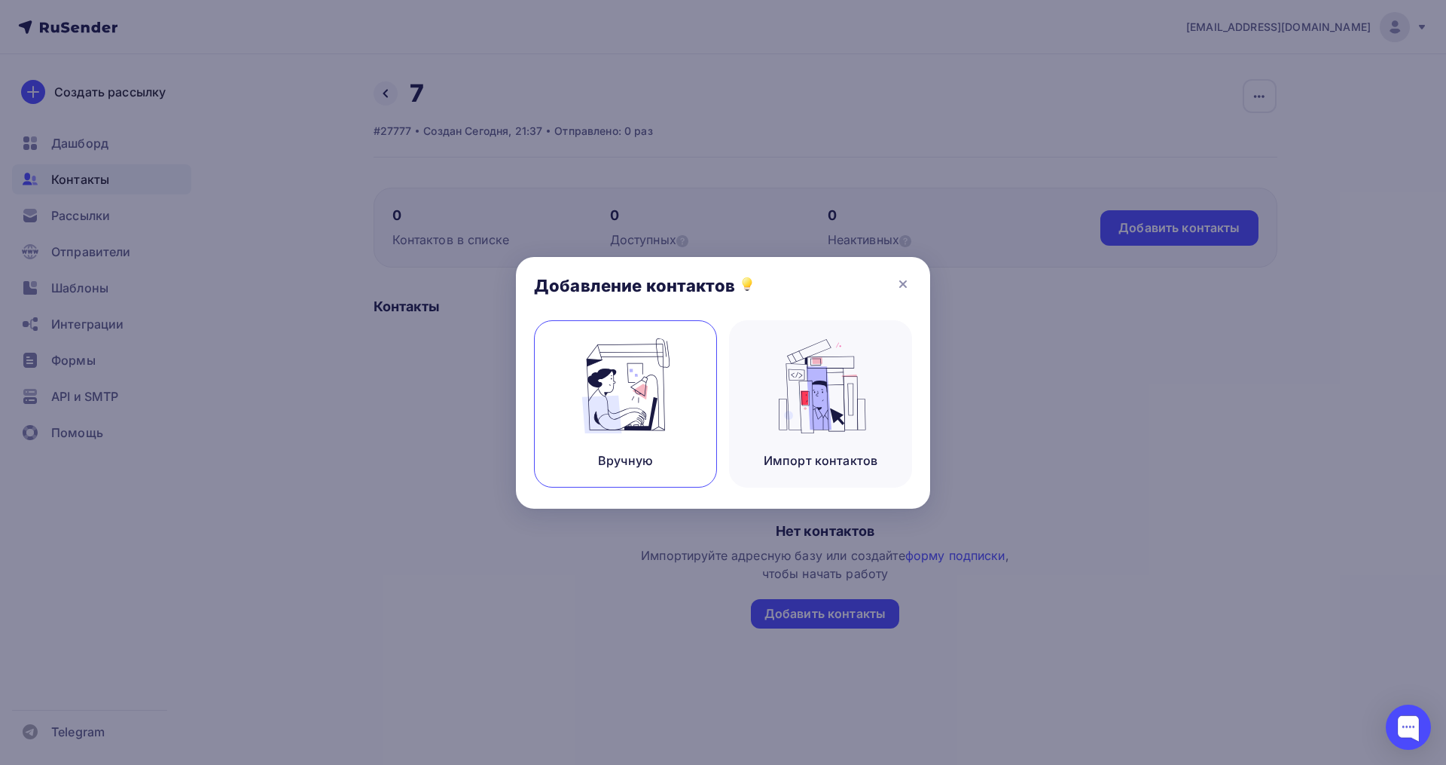
click at [661, 371] on img at bounding box center [626, 385] width 101 height 95
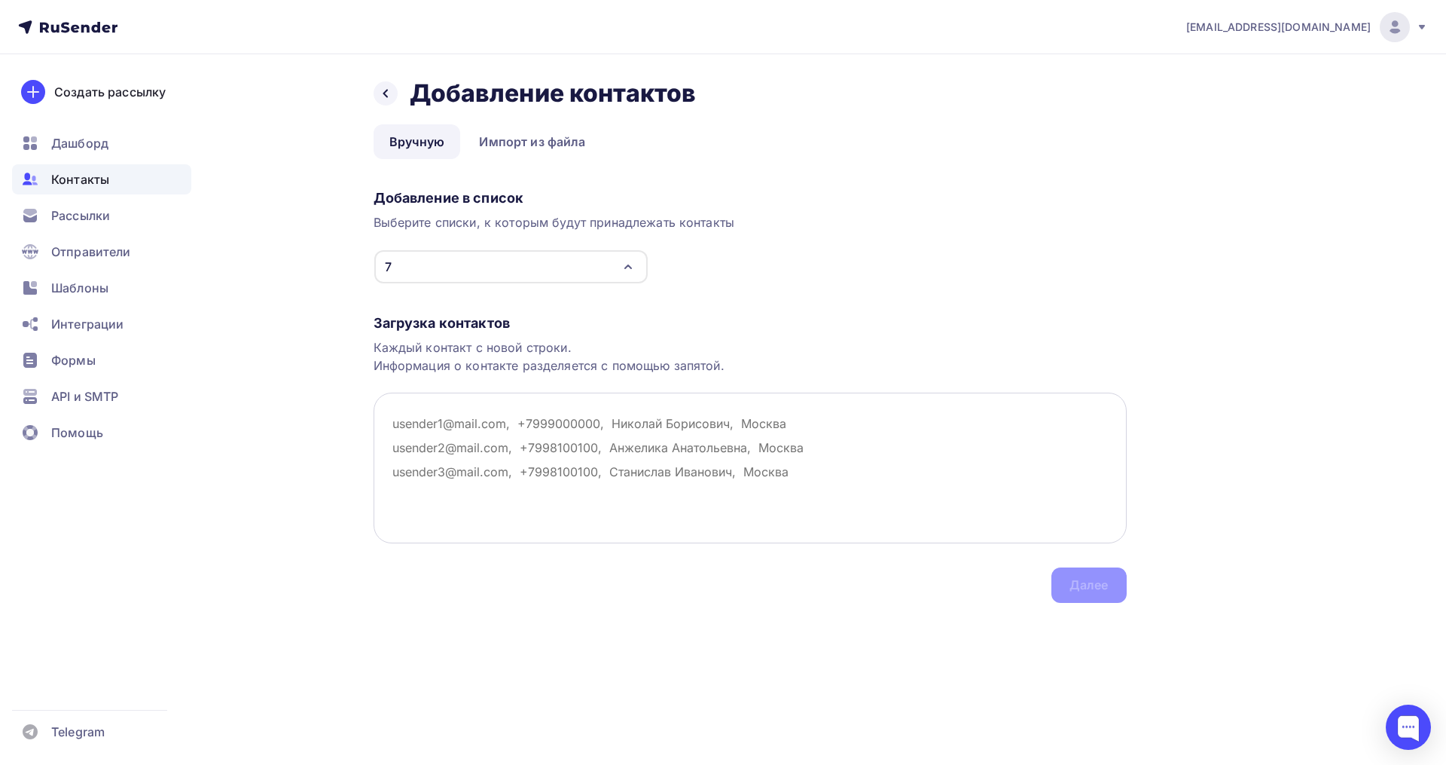
click at [407, 420] on textarea at bounding box center [750, 467] width 753 height 151
paste textarea "davydusya@yandex.ru Открыто Нет телефона shvetsova.o@brightfit.ru Открыто Нет т…"
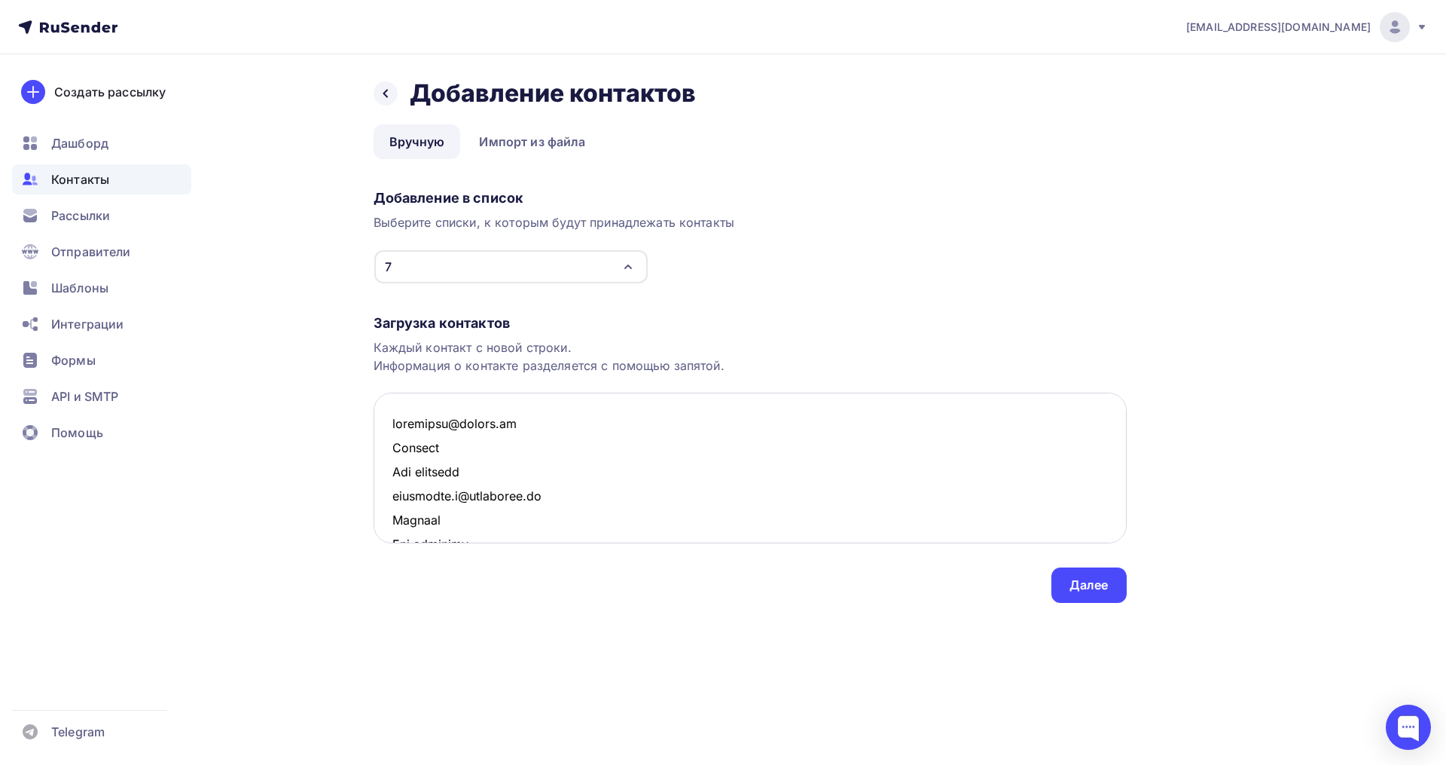
scroll to position [1624, 0]
drag, startPoint x: 483, startPoint y: 514, endPoint x: 386, endPoint y: 496, distance: 99.0
click at [386, 496] on textarea at bounding box center [750, 467] width 753 height 151
drag, startPoint x: 481, startPoint y: 464, endPoint x: 388, endPoint y: 445, distance: 94.5
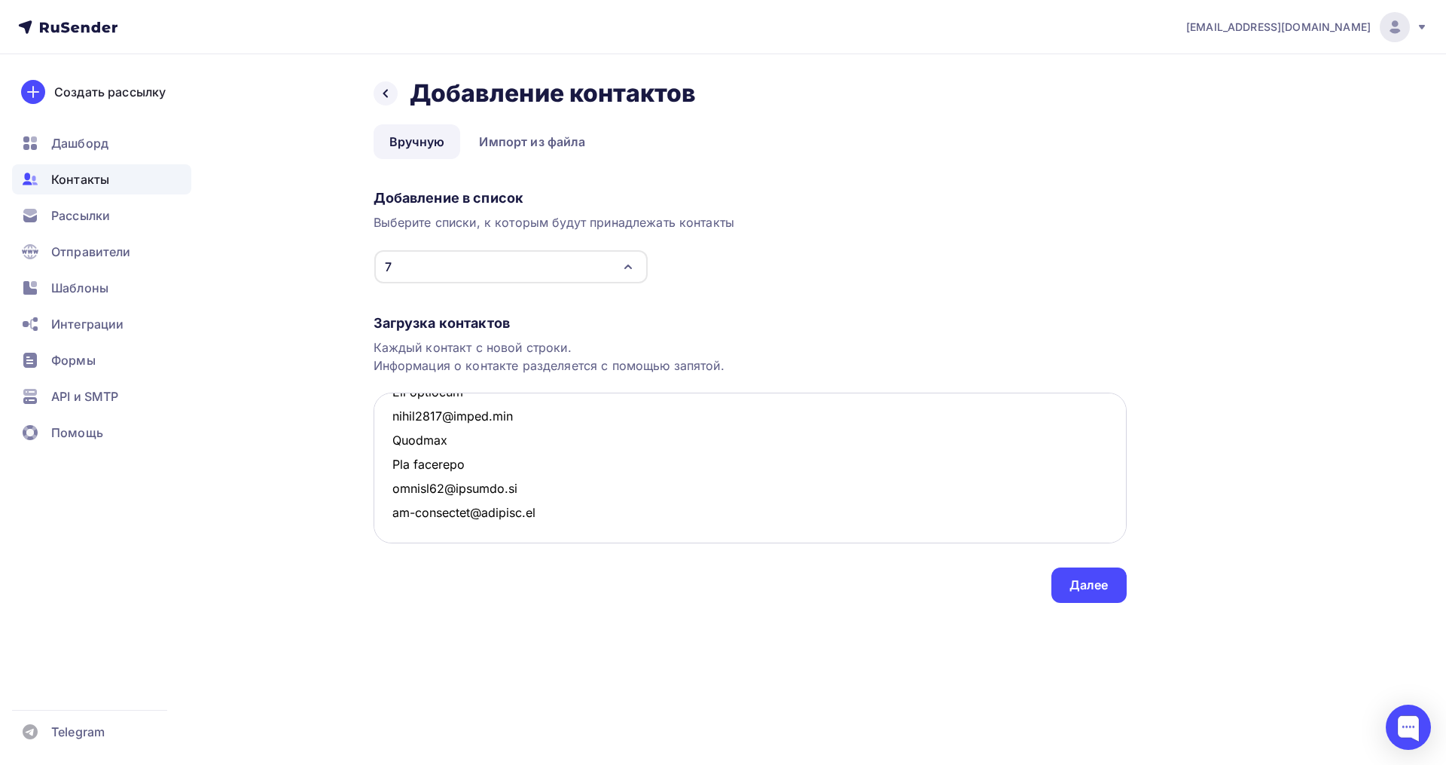
click at [388, 445] on textarea at bounding box center [750, 467] width 753 height 151
drag, startPoint x: 475, startPoint y: 441, endPoint x: 393, endPoint y: 427, distance: 82.5
click at [393, 427] on textarea at bounding box center [750, 467] width 753 height 151
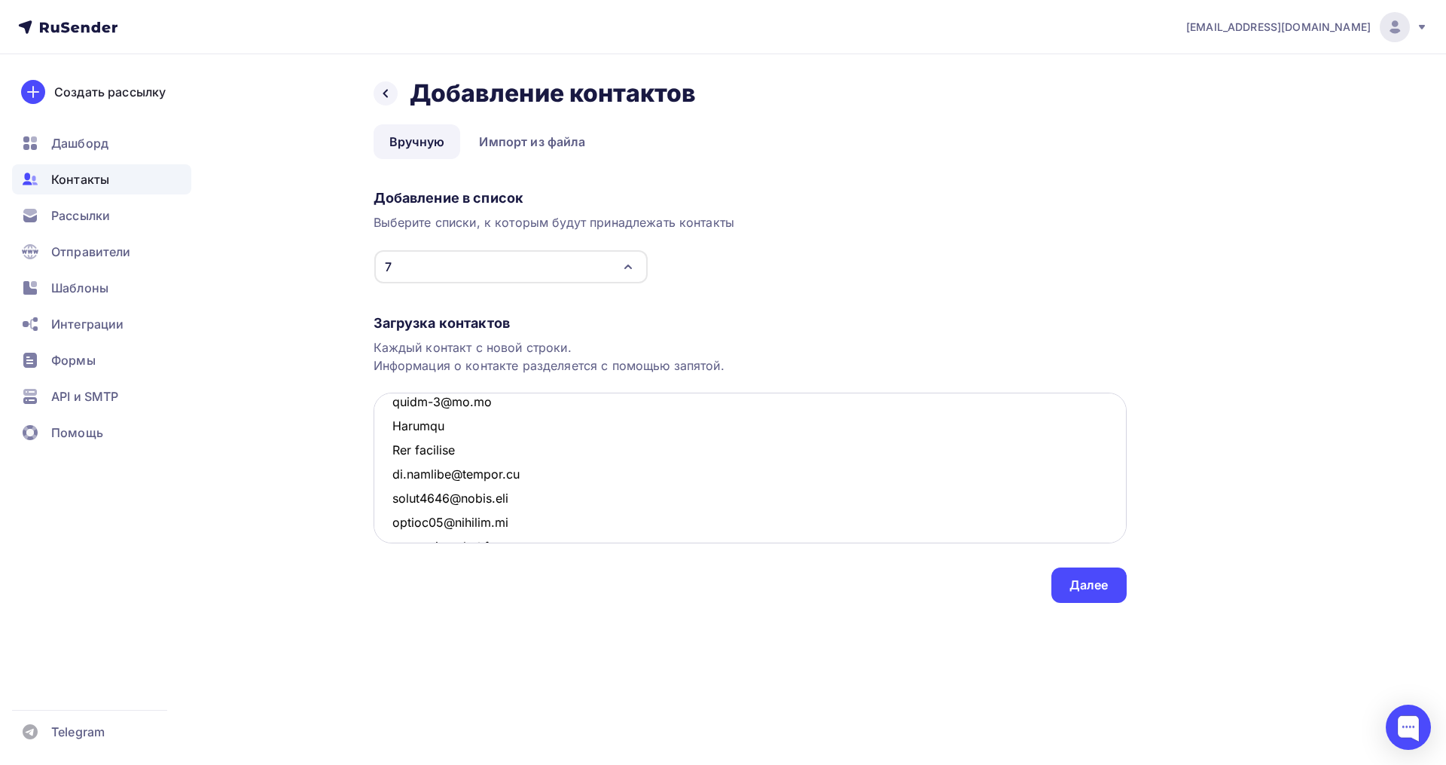
drag, startPoint x: 447, startPoint y: 419, endPoint x: 392, endPoint y: 420, distance: 54.3
click at [392, 420] on textarea at bounding box center [750, 467] width 753 height 151
drag, startPoint x: 485, startPoint y: 499, endPoint x: 387, endPoint y: 478, distance: 100.2
click at [387, 478] on textarea at bounding box center [750, 467] width 753 height 151
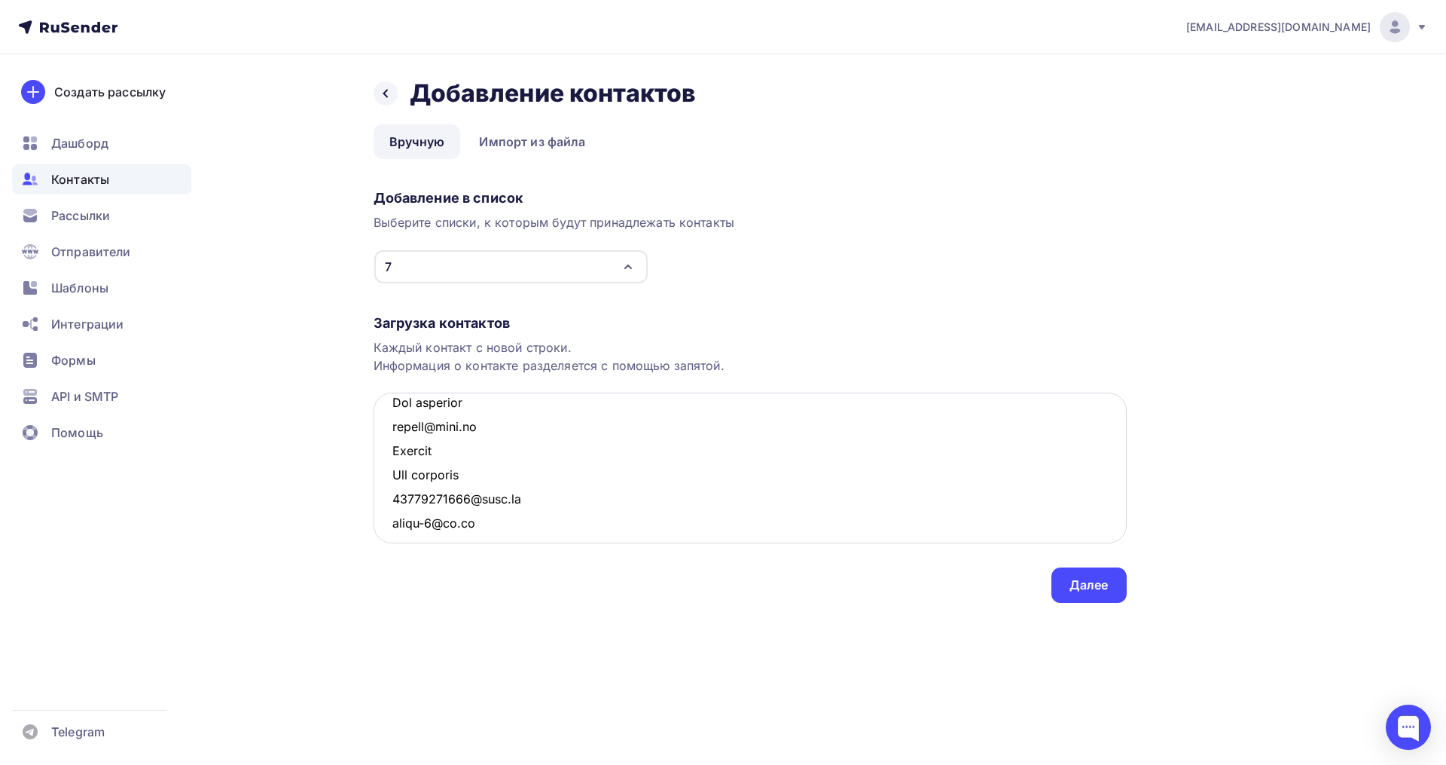
drag, startPoint x: 475, startPoint y: 420, endPoint x: 385, endPoint y: 400, distance: 91.8
click at [385, 400] on textarea at bounding box center [750, 467] width 753 height 151
click at [421, 475] on textarea at bounding box center [750, 467] width 753 height 151
drag, startPoint x: 481, startPoint y: 500, endPoint x: 394, endPoint y: 478, distance: 89.3
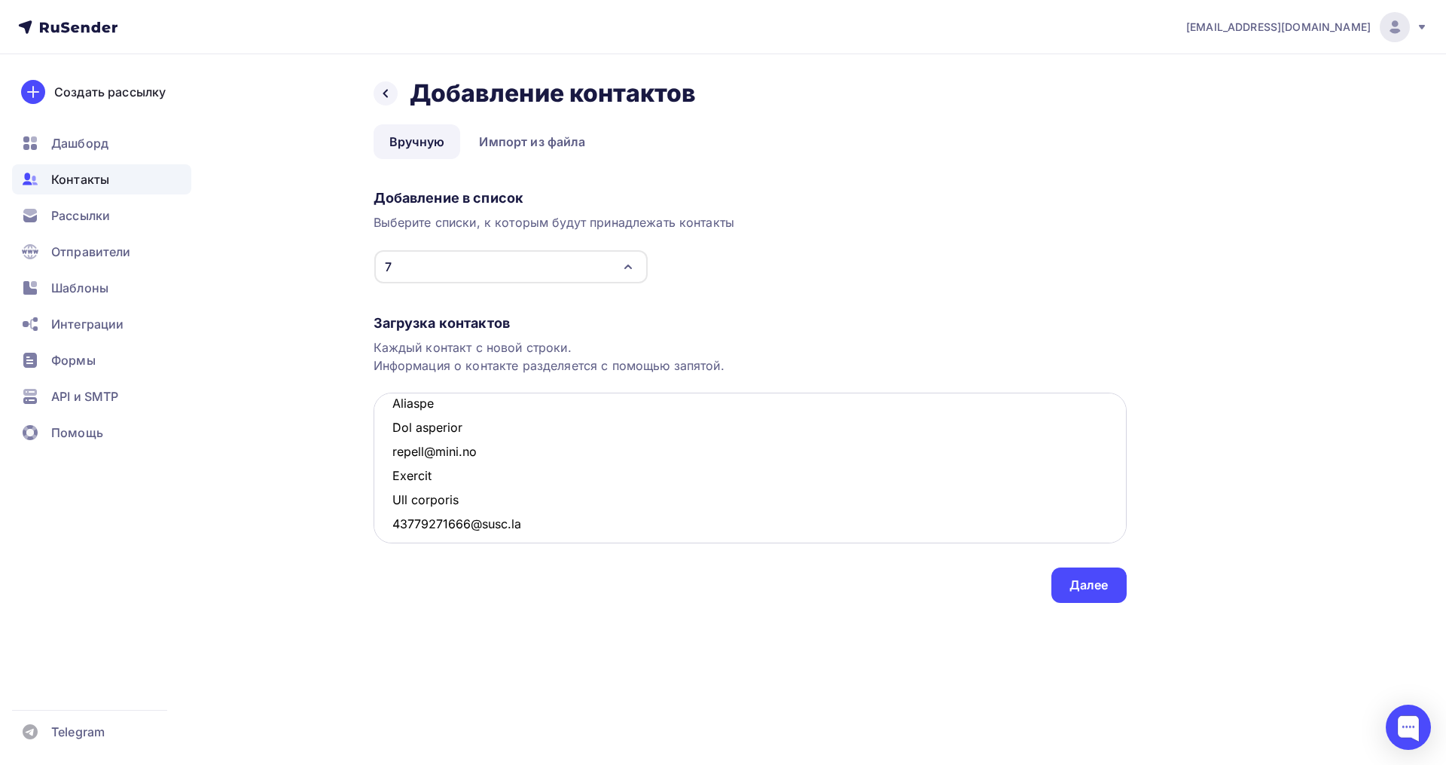
click at [394, 478] on textarea at bounding box center [750, 467] width 753 height 151
drag, startPoint x: 474, startPoint y: 432, endPoint x: 397, endPoint y: 407, distance: 81.0
click at [397, 407] on textarea at bounding box center [750, 467] width 753 height 151
drag, startPoint x: 473, startPoint y: 483, endPoint x: 395, endPoint y: 466, distance: 80.2
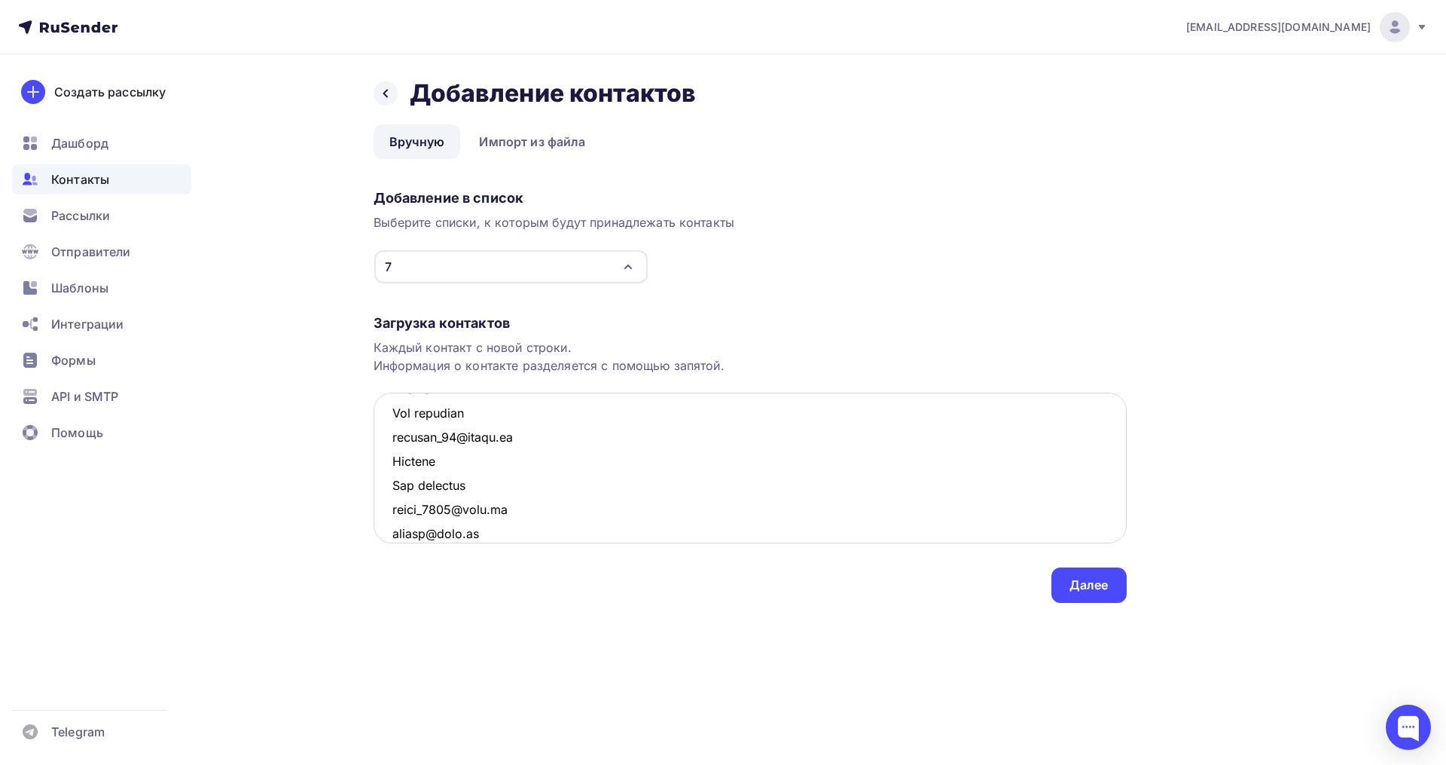
click at [395, 466] on textarea at bounding box center [750, 467] width 753 height 151
drag, startPoint x: 458, startPoint y: 508, endPoint x: 374, endPoint y: 493, distance: 85.0
click at [374, 493] on textarea at bounding box center [750, 467] width 753 height 151
drag, startPoint x: 427, startPoint y: 427, endPoint x: 395, endPoint y: 412, distance: 35.7
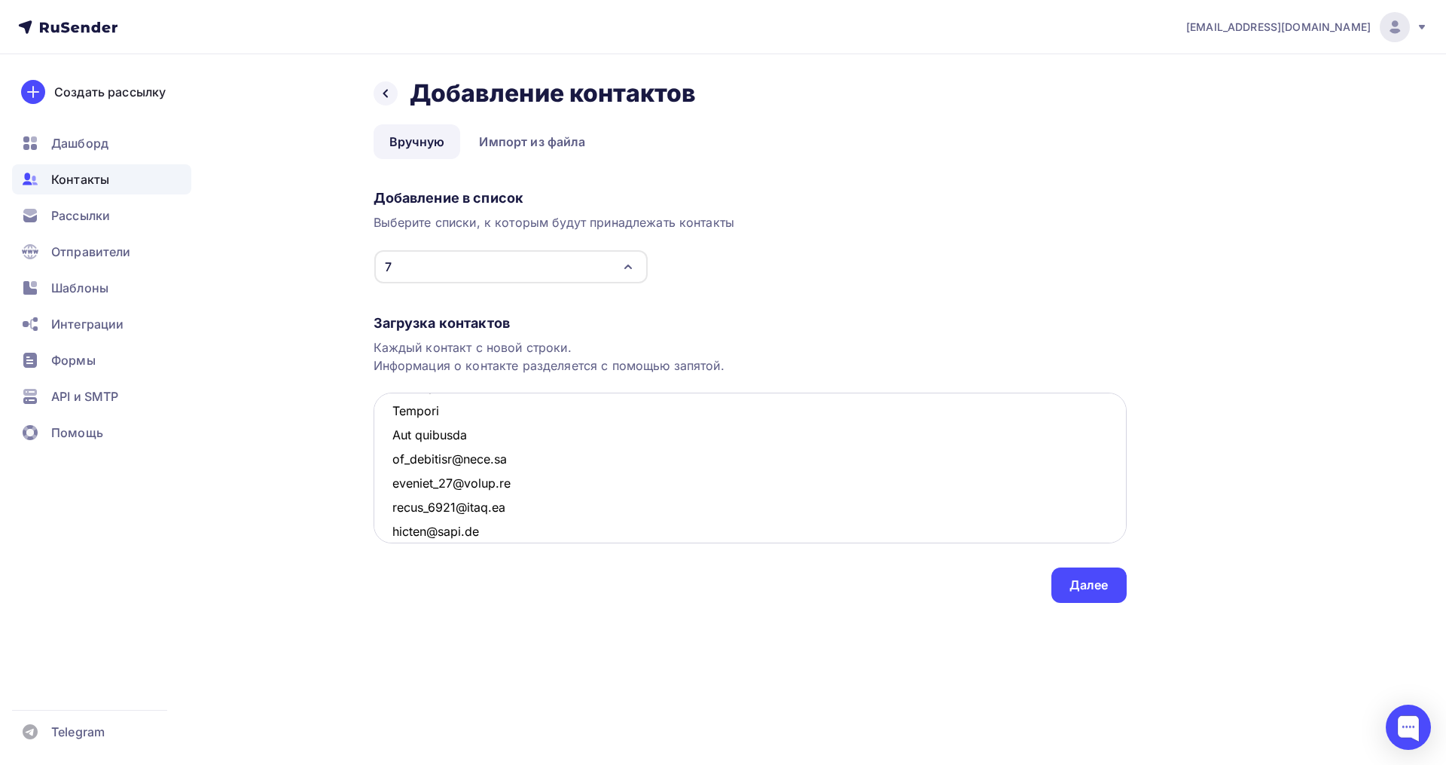
click at [395, 412] on textarea at bounding box center [750, 467] width 753 height 151
drag, startPoint x: 476, startPoint y: 486, endPoint x: 389, endPoint y: 466, distance: 89.0
click at [389, 466] on textarea at bounding box center [750, 467] width 753 height 151
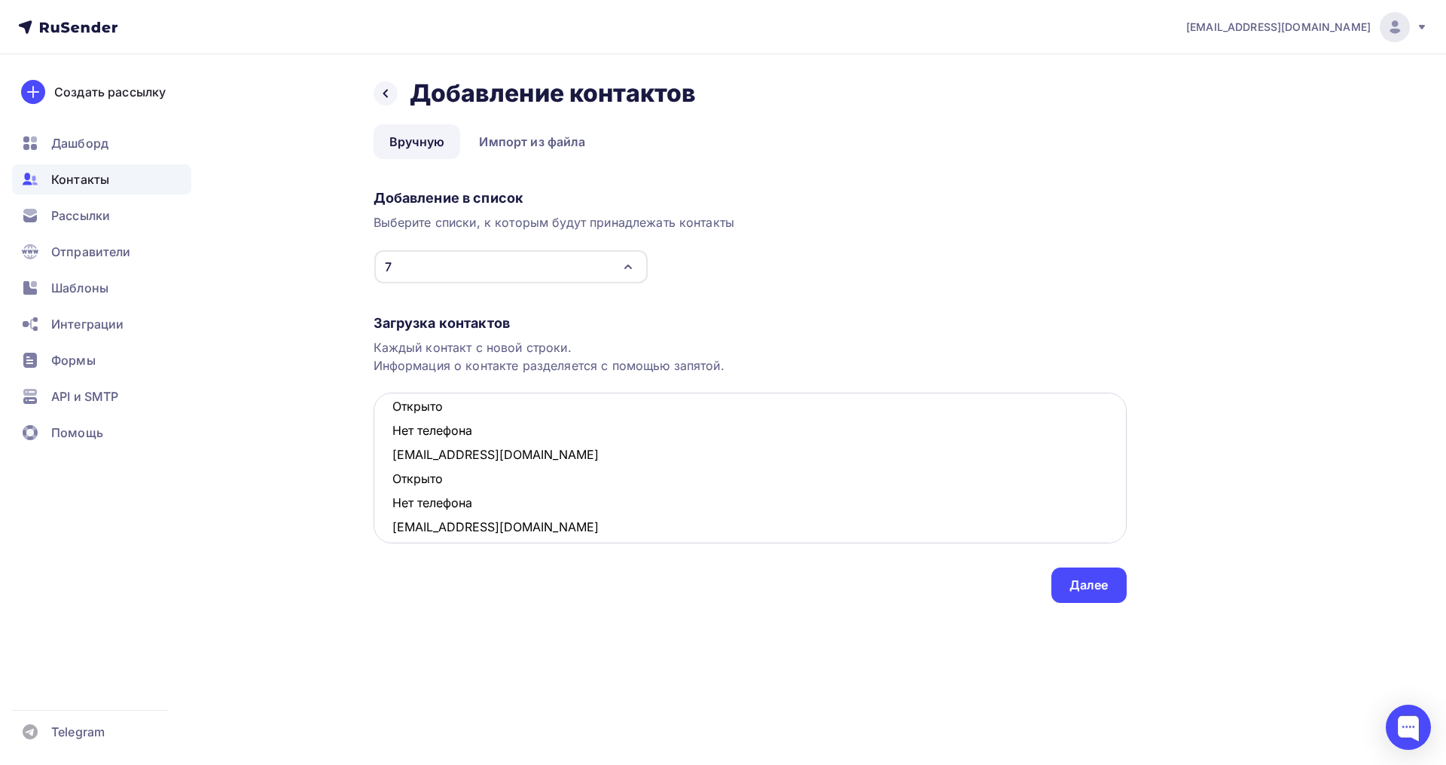
drag, startPoint x: 481, startPoint y: 502, endPoint x: 394, endPoint y: 478, distance: 89.9
click at [394, 478] on textarea "davydusya@yandex.ru Открыто Нет телефона shvetsova.o@brightfit.ru Открыто Нет т…" at bounding box center [750, 467] width 753 height 151
drag, startPoint x: 482, startPoint y: 423, endPoint x: 394, endPoint y: 411, distance: 89.0
click at [394, 411] on textarea "davydusya@yandex.ru Открыто Нет телефона shvetsova.o@brightfit.ru Открыто Нет т…" at bounding box center [750, 467] width 753 height 151
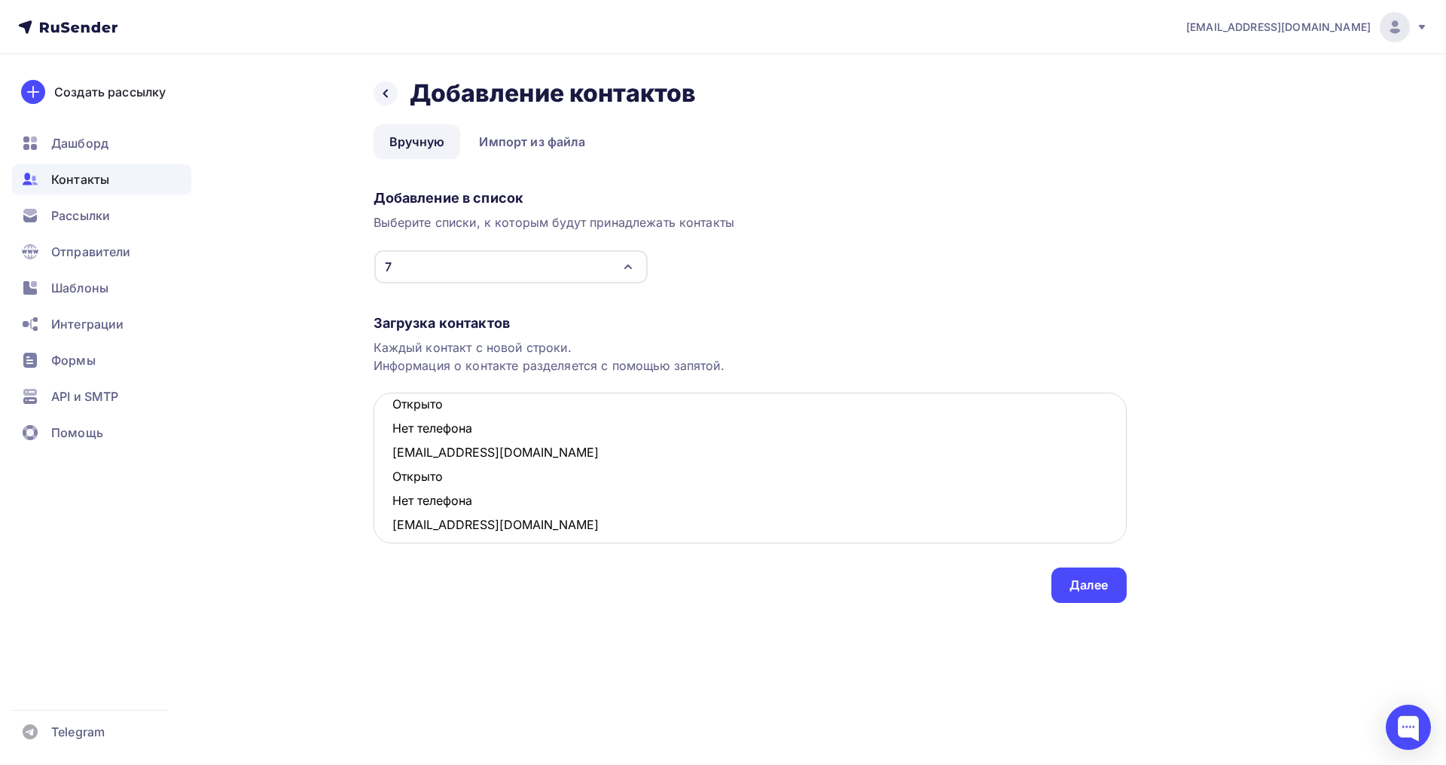
drag, startPoint x: 481, startPoint y: 496, endPoint x: 386, endPoint y: 478, distance: 96.6
click at [386, 478] on textarea "davydusya@yandex.ru Открыто Нет телефона shvetsova.o@brightfit.ru Открыто Нет т…" at bounding box center [750, 467] width 753 height 151
drag, startPoint x: 479, startPoint y: 430, endPoint x: 390, endPoint y: 408, distance: 91.7
click at [390, 408] on textarea "davydusya@yandex.ru Открыто Нет телефона shvetsova.o@brightfit.ru Открыто Нет т…" at bounding box center [750, 467] width 753 height 151
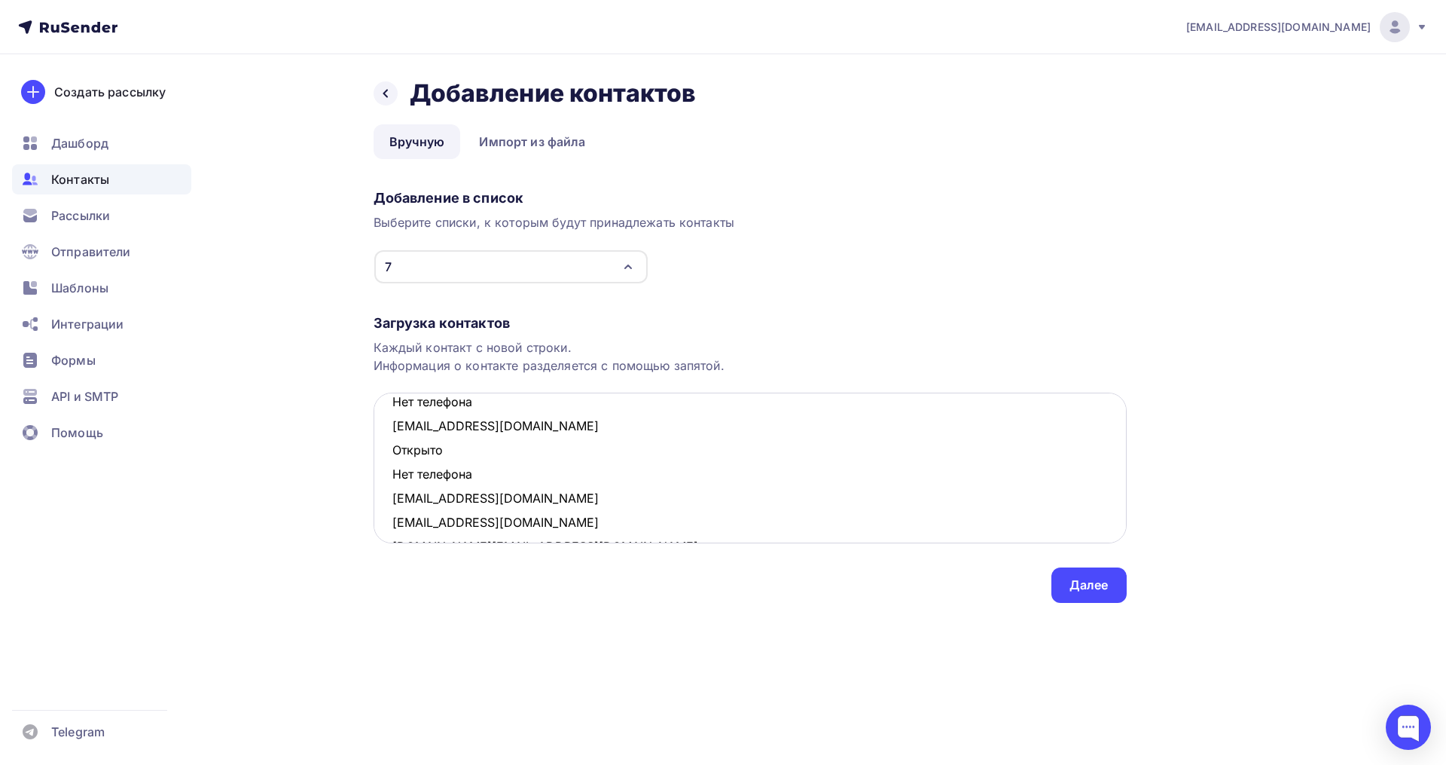
drag, startPoint x: 441, startPoint y: 466, endPoint x: 389, endPoint y: 447, distance: 56.3
click at [389, 447] on textarea "davydusya@yandex.ru Открыто Нет телефона shvetsova.o@brightfit.ru Открыто Нет т…" at bounding box center [750, 467] width 753 height 151
drag, startPoint x: 477, startPoint y: 494, endPoint x: 394, endPoint y: 479, distance: 84.2
click at [394, 479] on textarea "davydusya@yandex.ru Открыто Нет телефона shvetsova.o@brightfit.ru Открыто Нет т…" at bounding box center [750, 467] width 753 height 151
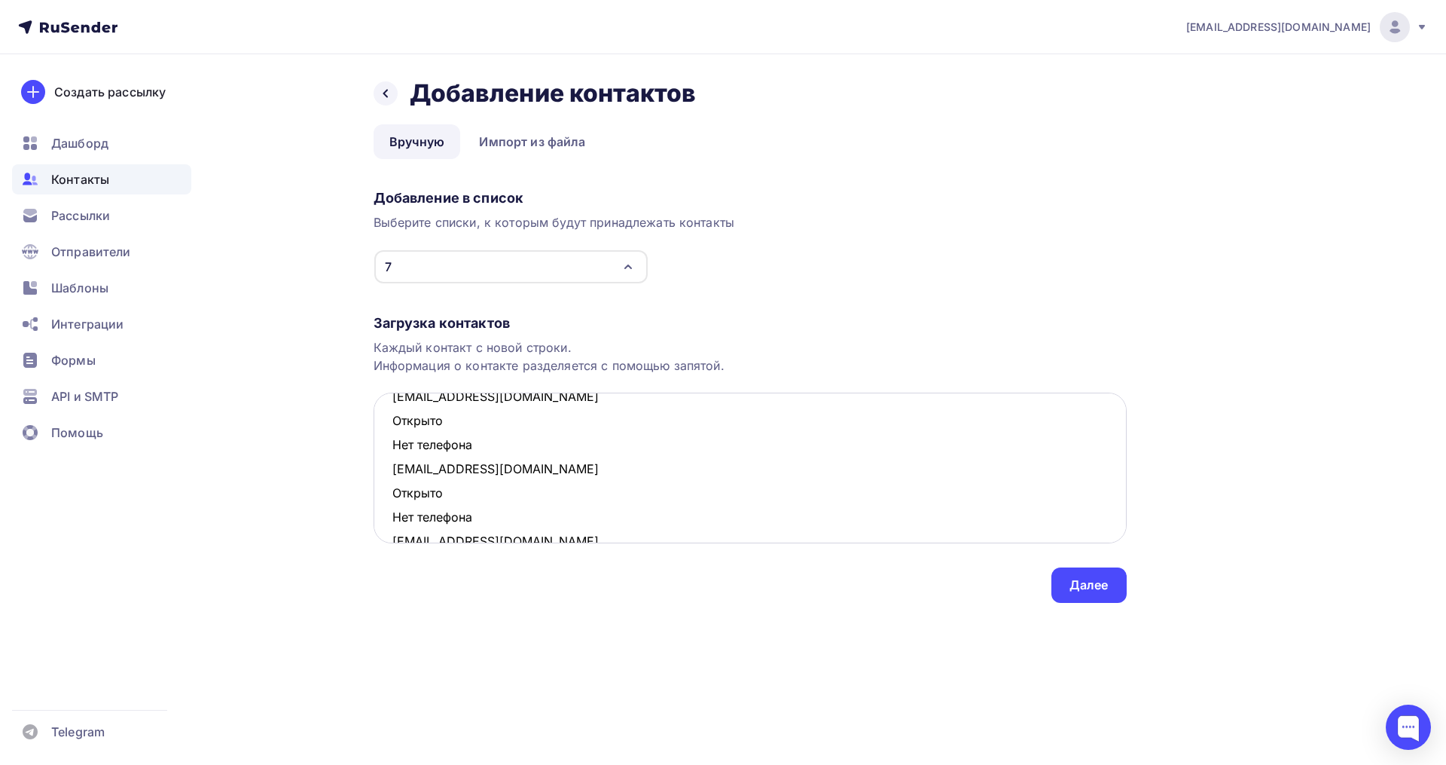
scroll to position [388, 0]
drag, startPoint x: 479, startPoint y: 508, endPoint x: 389, endPoint y: 497, distance: 90.4
click at [389, 497] on textarea "davydusya@yandex.ru Открыто Нет телефона shvetsova.o@brightfit.ru Открыто Нет т…" at bounding box center [750, 467] width 753 height 151
drag, startPoint x: 488, startPoint y: 442, endPoint x: 394, endPoint y: 429, distance: 95.1
click at [394, 429] on textarea "davydusya@yandex.ru Открыто Нет телефона shvetsova.o@brightfit.ru Открыто Нет т…" at bounding box center [750, 467] width 753 height 151
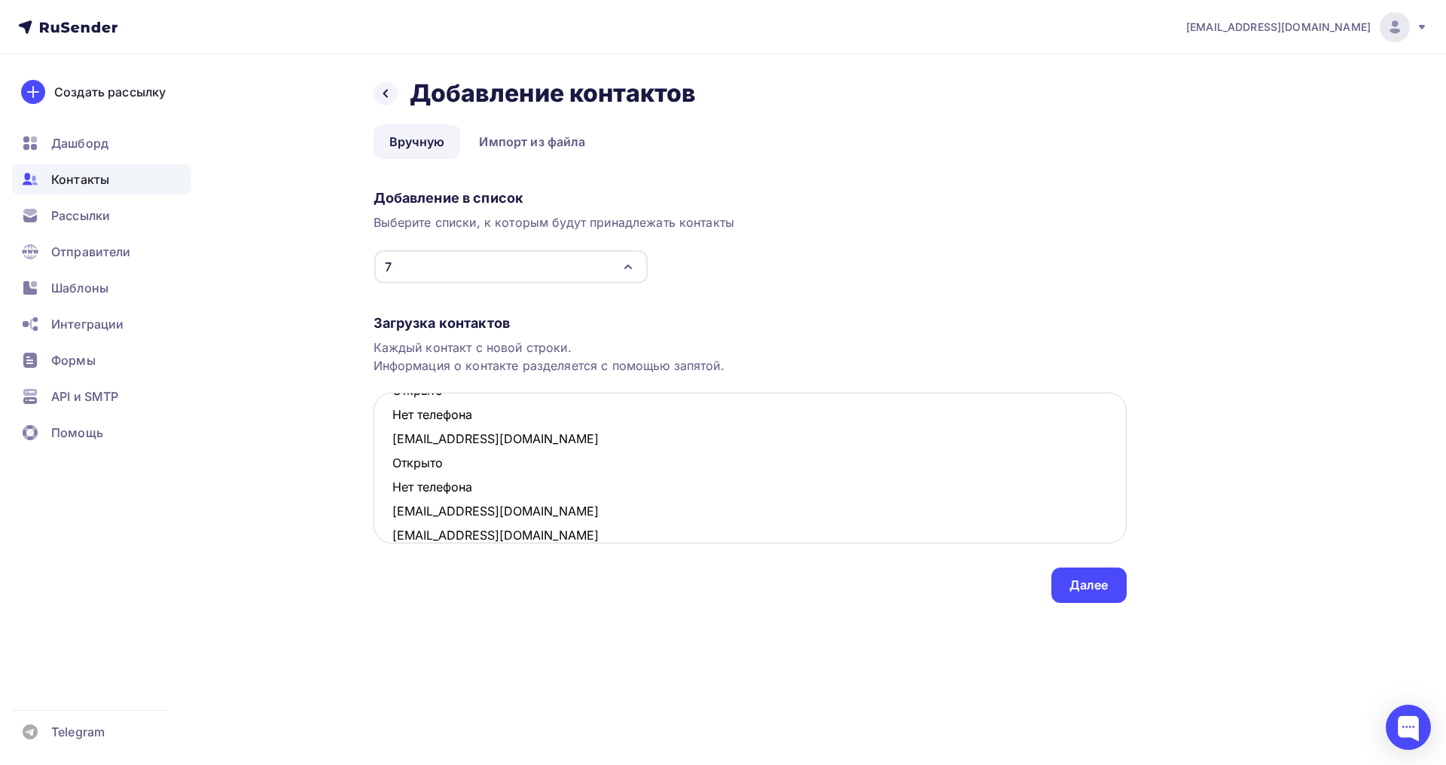
scroll to position [270, 0]
drag, startPoint x: 420, startPoint y: 484, endPoint x: 391, endPoint y: 475, distance: 30.0
click at [391, 475] on textarea "davydusya@yandex.ru Открыто Нет телефона shvetsova.o@brightfit.ru Открыто Нет т…" at bounding box center [750, 467] width 753 height 151
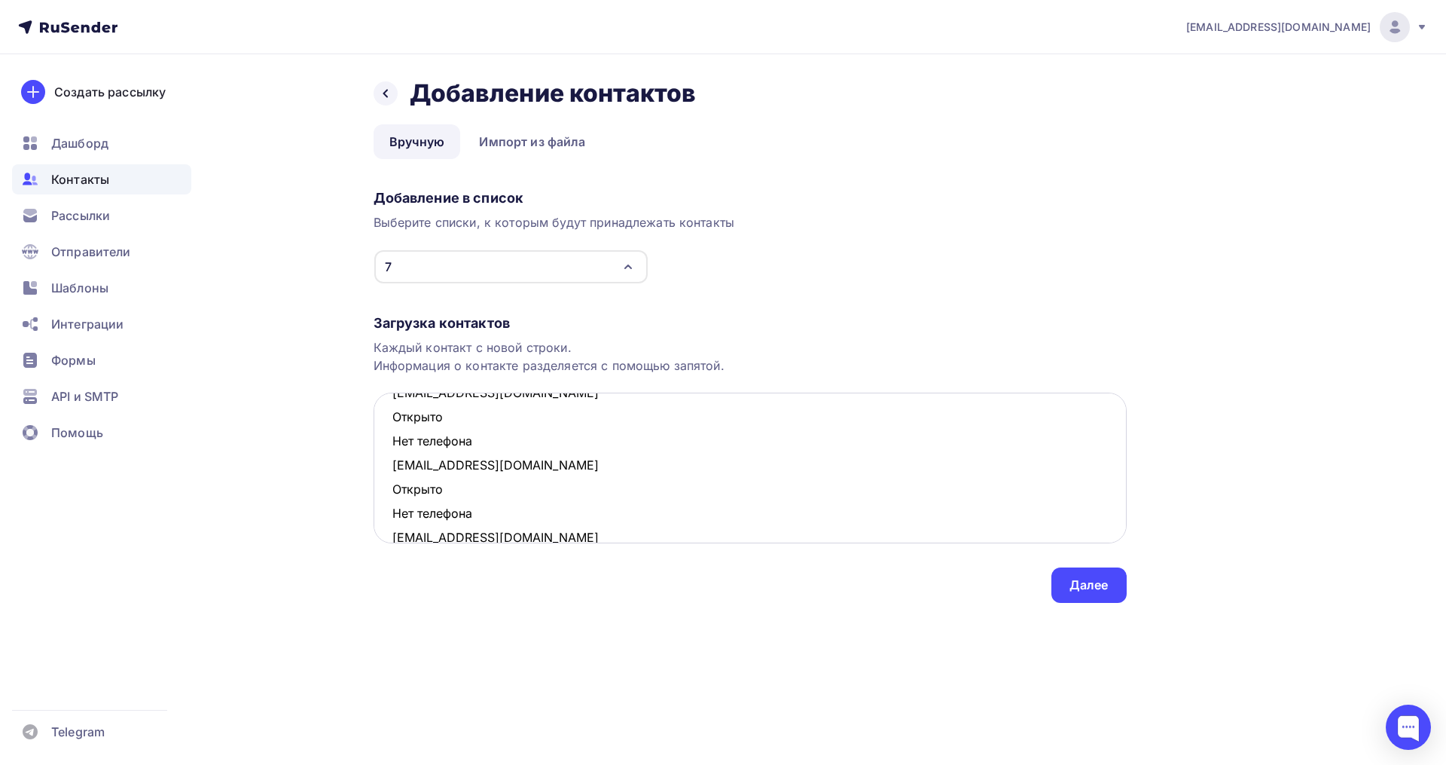
drag, startPoint x: 484, startPoint y: 508, endPoint x: 386, endPoint y: 497, distance: 98.5
click at [386, 497] on textarea "davydusya@yandex.ru Открыто Нет телефона shvetsova.o@brightfit.ru Открыто Нет т…" at bounding box center [750, 467] width 753 height 151
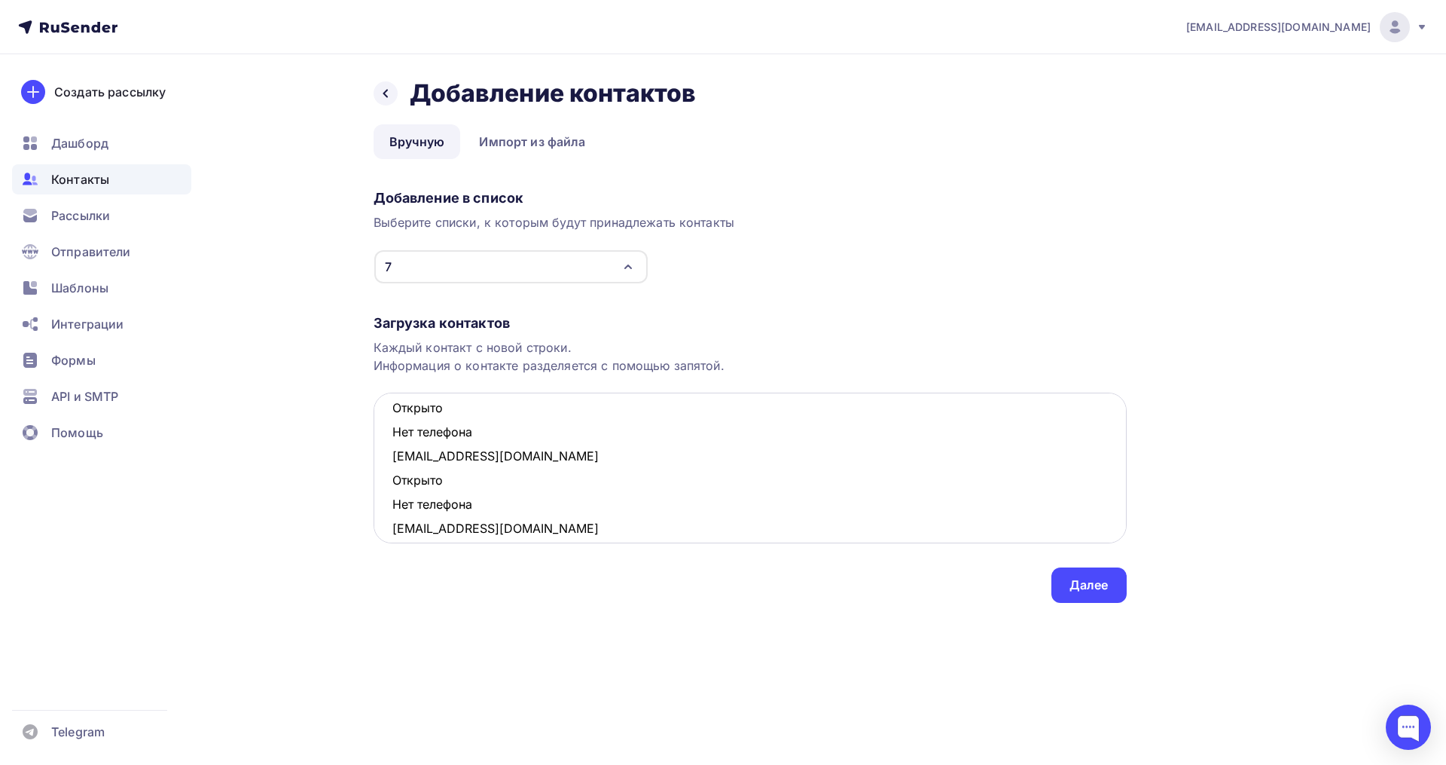
drag, startPoint x: 484, startPoint y: 535, endPoint x: 386, endPoint y: 478, distance: 113.1
click at [386, 478] on textarea "davydusya@yandex.ru Открыто Нет телефона shvetsova.o@brightfit.ru Открыто Нет т…" at bounding box center [750, 467] width 753 height 151
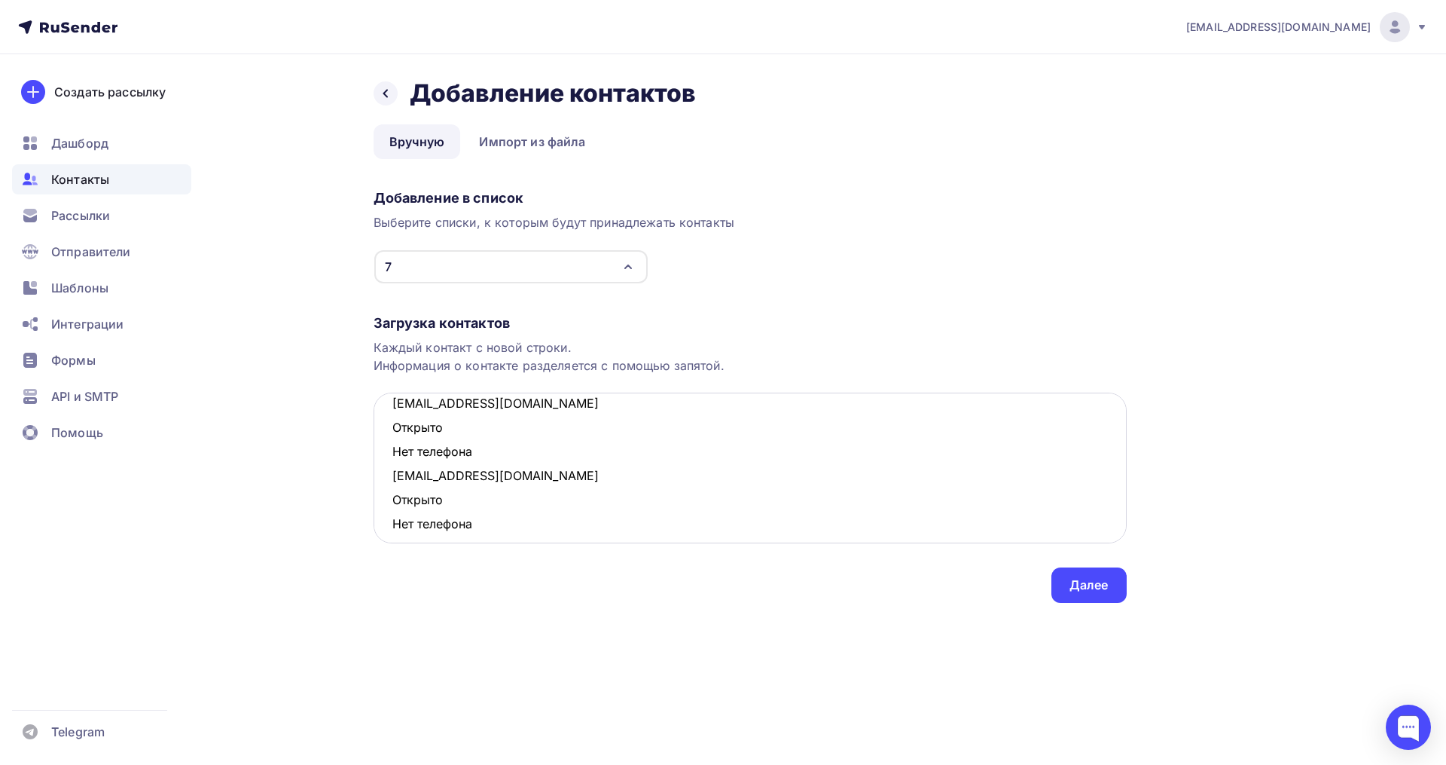
scroll to position [18, 0]
drag, startPoint x: 493, startPoint y: 519, endPoint x: 395, endPoint y: 507, distance: 99.4
click at [395, 507] on textarea "davydusya@yandex.ru Открыто Нет телефона shvetsova.o@brightfit.ru Открыто Нет т…" at bounding box center [750, 467] width 753 height 151
drag, startPoint x: 490, startPoint y: 460, endPoint x: 392, endPoint y: 437, distance: 100.7
click at [392, 437] on textarea "davydusya@yandex.ru Открыто Нет телефона shvetsova.o@brightfit.ru yana-ads@mail…" at bounding box center [750, 467] width 753 height 151
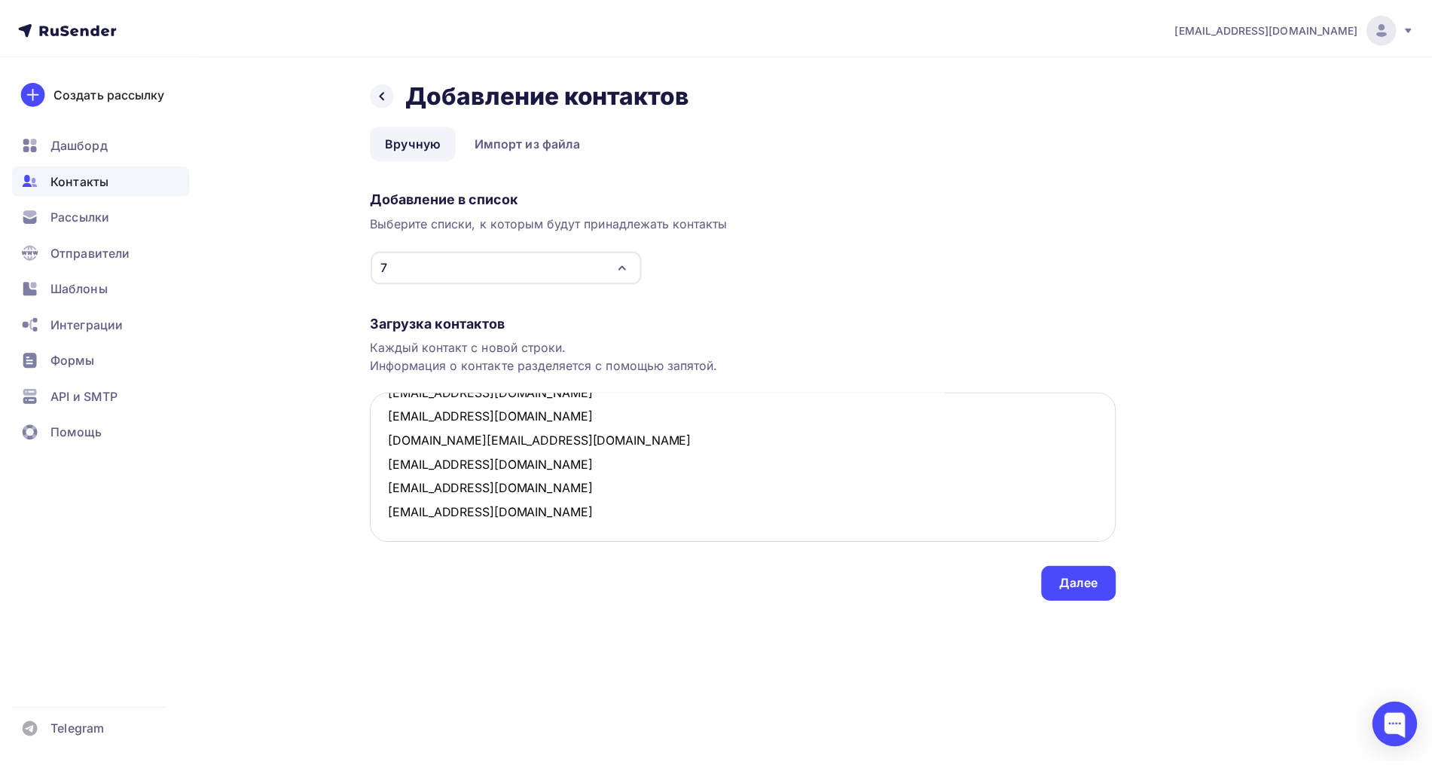
scroll to position [490, 0]
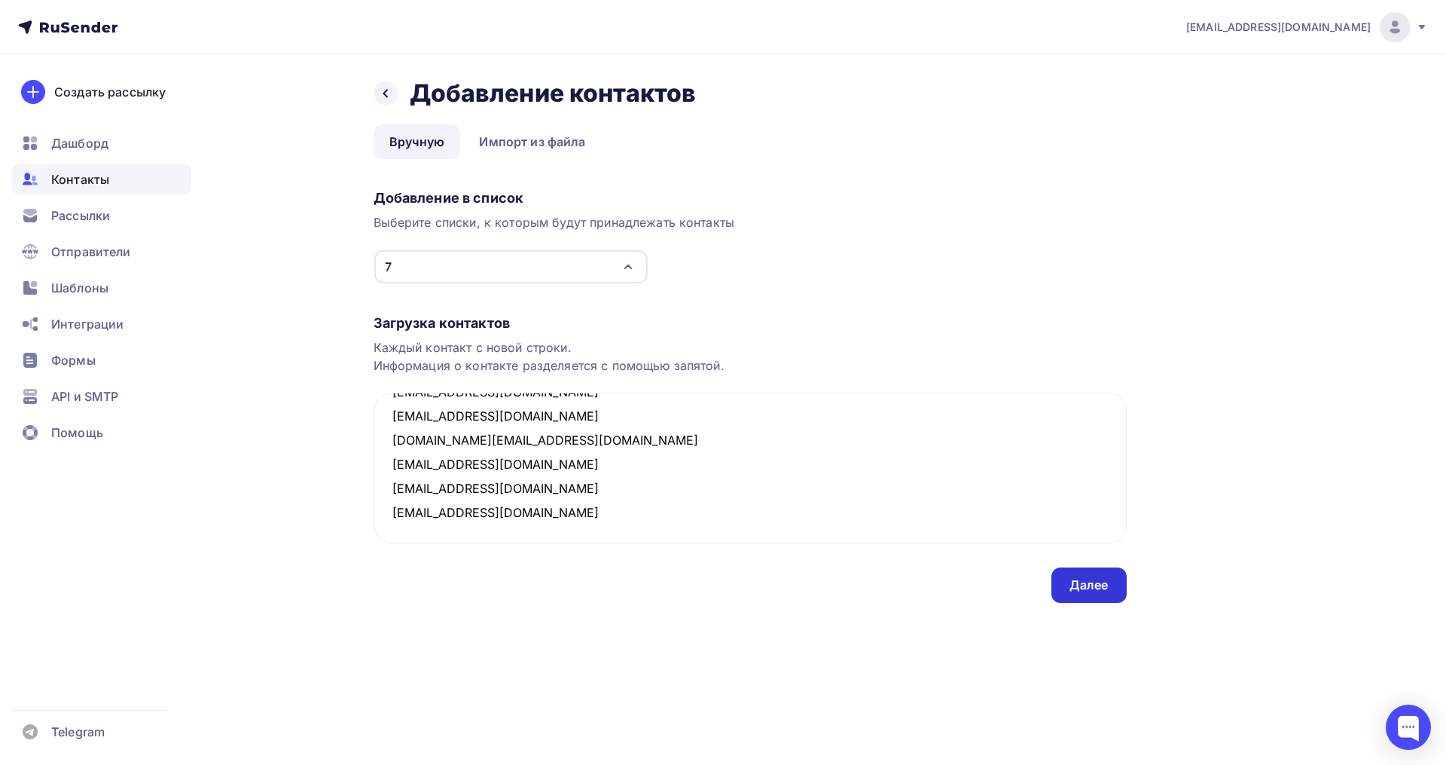
type textarea "davydusya@yandex.ru shvetsova.o@brightfit.ru yana-ads@mail.ru bina_bina@mail.ru…"
click at [1090, 582] on div "Далее" at bounding box center [1089, 584] width 39 height 17
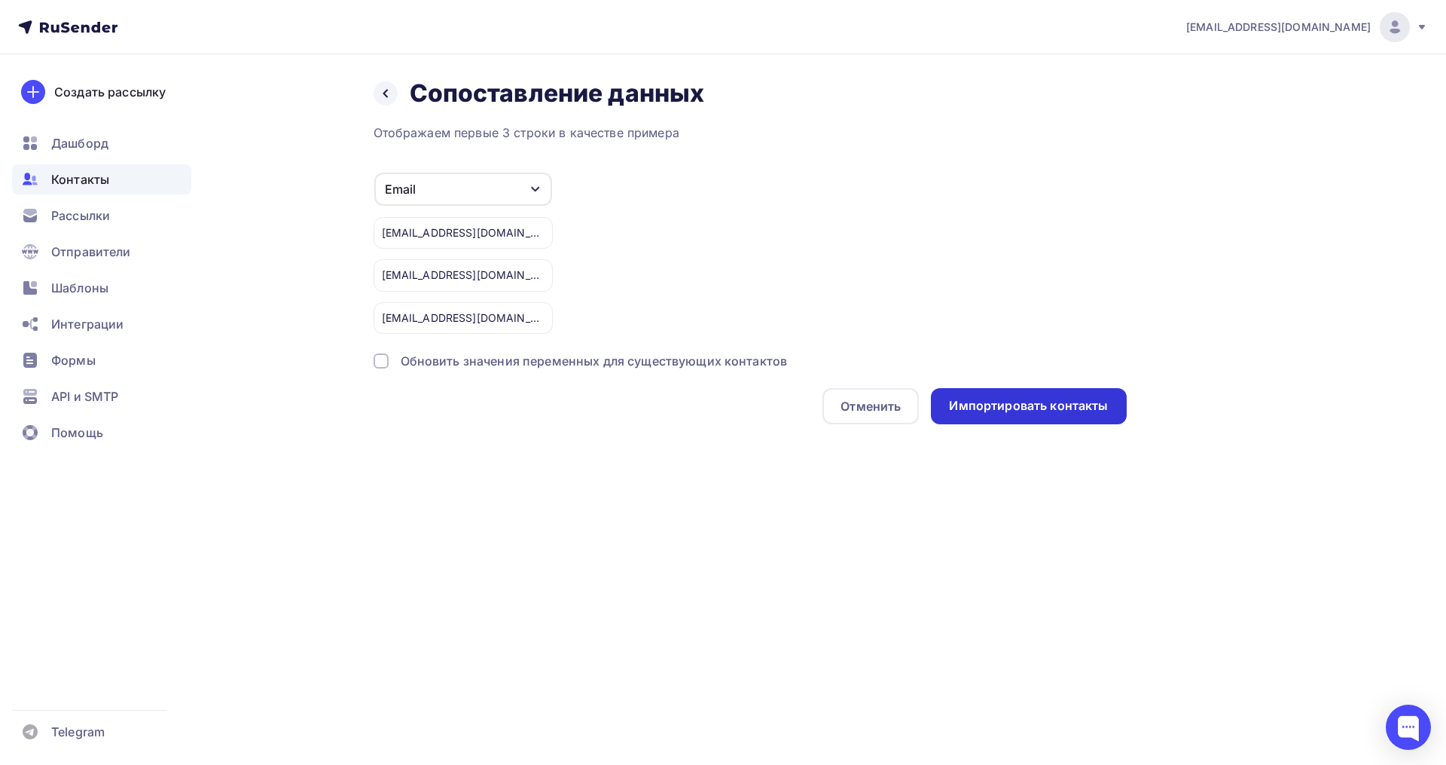
click at [994, 393] on div "Импортировать контакты" at bounding box center [1028, 406] width 195 height 36
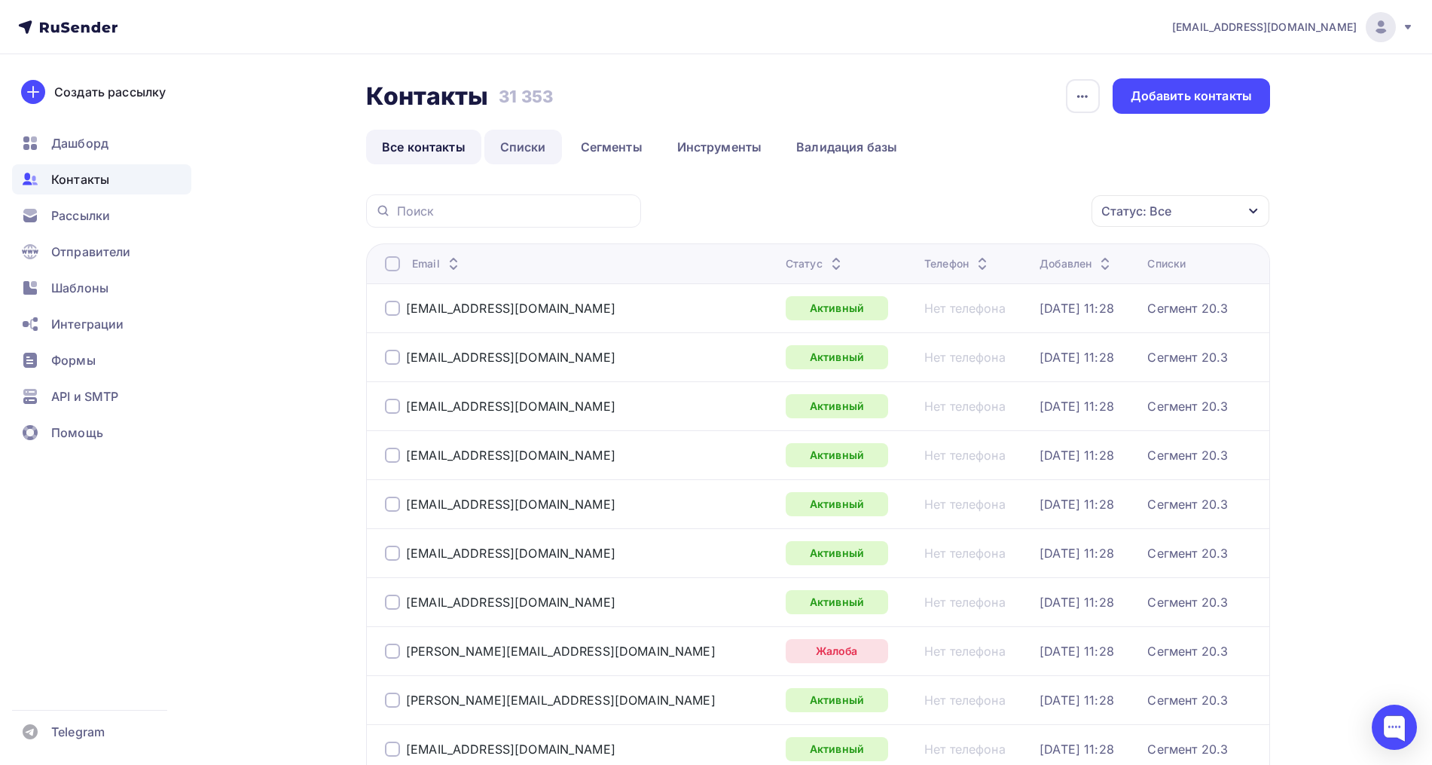
click at [533, 147] on link "Списки" at bounding box center [523, 147] width 78 height 35
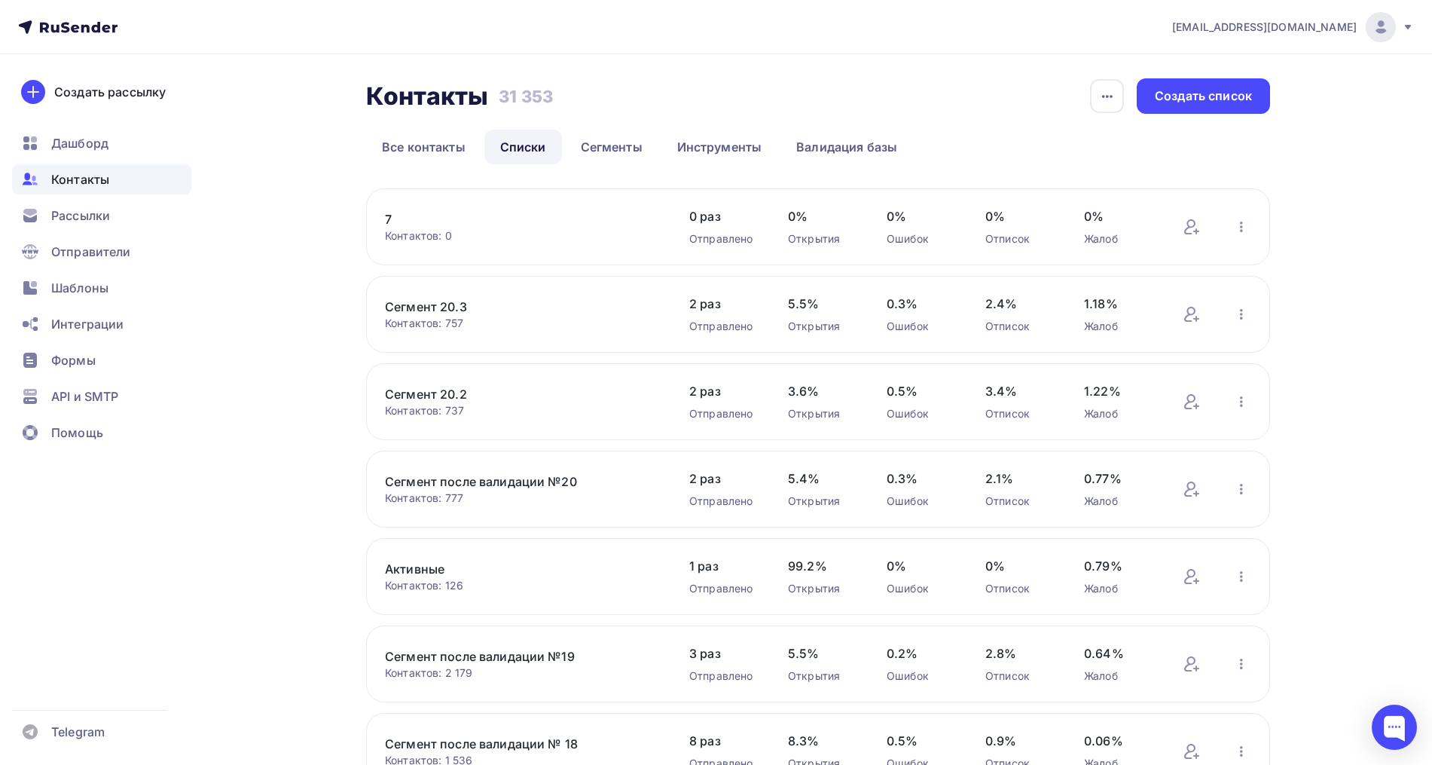
click at [389, 225] on link "7" at bounding box center [513, 219] width 256 height 18
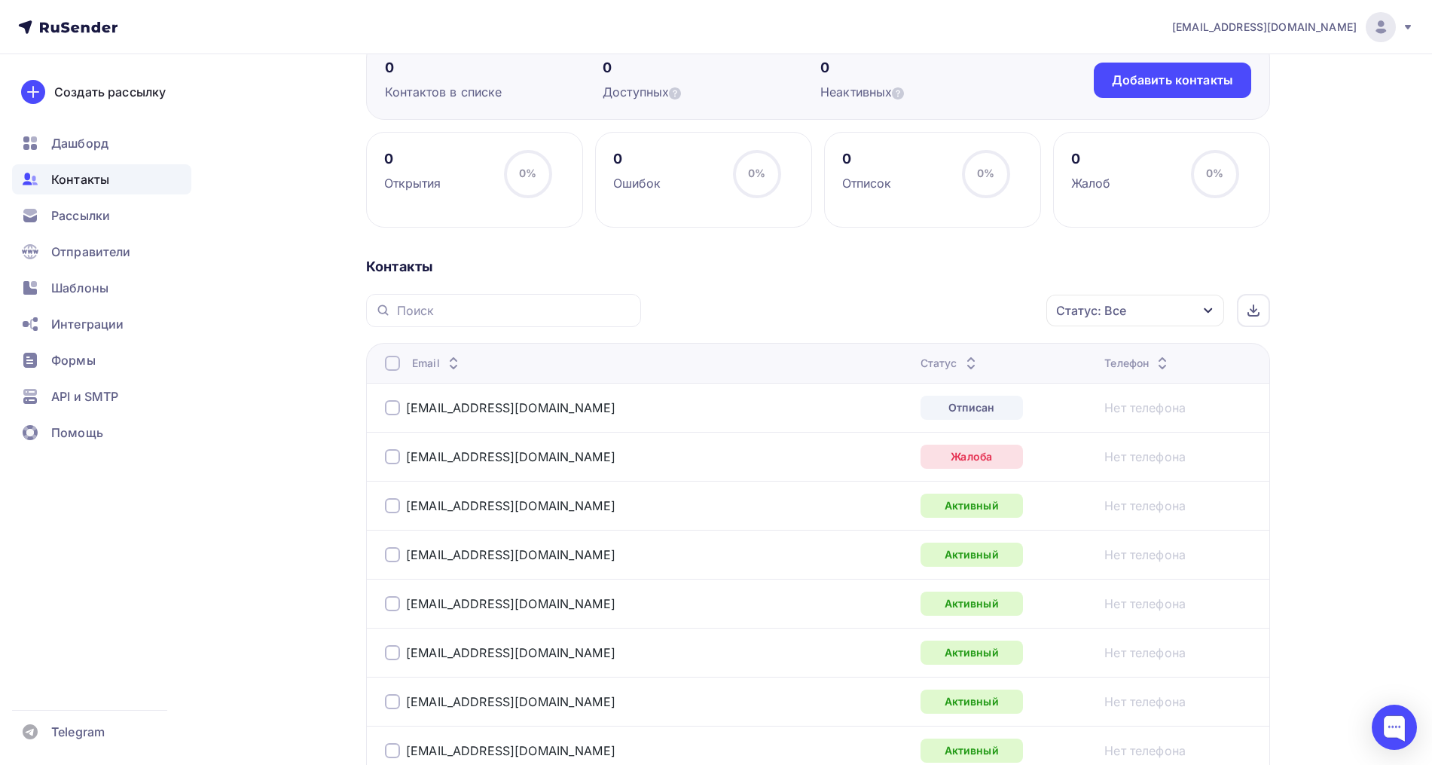
scroll to position [108, 0]
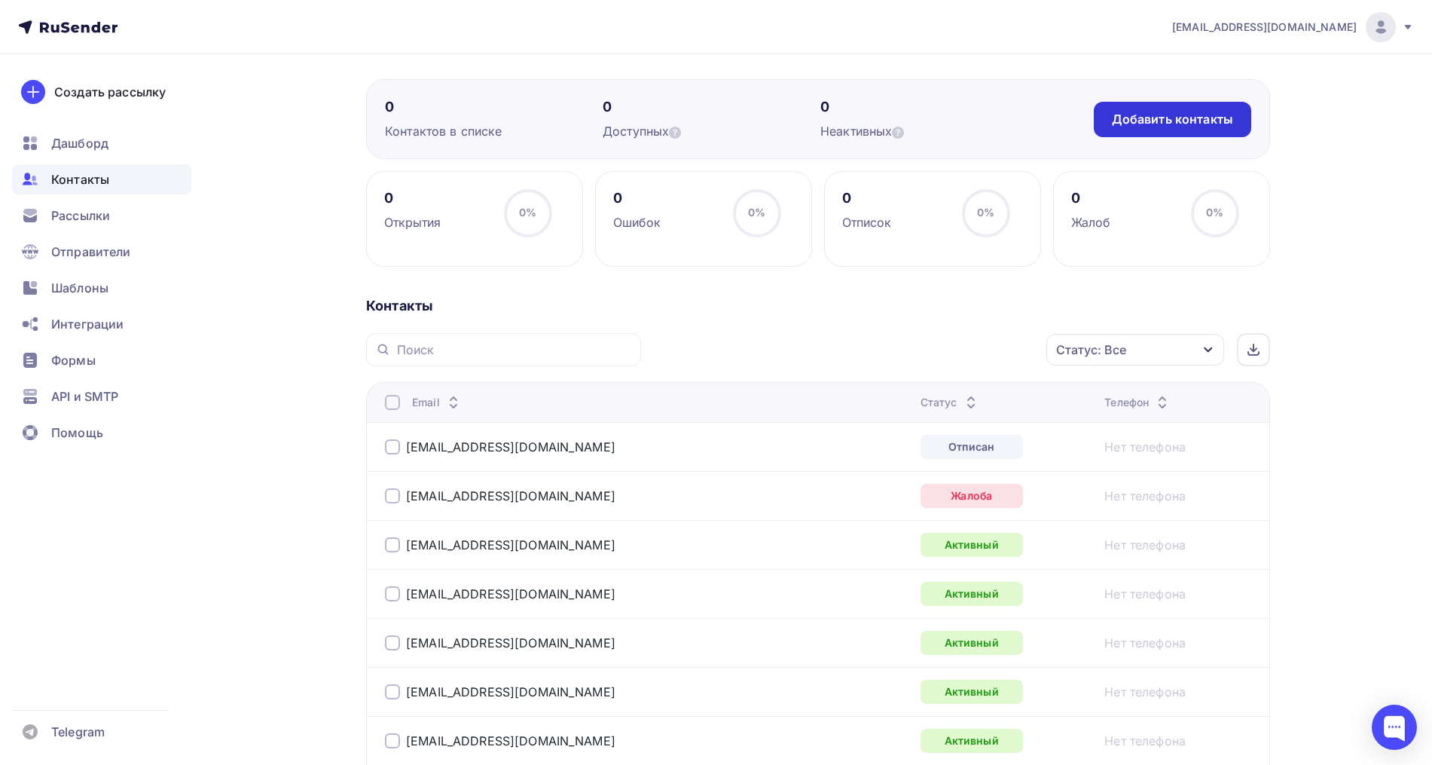
click at [1143, 124] on div "Добавить контакты" at bounding box center [1172, 119] width 121 height 17
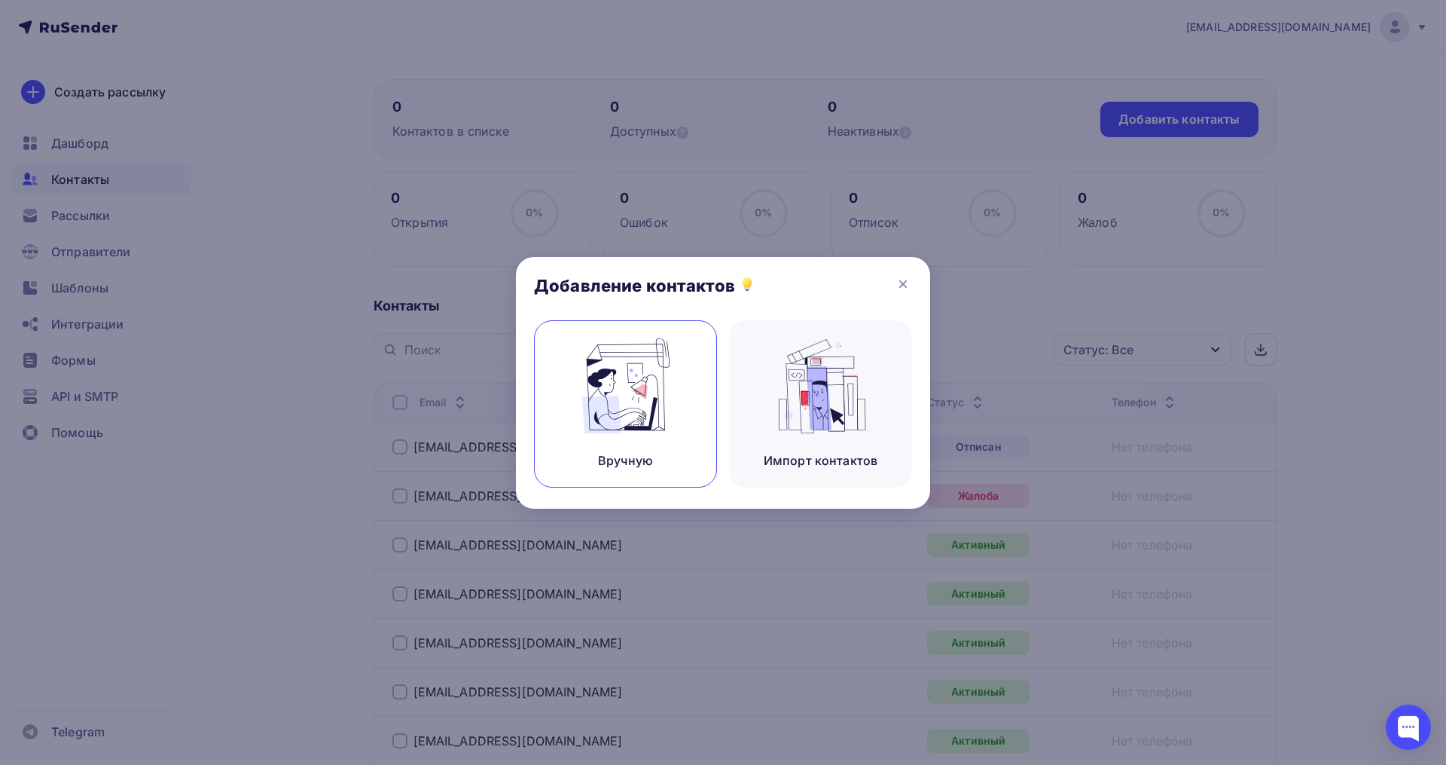
click at [641, 359] on img at bounding box center [626, 385] width 101 height 95
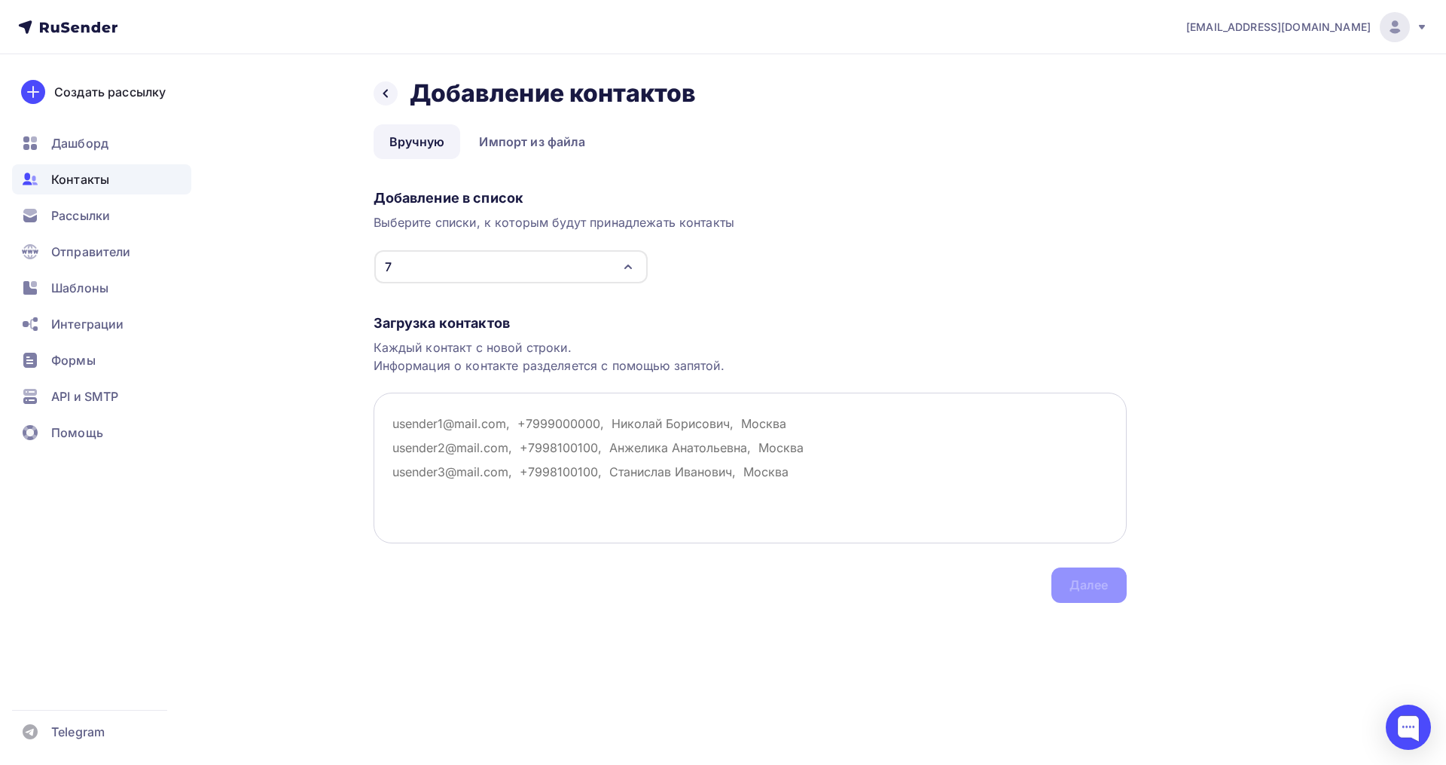
click at [434, 425] on textarea at bounding box center [750, 467] width 753 height 151
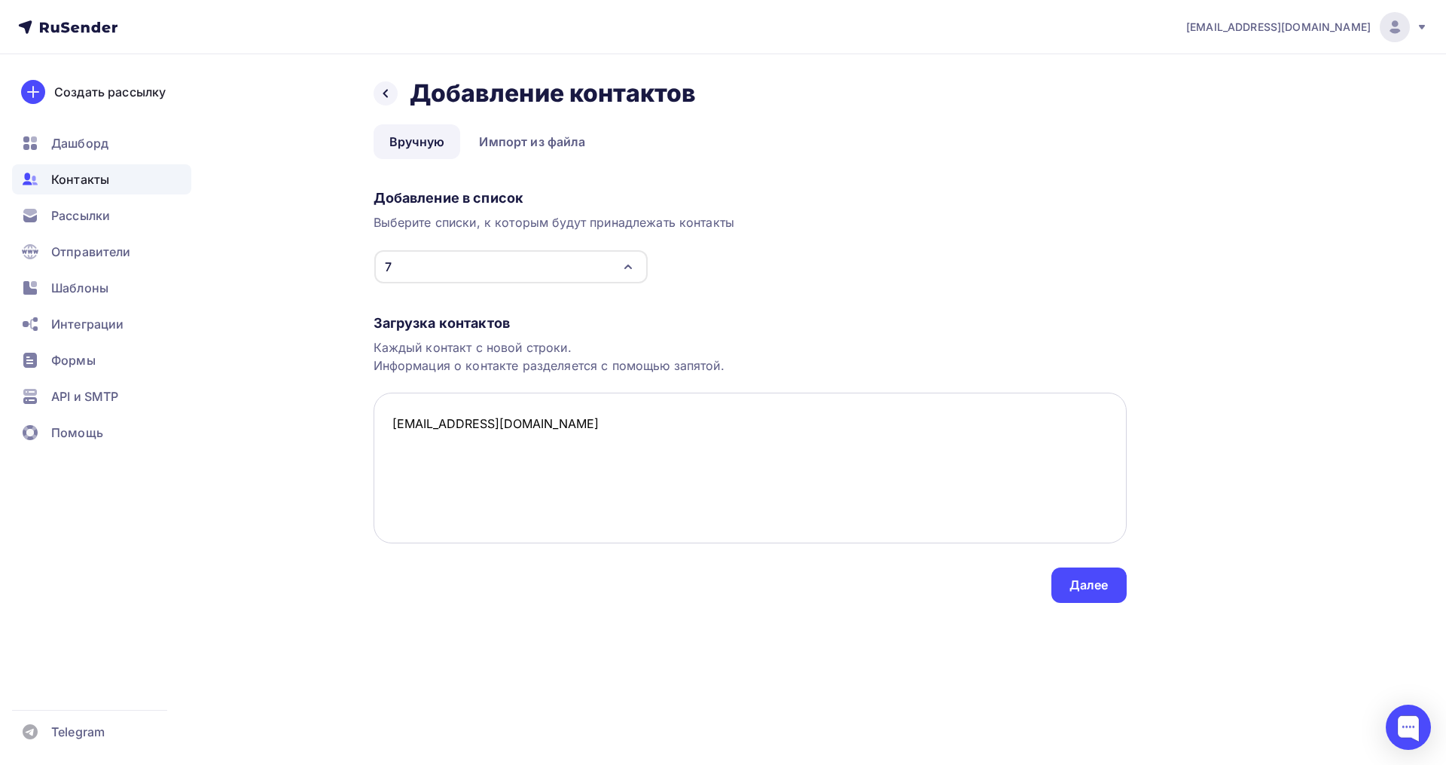
paste textarea "davydusya@yandex.ru Открыто Нет телефона tanyaeklmn@yandex.ru Открыто Нет телеф…"
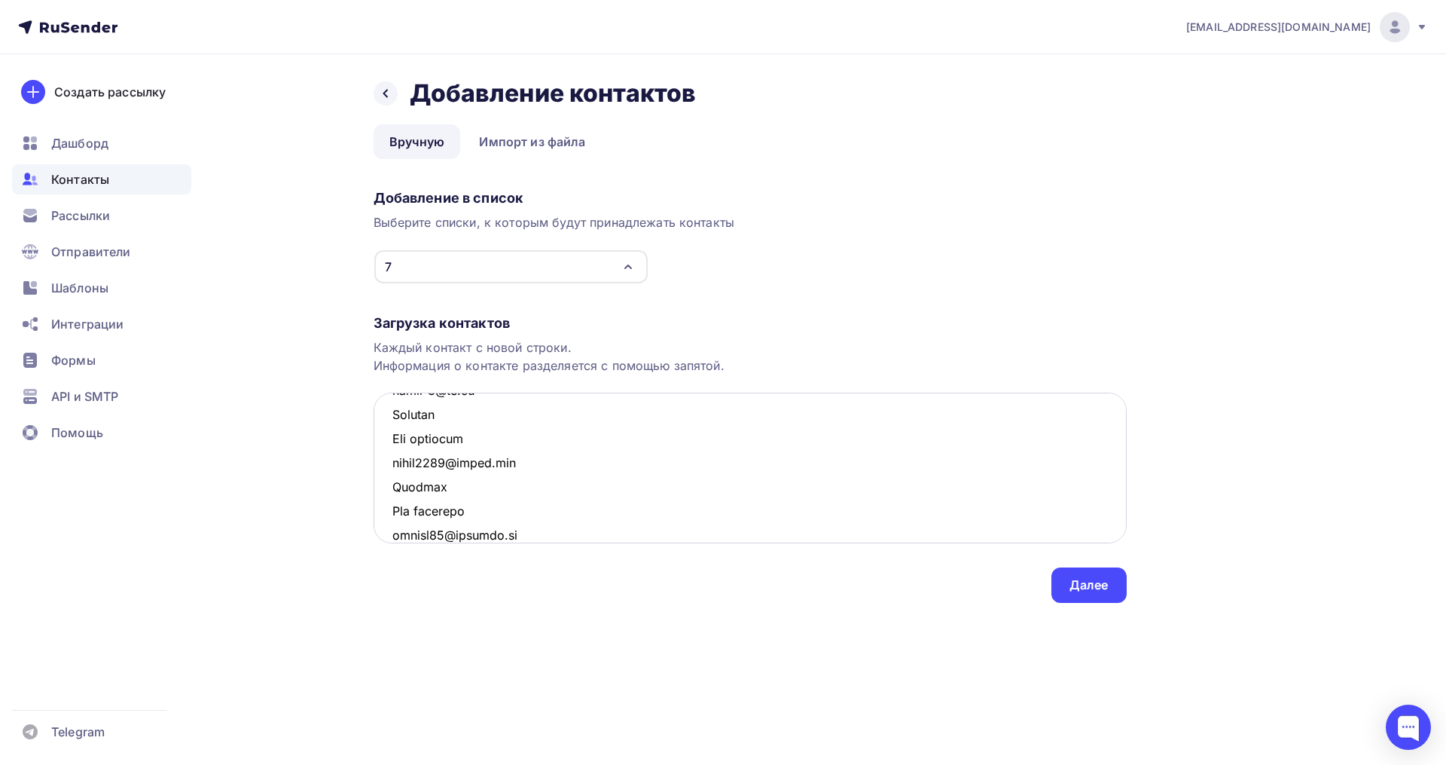
scroll to position [1526, 0]
drag, startPoint x: 550, startPoint y: 516, endPoint x: 389, endPoint y: 518, distance: 161.2
click at [389, 518] on textarea at bounding box center [750, 467] width 753 height 151
click at [487, 480] on textarea at bounding box center [750, 467] width 753 height 151
drag, startPoint x: 487, startPoint y: 484, endPoint x: 392, endPoint y: 472, distance: 96.3
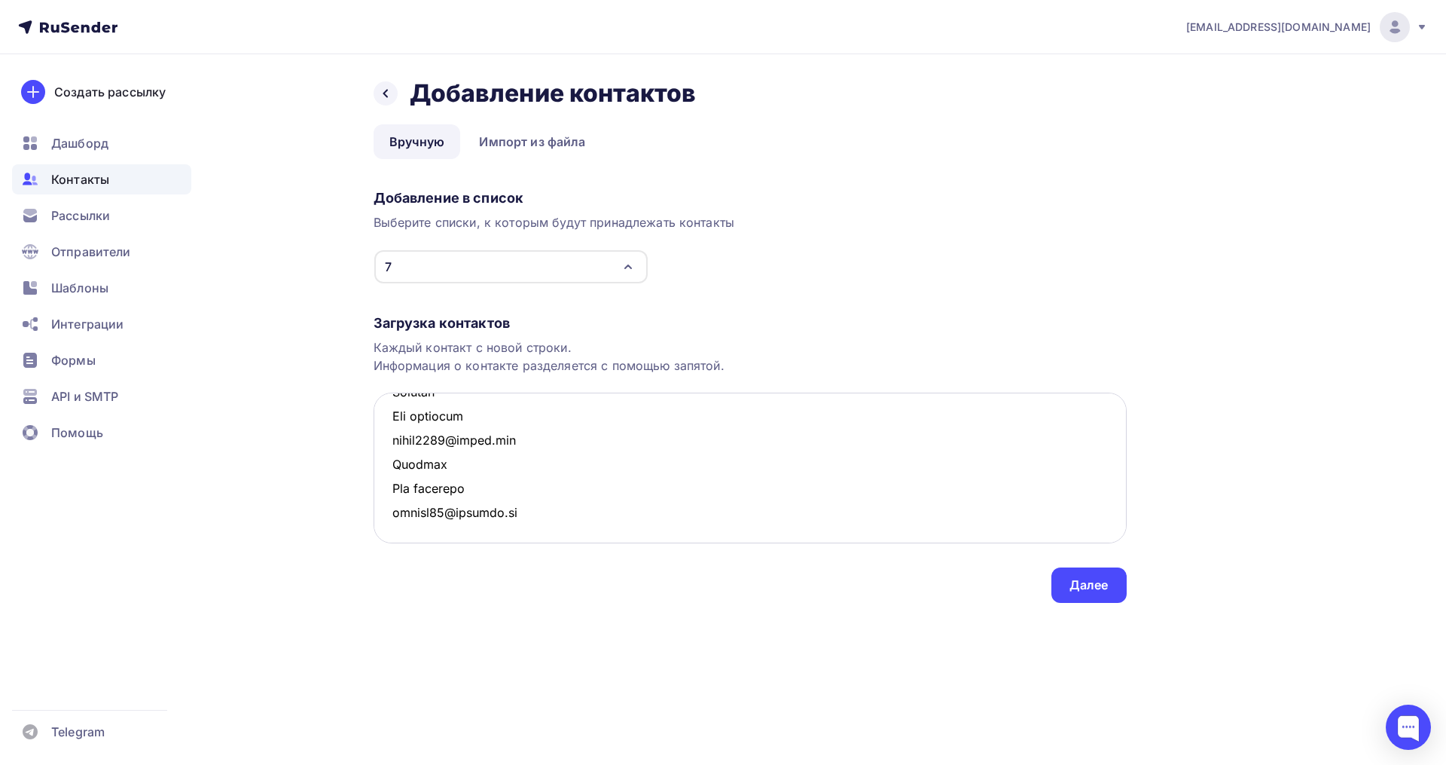
click at [392, 472] on textarea at bounding box center [750, 467] width 753 height 151
drag, startPoint x: 432, startPoint y: 460, endPoint x: 389, endPoint y: 445, distance: 44.8
click at [389, 445] on textarea at bounding box center [750, 467] width 753 height 151
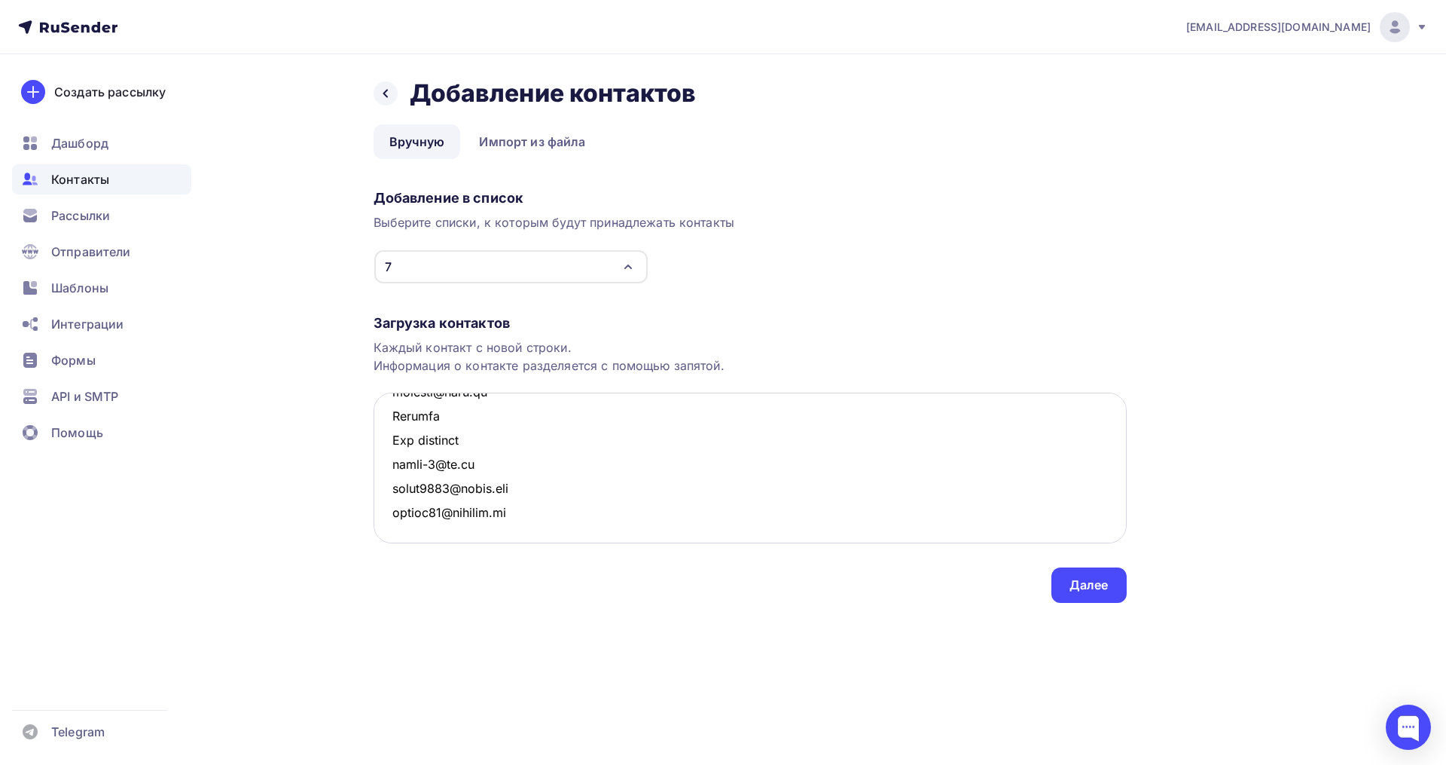
drag, startPoint x: 473, startPoint y: 438, endPoint x: 380, endPoint y: 426, distance: 93.4
click at [380, 426] on textarea at bounding box center [750, 467] width 753 height 151
drag, startPoint x: 481, startPoint y: 518, endPoint x: 392, endPoint y: 493, distance: 92.1
click at [392, 493] on textarea at bounding box center [750, 467] width 753 height 151
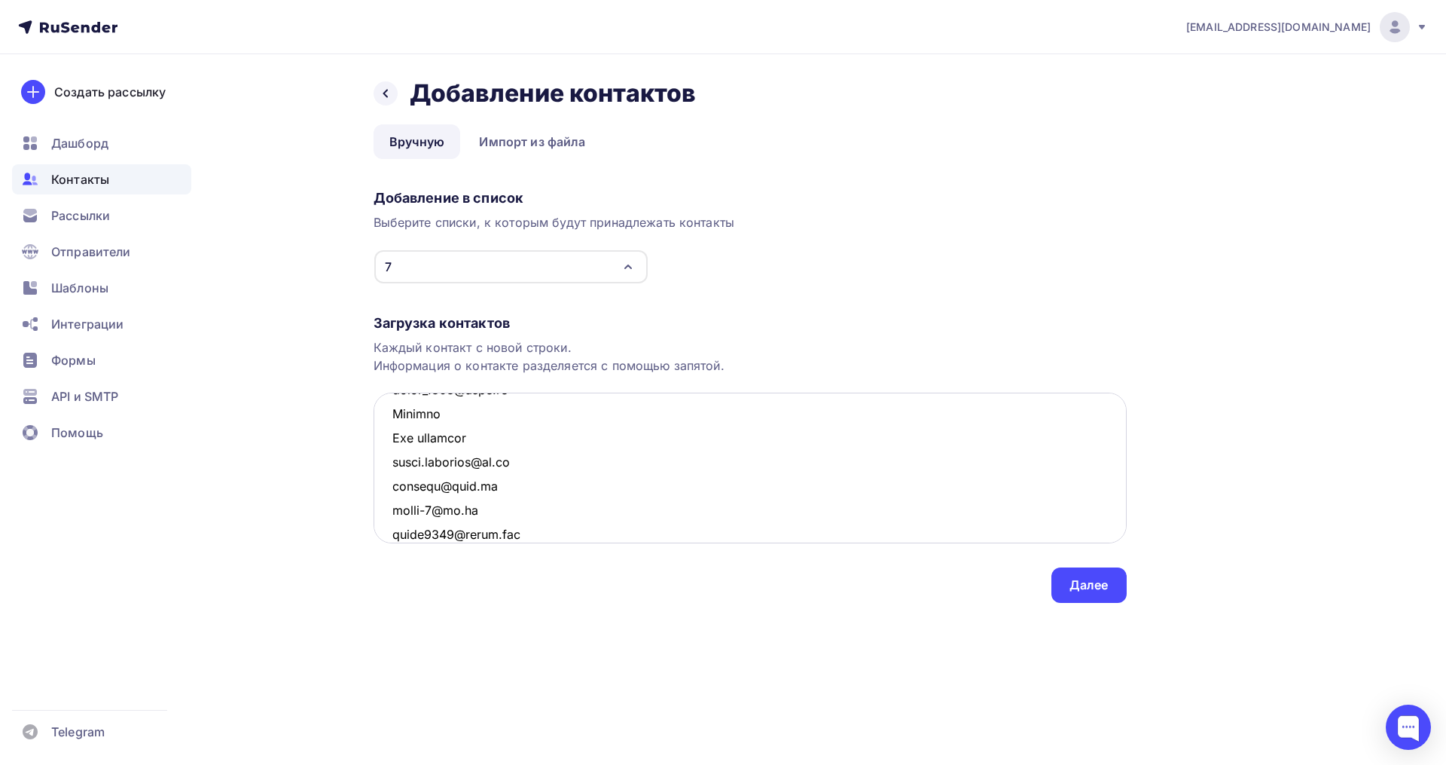
drag, startPoint x: 473, startPoint y: 441, endPoint x: 389, endPoint y: 420, distance: 87.2
click at [389, 420] on textarea at bounding box center [750, 467] width 753 height 151
drag, startPoint x: 475, startPoint y: 489, endPoint x: 394, endPoint y: 465, distance: 84.1
click at [394, 465] on textarea at bounding box center [750, 467] width 753 height 151
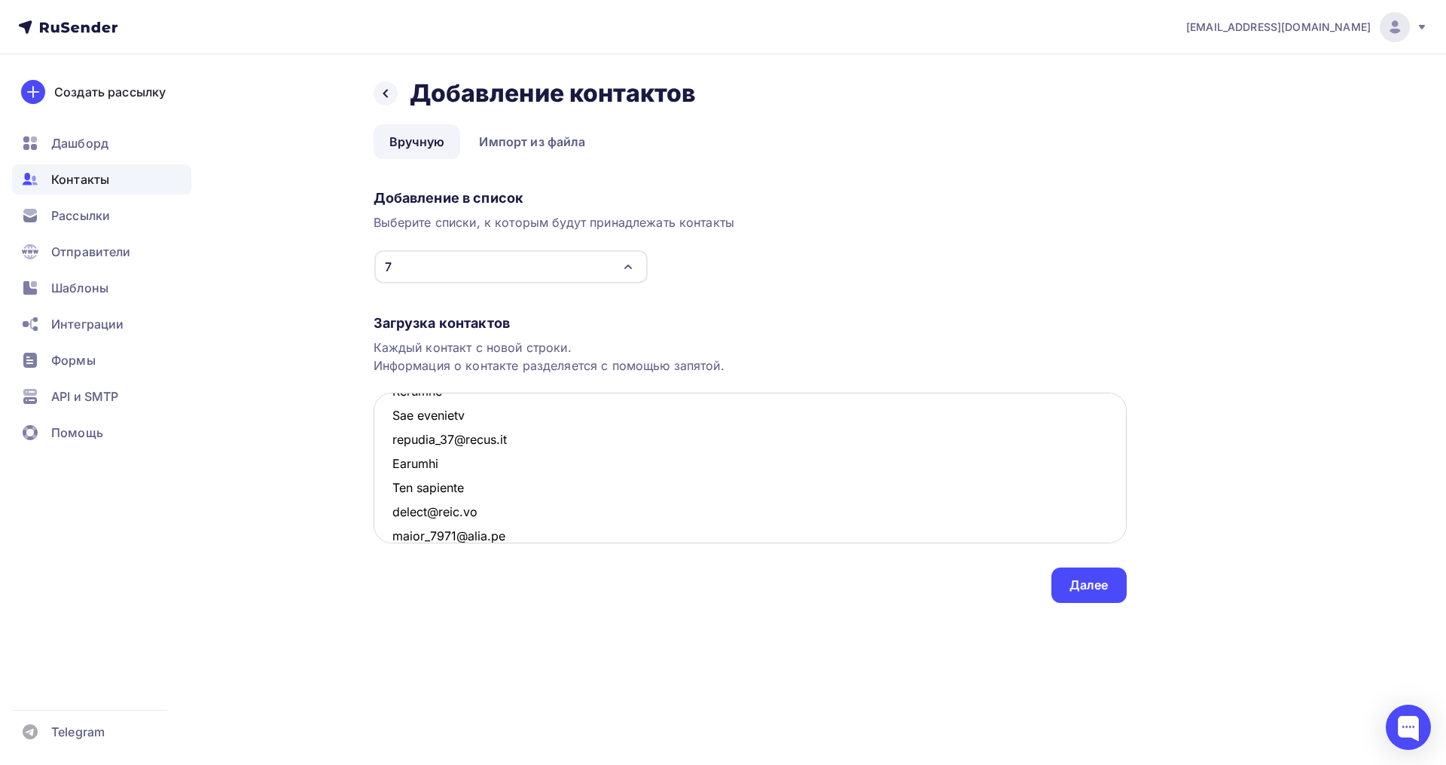
scroll to position [1075, 0]
drag, startPoint x: 463, startPoint y: 511, endPoint x: 380, endPoint y: 488, distance: 85.9
click at [380, 488] on textarea at bounding box center [750, 467] width 753 height 151
drag, startPoint x: 477, startPoint y: 531, endPoint x: 383, endPoint y: 509, distance: 95.9
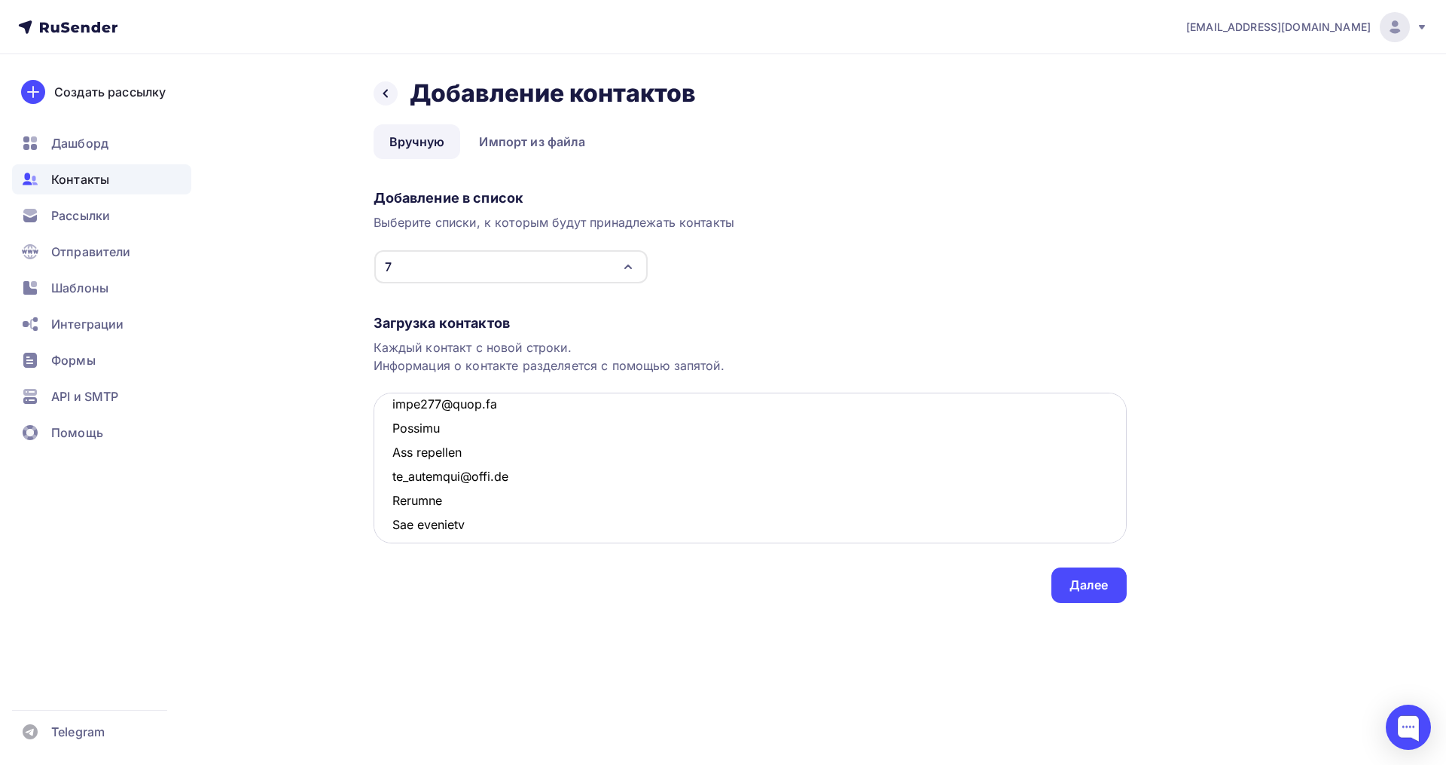
click at [383, 509] on textarea at bounding box center [750, 467] width 753 height 151
drag, startPoint x: 484, startPoint y: 445, endPoint x: 395, endPoint y: 429, distance: 90.4
click at [395, 429] on textarea "tamara0586@mail.ru davydusya@yandex.ru Открыто Нет телефона tanyaeklmn@yandex.r…" at bounding box center [750, 467] width 753 height 151
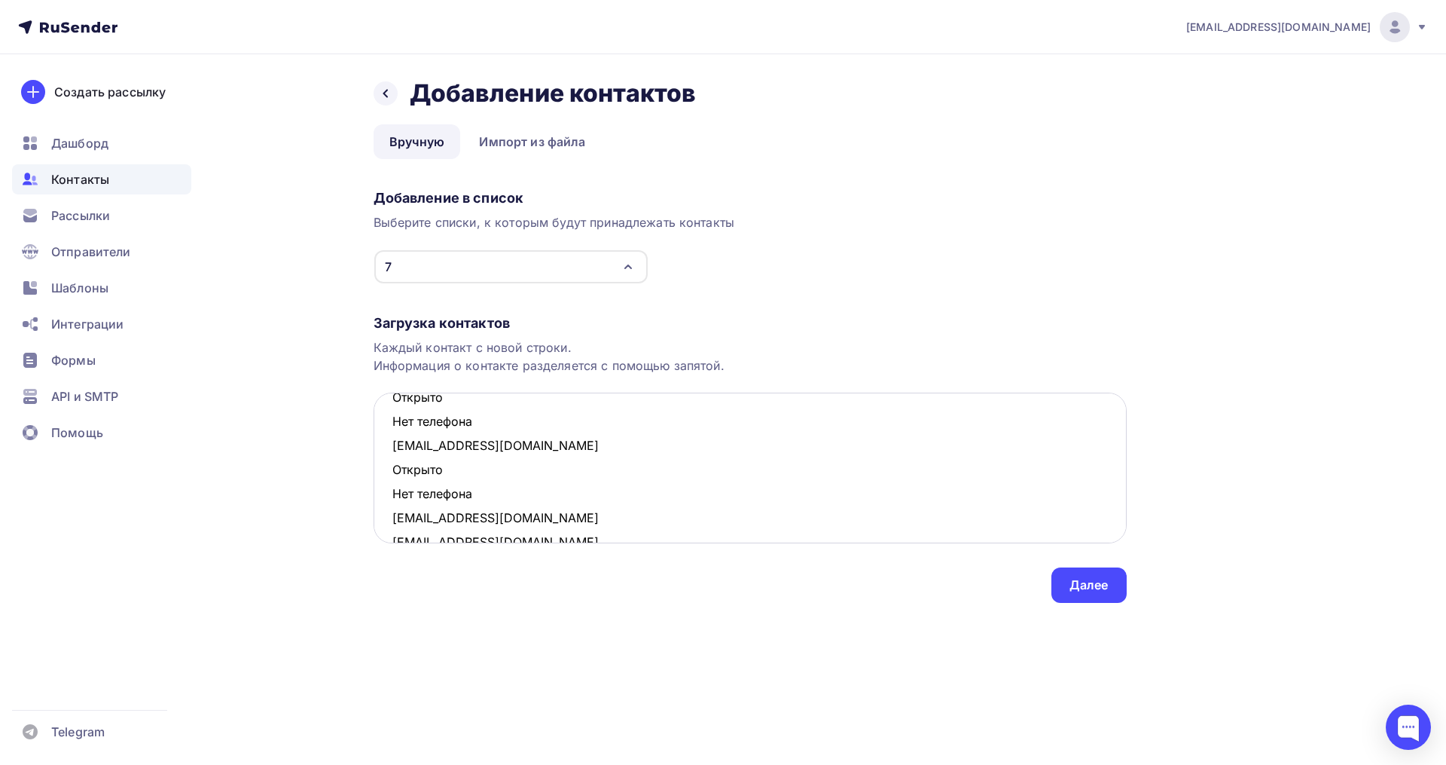
scroll to position [866, 0]
drag, startPoint x: 429, startPoint y: 502, endPoint x: 383, endPoint y: 480, distance: 50.2
click at [383, 480] on textarea "tamara0586@mail.ru davydusya@yandex.ru Открыто Нет телефона tanyaeklmn@yandex.r…" at bounding box center [750, 467] width 753 height 151
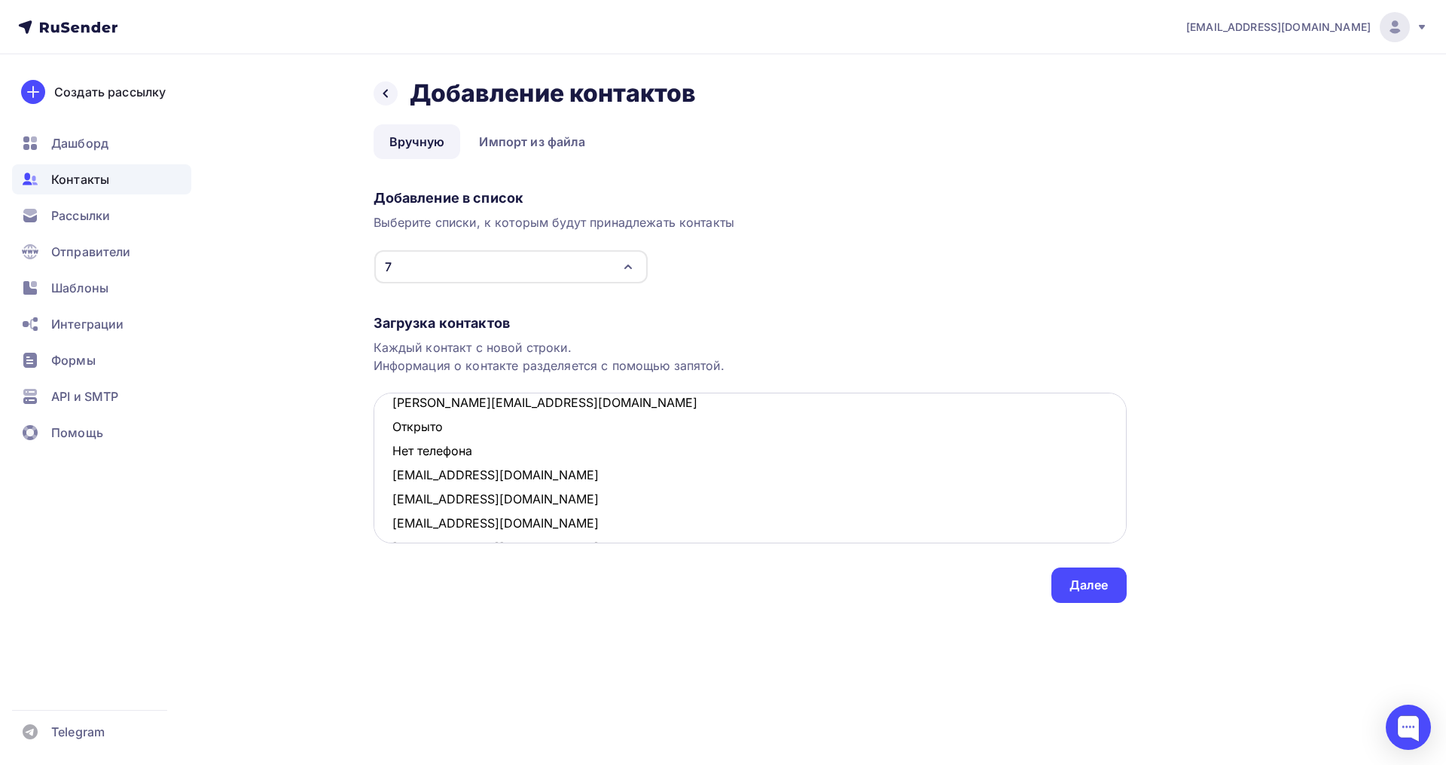
drag, startPoint x: 462, startPoint y: 422, endPoint x: 393, endPoint y: 427, distance: 68.8
click at [393, 427] on textarea "tamara0586@mail.ru davydusya@yandex.ru Открыто Нет телефона tanyaeklmn@yandex.r…" at bounding box center [750, 467] width 753 height 151
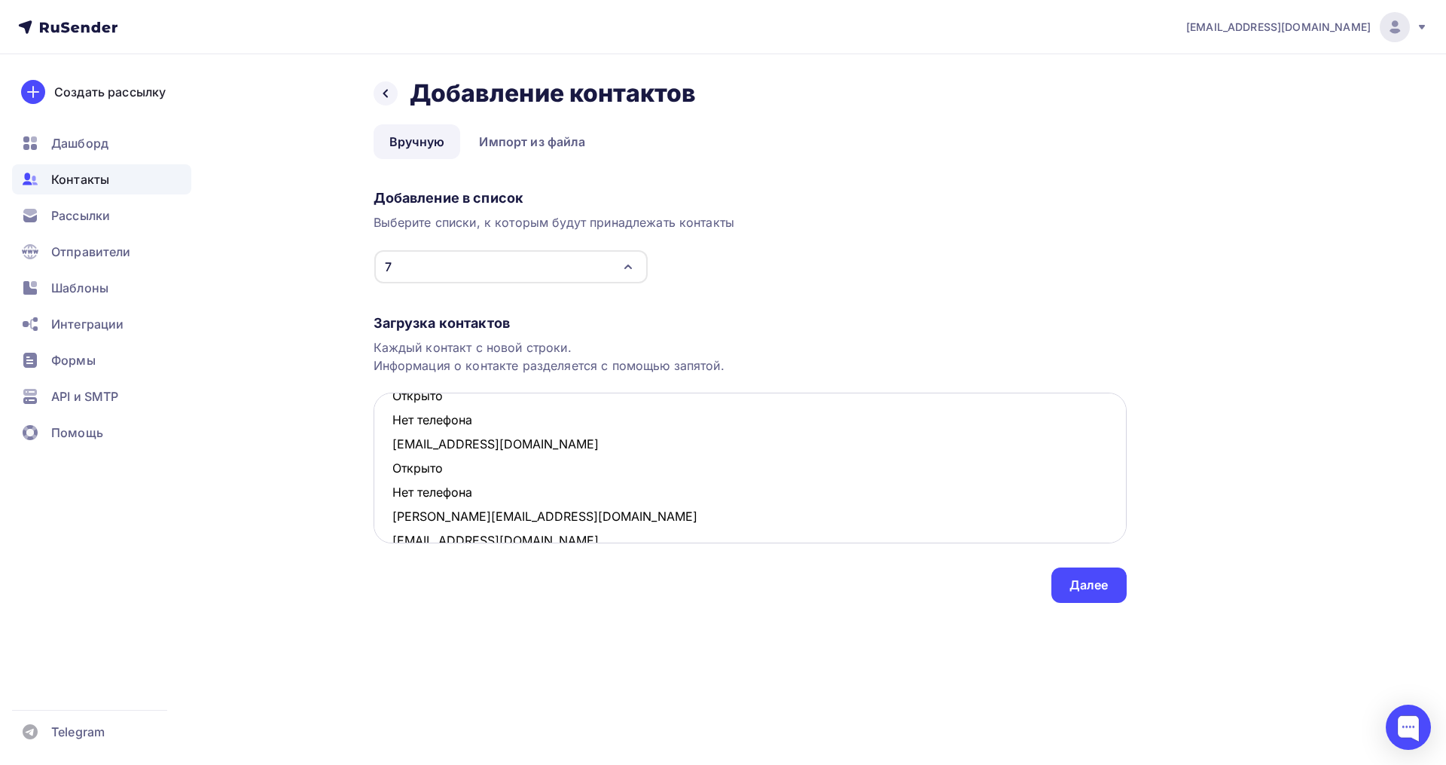
scroll to position [722, 0]
drag, startPoint x: 454, startPoint y: 500, endPoint x: 389, endPoint y: 480, distance: 67.9
click at [389, 480] on textarea "tamara0586@mail.ru davydusya@yandex.ru Открыто Нет телефона tanyaeklmn@yandex.r…" at bounding box center [750, 467] width 753 height 151
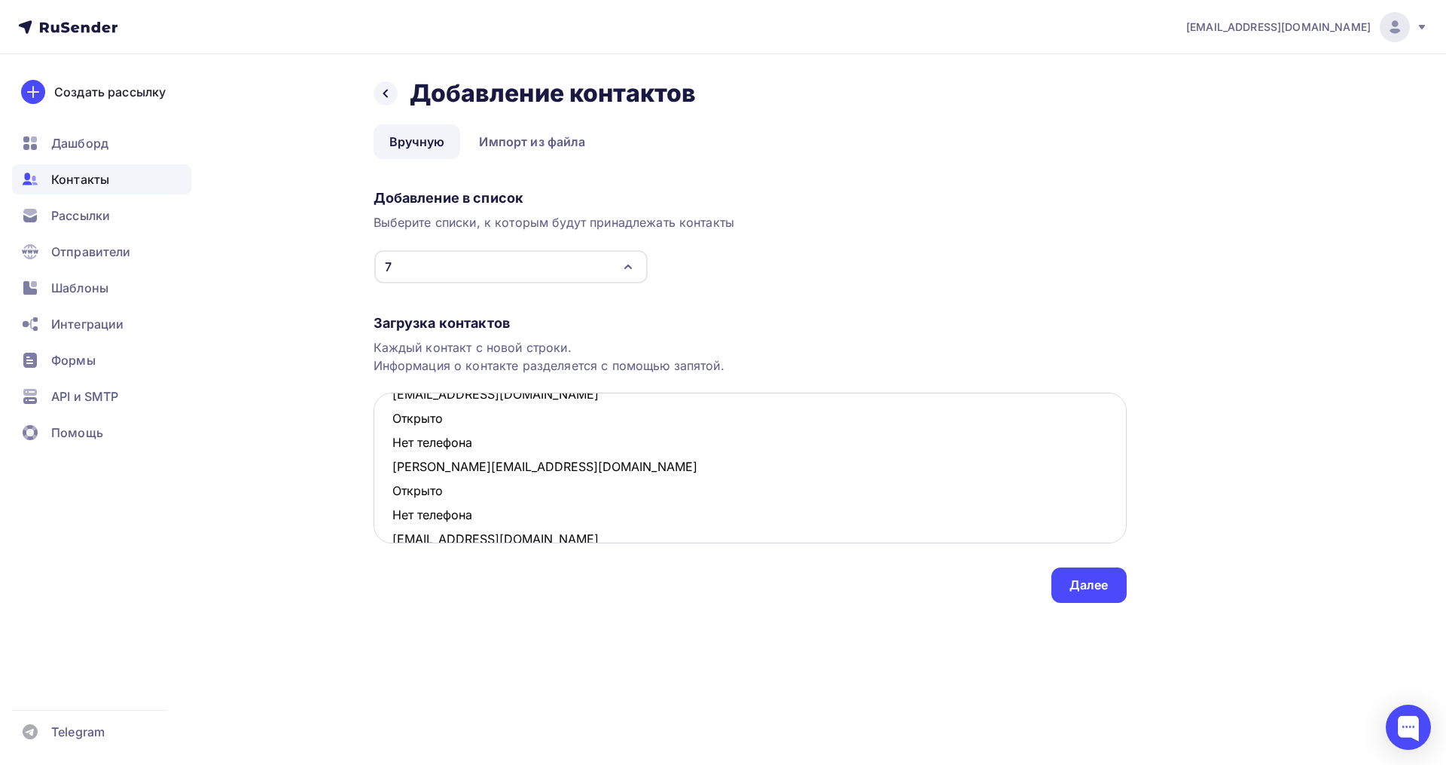
scroll to position [628, 0]
drag, startPoint x: 469, startPoint y: 523, endPoint x: 393, endPoint y: 502, distance: 78.8
click at [393, 502] on textarea "tamara0586@mail.ru davydusya@yandex.ru Открыто Нет телефона tanyaeklmn@yandex.r…" at bounding box center [750, 467] width 753 height 151
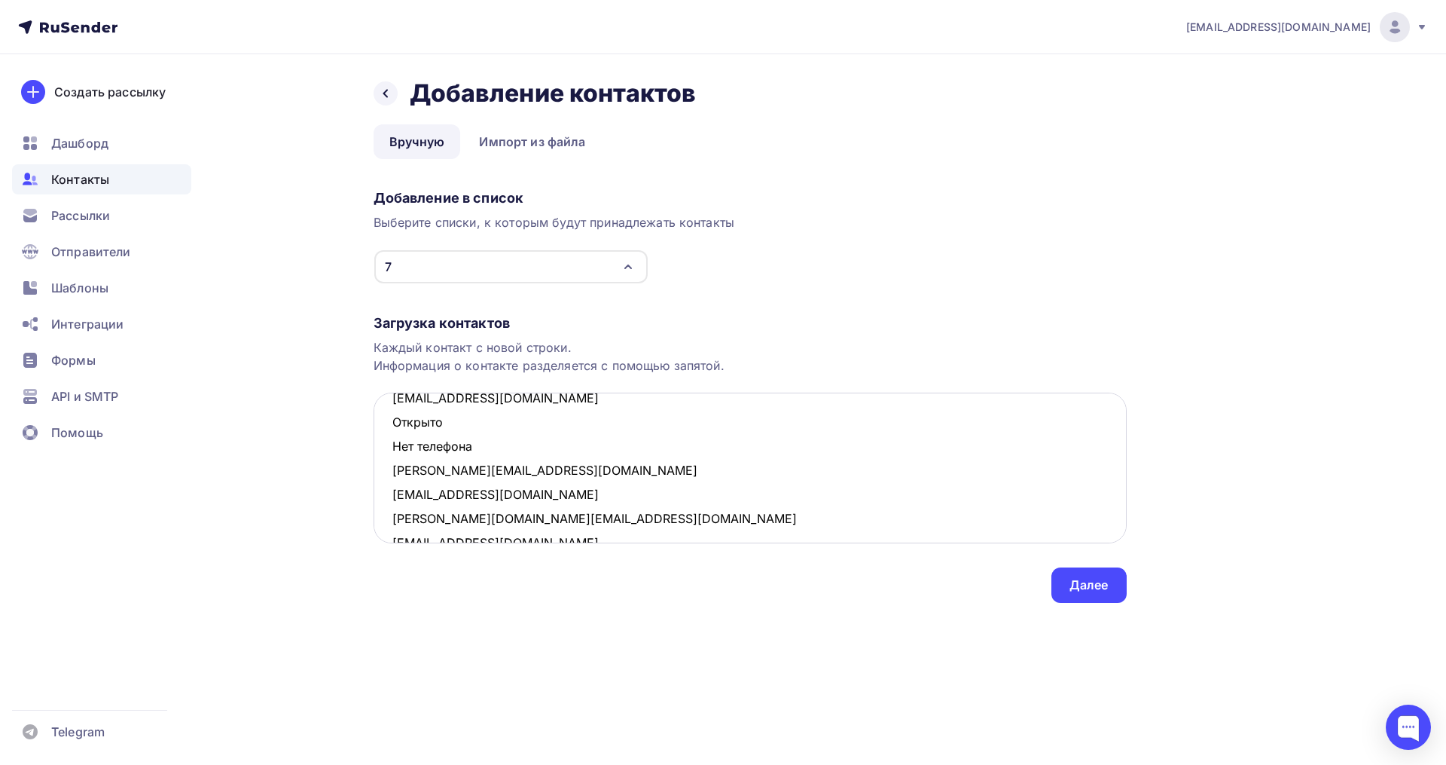
drag, startPoint x: 440, startPoint y: 444, endPoint x: 389, endPoint y: 429, distance: 53.2
click at [389, 429] on textarea "tamara0586@mail.ru davydusya@yandex.ru Открыто Нет телефона tanyaeklmn@yandex.r…" at bounding box center [750, 467] width 753 height 151
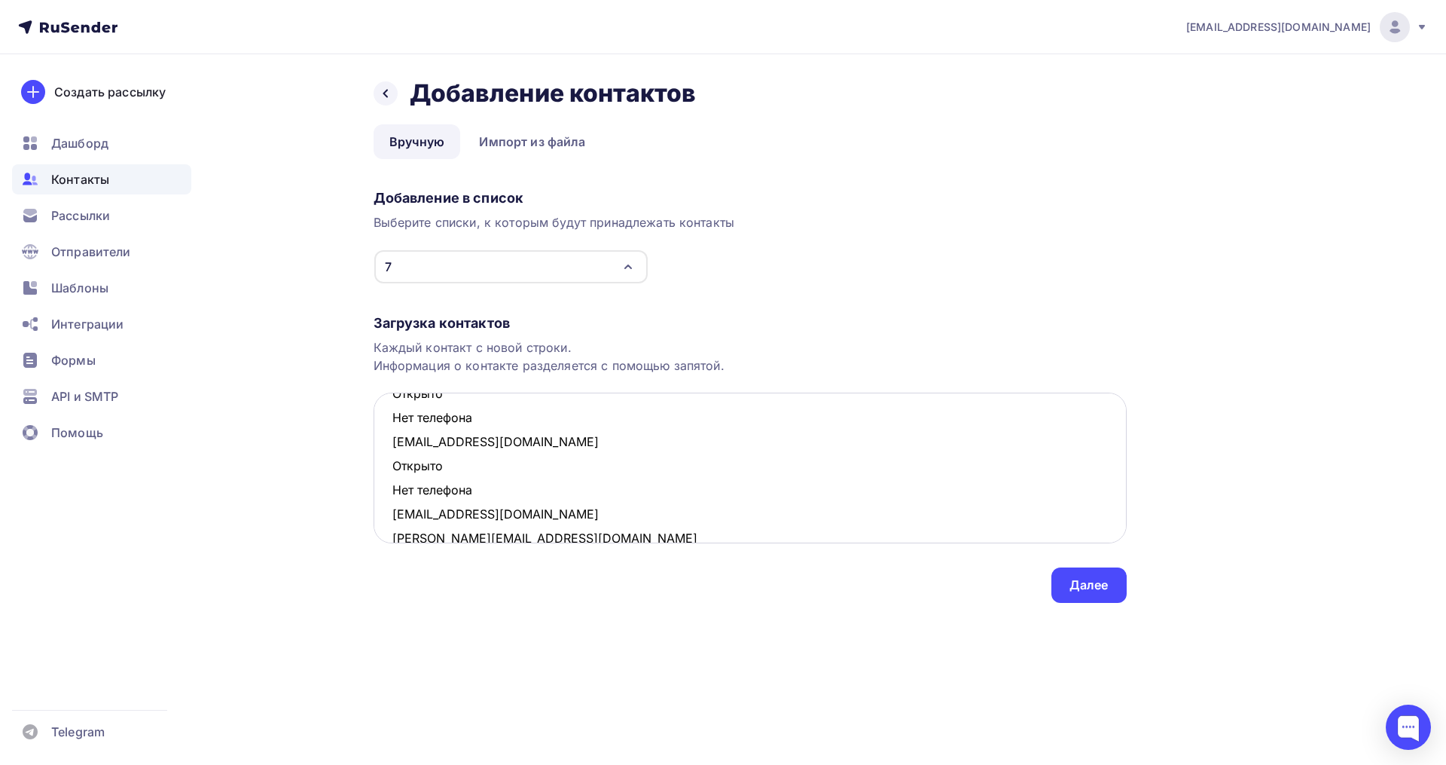
scroll to position [510, 0]
drag, startPoint x: 474, startPoint y: 492, endPoint x: 394, endPoint y: 471, distance: 82.6
click at [394, 471] on textarea "tamara0586@mail.ru davydusya@yandex.ru Открыто Нет телефона tanyaeklmn@yandex.r…" at bounding box center [750, 467] width 753 height 151
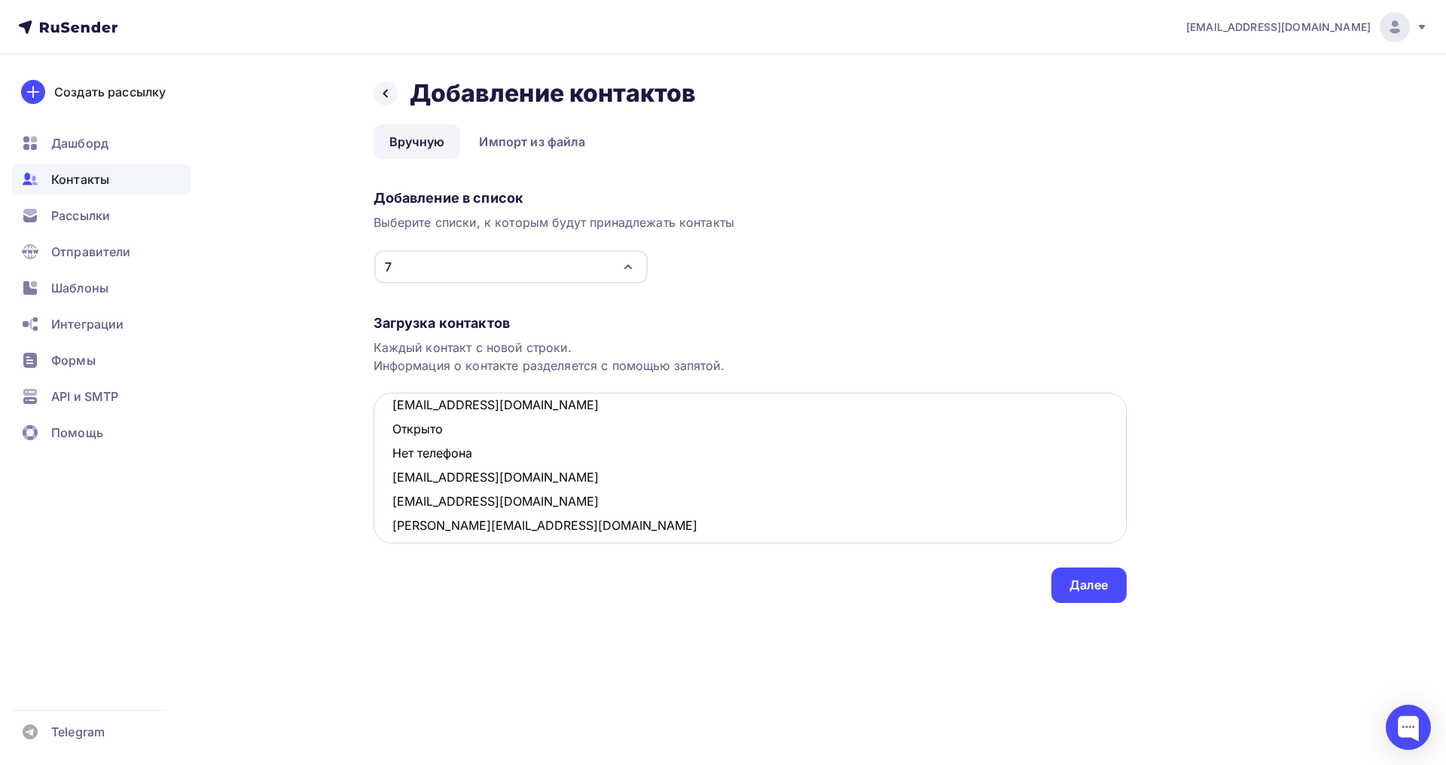
drag, startPoint x: 447, startPoint y: 417, endPoint x: 395, endPoint y: 428, distance: 53.9
click at [395, 428] on textarea "tamara0586@mail.ru davydusya@yandex.ru Открыто Нет телефона tanyaeklmn@yandex.r…" at bounding box center [750, 467] width 753 height 151
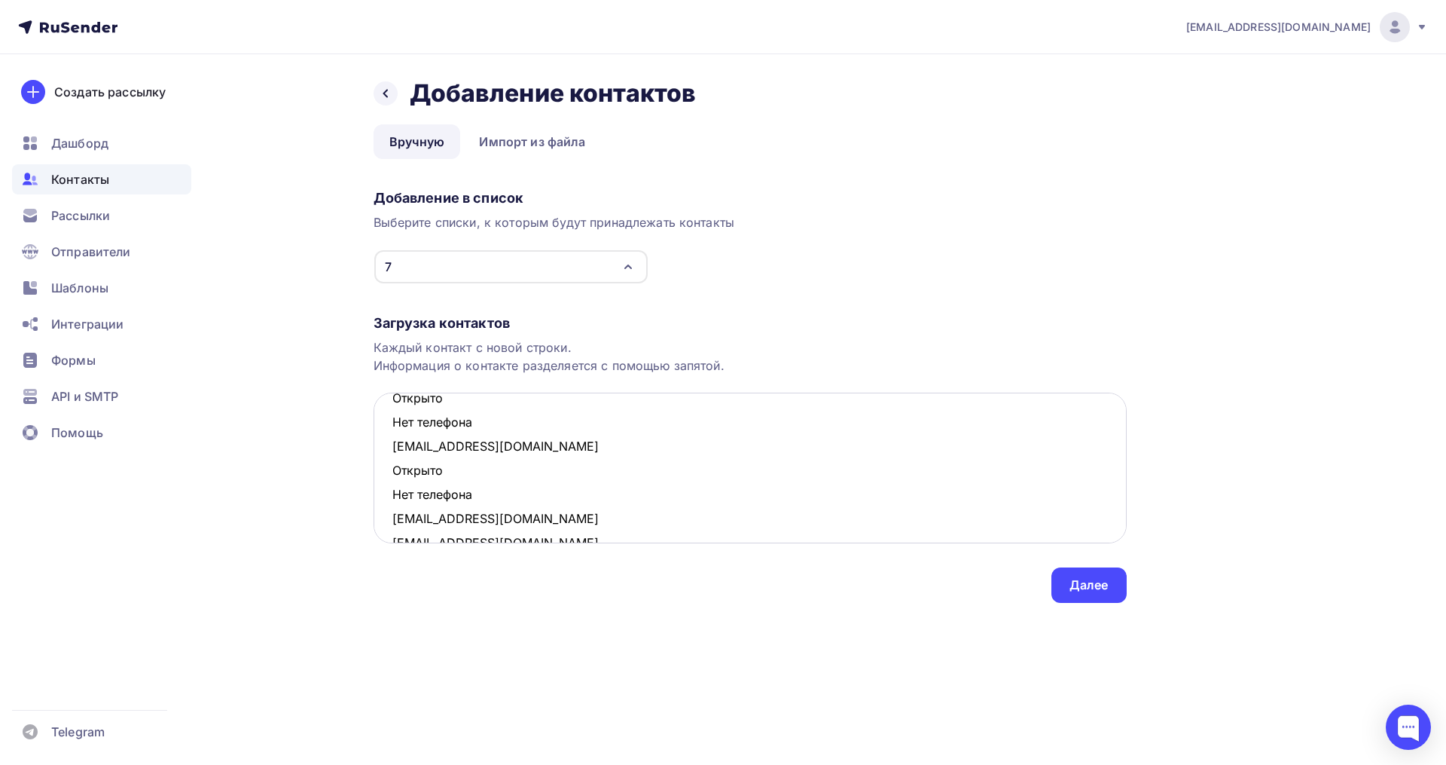
scroll to position [359, 0]
drag, startPoint x: 471, startPoint y: 502, endPoint x: 384, endPoint y: 484, distance: 88.3
click at [384, 484] on textarea "tamara0586@mail.ru davydusya@yandex.ru Открыто Нет телефона tanyaeklmn@yandex.r…" at bounding box center [750, 467] width 753 height 151
drag, startPoint x: 478, startPoint y: 427, endPoint x: 389, endPoint y: 411, distance: 91.0
click at [389, 411] on textarea "tamara0586@mail.ru davydusya@yandex.ru Открыто Нет телефона tanyaeklmn@yandex.r…" at bounding box center [750, 467] width 753 height 151
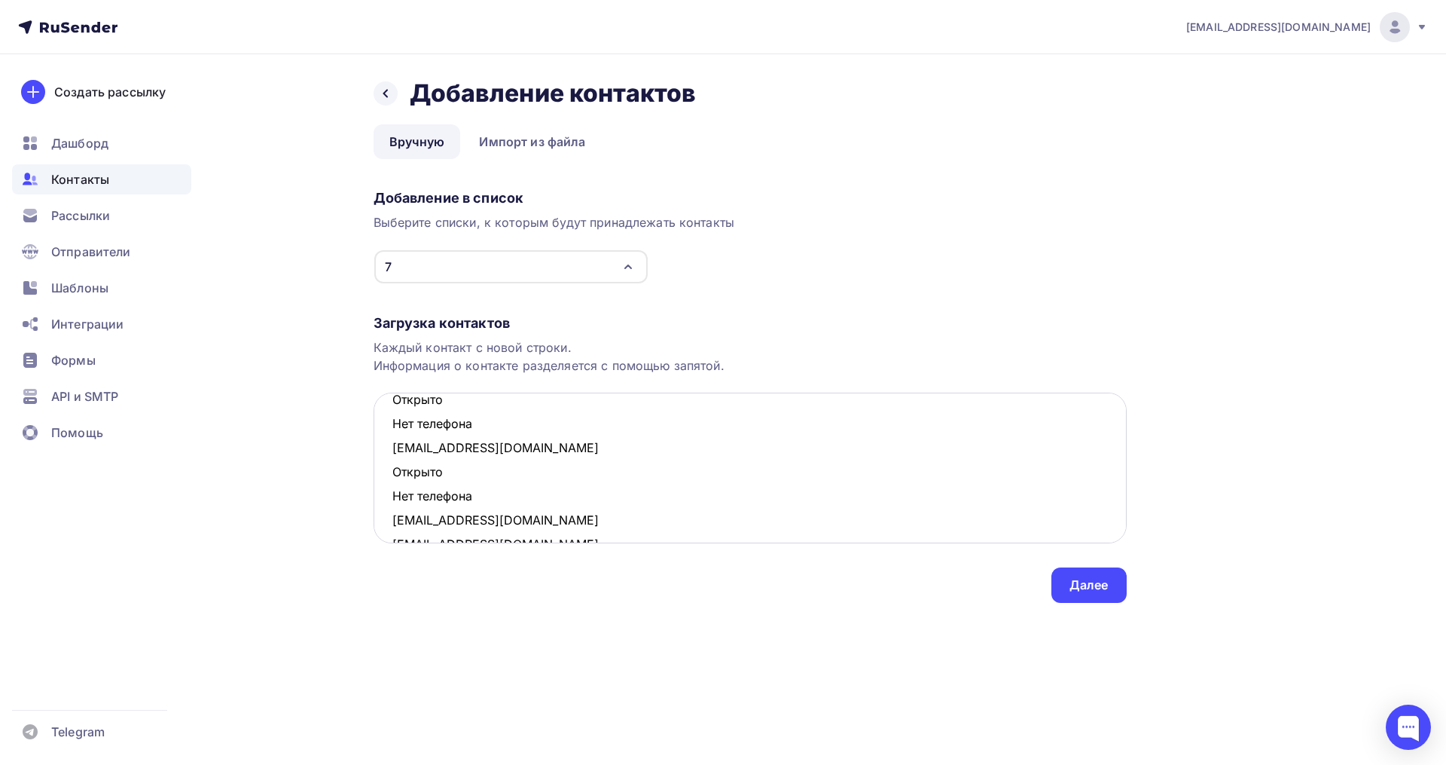
scroll to position [216, 0]
drag, startPoint x: 499, startPoint y: 498, endPoint x: 395, endPoint y: 475, distance: 105.8
click at [395, 475] on textarea "tamara0586@mail.ru davydusya@yandex.ru Открыто Нет телефона tanyaeklmn@yandex.r…" at bounding box center [750, 467] width 753 height 151
drag, startPoint x: 493, startPoint y: 432, endPoint x: 378, endPoint y: 410, distance: 116.6
click at [378, 410] on textarea "tamara0586@mail.ru davydusya@yandex.ru Открыто Нет телефона tanyaeklmn@yandex.r…" at bounding box center [750, 467] width 753 height 151
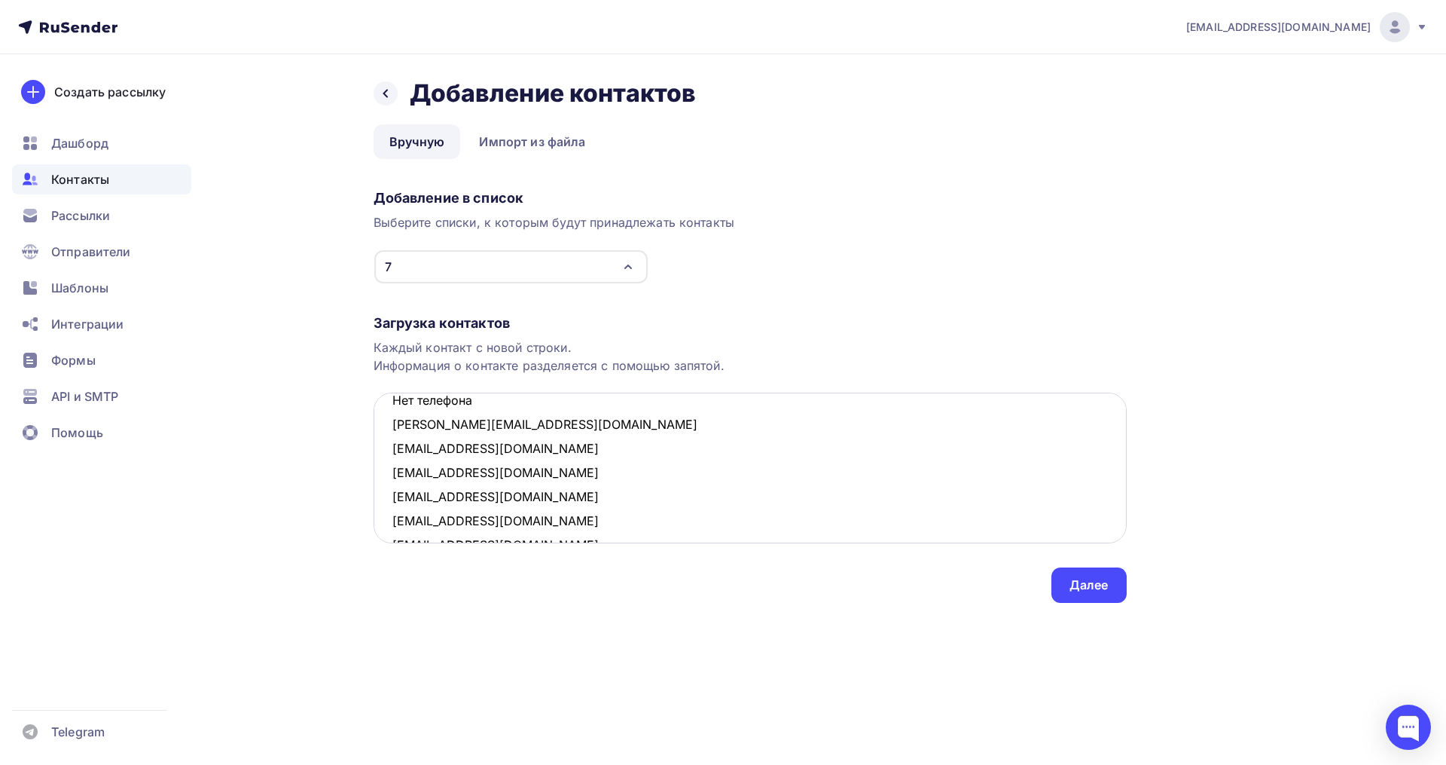
scroll to position [74, 0]
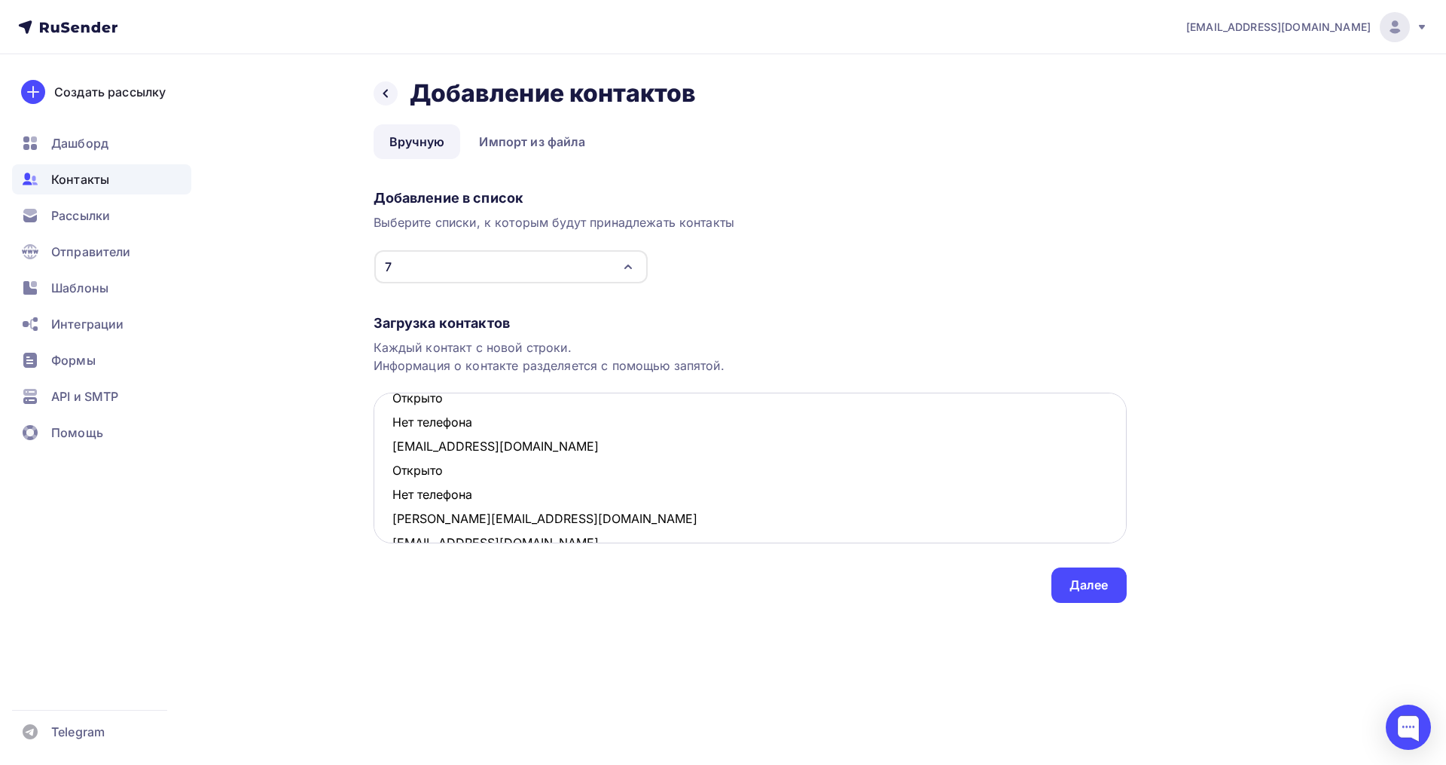
drag, startPoint x: 487, startPoint y: 493, endPoint x: 387, endPoint y: 479, distance: 100.4
click at [387, 479] on textarea "tamara0586@mail.ru davydusya@yandex.ru Открыто Нет телефона tanyaeklmn@yandex.r…" at bounding box center [750, 467] width 753 height 151
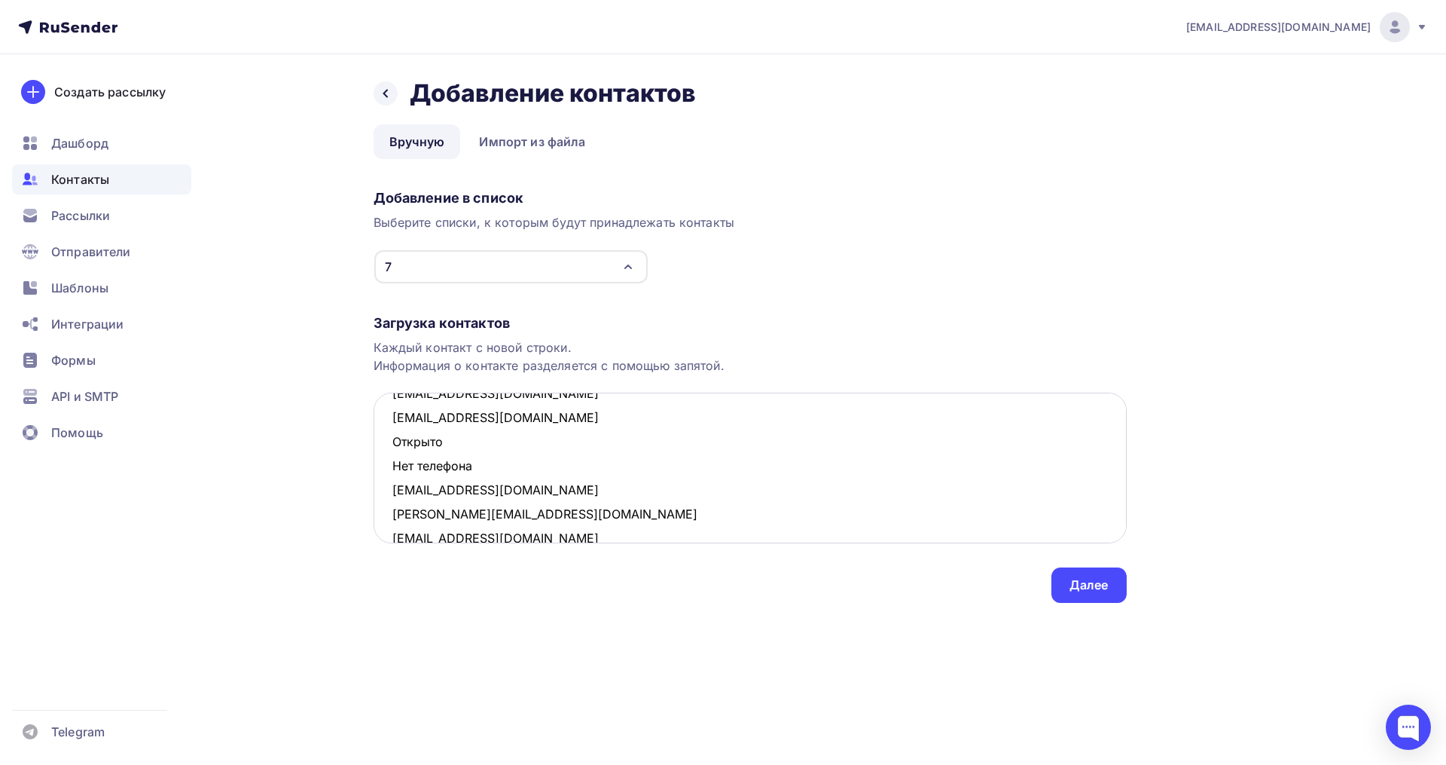
scroll to position [26, 0]
drag, startPoint x: 492, startPoint y: 426, endPoint x: 389, endPoint y: 442, distance: 103.7
click at [389, 442] on textarea "tamara0586@mail.ru davydusya@yandex.ru Открыто Нет телефона tanyaeklmn@yandex.r…" at bounding box center [750, 467] width 753 height 151
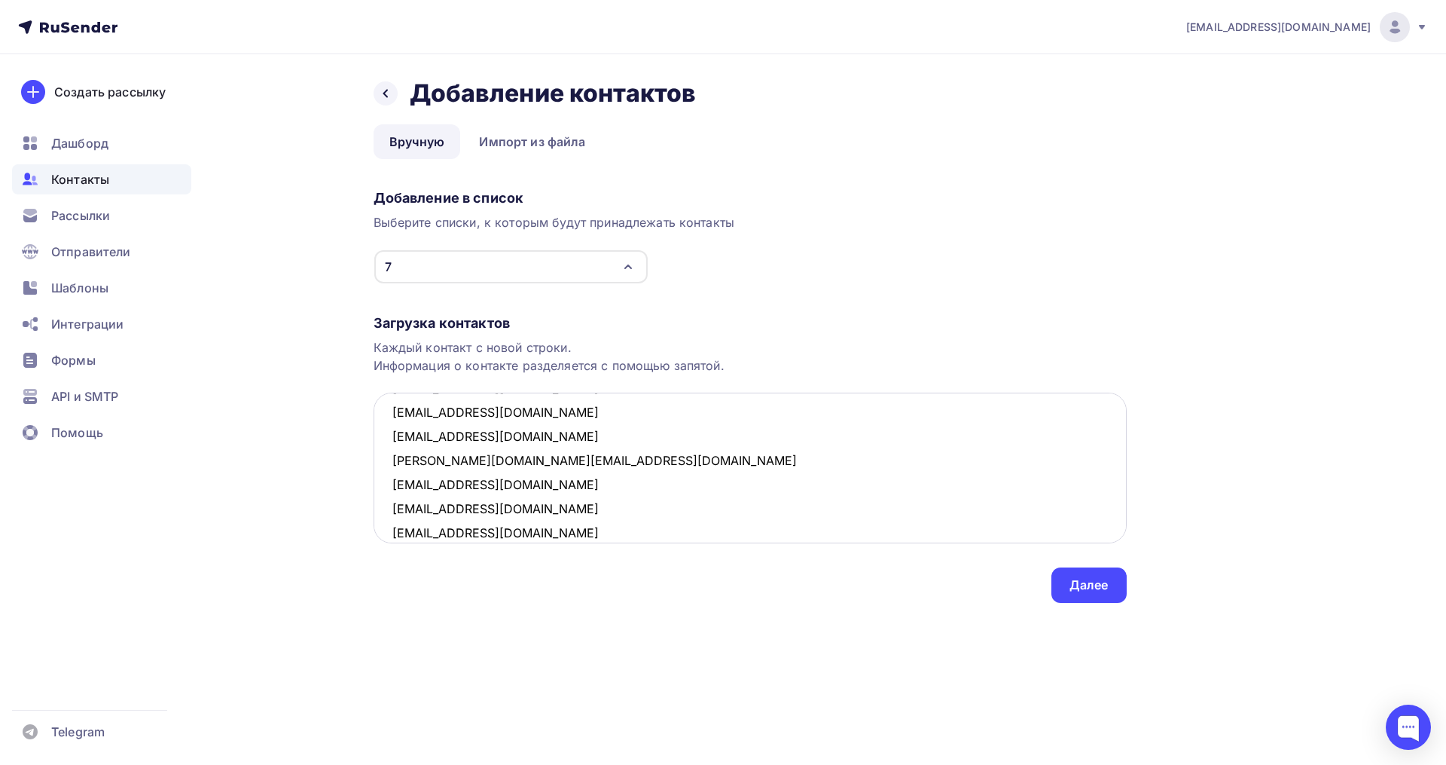
scroll to position [466, 0]
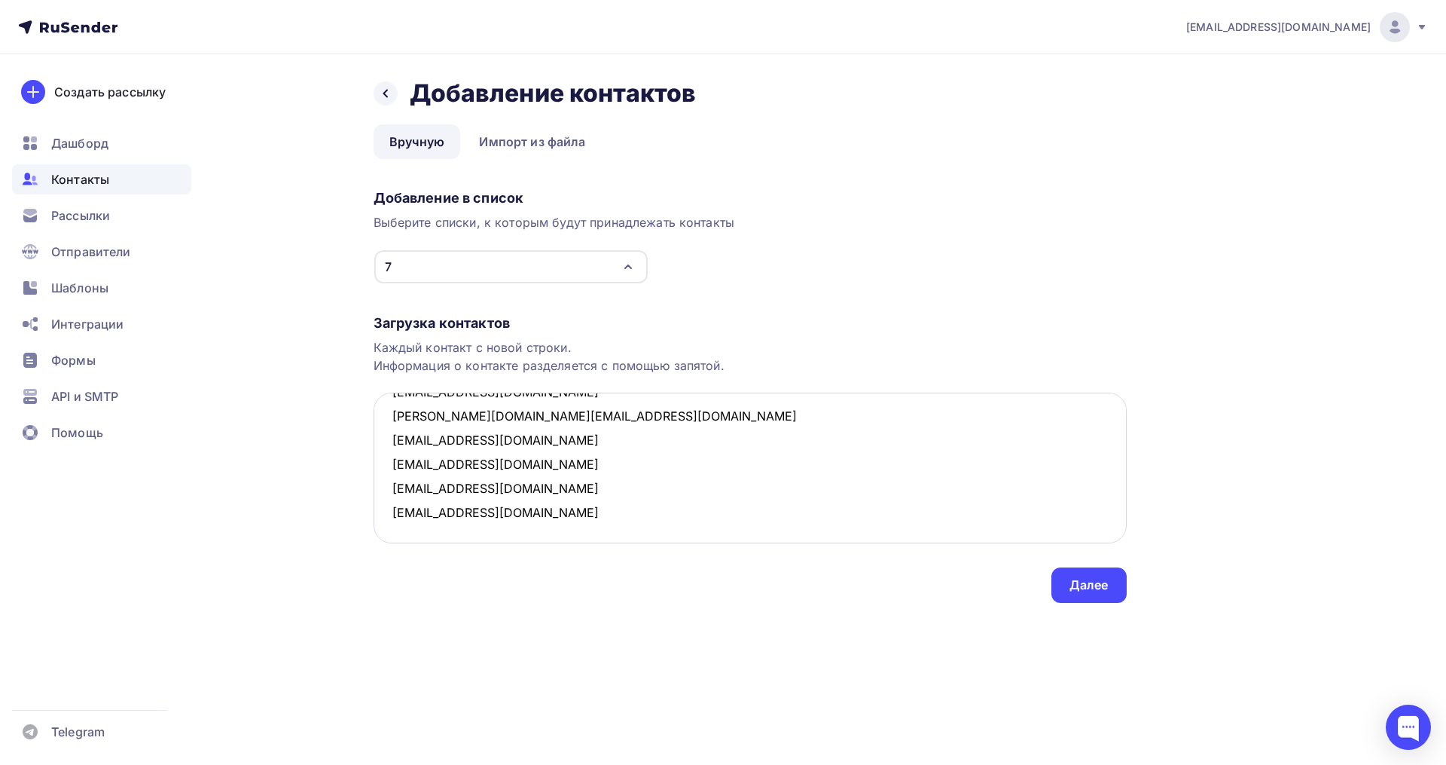
click at [534, 515] on textarea "tamara0586@mail.ru davydusya@yandex.ru tanyaeklmn@yandex.ru sara-marija@mail.ru…" at bounding box center [750, 467] width 753 height 151
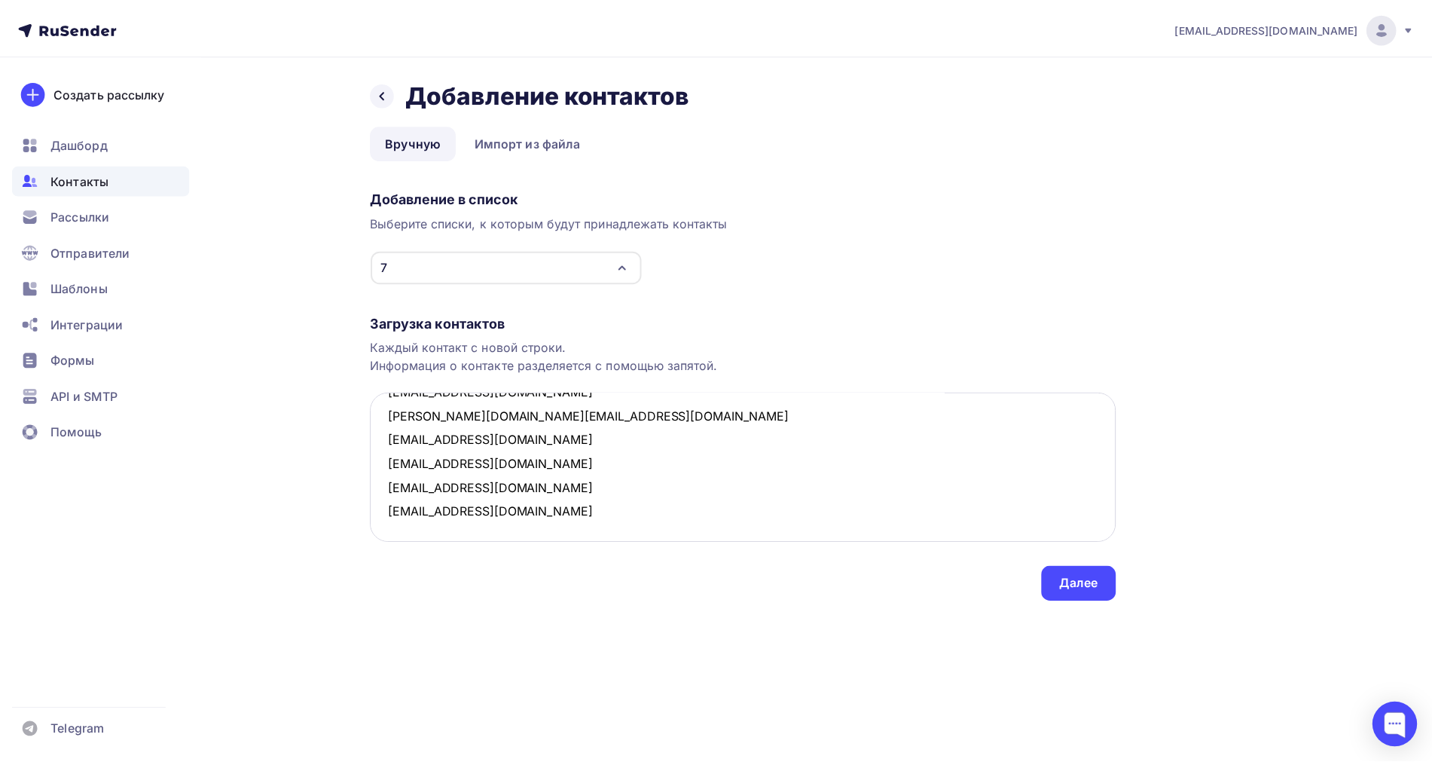
scroll to position [467, 0]
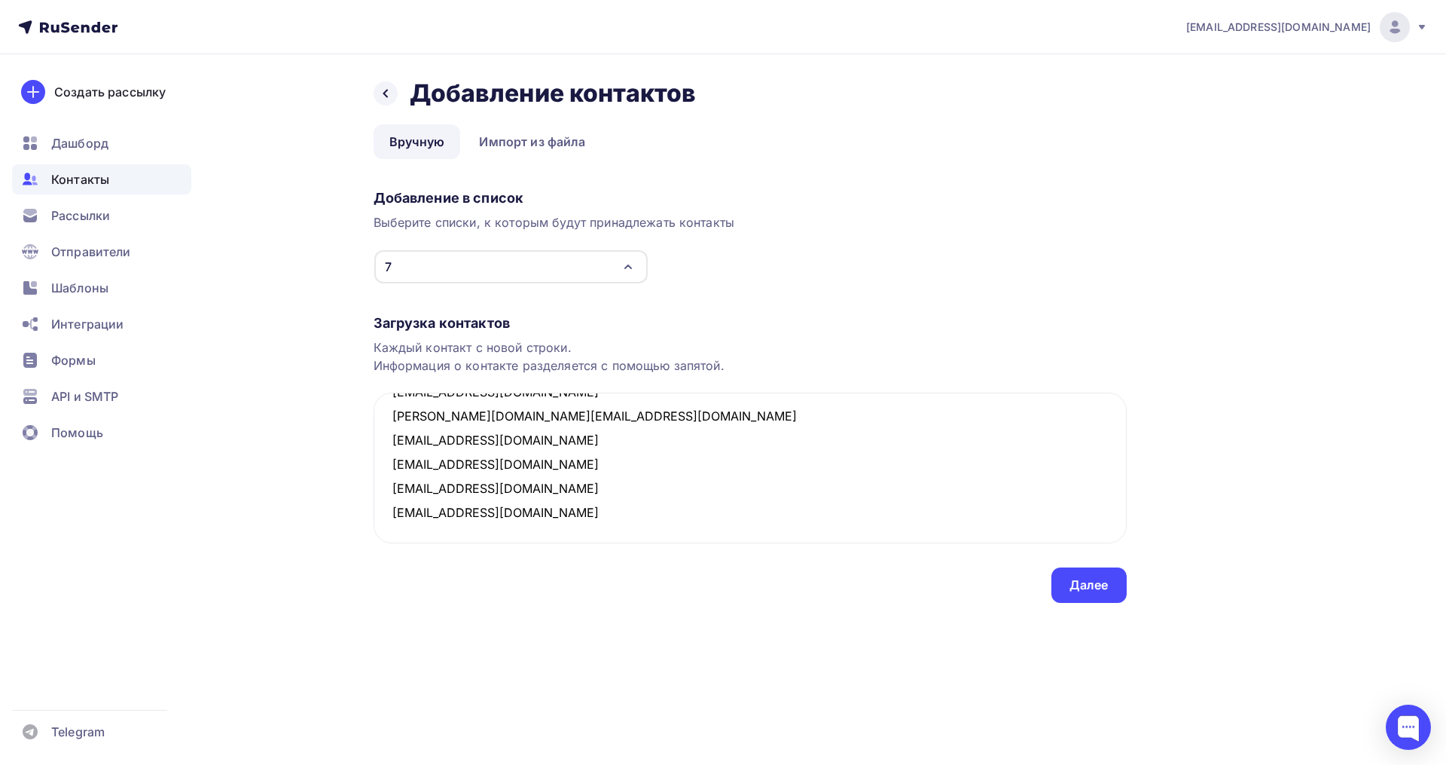
type textarea "tamara0586@mail.ru davydusya@yandex.ru tanyaeklmn@yandex.ru sara-marija@mail.ru…"
click at [1085, 586] on div "Далее" at bounding box center [1089, 584] width 39 height 17
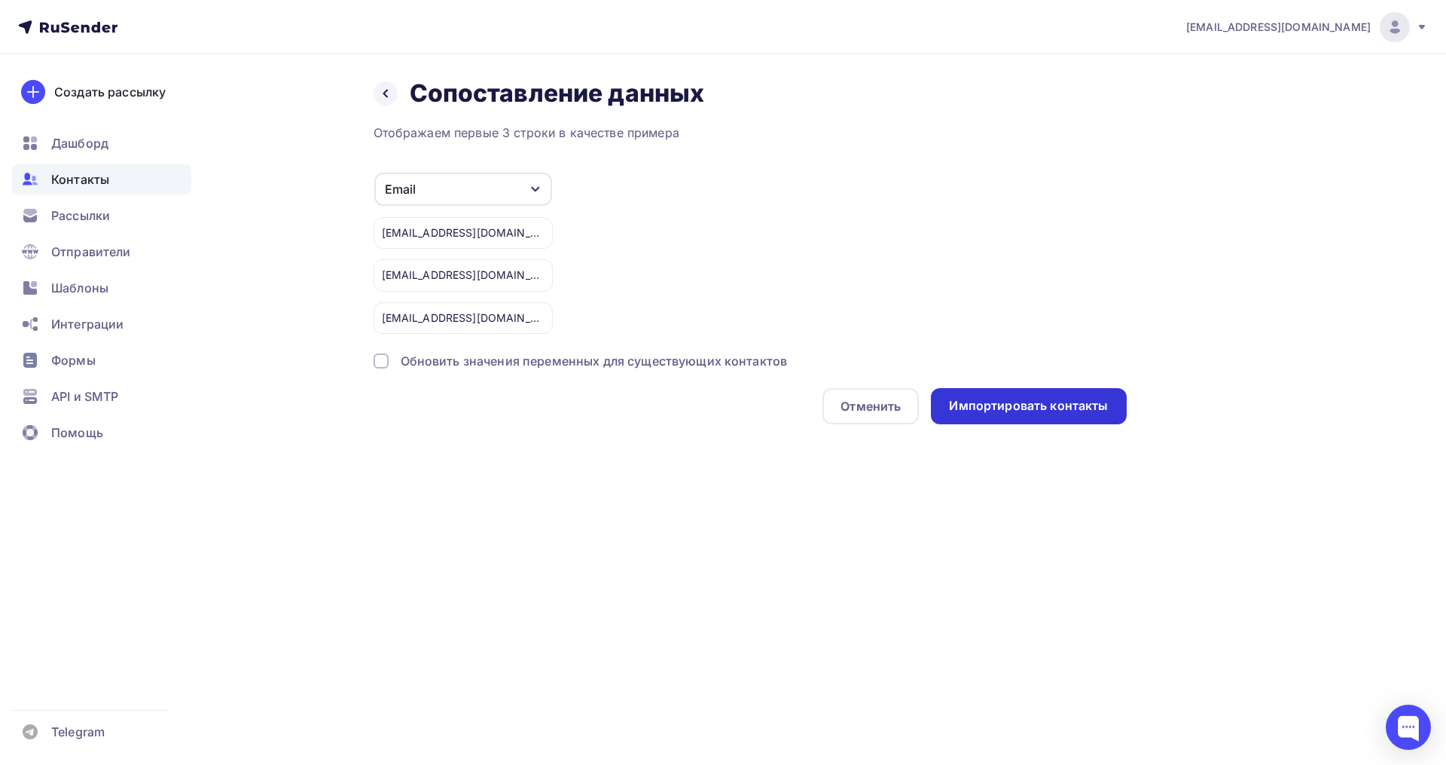
click at [1035, 404] on div "Импортировать контакты" at bounding box center [1028, 405] width 159 height 17
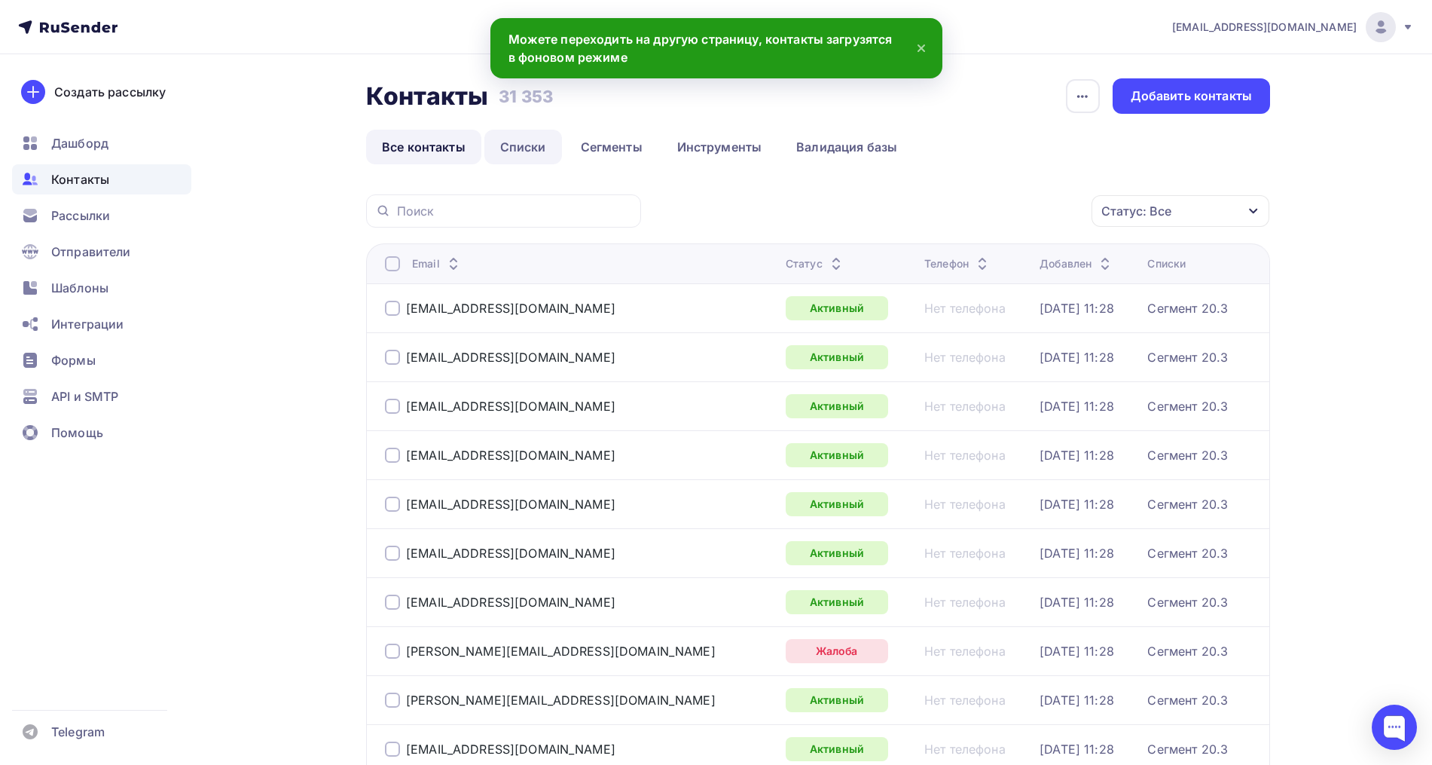
drag, startPoint x: 529, startPoint y: 143, endPoint x: 551, endPoint y: 147, distance: 22.2
click at [530, 144] on link "Списки" at bounding box center [523, 147] width 78 height 35
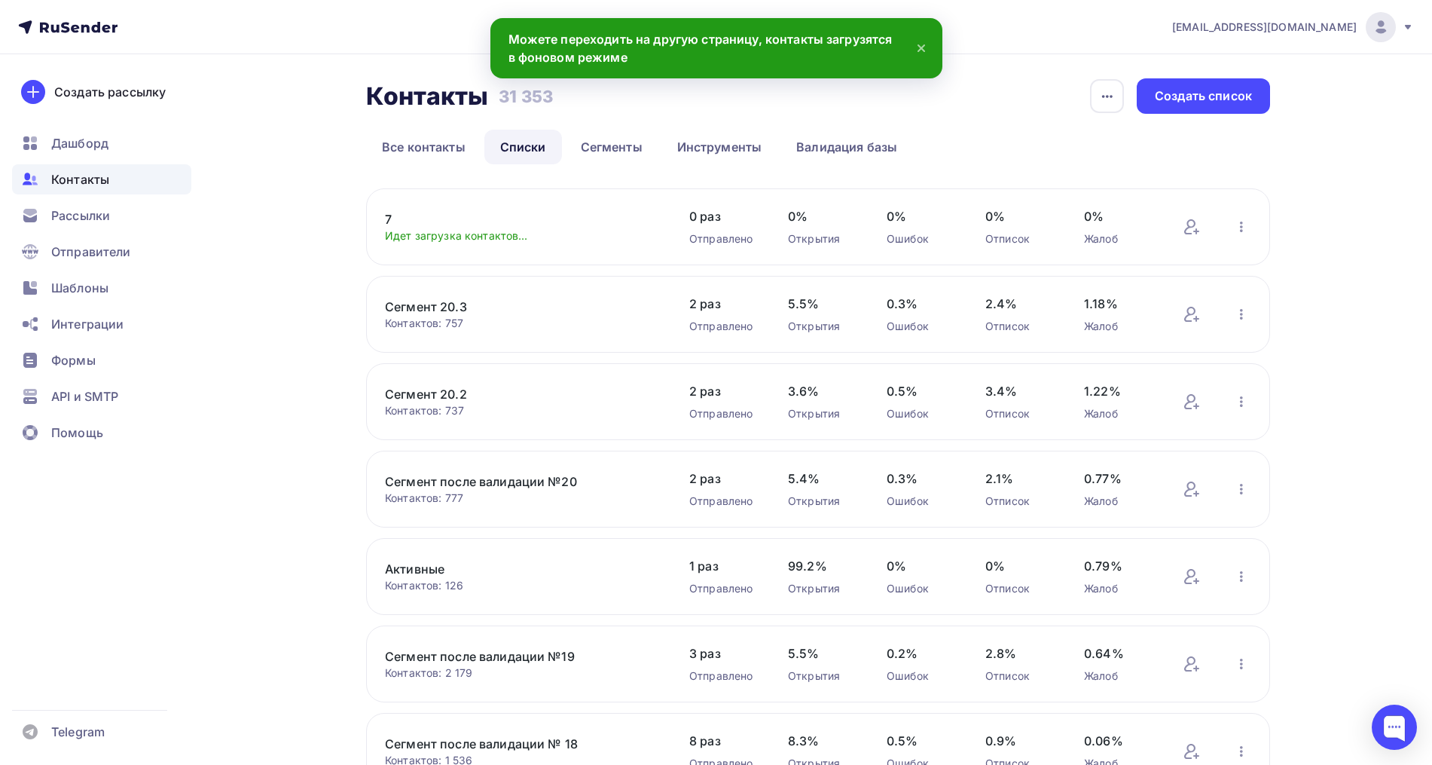
click at [395, 220] on link "7" at bounding box center [513, 219] width 256 height 18
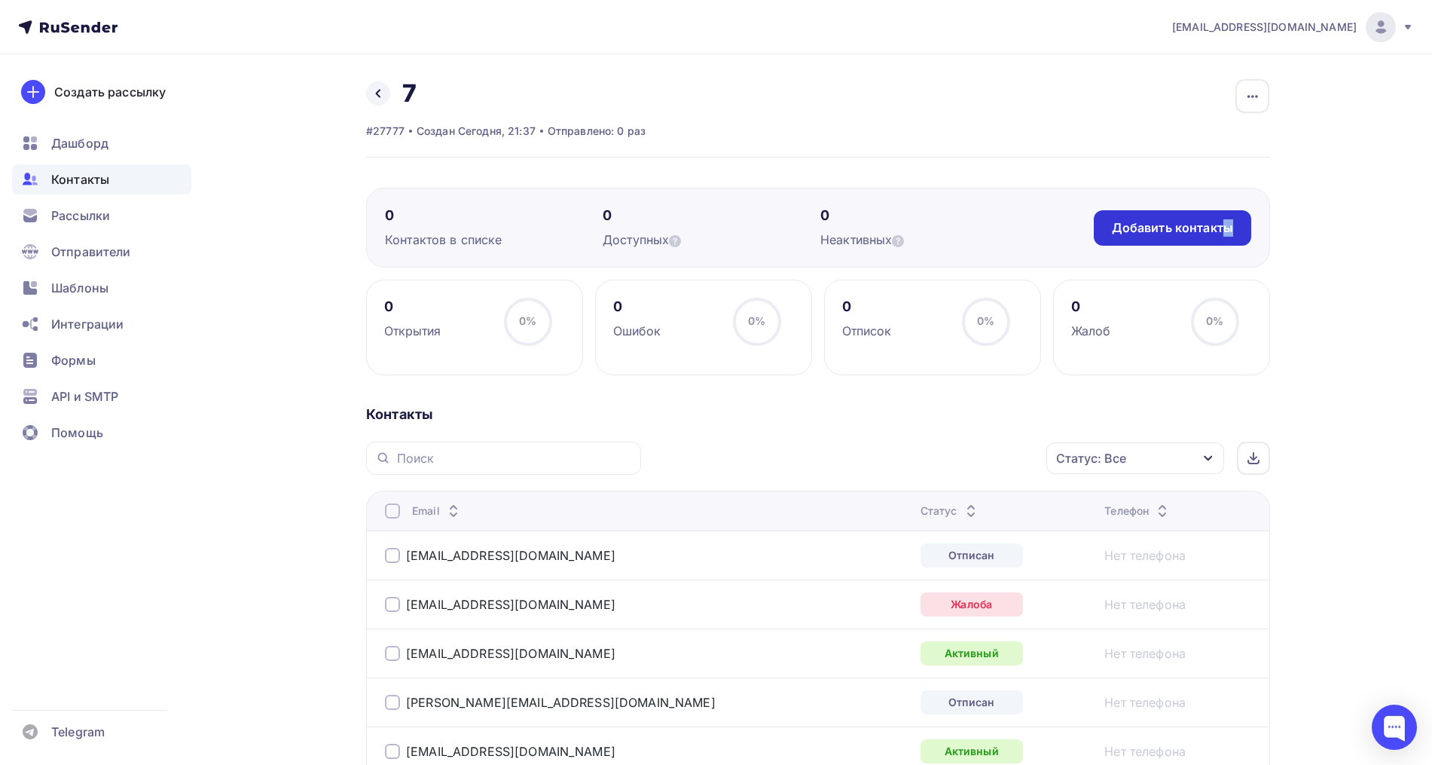
click at [1228, 219] on div "Добавить контакты" at bounding box center [1172, 227] width 121 height 17
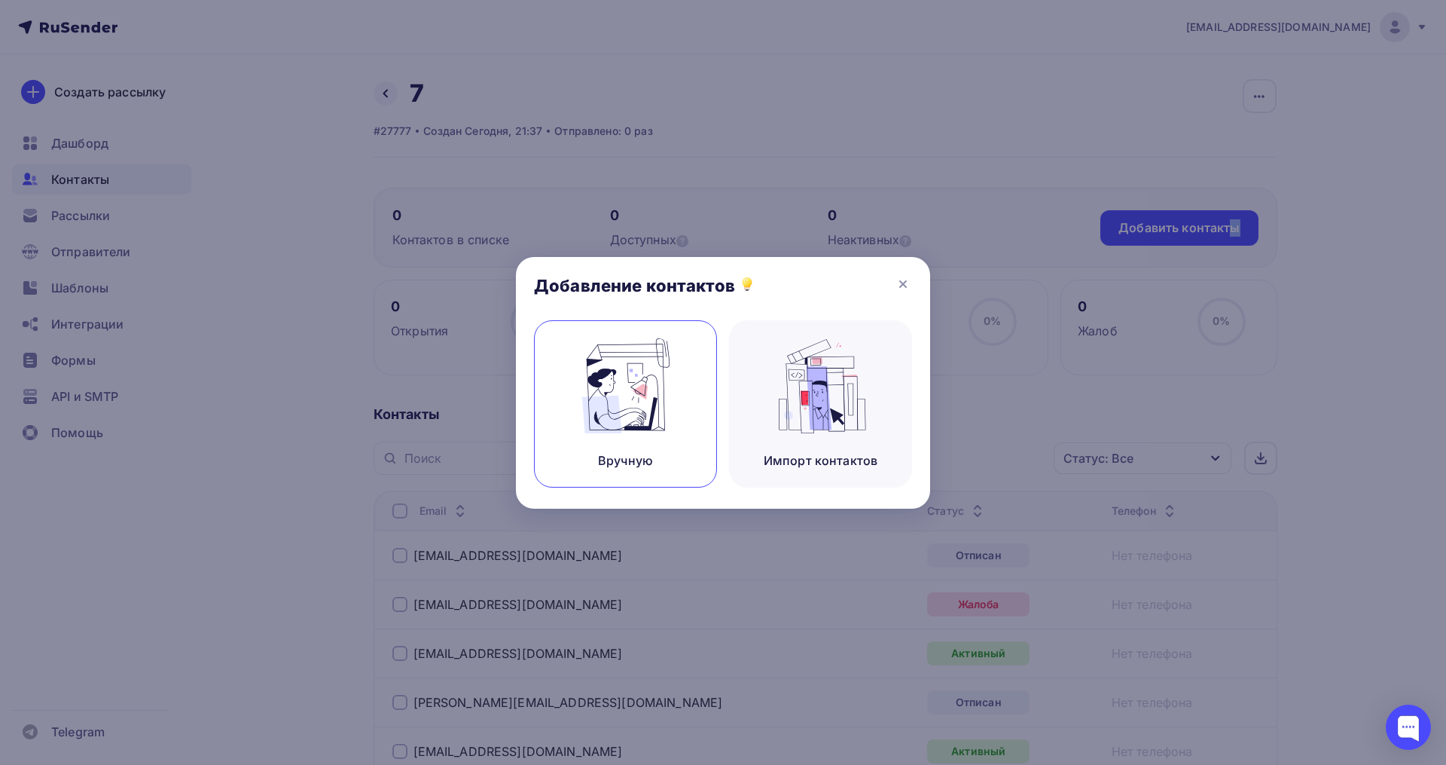
click at [645, 392] on img at bounding box center [626, 385] width 101 height 95
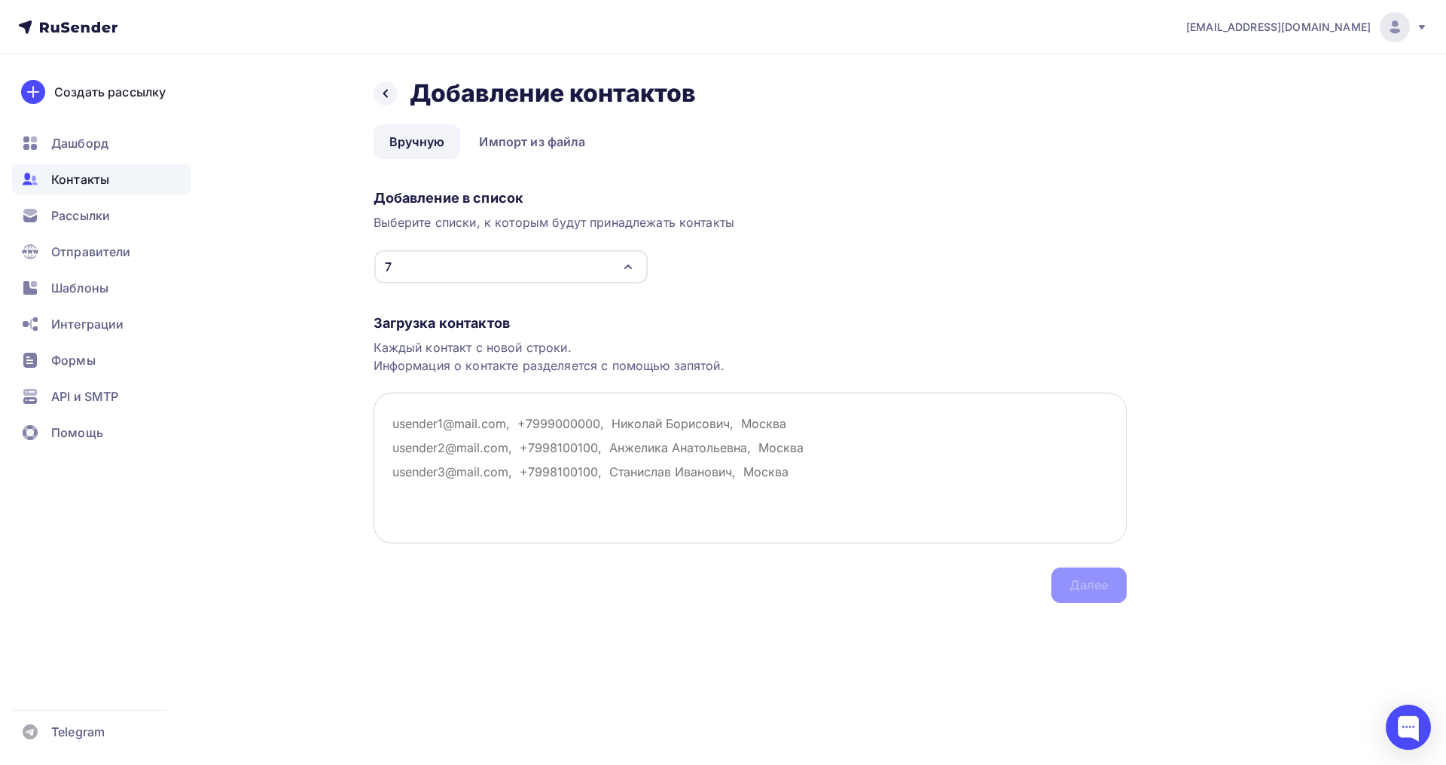
click at [491, 443] on textarea at bounding box center [750, 467] width 753 height 151
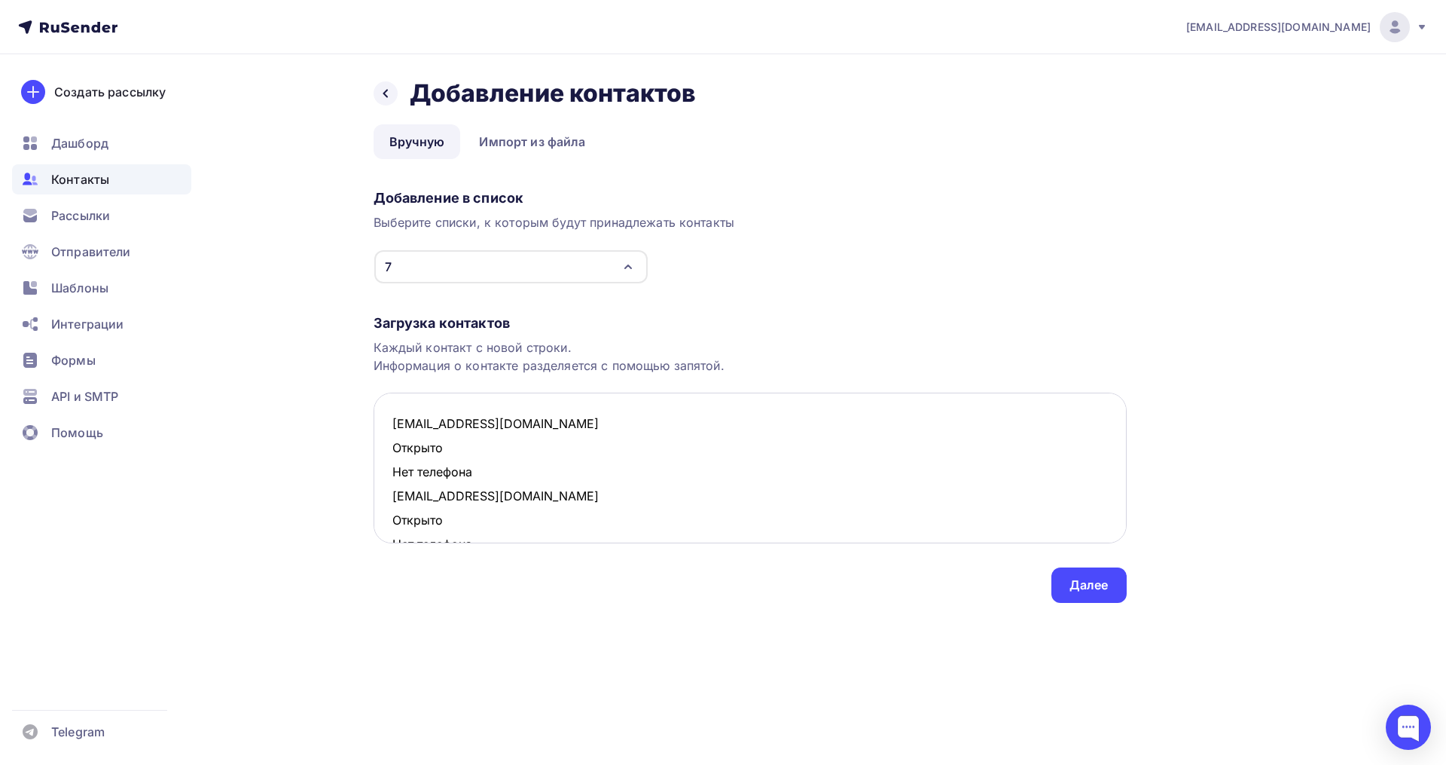
scroll to position [539, 0]
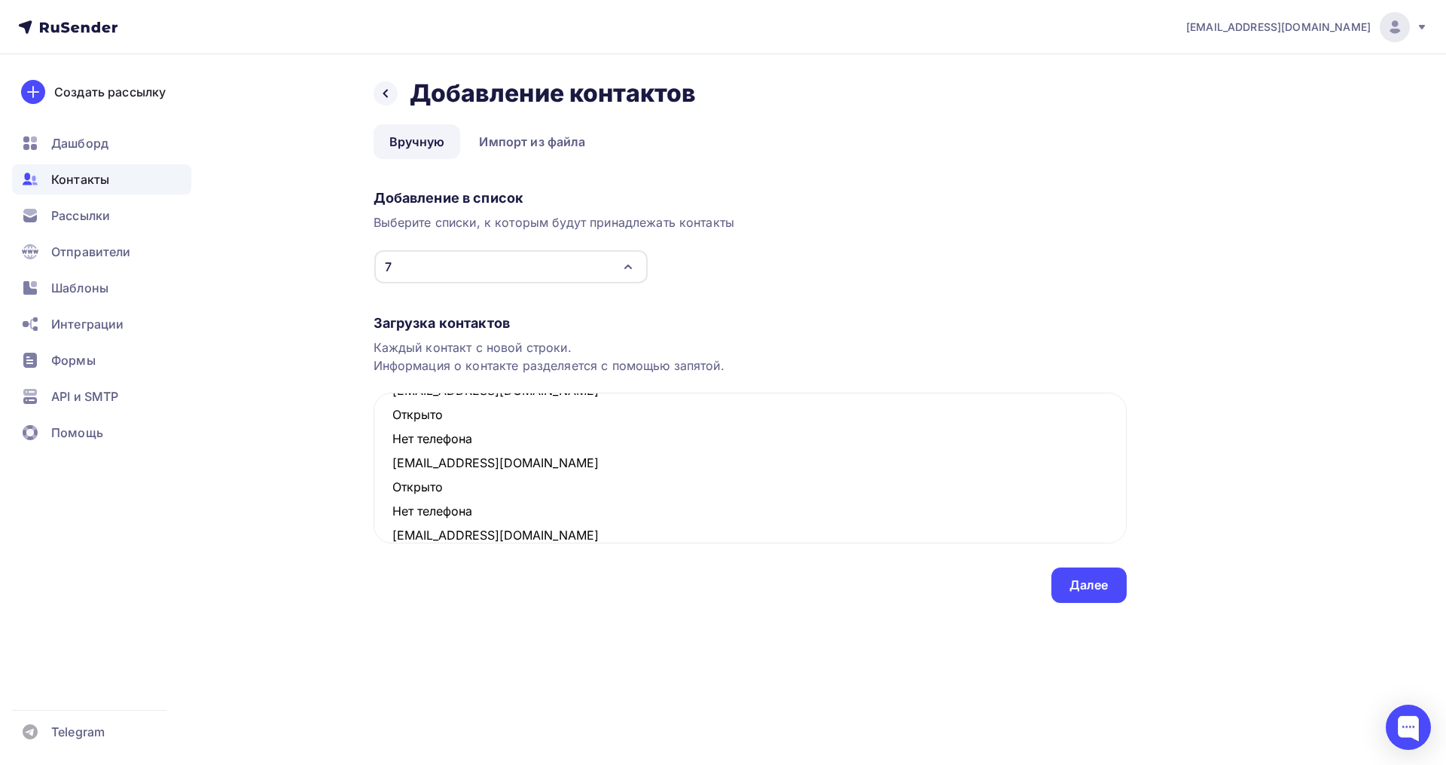
drag, startPoint x: 468, startPoint y: 511, endPoint x: 367, endPoint y: 497, distance: 102.0
click at [367, 497] on div "Назад Добавление контактов Добавление контактов Вручную Импорт из файла Вручную…" at bounding box center [723, 358] width 1235 height 609
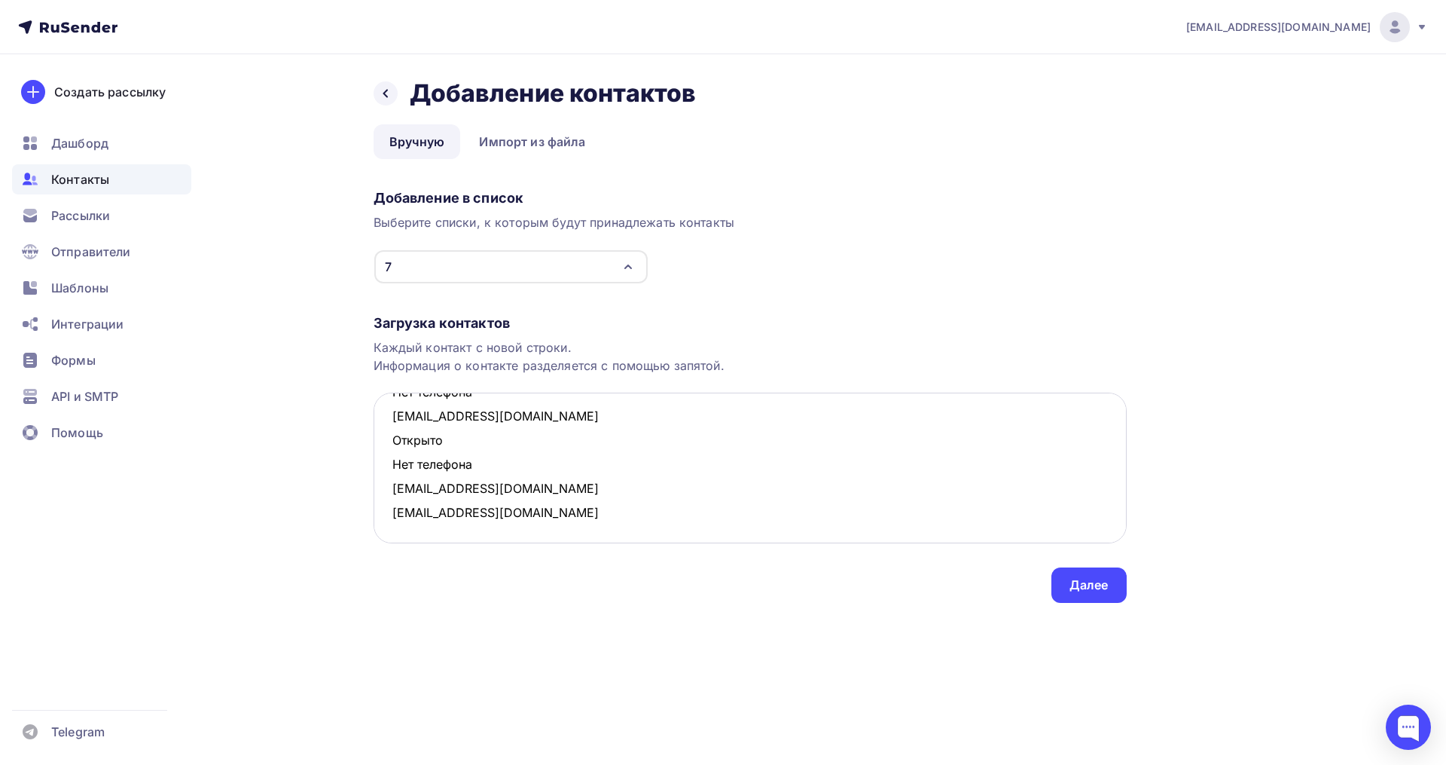
scroll to position [514, 0]
drag, startPoint x: 460, startPoint y: 463, endPoint x: 376, endPoint y: 445, distance: 86.1
click at [376, 445] on textarea "bina_bina@mail.ru Открыто Нет телефона letoletelo@mail.ru Открыто Нет телефона …" at bounding box center [750, 467] width 753 height 151
drag, startPoint x: 494, startPoint y: 441, endPoint x: 386, endPoint y: 426, distance: 109.6
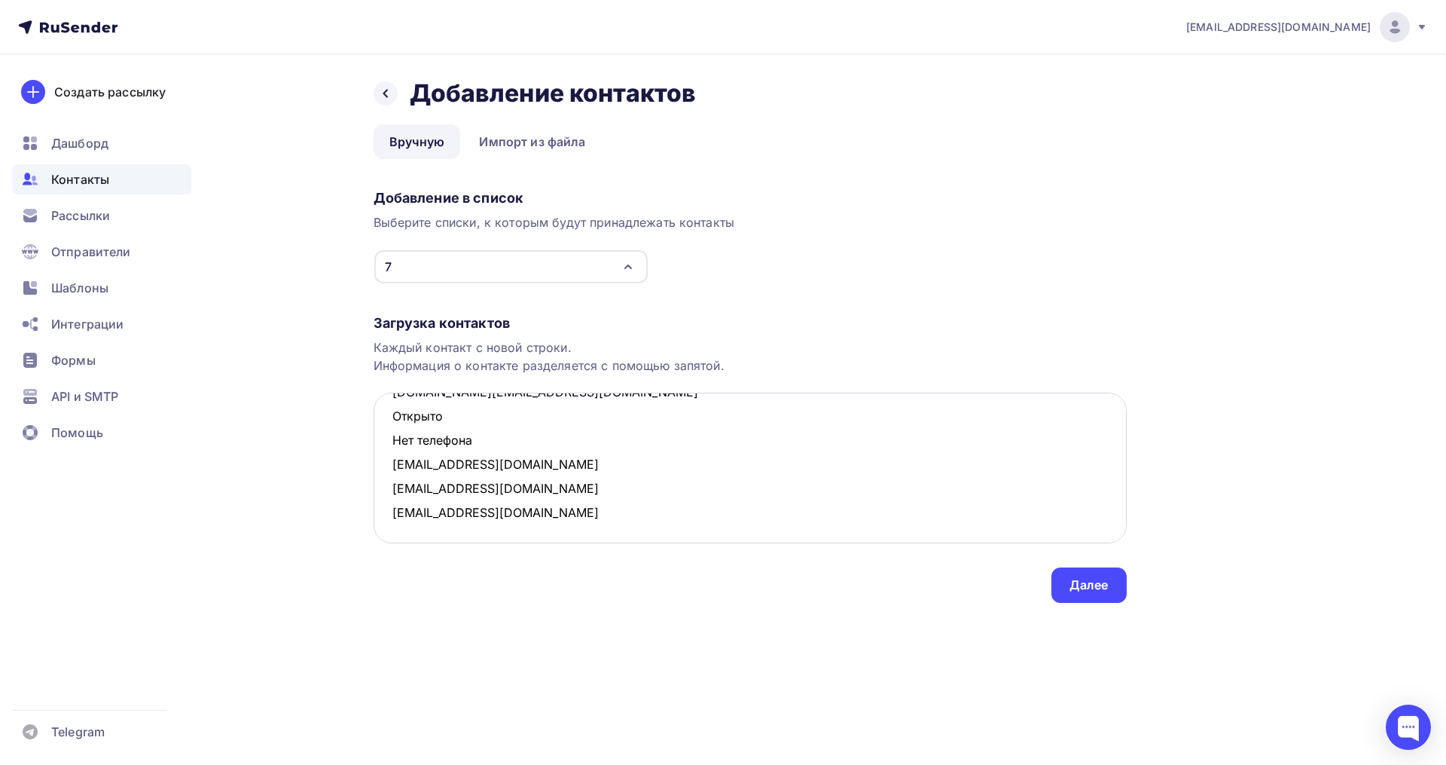
click at [386, 426] on textarea "bina_bina@mail.ru Открыто Нет телефона letoletelo@mail.ru Открыто Нет телефона …" at bounding box center [750, 467] width 753 height 151
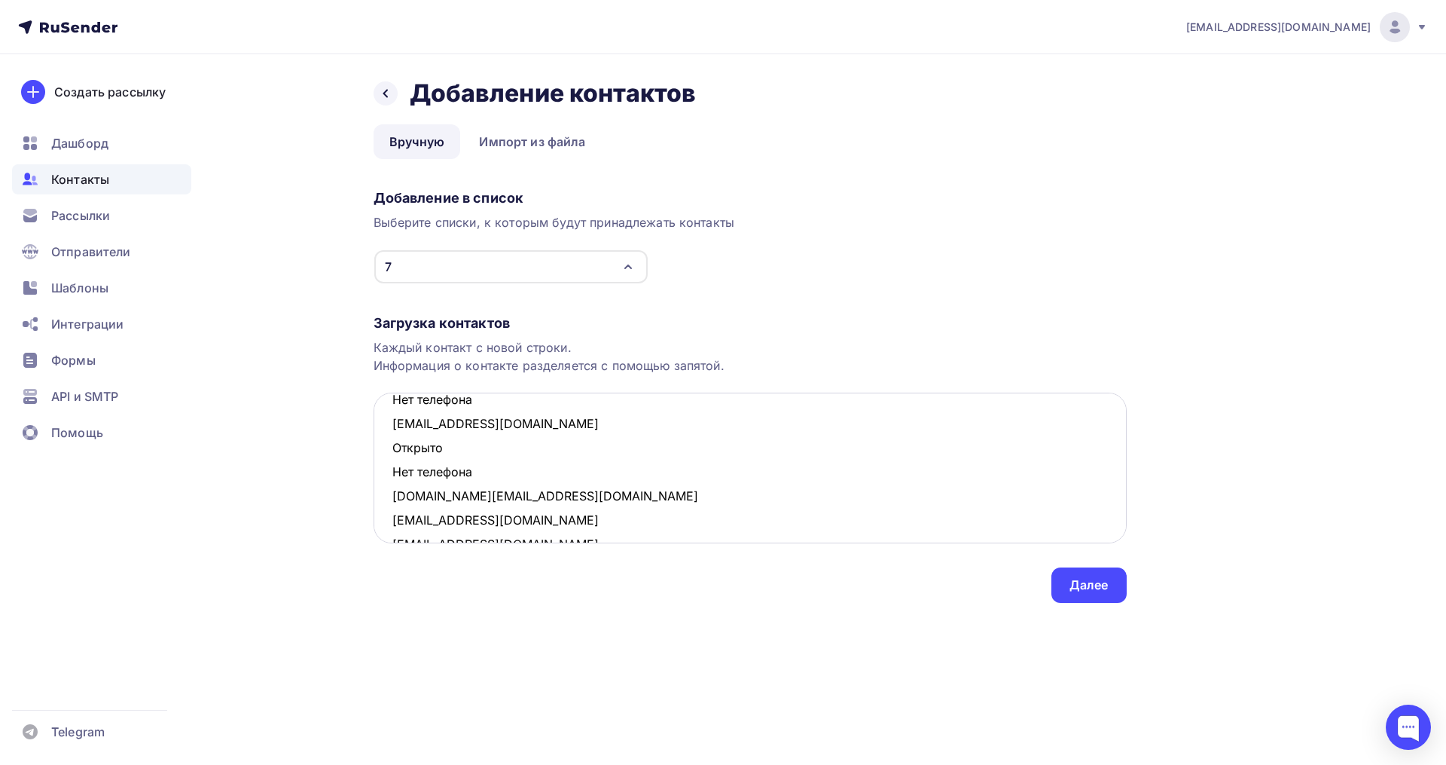
scroll to position [323, 0]
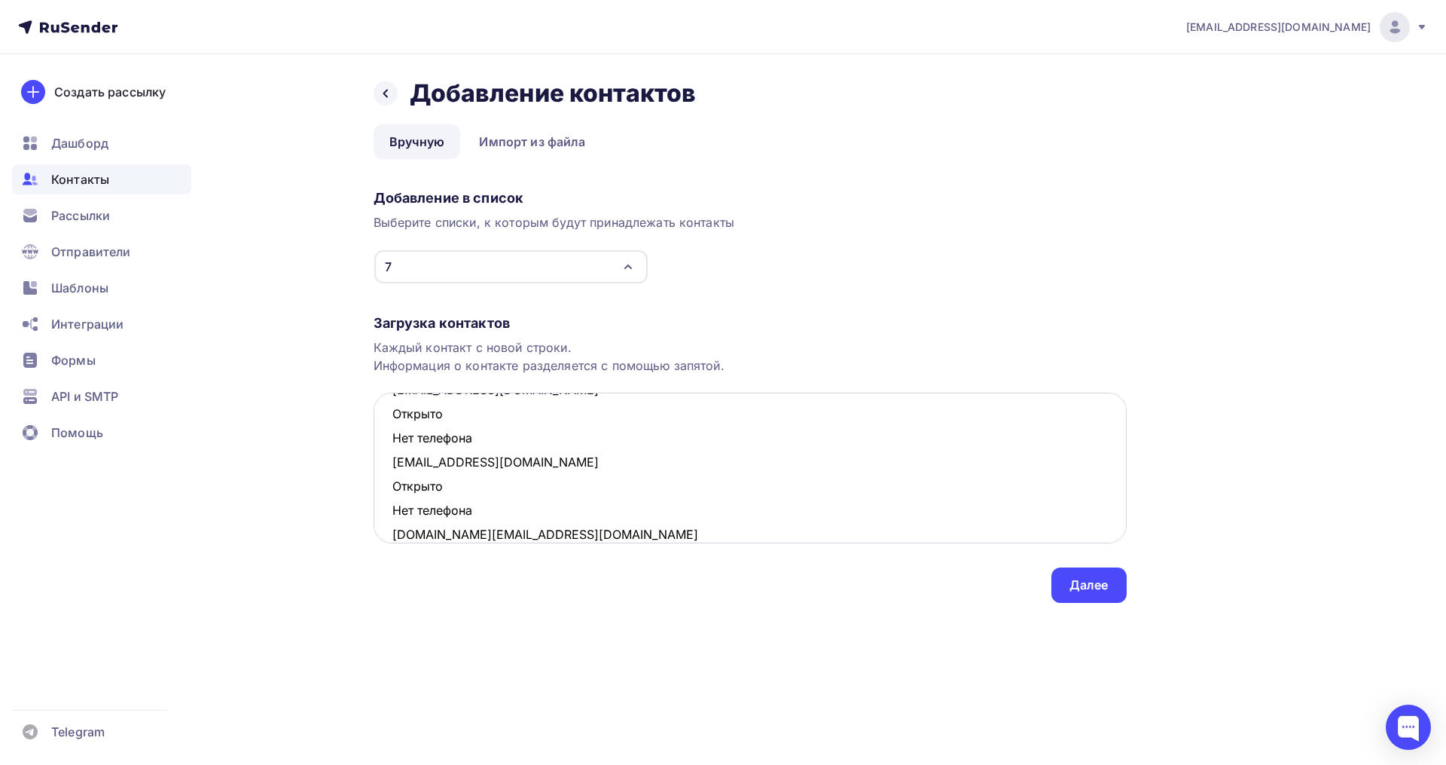
drag, startPoint x: 480, startPoint y: 508, endPoint x: 395, endPoint y: 493, distance: 86.3
click at [395, 493] on textarea "bina_bina@mail.ru Открыто Нет телефона letoletelo@mail.ru Открыто Нет телефона …" at bounding box center [750, 467] width 753 height 151
drag, startPoint x: 434, startPoint y: 434, endPoint x: 393, endPoint y: 422, distance: 42.4
click at [393, 422] on textarea "bina_bina@mail.ru Открыто Нет телефона letoletelo@mail.ru Открыто Нет телефона …" at bounding box center [750, 467] width 753 height 151
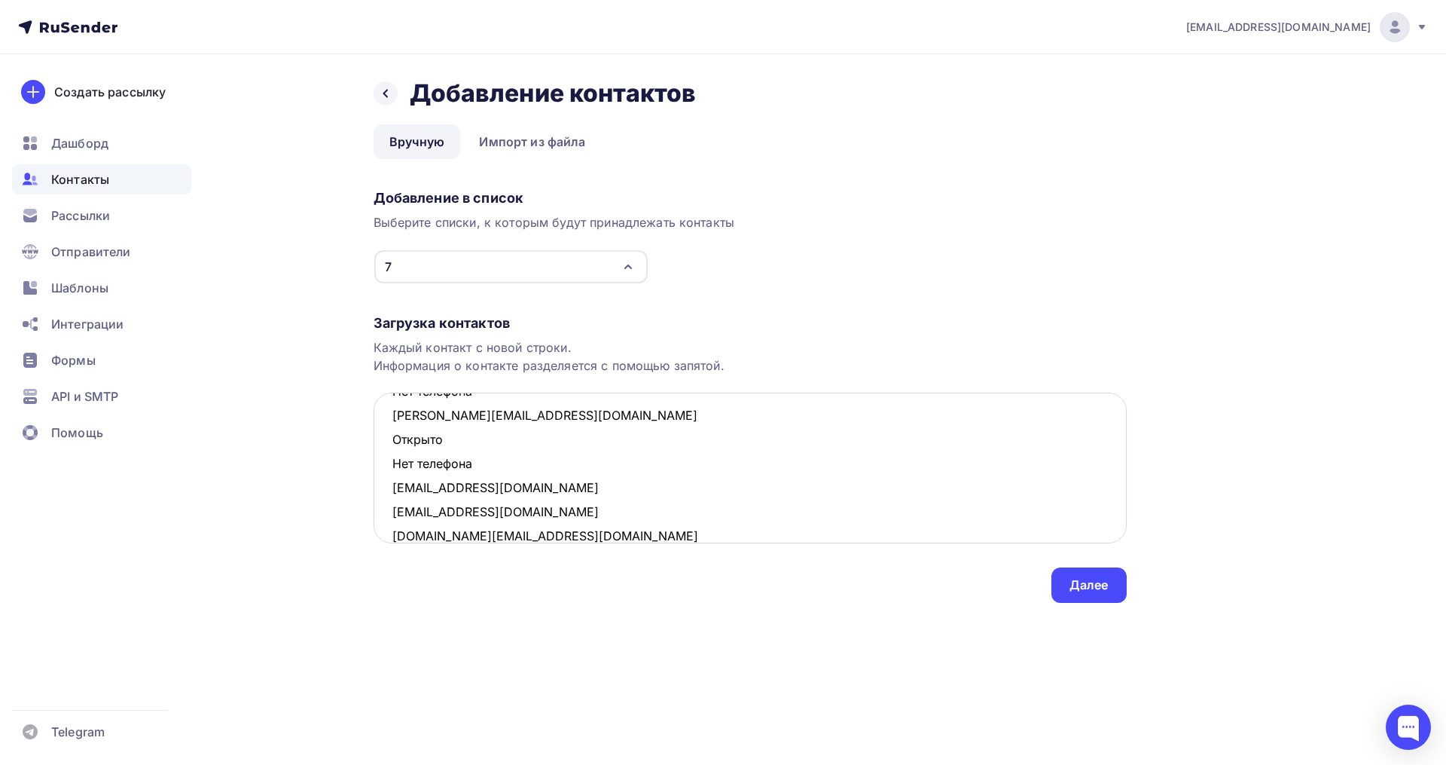
scroll to position [205, 0]
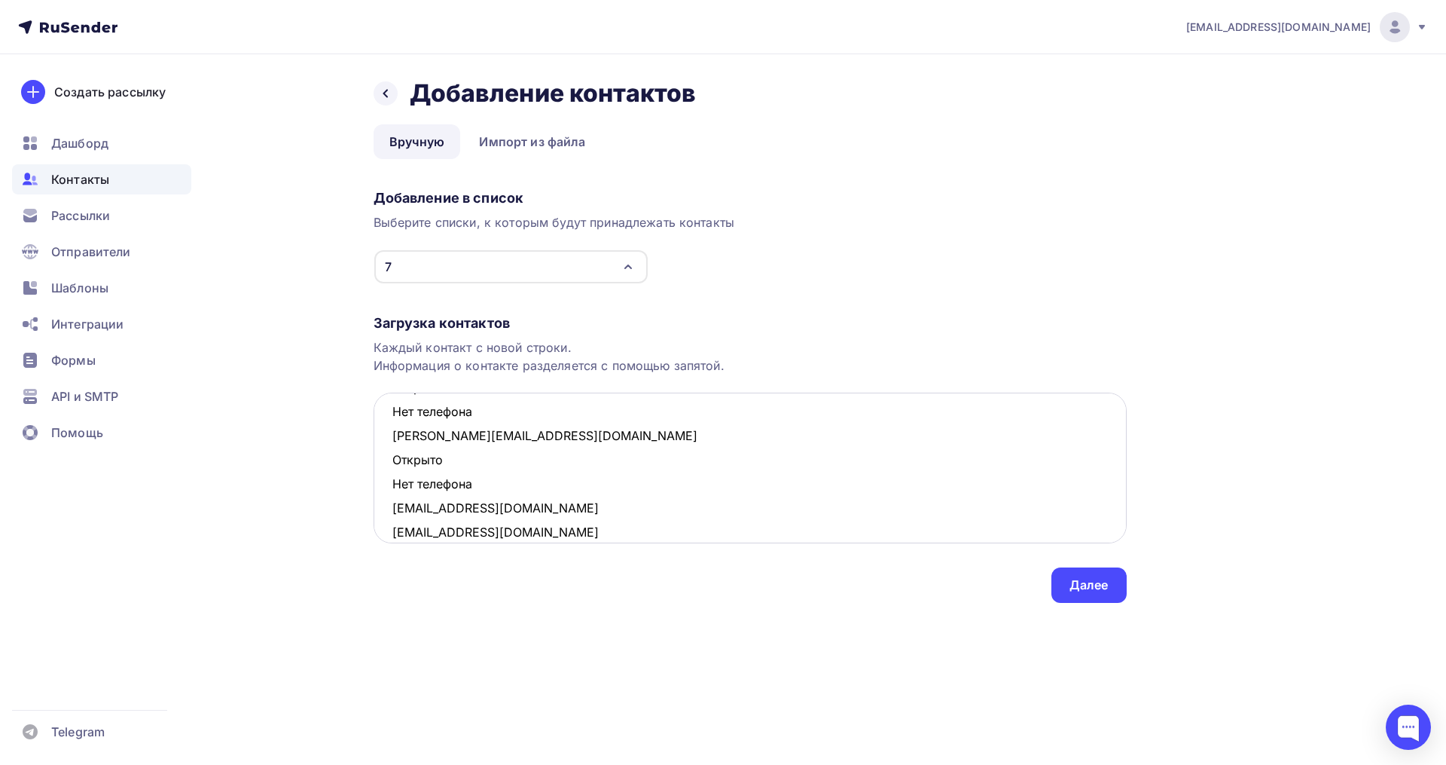
drag, startPoint x: 489, startPoint y: 483, endPoint x: 388, endPoint y: 471, distance: 101.7
click at [388, 471] on textarea "bina_bina@mail.ru Открыто Нет телефона letoletelo@mail.ru Открыто Нет телефона …" at bounding box center [750, 467] width 753 height 151
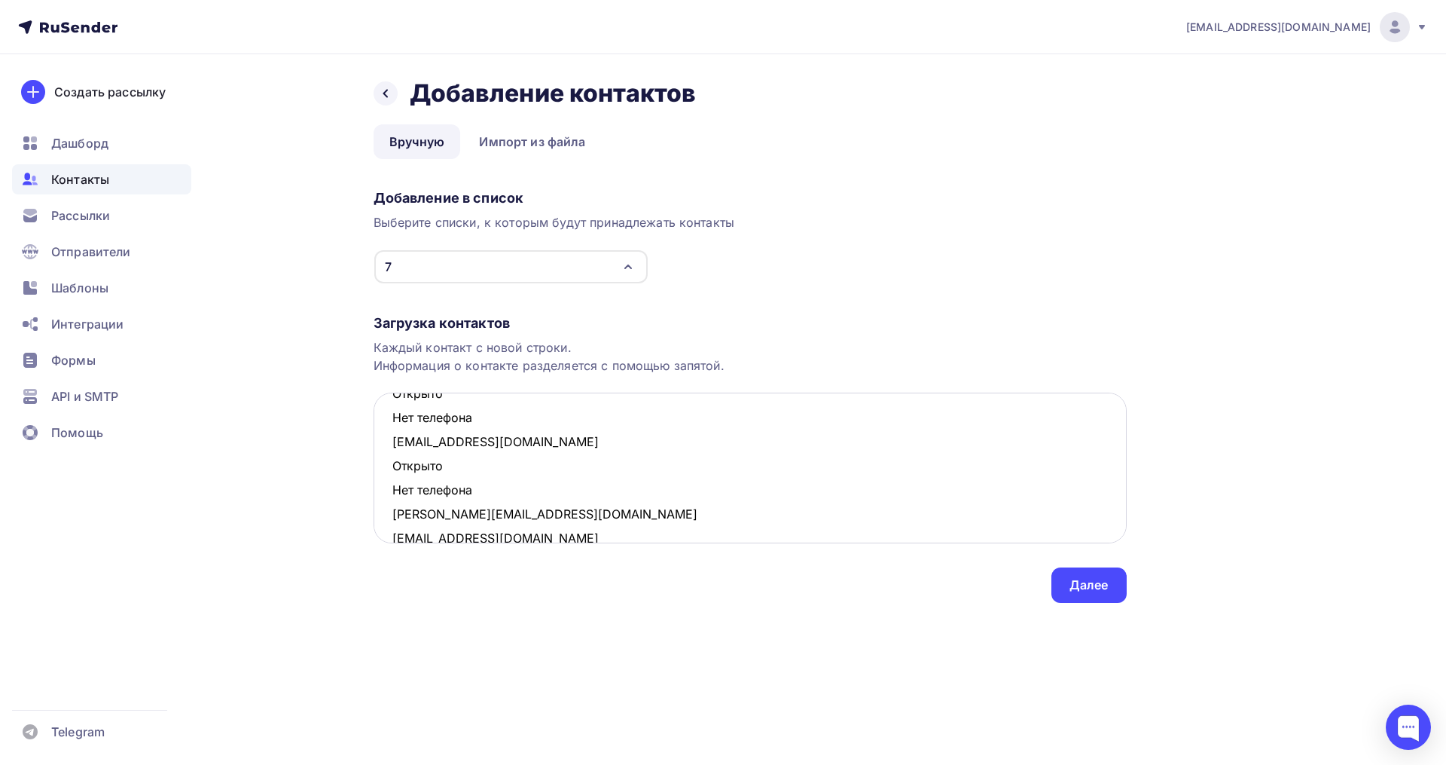
scroll to position [111, 0]
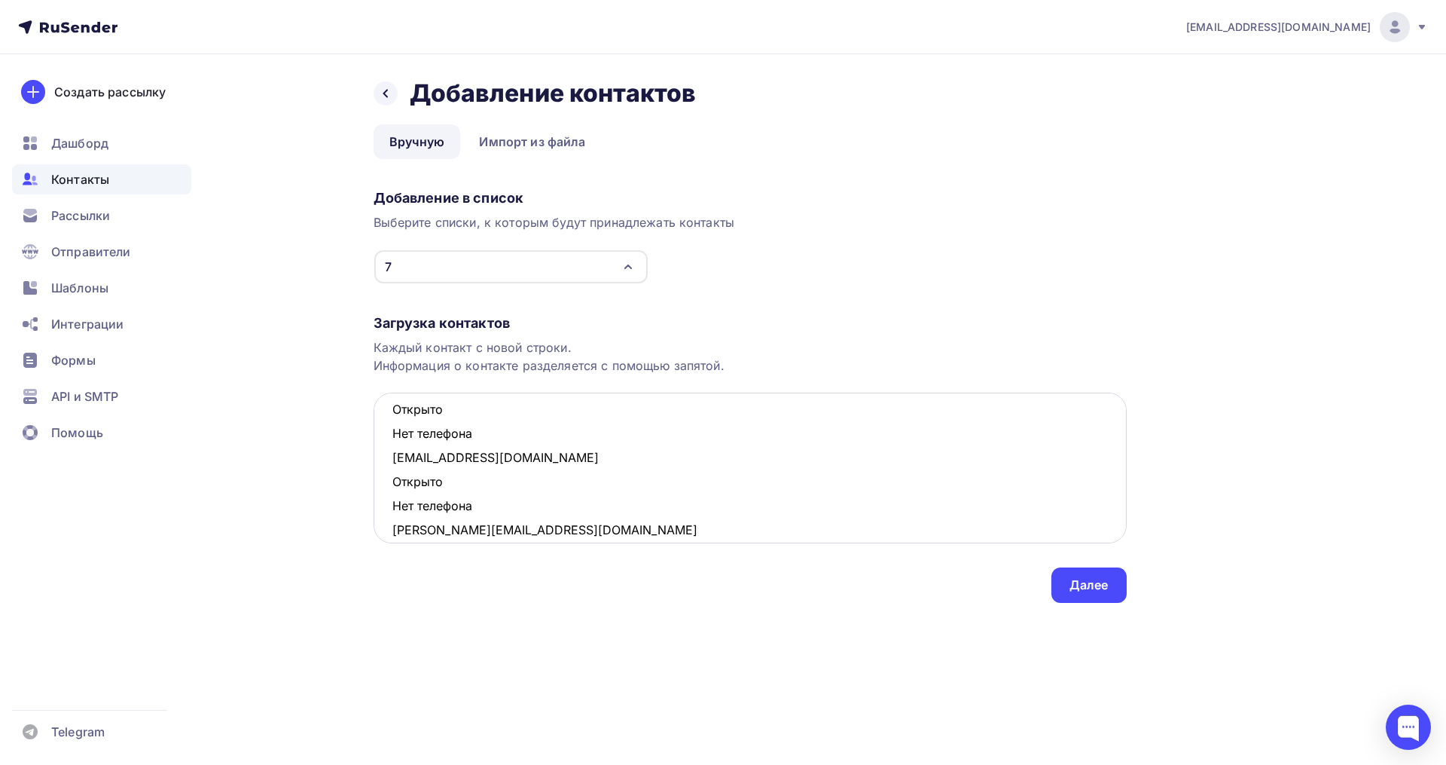
drag, startPoint x: 467, startPoint y: 504, endPoint x: 374, endPoint y: 491, distance: 93.5
click at [374, 491] on textarea "bina_bina@mail.ru Открыто Нет телефона letoletelo@mail.ru Открыто Нет телефона …" at bounding box center [750, 467] width 753 height 151
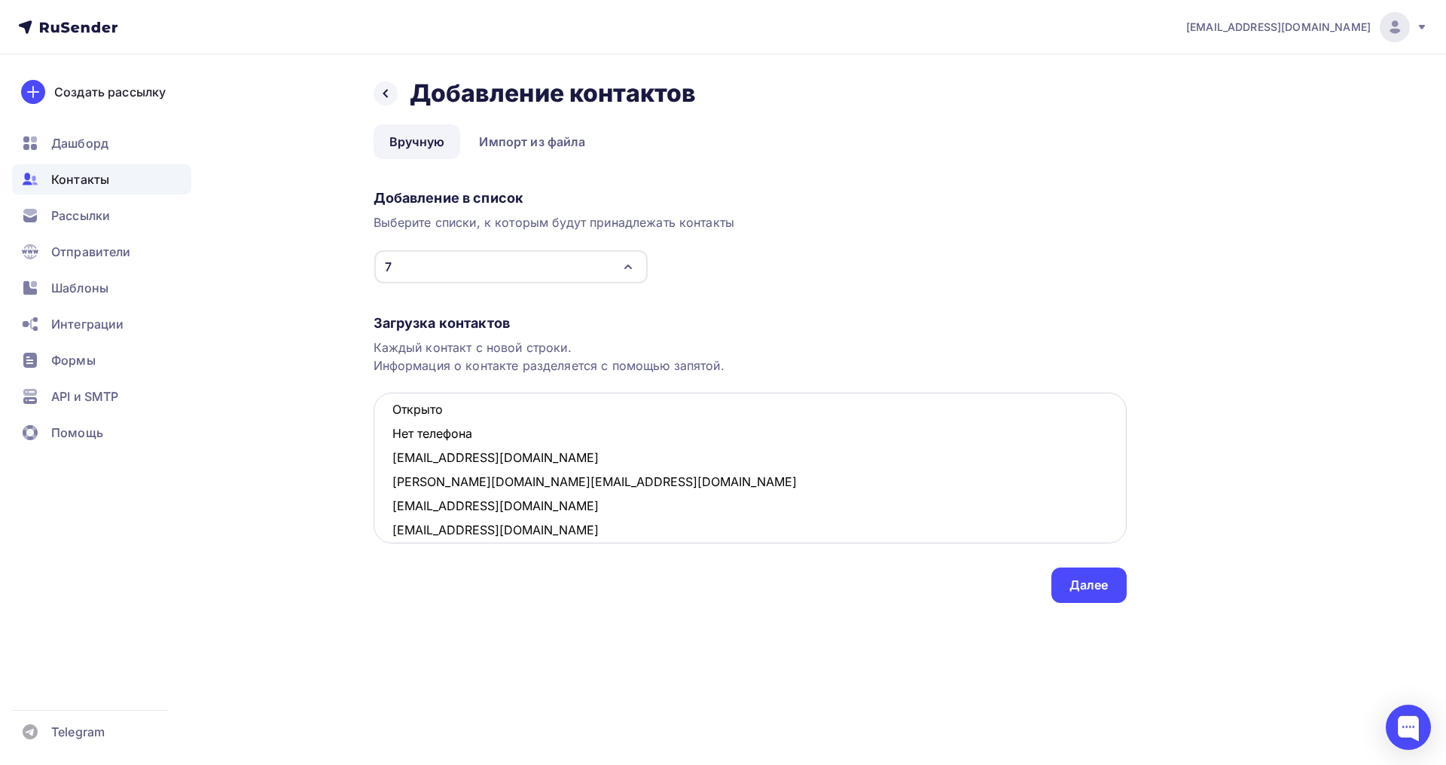
drag, startPoint x: 481, startPoint y: 438, endPoint x: 387, endPoint y: 421, distance: 94.9
click at [386, 420] on textarea "bina_bina@mail.ru Открыто Нет телефона letoletelo@mail.ru Открыто Нет телефона …" at bounding box center [750, 467] width 753 height 151
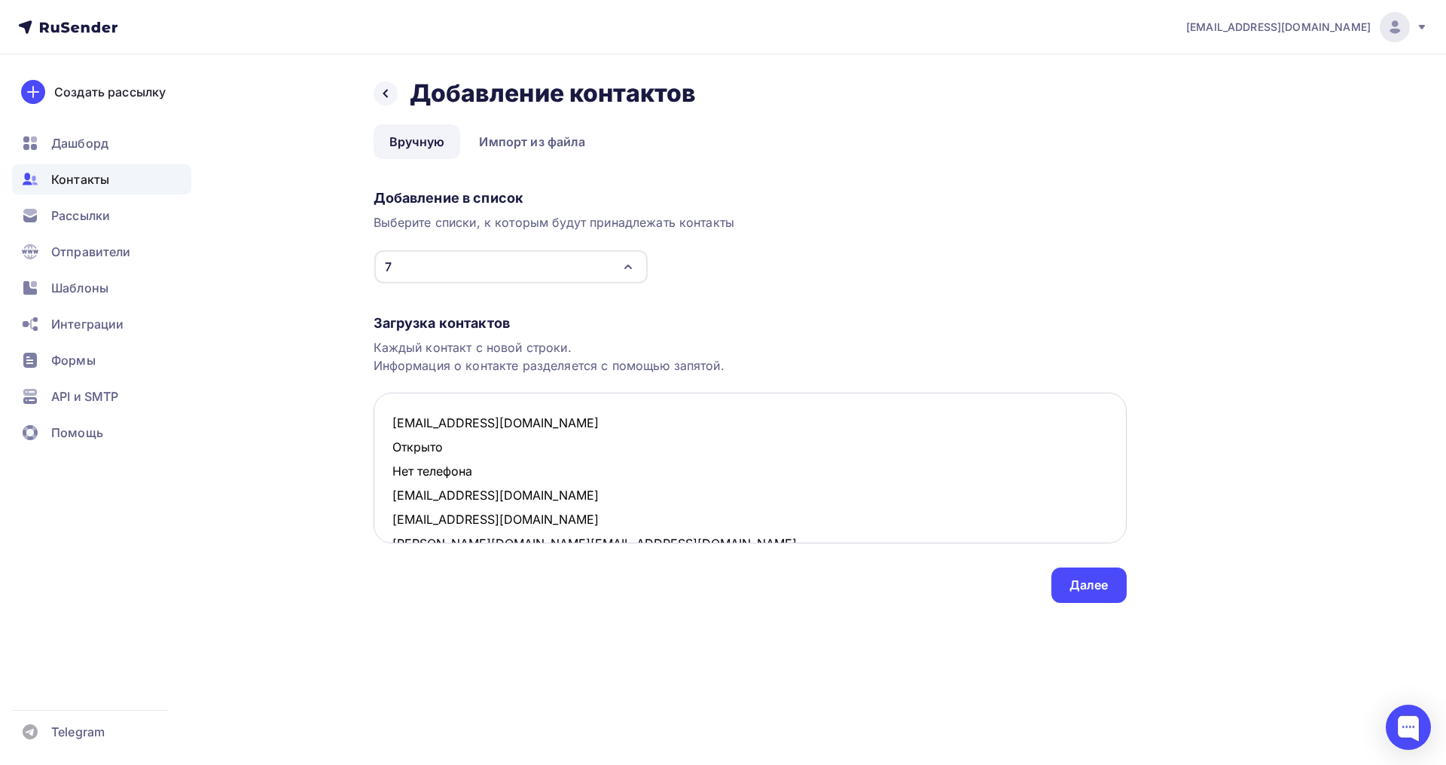
scroll to position [0, 0]
drag, startPoint x: 483, startPoint y: 473, endPoint x: 383, endPoint y: 460, distance: 101.0
click at [383, 460] on textarea "bina_bina@mail.ru Открыто Нет телефона letoletelo@mail.ru amelkina_74@mail.ru m…" at bounding box center [750, 467] width 753 height 151
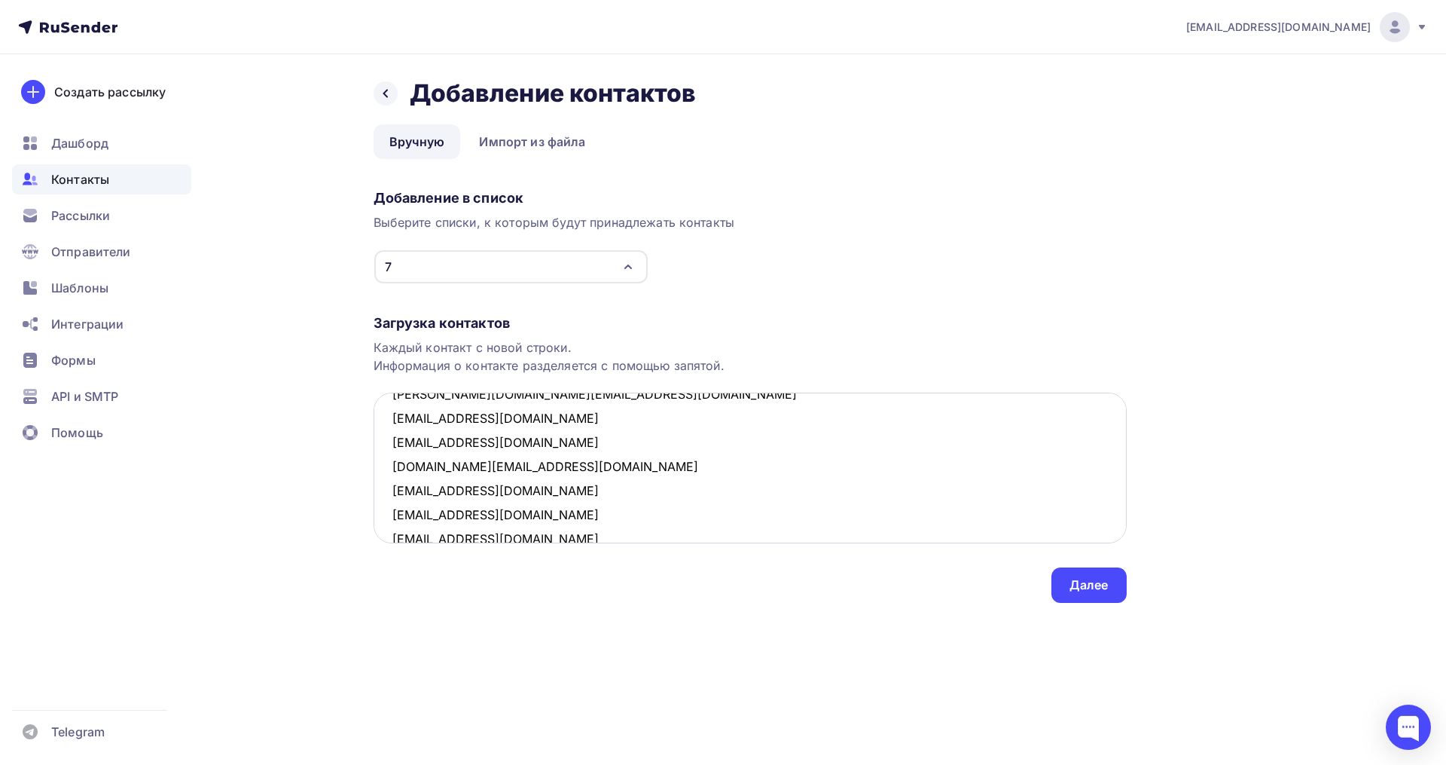
scroll to position [128, 0]
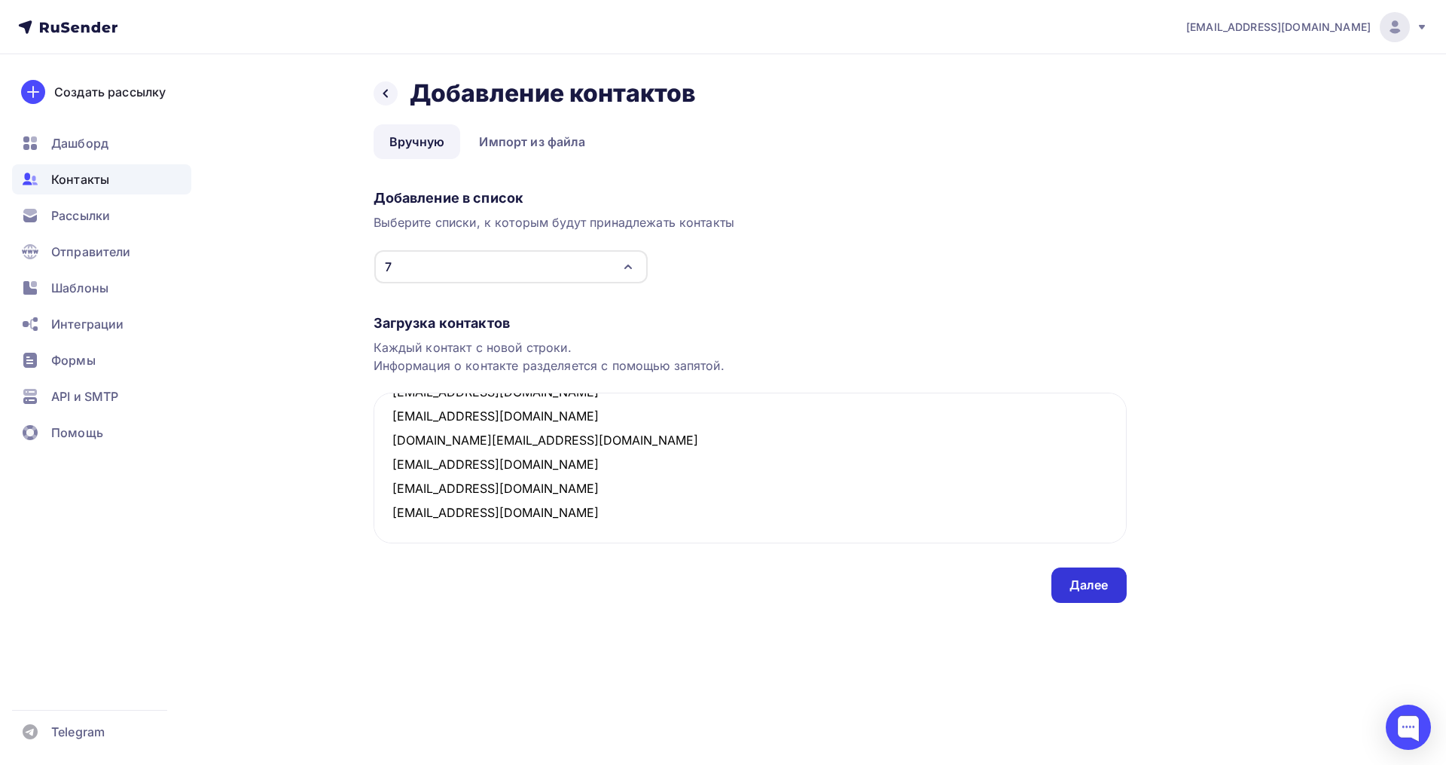
type textarea "bina_bina@mail.ru letoletelo@mail.ru amelkina_74@mail.ru maria.baldaeva888@yand…"
click at [1092, 595] on div "Далее" at bounding box center [1089, 584] width 75 height 35
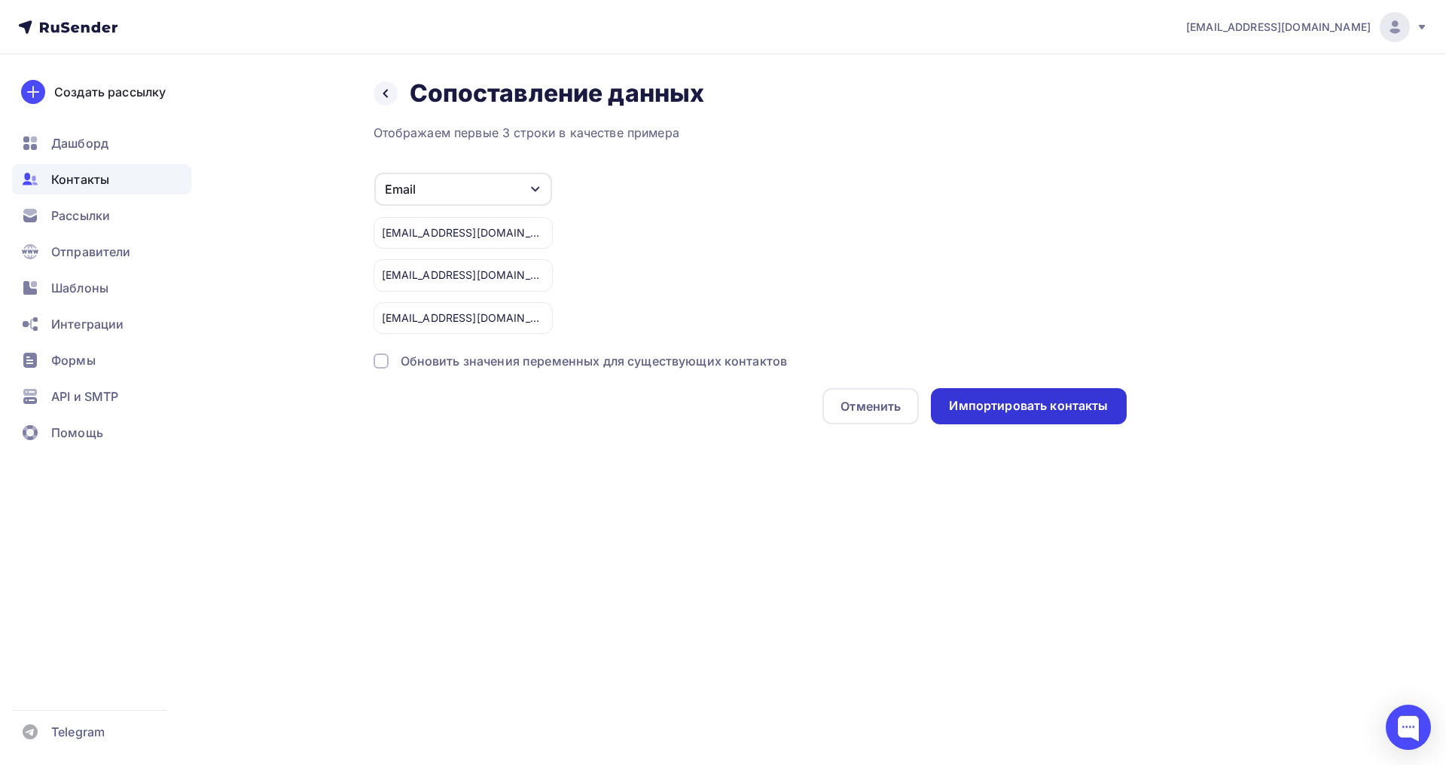
click at [969, 417] on div "Импортировать контакты" at bounding box center [1028, 406] width 195 height 36
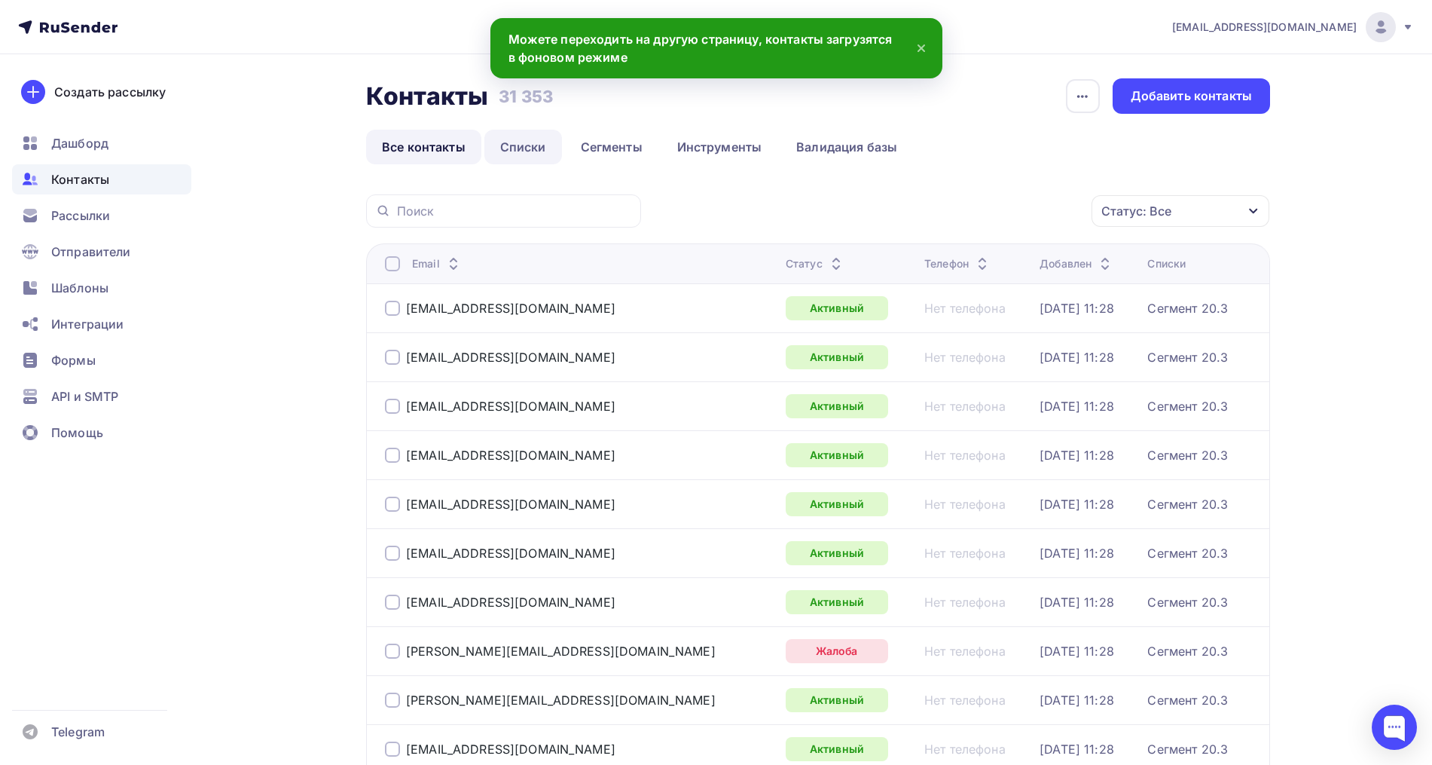
click at [509, 149] on link "Списки" at bounding box center [523, 147] width 78 height 35
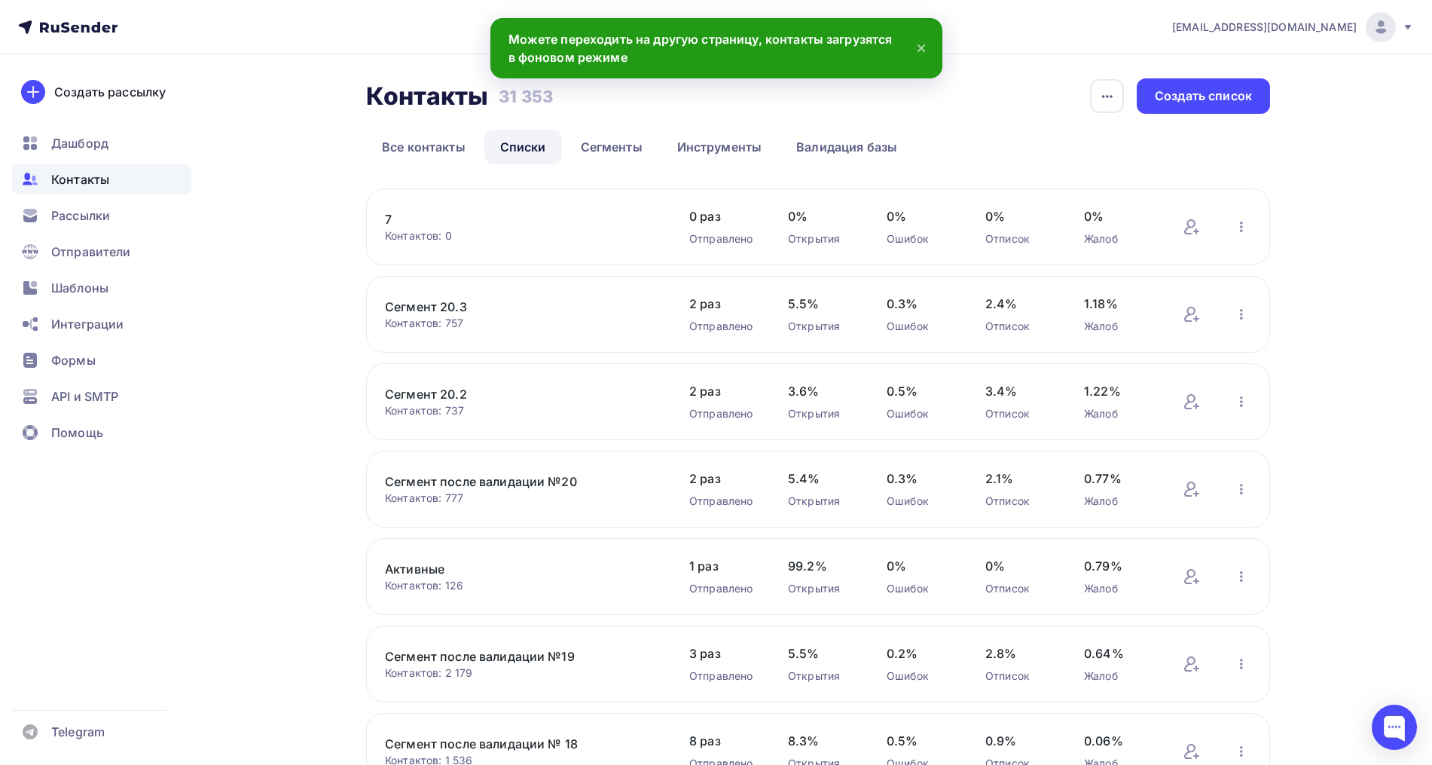
click at [395, 214] on link "7" at bounding box center [513, 219] width 256 height 18
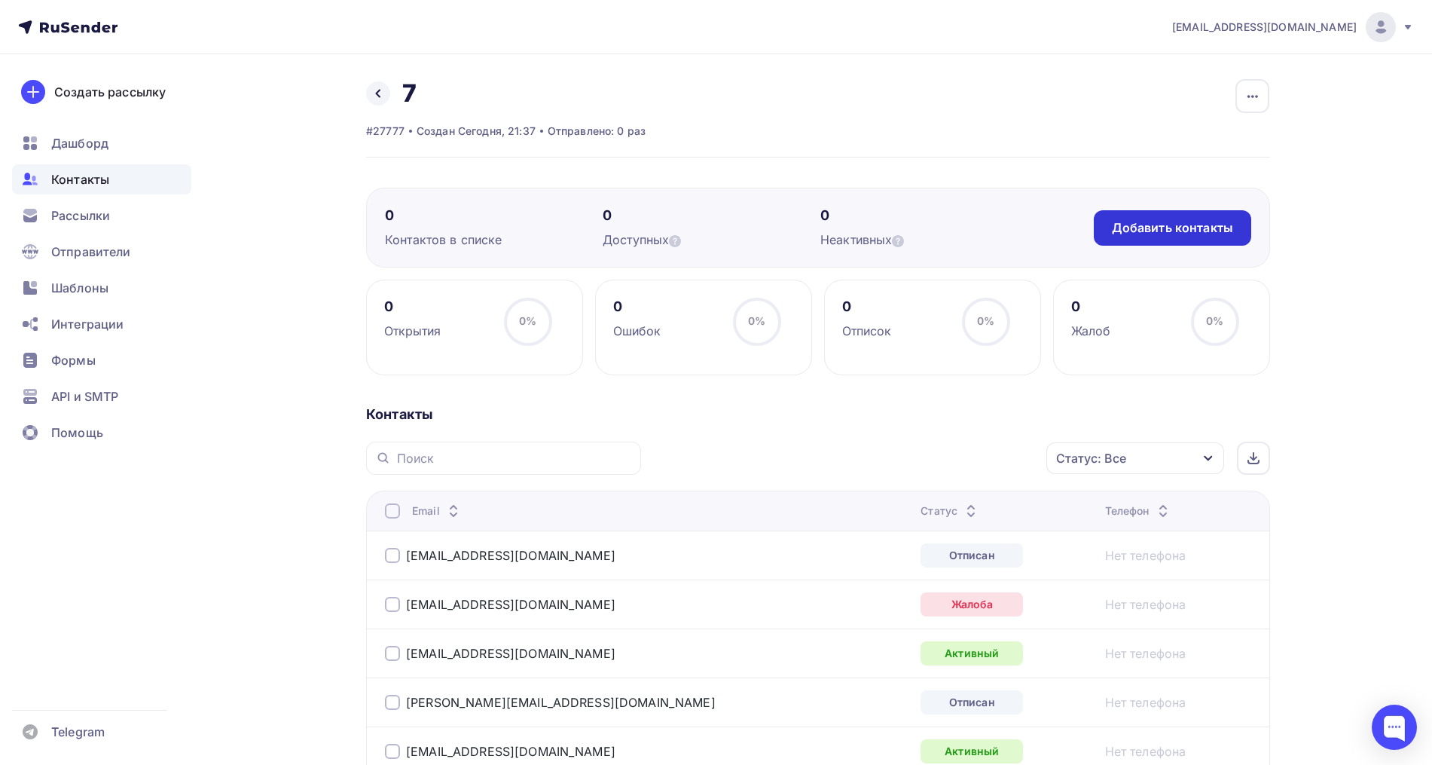
click at [1159, 216] on div "Добавить контакты" at bounding box center [1172, 227] width 157 height 35
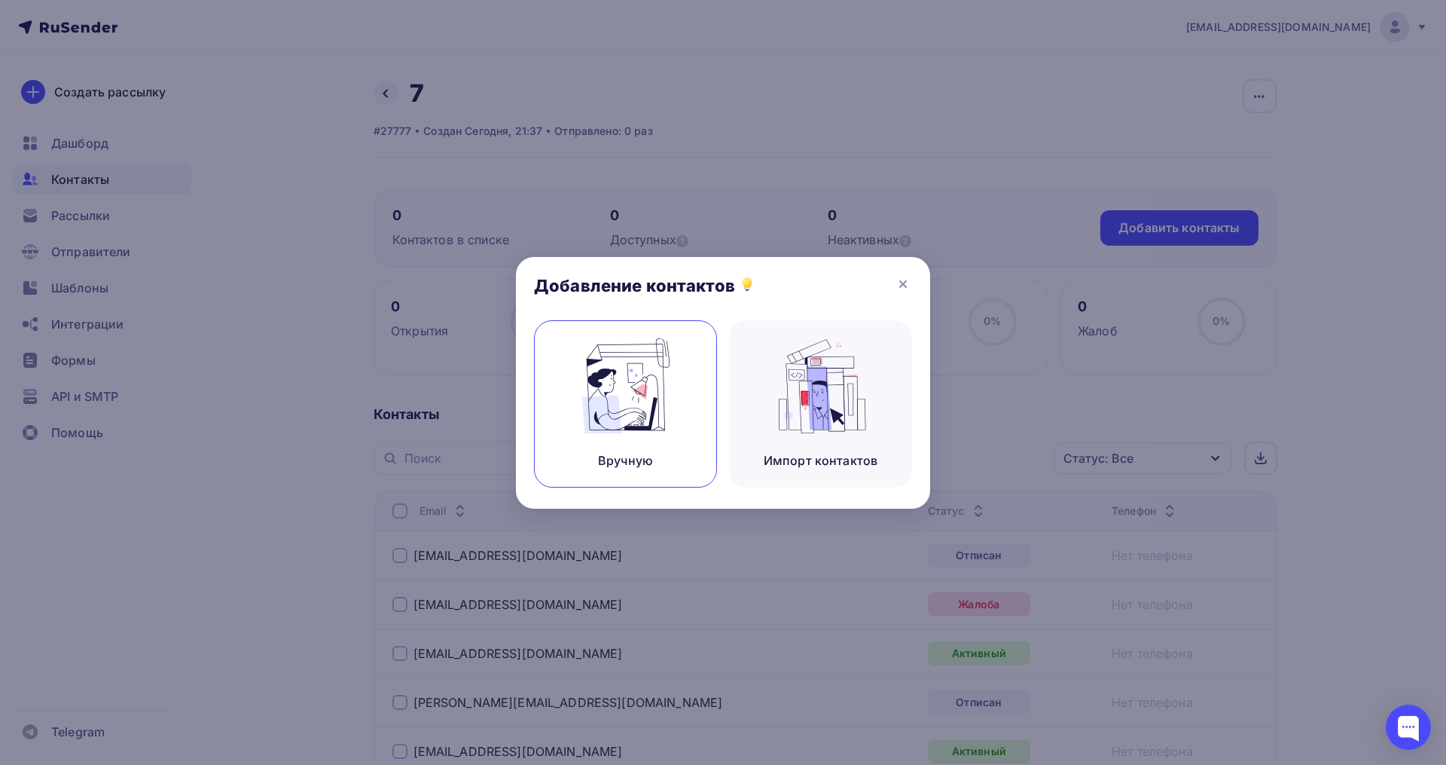
click at [608, 384] on img at bounding box center [626, 385] width 101 height 95
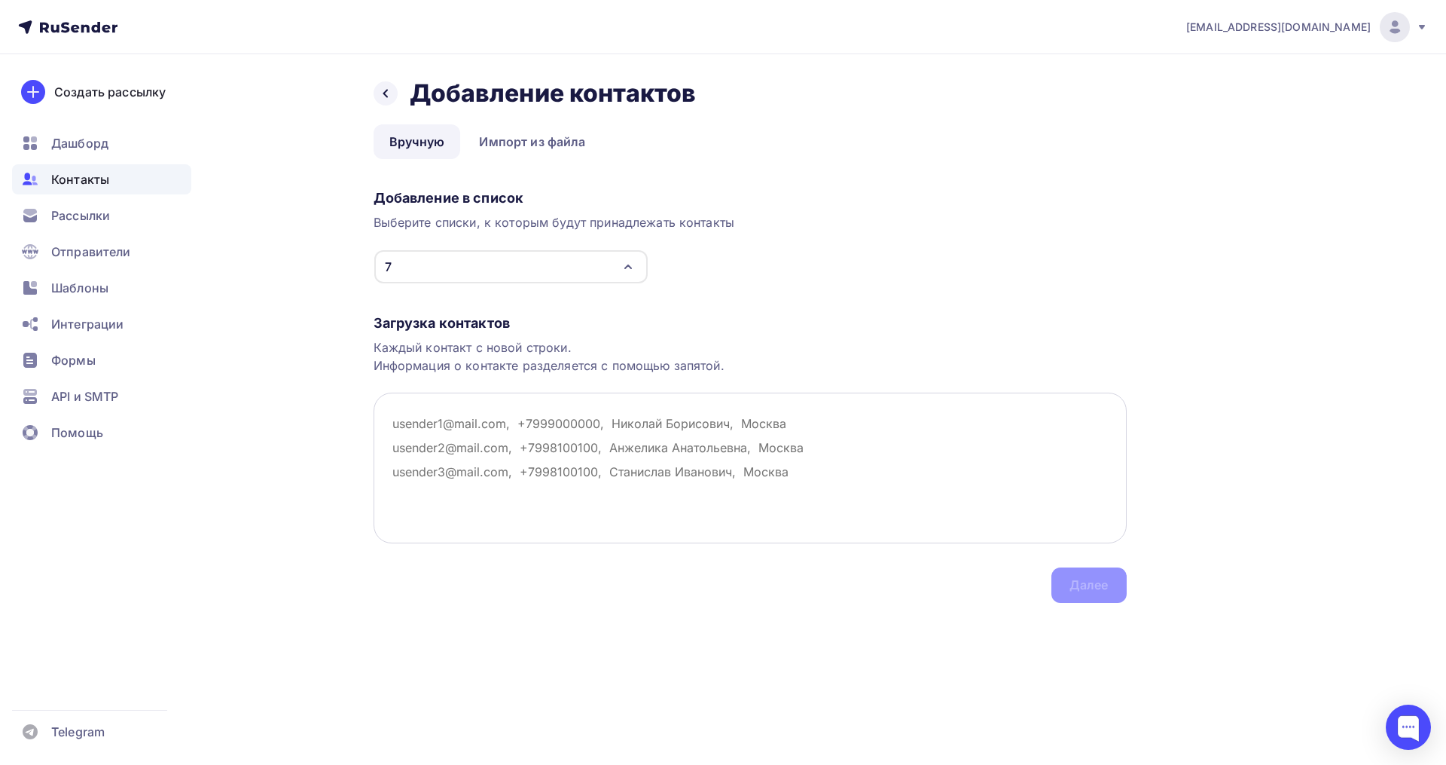
click at [432, 413] on textarea at bounding box center [750, 467] width 753 height 151
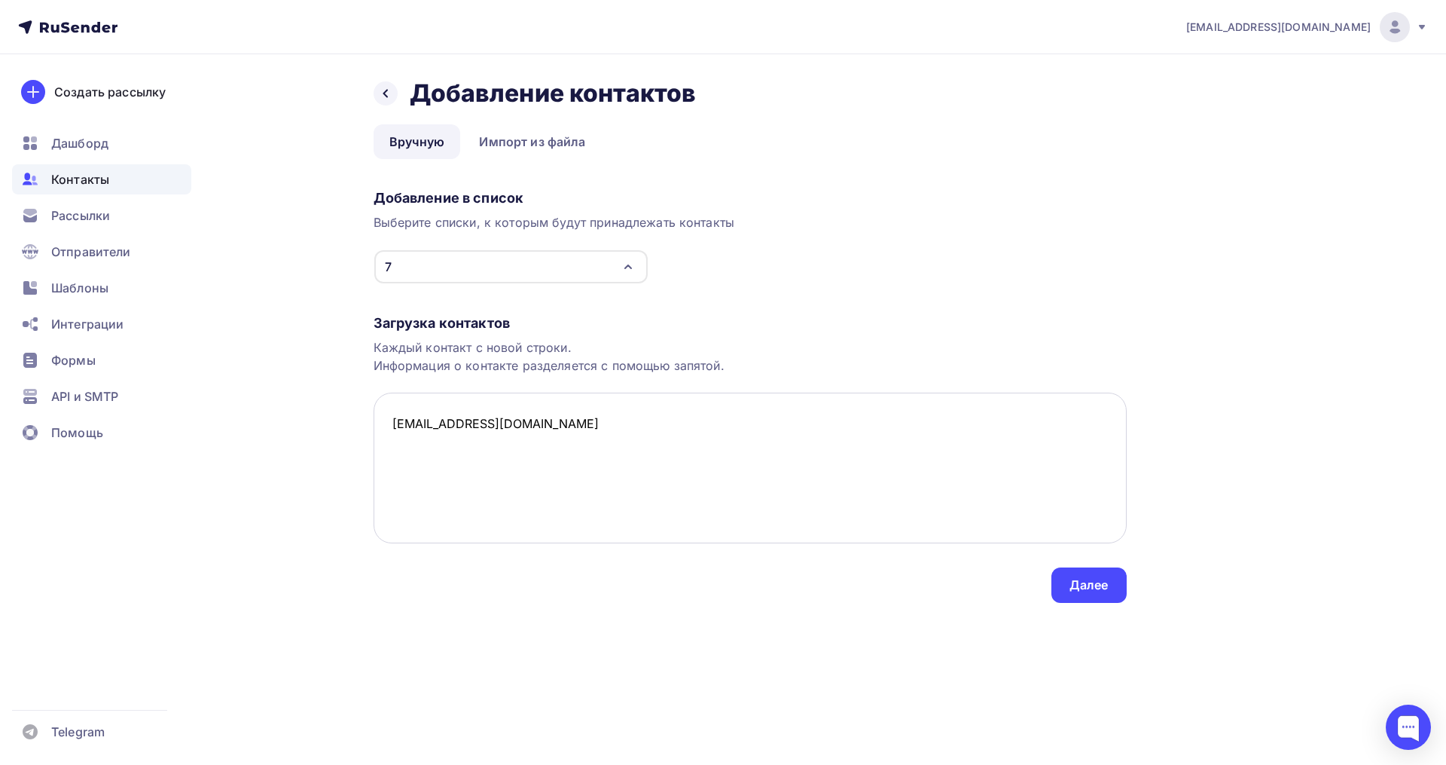
paste textarea "elenka.com43@gmail.com Открыто Нет телефона yuliyabarysheva1982@mail.ru Открыто…"
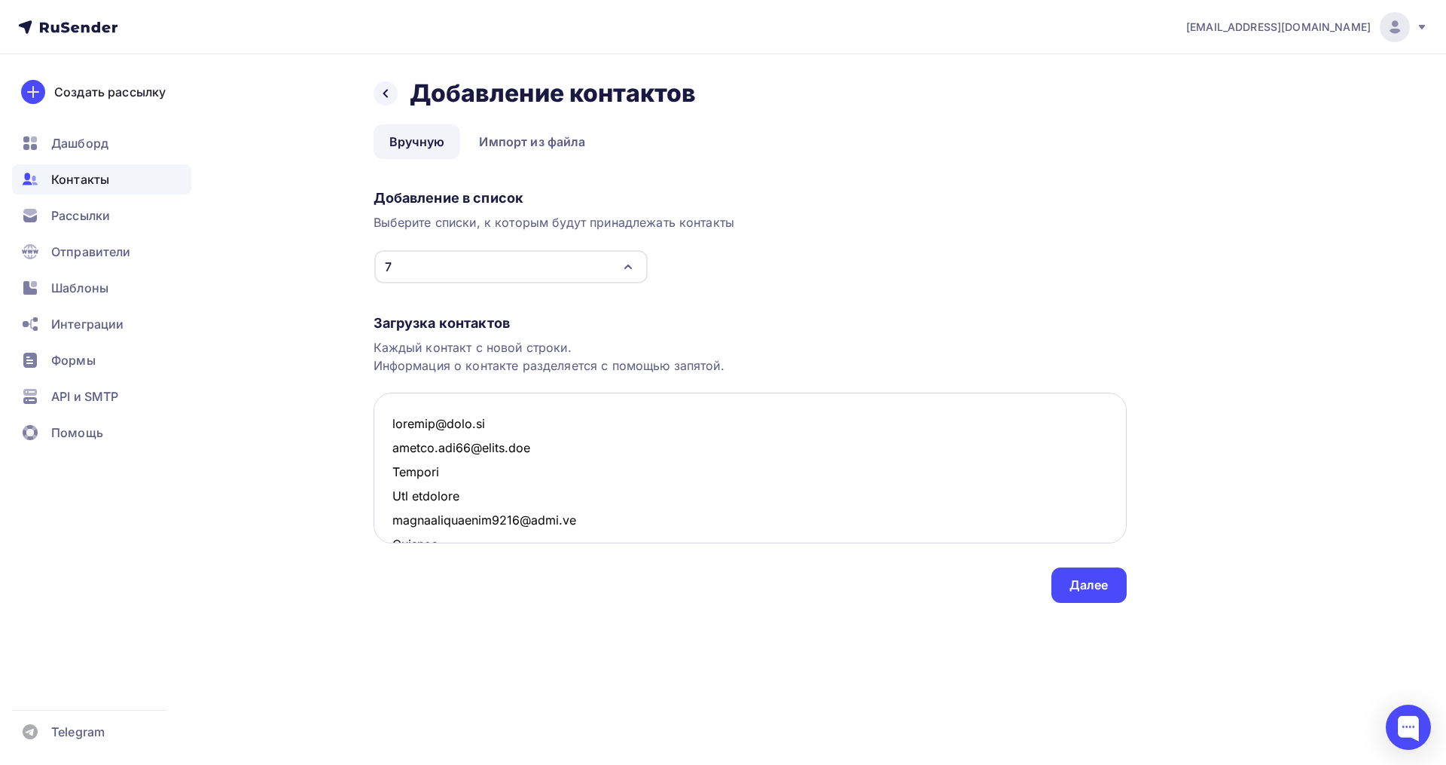
scroll to position [1576, 0]
drag, startPoint x: 489, startPoint y: 511, endPoint x: 389, endPoint y: 493, distance: 101.7
click at [389, 493] on textarea at bounding box center [750, 467] width 753 height 151
drag, startPoint x: 476, startPoint y: 472, endPoint x: 396, endPoint y: 449, distance: 83.0
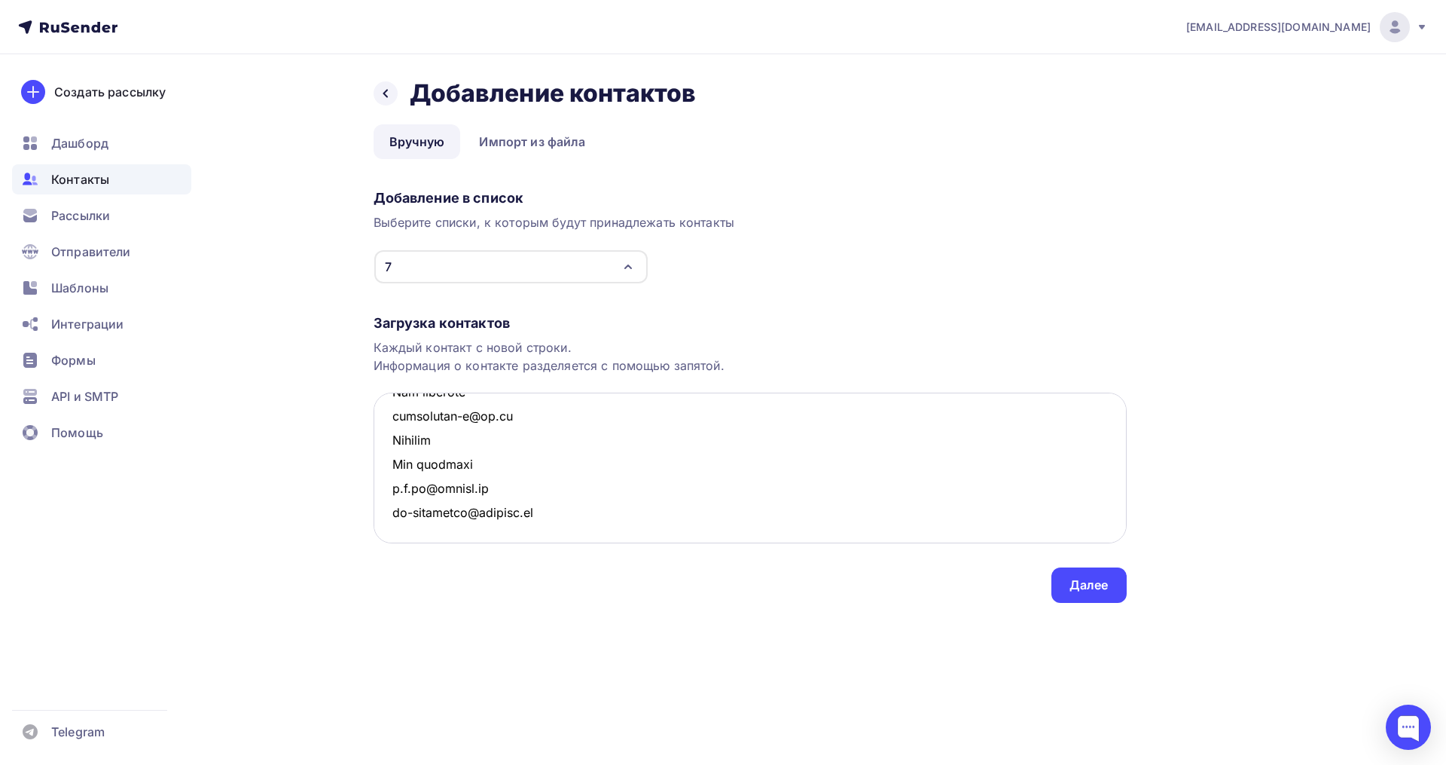
click at [396, 449] on textarea at bounding box center [750, 467] width 753 height 151
drag, startPoint x: 480, startPoint y: 438, endPoint x: 391, endPoint y: 423, distance: 90.0
click at [391, 423] on textarea at bounding box center [750, 467] width 753 height 151
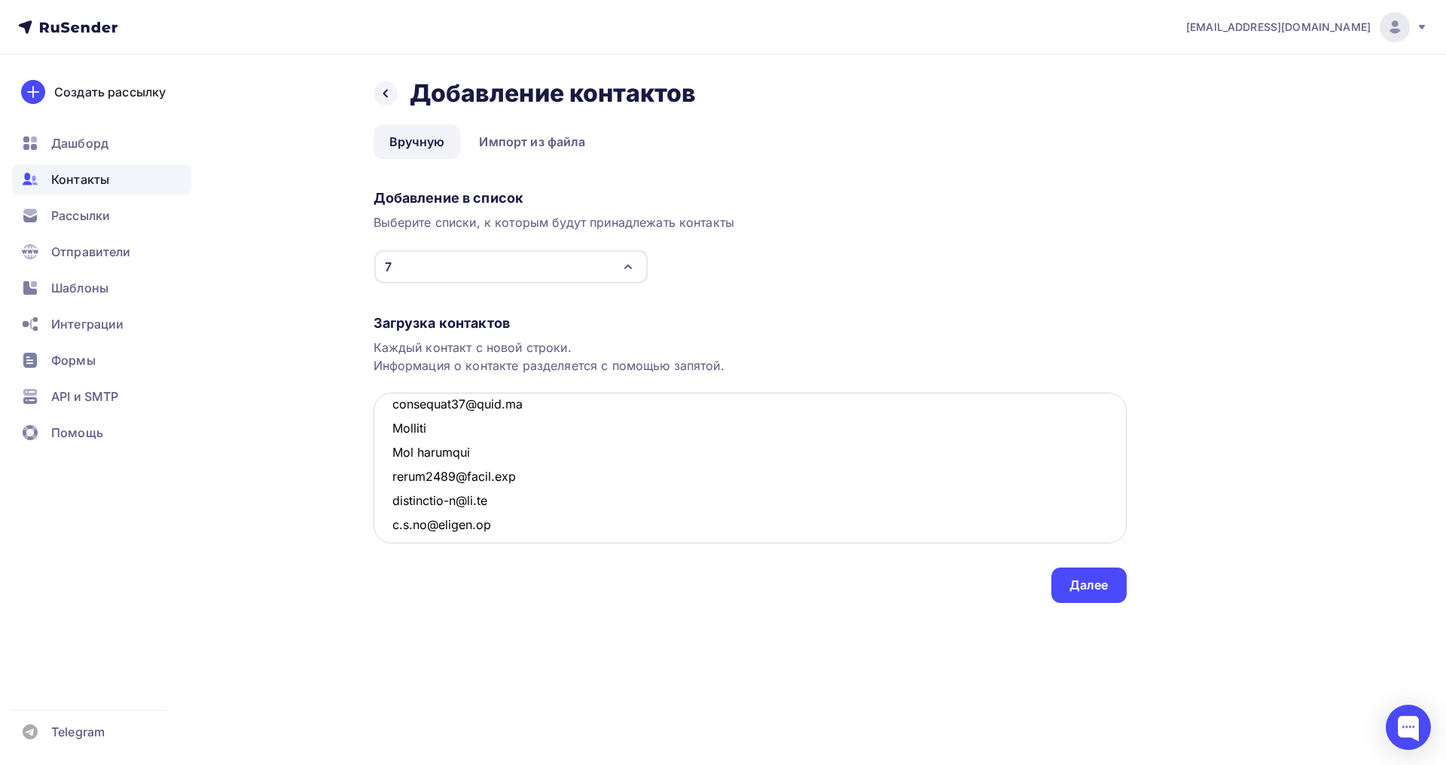
drag, startPoint x: 491, startPoint y: 413, endPoint x: 393, endPoint y: 408, distance: 98.0
click at [393, 408] on textarea at bounding box center [750, 467] width 753 height 151
click at [460, 437] on textarea at bounding box center [750, 467] width 753 height 151
drag, startPoint x: 476, startPoint y: 445, endPoint x: 390, endPoint y: 432, distance: 86.8
click at [390, 432] on textarea at bounding box center [750, 467] width 753 height 151
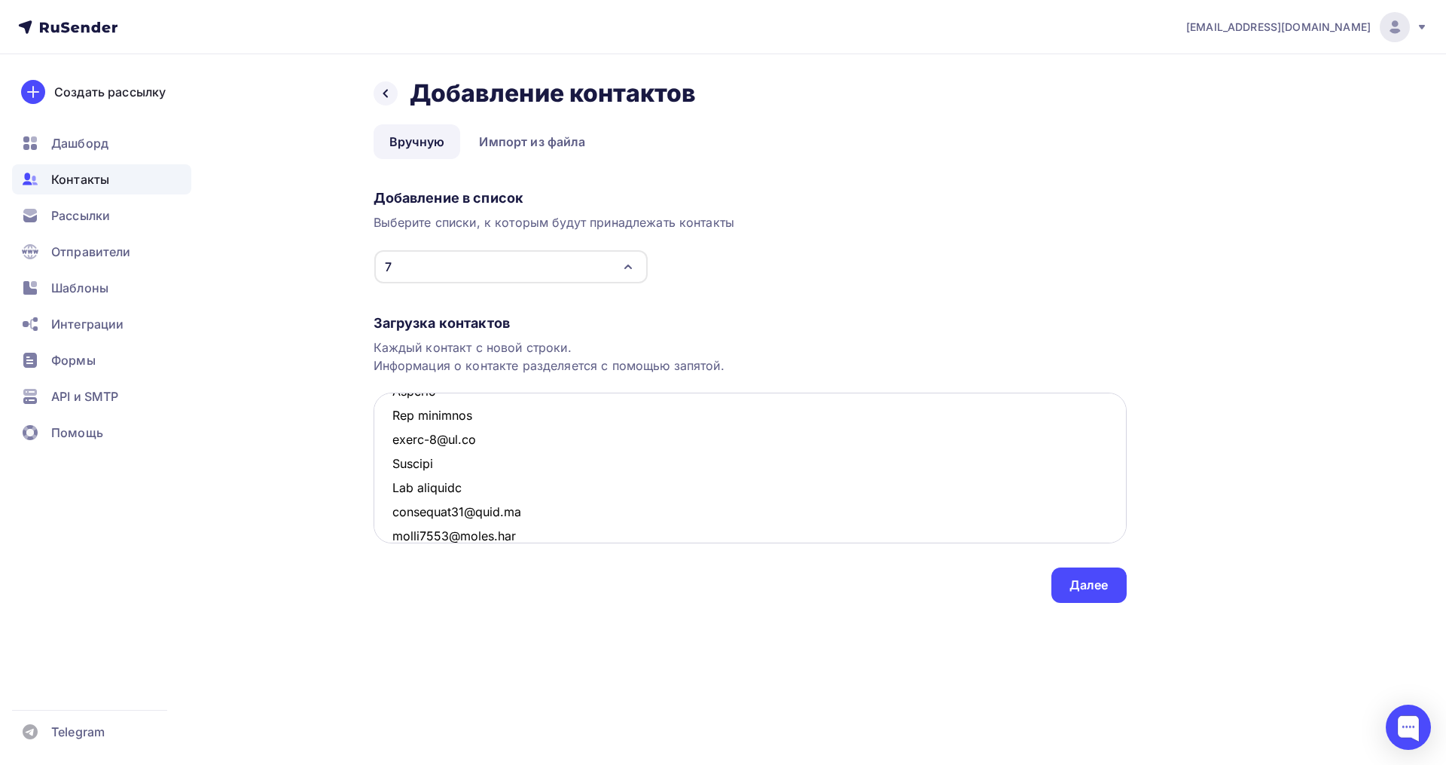
scroll to position [1299, 0]
drag, startPoint x: 480, startPoint y: 500, endPoint x: 382, endPoint y: 478, distance: 100.5
click at [382, 478] on textarea at bounding box center [750, 467] width 753 height 151
drag, startPoint x: 479, startPoint y: 434, endPoint x: 392, endPoint y: 408, distance: 90.6
click at [392, 408] on textarea at bounding box center [750, 467] width 753 height 151
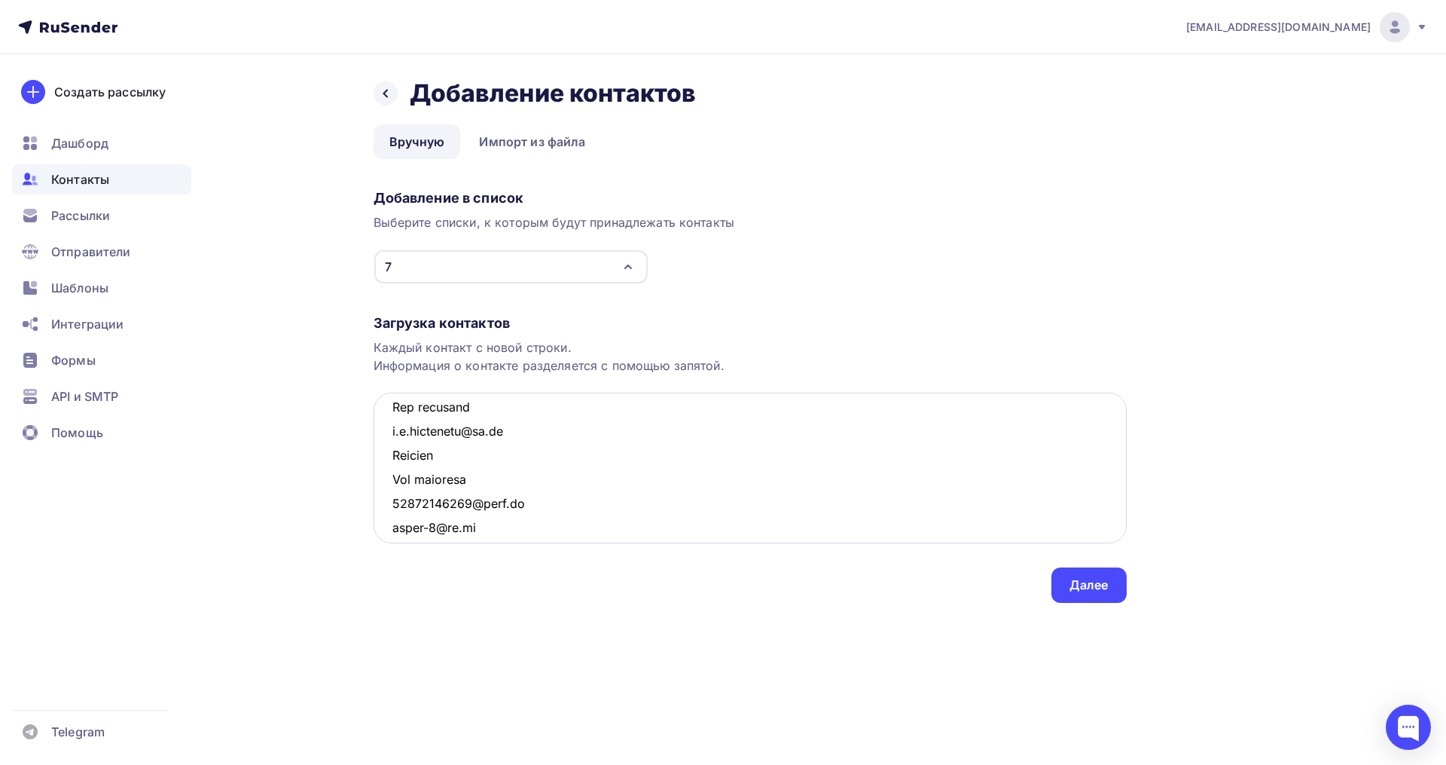
scroll to position [1157, 0]
drag, startPoint x: 472, startPoint y: 498, endPoint x: 389, endPoint y: 481, distance: 83.8
click at [389, 481] on textarea at bounding box center [750, 467] width 753 height 151
drag, startPoint x: 490, startPoint y: 423, endPoint x: 395, endPoint y: 408, distance: 95.5
click at [395, 408] on textarea at bounding box center [750, 467] width 753 height 151
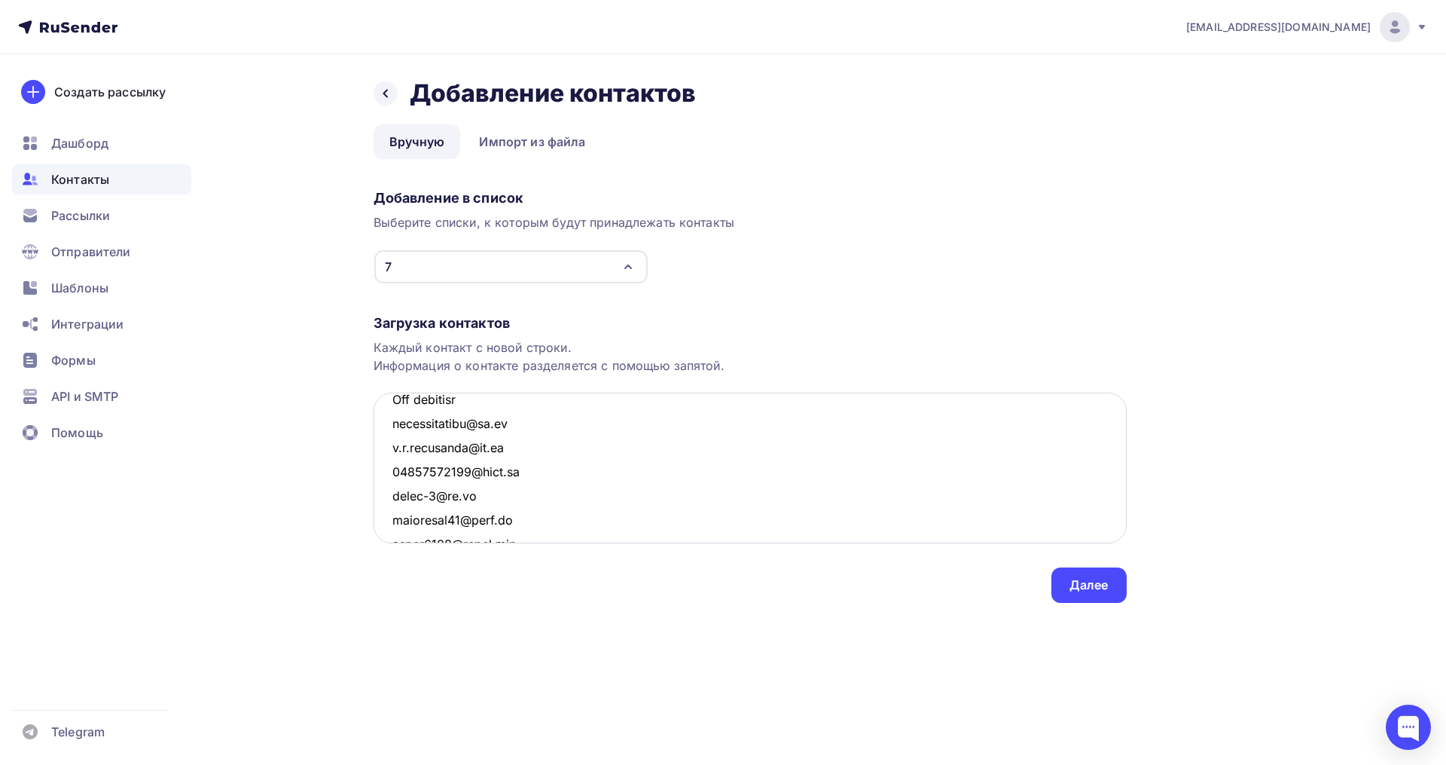
scroll to position [1015, 0]
drag, startPoint x: 486, startPoint y: 499, endPoint x: 371, endPoint y: 480, distance: 116.0
click at [371, 480] on div "Назад Добавление контактов Добавление контактов Вручную Импорт из файла Вручную…" at bounding box center [723, 358] width 1235 height 609
drag, startPoint x: 478, startPoint y: 419, endPoint x: 392, endPoint y: 408, distance: 86.6
click at [392, 408] on textarea at bounding box center [750, 467] width 753 height 151
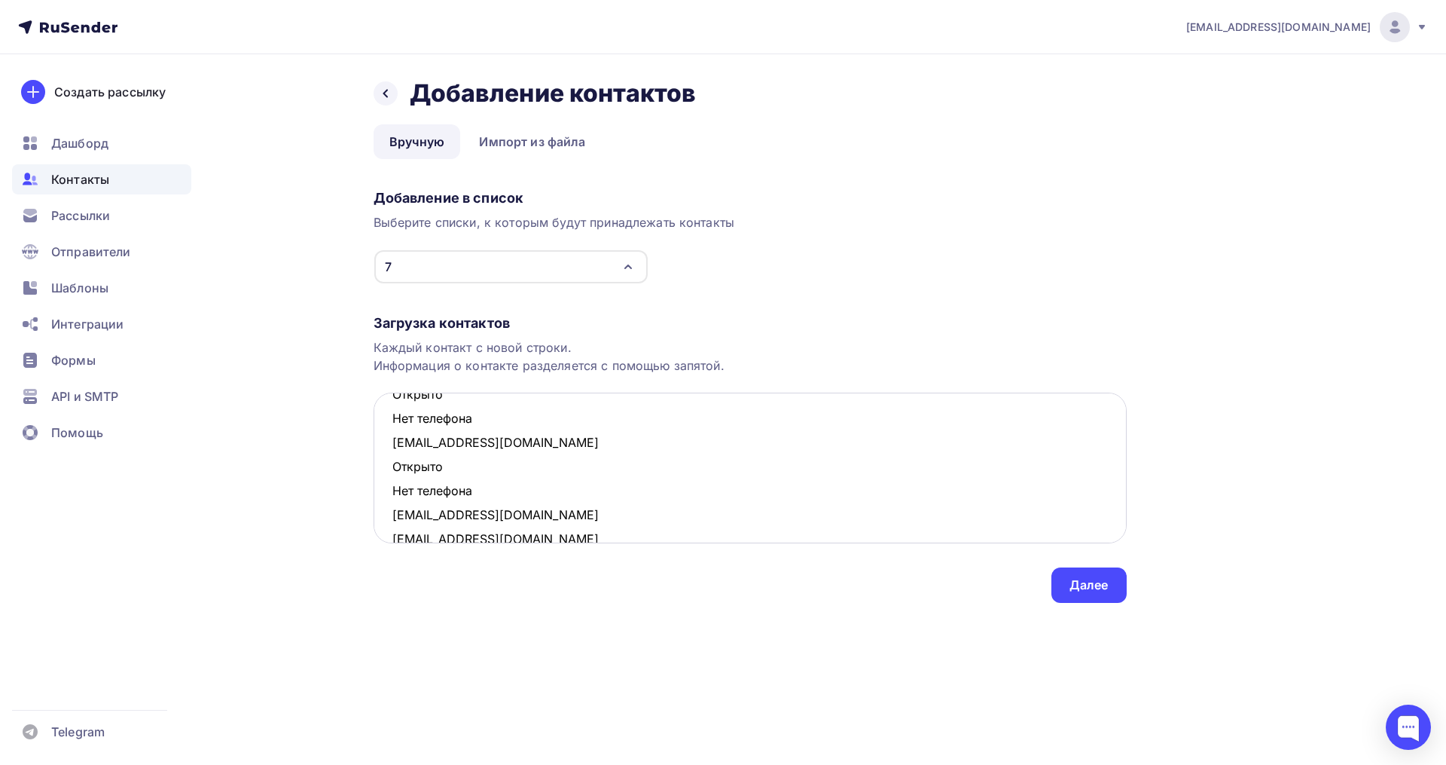
scroll to position [872, 0]
drag, startPoint x: 479, startPoint y: 494, endPoint x: 384, endPoint y: 477, distance: 96.5
click at [384, 477] on textarea "lammash@list.ru elenka.com43@gmail.com Открыто Нет телефона yuliyabarysheva1982…" at bounding box center [750, 467] width 753 height 151
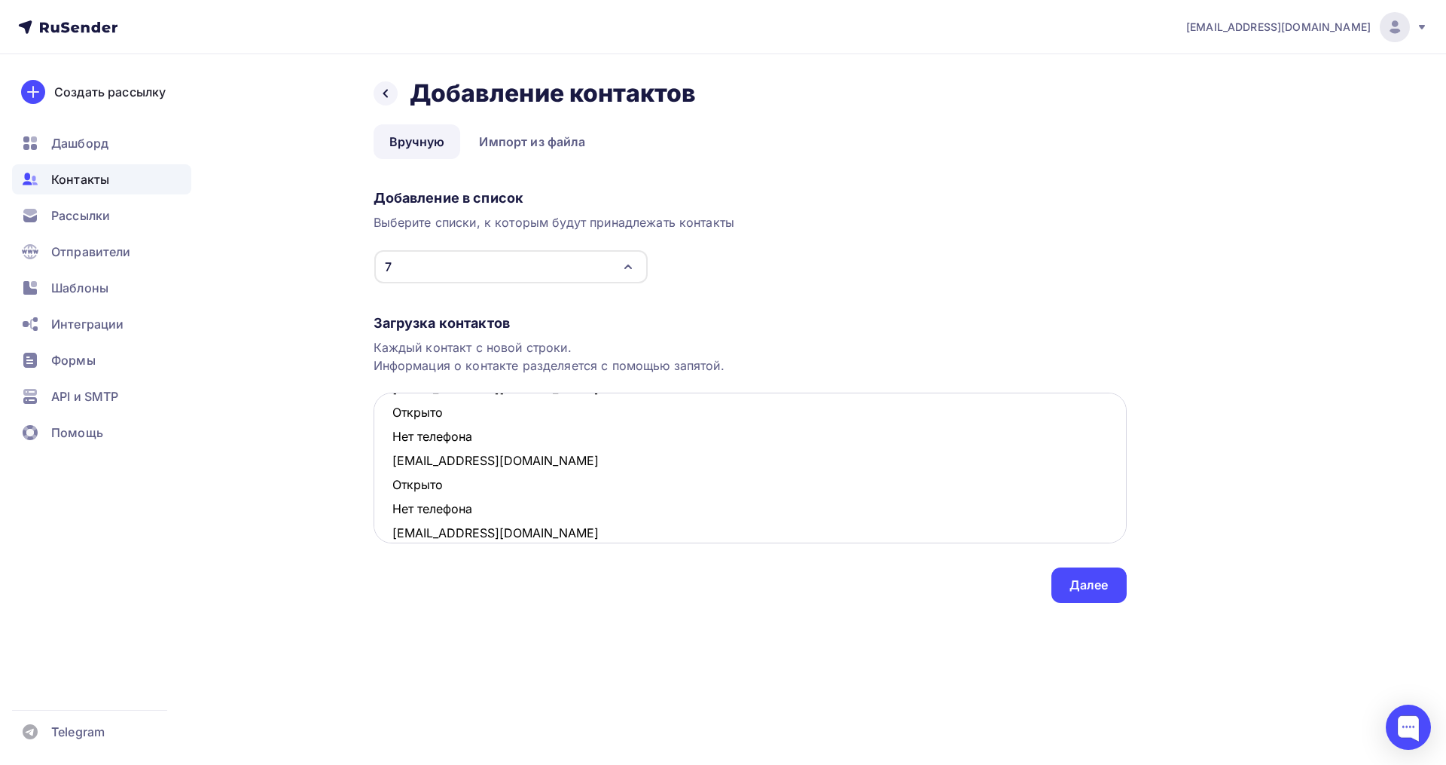
scroll to position [778, 0]
drag, startPoint x: 487, startPoint y: 508, endPoint x: 395, endPoint y: 492, distance: 93.3
click at [395, 492] on textarea "lammash@list.ru elenka.com43@gmail.com Открыто Нет телефона yuliyabarysheva1982…" at bounding box center [750, 467] width 753 height 151
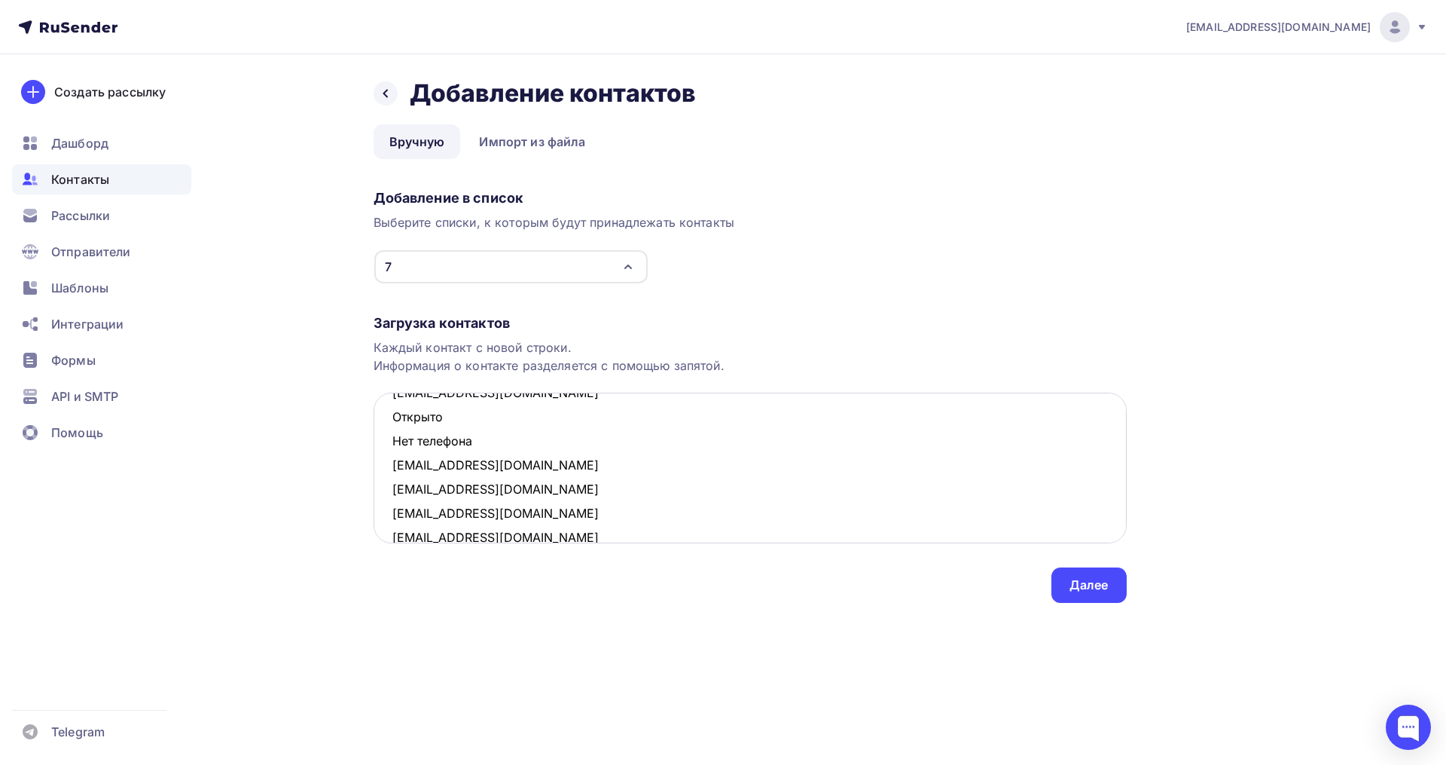
drag, startPoint x: 484, startPoint y: 443, endPoint x: 391, endPoint y: 420, distance: 95.4
click at [391, 420] on textarea "lammash@list.ru elenka.com43@gmail.com Открыто Нет телефона yuliyabarysheva1982…" at bounding box center [750, 467] width 753 height 151
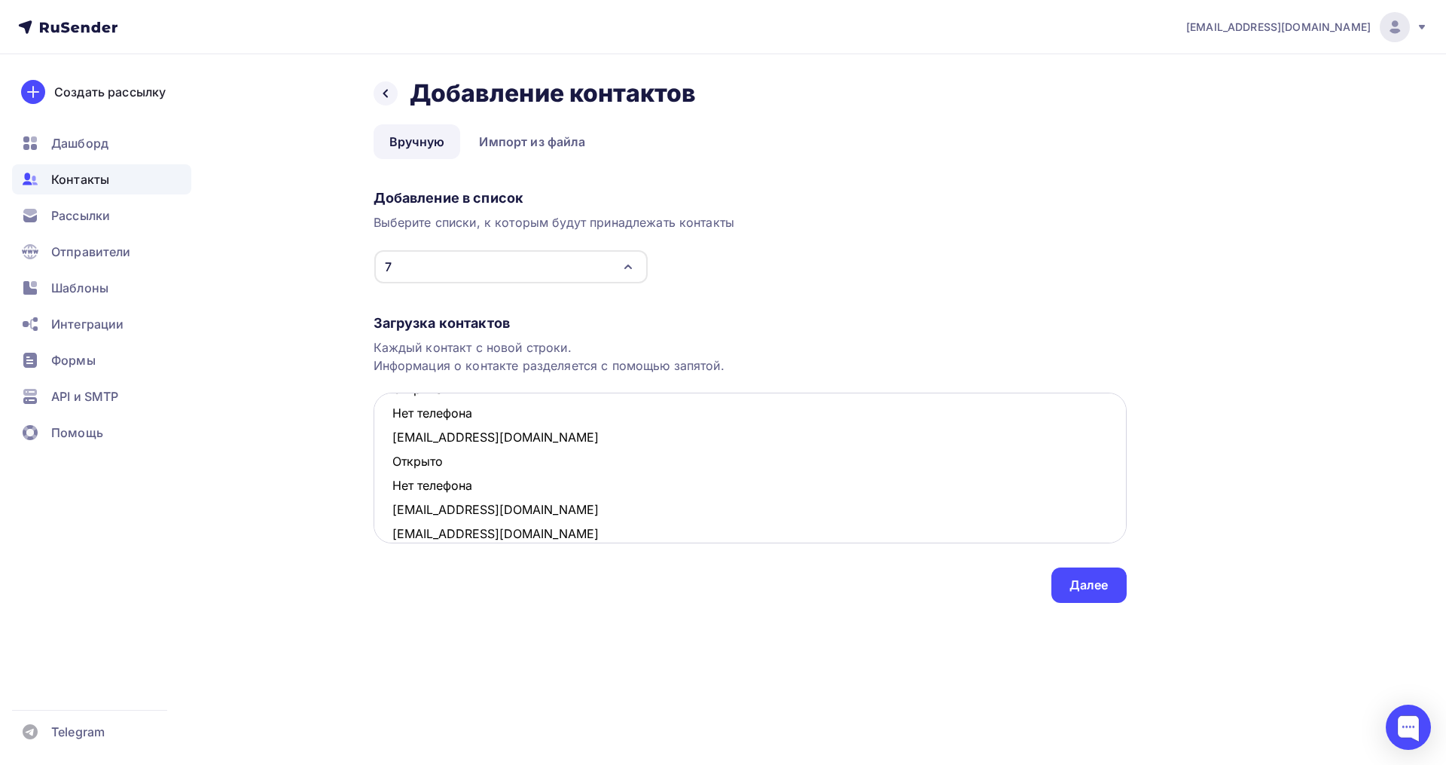
scroll to position [660, 0]
drag, startPoint x: 486, startPoint y: 490, endPoint x: 384, endPoint y: 470, distance: 103.7
click at [384, 470] on textarea "lammash@list.ru elenka.com43@gmail.com Открыто Нет телефона yuliyabarysheva1982…" at bounding box center [750, 467] width 753 height 151
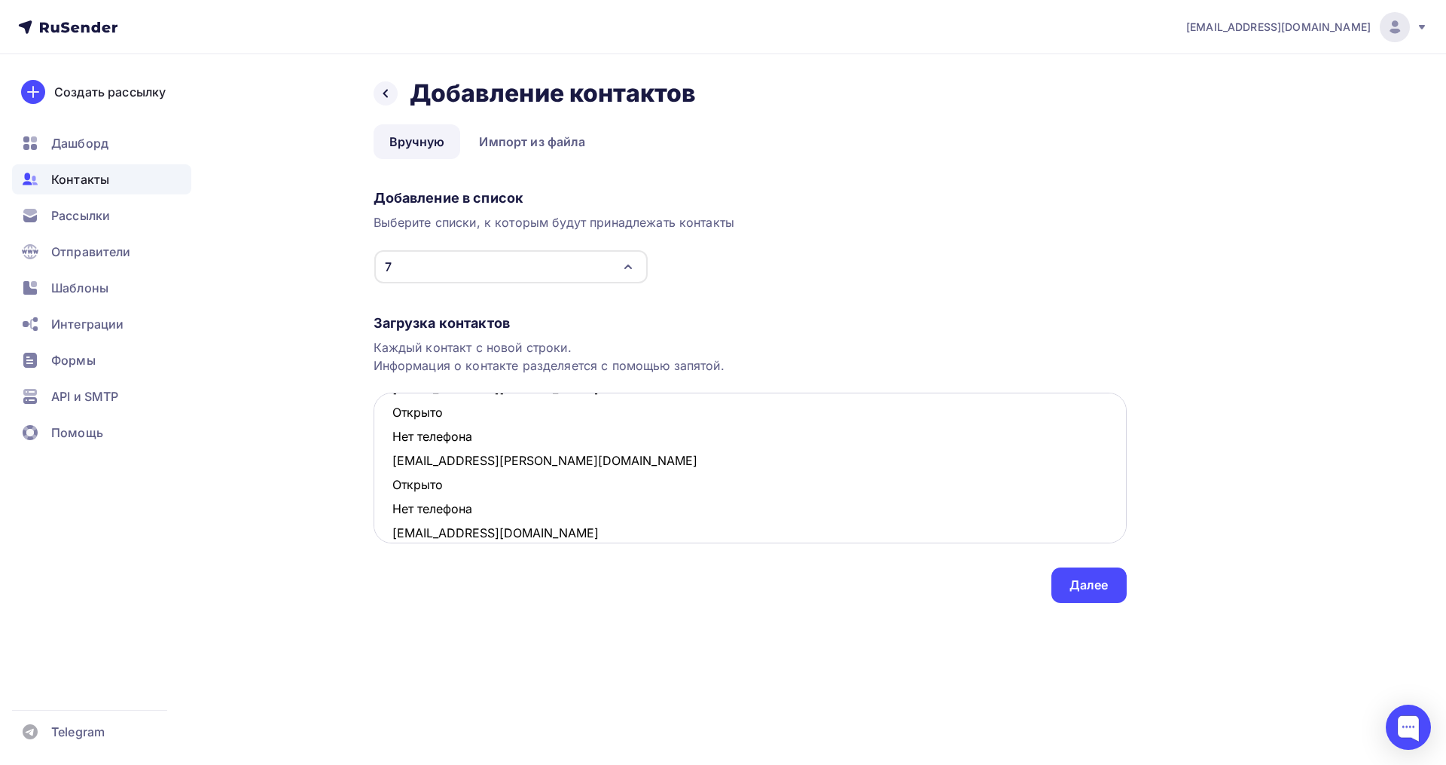
drag, startPoint x: 452, startPoint y: 508, endPoint x: 392, endPoint y: 490, distance: 62.2
click at [392, 490] on textarea "lammash@list.ru elenka.com43@gmail.com Открыто Нет телефона yuliyabarysheva1982…" at bounding box center [750, 467] width 753 height 151
drag, startPoint x: 488, startPoint y: 438, endPoint x: 390, endPoint y: 422, distance: 99.3
click at [390, 422] on textarea "lammash@list.ru elenka.com43@gmail.com Открыто Нет телефона yuliyabarysheva1982…" at bounding box center [750, 467] width 753 height 151
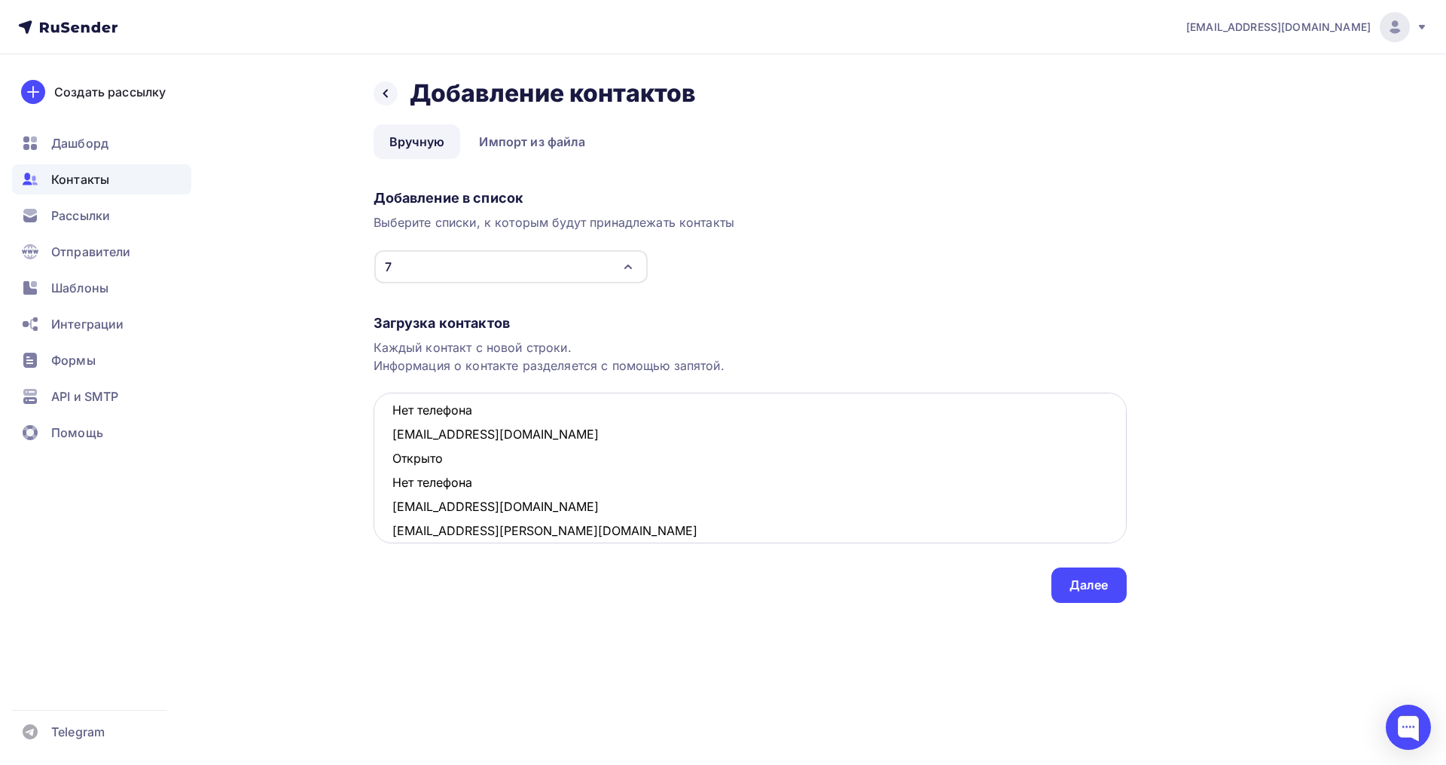
drag, startPoint x: 478, startPoint y: 486, endPoint x: 392, endPoint y: 458, distance: 91.0
click at [392, 458] on textarea "lammash@list.ru elenka.com43@gmail.com Открыто Нет телефона yuliyabarysheva1982…" at bounding box center [750, 467] width 753 height 151
drag, startPoint x: 480, startPoint y: 503, endPoint x: 387, endPoint y: 487, distance: 94.0
click at [387, 487] on textarea "lammash@list.ru elenka.com43@gmail.com Открыто Нет телефона yuliyabarysheva1982…" at bounding box center [750, 467] width 753 height 151
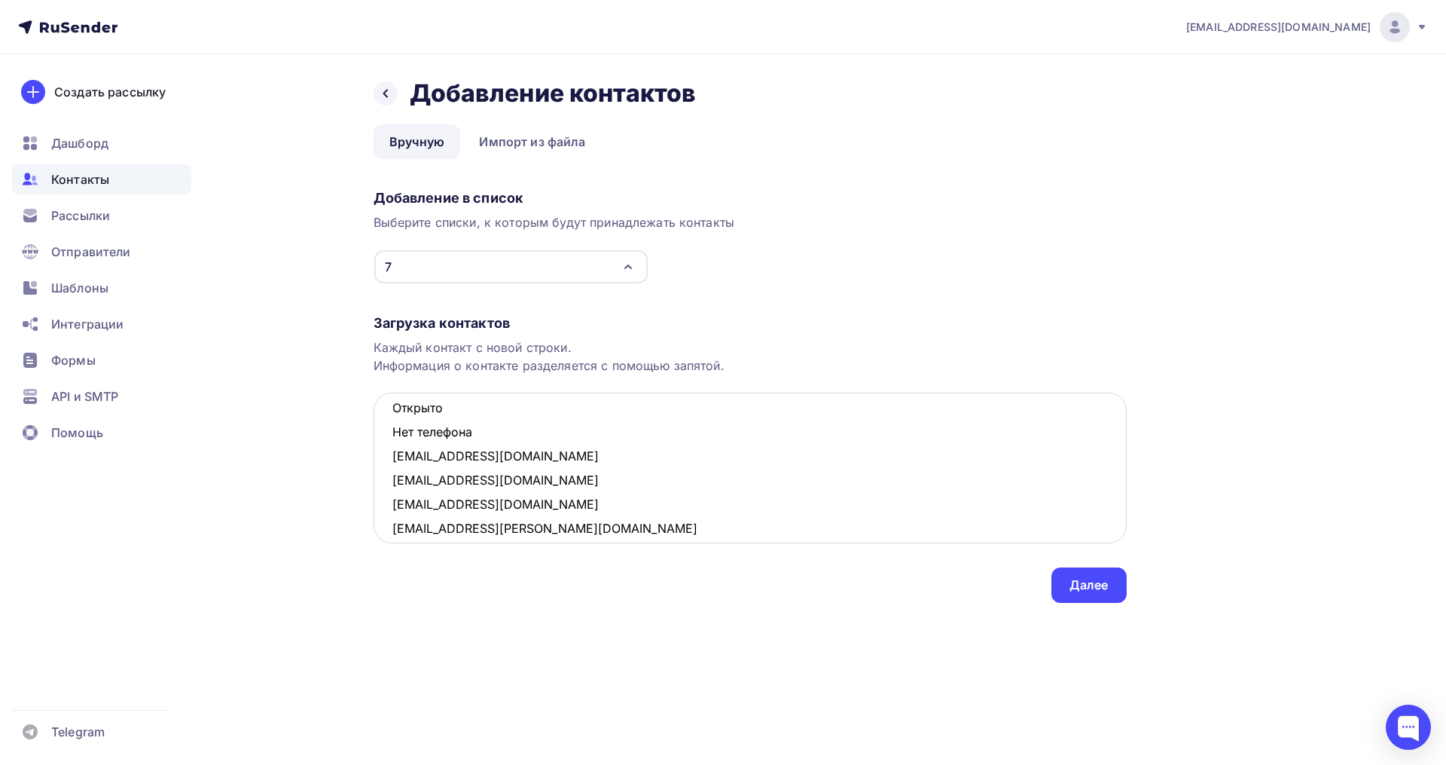
drag, startPoint x: 462, startPoint y: 431, endPoint x: 392, endPoint y: 417, distance: 70.6
click at [392, 417] on textarea "lammash@list.ru elenka.com43@gmail.com Открыто Нет телефона yuliyabarysheva1982…" at bounding box center [750, 467] width 753 height 151
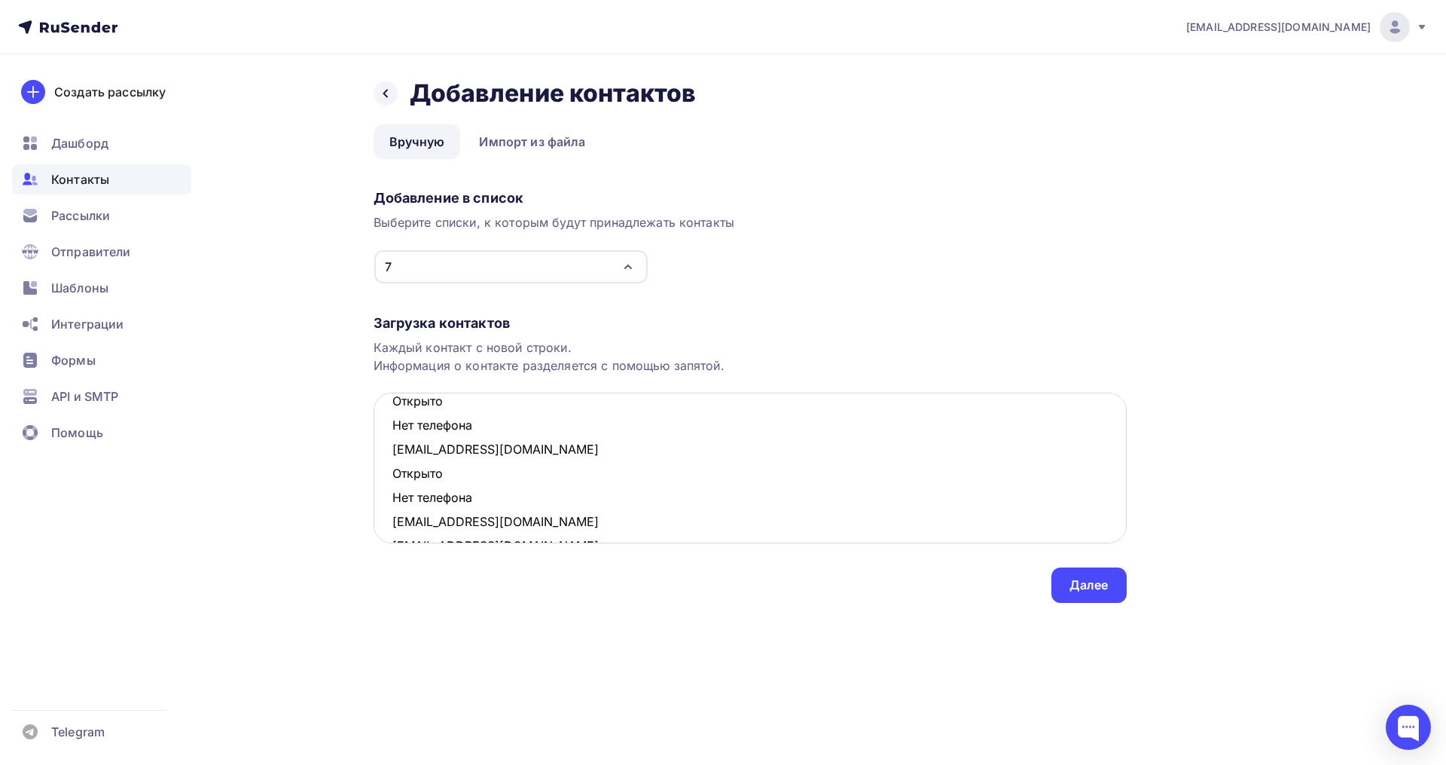
scroll to position [211, 0]
drag, startPoint x: 494, startPoint y: 499, endPoint x: 393, endPoint y: 481, distance: 102.5
click at [393, 481] on textarea "lammash@list.ru elenka.com43@gmail.com Открыто Нет телефона yuliyabarysheva1982…" at bounding box center [750, 467] width 753 height 151
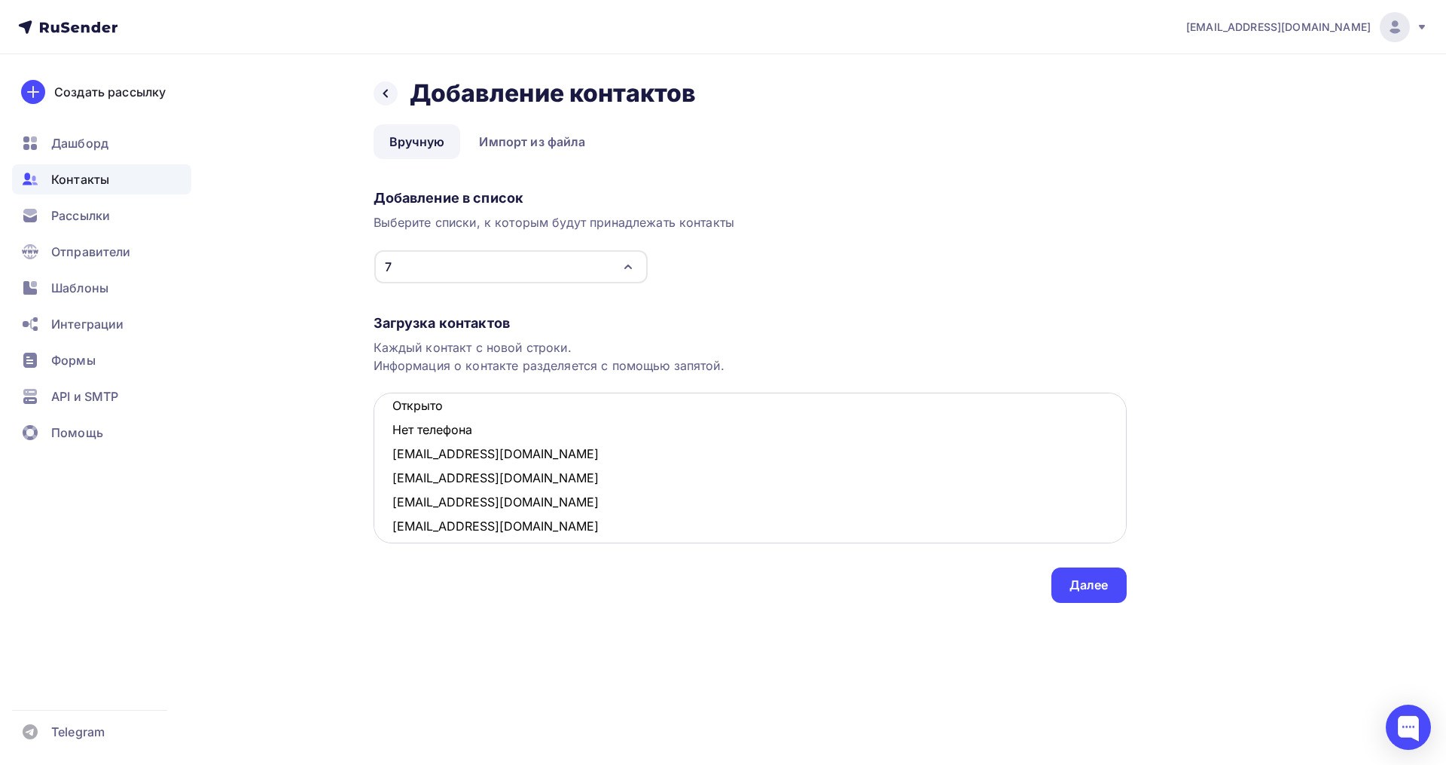
drag, startPoint x: 463, startPoint y: 430, endPoint x: 393, endPoint y: 415, distance: 71.7
click at [393, 415] on textarea "lammash@list.ru elenka.com43@gmail.com Открыто Нет телефона yuliyabarysheva1982…" at bounding box center [750, 467] width 753 height 151
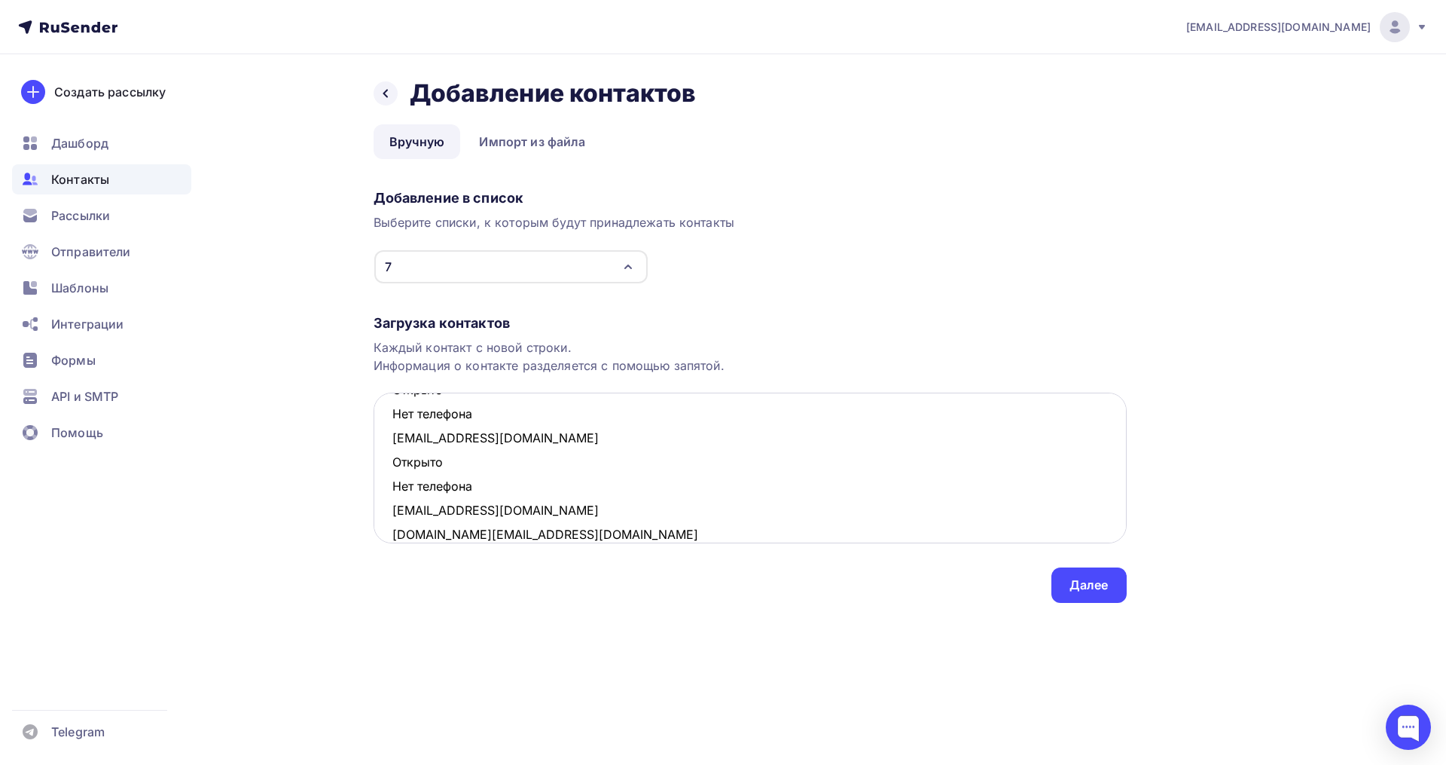
scroll to position [69, 0]
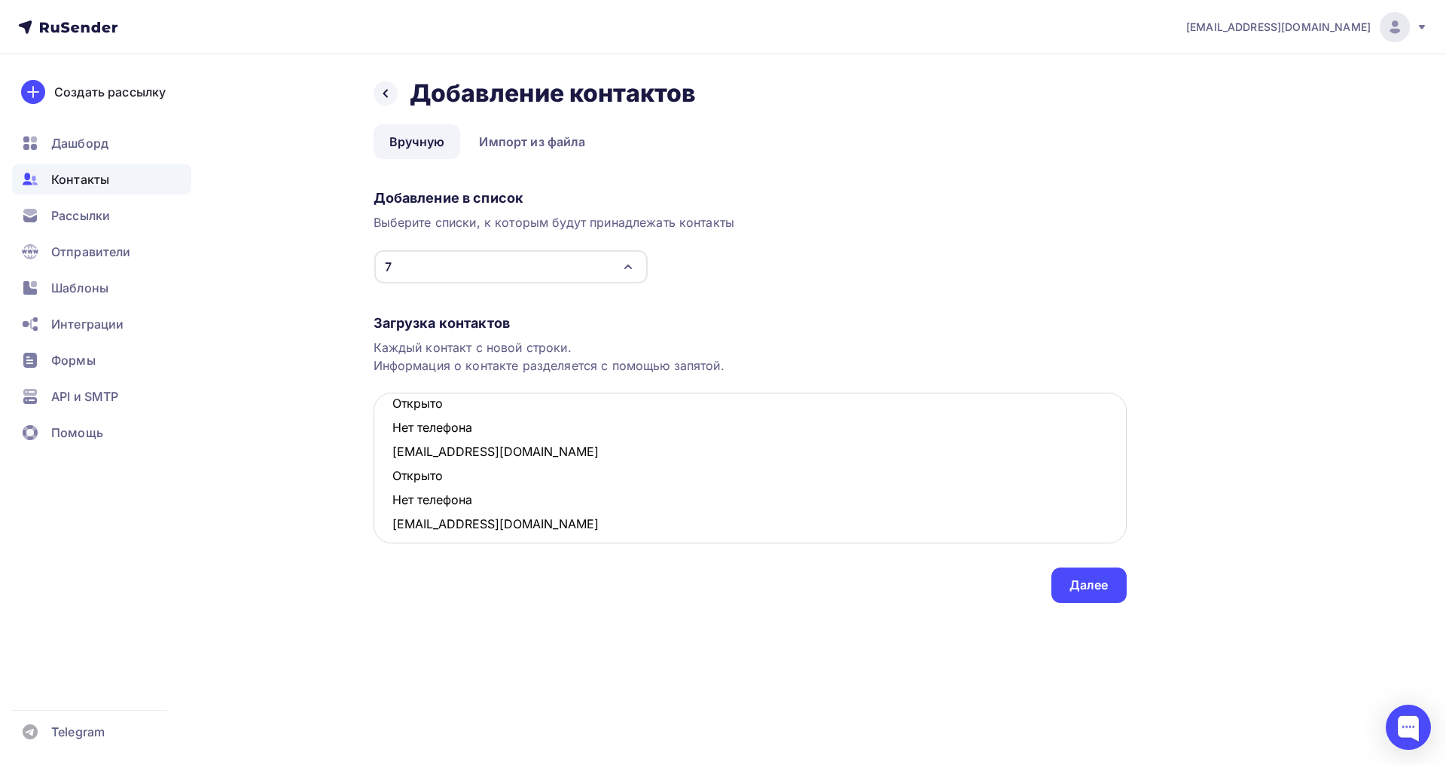
drag, startPoint x: 482, startPoint y: 498, endPoint x: 389, endPoint y: 477, distance: 95.8
click at [389, 477] on textarea "lammash@list.ru elenka.com43@gmail.com Открыто Нет телефона yuliyabarysheva1982…" at bounding box center [750, 467] width 753 height 151
drag, startPoint x: 480, startPoint y: 435, endPoint x: 394, endPoint y: 412, distance: 88.8
click at [394, 412] on textarea "lammash@list.ru elenka.com43@gmail.com Открыто Нет телефона yuliyabarysheva1982…" at bounding box center [750, 467] width 753 height 151
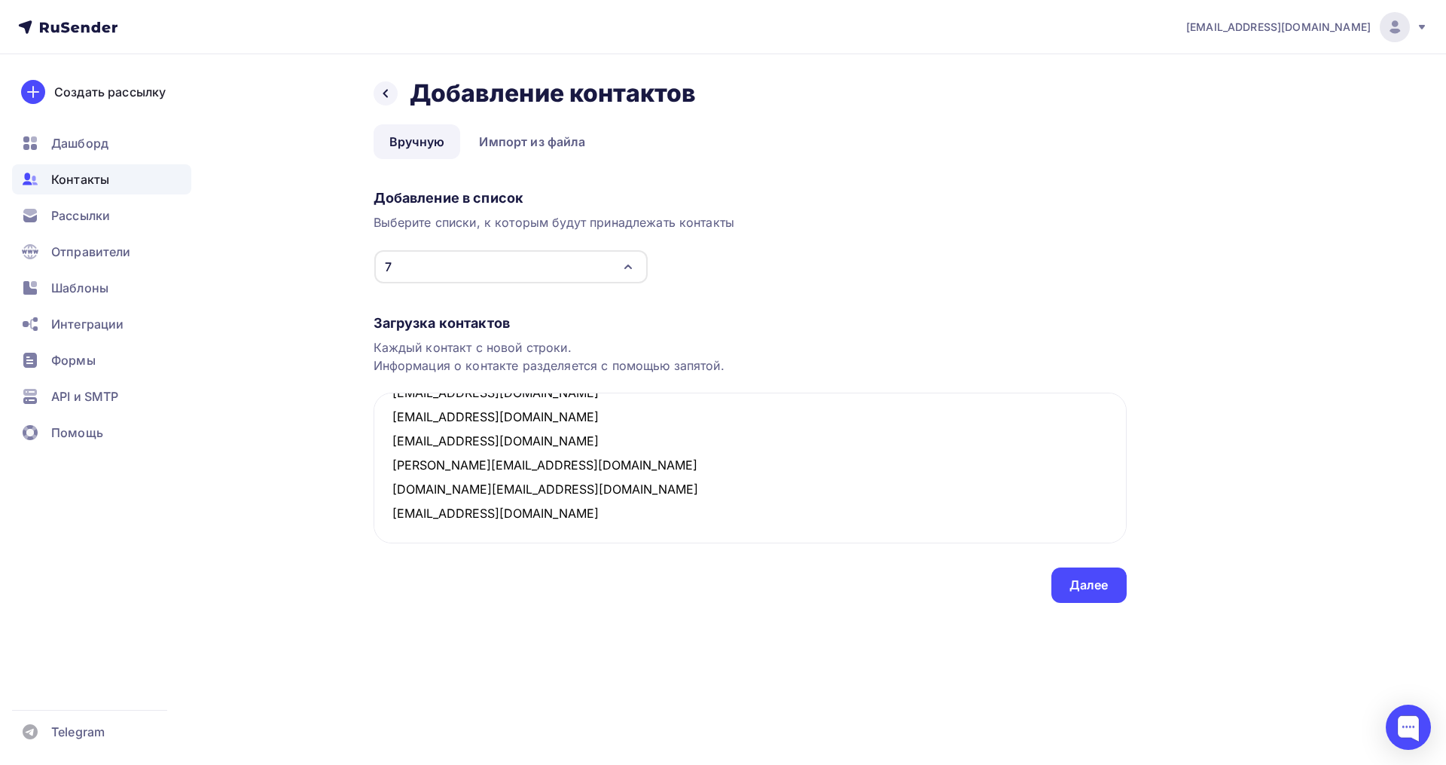
scroll to position [490, 0]
type textarea "lammash@list.ru elenka.com43@gmail.com yuliyabarysheva1982@mail.ru bina_bina@ma…"
click at [1059, 584] on div "Далее" at bounding box center [1089, 584] width 75 height 35
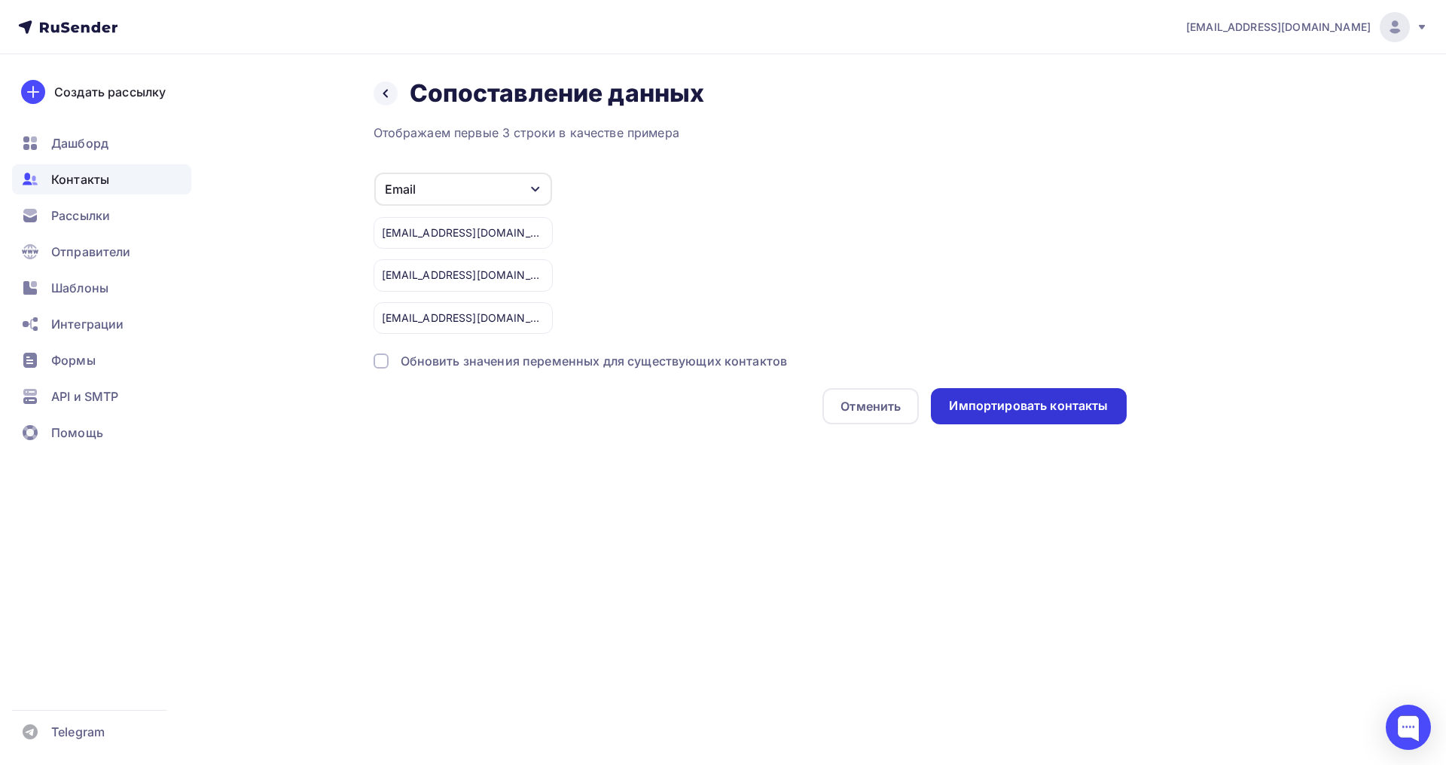
click at [1031, 406] on div "Импортировать контакты" at bounding box center [1028, 405] width 159 height 17
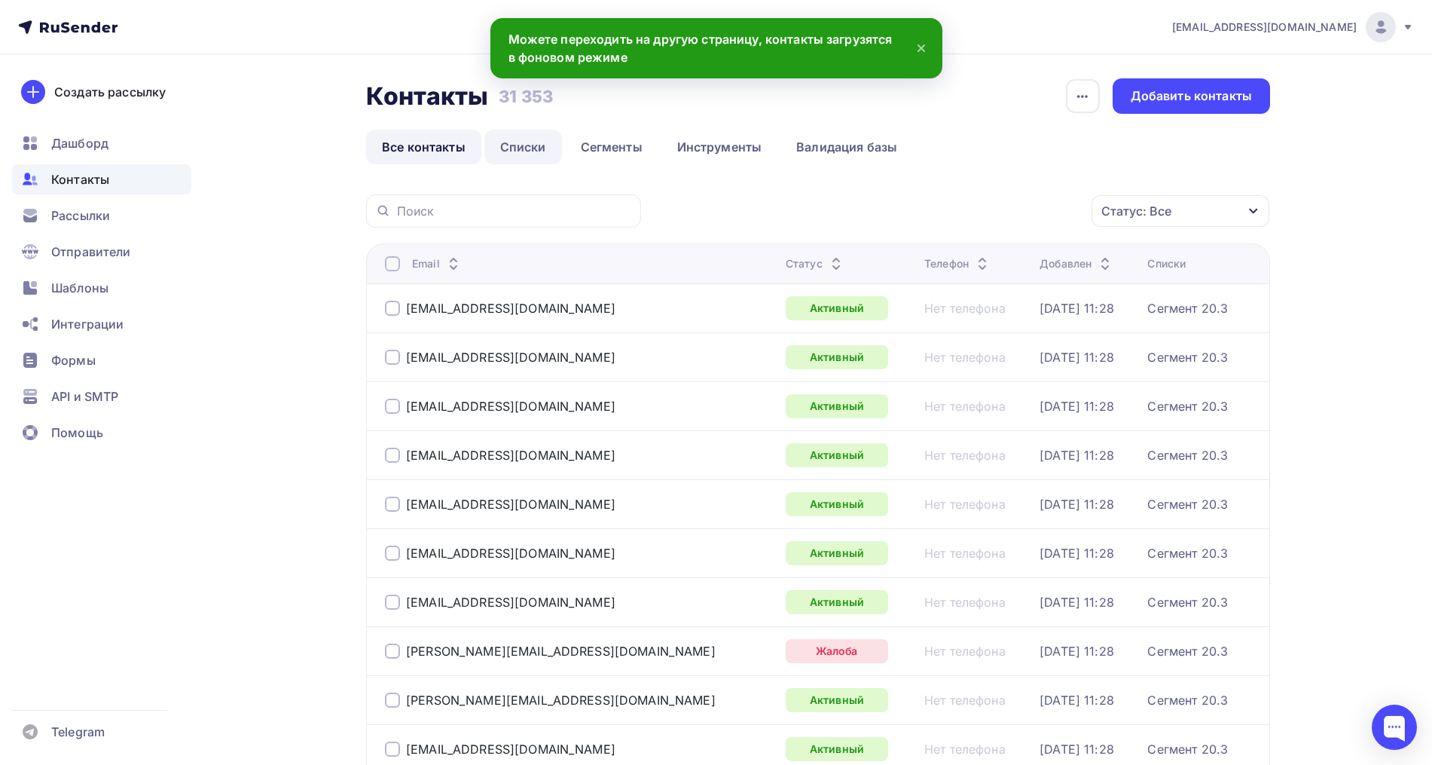
click at [530, 160] on link "Списки" at bounding box center [523, 147] width 78 height 35
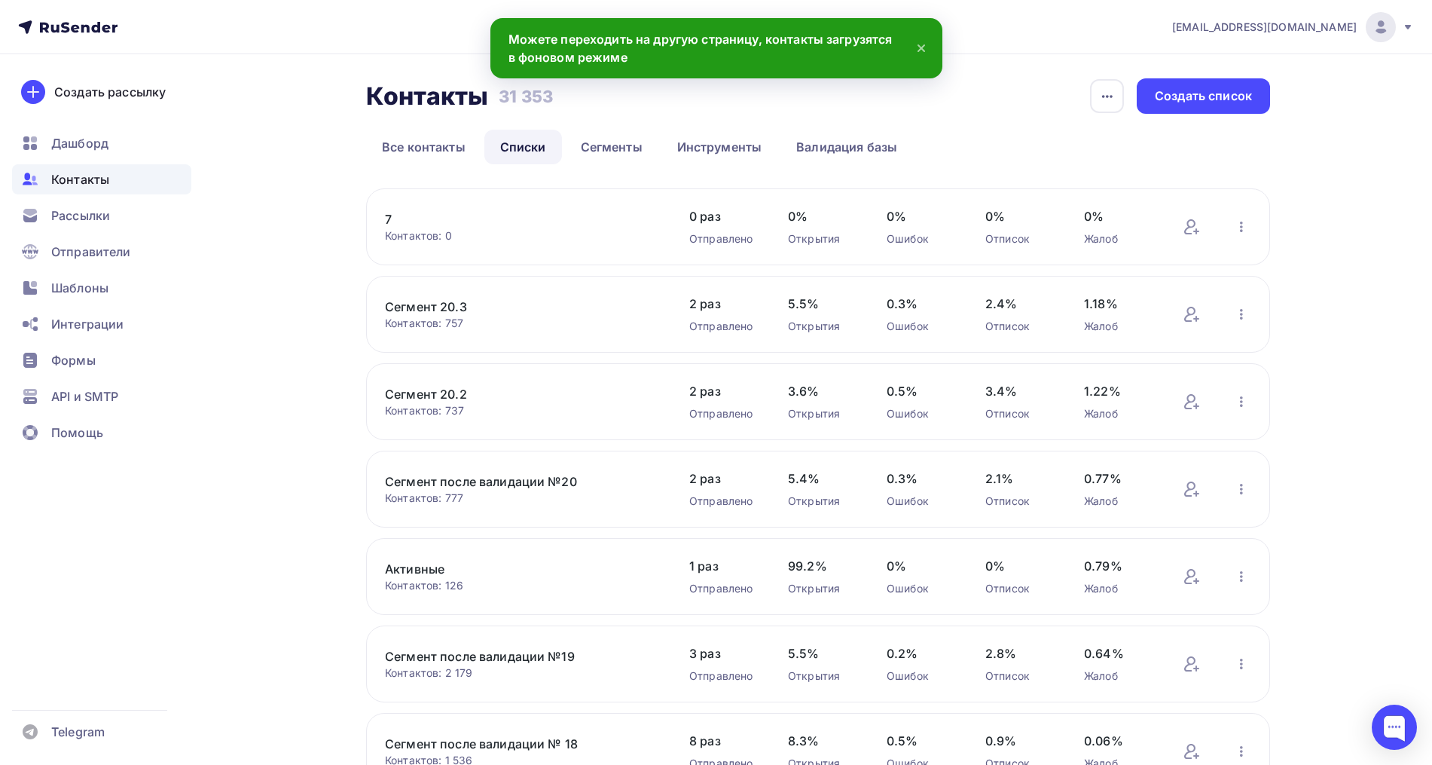
click at [391, 218] on link "7" at bounding box center [513, 219] width 256 height 18
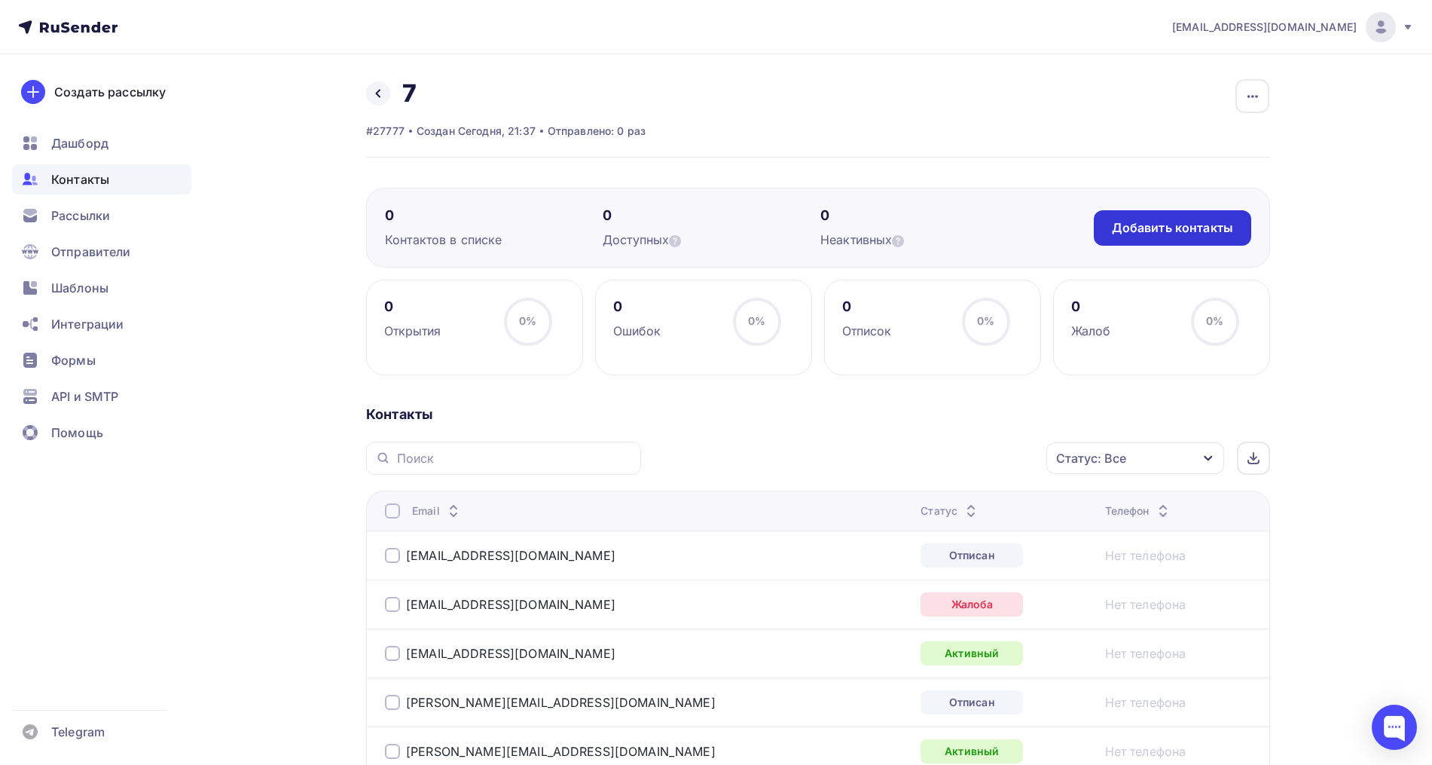
click at [1211, 225] on div "Добавить контакты" at bounding box center [1172, 227] width 121 height 17
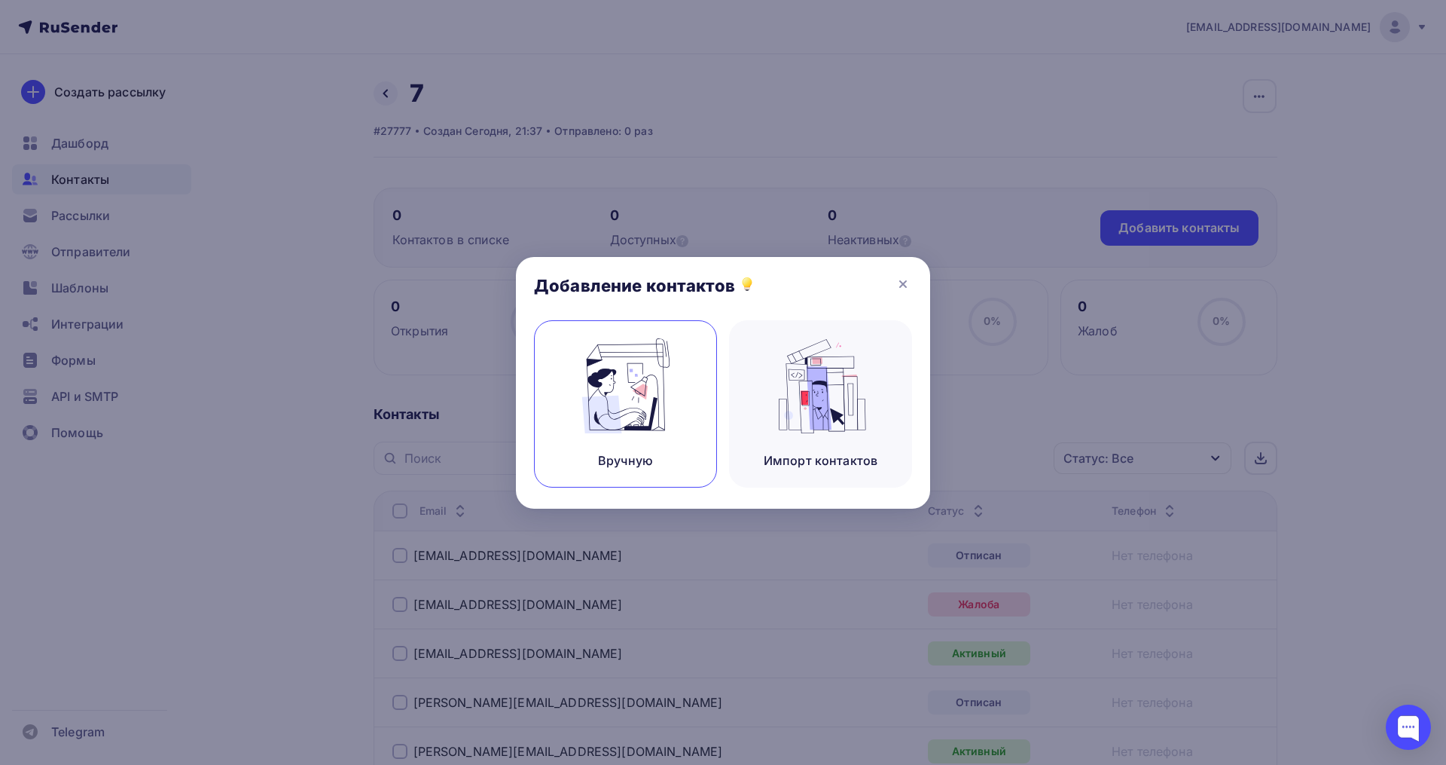
click at [666, 440] on div "Вручную" at bounding box center [625, 403] width 183 height 167
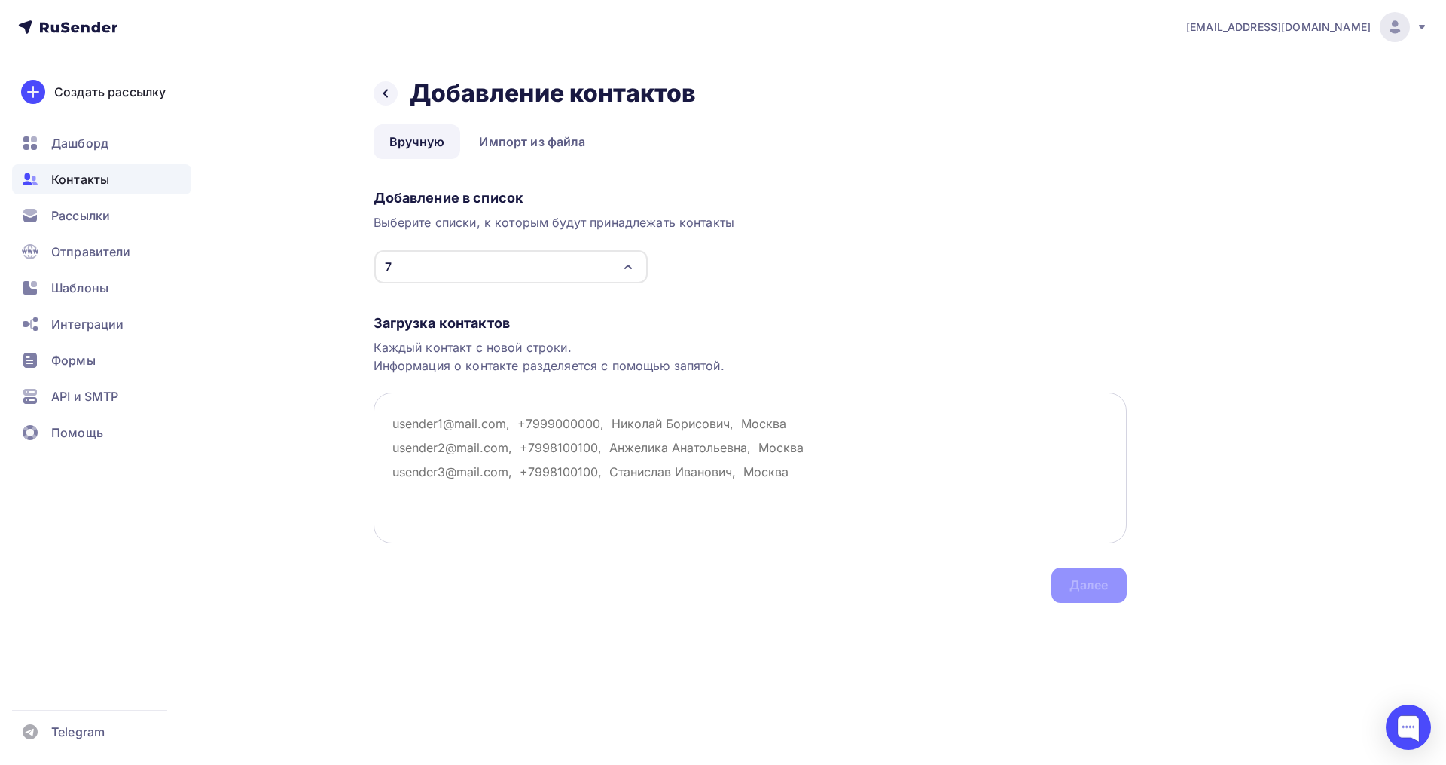
click at [460, 440] on textarea at bounding box center [750, 467] width 753 height 151
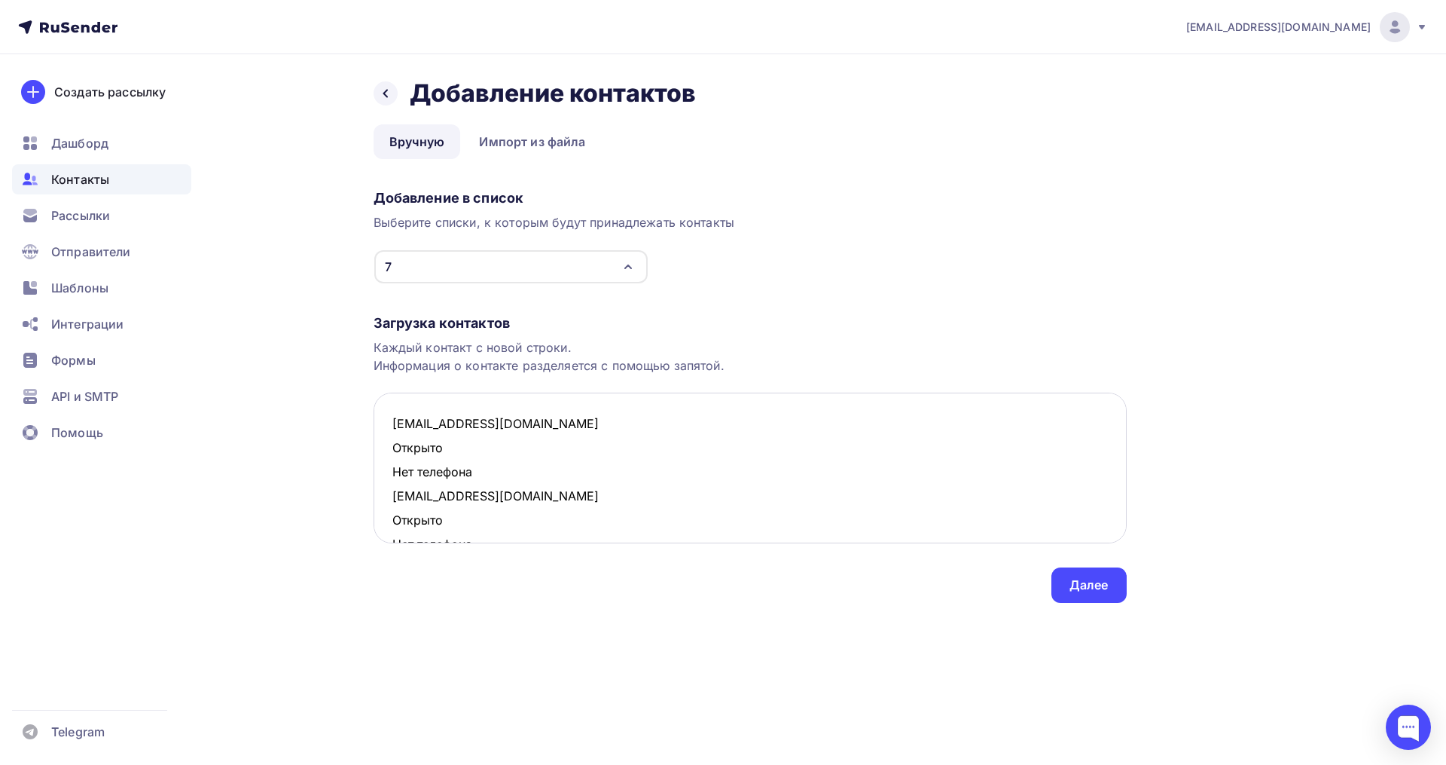
scroll to position [539, 0]
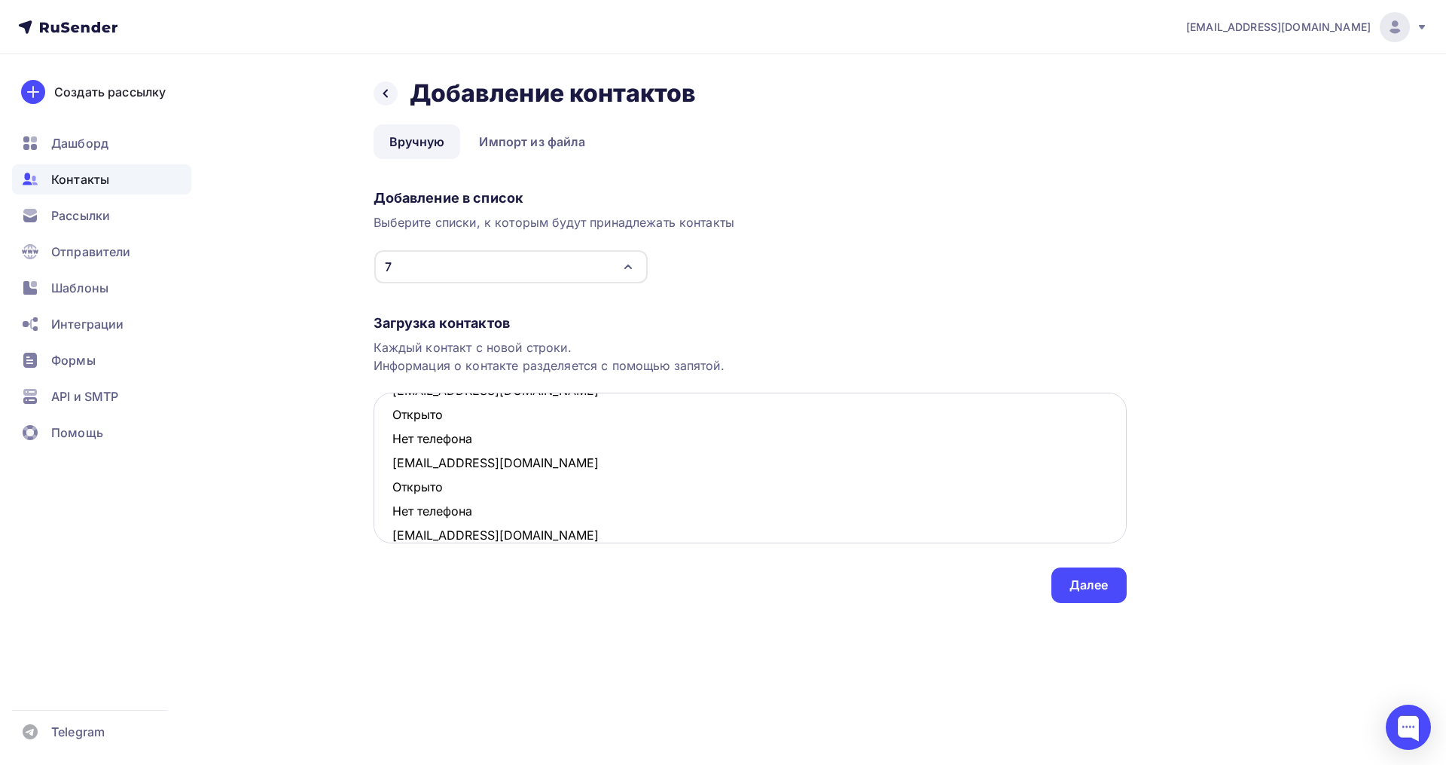
drag, startPoint x: 485, startPoint y: 511, endPoint x: 383, endPoint y: 498, distance: 102.5
click at [383, 498] on textarea "bina_bina@mail.ru Открыто Нет телефона letoletelo@mail.ru Открыто Нет телефона …" at bounding box center [750, 467] width 753 height 151
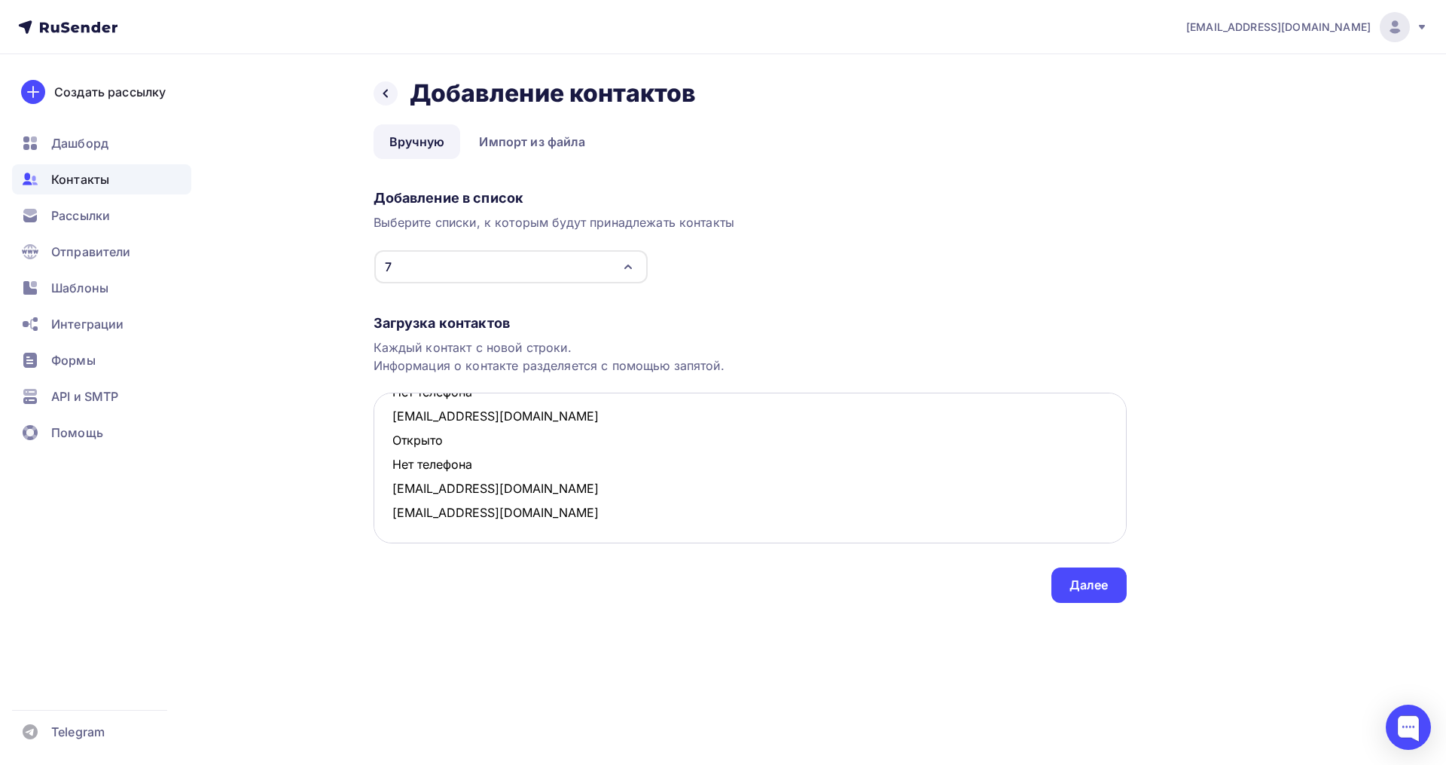
scroll to position [514, 0]
drag, startPoint x: 483, startPoint y: 463, endPoint x: 388, endPoint y: 440, distance: 97.6
click at [388, 440] on textarea "bina_bina@mail.ru Открыто Нет телефона letoletelo@mail.ru Открыто Нет телефона …" at bounding box center [750, 467] width 753 height 151
drag, startPoint x: 458, startPoint y: 438, endPoint x: 392, endPoint y: 423, distance: 67.4
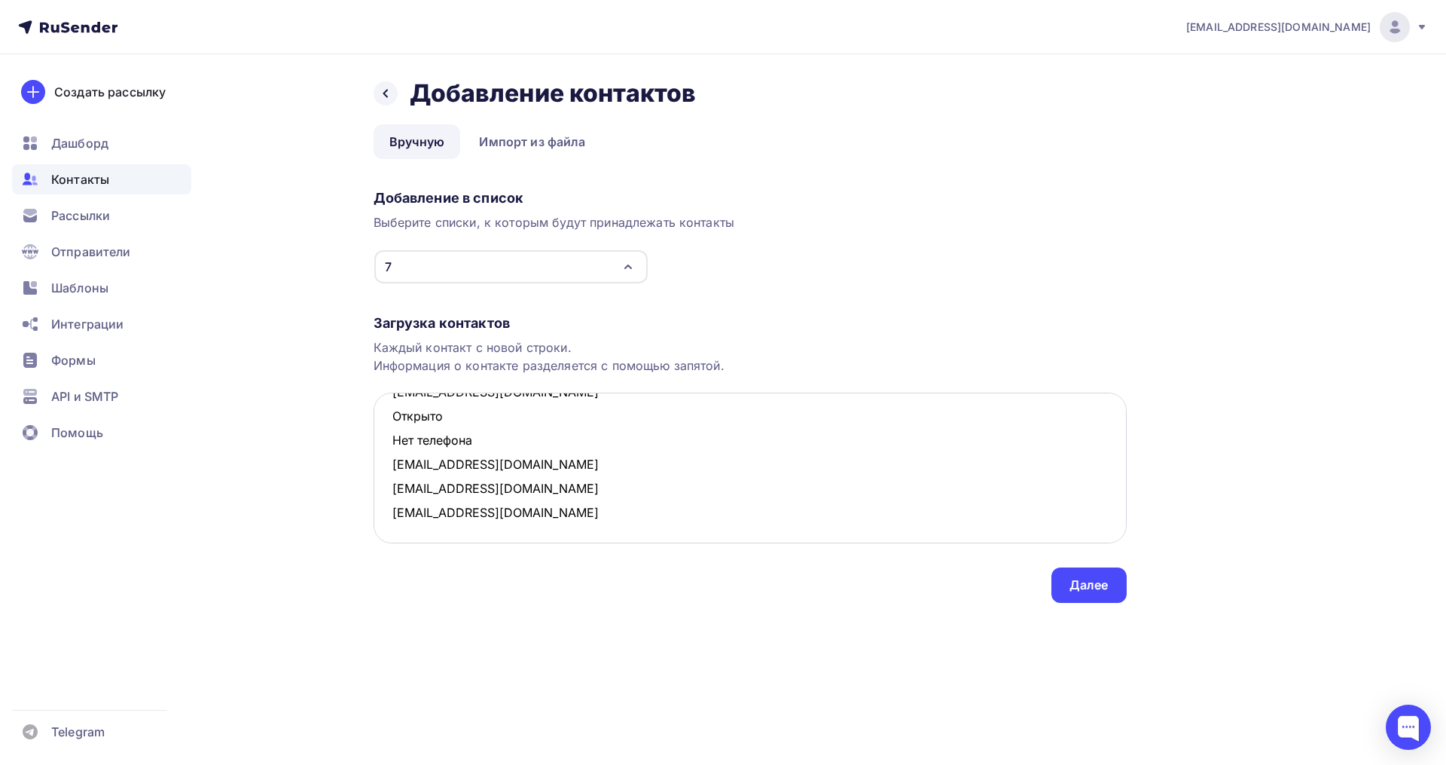
click at [392, 423] on textarea "bina_bina@mail.ru Открыто Нет телефона letoletelo@mail.ru Открыто Нет телефона …" at bounding box center [750, 467] width 753 height 151
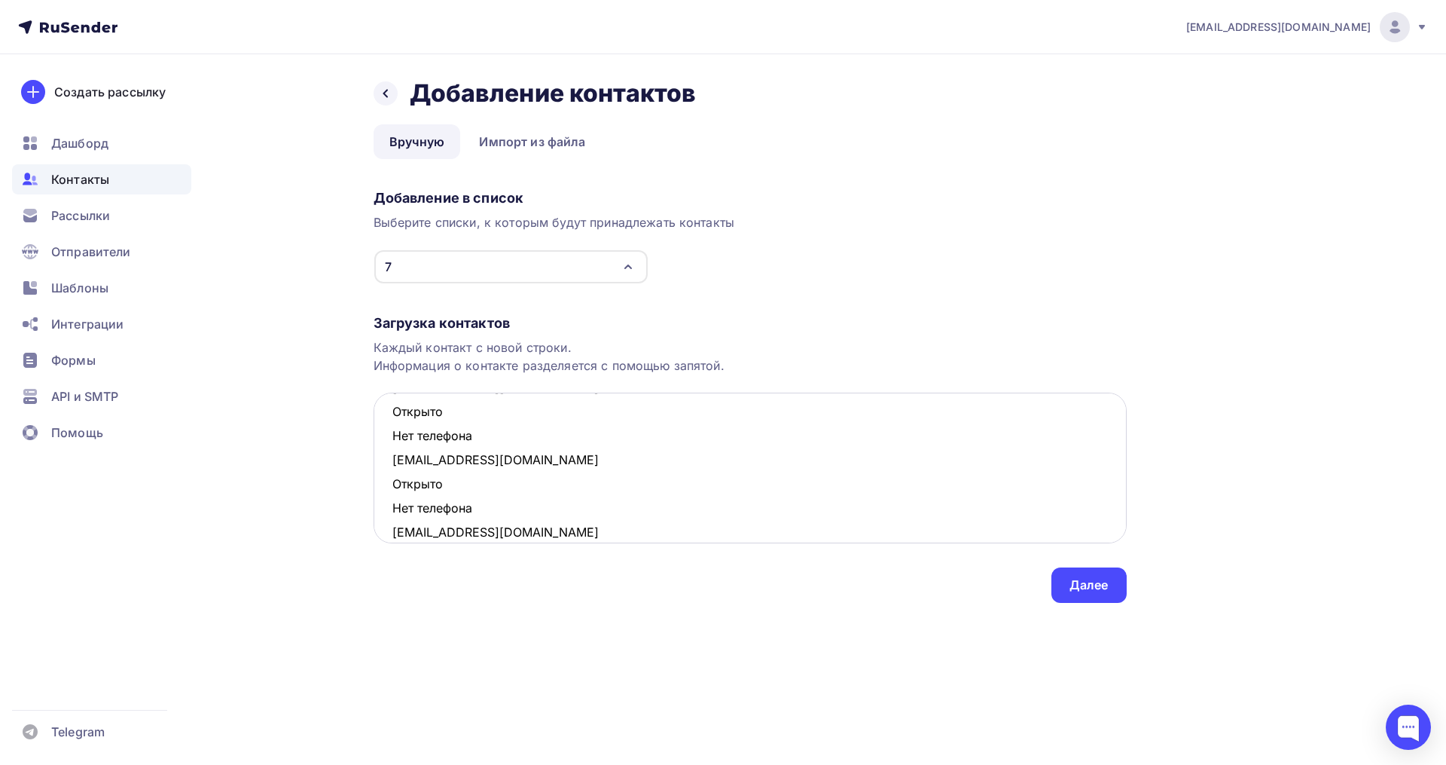
scroll to position [323, 0]
drag, startPoint x: 487, startPoint y: 508, endPoint x: 389, endPoint y: 494, distance: 98.1
click at [389, 494] on textarea "bina_bina@mail.ru Открыто Нет телефона letoletelo@mail.ru Открыто Нет телефона …" at bounding box center [750, 467] width 753 height 151
drag, startPoint x: 478, startPoint y: 445, endPoint x: 380, endPoint y: 424, distance: 100.2
click at [380, 424] on textarea "bina_bina@mail.ru Открыто Нет телефона letoletelo@mail.ru Открыто Нет телефона …" at bounding box center [750, 467] width 753 height 151
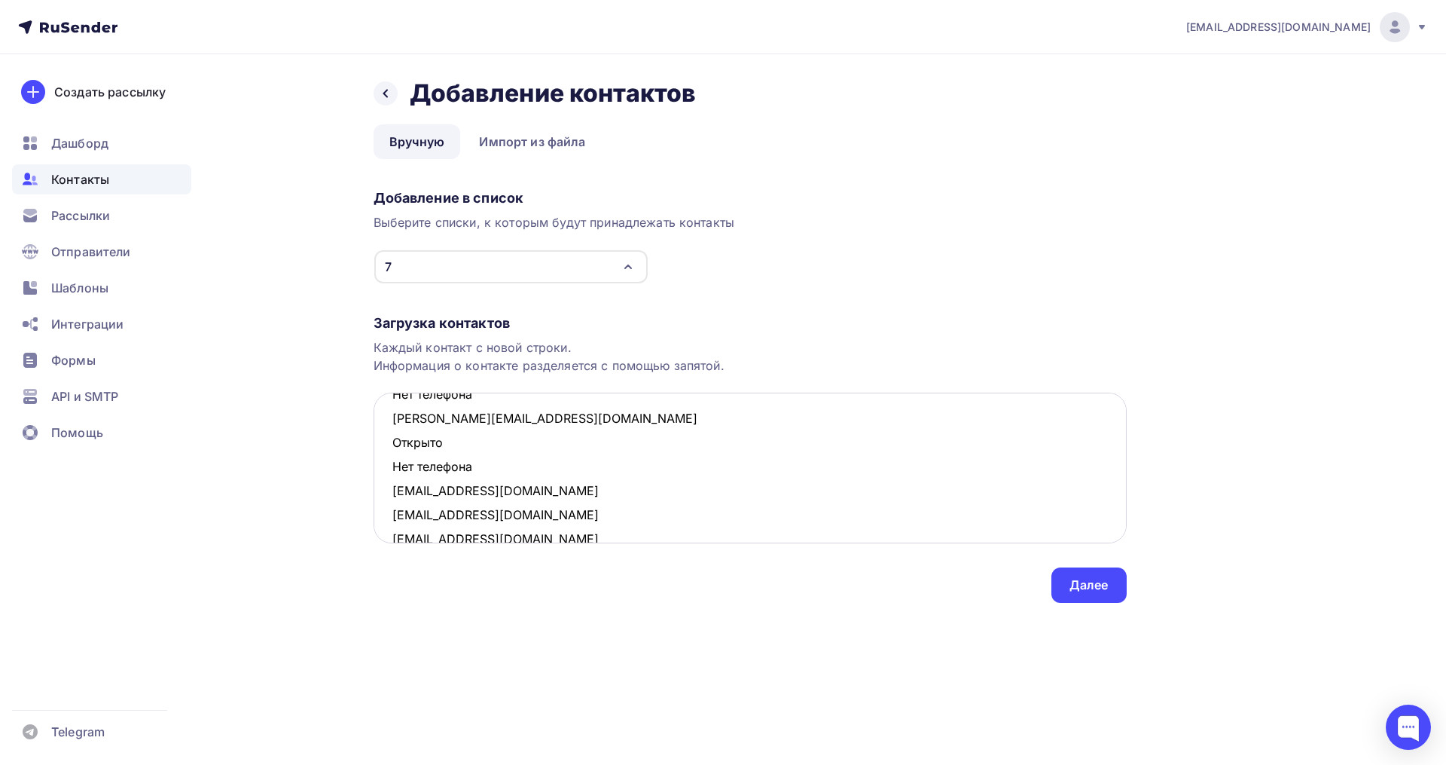
scroll to position [205, 0]
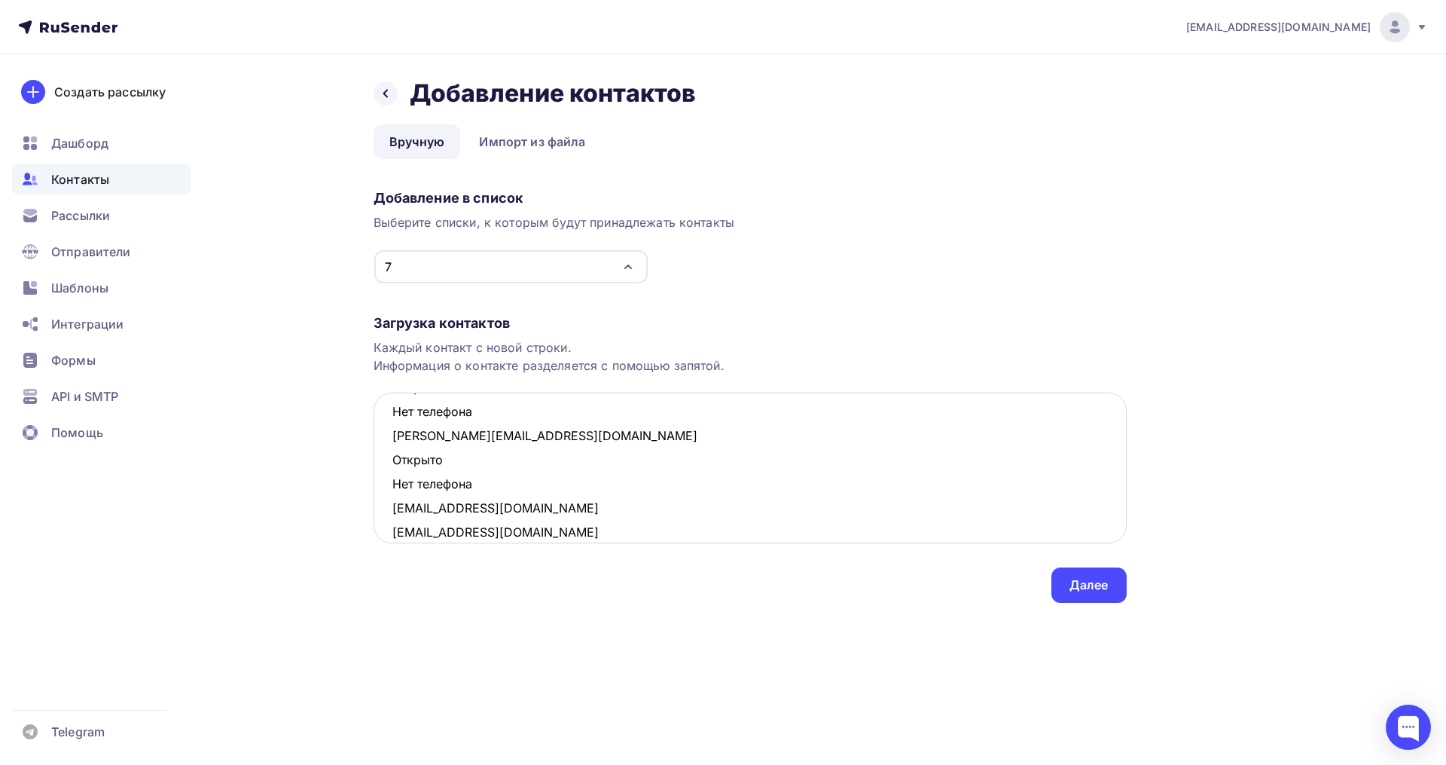
drag, startPoint x: 480, startPoint y: 487, endPoint x: 386, endPoint y: 469, distance: 95.1
click at [386, 469] on textarea "bina_bina@mail.ru Открыто Нет телефона letoletelo@mail.ru Открыто Нет телефона …" at bounding box center [750, 467] width 753 height 151
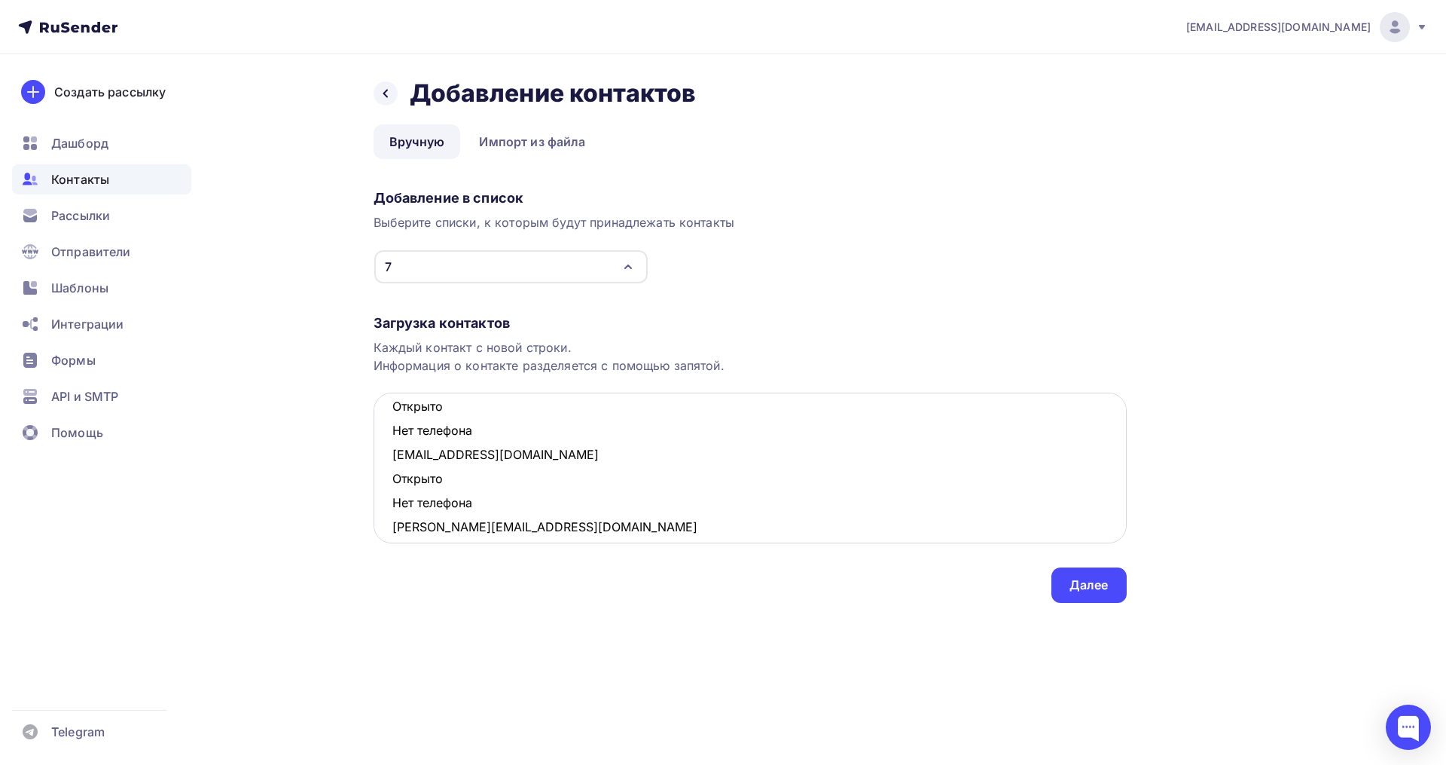
scroll to position [111, 0]
drag, startPoint x: 489, startPoint y: 504, endPoint x: 392, endPoint y: 487, distance: 98.6
click at [392, 487] on textarea "bina_bina@mail.ru Открыто Нет телефона letoletelo@mail.ru Открыто Нет телефона …" at bounding box center [750, 467] width 753 height 151
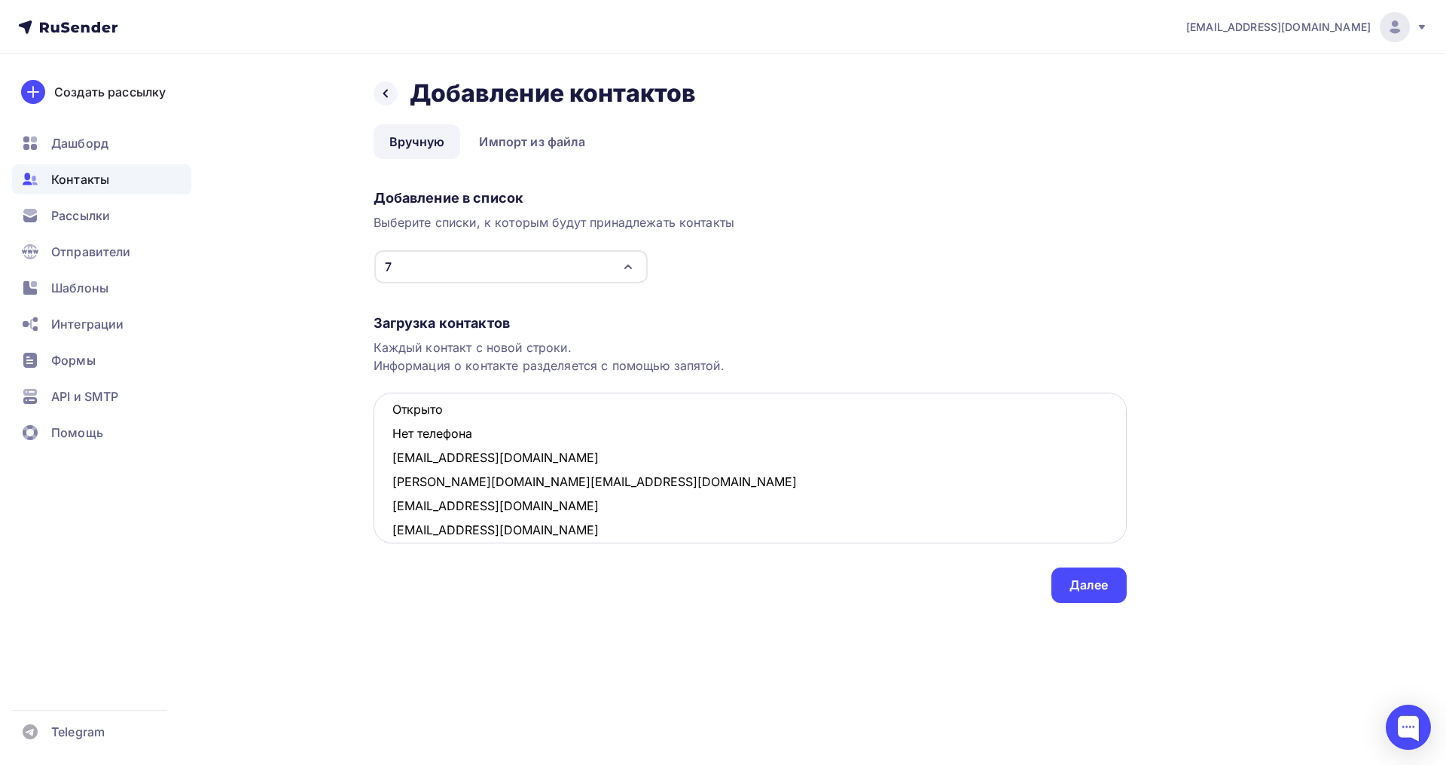
drag, startPoint x: 442, startPoint y: 424, endPoint x: 395, endPoint y: 409, distance: 49.1
click at [395, 409] on textarea "bina_bina@mail.ru Открыто Нет телефона letoletelo@mail.ru Открыто Нет телефона …" at bounding box center [750, 467] width 753 height 151
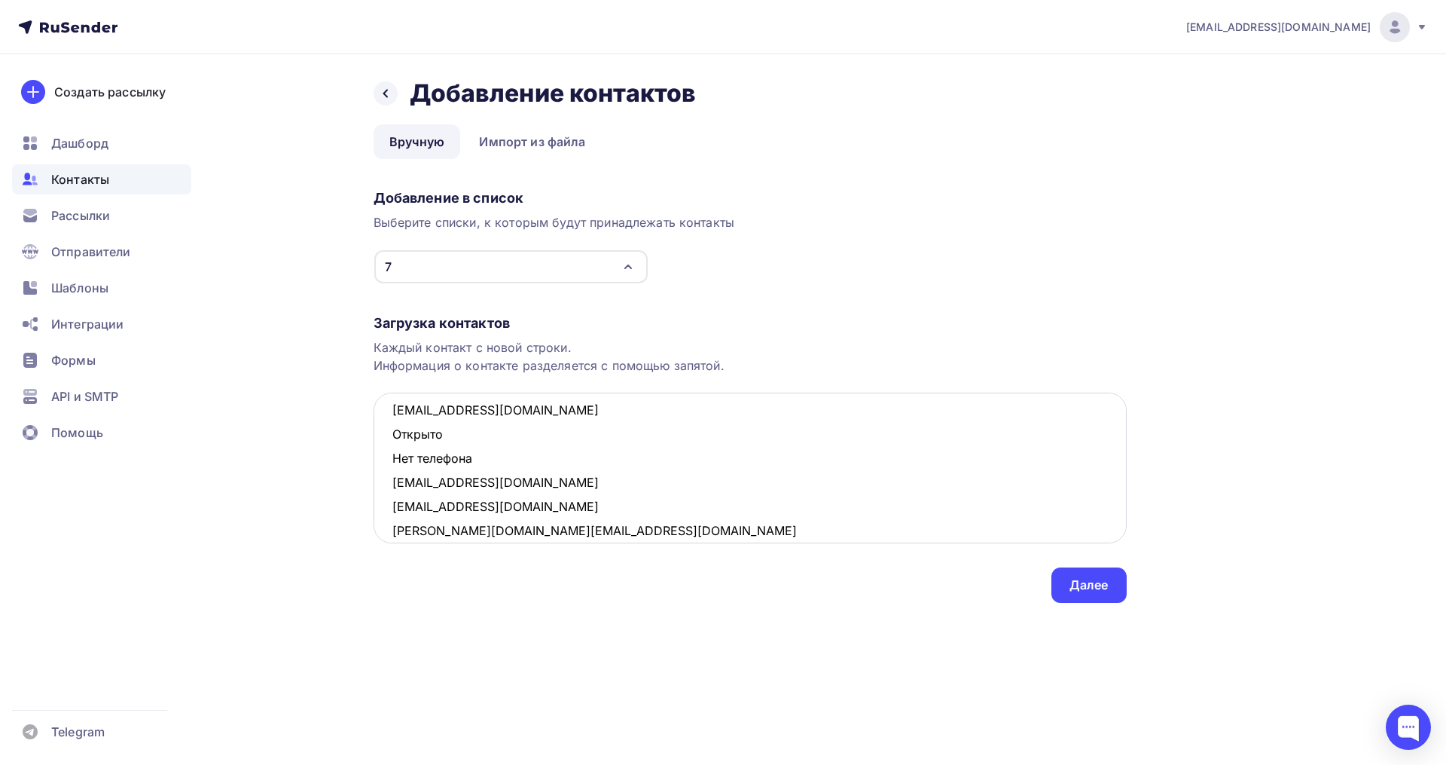
scroll to position [0, 0]
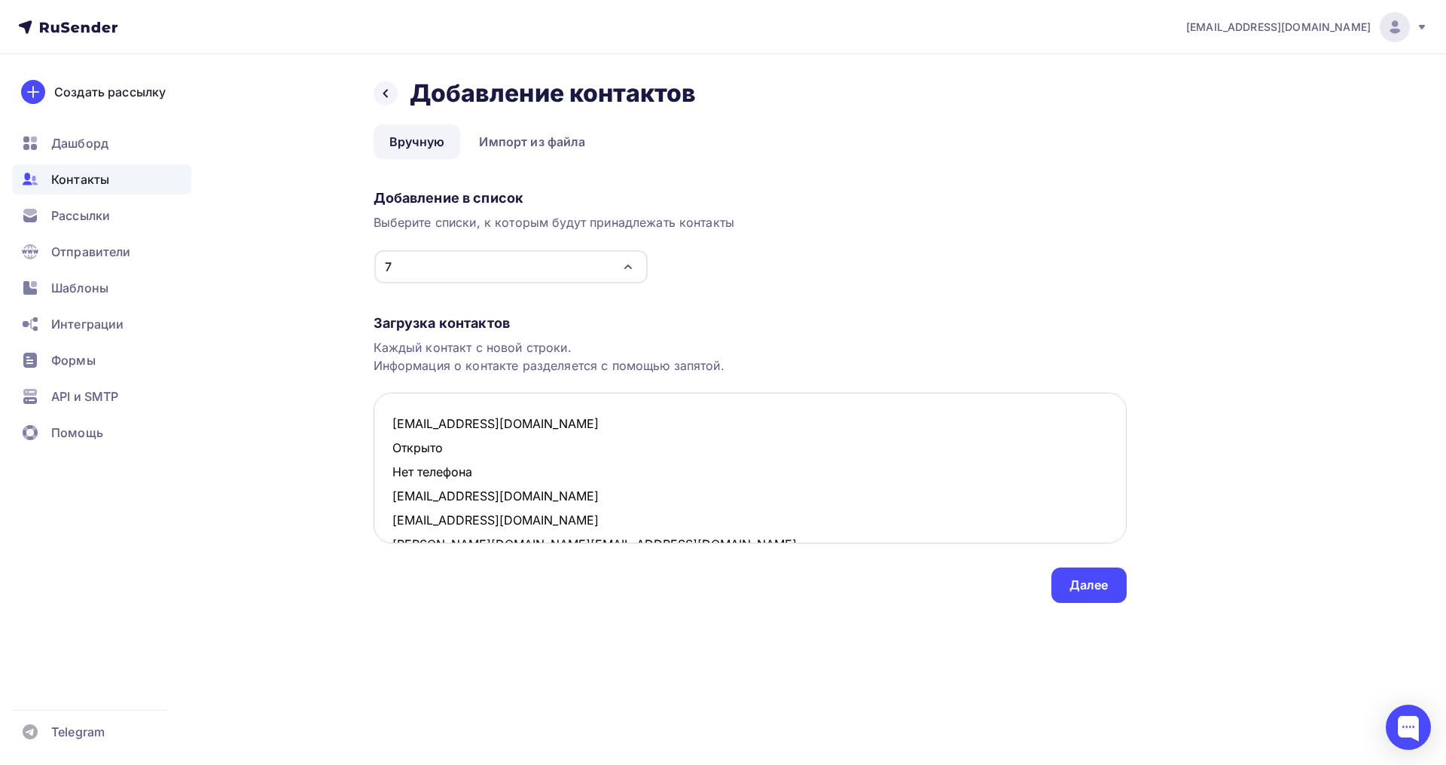
drag, startPoint x: 424, startPoint y: 468, endPoint x: 389, endPoint y: 450, distance: 38.7
click at [389, 450] on textarea "bina_bina@mail.ru Открыто Нет телефона letoletelo@mail.ru amelkina_74@mail.ru m…" at bounding box center [750, 467] width 753 height 151
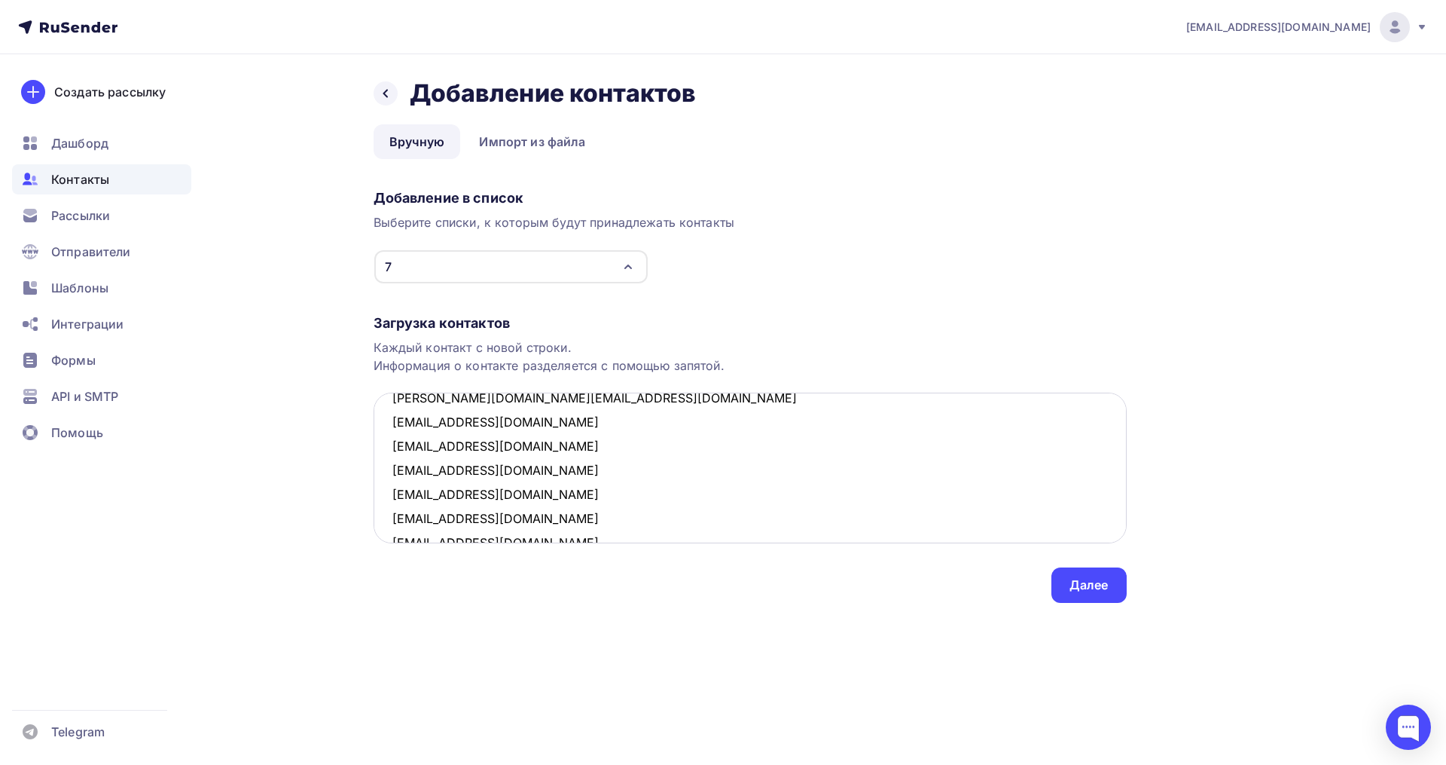
scroll to position [128, 0]
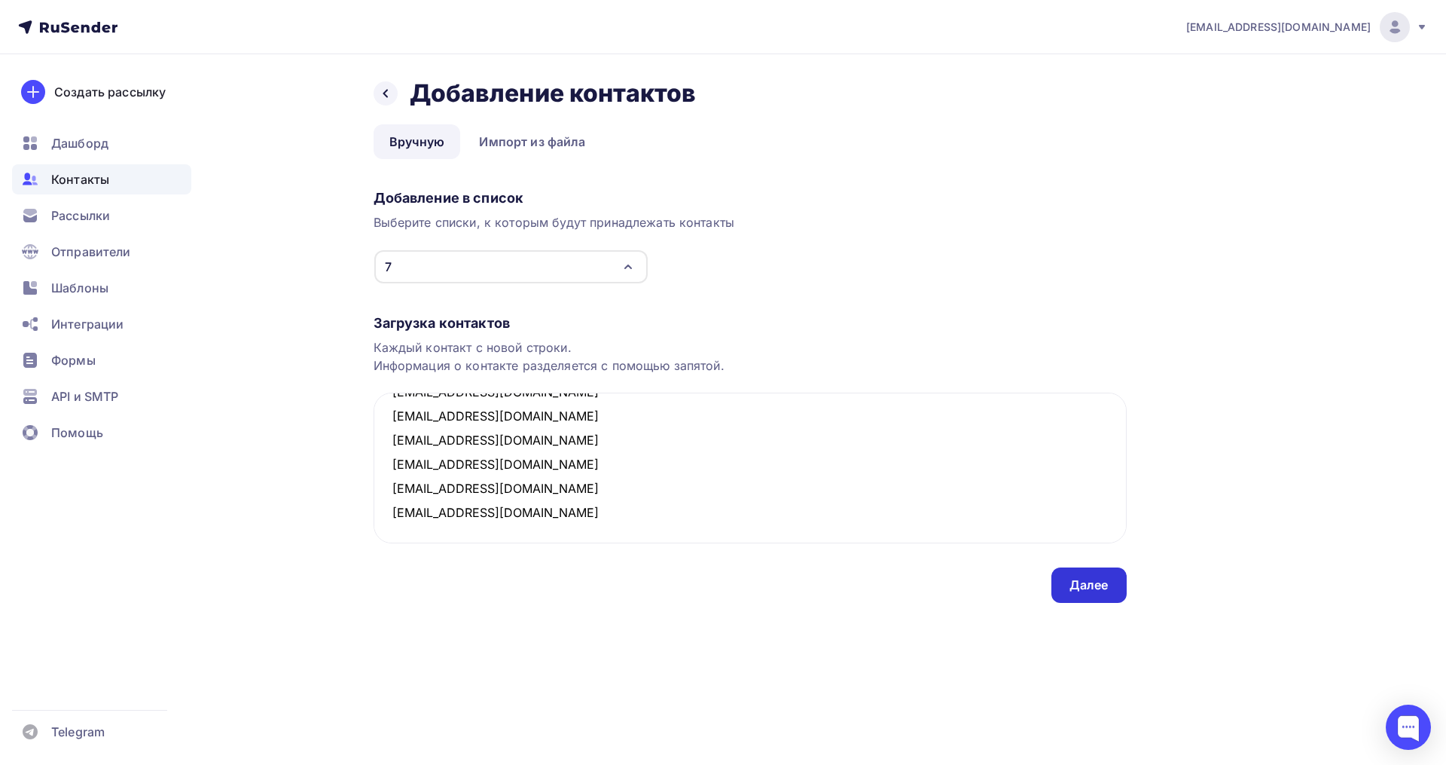
type textarea "bina_bina@mail.ru letoletelo@mail.ru amelkina_74@mail.ru maria.baldaeva888@yand…"
click at [1055, 583] on div "Далее" at bounding box center [1089, 584] width 75 height 35
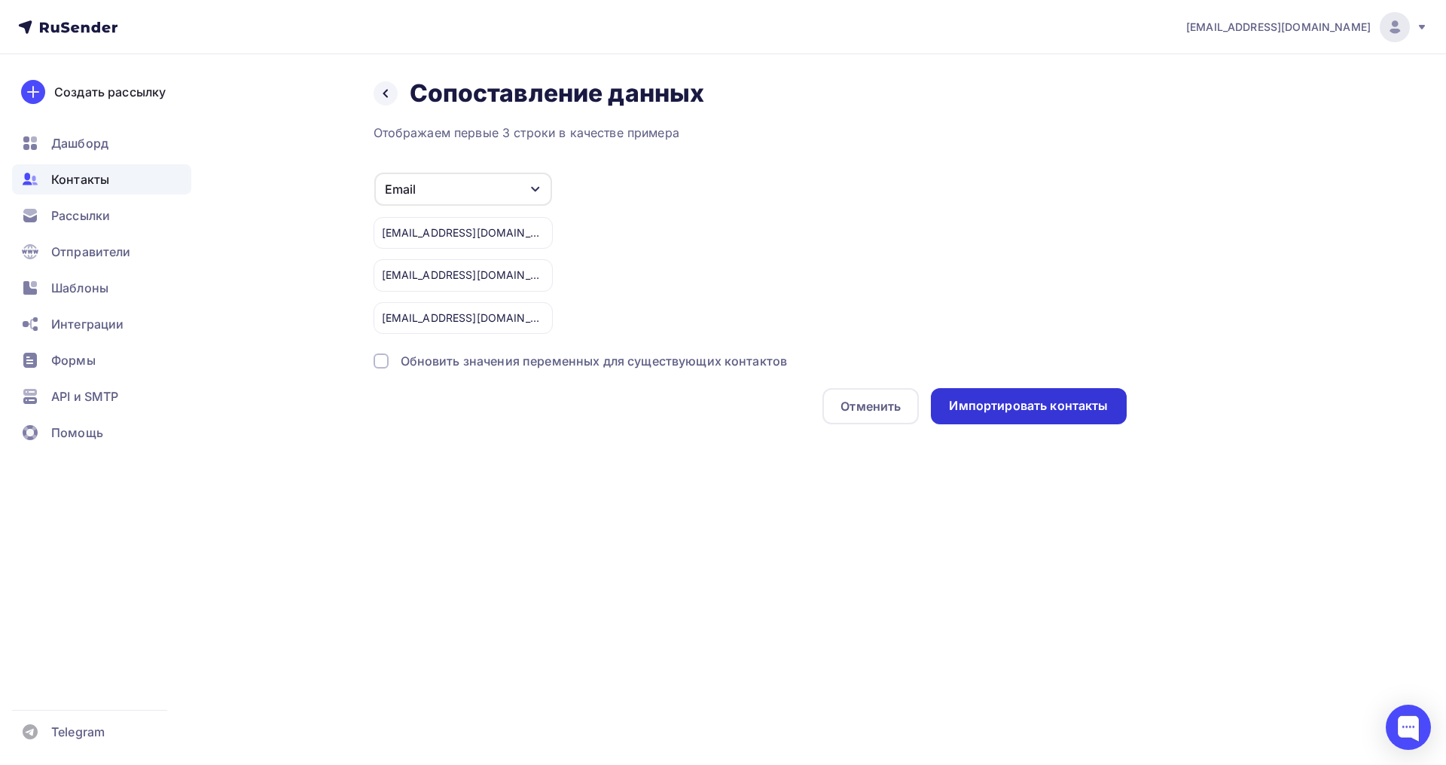
click at [1024, 419] on div "Импортировать контакты" at bounding box center [1028, 406] width 195 height 36
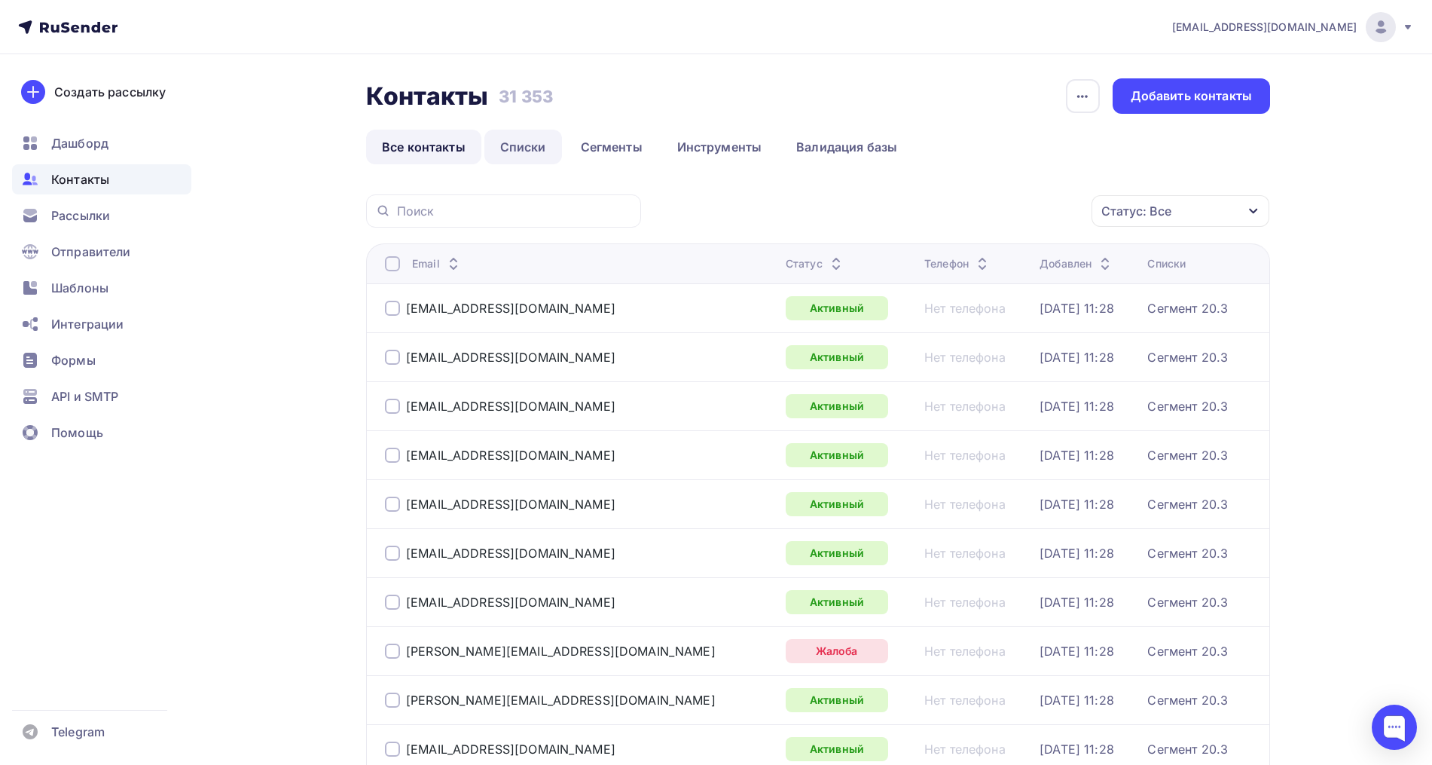
click at [540, 139] on link "Списки" at bounding box center [523, 147] width 78 height 35
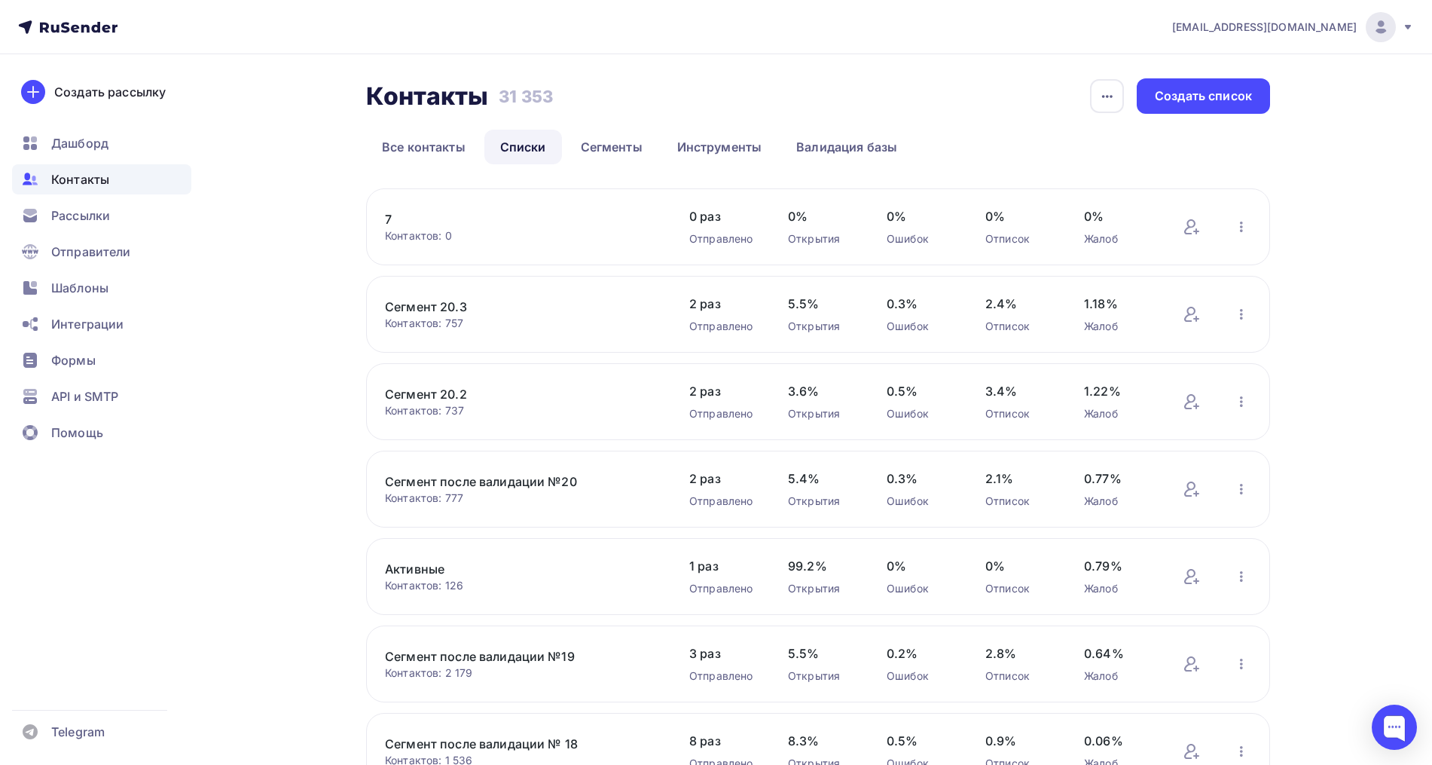
click at [387, 221] on link "7" at bounding box center [513, 219] width 256 height 18
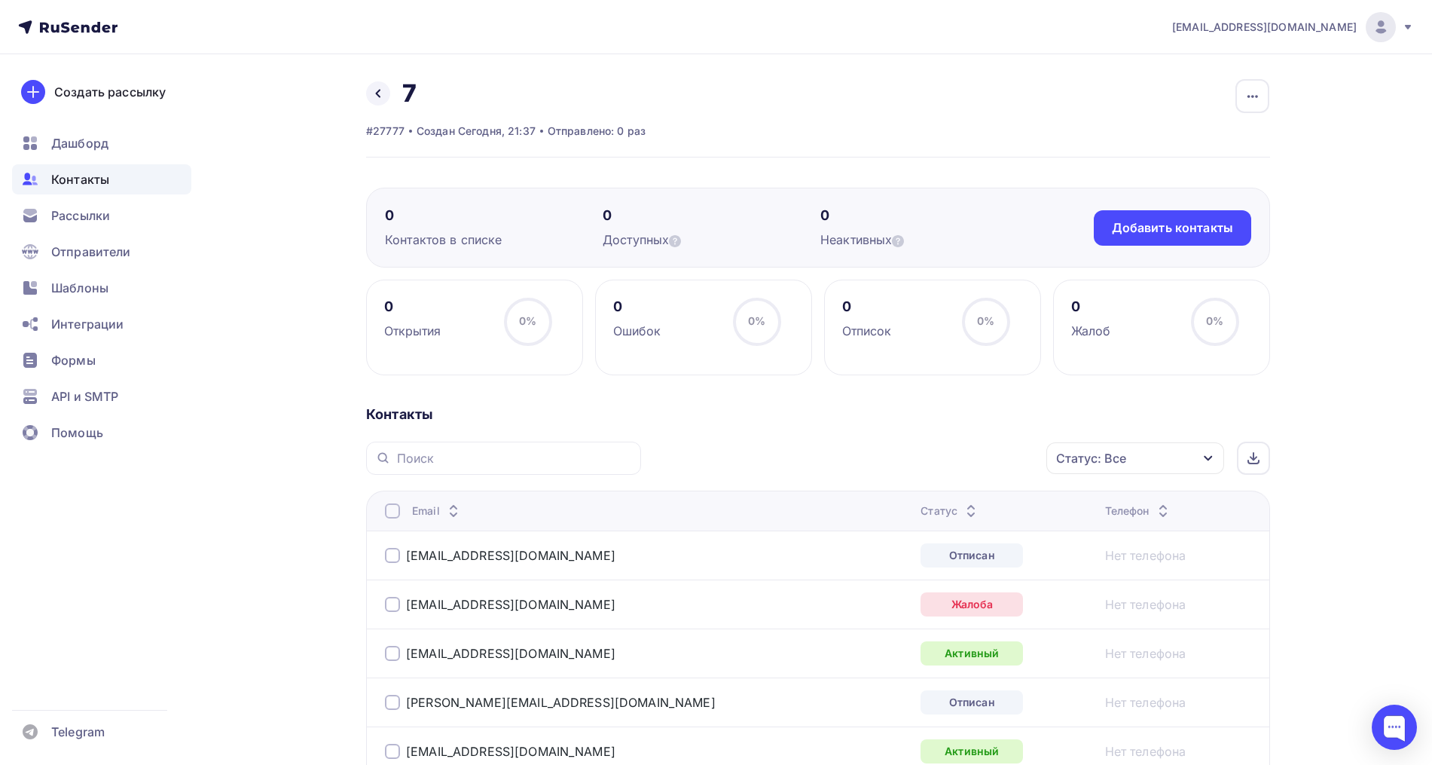
click at [962, 504] on icon at bounding box center [971, 507] width 18 height 18
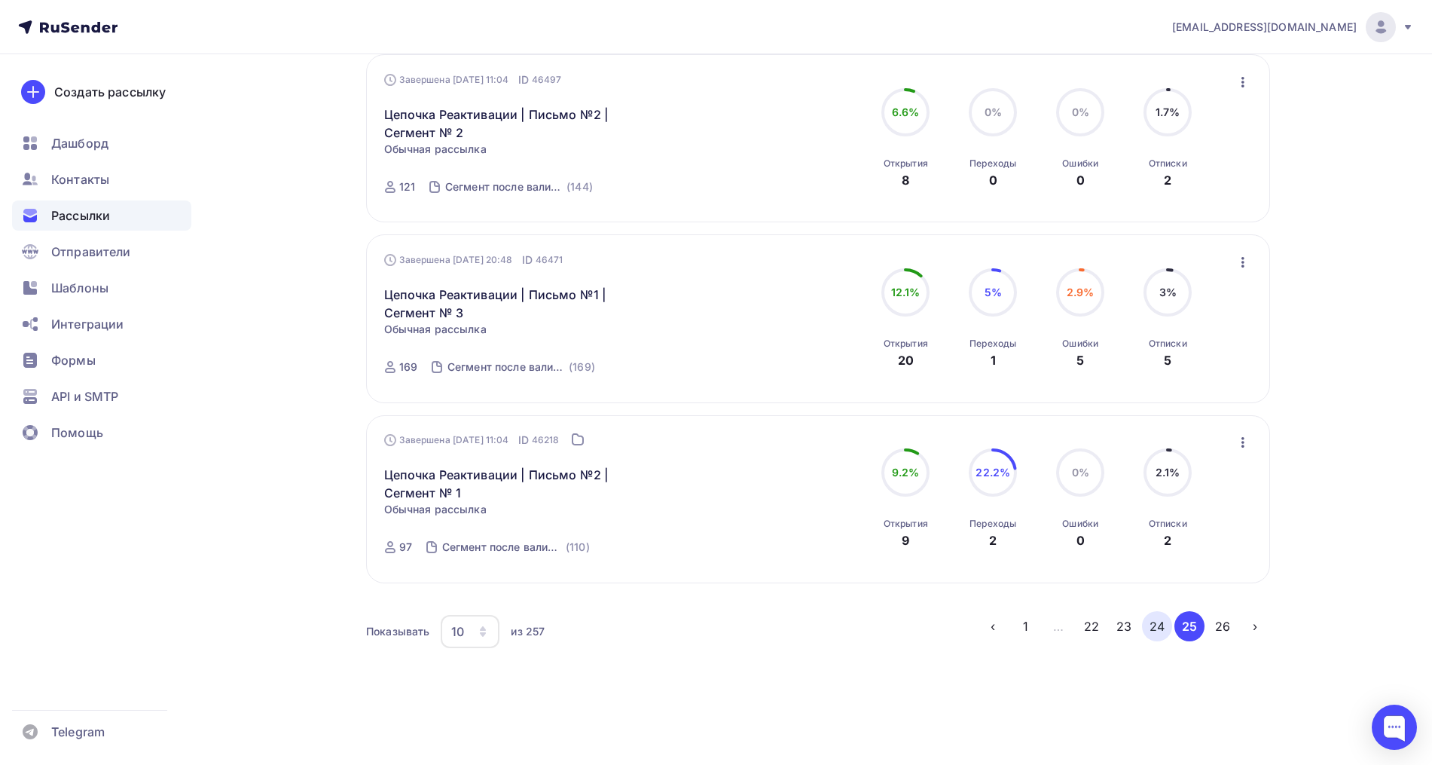
click at [1162, 622] on button "24" at bounding box center [1157, 626] width 30 height 30
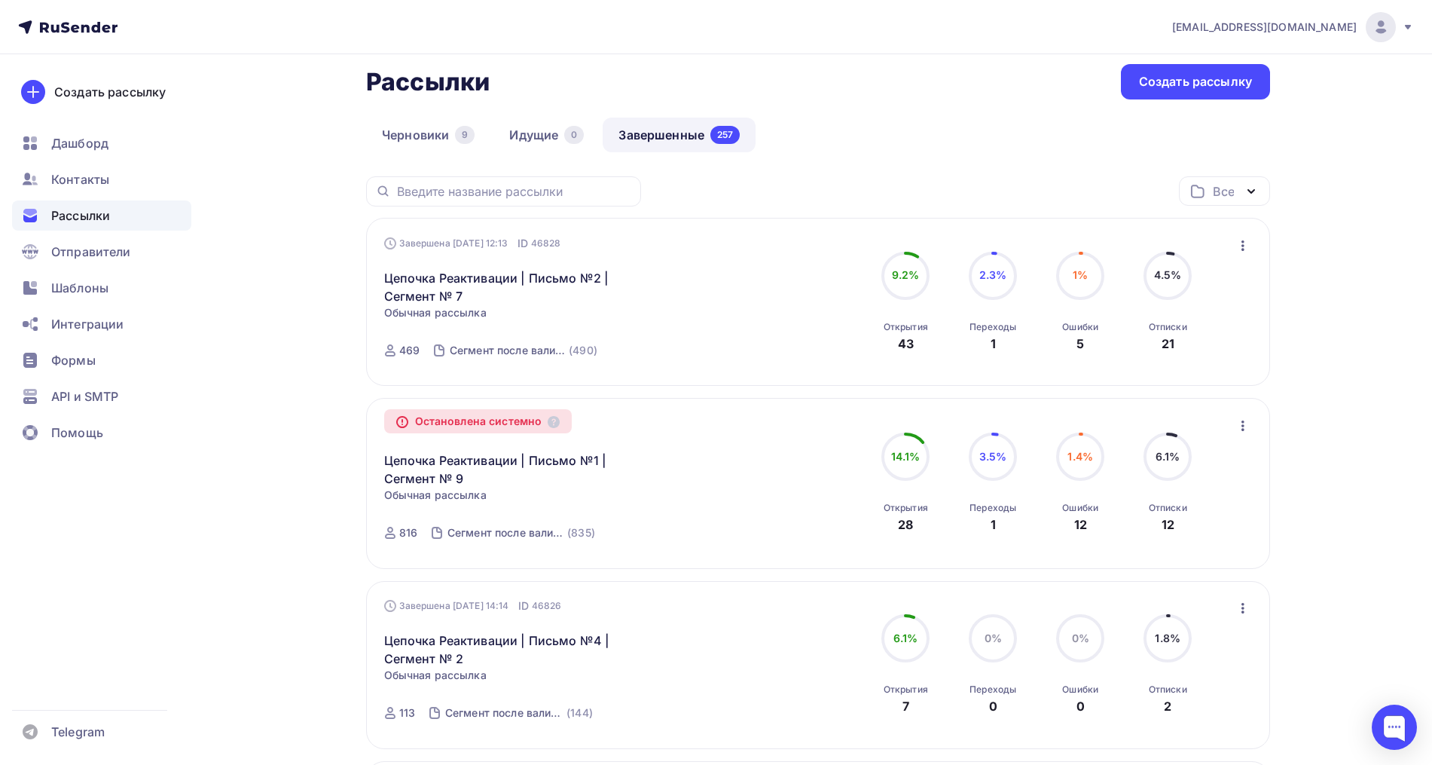
scroll to position [35, 0]
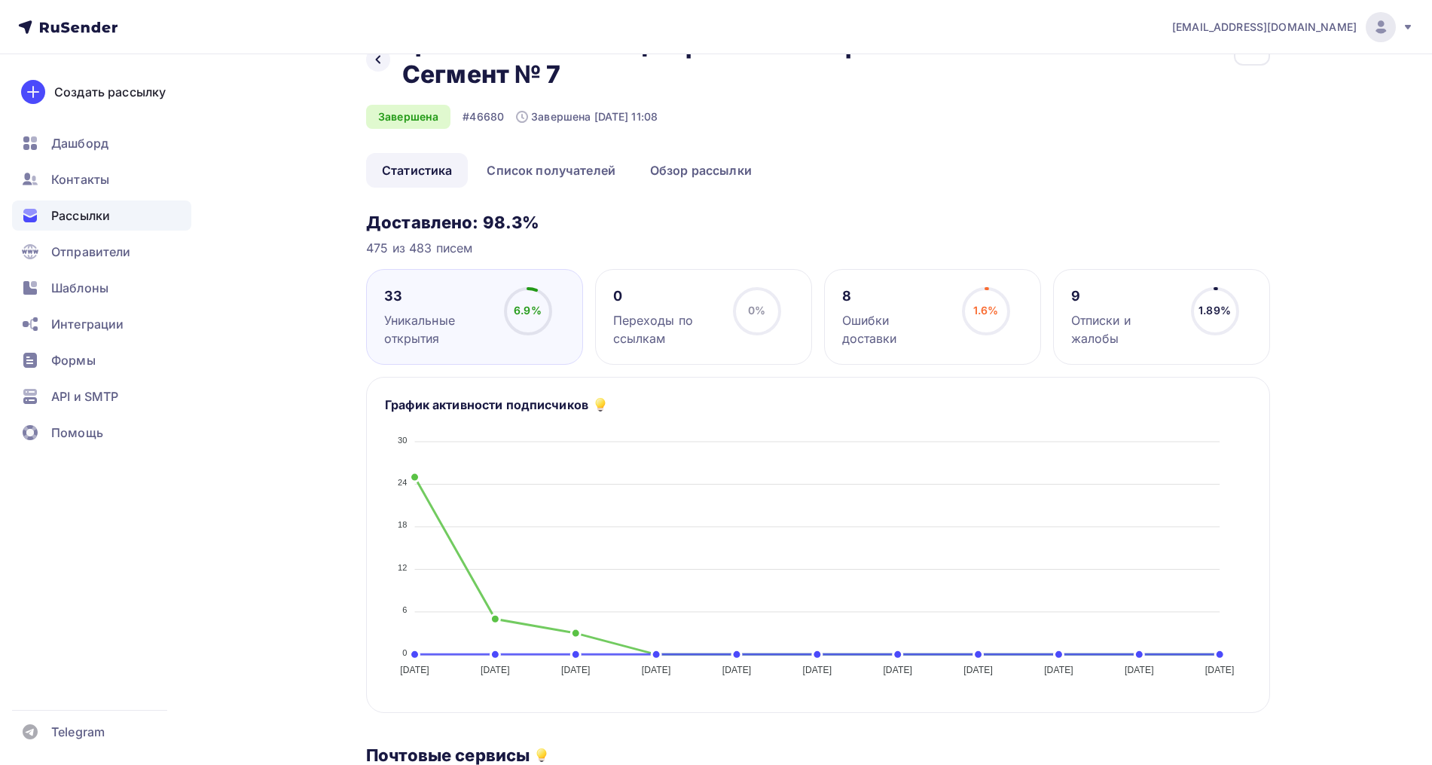
scroll to position [94, 0]
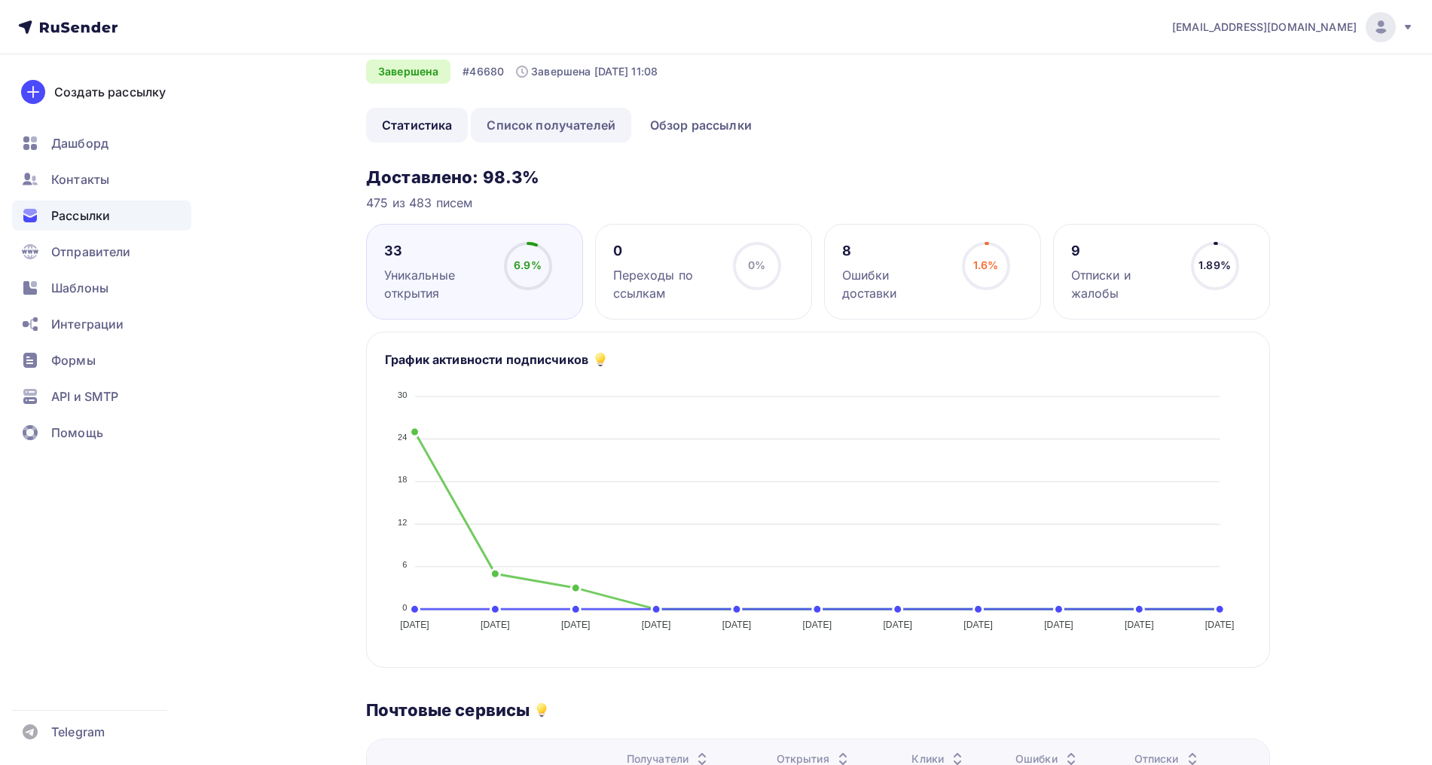
click at [574, 133] on link "Список получателей" at bounding box center [551, 125] width 160 height 35
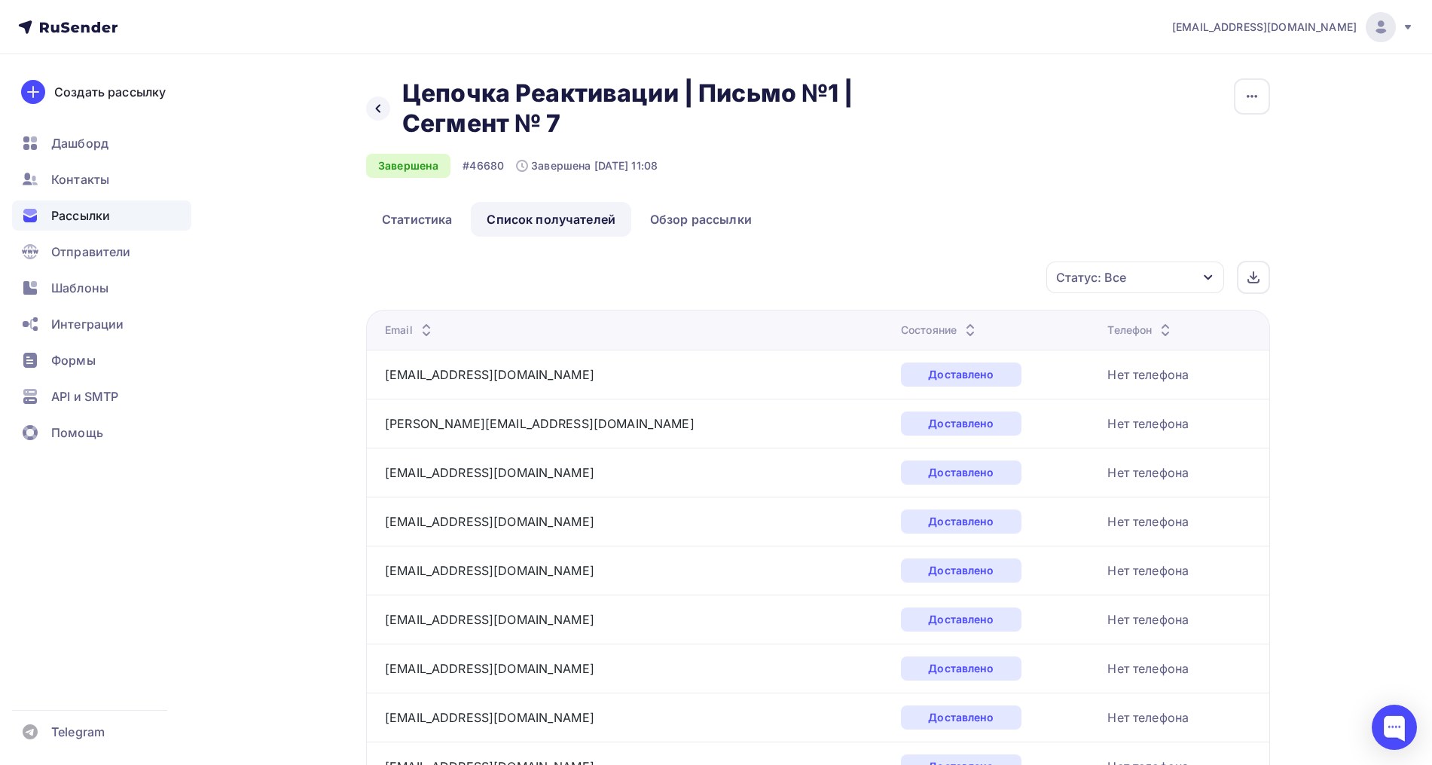
click at [961, 330] on icon at bounding box center [970, 334] width 18 height 18
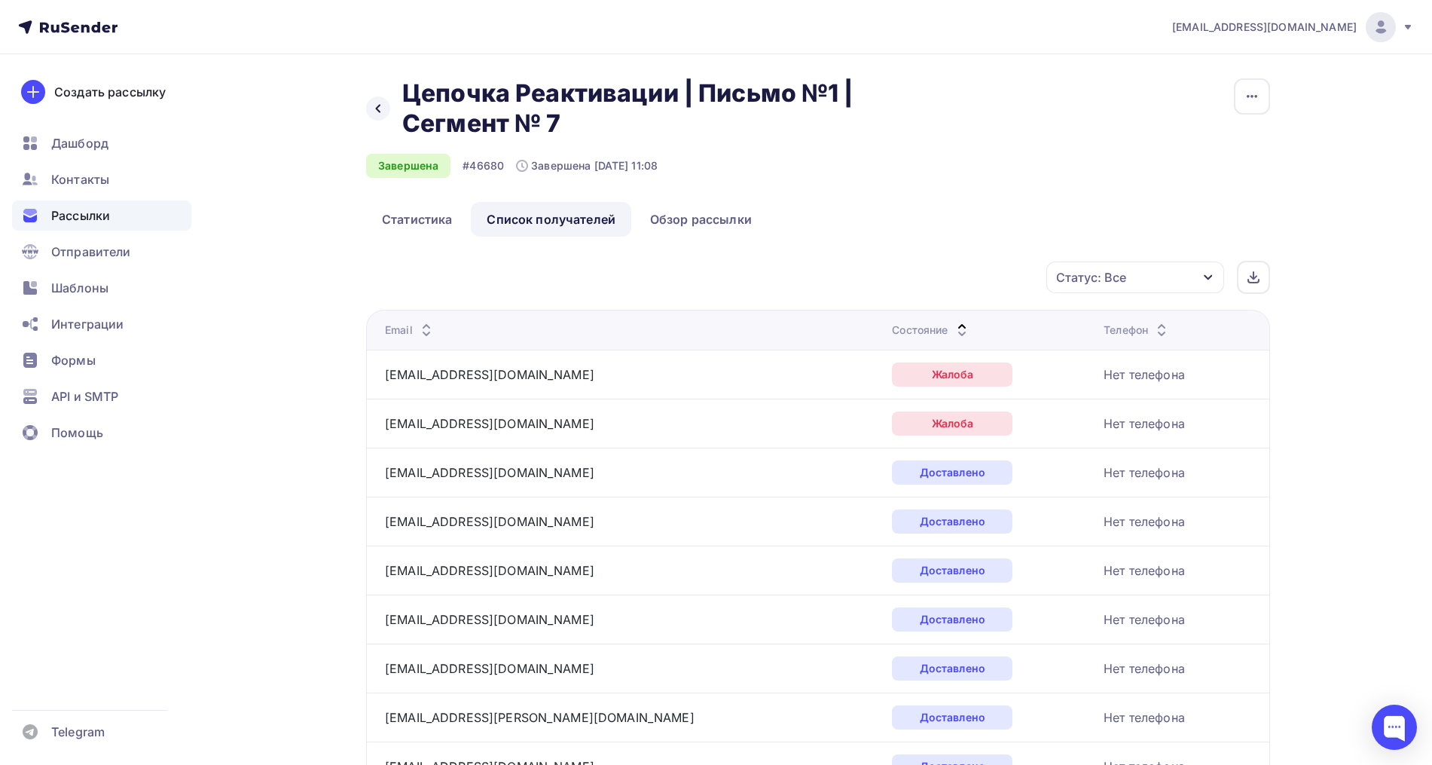
click at [953, 326] on icon at bounding box center [962, 334] width 18 height 18
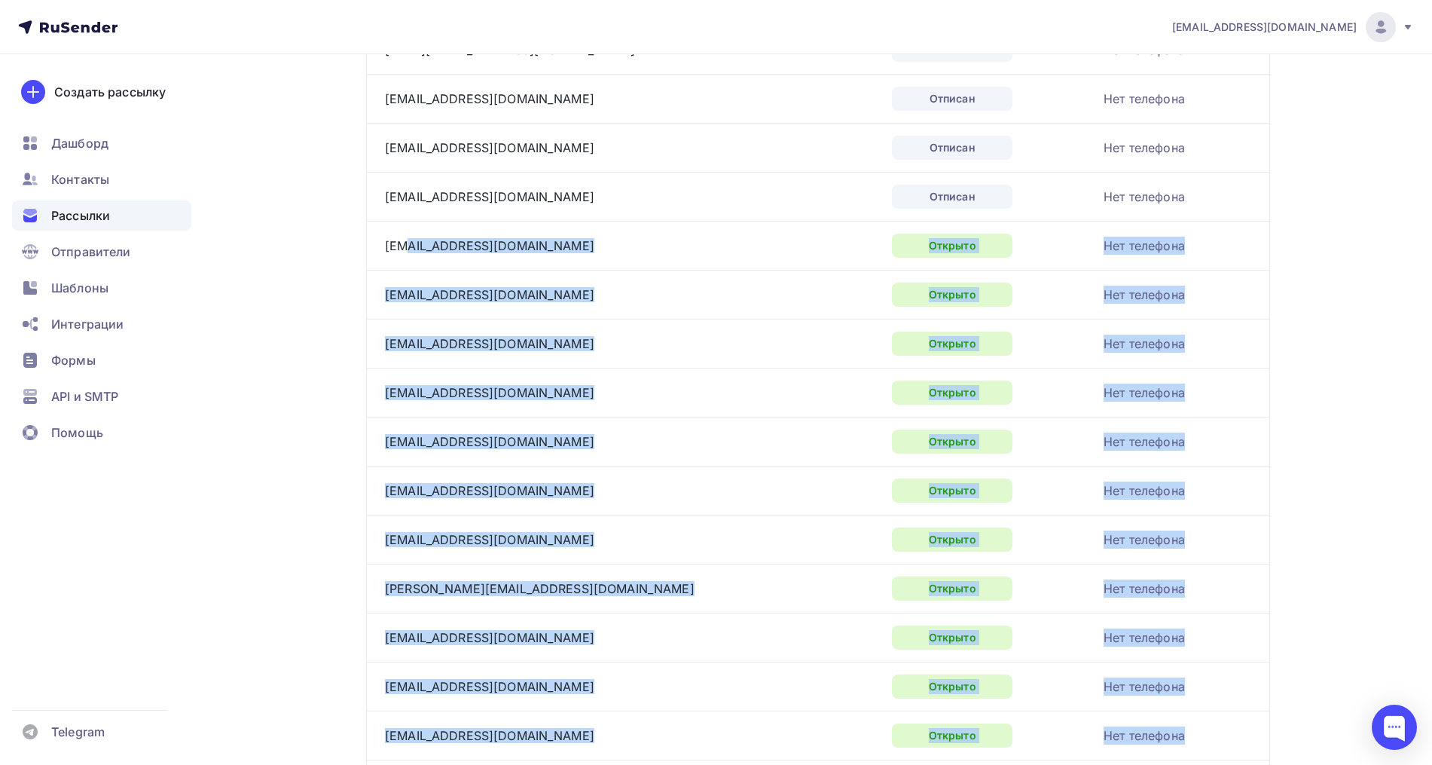
scroll to position [471, 0]
drag, startPoint x: 587, startPoint y: 389, endPoint x: 386, endPoint y: 237, distance: 252.1
copy tbody "davydusya@yandex.ru Открыто Нет телефона shvetsova.o@brightfit.ru Открыто Нет т…"
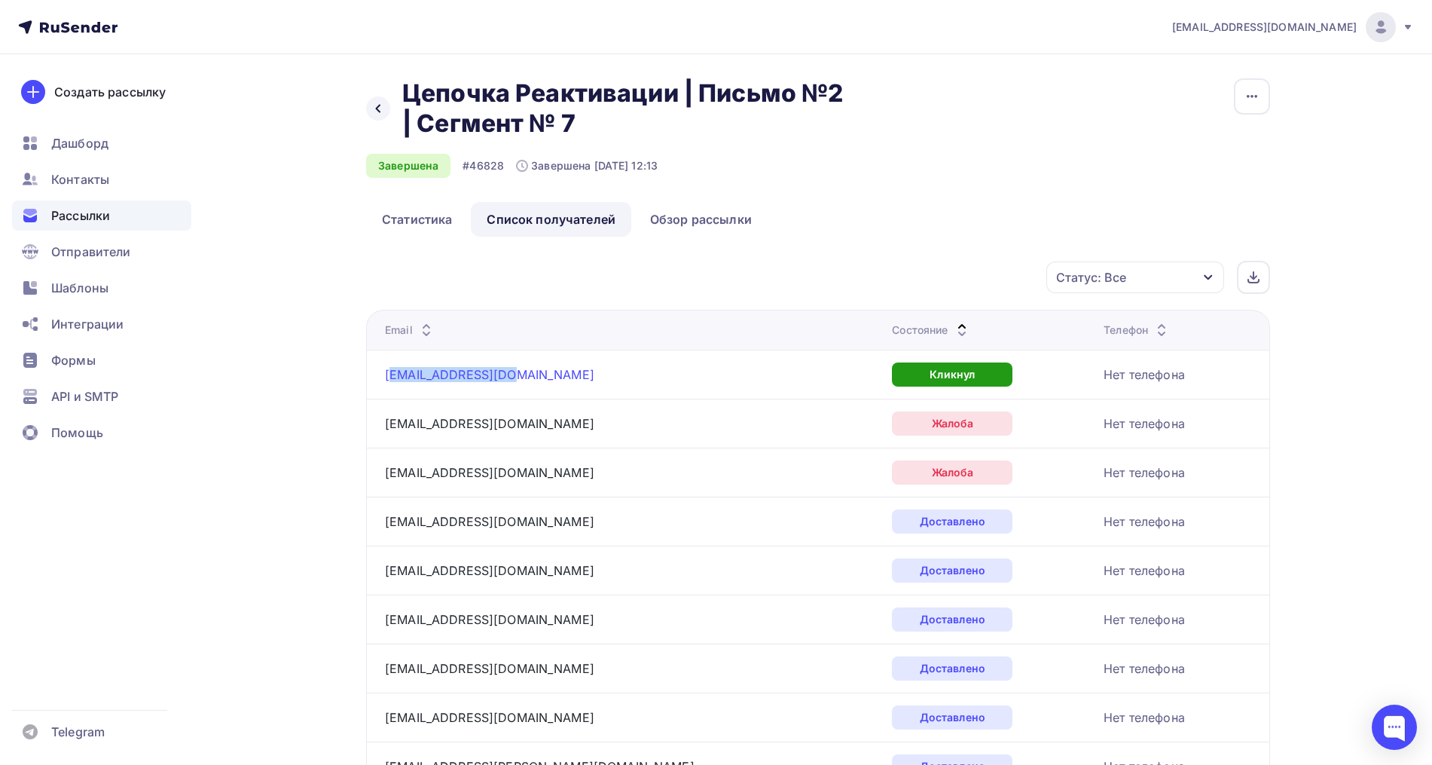
drag, startPoint x: 512, startPoint y: 378, endPoint x: 388, endPoint y: 380, distance: 124.3
click at [388, 380] on div "tamara0586@mail.ru" at bounding box center [573, 374] width 377 height 24
click at [548, 376] on div "tamara0586@mail.ru" at bounding box center [573, 374] width 377 height 24
drag, startPoint x: 493, startPoint y: 377, endPoint x: 375, endPoint y: 377, distance: 117.5
click at [375, 377] on td "tamara0586@mail.ru" at bounding box center [626, 374] width 520 height 49
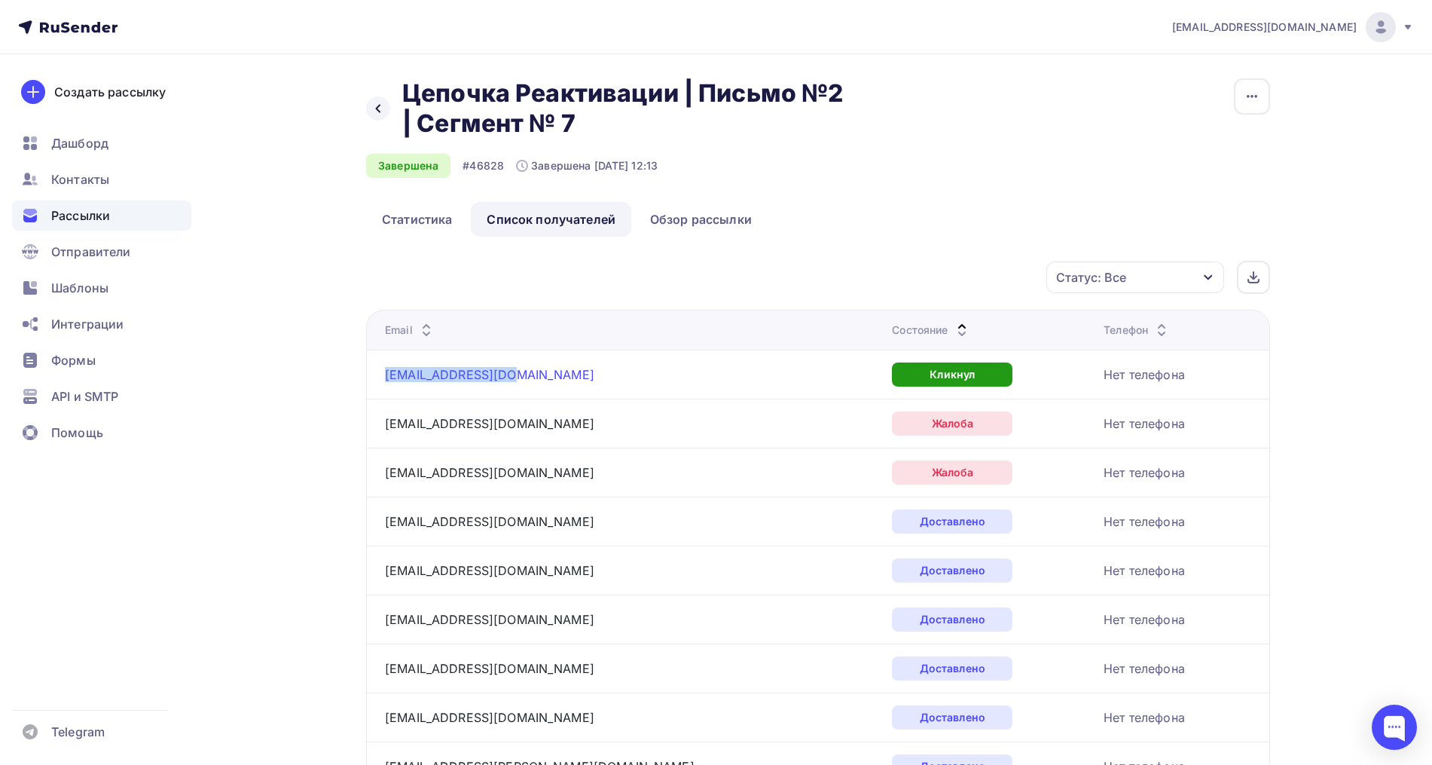
copy link "tamara0586@mail.ru"
click at [953, 323] on icon at bounding box center [962, 326] width 18 height 18
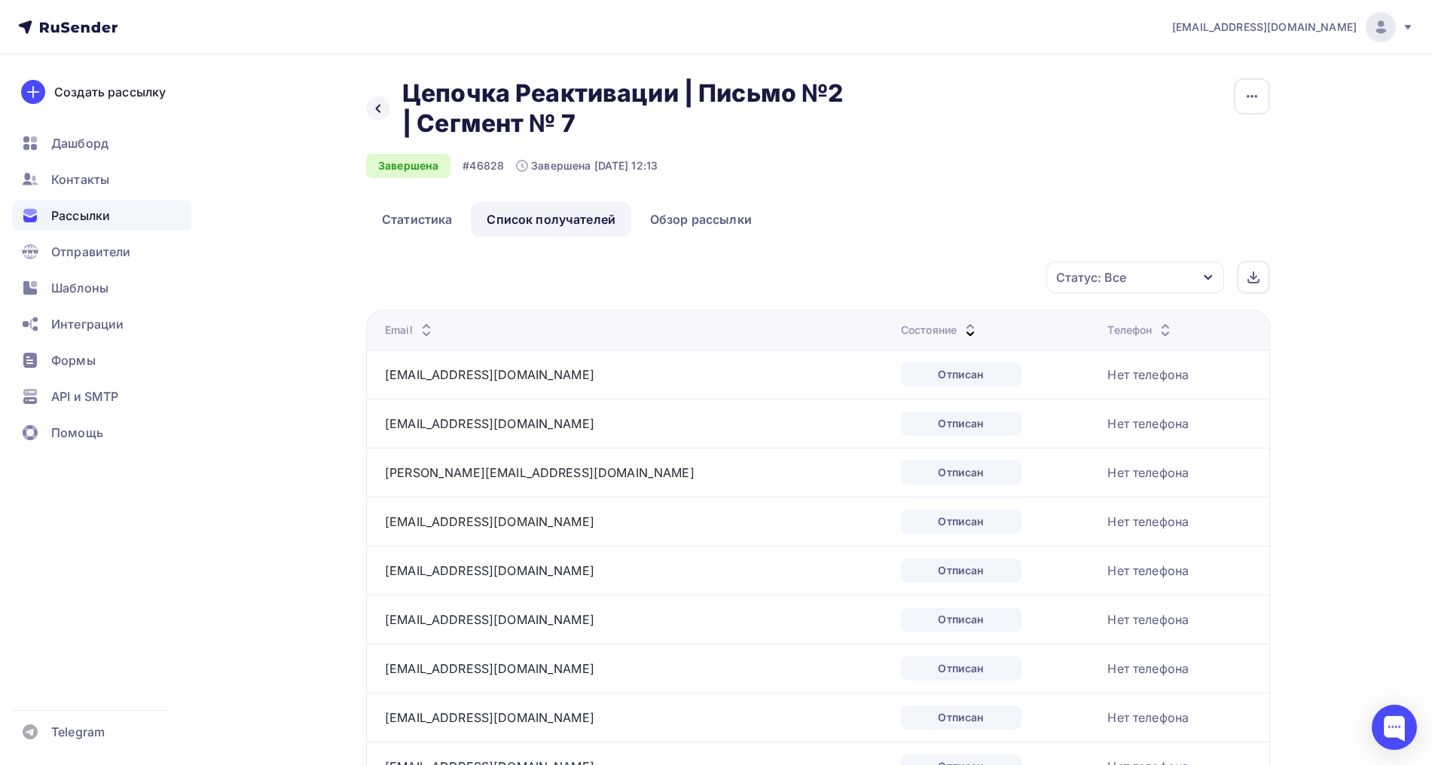
click at [961, 328] on icon at bounding box center [970, 334] width 18 height 18
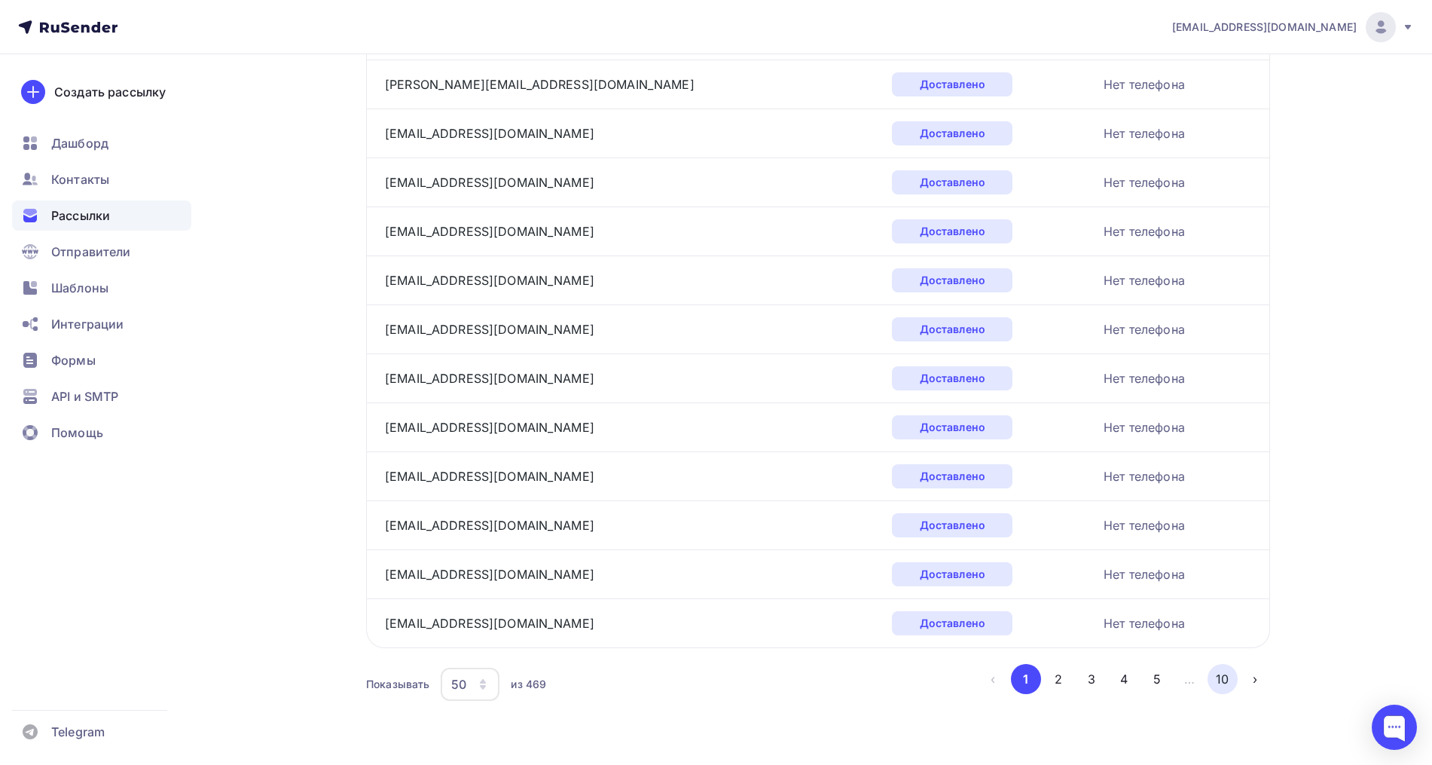
click at [1218, 678] on button "10" at bounding box center [1223, 679] width 30 height 30
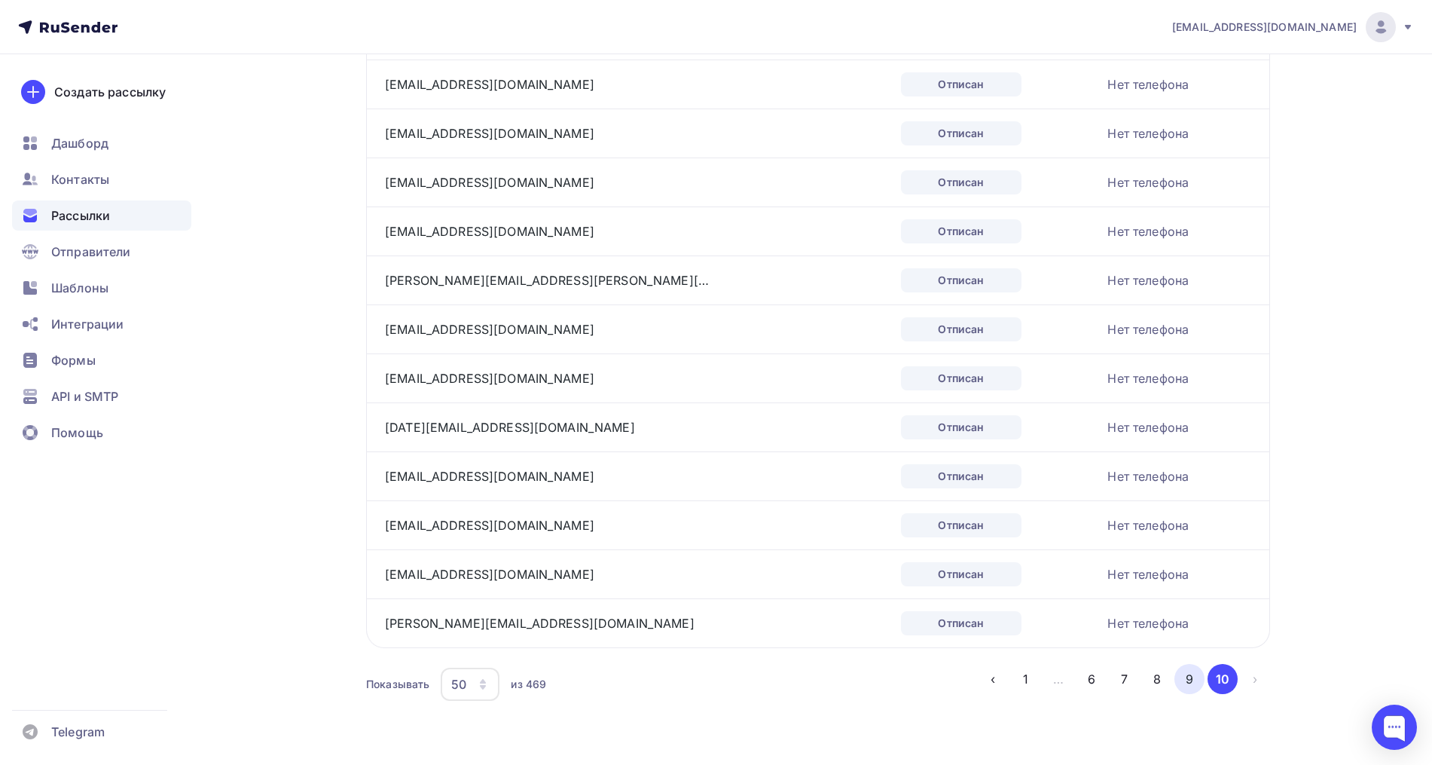
click at [1192, 675] on button "9" at bounding box center [1189, 679] width 30 height 30
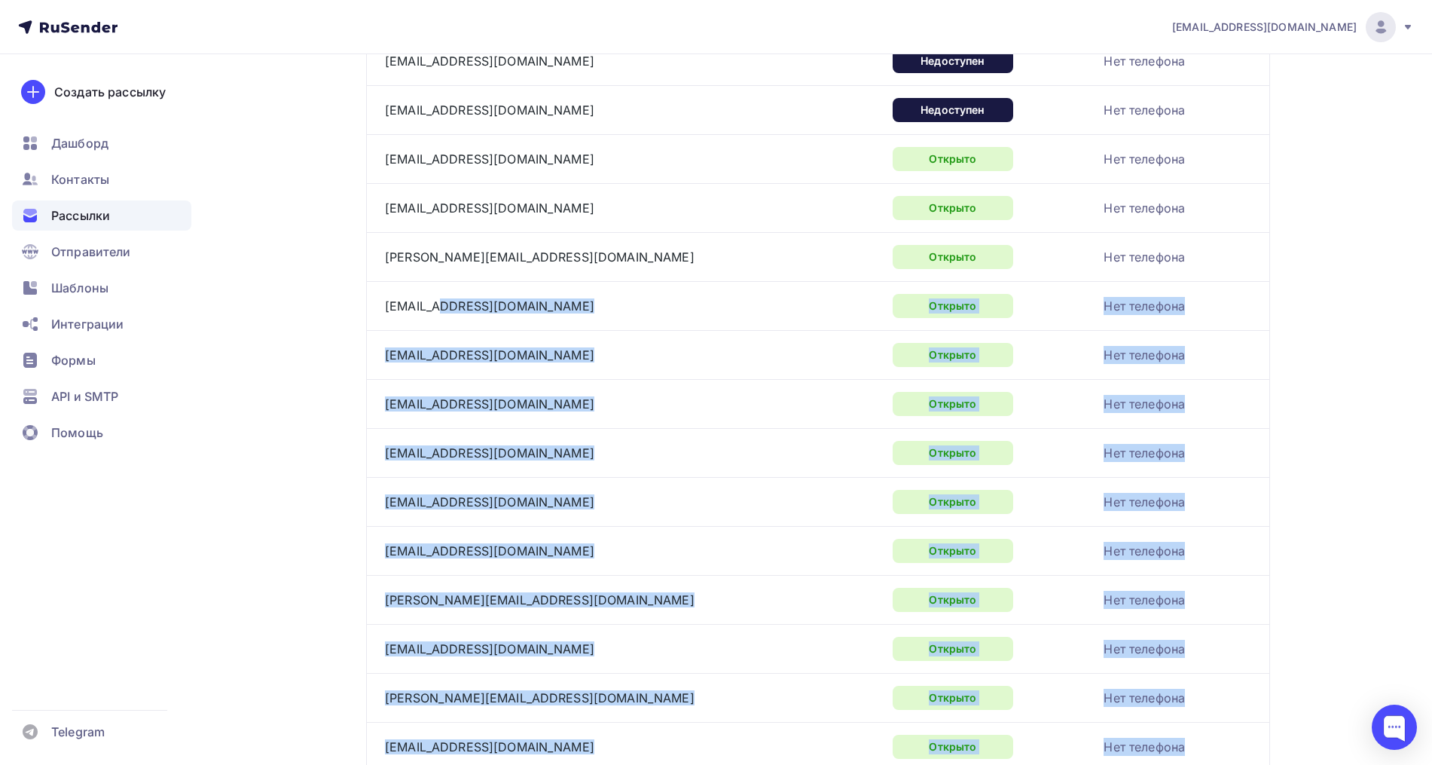
scroll to position [1492, 0]
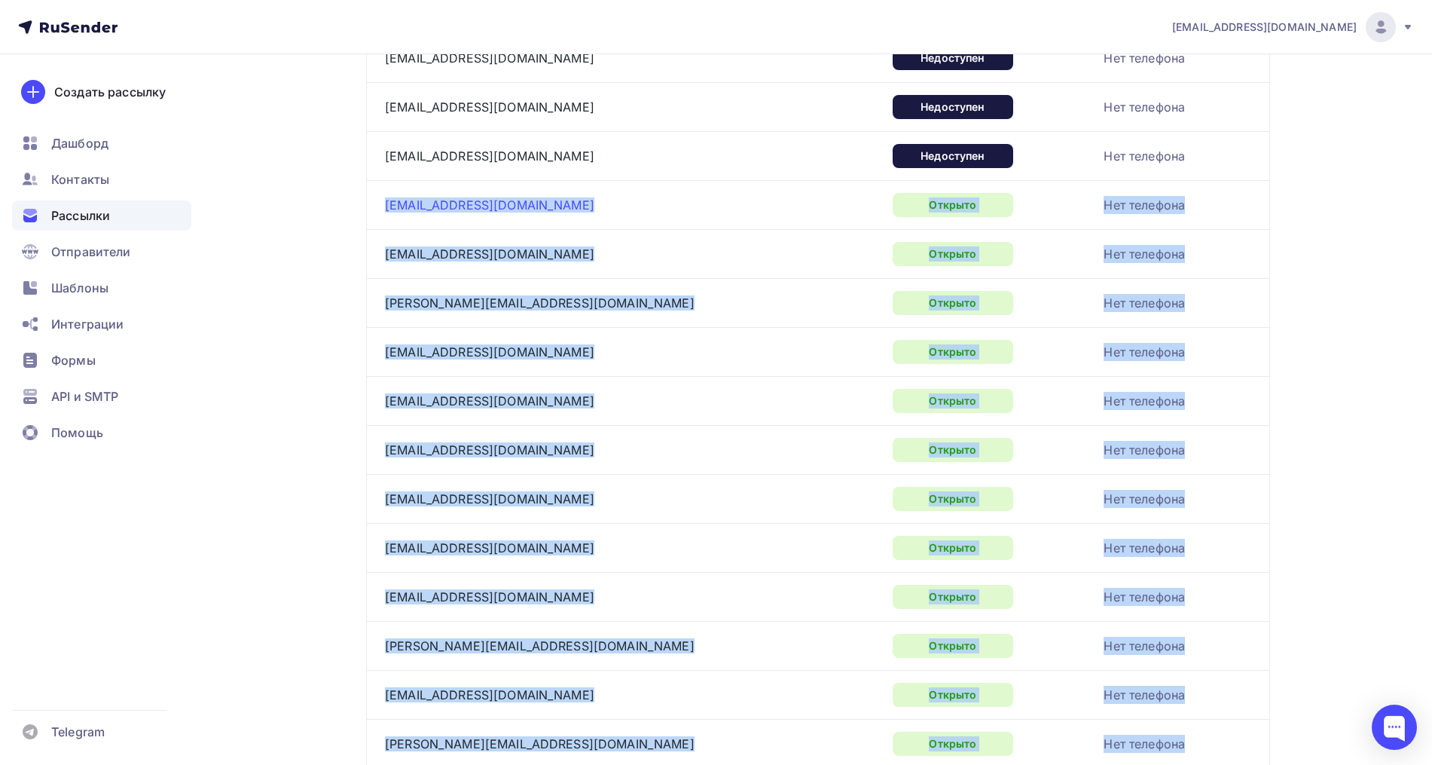
drag, startPoint x: 524, startPoint y: 627, endPoint x: 388, endPoint y: 207, distance: 441.2
click at [388, 207] on tbody "ookrasnoperova@yandex.ru Доставлено Нет телефона irene.vrn@ya.ru Доставлено Нет…" at bounding box center [817, 82] width 903 height 2448
copy tbody "davydusya@yandex.ru Открыто Нет телефона tanyaeklmn@yandex.ru Открыто Нет телеф…"
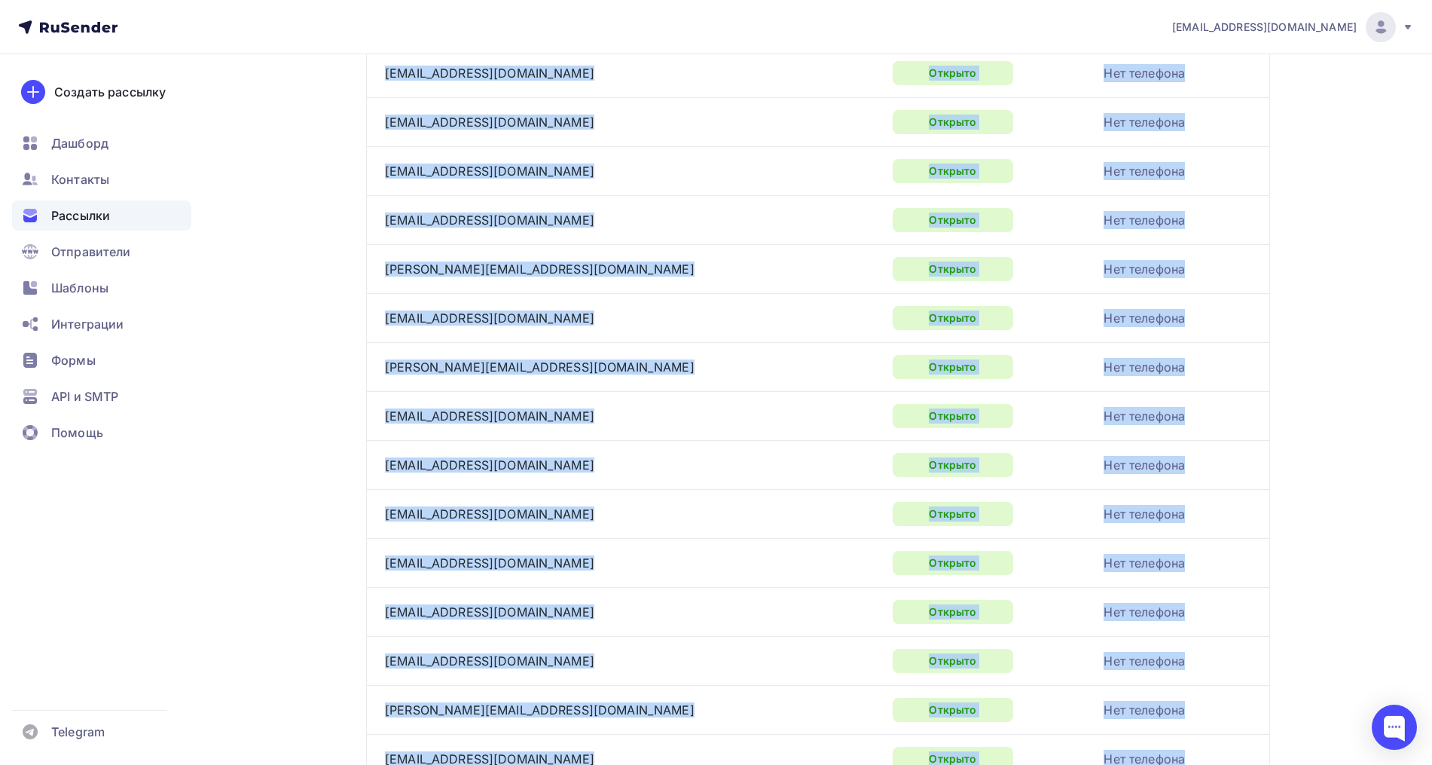
scroll to position [2151, 0]
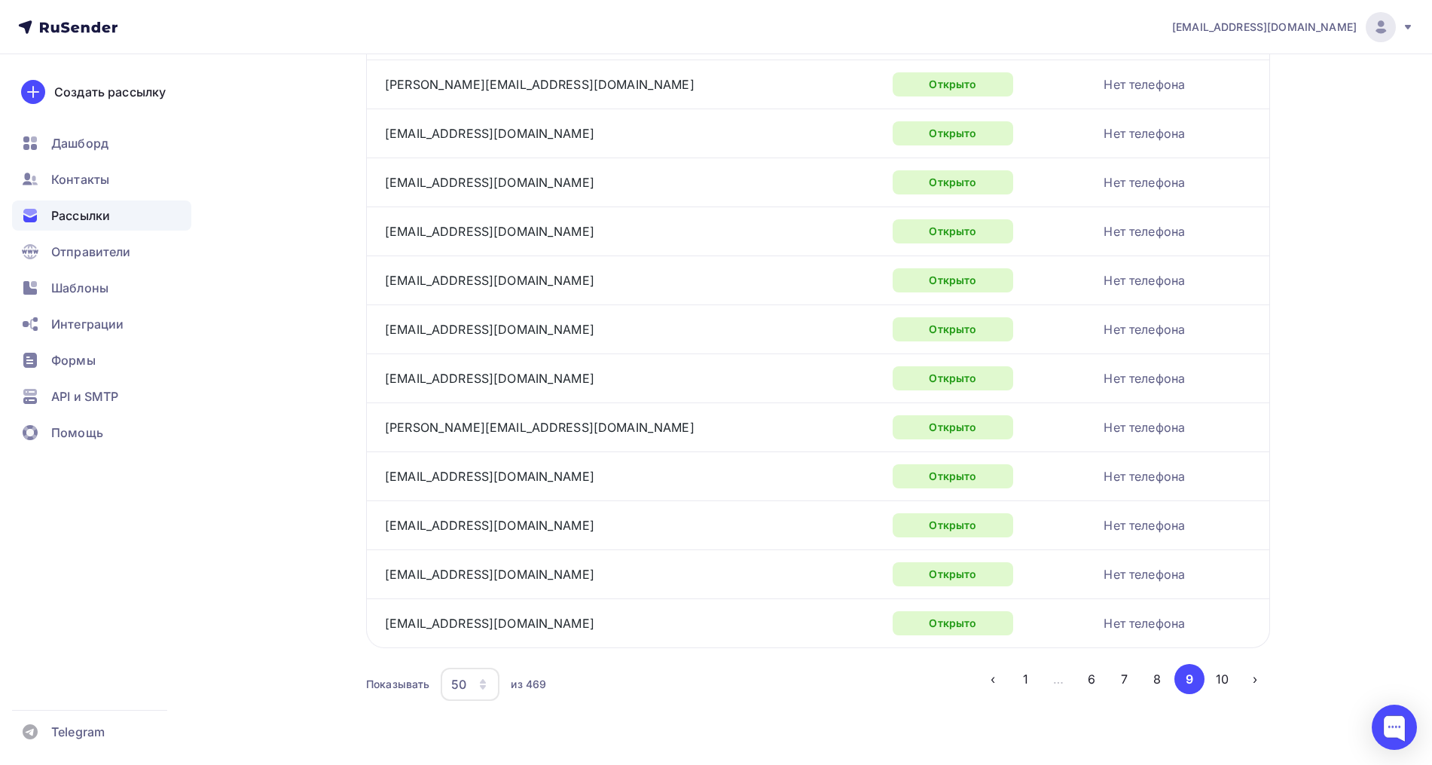
click at [1225, 681] on button "10" at bounding box center [1223, 679] width 30 height 30
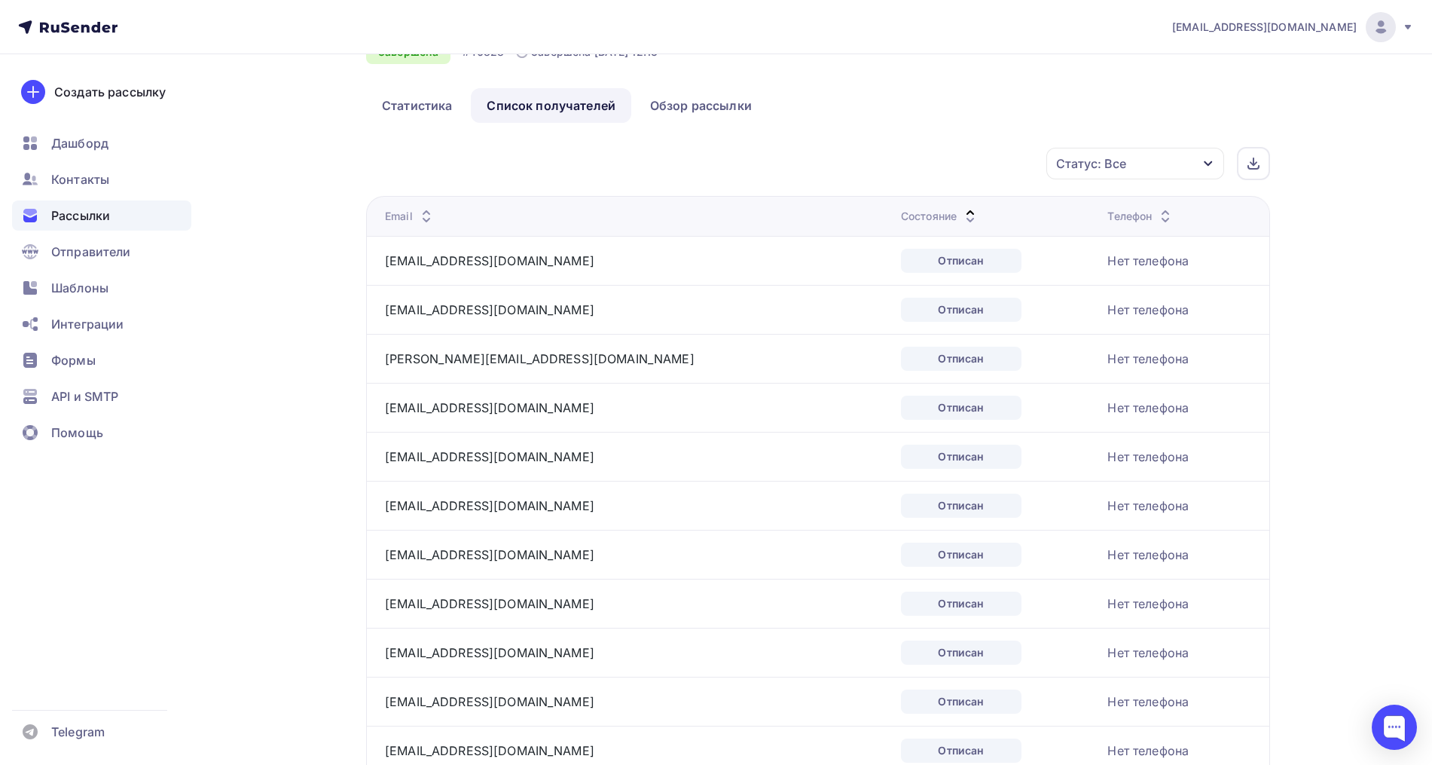
scroll to position [0, 0]
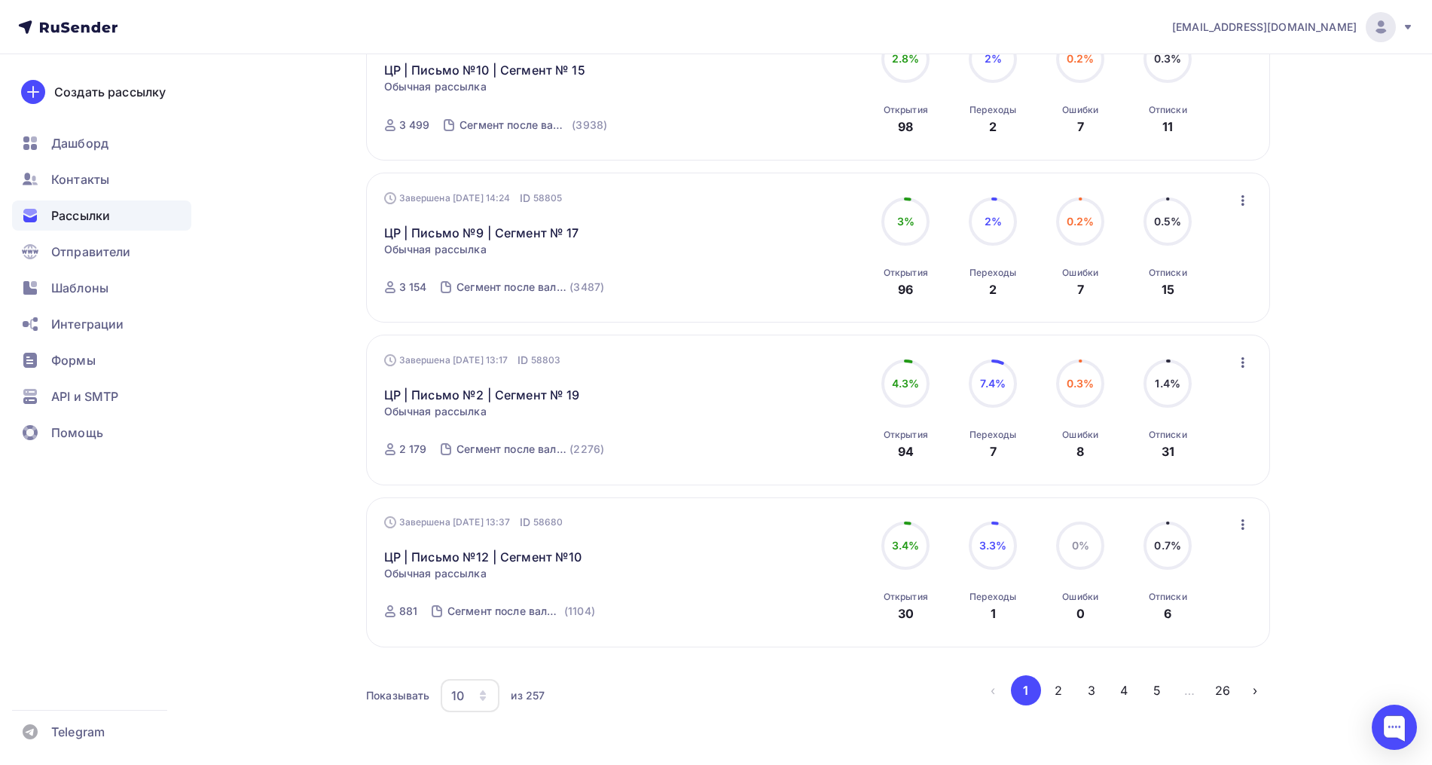
scroll to position [1330, 0]
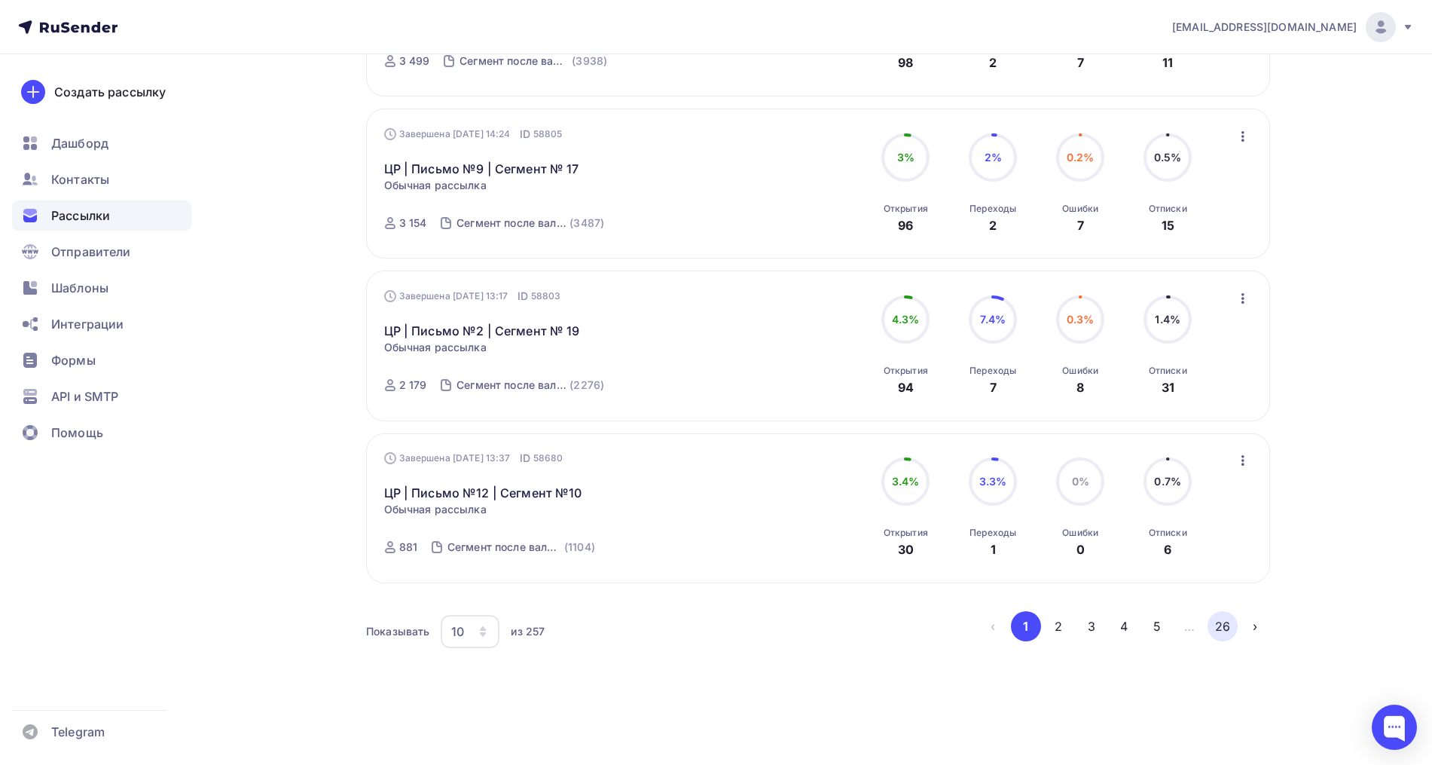
click at [1220, 623] on button "26" at bounding box center [1223, 626] width 30 height 30
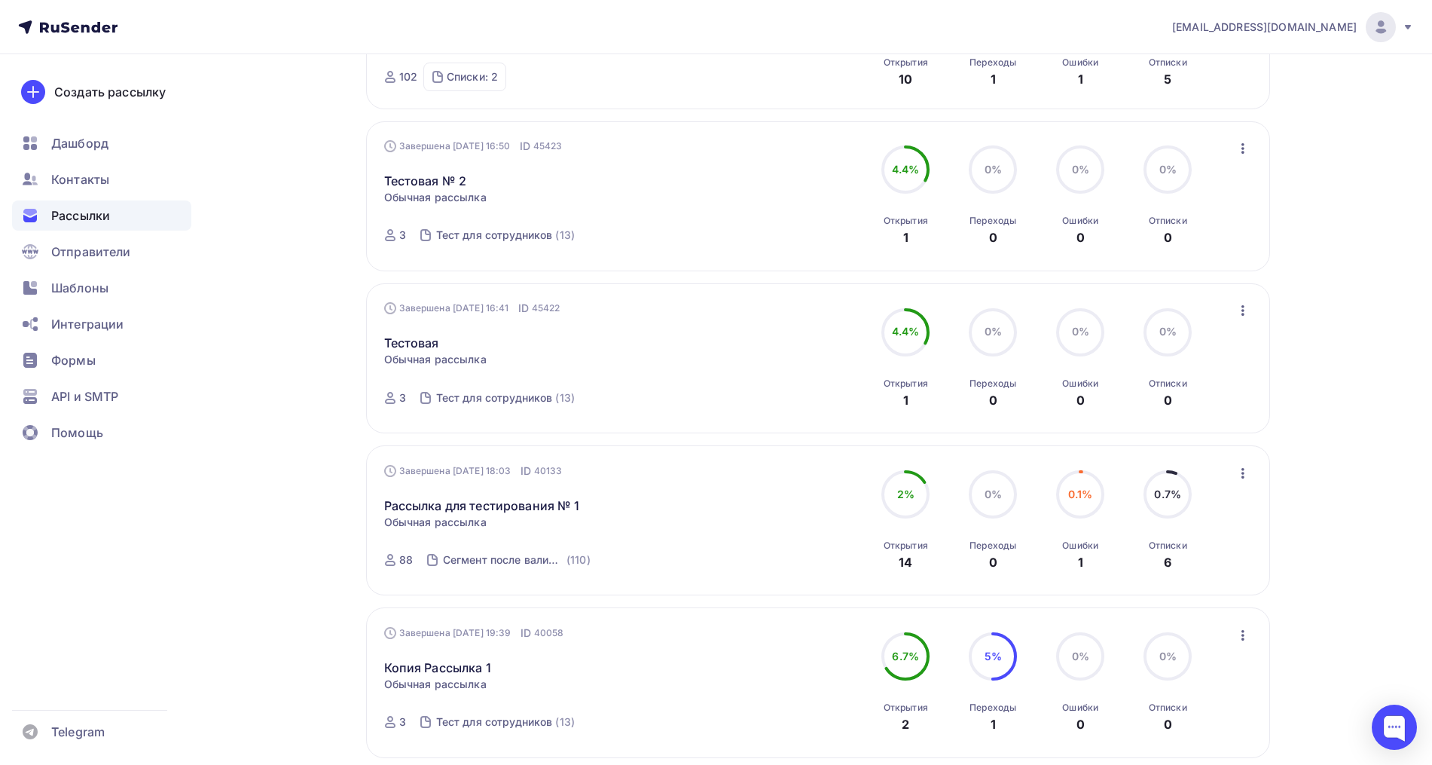
scroll to position [843, 0]
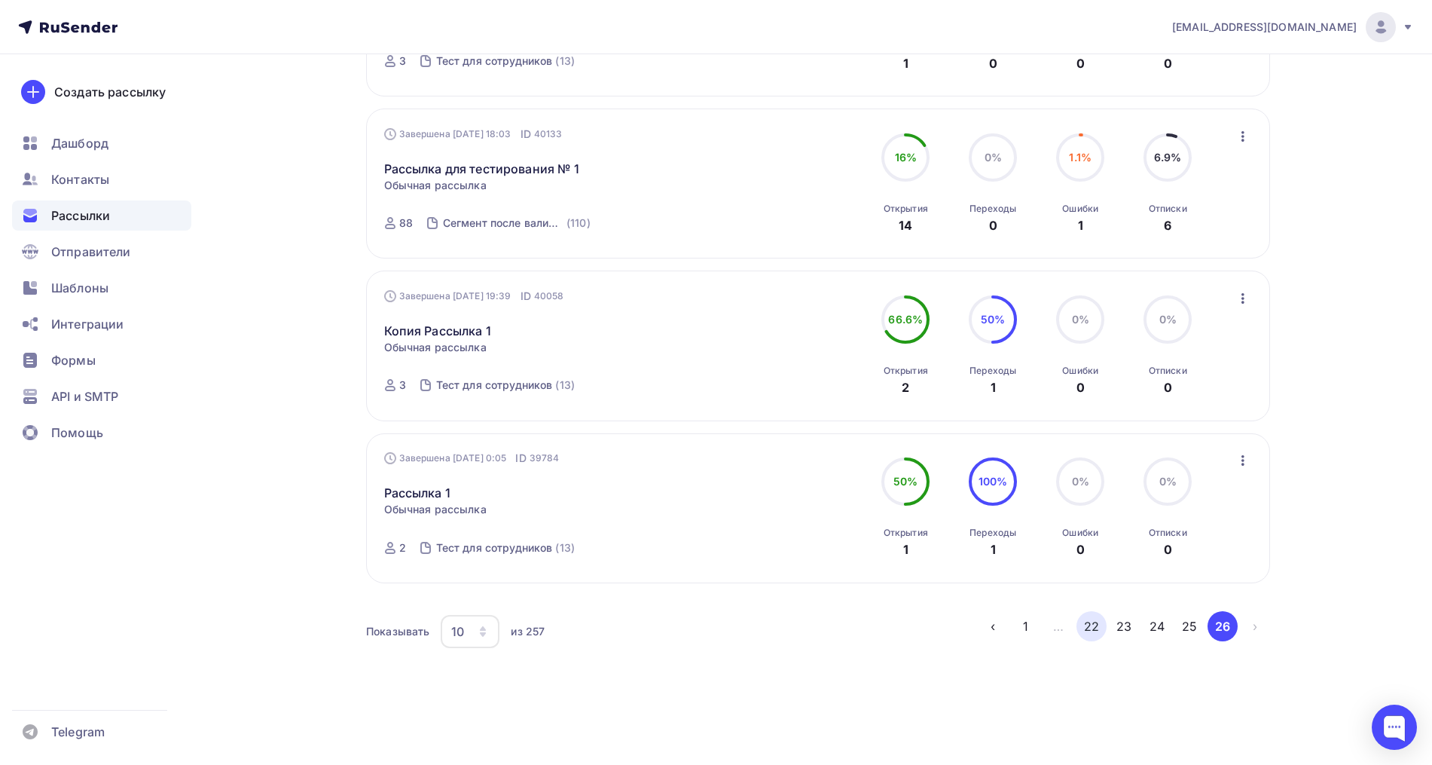
click at [1097, 627] on button "22" at bounding box center [1091, 626] width 30 height 30
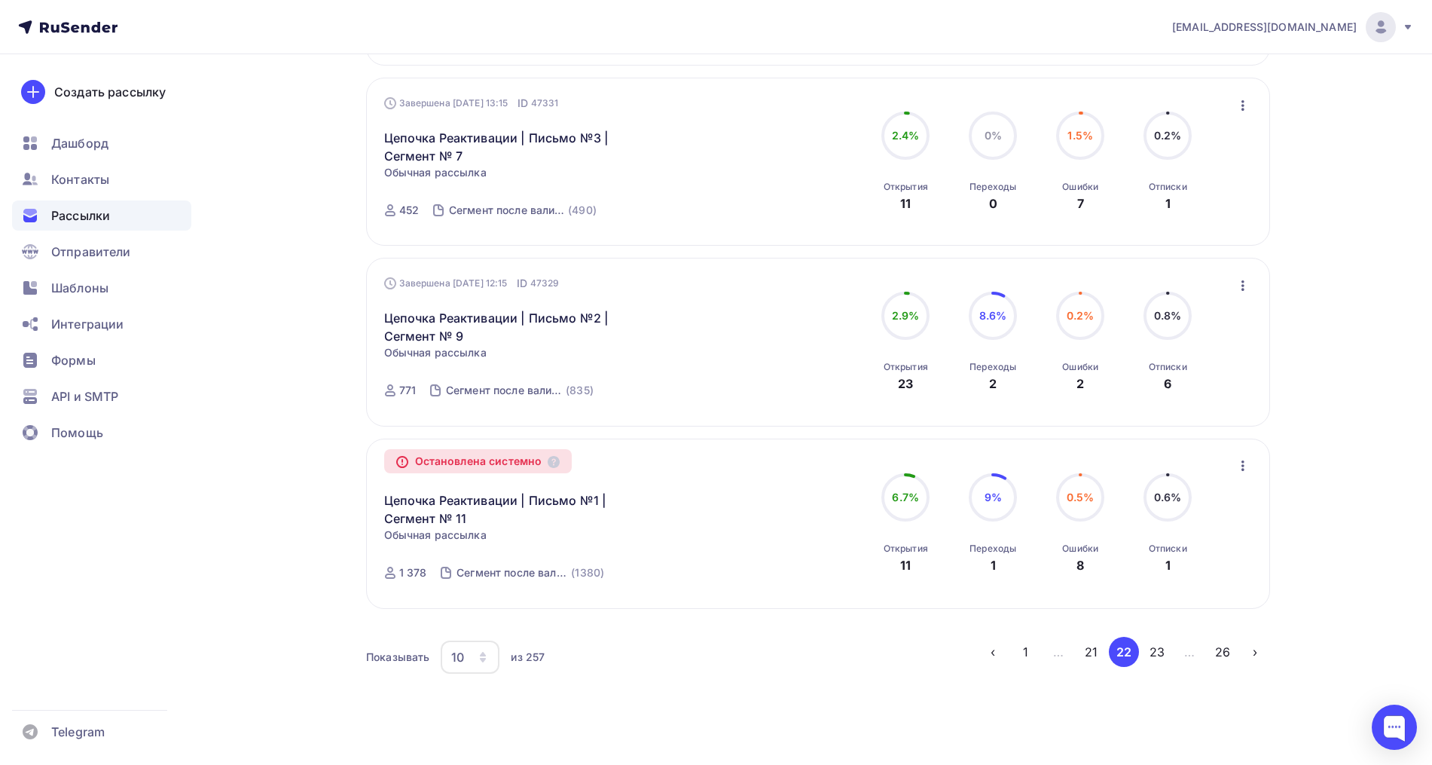
scroll to position [1502, 0]
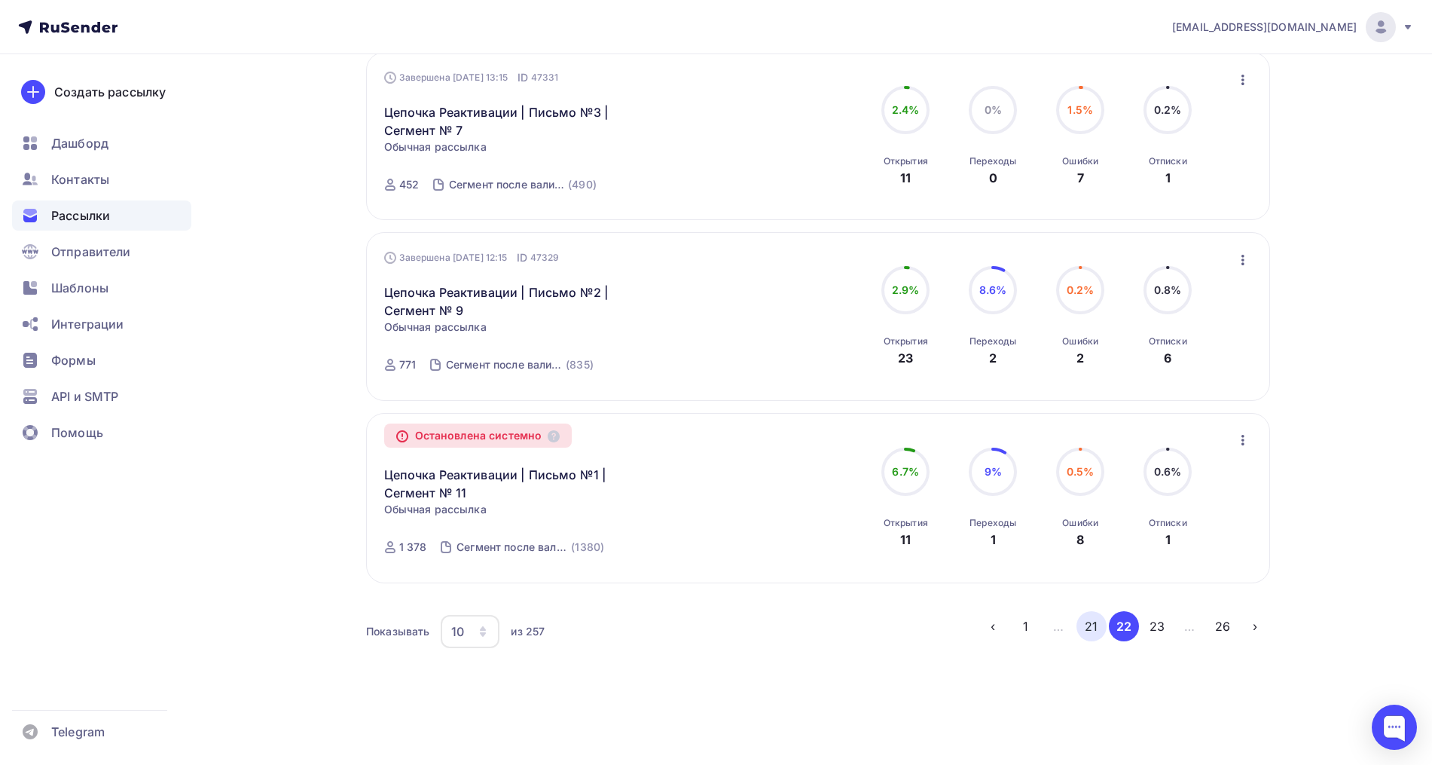
click at [1078, 630] on button "21" at bounding box center [1091, 626] width 30 height 30
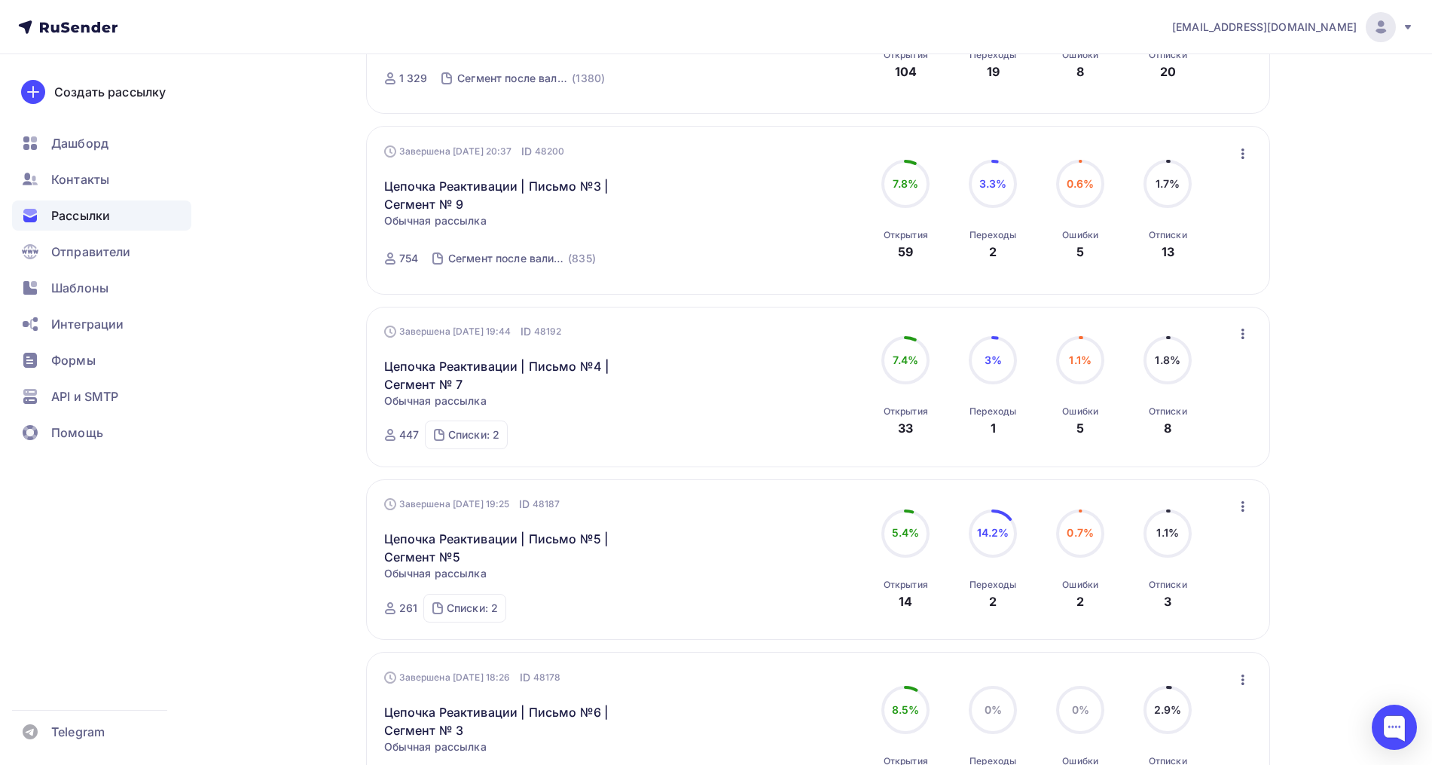
scroll to position [263, 0]
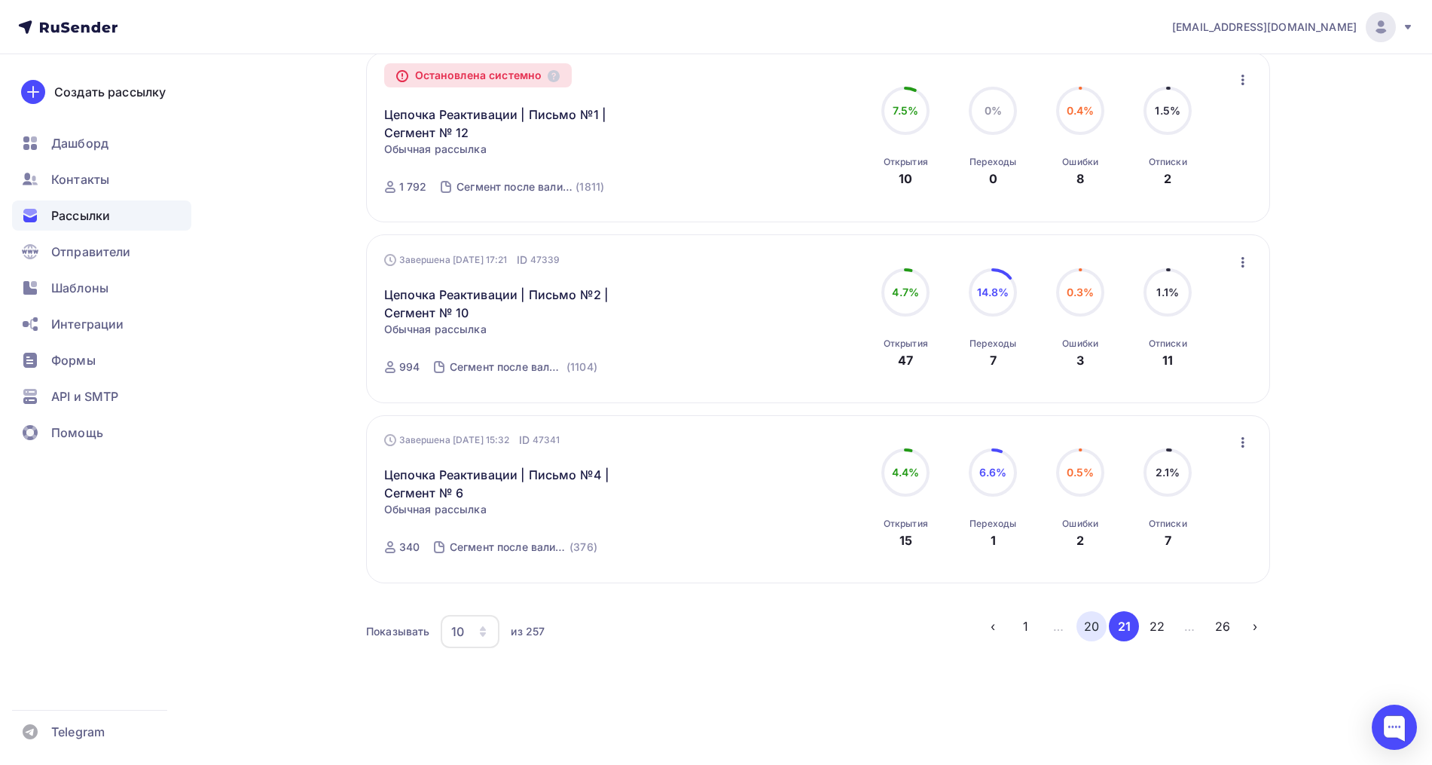
click at [1081, 627] on button "20" at bounding box center [1091, 626] width 30 height 30
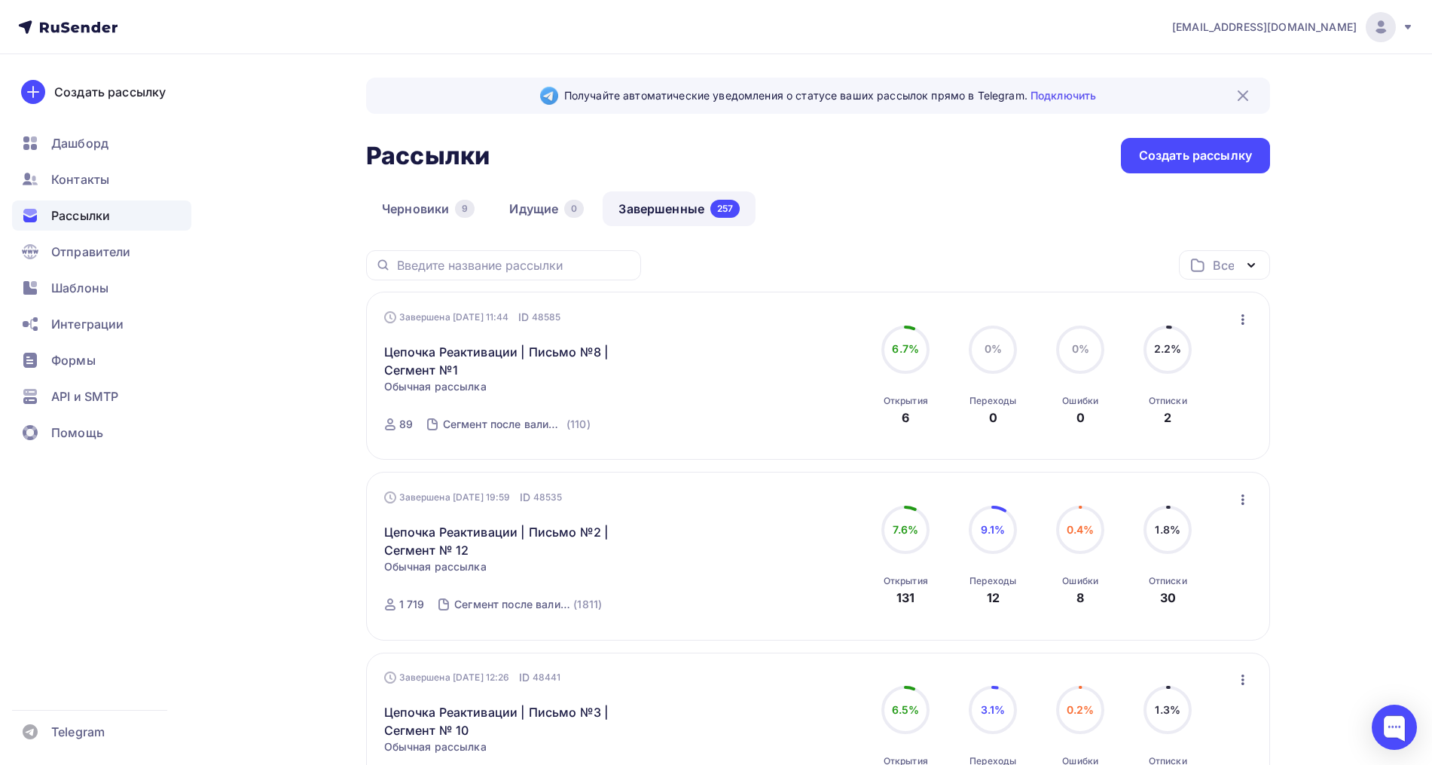
scroll to position [0, 0]
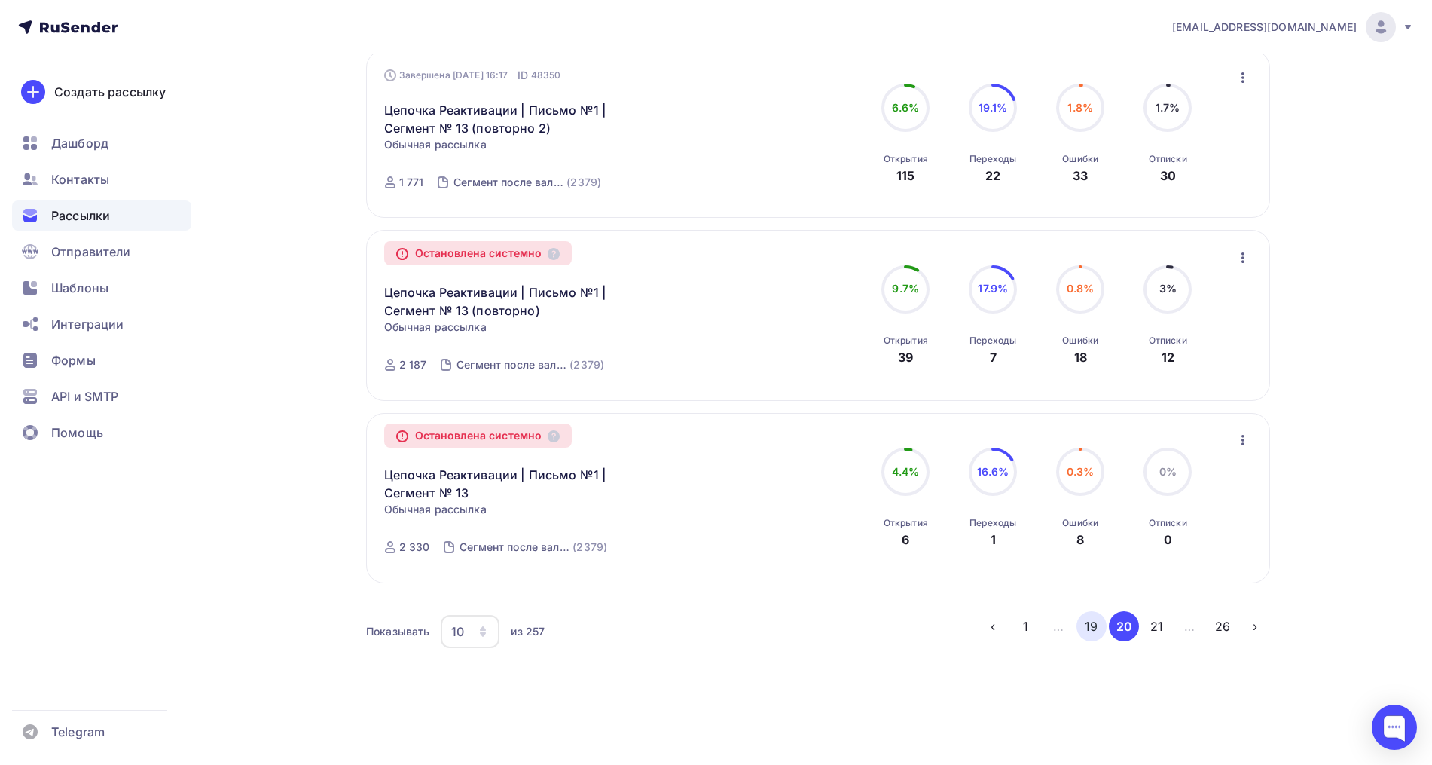
click at [1090, 624] on button "19" at bounding box center [1091, 626] width 30 height 30
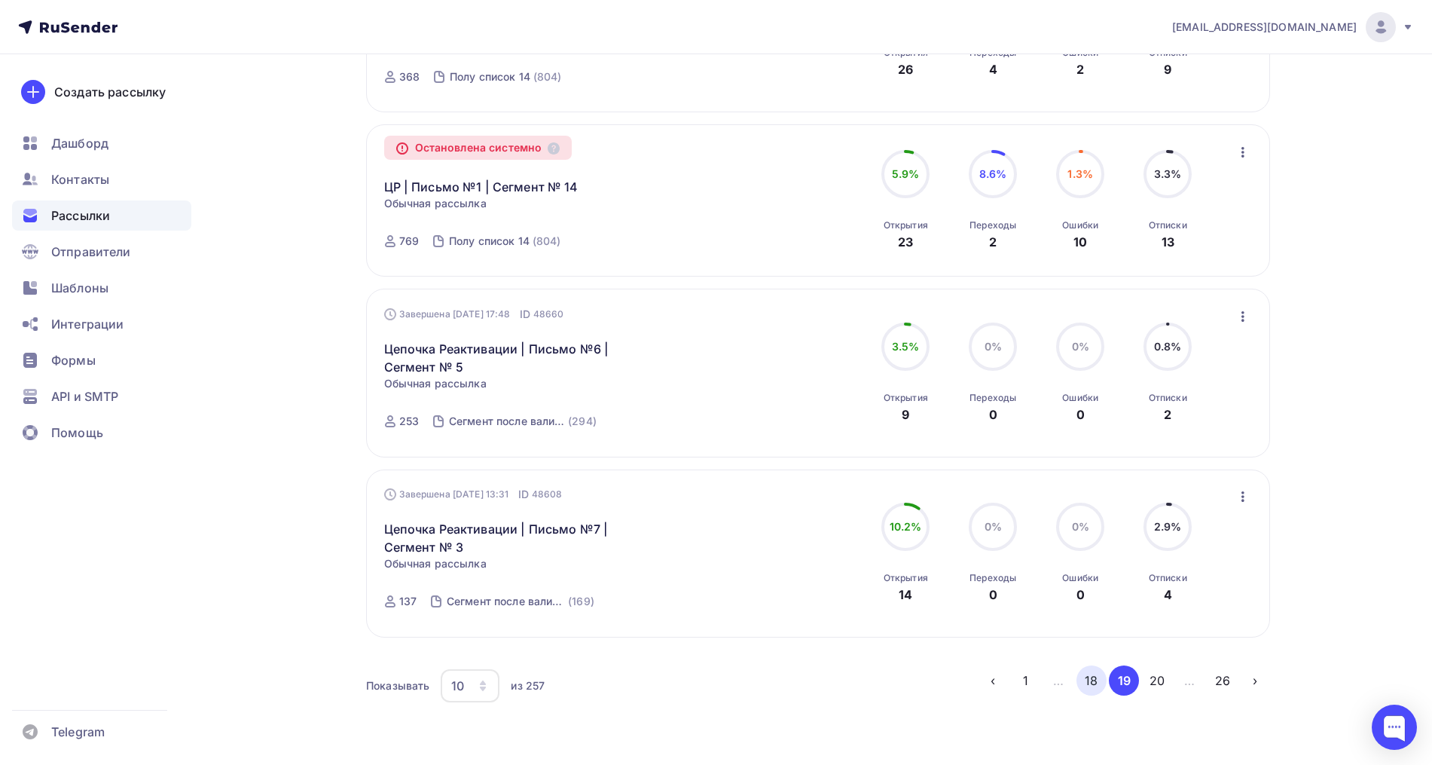
click at [1089, 665] on button "18" at bounding box center [1091, 680] width 30 height 30
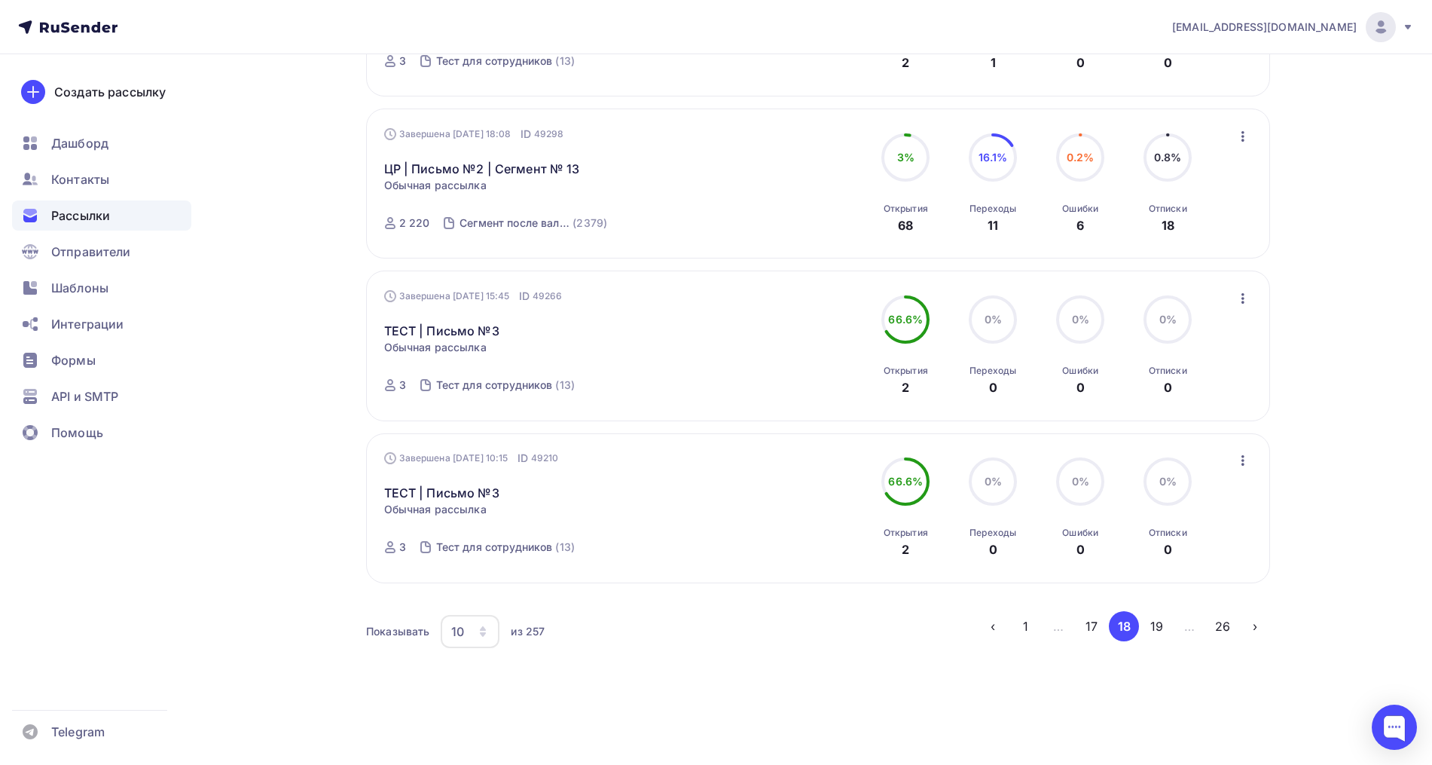
click at [1098, 625] on button "17" at bounding box center [1091, 626] width 30 height 30
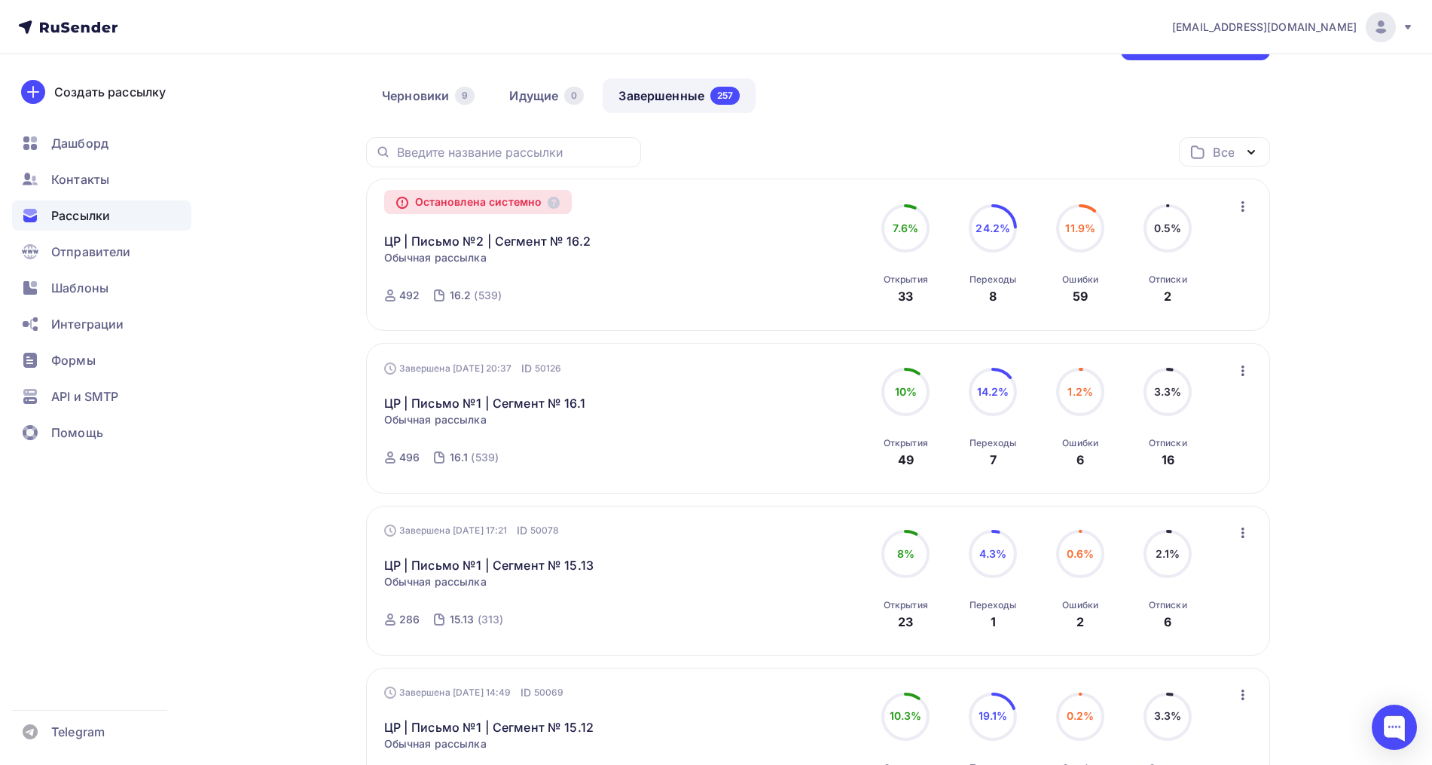
scroll to position [97, 0]
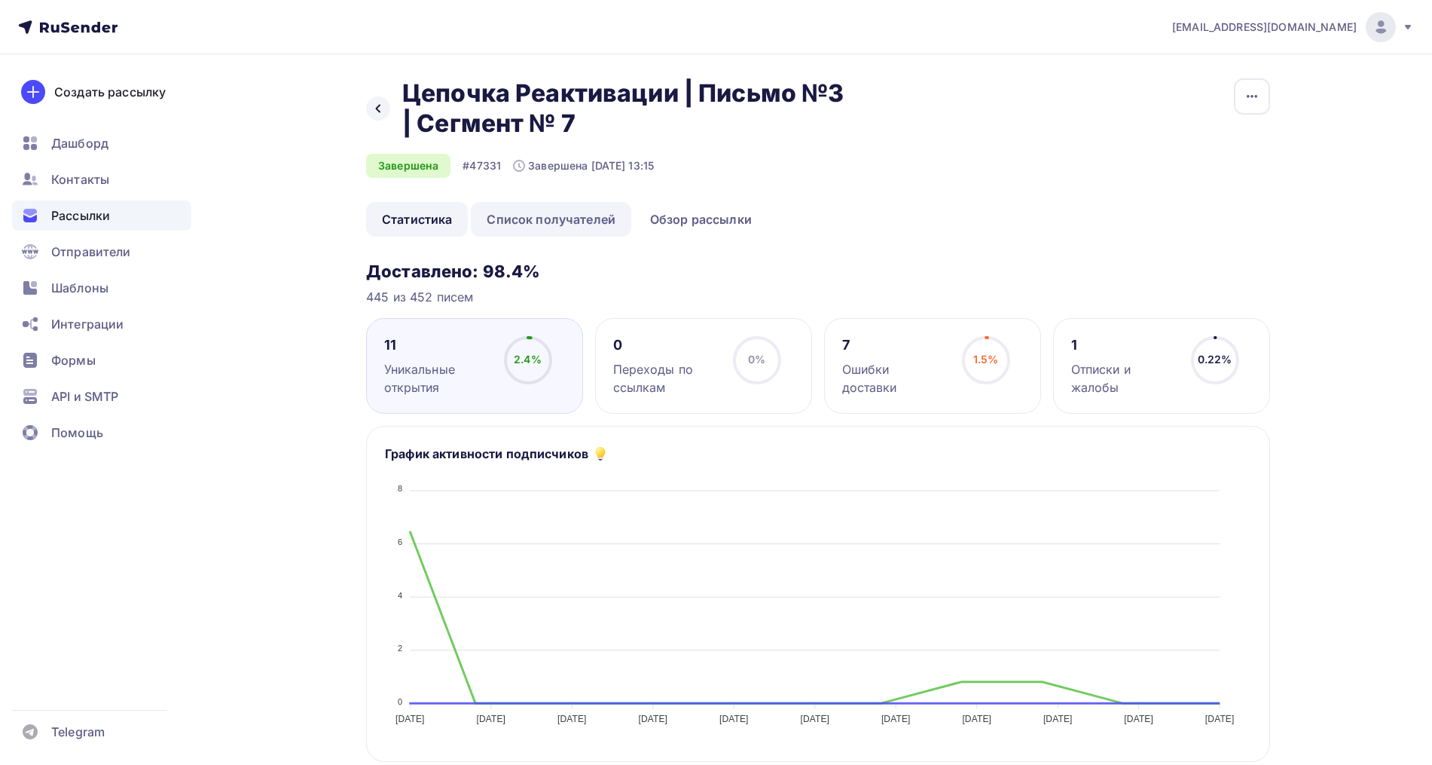
click at [569, 210] on link "Список получателей" at bounding box center [551, 219] width 160 height 35
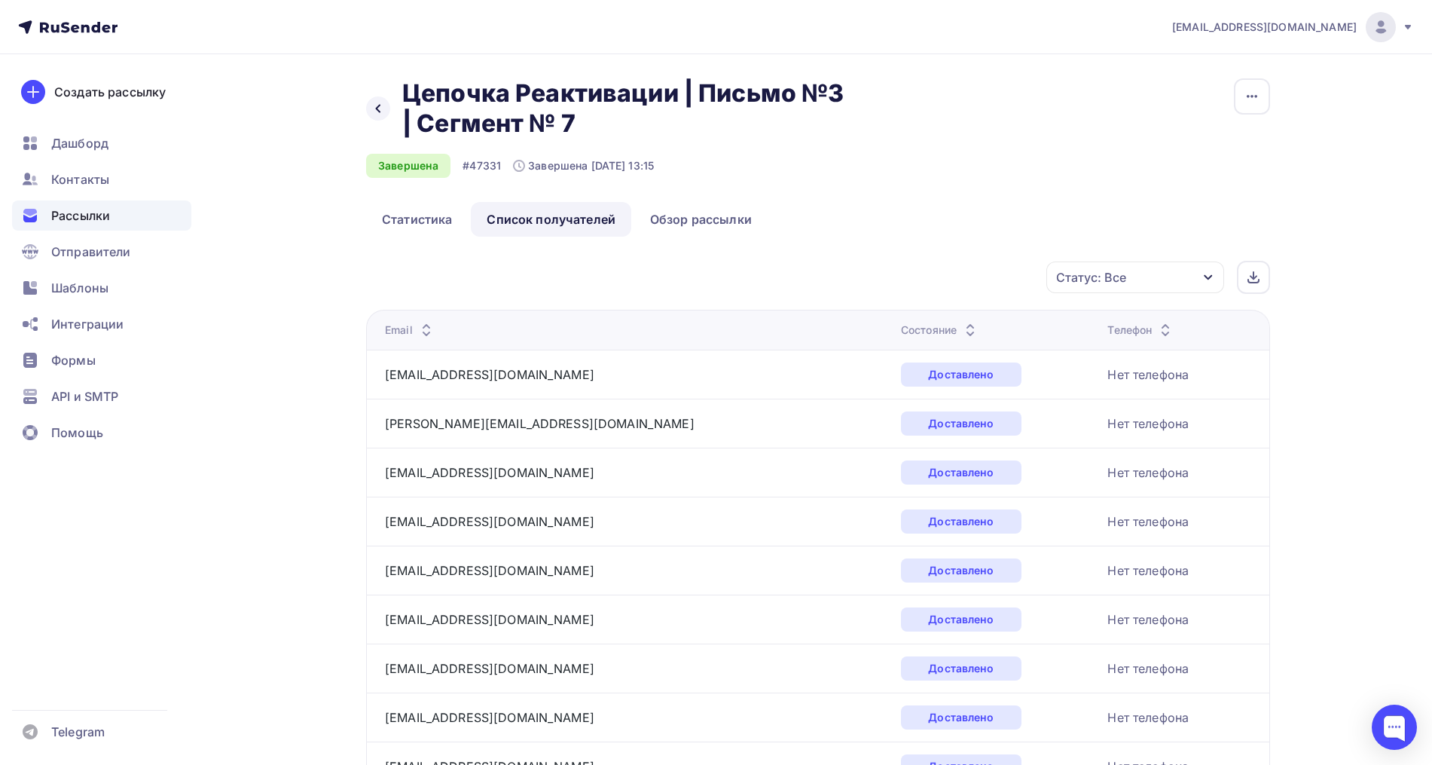
click at [961, 328] on icon at bounding box center [970, 334] width 18 height 18
click at [953, 327] on icon at bounding box center [962, 334] width 18 height 18
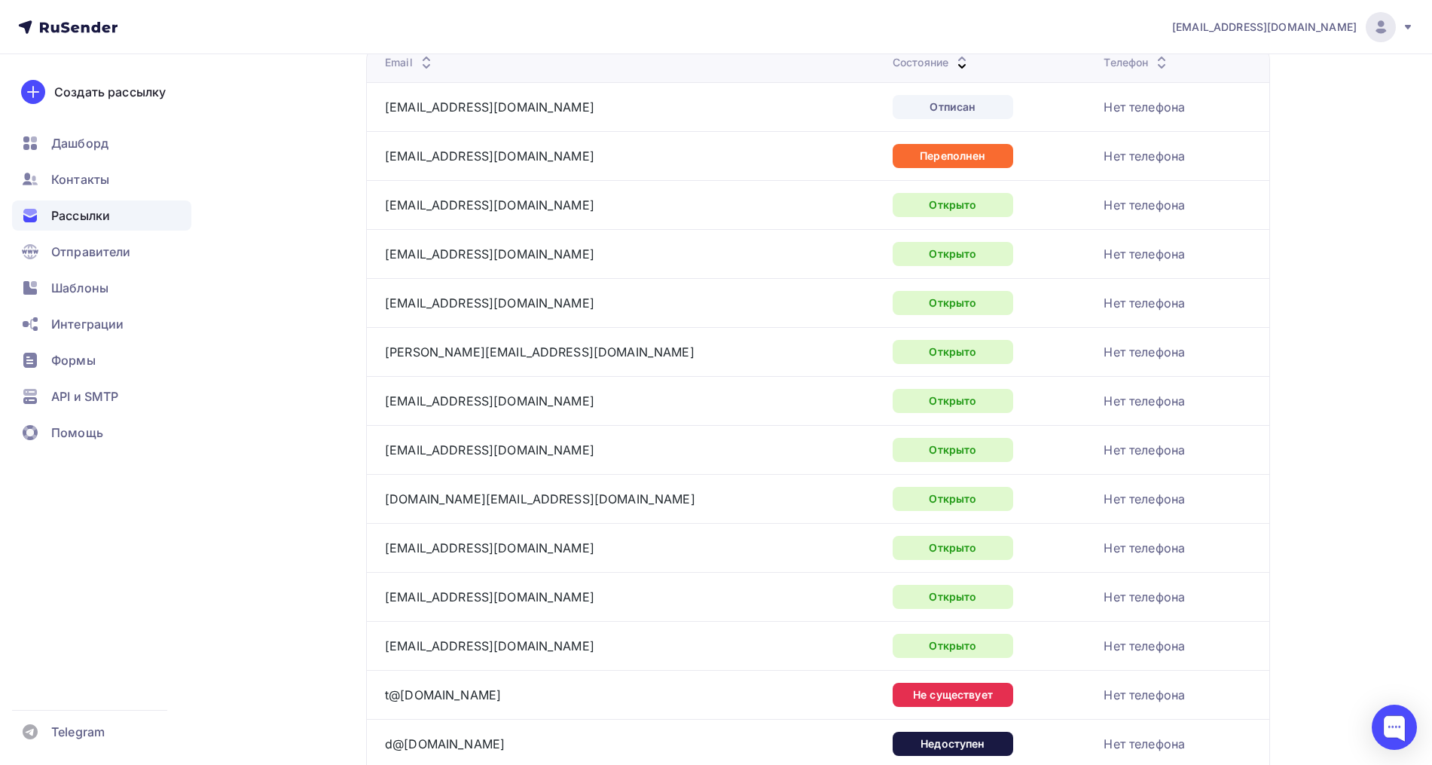
scroll to position [282, 0]
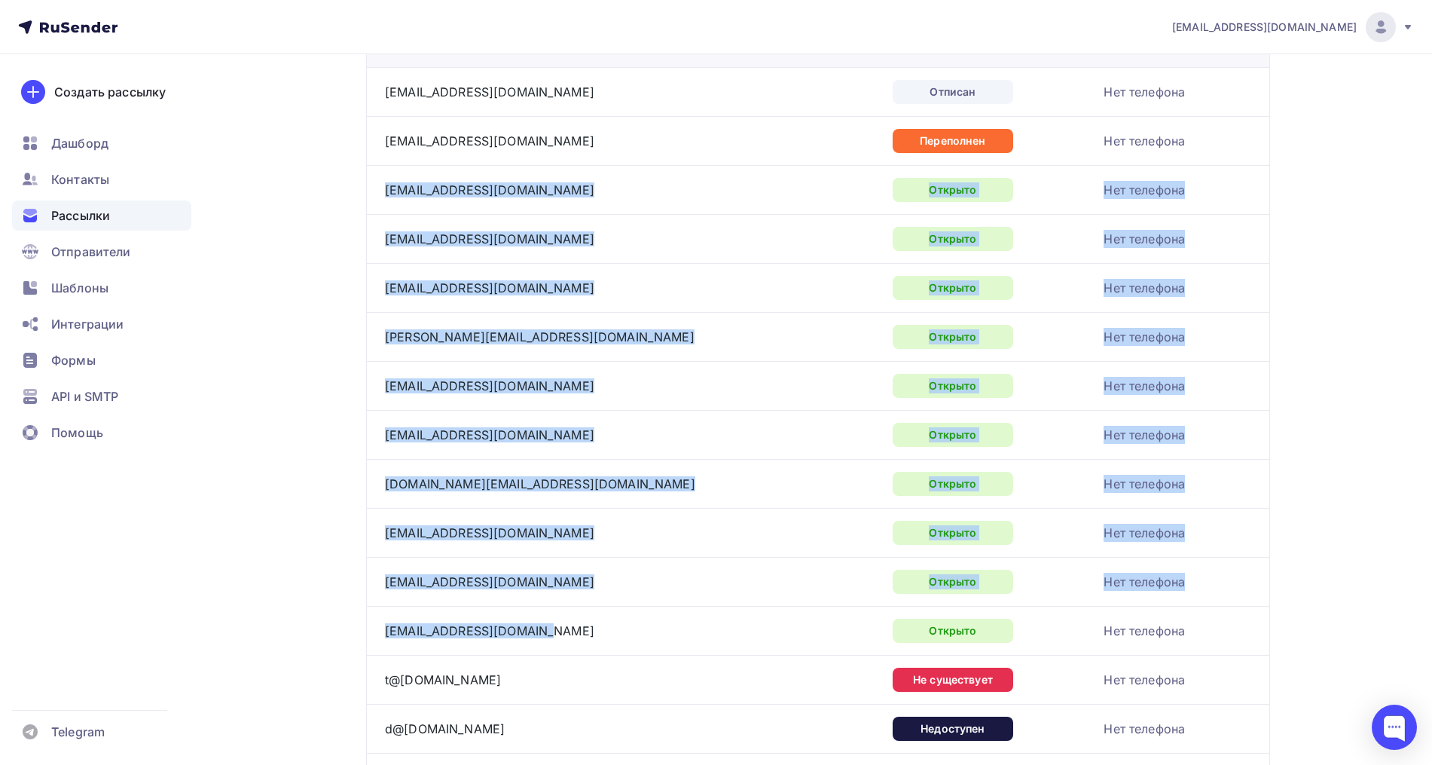
drag, startPoint x: 550, startPoint y: 635, endPoint x: 383, endPoint y: 191, distance: 474.6
copy tbody "bina_bina@mail.ru Открыто Нет телефона letoletelo@mail.ru Открыто Нет телефона …"
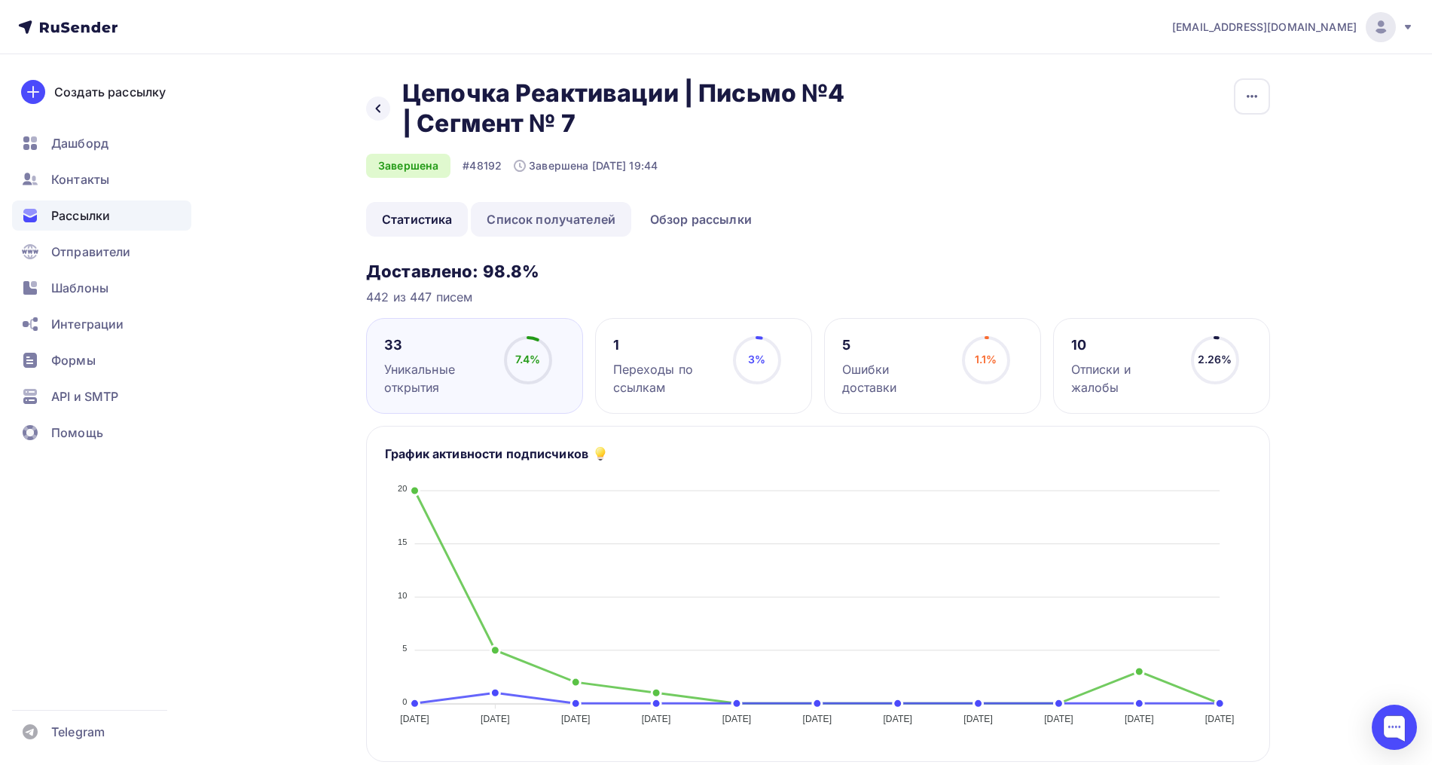
click at [555, 227] on link "Список получателей" at bounding box center [551, 219] width 160 height 35
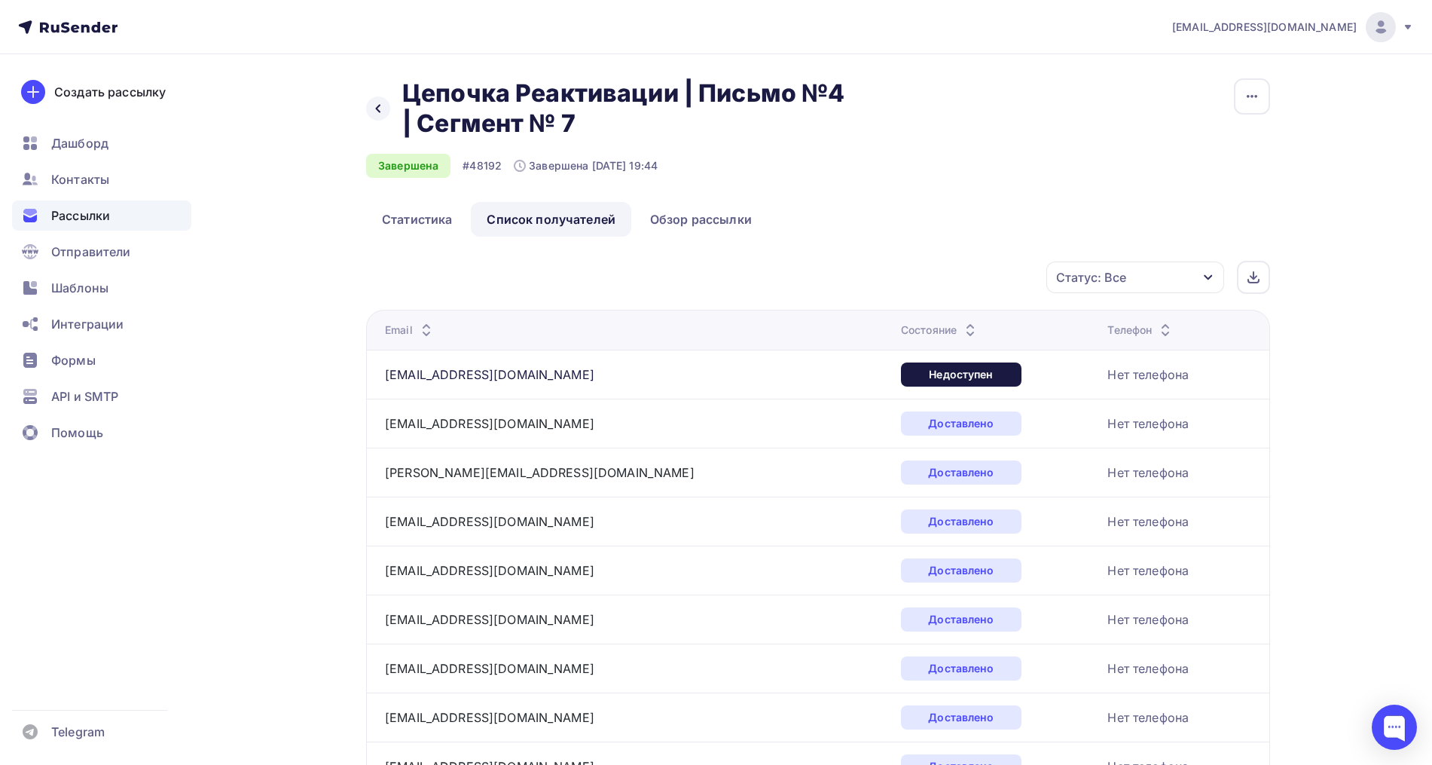
click at [961, 327] on icon at bounding box center [970, 334] width 18 height 18
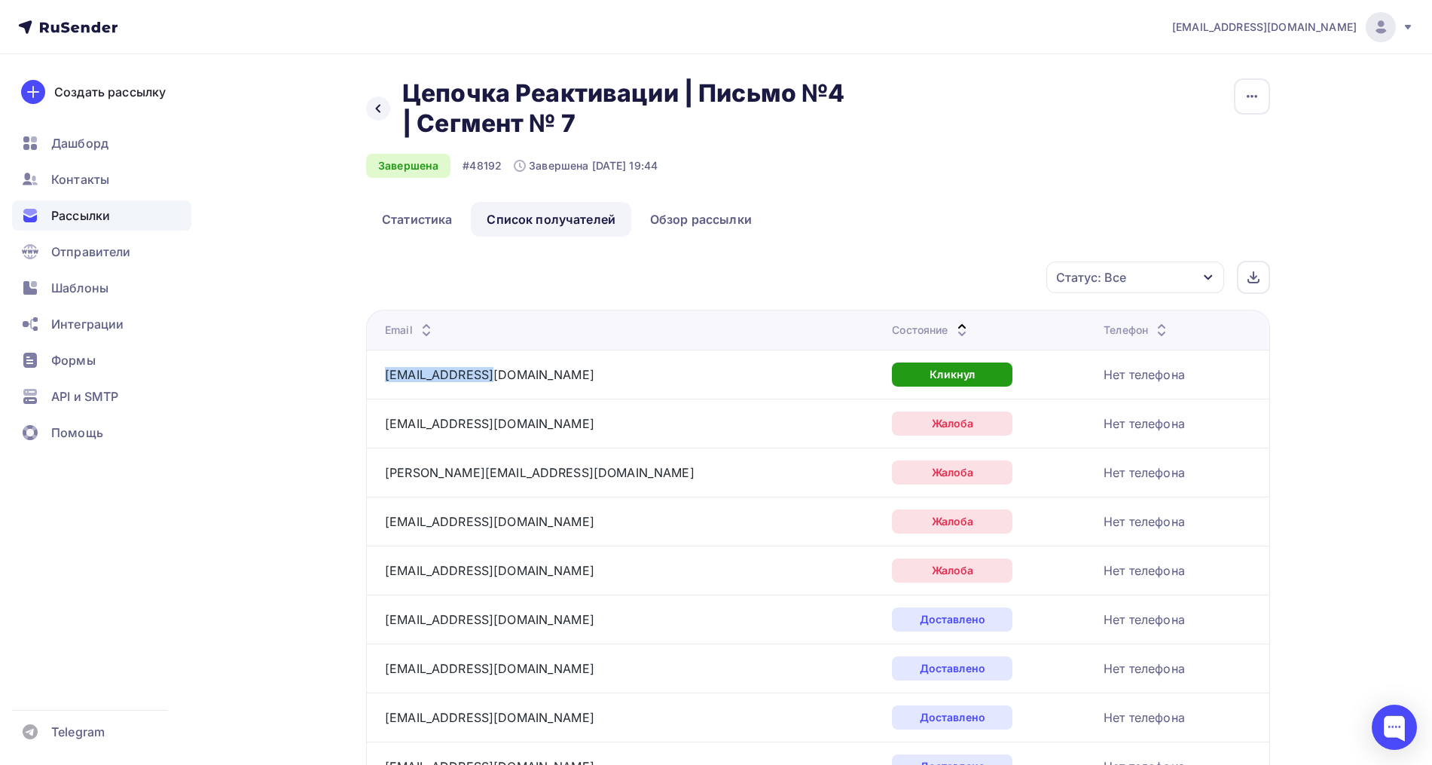
drag, startPoint x: 509, startPoint y: 379, endPoint x: 380, endPoint y: 376, distance: 128.8
click at [380, 376] on td "[EMAIL_ADDRESS][DOMAIN_NAME]" at bounding box center [626, 374] width 520 height 49
copy link "[EMAIL_ADDRESS][DOMAIN_NAME]"
click at [953, 322] on icon at bounding box center [962, 326] width 18 height 18
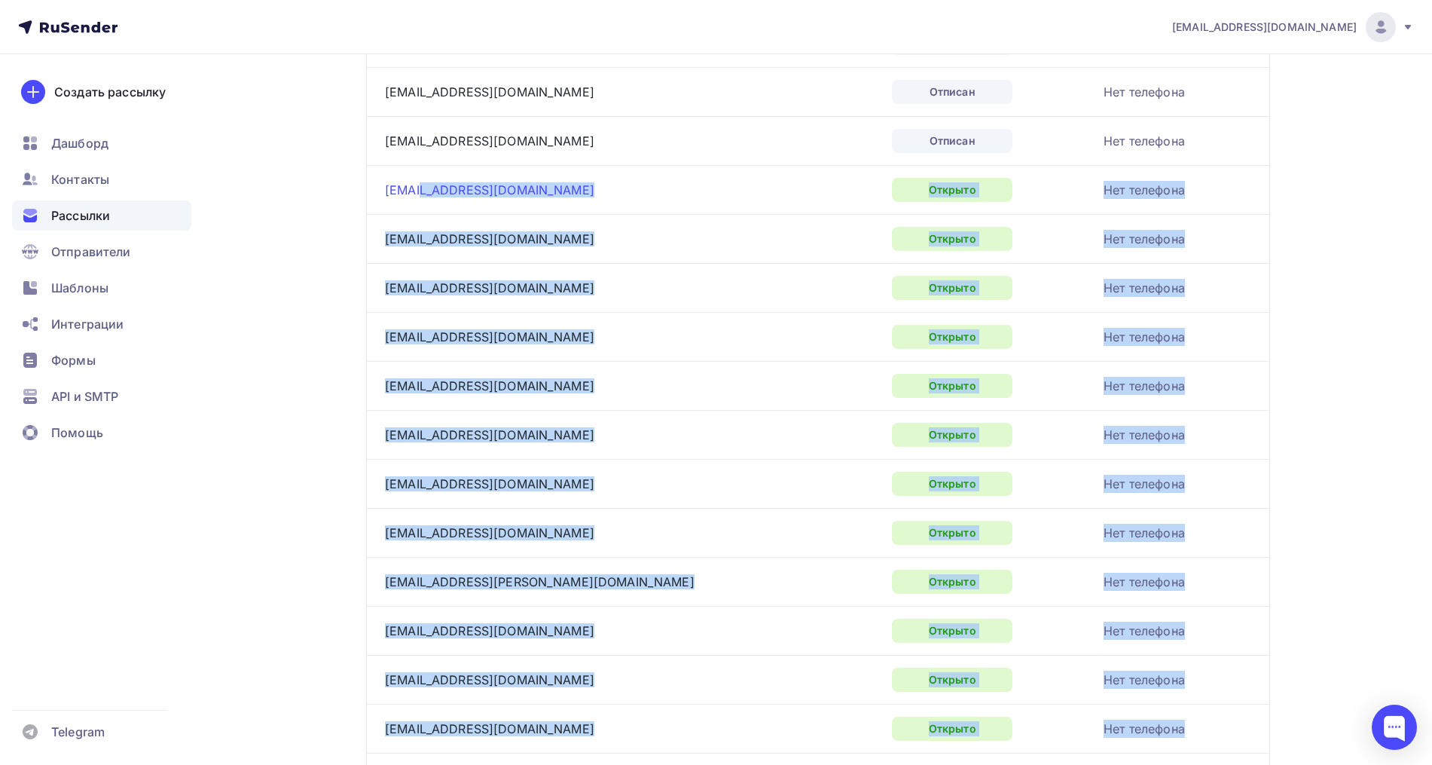
scroll to position [471, 0]
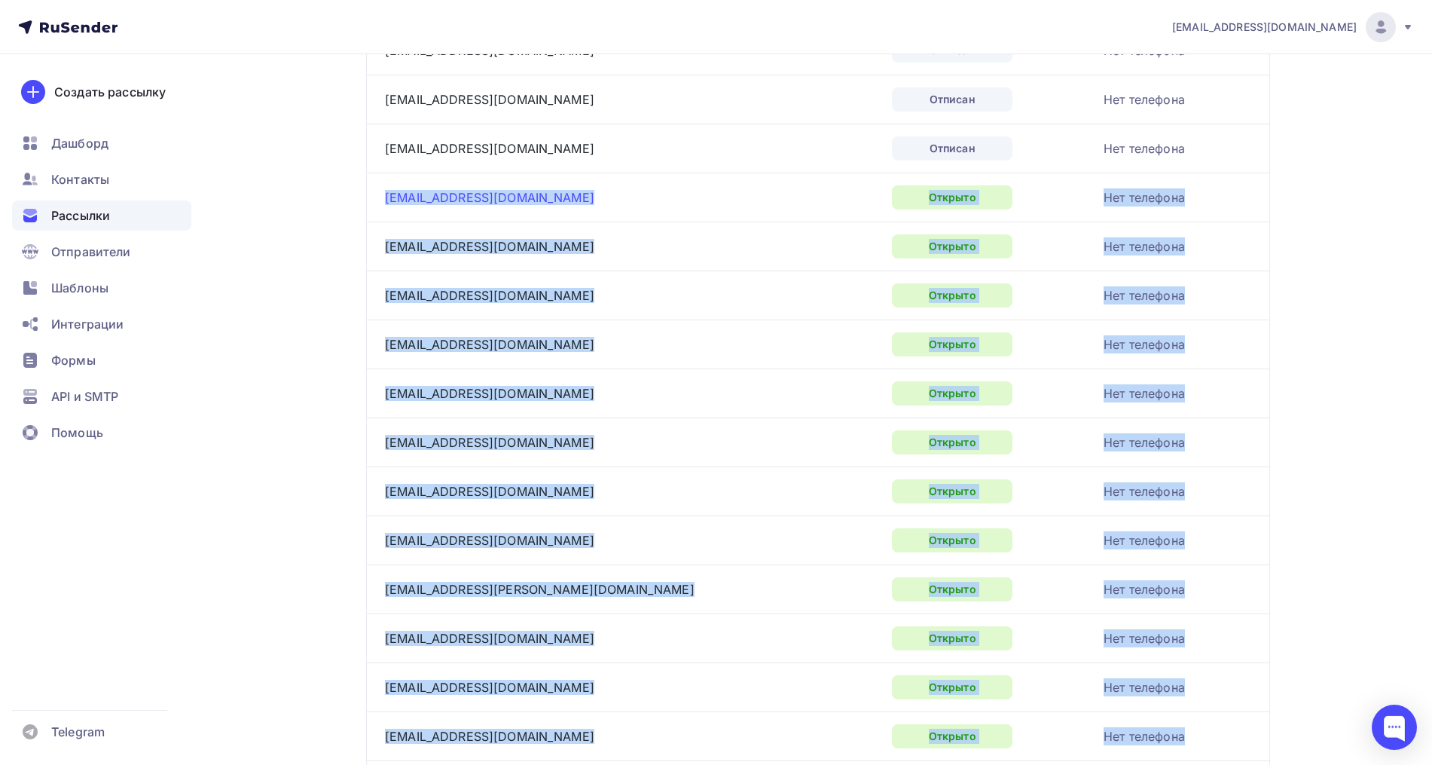
drag, startPoint x: 558, startPoint y: 381, endPoint x: 386, endPoint y: 191, distance: 256.0
copy tbody "elenka.com43@gmail.com Открыто Нет телефона yuliyabarysheva1982@mail.ru Открыто…"
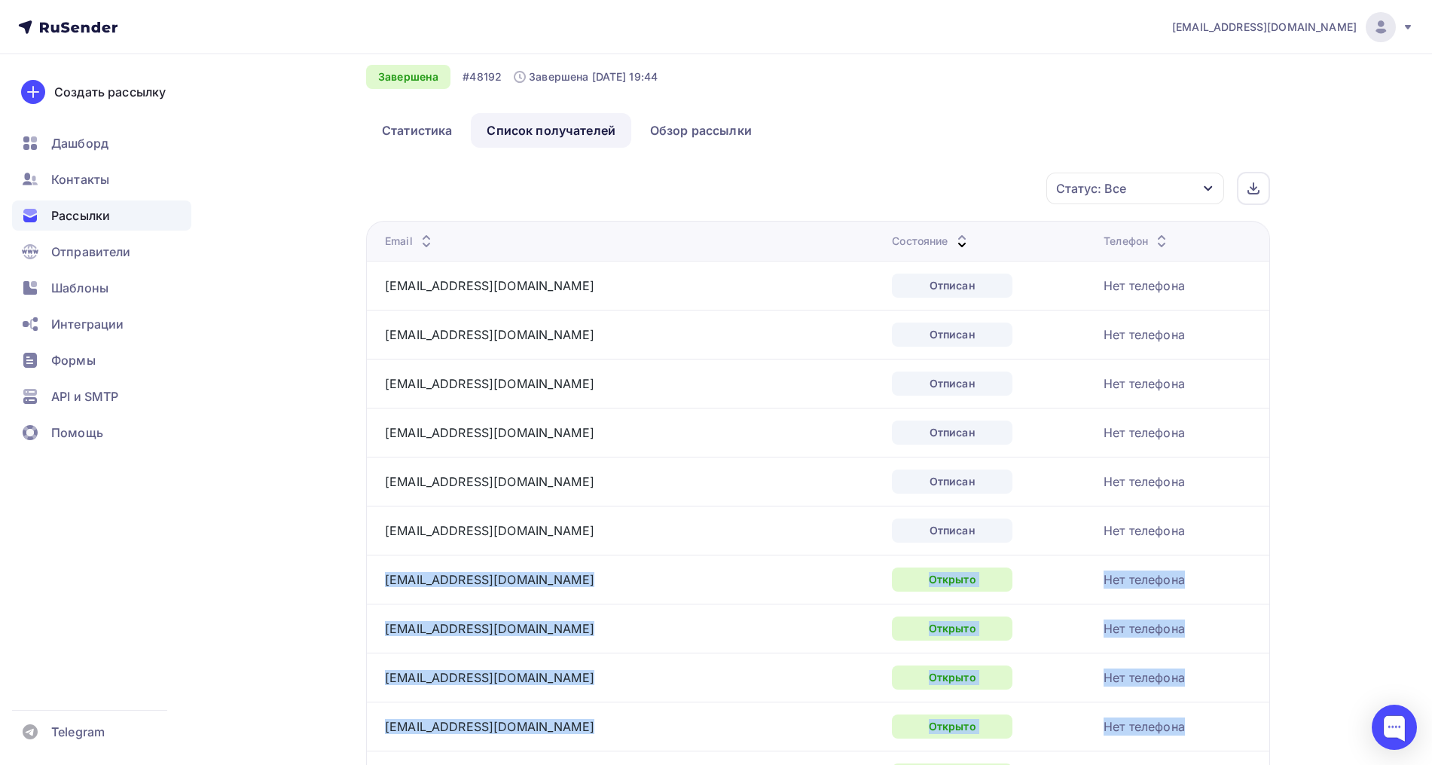
scroll to position [0, 0]
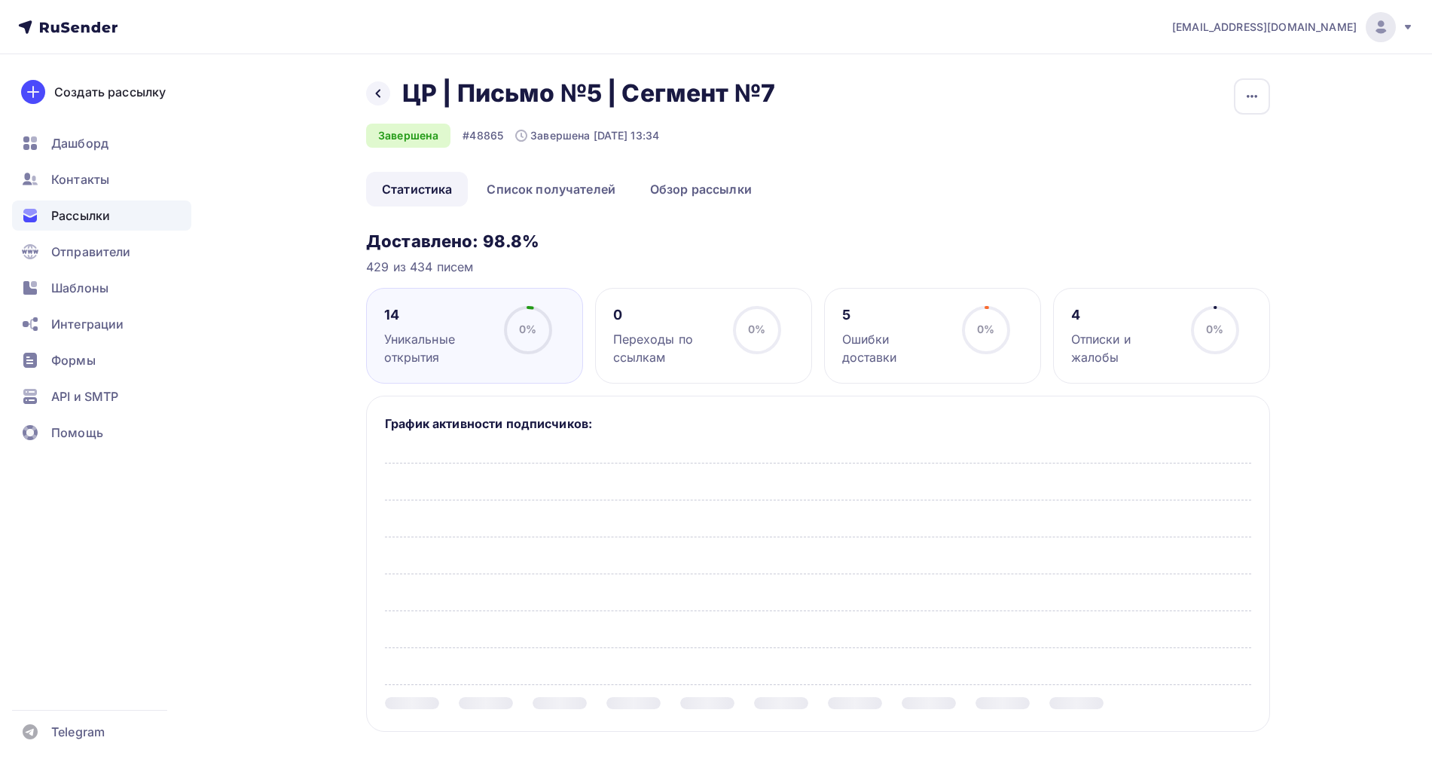
click at [544, 183] on link "Список получателей" at bounding box center [551, 189] width 160 height 35
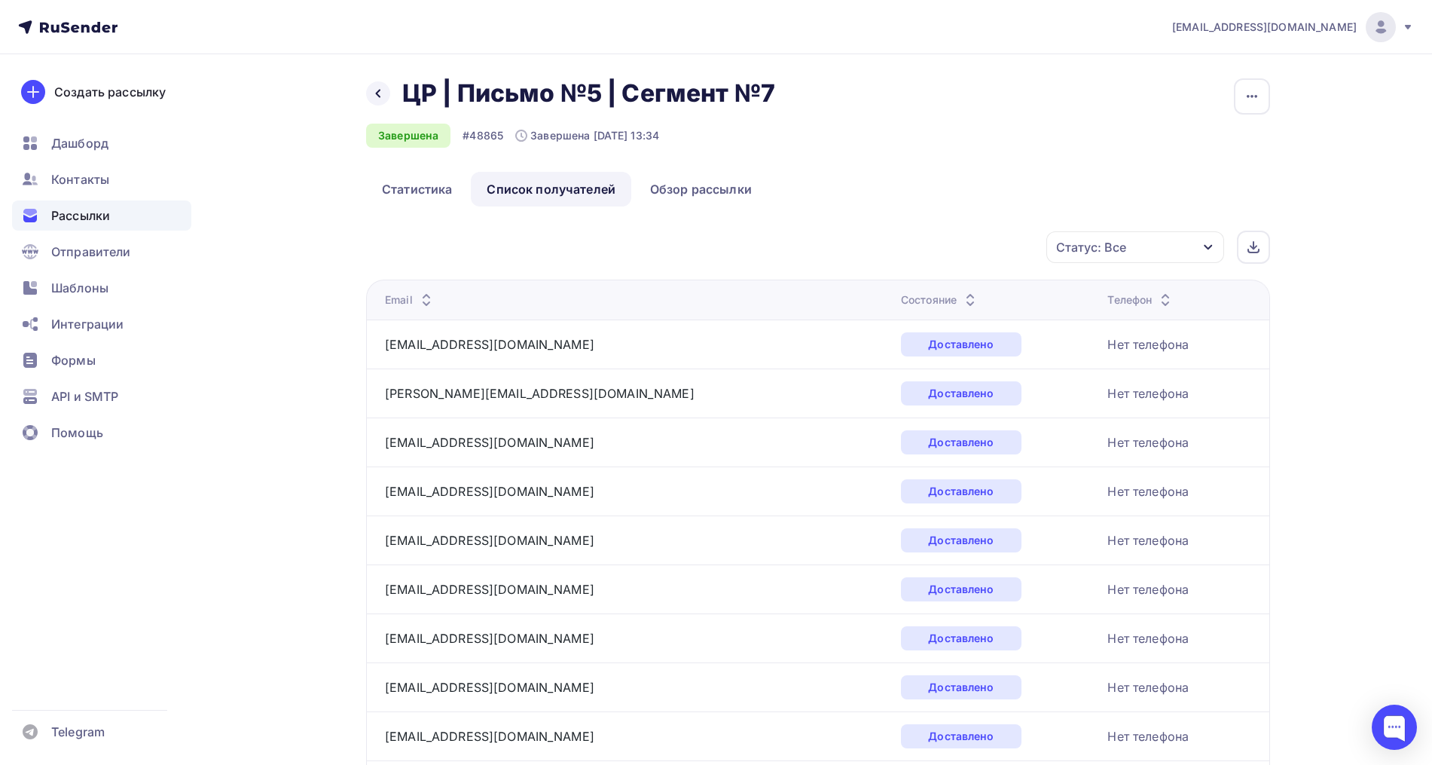
click at [961, 292] on icon at bounding box center [970, 296] width 18 height 18
drag, startPoint x: 883, startPoint y: 290, endPoint x: 900, endPoint y: 293, distance: 17.6
click at [953, 290] on icon at bounding box center [962, 296] width 18 height 18
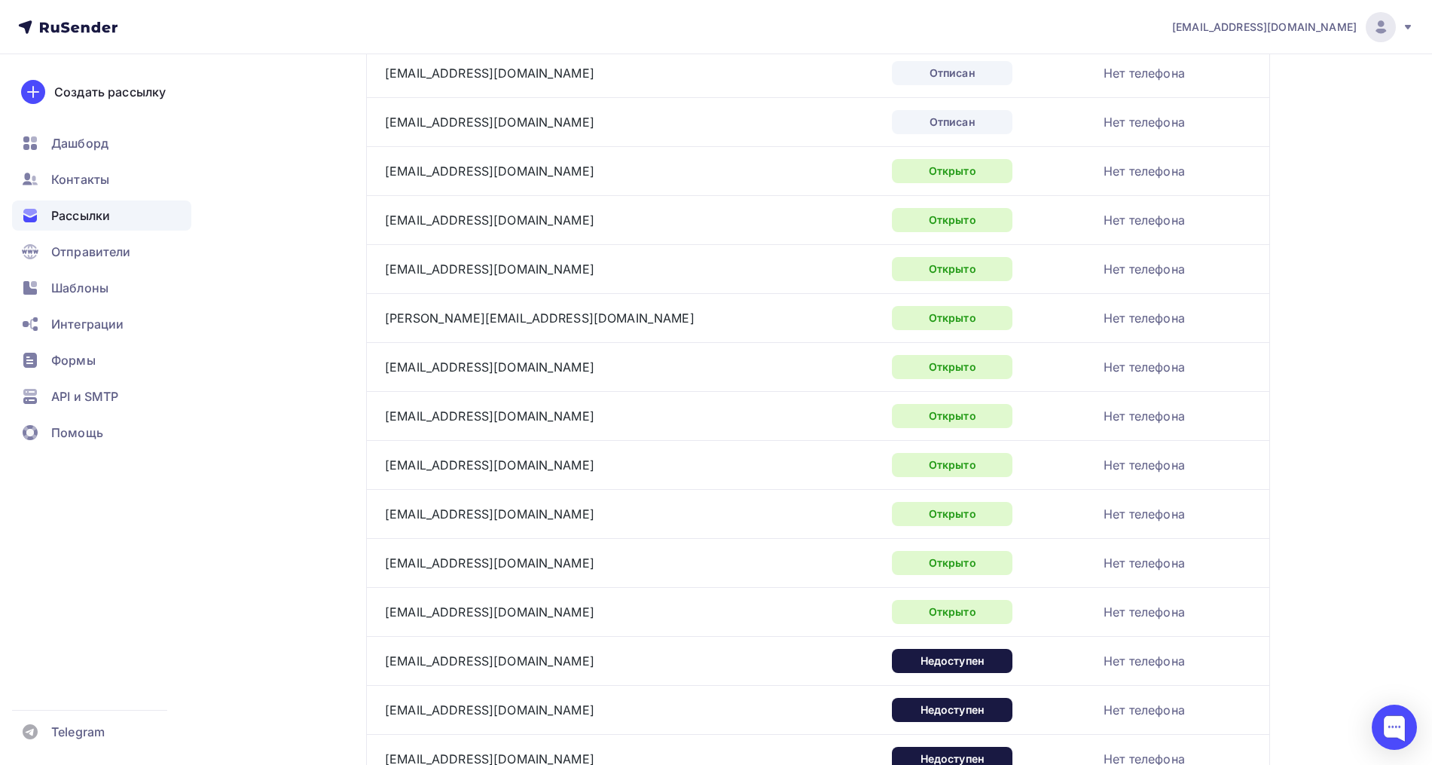
scroll to position [377, 0]
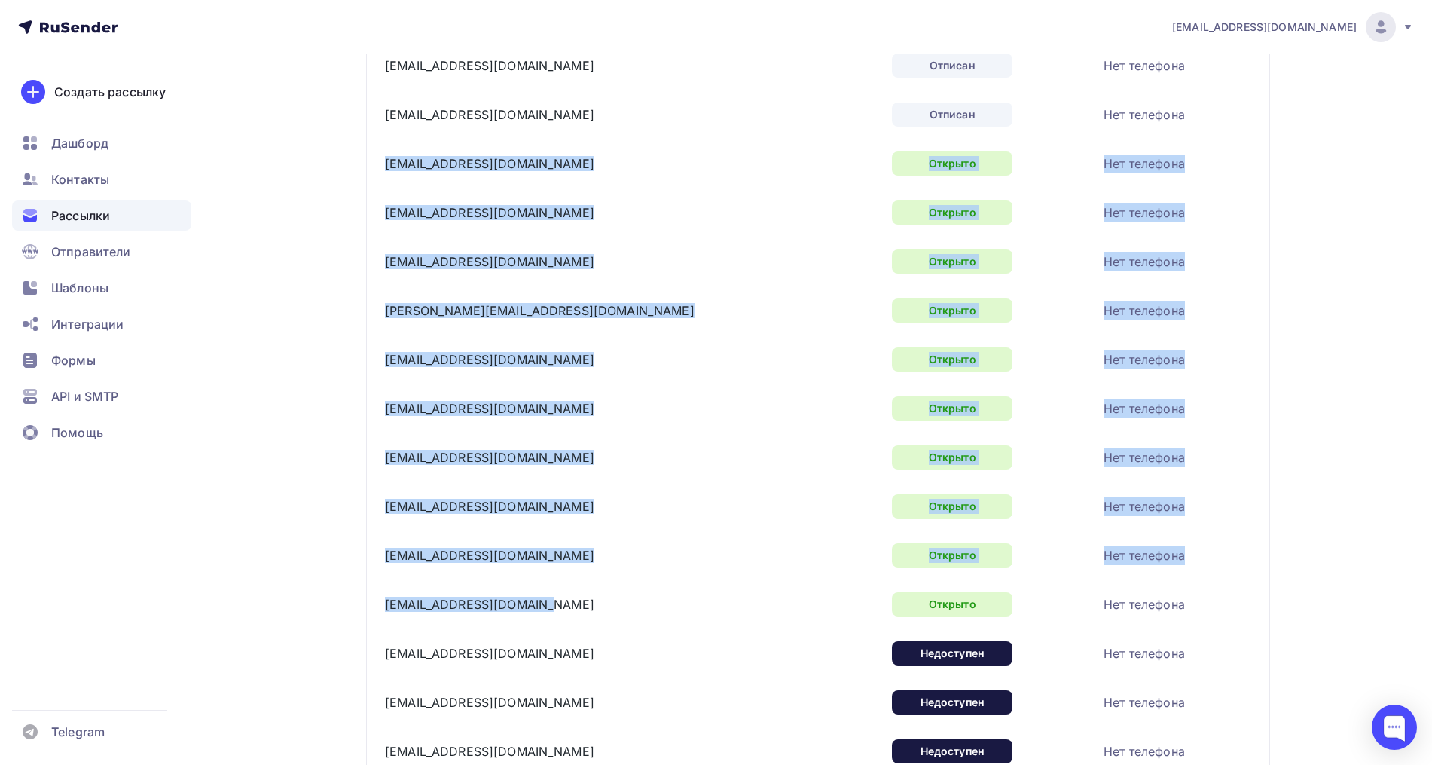
drag, startPoint x: 516, startPoint y: 609, endPoint x: 383, endPoint y: 177, distance: 451.5
copy tbody "[EMAIL_ADDRESS][DOMAIN_NAME] Открыто Нет телефона [EMAIL_ADDRESS][DOMAIN_NAME] …"
